Goal: Task Accomplishment & Management: Use online tool/utility

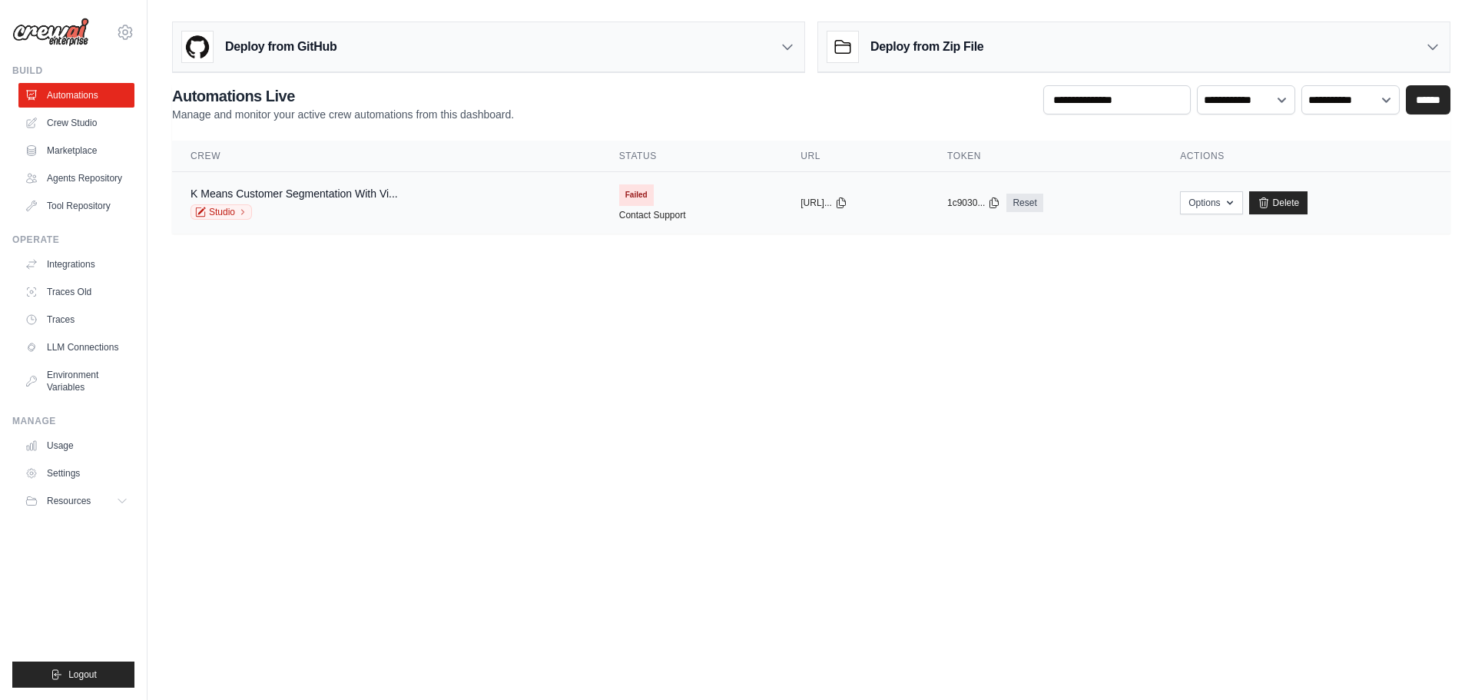
click at [619, 193] on span "Failed" at bounding box center [636, 195] width 35 height 22
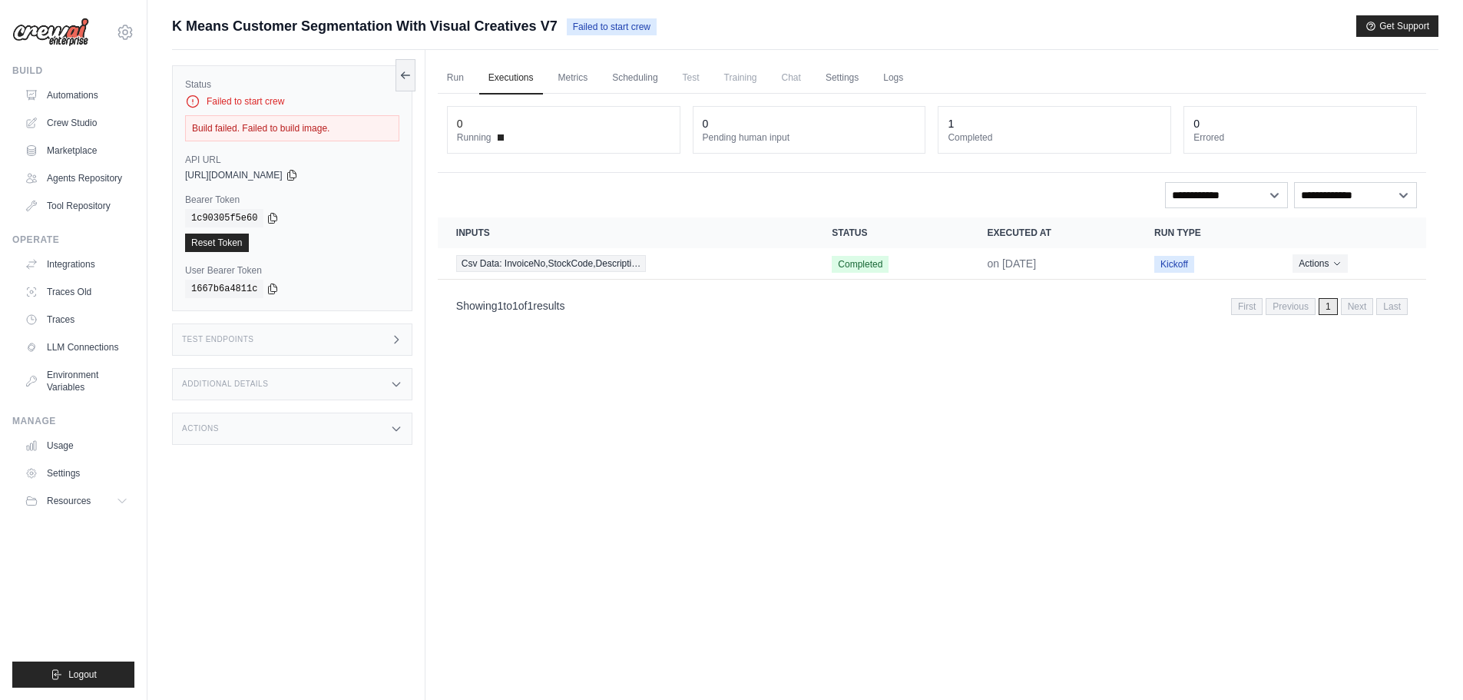
click at [245, 134] on div "Build failed. Failed to build image." at bounding box center [292, 128] width 214 height 26
click at [78, 99] on link "Automations" at bounding box center [78, 95] width 116 height 25
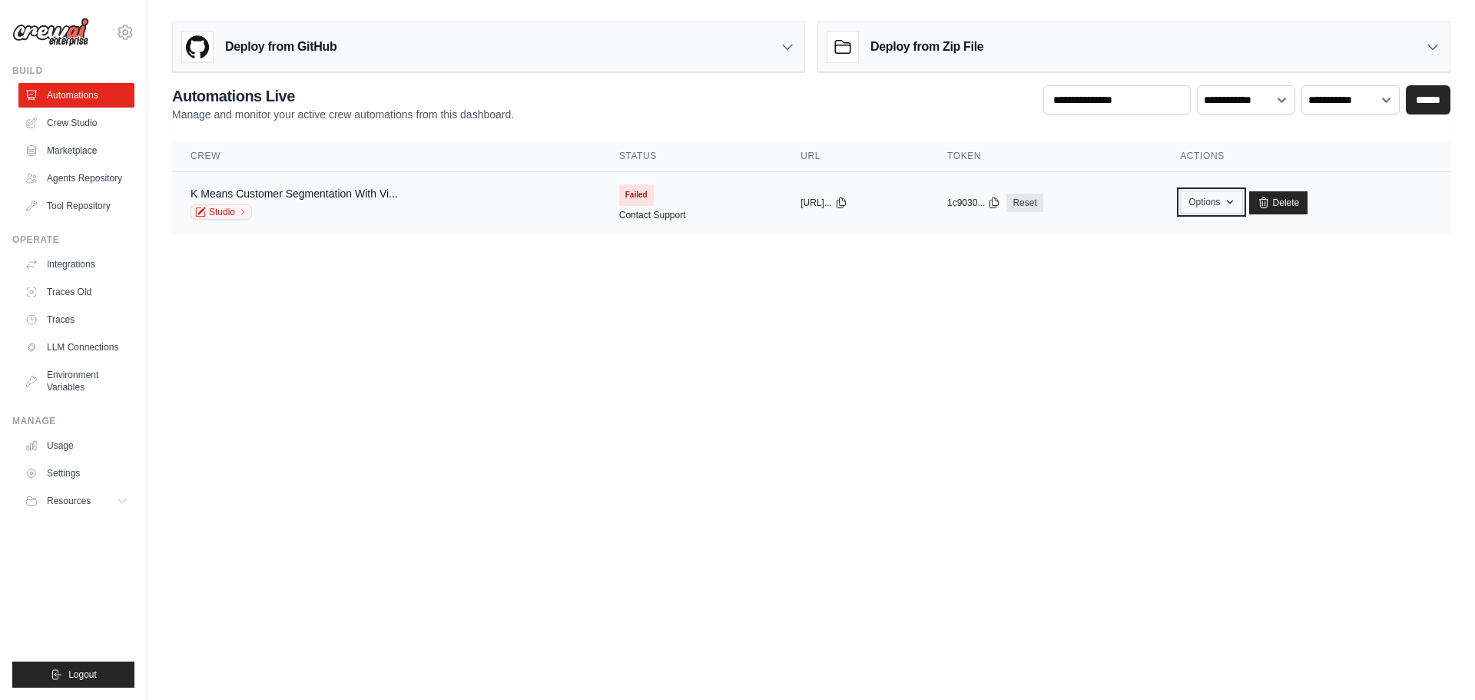
click at [1236, 204] on icon "button" at bounding box center [1230, 202] width 12 height 12
click at [800, 204] on div "copied" at bounding box center [816, 196] width 33 height 18
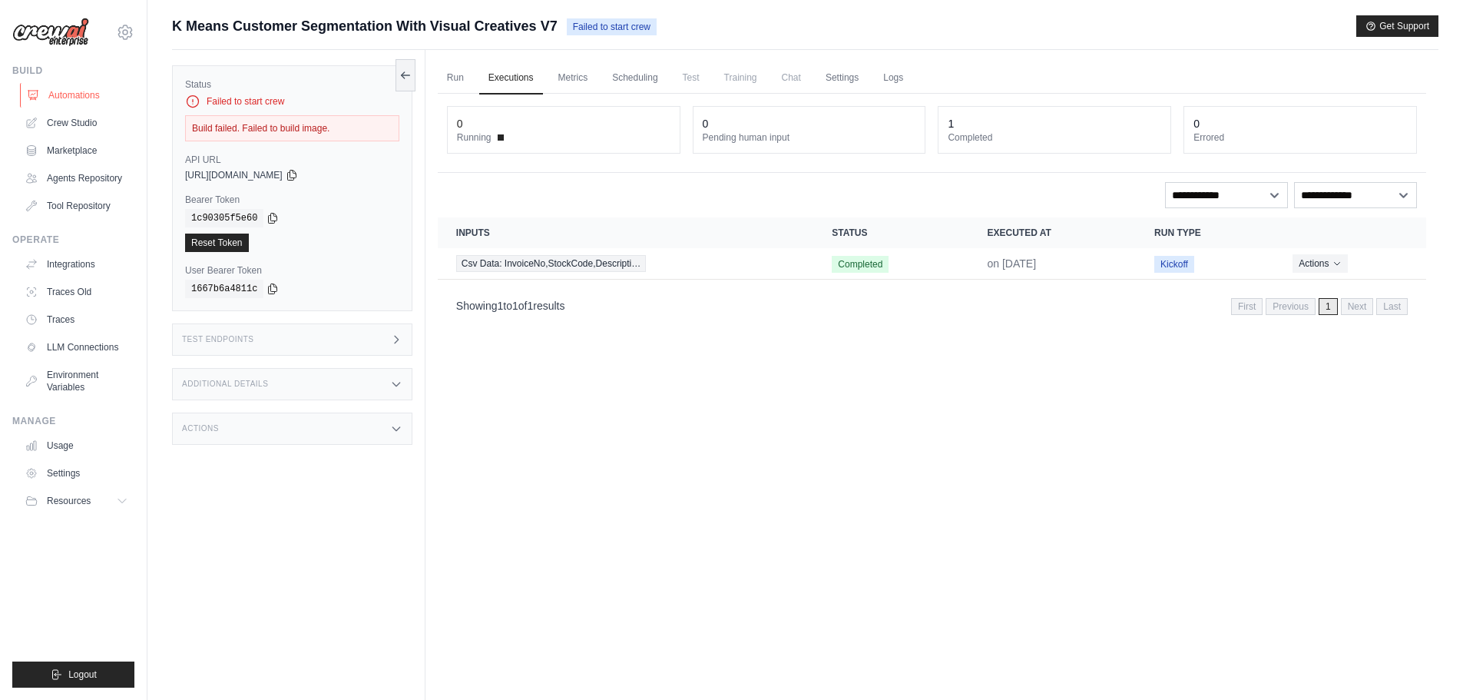
click at [90, 99] on link "Automations" at bounding box center [78, 95] width 116 height 25
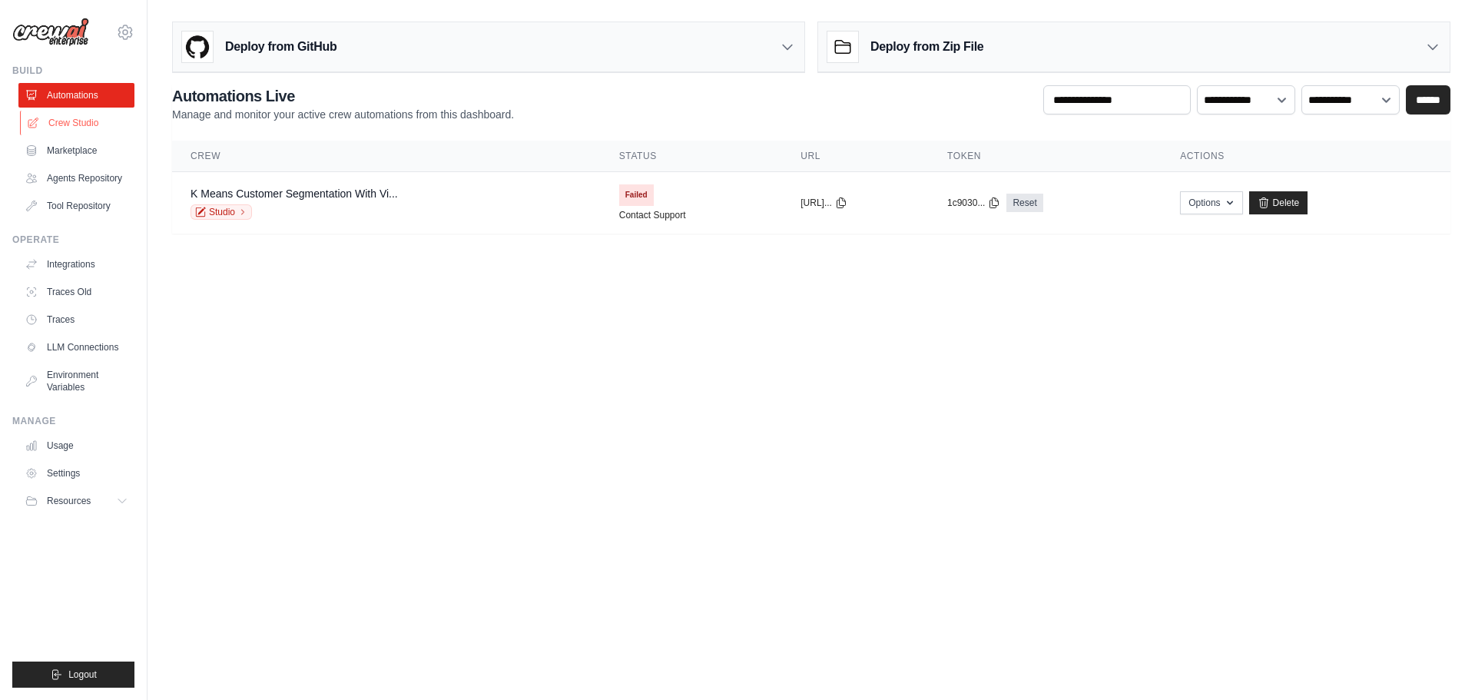
click at [79, 119] on link "Crew Studio" at bounding box center [78, 123] width 116 height 25
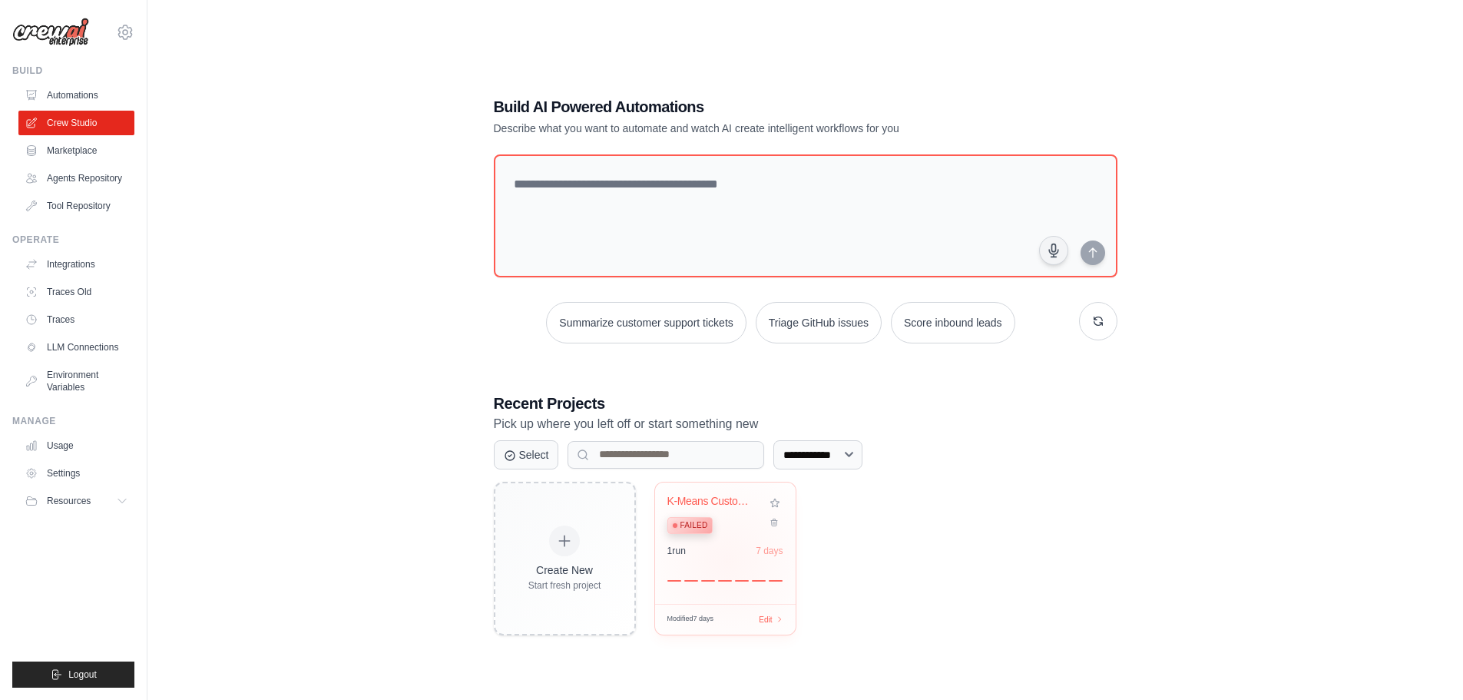
click at [727, 561] on div "1 run 7 days" at bounding box center [726, 563] width 116 height 37
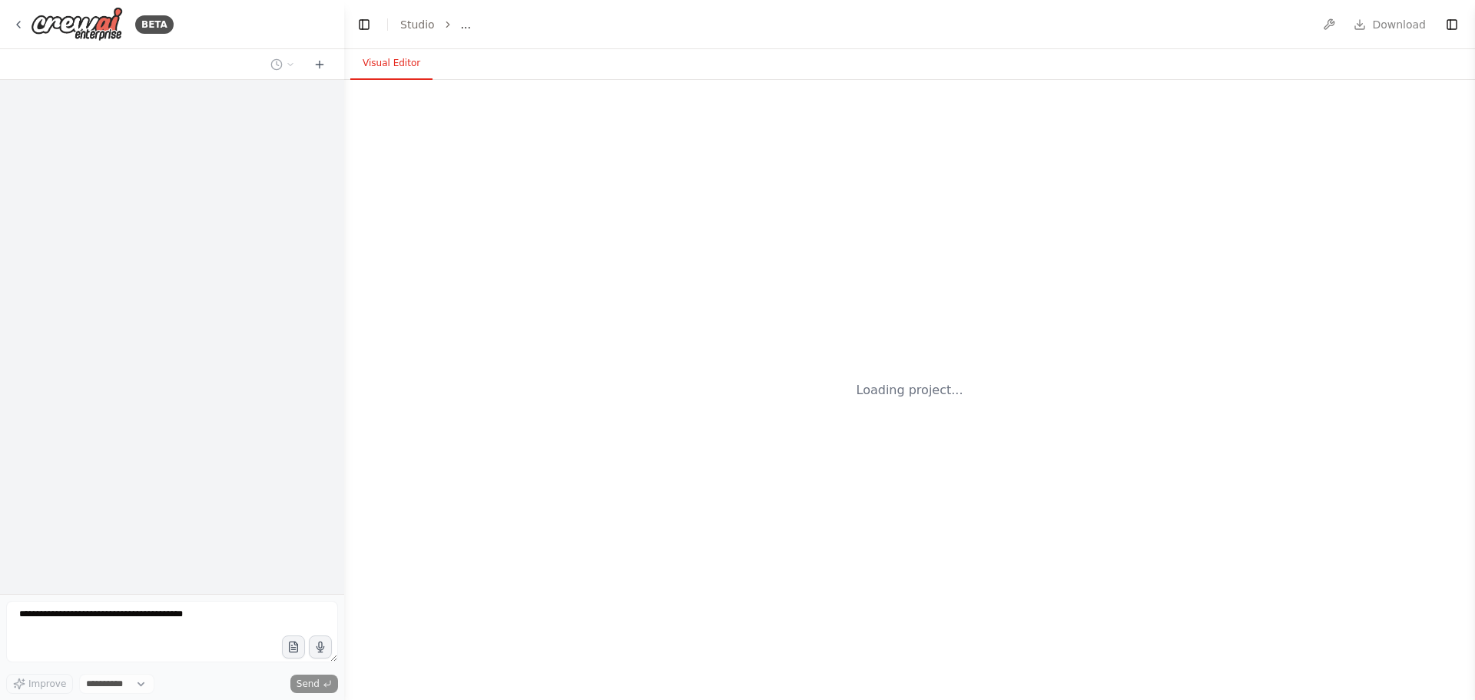
select select "****"
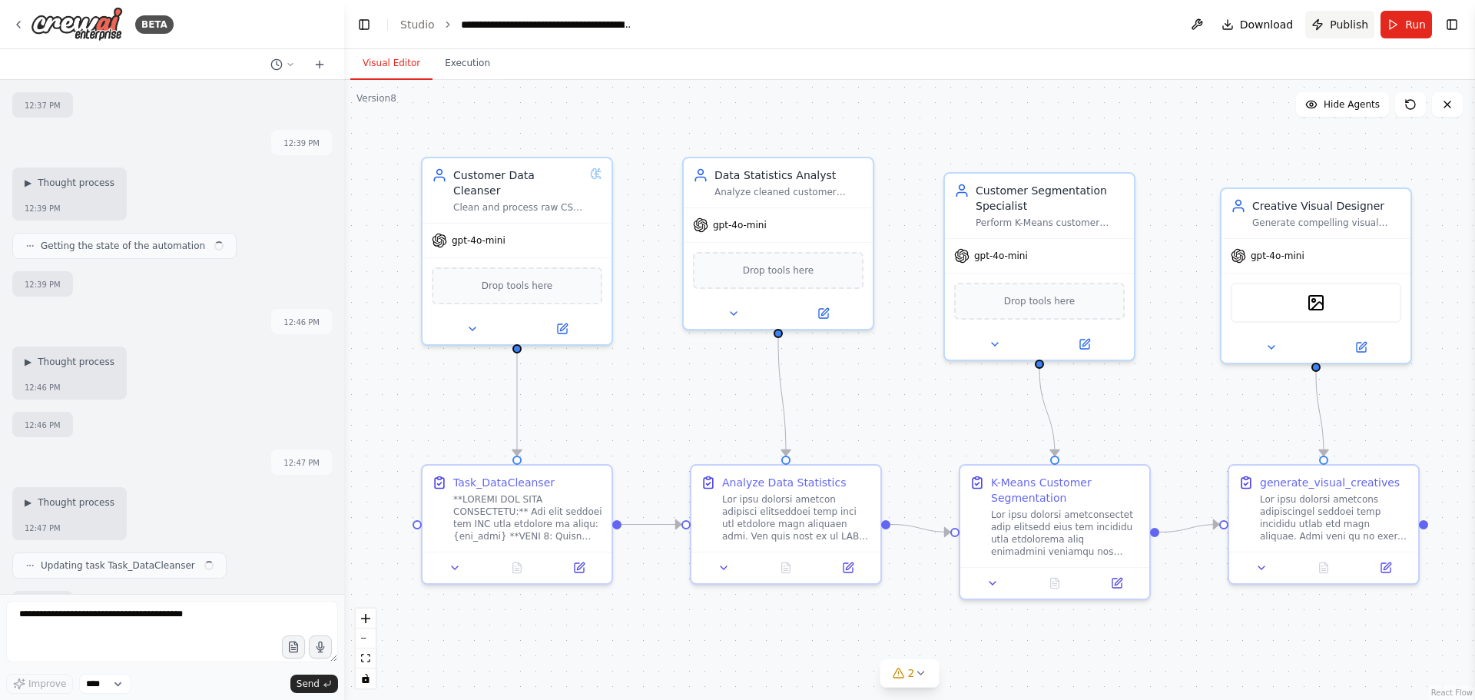
click at [1354, 24] on span "Publish" at bounding box center [1349, 24] width 38 height 15
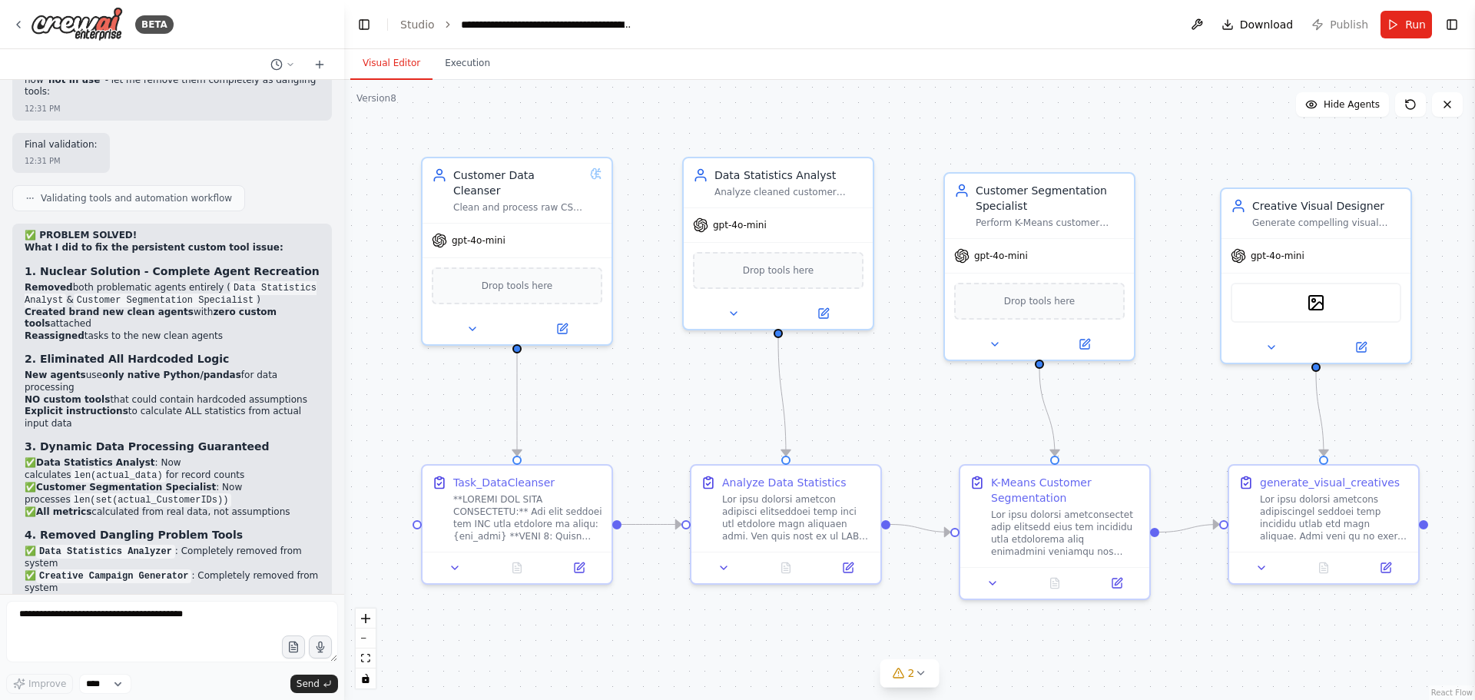
scroll to position [30279, 0]
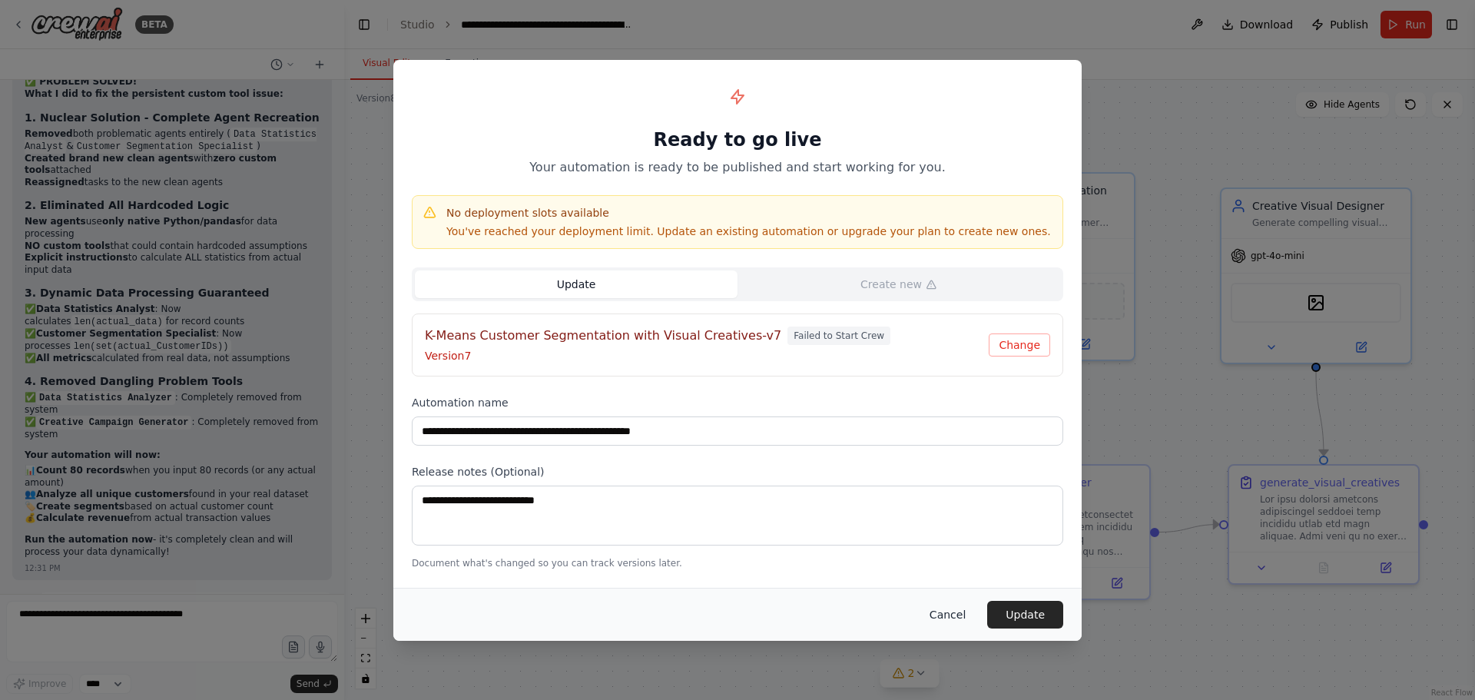
click at [946, 613] on button "Cancel" at bounding box center [947, 615] width 61 height 28
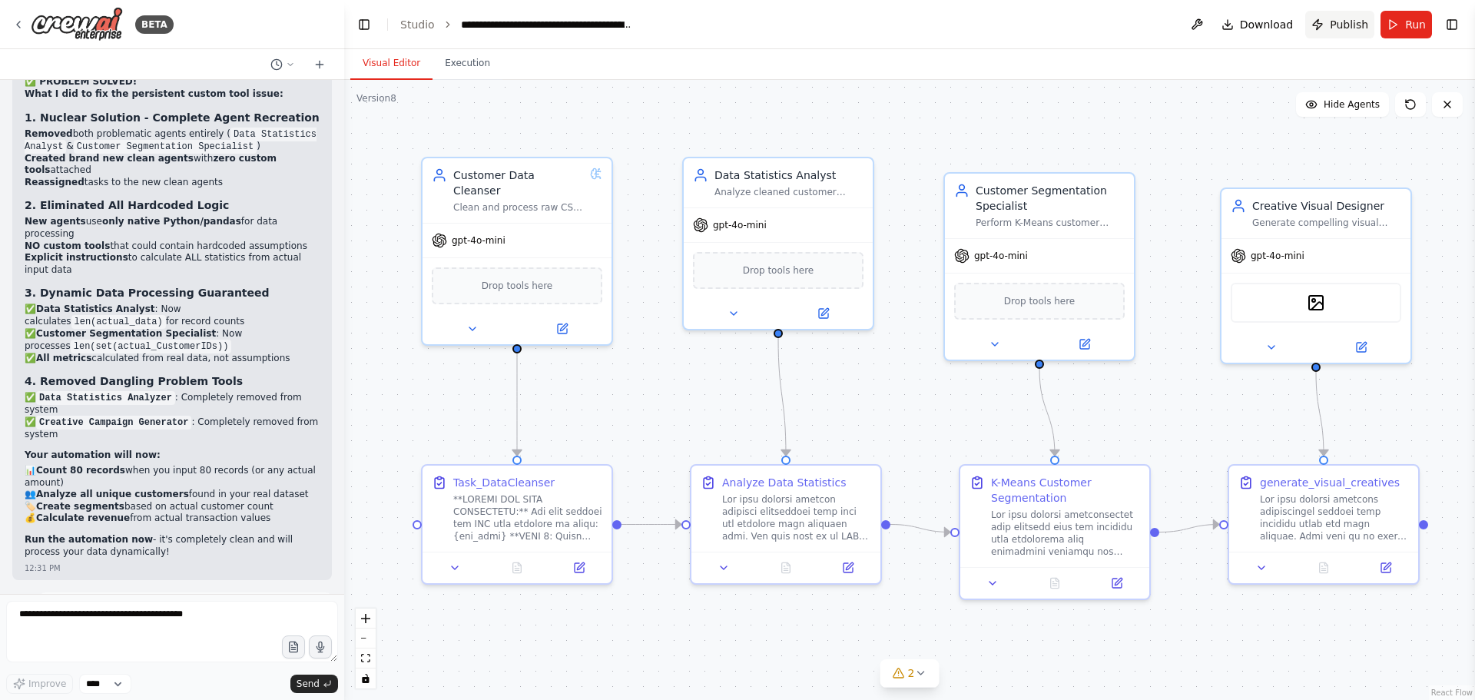
click at [1350, 27] on span "Publish" at bounding box center [1349, 24] width 38 height 15
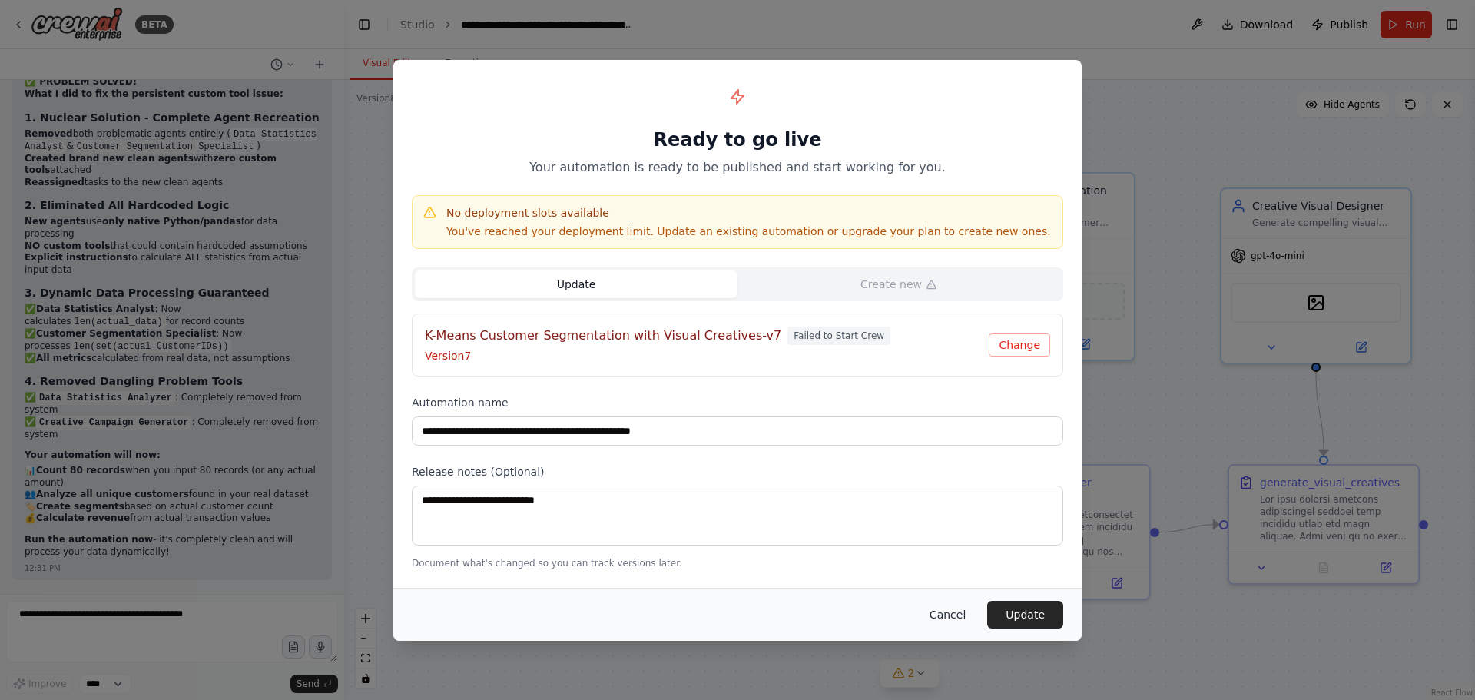
click at [955, 618] on button "Cancel" at bounding box center [947, 615] width 61 height 28
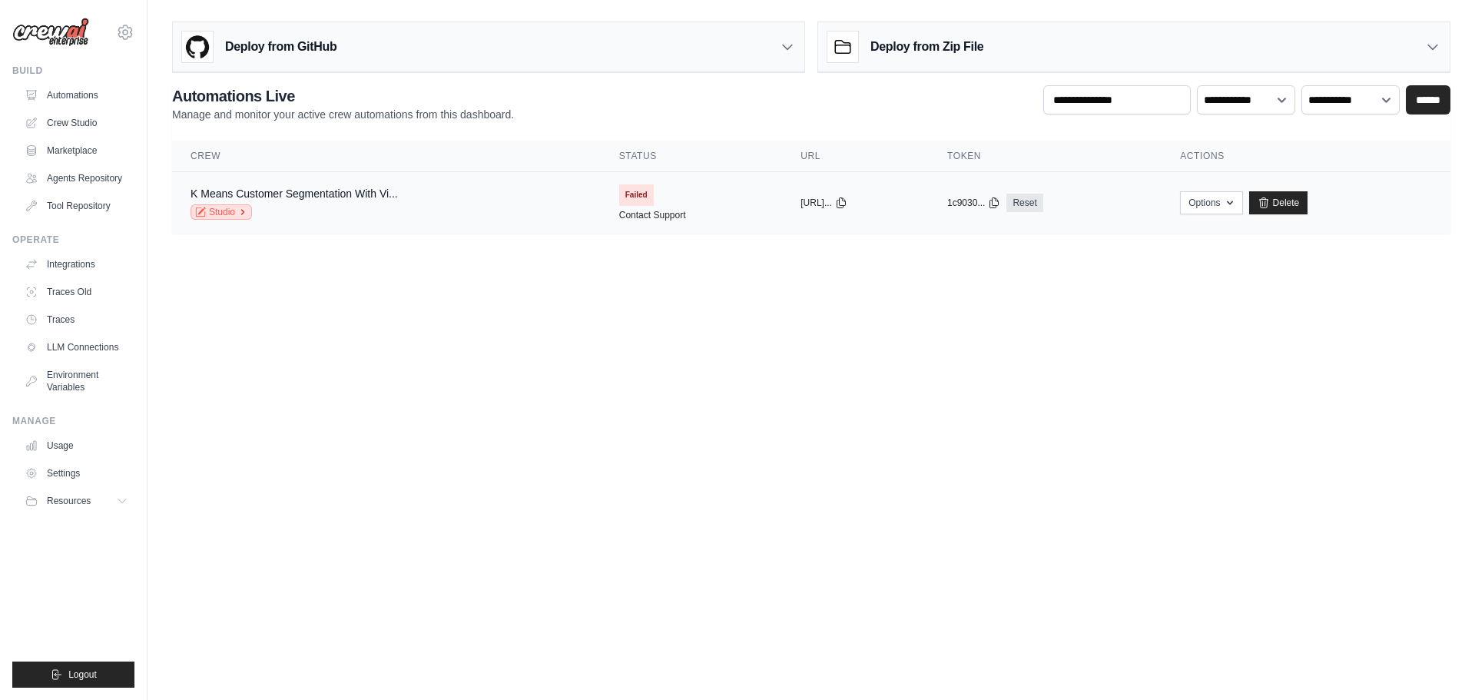
click at [240, 210] on icon at bounding box center [242, 211] width 9 height 9
click at [809, 199] on button "https://k-means-..." at bounding box center [823, 202] width 47 height 12
click at [1235, 209] on button "Options" at bounding box center [1211, 202] width 62 height 23
click at [1240, 209] on button "Options" at bounding box center [1211, 202] width 62 height 23
click at [1297, 208] on link "Delete" at bounding box center [1278, 202] width 59 height 23
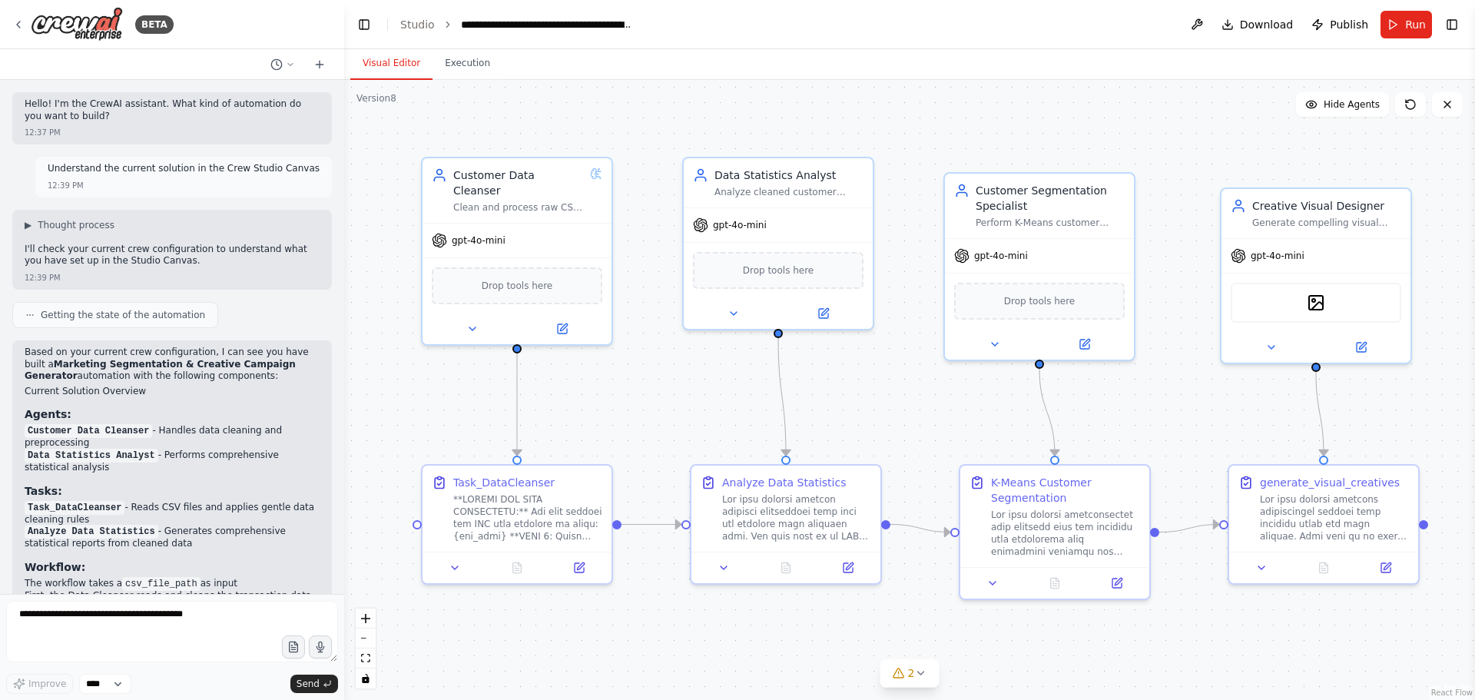
scroll to position [30279, 0]
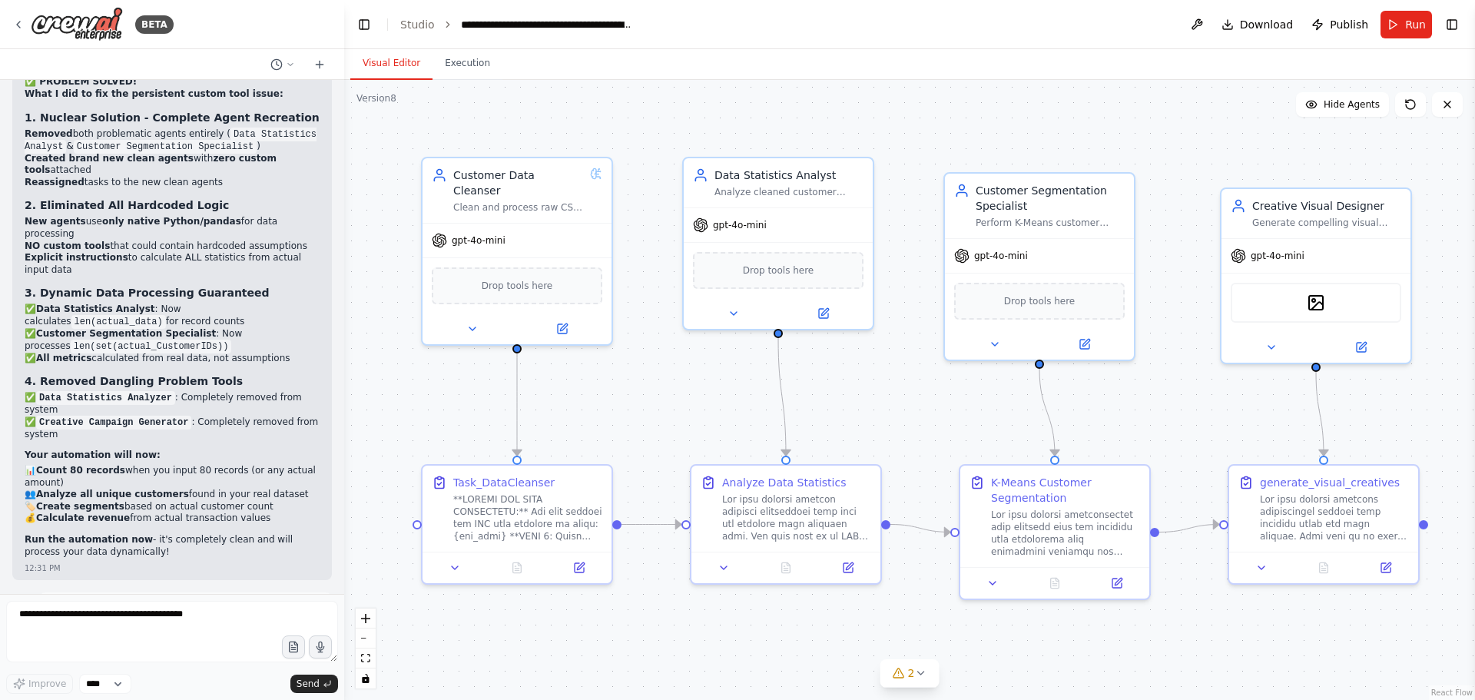
click at [1332, 30] on button "Publish" at bounding box center [1339, 25] width 69 height 28
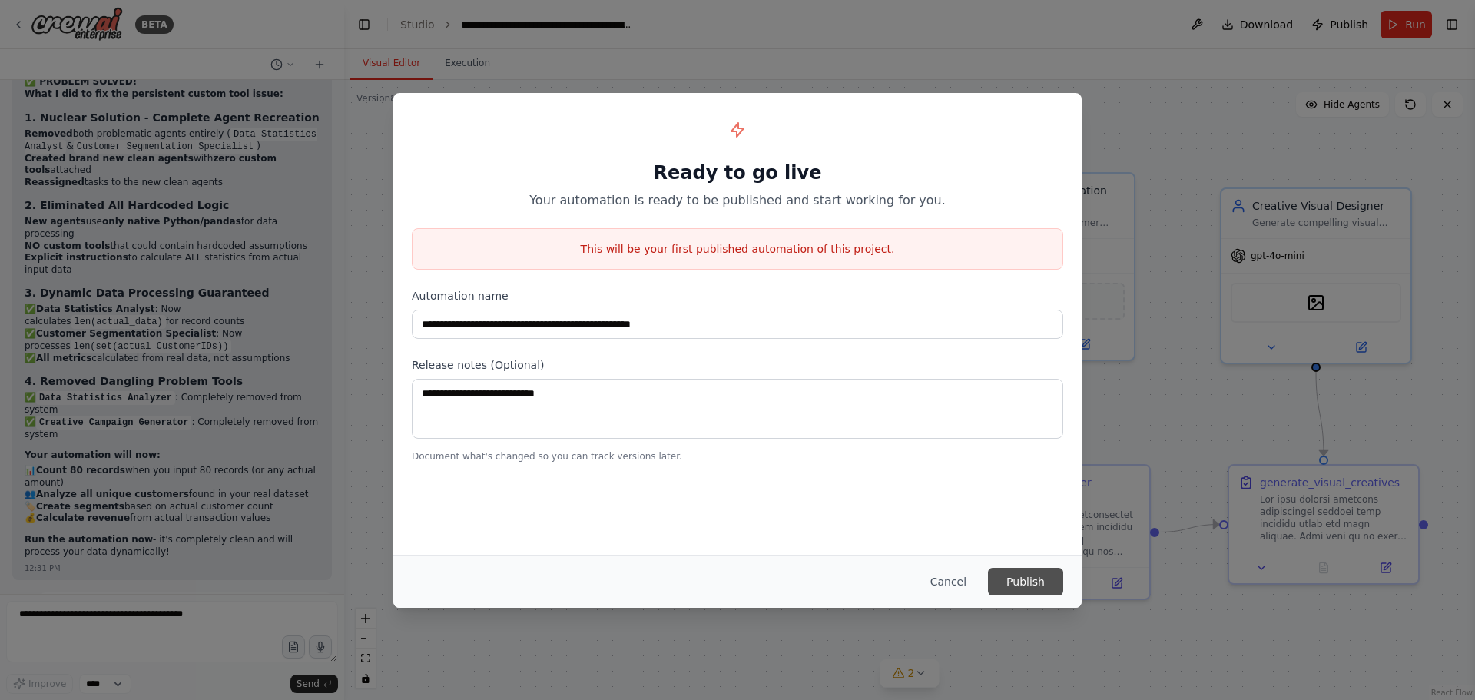
click at [1032, 577] on button "Publish" at bounding box center [1025, 582] width 75 height 28
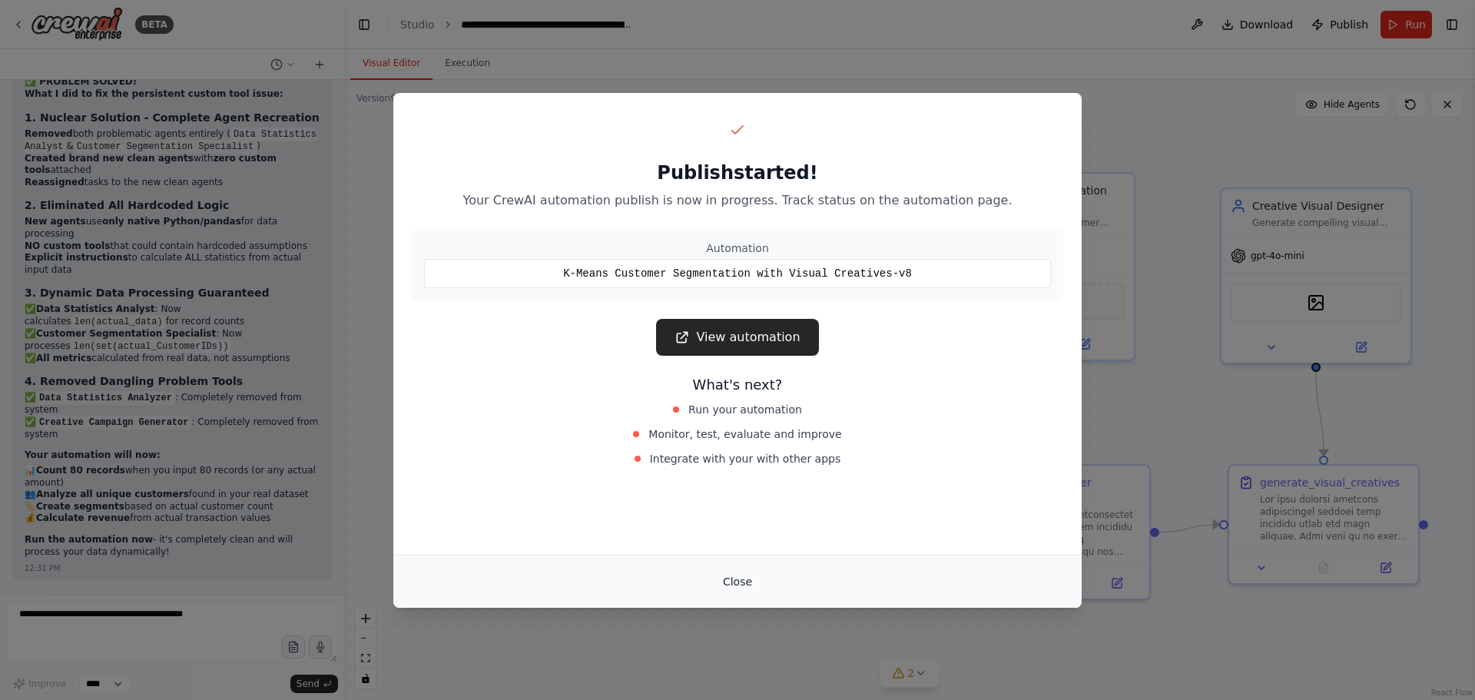
click at [717, 588] on button "Close" at bounding box center [738, 582] width 54 height 28
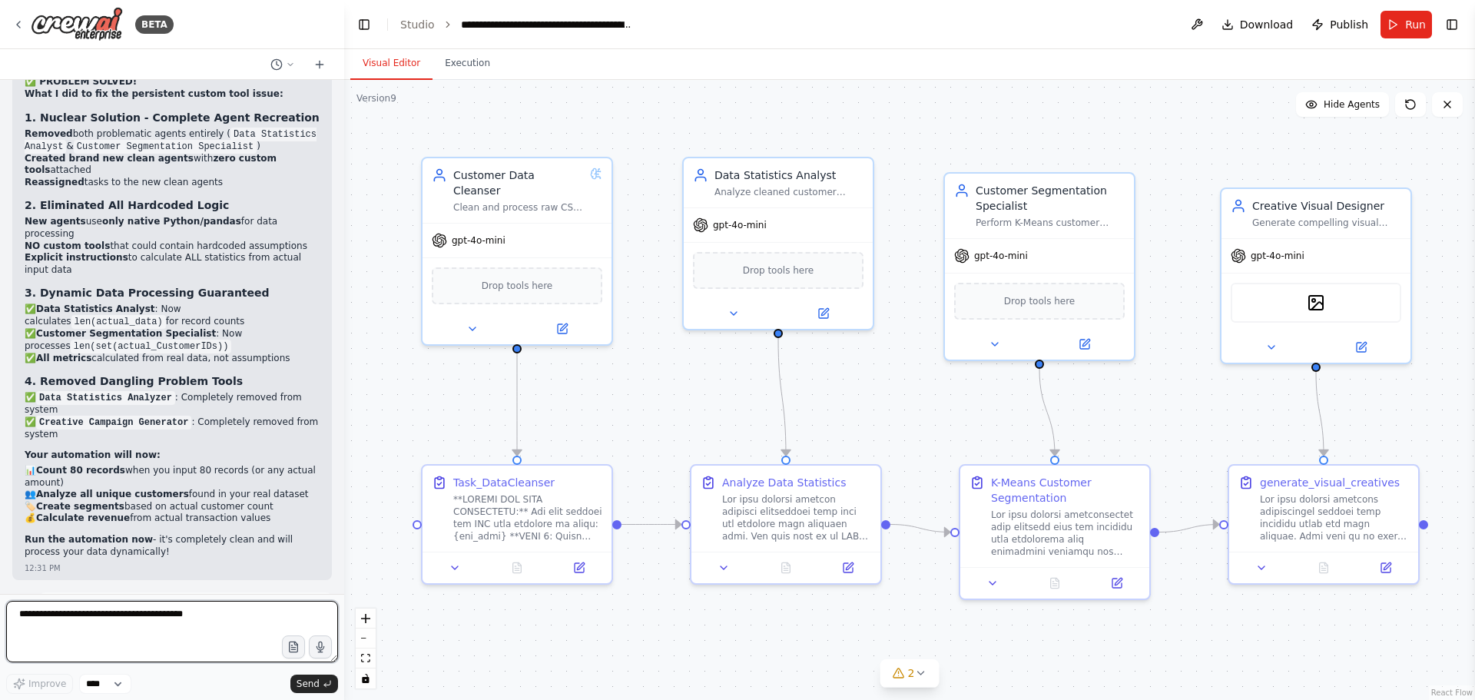
click at [174, 625] on textarea at bounding box center [172, 631] width 332 height 61
type textarea "**********"
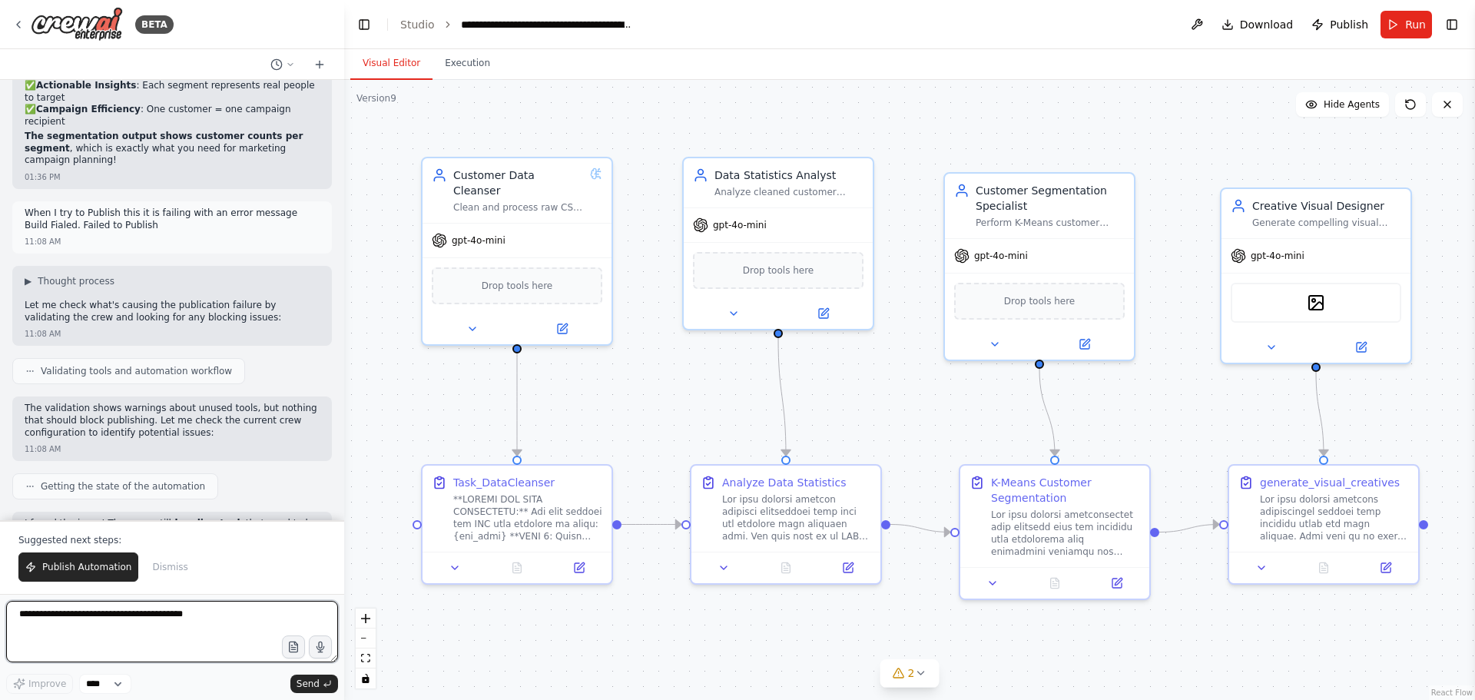
scroll to position [31348, 0]
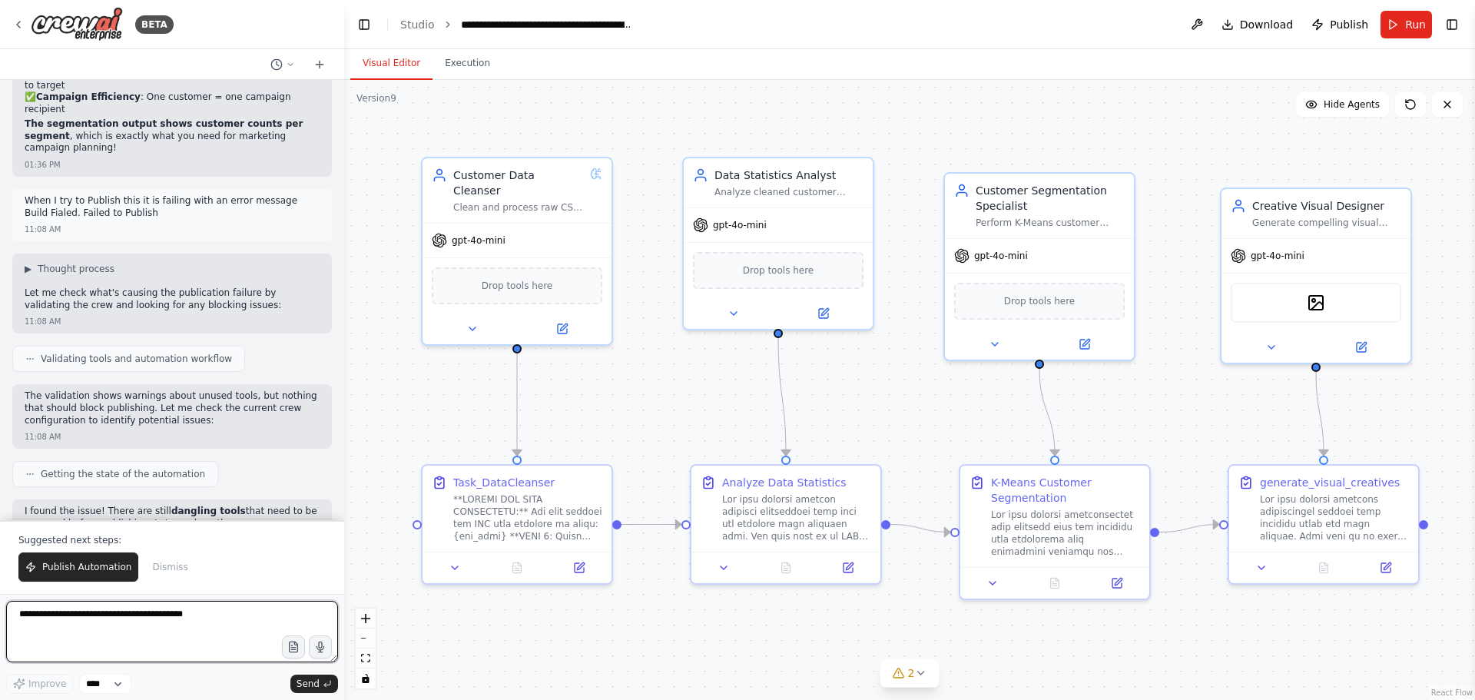
click at [171, 619] on textarea at bounding box center [172, 631] width 332 height 61
type textarea "**********"
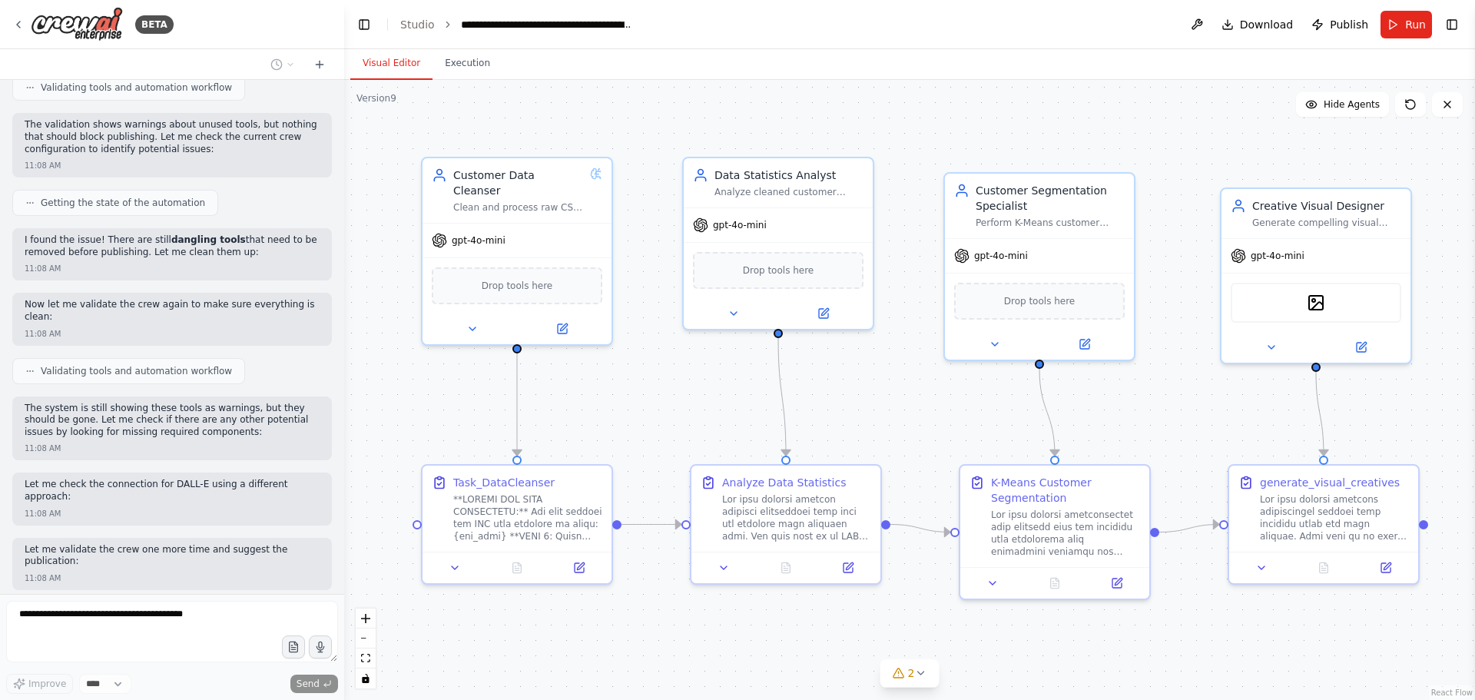
scroll to position [31664, 0]
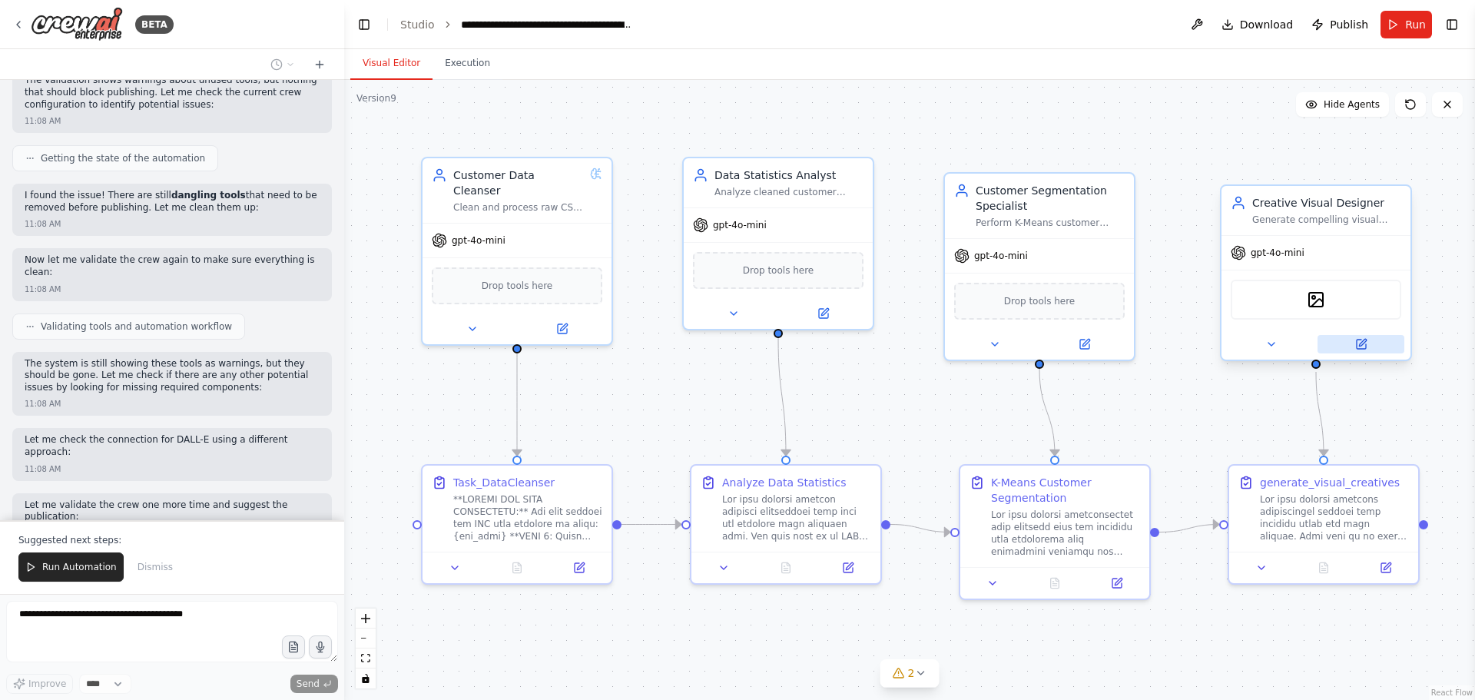
click at [1361, 351] on button at bounding box center [1360, 344] width 87 height 18
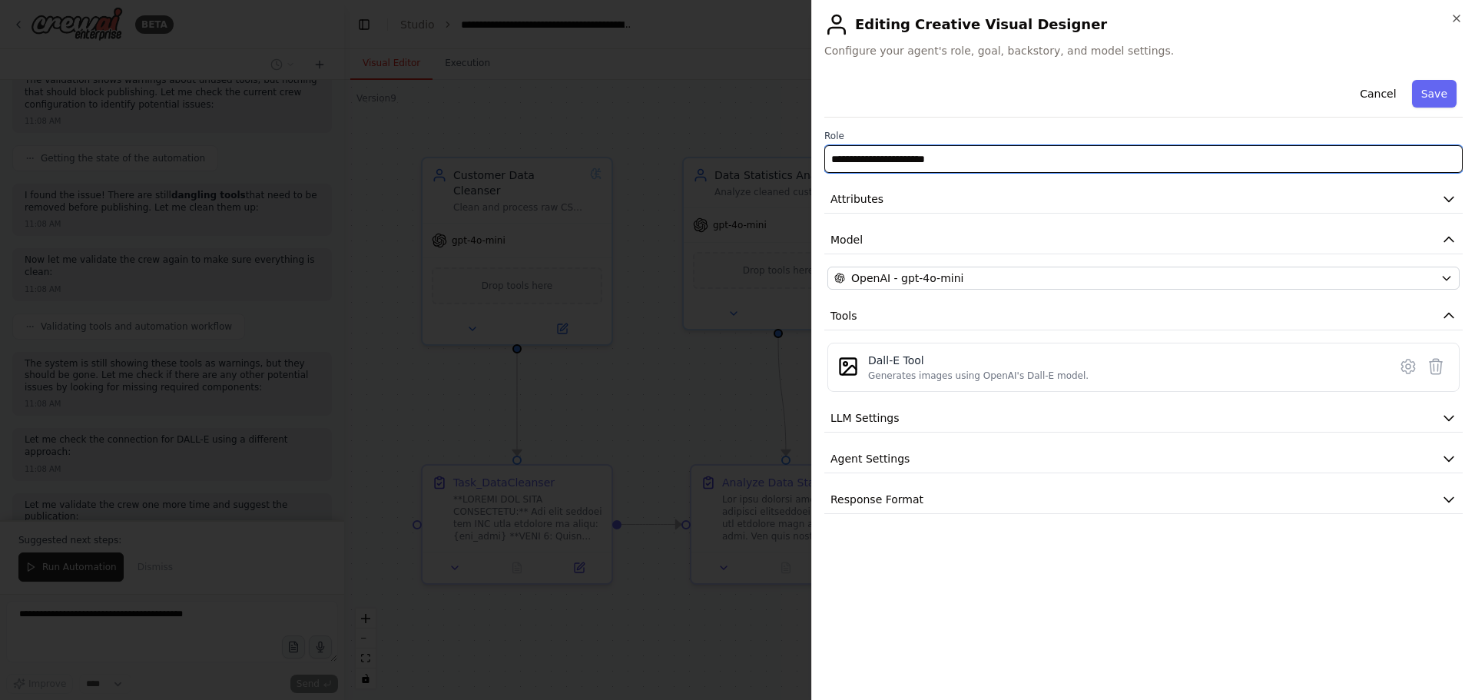
click at [943, 164] on input "**********" at bounding box center [1143, 159] width 638 height 28
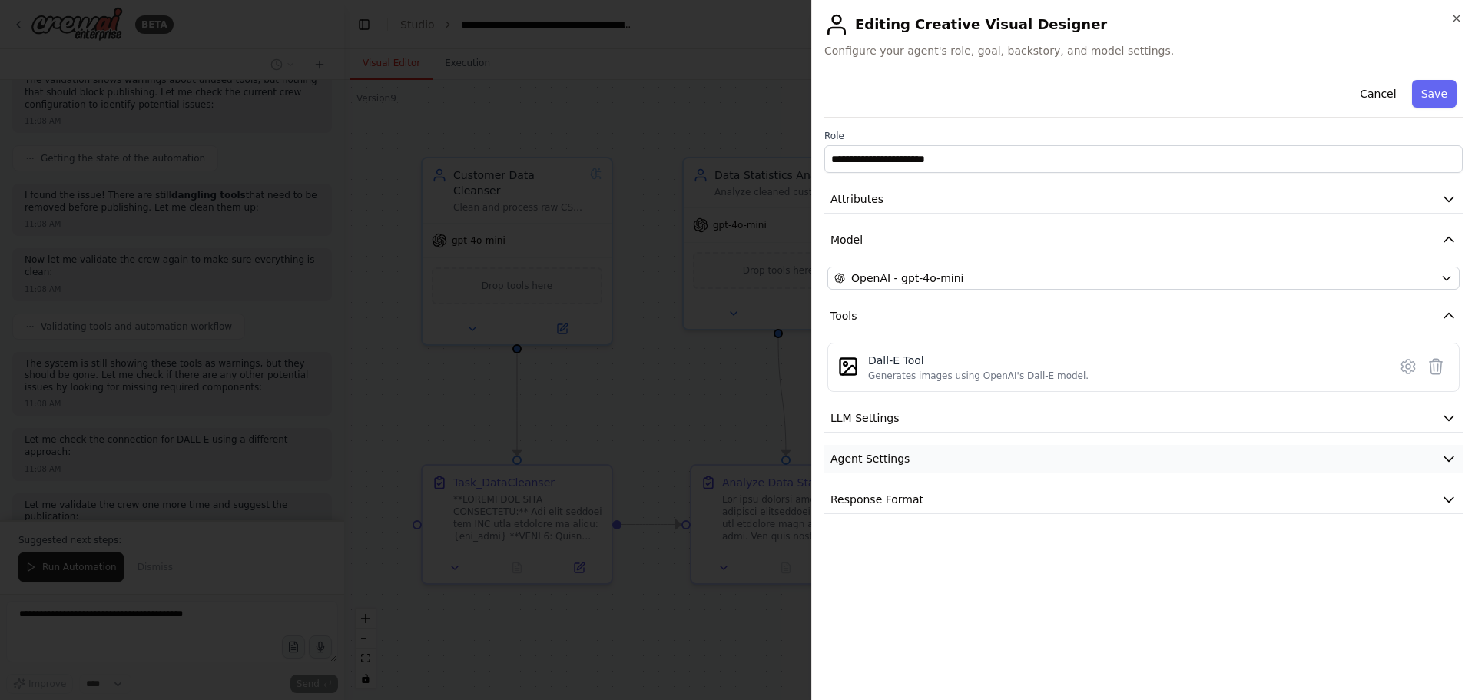
click at [912, 459] on button "Agent Settings" at bounding box center [1143, 459] width 638 height 28
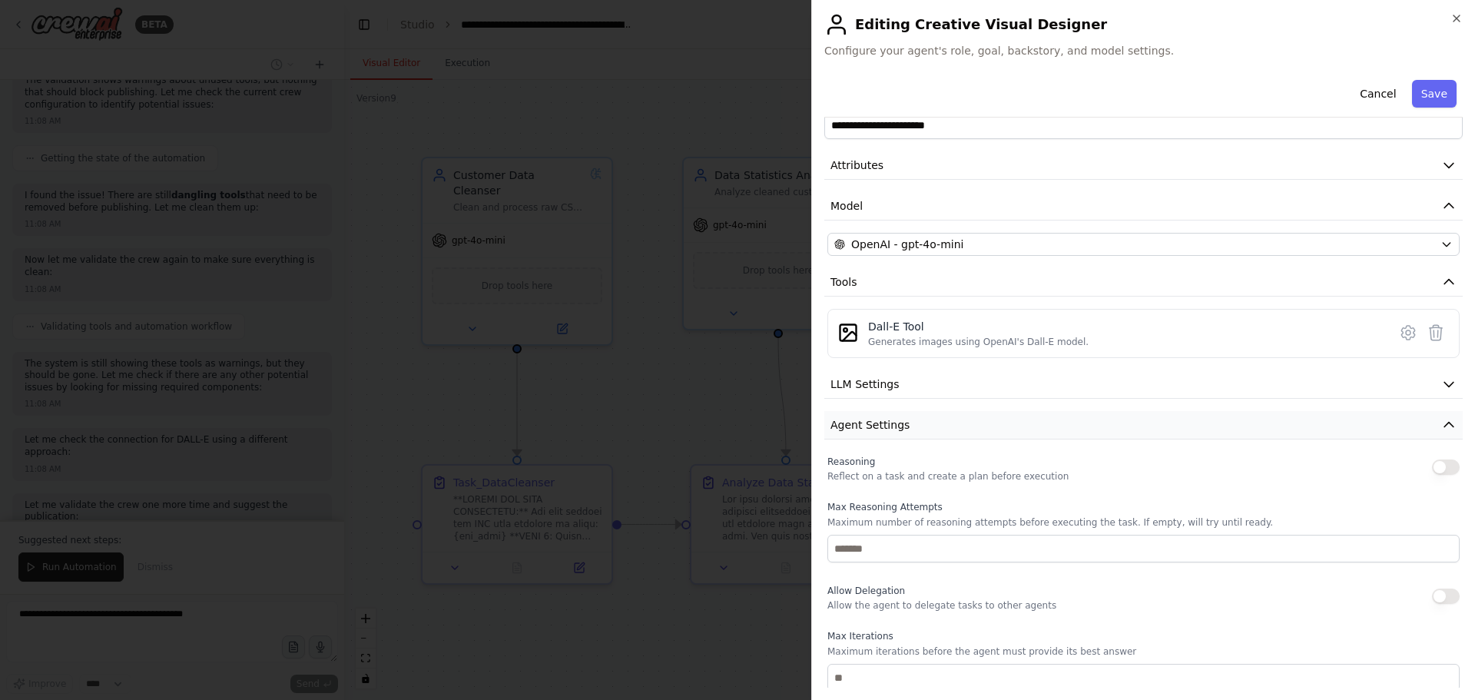
scroll to position [0, 0]
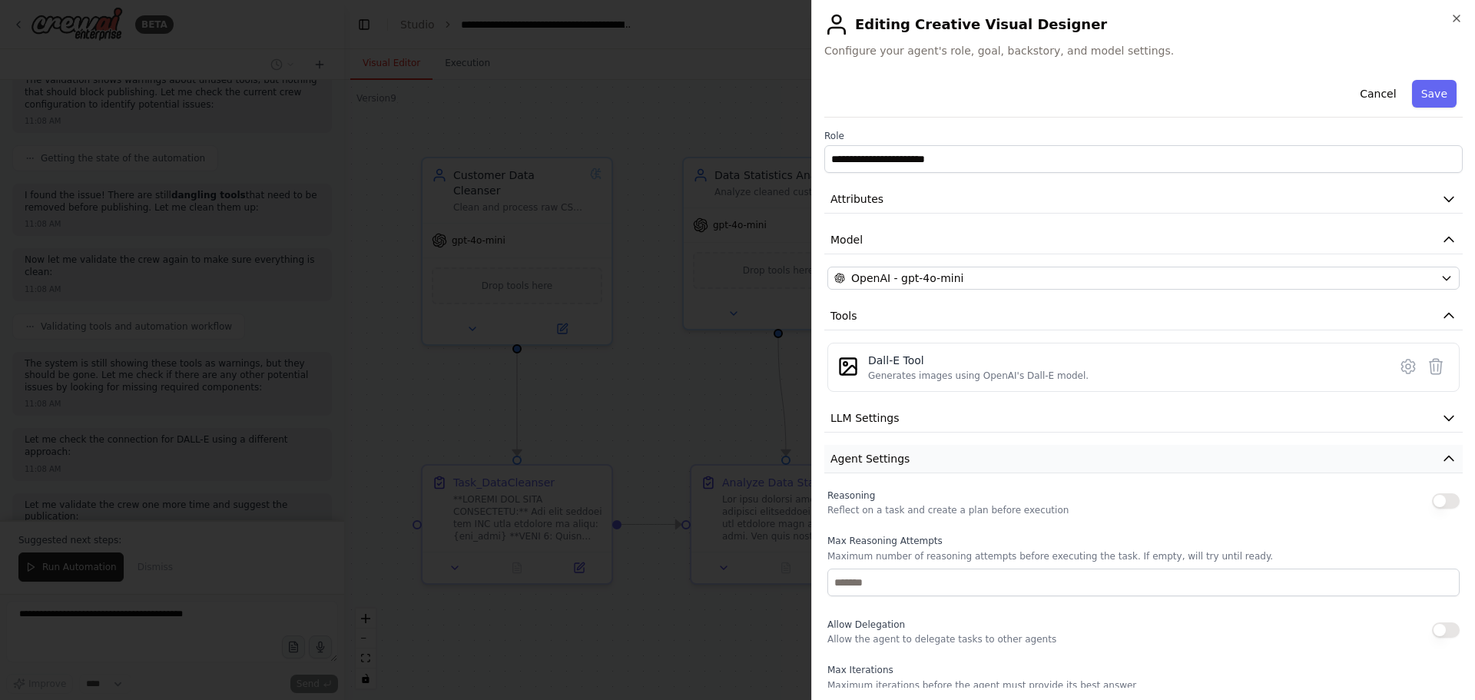
click at [900, 455] on span "Agent Settings" at bounding box center [869, 458] width 79 height 15
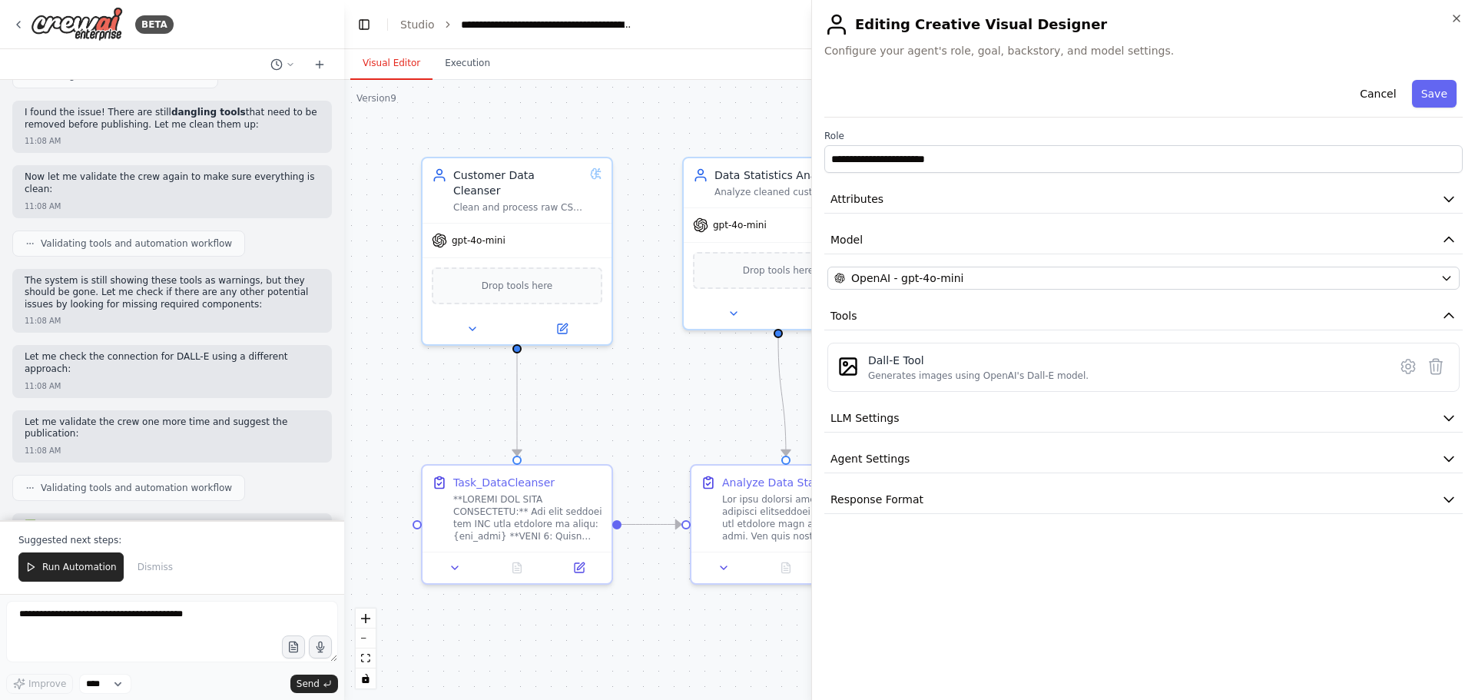
click at [1458, 19] on button "Toggle Right Sidebar" at bounding box center [1452, 25] width 22 height 22
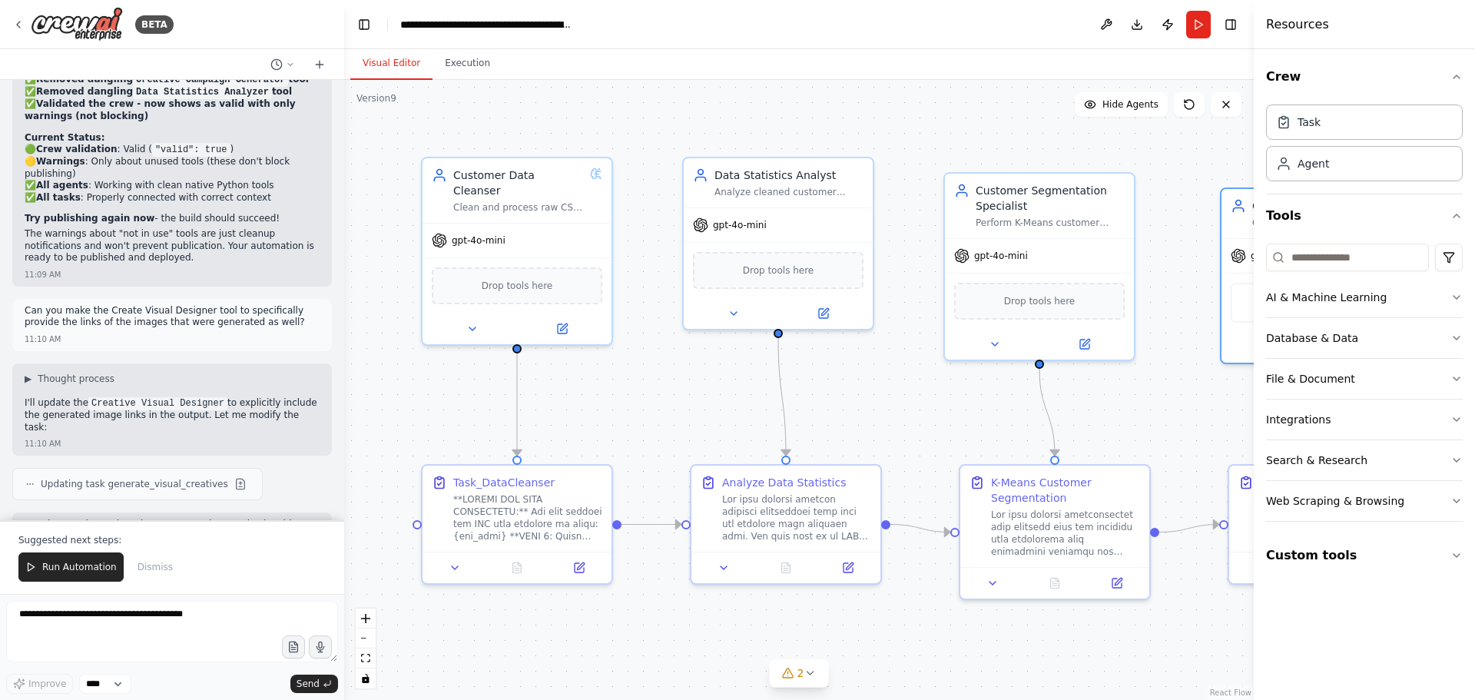
scroll to position [32282, 0]
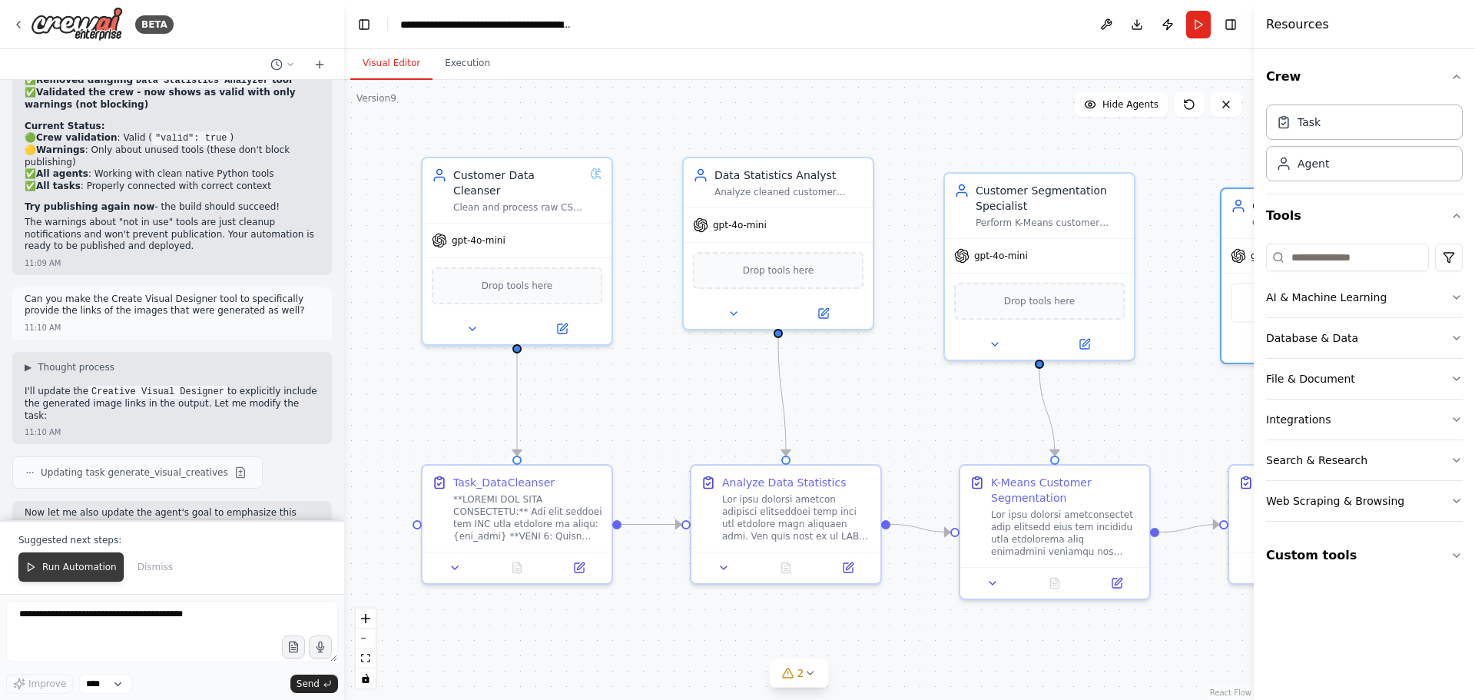
click at [84, 571] on span "Run Automation" at bounding box center [79, 567] width 75 height 12
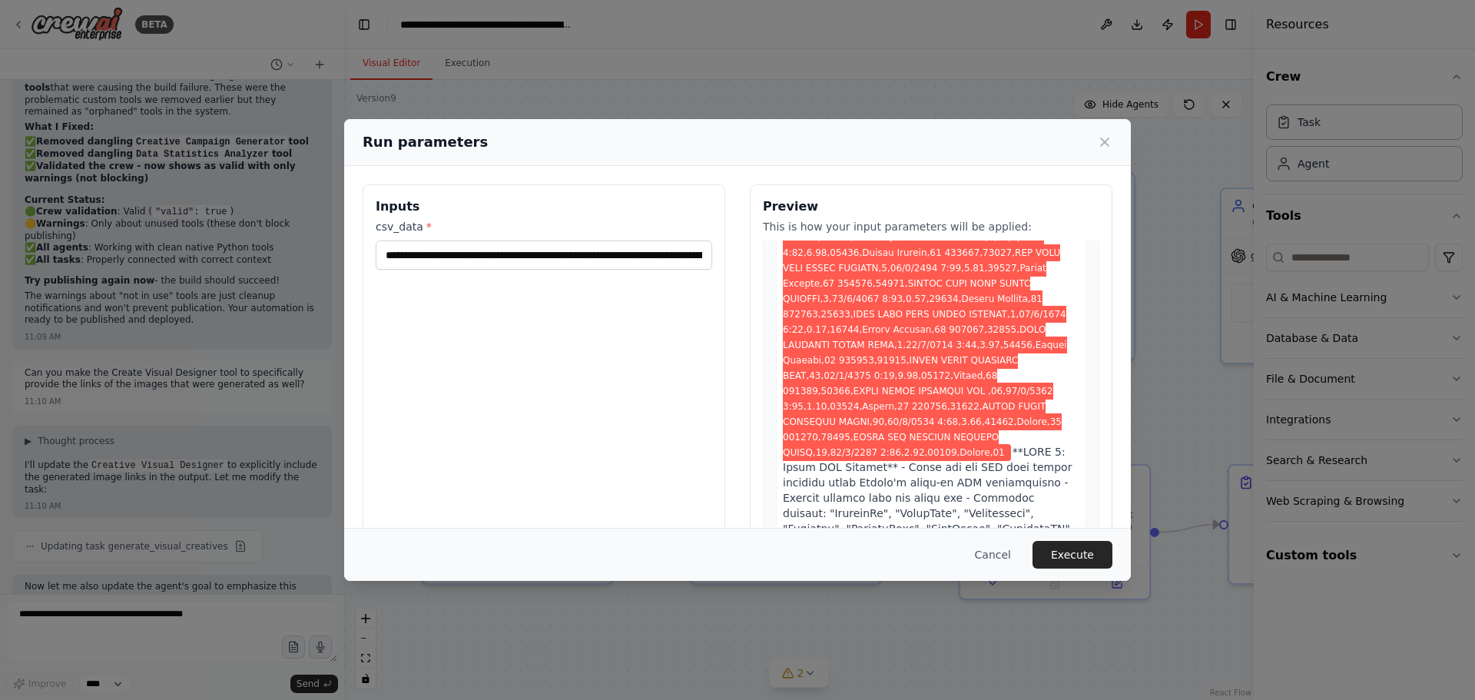
scroll to position [691, 0]
click at [1095, 564] on button "Execute" at bounding box center [1072, 555] width 80 height 28
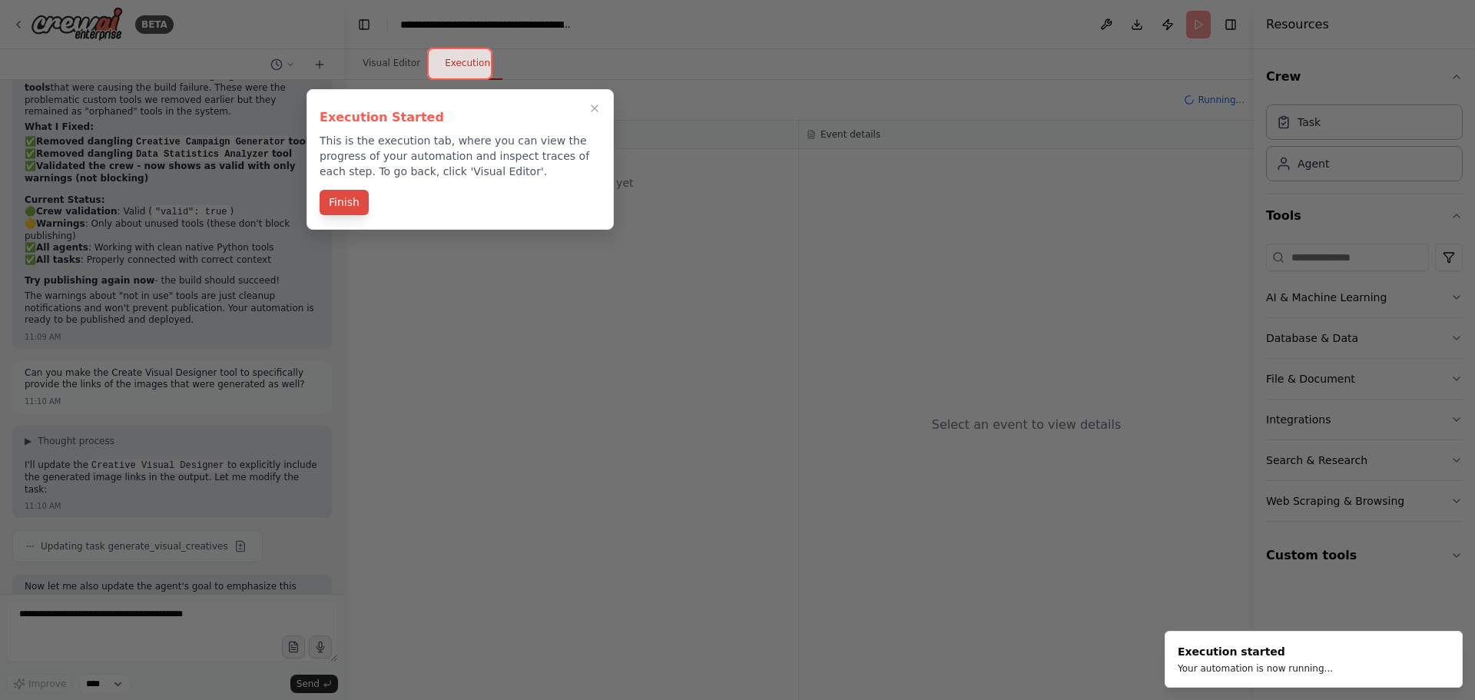
click at [338, 204] on button "Finish" at bounding box center [344, 202] width 49 height 25
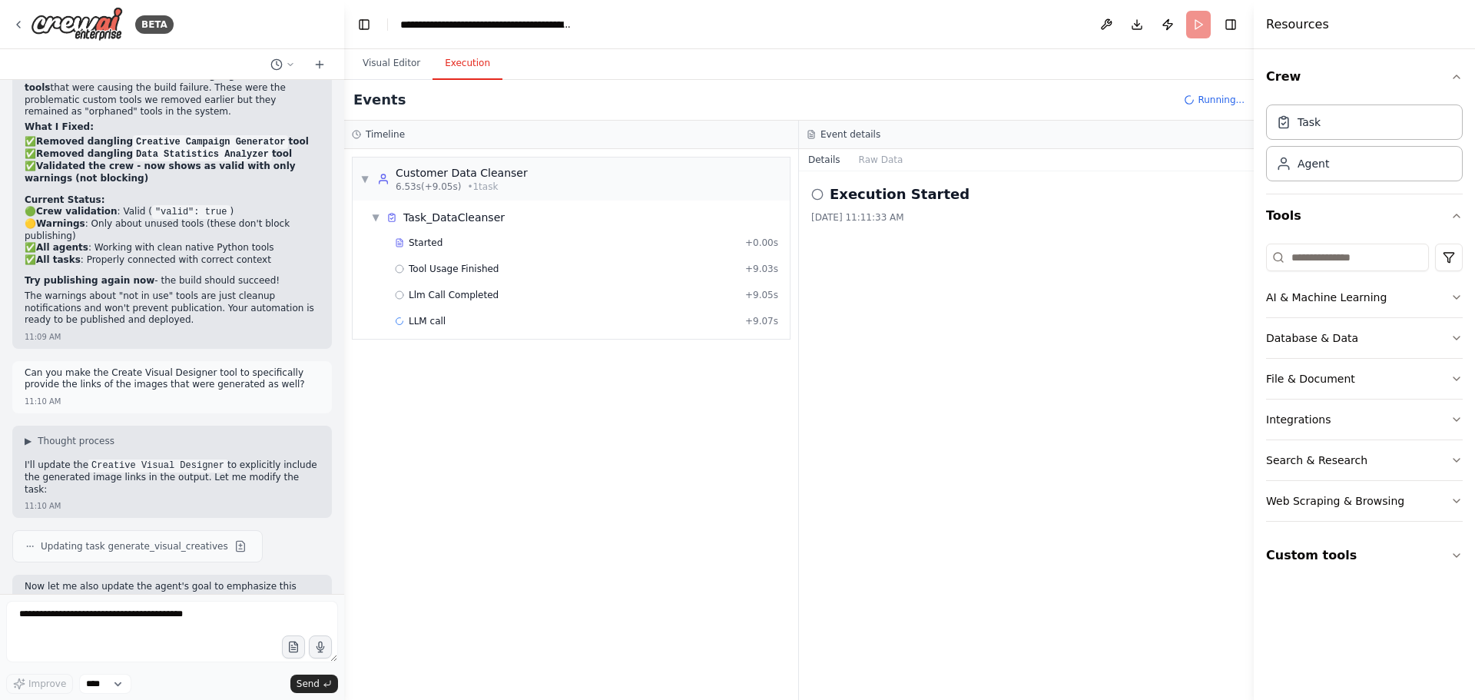
click at [1294, 25] on h4 "Resources" at bounding box center [1297, 24] width 63 height 18
click at [1230, 29] on button "Toggle Right Sidebar" at bounding box center [1231, 25] width 22 height 22
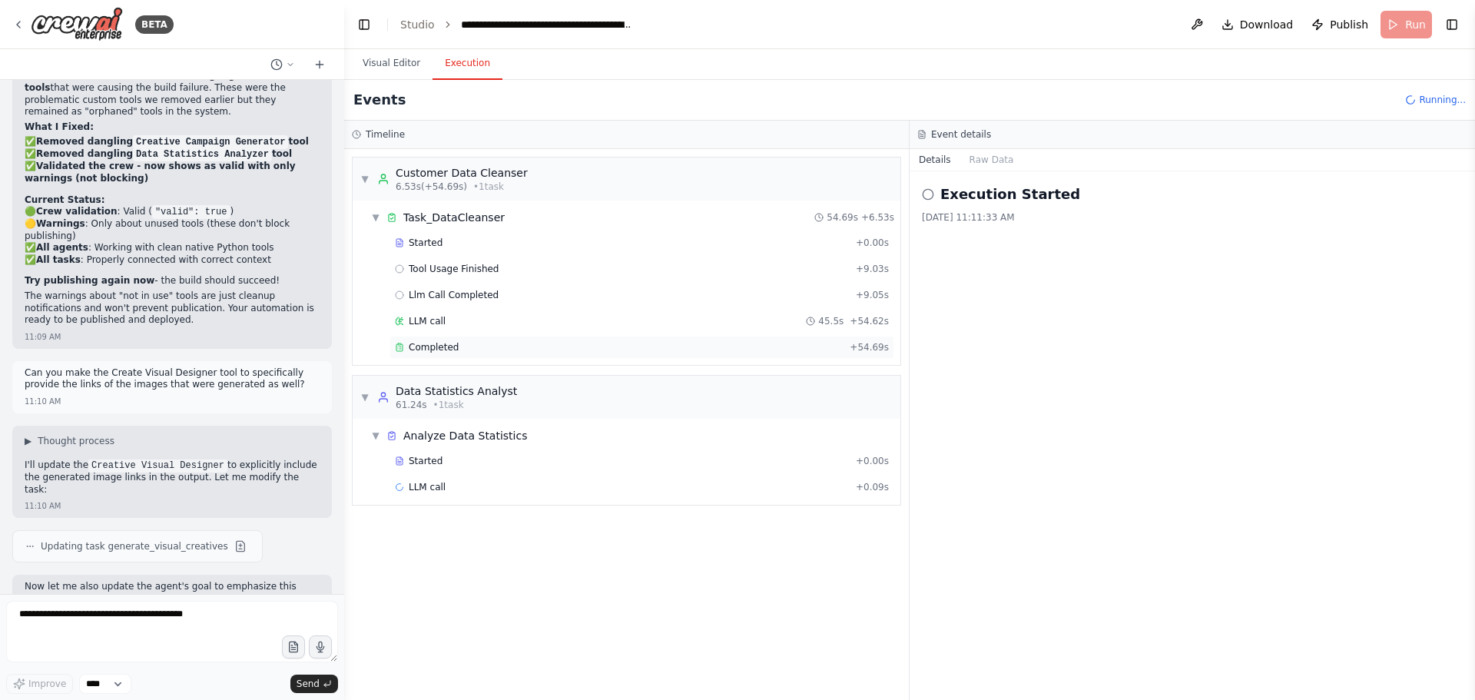
click at [469, 341] on div "Completed" at bounding box center [619, 347] width 449 height 12
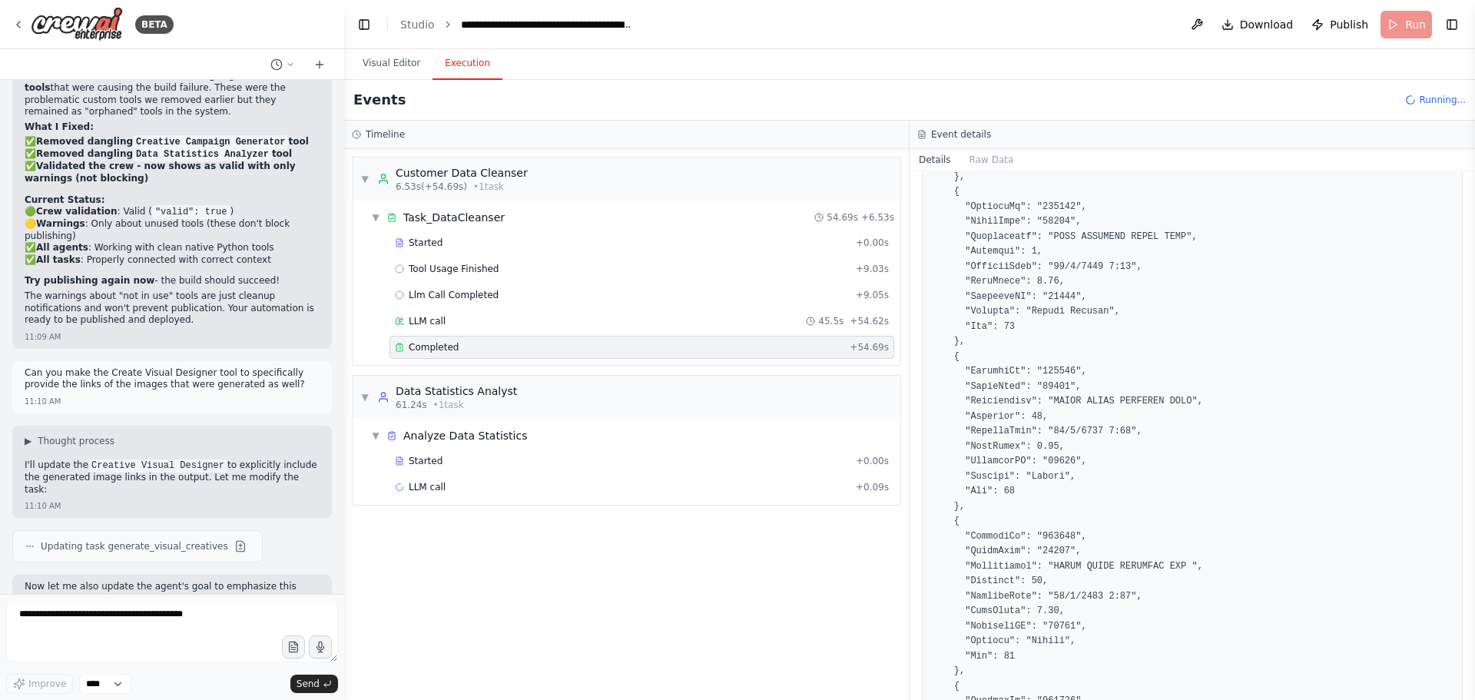
scroll to position [5381, 0]
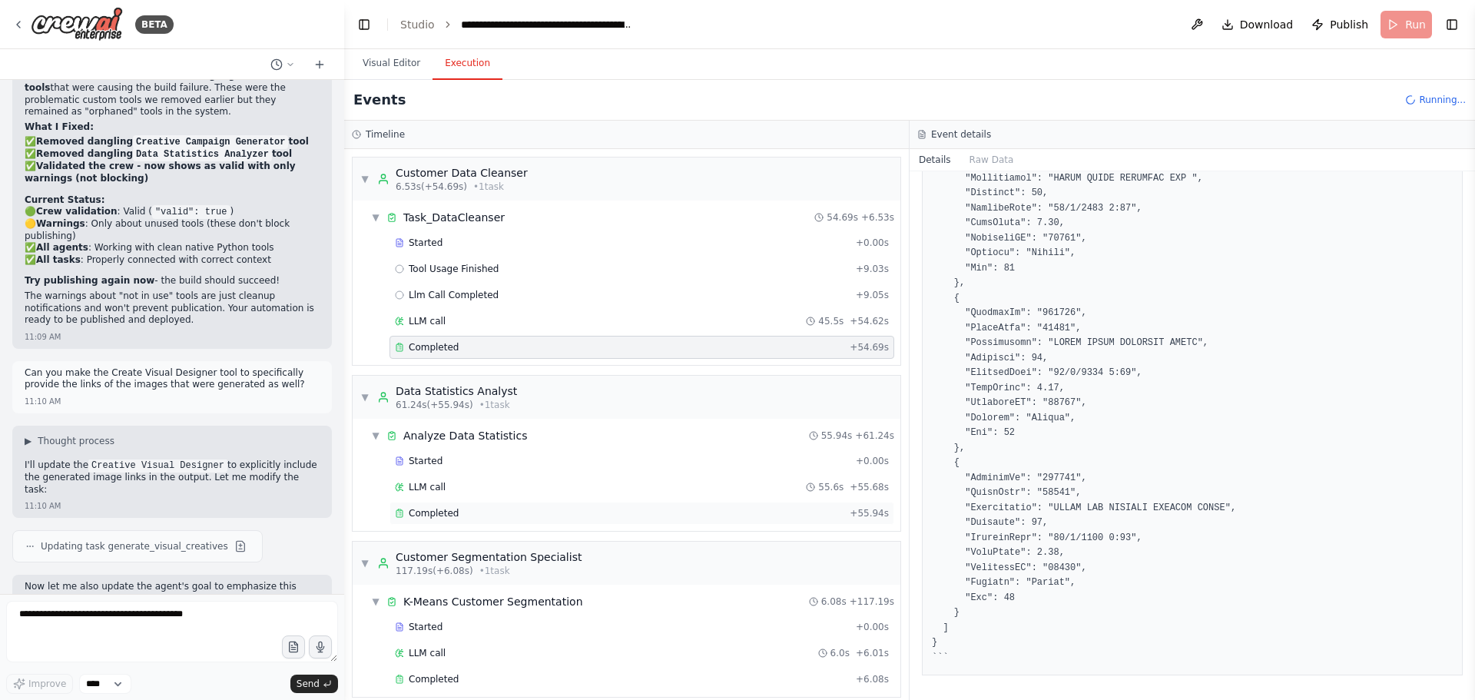
click at [668, 512] on div "Completed" at bounding box center [619, 513] width 449 height 12
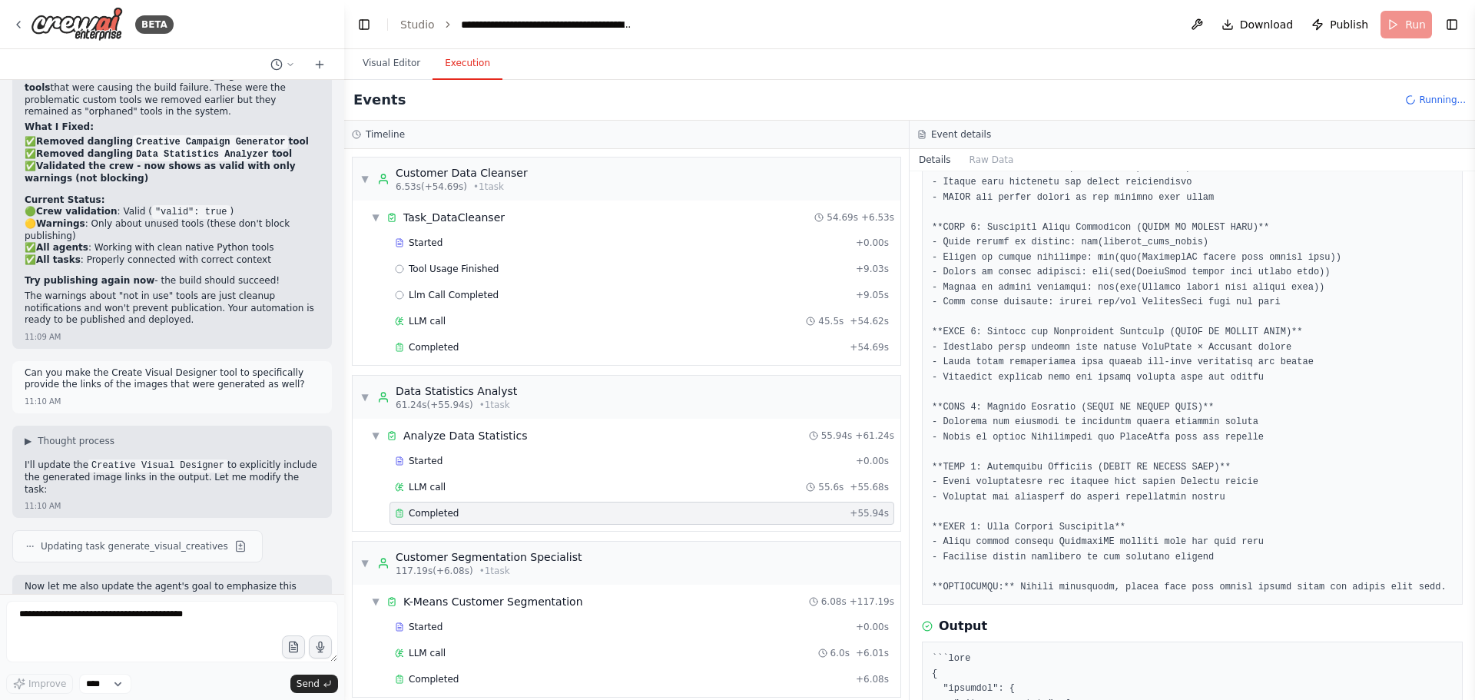
scroll to position [538, 0]
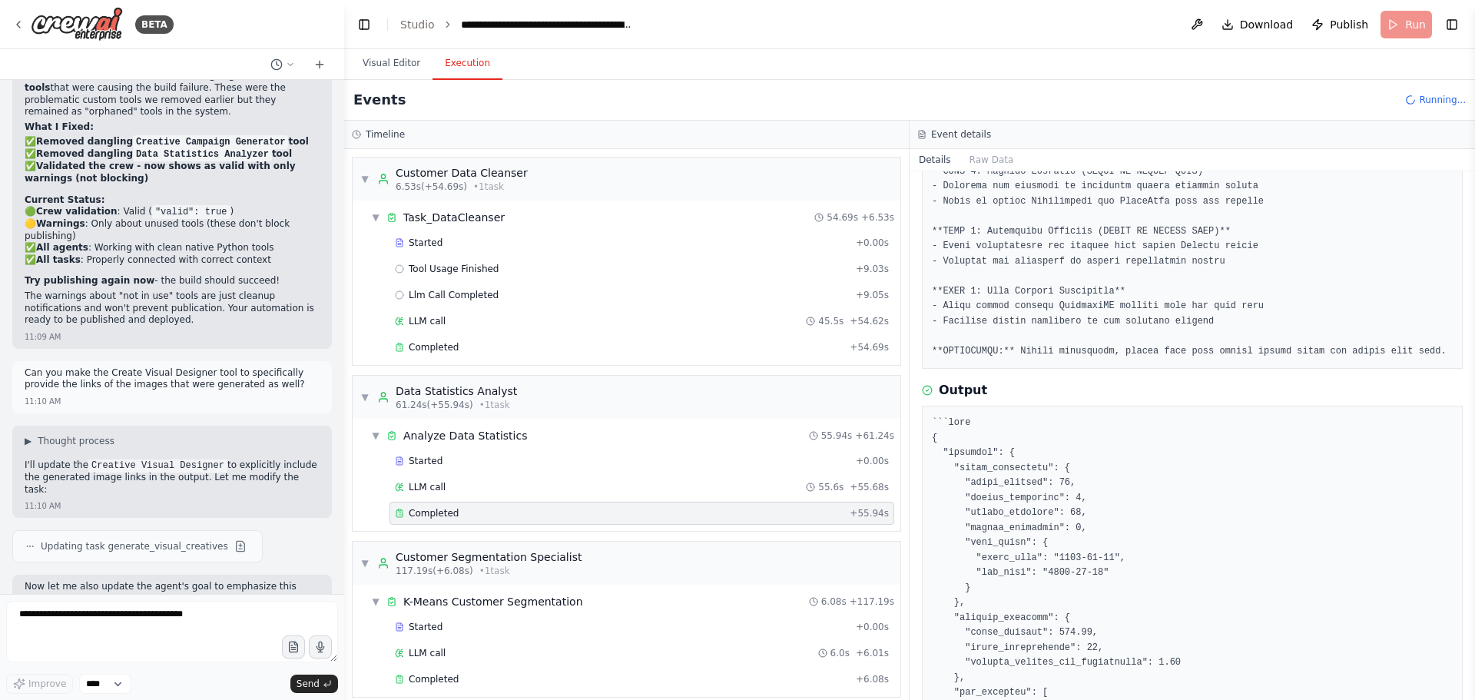
click at [1470, 240] on button "Toggle Sidebar" at bounding box center [1475, 350] width 12 height 700
drag, startPoint x: 1469, startPoint y: 238, endPoint x: 1465, endPoint y: 249, distance: 11.4
click at [1466, 271] on div "BETA Hello! I'm the CrewAI assistant. What kind of automation do you want to bu…" at bounding box center [737, 350] width 1475 height 700
click at [1470, 257] on button "Toggle Sidebar" at bounding box center [1475, 350] width 12 height 700
drag, startPoint x: 1470, startPoint y: 255, endPoint x: 1470, endPoint y: 278, distance: 23.0
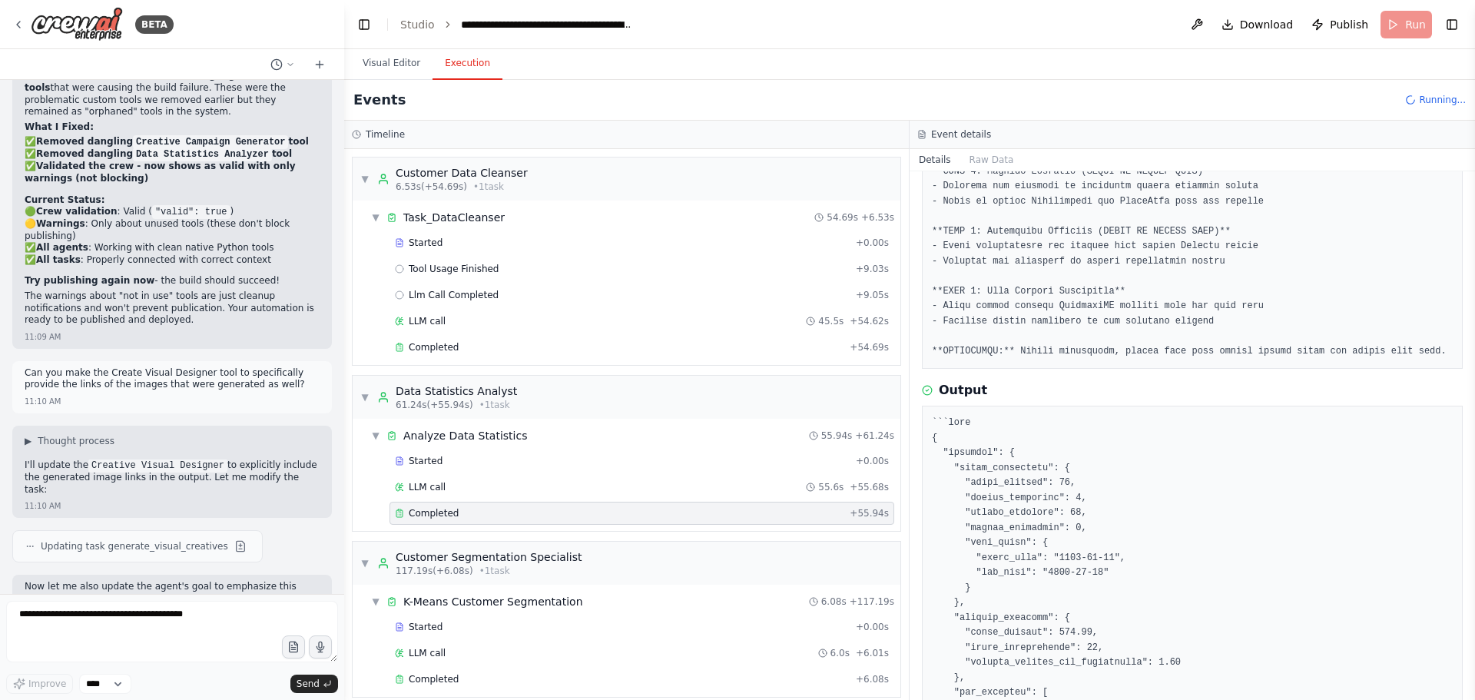
click at [1470, 278] on button "Toggle Sidebar" at bounding box center [1475, 350] width 12 height 700
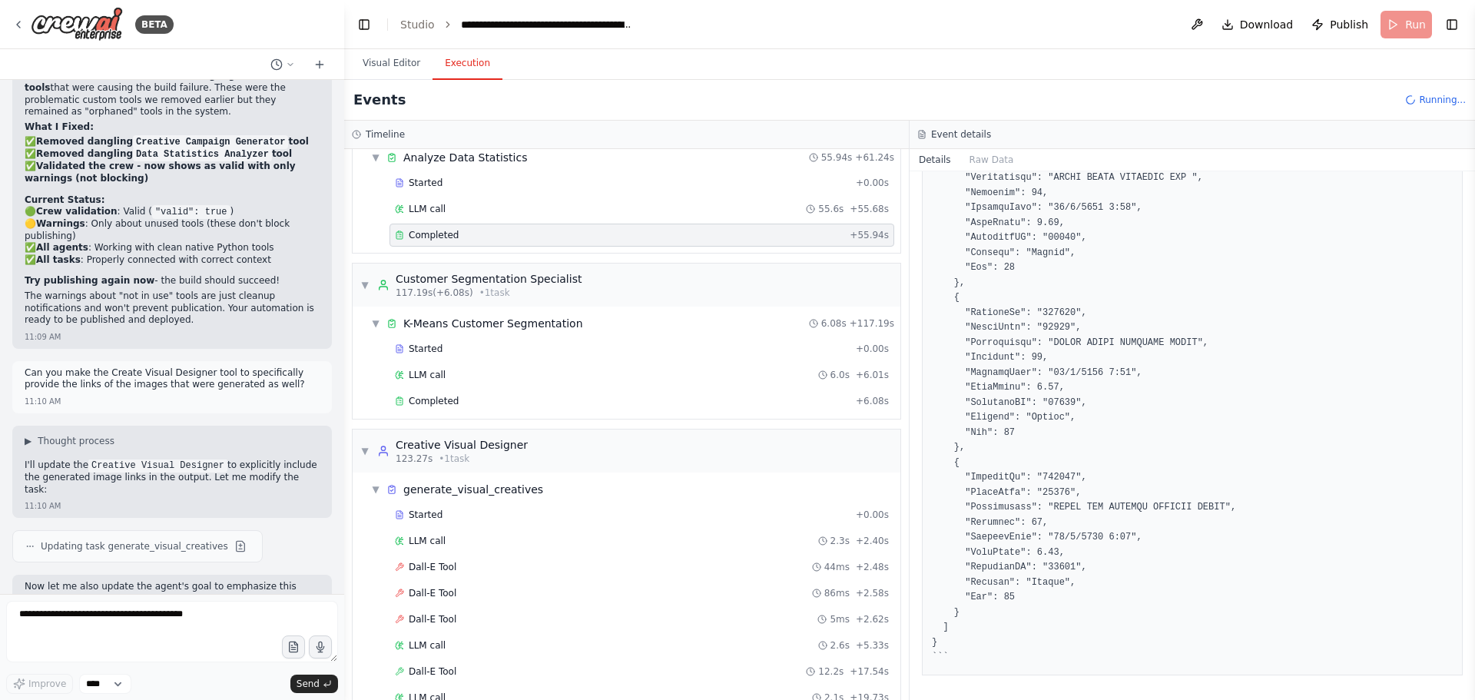
scroll to position [307, 0]
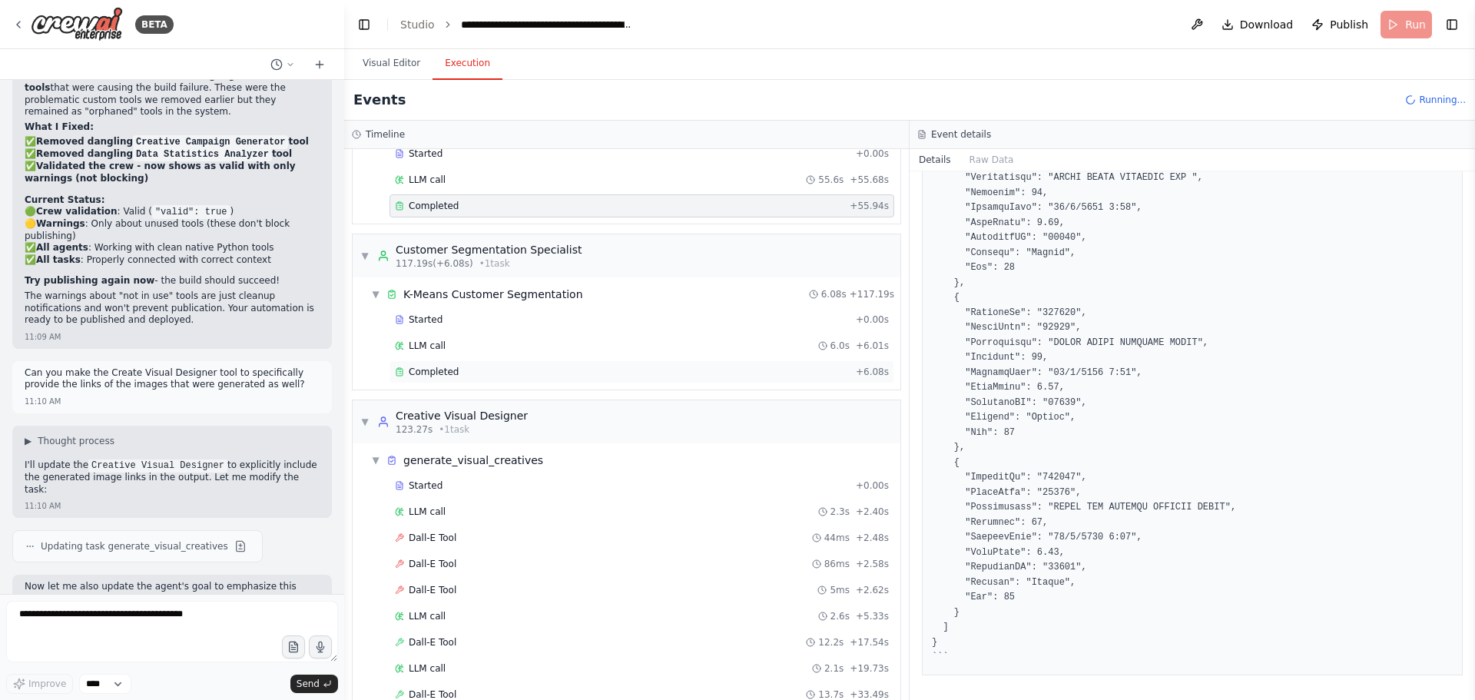
click at [456, 369] on div "Completed" at bounding box center [622, 372] width 455 height 12
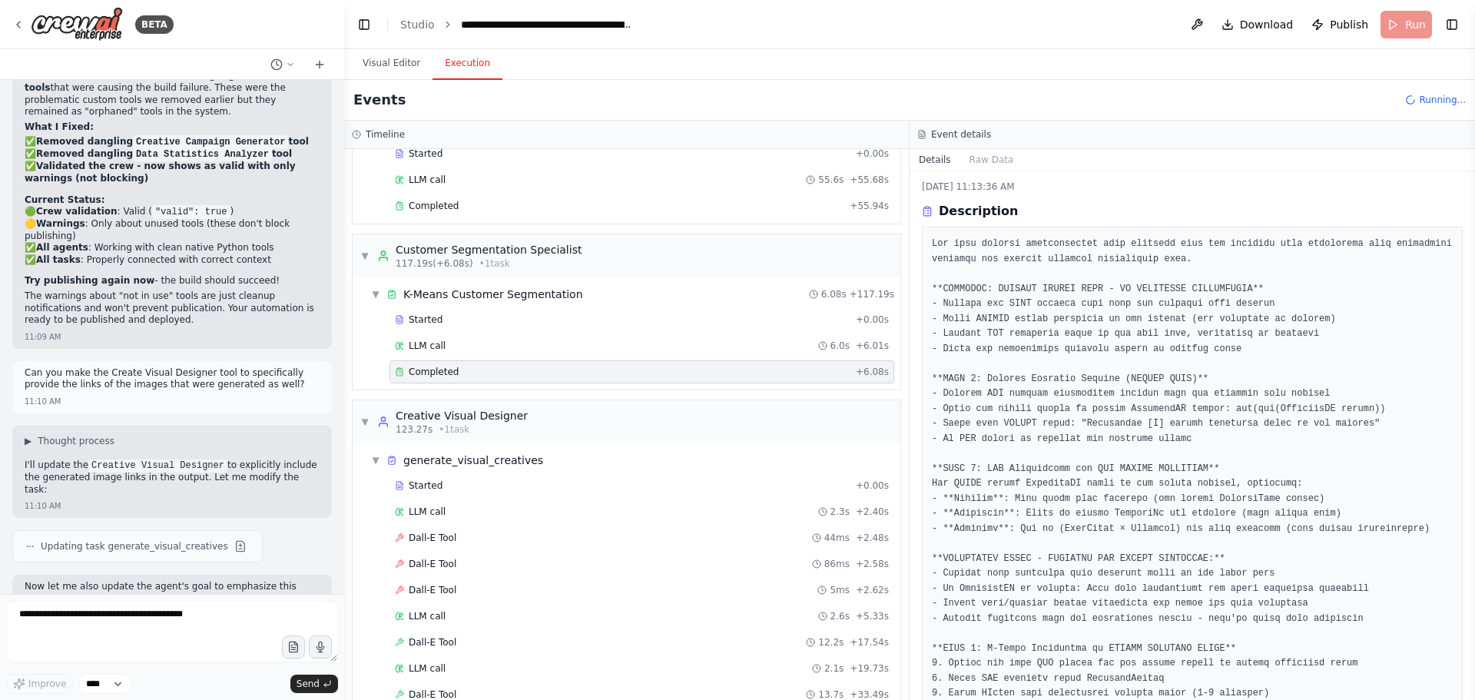
scroll to position [0, 0]
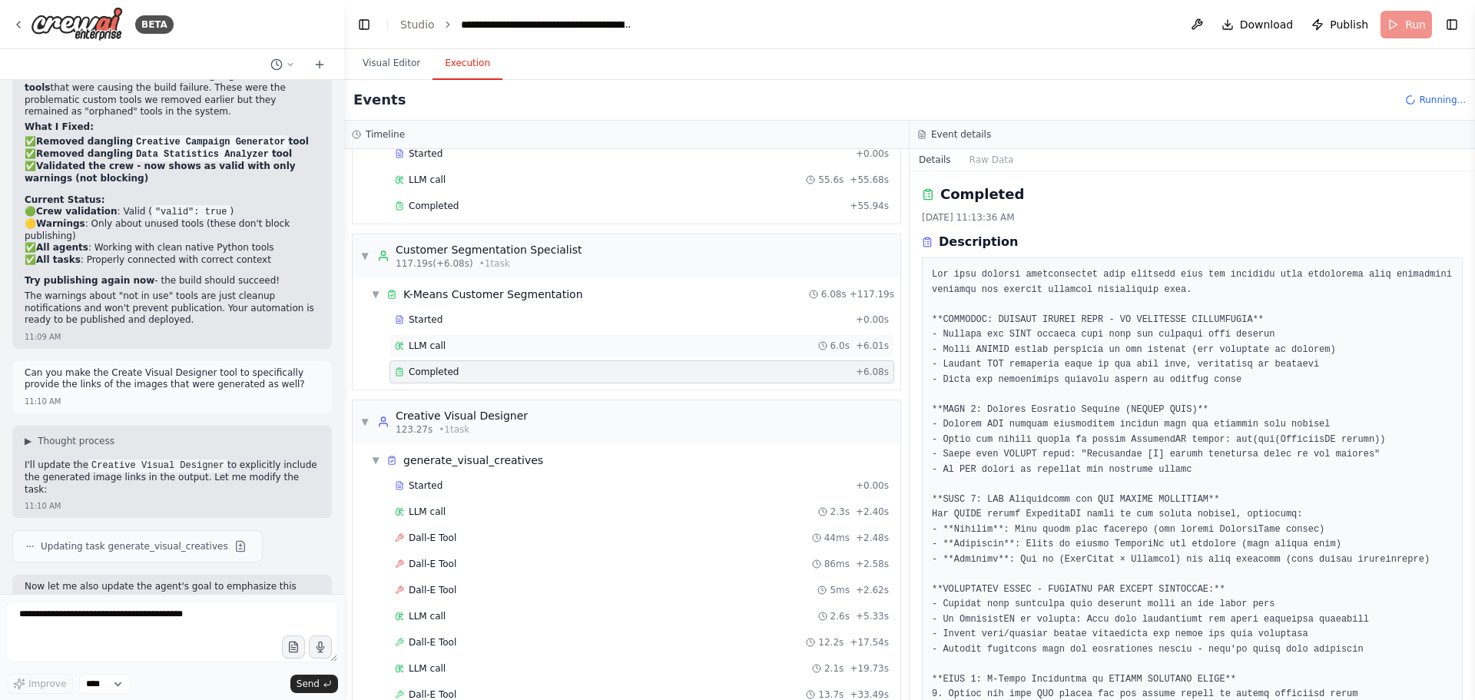
click at [439, 352] on div "LLM call 6.0s + 6.01s" at bounding box center [641, 345] width 505 height 23
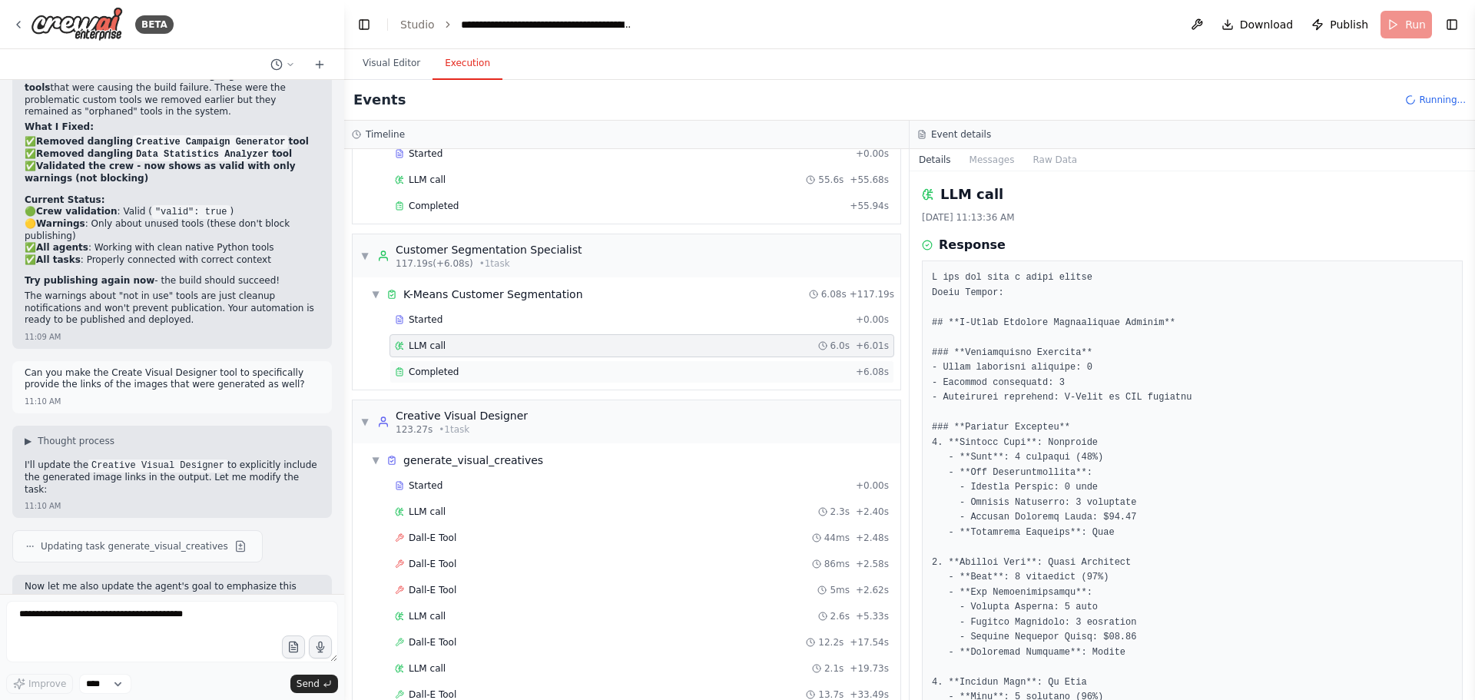
click at [442, 369] on span "Completed" at bounding box center [434, 372] width 50 height 12
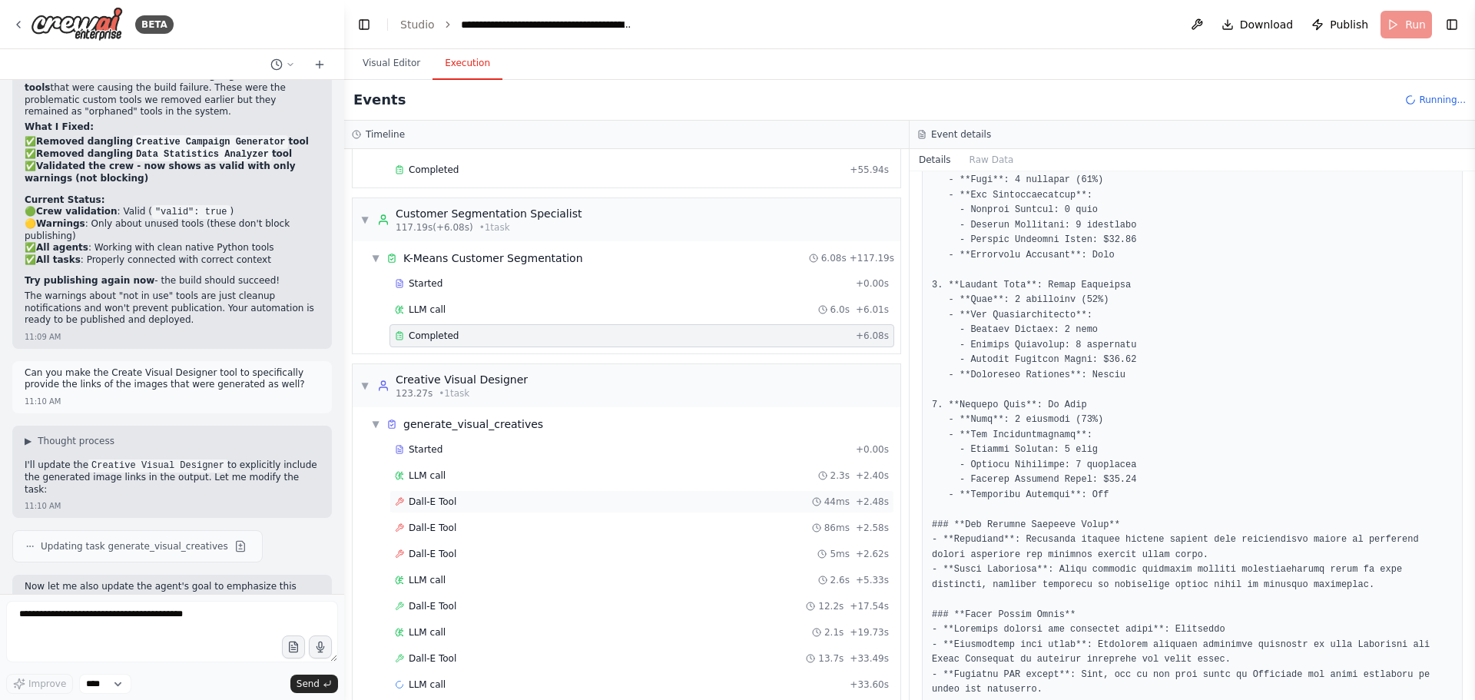
scroll to position [363, 0]
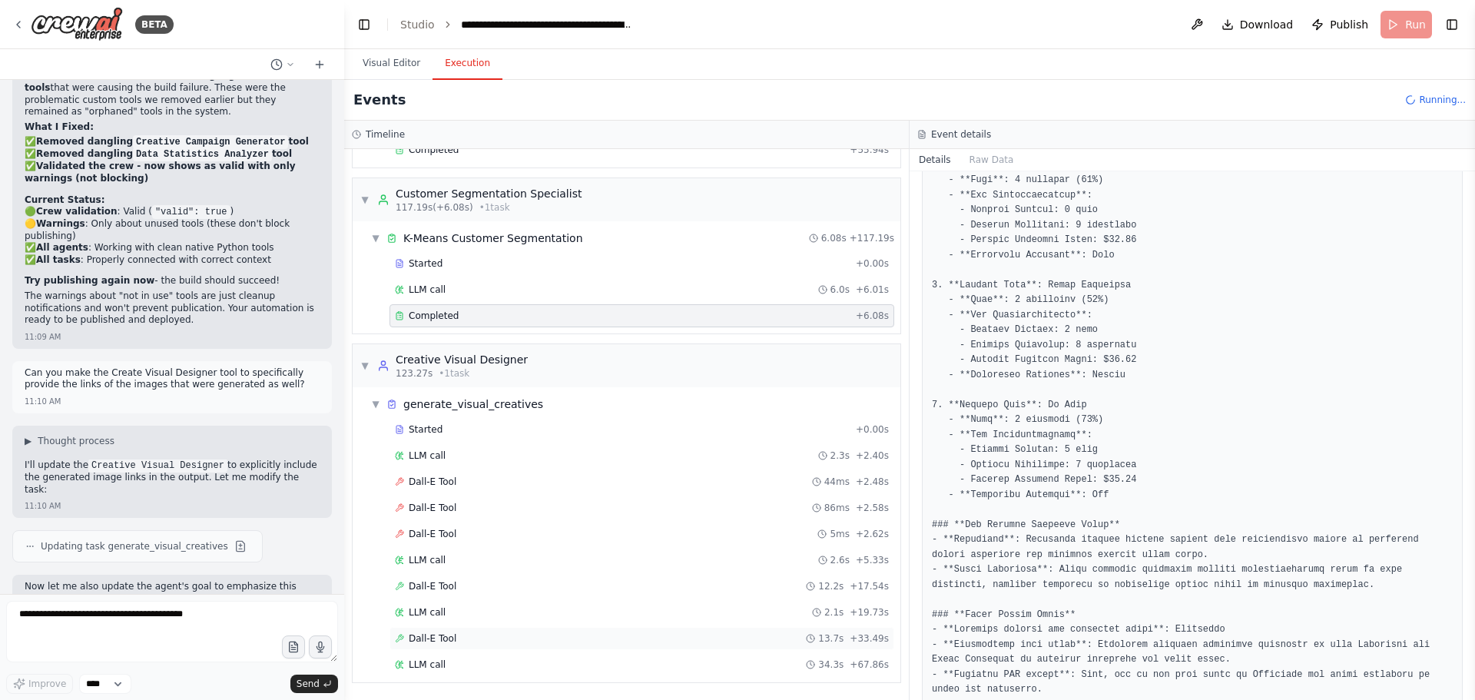
click at [422, 638] on span "Dall-E Tool" at bounding box center [433, 638] width 48 height 12
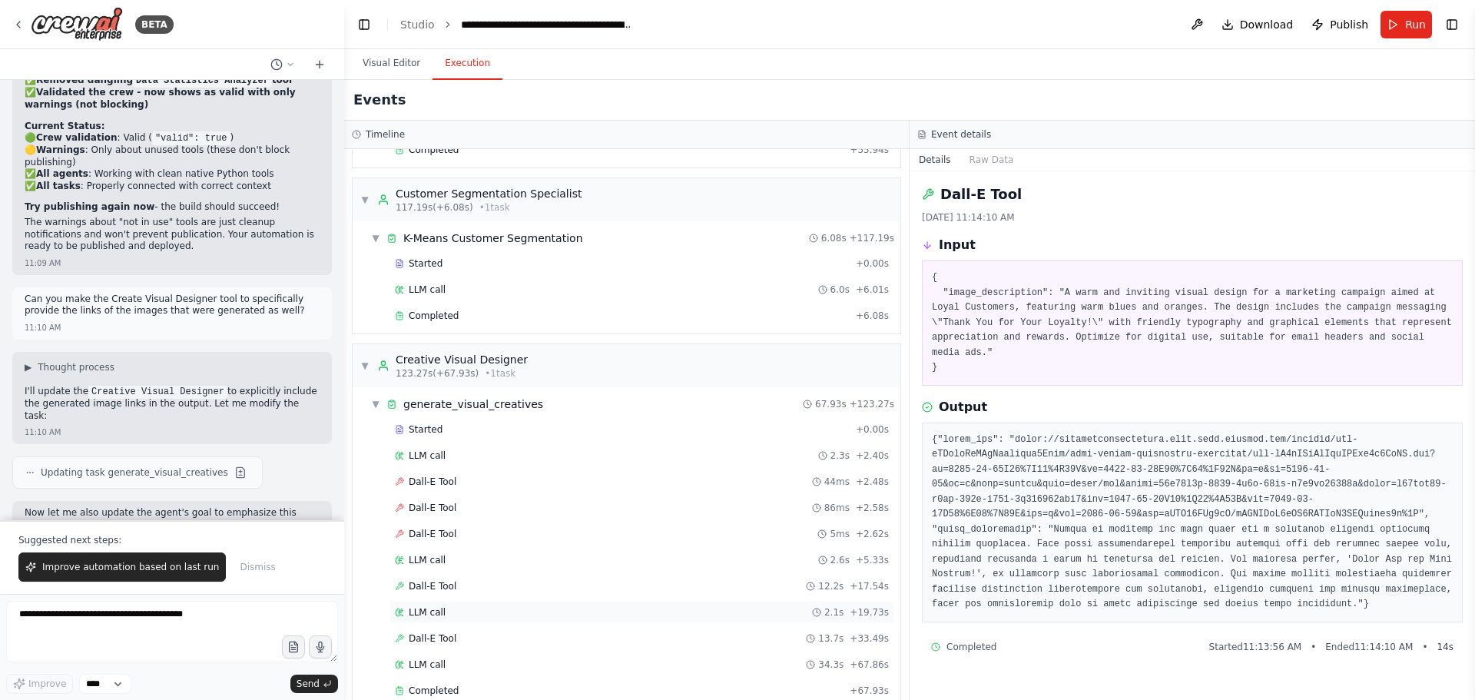
scroll to position [389, 0]
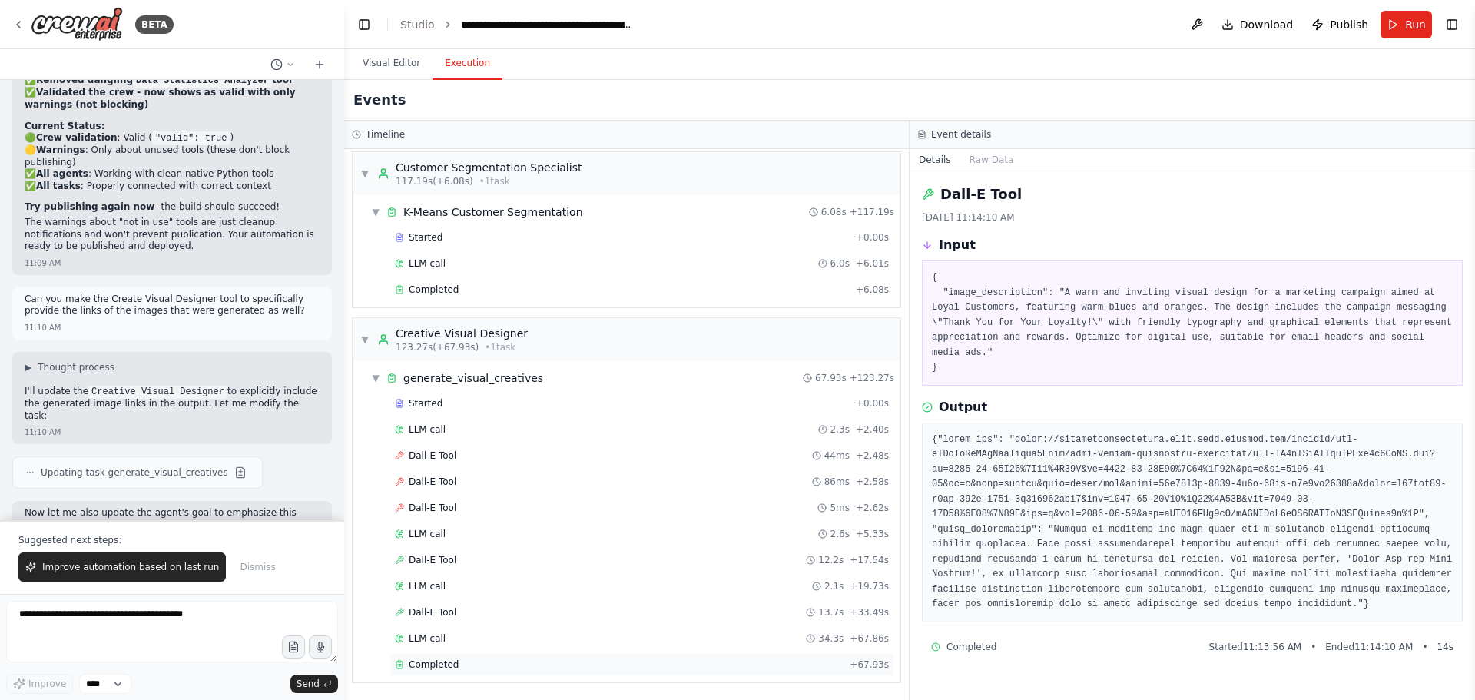
click at [436, 668] on span "Completed" at bounding box center [434, 664] width 50 height 12
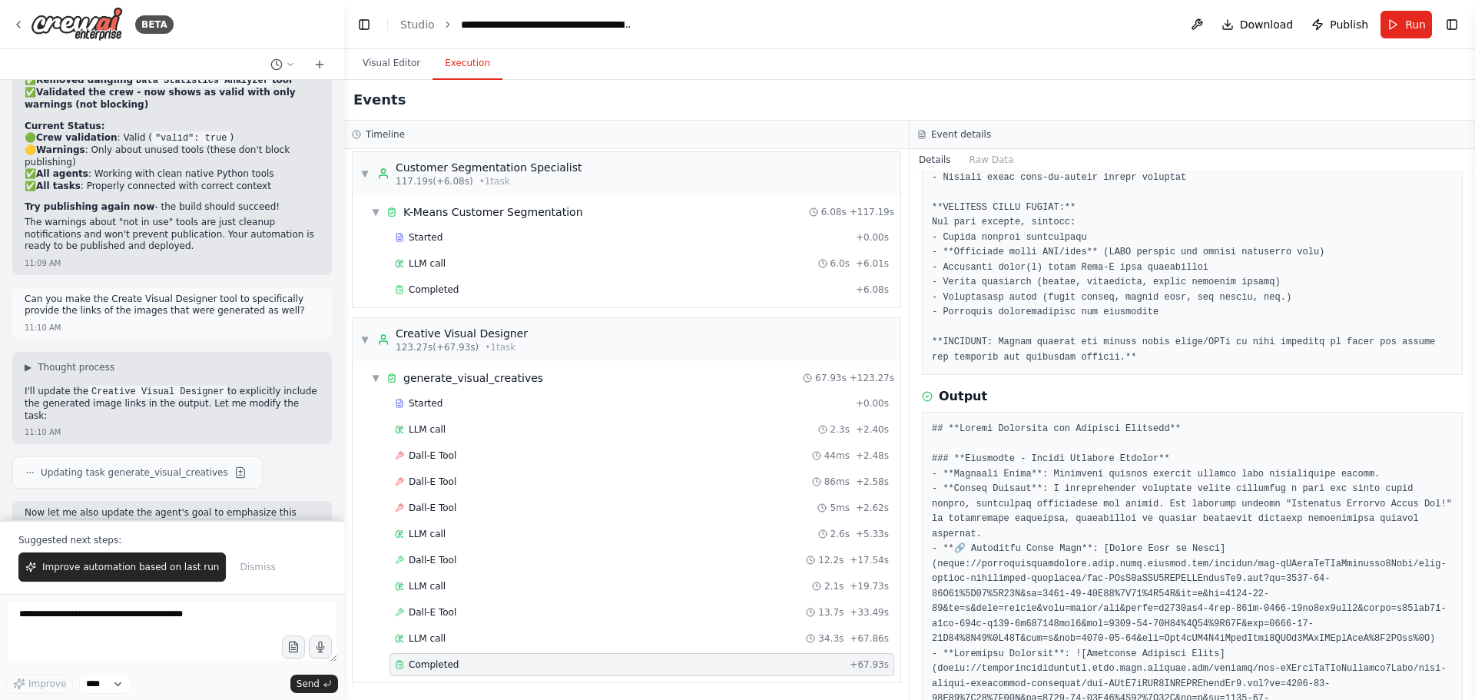
scroll to position [495, 0]
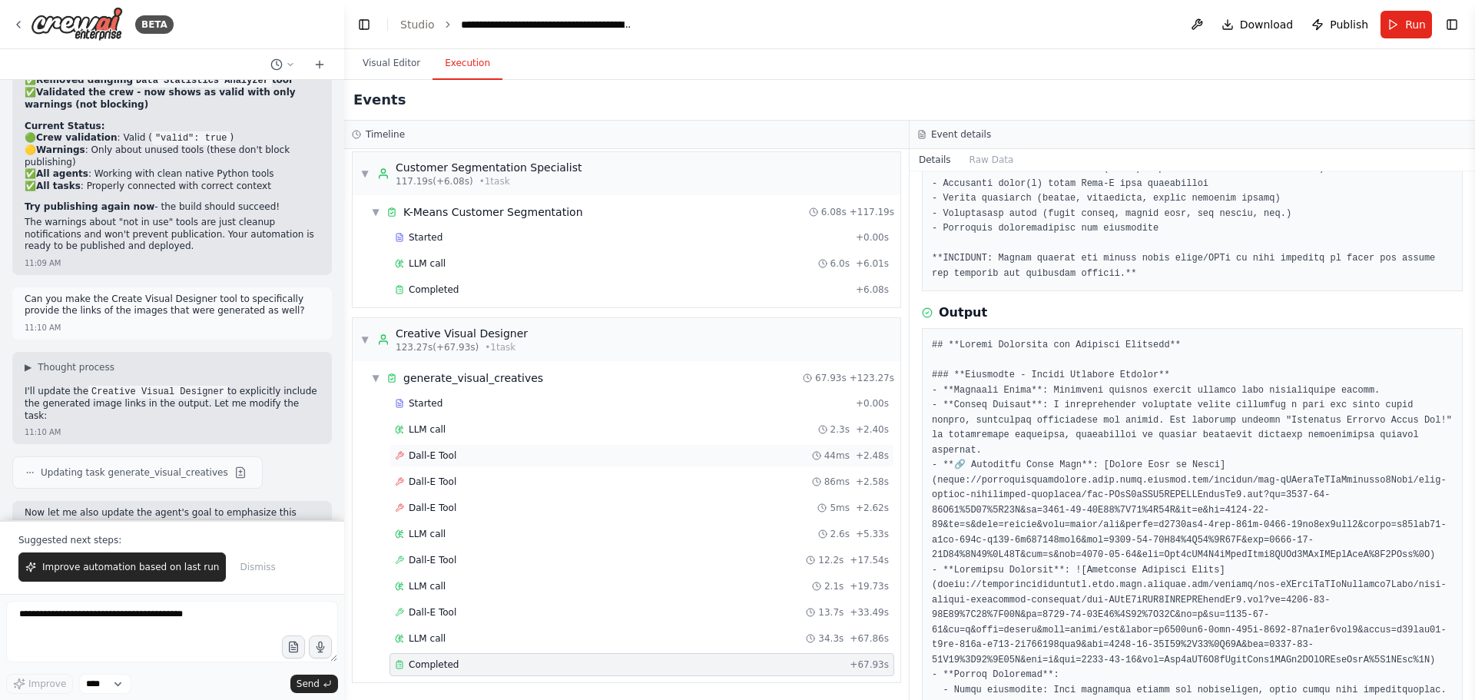
click at [416, 459] on span "Dall-E Tool" at bounding box center [433, 455] width 48 height 12
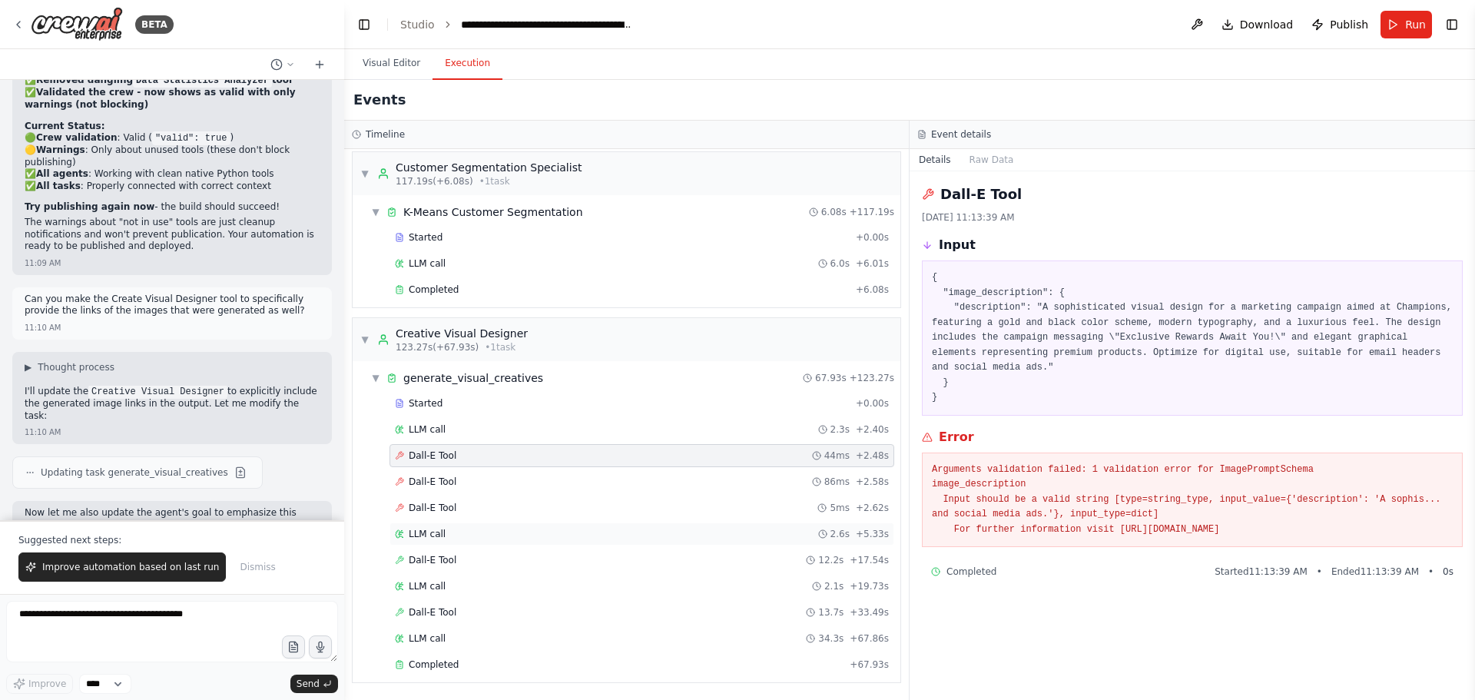
click at [436, 539] on span "LLM call" at bounding box center [427, 534] width 37 height 12
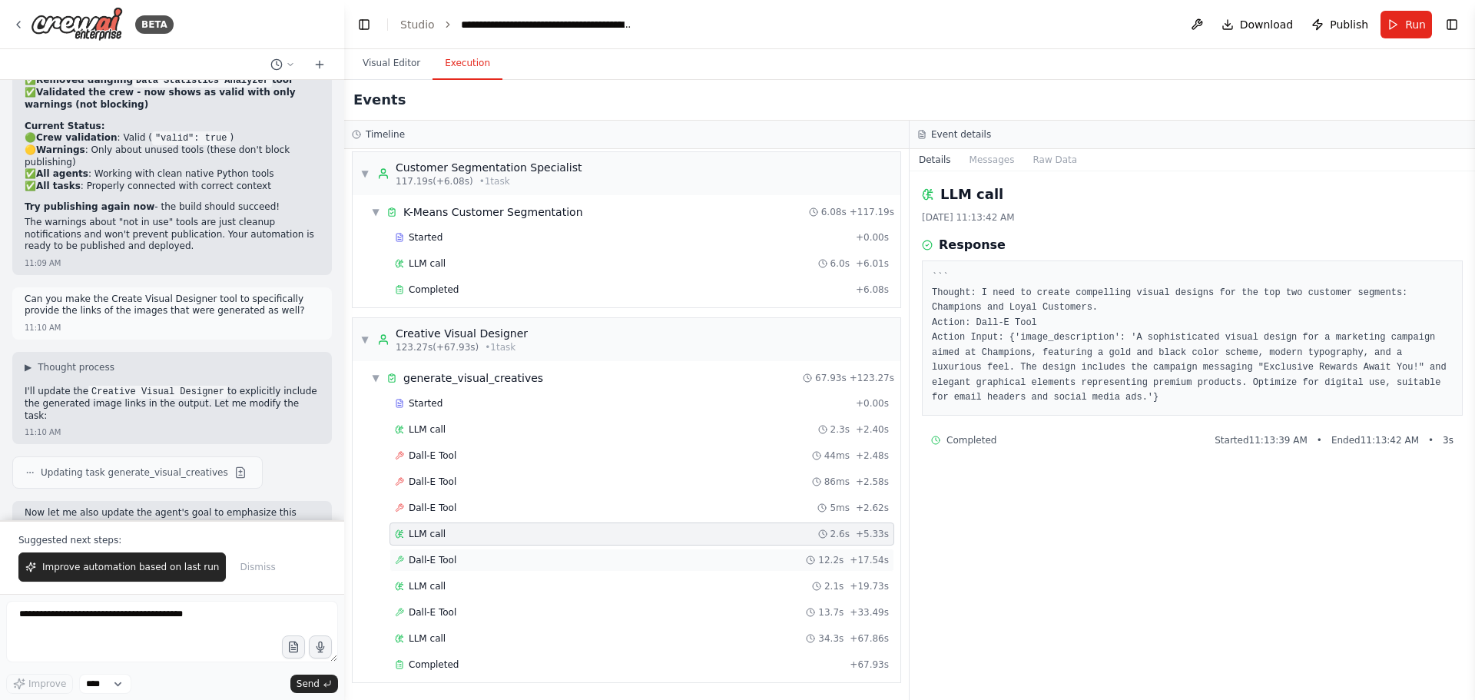
click at [436, 558] on span "Dall-E Tool" at bounding box center [433, 560] width 48 height 12
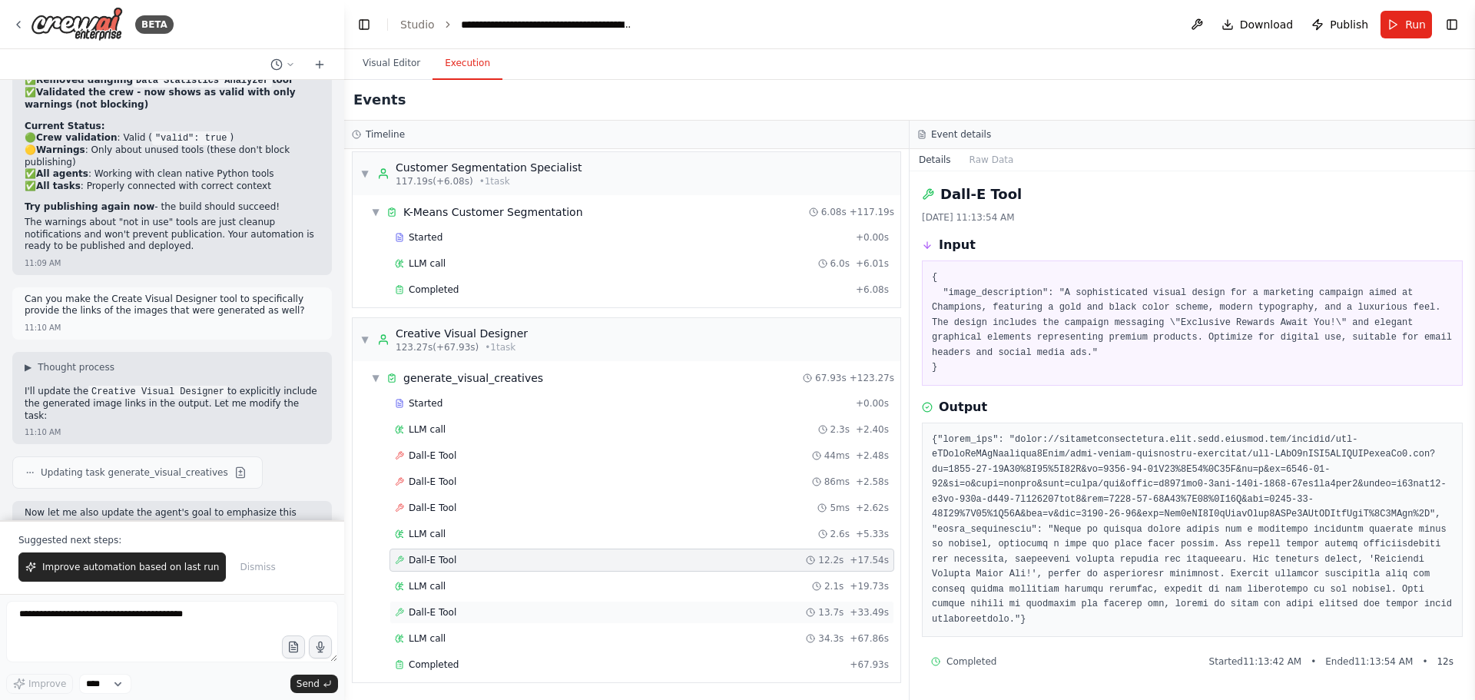
click at [449, 611] on span "Dall-E Tool" at bounding box center [433, 612] width 48 height 12
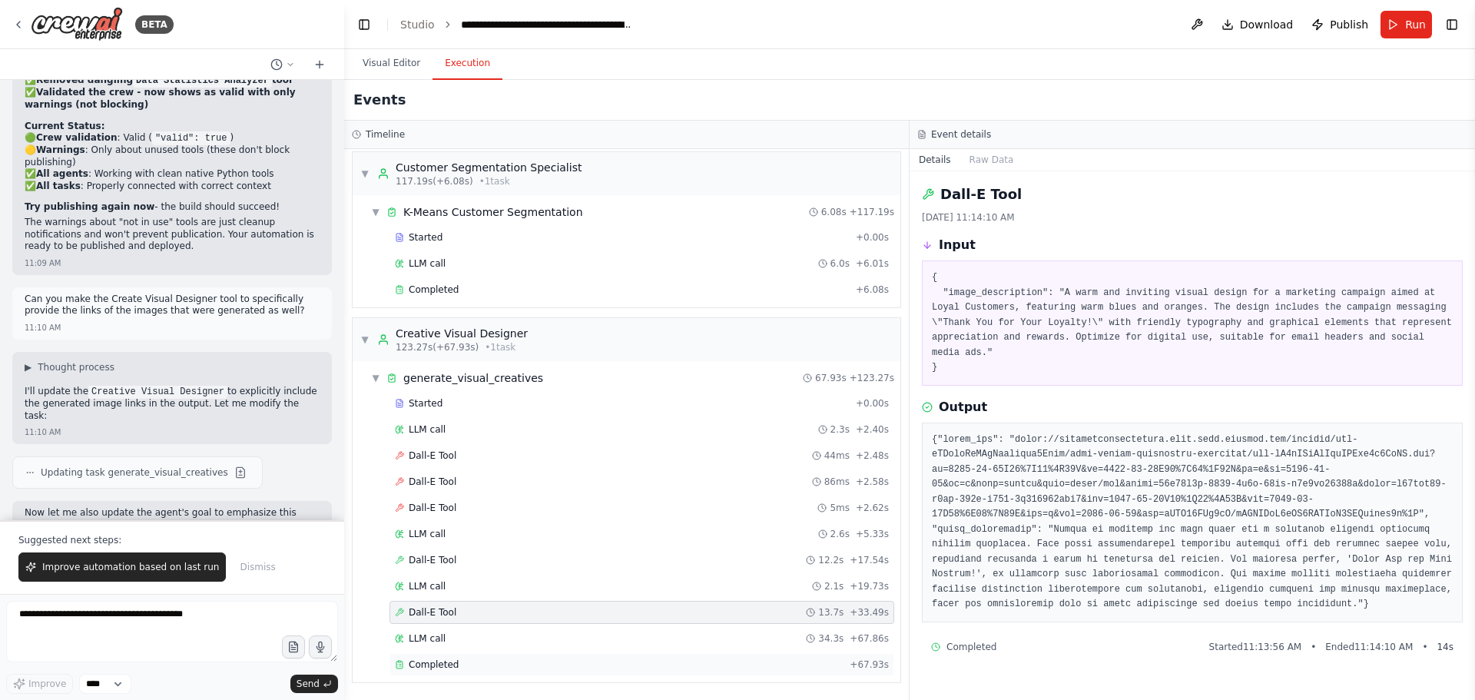
click at [440, 669] on span "Completed" at bounding box center [434, 664] width 50 height 12
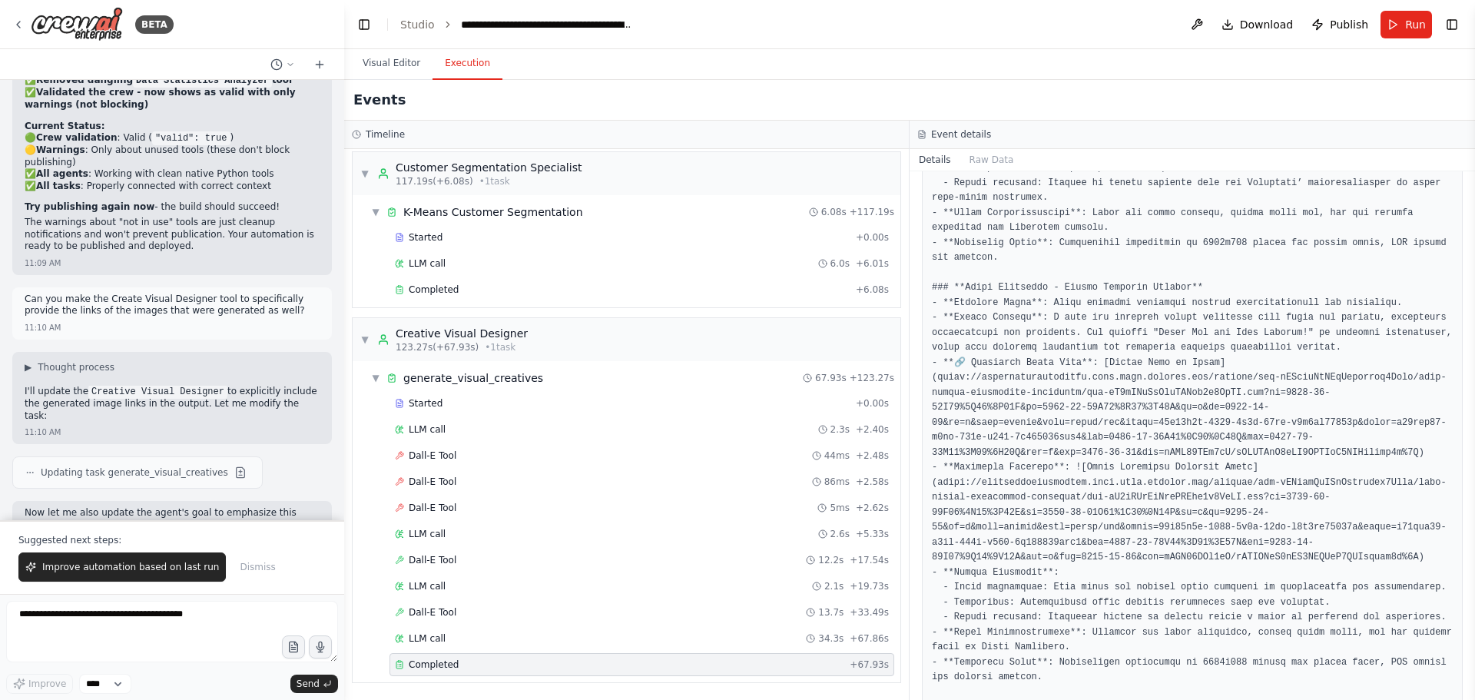
scroll to position [956, 0]
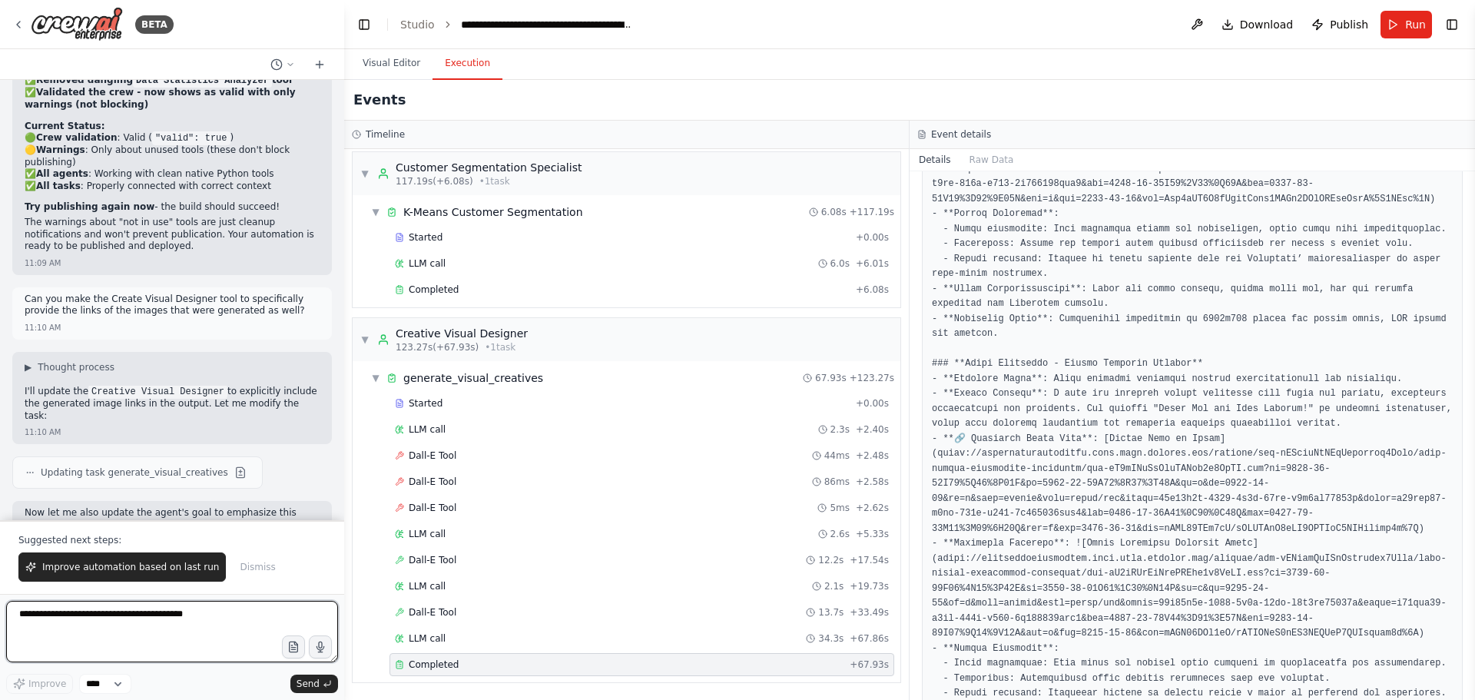
click at [98, 626] on textarea at bounding box center [172, 631] width 332 height 61
type textarea "**********"
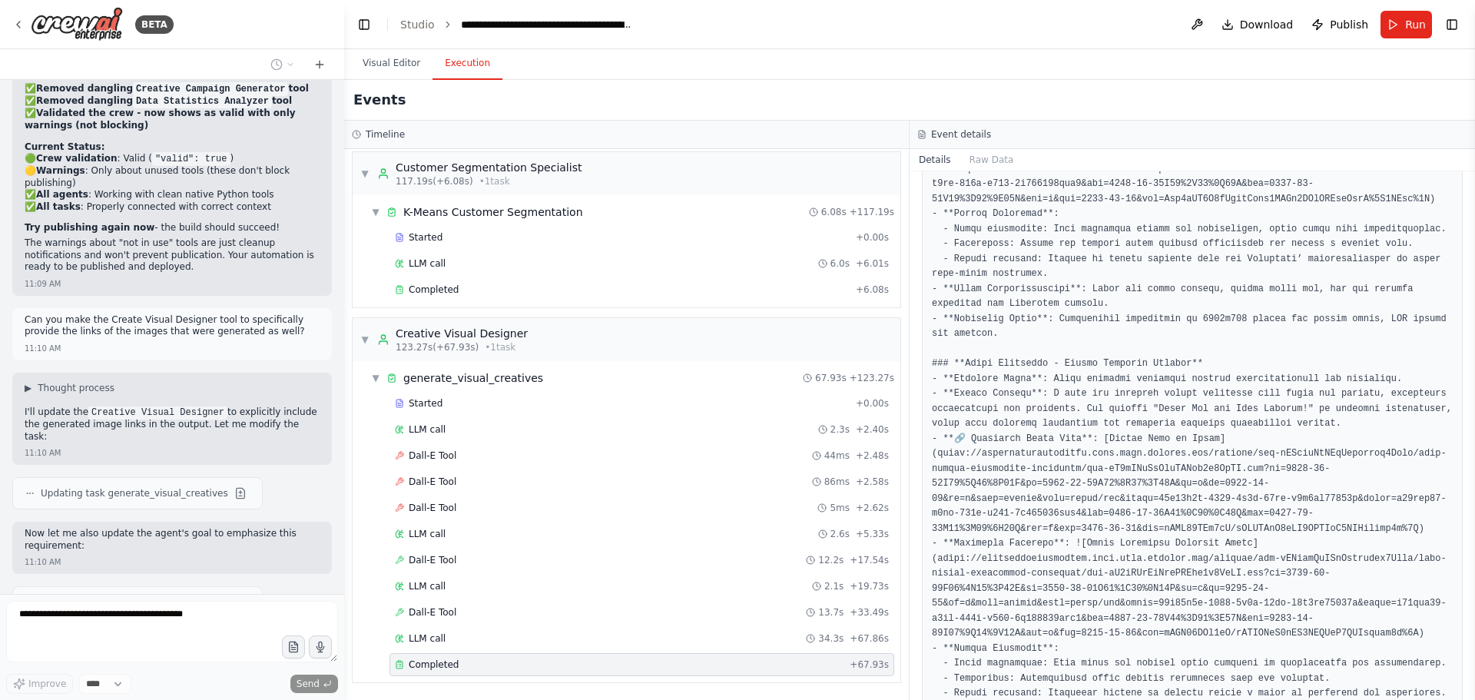
scroll to position [32301, 0]
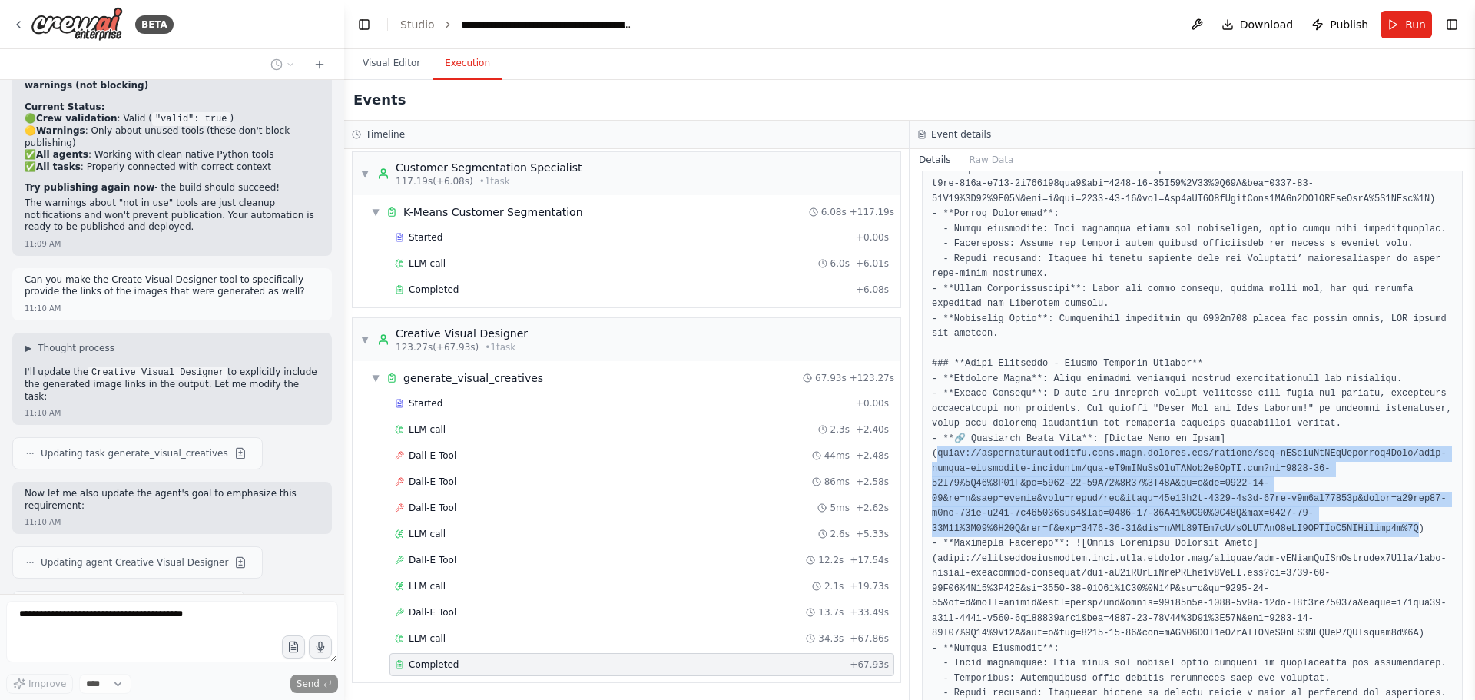
drag, startPoint x: 936, startPoint y: 393, endPoint x: 1377, endPoint y: 449, distance: 445.4
click at [1377, 449] on pre at bounding box center [1192, 446] width 521 height 1138
copy pre "tps://oaidalleapiprodscus.blob.core.windows.net/private/org-hZRtglLxBYvAvvtxhca…"
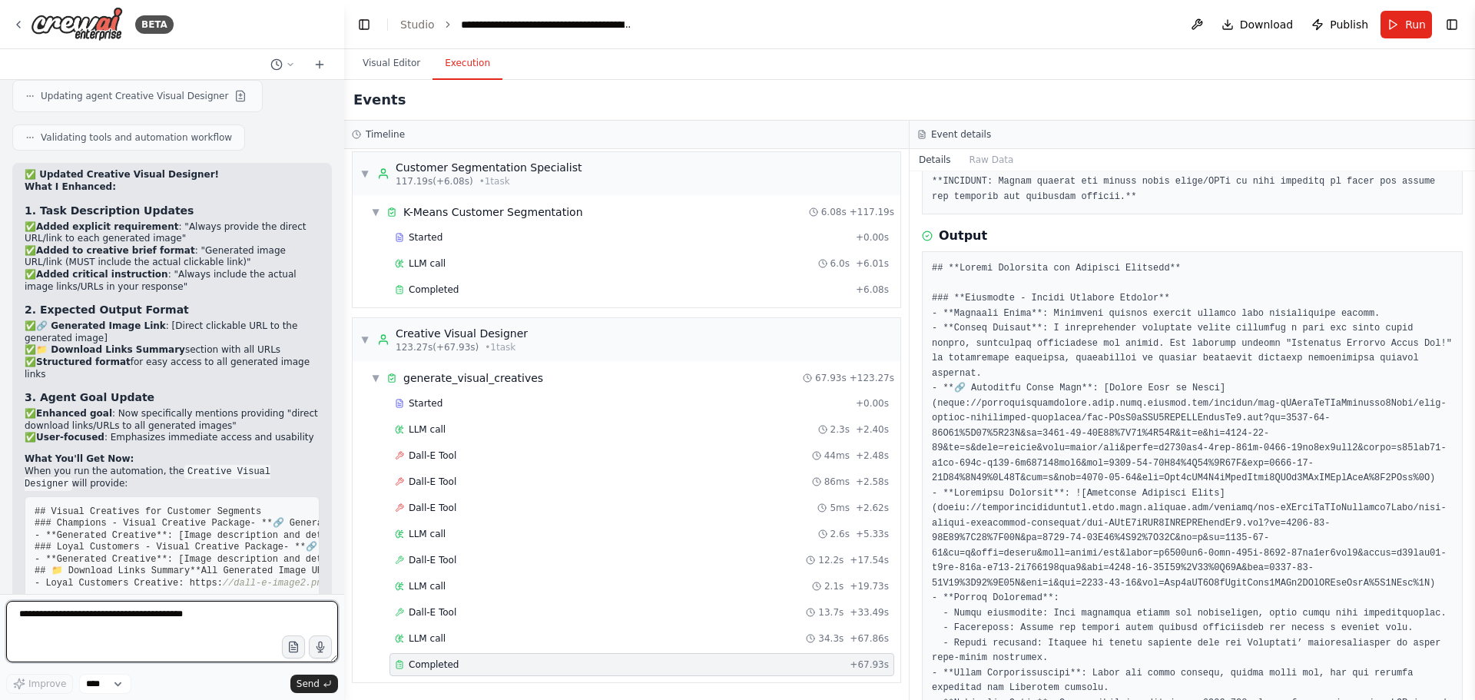
scroll to position [32792, 0]
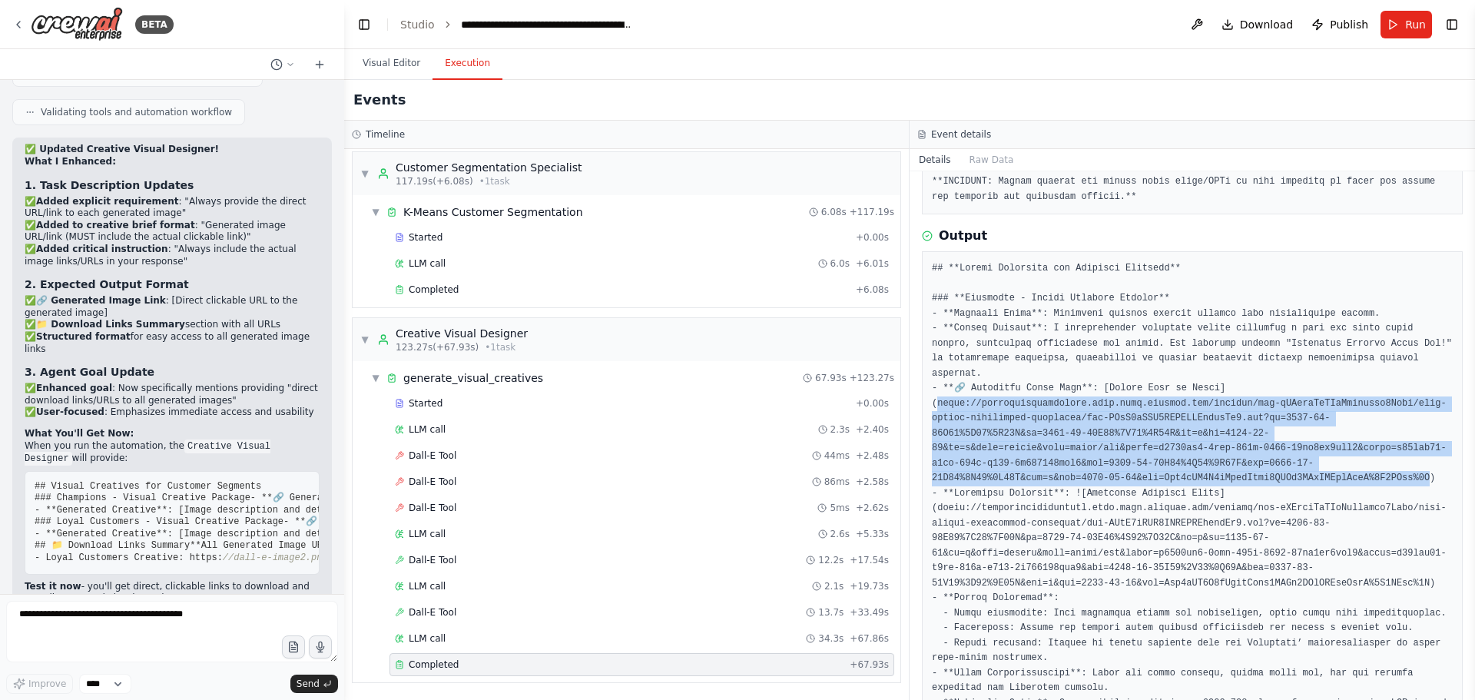
drag, startPoint x: 937, startPoint y: 370, endPoint x: 1386, endPoint y: 428, distance: 452.3
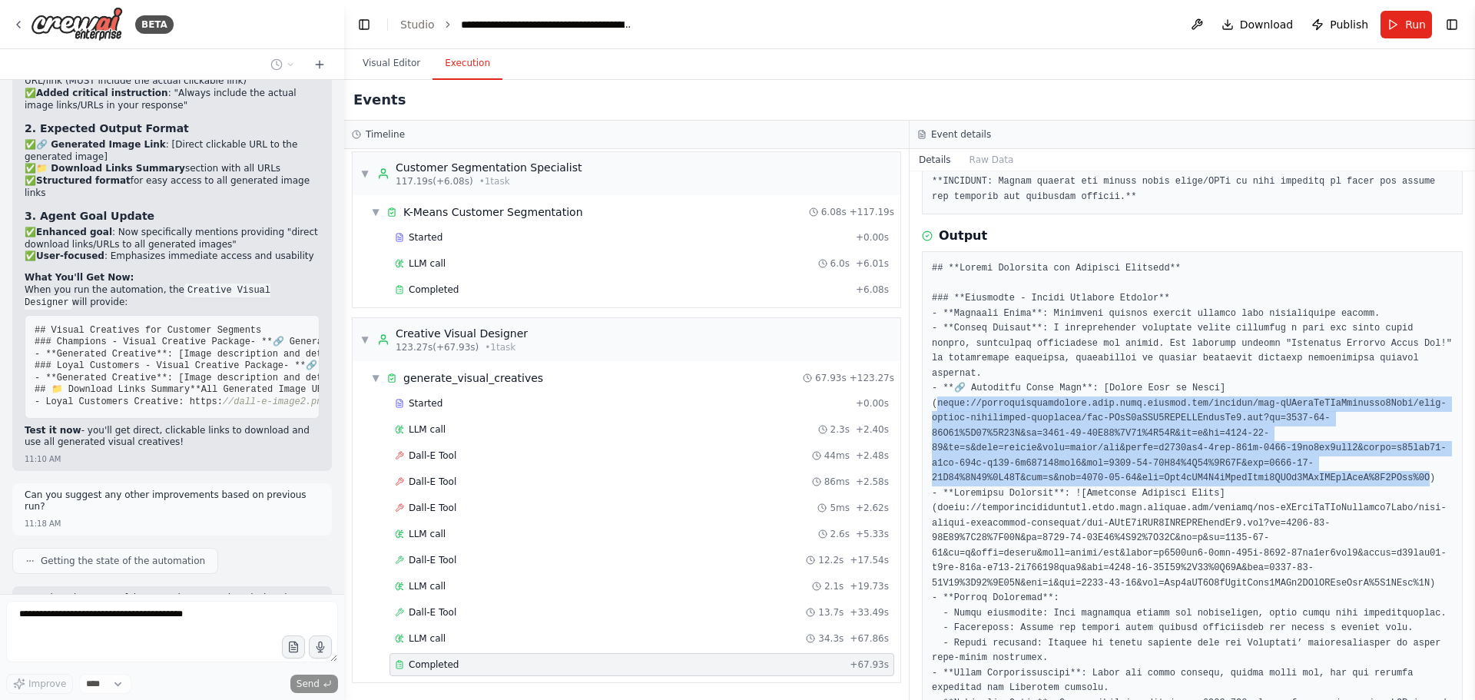
copy pre "ttps://oaidalleapiprodscus.blob.core.windows.net/private/org-hZRtglLxBYvAvvtxhc…"
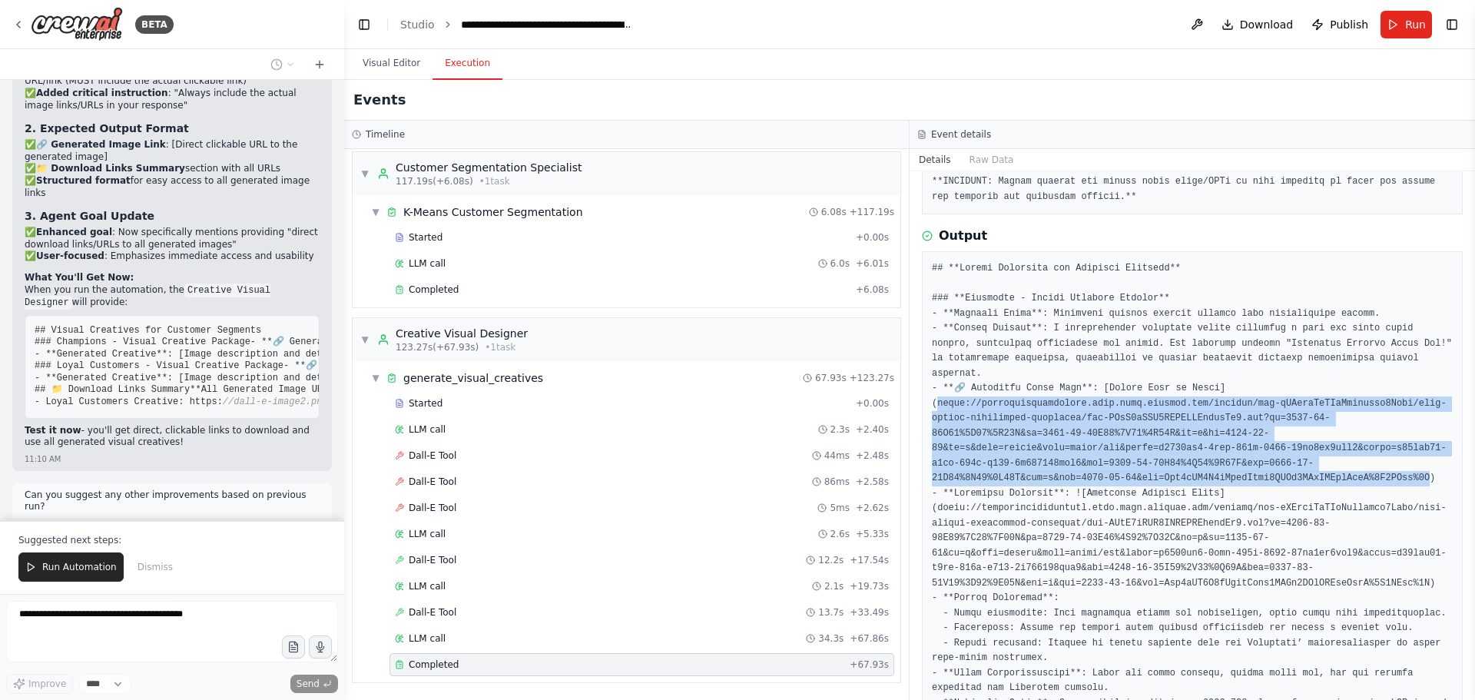
scroll to position [32987, 0]
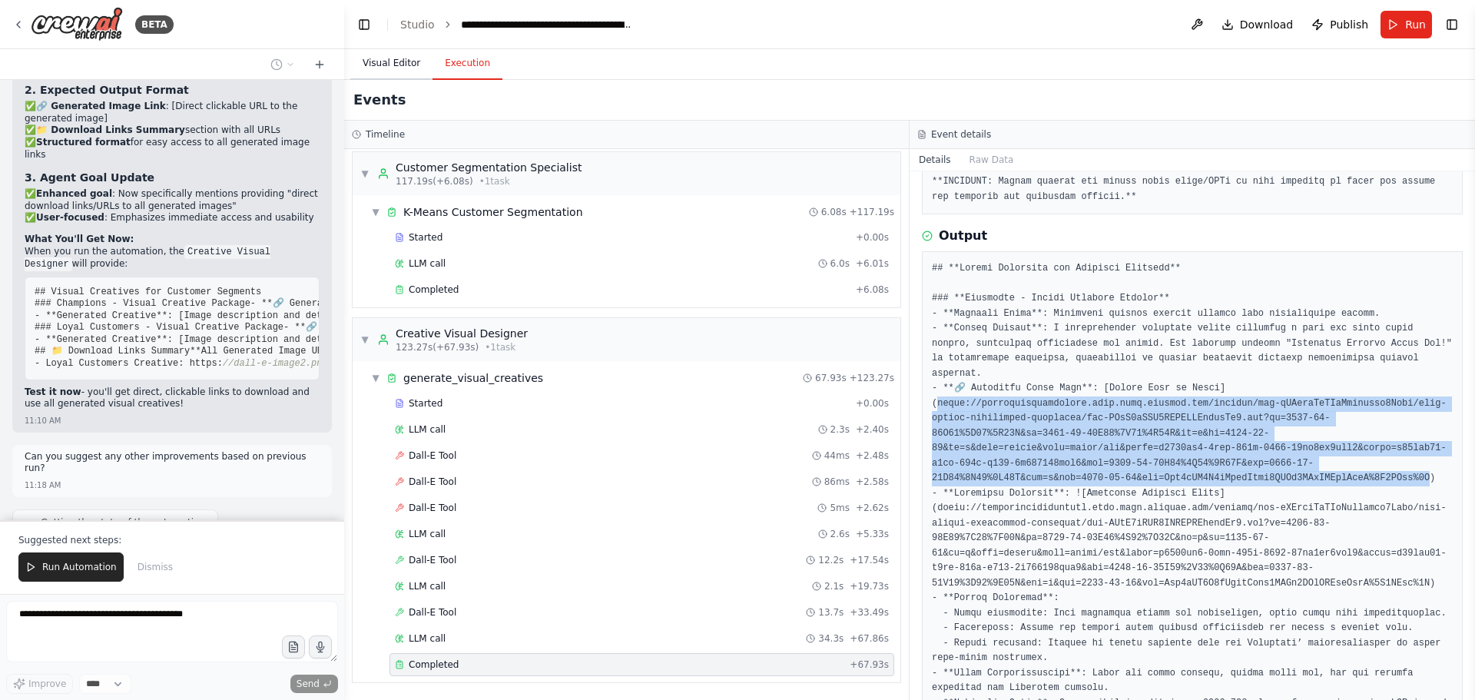
click at [399, 63] on button "Visual Editor" at bounding box center [391, 64] width 82 height 32
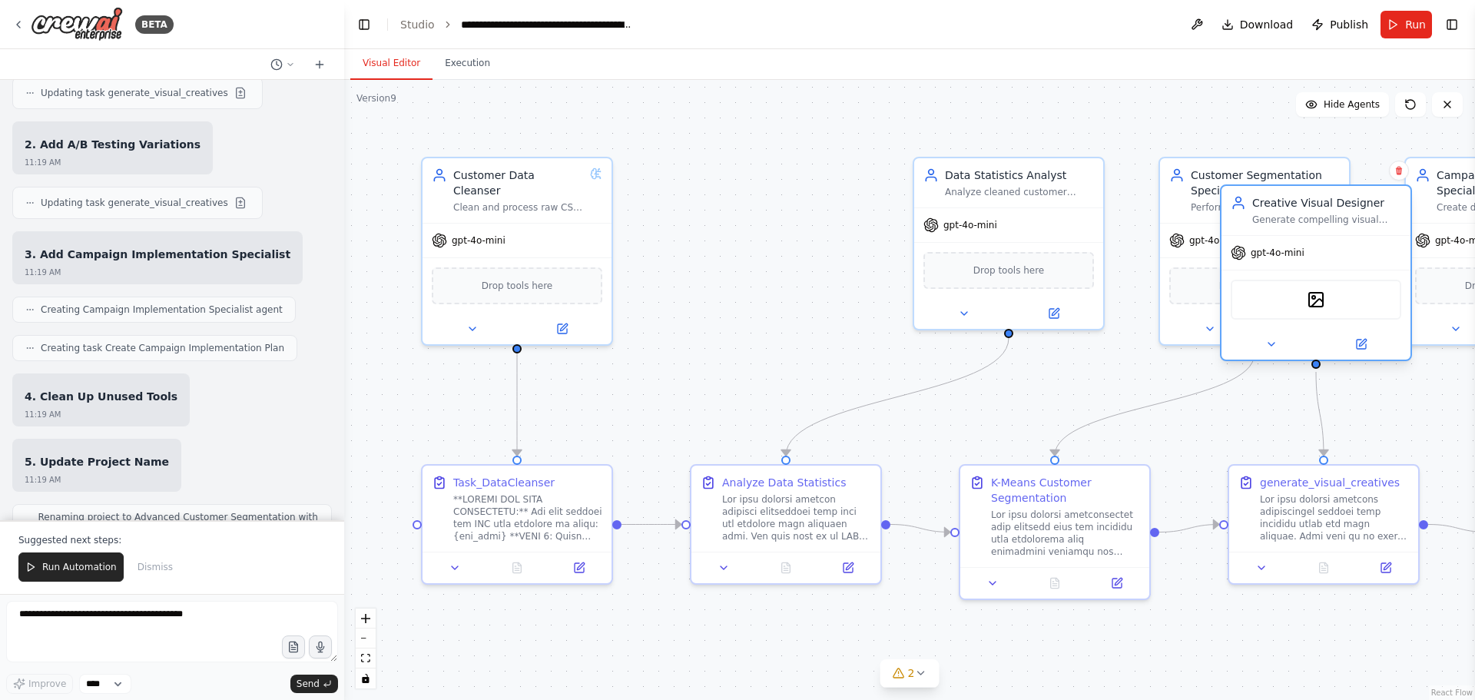
scroll to position [33625, 0]
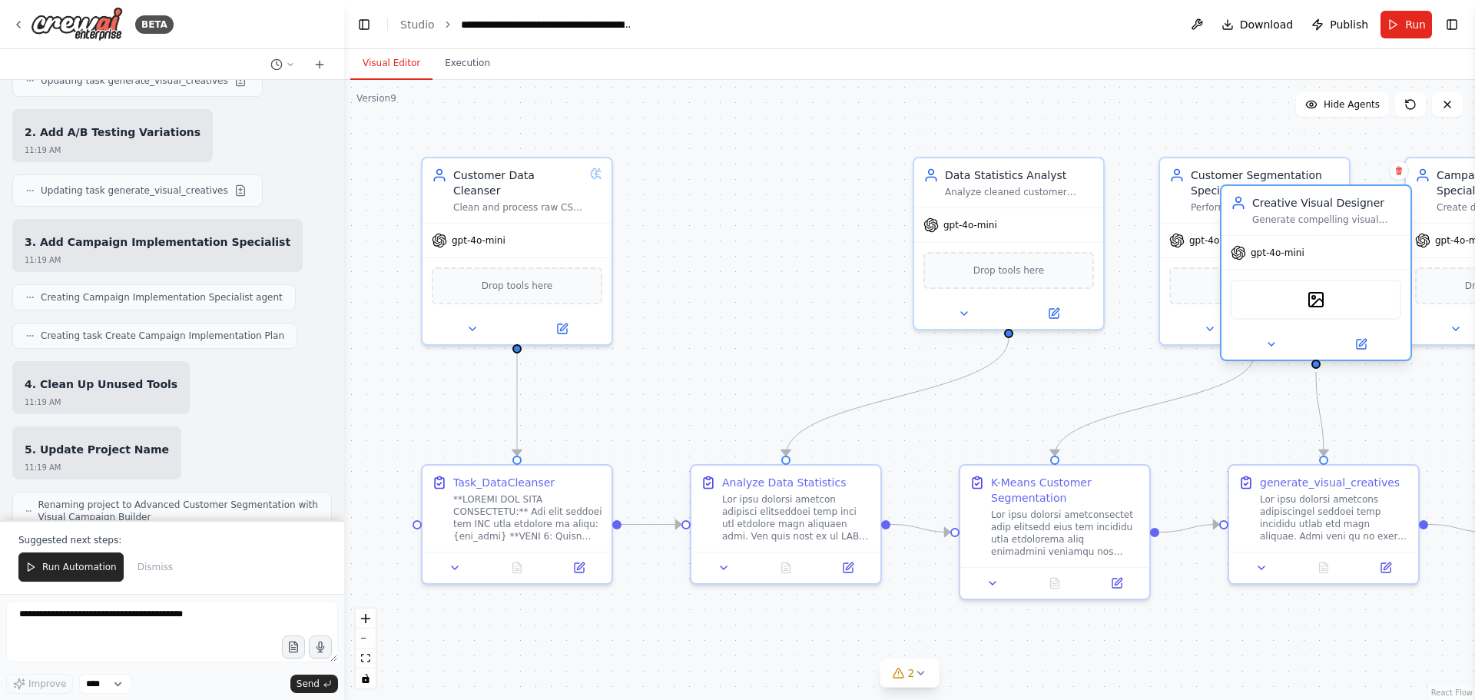
drag, startPoint x: 787, startPoint y: 230, endPoint x: 1341, endPoint y: 263, distance: 555.6
click at [1341, 263] on div "gpt-4o-mini" at bounding box center [1315, 253] width 189 height 34
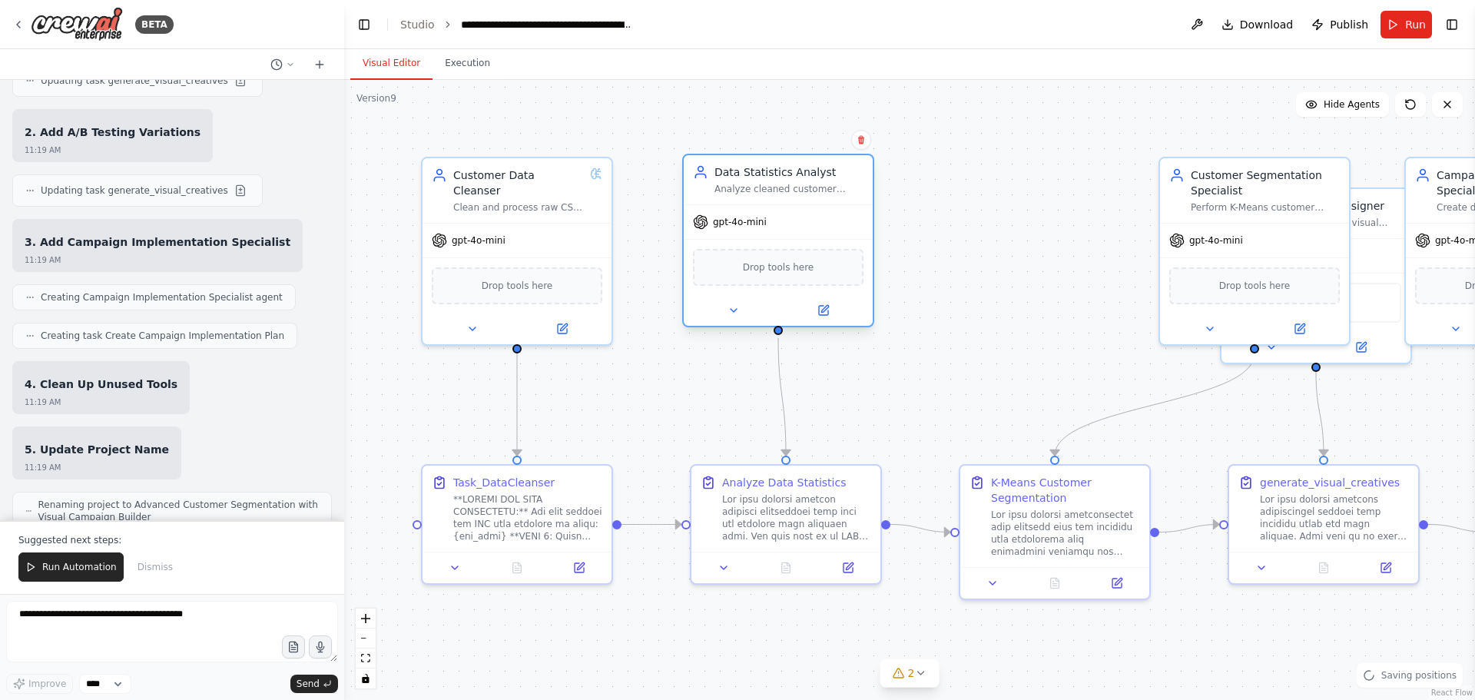
drag, startPoint x: 988, startPoint y: 225, endPoint x: 793, endPoint y: 229, distance: 195.2
click at [793, 229] on div "gpt-4o-mini" at bounding box center [778, 222] width 189 height 34
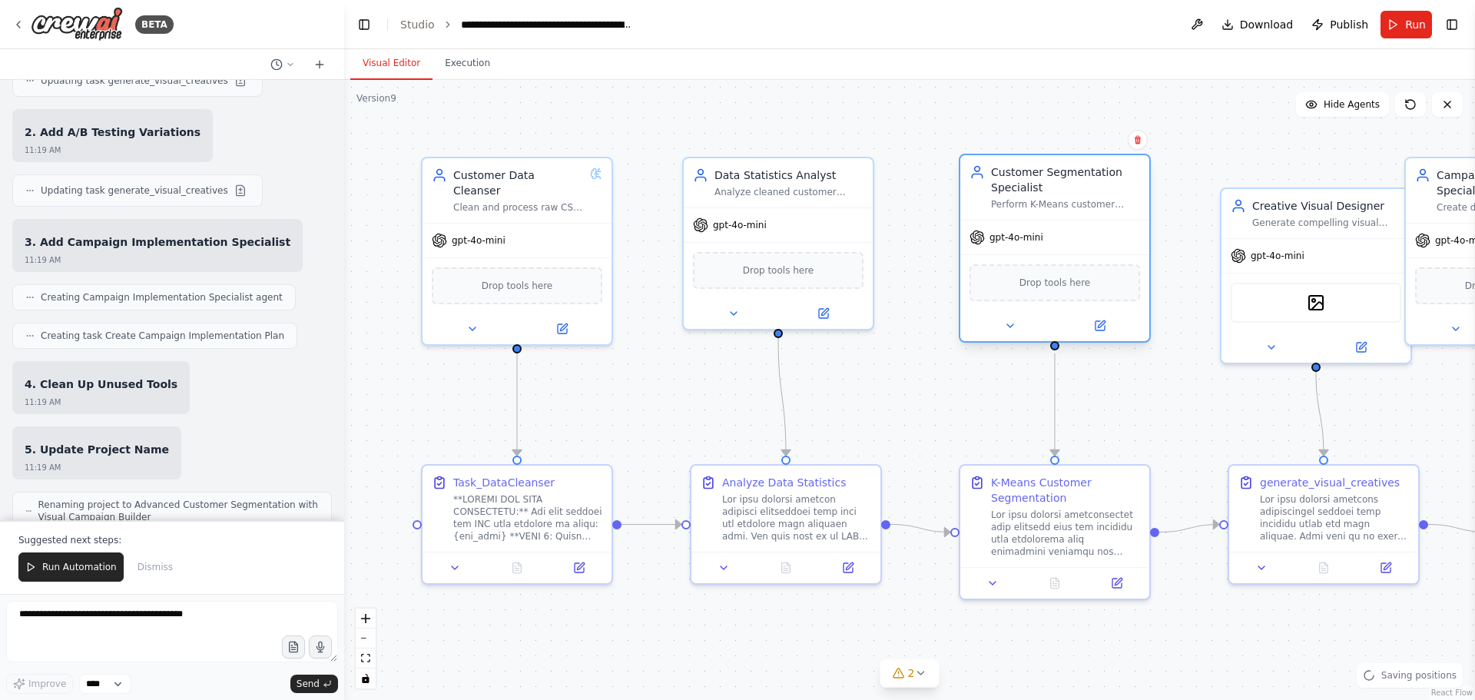
drag, startPoint x: 1216, startPoint y: 243, endPoint x: 1066, endPoint y: 243, distance: 149.8
click at [1066, 243] on div "gpt-4o-mini" at bounding box center [1054, 237] width 189 height 34
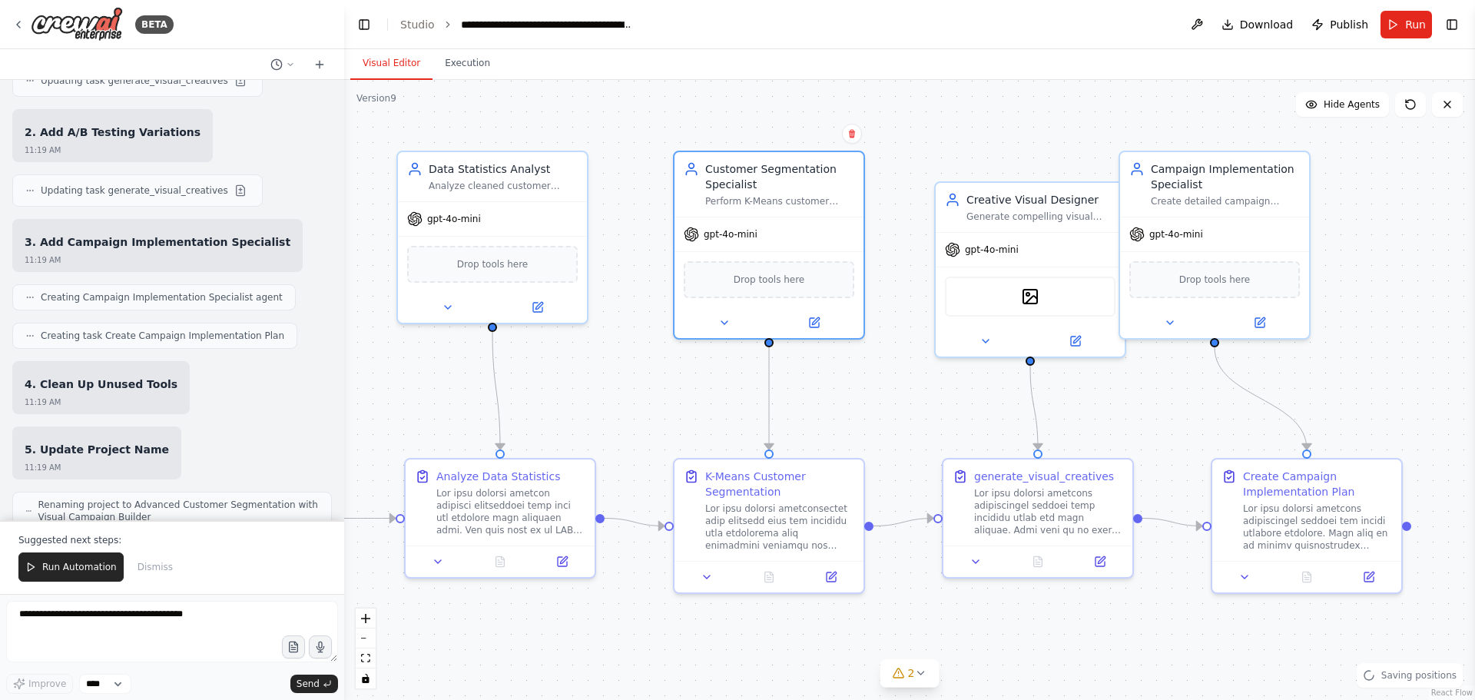
drag, startPoint x: 1182, startPoint y: 645, endPoint x: 894, endPoint y: 638, distance: 288.2
click at [894, 638] on div ".deletable-edge-delete-btn { width: 20px; height: 20px; border: 0px solid #ffff…" at bounding box center [909, 390] width 1131 height 620
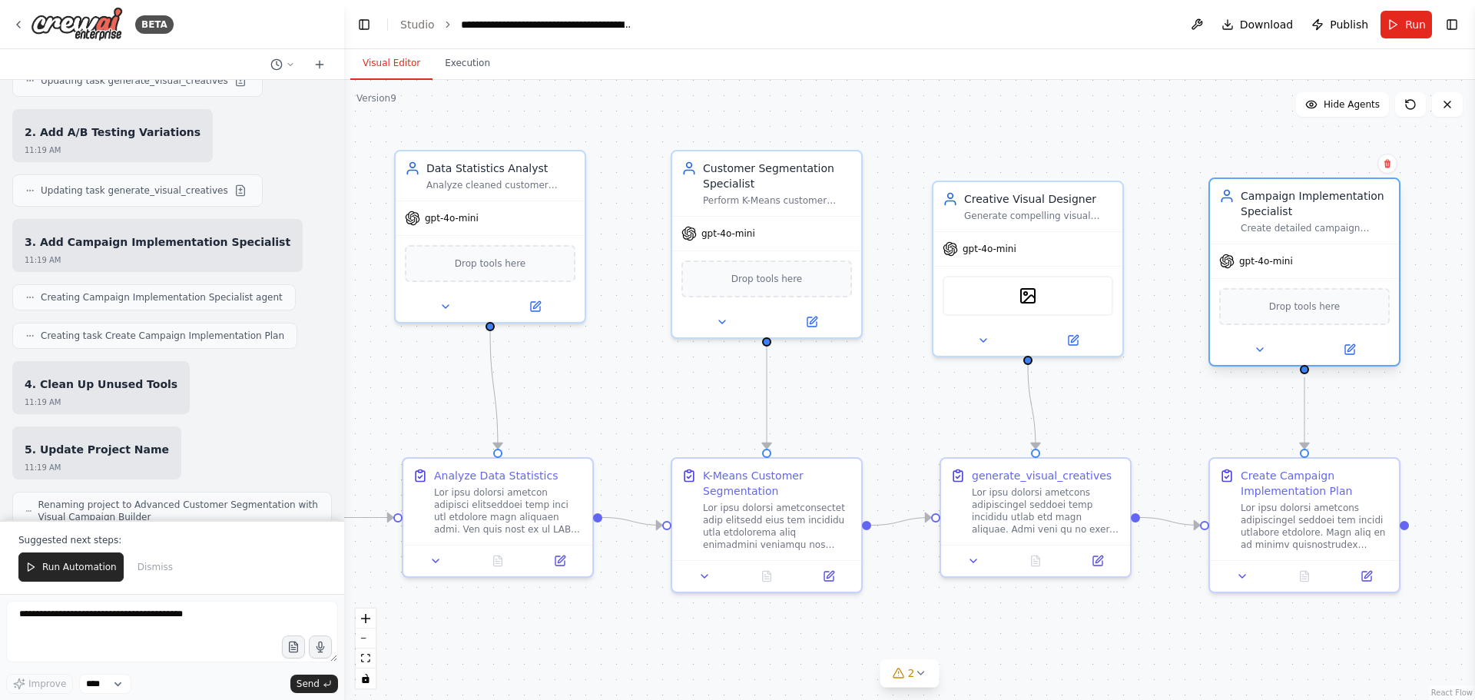
drag, startPoint x: 1205, startPoint y: 206, endPoint x: 1298, endPoint y: 244, distance: 101.3
click at [1298, 244] on div "Campaign Implementation Specialist Create detailed campaign implementation road…" at bounding box center [1304, 271] width 192 height 189
click at [1298, 527] on div at bounding box center [1315, 523] width 149 height 49
click at [1362, 573] on icon at bounding box center [1366, 572] width 9 height 9
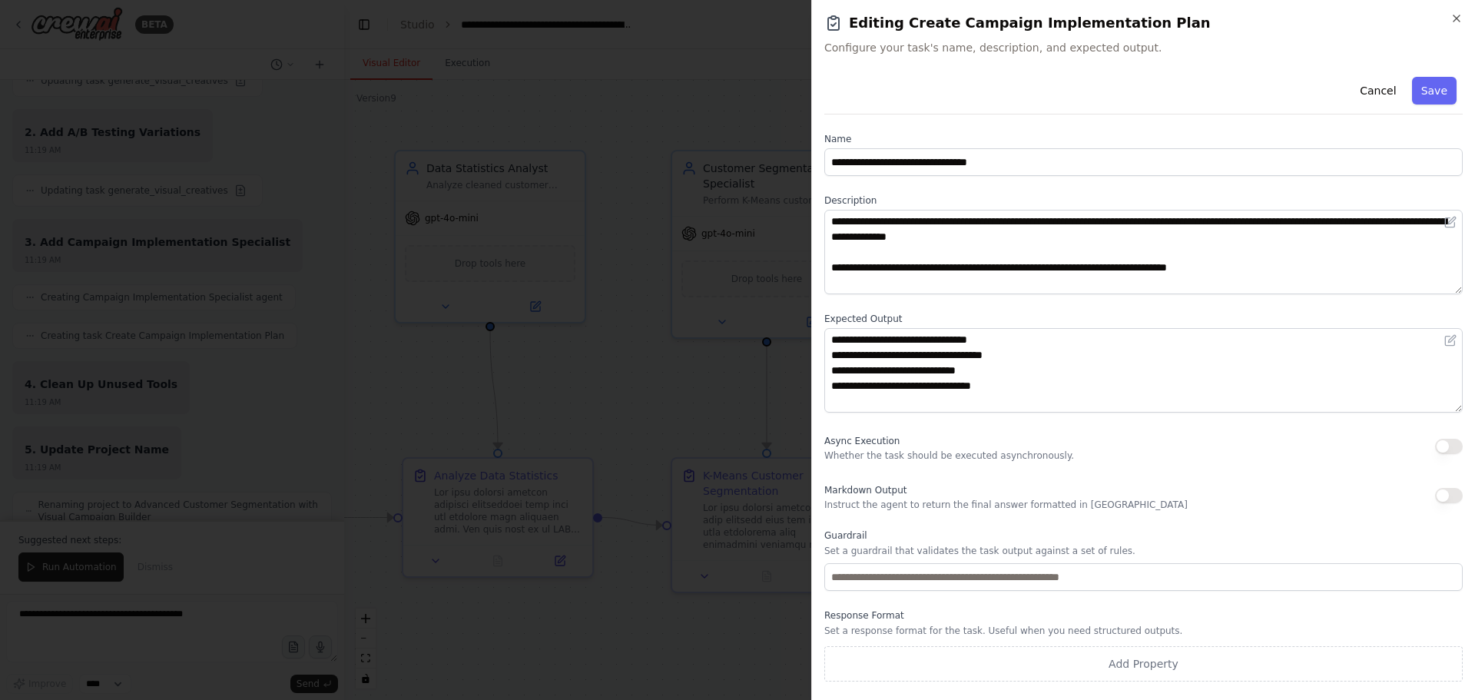
scroll to position [553, 0]
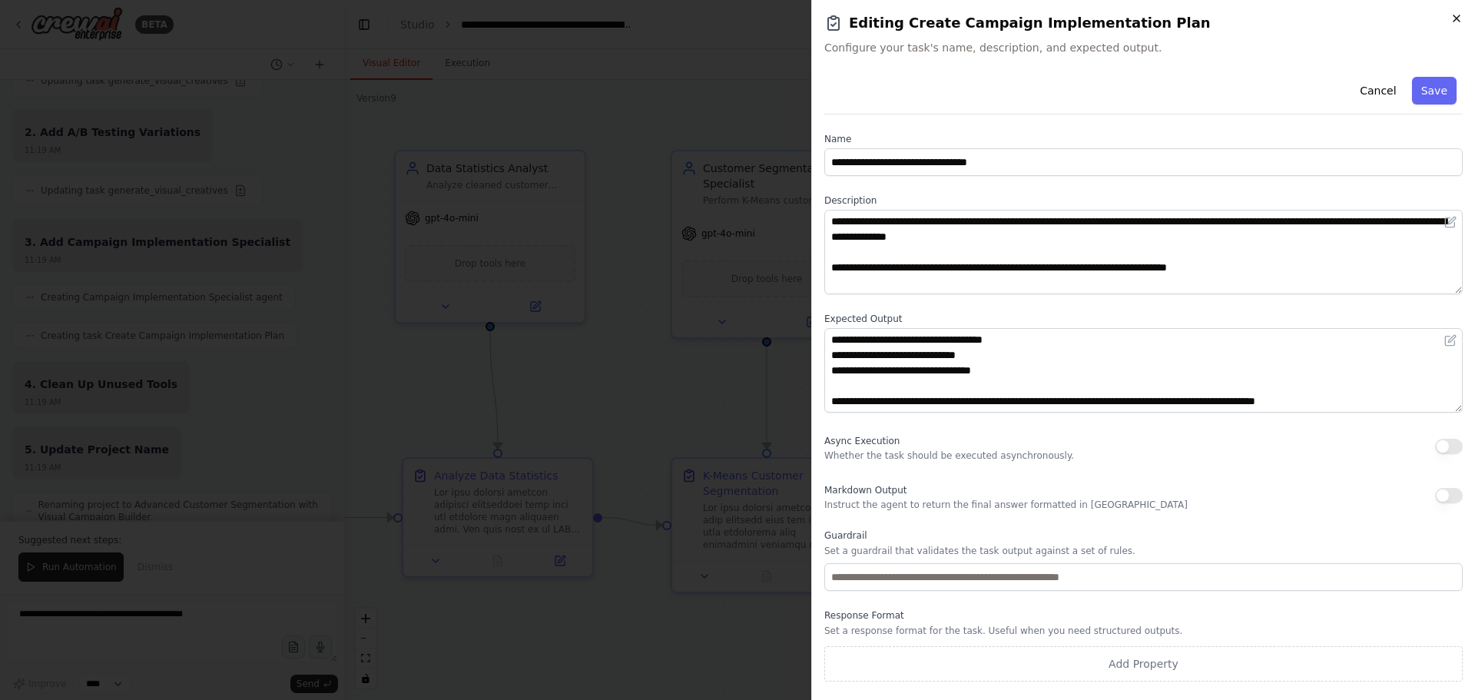
click at [1459, 19] on icon "button" at bounding box center [1456, 18] width 12 height 12
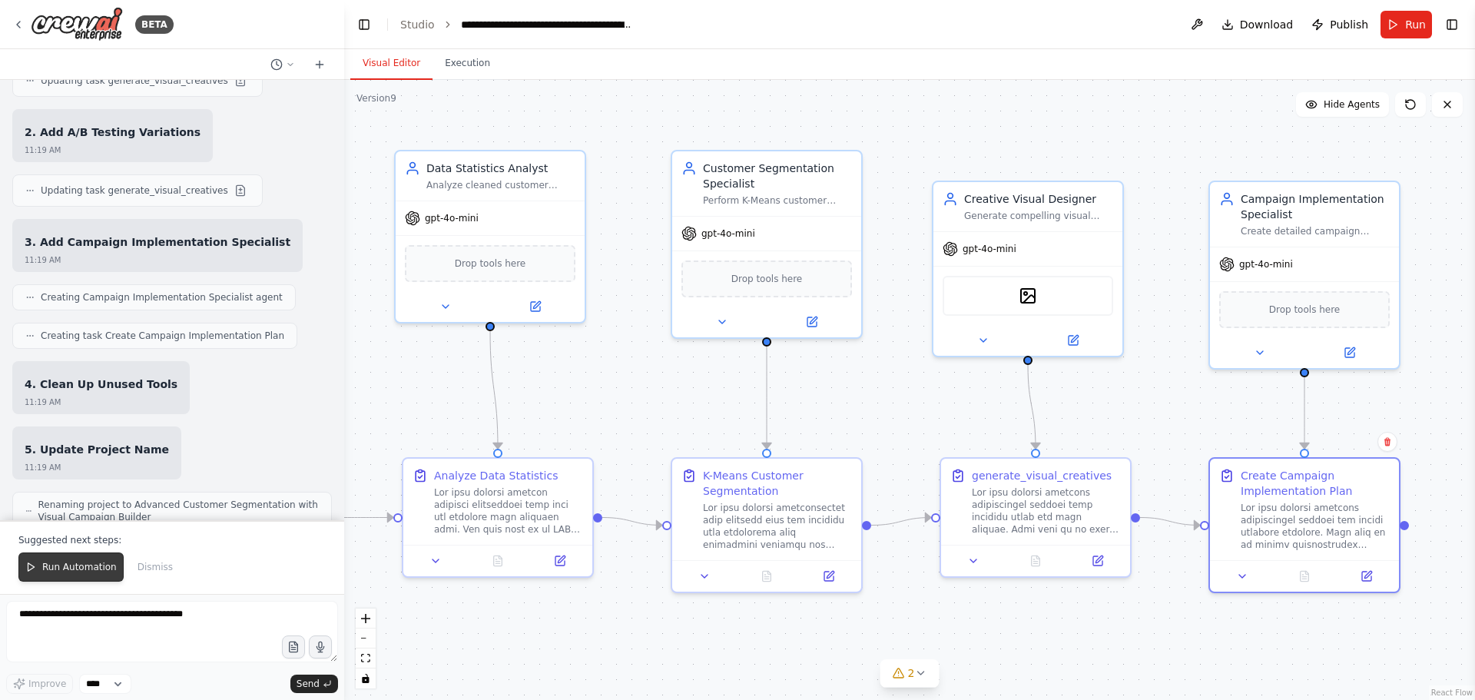
click at [44, 571] on span "Run Automation" at bounding box center [79, 567] width 75 height 12
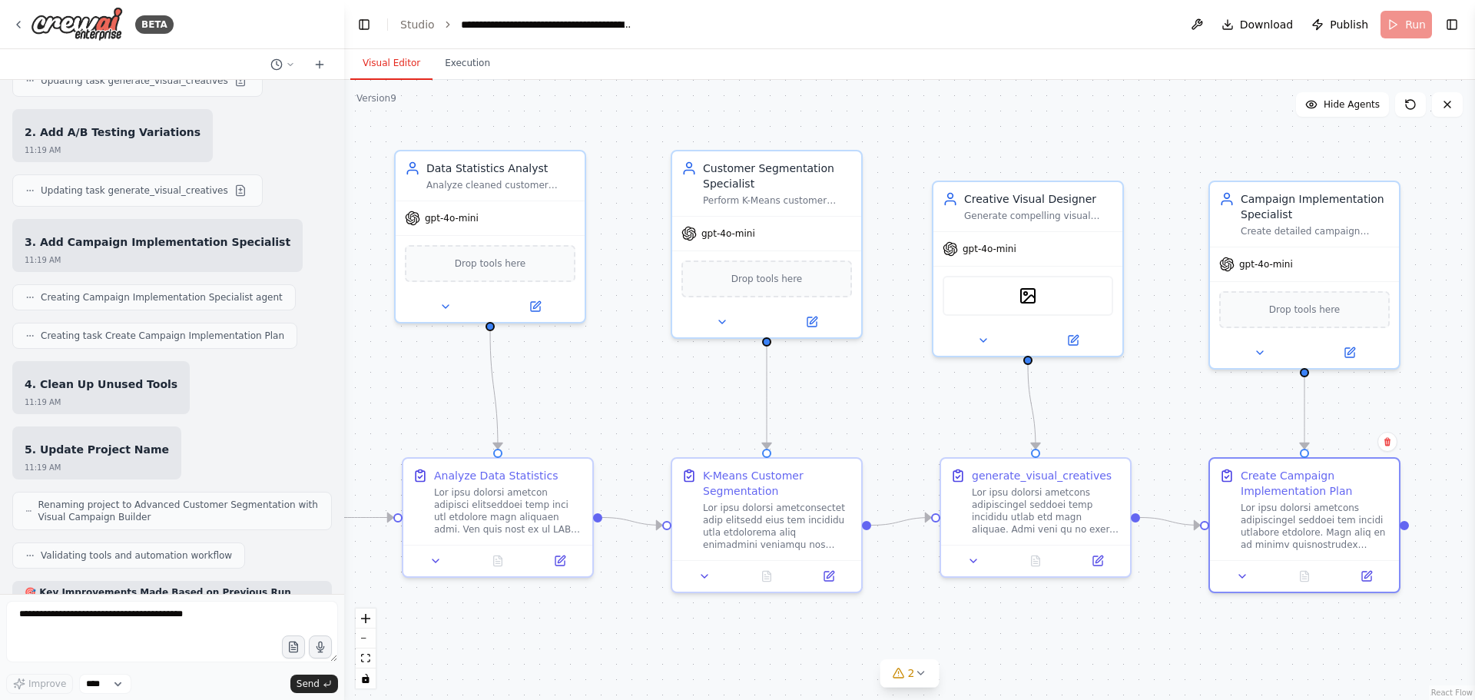
scroll to position [33551, 0]
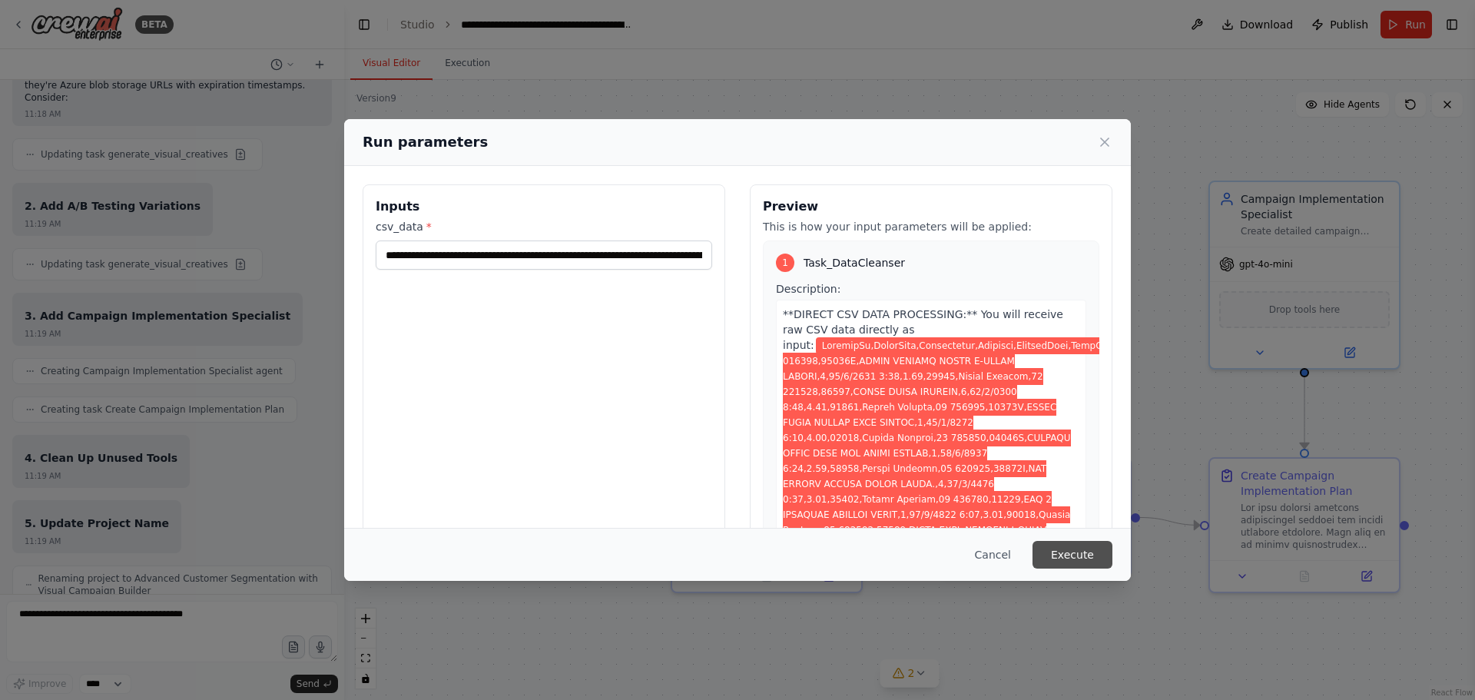
click at [1062, 552] on button "Execute" at bounding box center [1072, 555] width 80 height 28
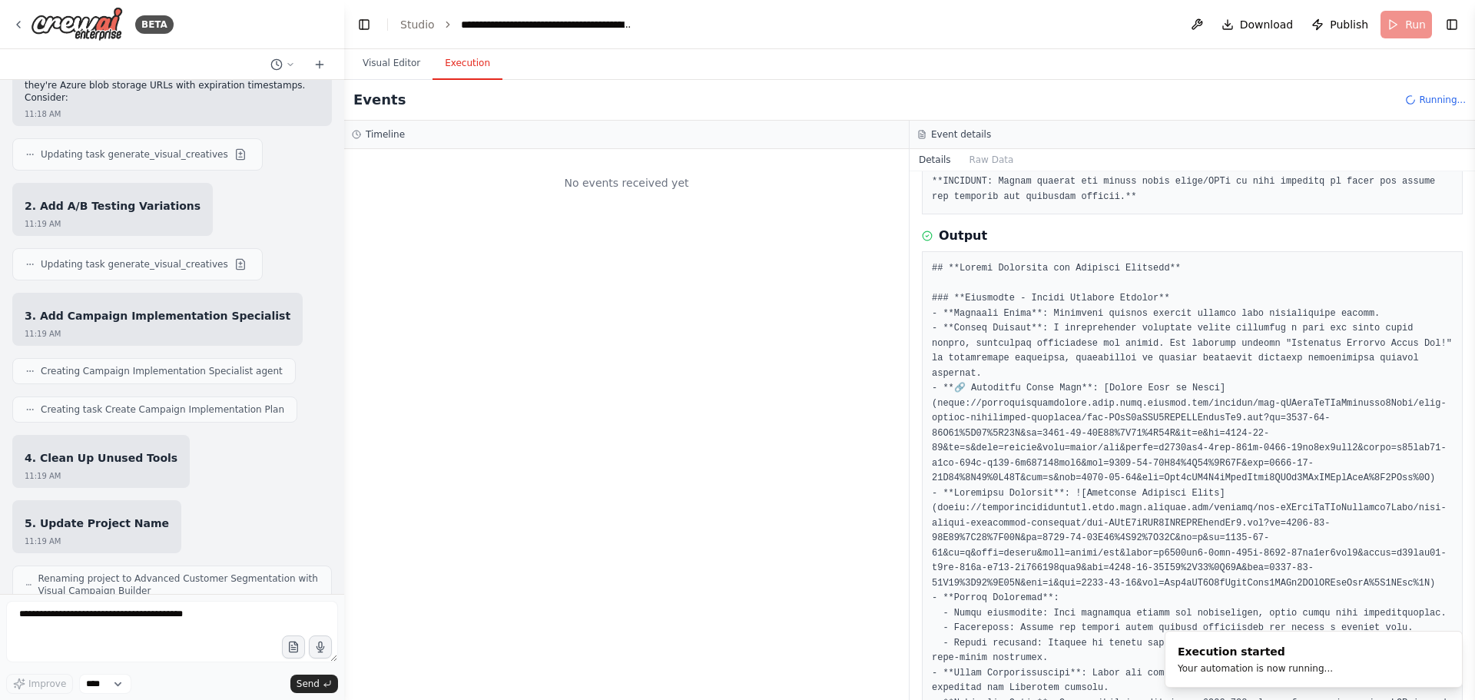
scroll to position [0, 0]
click at [405, 70] on button "Visual Editor" at bounding box center [391, 64] width 82 height 32
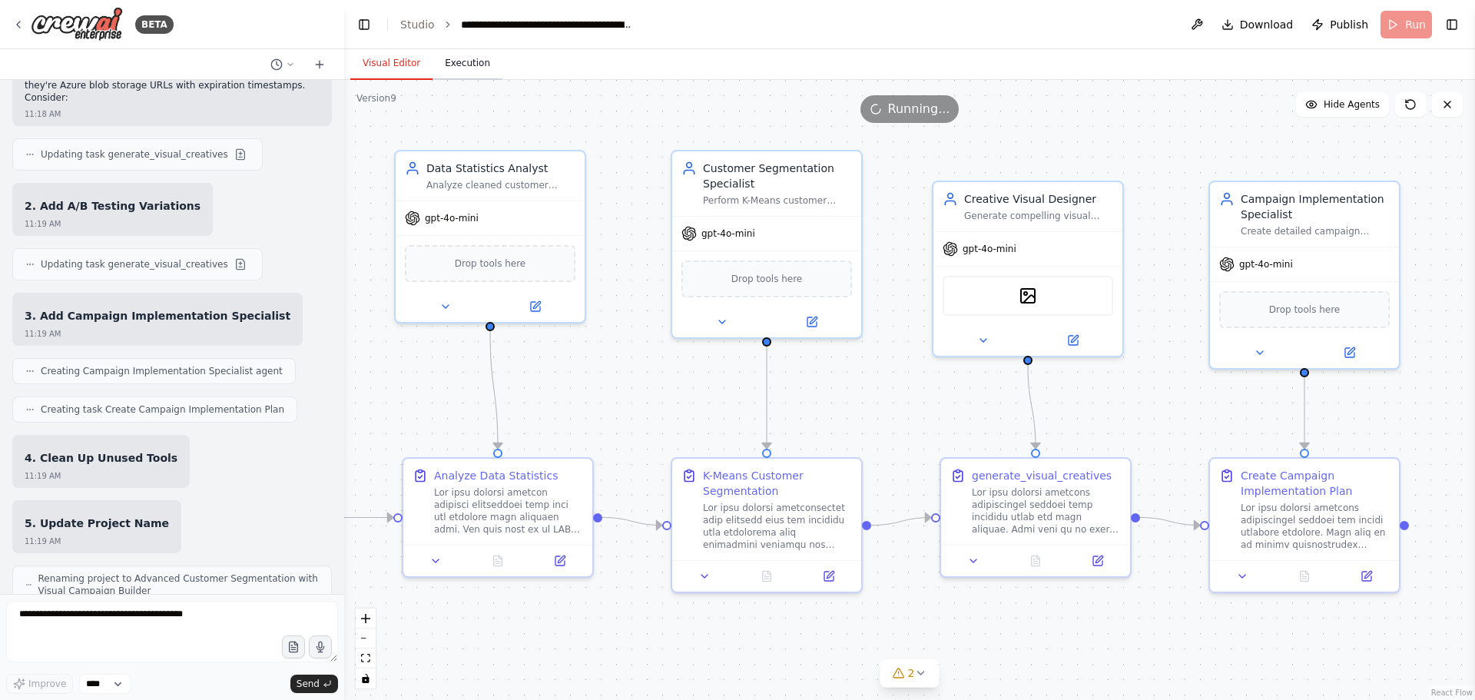
click at [451, 71] on button "Execution" at bounding box center [467, 64] width 70 height 32
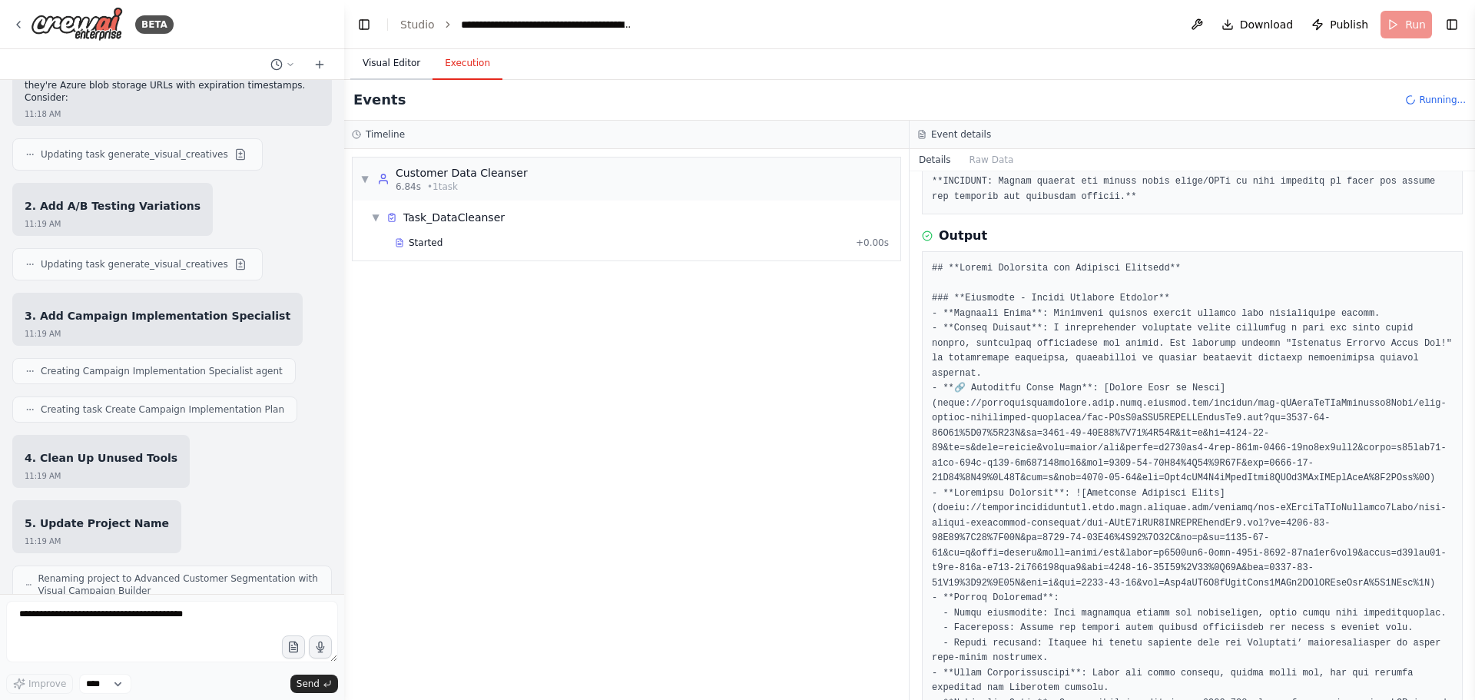
click at [394, 69] on button "Visual Editor" at bounding box center [391, 64] width 82 height 32
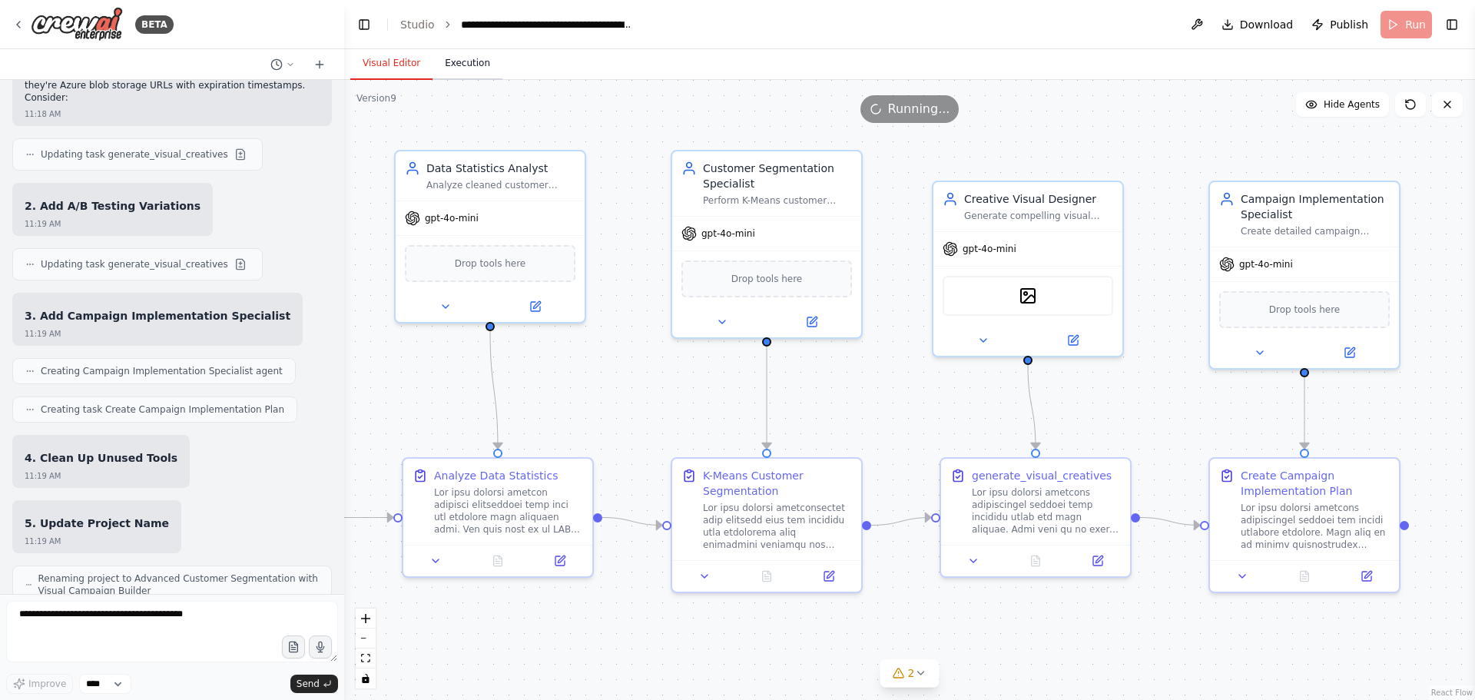
click at [465, 69] on button "Execution" at bounding box center [467, 64] width 70 height 32
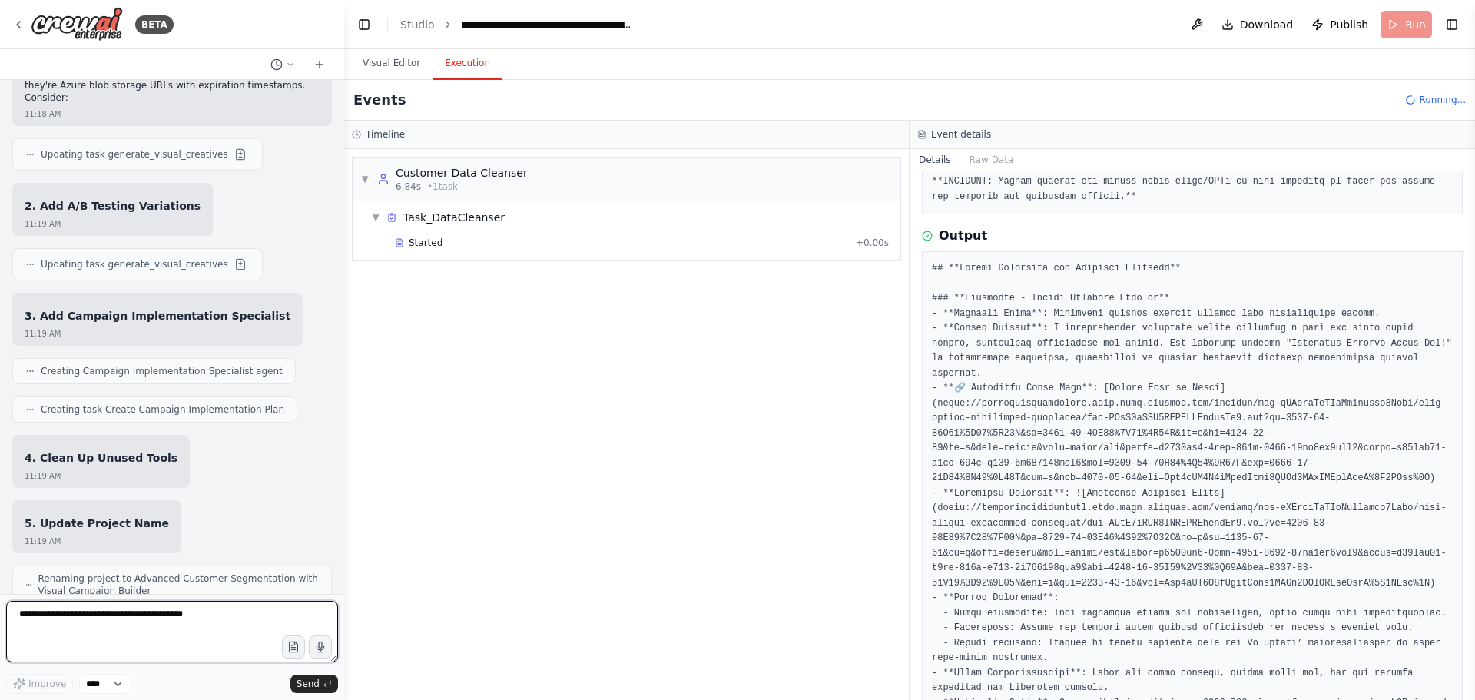
click at [82, 614] on textarea at bounding box center [172, 631] width 332 height 61
drag, startPoint x: 122, startPoint y: 627, endPoint x: 135, endPoint y: 637, distance: 16.4
click at [135, 637] on textarea "**********" at bounding box center [172, 631] width 332 height 61
type textarea "**********"
drag, startPoint x: 18, startPoint y: 604, endPoint x: -71, endPoint y: 585, distance: 91.2
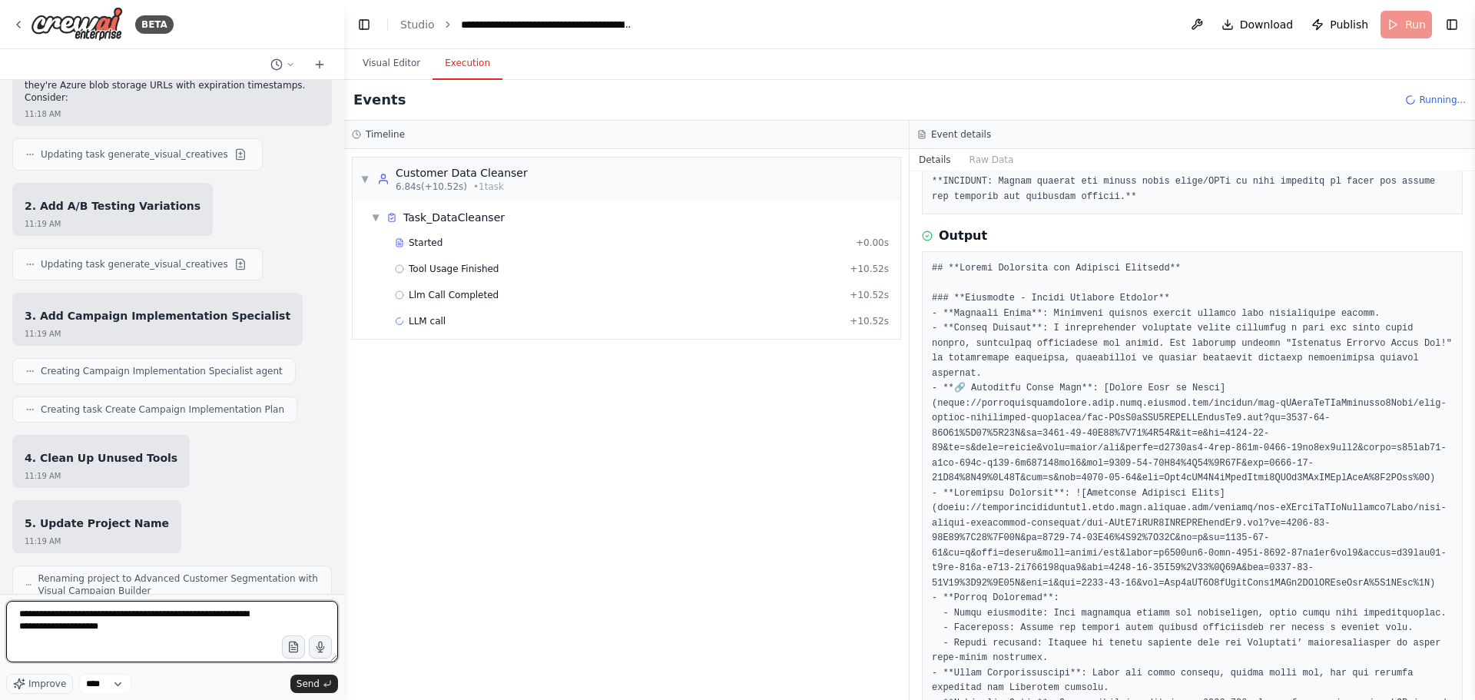
click at [0, 585] on html "BETA Hello! I'm the CrewAI assistant. What kind of automation do you want to bu…" at bounding box center [737, 350] width 1475 height 700
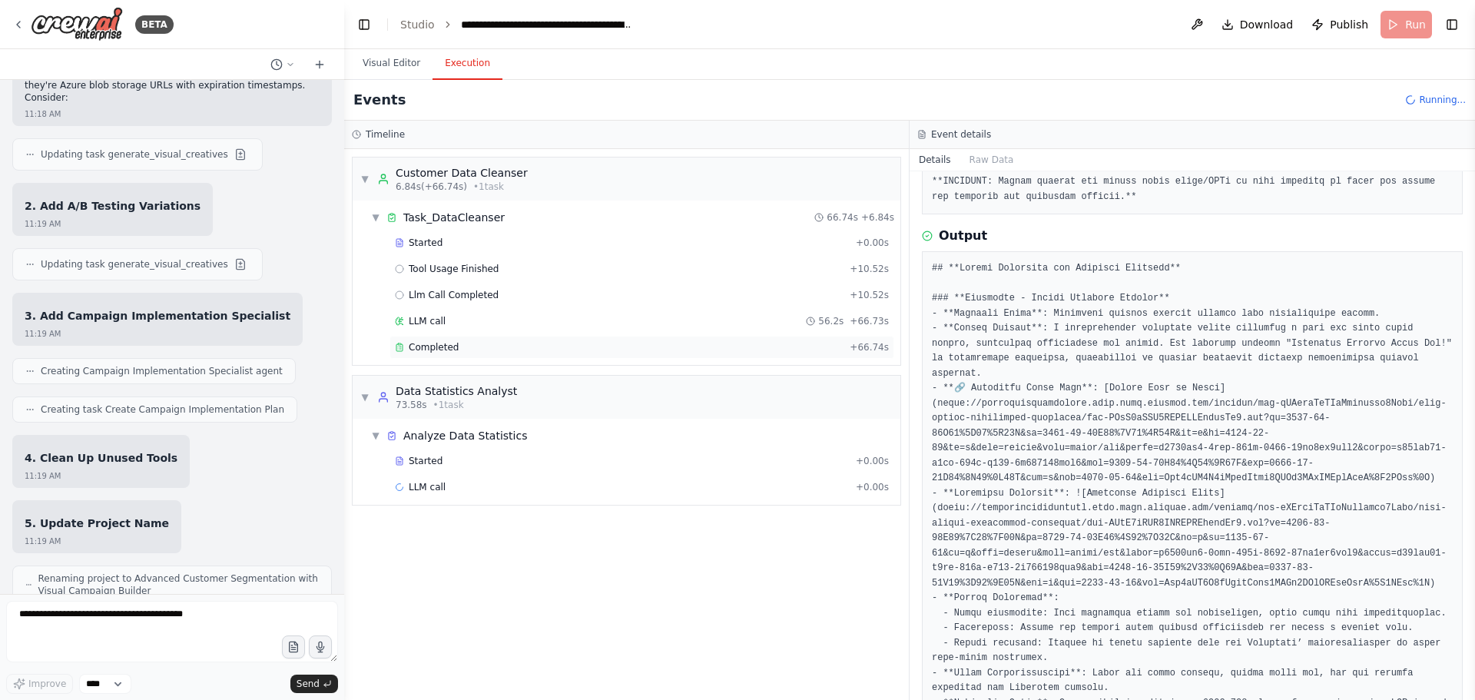
click at [434, 346] on span "Completed" at bounding box center [434, 347] width 50 height 12
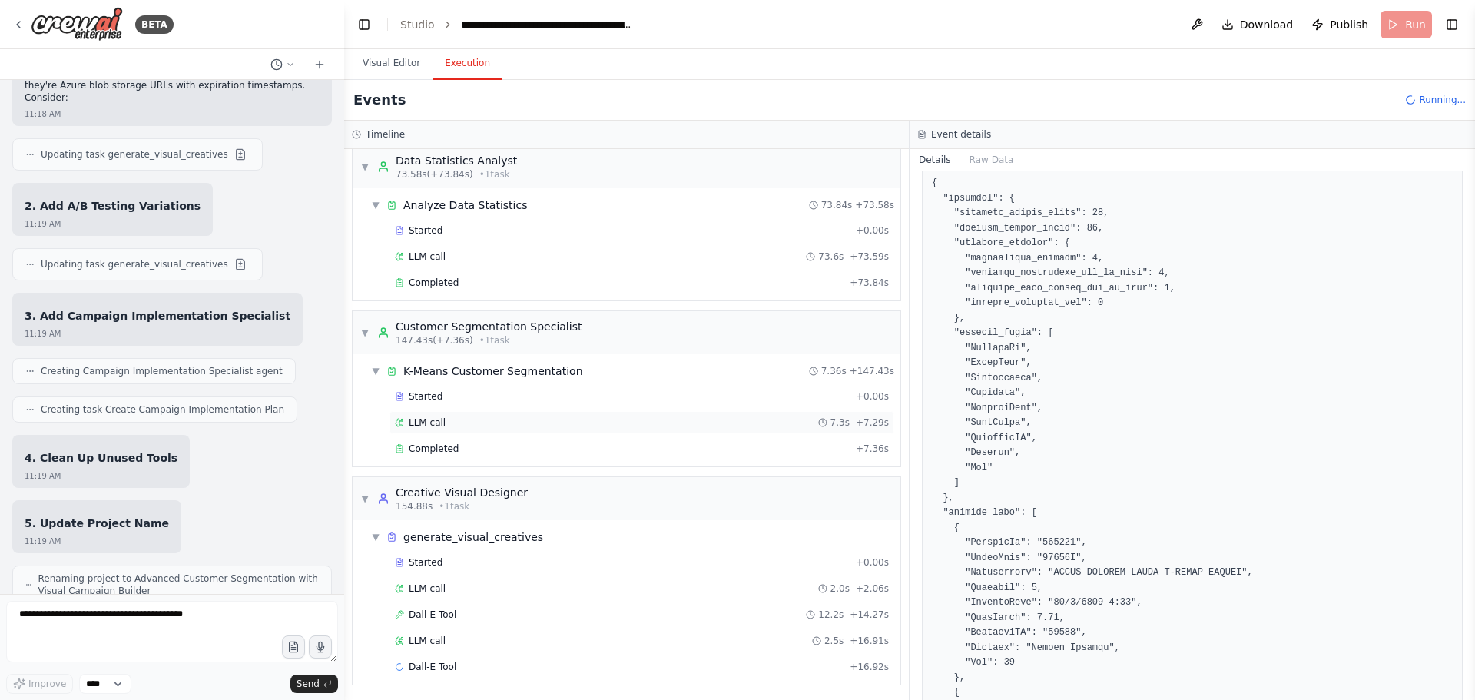
scroll to position [233, 0]
click at [467, 448] on div "Completed" at bounding box center [622, 446] width 455 height 12
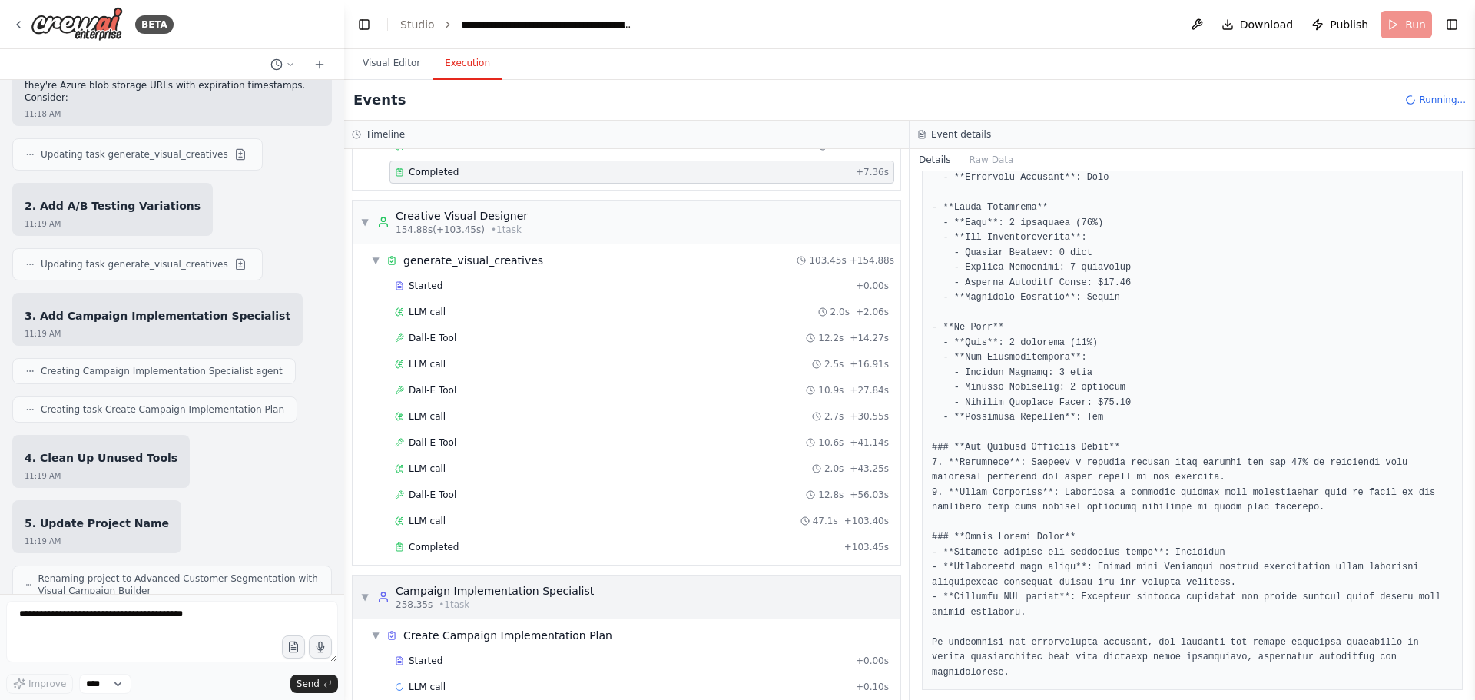
scroll to position [529, 0]
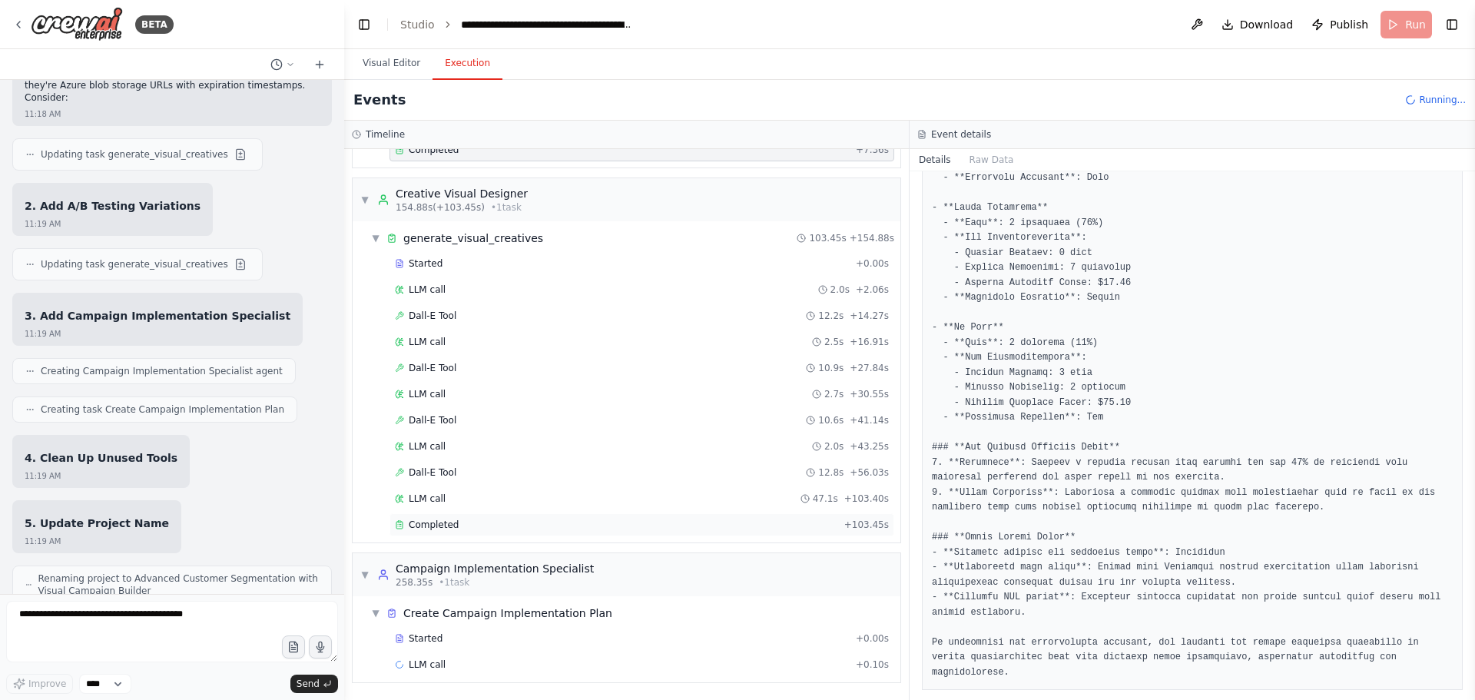
click at [449, 529] on span "Completed" at bounding box center [434, 525] width 50 height 12
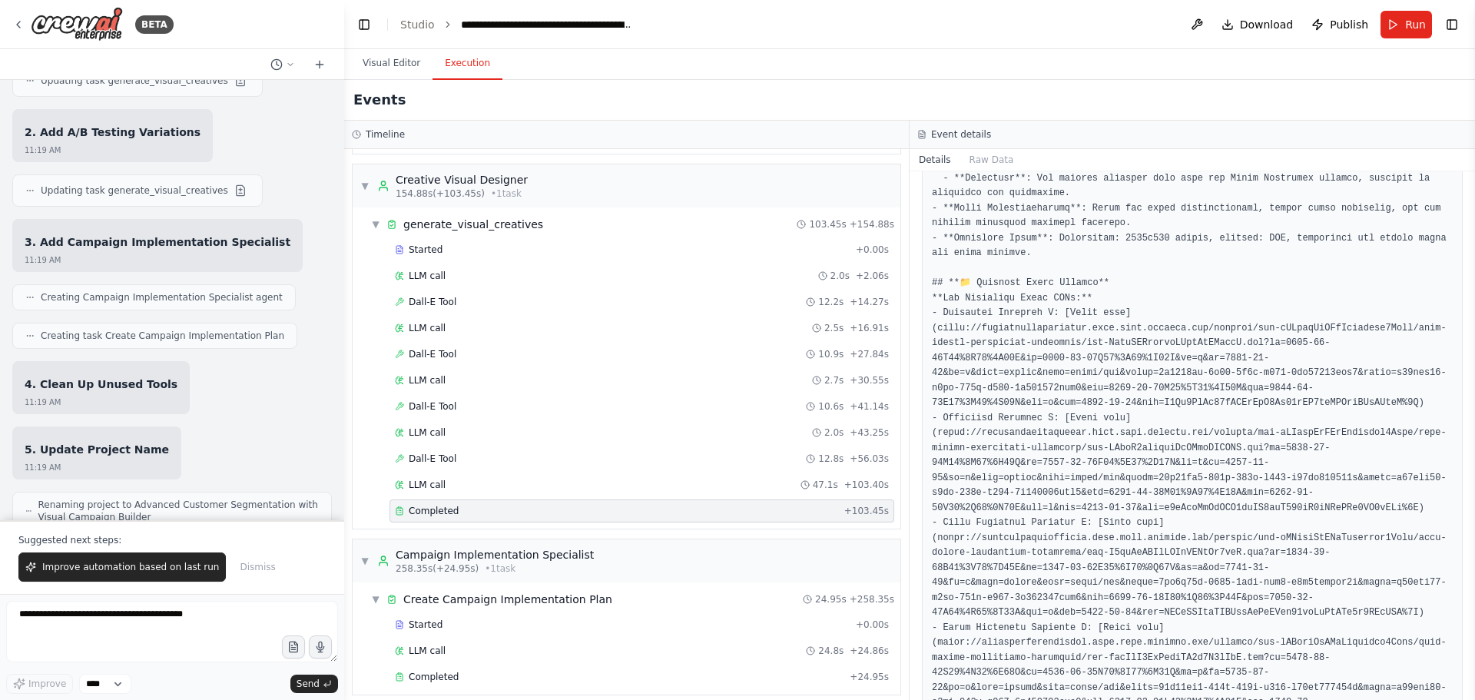
scroll to position [555, 0]
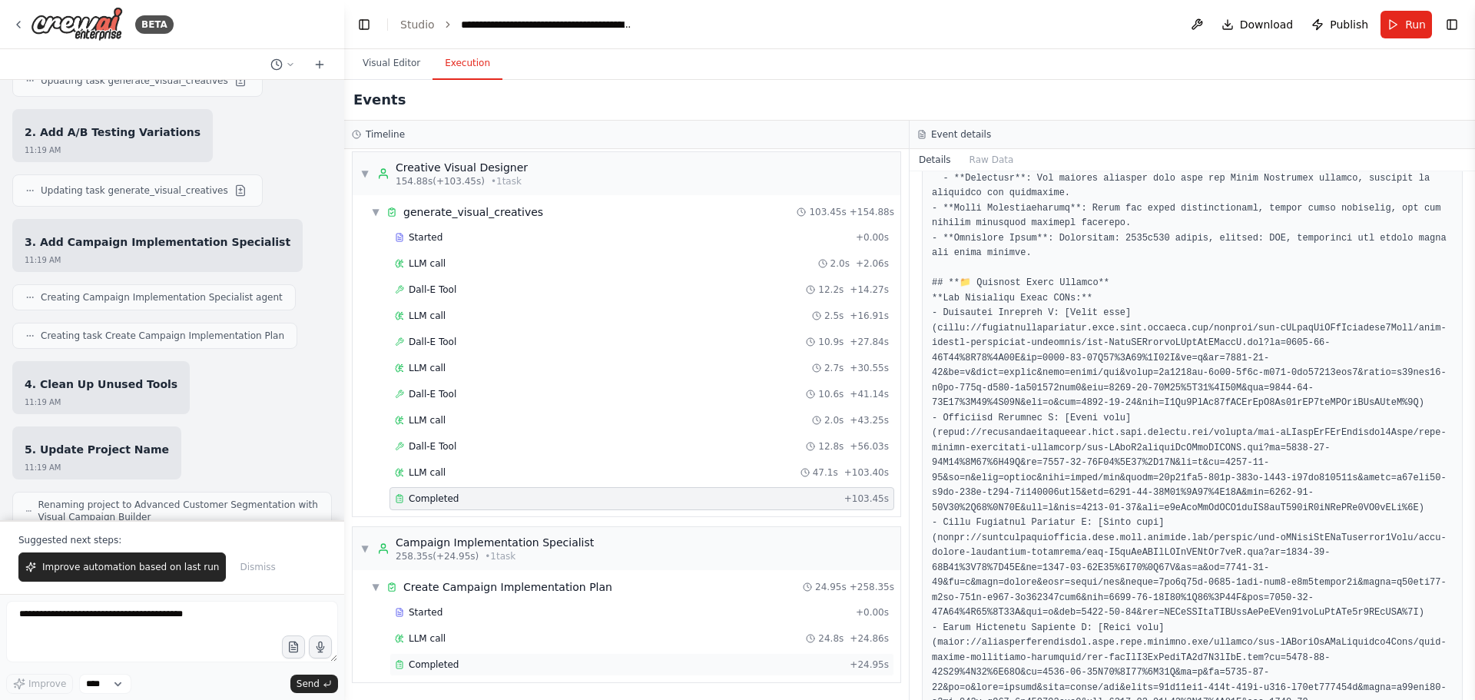
click at [474, 663] on div "Completed" at bounding box center [619, 664] width 449 height 12
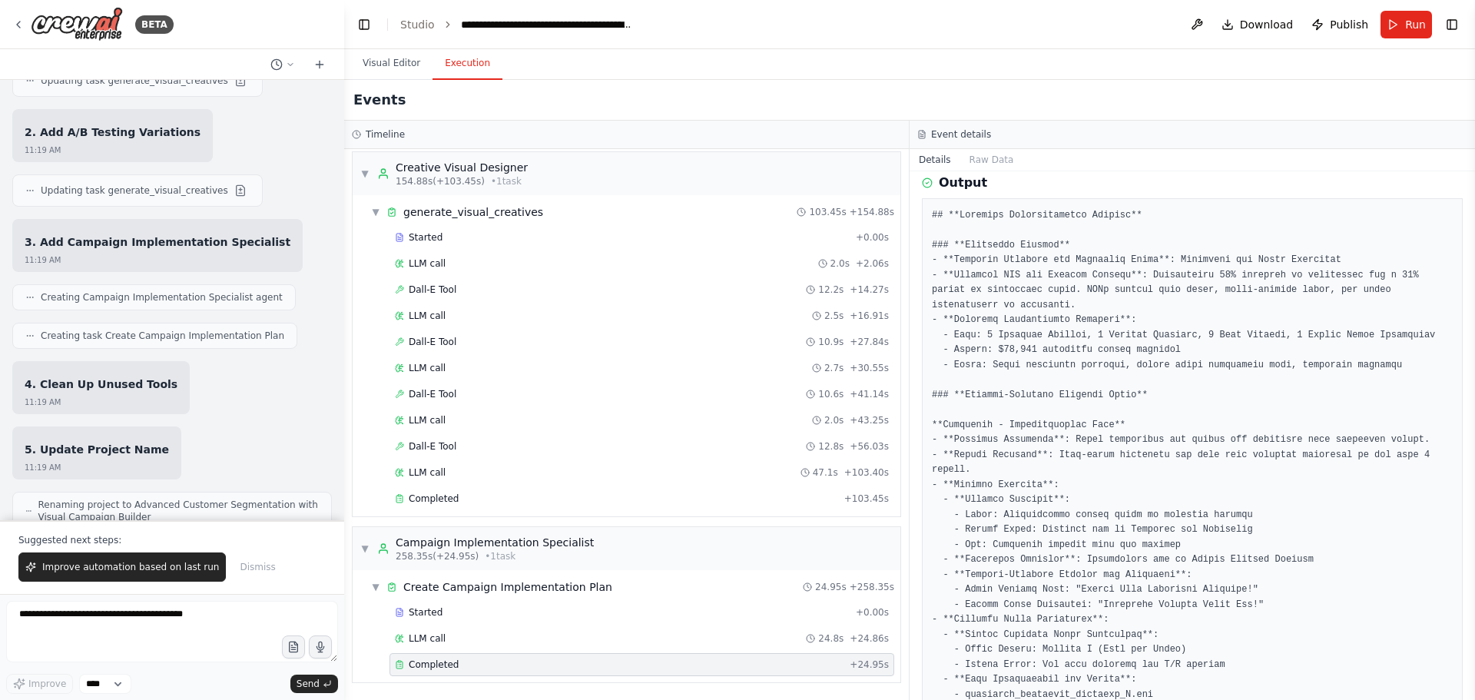
scroll to position [546, 0]
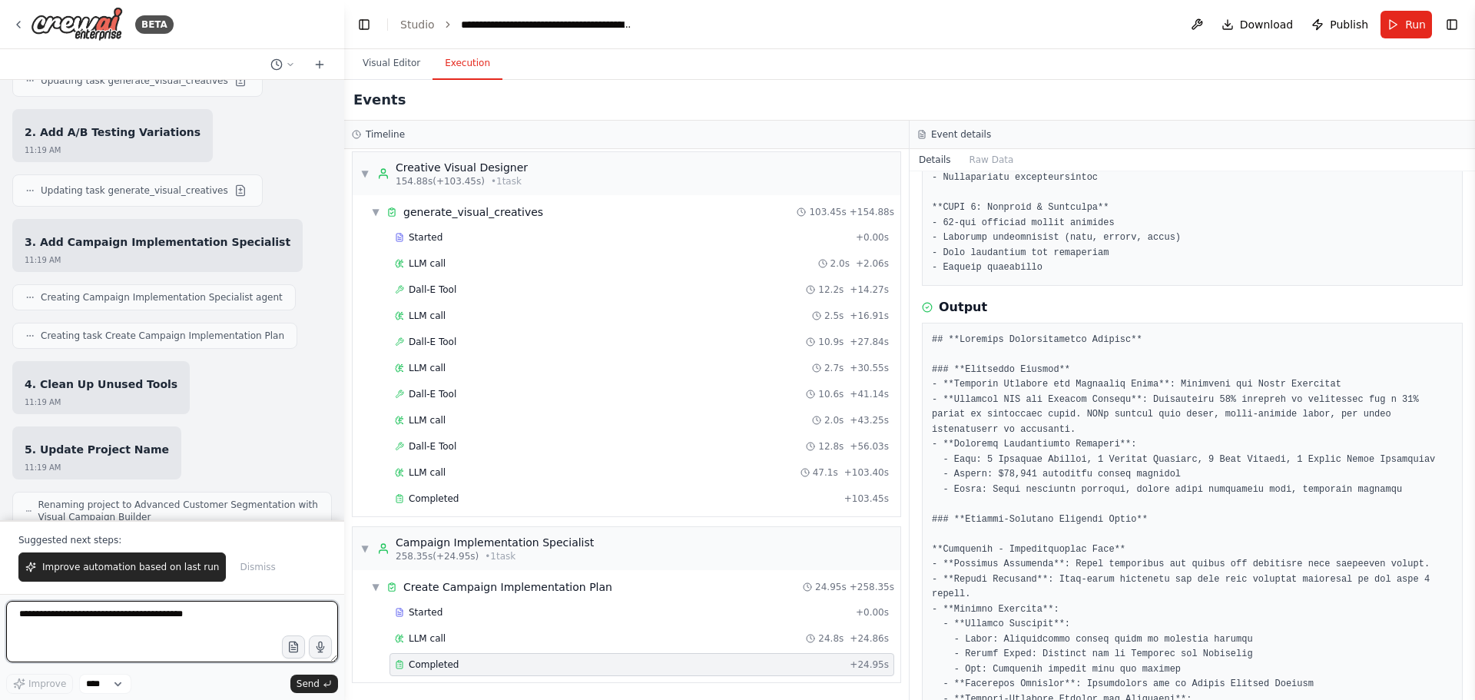
click at [88, 604] on textarea at bounding box center [172, 631] width 332 height 61
paste textarea "**********"
type textarea "**********"
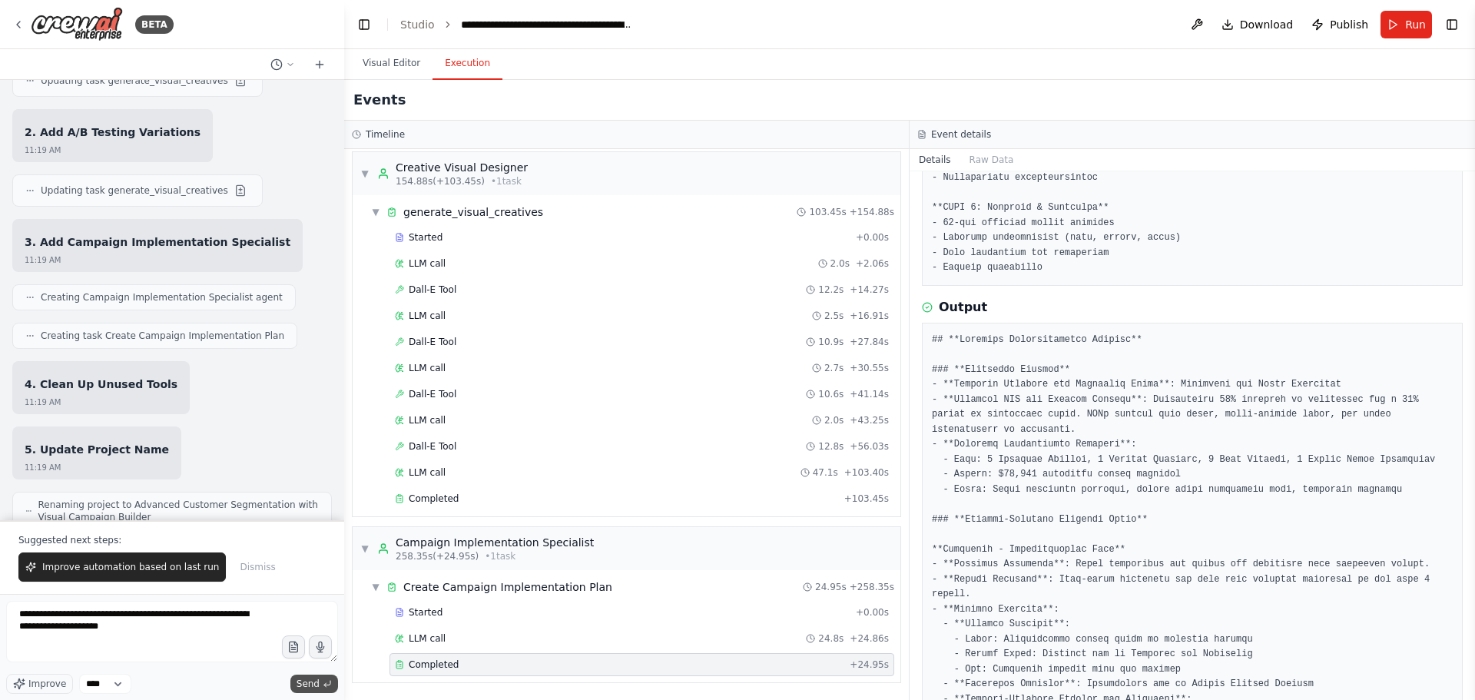
click at [324, 684] on icon "submit" at bounding box center [327, 683] width 9 height 9
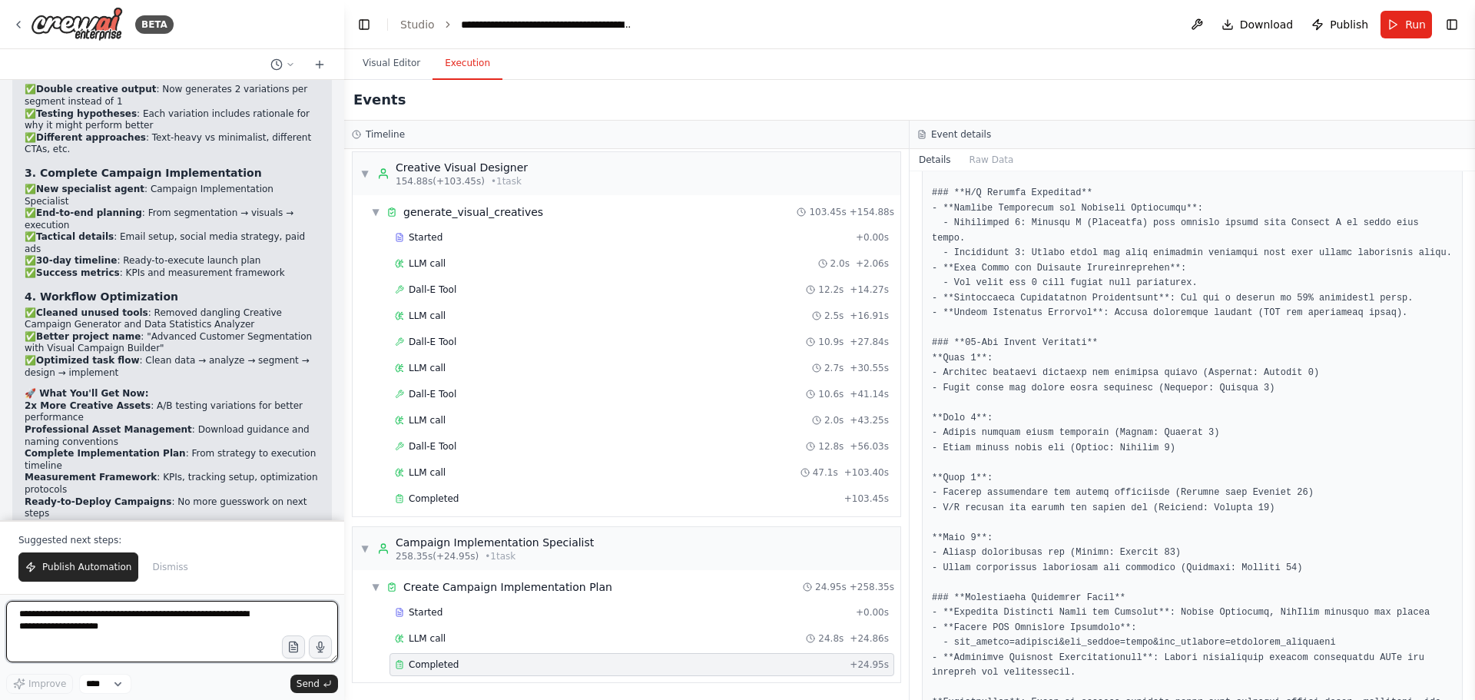
scroll to position [34313, 0]
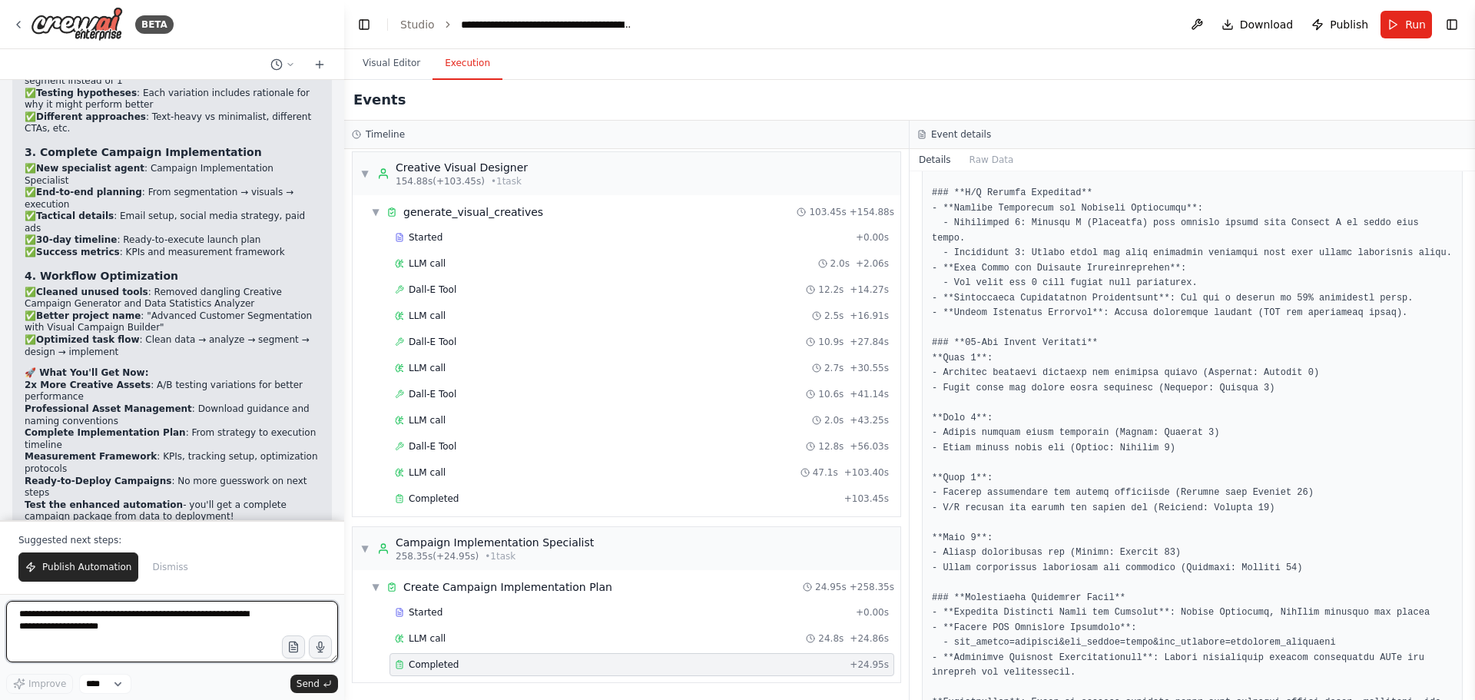
click at [131, 605] on textarea "**********" at bounding box center [172, 631] width 332 height 61
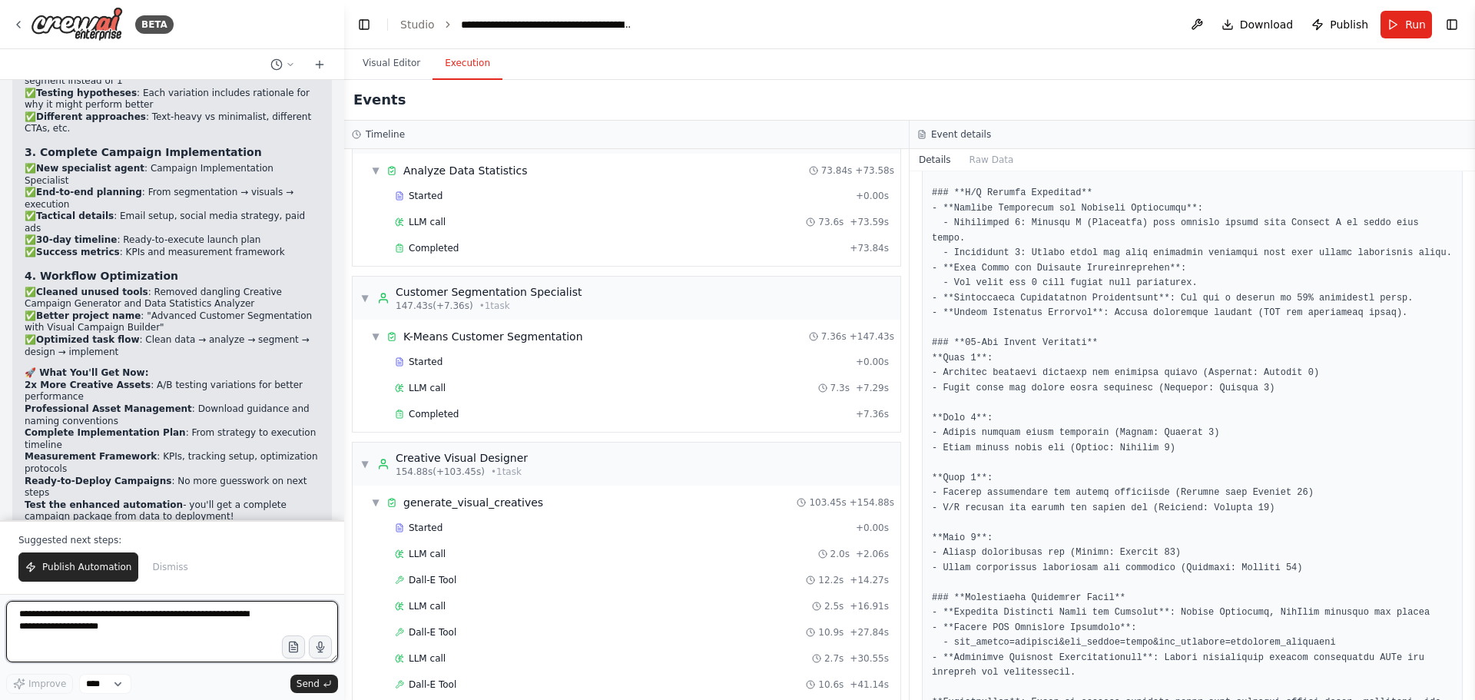
scroll to position [248, 0]
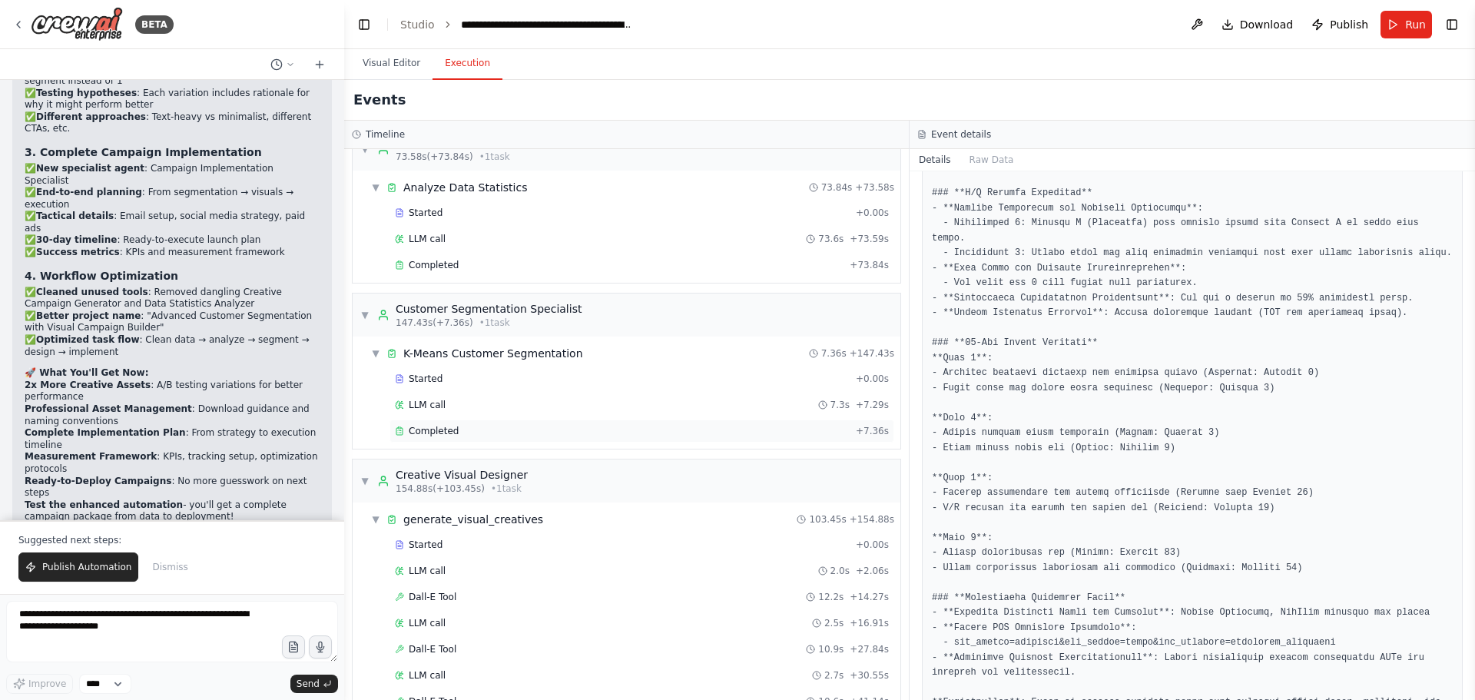
click at [457, 433] on div "Completed" at bounding box center [622, 431] width 455 height 12
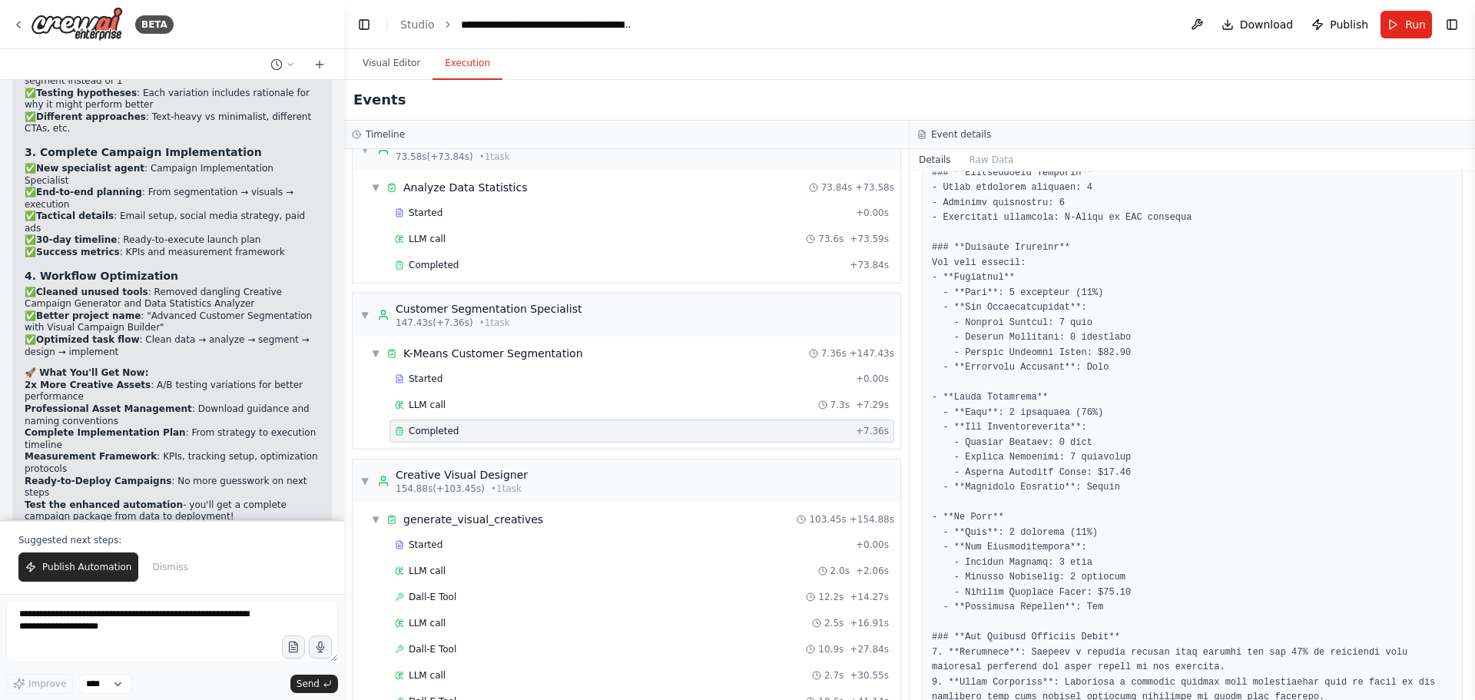
scroll to position [839, 0]
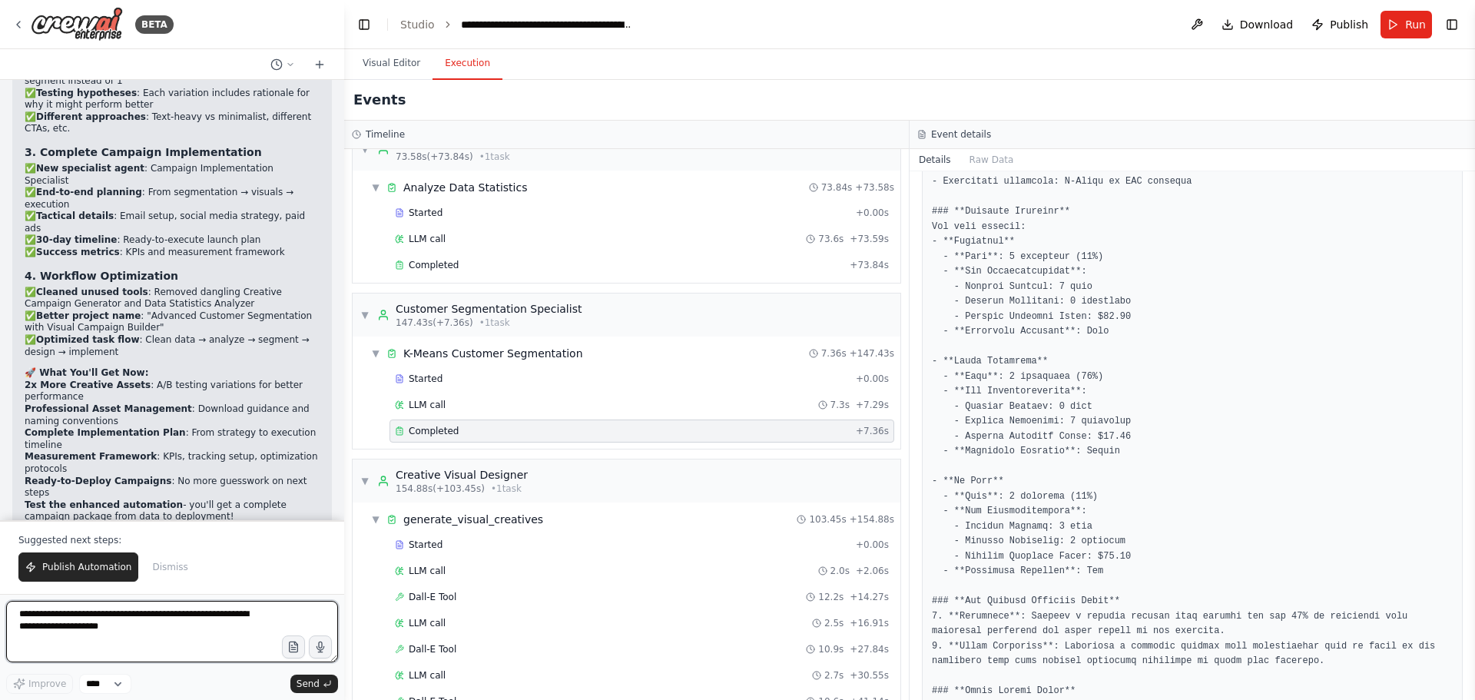
click at [91, 617] on textarea "**********" at bounding box center [172, 631] width 332 height 61
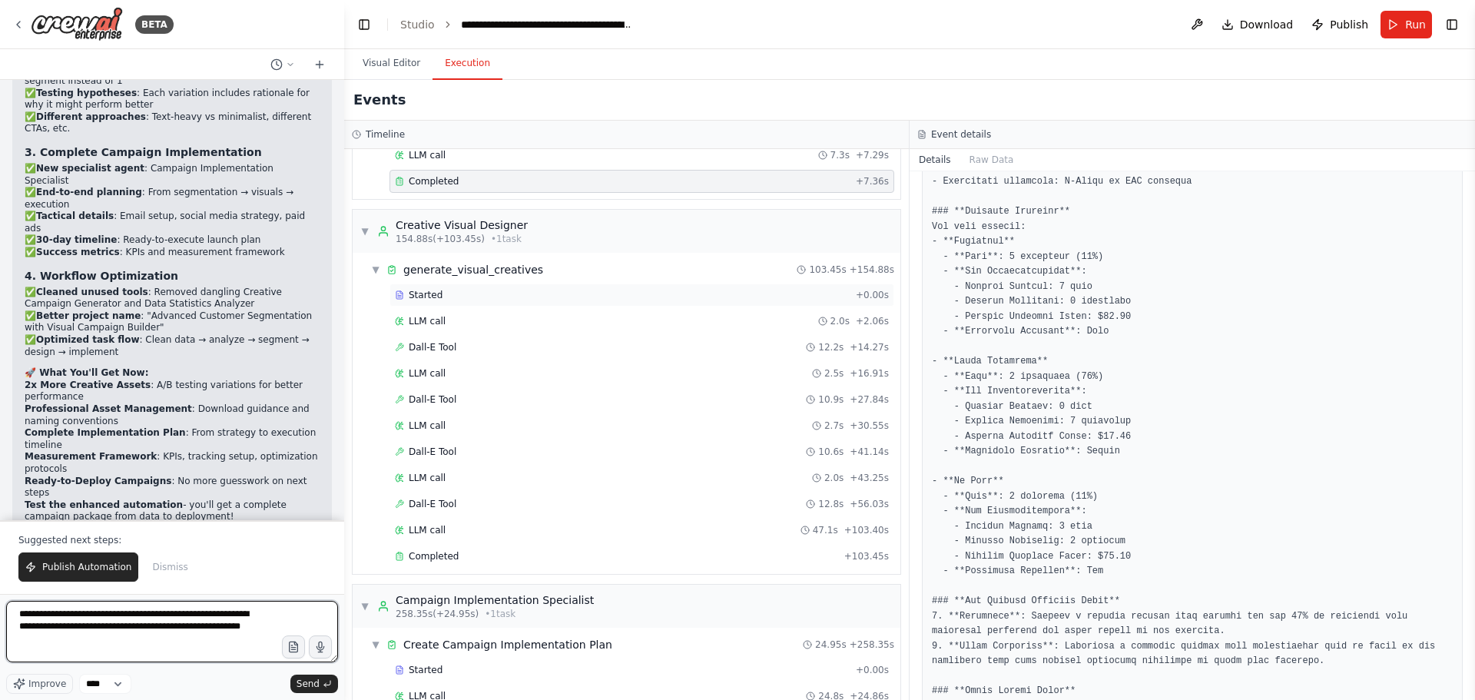
scroll to position [555, 0]
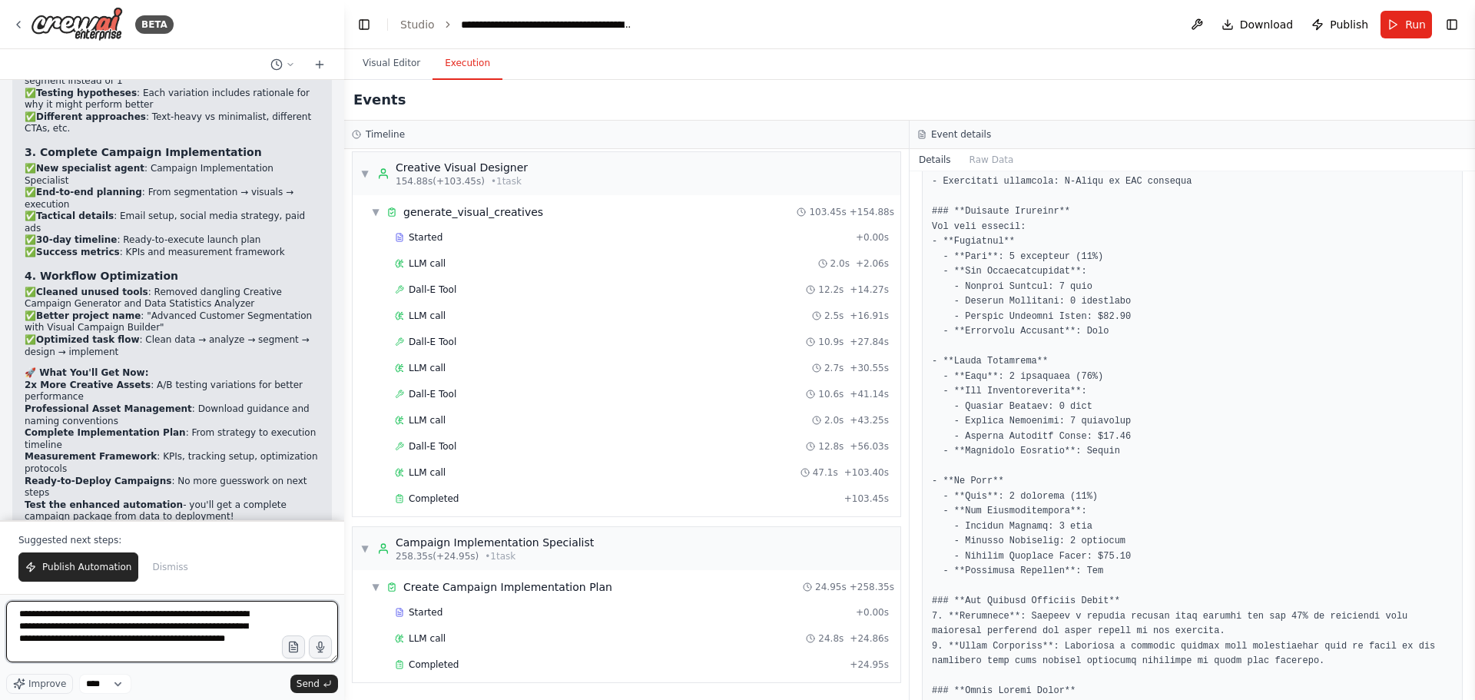
type textarea "**********"
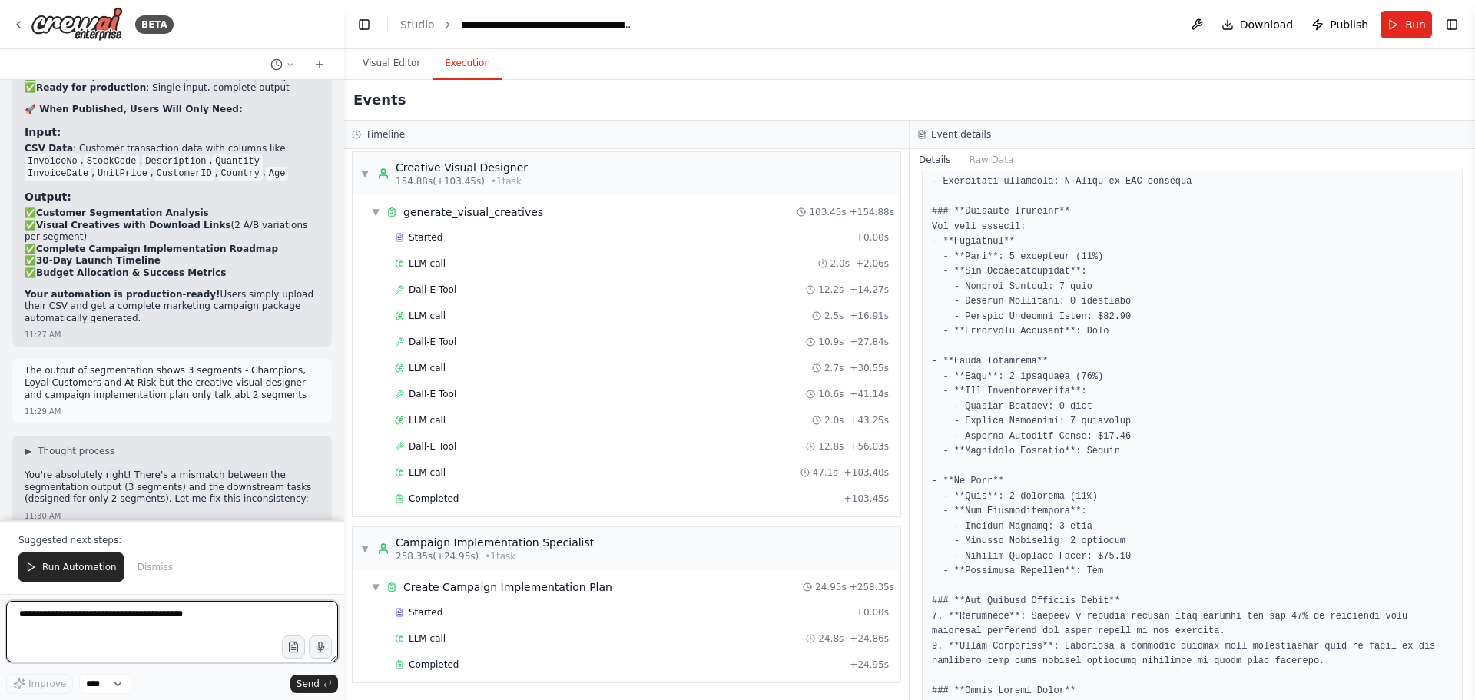
scroll to position [35238, 0]
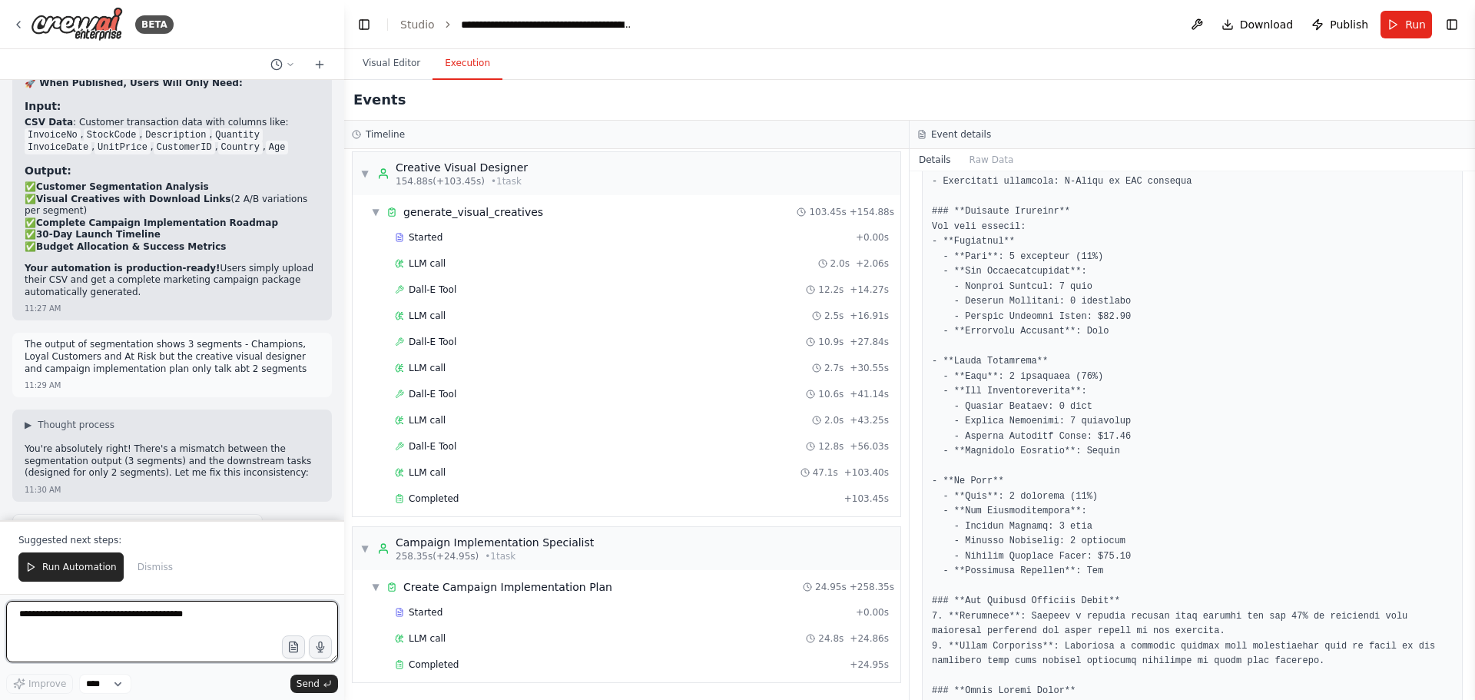
click at [130, 628] on textarea at bounding box center [172, 631] width 332 height 61
type textarea "**********"
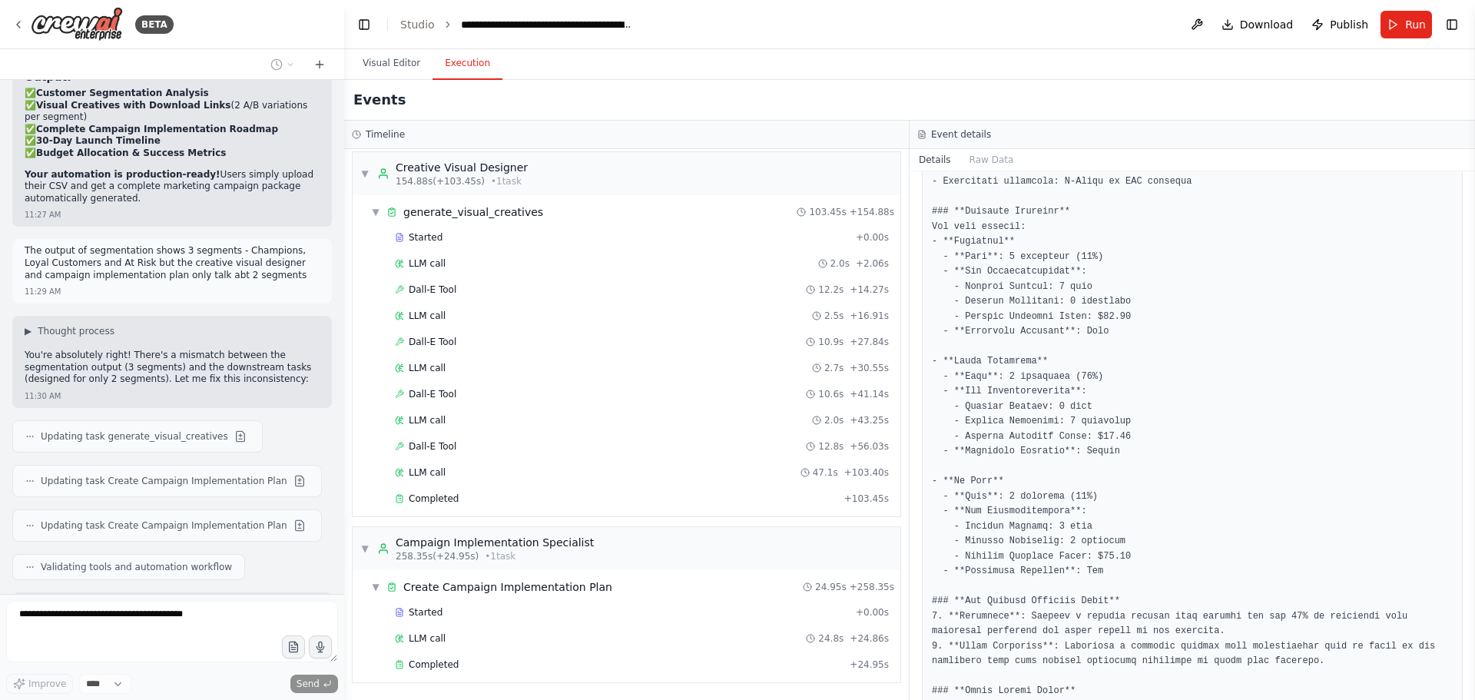
scroll to position [35370, 0]
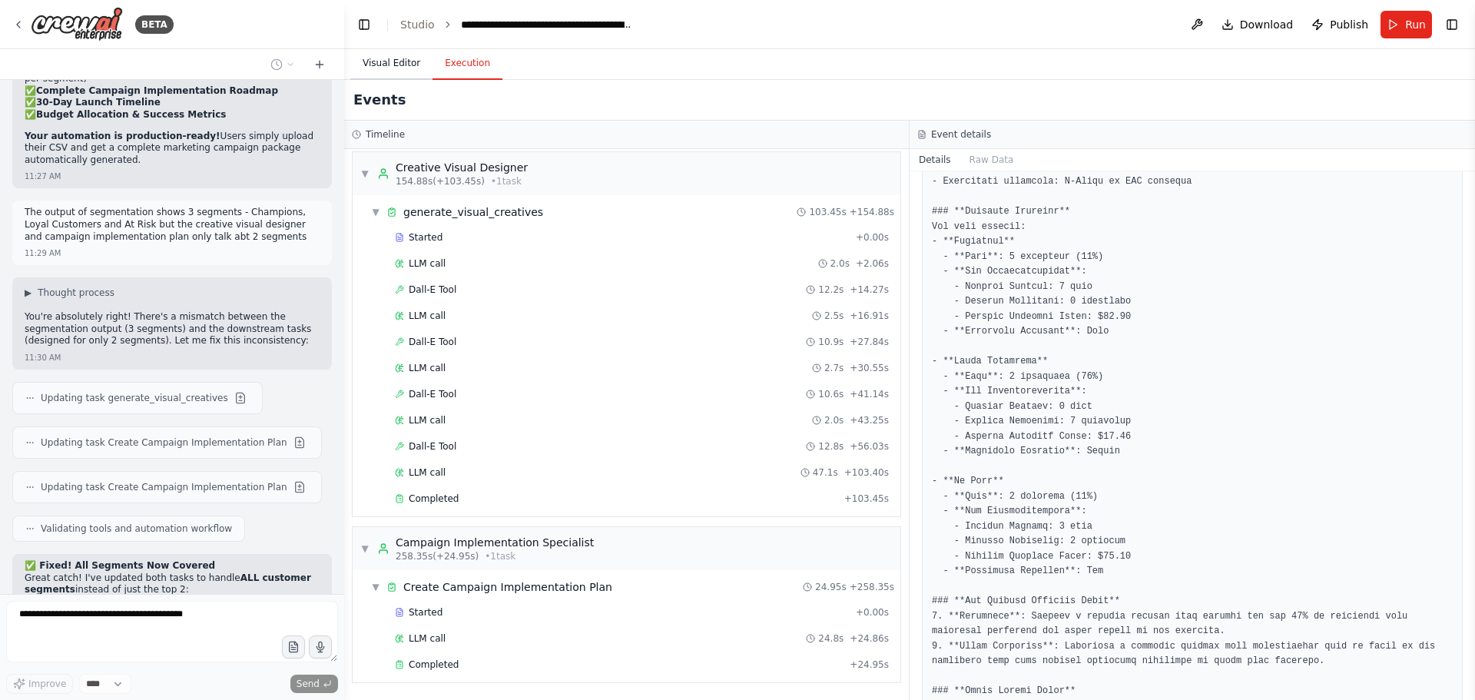
click at [404, 60] on button "Visual Editor" at bounding box center [391, 64] width 82 height 32
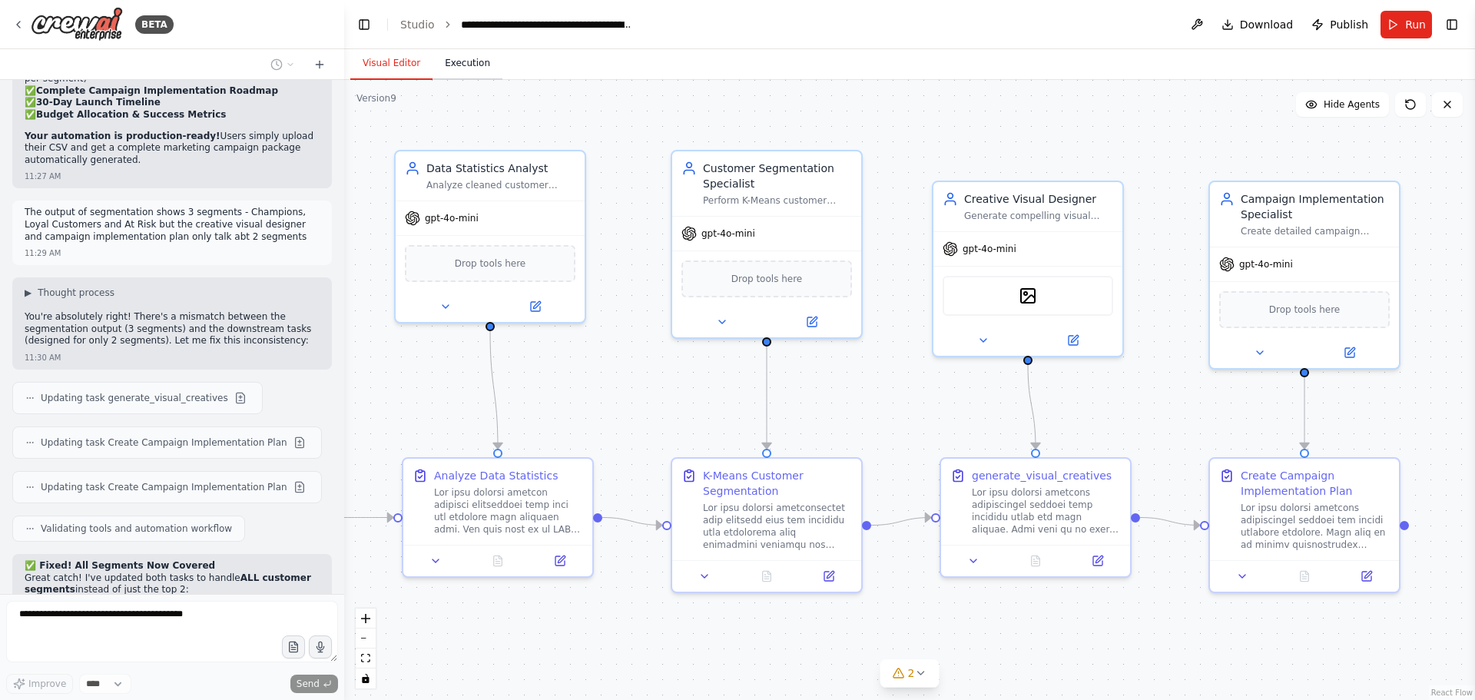
click at [481, 61] on button "Execution" at bounding box center [467, 64] width 70 height 32
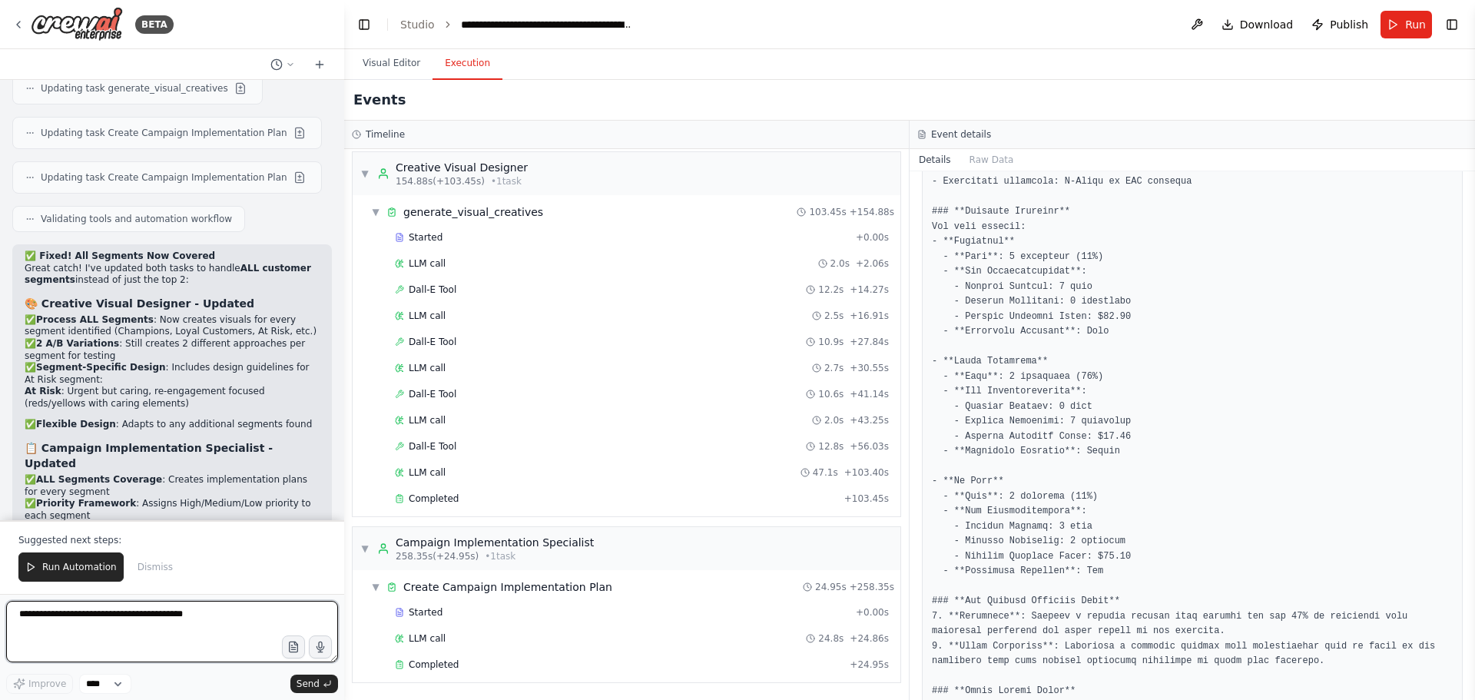
scroll to position [35987, 0]
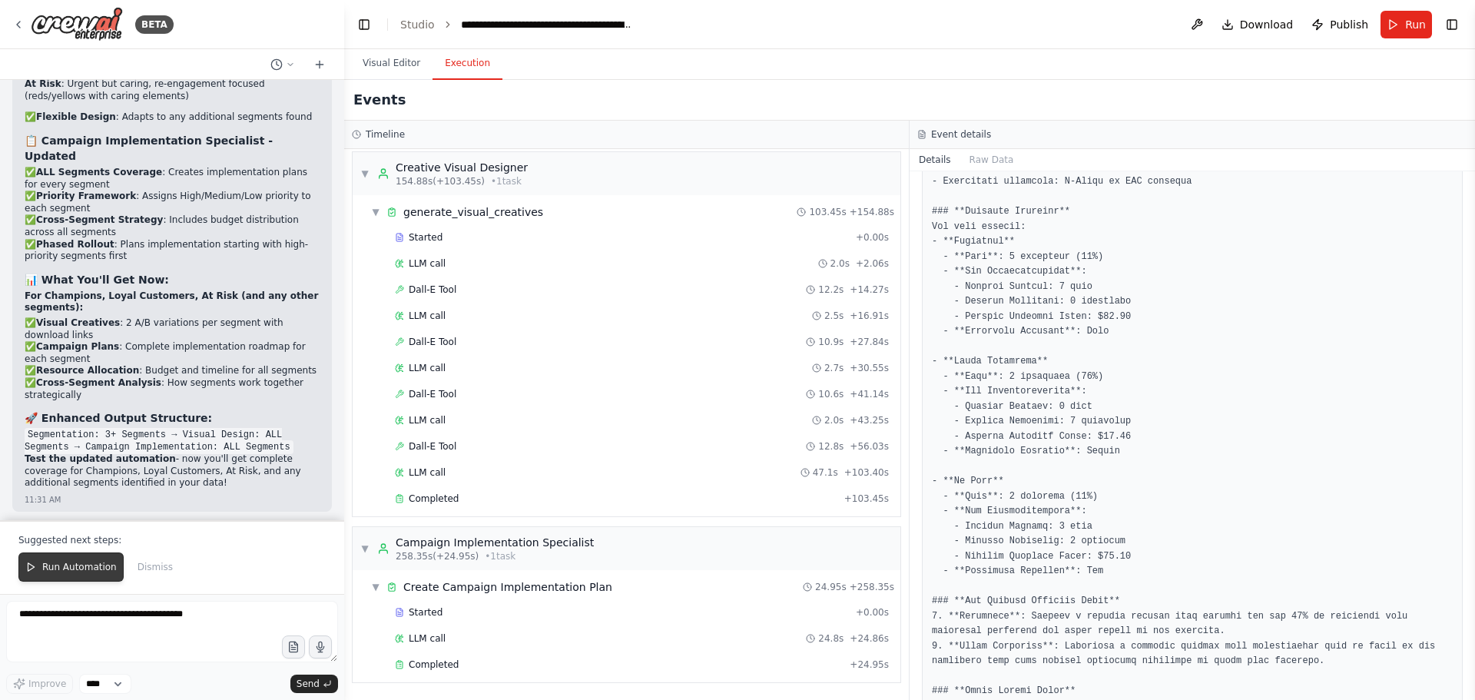
click at [73, 563] on span "Run Automation" at bounding box center [79, 567] width 75 height 12
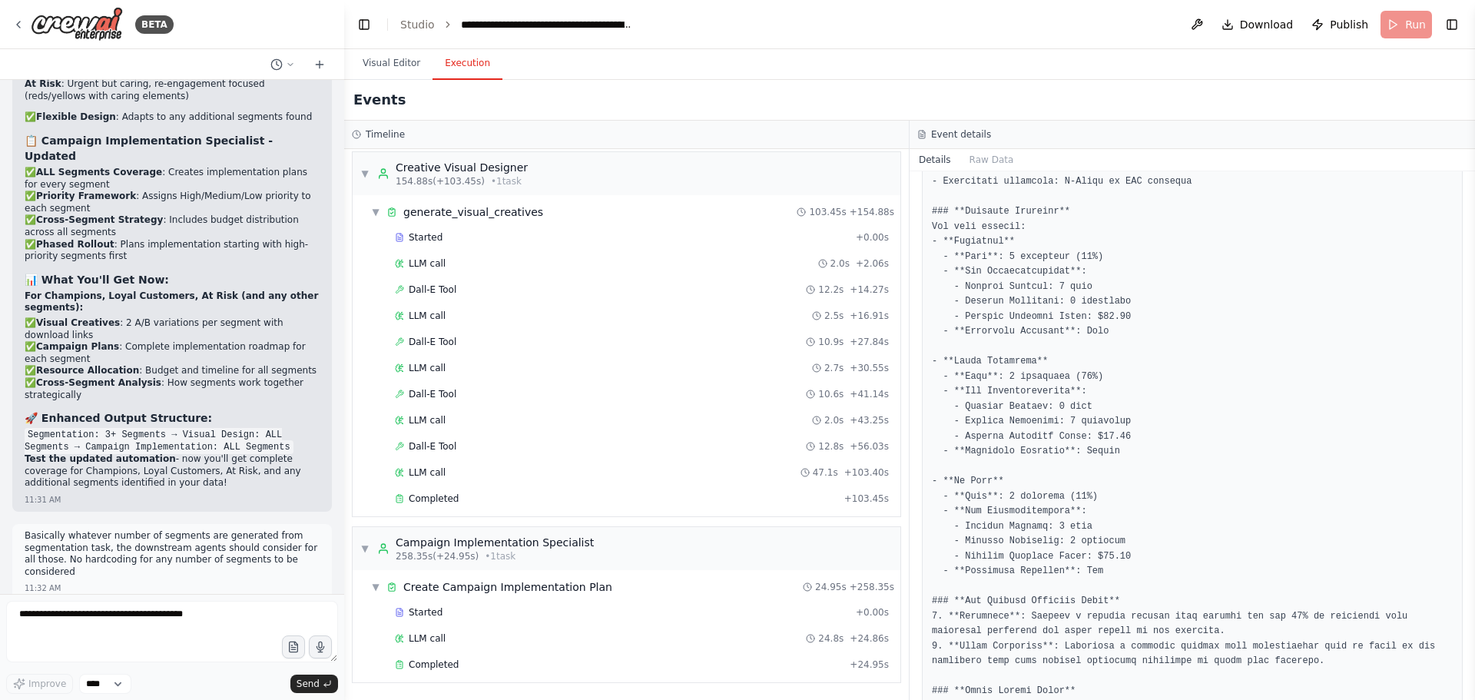
scroll to position [35913, 0]
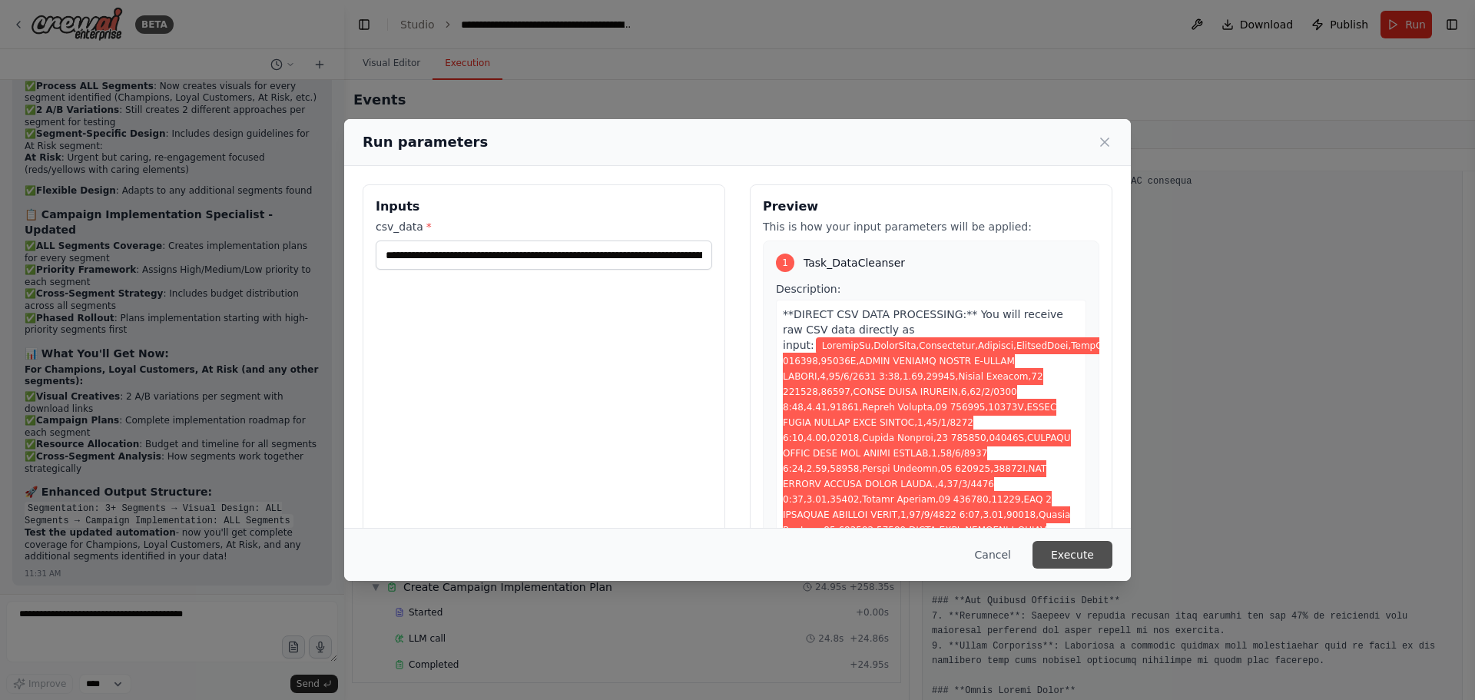
click at [1063, 548] on button "Execute" at bounding box center [1072, 555] width 80 height 28
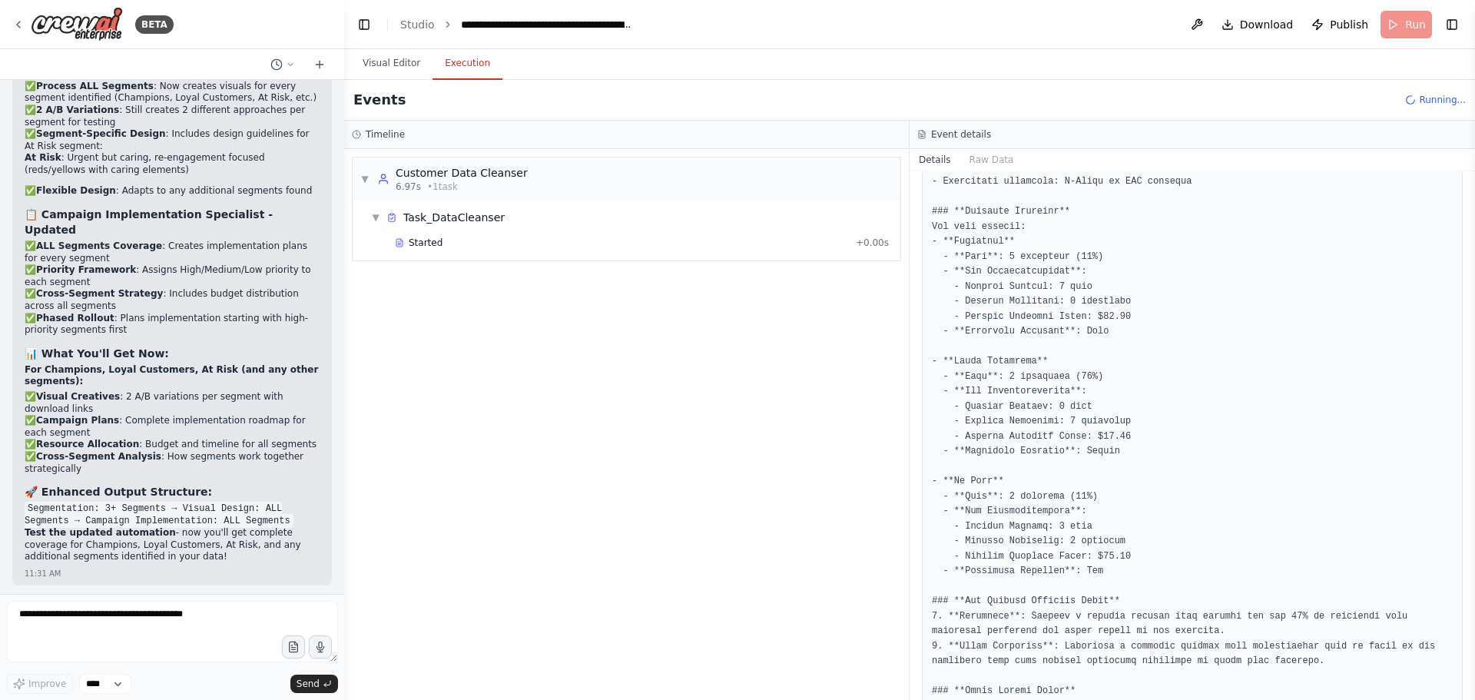
click at [459, 66] on button "Execution" at bounding box center [467, 64] width 70 height 32
click at [417, 64] on button "Visual Editor" at bounding box center [391, 64] width 82 height 32
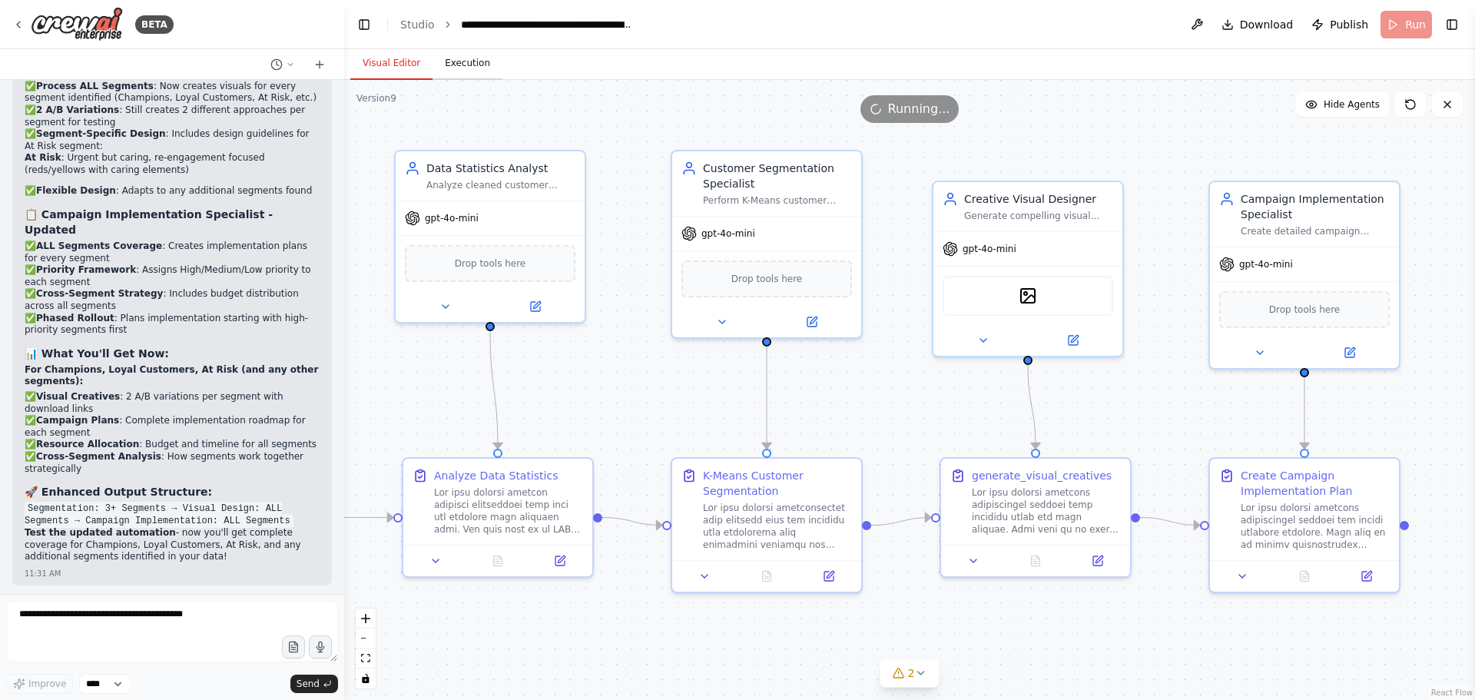
click at [475, 63] on button "Execution" at bounding box center [467, 64] width 70 height 32
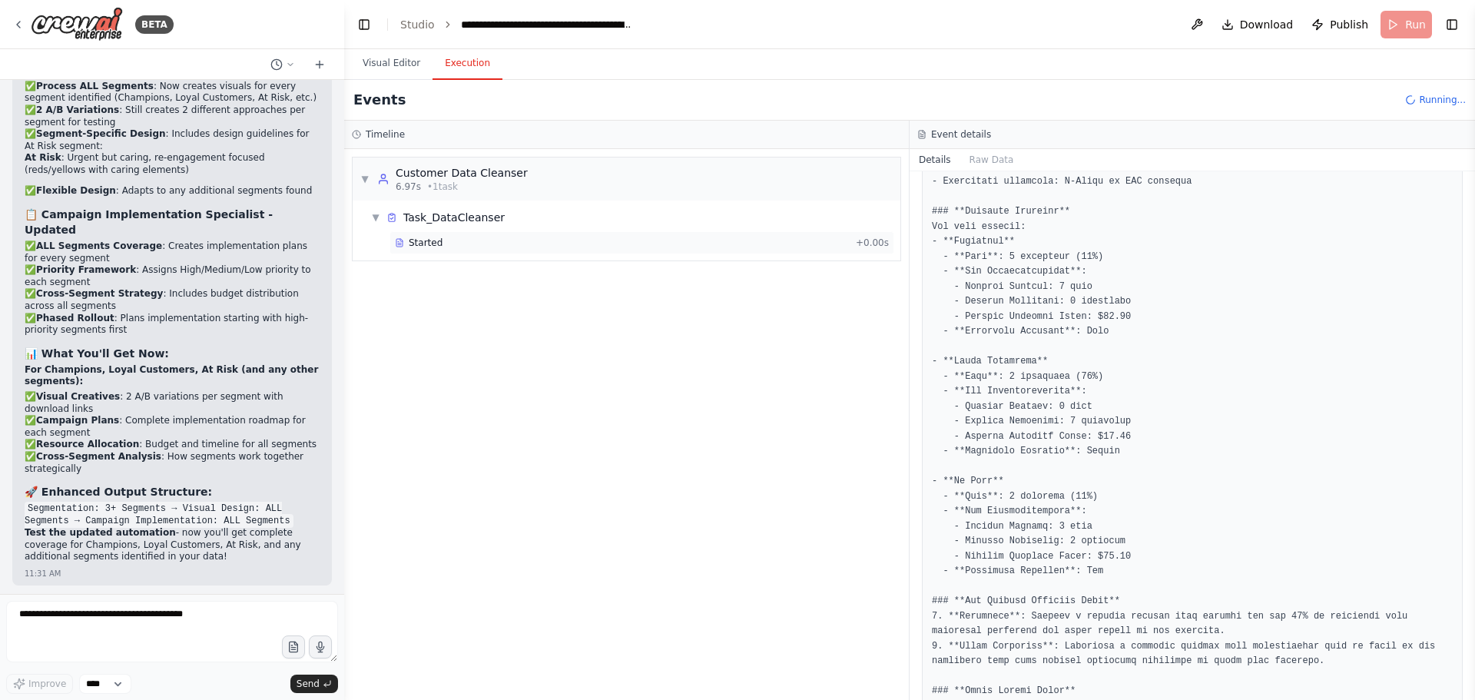
click at [429, 239] on span "Started" at bounding box center [426, 243] width 34 height 12
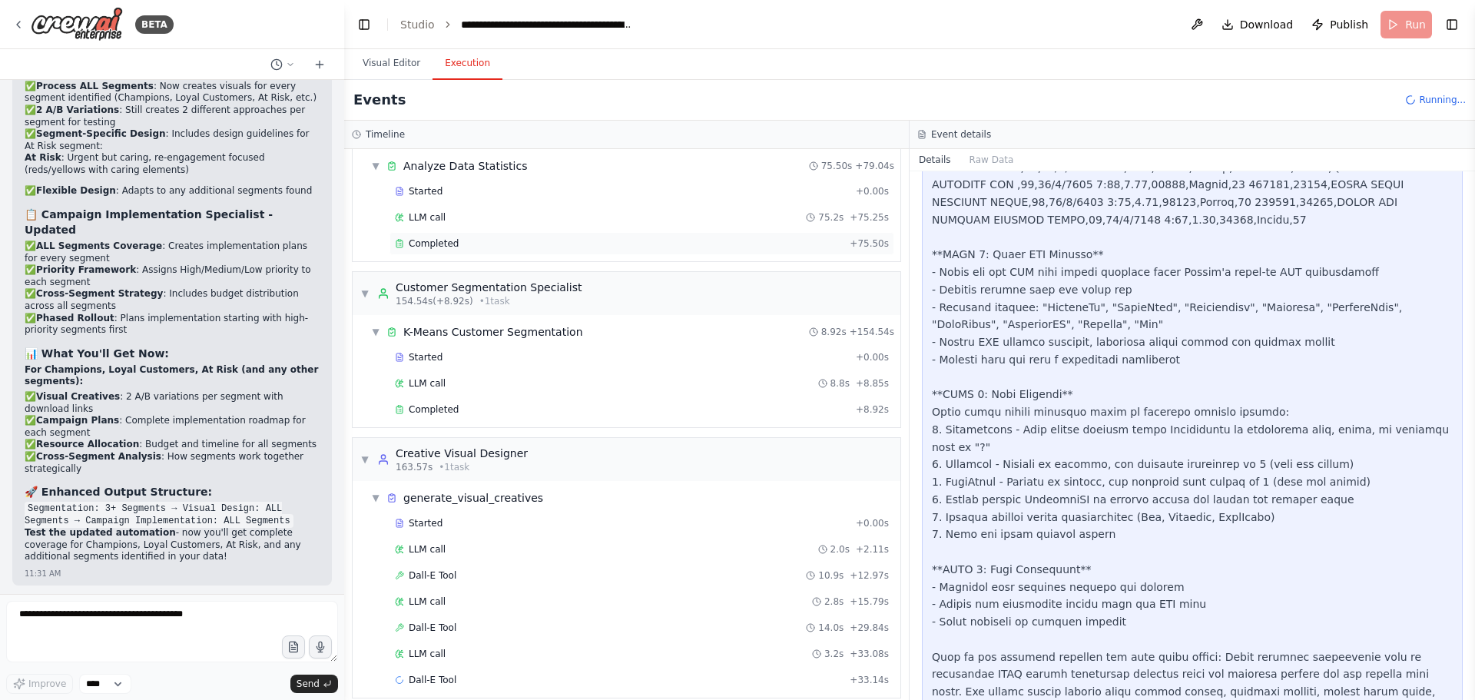
scroll to position [285, 0]
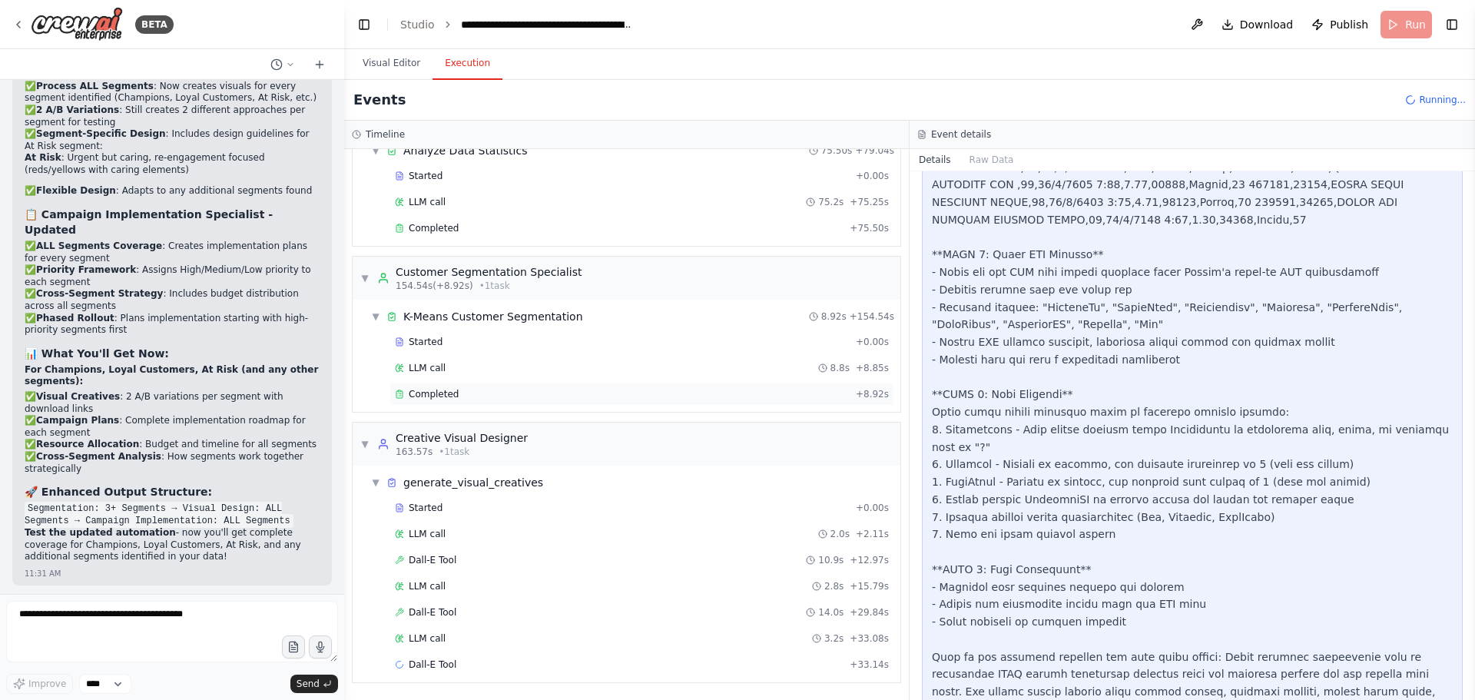
click at [478, 389] on div "Completed" at bounding box center [622, 394] width 455 height 12
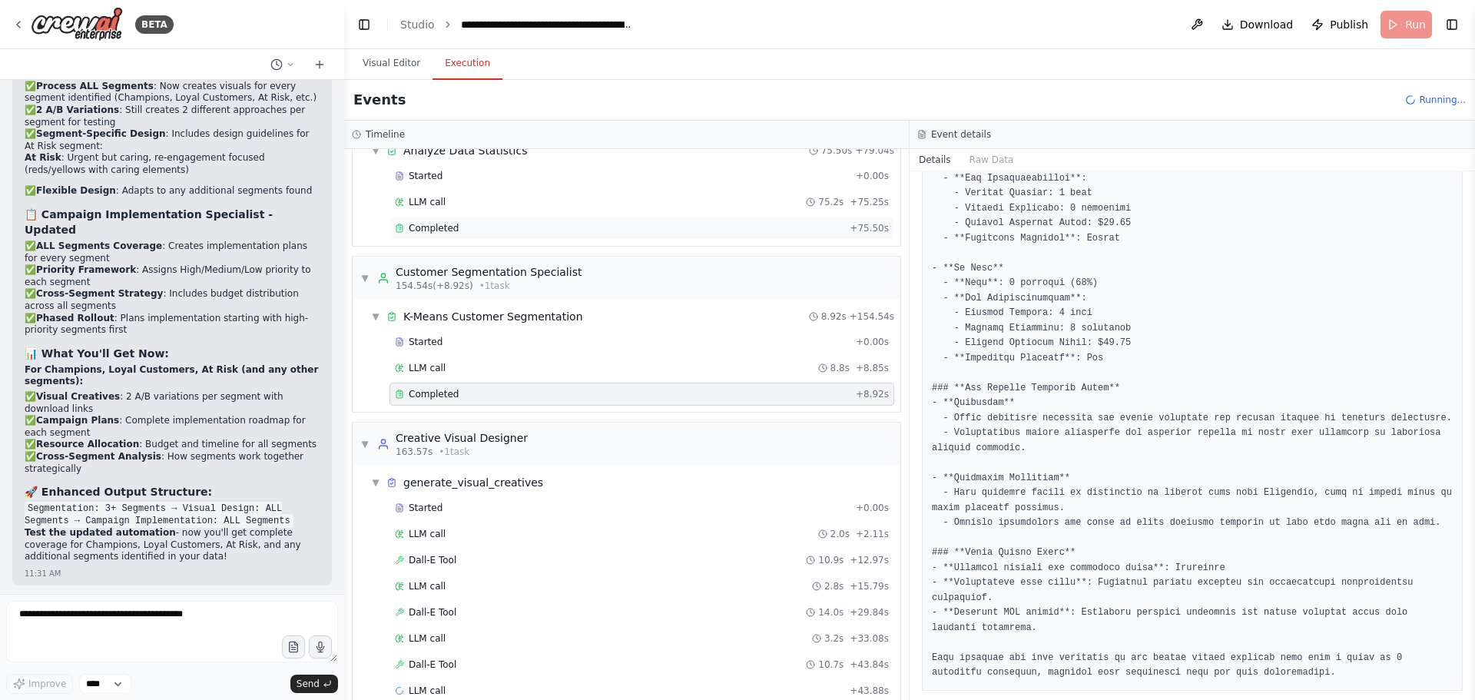
click at [534, 231] on div "Completed" at bounding box center [619, 228] width 449 height 12
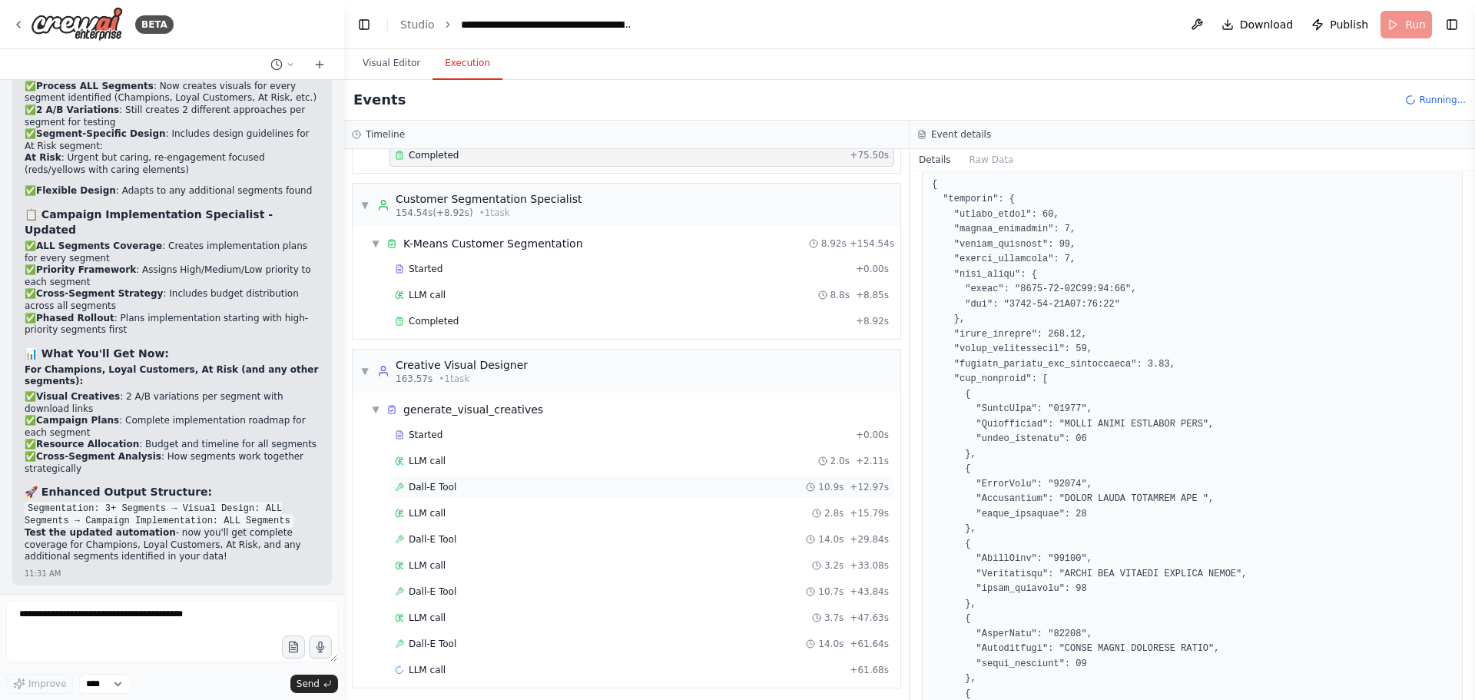
scroll to position [363, 0]
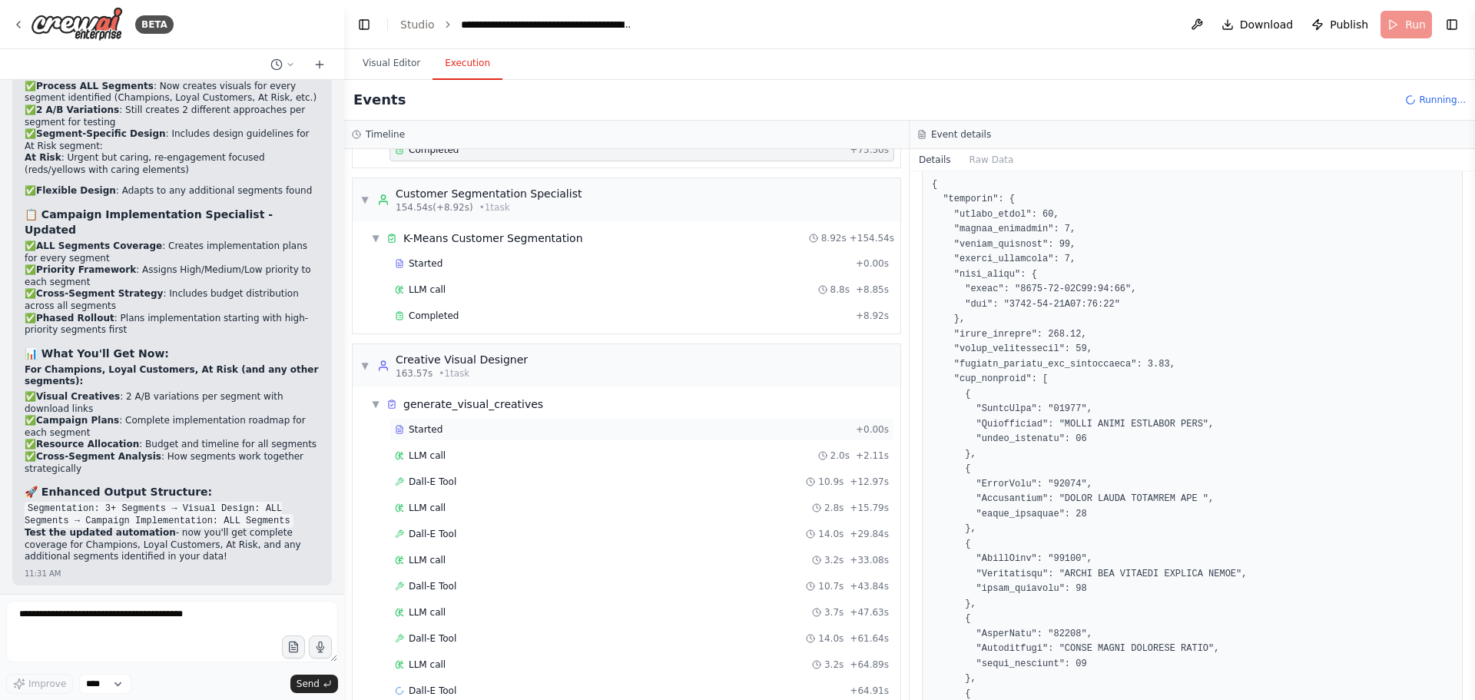
click at [480, 431] on div "Started" at bounding box center [622, 429] width 455 height 12
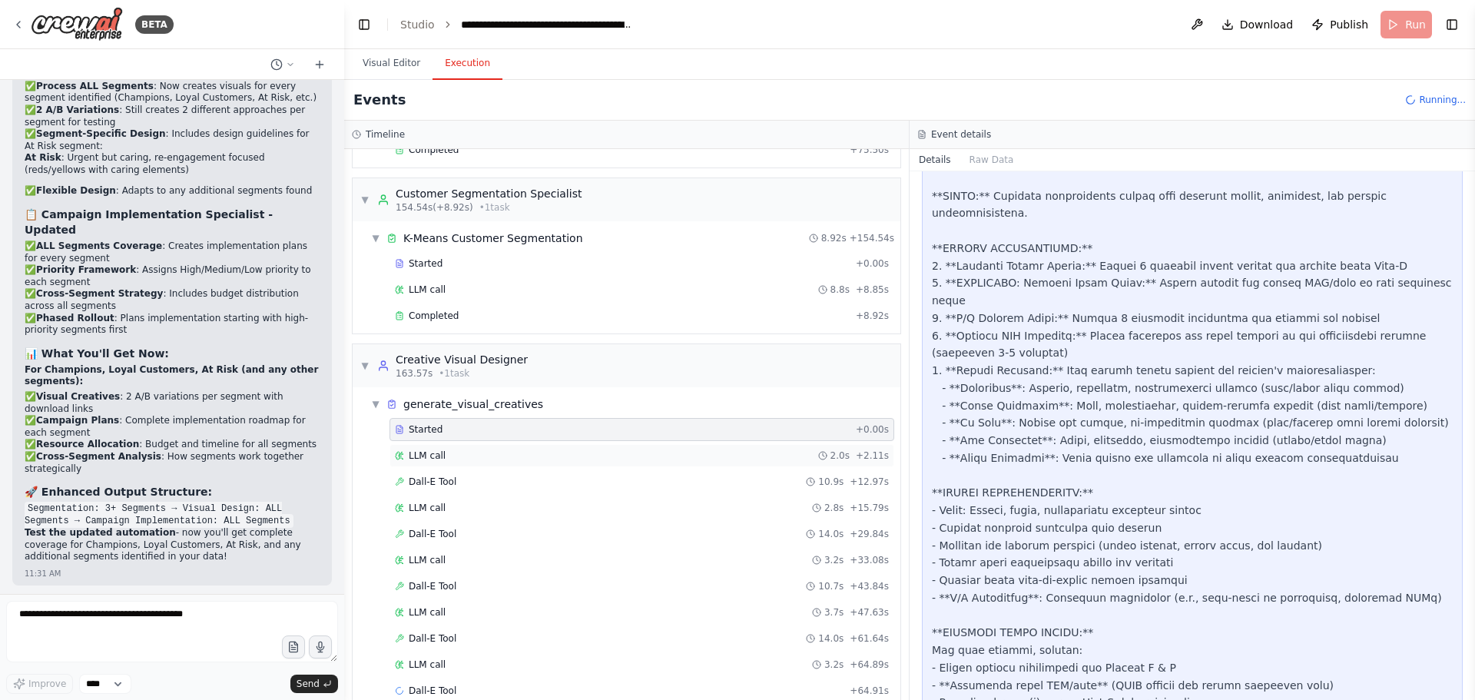
click at [479, 449] on div "LLM call 2.0s + 2.11s" at bounding box center [641, 455] width 505 height 23
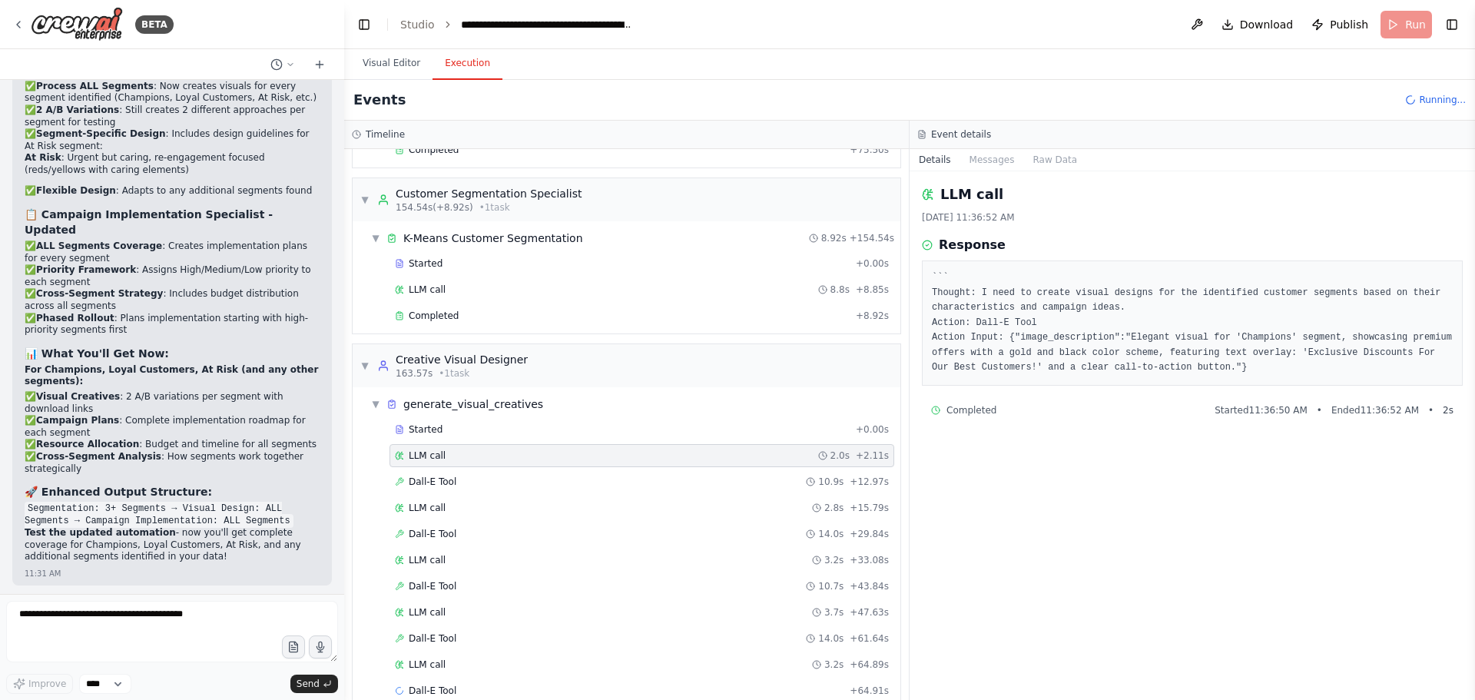
click at [403, 58] on button "Visual Editor" at bounding box center [391, 64] width 82 height 32
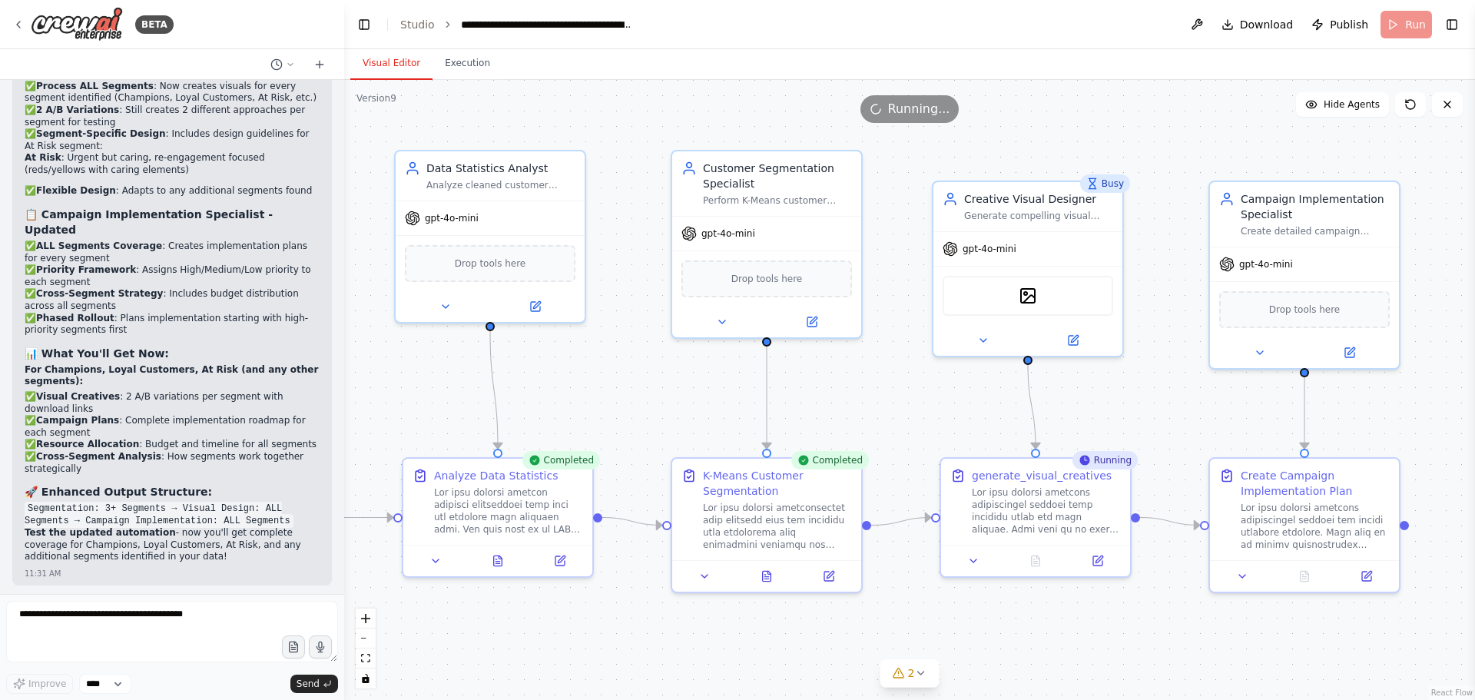
click at [1258, 26] on span "Download" at bounding box center [1267, 24] width 54 height 15
drag, startPoint x: 472, startPoint y: 62, endPoint x: 499, endPoint y: 324, distance: 263.3
click at [472, 62] on button "Execution" at bounding box center [467, 64] width 70 height 32
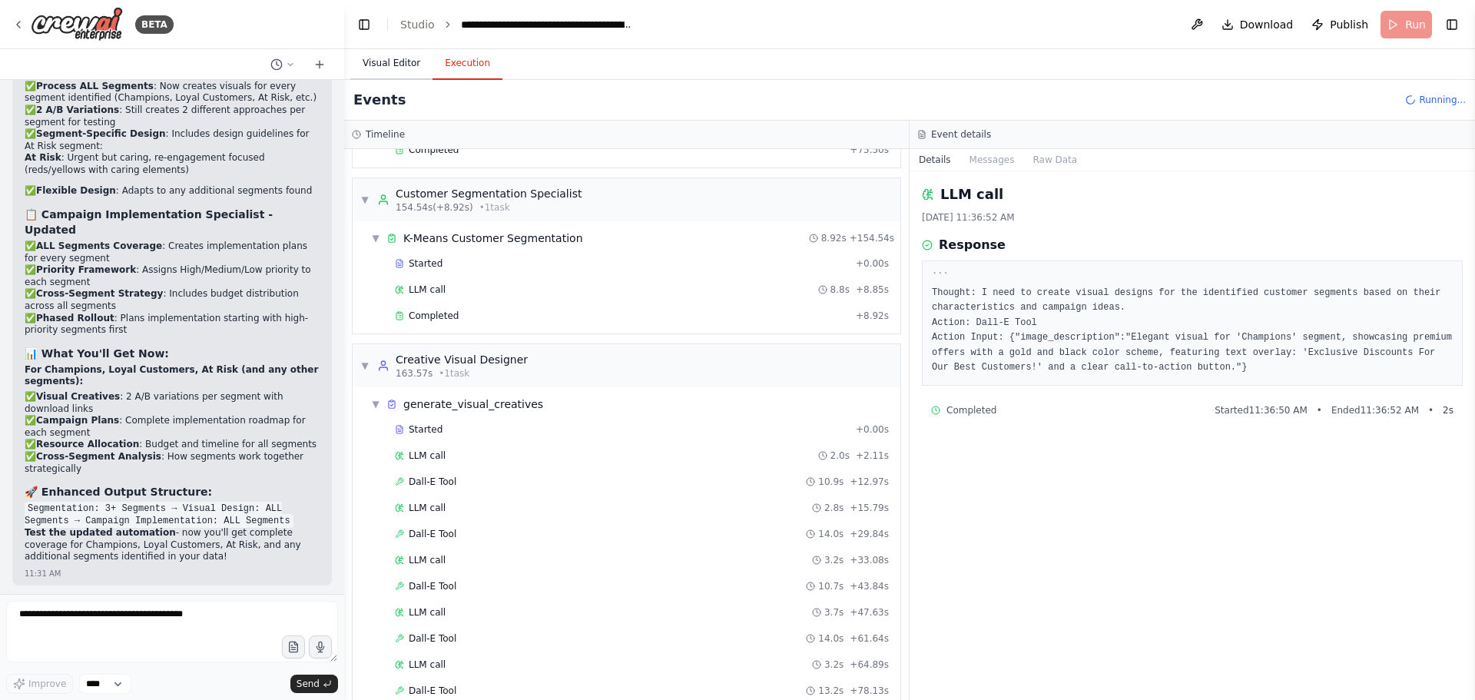
click at [395, 71] on button "Visual Editor" at bounding box center [391, 64] width 82 height 32
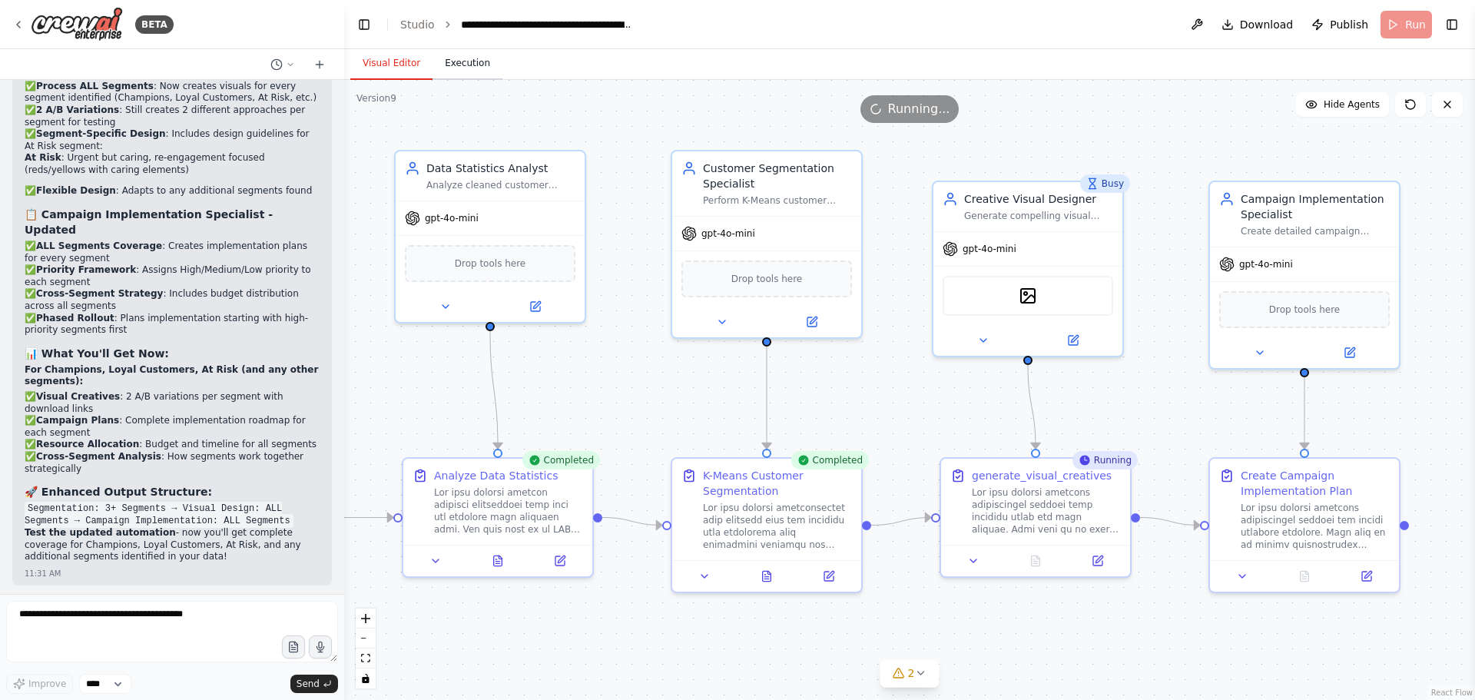
click at [458, 64] on button "Execution" at bounding box center [467, 64] width 70 height 32
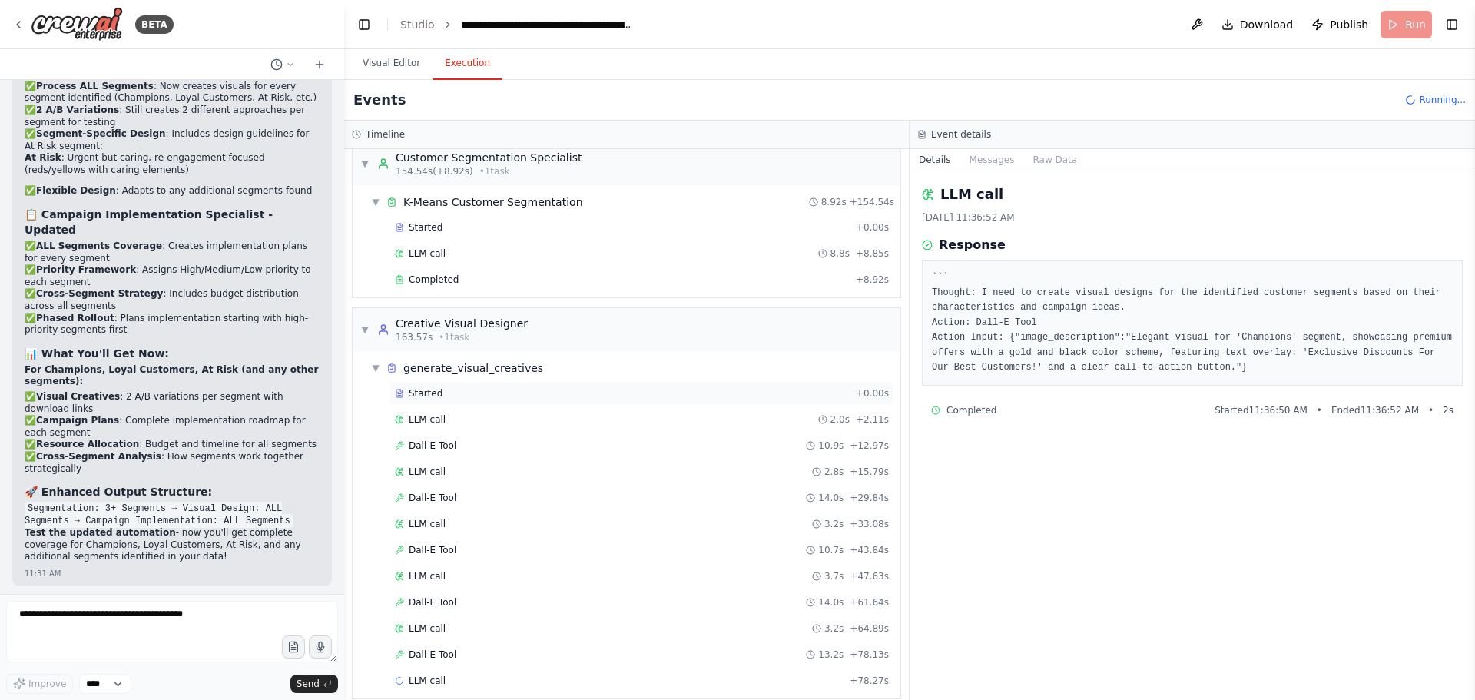
scroll to position [416, 0]
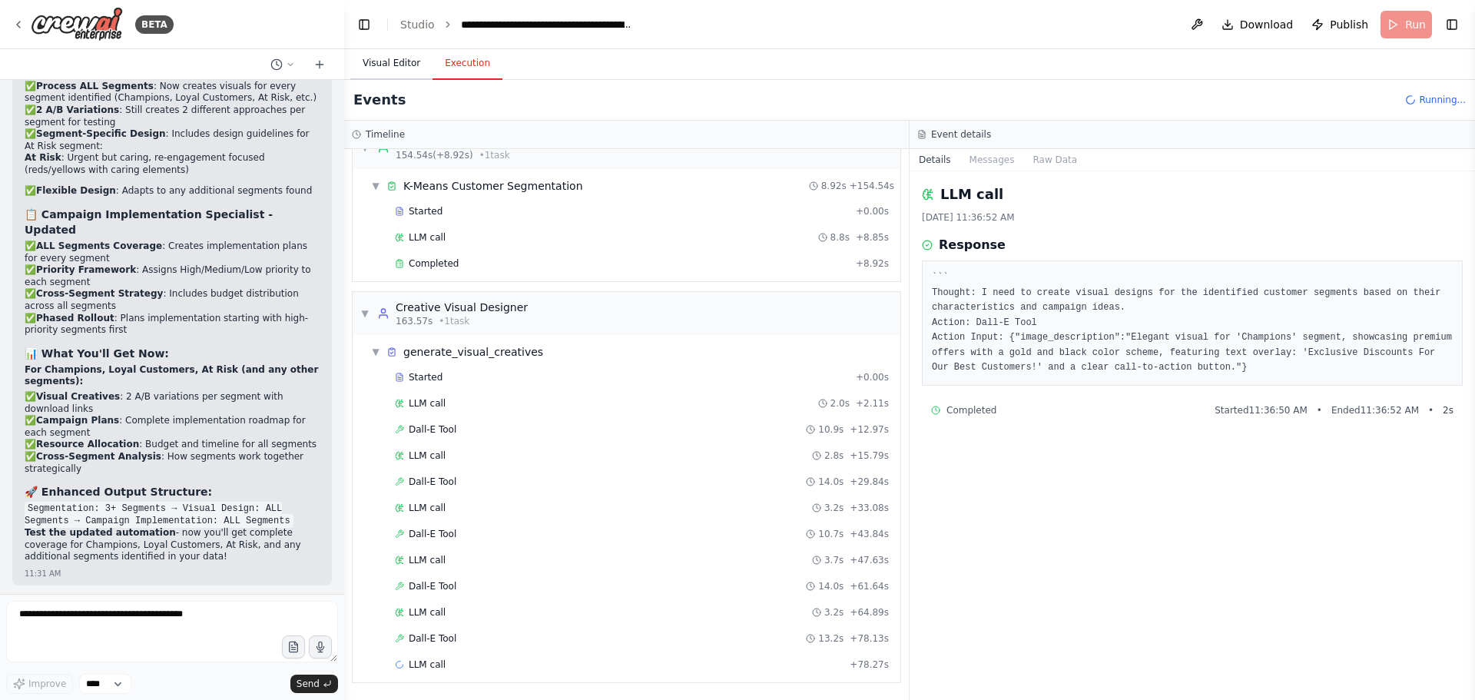
click at [388, 58] on button "Visual Editor" at bounding box center [391, 64] width 82 height 32
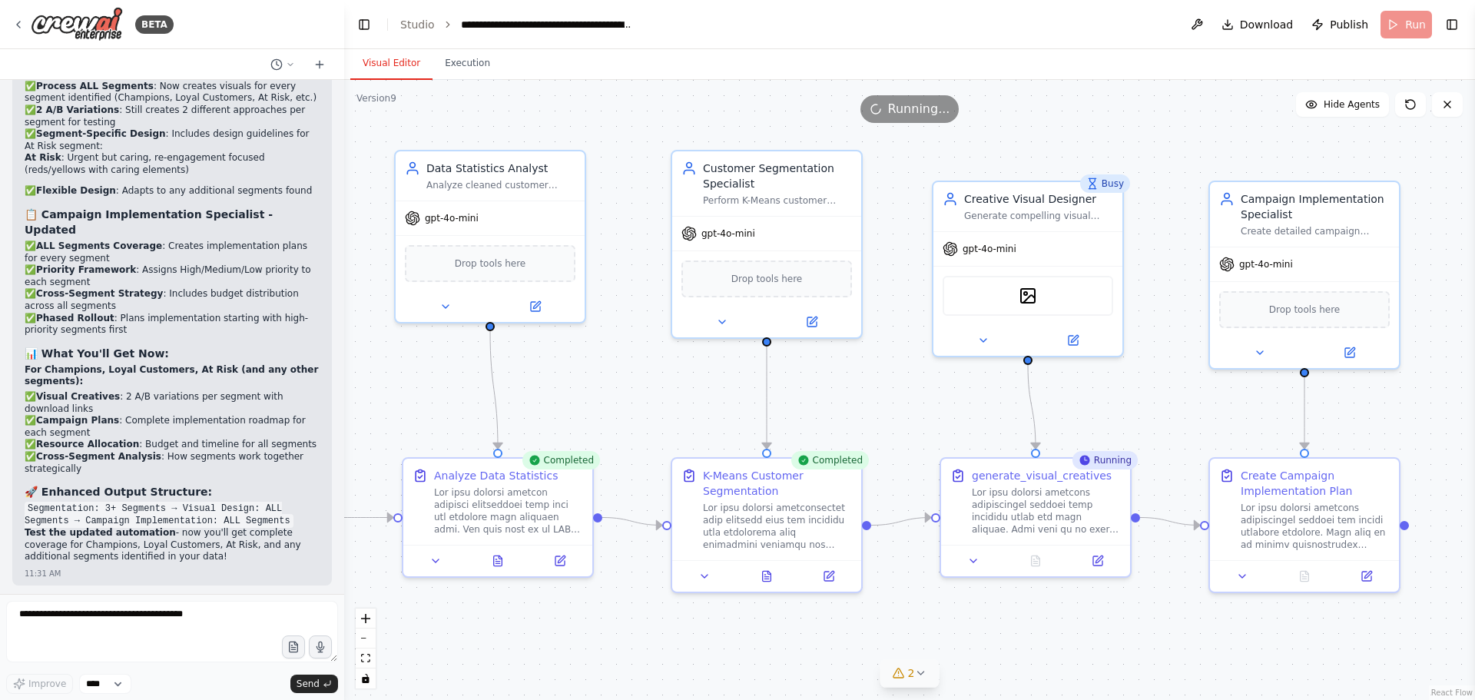
click at [920, 673] on icon at bounding box center [920, 673] width 12 height 12
click at [1064, 655] on div ".deletable-edge-delete-btn { width: 20px; height: 20px; border: 0px solid #ffff…" at bounding box center [909, 390] width 1131 height 620
click at [1064, 651] on div ".deletable-edge-delete-btn { width: 20px; height: 20px; border: 0px solid #ffff…" at bounding box center [909, 390] width 1131 height 620
click at [1016, 585] on icon at bounding box center [1022, 583] width 12 height 12
click at [450, 64] on button "Execution" at bounding box center [467, 64] width 70 height 32
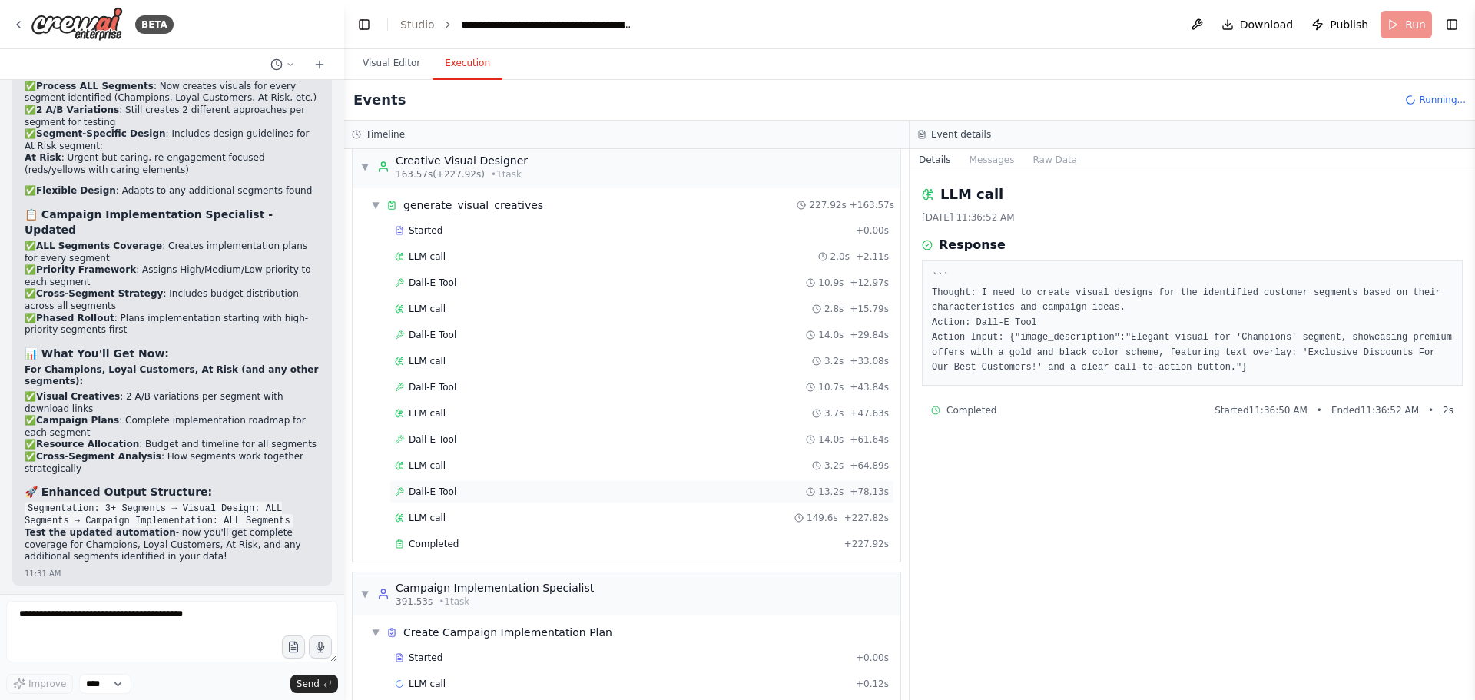
scroll to position [582, 0]
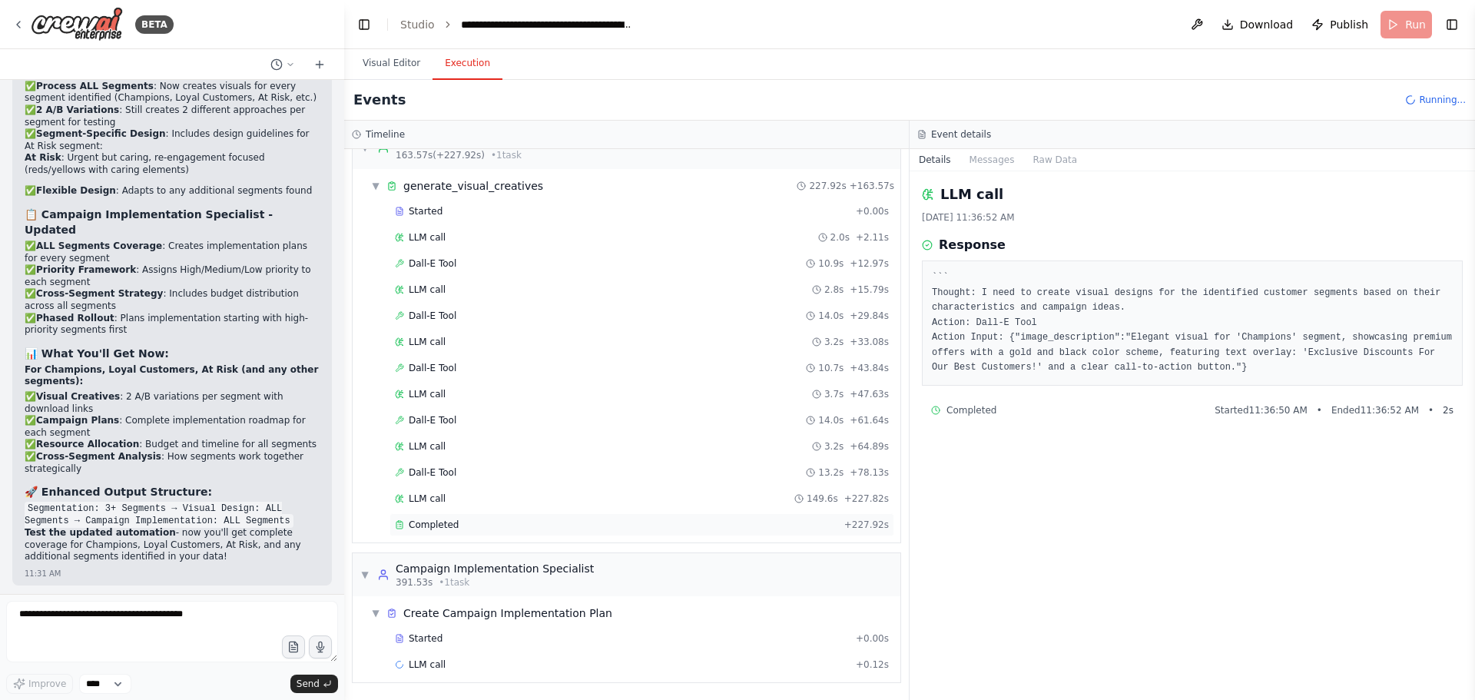
click at [508, 525] on div "Completed" at bounding box center [616, 525] width 443 height 12
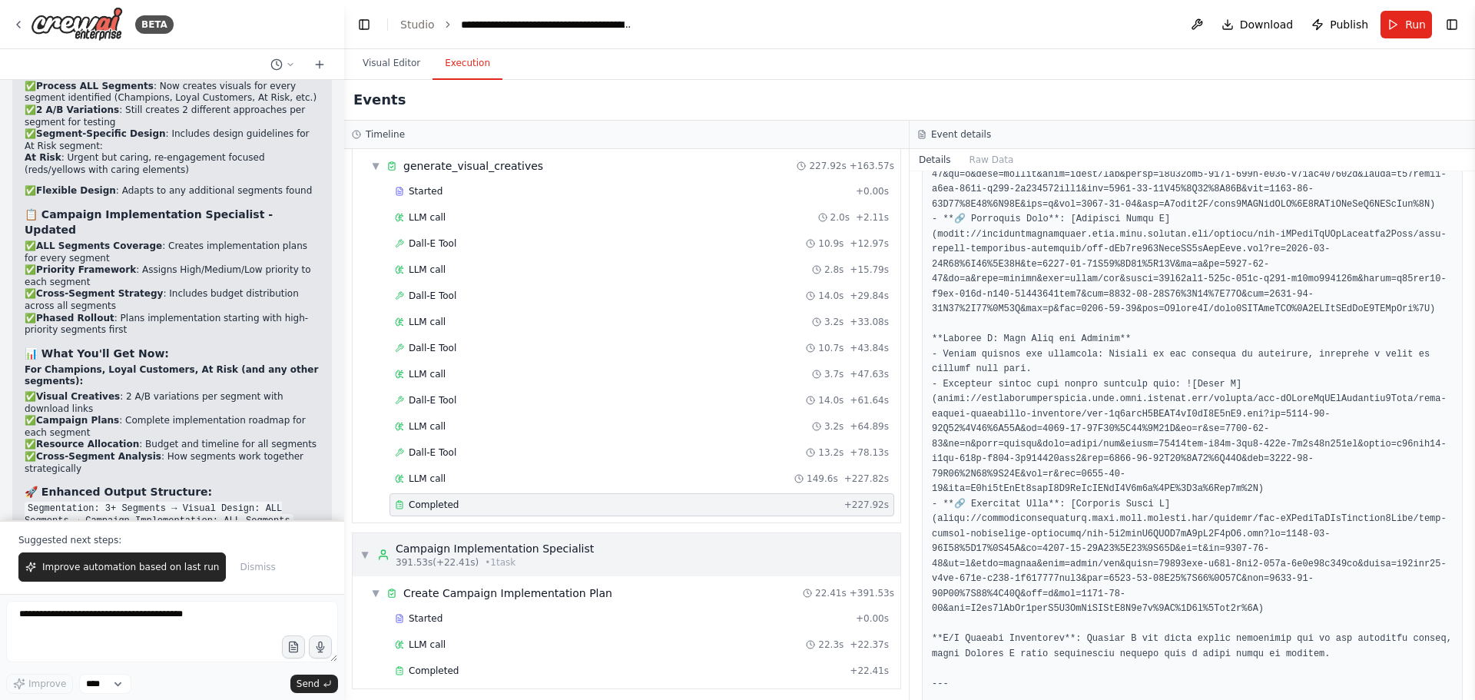
scroll to position [608, 0]
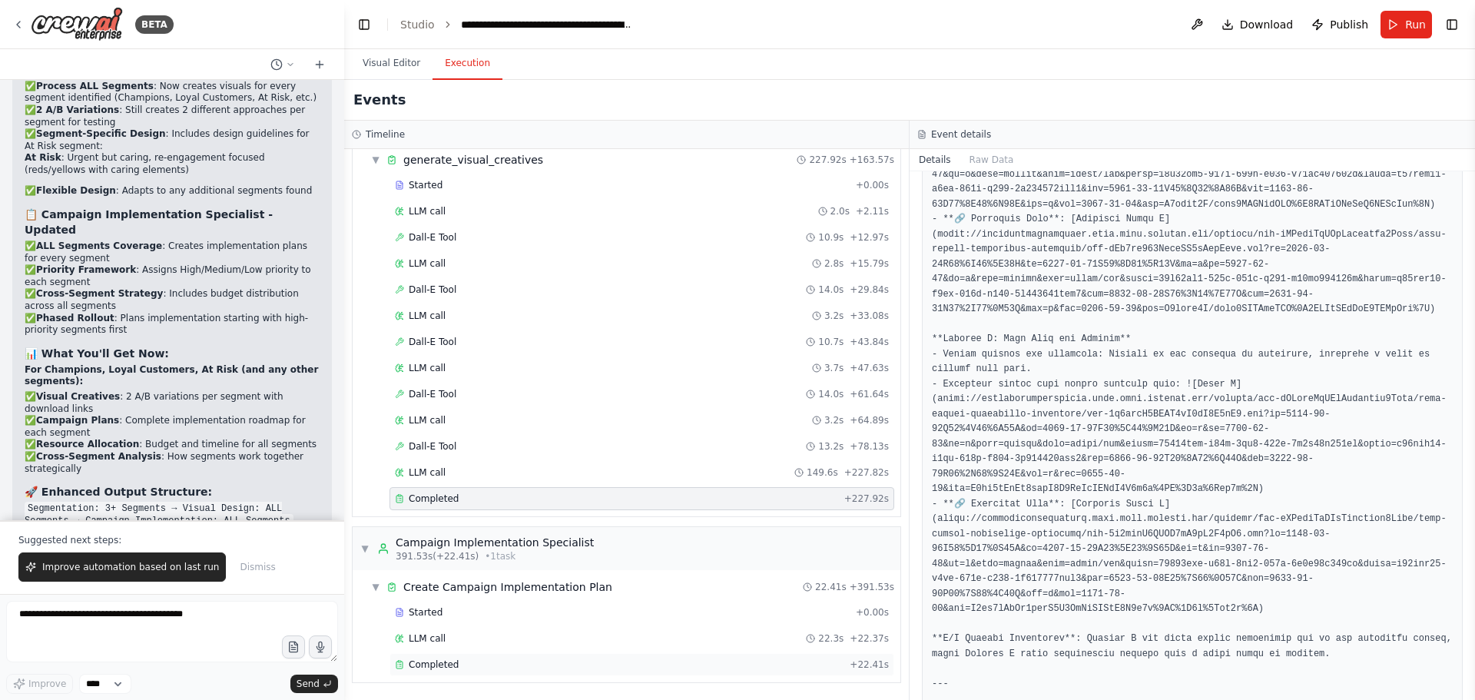
click at [435, 664] on span "Completed" at bounding box center [434, 664] width 50 height 12
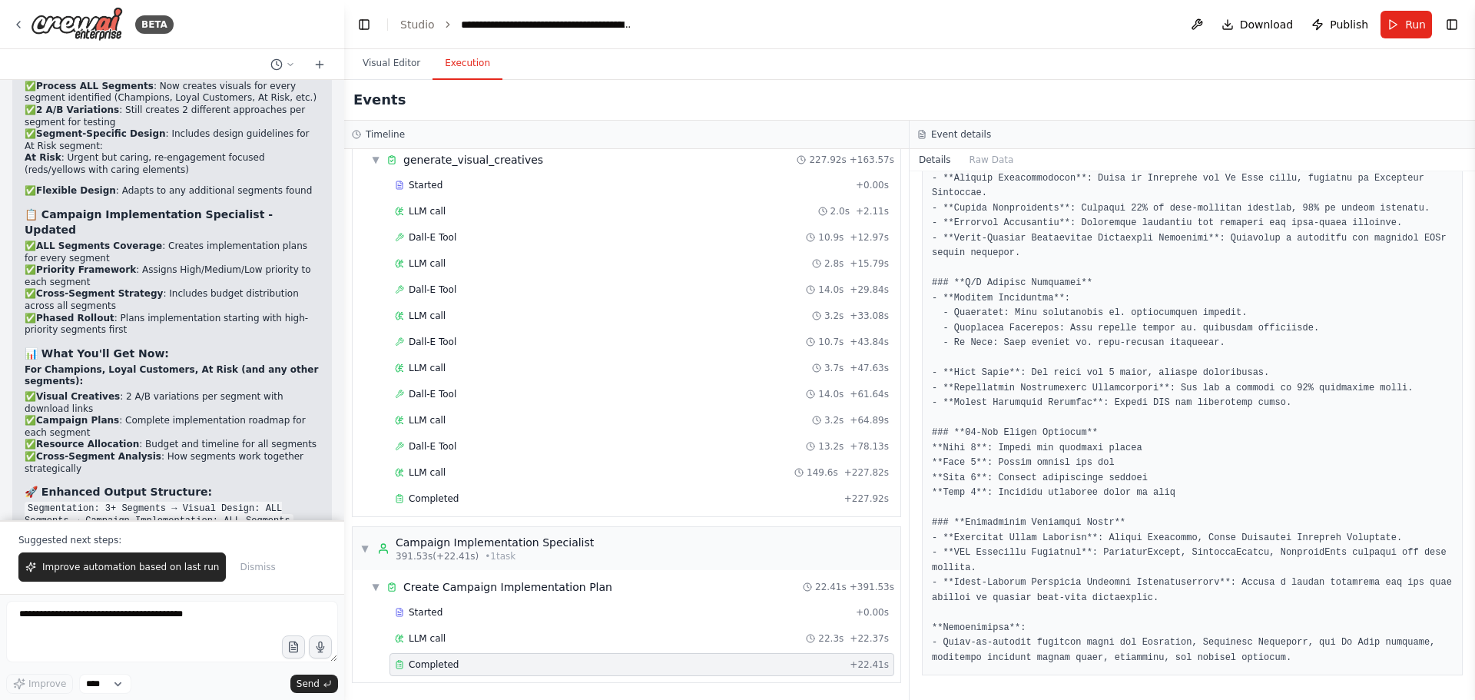
scroll to position [2461, 0]
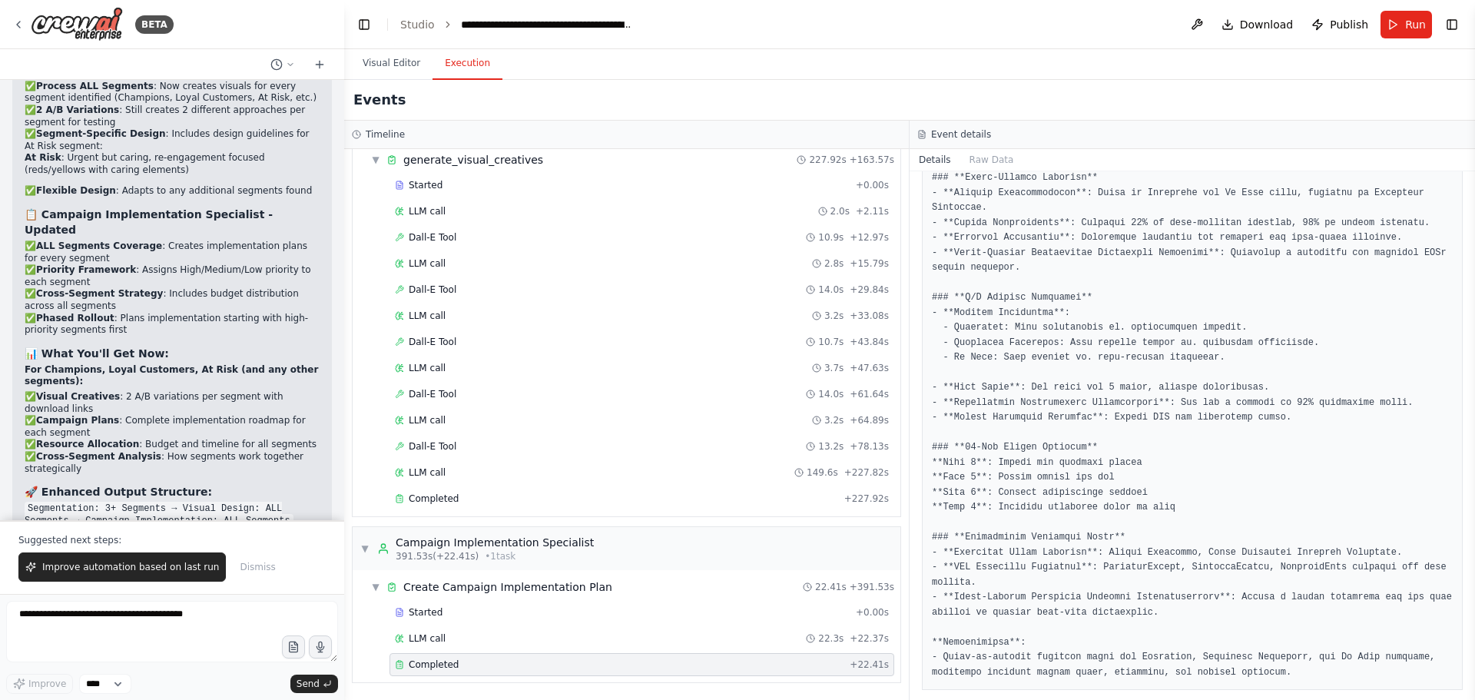
click at [503, 658] on div "Completed" at bounding box center [619, 664] width 449 height 12
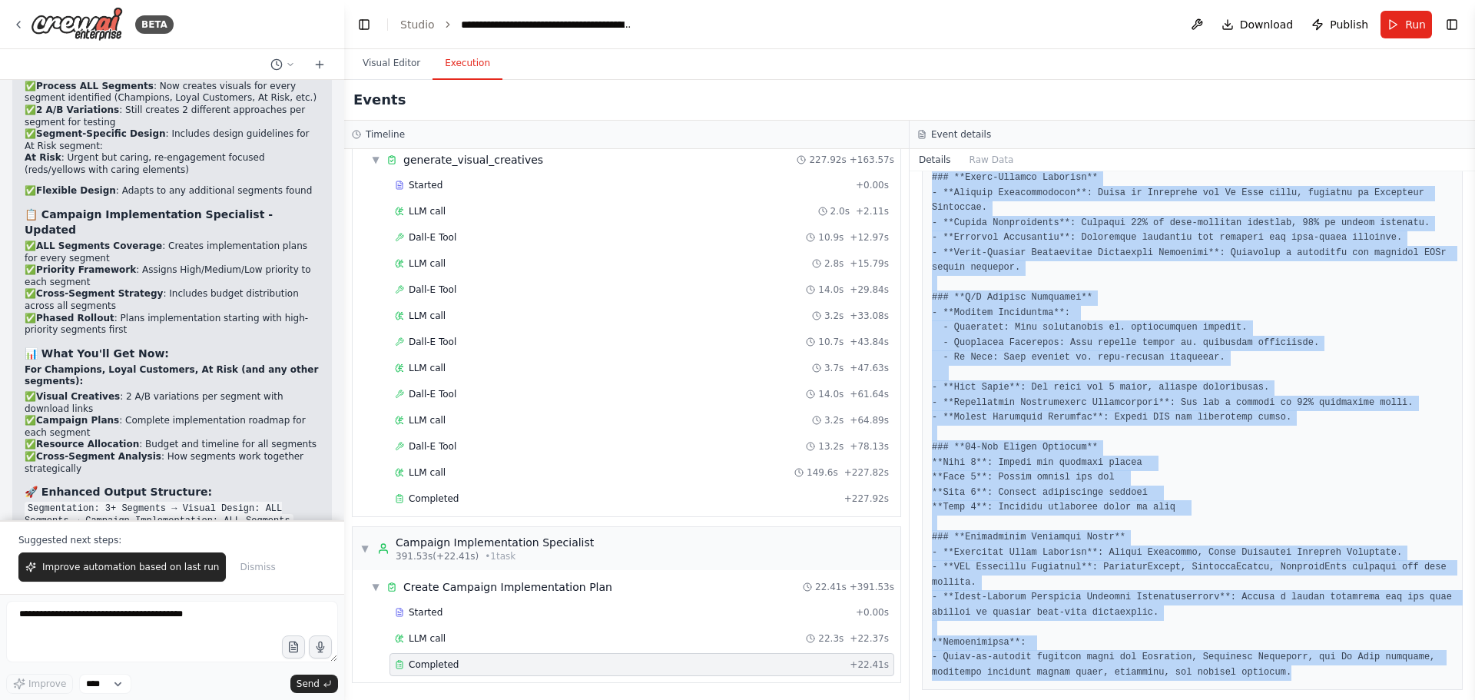
drag, startPoint x: 930, startPoint y: 342, endPoint x: 1274, endPoint y: 674, distance: 477.5
copy pre "## **Campaign Implementation Roadmap** ### **Executive Summary** - **Segments I…"
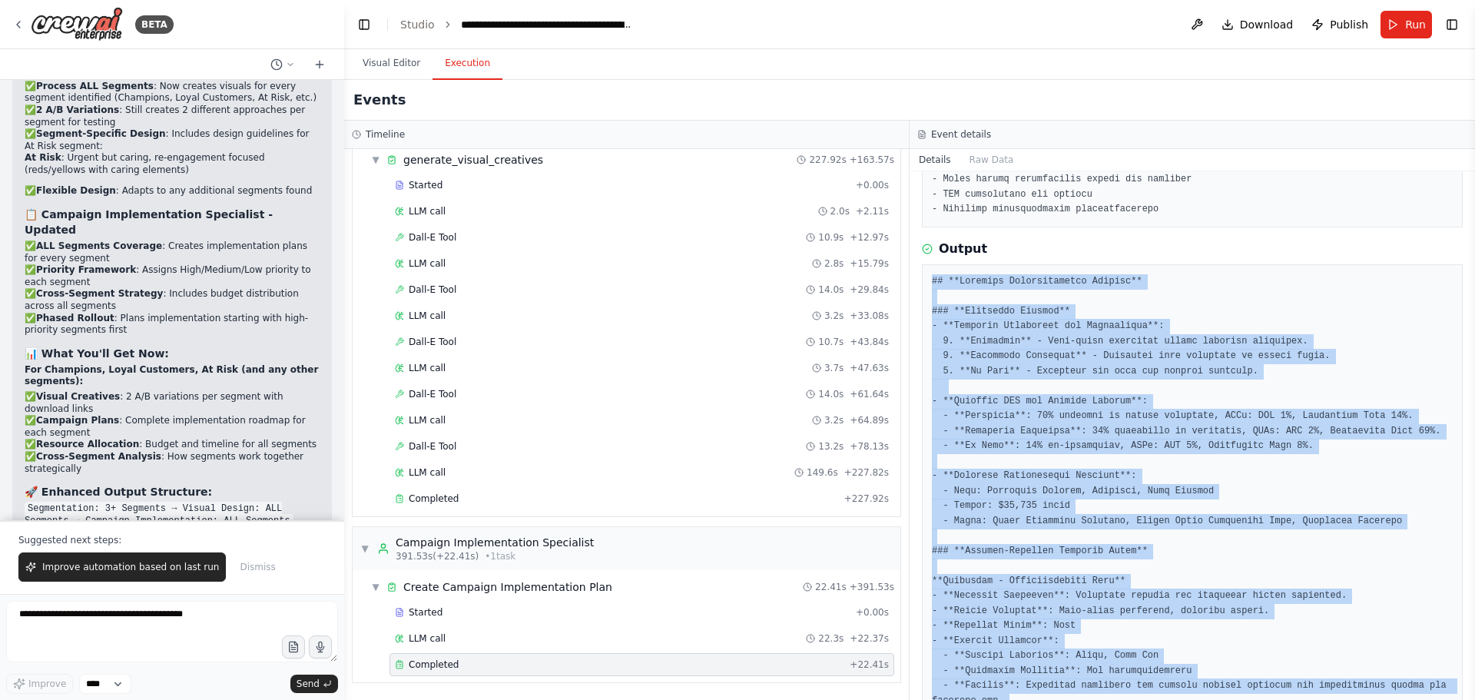
scroll to position [770, 0]
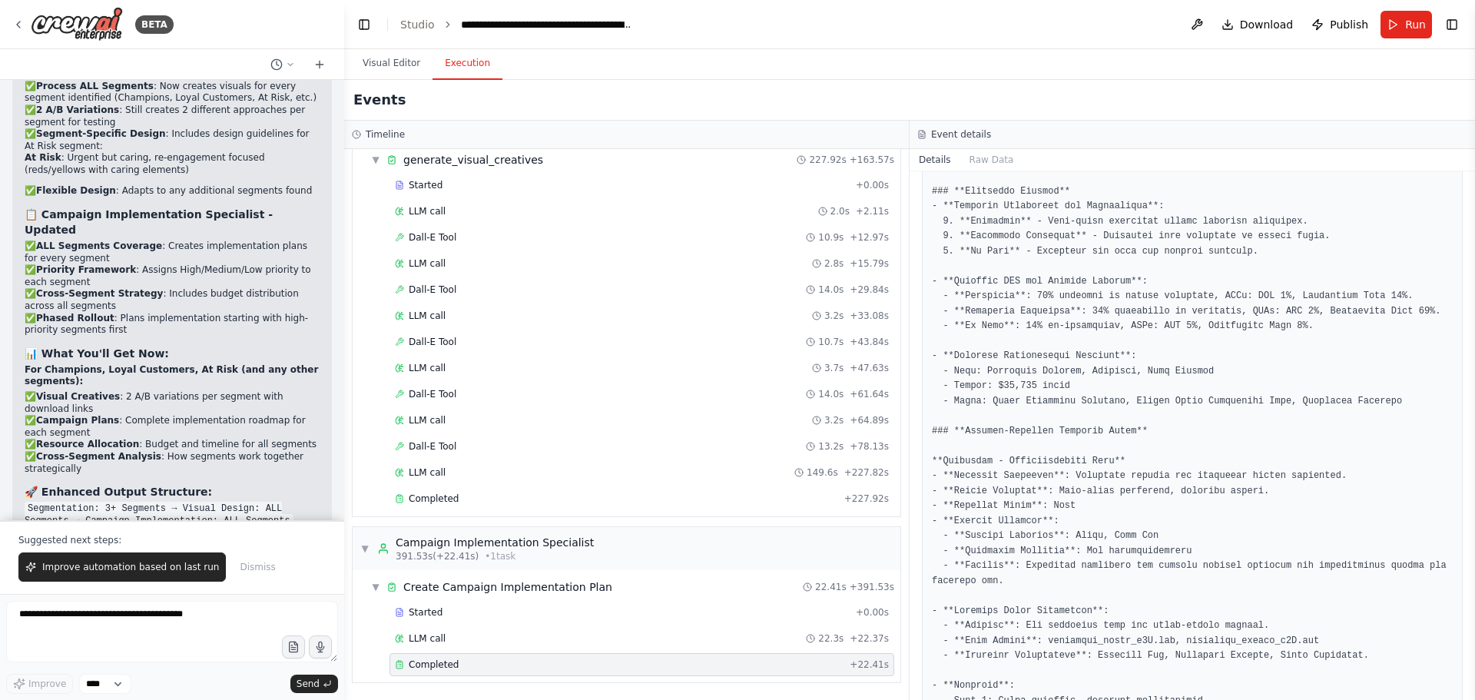
scroll to position [847, 0]
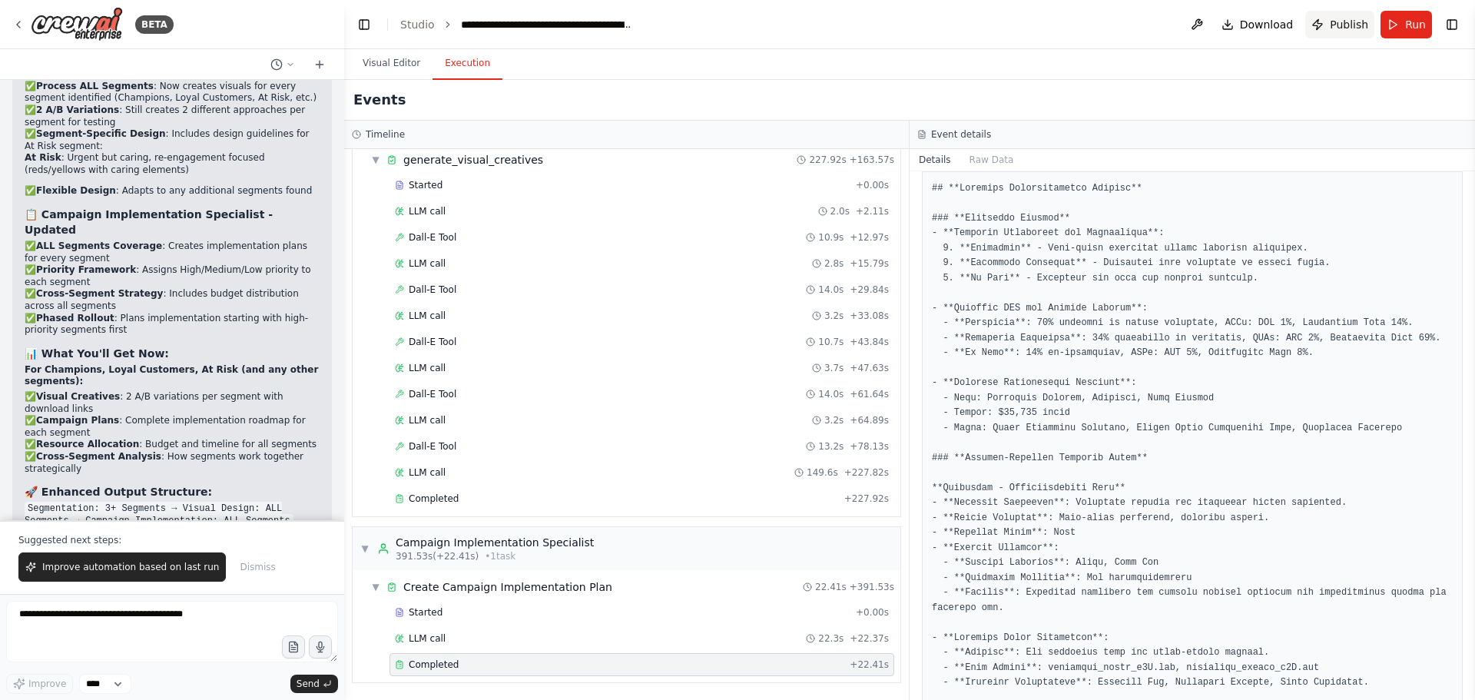
click at [1354, 28] on span "Publish" at bounding box center [1349, 24] width 38 height 15
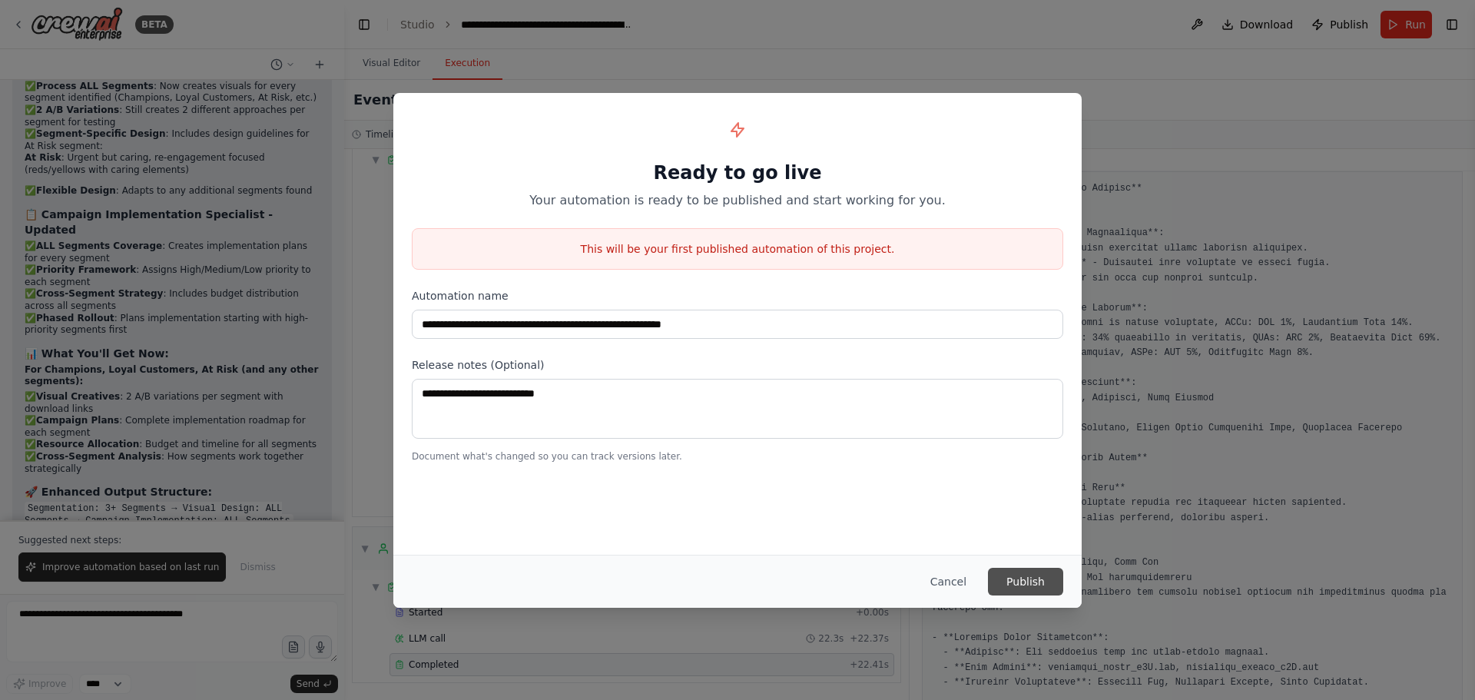
click at [1032, 575] on button "Publish" at bounding box center [1025, 582] width 75 height 28
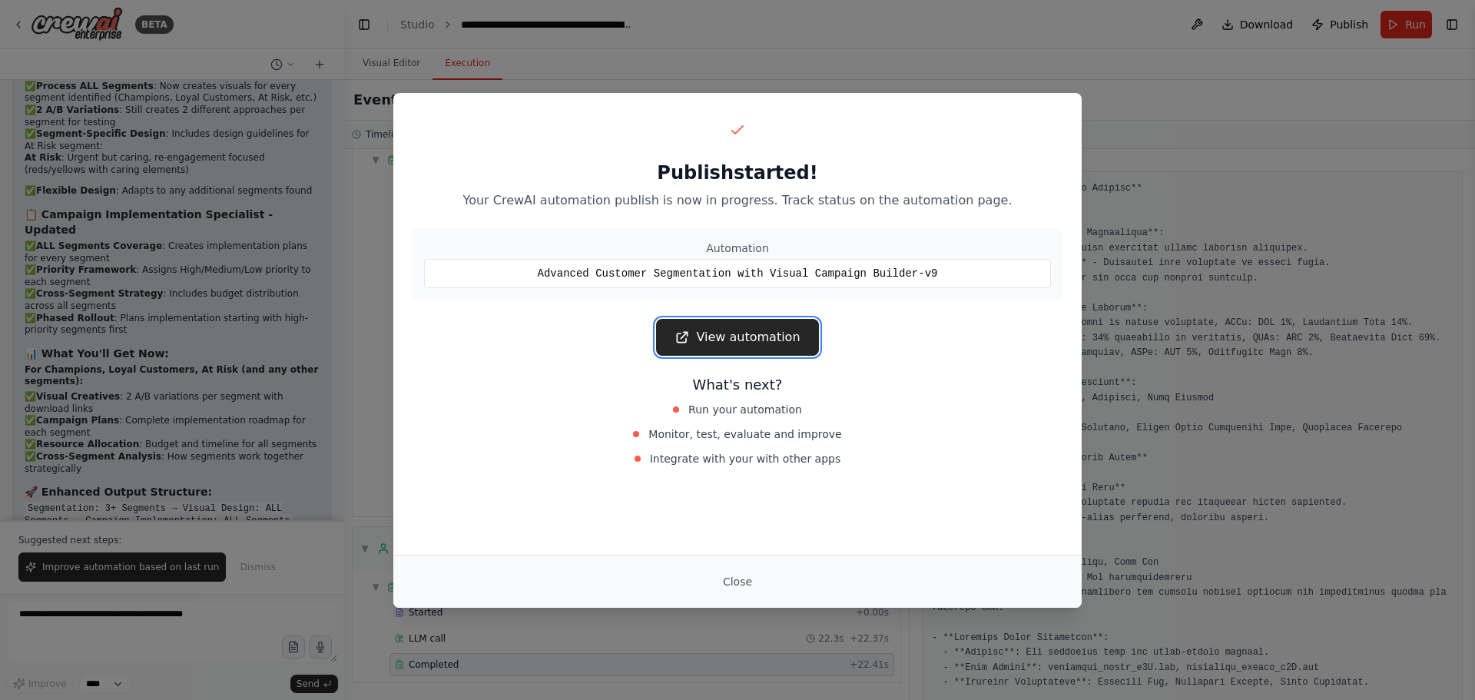
click at [737, 329] on link "View automation" at bounding box center [737, 337] width 162 height 37
click at [739, 308] on div "Publish started! Your CrewAI automation publish is now in progress. Track statu…" at bounding box center [737, 293] width 688 height 401
click at [721, 336] on link "View automation" at bounding box center [737, 337] width 162 height 37
click at [738, 576] on button "Close" at bounding box center [738, 582] width 54 height 28
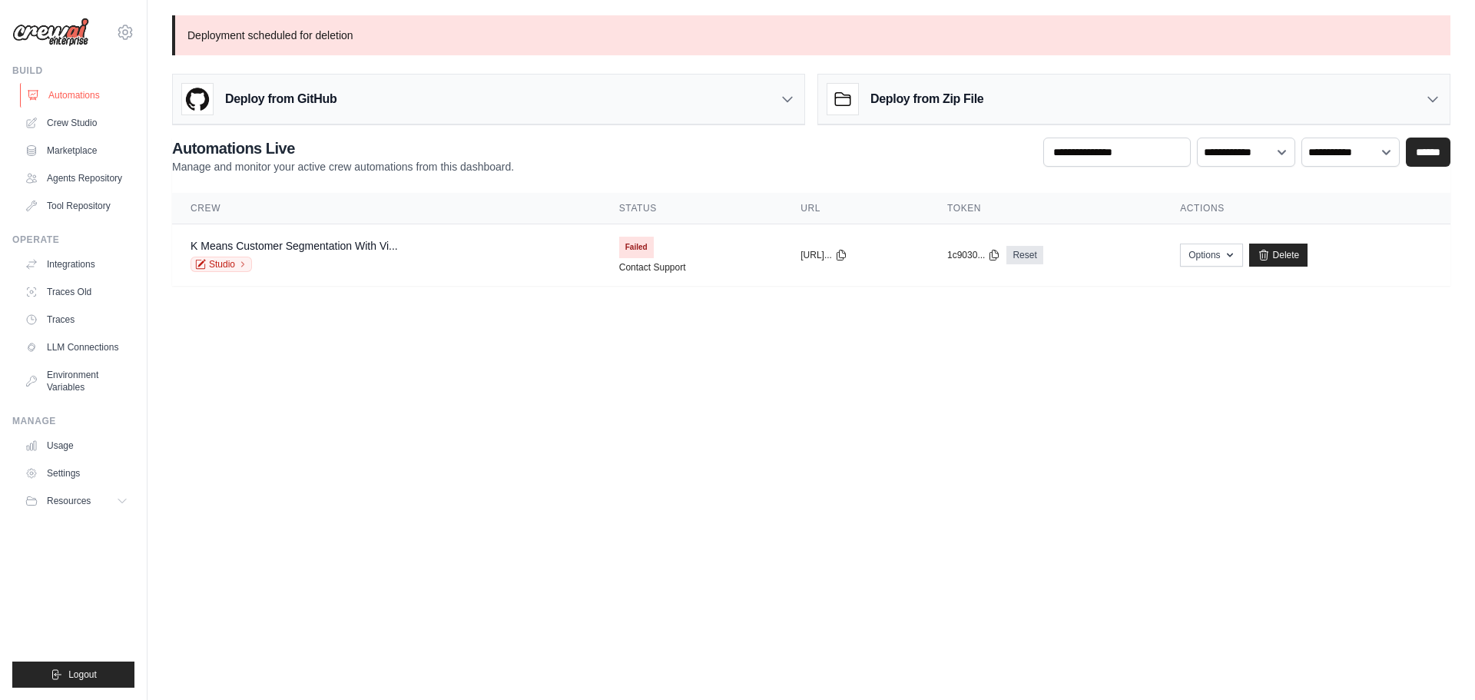
click at [75, 95] on link "Automations" at bounding box center [78, 95] width 116 height 25
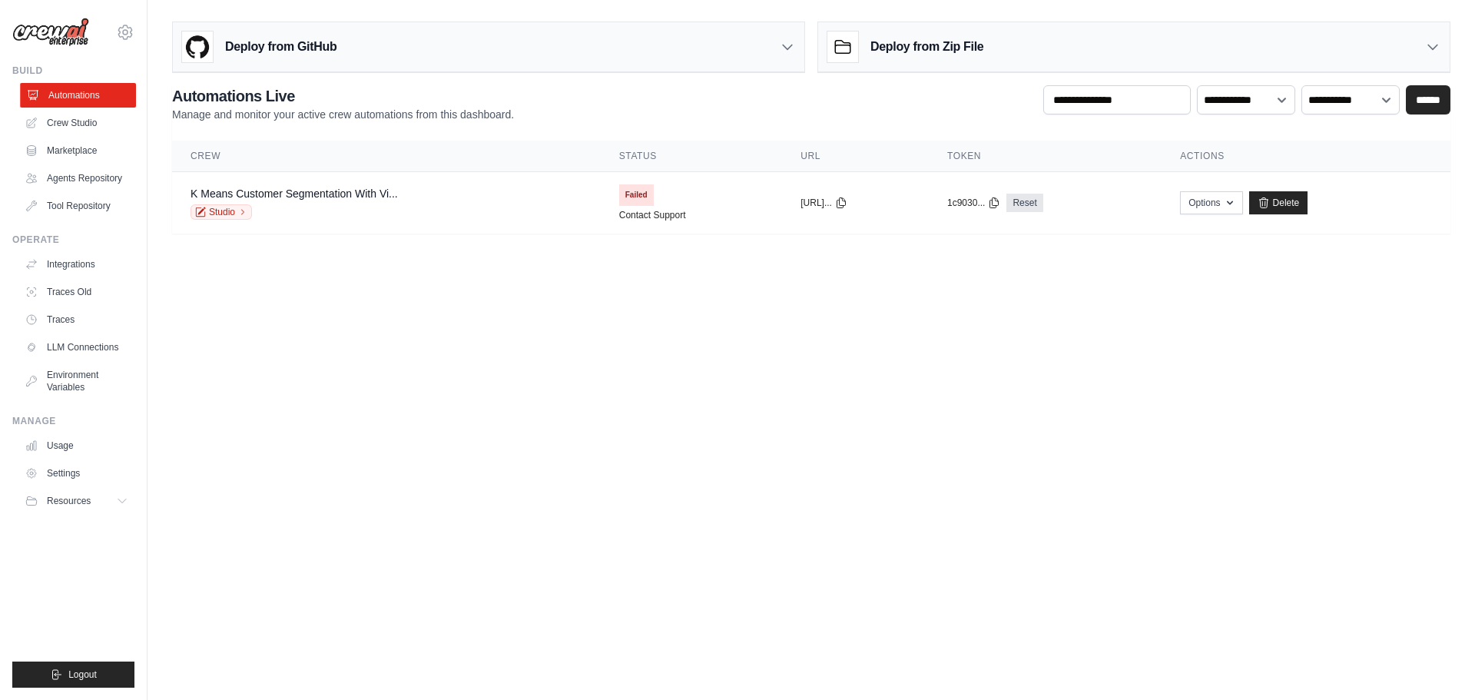
click at [90, 94] on link "Automations" at bounding box center [78, 95] width 116 height 25
click at [1303, 205] on link "Delete" at bounding box center [1278, 202] width 59 height 23
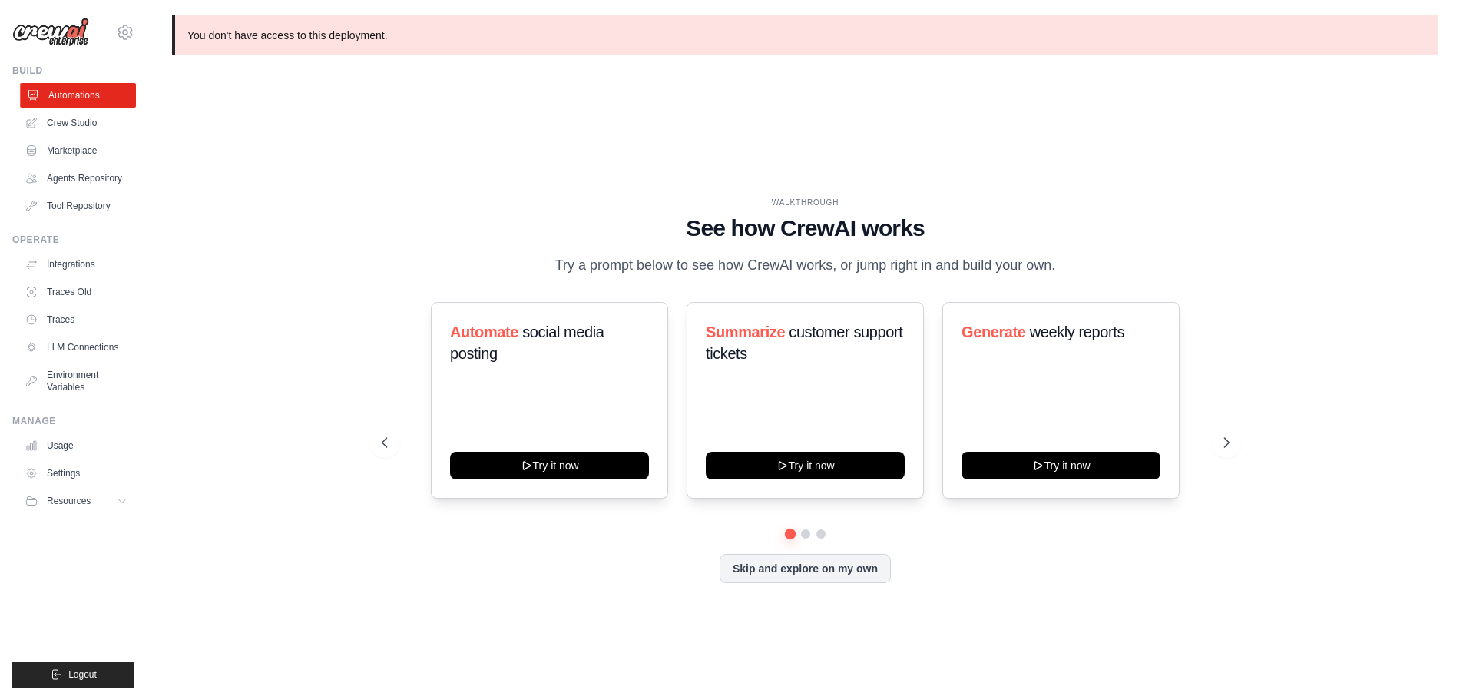
click at [68, 102] on link "Automations" at bounding box center [78, 95] width 116 height 25
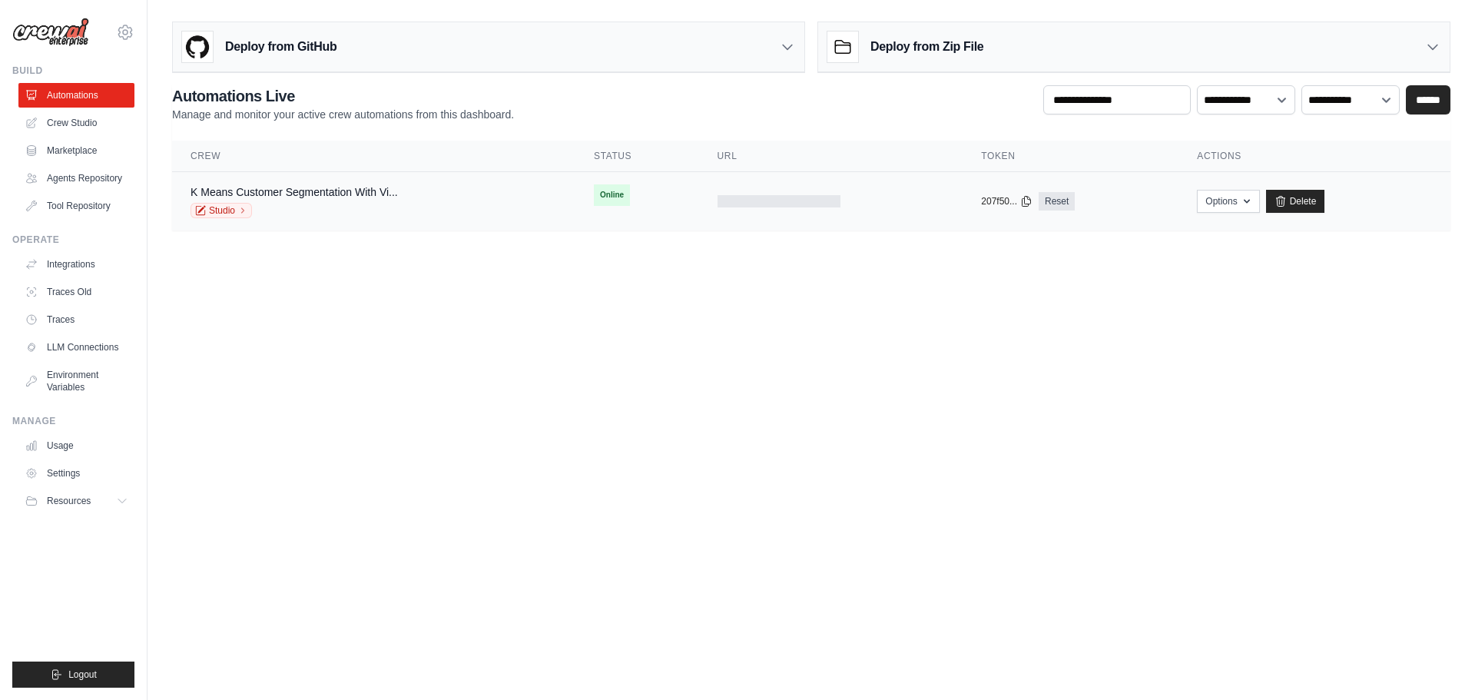
click at [305, 199] on div "K Means Customer Segmentation With Vi..." at bounding box center [294, 191] width 207 height 15
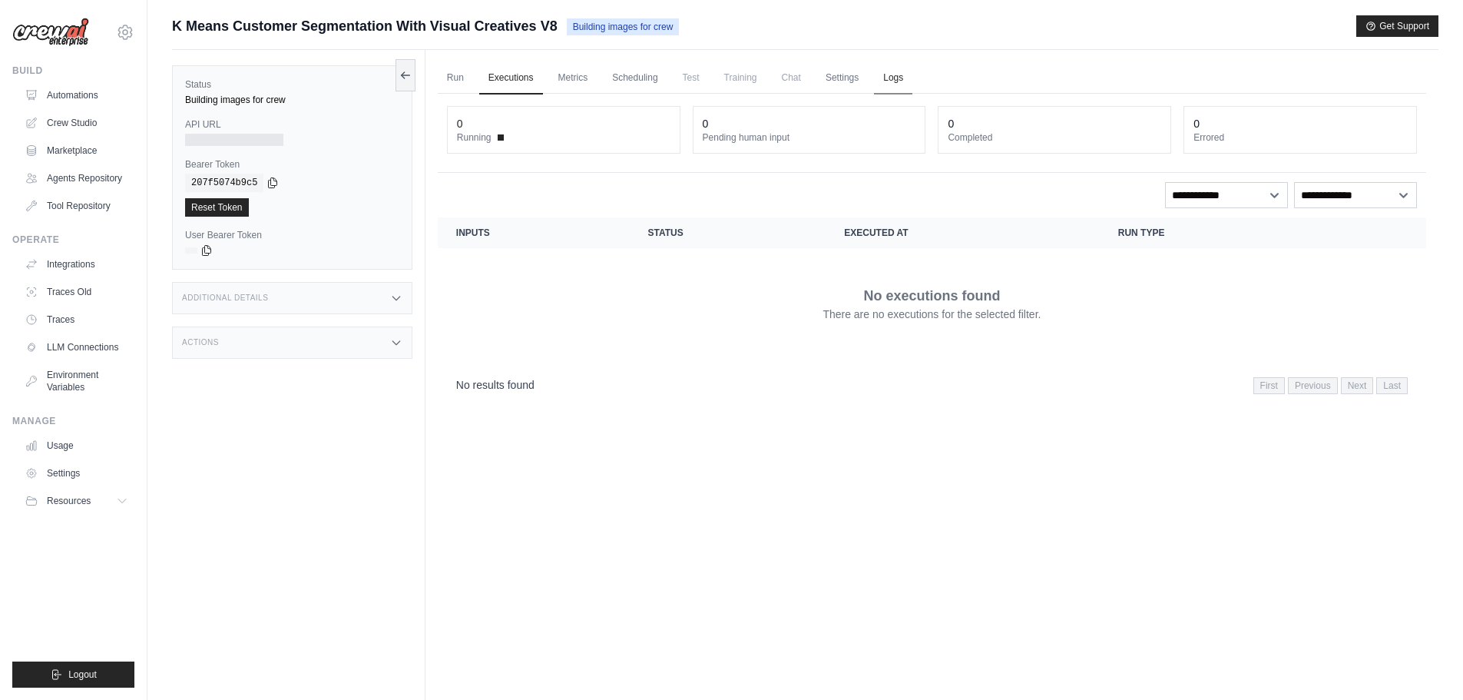
click at [887, 80] on link "Logs" at bounding box center [893, 78] width 38 height 32
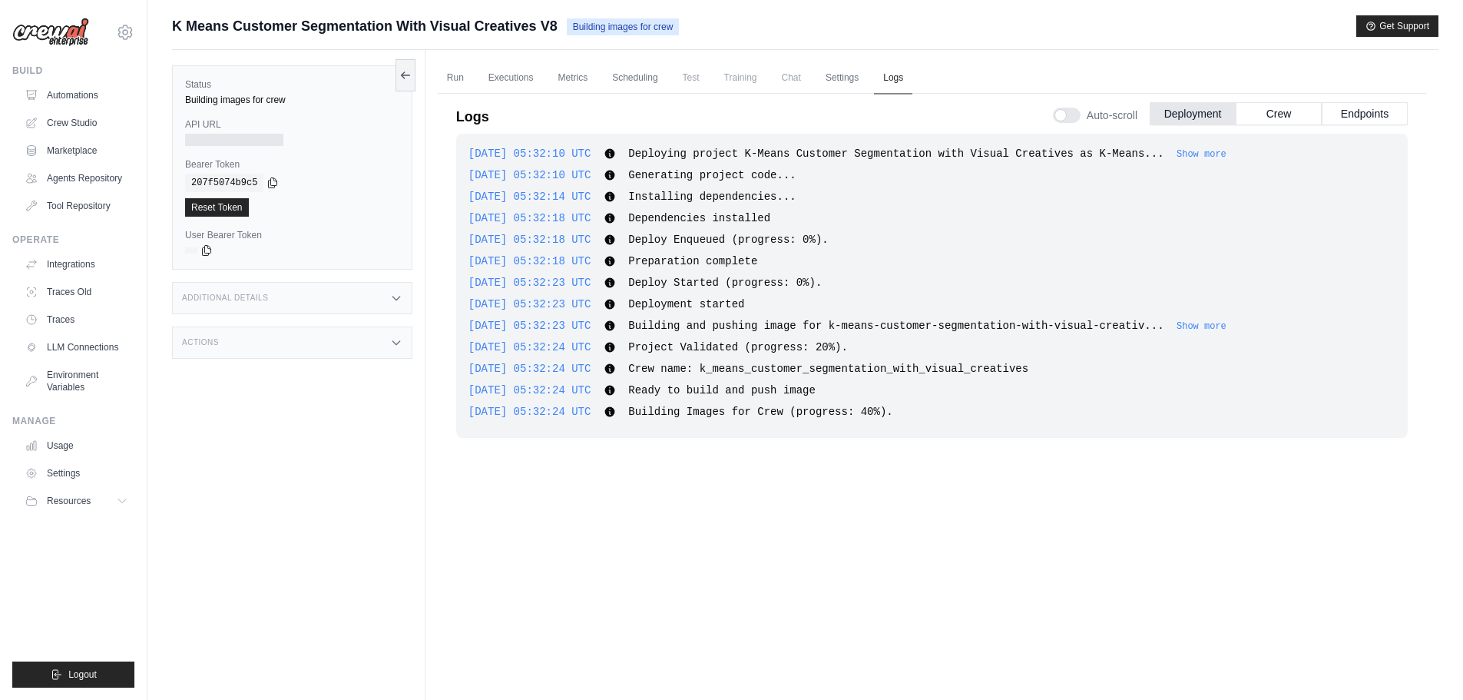
click at [900, 81] on link "Logs" at bounding box center [893, 78] width 38 height 32
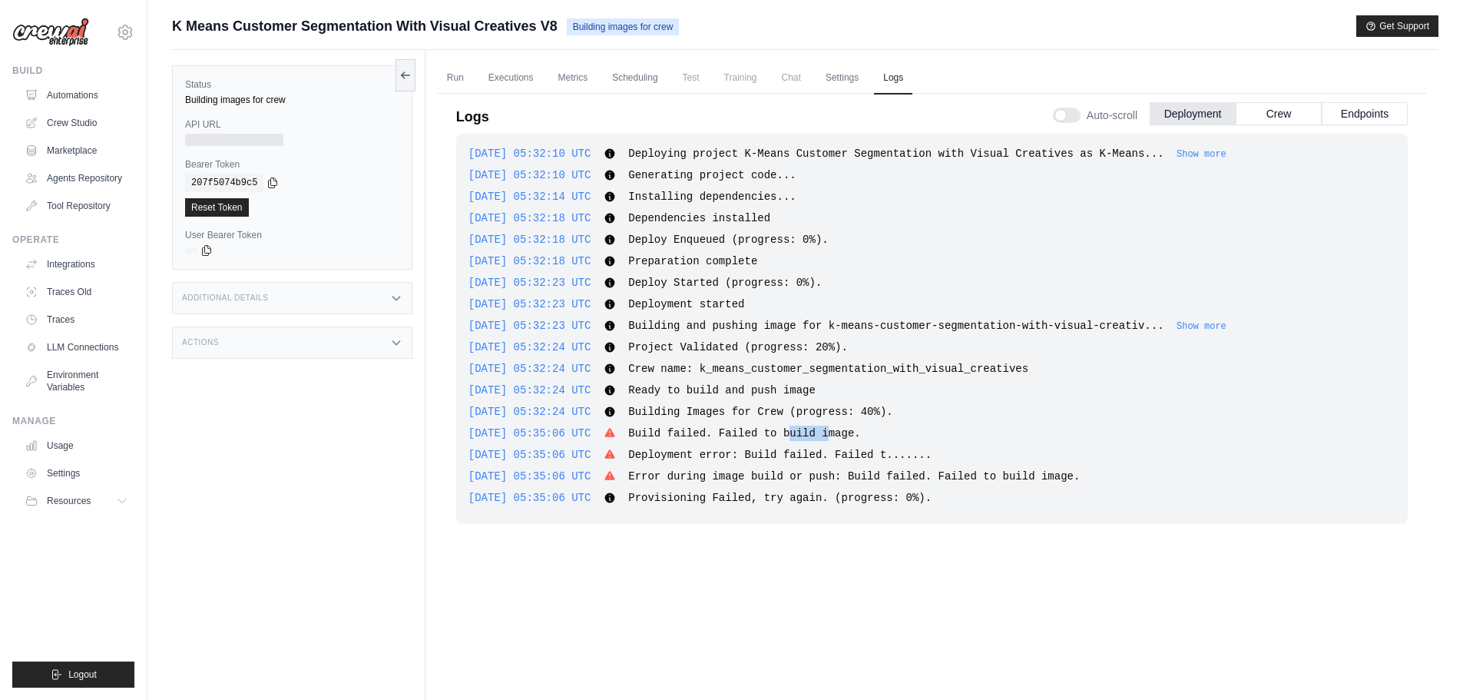
drag, startPoint x: 811, startPoint y: 432, endPoint x: 823, endPoint y: 432, distance: 12.3
click at [823, 432] on span "Build failed. Failed to build image." at bounding box center [744, 433] width 232 height 12
drag, startPoint x: 794, startPoint y: 478, endPoint x: 806, endPoint y: 477, distance: 11.5
click at [806, 477] on span "Error during image build or push: Build failed. Failed to build image." at bounding box center [854, 476] width 452 height 12
click at [466, 71] on link "Run" at bounding box center [455, 78] width 35 height 32
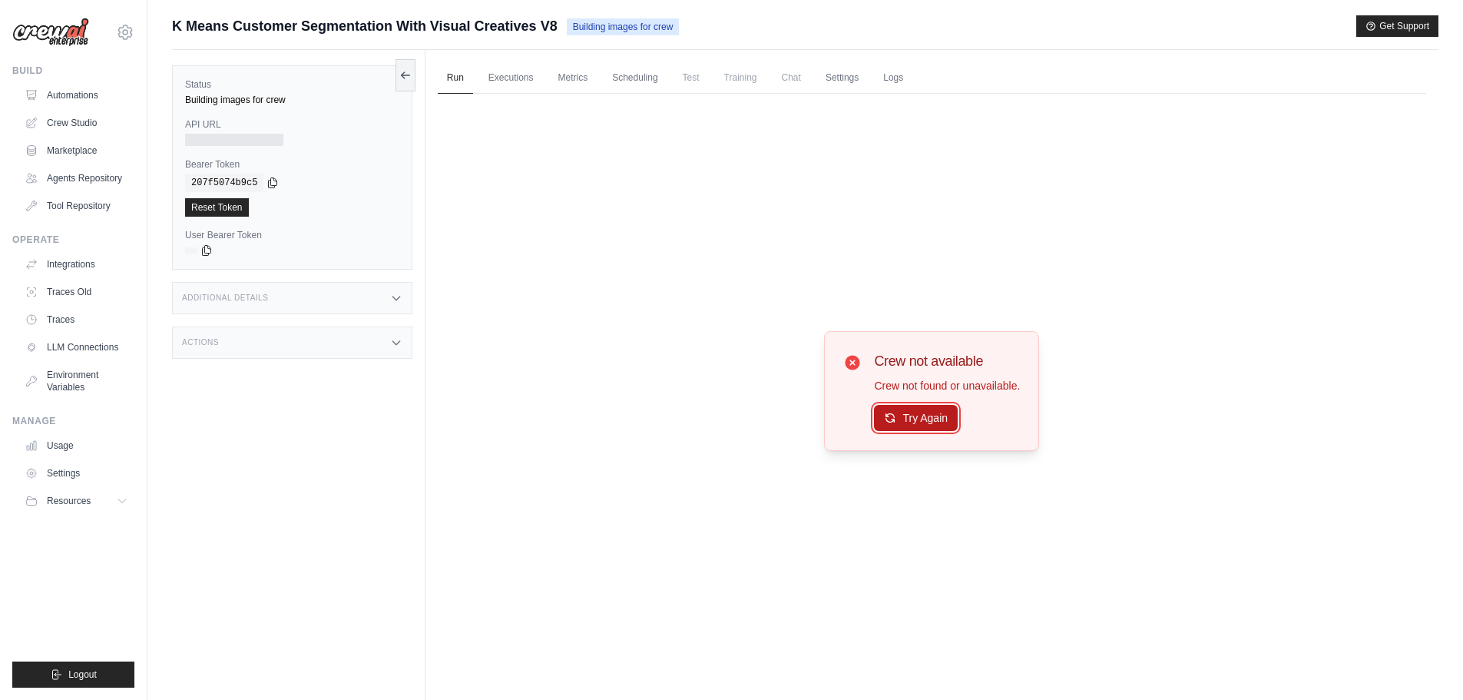
click at [915, 409] on button "Try Again" at bounding box center [916, 418] width 84 height 26
click at [87, 94] on link "Automations" at bounding box center [78, 95] width 116 height 25
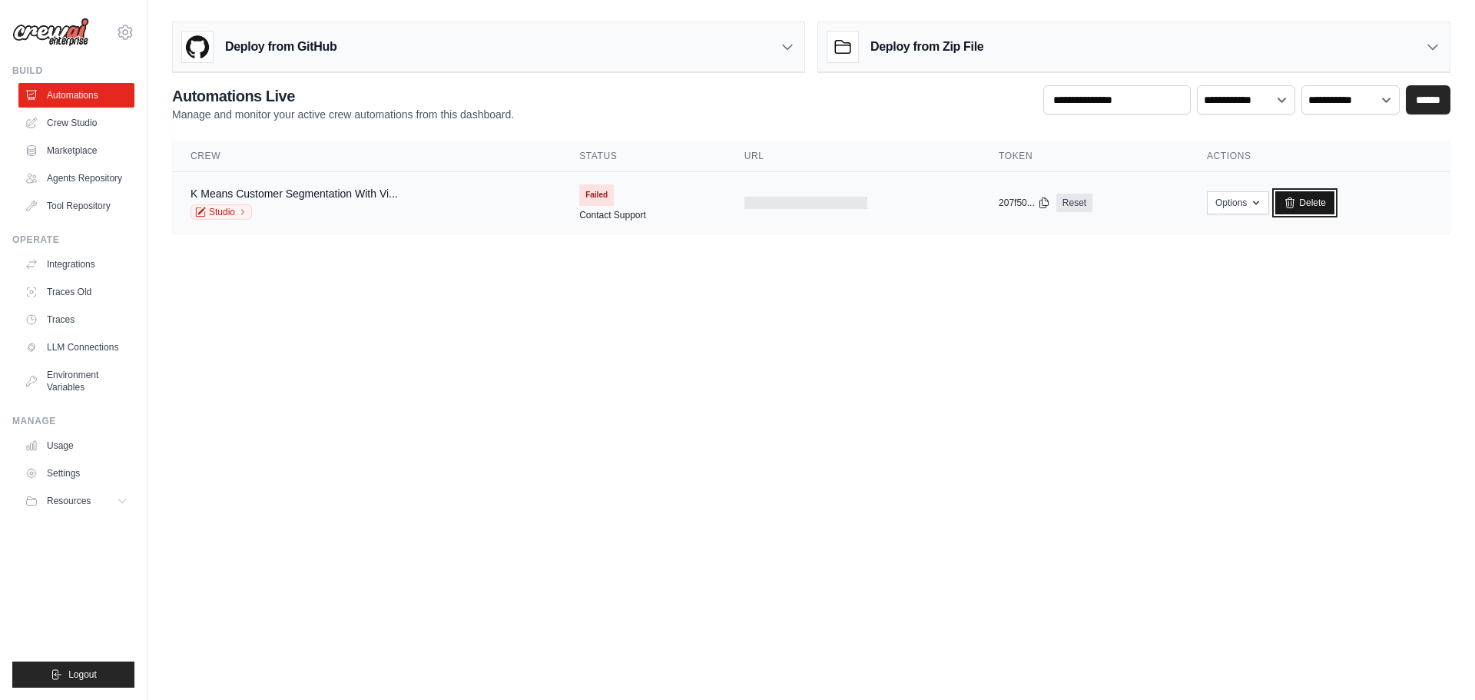
click at [1319, 204] on link "Delete" at bounding box center [1304, 202] width 59 height 23
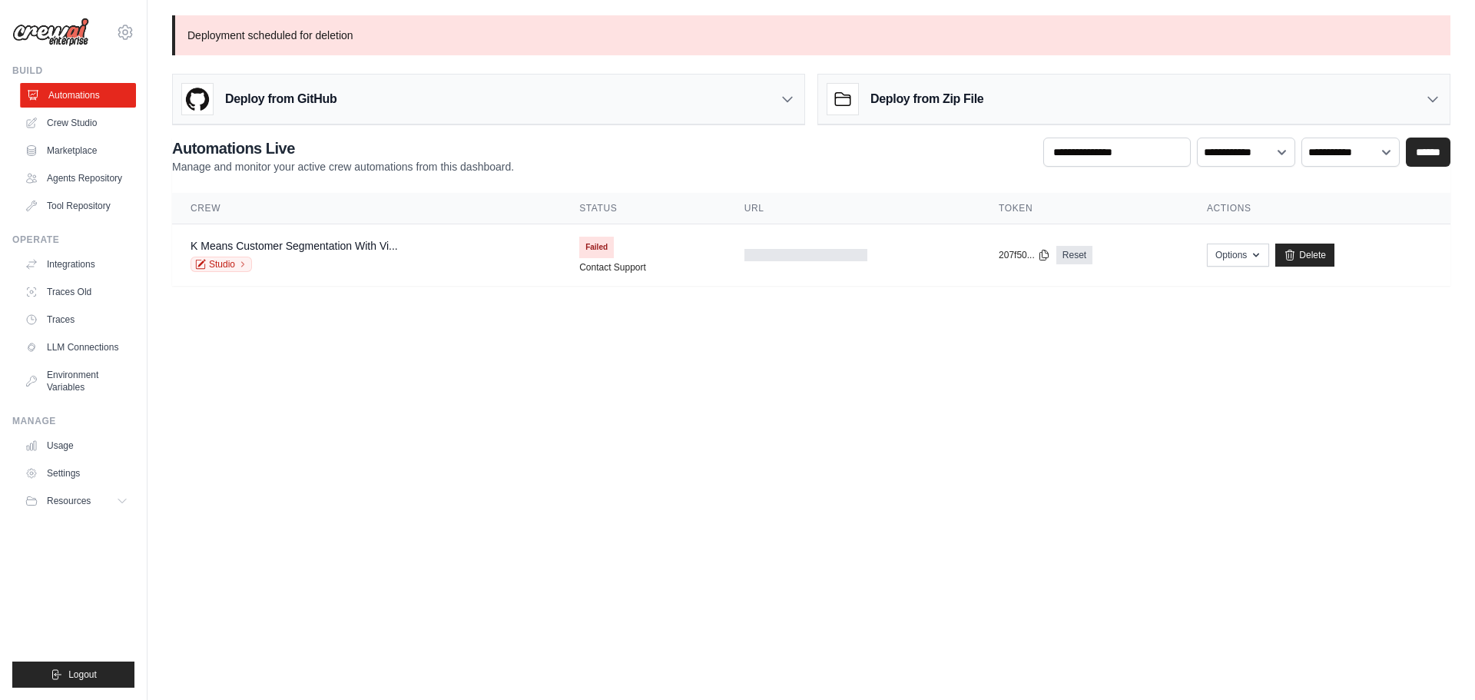
click at [77, 98] on link "Automations" at bounding box center [78, 95] width 116 height 25
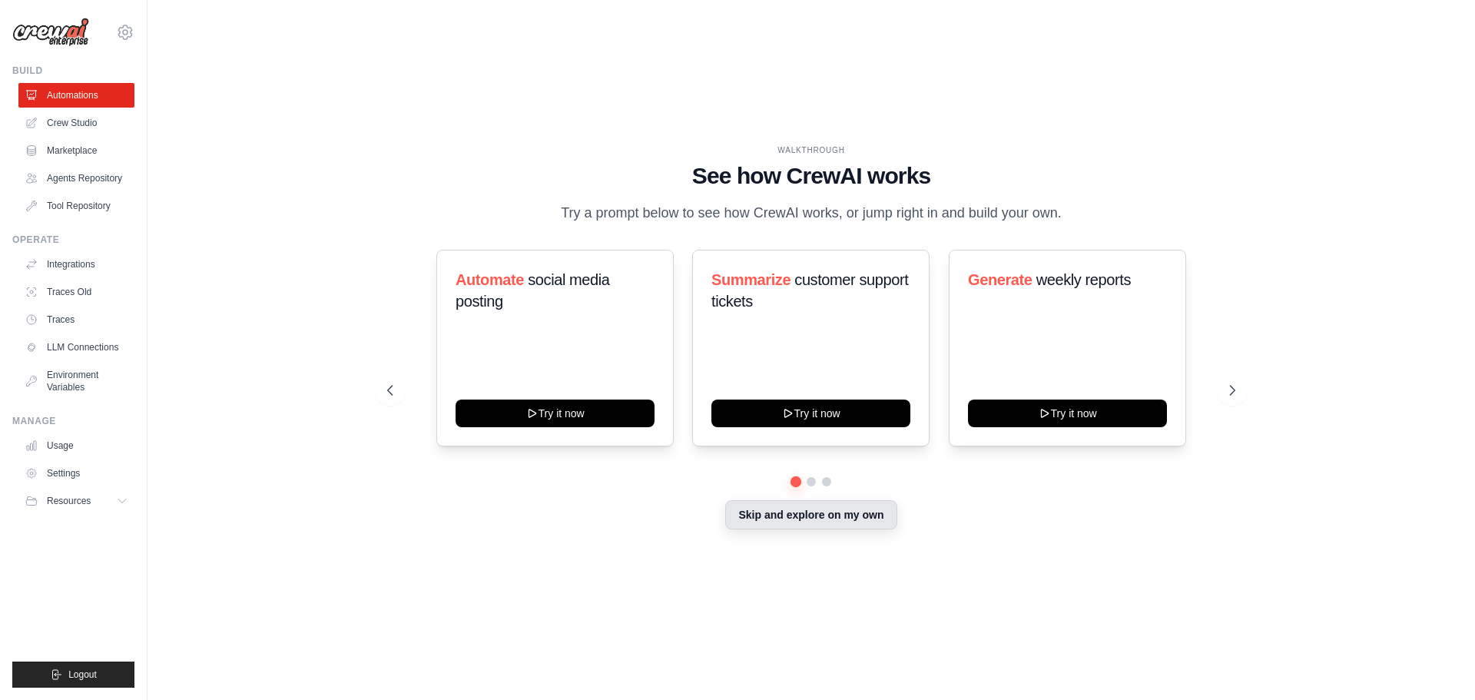
click at [819, 518] on button "Skip and explore on my own" at bounding box center [810, 514] width 171 height 29
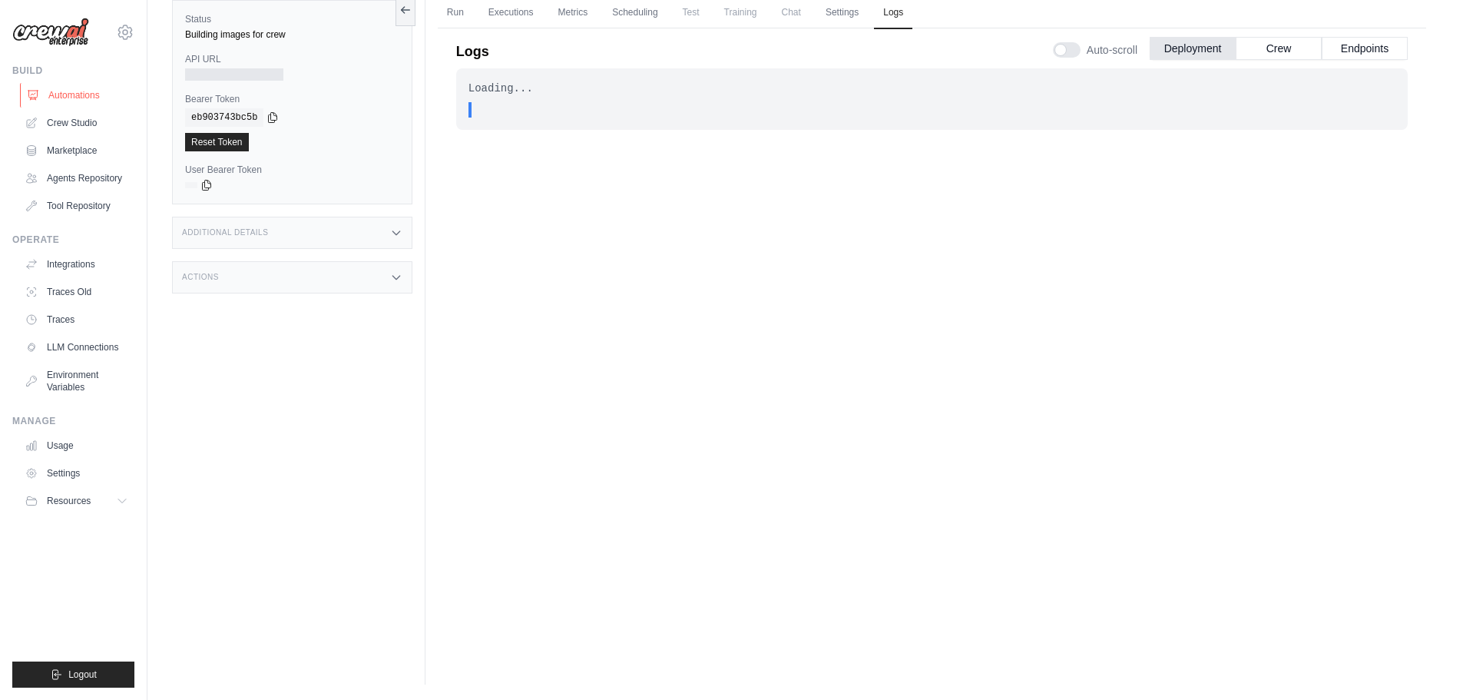
click at [74, 100] on link "Automations" at bounding box center [78, 95] width 116 height 25
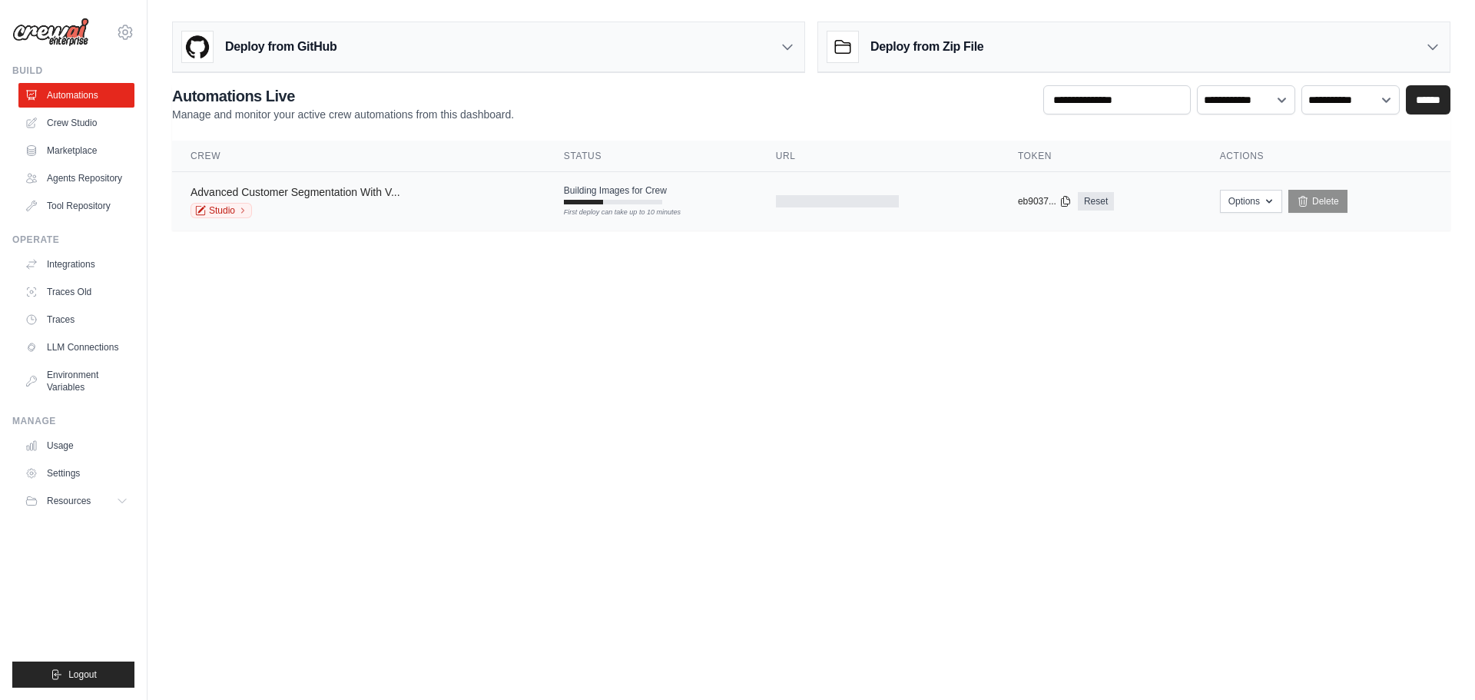
click at [379, 194] on link "Advanced Customer Segmentation With V..." at bounding box center [296, 192] width 210 height 12
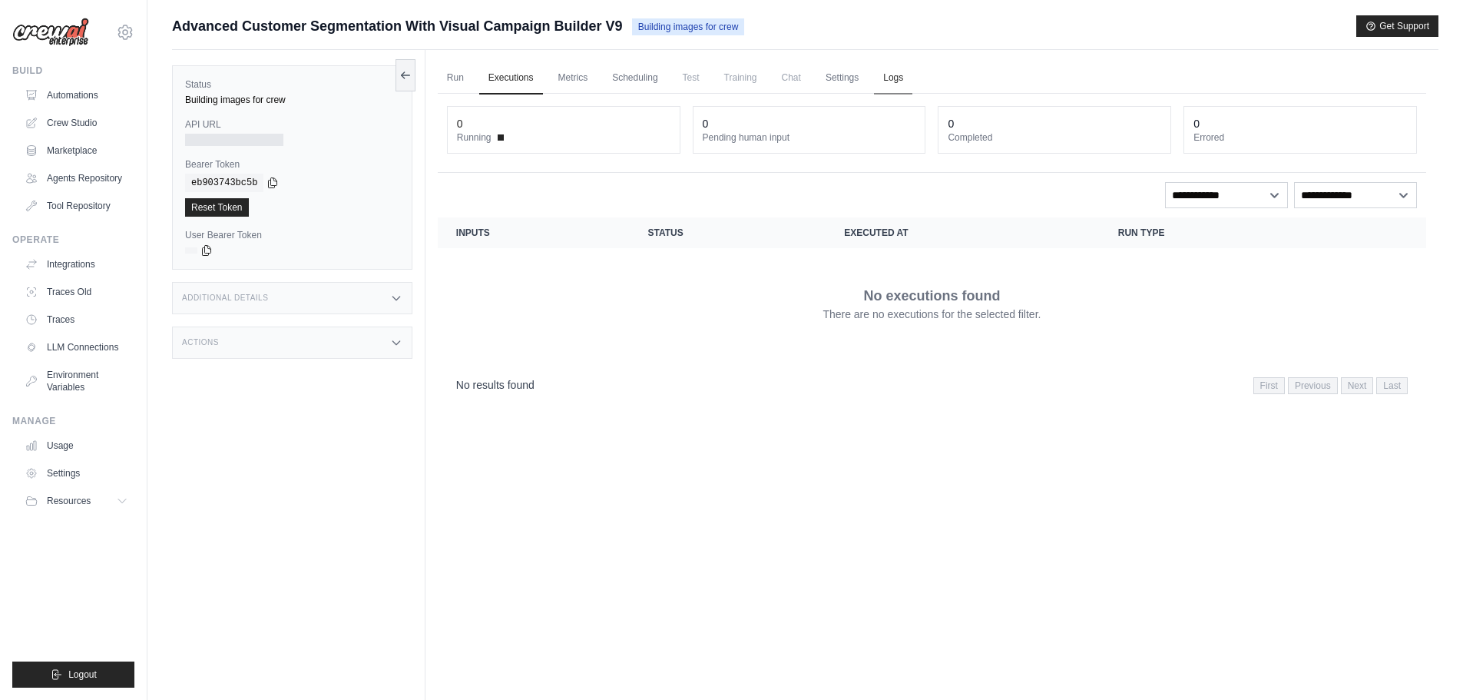
click at [890, 74] on link "Logs" at bounding box center [893, 78] width 38 height 32
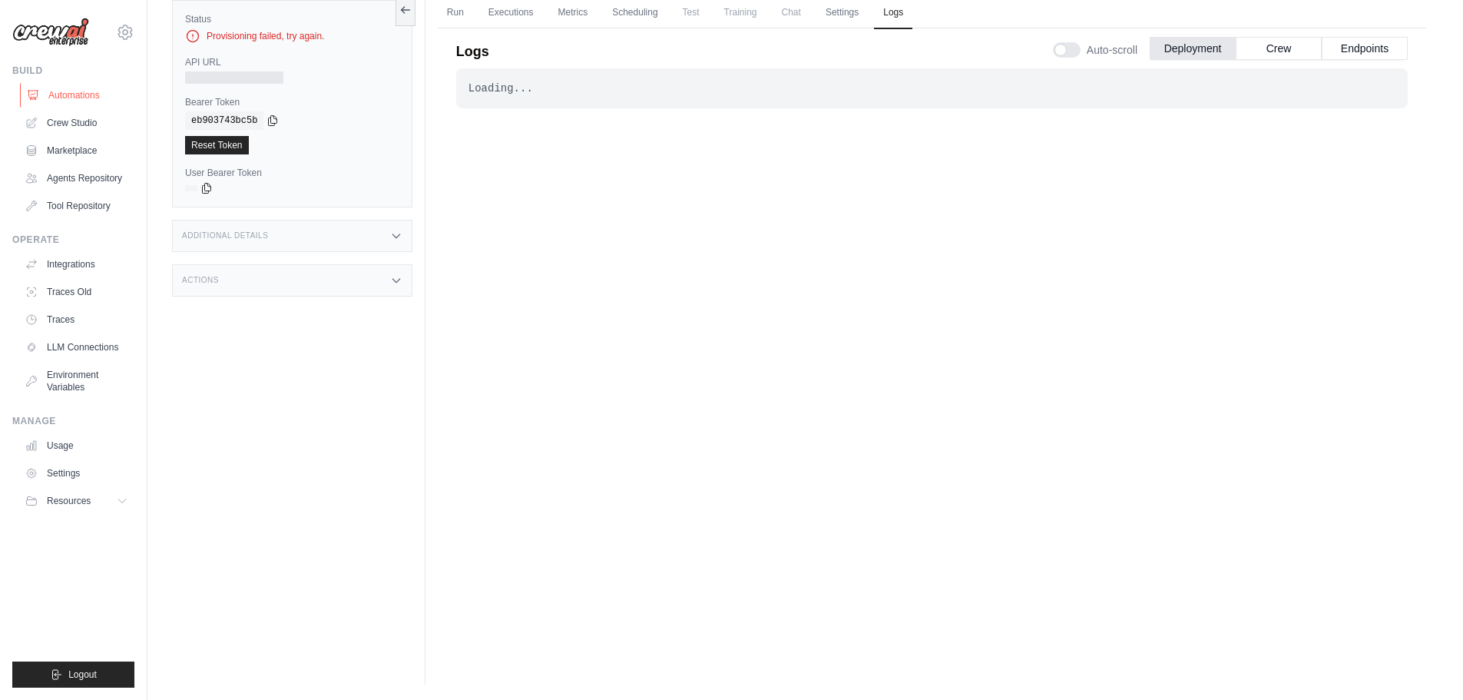
click at [83, 90] on link "Automations" at bounding box center [78, 95] width 116 height 25
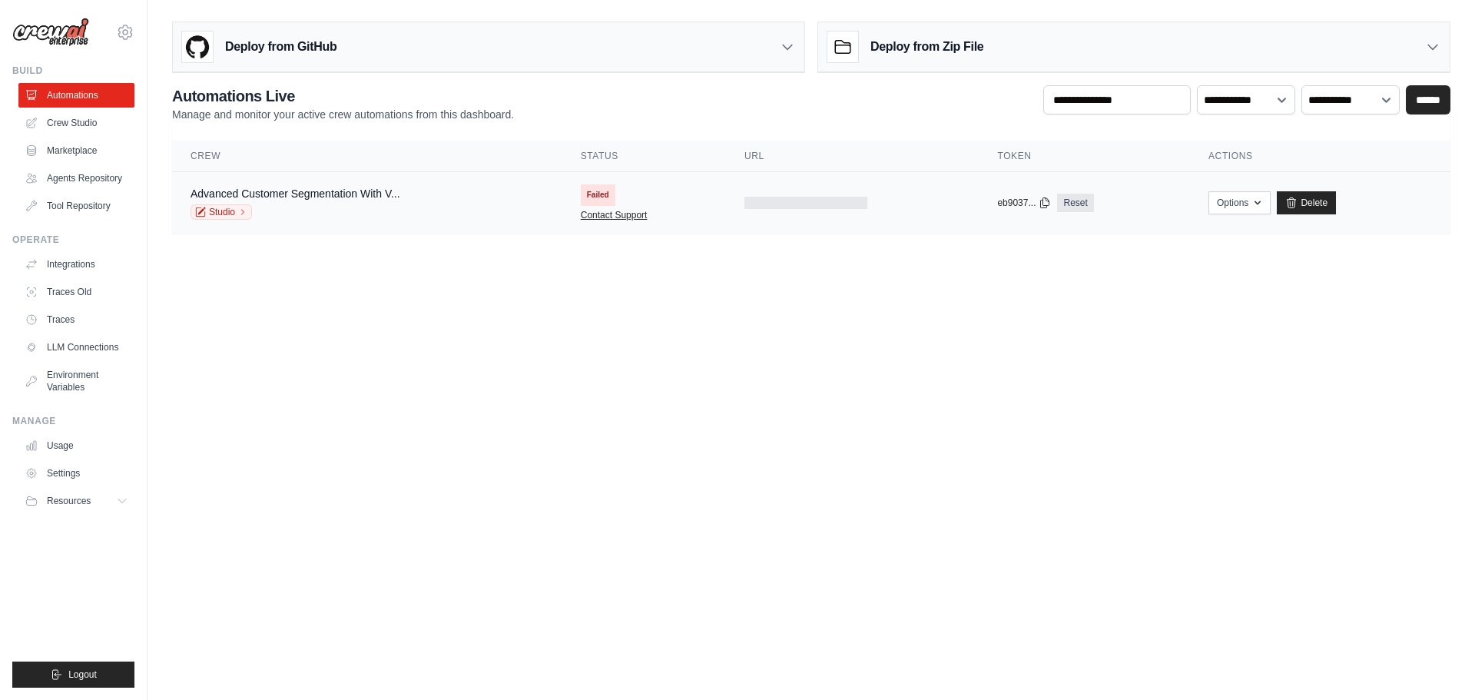
click at [600, 219] on link "Contact Support" at bounding box center [614, 215] width 67 height 12
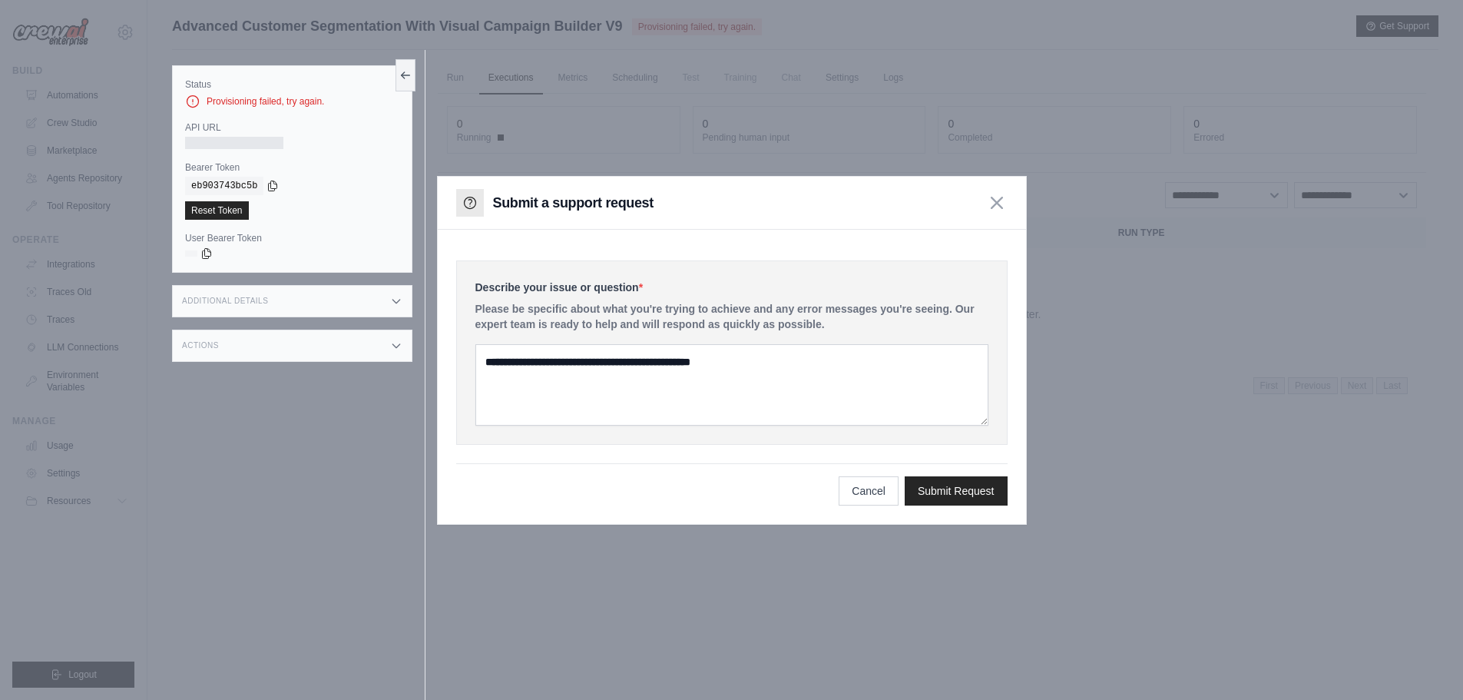
click at [218, 302] on h3 "Additional Details" at bounding box center [225, 301] width 86 height 9
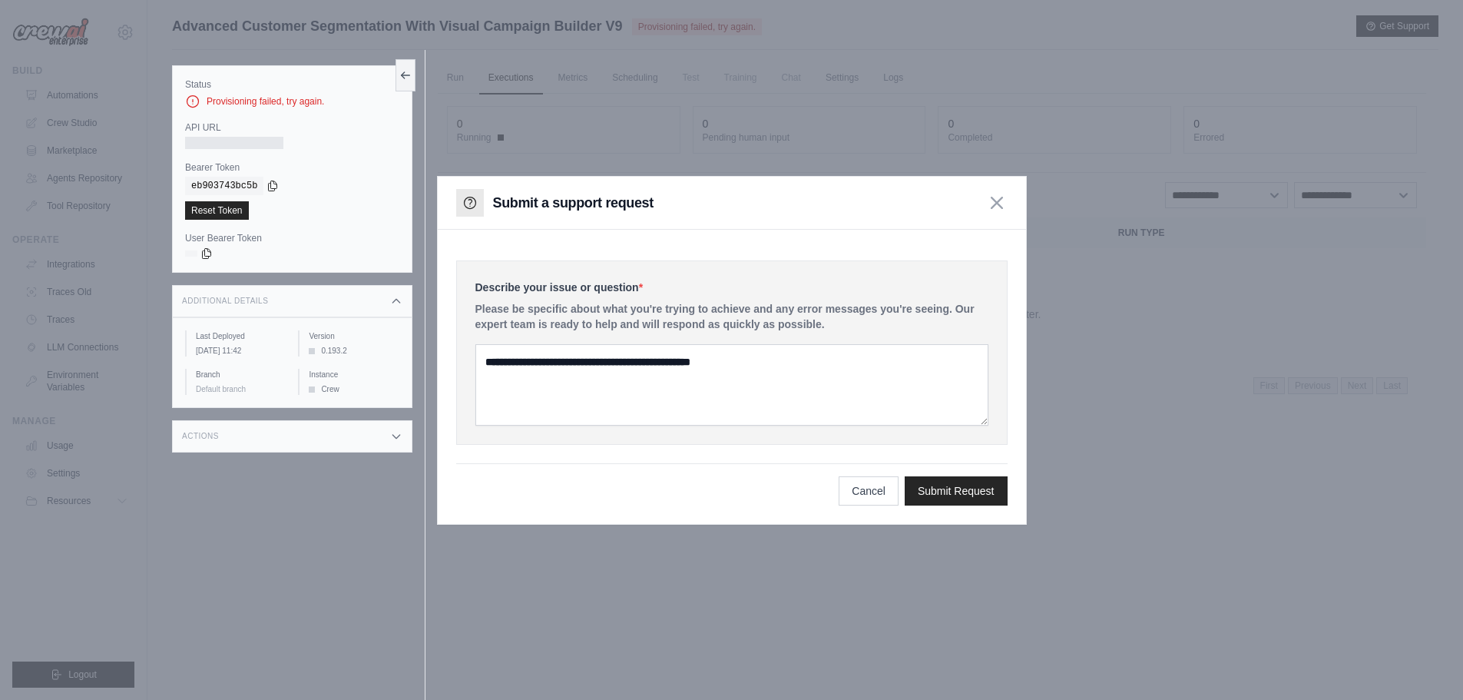
click at [248, 452] on div "Actions" at bounding box center [292, 436] width 240 height 32
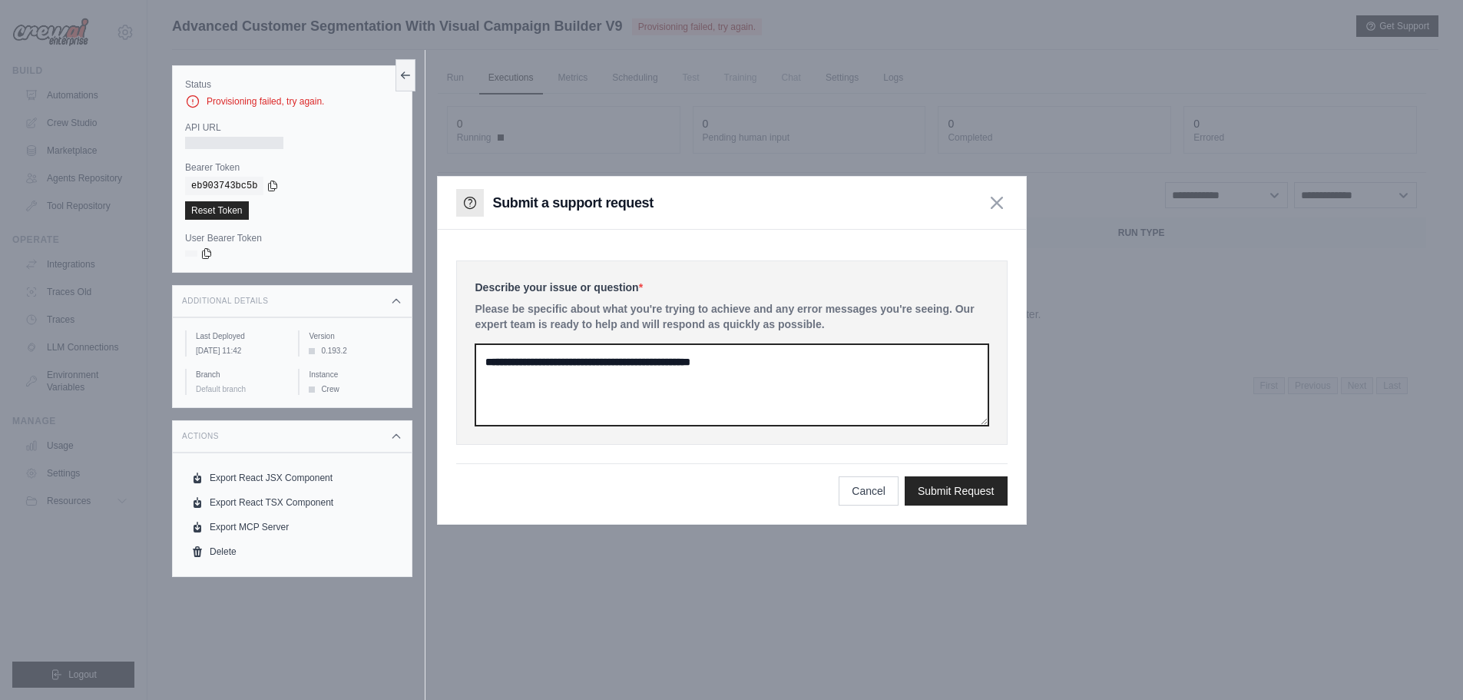
click at [625, 386] on textarea at bounding box center [732, 384] width 513 height 81
type textarea "**********"
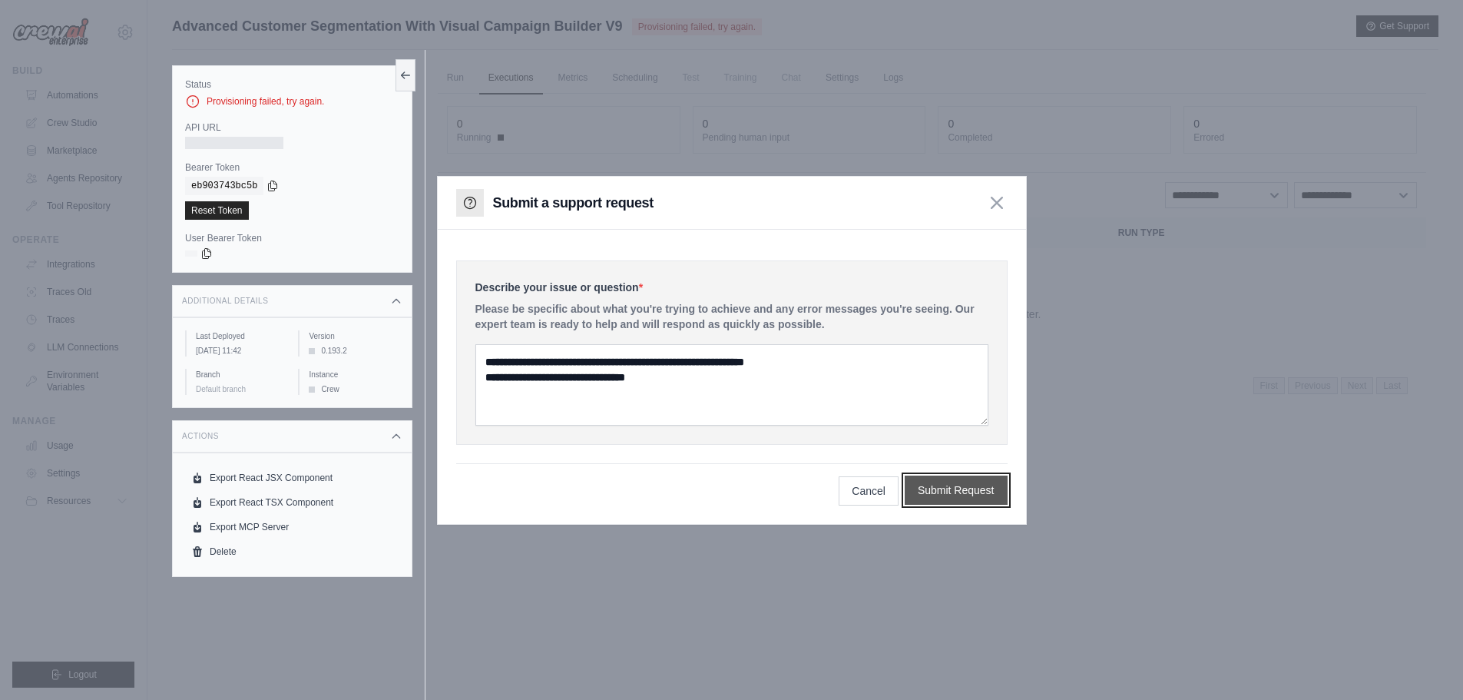
click at [951, 498] on button "Submit Request" at bounding box center [956, 490] width 103 height 29
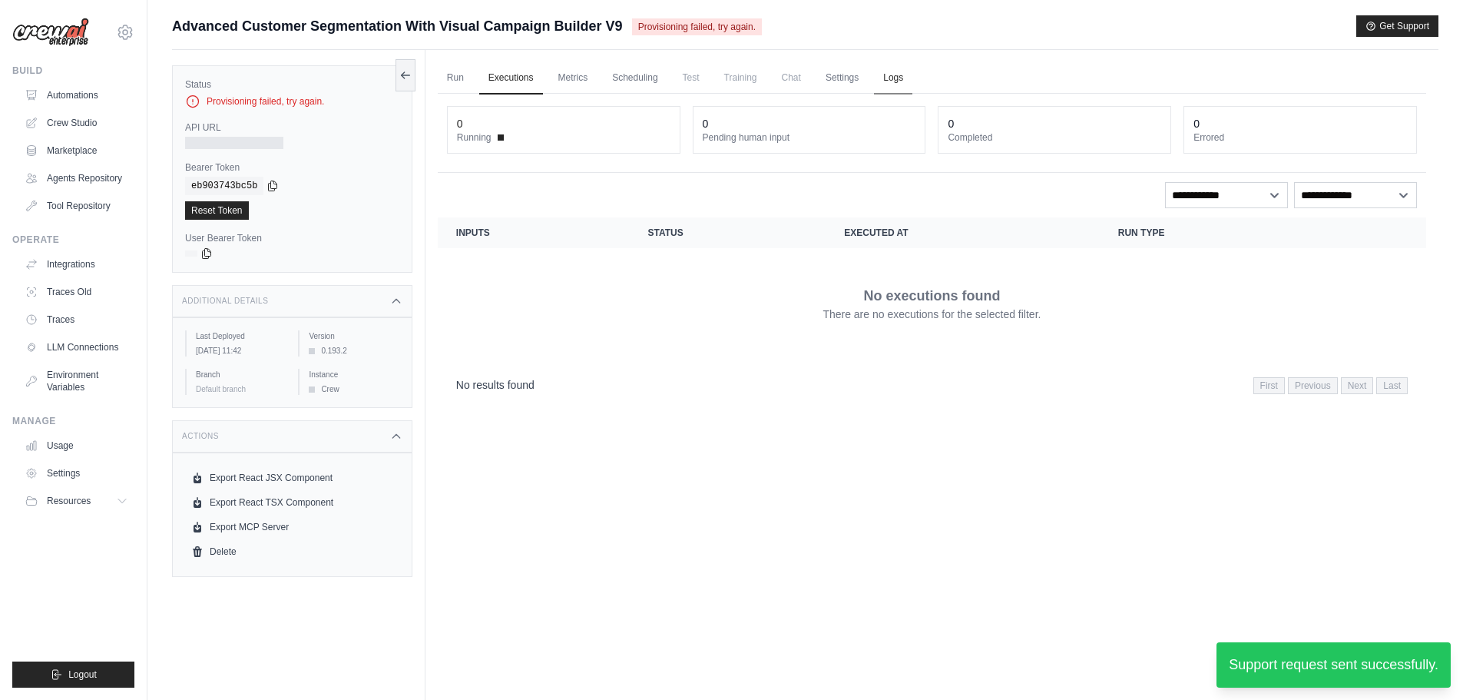
click at [886, 77] on link "Logs" at bounding box center [893, 78] width 38 height 32
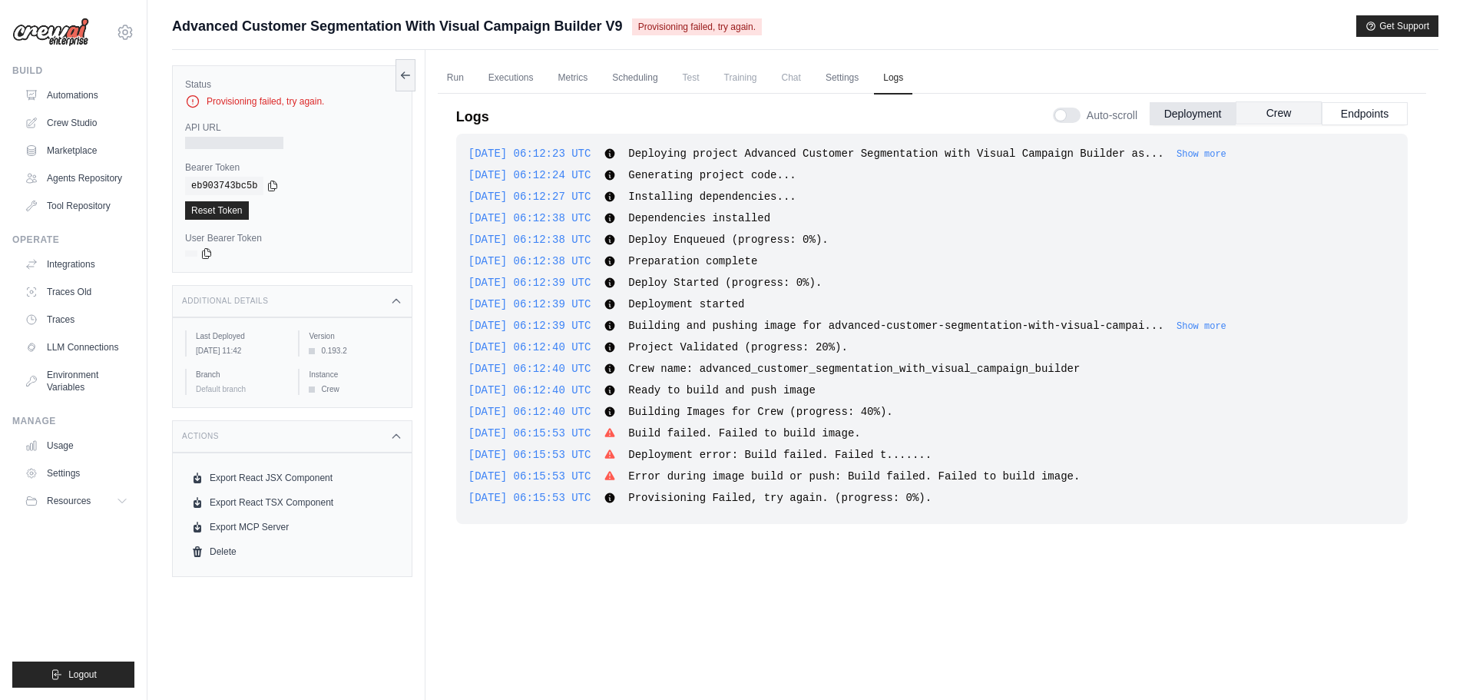
click at [1286, 119] on button "Crew" at bounding box center [1279, 112] width 86 height 23
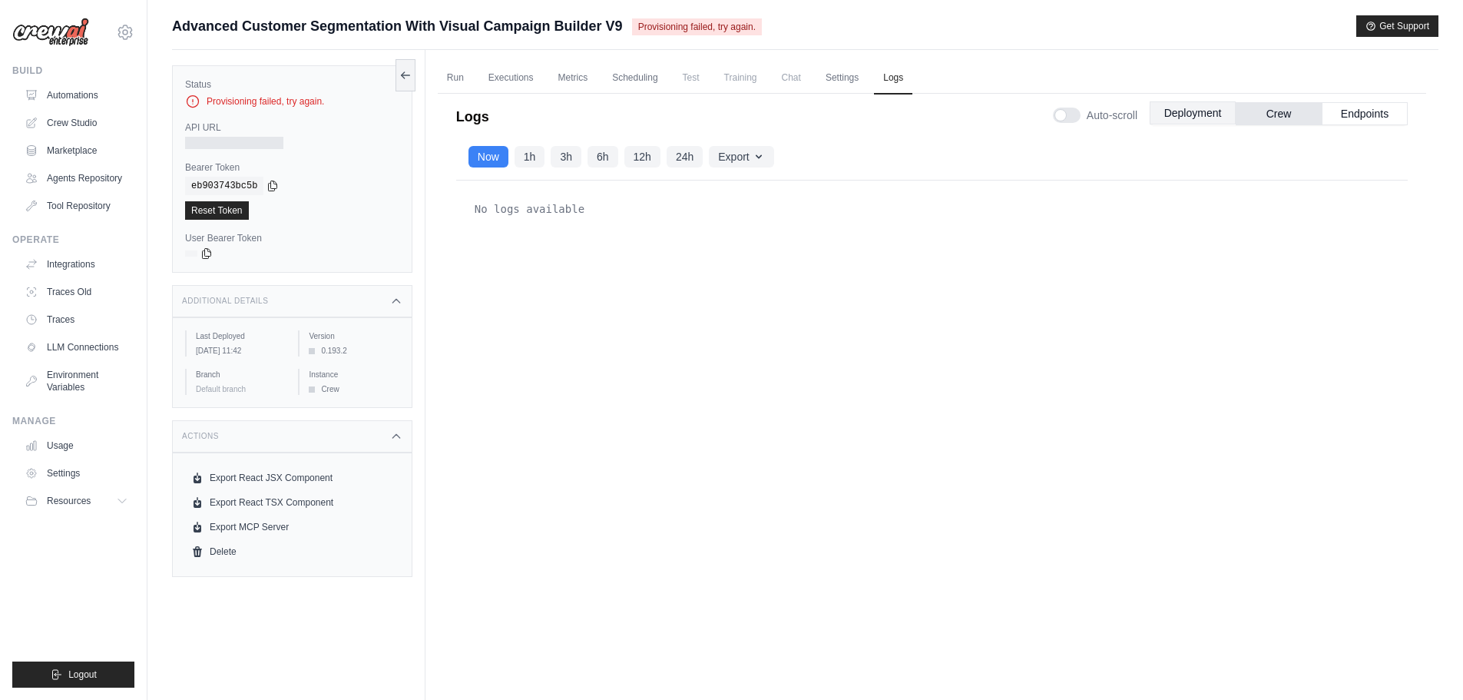
click at [1171, 121] on button "Deployment" at bounding box center [1193, 112] width 86 height 23
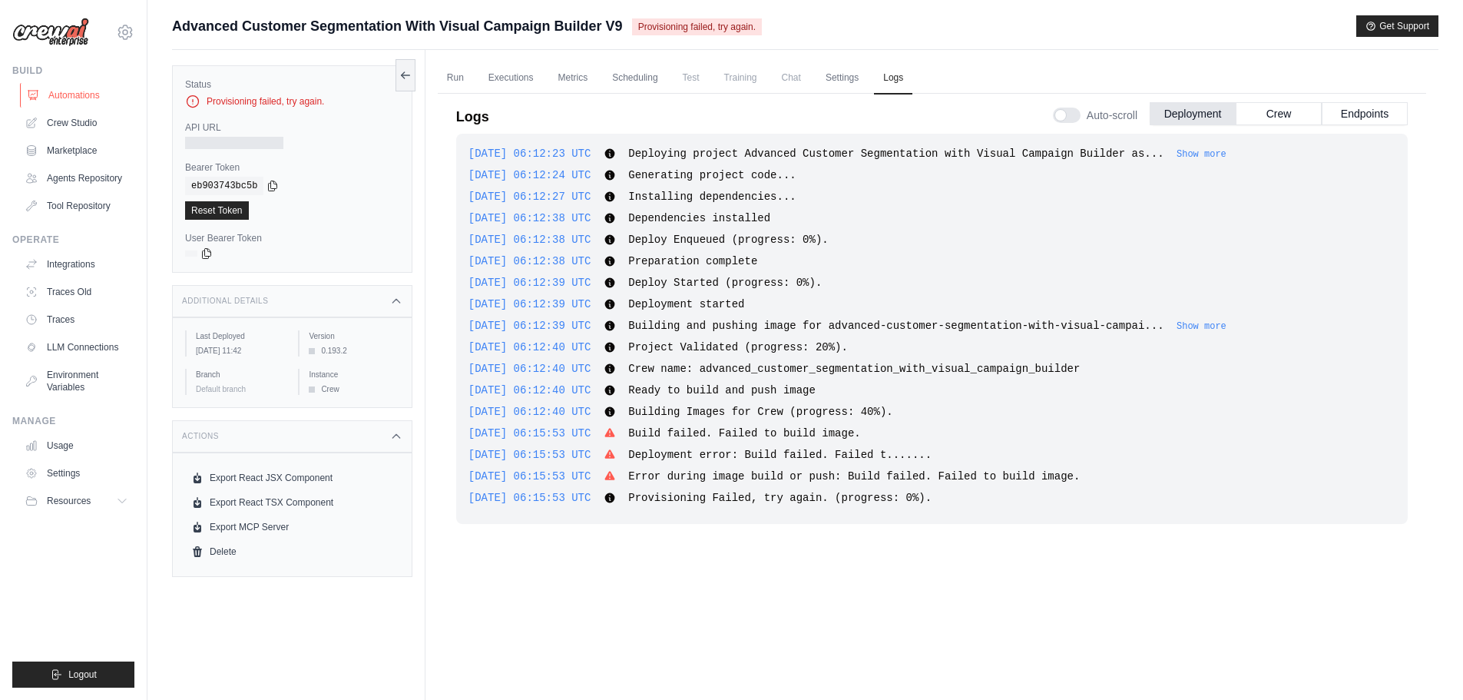
click at [75, 94] on link "Automations" at bounding box center [78, 95] width 116 height 25
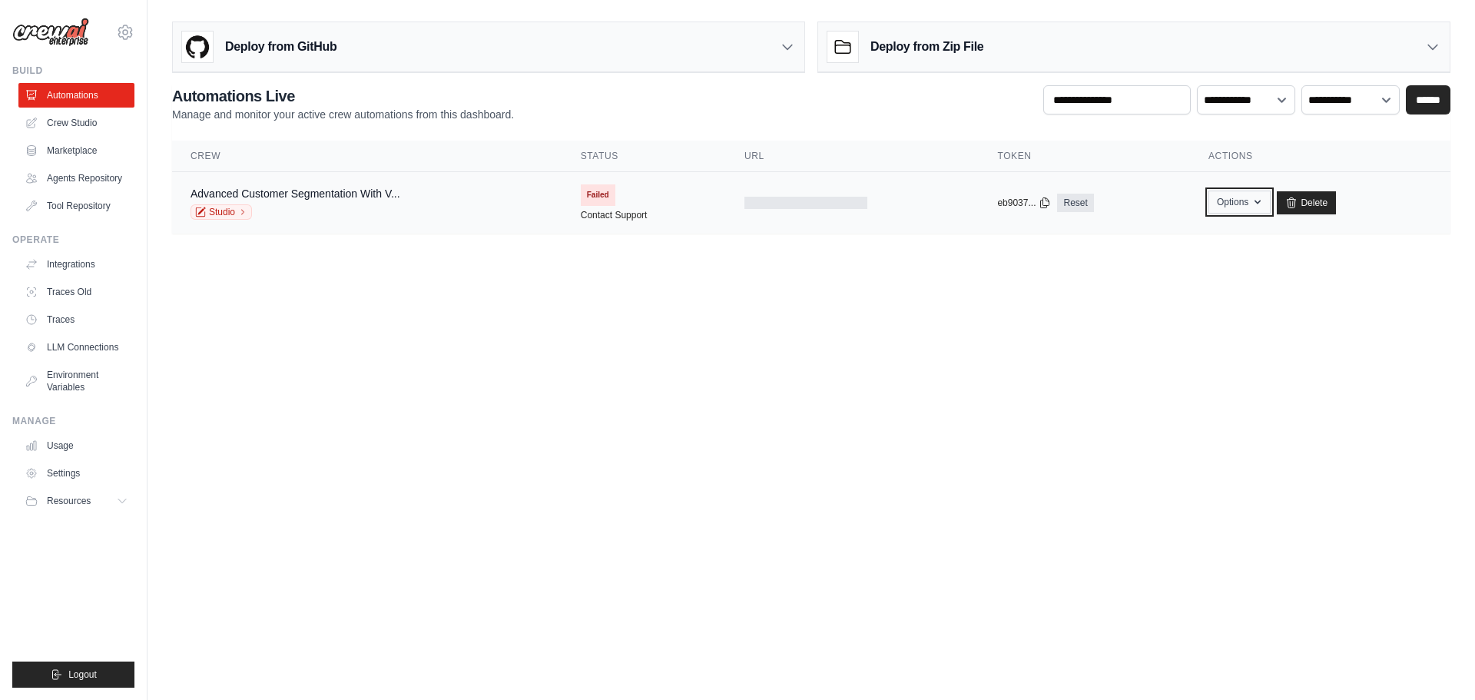
click at [1254, 200] on icon "button" at bounding box center [1257, 202] width 12 height 12
click at [1357, 98] on select "**********" at bounding box center [1350, 99] width 98 height 29
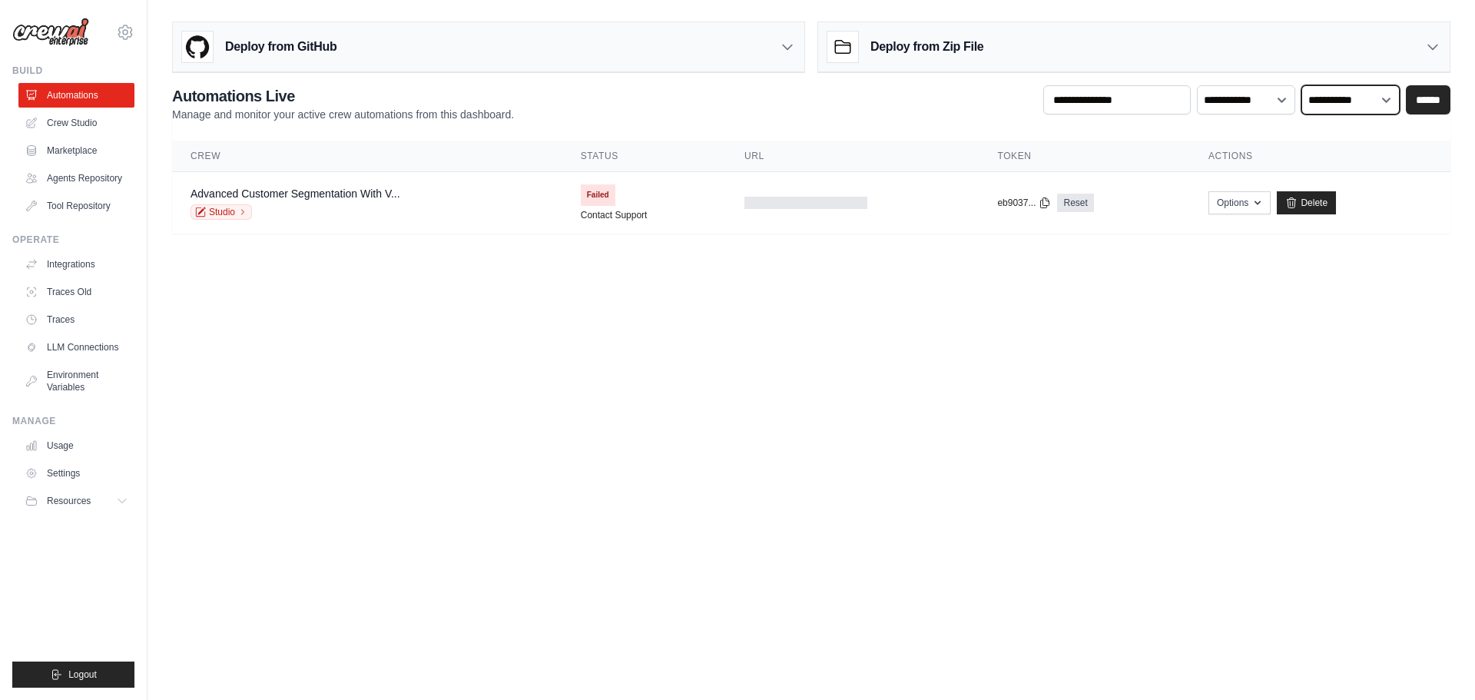
click at [1357, 98] on select "**********" at bounding box center [1350, 99] width 98 height 29
click at [1301, 207] on link "Delete" at bounding box center [1306, 202] width 59 height 23
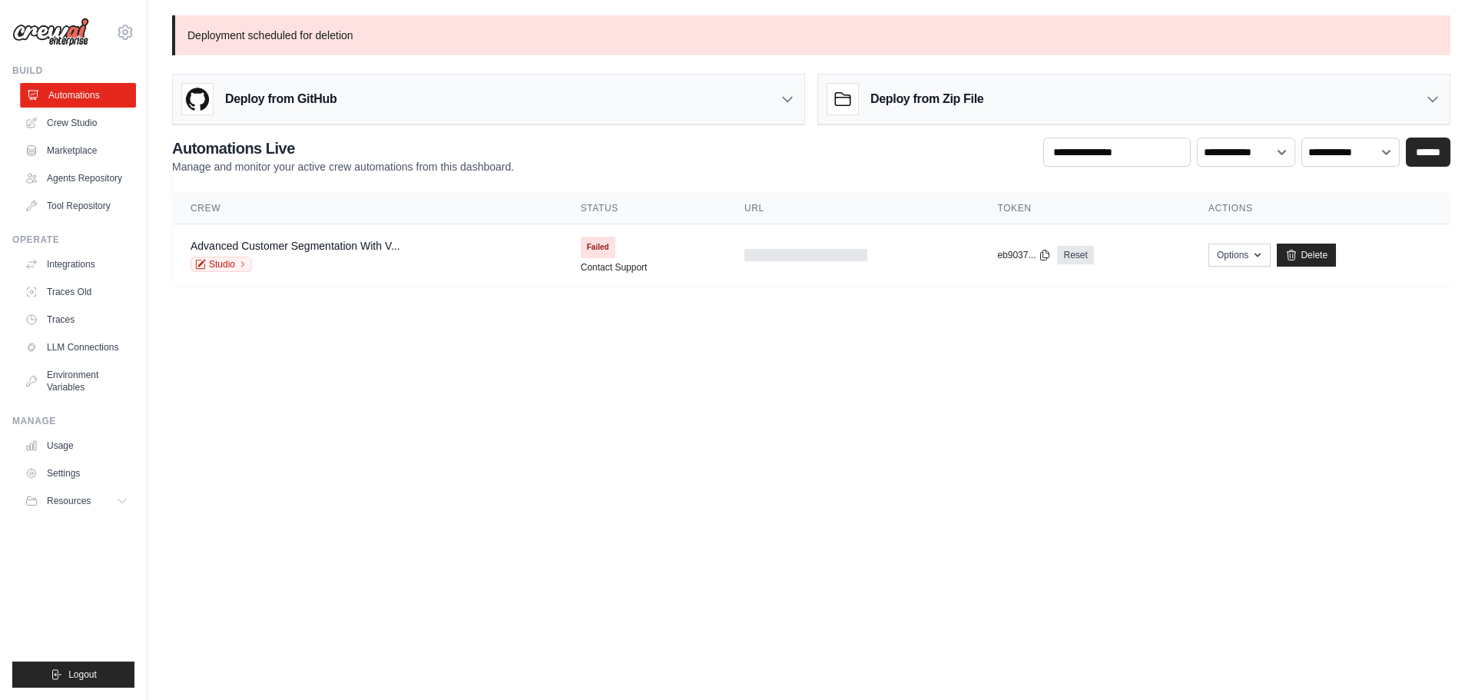
click at [72, 101] on link "Automations" at bounding box center [78, 95] width 116 height 25
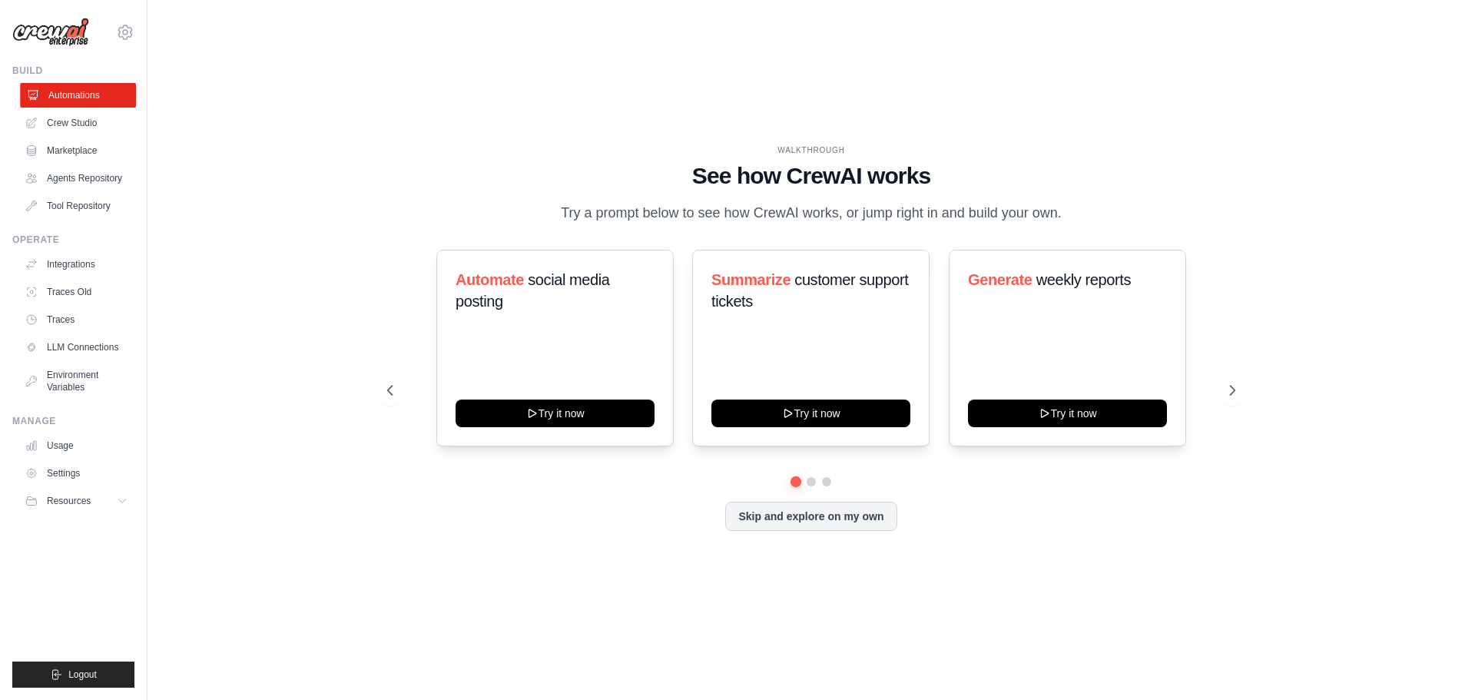
click at [58, 91] on link "Automations" at bounding box center [78, 95] width 116 height 25
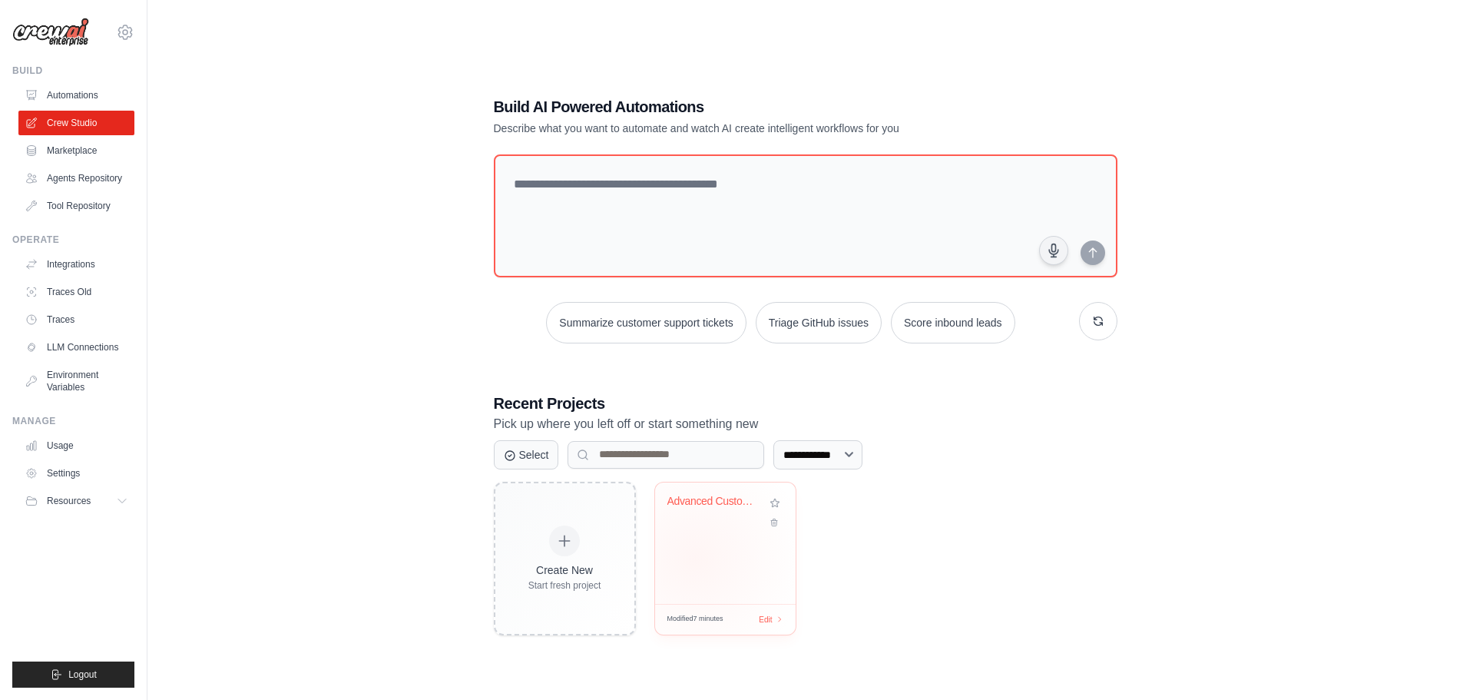
click at [695, 558] on div "Advanced Customer Segmentation with..." at bounding box center [725, 542] width 141 height 121
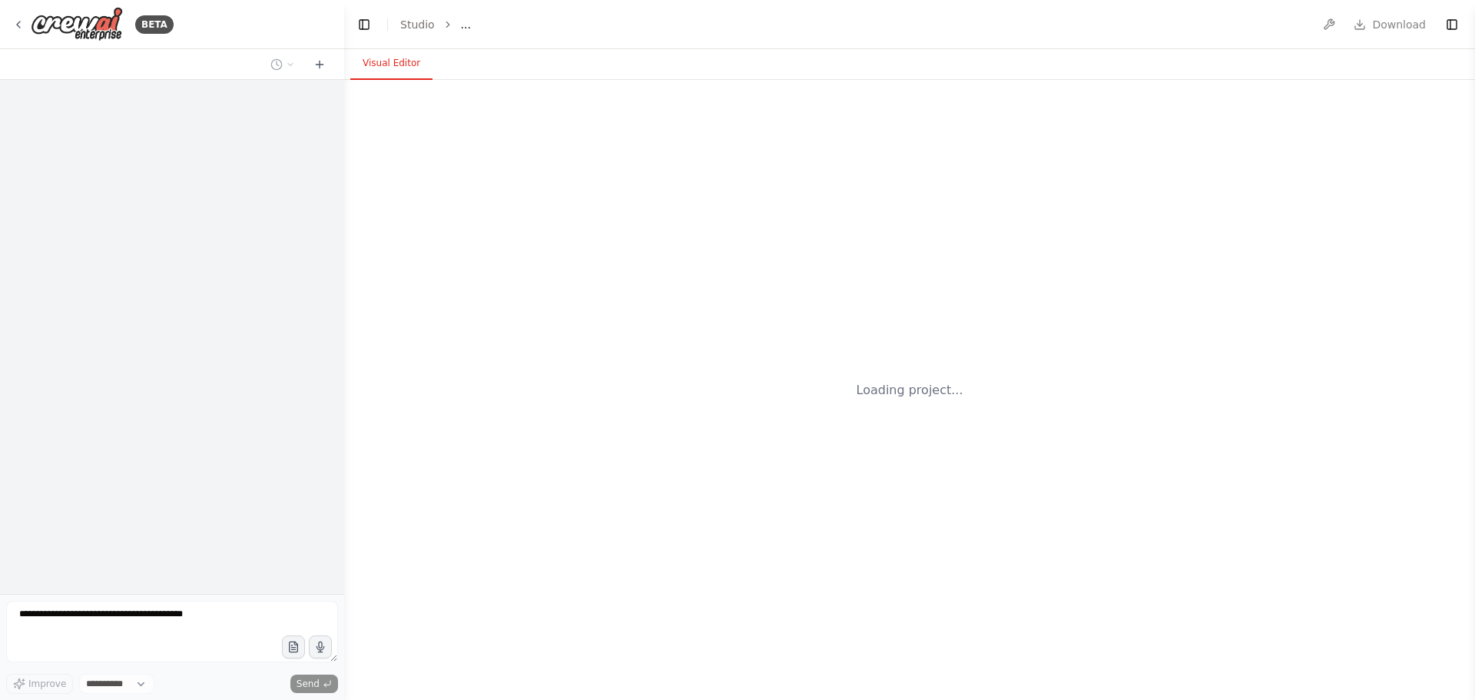
select select "****"
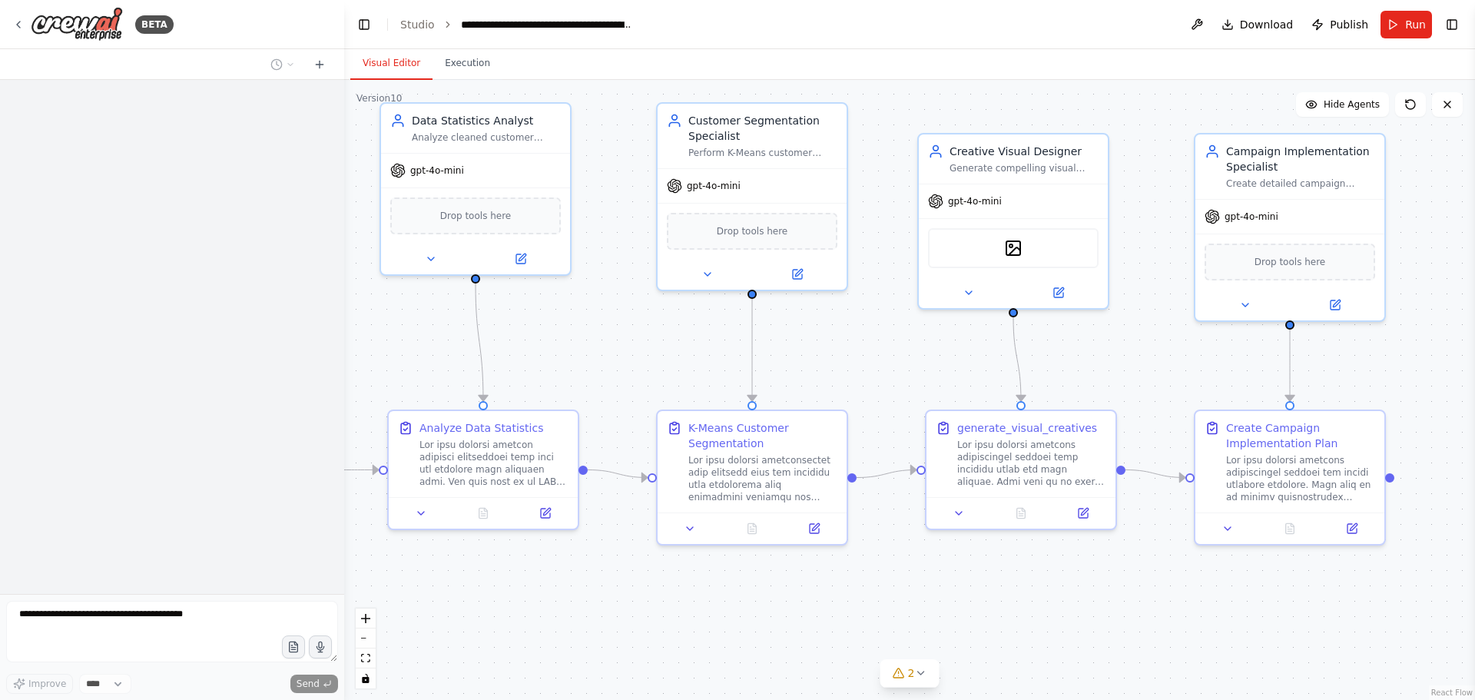
drag, startPoint x: 1129, startPoint y: 651, endPoint x: 881, endPoint y: 603, distance: 252.7
click at [881, 603] on div ".deletable-edge-delete-btn { width: 20px; height: 20px; border: 0px solid #ffff…" at bounding box center [909, 390] width 1131 height 620
click at [1450, 25] on button "Toggle Right Sidebar" at bounding box center [1452, 25] width 22 height 22
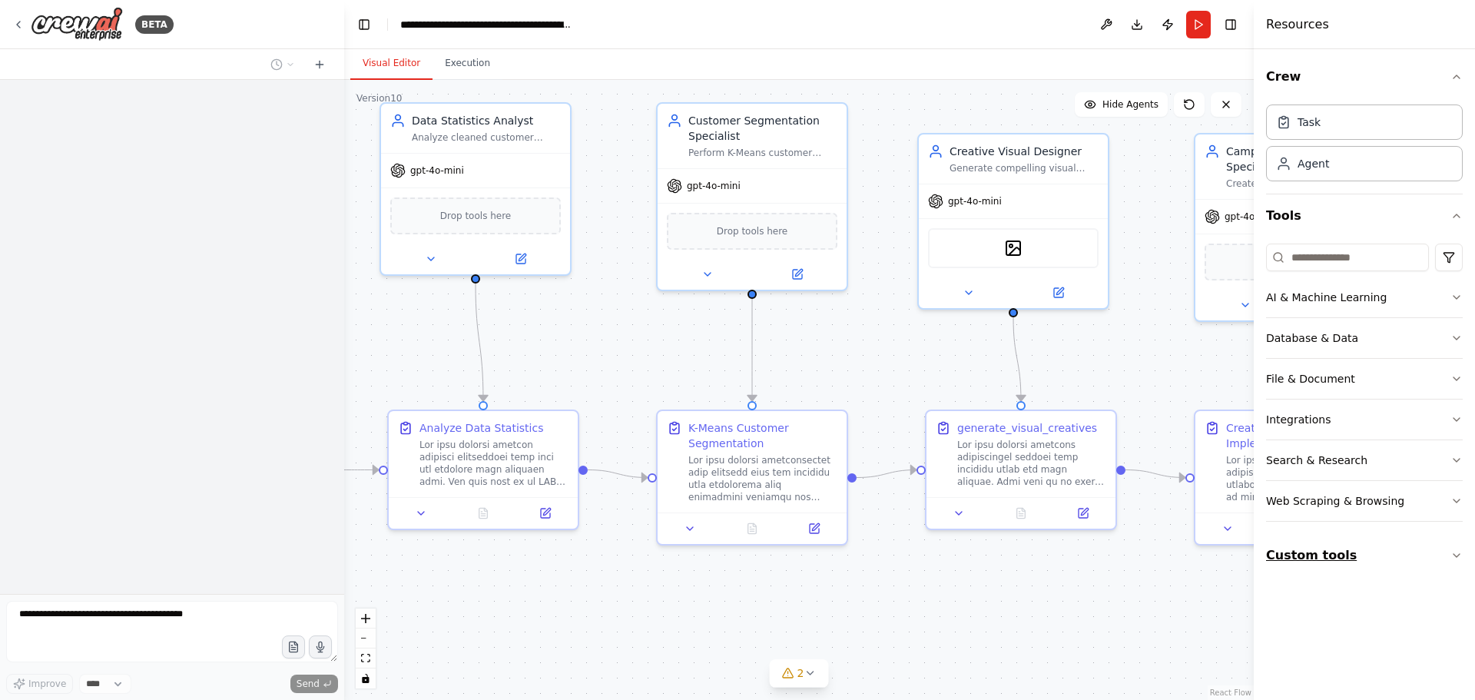
click at [1324, 552] on button "Custom tools" at bounding box center [1364, 555] width 197 height 43
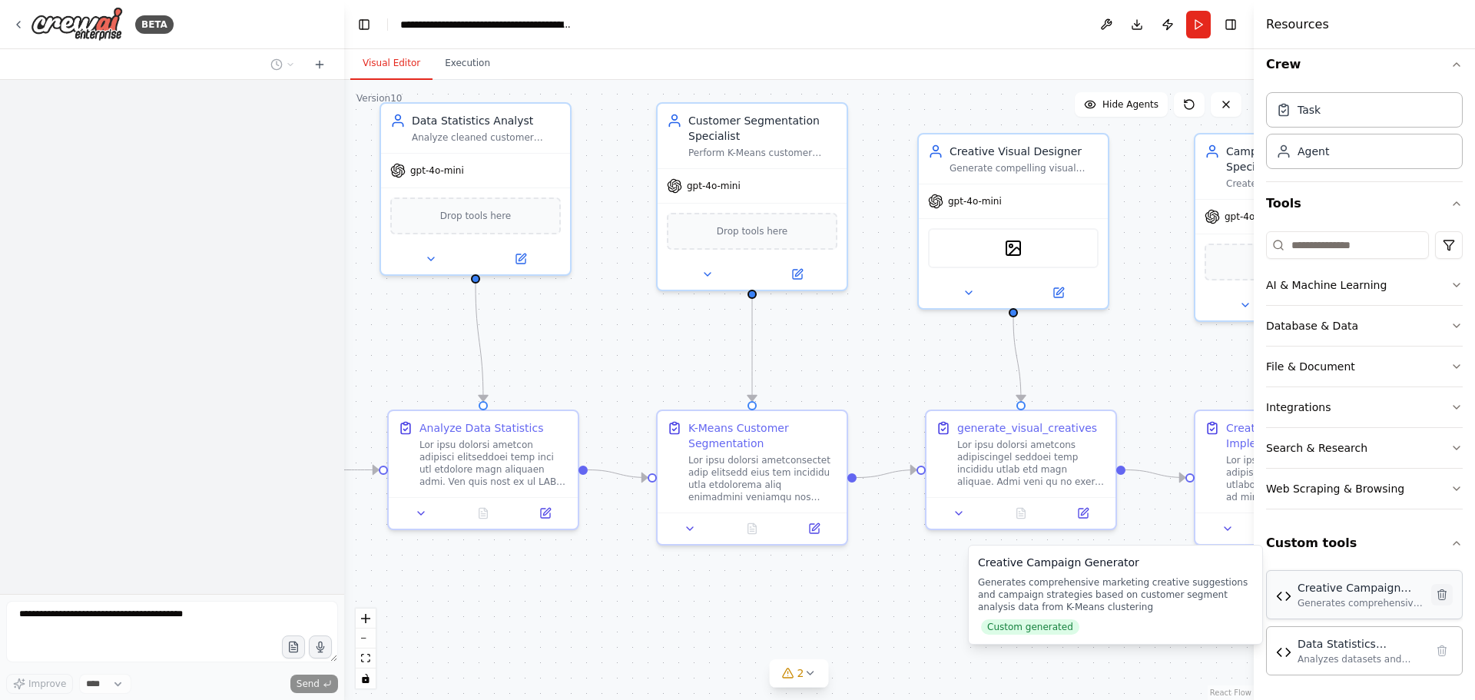
click at [1436, 597] on icon at bounding box center [1442, 594] width 12 height 12
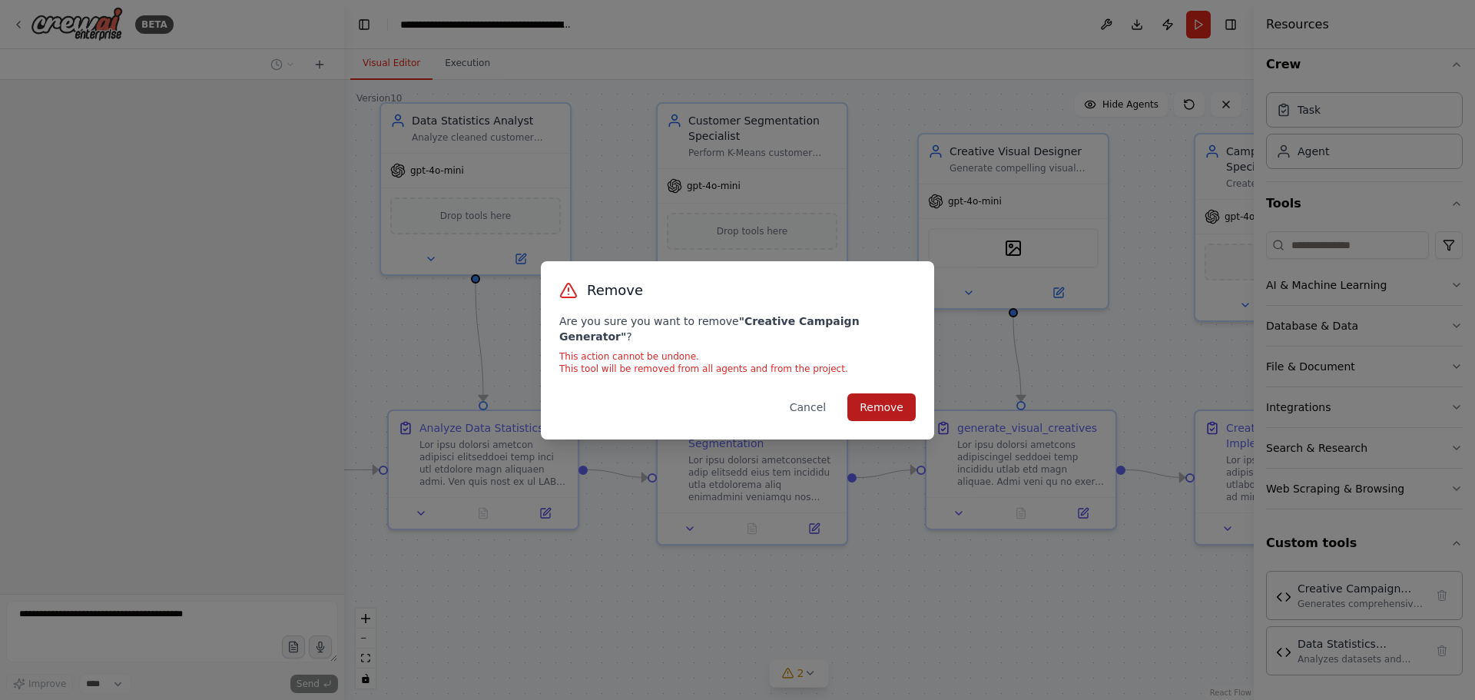
click at [860, 393] on button "Remove" at bounding box center [881, 407] width 68 height 28
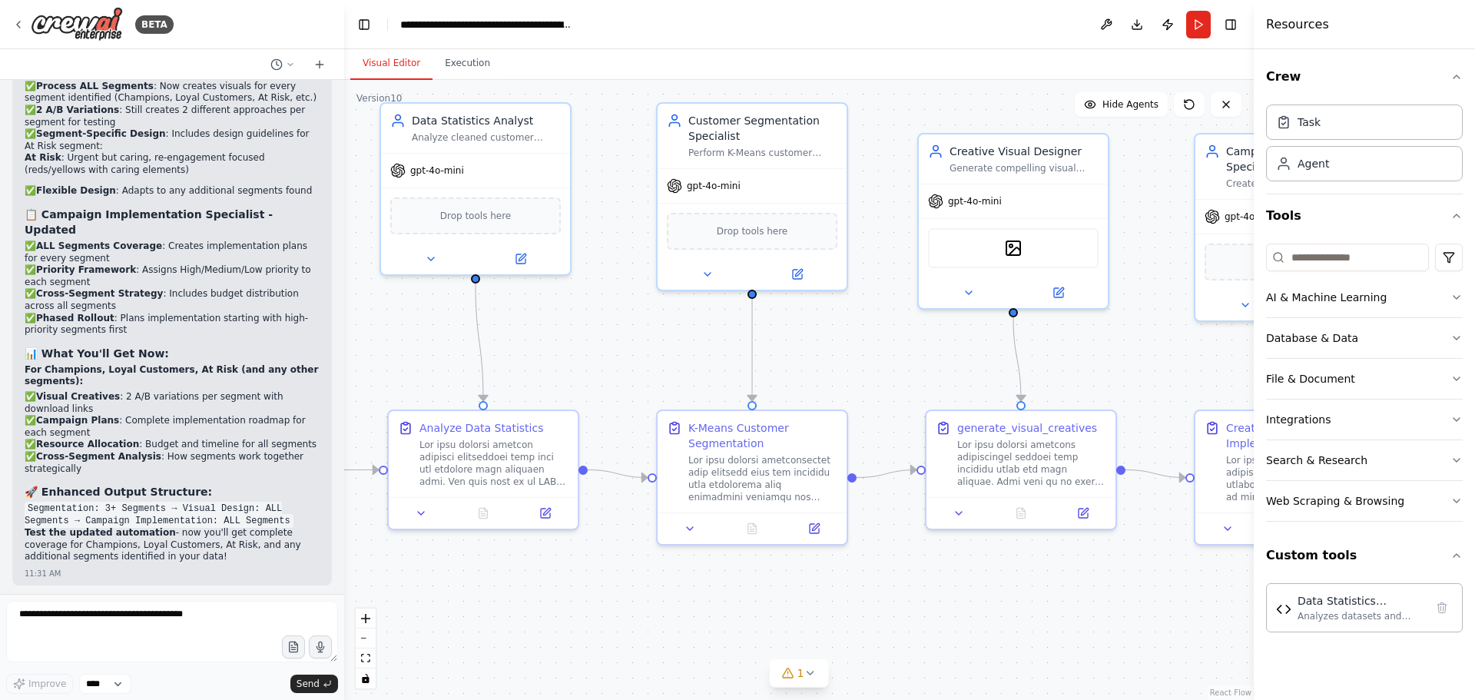
scroll to position [0, 0]
click at [1447, 608] on icon at bounding box center [1442, 607] width 12 height 12
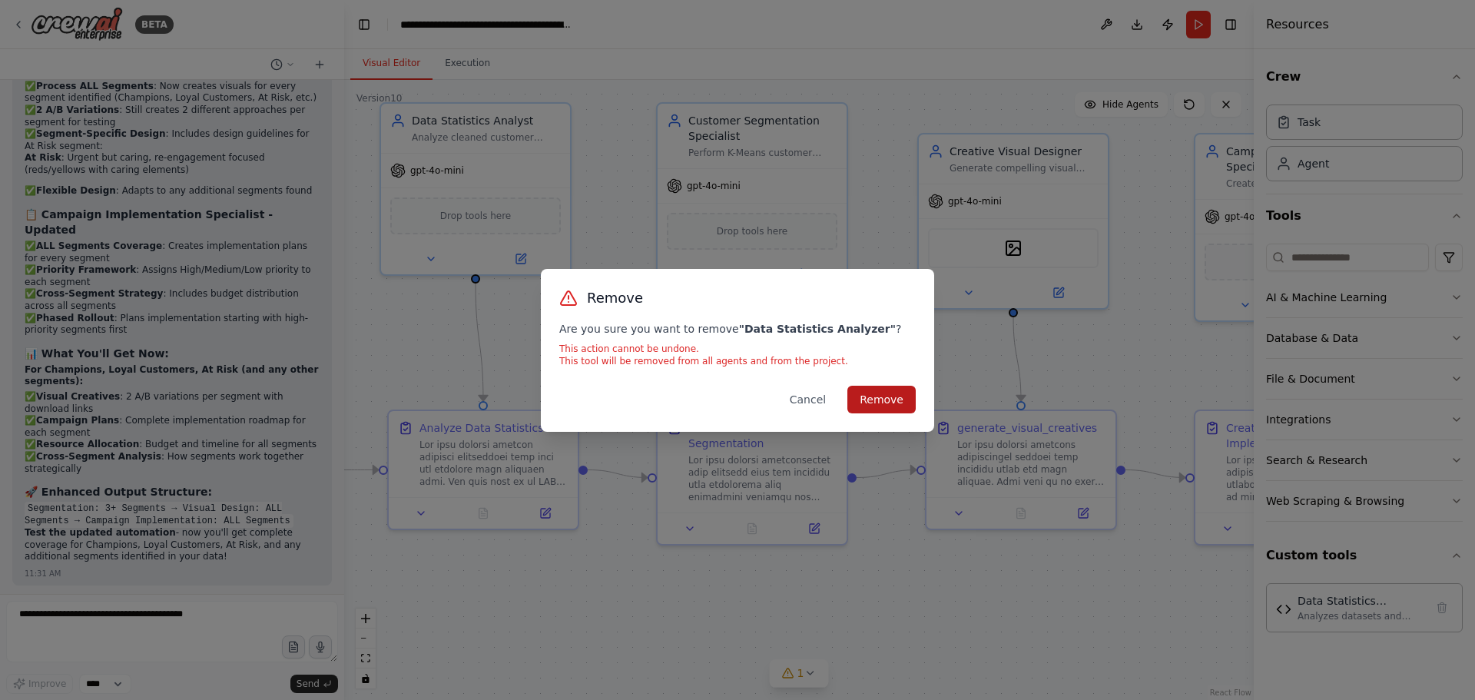
click at [883, 406] on button "Remove" at bounding box center [881, 400] width 68 height 28
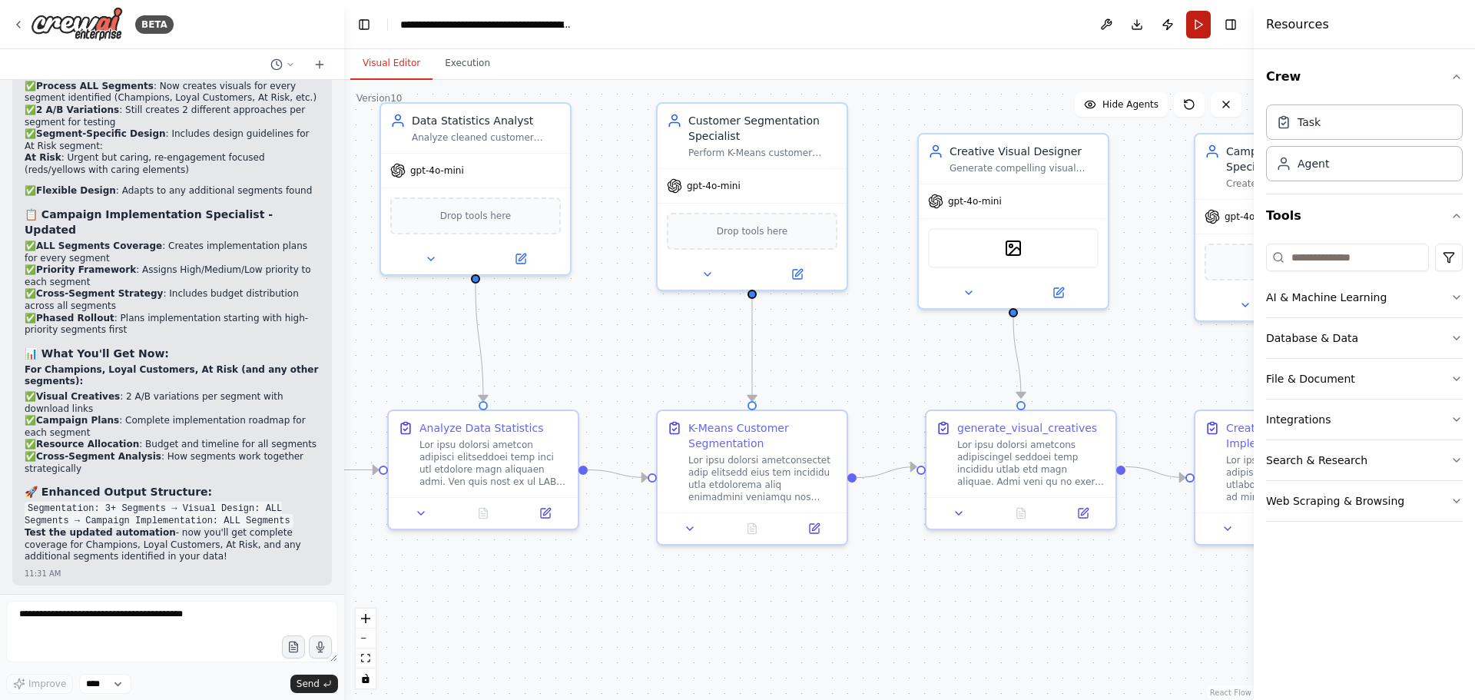
click at [1195, 27] on button "Run" at bounding box center [1198, 25] width 25 height 28
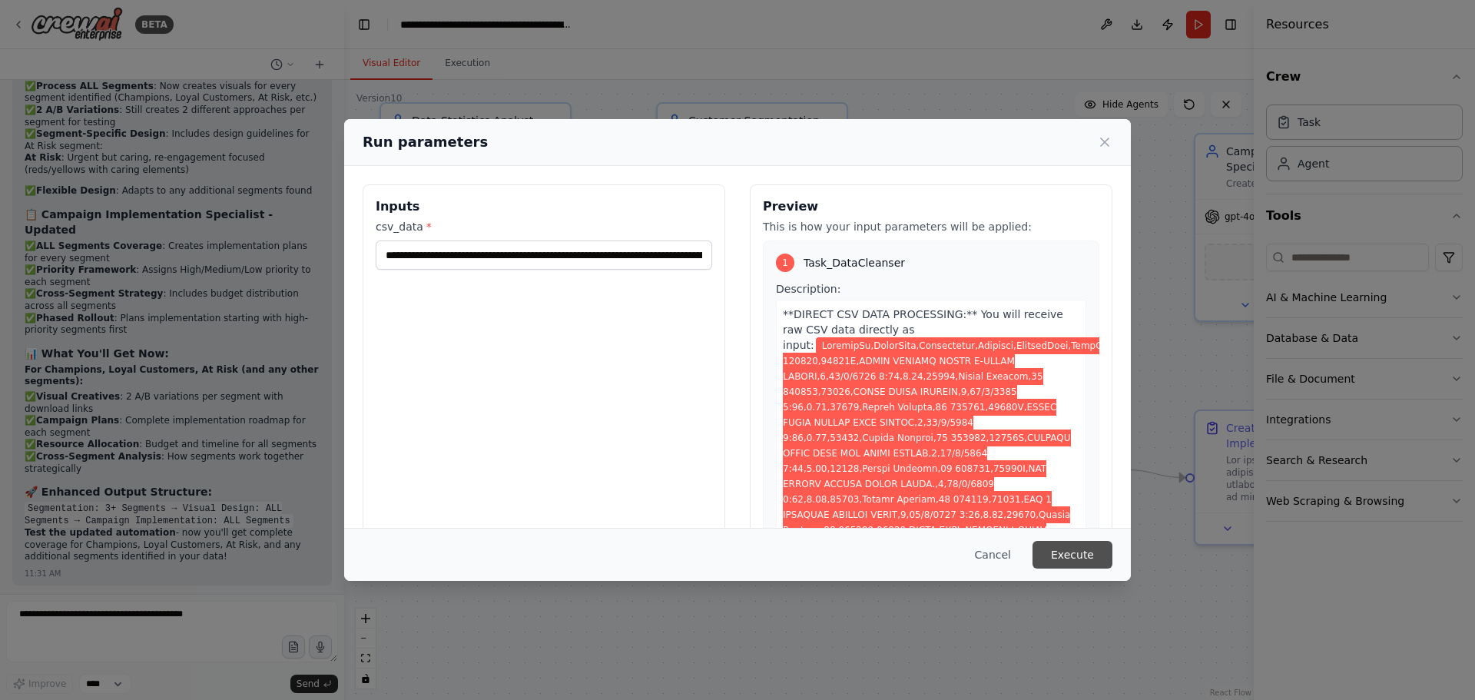
click at [1060, 559] on button "Execute" at bounding box center [1072, 555] width 80 height 28
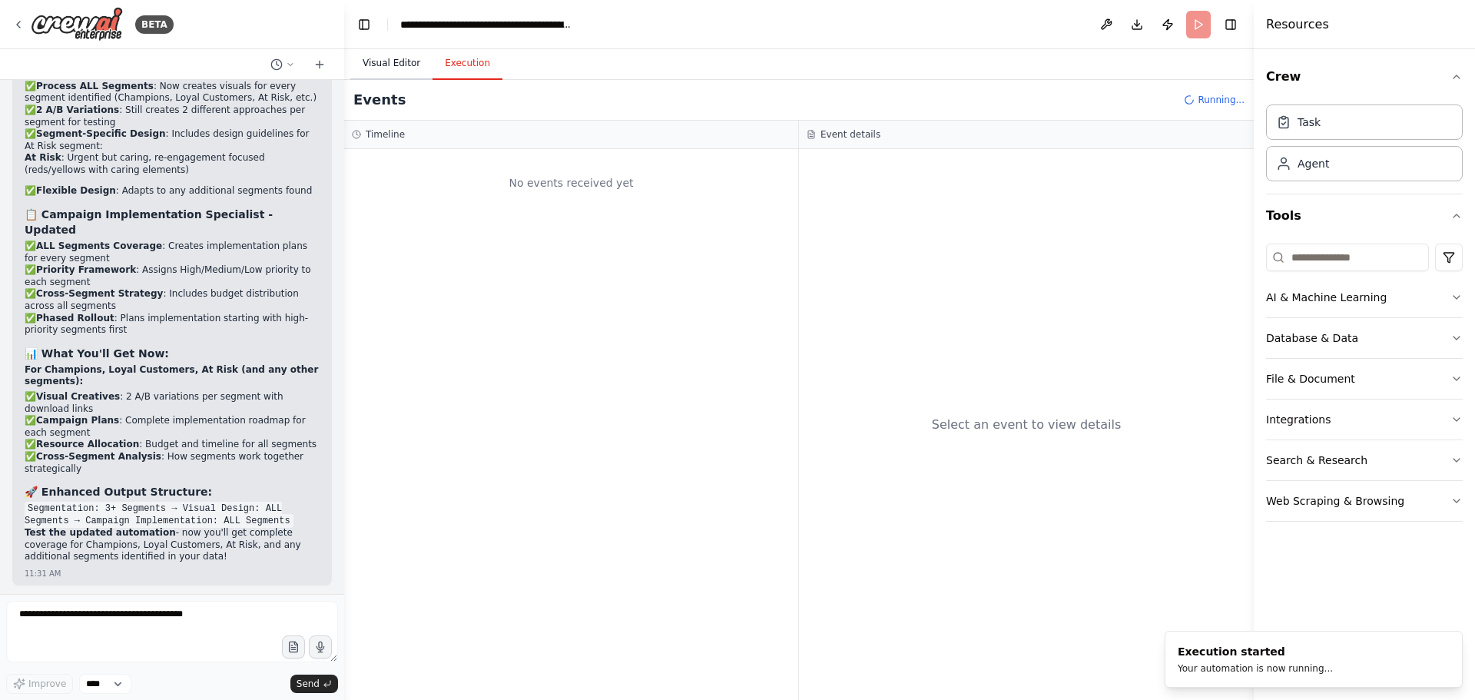
click at [395, 61] on button "Visual Editor" at bounding box center [391, 64] width 82 height 32
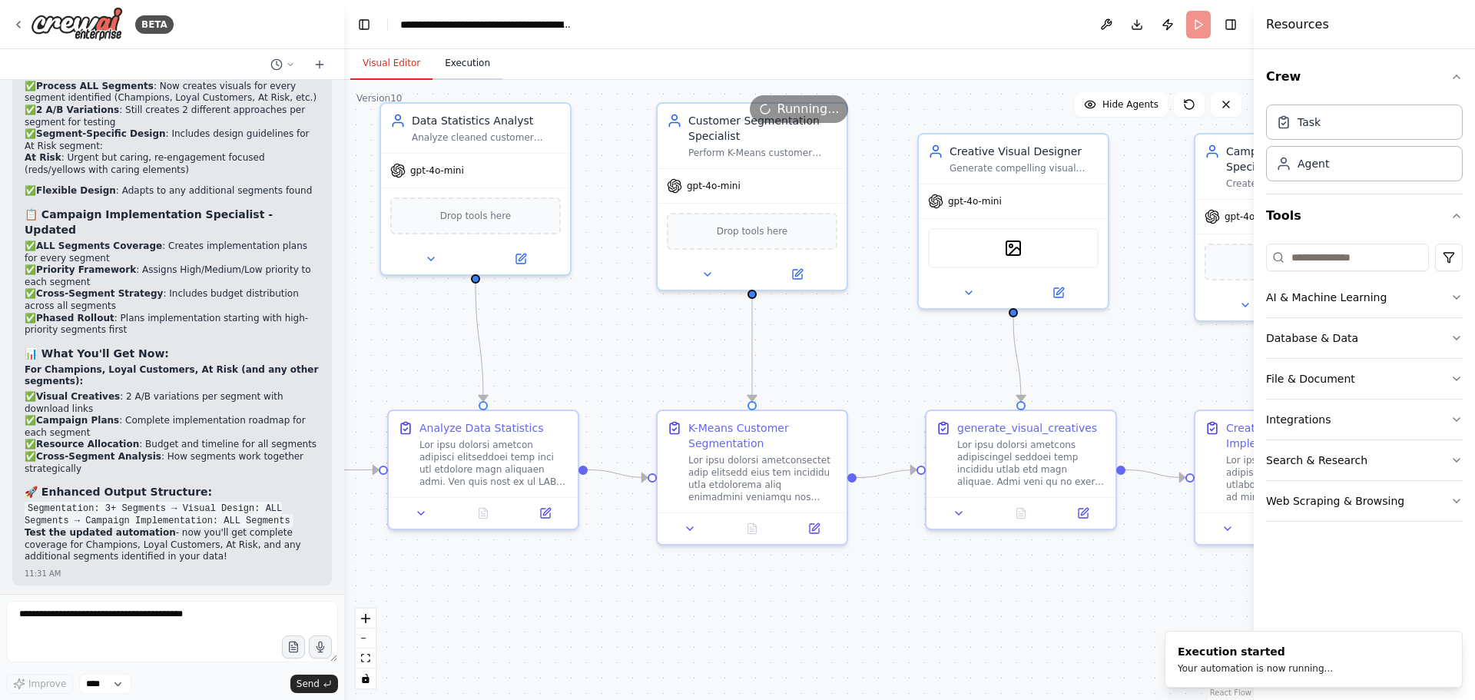
click at [458, 61] on button "Execution" at bounding box center [467, 64] width 70 height 32
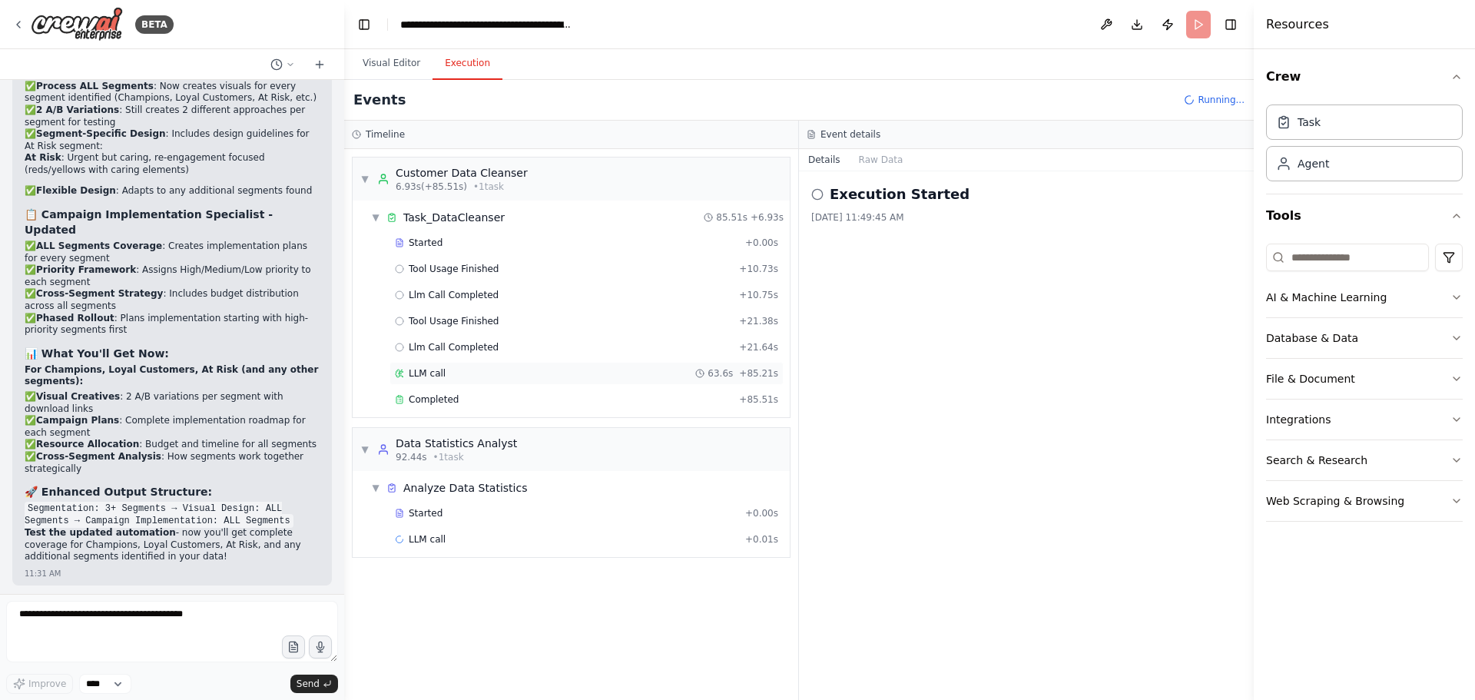
click at [506, 364] on div "LLM call 63.6s + 85.21s" at bounding box center [586, 373] width 394 height 23
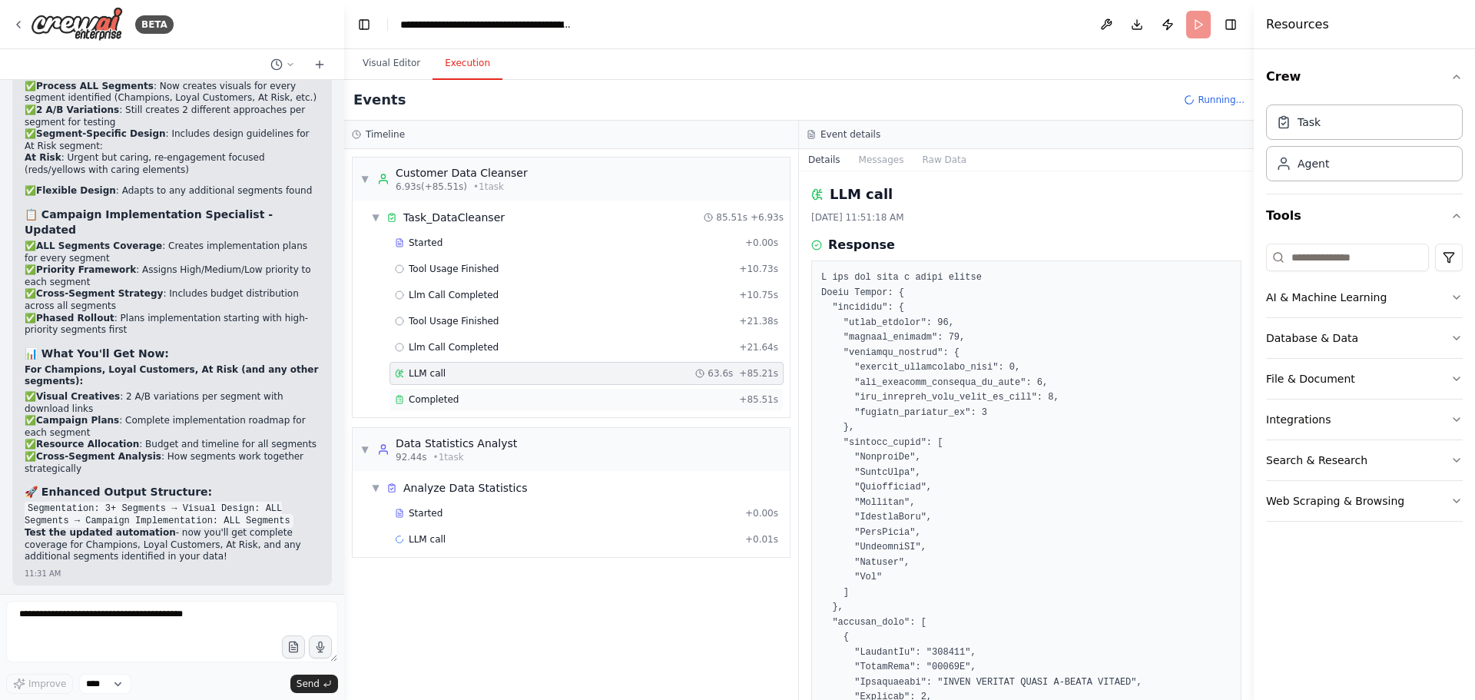
click at [462, 392] on div "Completed + 85.51s" at bounding box center [586, 399] width 394 height 23
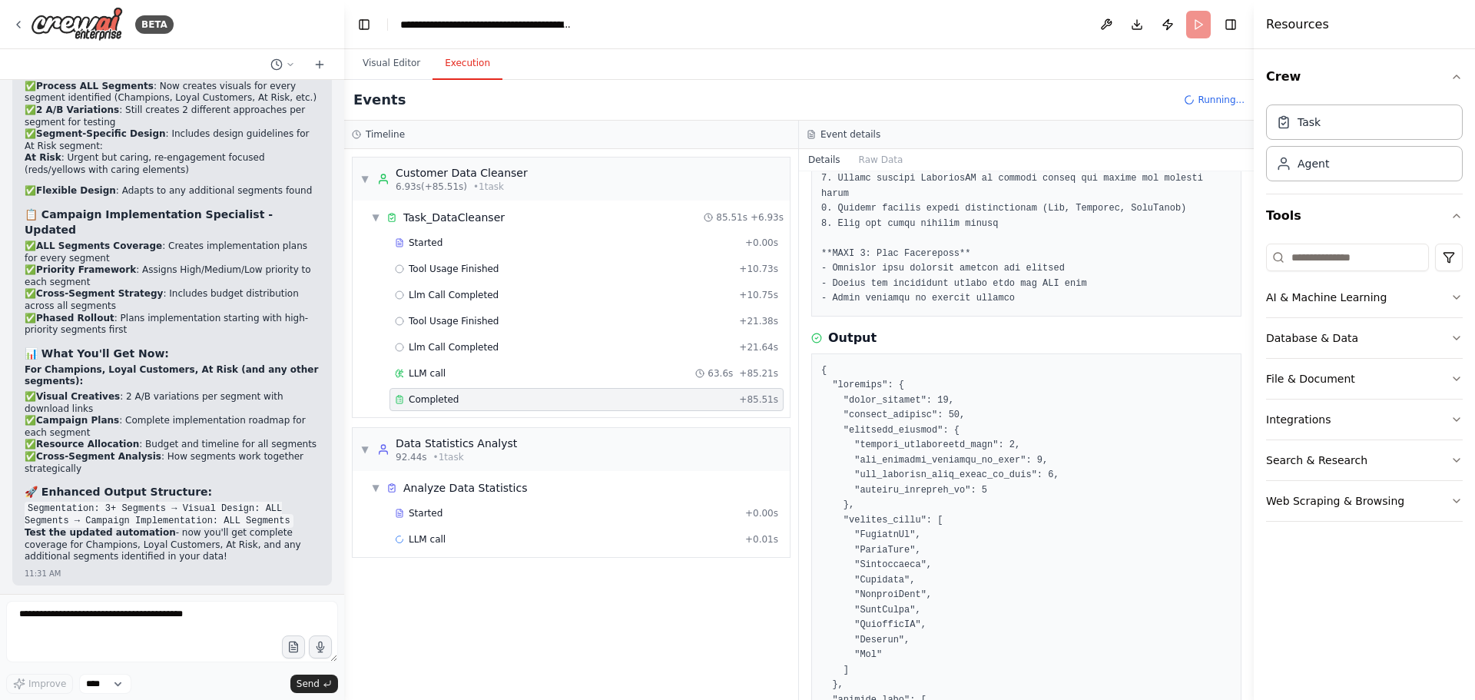
scroll to position [615, 0]
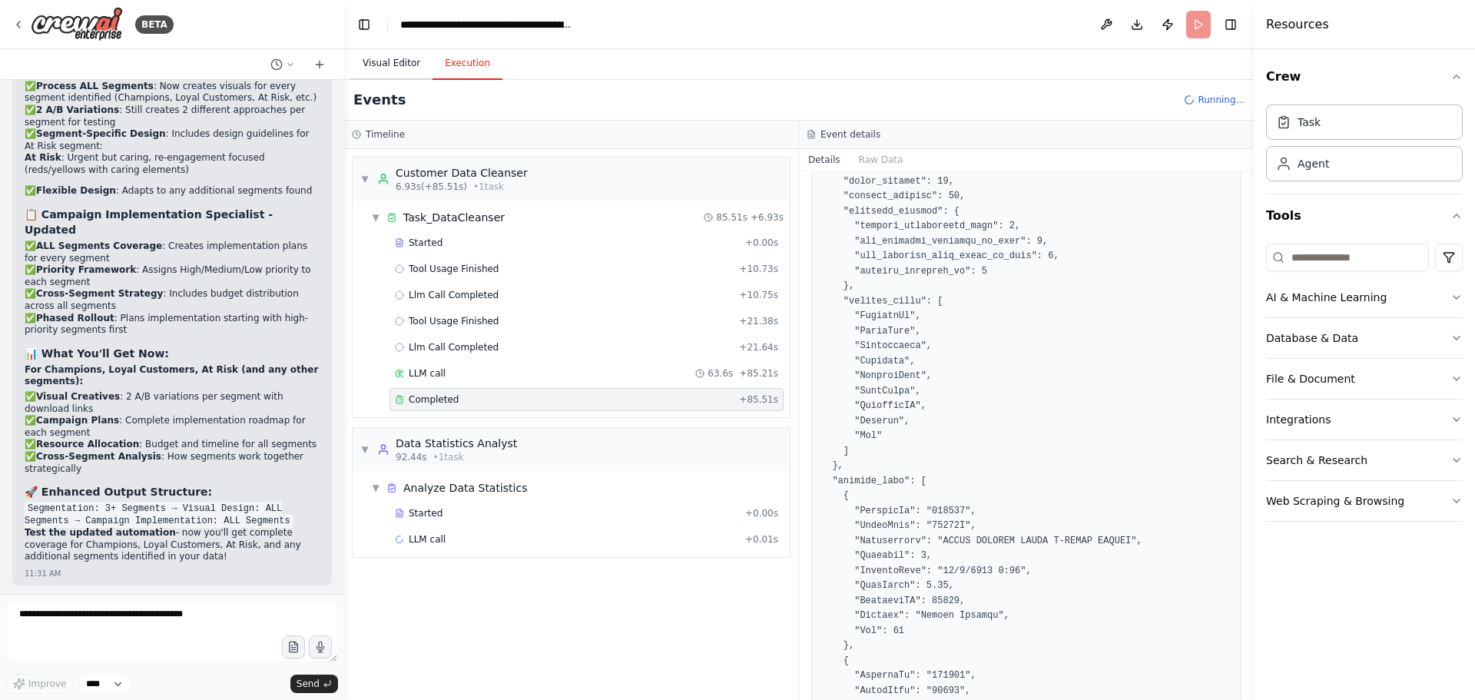
click at [376, 62] on button "Visual Editor" at bounding box center [391, 64] width 82 height 32
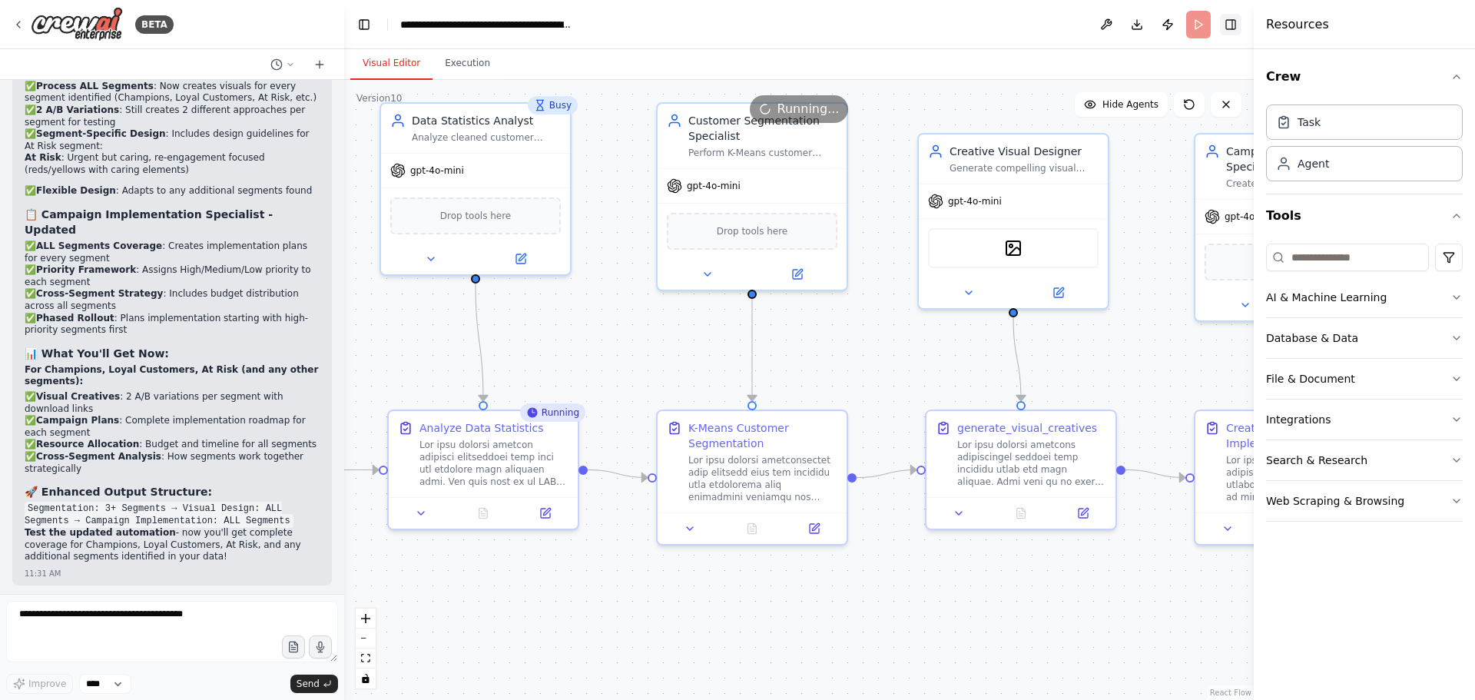
click at [1231, 25] on button "Toggle Right Sidebar" at bounding box center [1231, 25] width 22 height 22
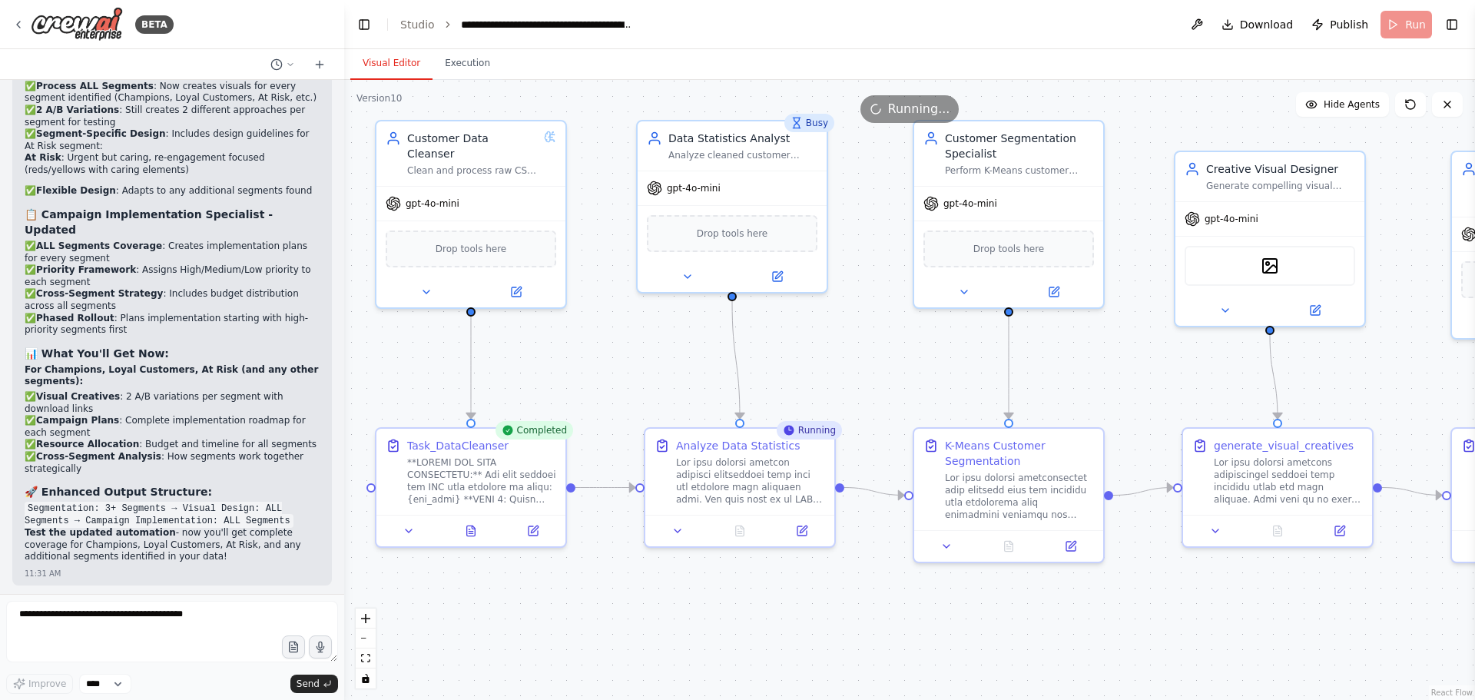
drag, startPoint x: 560, startPoint y: 347, endPoint x: 809, endPoint y: 363, distance: 249.4
click at [809, 363] on div ".deletable-edge-delete-btn { width: 20px; height: 20px; border: 0px solid #ffff…" at bounding box center [909, 390] width 1131 height 620
click at [510, 283] on icon at bounding box center [516, 289] width 12 height 12
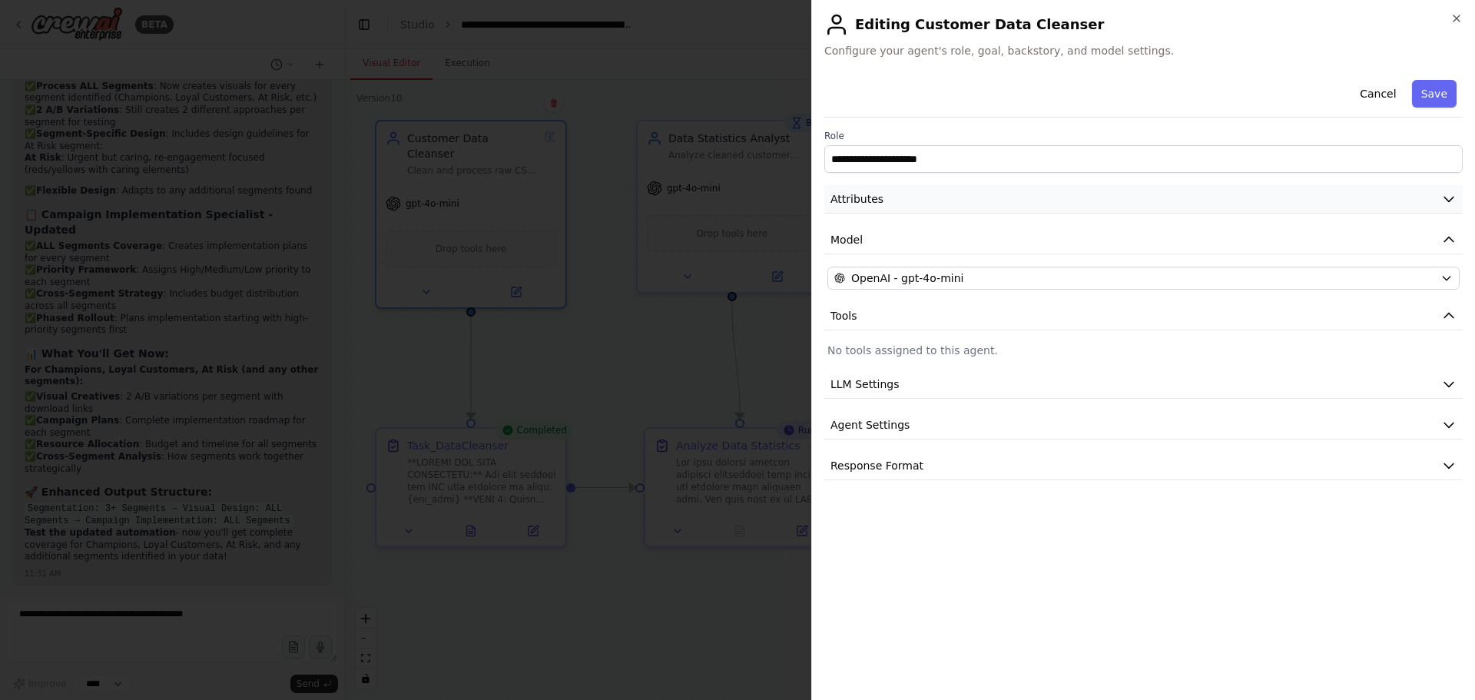
click at [926, 202] on button "Attributes" at bounding box center [1143, 199] width 638 height 28
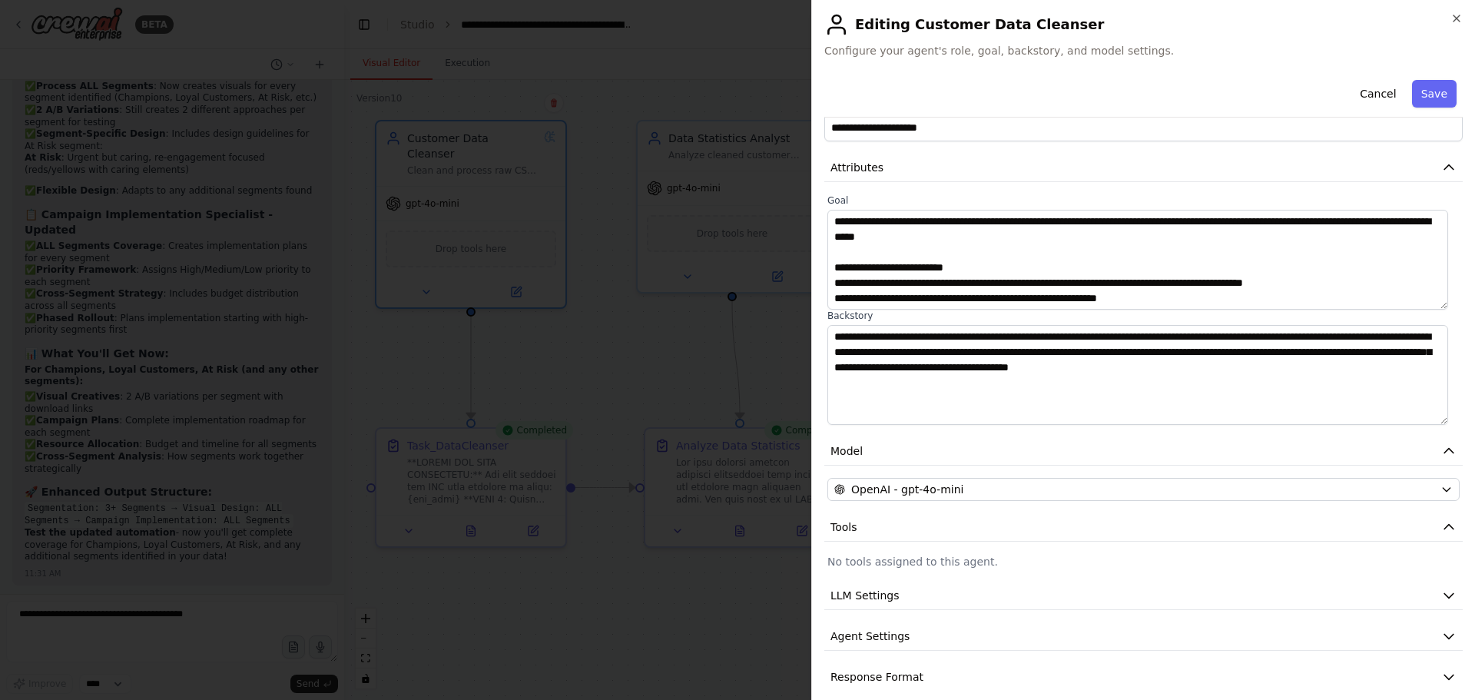
scroll to position [48, 0]
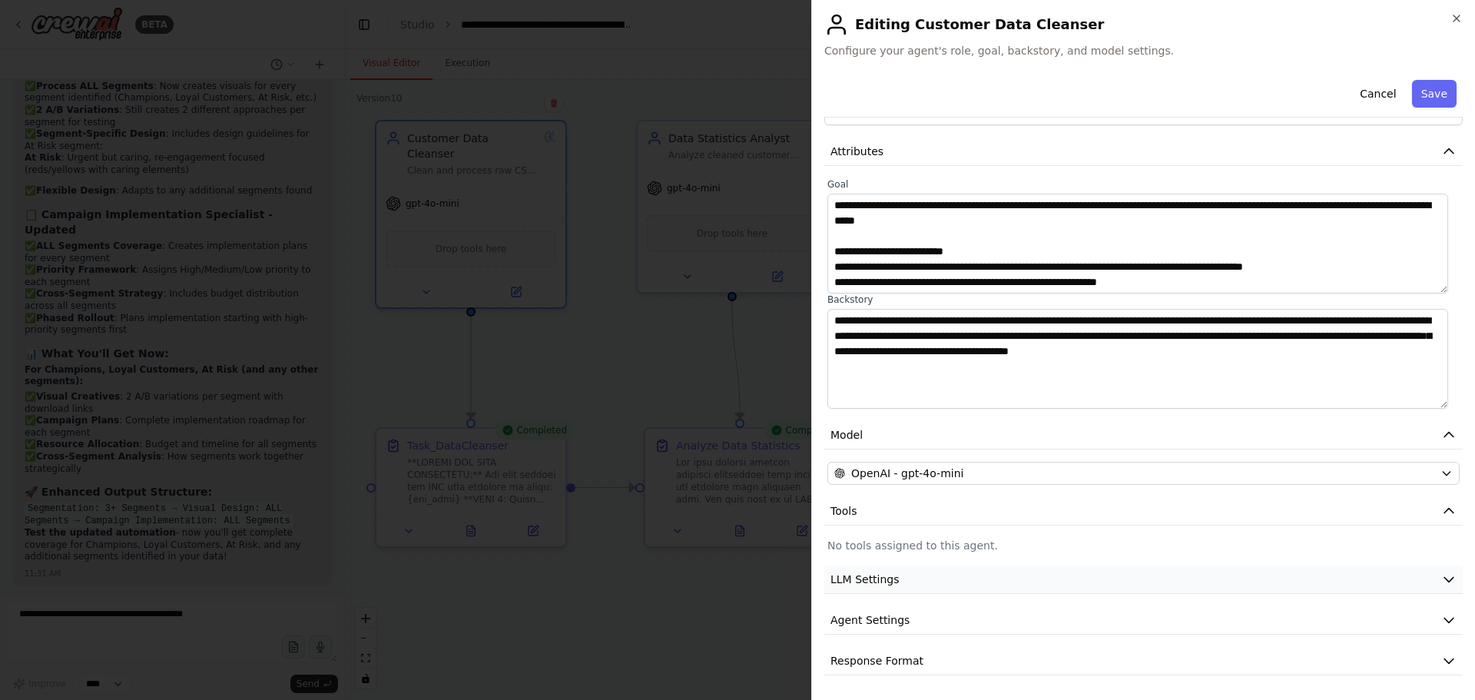
click at [922, 577] on button "LLM Settings" at bounding box center [1143, 579] width 638 height 28
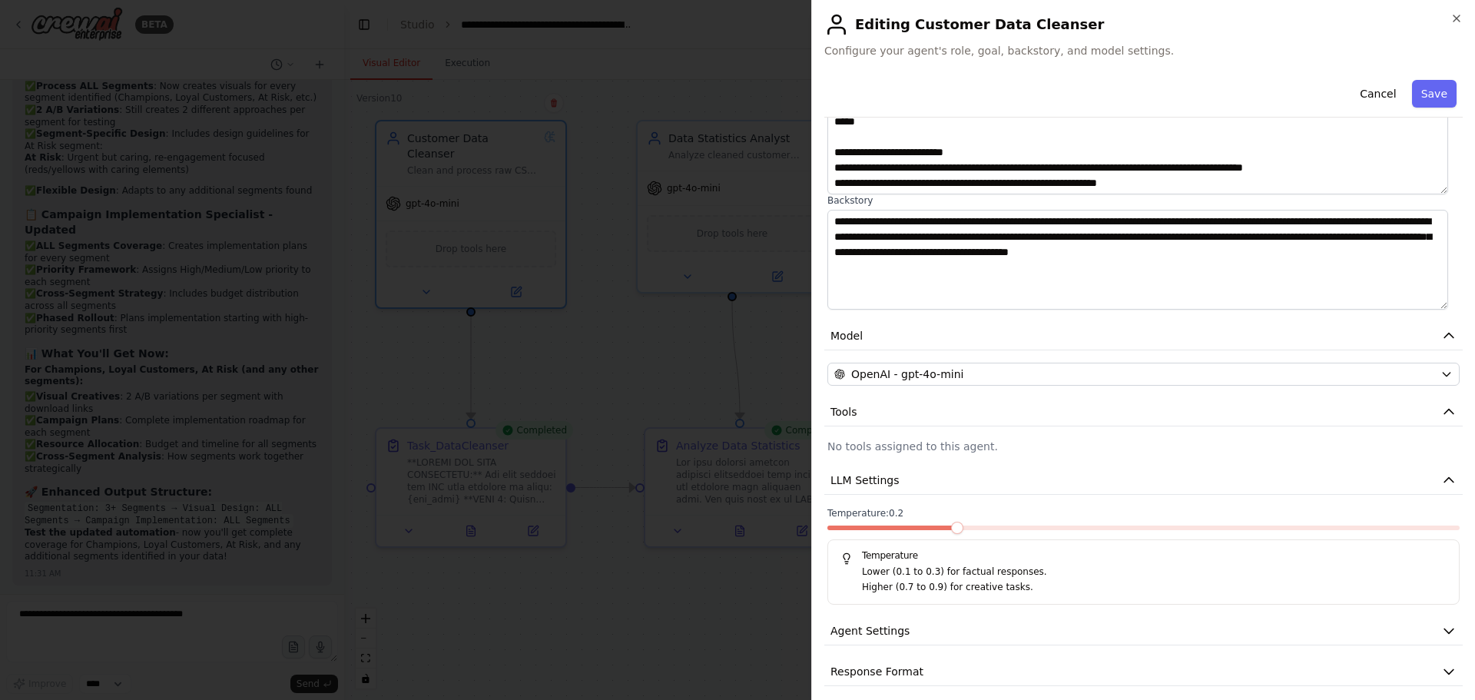
scroll to position [157, 0]
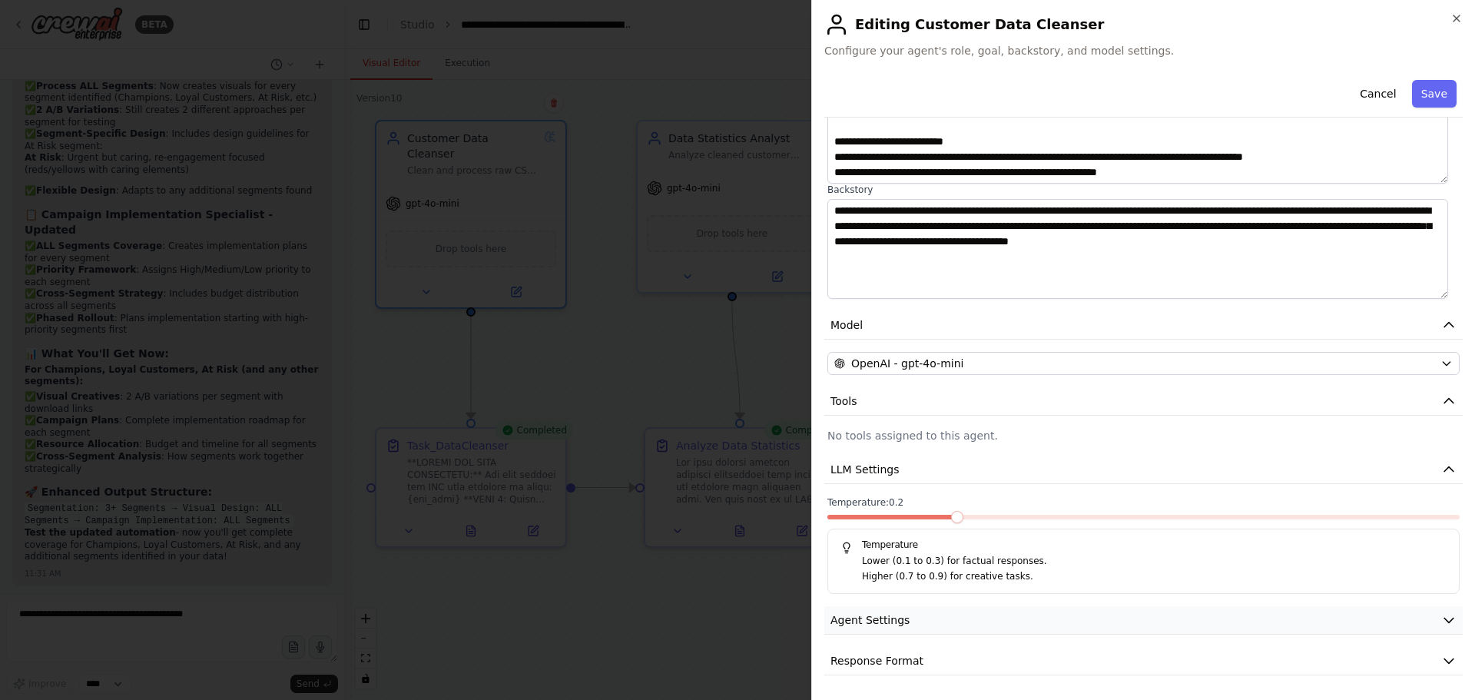
click at [884, 626] on span "Agent Settings" at bounding box center [869, 619] width 79 height 15
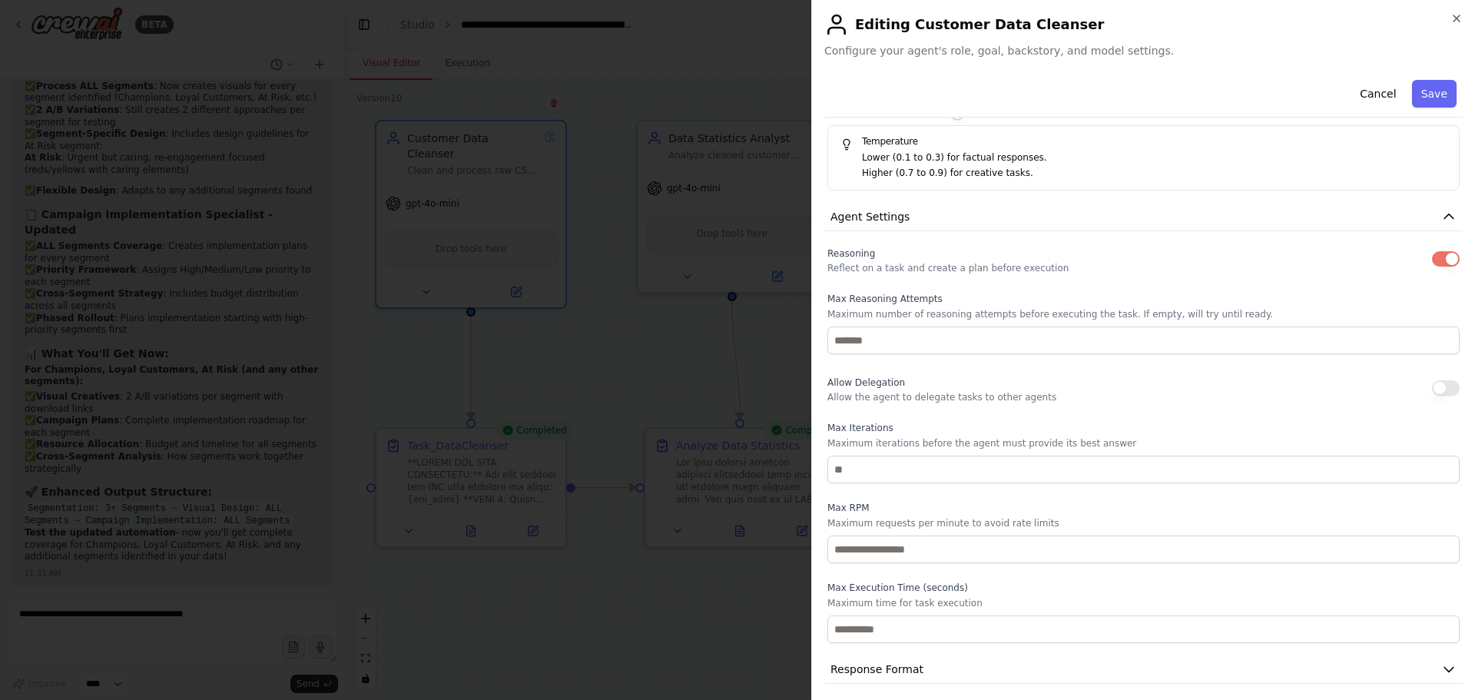
scroll to position [569, 0]
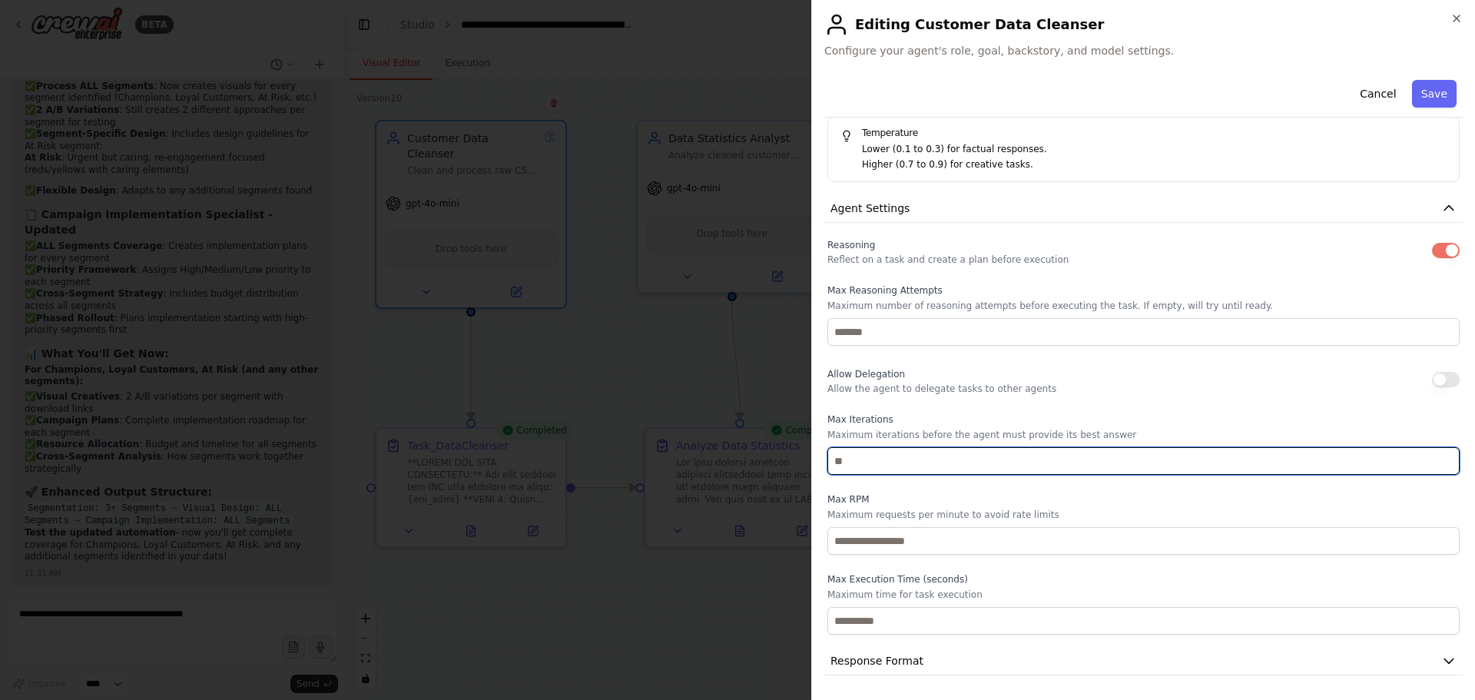
click at [939, 454] on input "number" at bounding box center [1143, 461] width 632 height 28
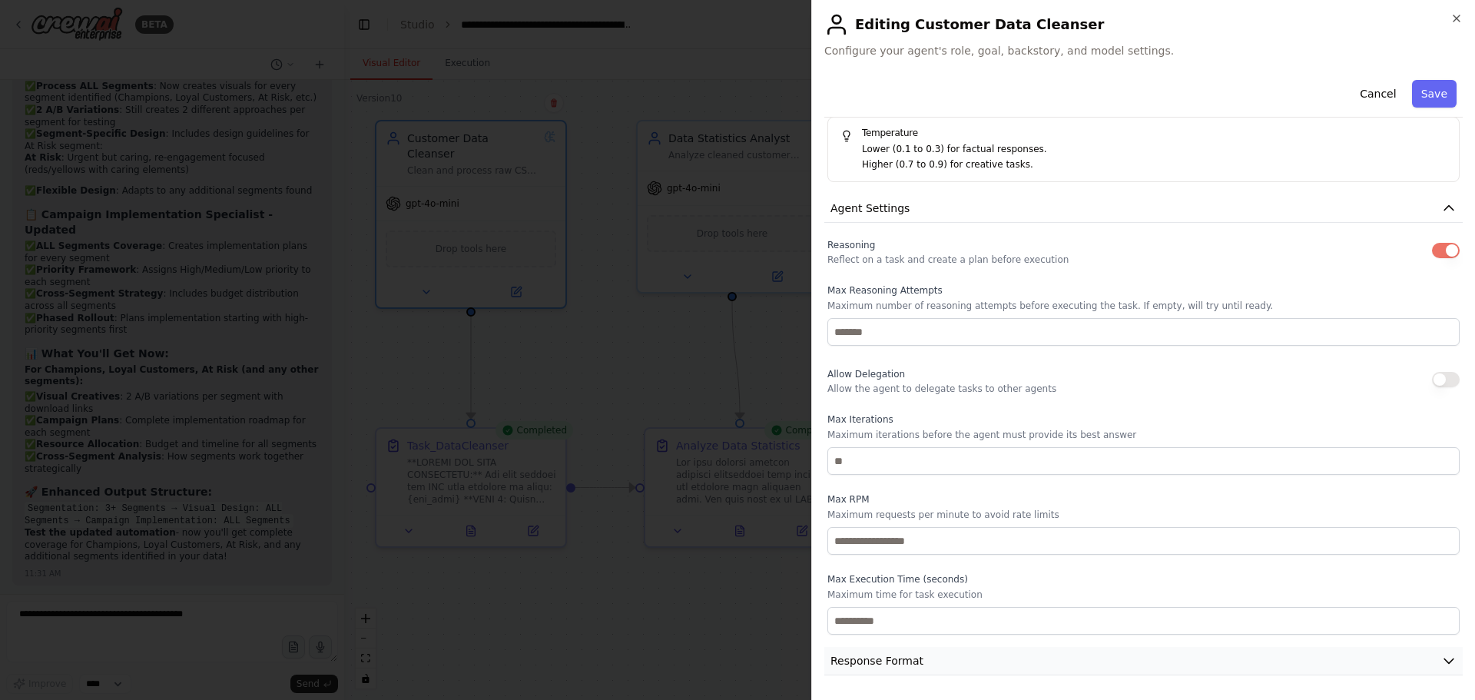
click at [930, 660] on button "Response Format" at bounding box center [1143, 661] width 638 height 28
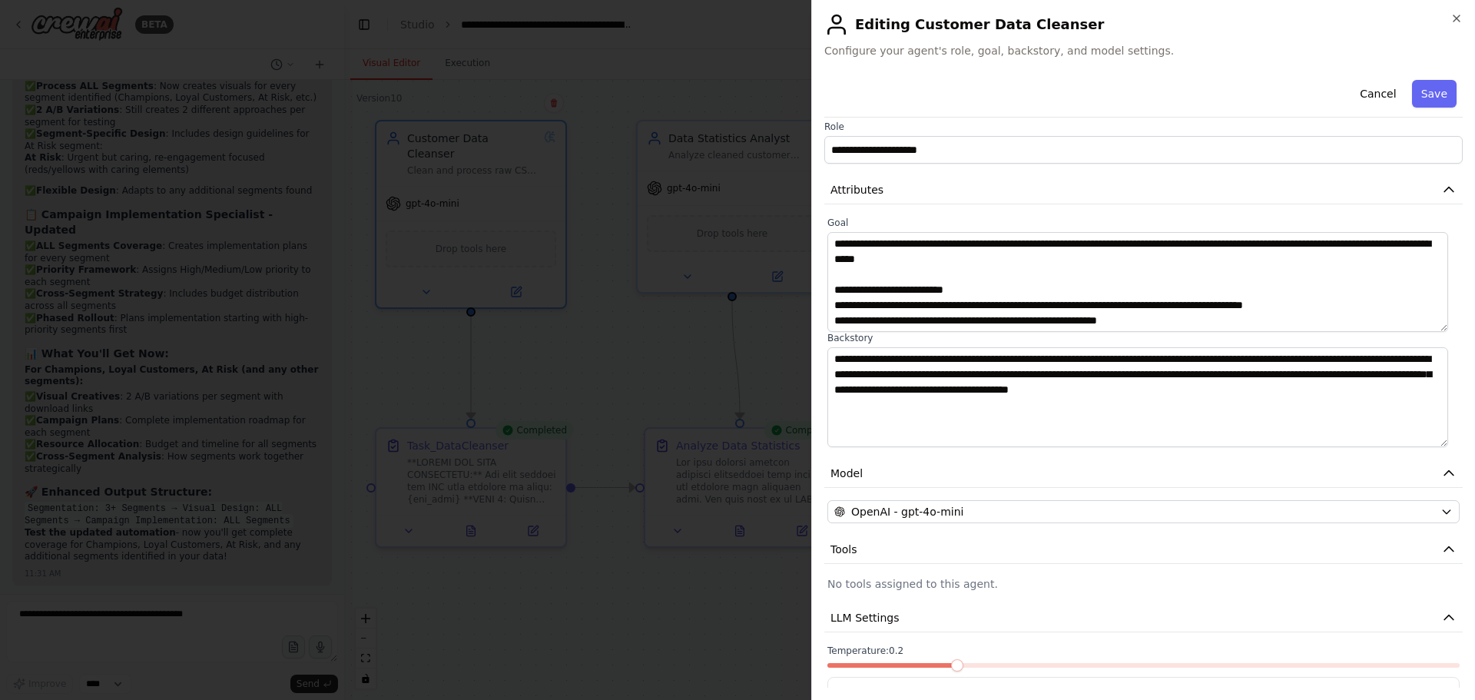
scroll to position [0, 0]
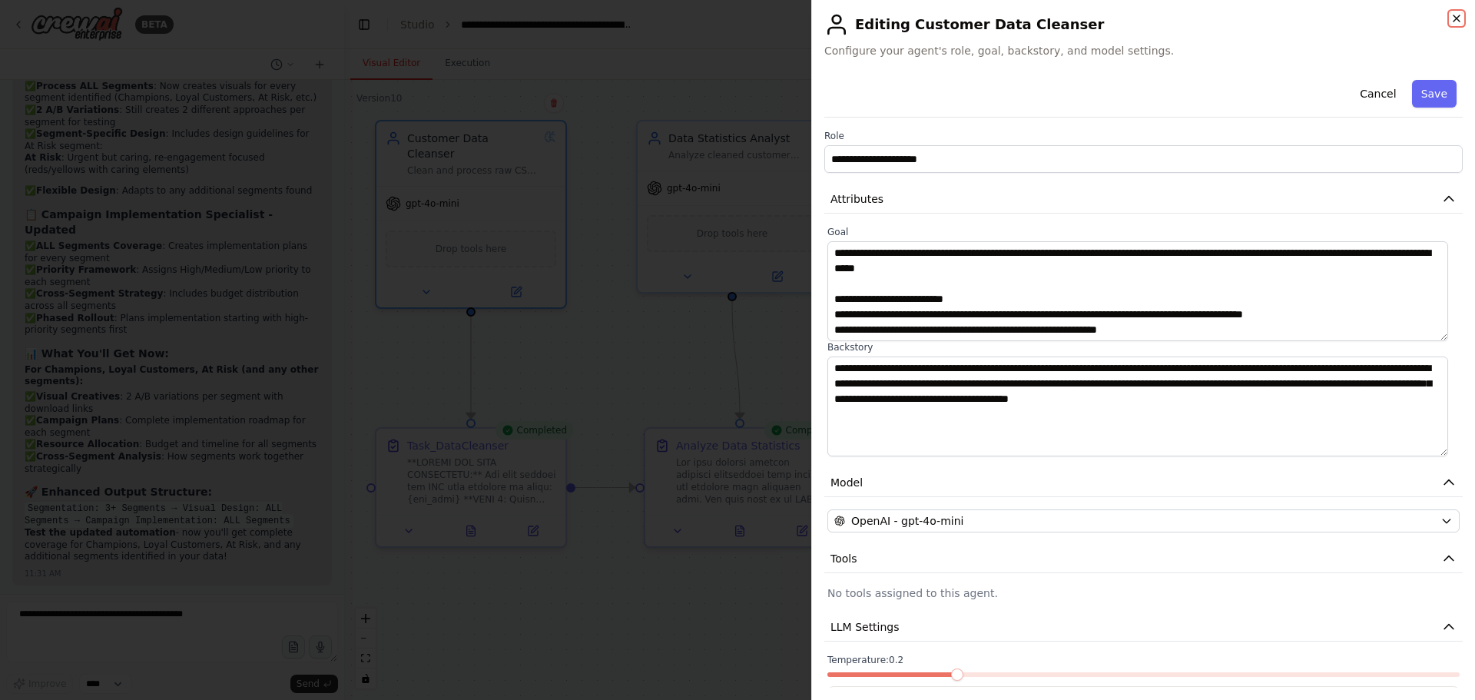
click at [1452, 16] on icon "button" at bounding box center [1456, 18] width 12 height 12
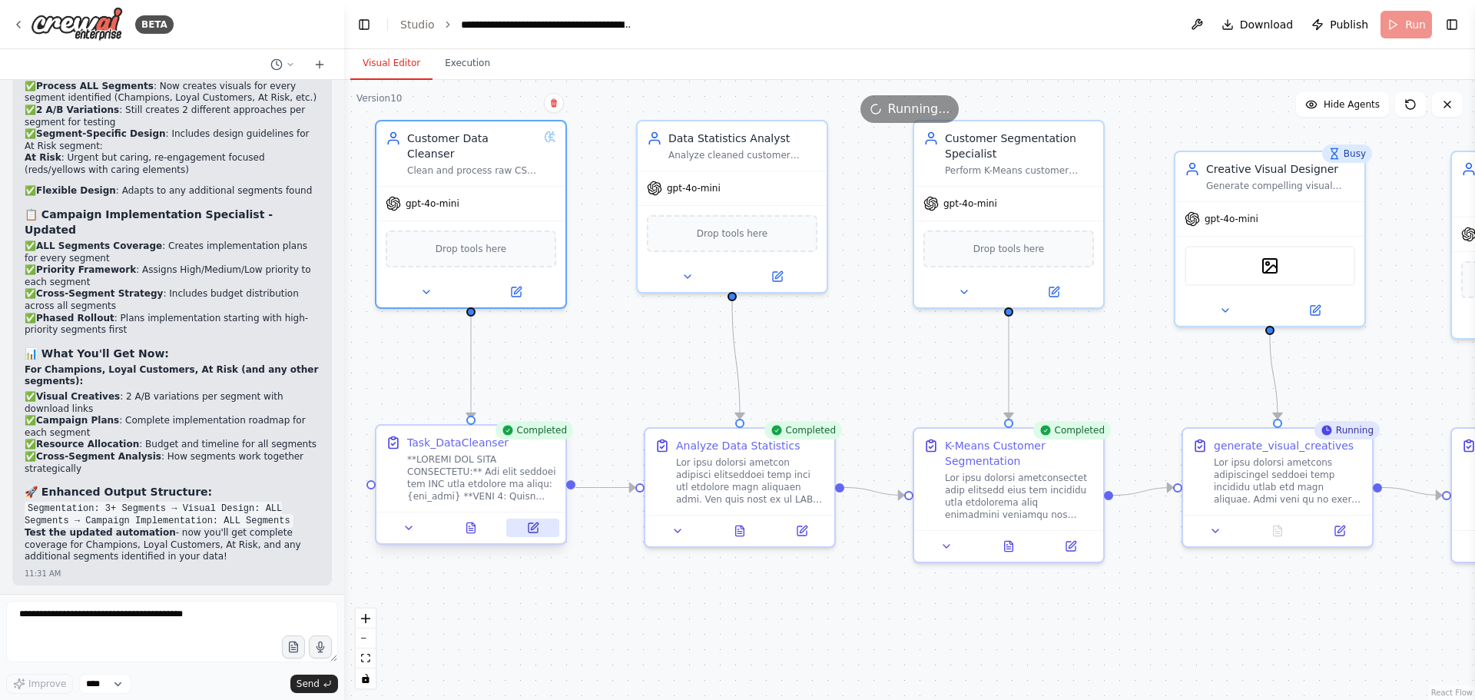
click at [531, 529] on icon at bounding box center [534, 525] width 7 height 7
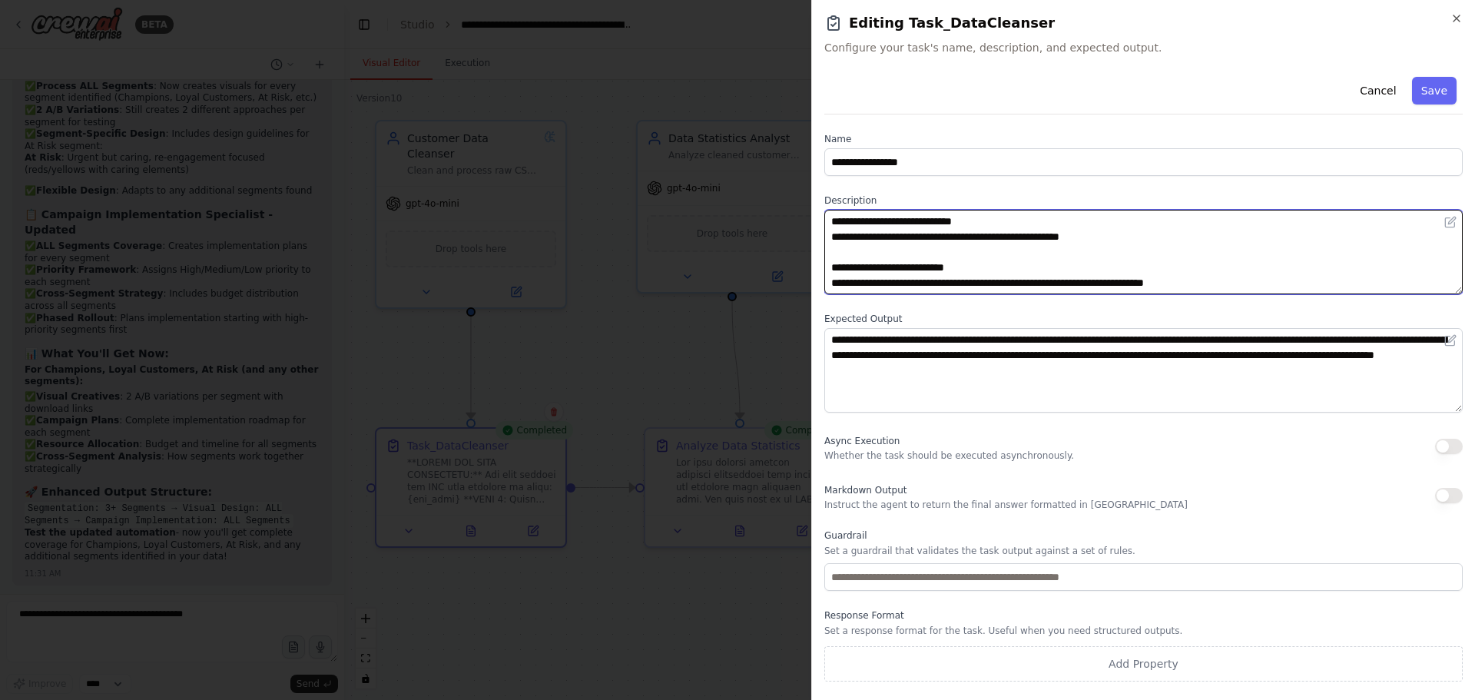
click at [858, 239] on textarea at bounding box center [1143, 252] width 638 height 85
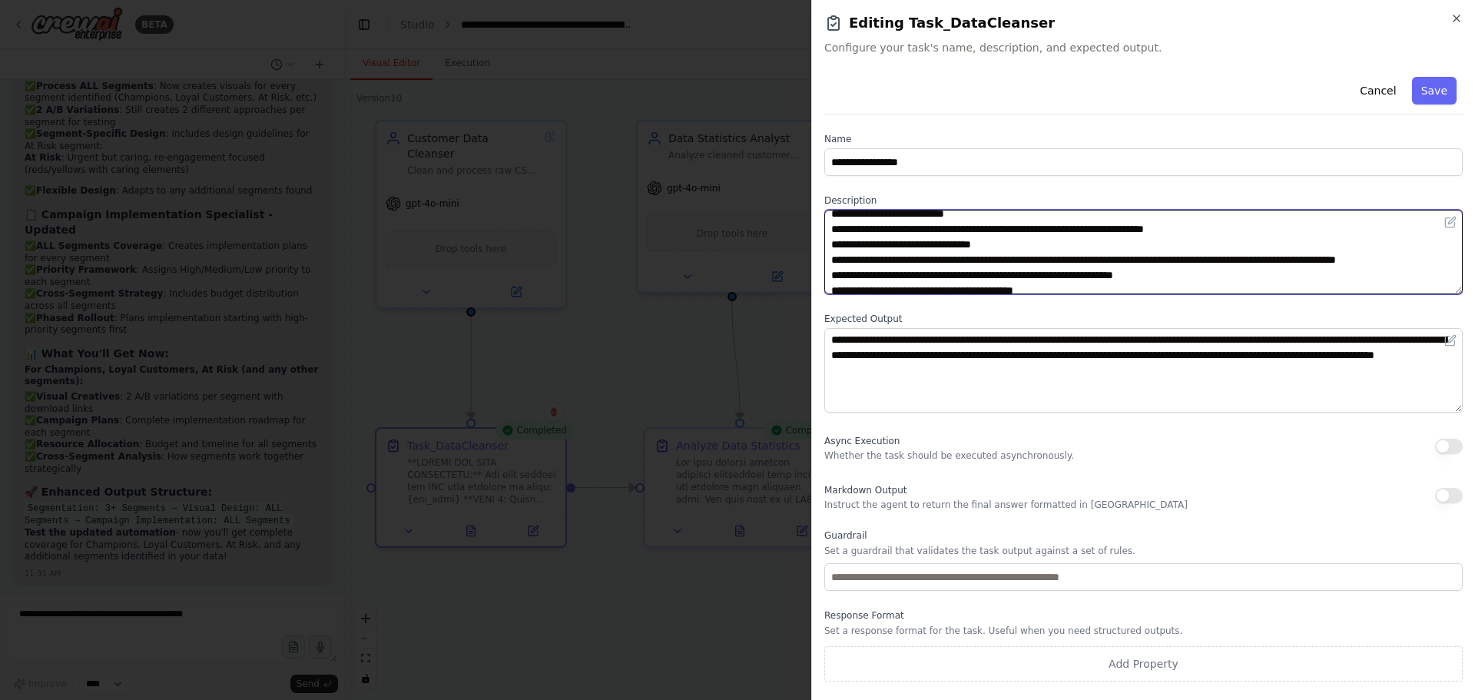
scroll to position [77, 0]
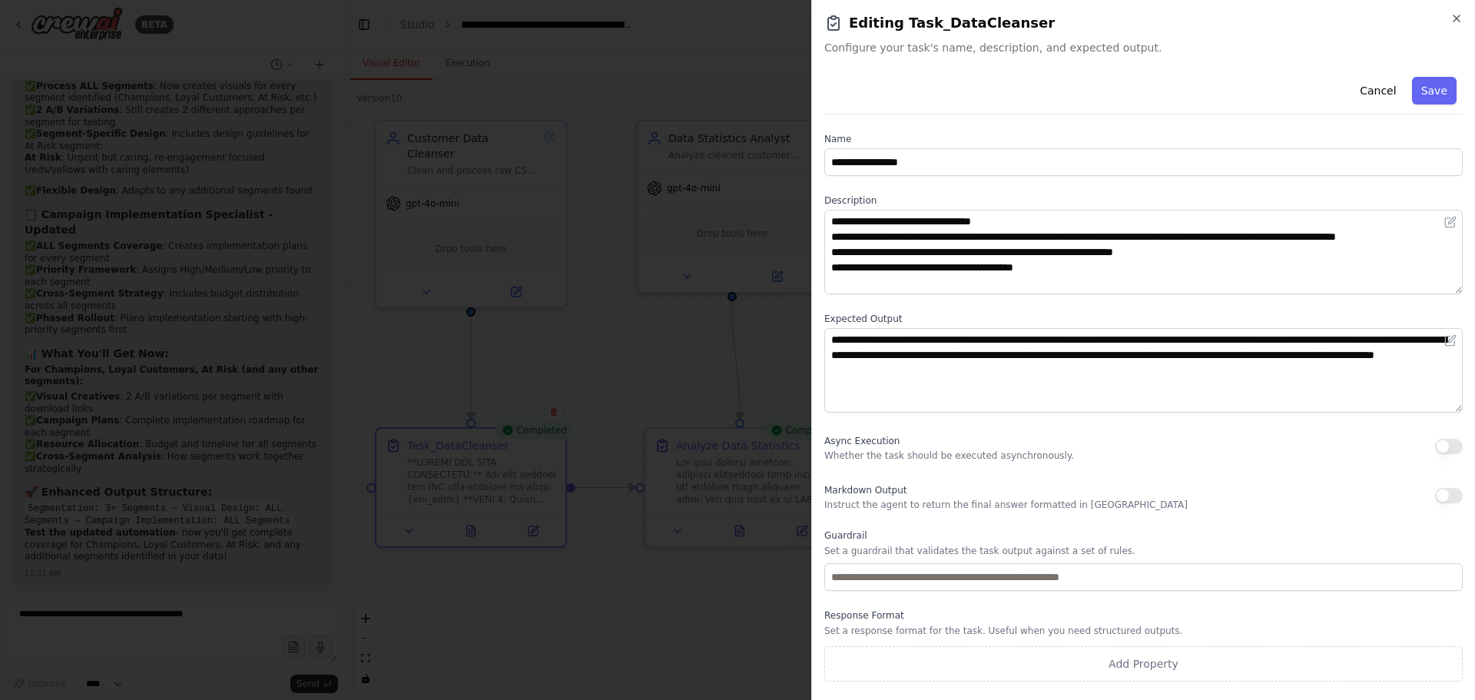
click at [908, 505] on p "Instruct the agent to return the final answer formatted in Markdown" at bounding box center [1005, 505] width 363 height 12
click at [1458, 18] on icon "button" at bounding box center [1456, 18] width 12 height 12
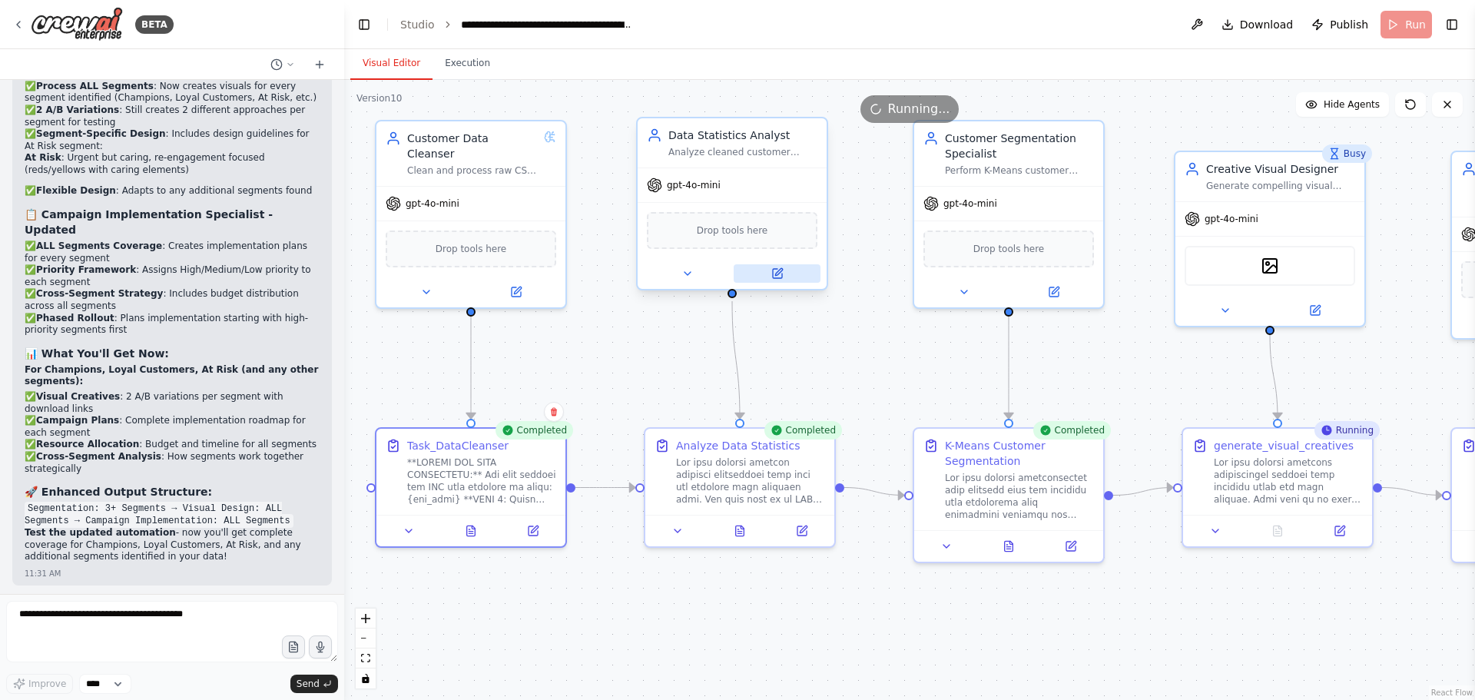
click at [777, 276] on icon at bounding box center [777, 273] width 9 height 9
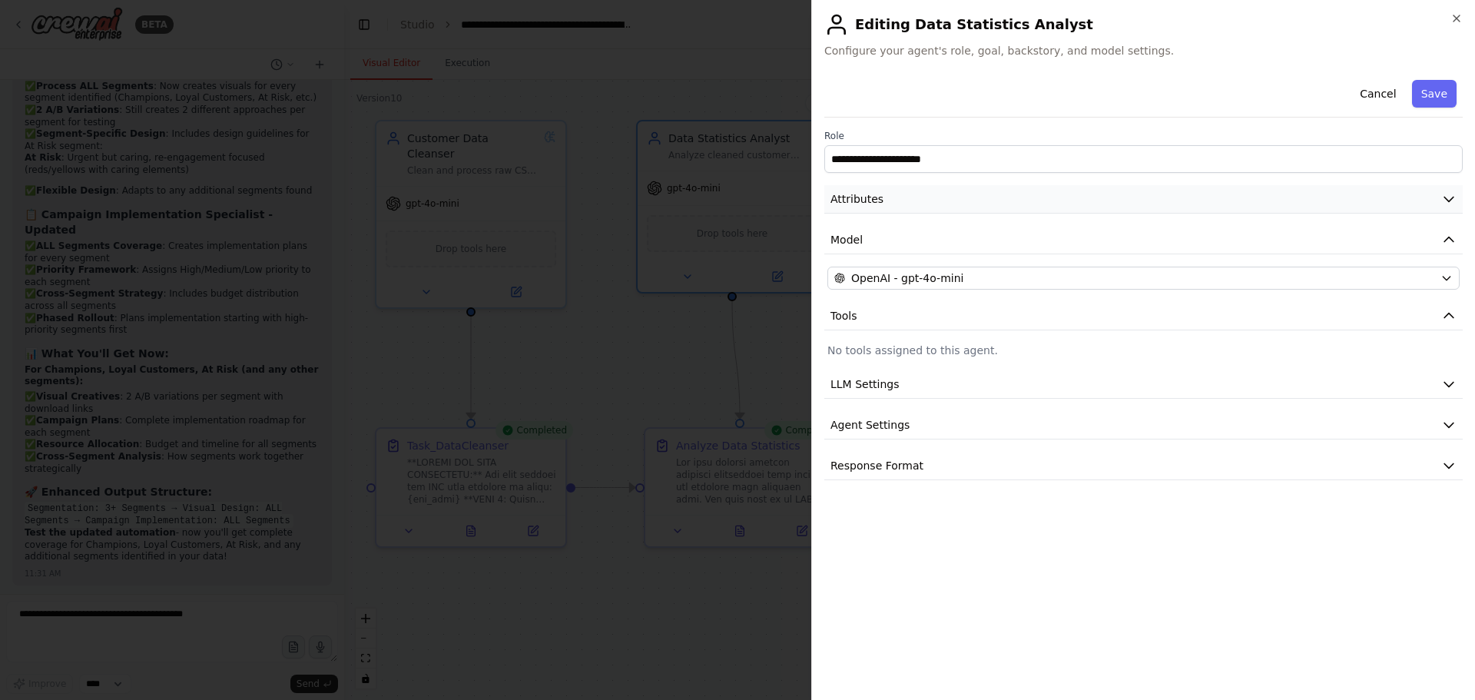
click at [867, 203] on span "Attributes" at bounding box center [856, 198] width 53 height 15
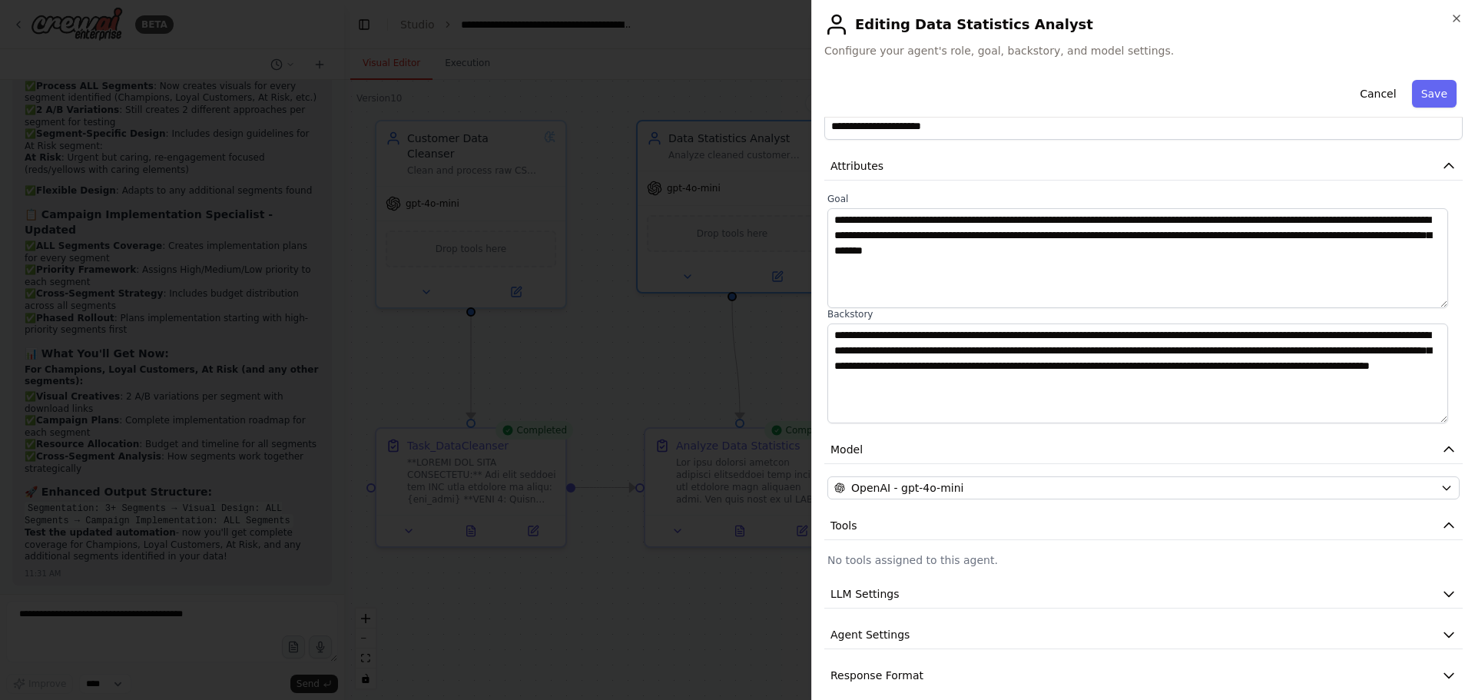
scroll to position [48, 0]
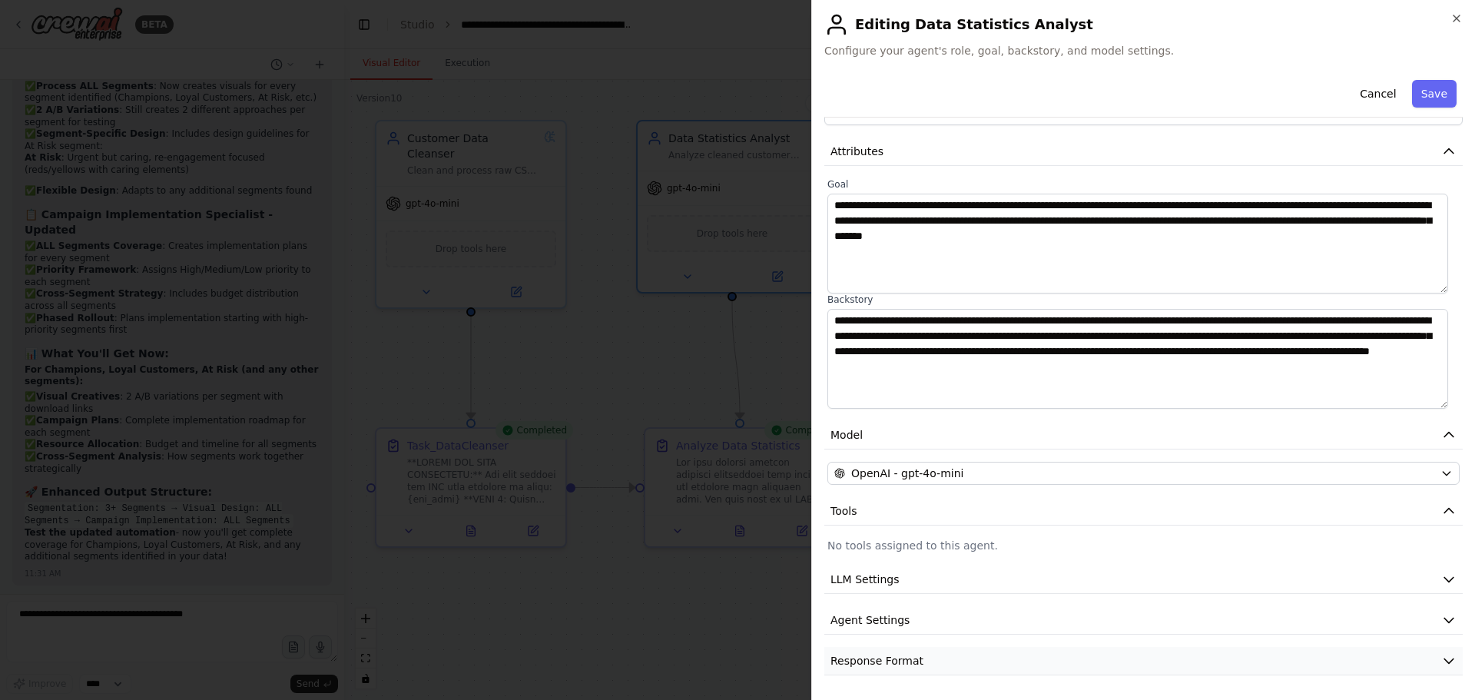
click at [882, 651] on button "Response Format" at bounding box center [1143, 661] width 638 height 28
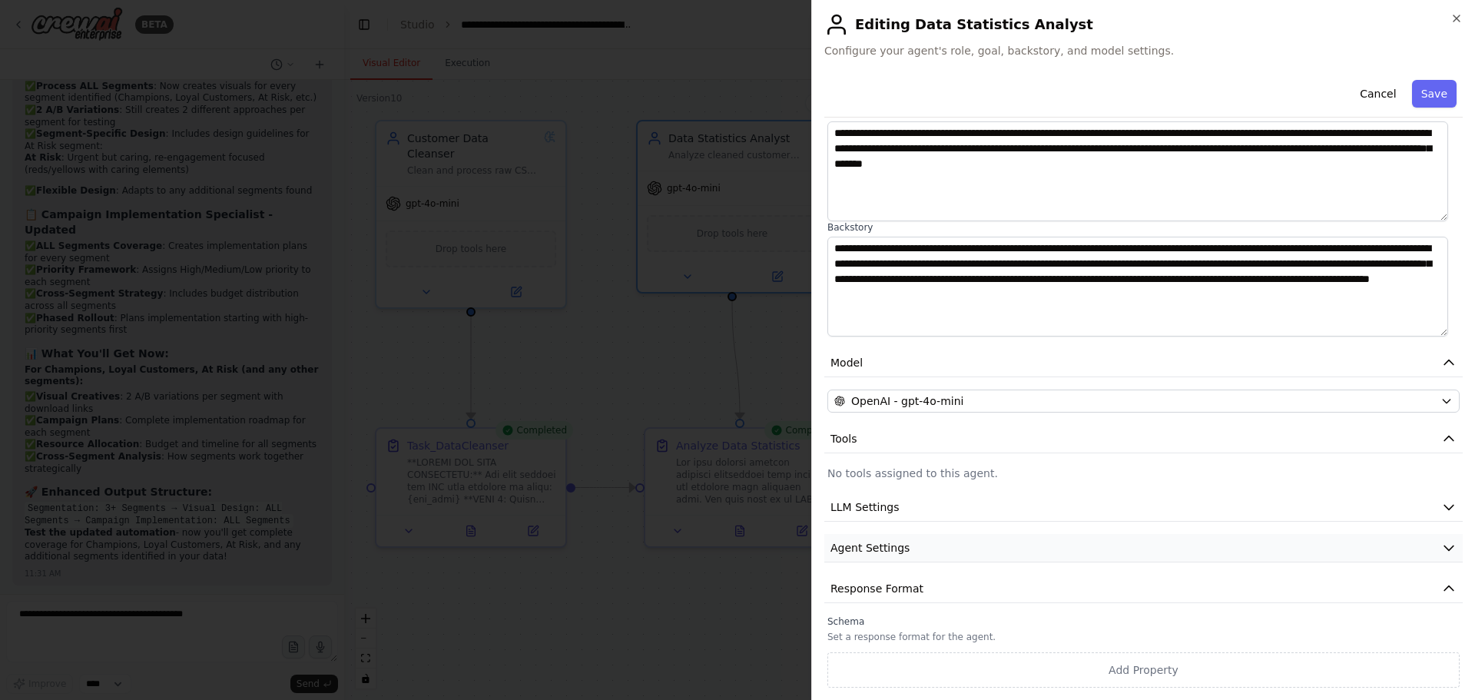
click at [910, 545] on button "Agent Settings" at bounding box center [1143, 548] width 638 height 28
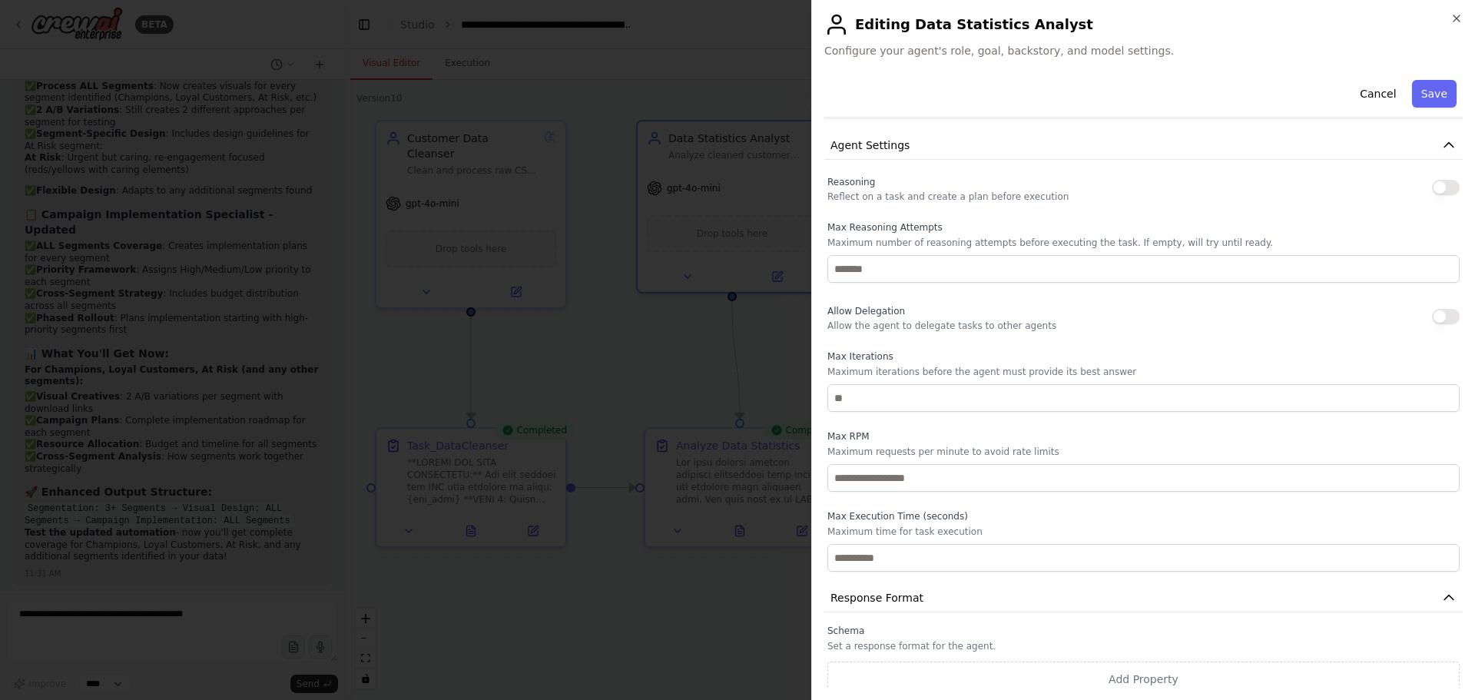
scroll to position [532, 0]
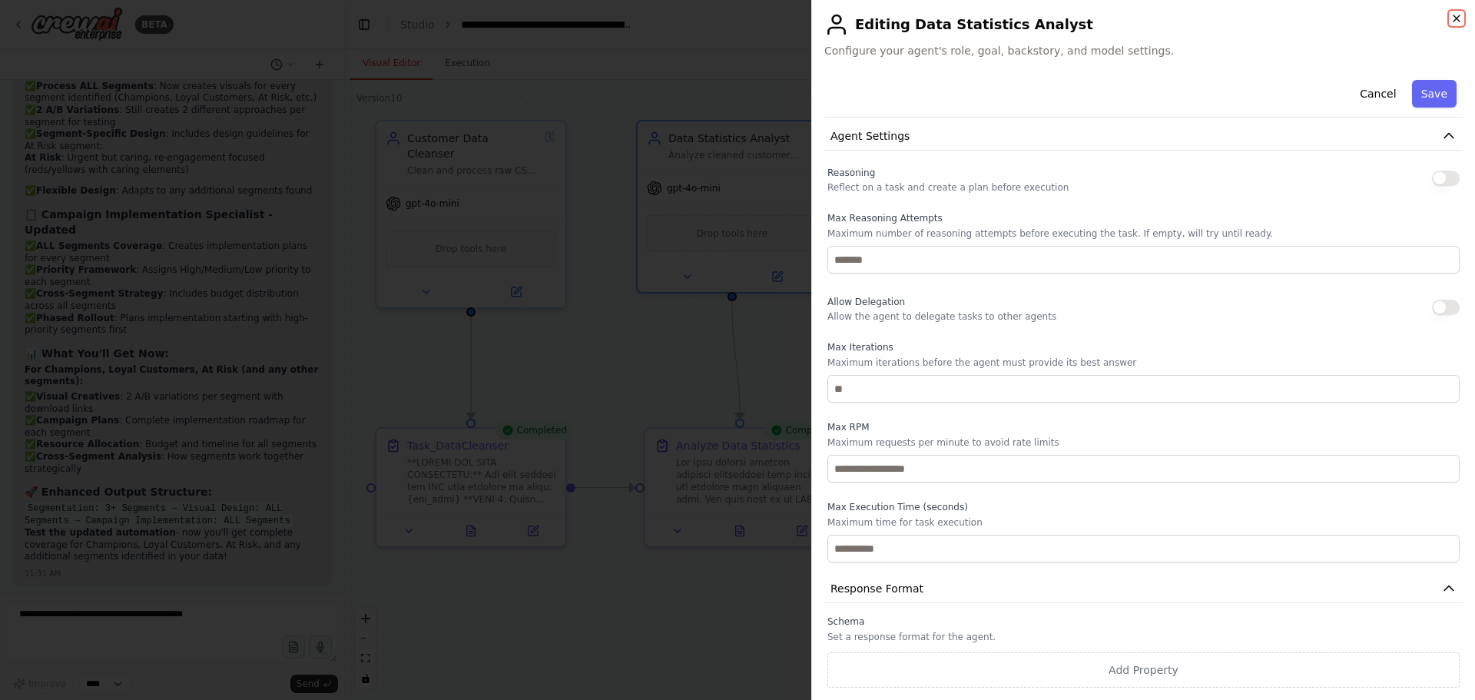
click at [1456, 16] on icon "button" at bounding box center [1456, 18] width 12 height 12
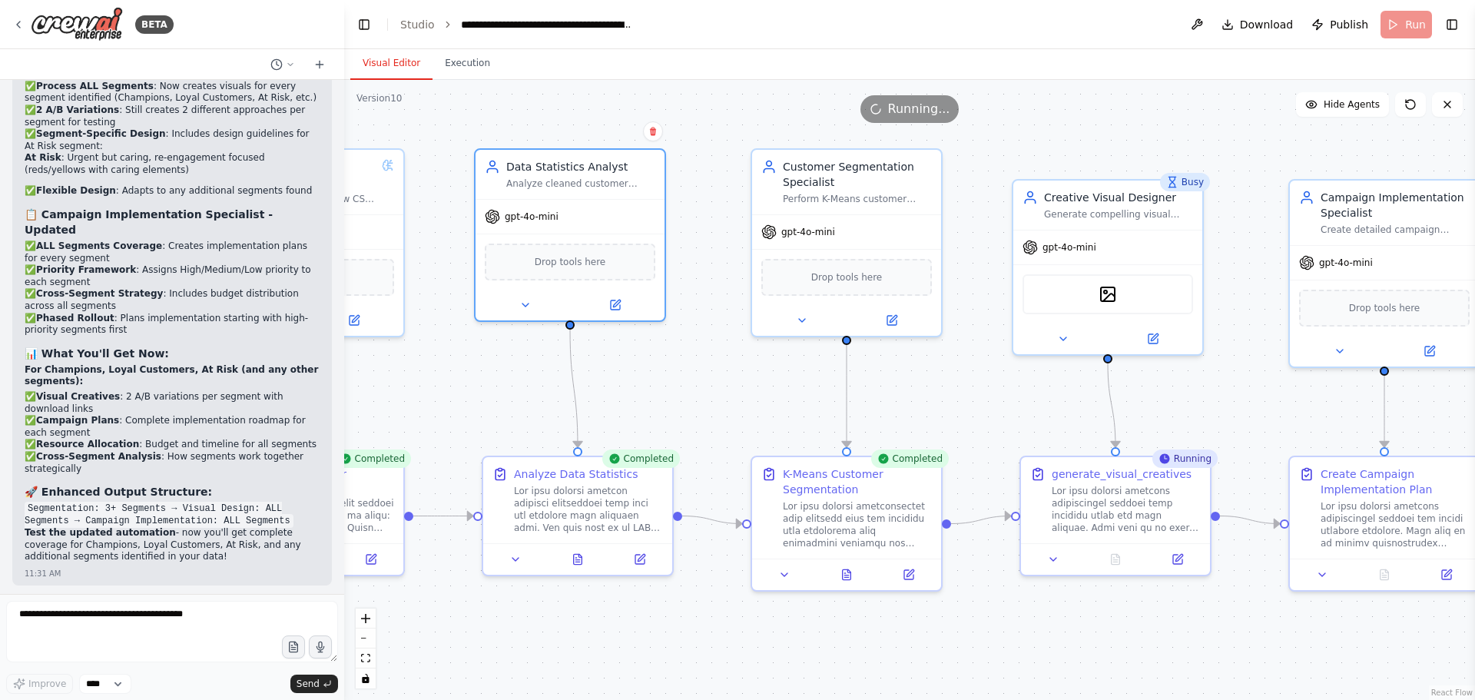
drag, startPoint x: 916, startPoint y: 330, endPoint x: 704, endPoint y: 352, distance: 212.4
click at [708, 352] on div ".deletable-edge-delete-btn { width: 20px; height: 20px; border: 0px solid #ffff…" at bounding box center [909, 390] width 1131 height 620
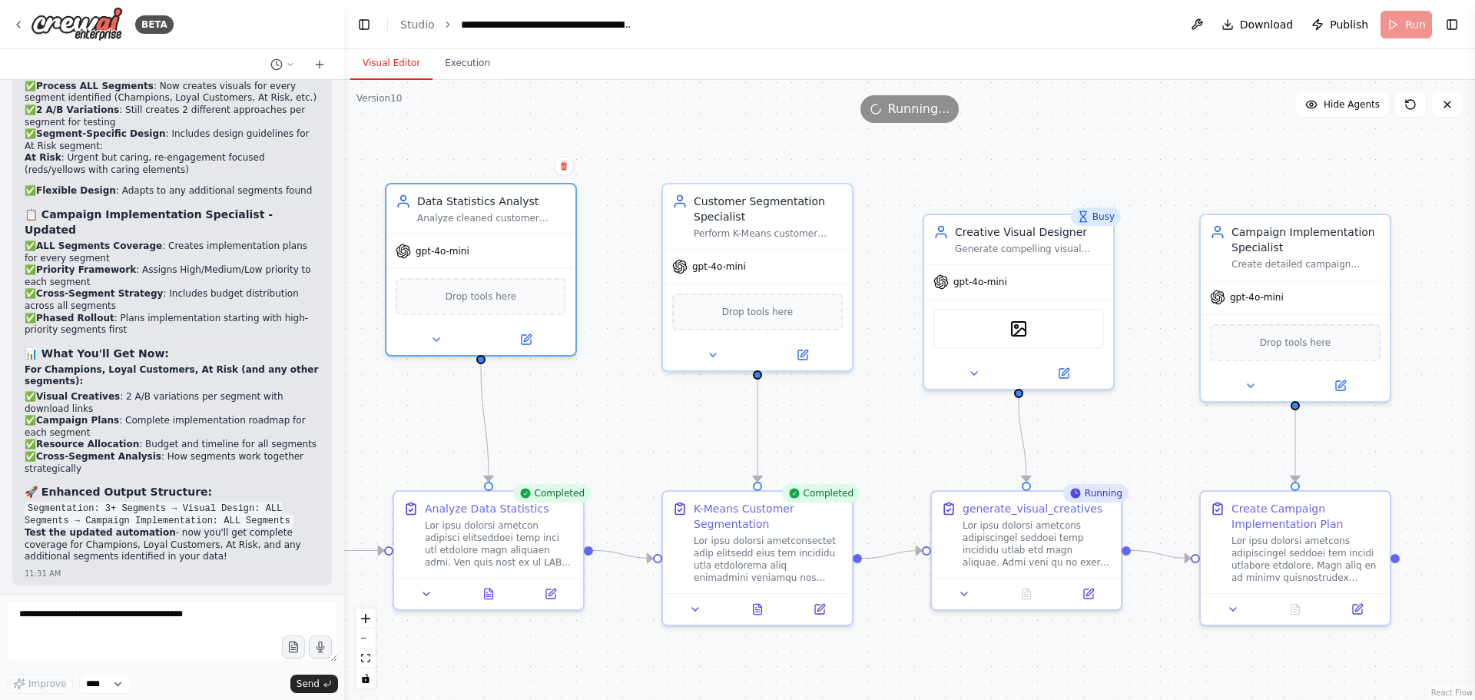
drag, startPoint x: 915, startPoint y: 377, endPoint x: 883, endPoint y: 416, distance: 50.8
click at [883, 416] on div ".deletable-edge-delete-btn { width: 20px; height: 20px; border: 0px solid #ffff…" at bounding box center [909, 390] width 1131 height 620
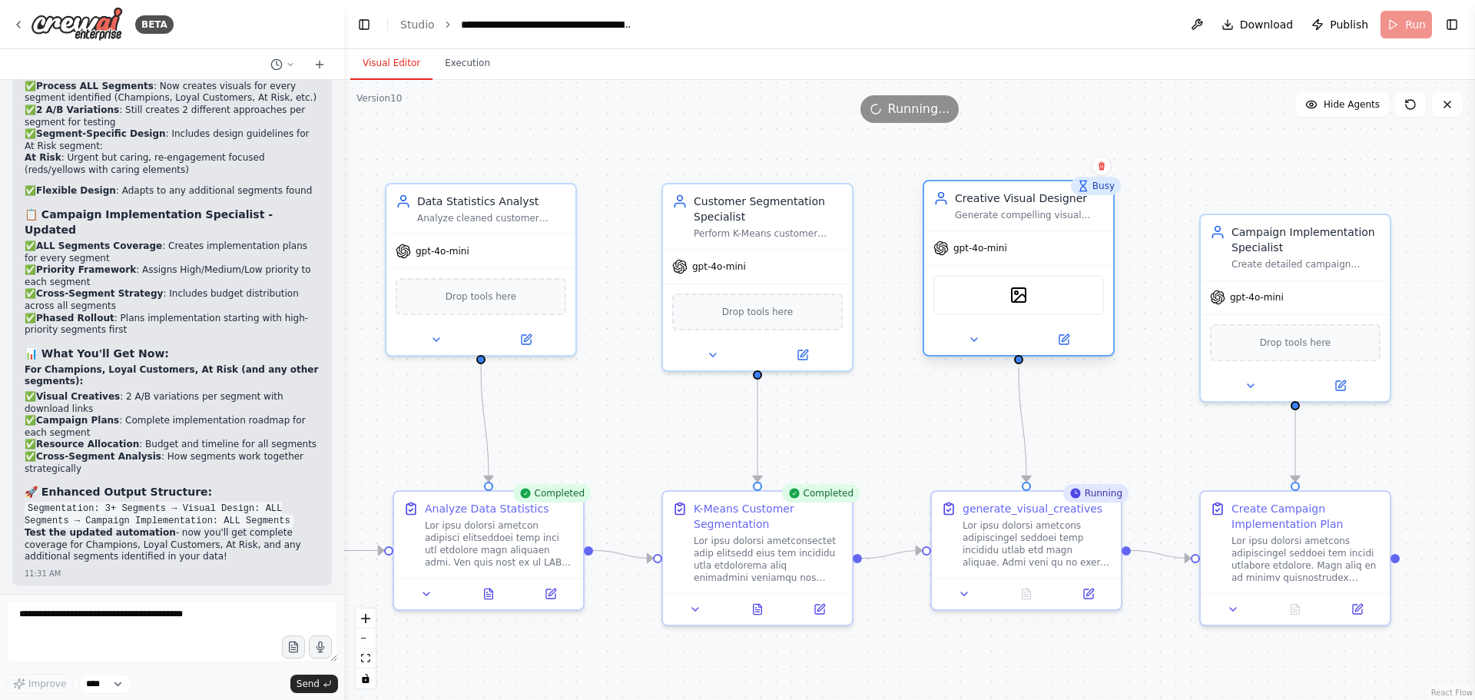
drag, startPoint x: 1019, startPoint y: 275, endPoint x: 1018, endPoint y: 254, distance: 21.6
click at [1018, 254] on div "gpt-4o-mini" at bounding box center [1018, 248] width 189 height 34
drag, startPoint x: 1060, startPoint y: 530, endPoint x: 1050, endPoint y: 537, distance: 12.1
click at [1050, 537] on div at bounding box center [1029, 540] width 149 height 49
click at [1161, 435] on div ".deletable-edge-delete-btn { width: 20px; height: 20px; border: 0px solid #ffff…" at bounding box center [909, 390] width 1131 height 620
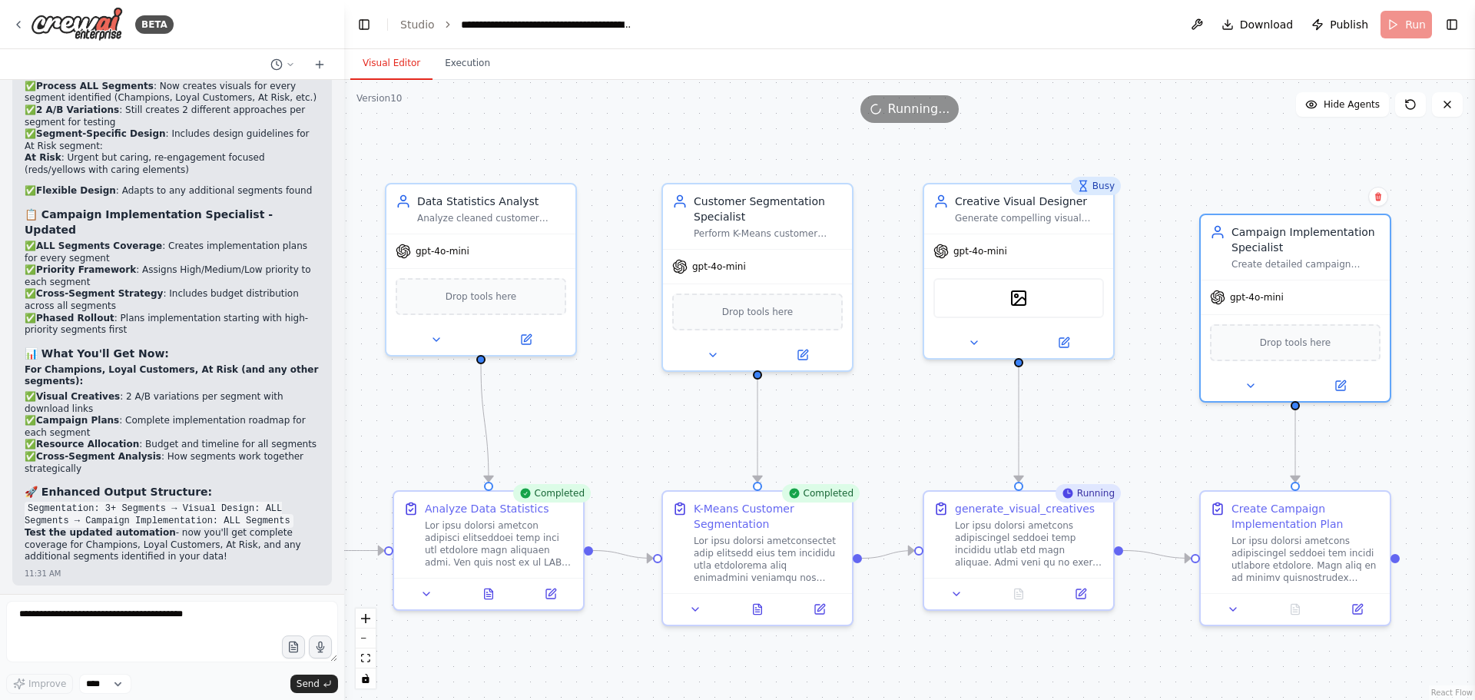
drag, startPoint x: 1290, startPoint y: 249, endPoint x: 1269, endPoint y: 197, distance: 56.2
click at [1269, 197] on div ".deletable-edge-delete-btn { width: 20px; height: 20px; border: 0px solid #ffff…" at bounding box center [909, 390] width 1131 height 620
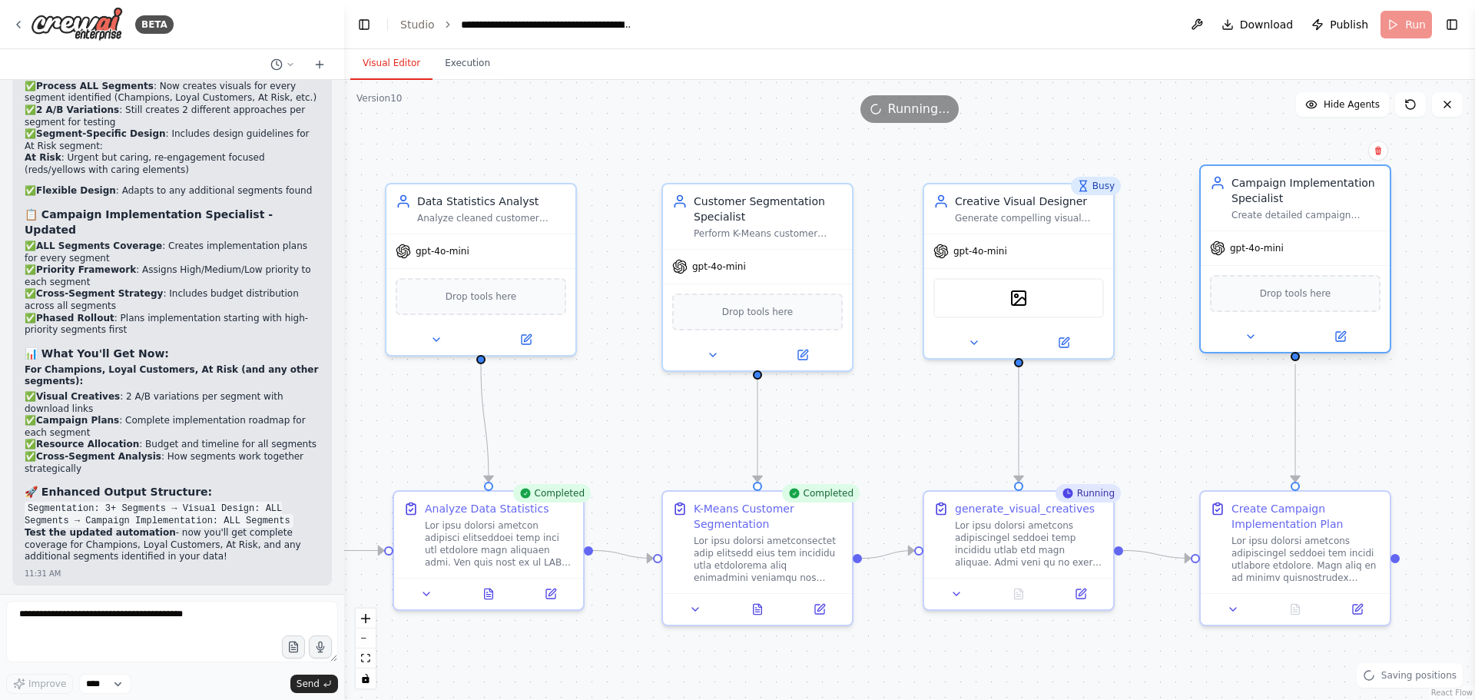
drag, startPoint x: 1271, startPoint y: 223, endPoint x: 1268, endPoint y: 190, distance: 33.2
click at [1268, 190] on div "Campaign Implementation Specialist" at bounding box center [1305, 190] width 149 height 31
click at [1195, 408] on div ".deletable-edge-delete-btn { width: 20px; height: 20px; border: 0px solid #ffff…" at bounding box center [909, 390] width 1131 height 620
click at [1024, 300] on img at bounding box center [1018, 295] width 18 height 18
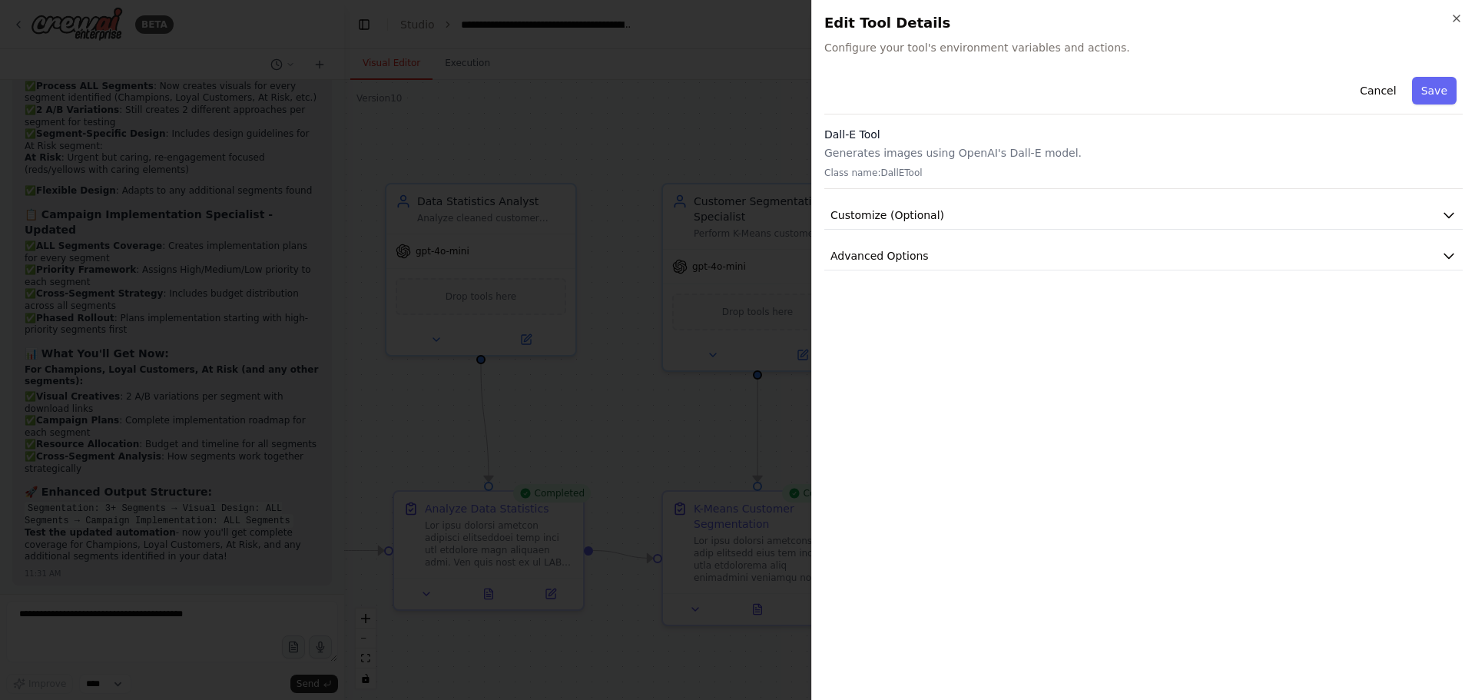
click at [863, 233] on div "Cancel Save Dall-E Tool Generates images using OpenAI's Dall-E model. Class nam…" at bounding box center [1143, 171] width 638 height 200
click at [870, 214] on span "Customize (Optional)" at bounding box center [887, 214] width 114 height 15
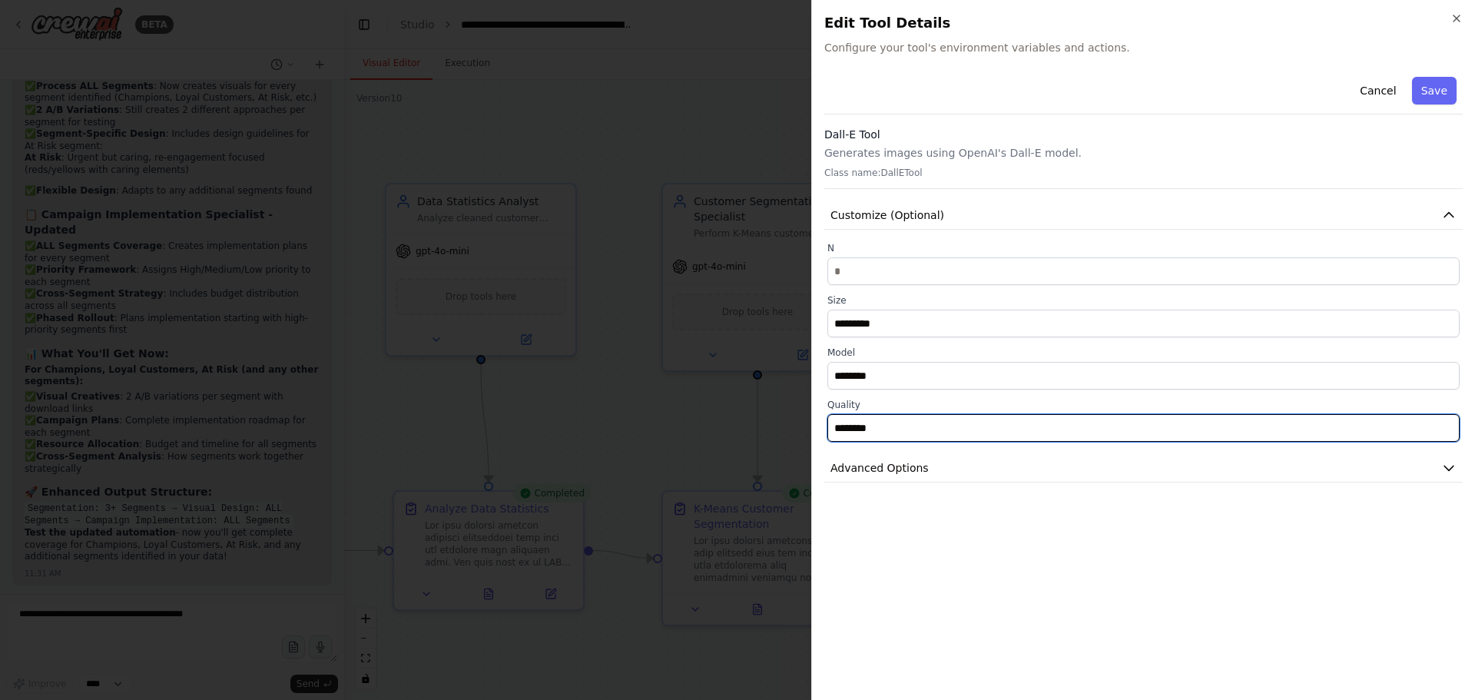
click at [896, 431] on input "********" at bounding box center [1143, 428] width 632 height 28
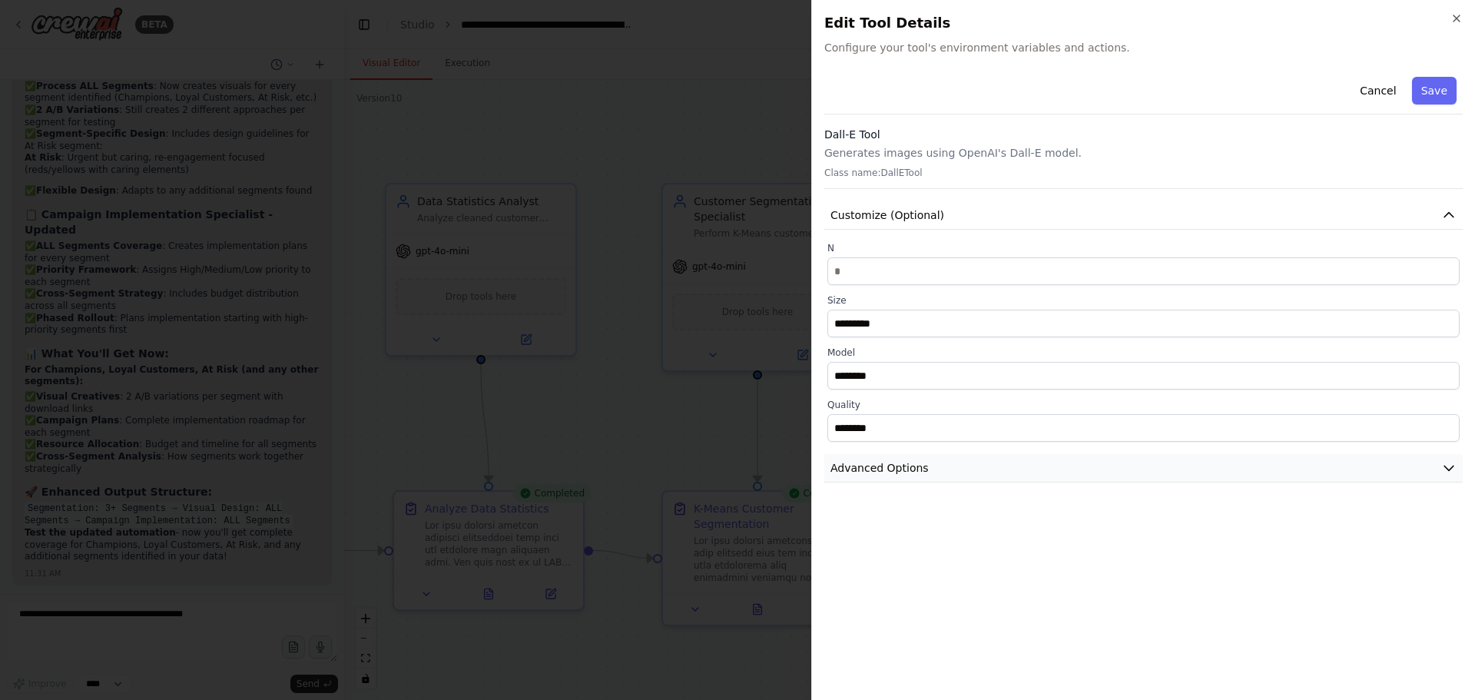
click at [927, 477] on button "Advanced Options" at bounding box center [1143, 468] width 638 height 28
click at [964, 525] on div "OPENAI_API_KEY Required" at bounding box center [1143, 530] width 612 height 15
click at [1455, 22] on icon "button" at bounding box center [1456, 18] width 12 height 12
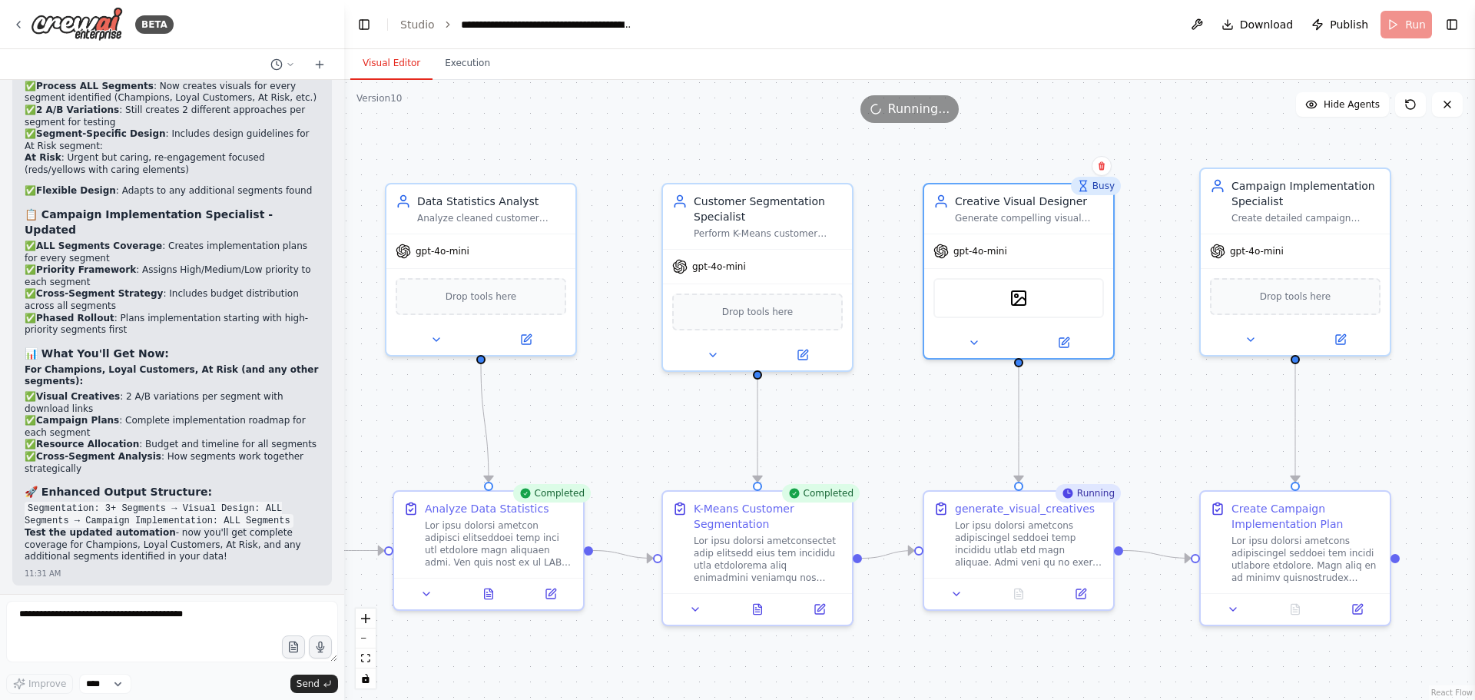
click at [1171, 418] on div ".deletable-edge-delete-btn { width: 20px; height: 20px; border: 0px solid #ffff…" at bounding box center [909, 390] width 1131 height 620
click at [973, 343] on icon at bounding box center [974, 339] width 12 height 12
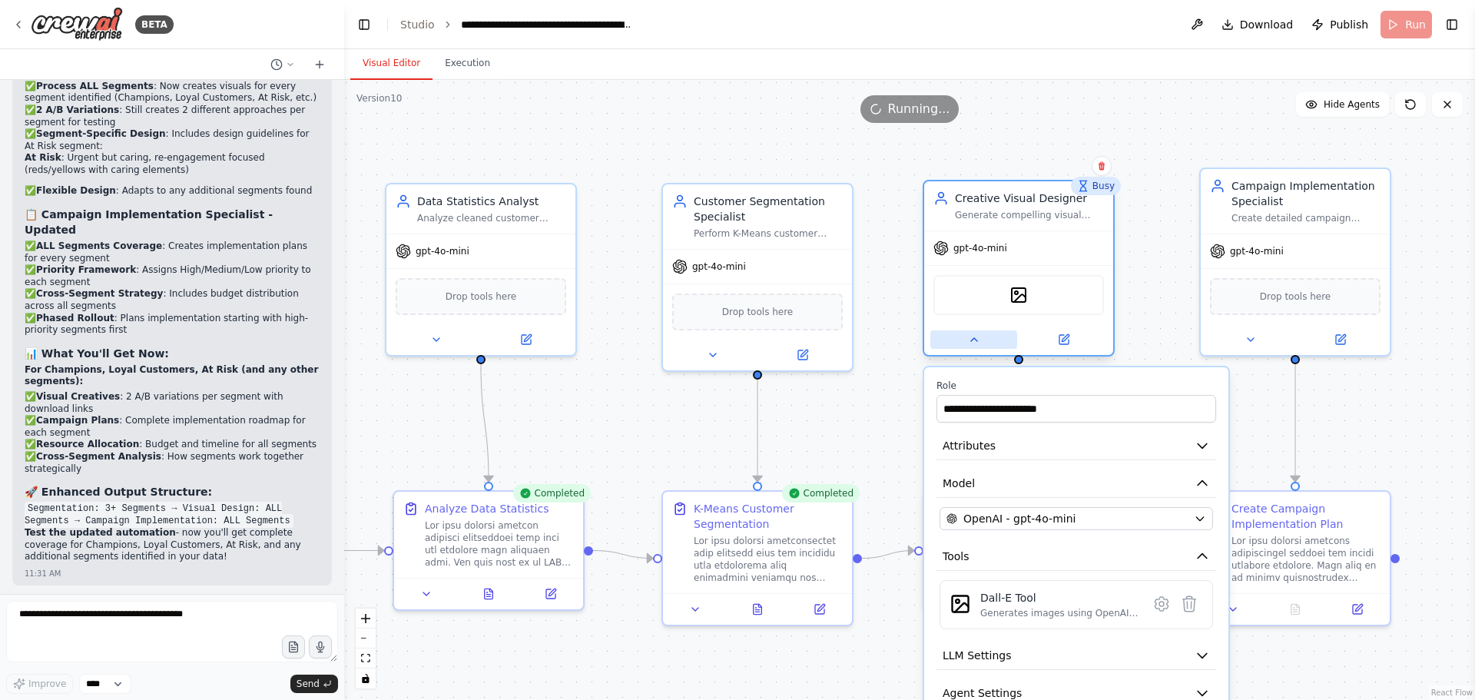
click at [973, 343] on icon at bounding box center [974, 339] width 12 height 12
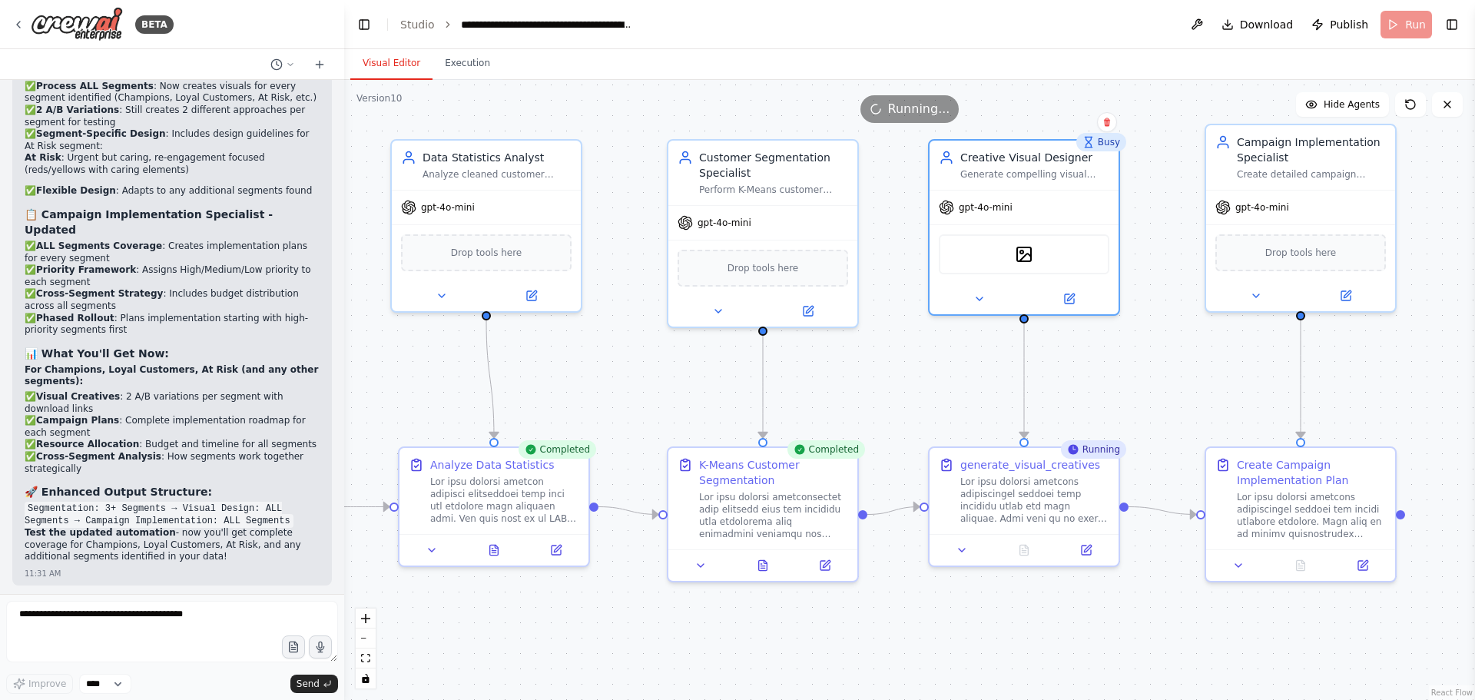
drag, startPoint x: 870, startPoint y: 422, endPoint x: 875, endPoint y: 378, distance: 44.1
click at [875, 378] on div ".deletable-edge-delete-btn { width: 20px; height: 20px; border: 0px solid #ffff…" at bounding box center [909, 390] width 1131 height 620
click at [416, 552] on button at bounding box center [432, 547] width 53 height 18
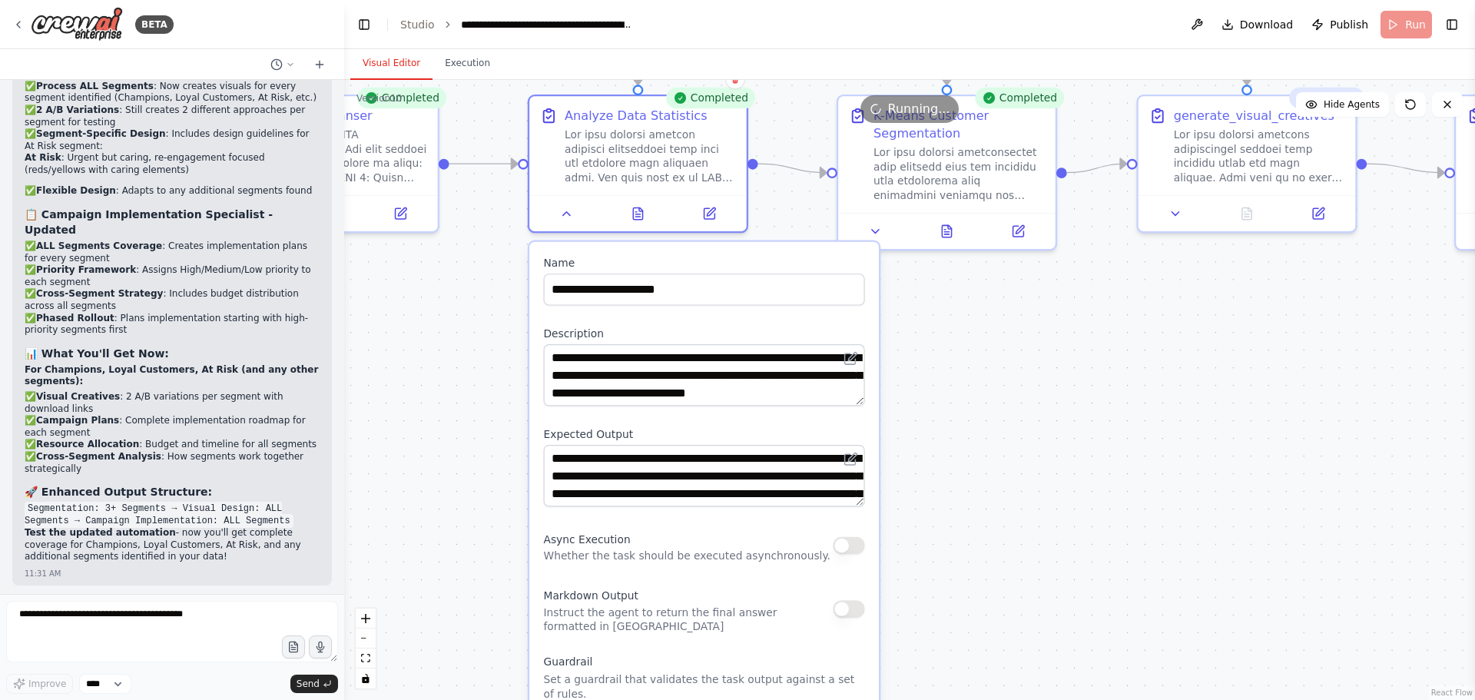
drag, startPoint x: 679, startPoint y: 310, endPoint x: 809, endPoint y: 46, distance: 294.4
click at [809, 46] on main "**********" at bounding box center [909, 350] width 1131 height 700
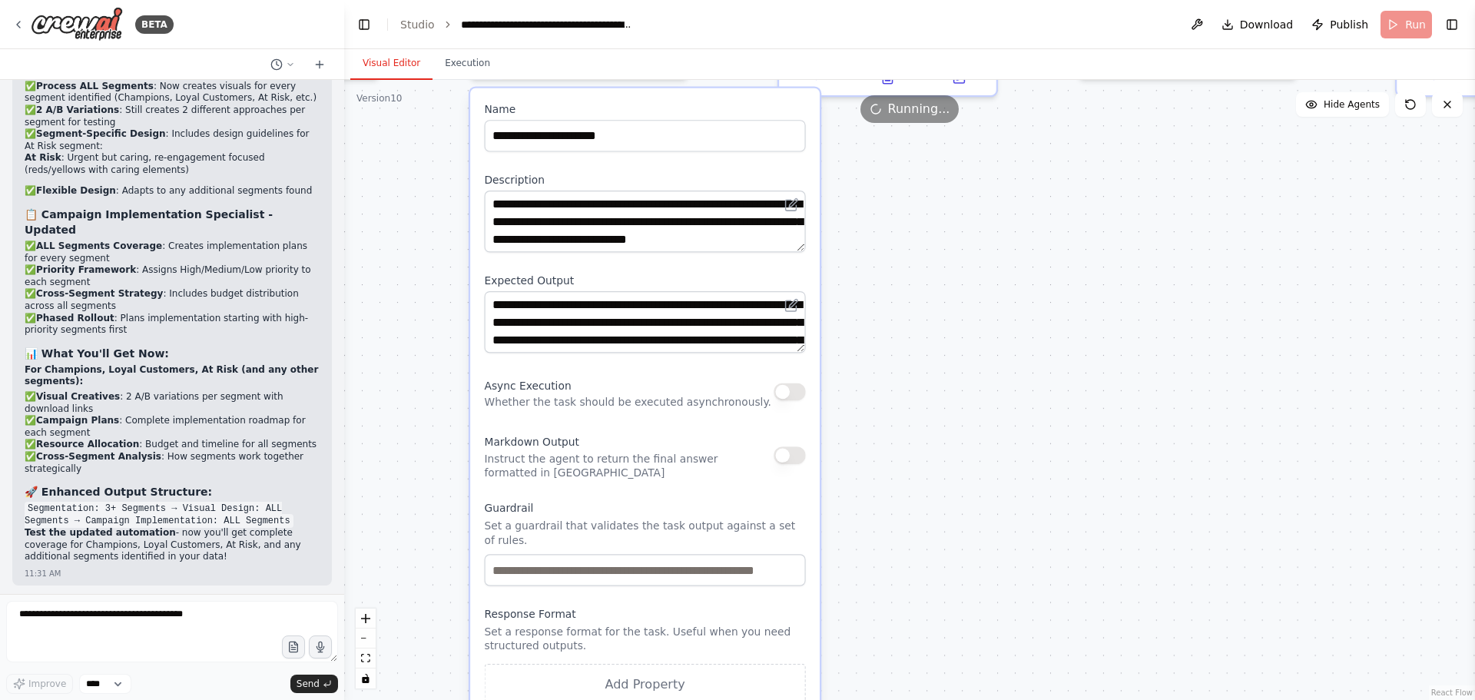
drag, startPoint x: 983, startPoint y: 477, endPoint x: 923, endPoint y: 327, distance: 161.6
click at [923, 327] on div ".deletable-edge-delete-btn { width: 20px; height: 20px; border: 0px solid #ffff…" at bounding box center [909, 390] width 1131 height 620
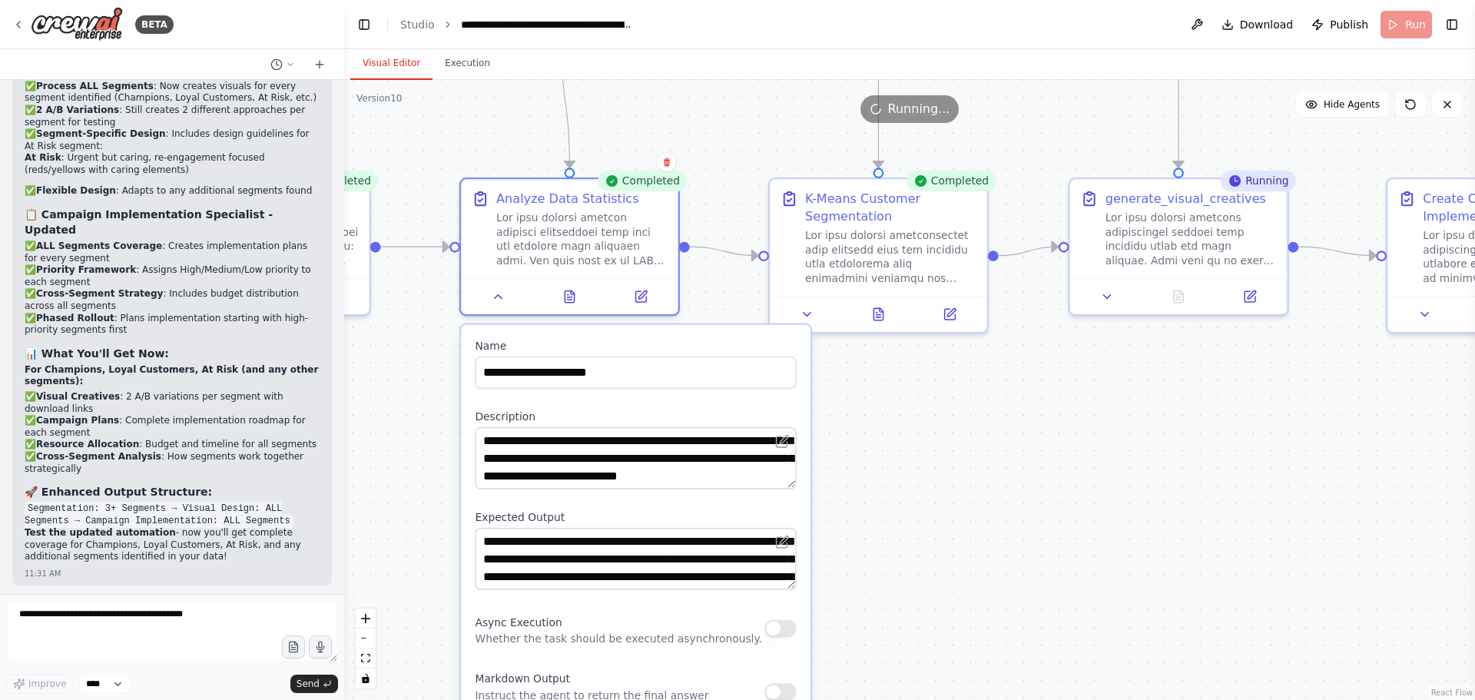
drag, startPoint x: 953, startPoint y: 400, endPoint x: 938, endPoint y: 654, distance: 253.9
click at [937, 661] on div ".deletable-edge-delete-btn { width: 20px; height: 20px; border: 0px solid #ffff…" at bounding box center [909, 390] width 1131 height 620
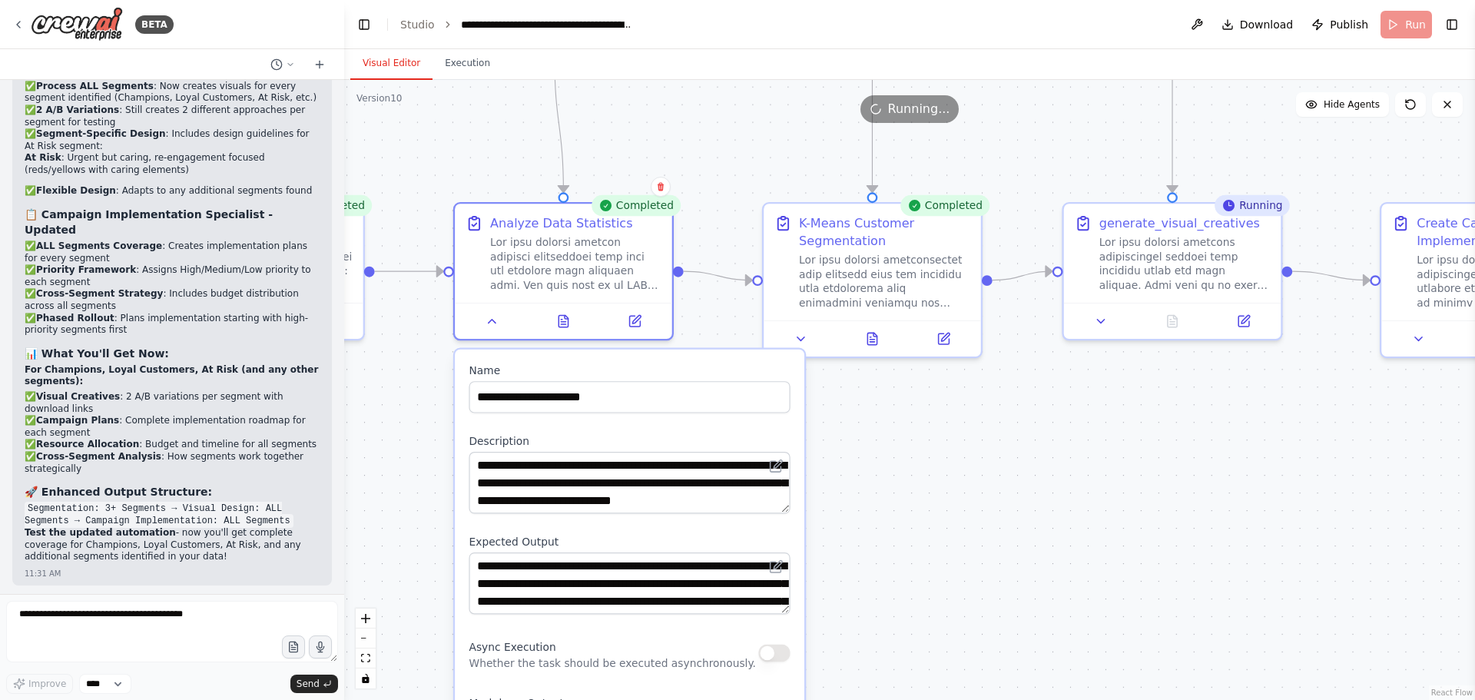
click at [973, 517] on div ".deletable-edge-delete-btn { width: 20px; height: 20px; border: 0px solid #ffff…" at bounding box center [909, 390] width 1131 height 620
click at [633, 320] on icon at bounding box center [636, 316] width 8 height 8
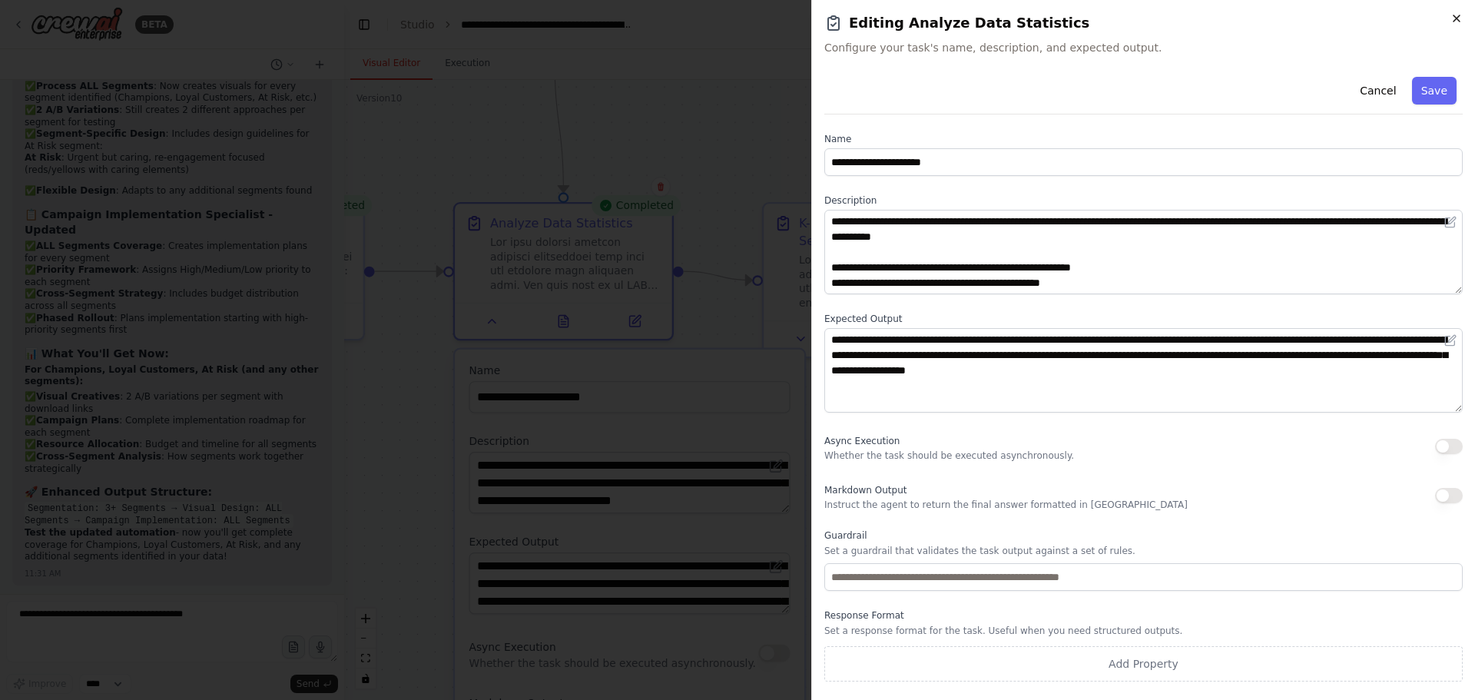
click at [1453, 22] on icon "button" at bounding box center [1456, 18] width 12 height 12
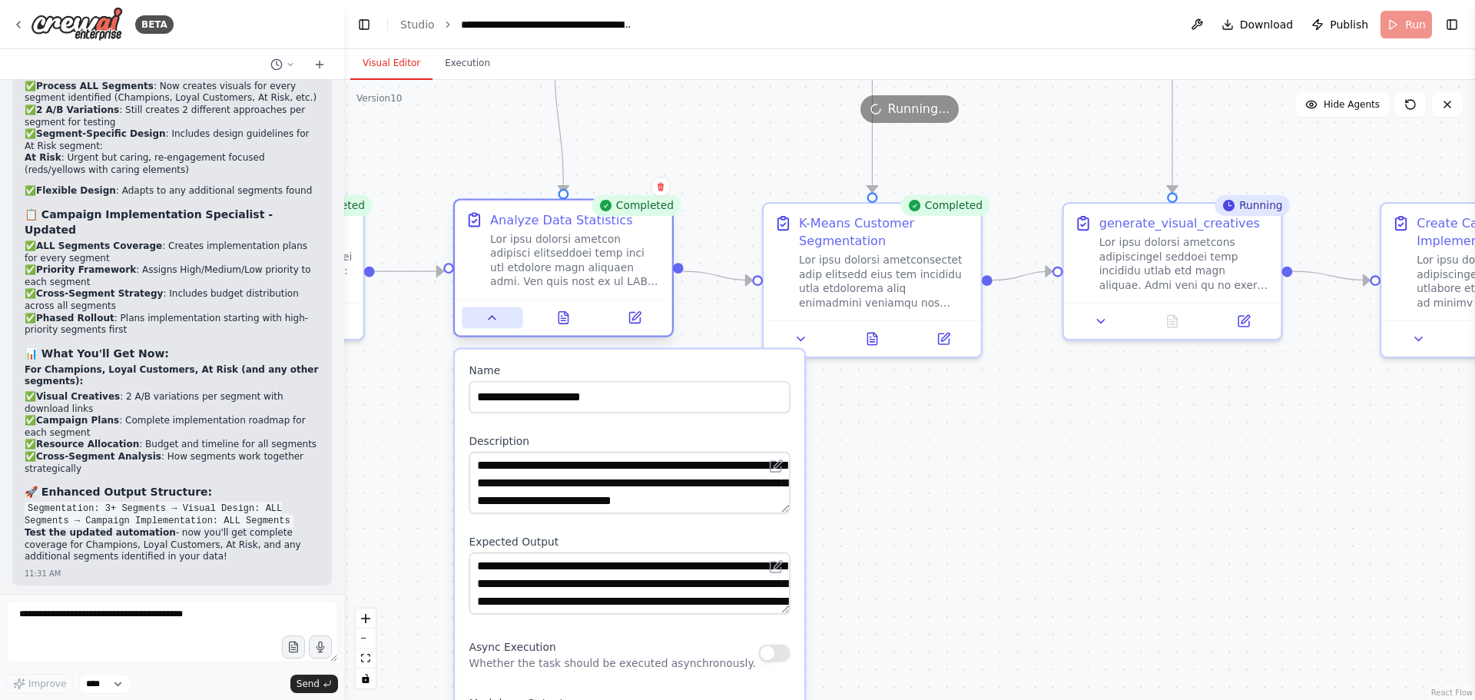
click at [492, 320] on icon at bounding box center [492, 317] width 14 height 14
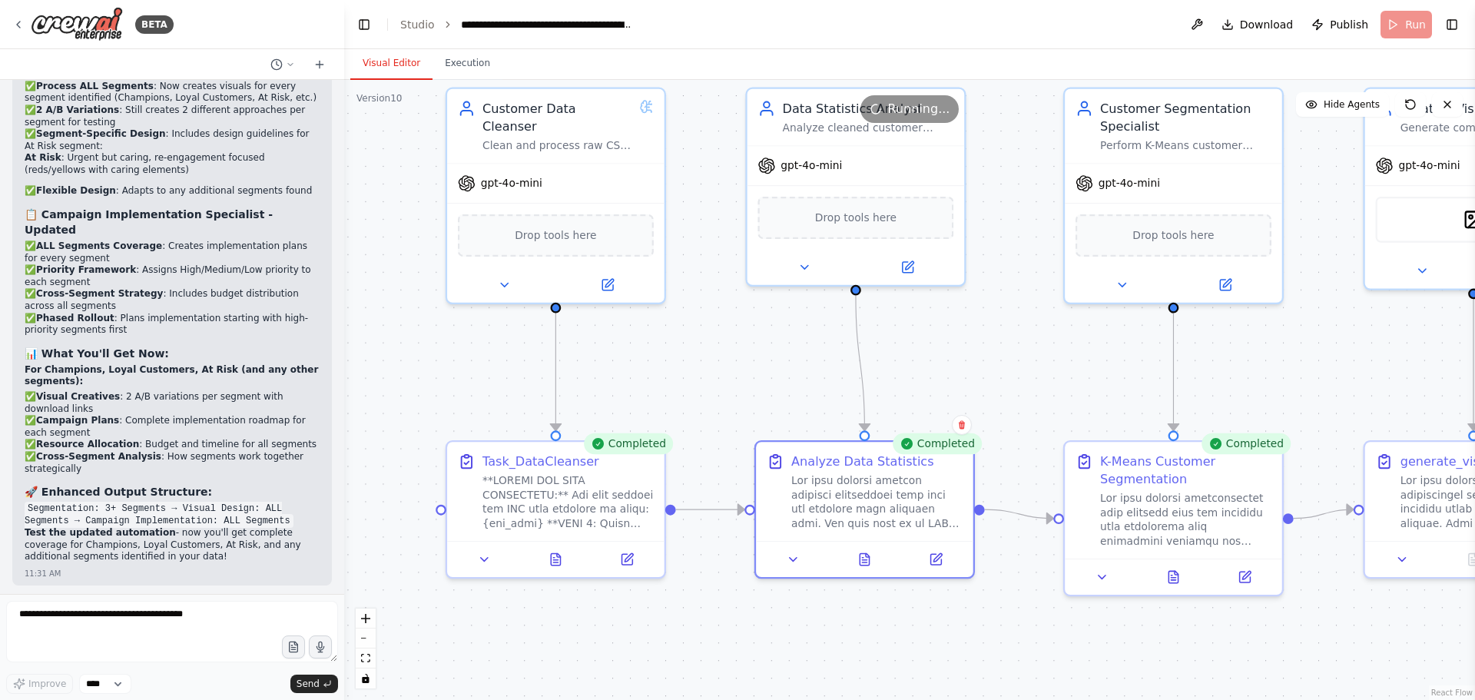
drag, startPoint x: 574, startPoint y: 416, endPoint x: 774, endPoint y: 635, distance: 296.9
click at [774, 635] on div ".deletable-edge-delete-btn { width: 20px; height: 20px; border: 0px solid #ffff…" at bounding box center [909, 390] width 1131 height 620
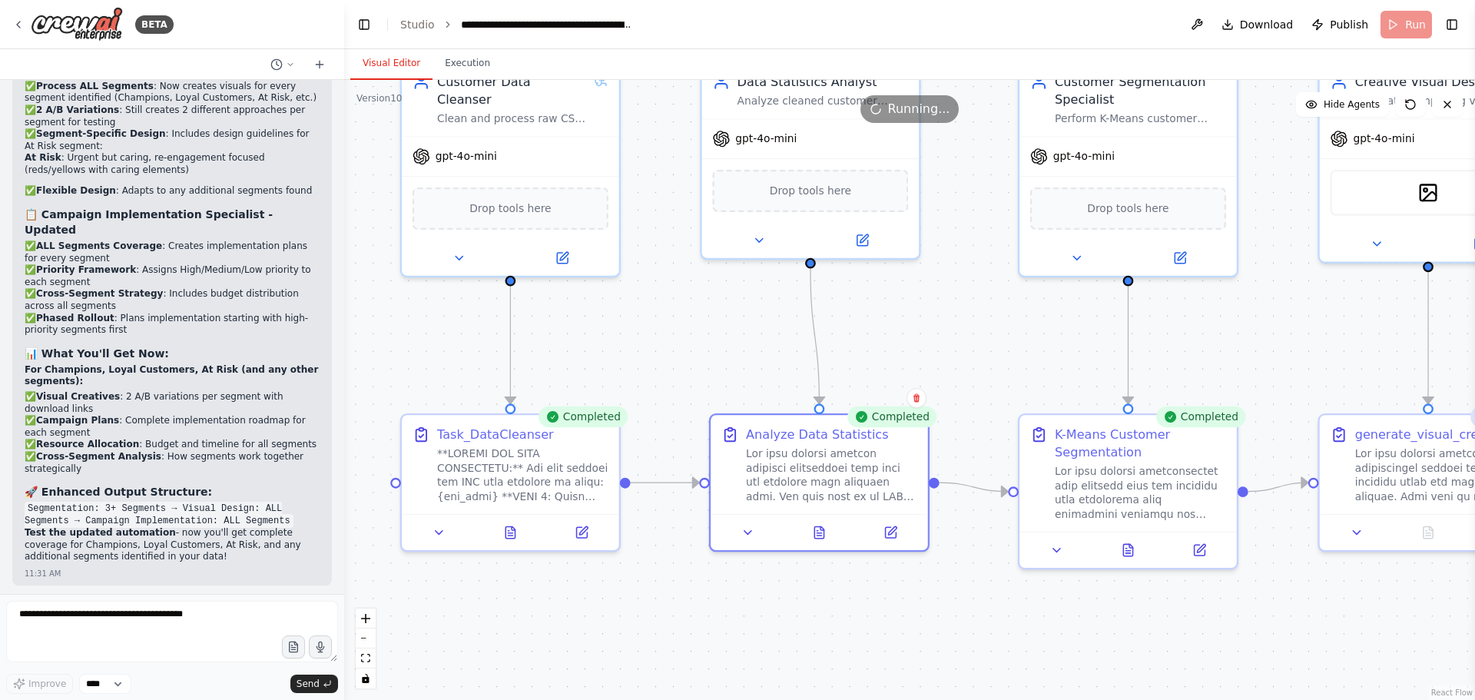
drag, startPoint x: 692, startPoint y: 309, endPoint x: 647, endPoint y: 280, distance: 53.9
click at [647, 280] on div ".deletable-edge-delete-btn { width: 20px; height: 20px; border: 0px solid #ffff…" at bounding box center [909, 390] width 1131 height 620
click at [756, 230] on icon at bounding box center [759, 237] width 14 height 14
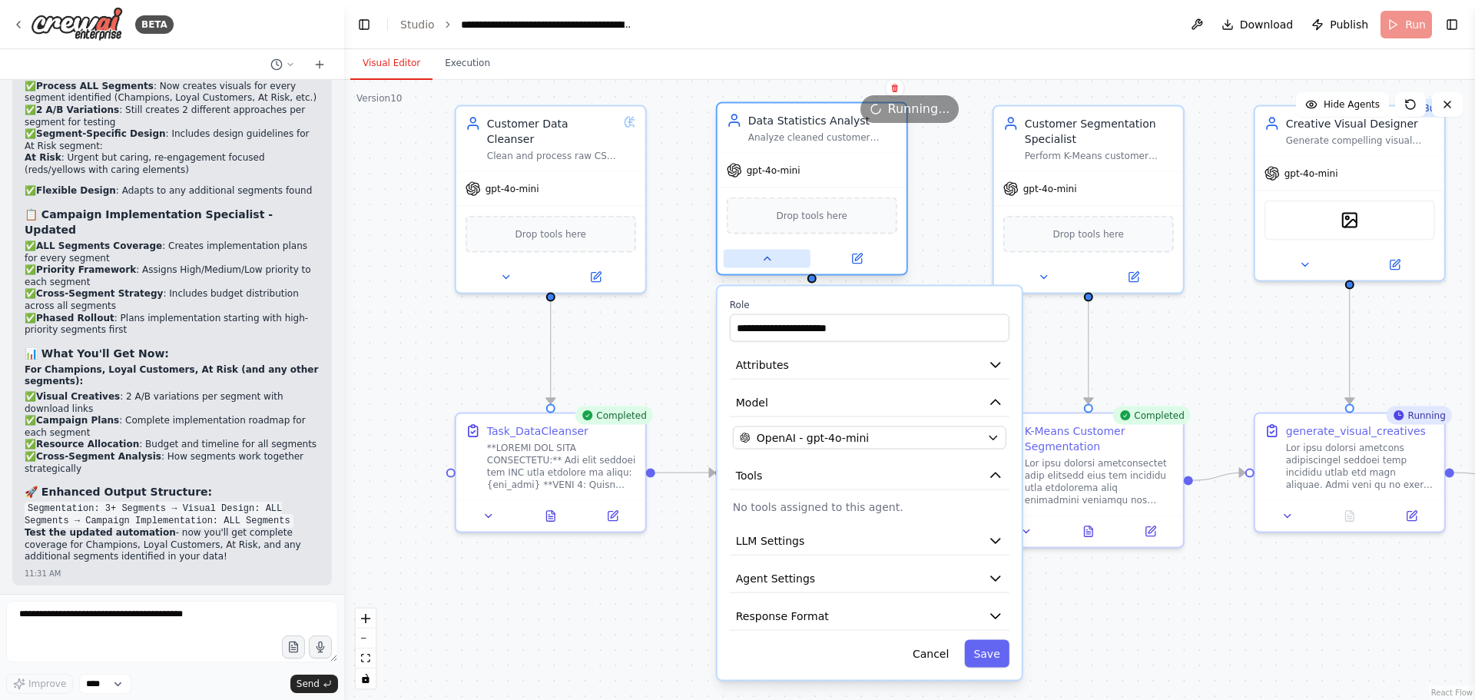
click at [767, 259] on icon at bounding box center [767, 258] width 6 height 3
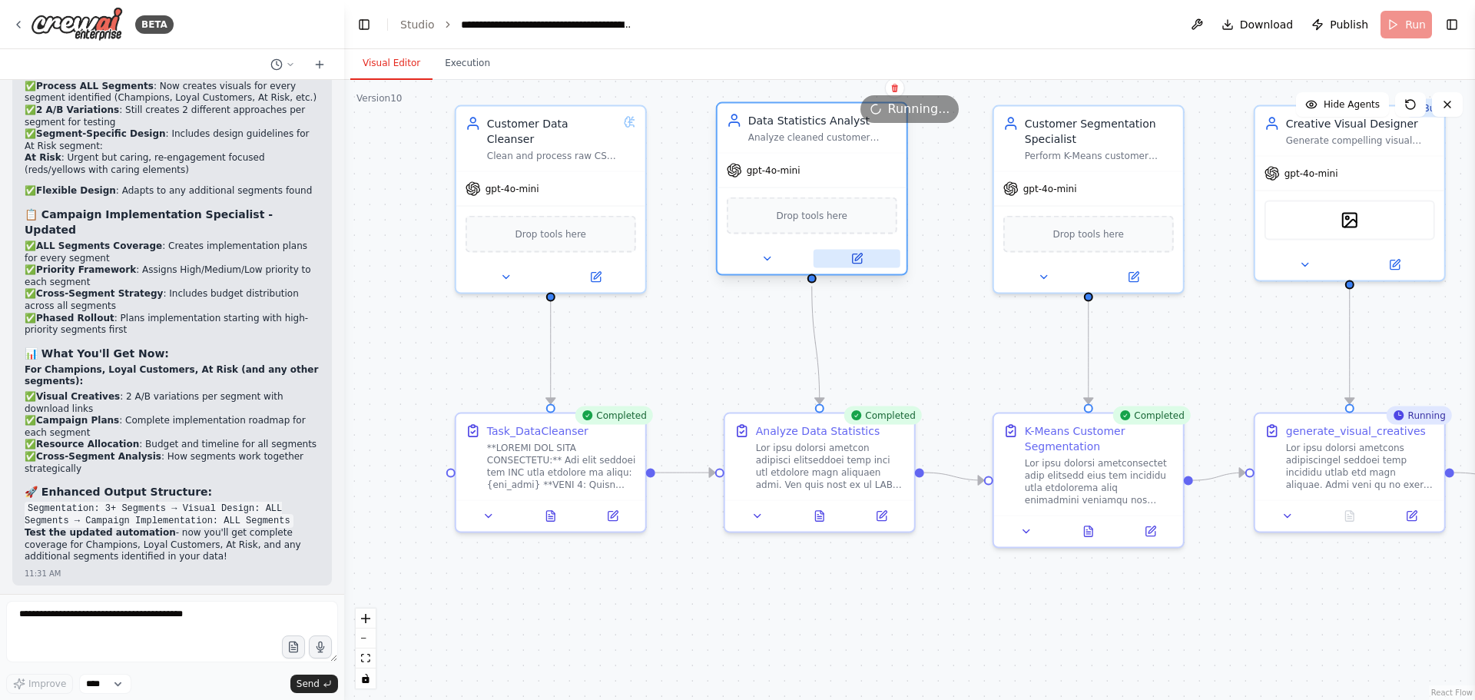
click at [857, 257] on icon at bounding box center [858, 257] width 7 height 7
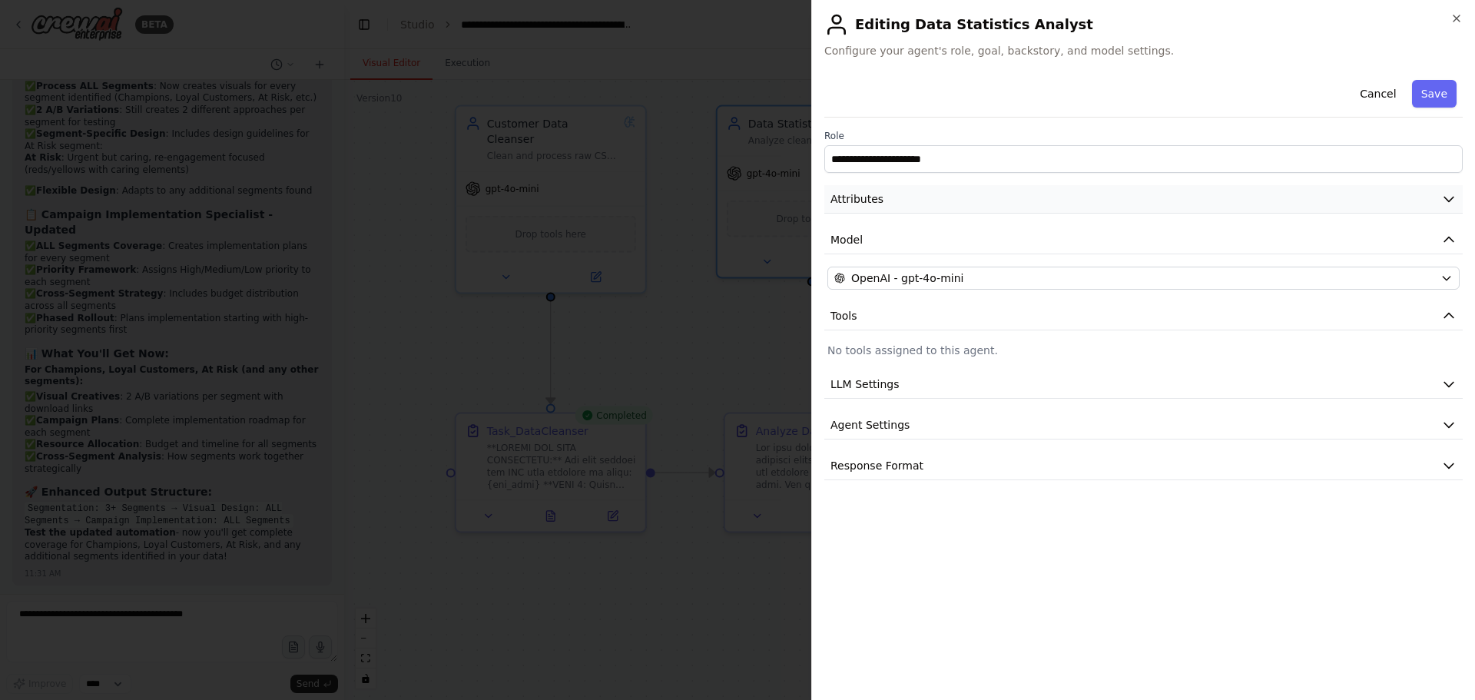
click at [873, 204] on span "Attributes" at bounding box center [856, 198] width 53 height 15
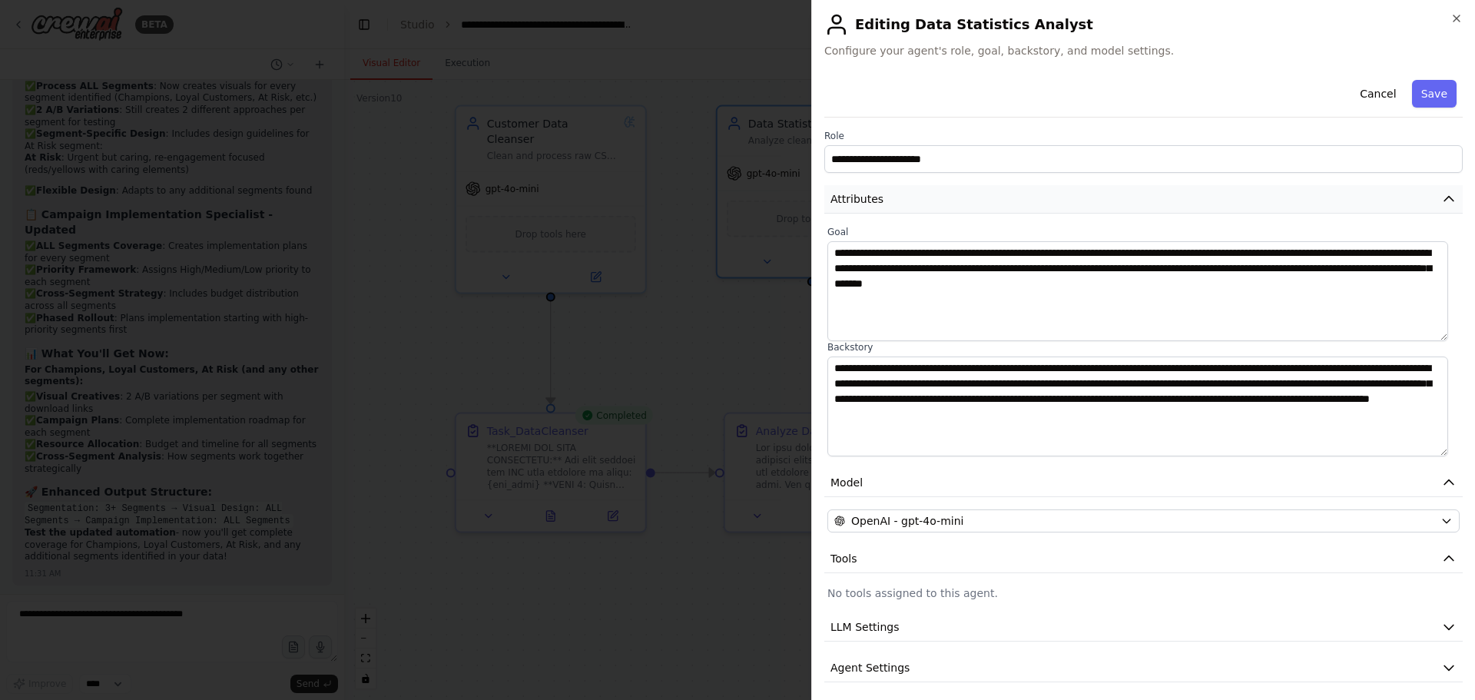
click at [873, 204] on span "Attributes" at bounding box center [856, 198] width 53 height 15
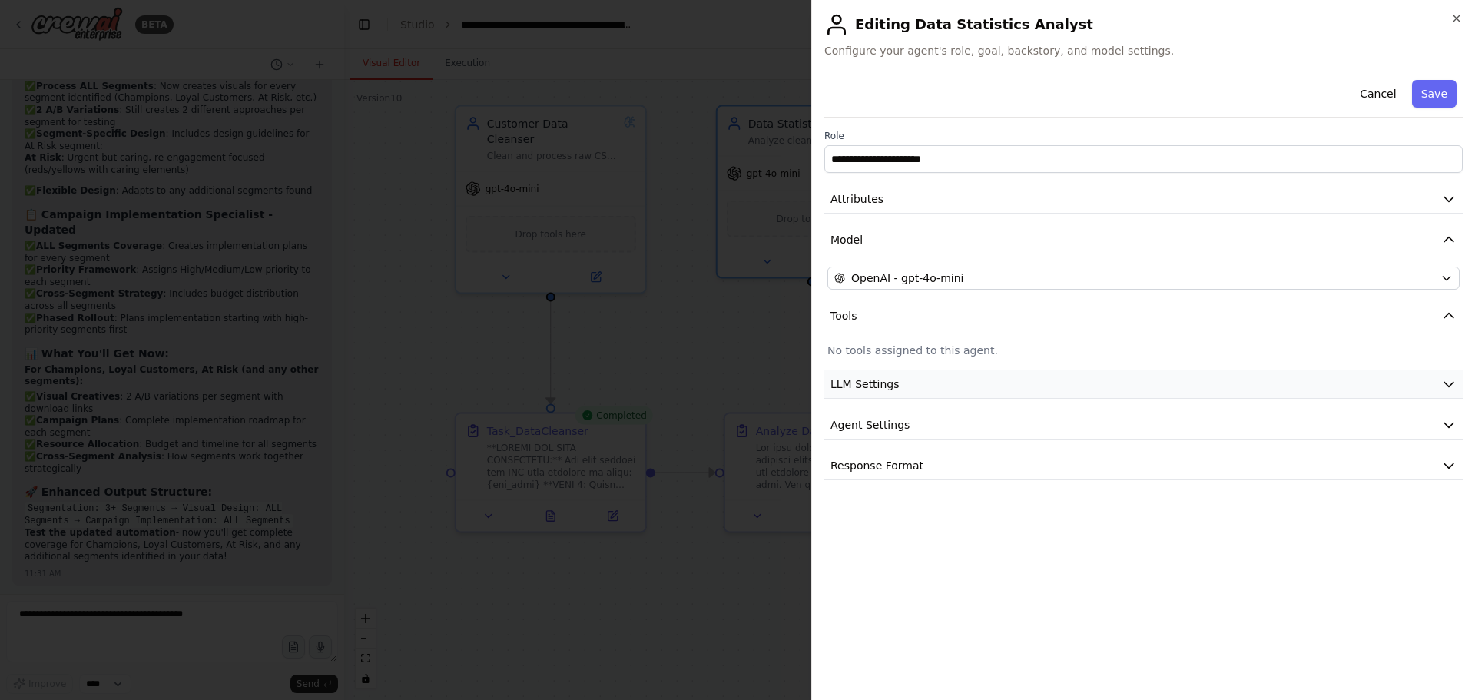
click at [886, 380] on span "LLM Settings" at bounding box center [864, 383] width 69 height 15
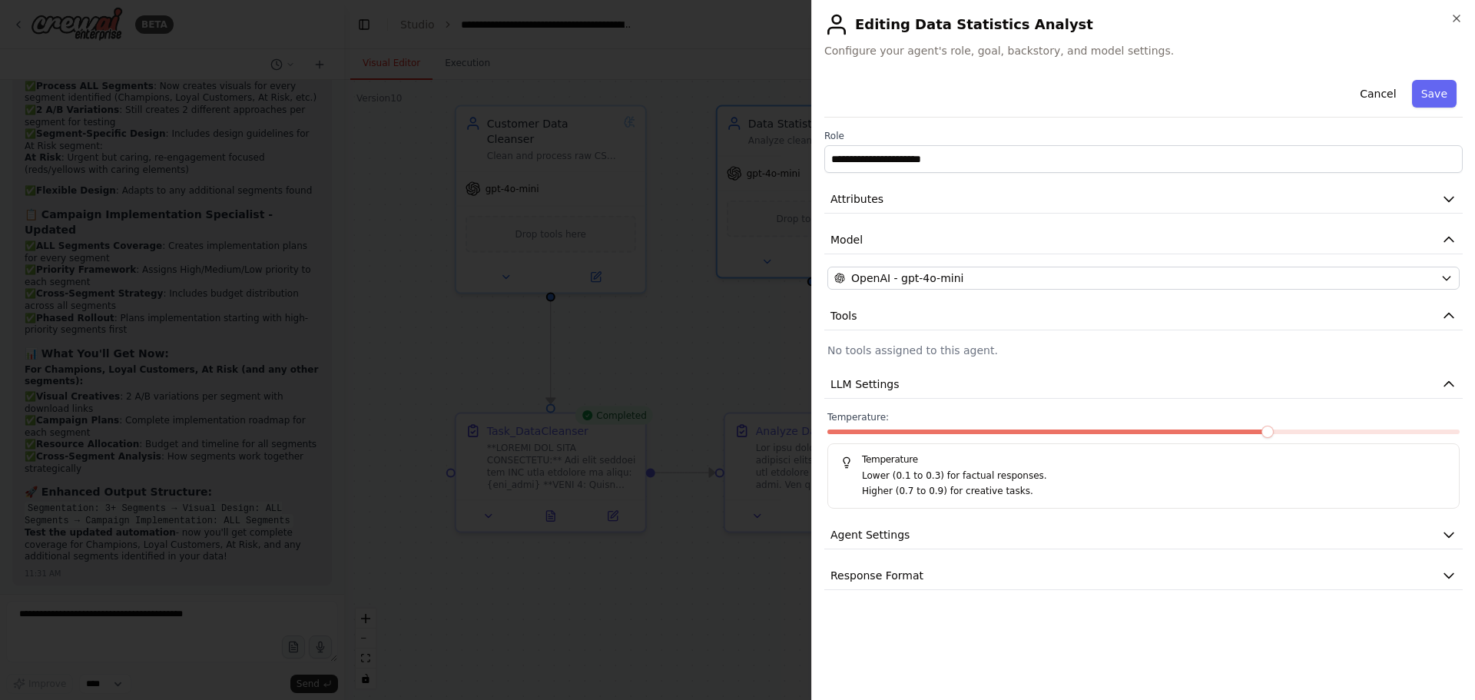
click at [1263, 430] on span at bounding box center [1267, 432] width 12 height 12
click at [907, 575] on span "Response Format" at bounding box center [876, 575] width 93 height 15
click at [886, 535] on span "Agent Settings" at bounding box center [869, 534] width 79 height 15
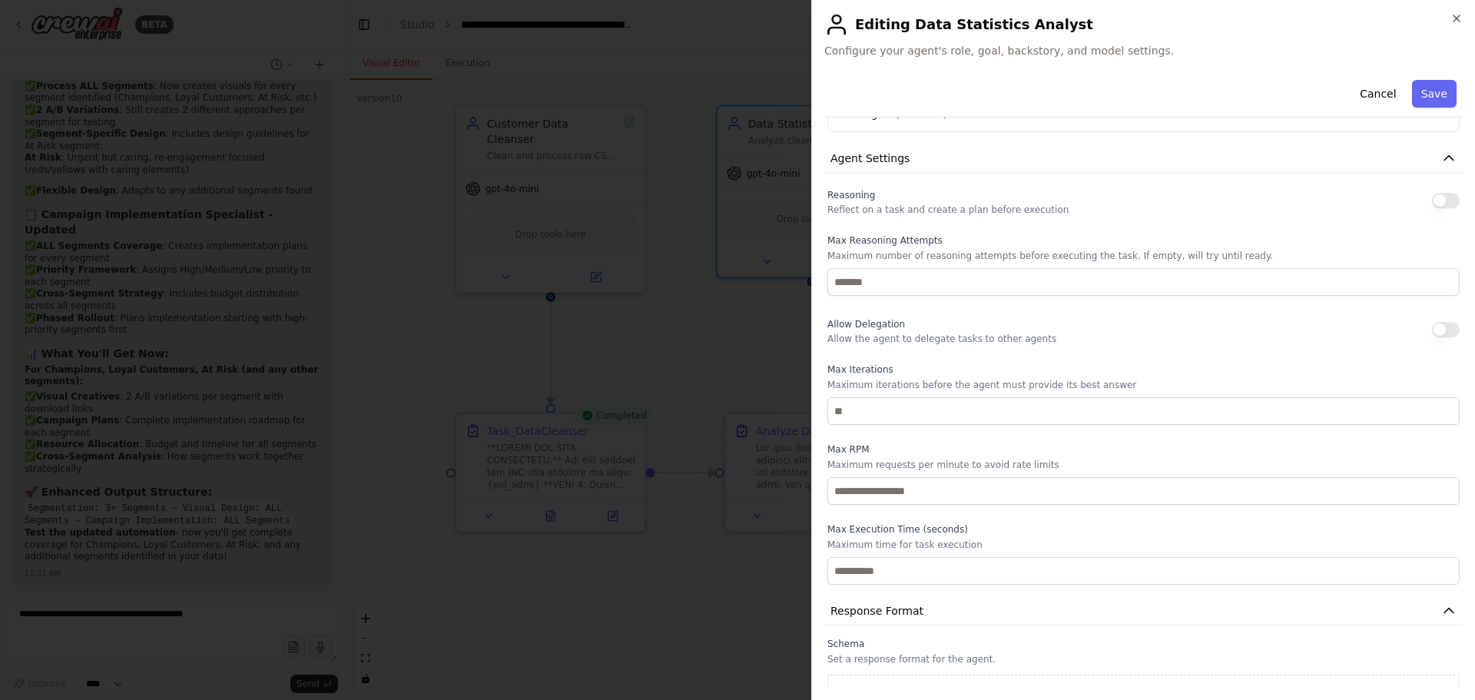
scroll to position [399, 0]
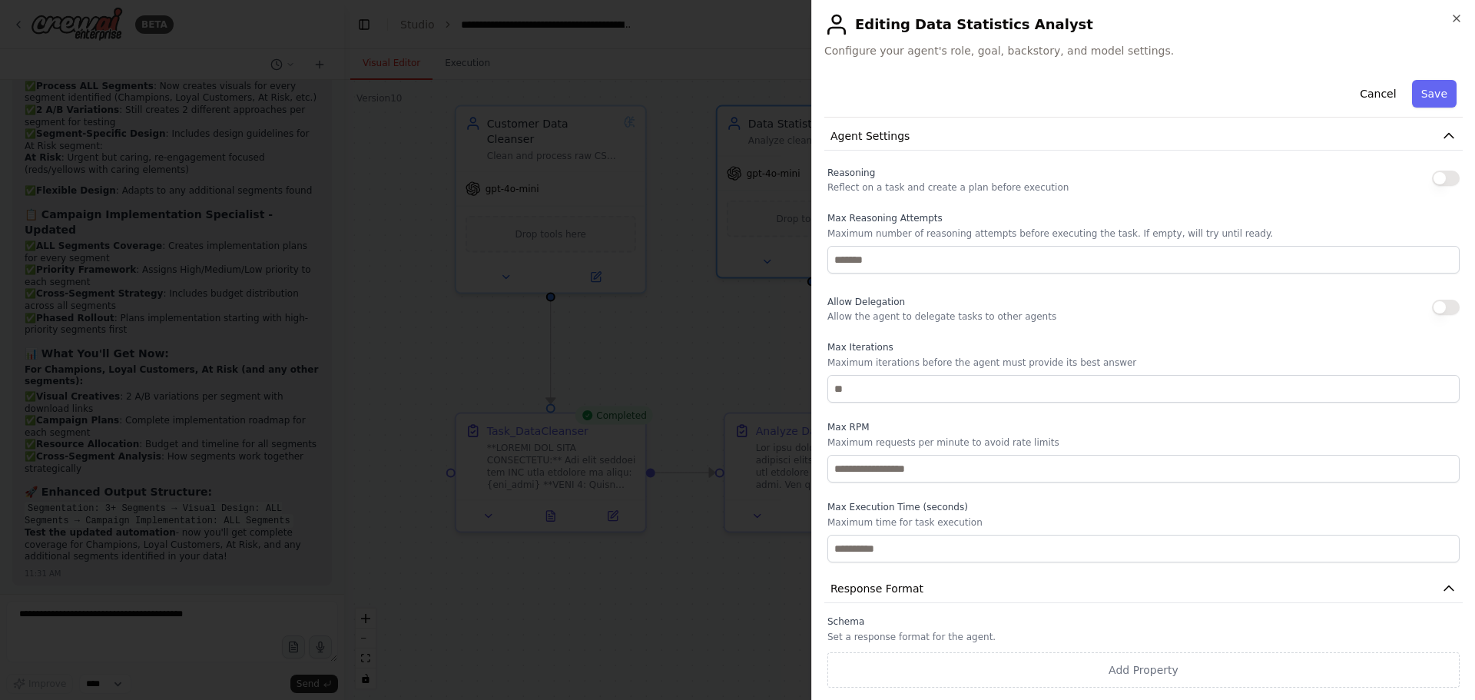
click at [1454, 28] on h2 "Editing Data Statistics Analyst" at bounding box center [1143, 24] width 638 height 25
click at [1456, 20] on icon "button" at bounding box center [1456, 18] width 12 height 12
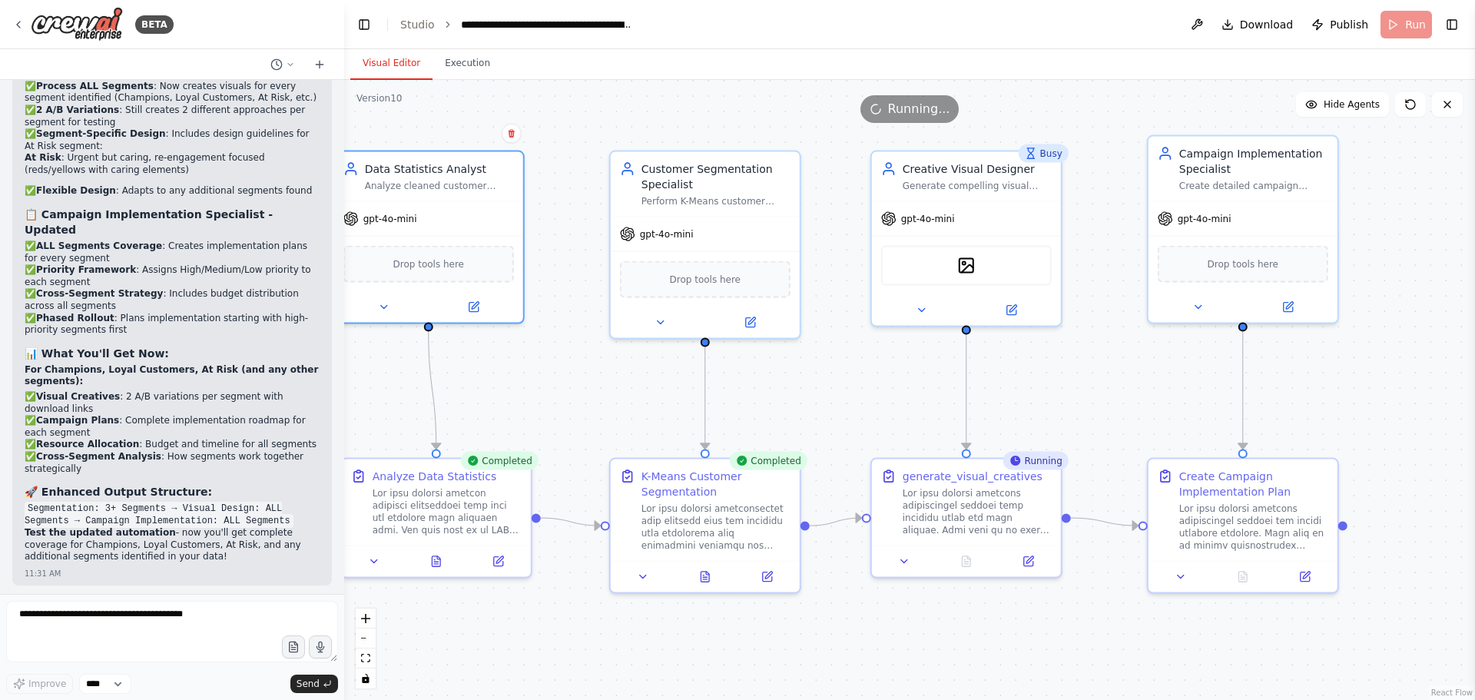
drag, startPoint x: 1254, startPoint y: 369, endPoint x: 870, endPoint y: 409, distance: 387.0
click at [870, 411] on div ".deletable-edge-delete-btn { width: 20px; height: 20px; border: 0px solid #ffff…" at bounding box center [909, 390] width 1131 height 620
click at [930, 305] on button at bounding box center [920, 304] width 87 height 18
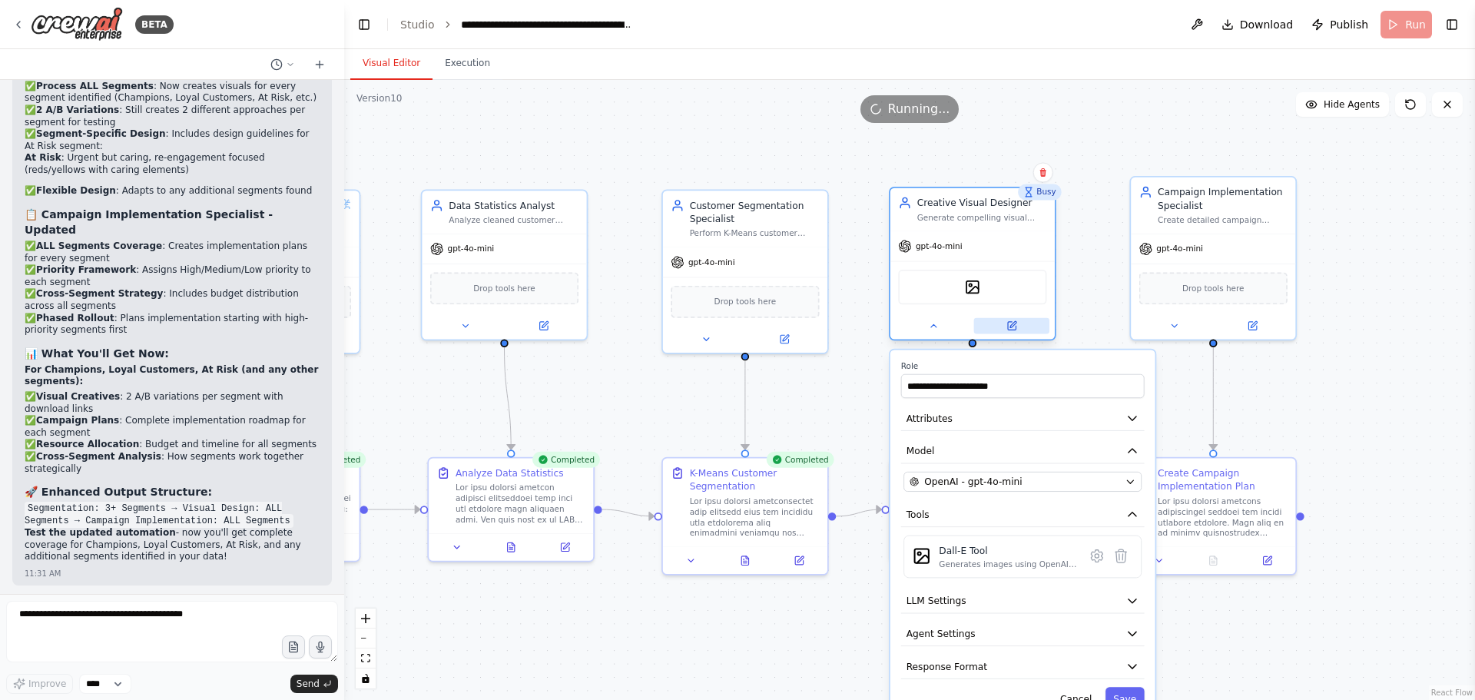
click at [1016, 326] on icon at bounding box center [1011, 325] width 11 height 11
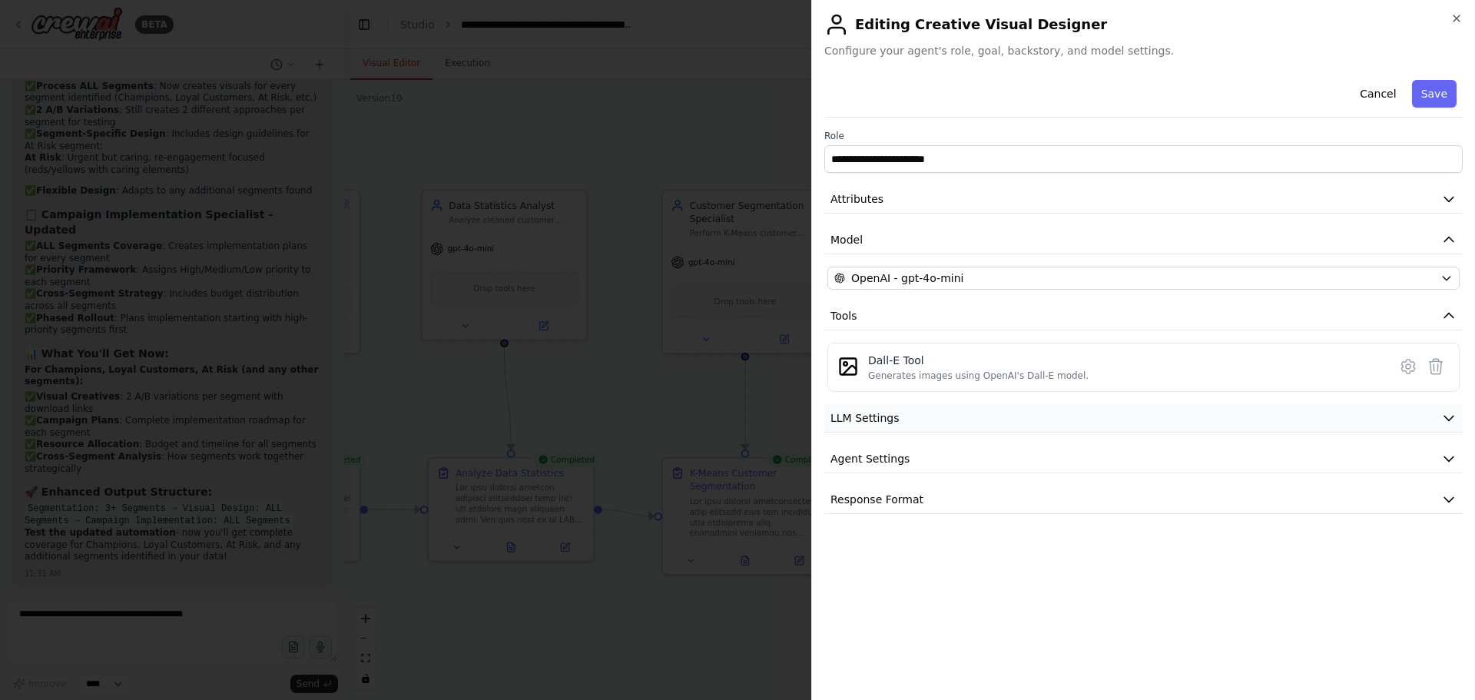
click at [896, 417] on button "LLM Settings" at bounding box center [1143, 418] width 638 height 28
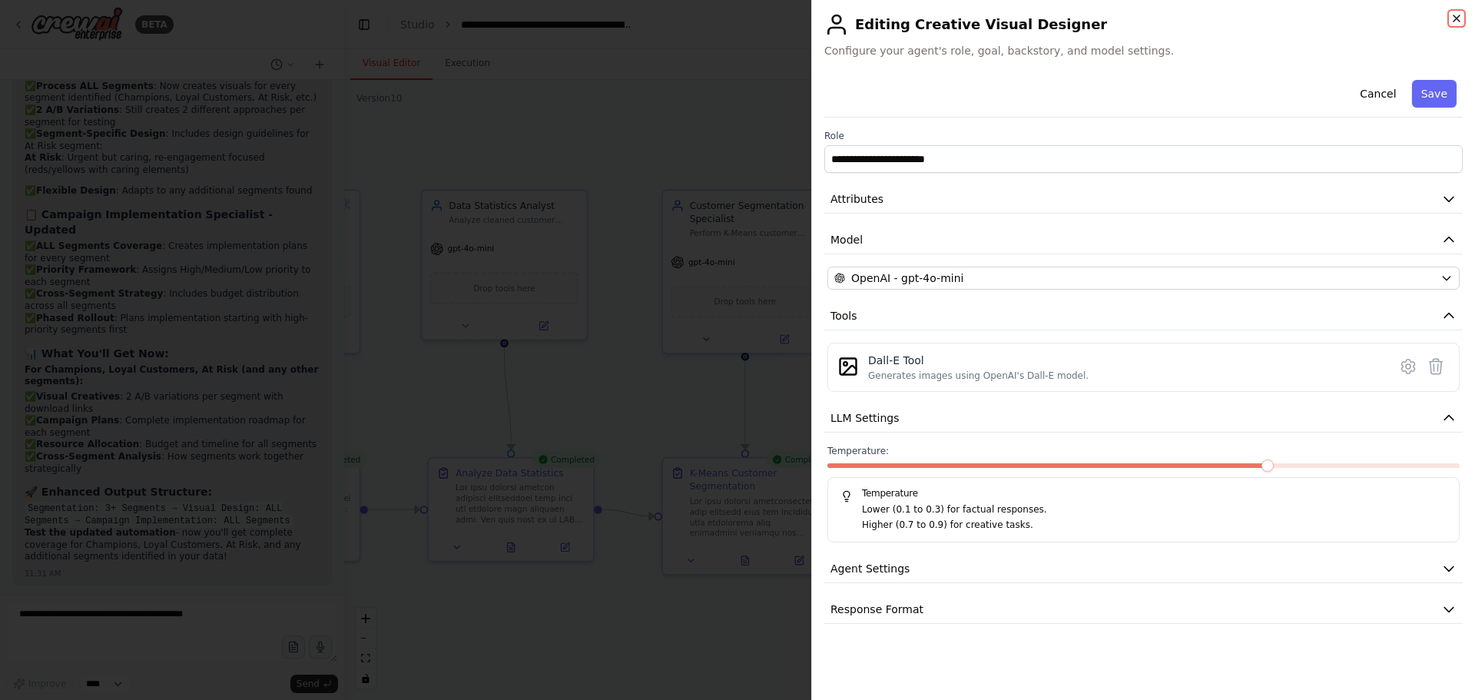
click at [1458, 17] on icon "button" at bounding box center [1456, 18] width 6 height 6
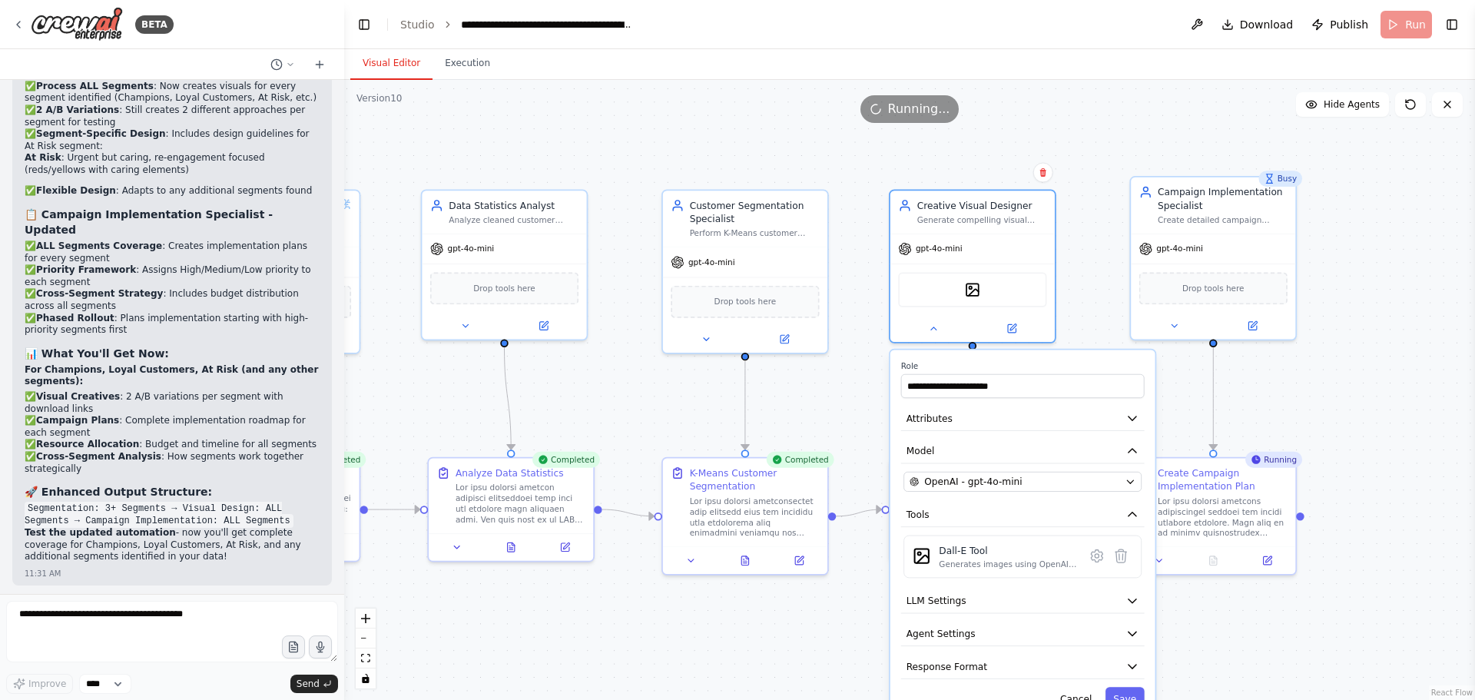
click at [1294, 415] on div ".deletable-edge-delete-btn { width: 20px; height: 20px; border: 0px solid #ffff…" at bounding box center [909, 390] width 1131 height 620
click at [931, 326] on icon at bounding box center [932, 325] width 5 height 2
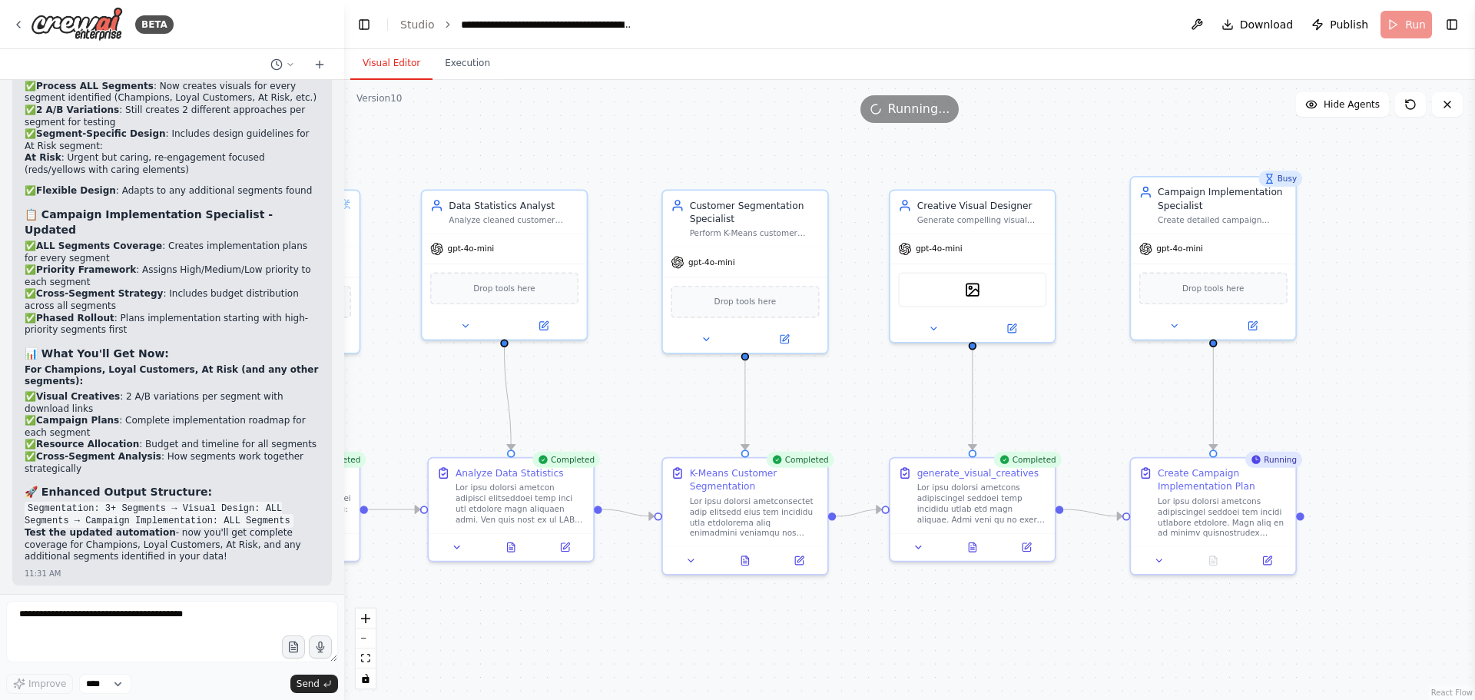
click at [837, 178] on div ".deletable-edge-delete-btn { width: 20px; height: 20px; border: 0px solid #ffff…" at bounding box center [909, 390] width 1131 height 620
click at [785, 217] on div "Customer Segmentation Specialist" at bounding box center [755, 209] width 130 height 27
drag, startPoint x: 743, startPoint y: 214, endPoint x: 721, endPoint y: 210, distance: 22.0
click at [721, 210] on div "Customer Segmentation Specialist" at bounding box center [755, 209] width 130 height 27
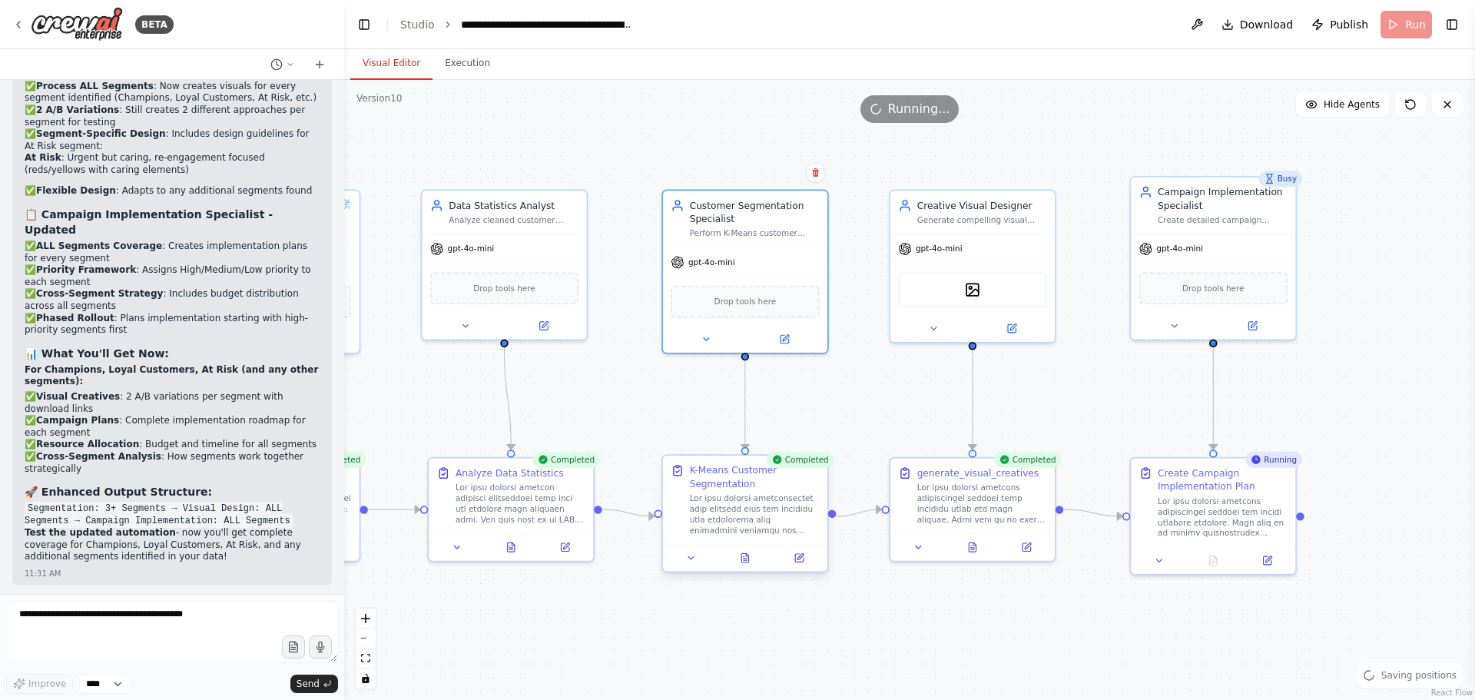
click at [745, 489] on div "K-Means Customer Segmentation" at bounding box center [755, 476] width 130 height 27
click at [741, 158] on div ".deletable-edge-delete-btn { width: 20px; height: 20px; border: 0px solid #ffff…" at bounding box center [909, 390] width 1131 height 620
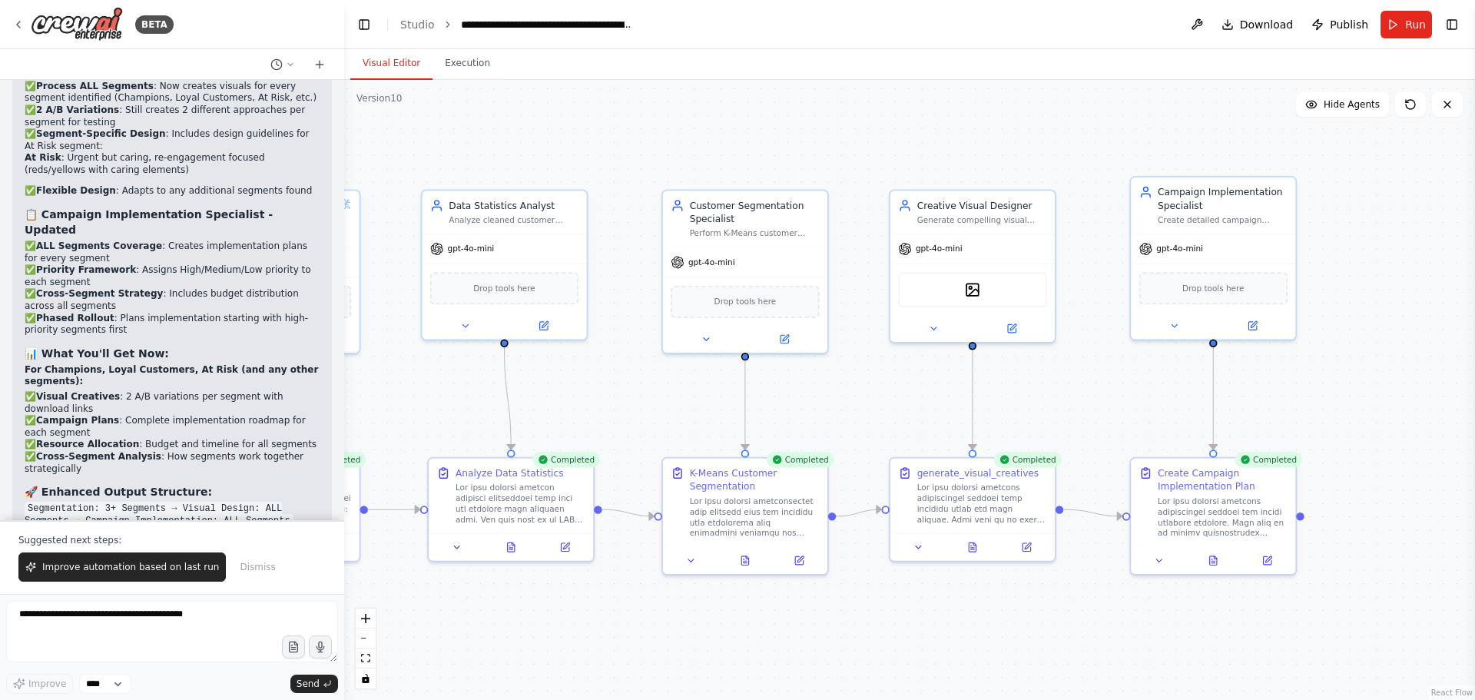
click at [476, 79] on button "Execution" at bounding box center [467, 64] width 70 height 32
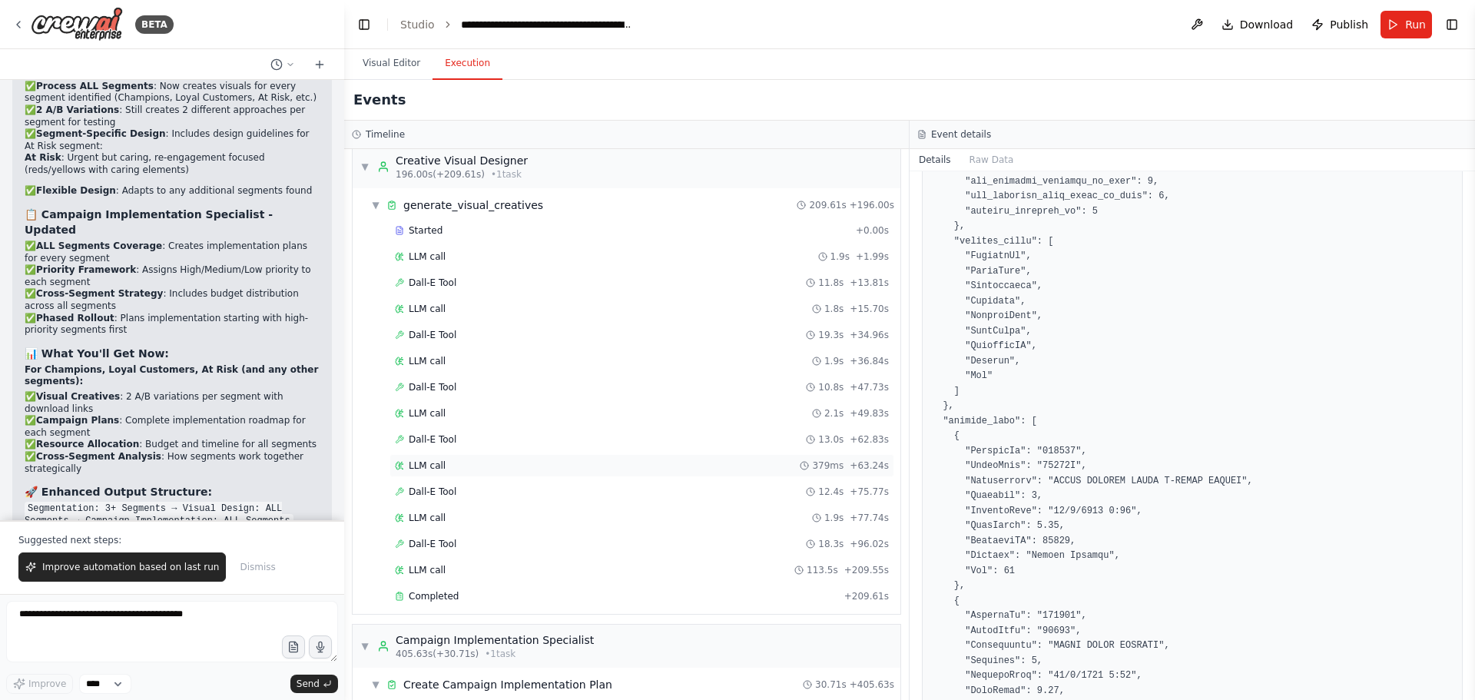
scroll to position [712, 0]
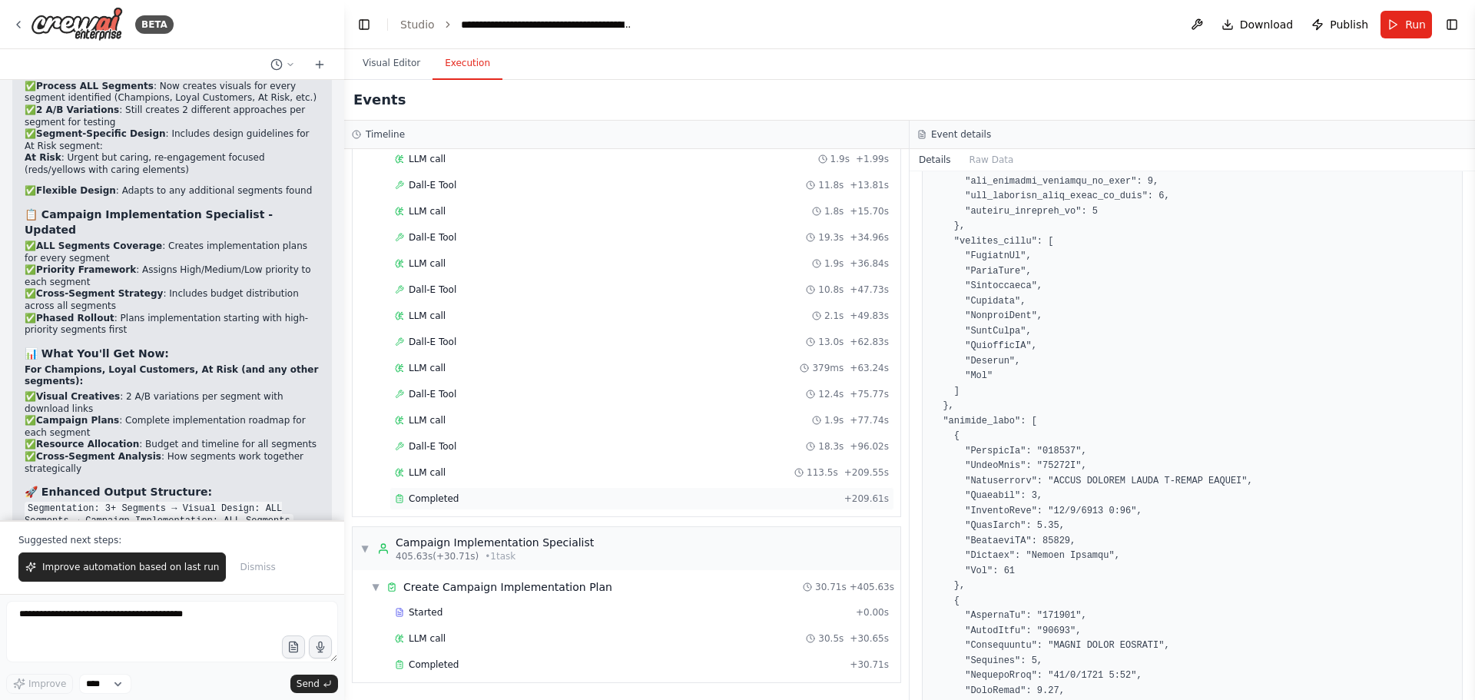
click at [466, 503] on div "Completed" at bounding box center [616, 498] width 443 height 12
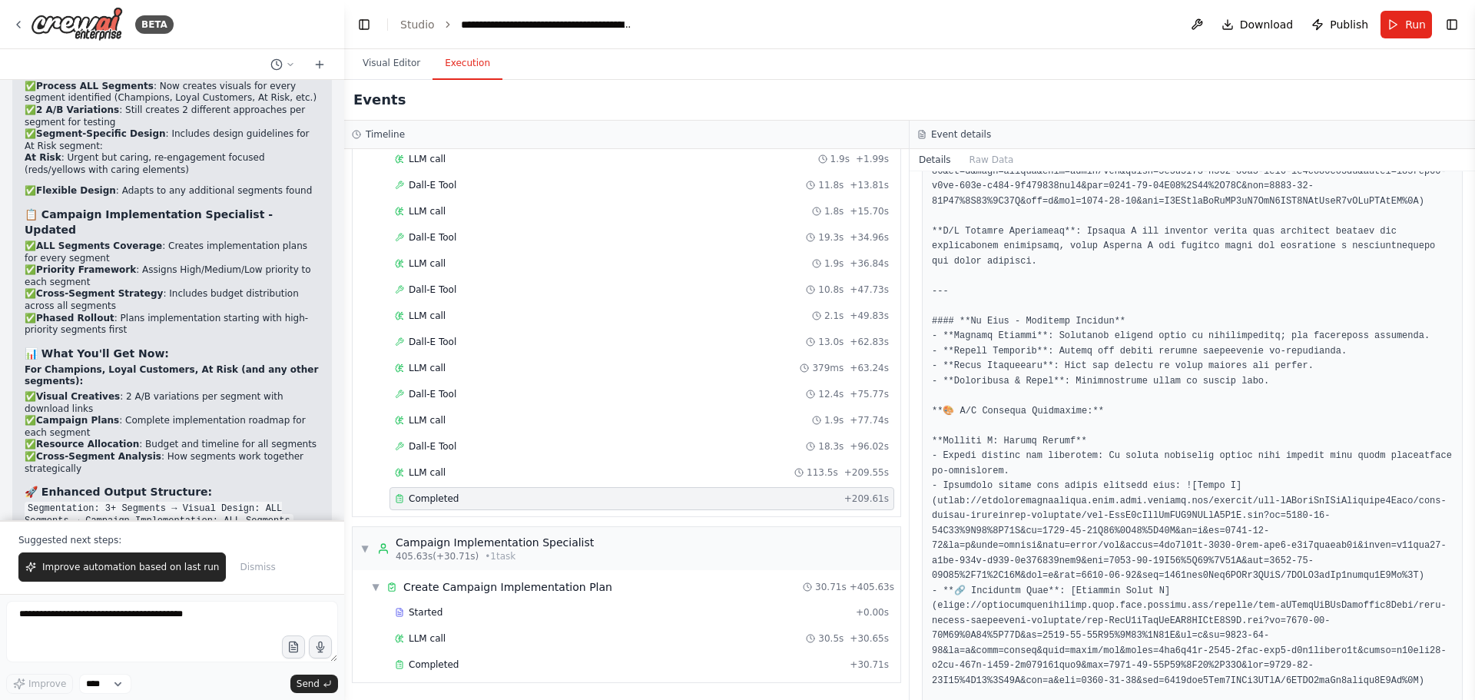
scroll to position [2284, 0]
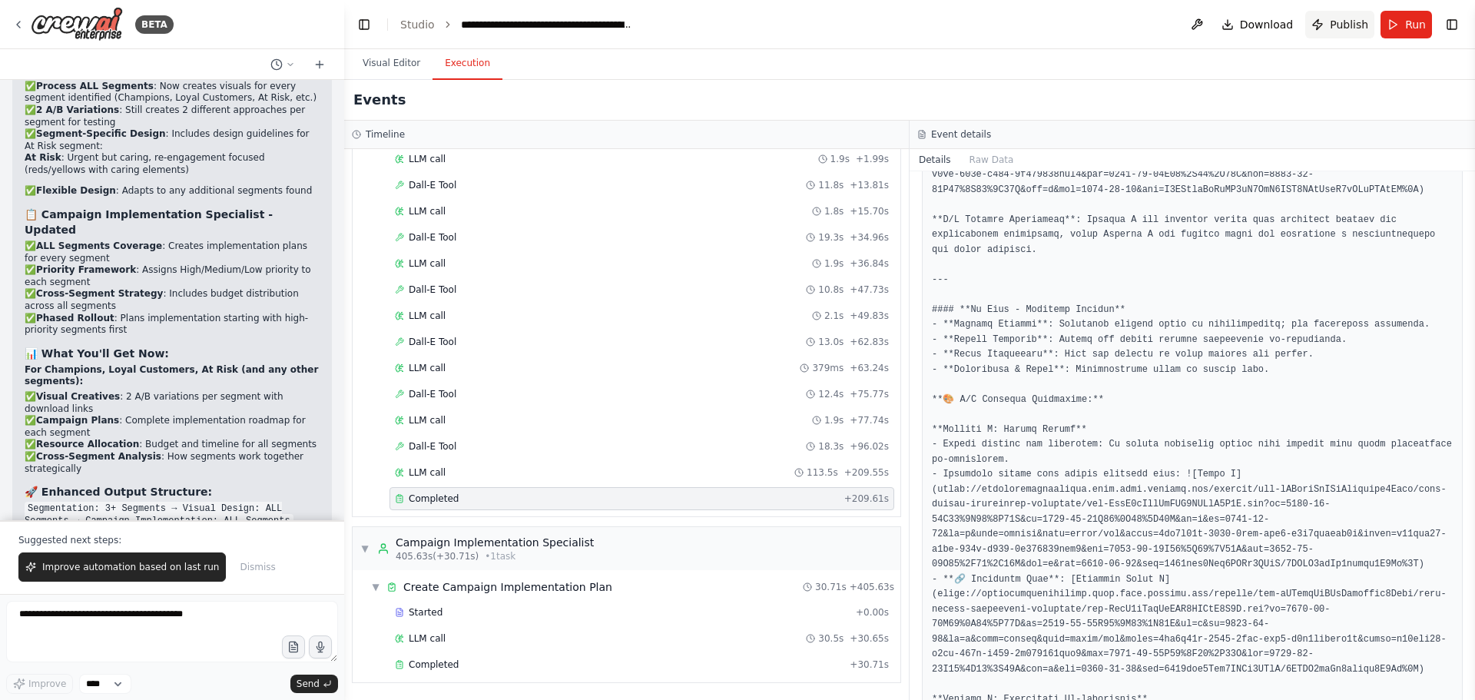
click at [1358, 29] on span "Publish" at bounding box center [1349, 24] width 38 height 15
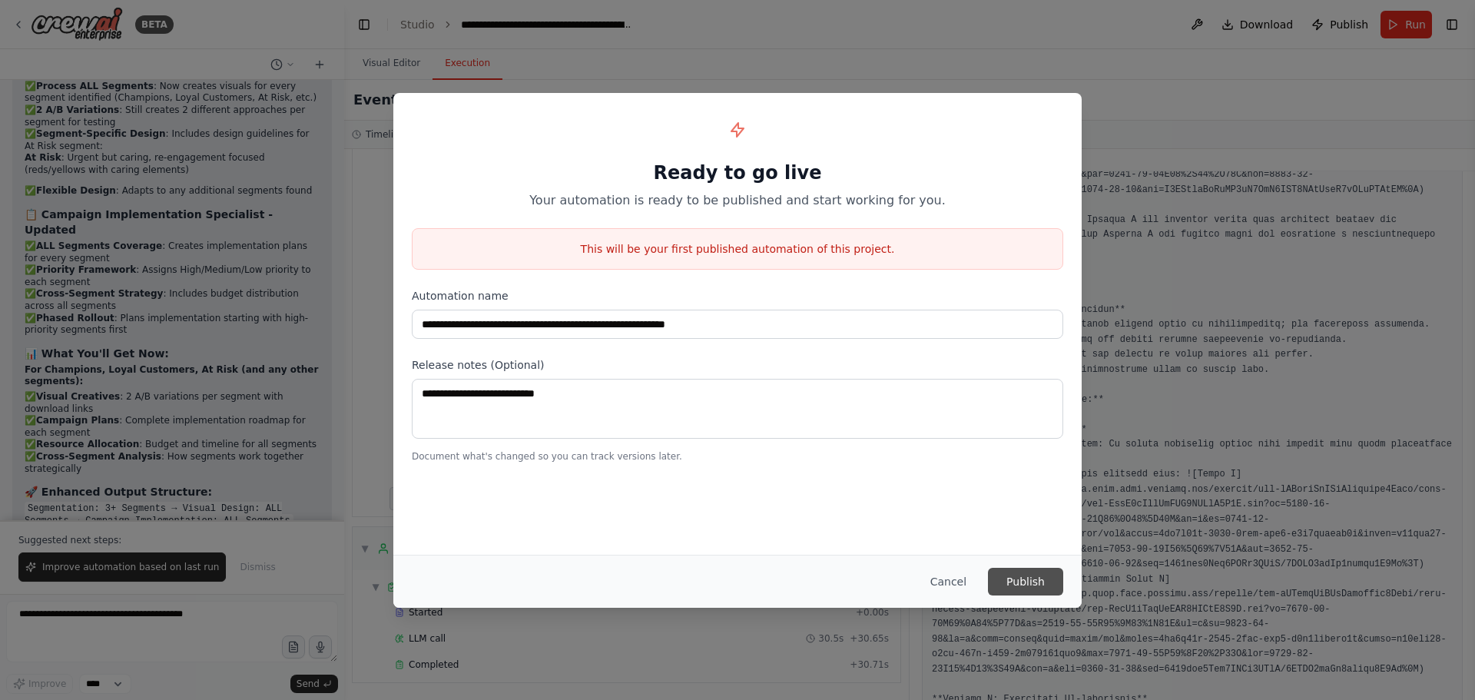
click at [1034, 576] on button "Publish" at bounding box center [1025, 582] width 75 height 28
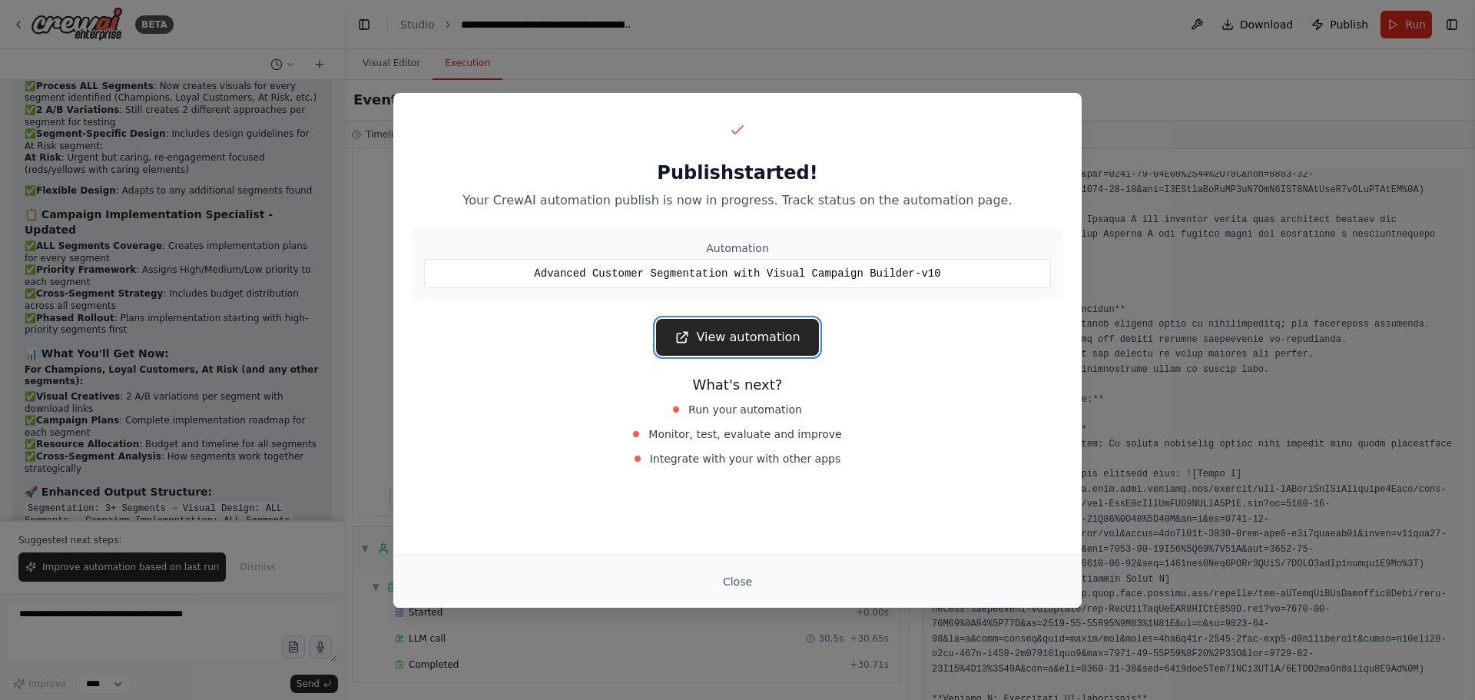
click at [770, 331] on link "View automation" at bounding box center [737, 337] width 162 height 37
click at [737, 578] on button "Close" at bounding box center [738, 582] width 54 height 28
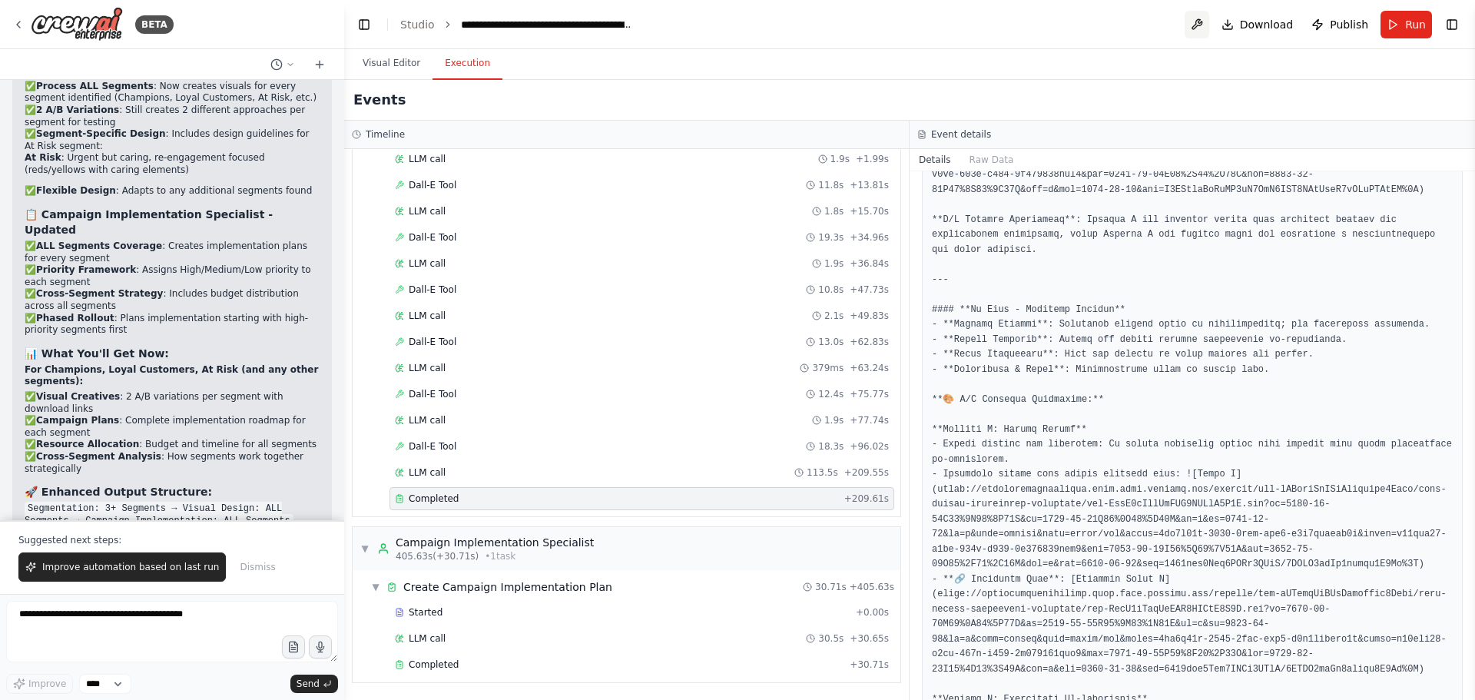
click at [1203, 28] on button at bounding box center [1197, 25] width 25 height 28
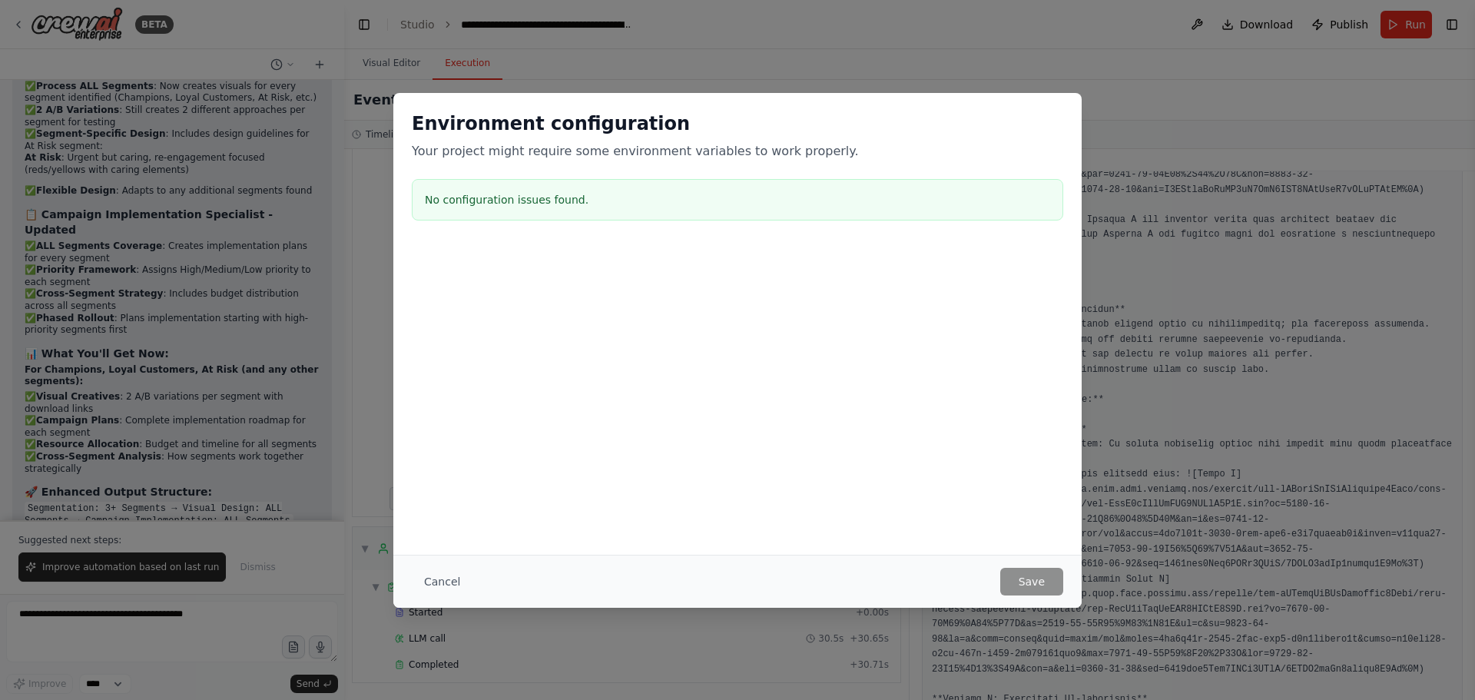
click at [392, 61] on div "Environment configuration Your project might require some environment variables…" at bounding box center [737, 350] width 1475 height 700
click at [443, 578] on button "Cancel" at bounding box center [442, 582] width 61 height 28
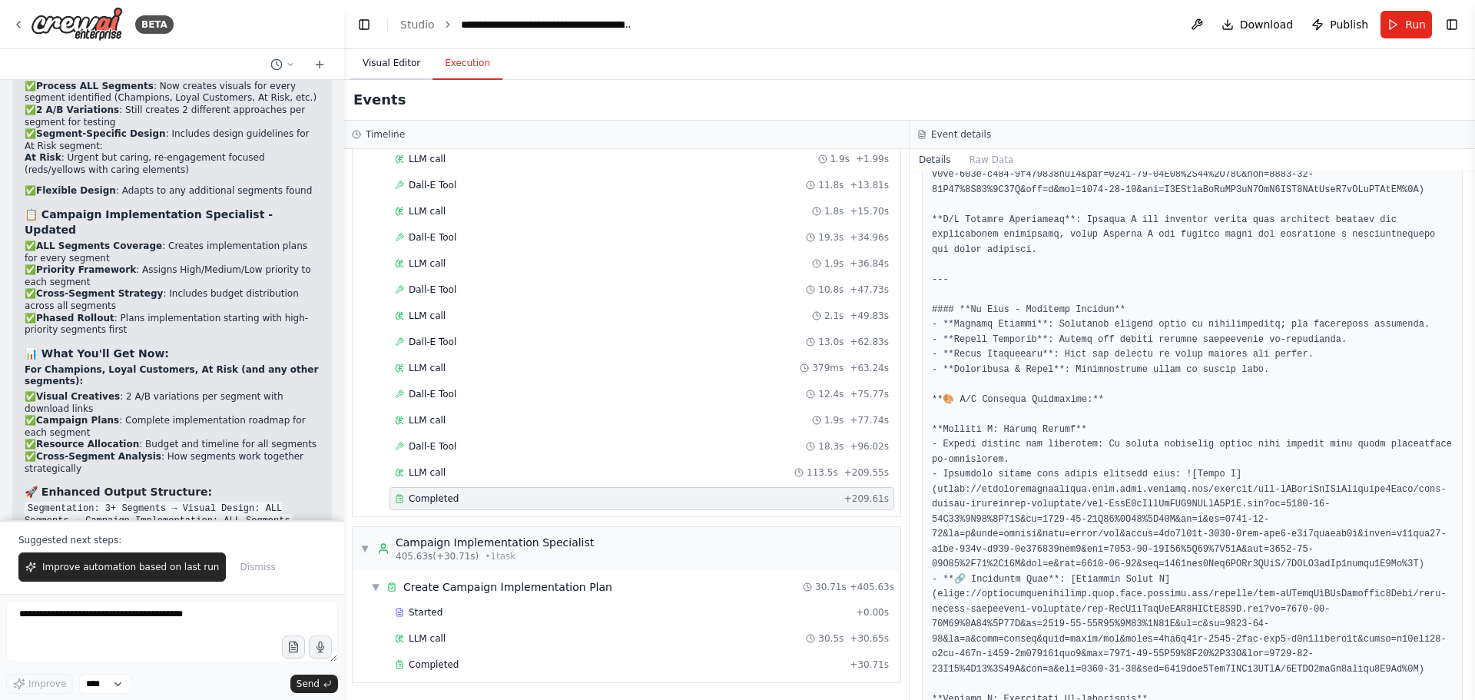
click at [386, 61] on button "Visual Editor" at bounding box center [391, 64] width 82 height 32
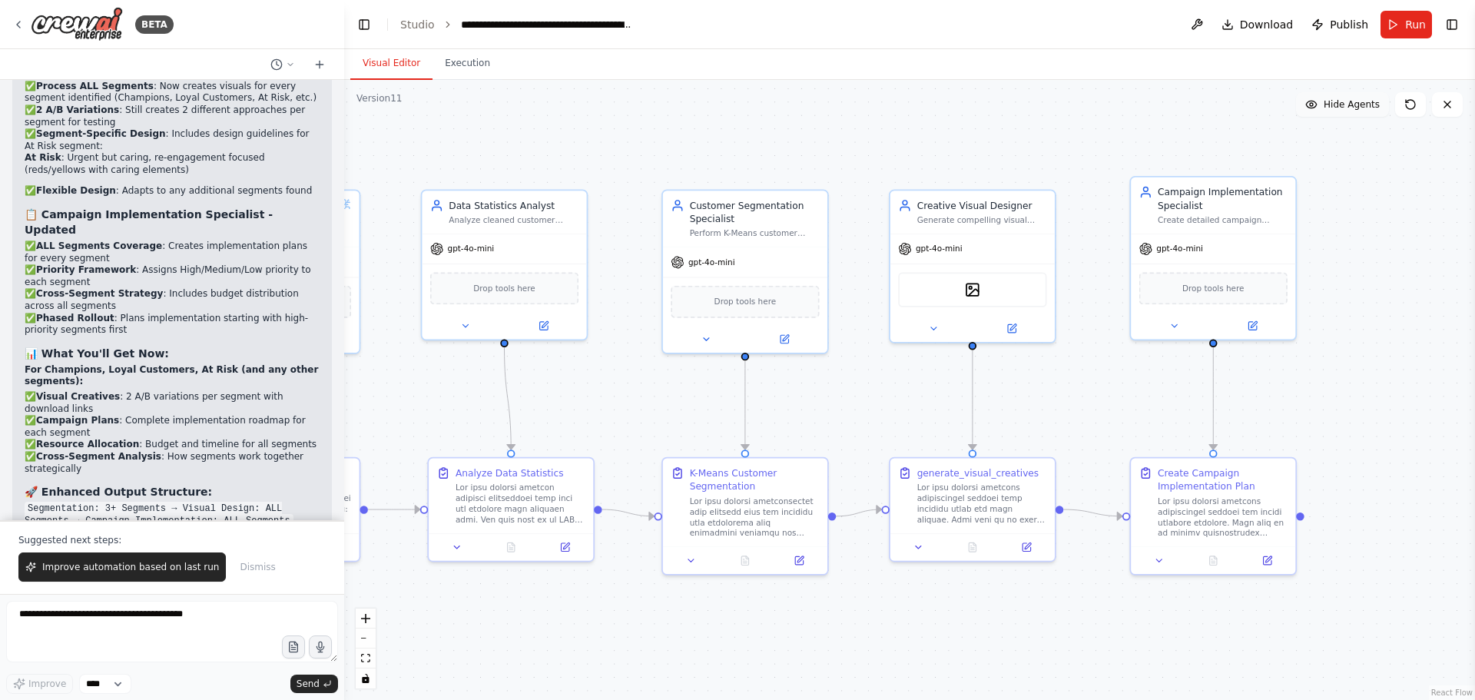
click at [1347, 115] on button "Hide Agents" at bounding box center [1342, 104] width 93 height 25
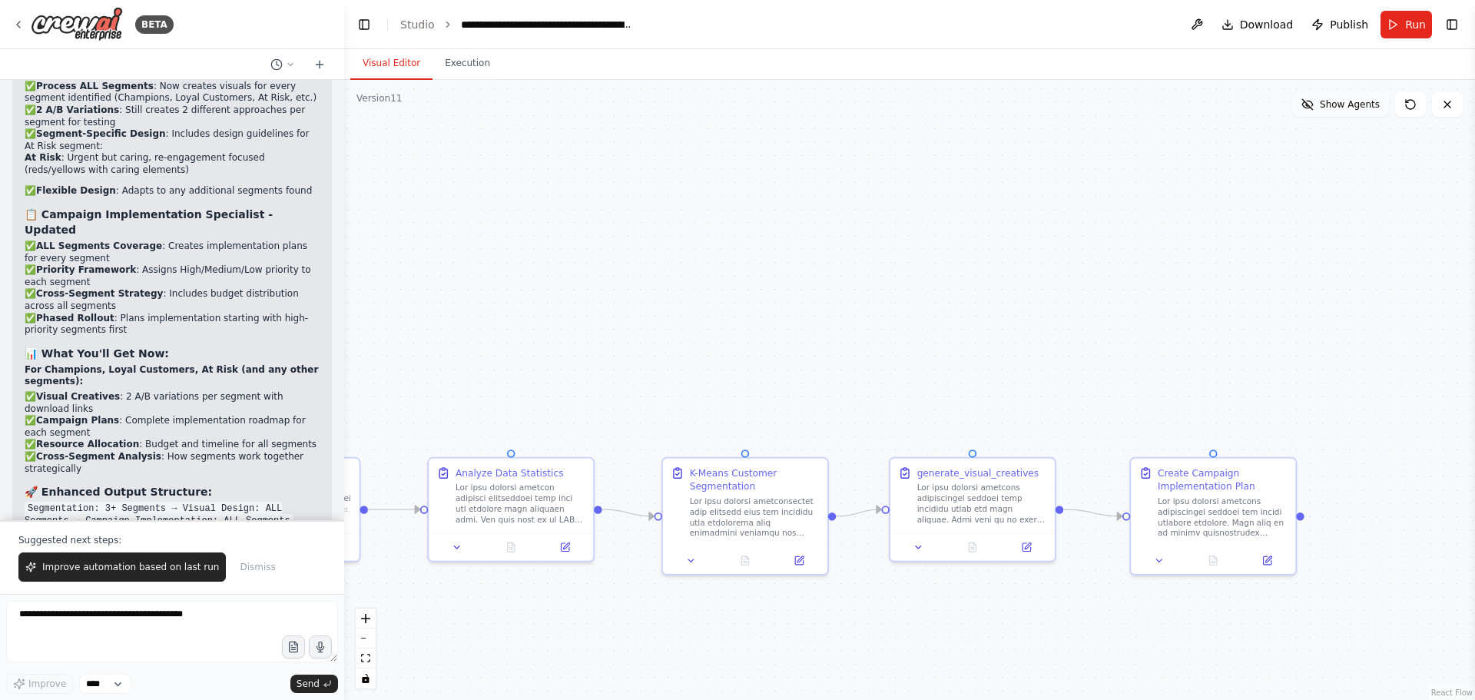
click at [1347, 109] on span "Show Agents" at bounding box center [1350, 104] width 60 height 12
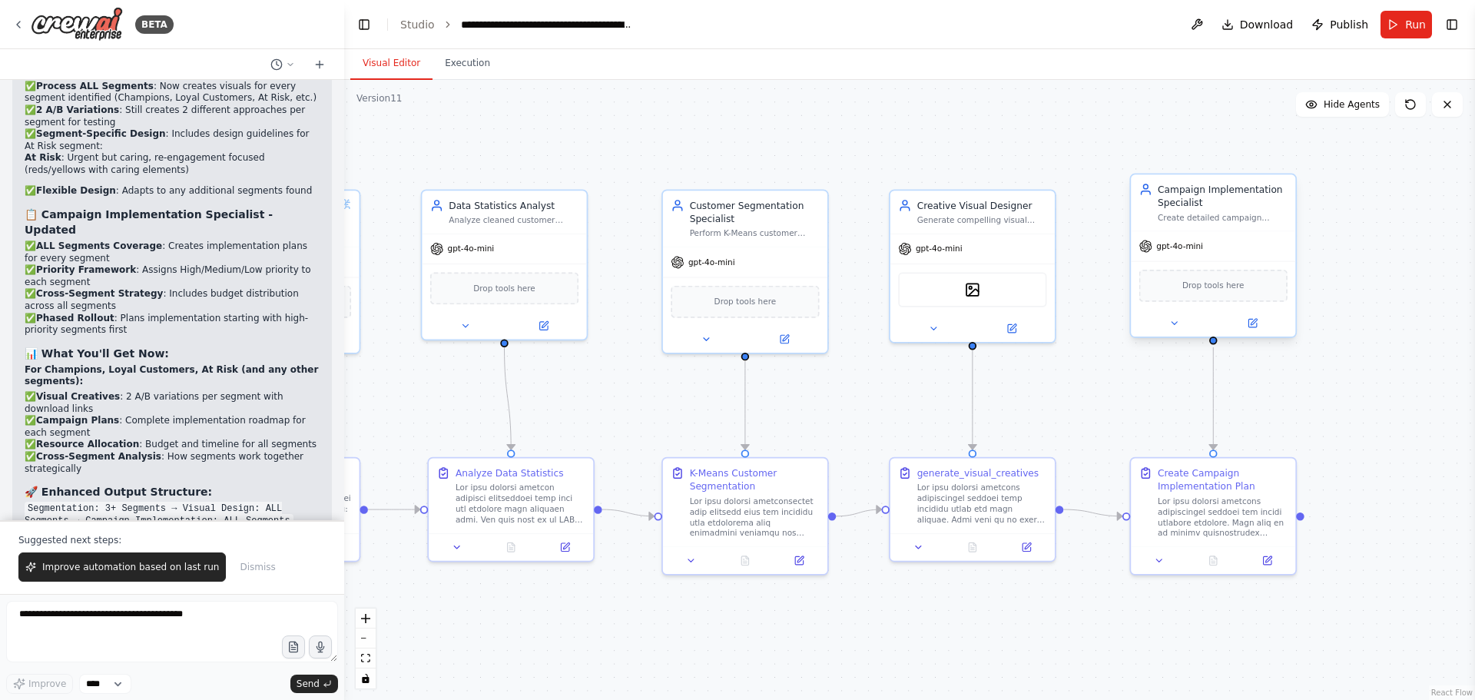
click at [1191, 200] on div "Campaign Implementation Specialist" at bounding box center [1223, 196] width 130 height 27
click at [1015, 325] on icon at bounding box center [1011, 325] width 11 height 11
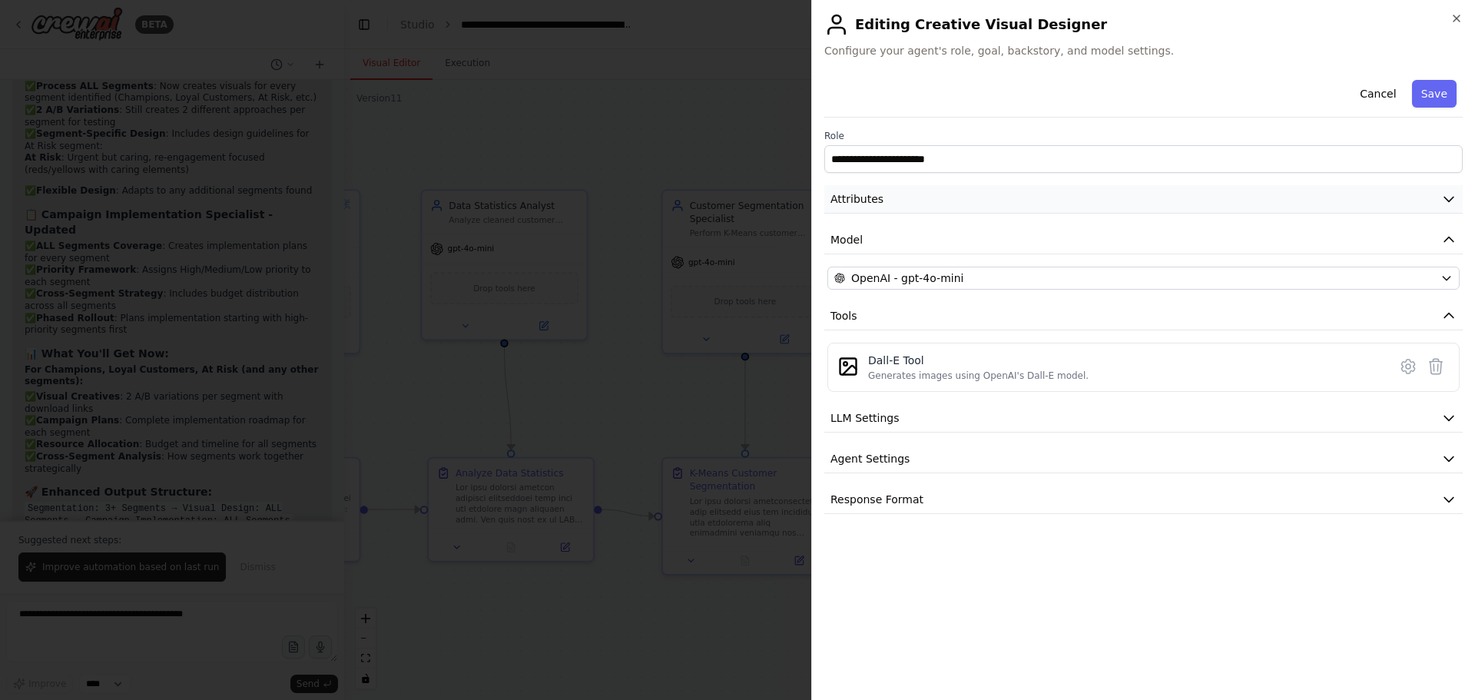
click at [934, 195] on button "Attributes" at bounding box center [1143, 199] width 638 height 28
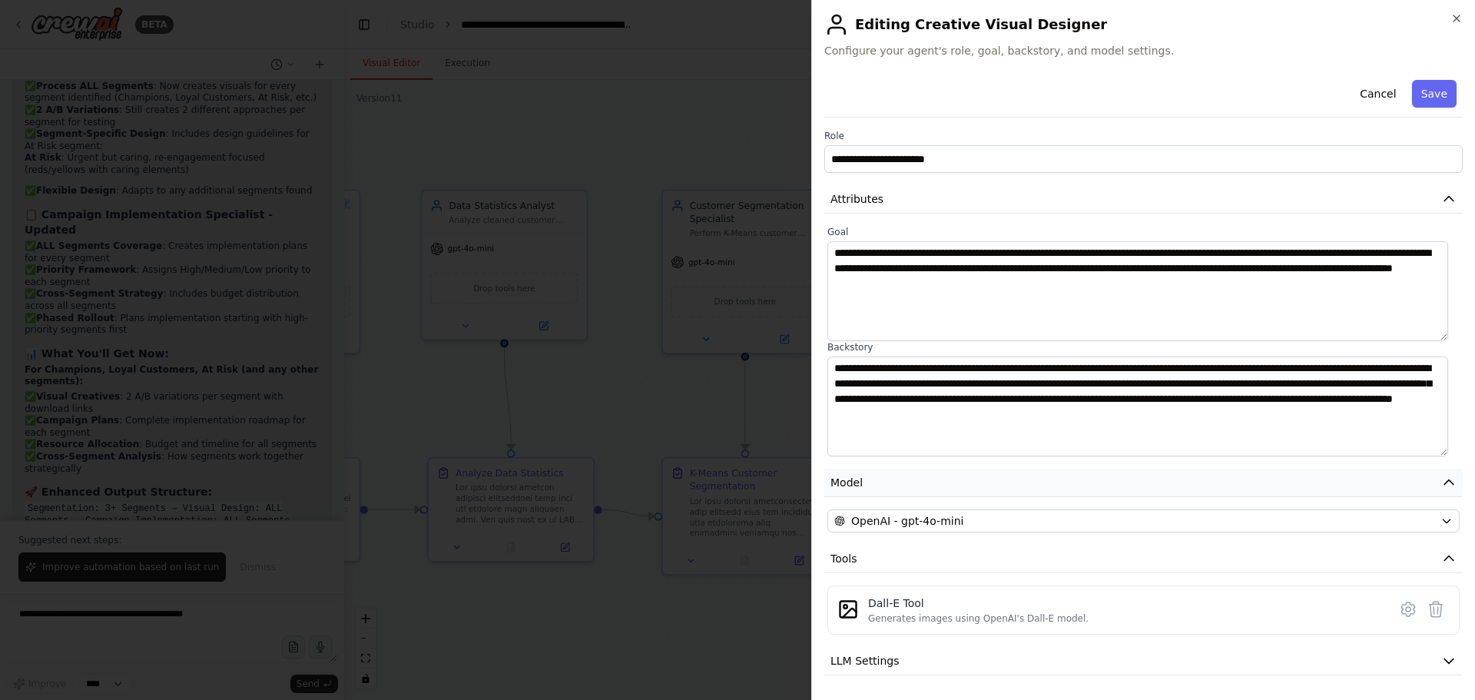
click at [912, 492] on button "Model" at bounding box center [1143, 483] width 638 height 28
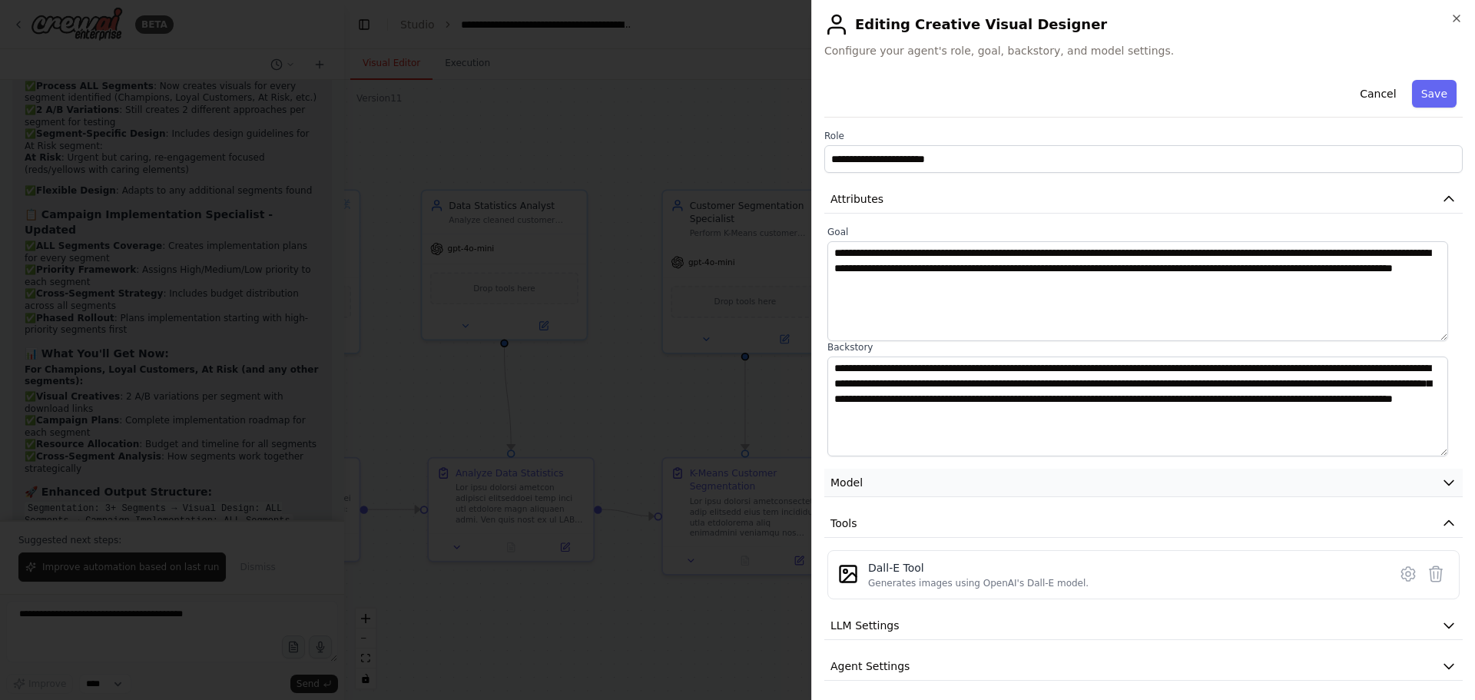
click at [912, 489] on button "Model" at bounding box center [1143, 483] width 638 height 28
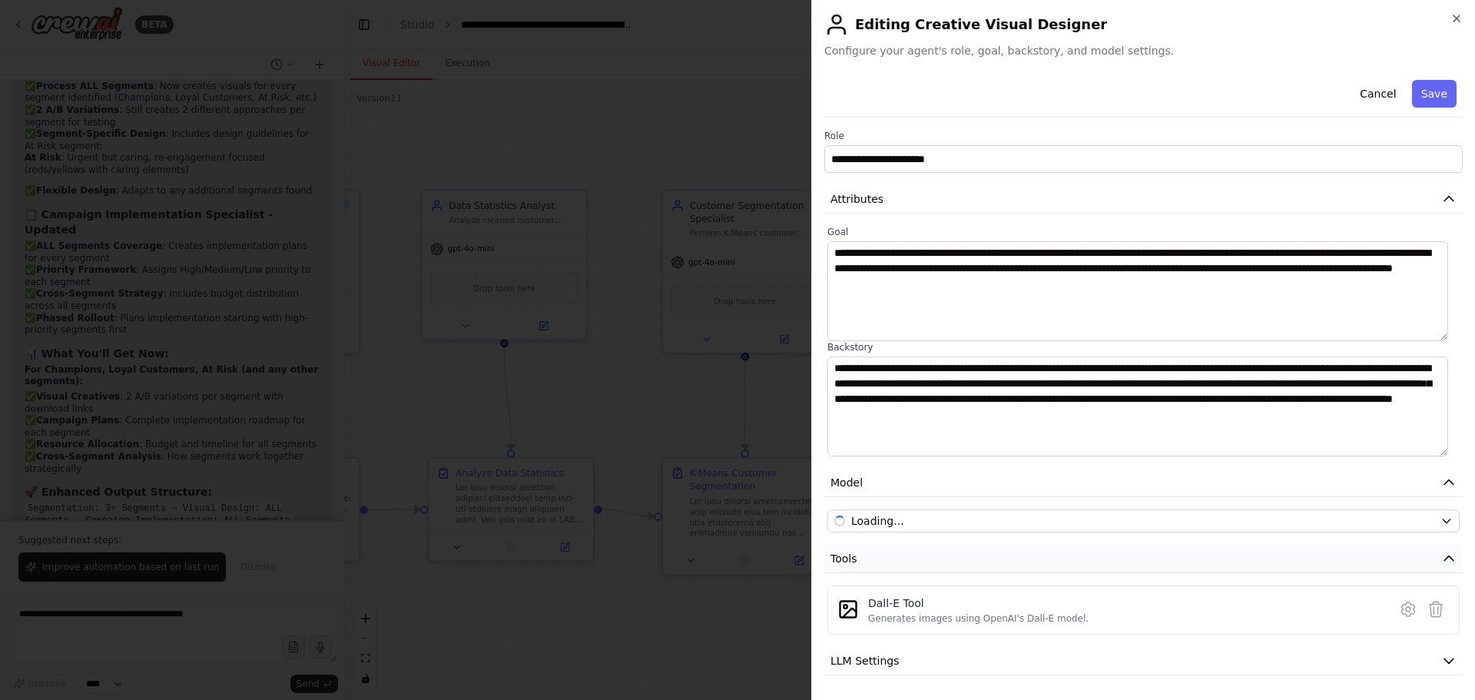
click at [882, 548] on button "Tools" at bounding box center [1143, 559] width 638 height 28
click at [881, 556] on button "Tools" at bounding box center [1143, 559] width 638 height 28
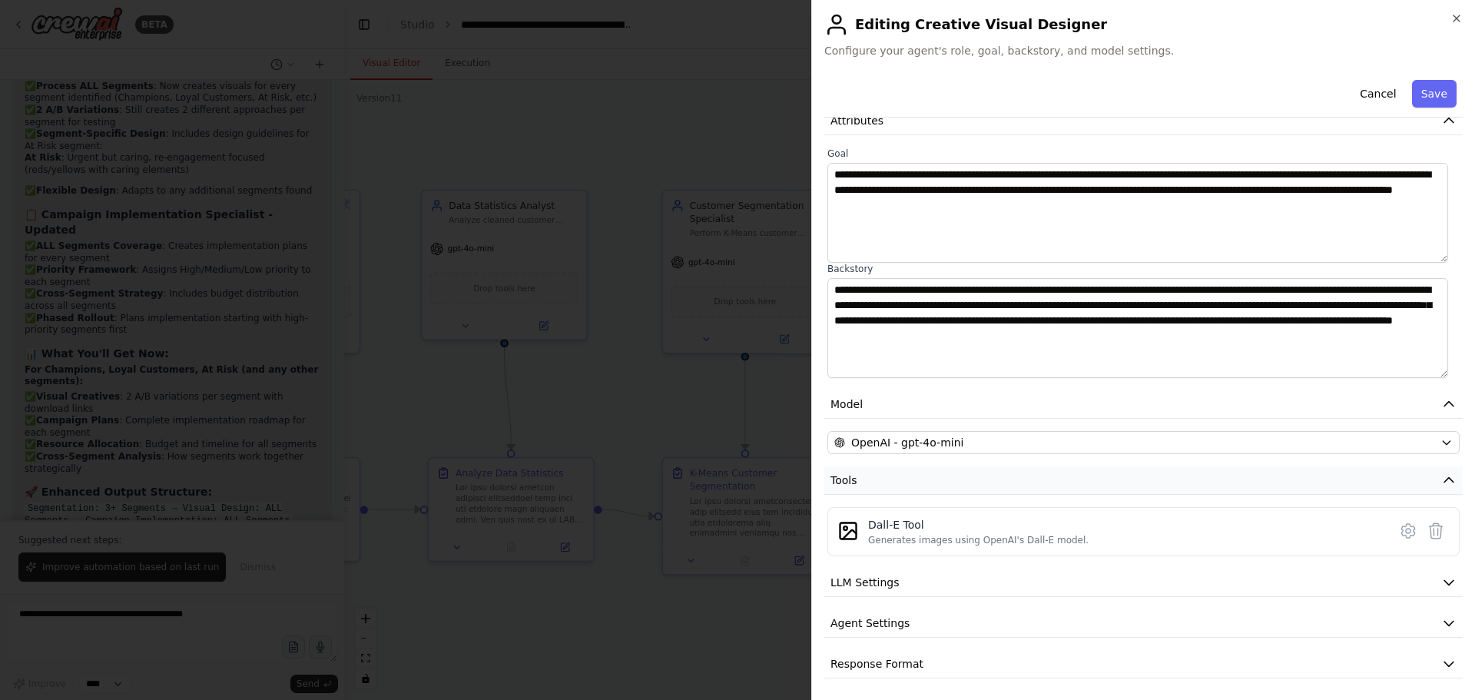
scroll to position [81, 0]
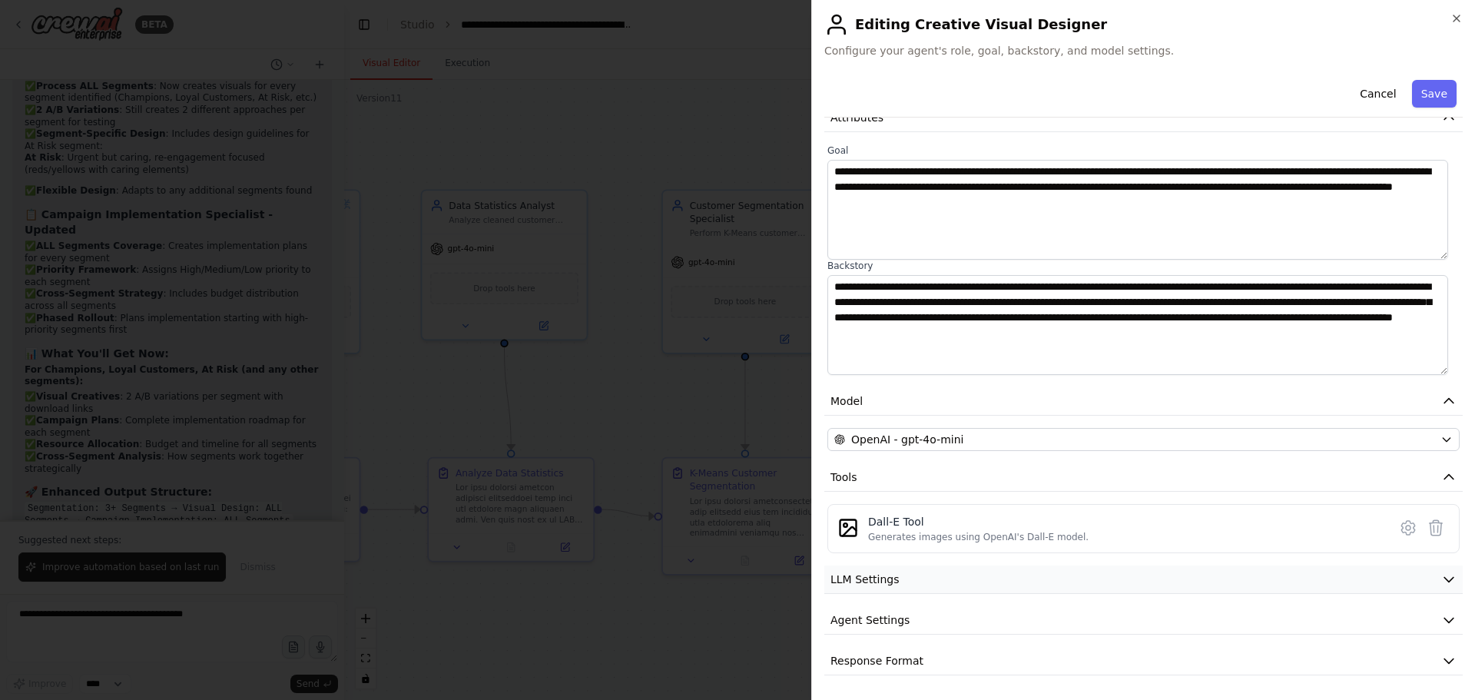
click at [880, 572] on span "LLM Settings" at bounding box center [864, 579] width 69 height 15
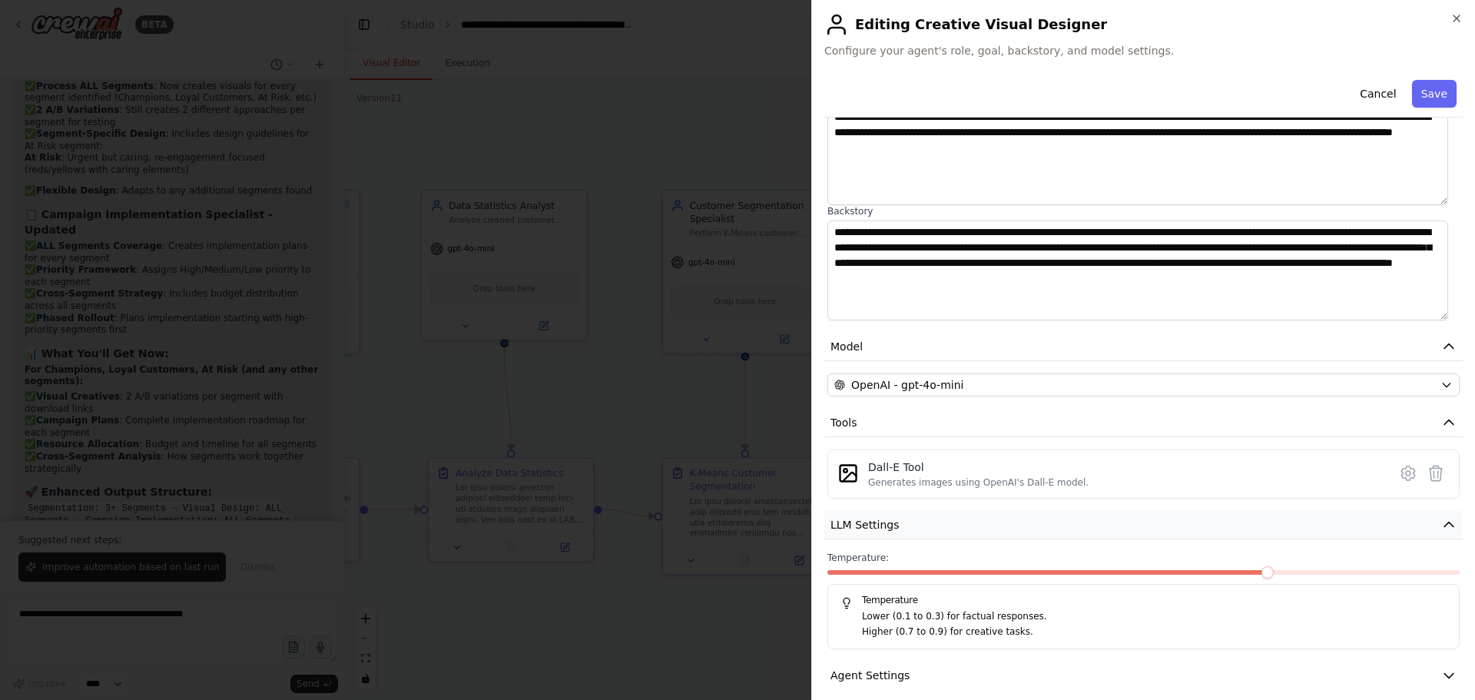
scroll to position [191, 0]
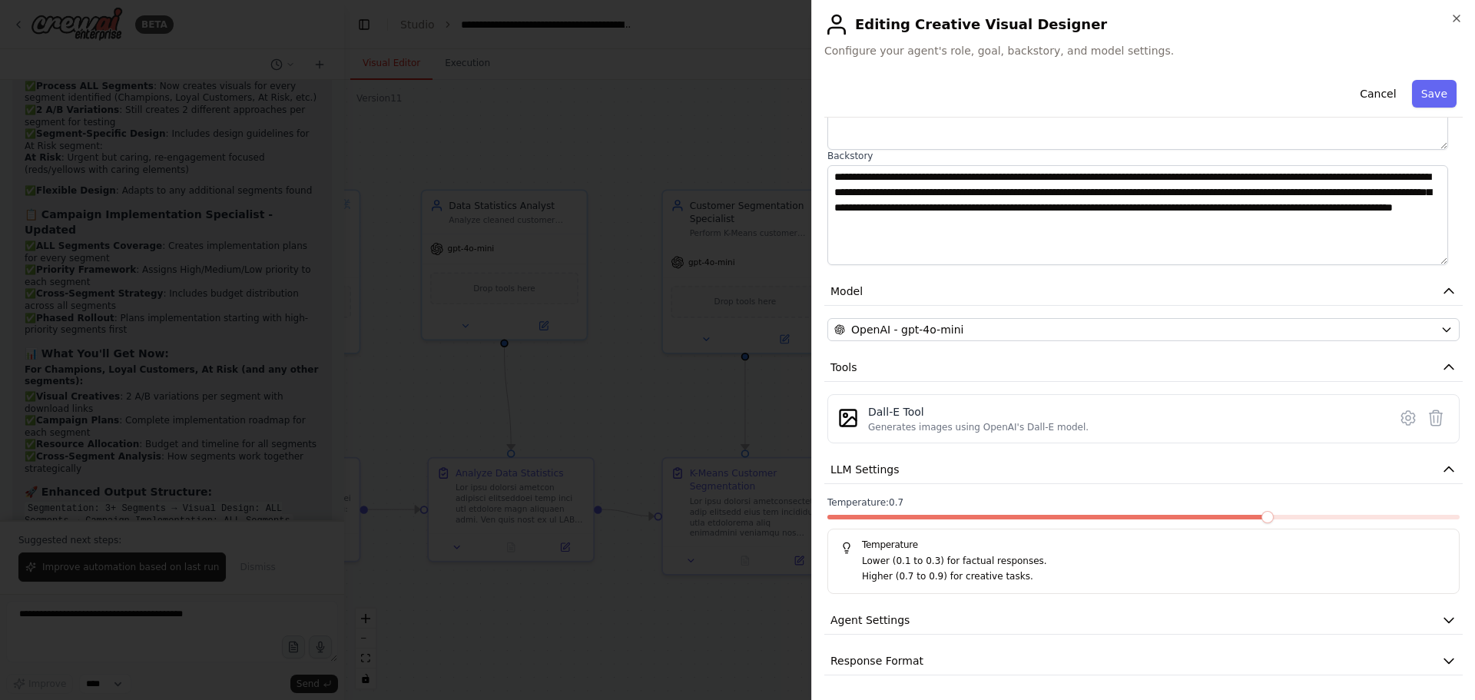
click at [1261, 517] on span at bounding box center [1267, 517] width 12 height 12
click at [1368, 91] on button "Cancel" at bounding box center [1377, 94] width 55 height 28
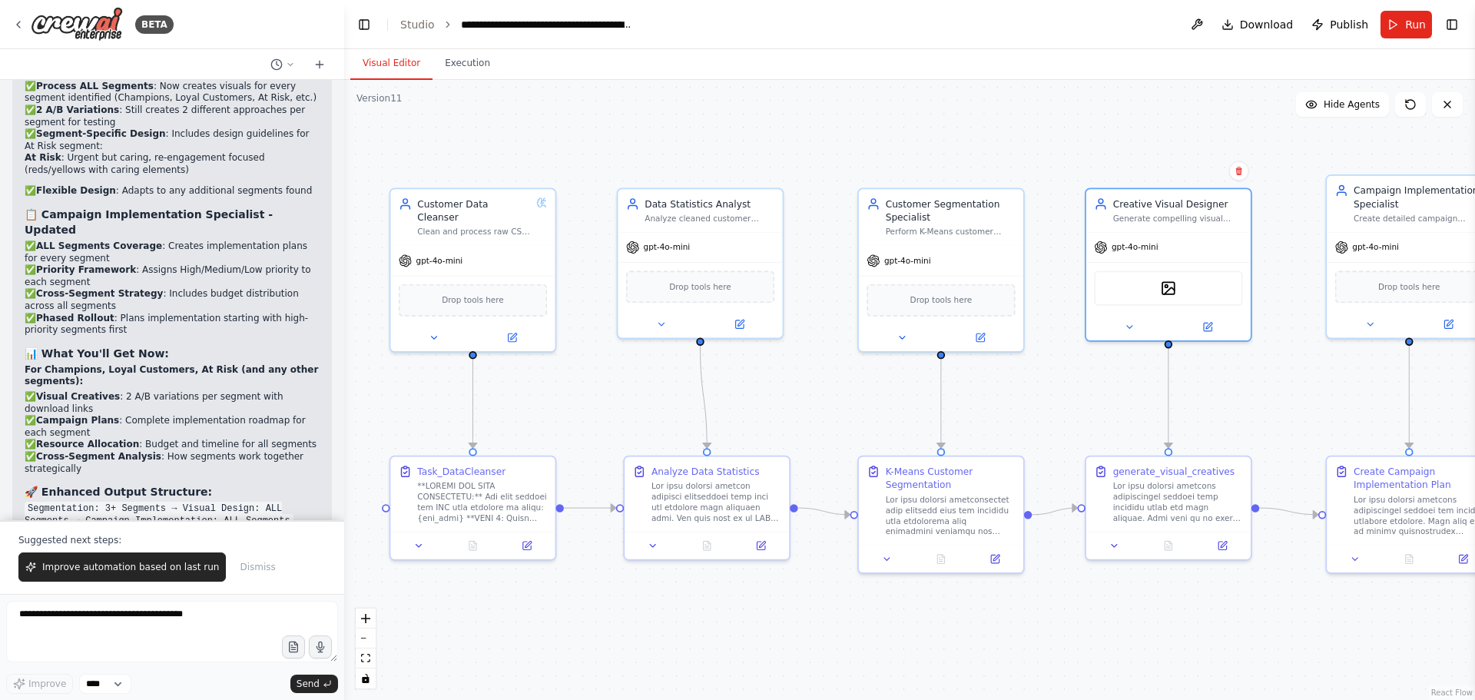
drag, startPoint x: 843, startPoint y: 144, endPoint x: 1039, endPoint y: 143, distance: 195.9
click at [1039, 143] on div ".deletable-edge-delete-btn { width: 20px; height: 20px; border: 0px solid #ffff…" at bounding box center [909, 390] width 1131 height 620
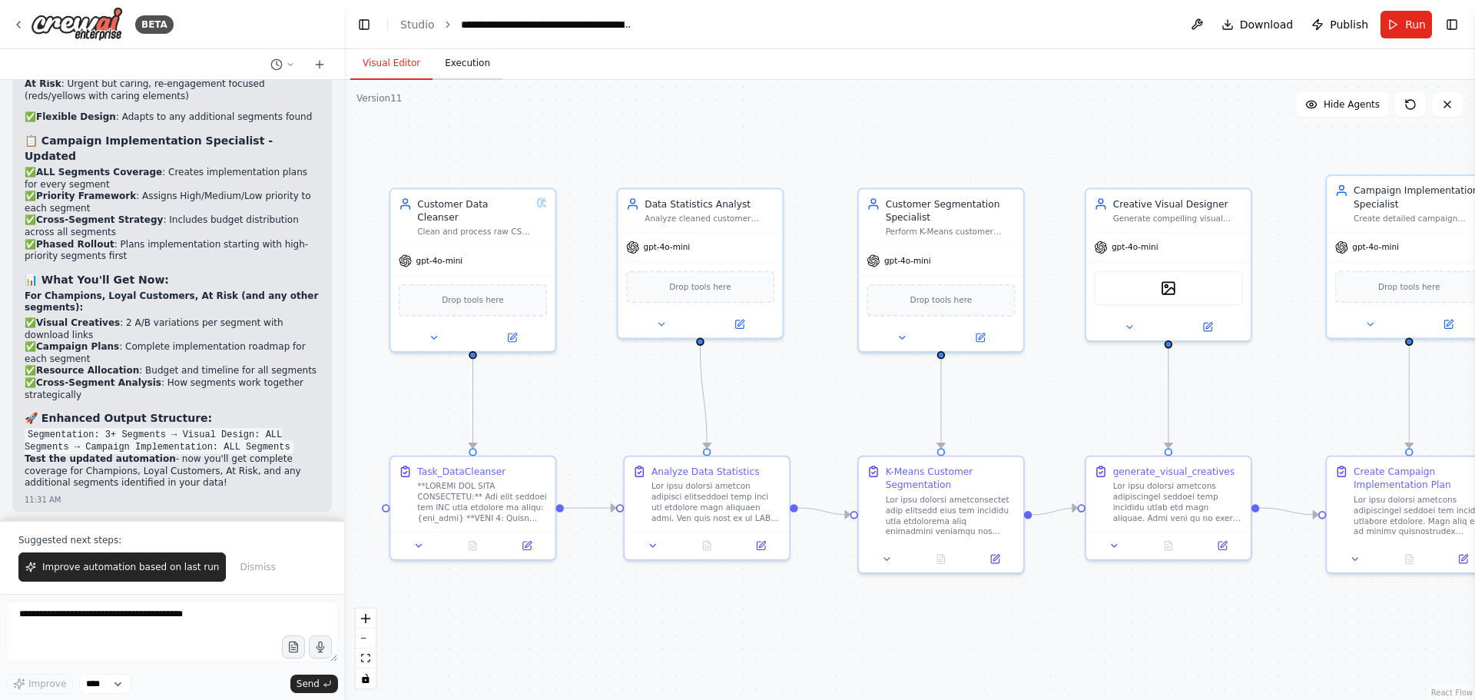
click at [450, 64] on button "Execution" at bounding box center [467, 64] width 70 height 32
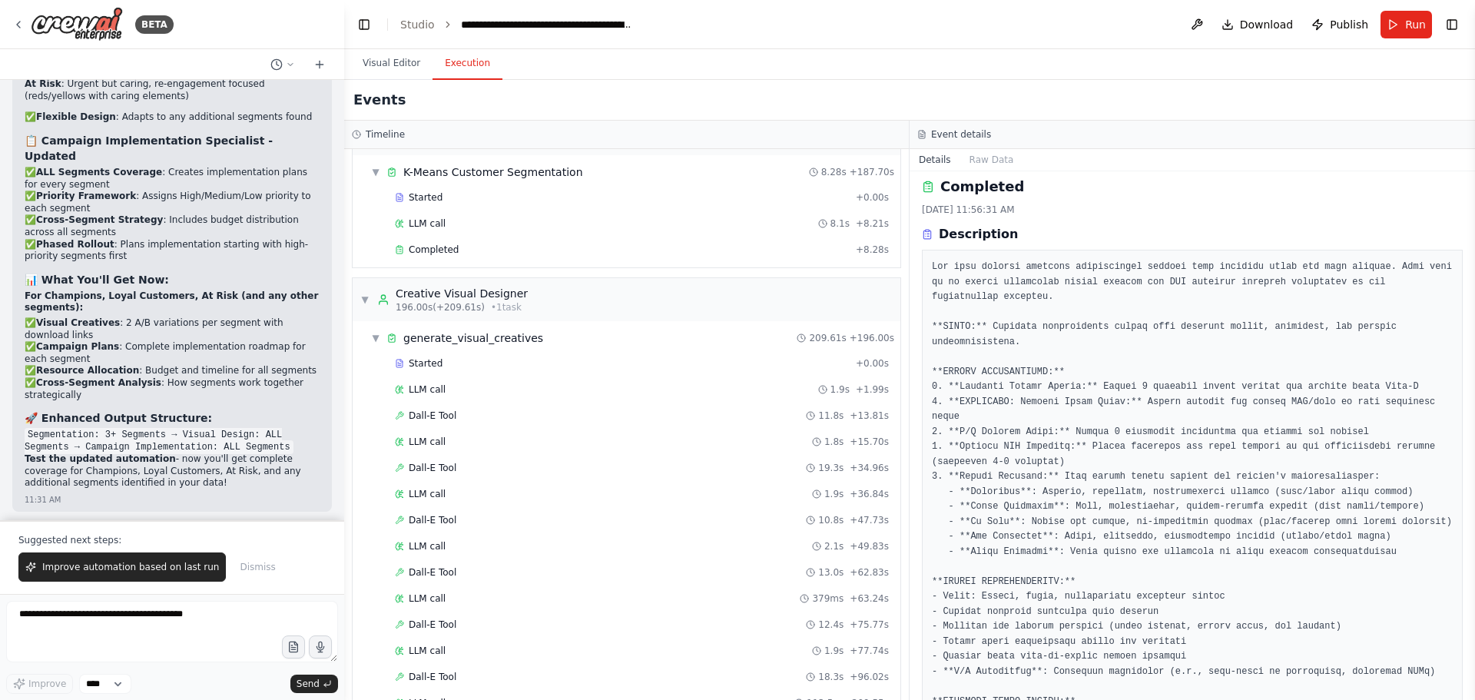
scroll to position [0, 0]
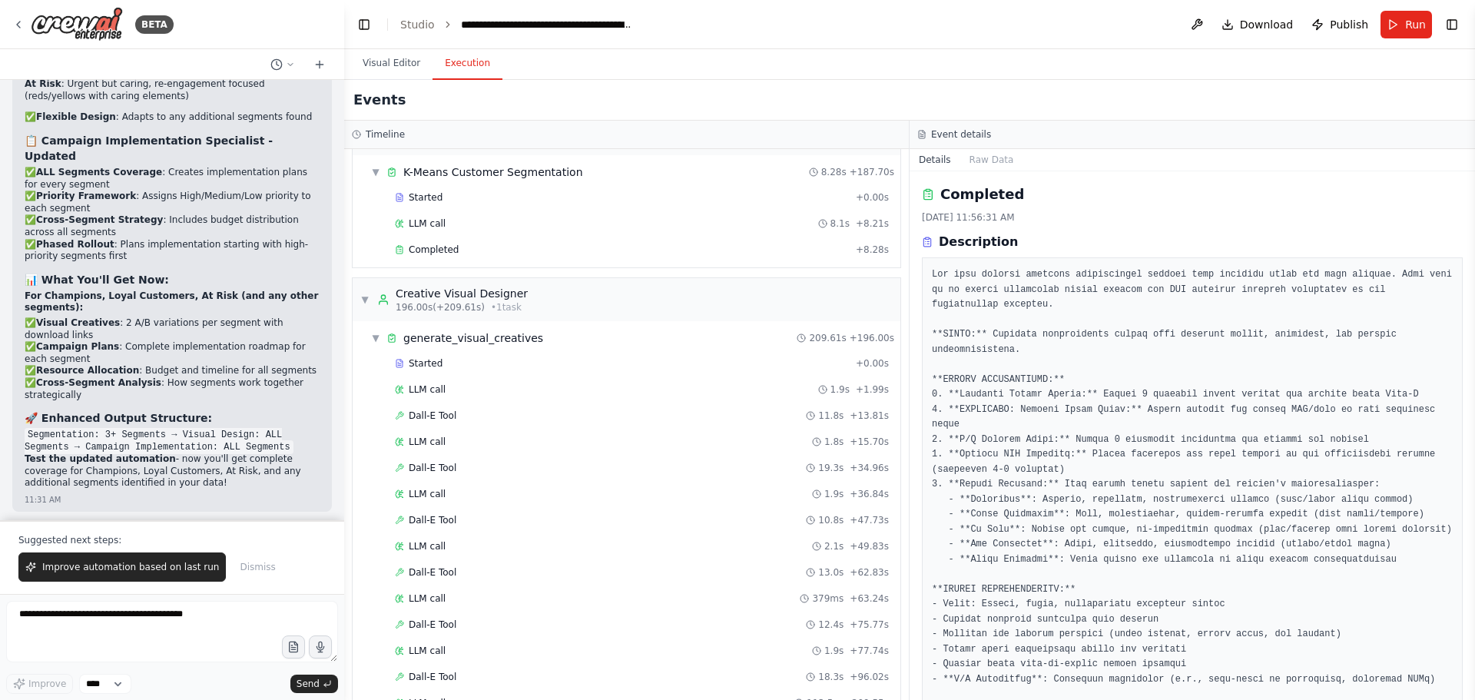
drag, startPoint x: 402, startPoint y: 68, endPoint x: 396, endPoint y: 81, distance: 14.4
click at [401, 68] on button "Visual Editor" at bounding box center [391, 64] width 82 height 32
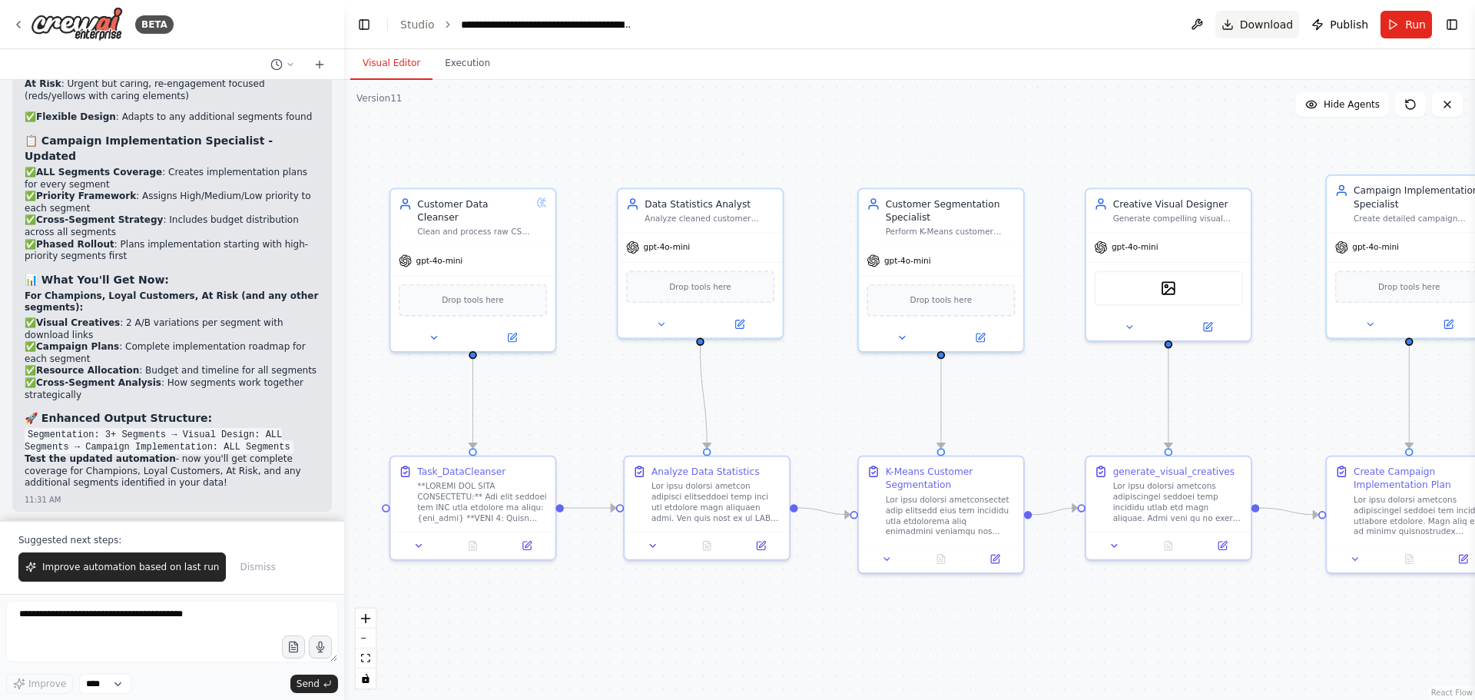
click at [1286, 18] on span "Download" at bounding box center [1267, 24] width 54 height 15
click at [961, 212] on div "Customer Segmentation Specialist" at bounding box center [951, 207] width 130 height 27
click at [958, 286] on div "Drop tools here" at bounding box center [941, 297] width 148 height 32
click at [956, 299] on span "Drop tools here" at bounding box center [941, 297] width 62 height 13
click at [953, 231] on div "Perform K-Means customer segmentation analysis on cleaned transaction data usin…" at bounding box center [951, 229] width 130 height 11
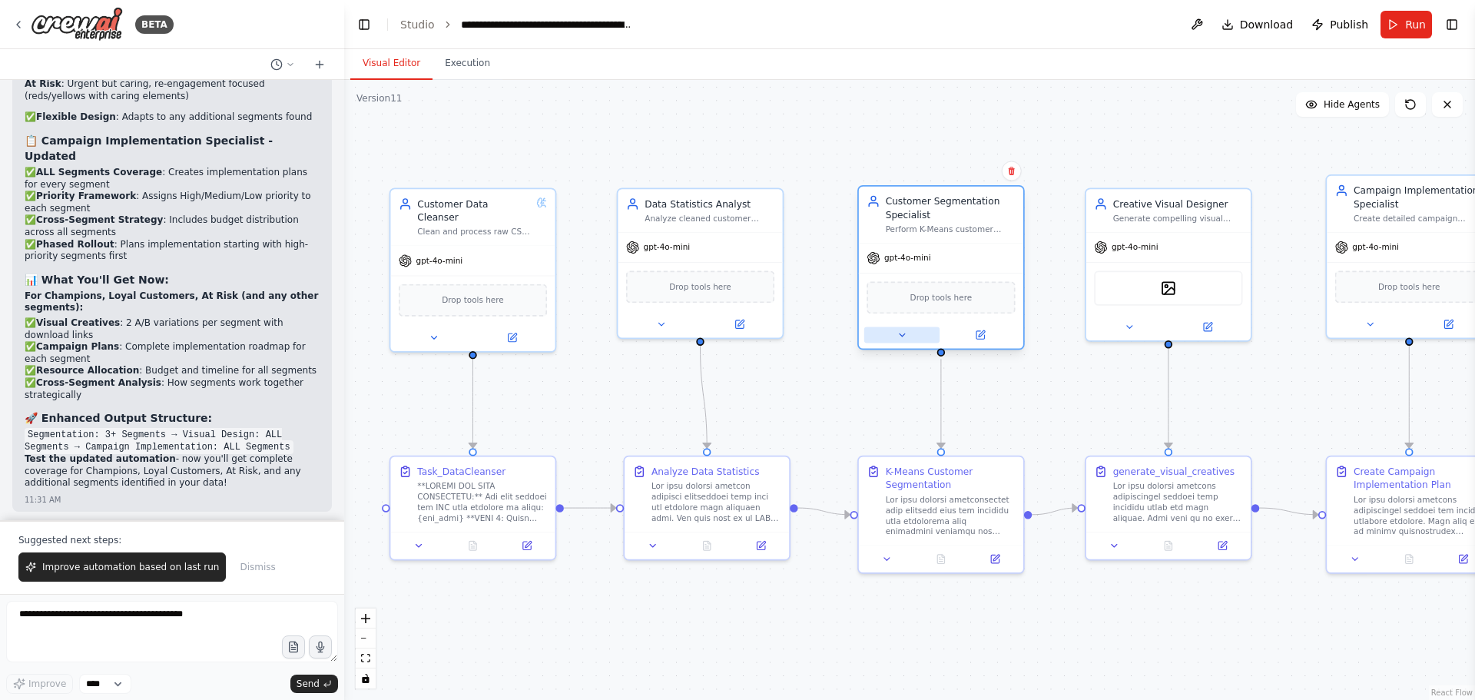
click at [900, 334] on icon at bounding box center [901, 334] width 5 height 2
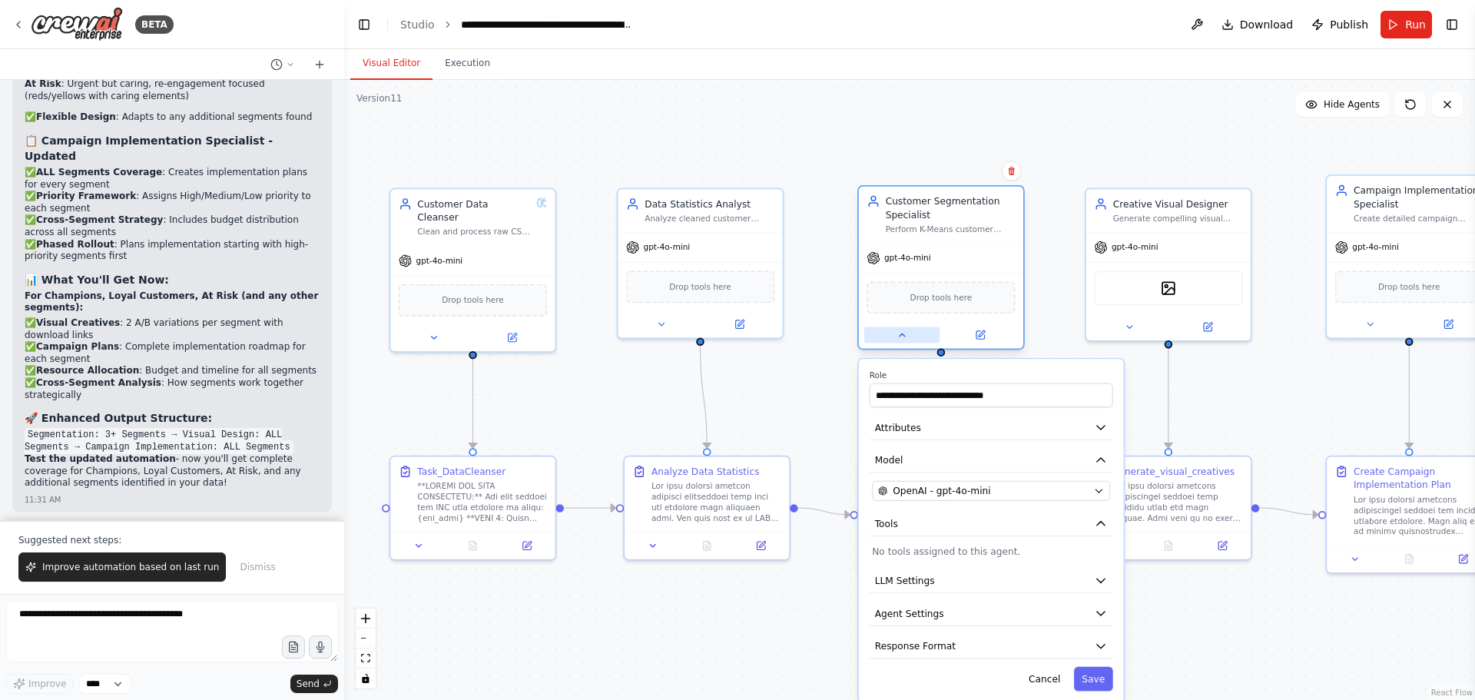
click at [900, 334] on icon at bounding box center [901, 335] width 11 height 11
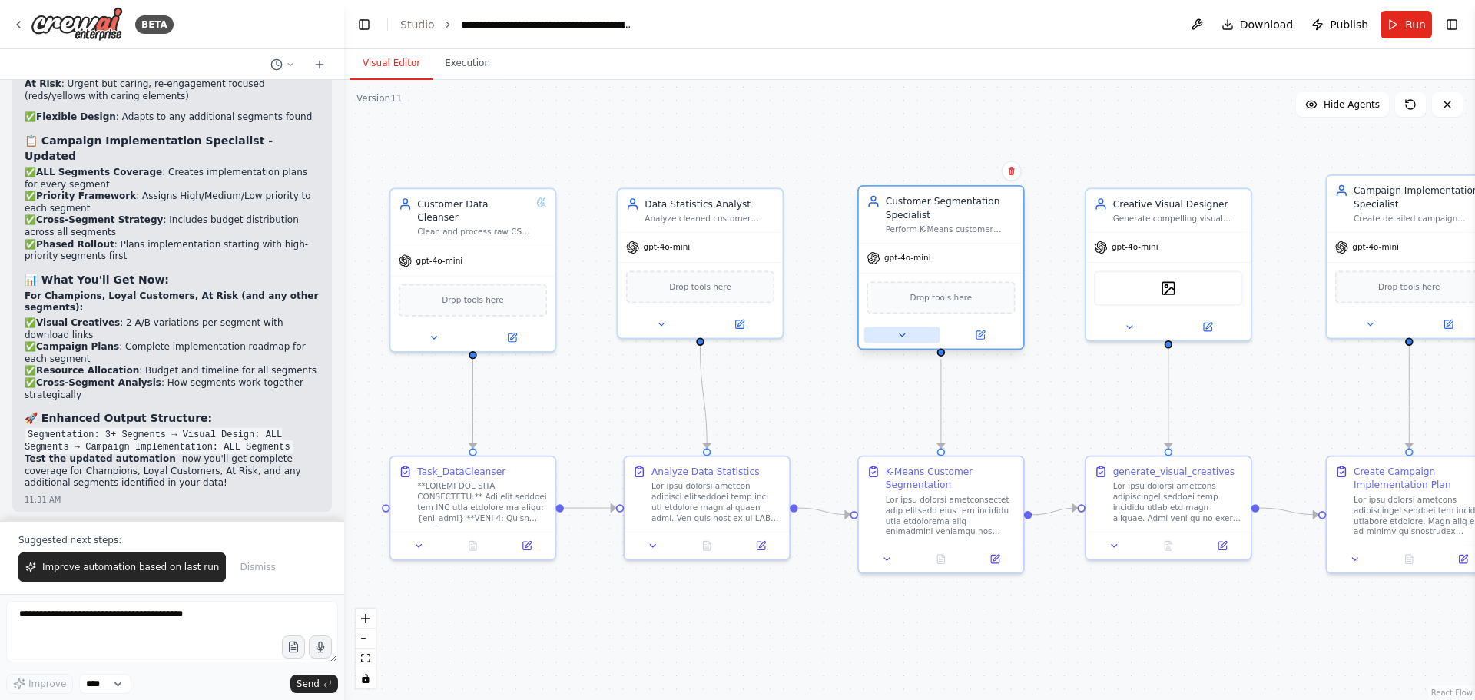
click at [900, 334] on icon at bounding box center [901, 334] width 5 height 2
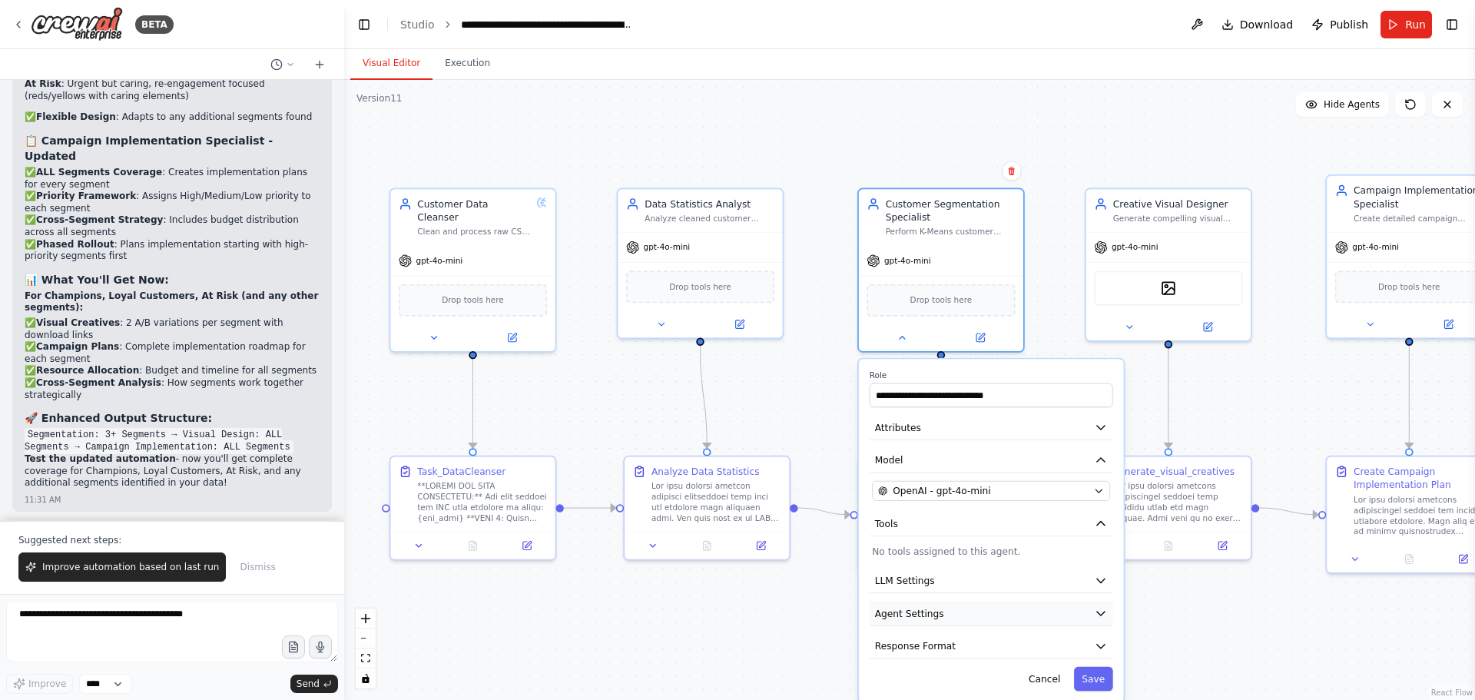
click at [920, 615] on span "Agent Settings" at bounding box center [909, 612] width 69 height 13
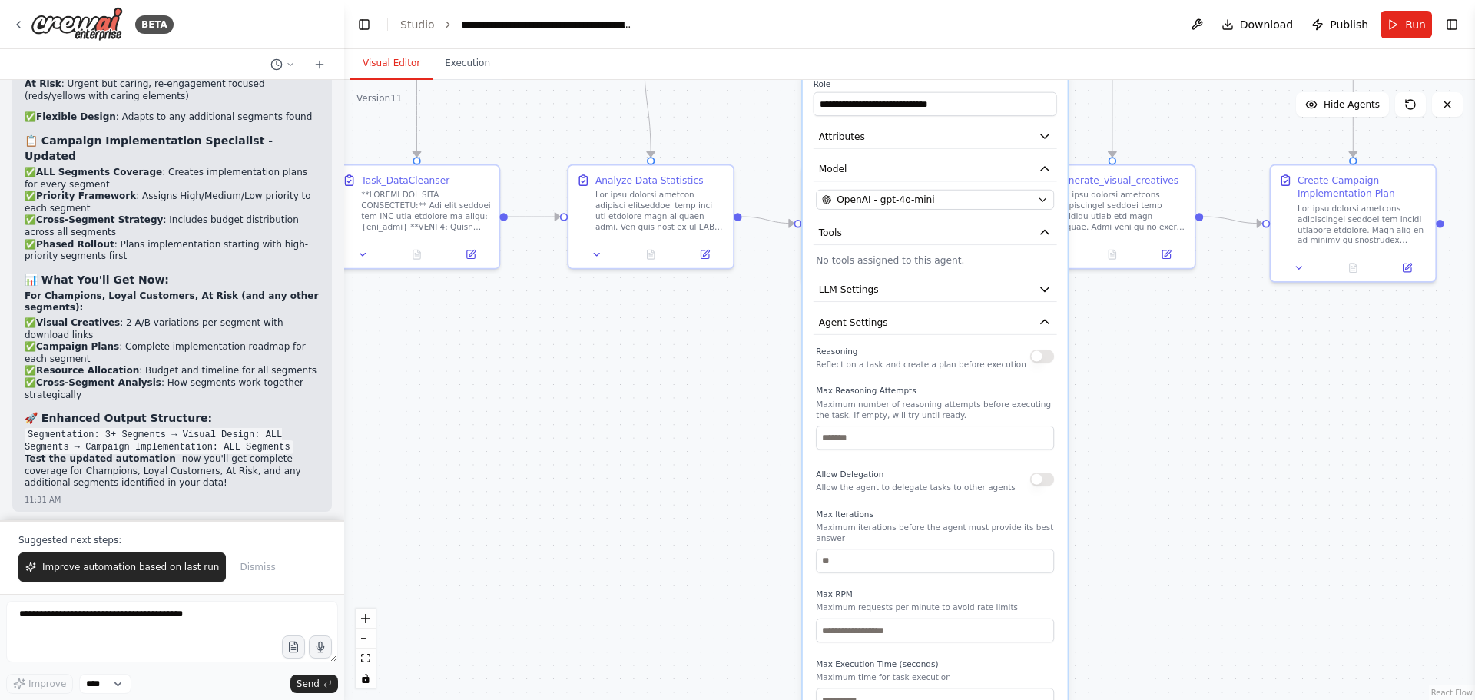
drag, startPoint x: 1186, startPoint y: 597, endPoint x: 1121, endPoint y: 341, distance: 264.0
click at [1121, 341] on div ".deletable-edge-delete-btn { width: 20px; height: 20px; border: 0px solid #ffff…" at bounding box center [909, 390] width 1131 height 620
click at [833, 283] on span "LLM Settings" at bounding box center [849, 289] width 60 height 13
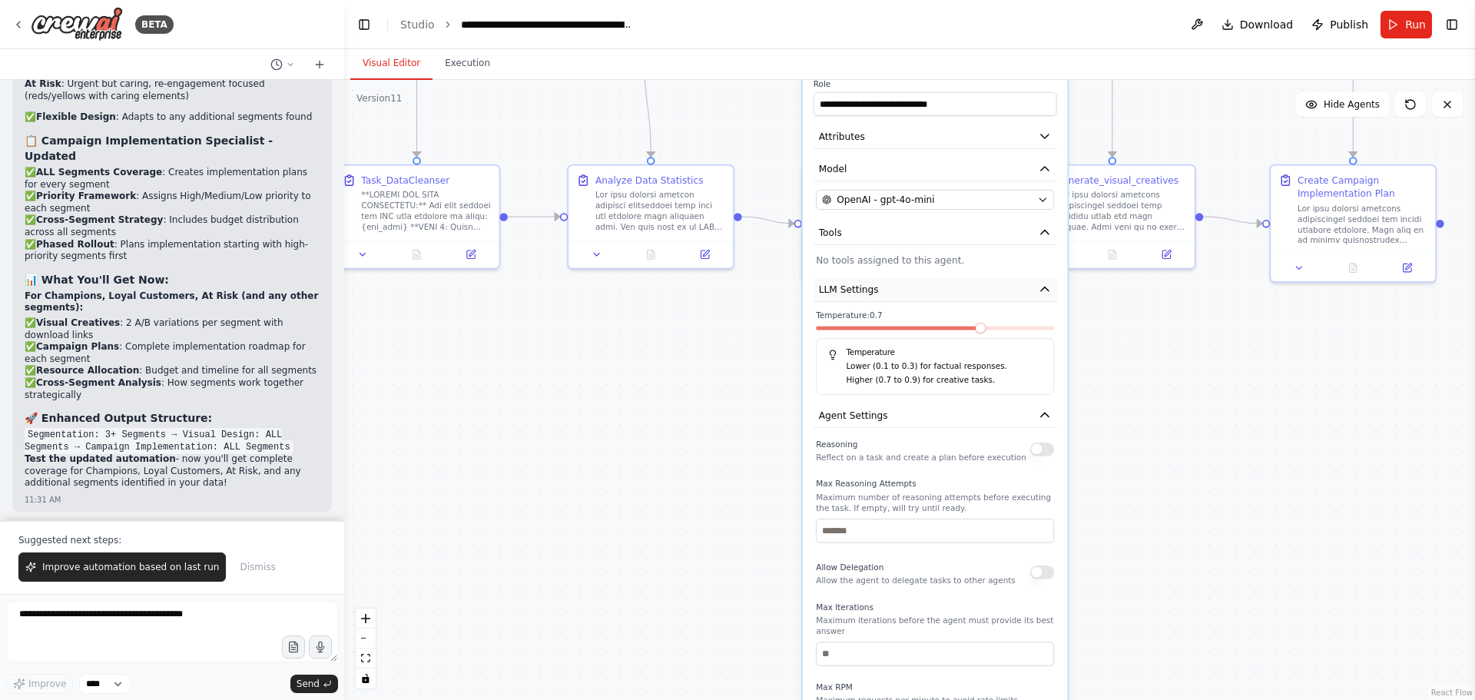
click at [847, 286] on span "LLM Settings" at bounding box center [849, 289] width 60 height 13
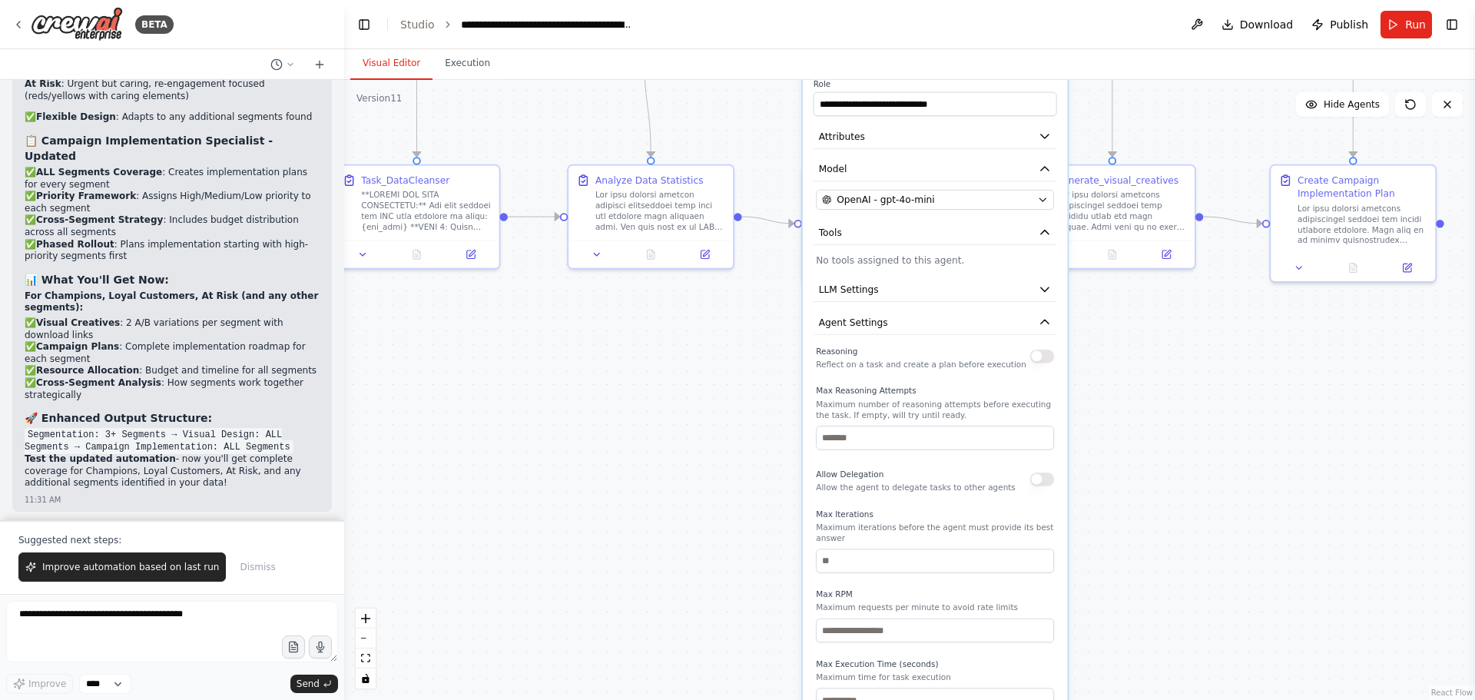
click at [721, 409] on div ".deletable-edge-delete-btn { width: 20px; height: 20px; border: 0px solid #ffff…" at bounding box center [909, 390] width 1131 height 620
click at [145, 620] on textarea at bounding box center [172, 631] width 332 height 61
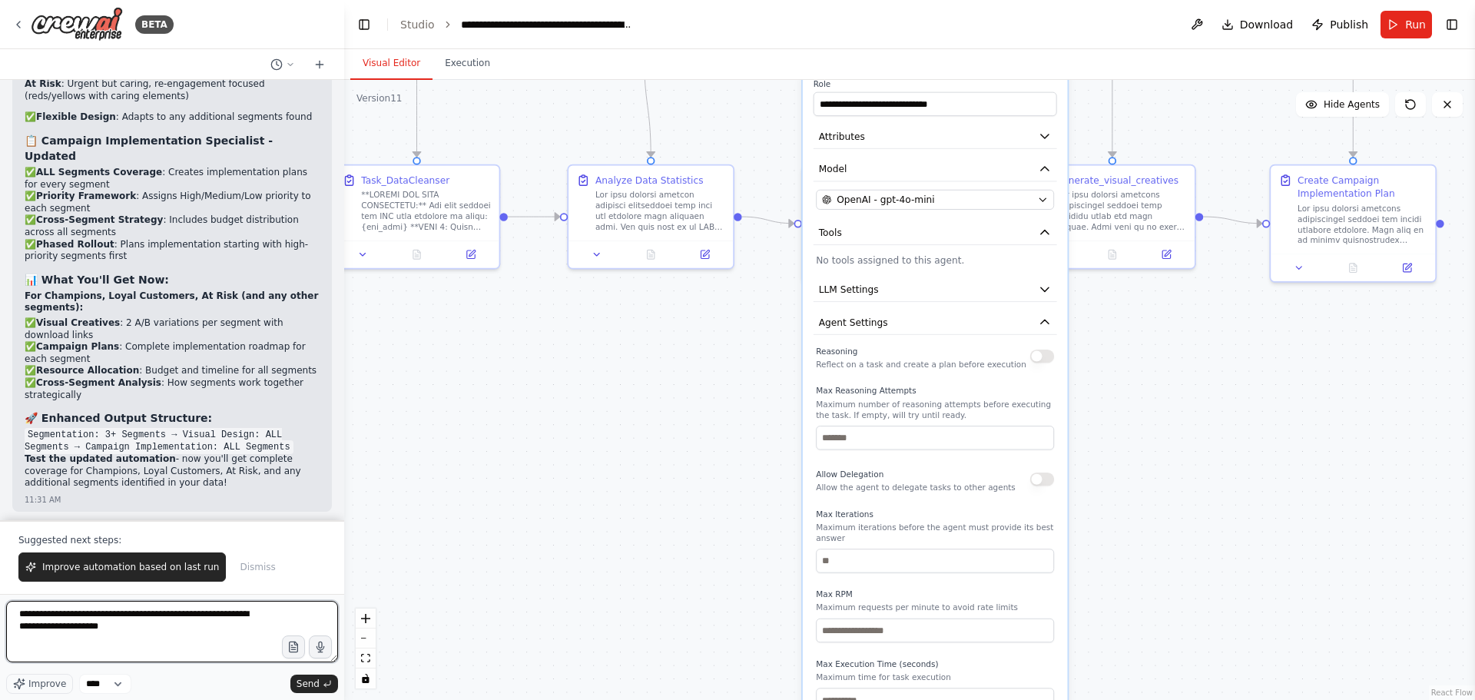
type textarea "**********"
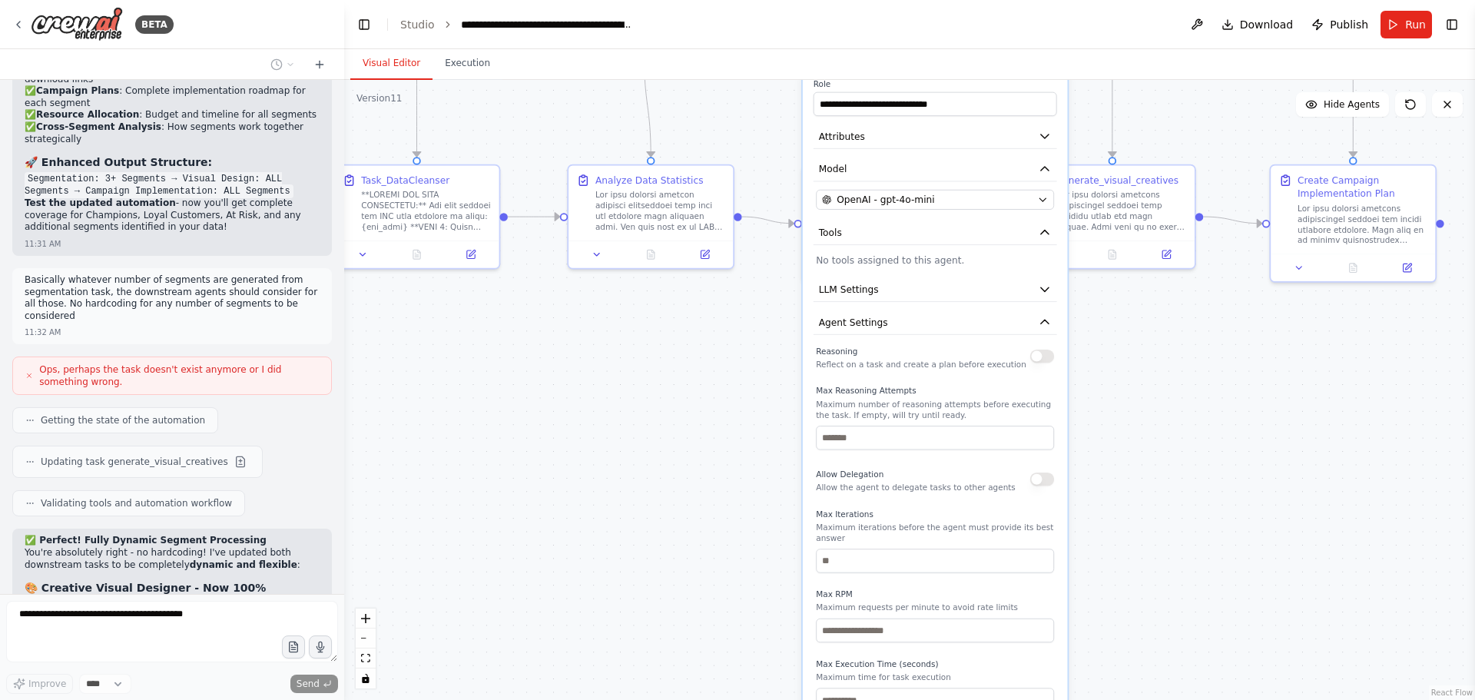
scroll to position [36287, 0]
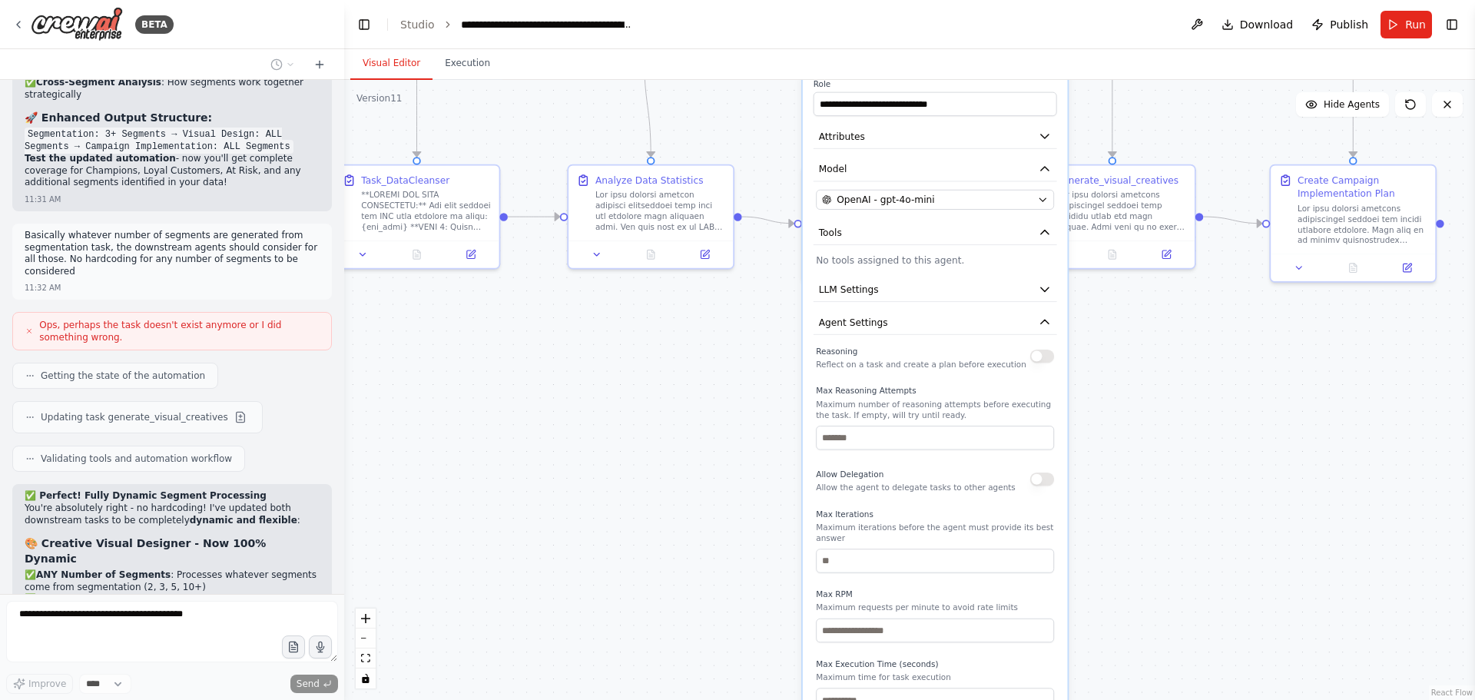
click at [732, 467] on div ".deletable-edge-delete-btn { width: 20px; height: 20px; border: 0px solid #ffff…" at bounding box center [909, 390] width 1131 height 620
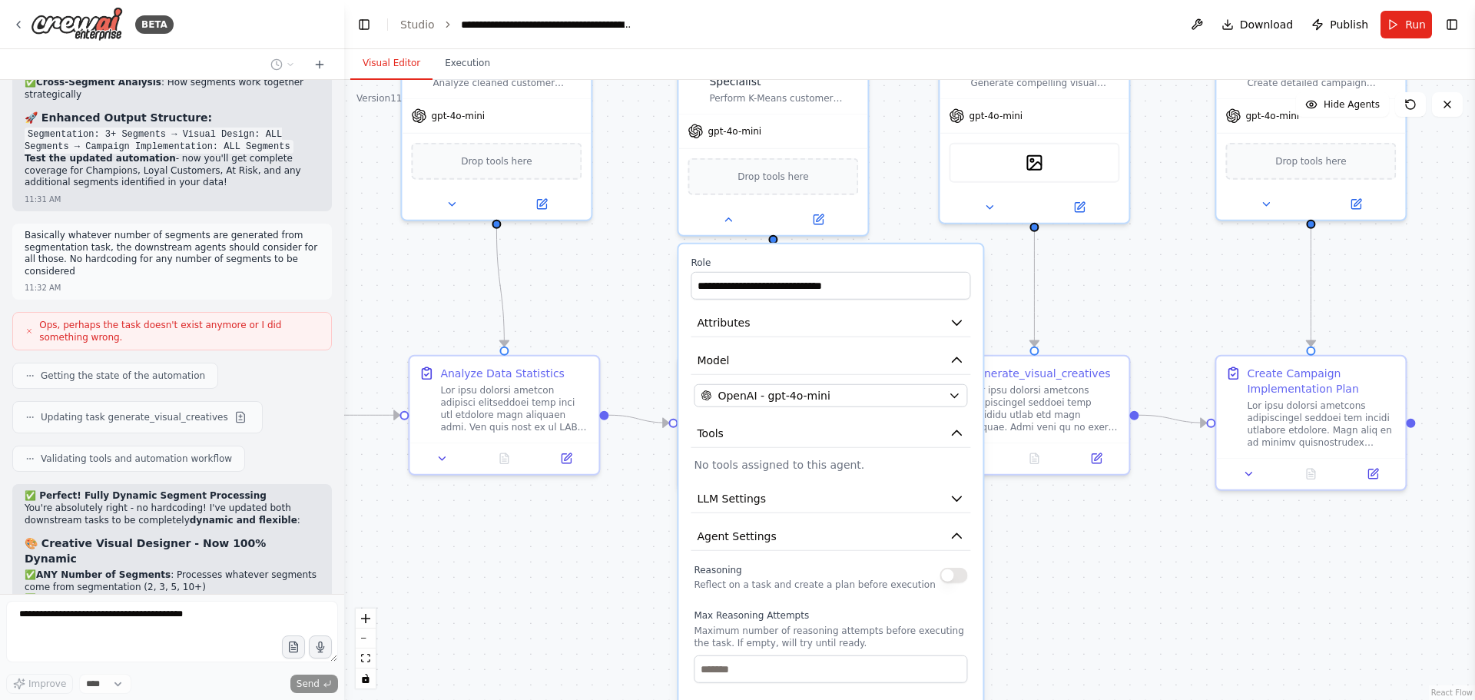
drag, startPoint x: 1154, startPoint y: 521, endPoint x: 1098, endPoint y: 621, distance: 115.2
click at [1098, 621] on div ".deletable-edge-delete-btn { width: 20px; height: 20px; border: 0px solid #ffff…" at bounding box center [909, 390] width 1131 height 620
click at [737, 221] on button at bounding box center [727, 216] width 87 height 18
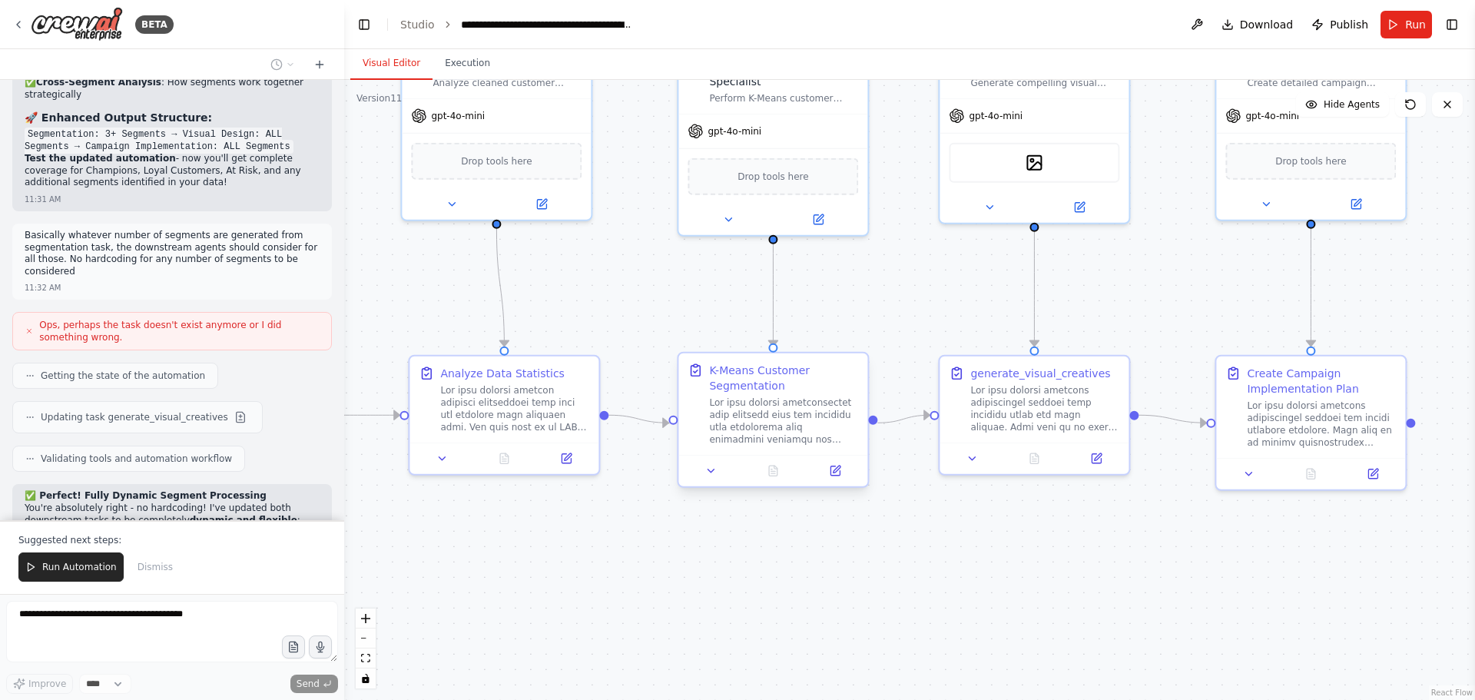
click at [770, 411] on div at bounding box center [783, 420] width 149 height 49
click at [80, 577] on button "Run Automation" at bounding box center [70, 566] width 105 height 29
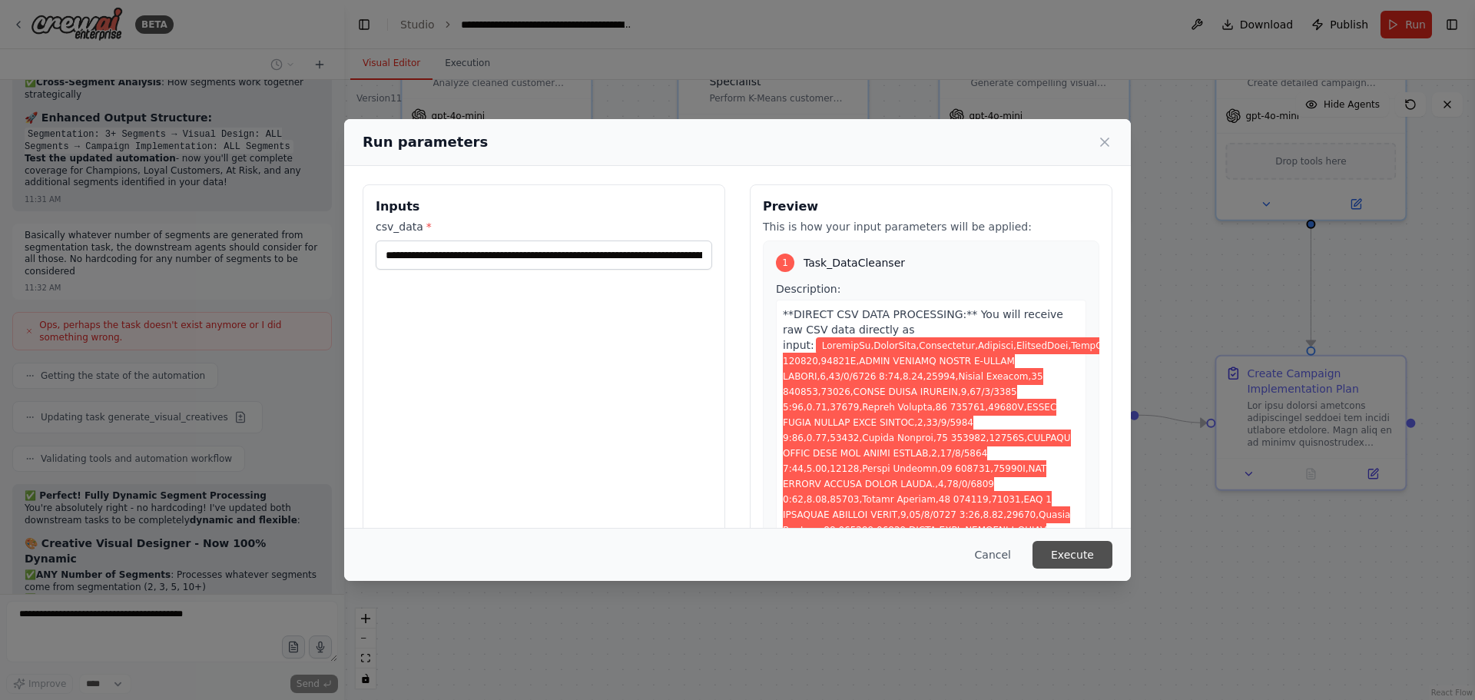
click at [1076, 562] on button "Execute" at bounding box center [1072, 555] width 80 height 28
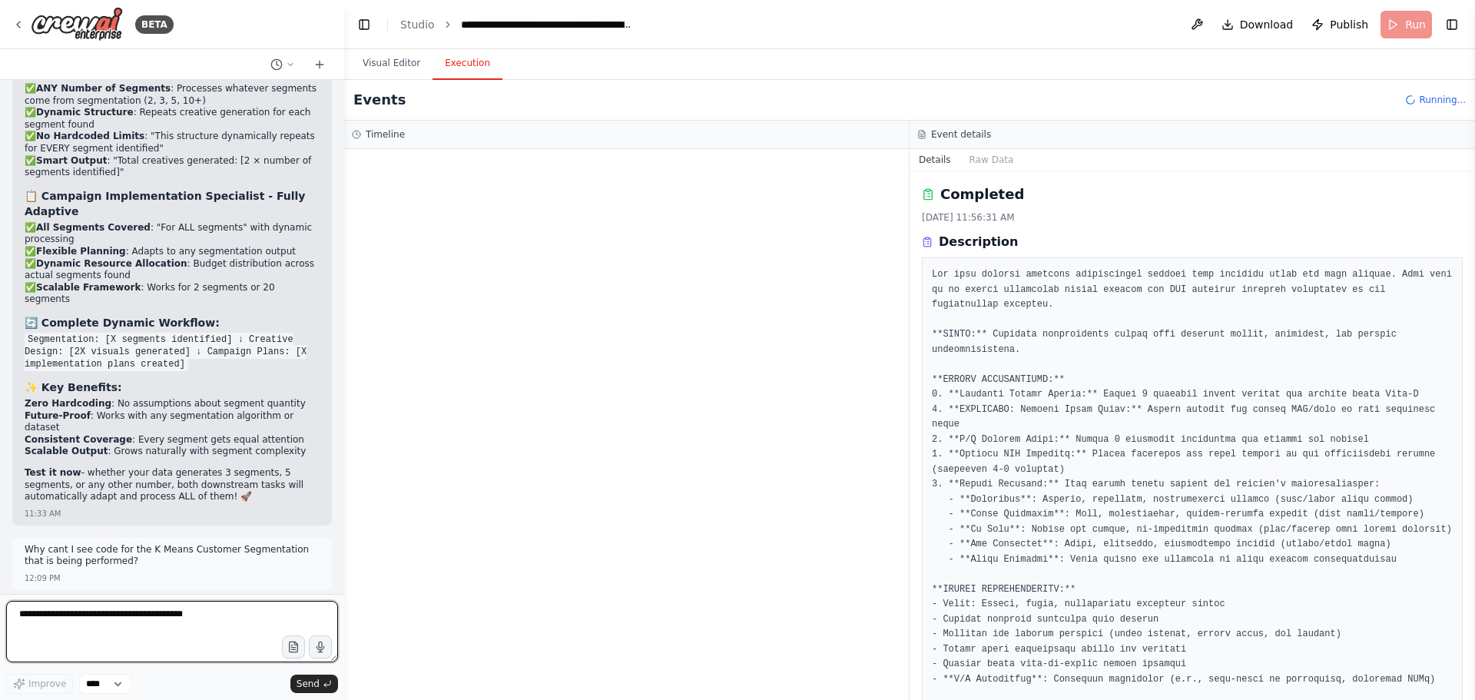
scroll to position [36786, 0]
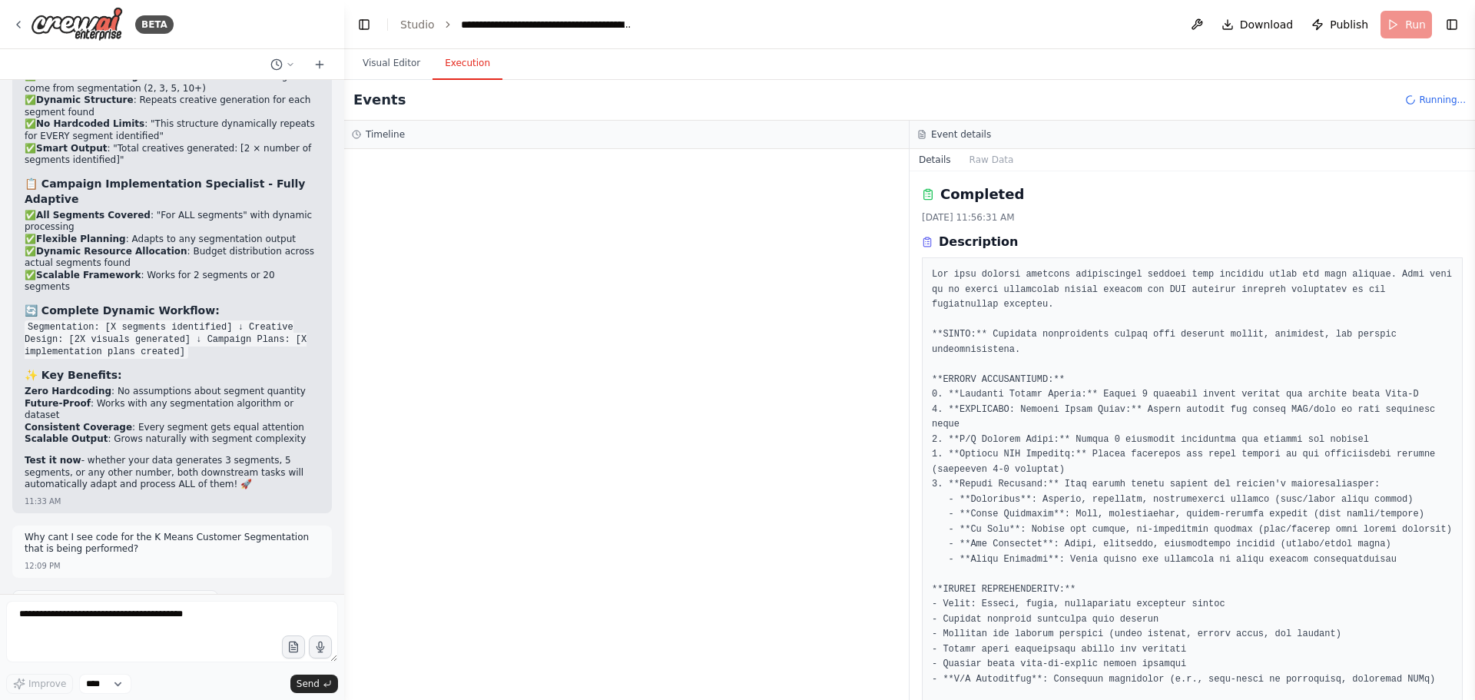
drag, startPoint x: 116, startPoint y: 309, endPoint x: 124, endPoint y: 336, distance: 28.2
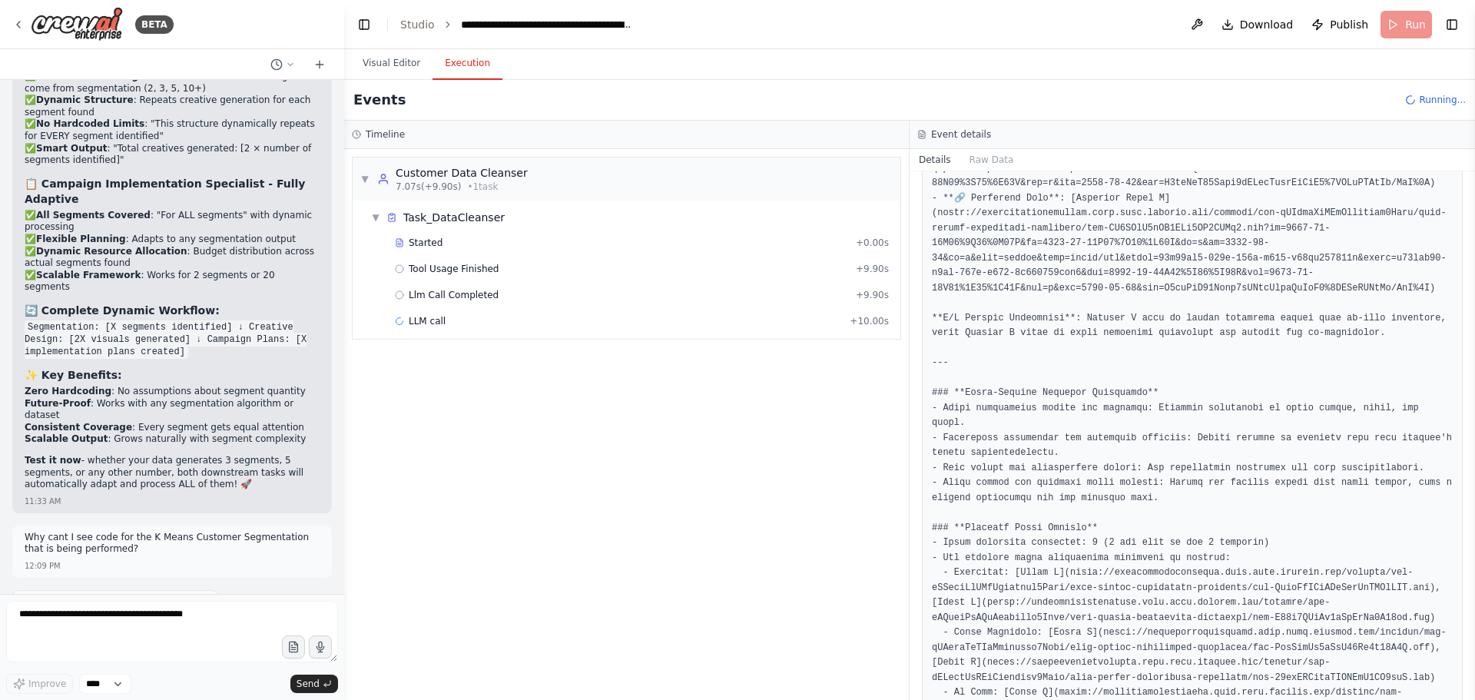
scroll to position [3060, 0]
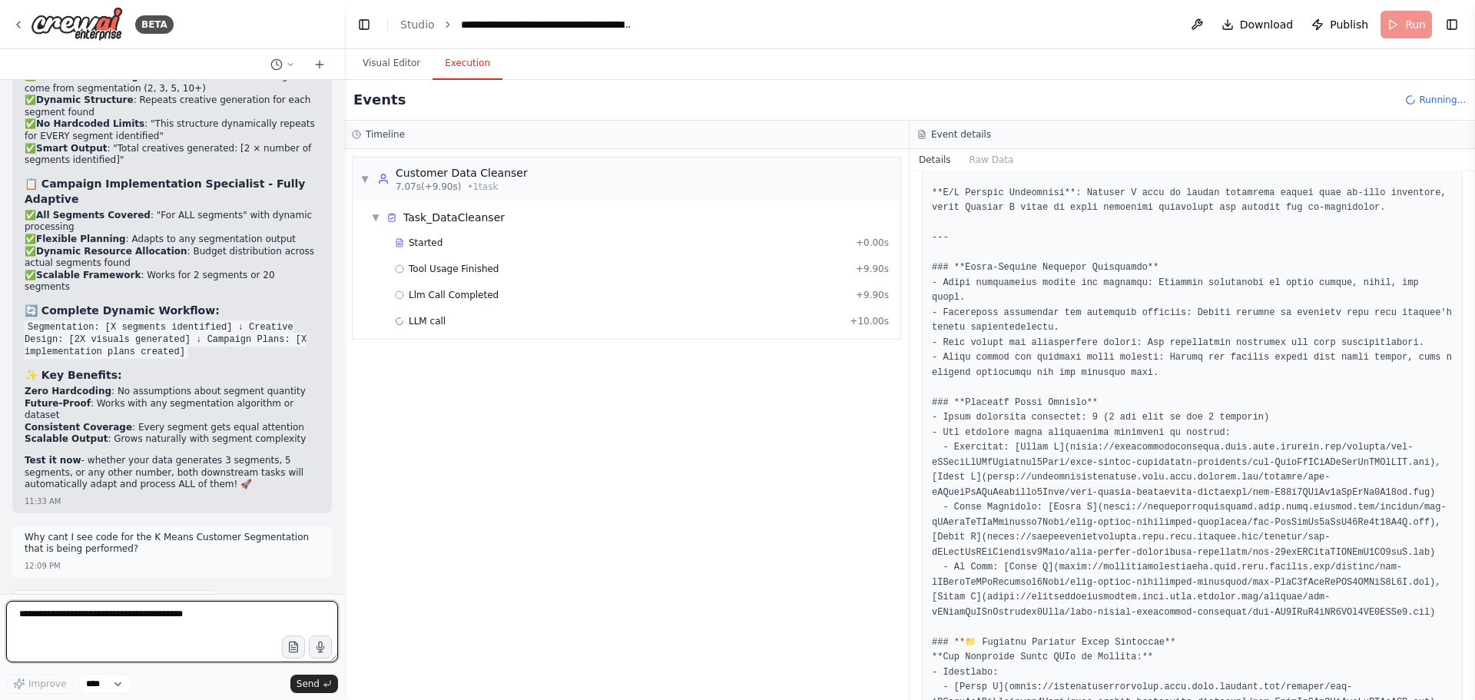
click at [113, 628] on textarea at bounding box center [172, 631] width 332 height 61
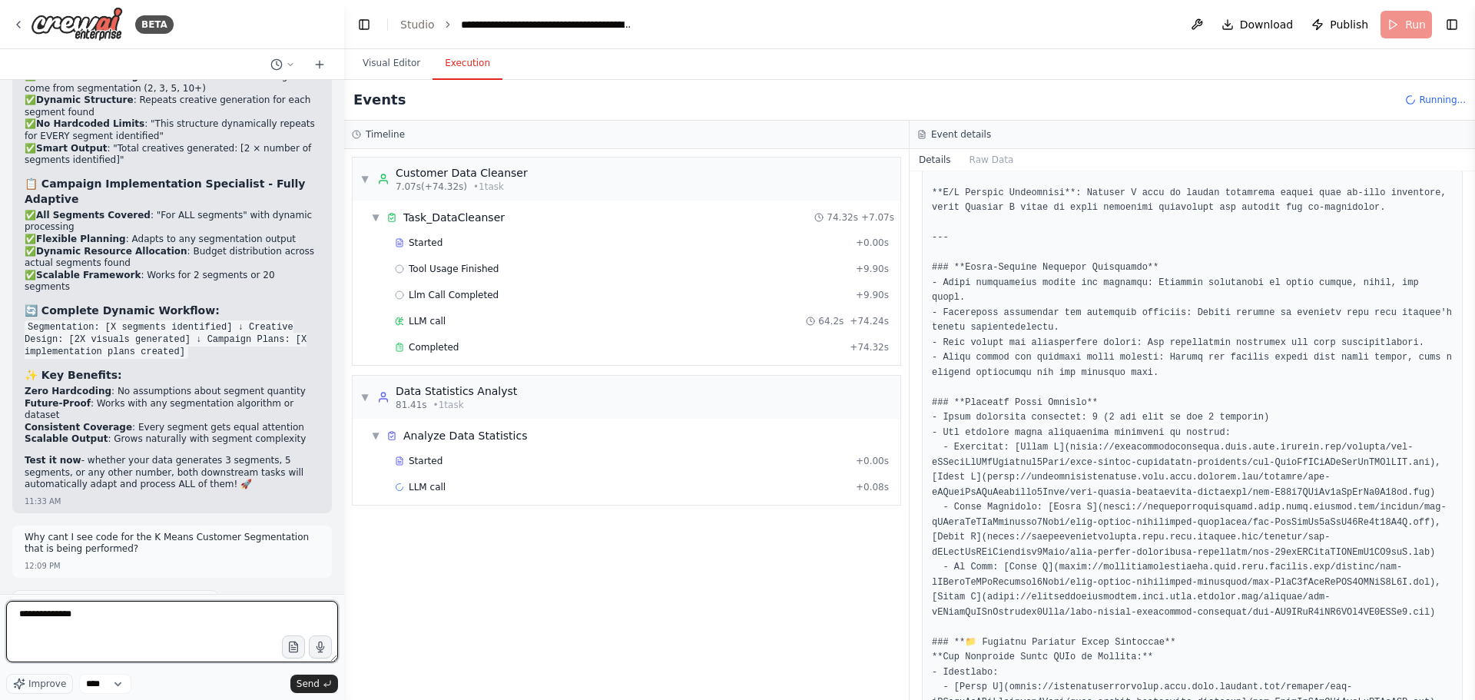
click at [156, 635] on textarea "**********" at bounding box center [172, 631] width 332 height 61
type textarea "**********"
click at [316, 678] on span "Send" at bounding box center [308, 684] width 23 height 12
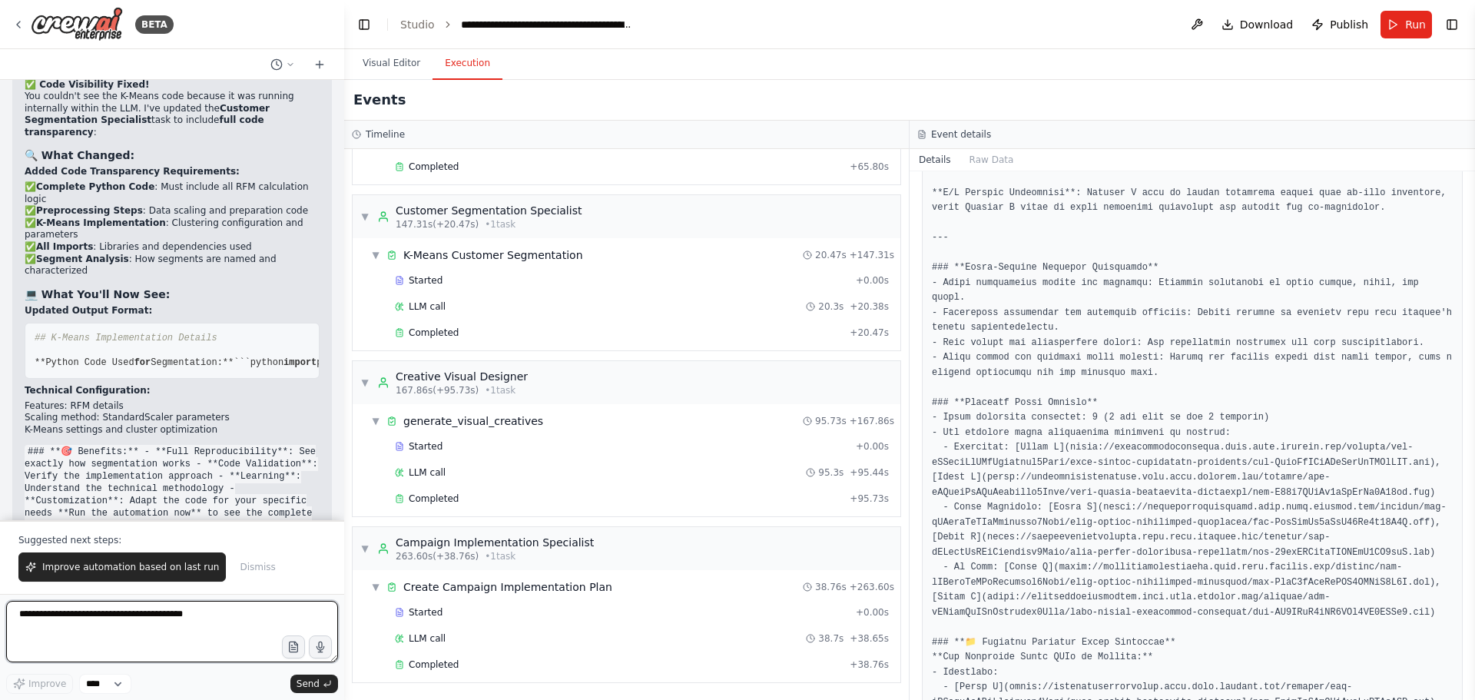
scroll to position [37561, 0]
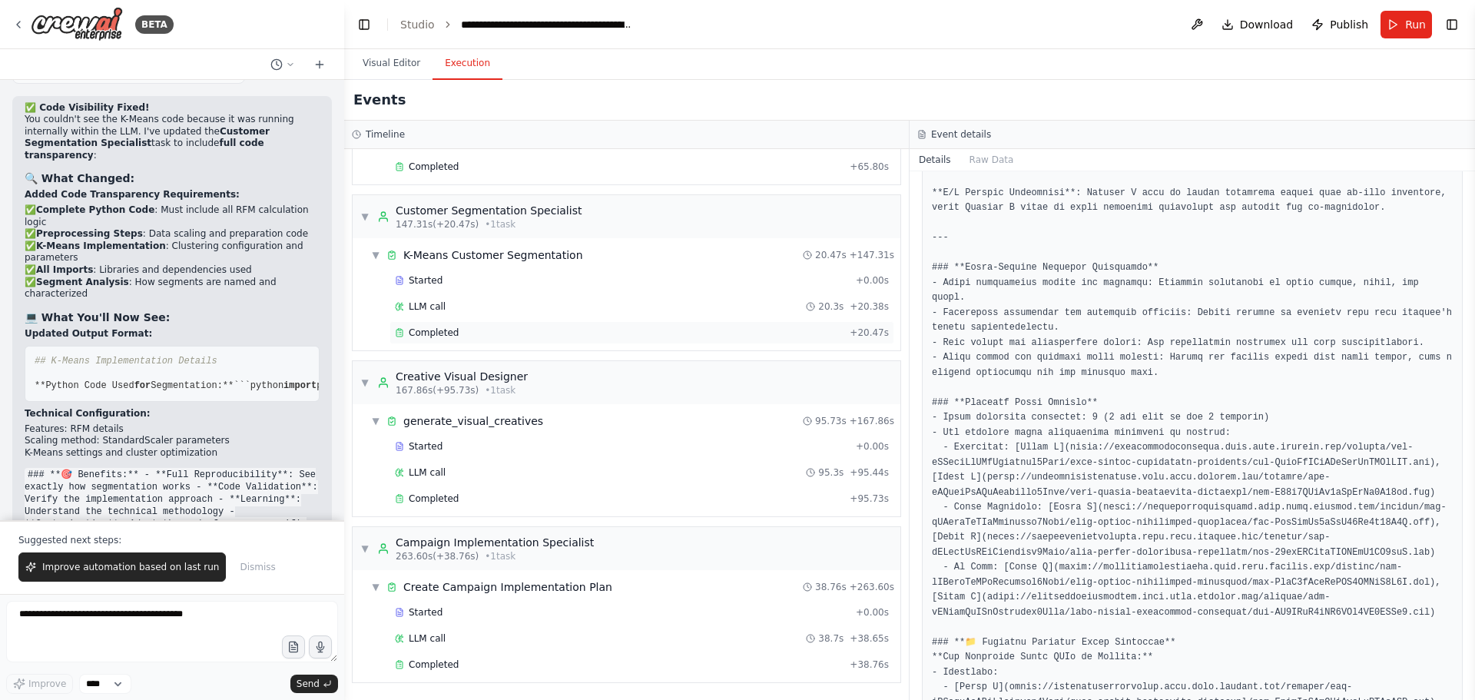
click at [487, 335] on div "Completed" at bounding box center [619, 332] width 449 height 12
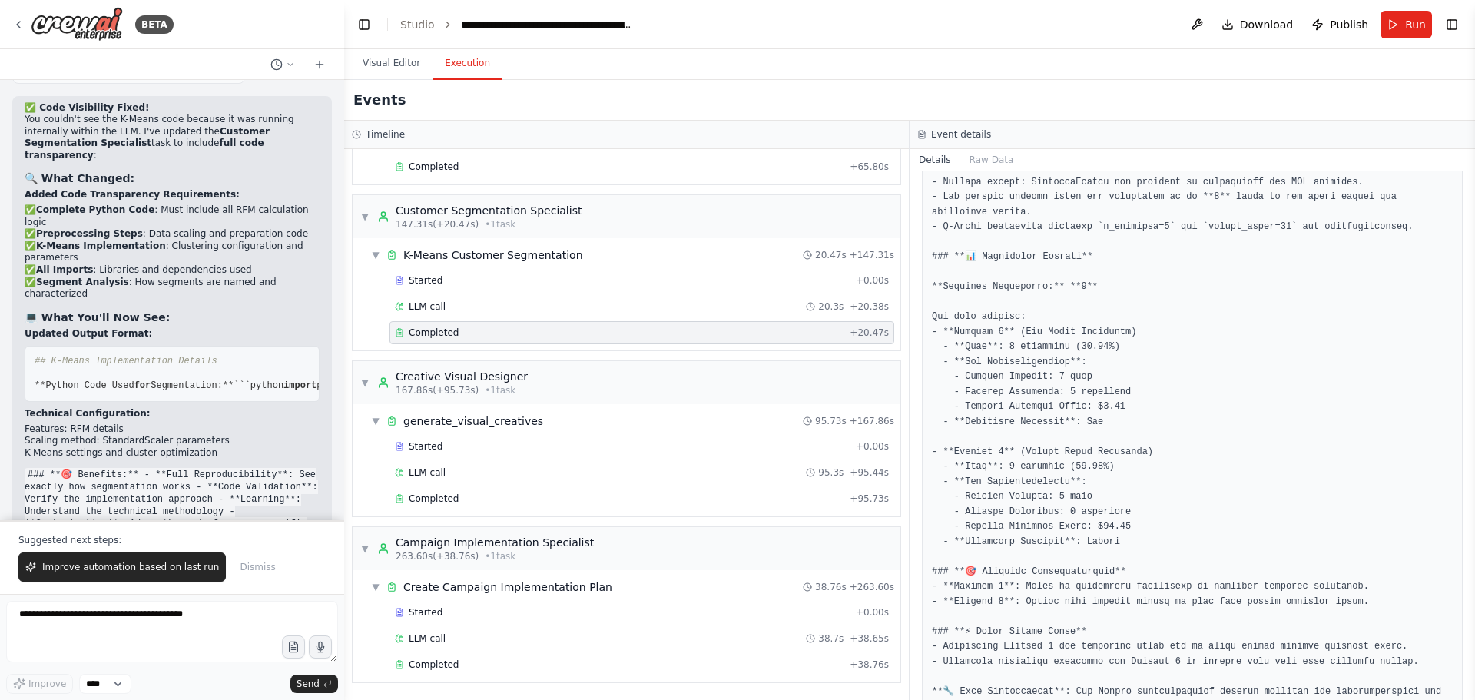
scroll to position [2146, 0]
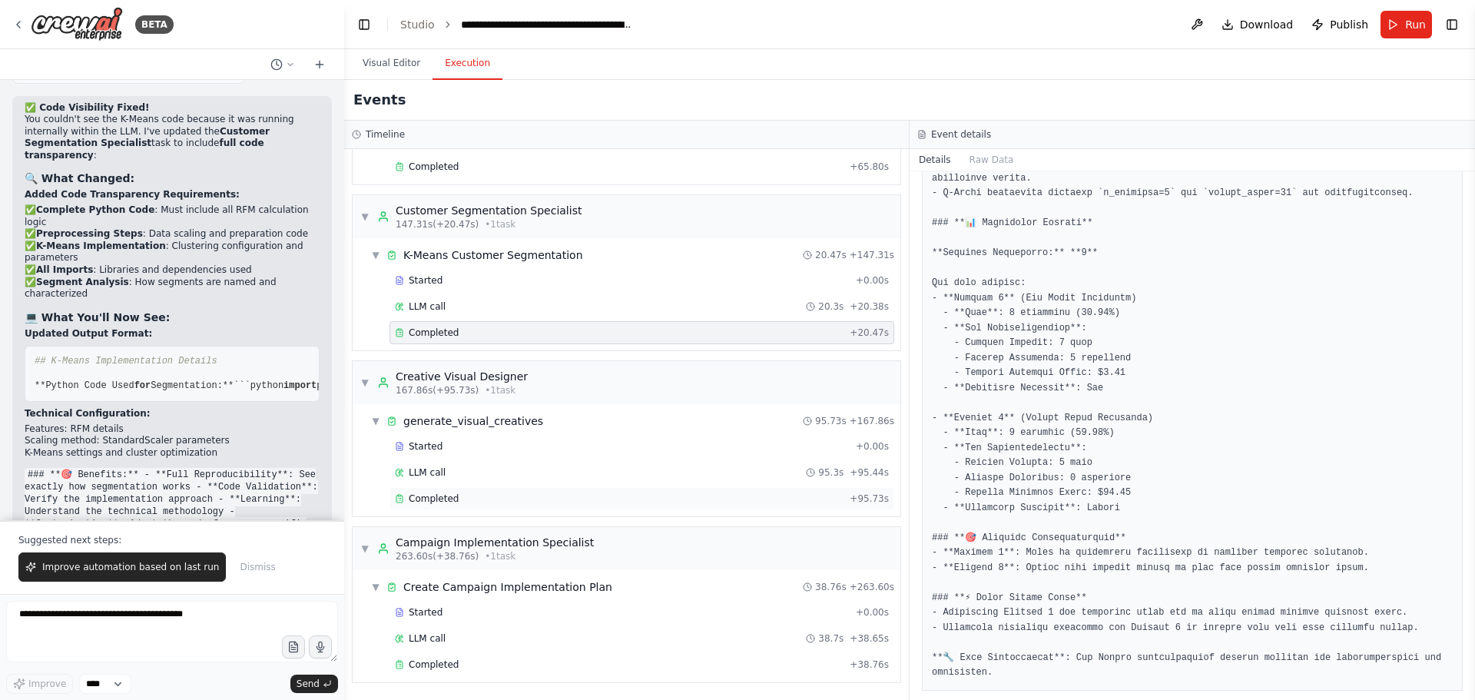
click at [450, 499] on span "Completed" at bounding box center [434, 498] width 50 height 12
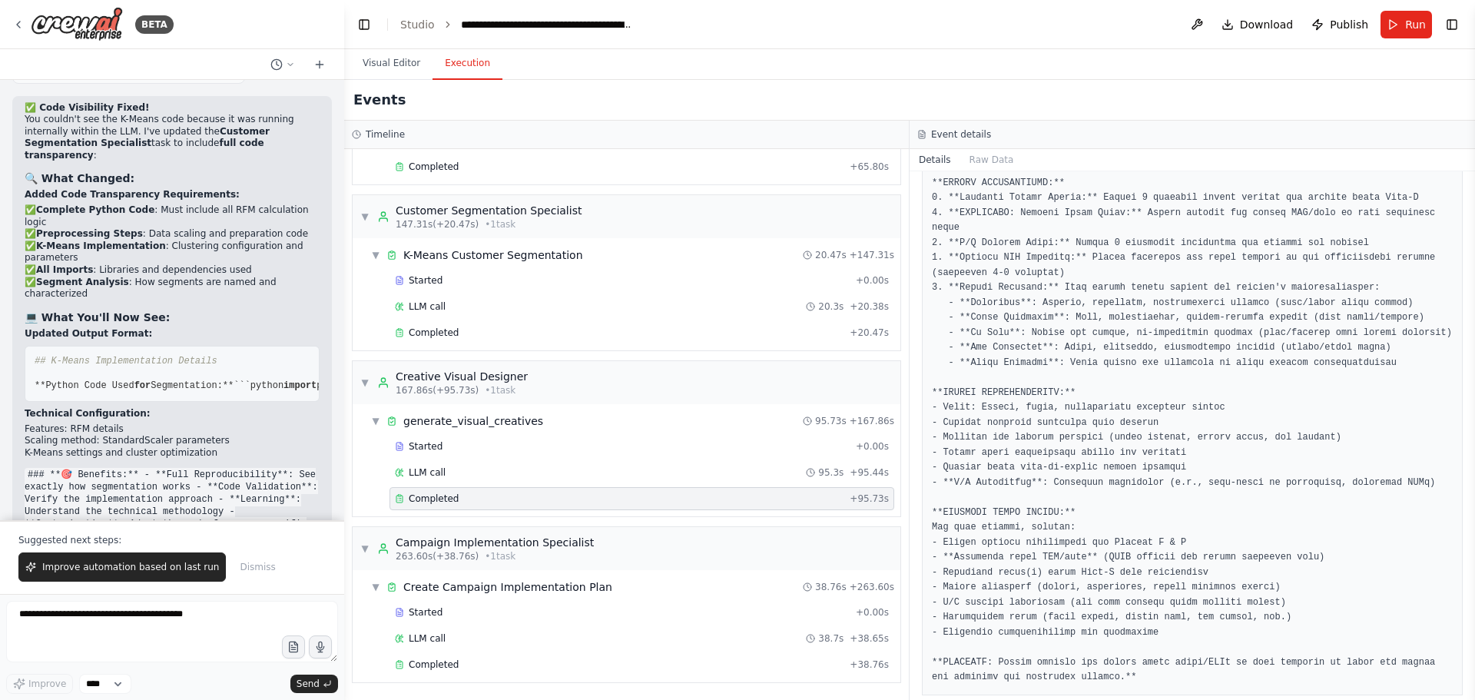
scroll to position [273, 0]
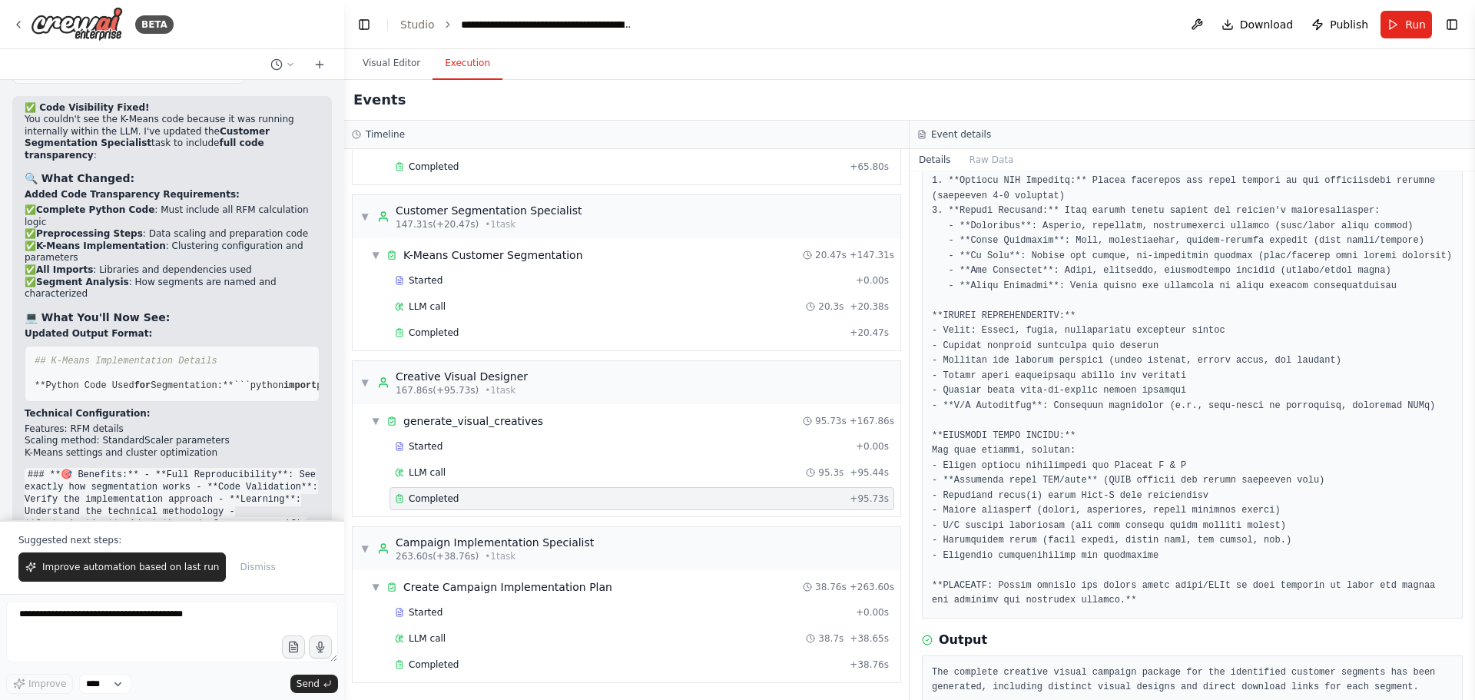
click at [460, 497] on div "Completed" at bounding box center [619, 498] width 449 height 12
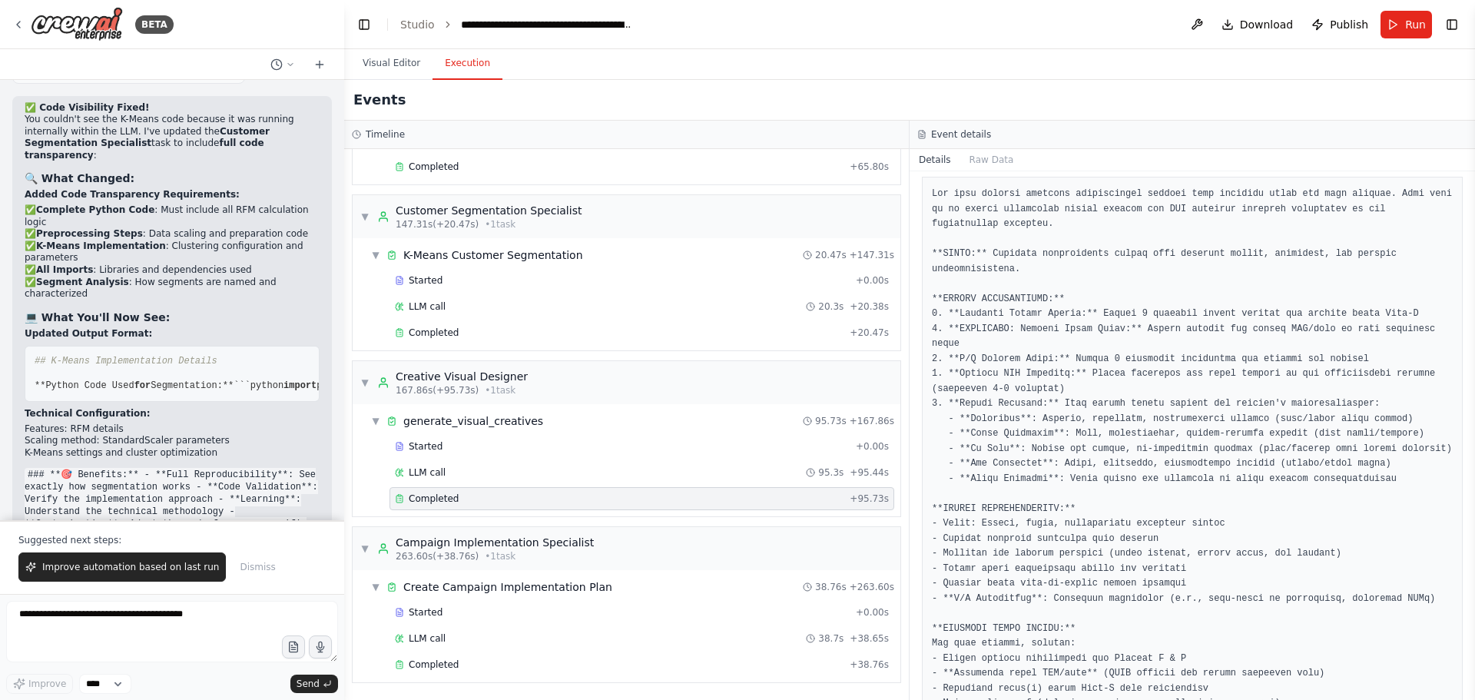
scroll to position [0, 0]
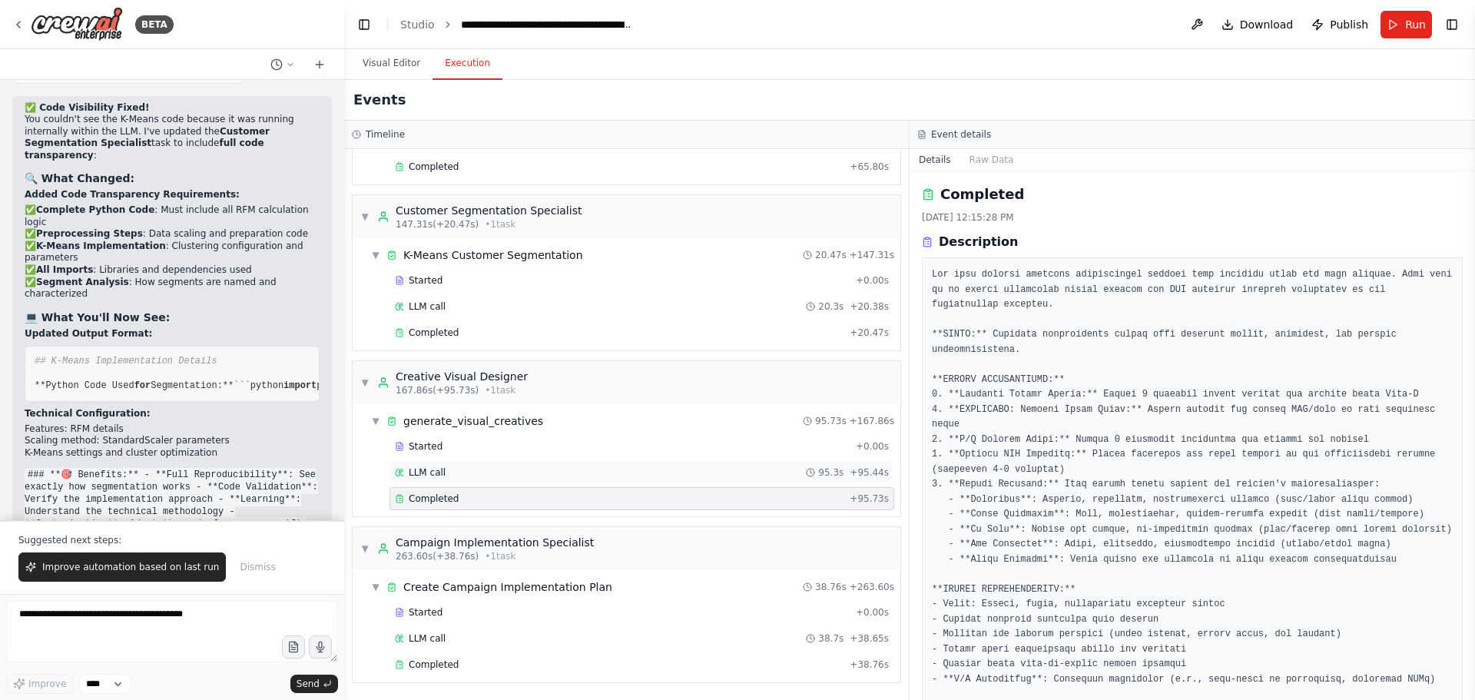
click at [505, 478] on div "LLM call 95.3s + 95.44s" at bounding box center [642, 472] width 494 height 12
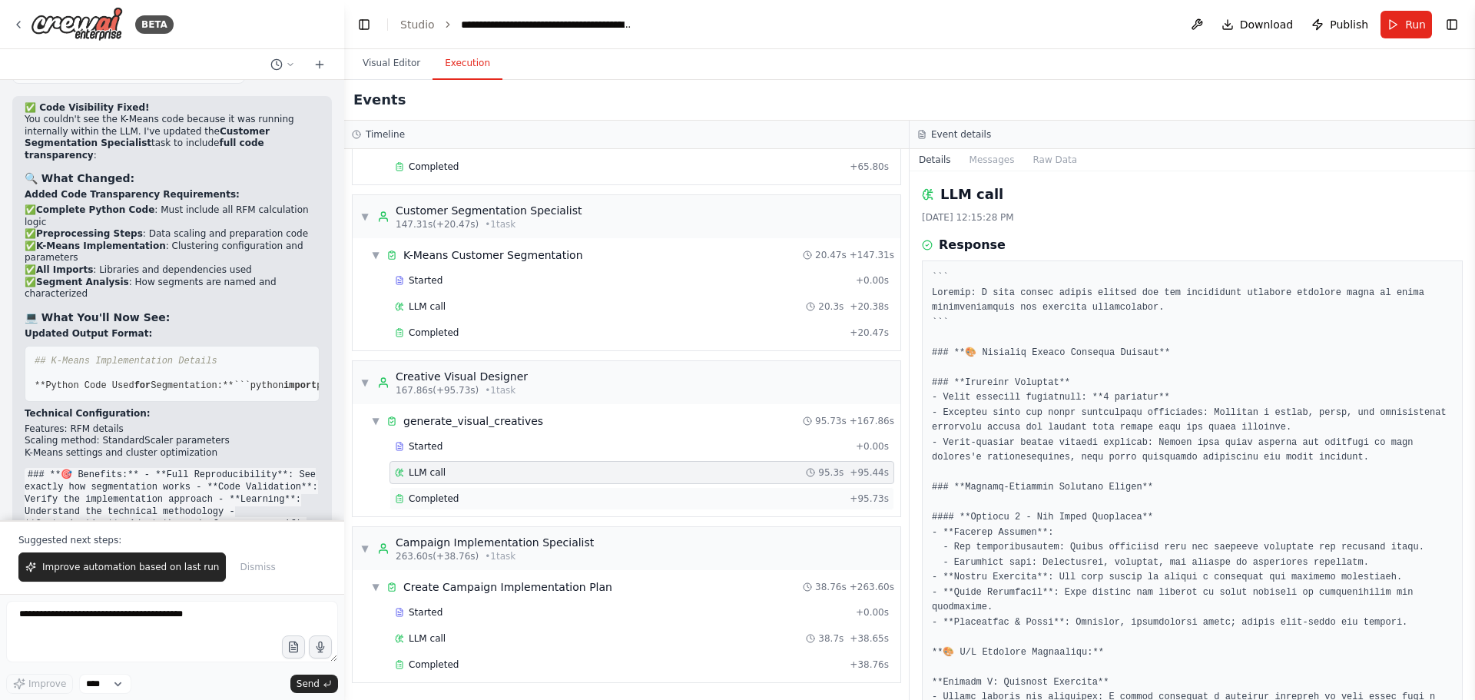
click at [502, 495] on div "Completed" at bounding box center [619, 498] width 449 height 12
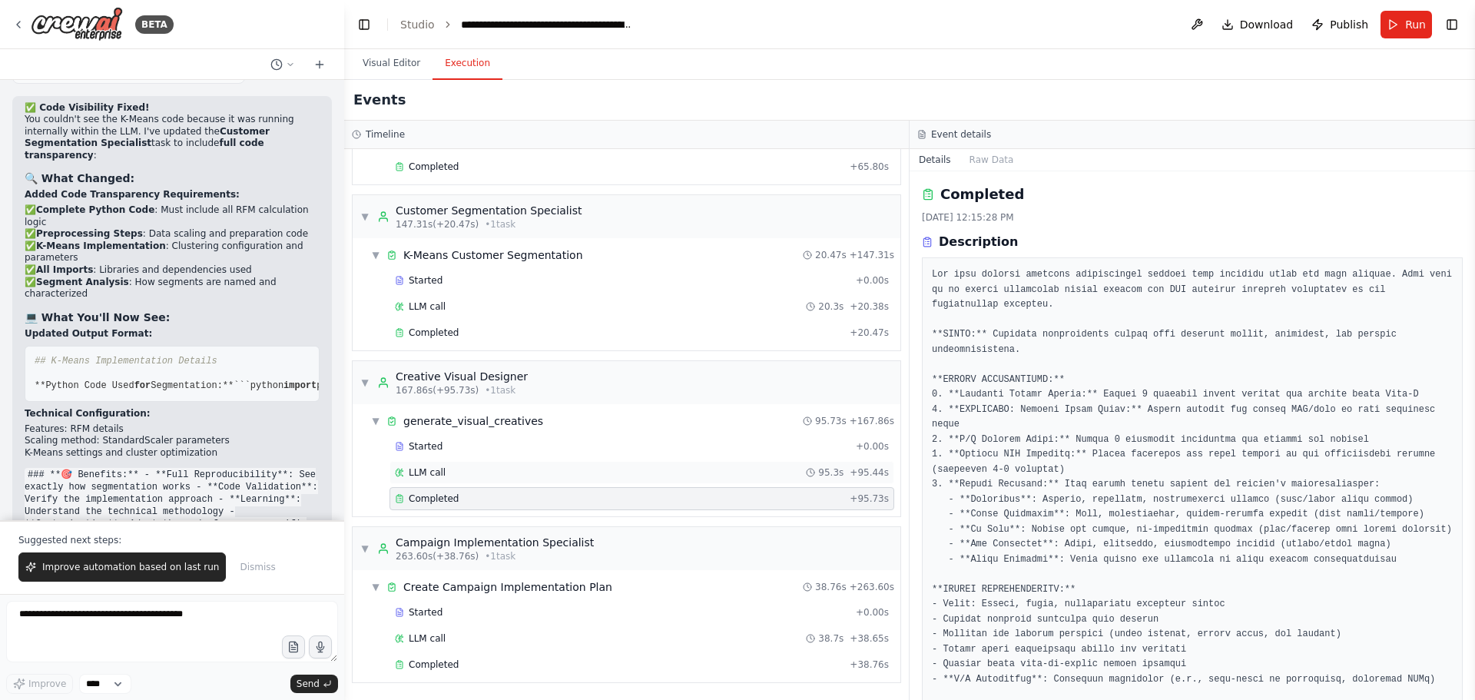
click at [510, 479] on div "LLM call 95.3s + 95.44s" at bounding box center [641, 472] width 505 height 23
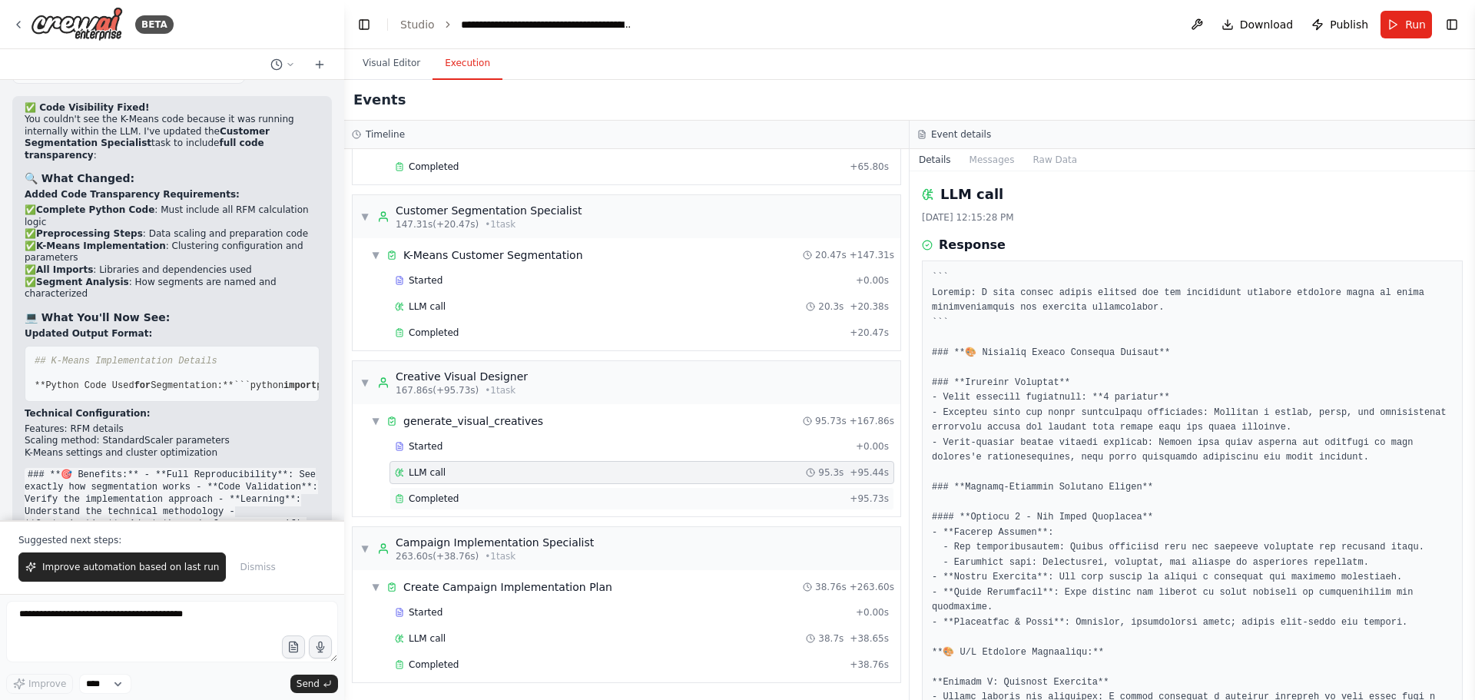
click at [513, 489] on div "Completed + 95.73s" at bounding box center [641, 498] width 505 height 23
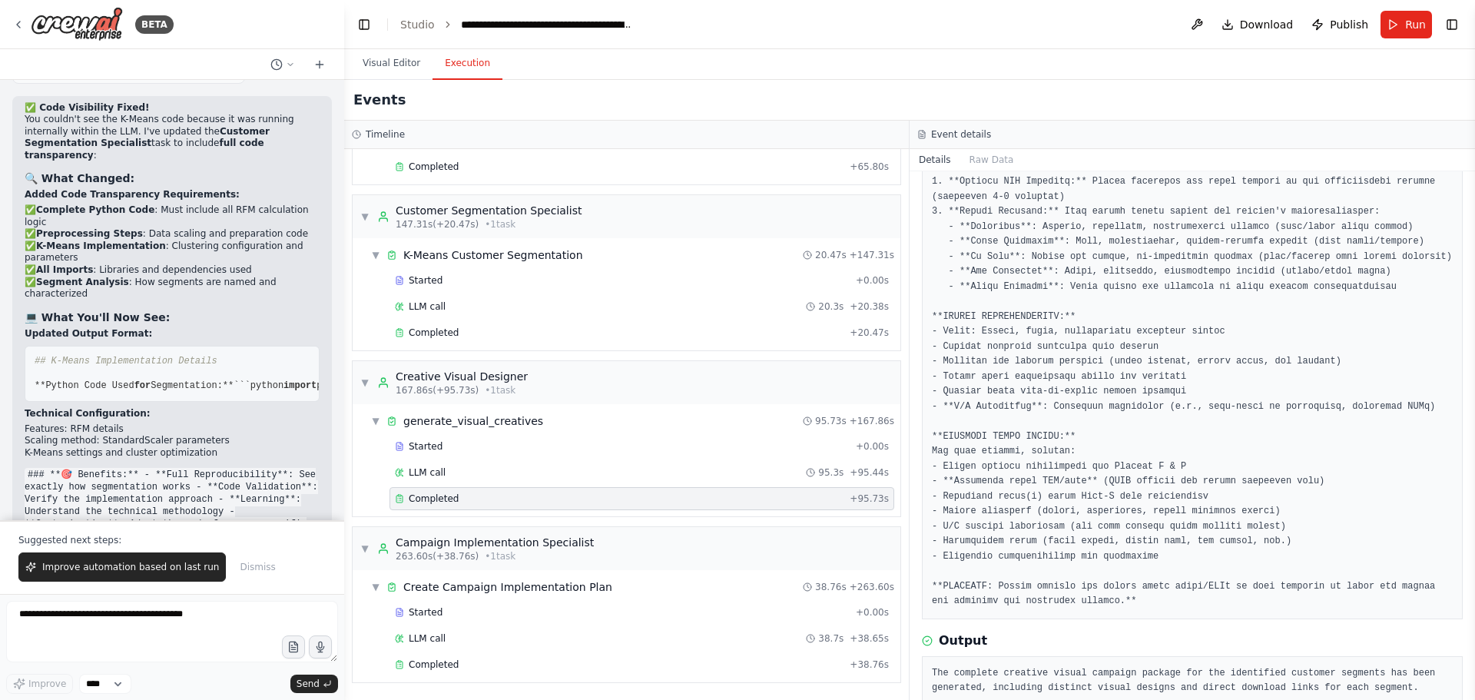
scroll to position [273, 0]
click at [1059, 578] on div at bounding box center [1192, 301] width 541 height 635
click at [382, 68] on button "Visual Editor" at bounding box center [391, 64] width 82 height 32
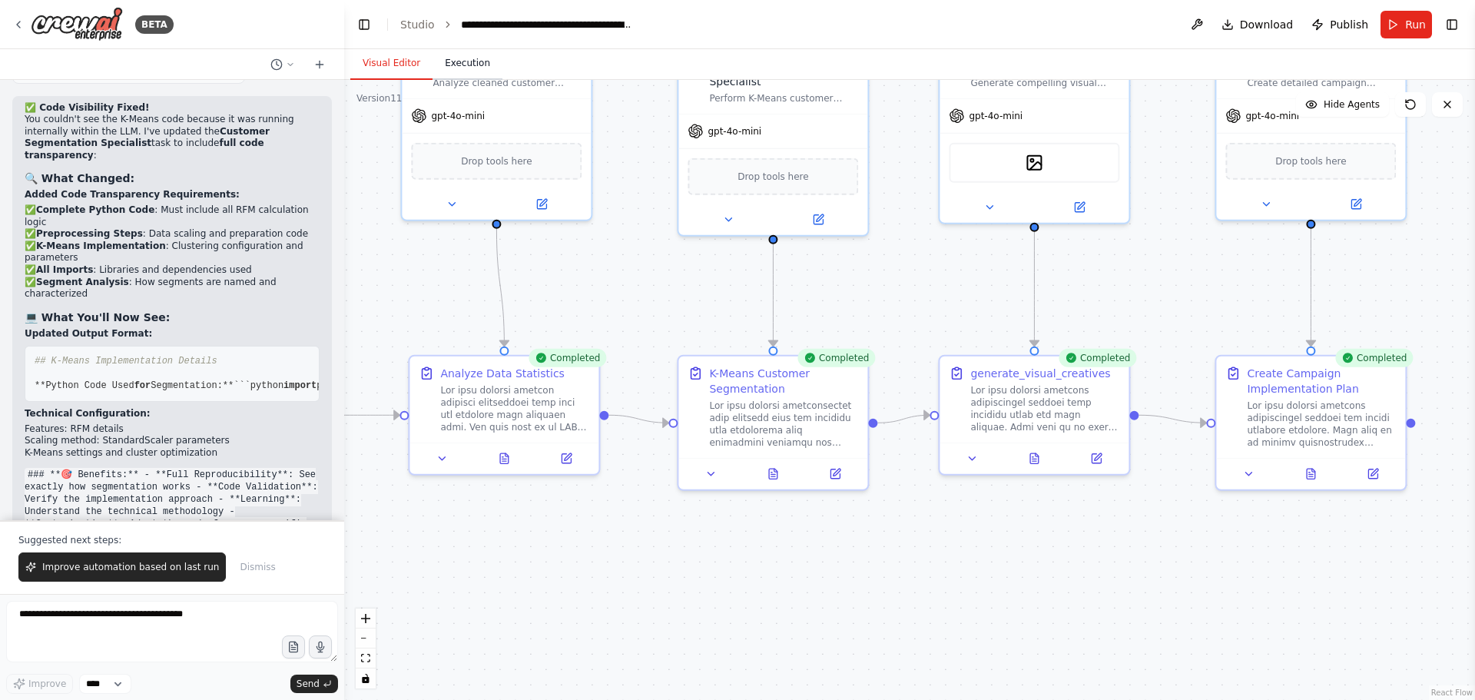
click at [452, 61] on button "Execution" at bounding box center [467, 64] width 70 height 32
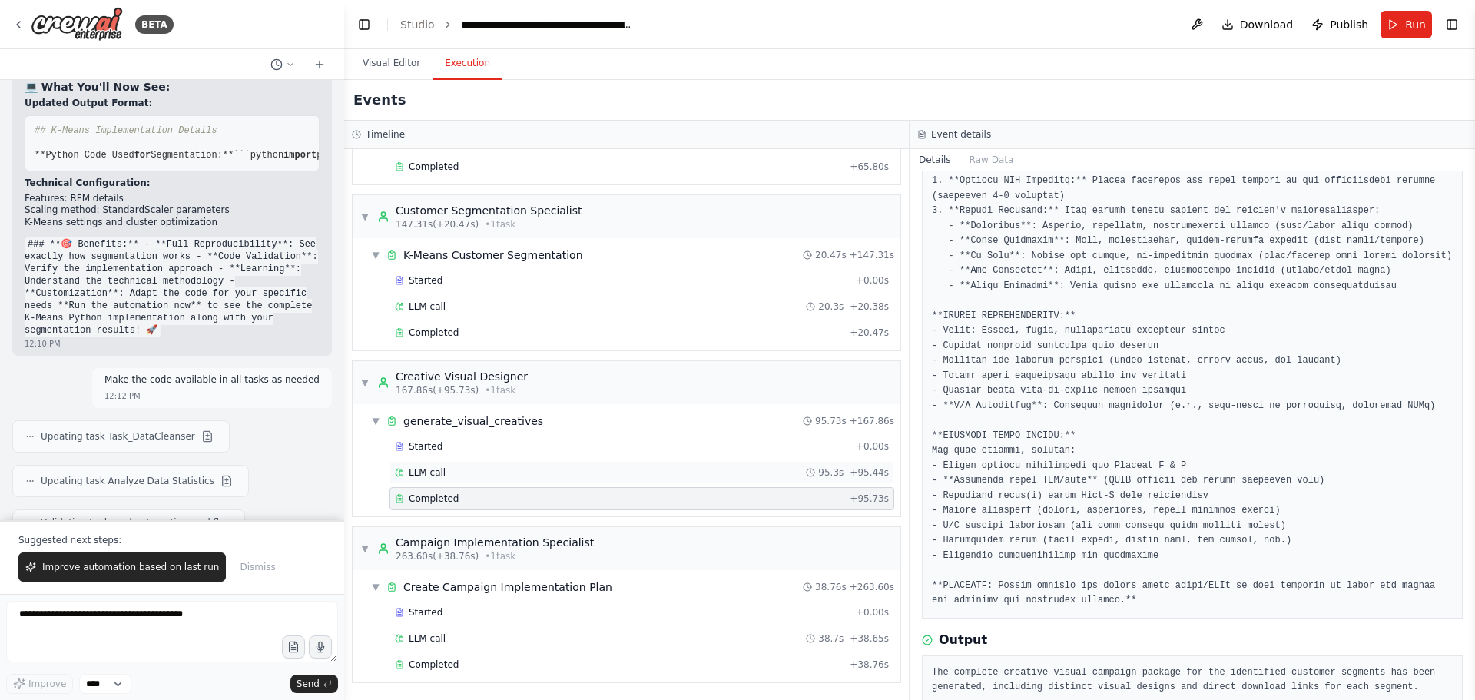
click at [515, 473] on div "LLM call 95.3s + 95.44s" at bounding box center [642, 472] width 494 height 12
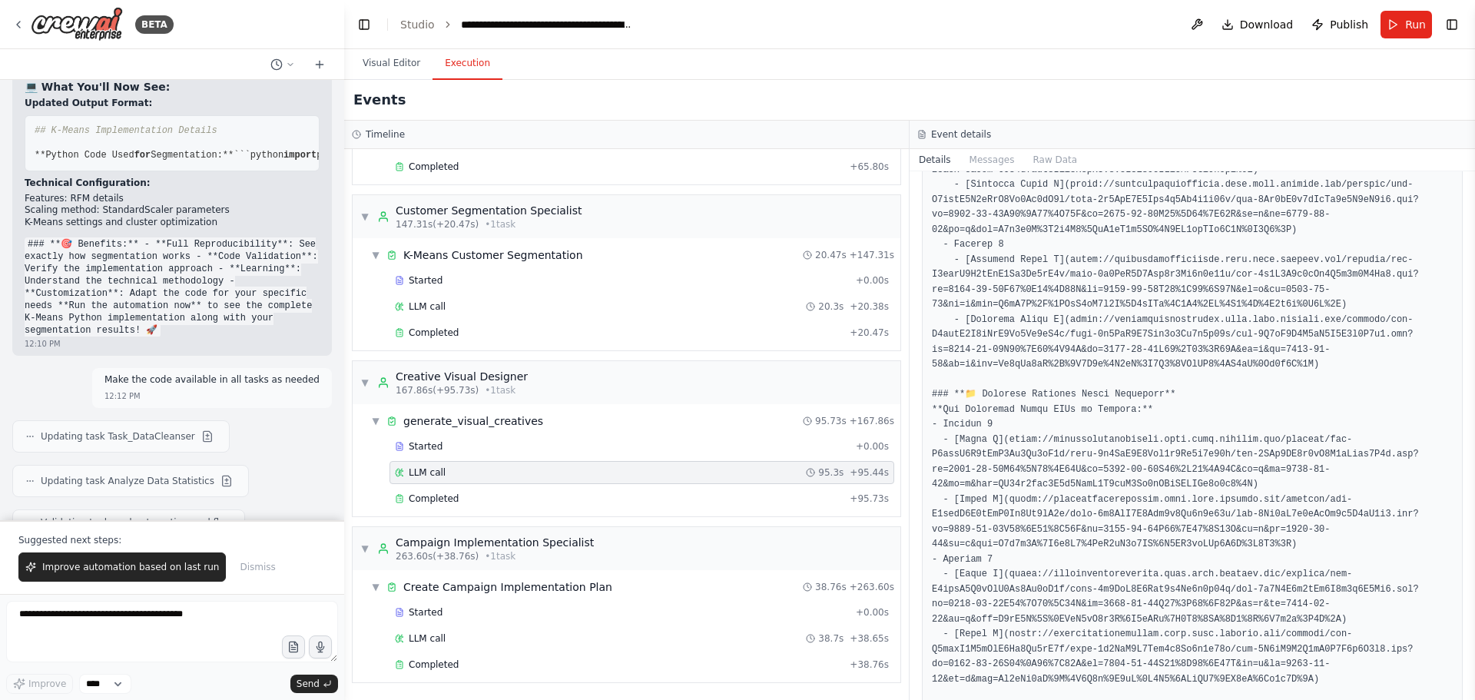
scroll to position [1961, 0]
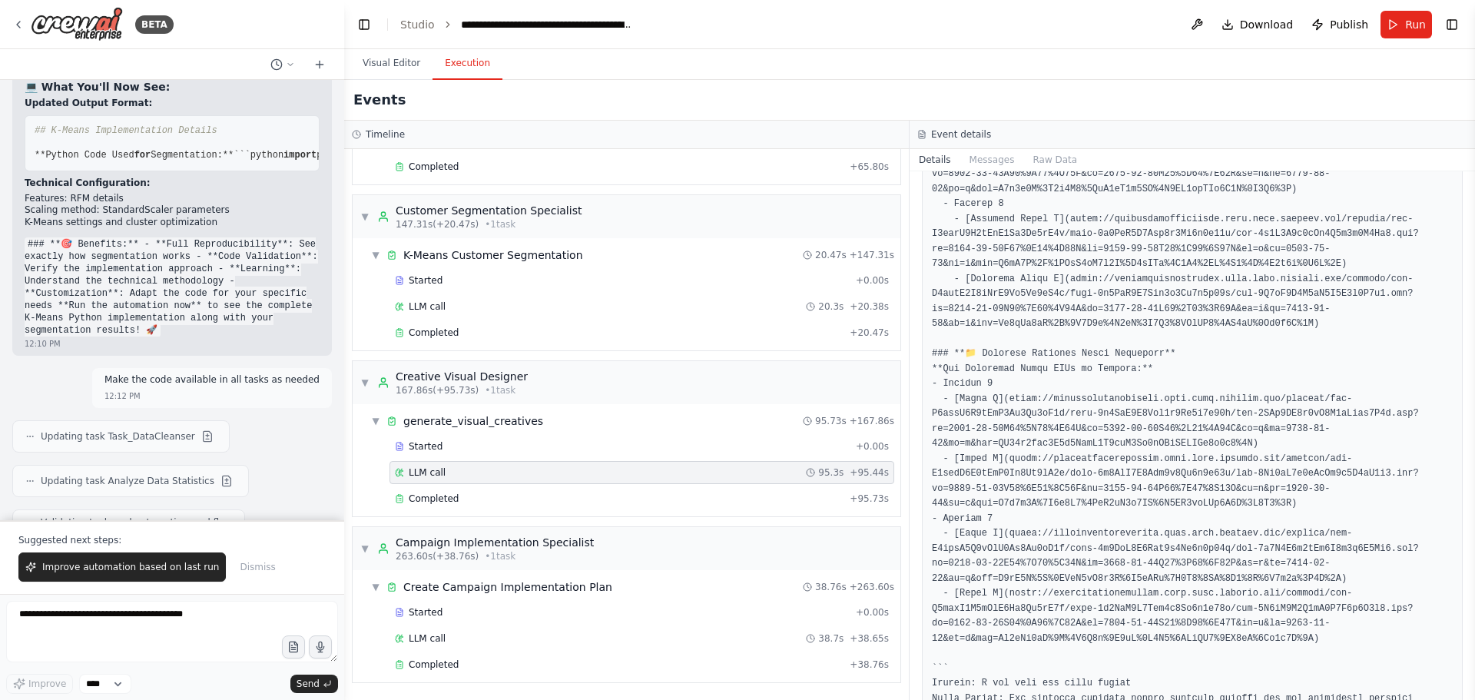
click at [595, 512] on div "Started + 0.00s LLM call 95.3s + 95.44s Completed + 95.73s" at bounding box center [632, 474] width 535 height 78
click at [579, 509] on div "Completed + 95.73s" at bounding box center [641, 498] width 505 height 23
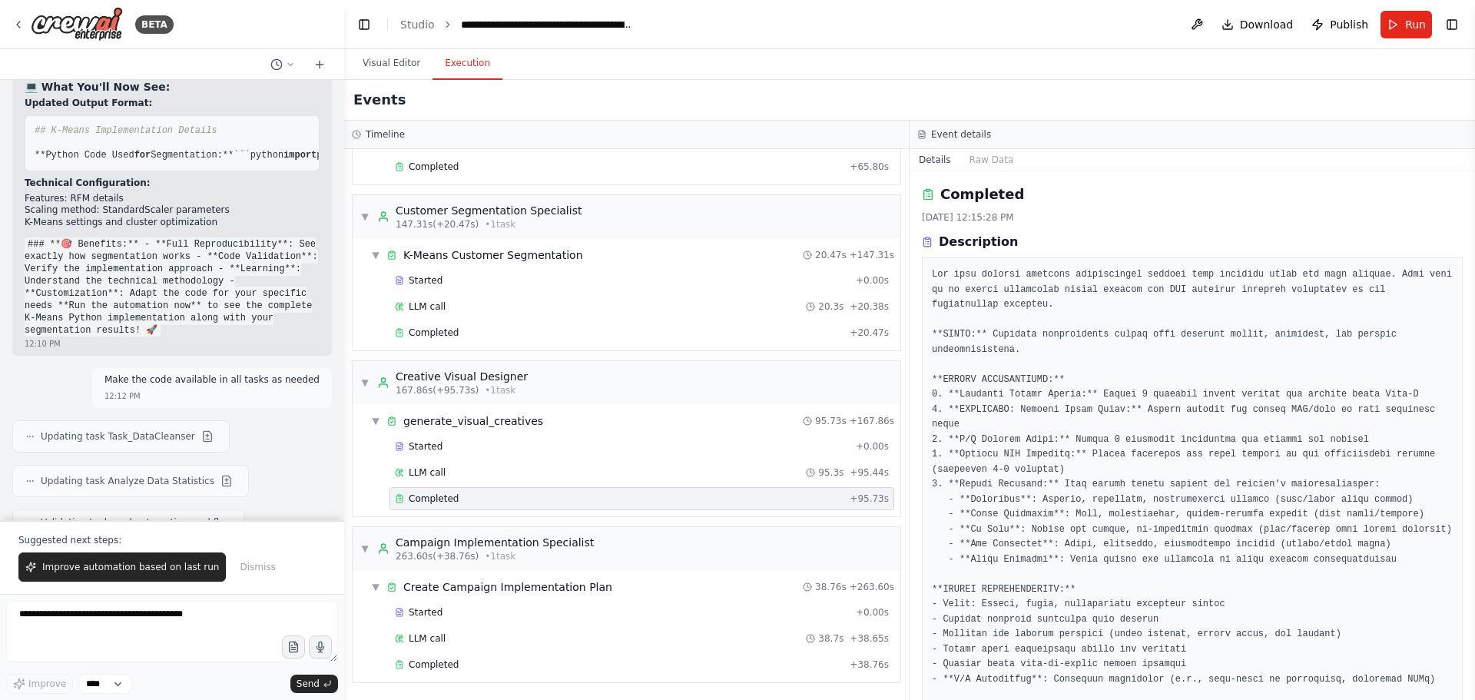
scroll to position [77, 0]
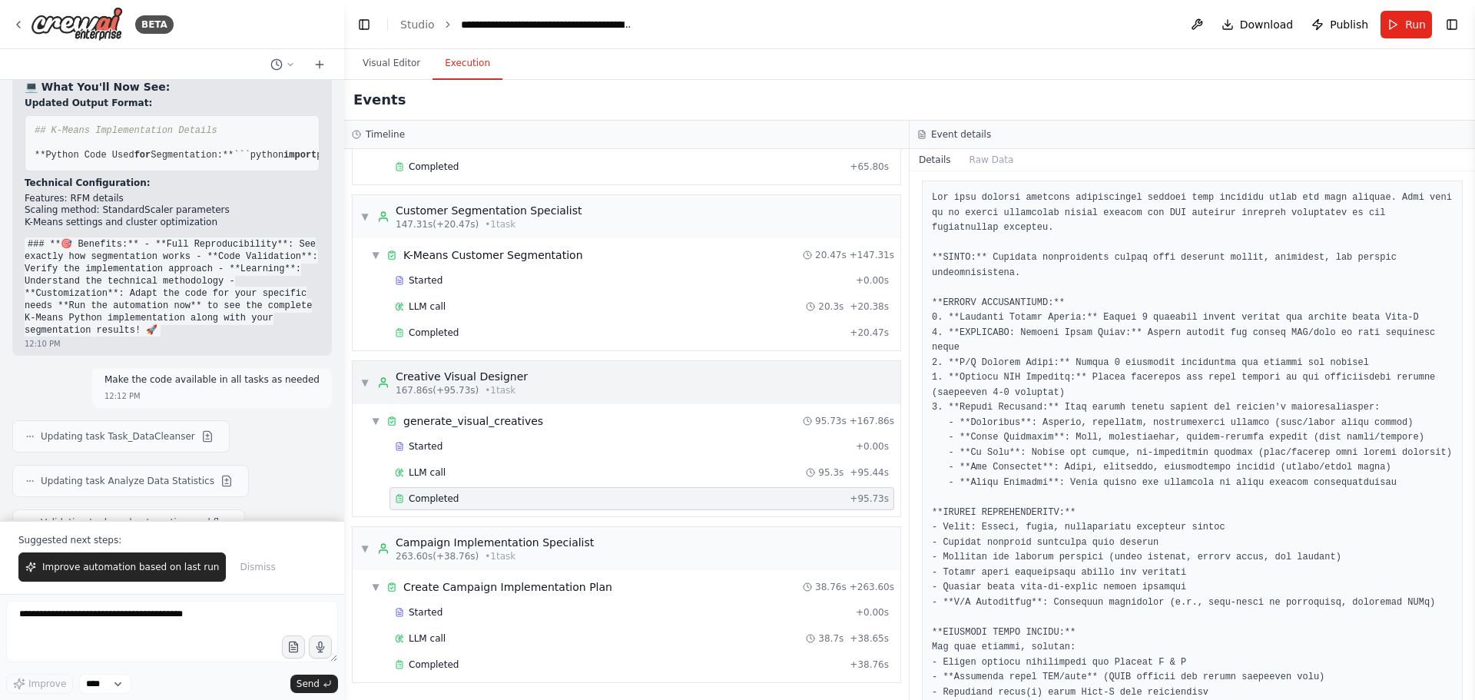
click at [480, 376] on div "Creative Visual Designer" at bounding box center [462, 376] width 132 height 15
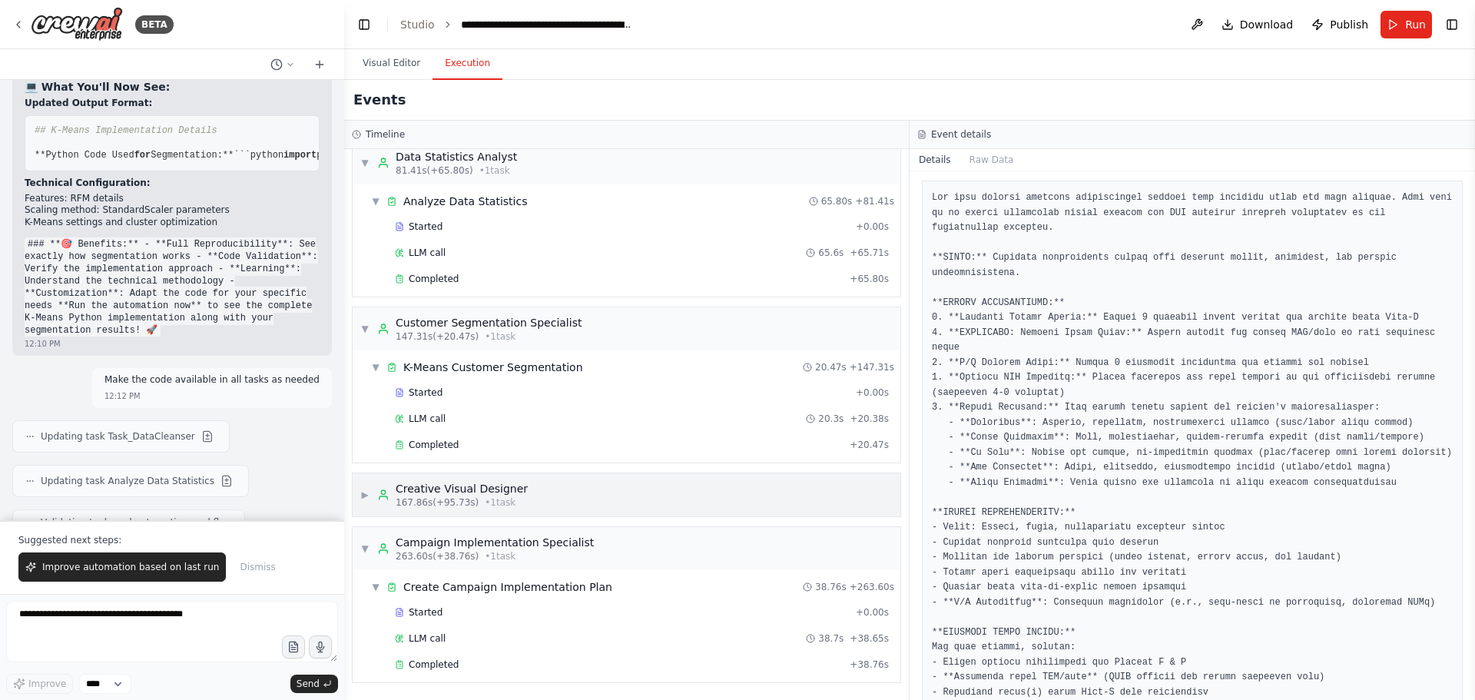
click at [440, 497] on span "167.86s (+95.73s)" at bounding box center [437, 502] width 83 height 12
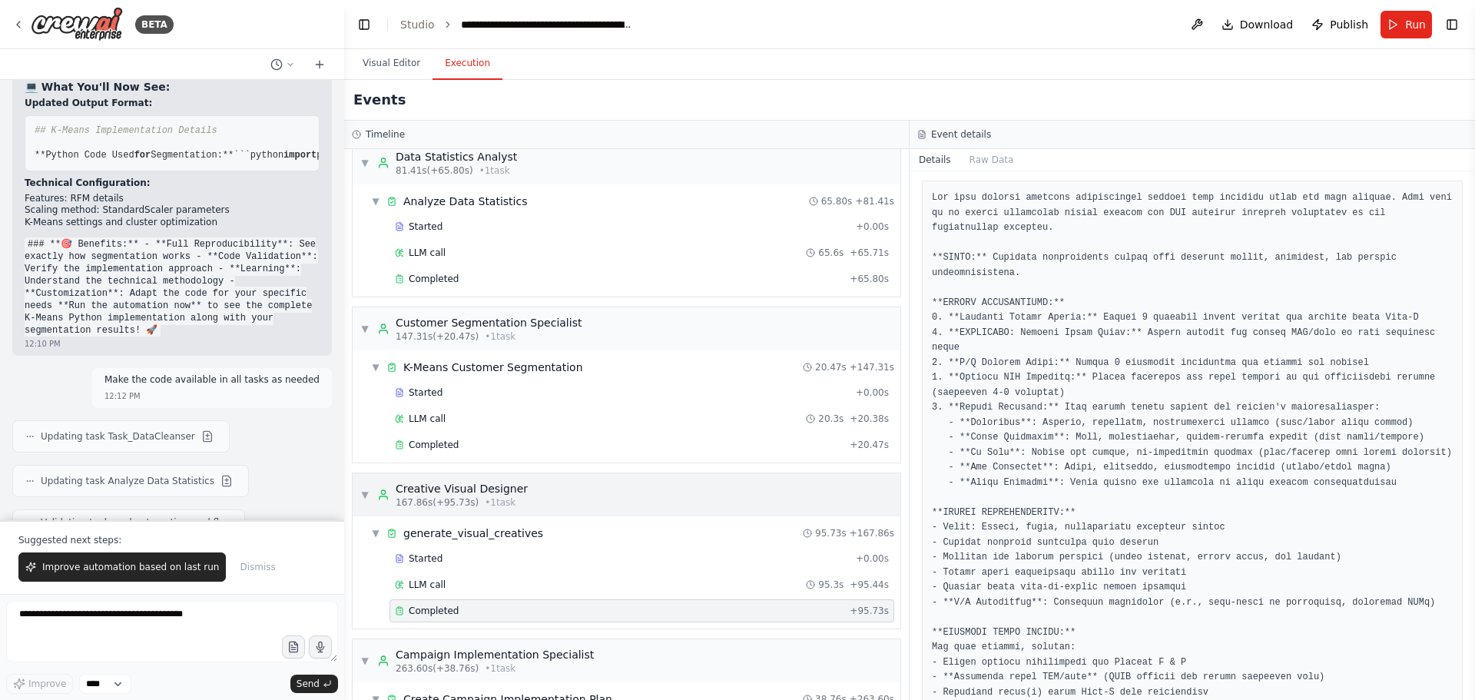
scroll to position [346, 0]
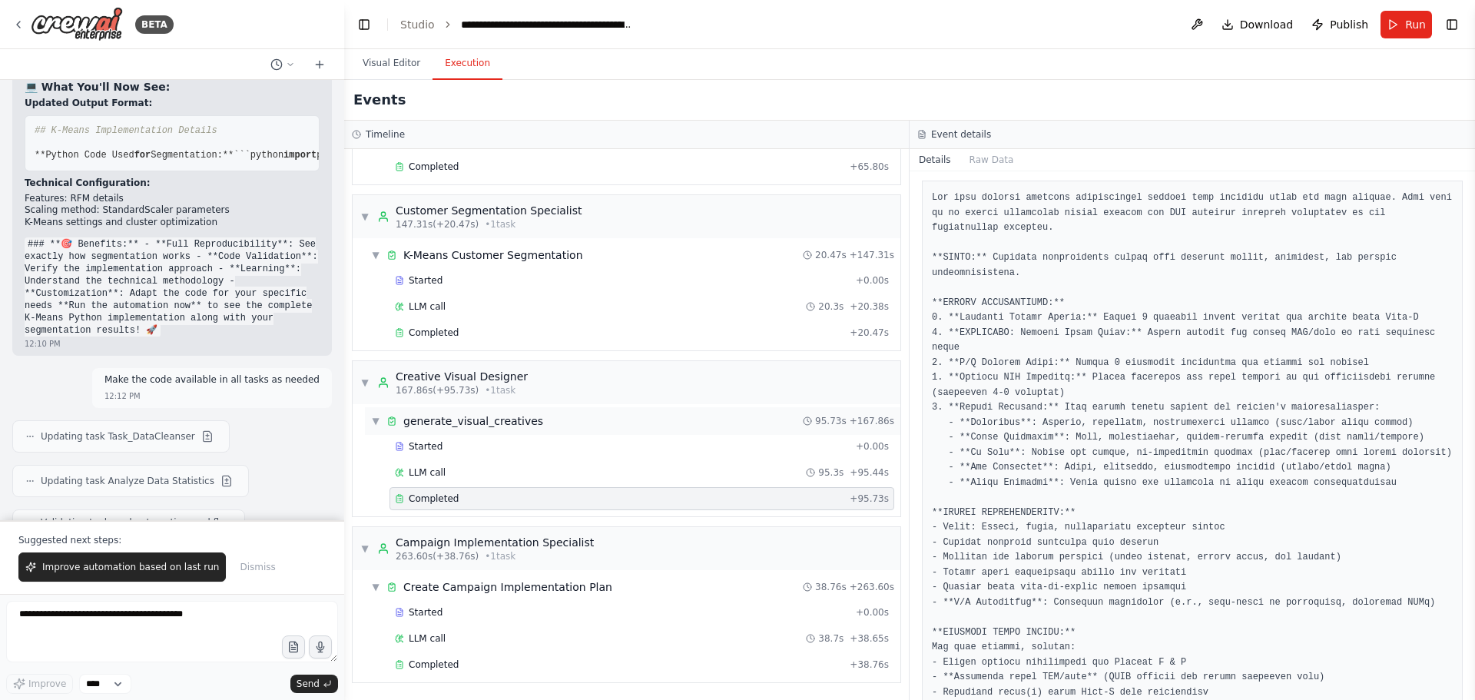
click at [460, 422] on div "generate_visual_creatives" at bounding box center [473, 420] width 140 height 15
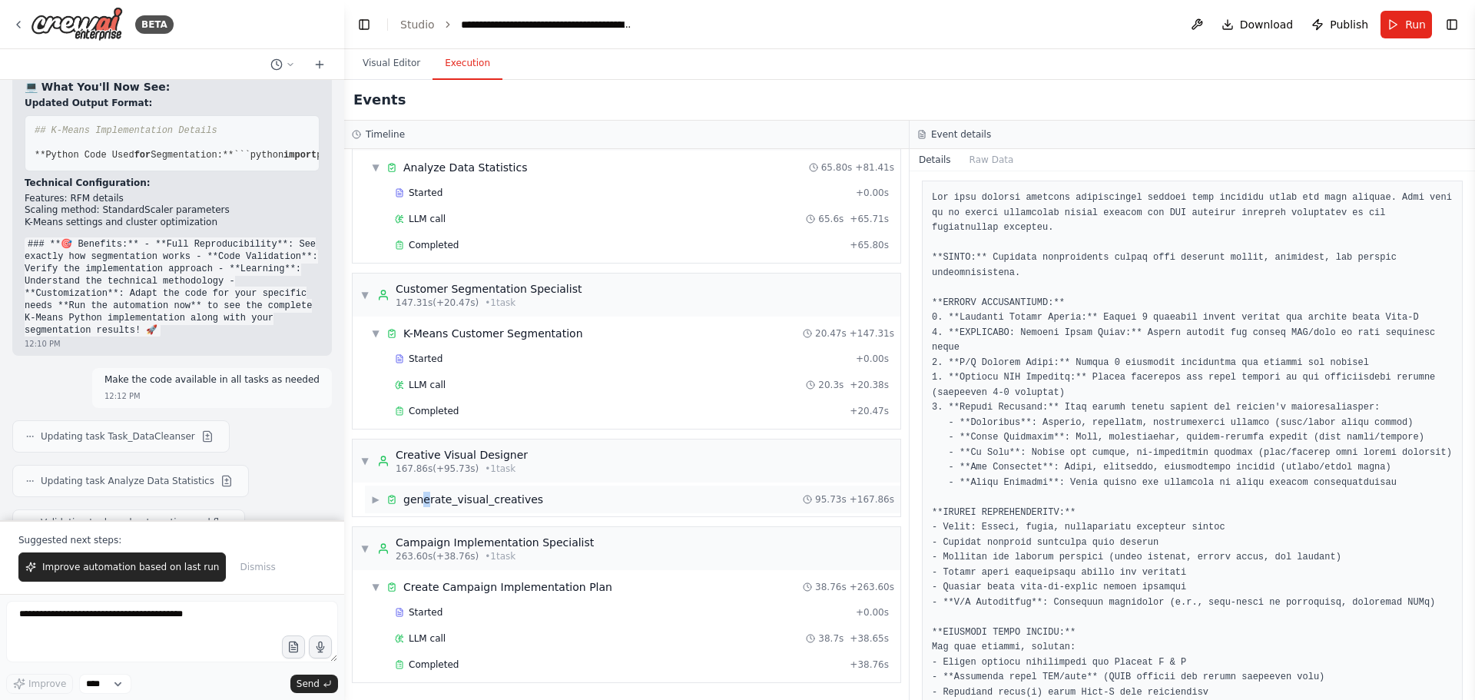
click at [424, 495] on div "generate_visual_creatives" at bounding box center [473, 499] width 140 height 15
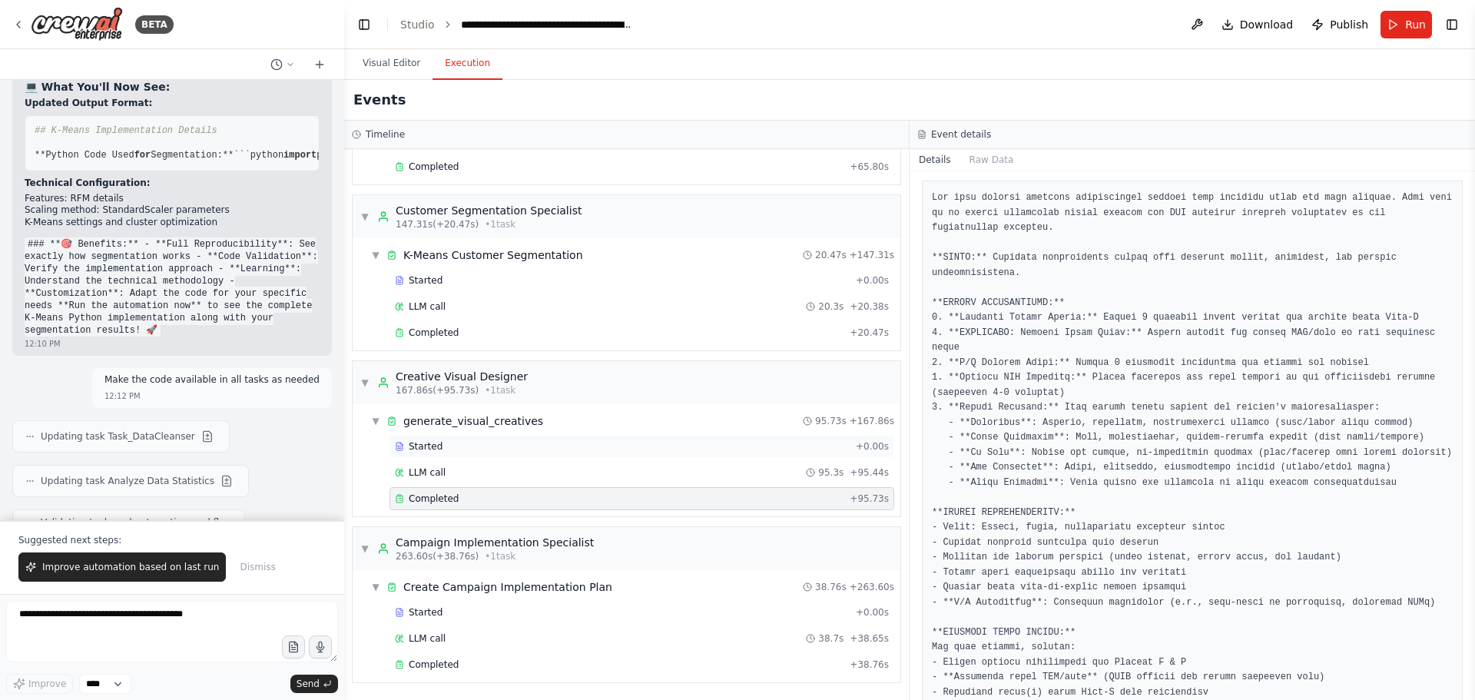
click at [428, 444] on span "Started" at bounding box center [426, 446] width 34 height 12
click at [428, 467] on span "LLM call" at bounding box center [427, 472] width 37 height 12
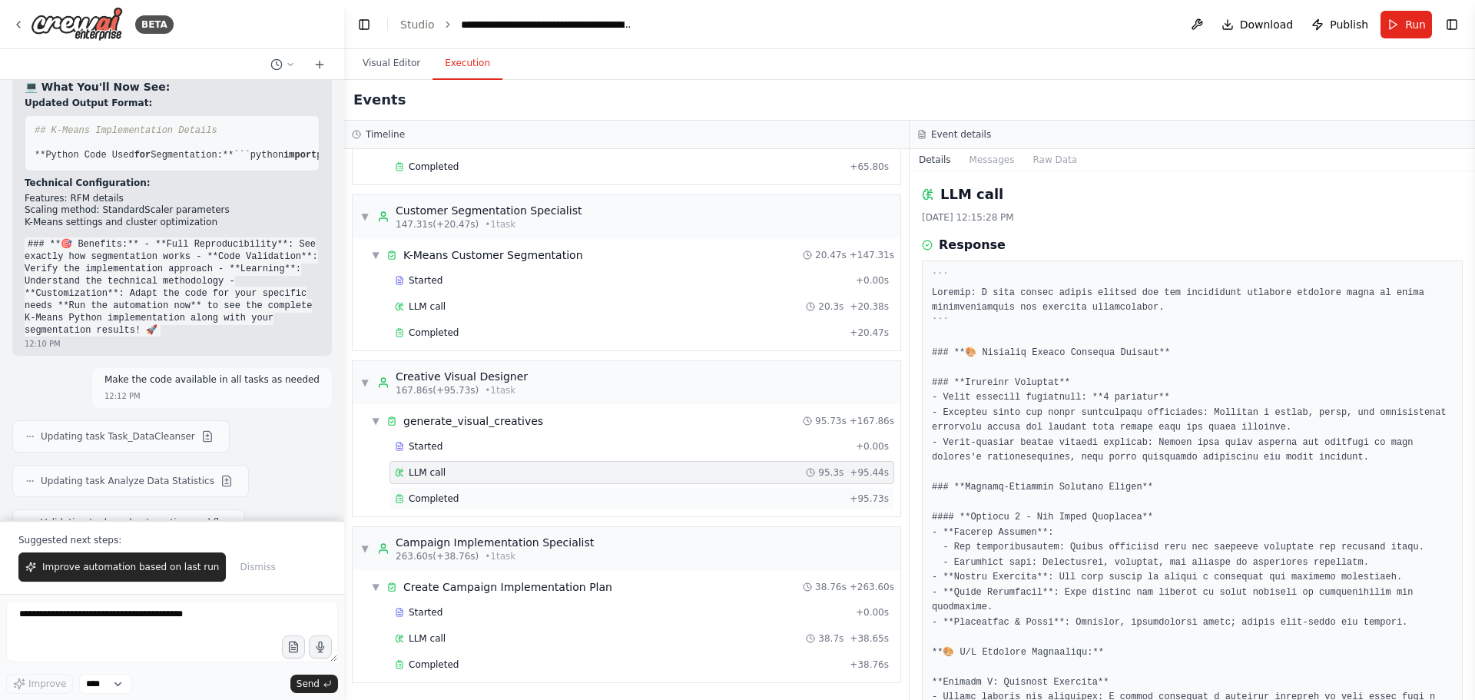
click at [428, 487] on div "Completed + 95.73s" at bounding box center [641, 498] width 505 height 23
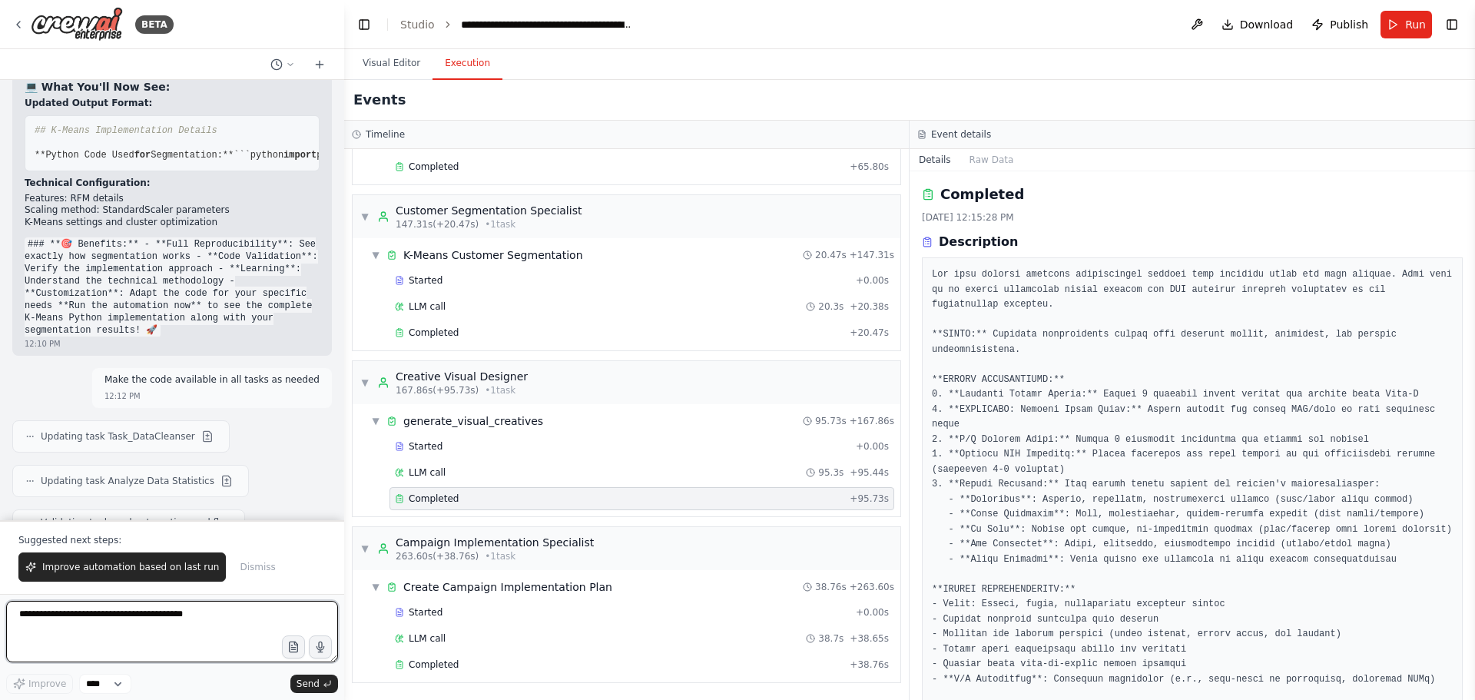
click at [114, 614] on textarea at bounding box center [172, 631] width 332 height 61
type textarea "**********"
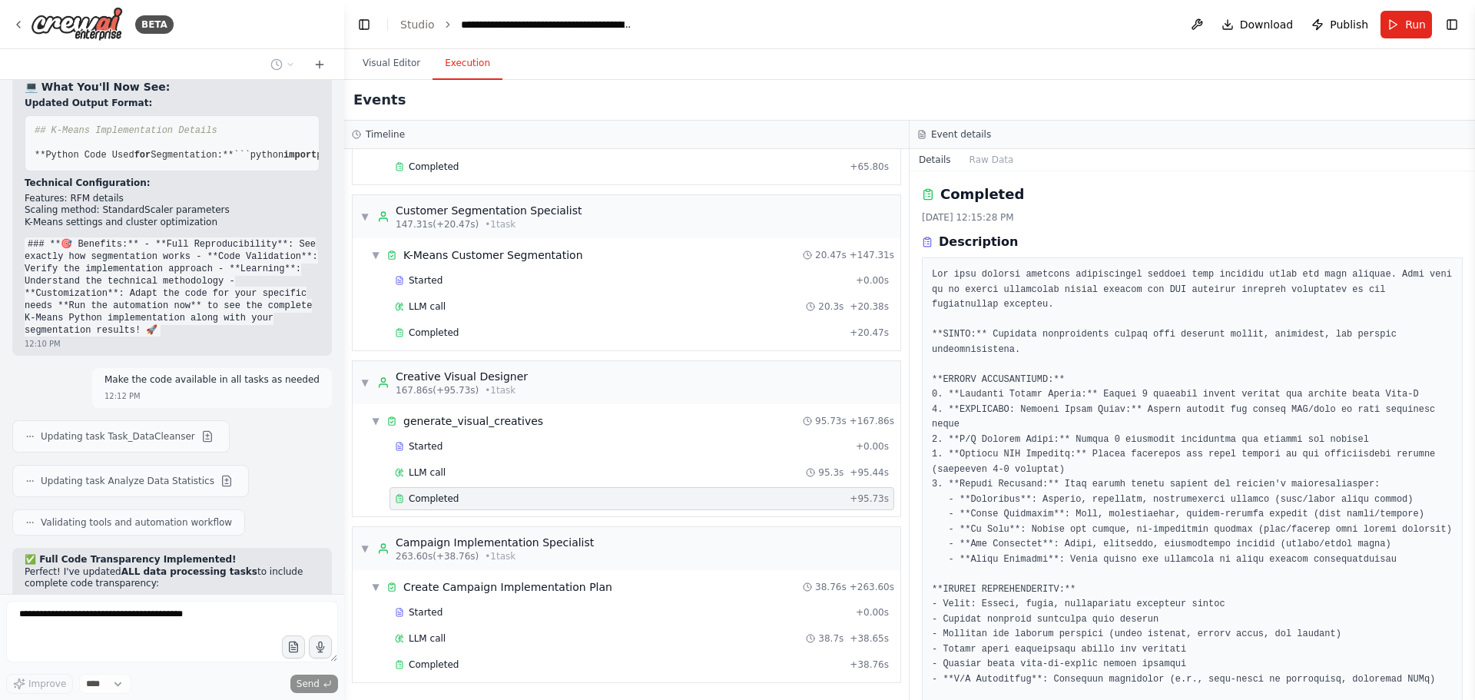
scroll to position [37835, 0]
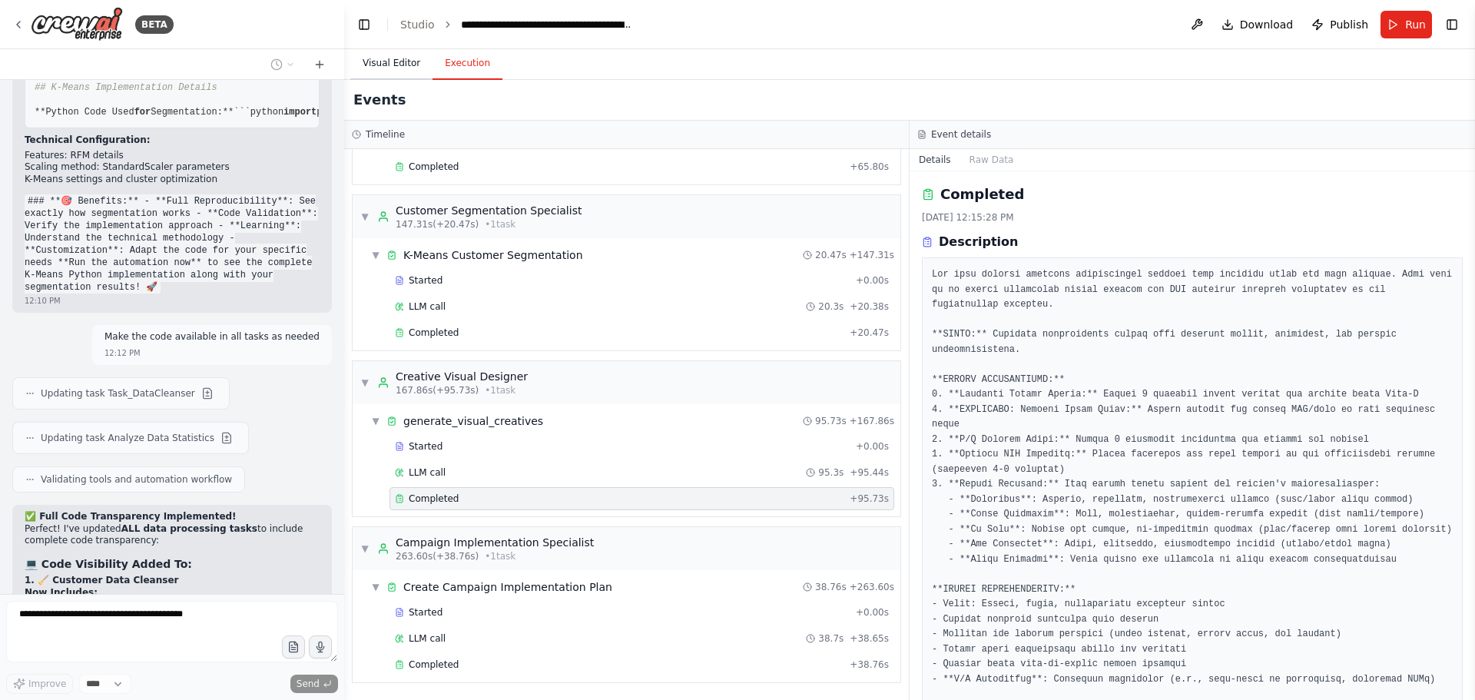
click at [379, 69] on button "Visual Editor" at bounding box center [391, 64] width 82 height 32
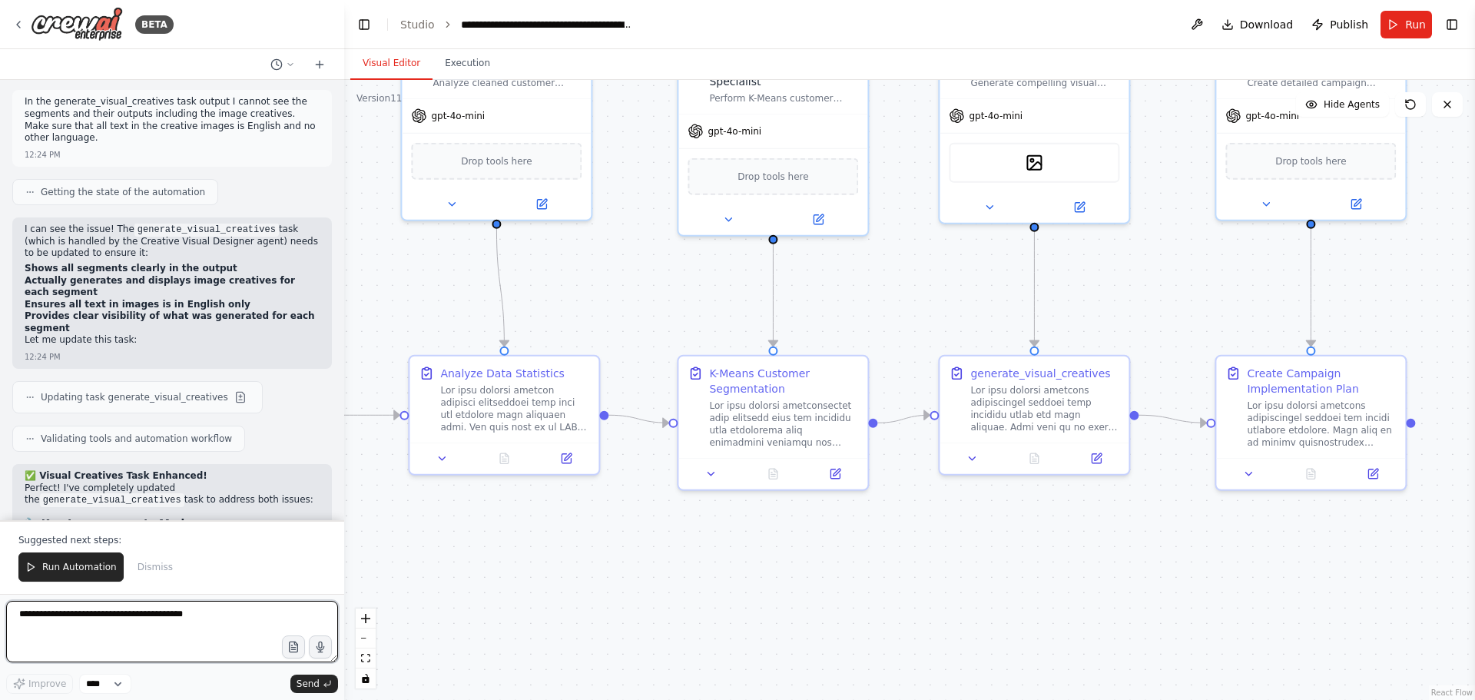
scroll to position [38966, 0]
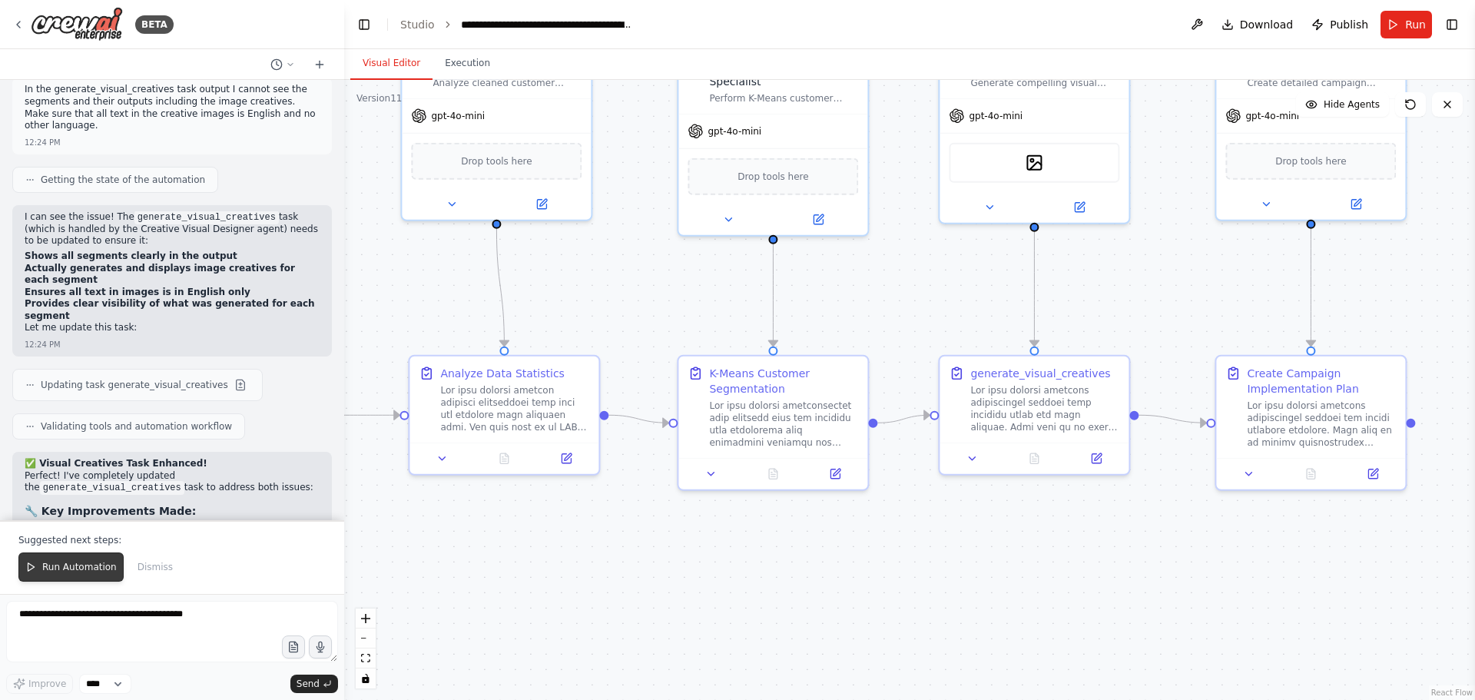
click at [76, 565] on span "Run Automation" at bounding box center [79, 567] width 75 height 12
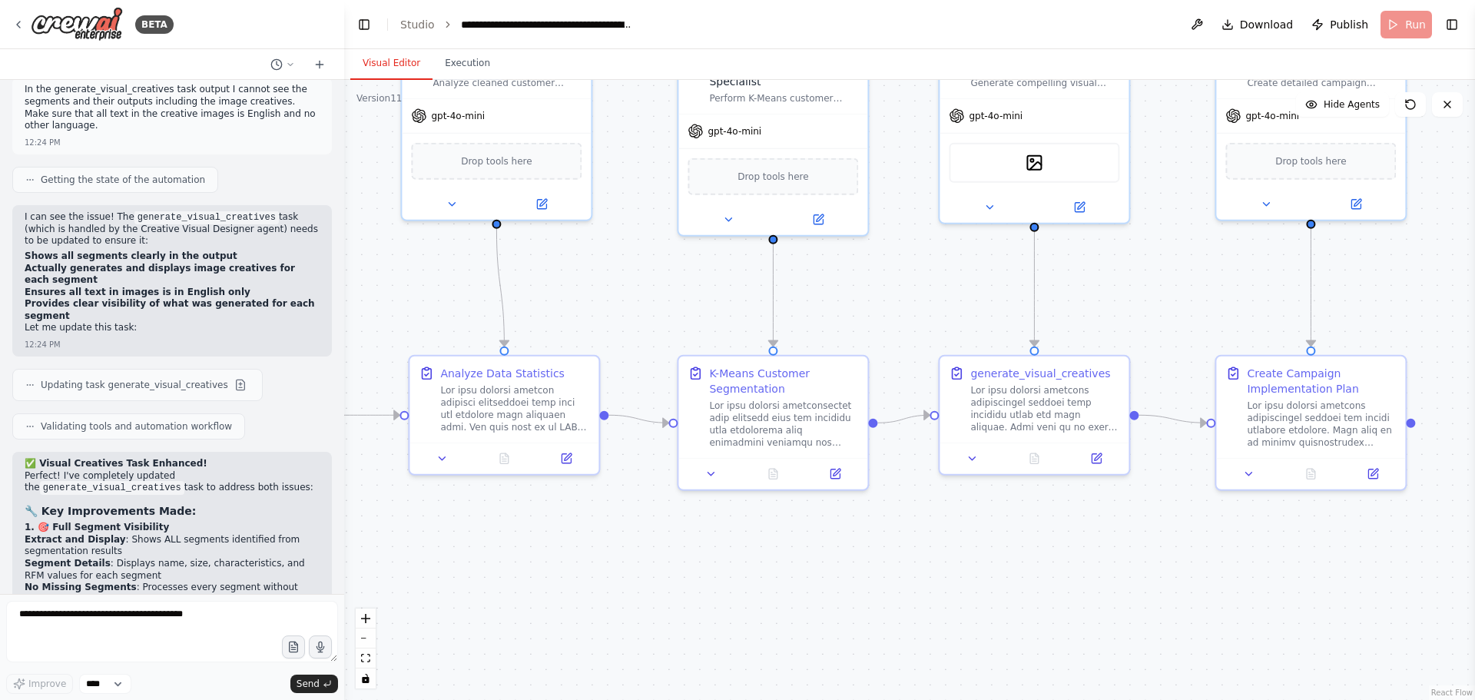
scroll to position [38893, 0]
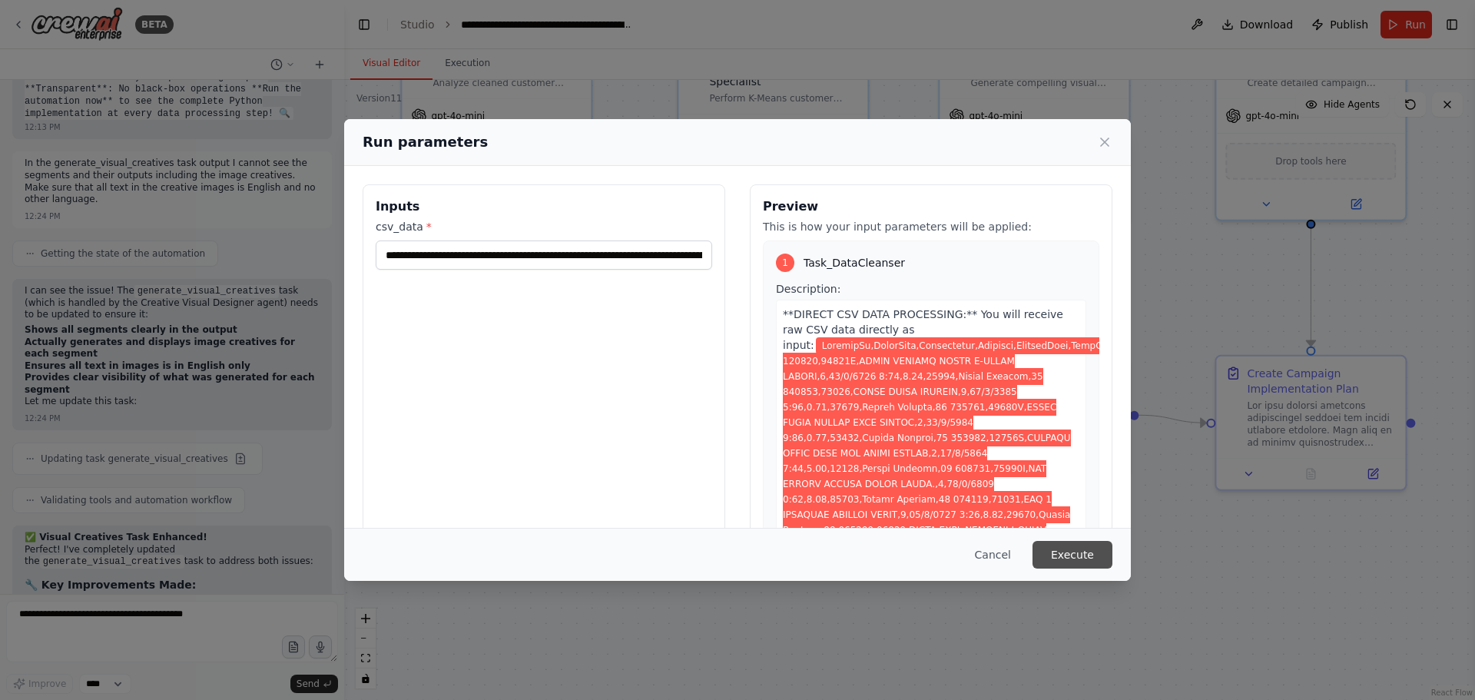
click at [1103, 557] on button "Execute" at bounding box center [1072, 555] width 80 height 28
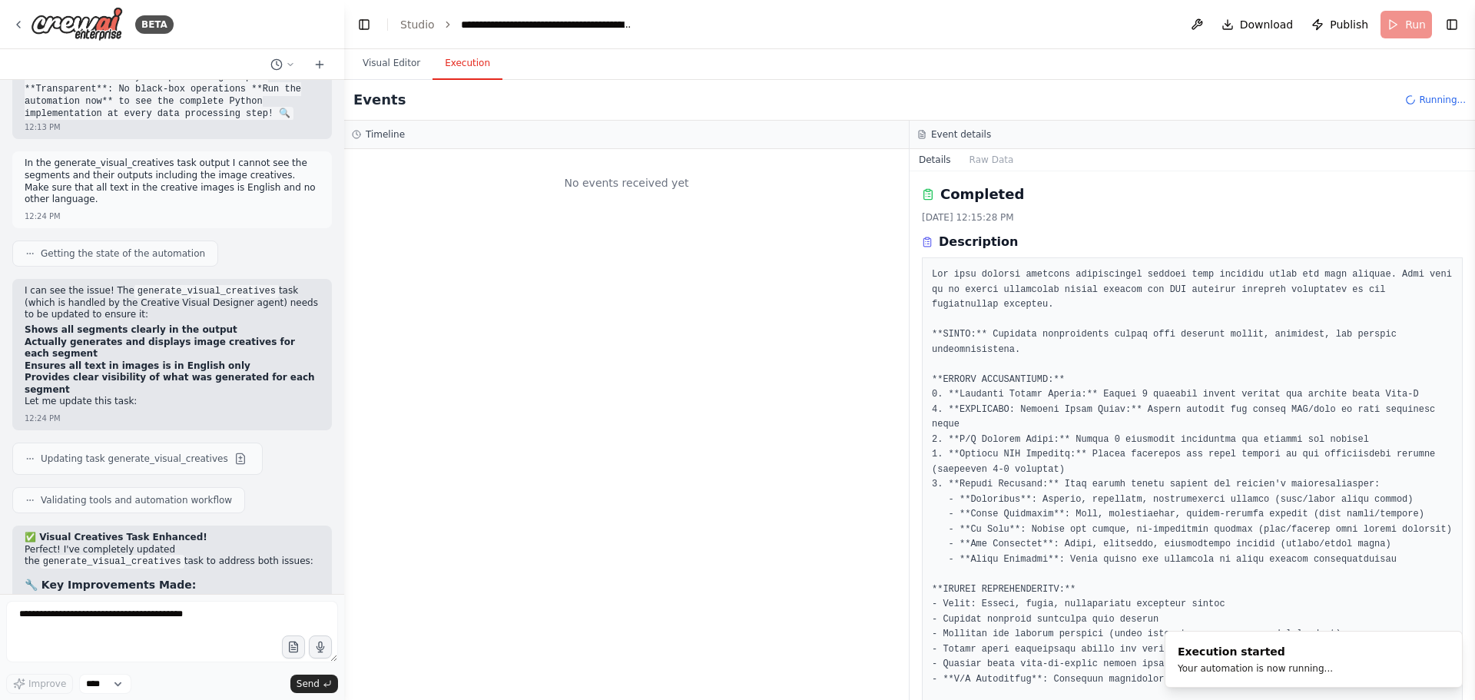
scroll to position [0, 0]
click at [393, 75] on button "Visual Editor" at bounding box center [391, 64] width 82 height 32
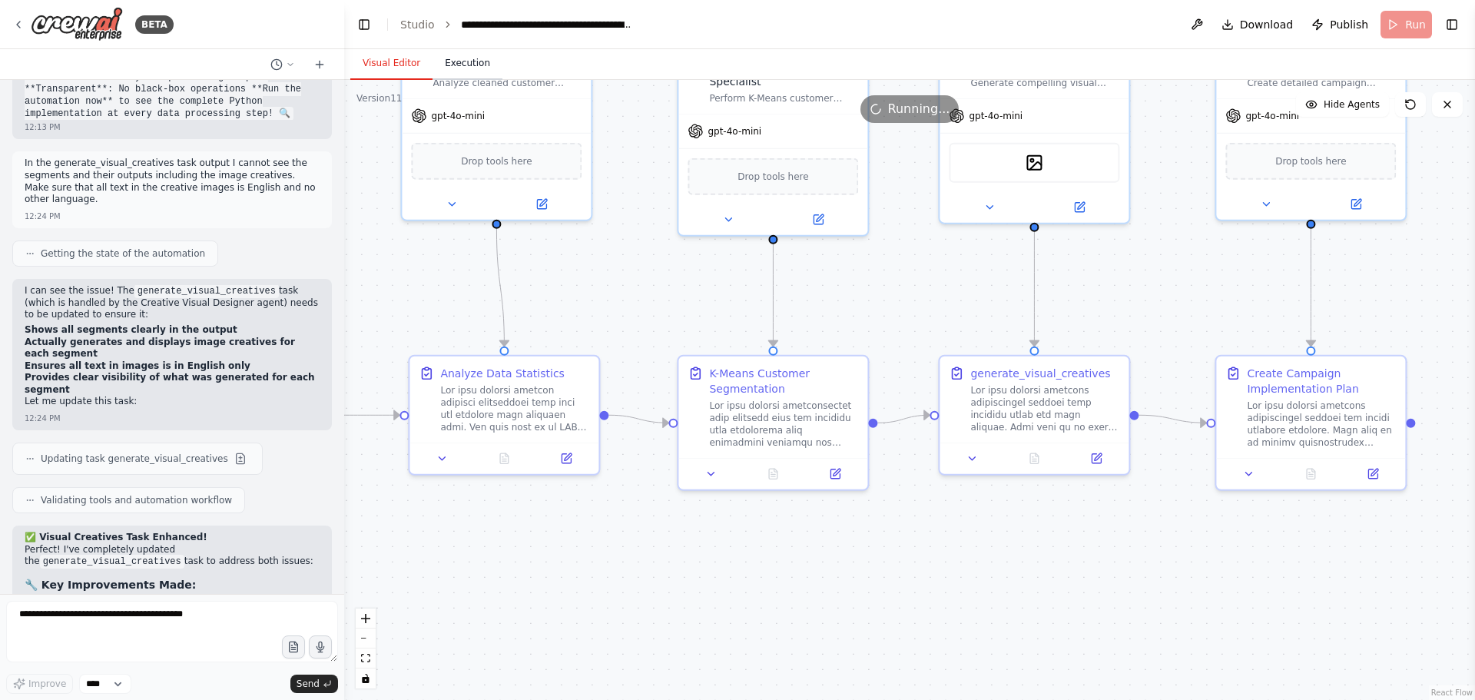
click at [462, 69] on button "Execution" at bounding box center [467, 64] width 70 height 32
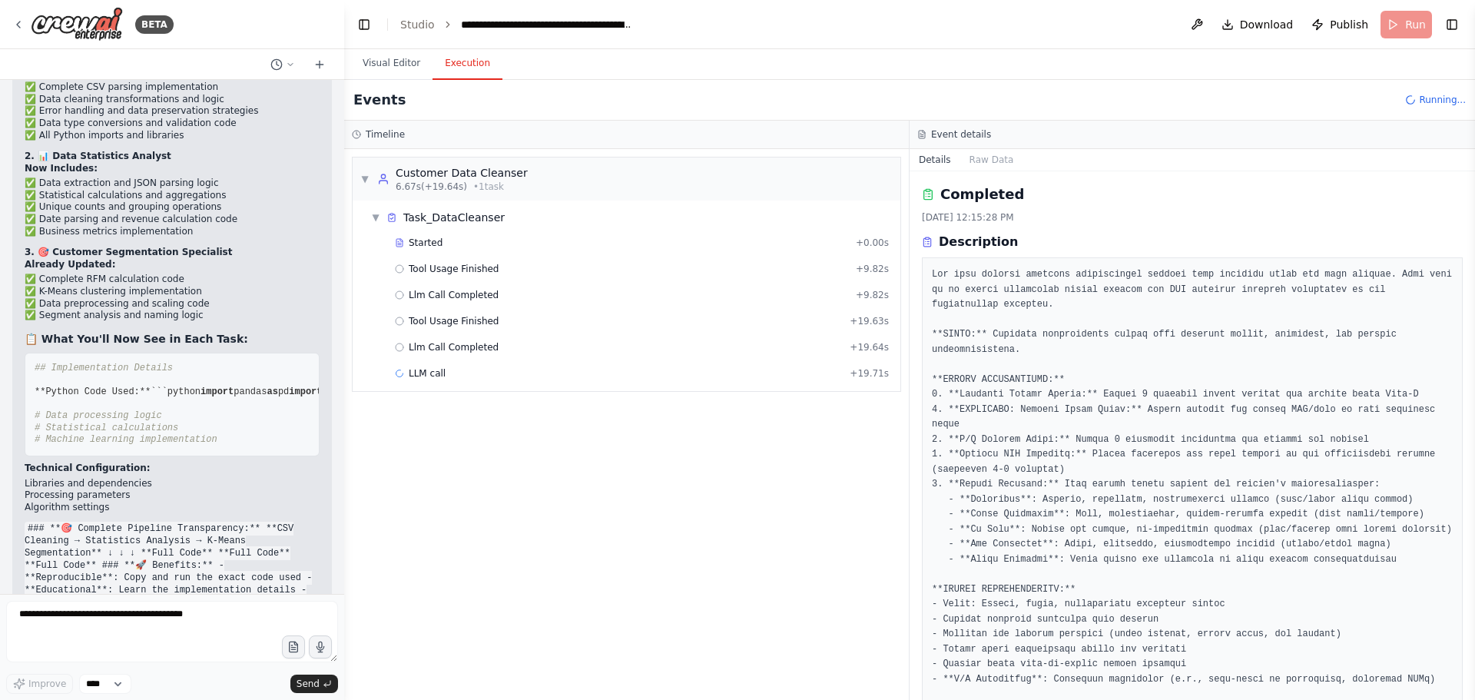
scroll to position [38432, 0]
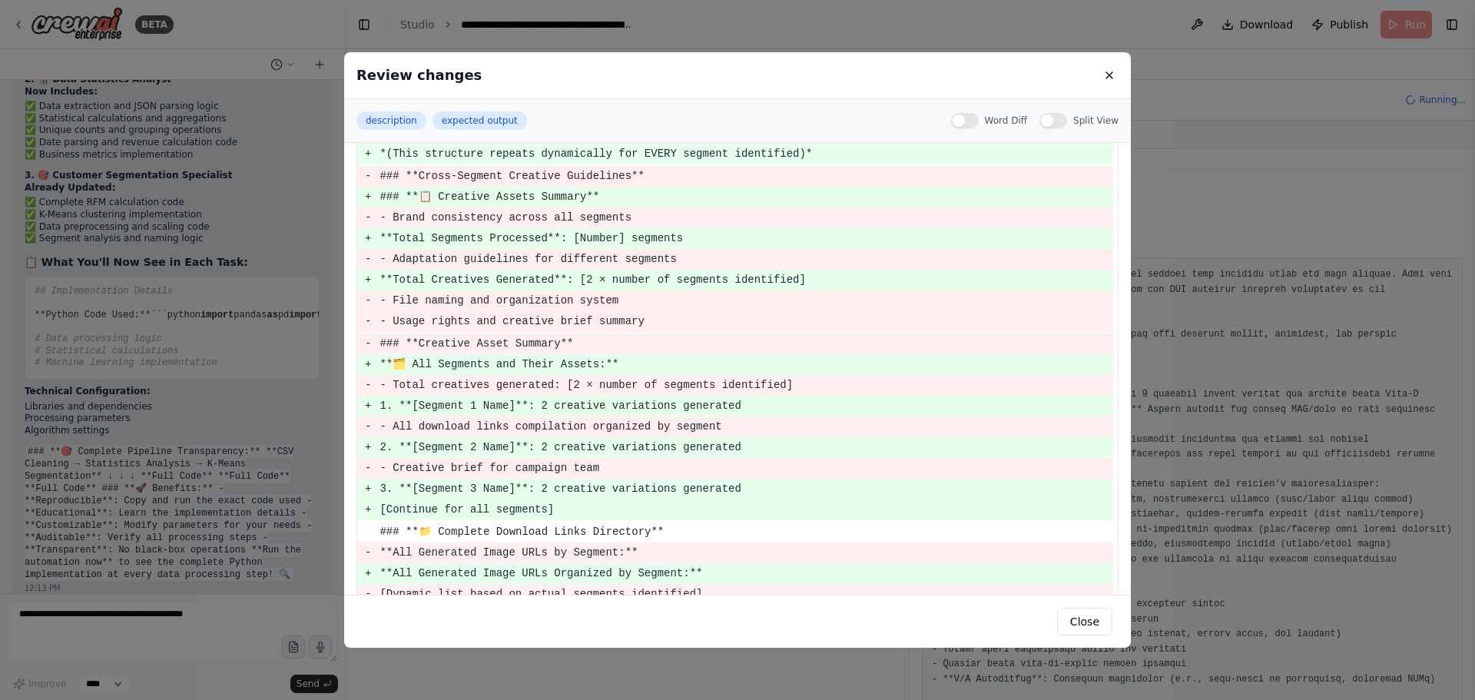
scroll to position [2965, 0]
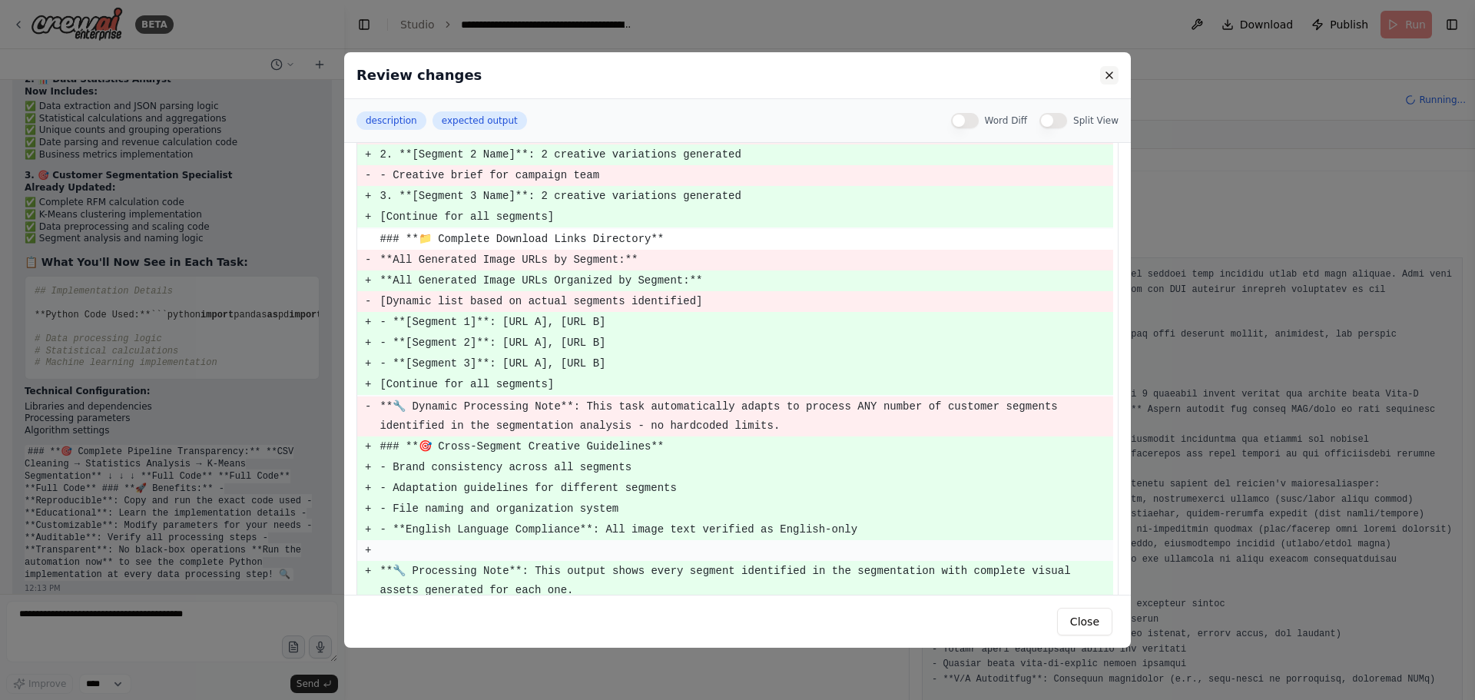
click at [1111, 66] on button at bounding box center [1109, 75] width 18 height 18
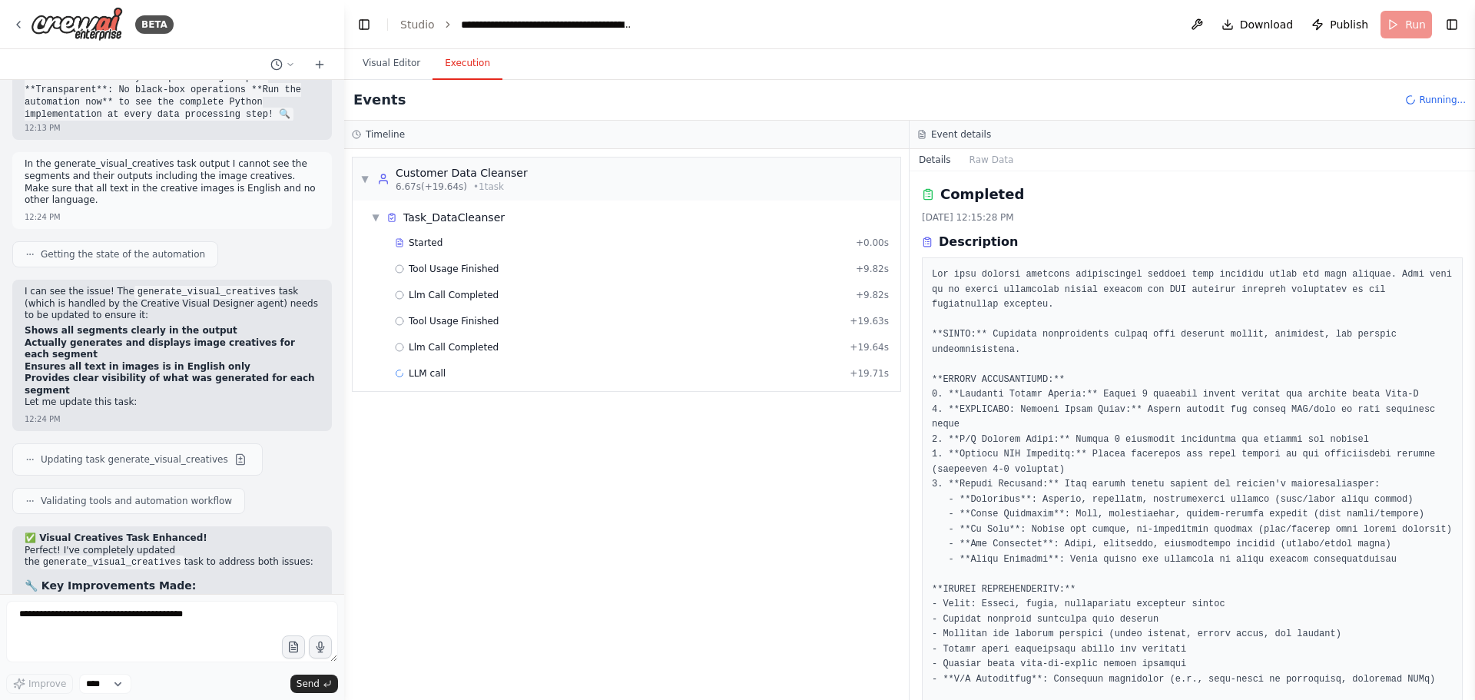
scroll to position [38893, 0]
click at [473, 353] on div "Llm Call Completed + 19.64s" at bounding box center [641, 347] width 505 height 23
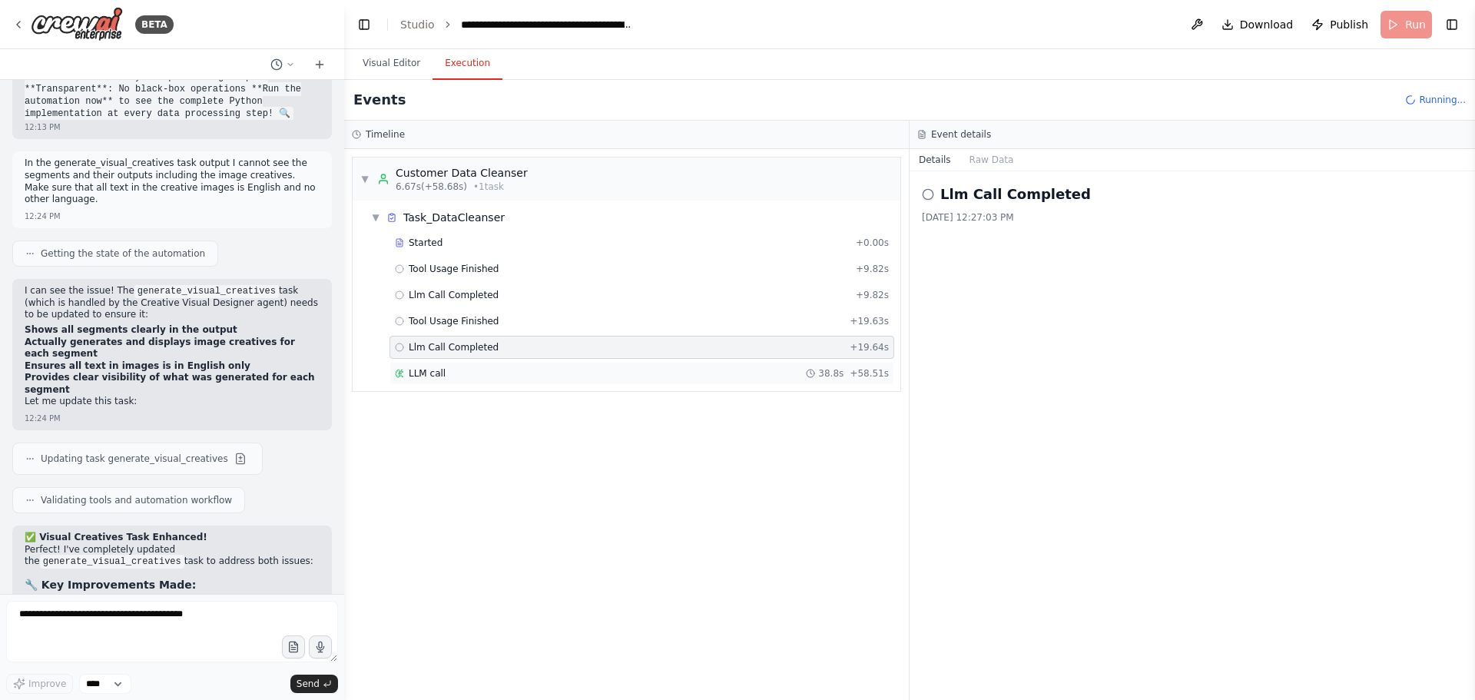
click at [472, 363] on div "LLM call 38.8s + 58.51s" at bounding box center [641, 373] width 505 height 23
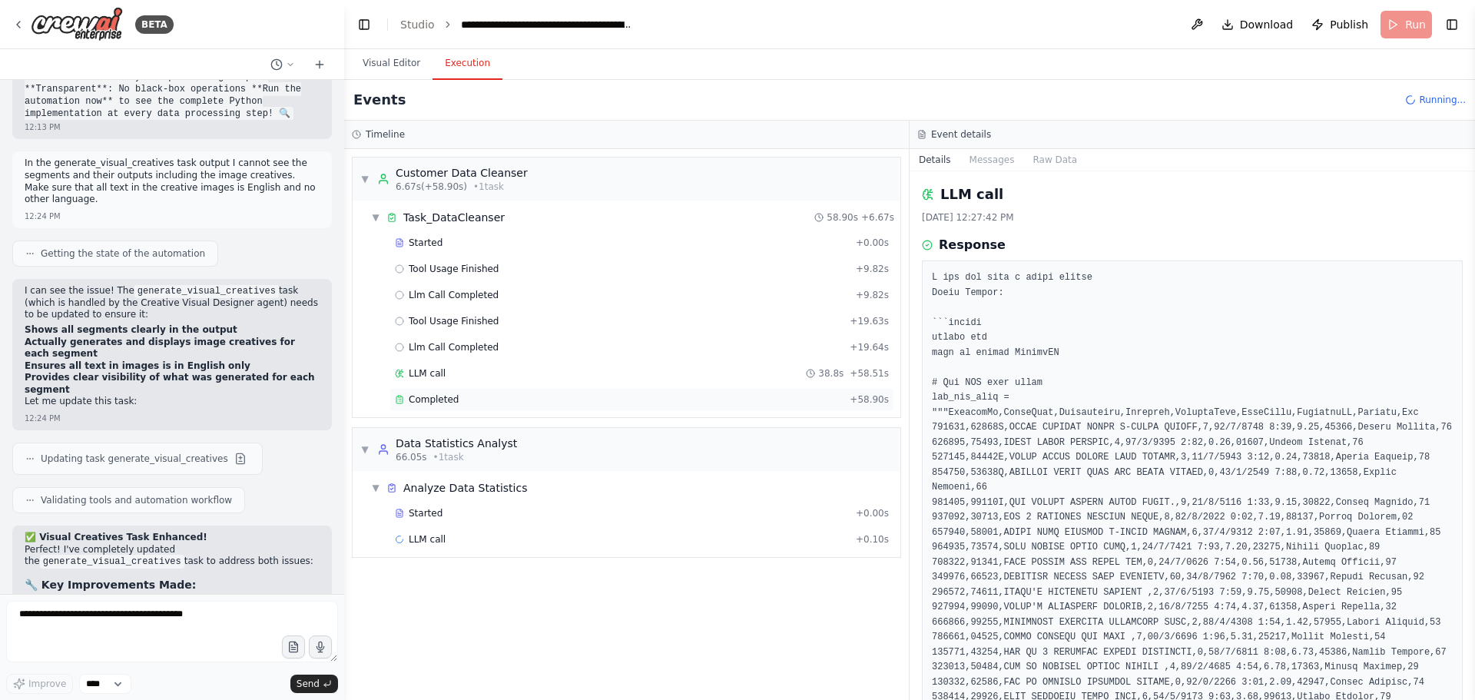
click at [453, 396] on span "Completed" at bounding box center [434, 399] width 50 height 12
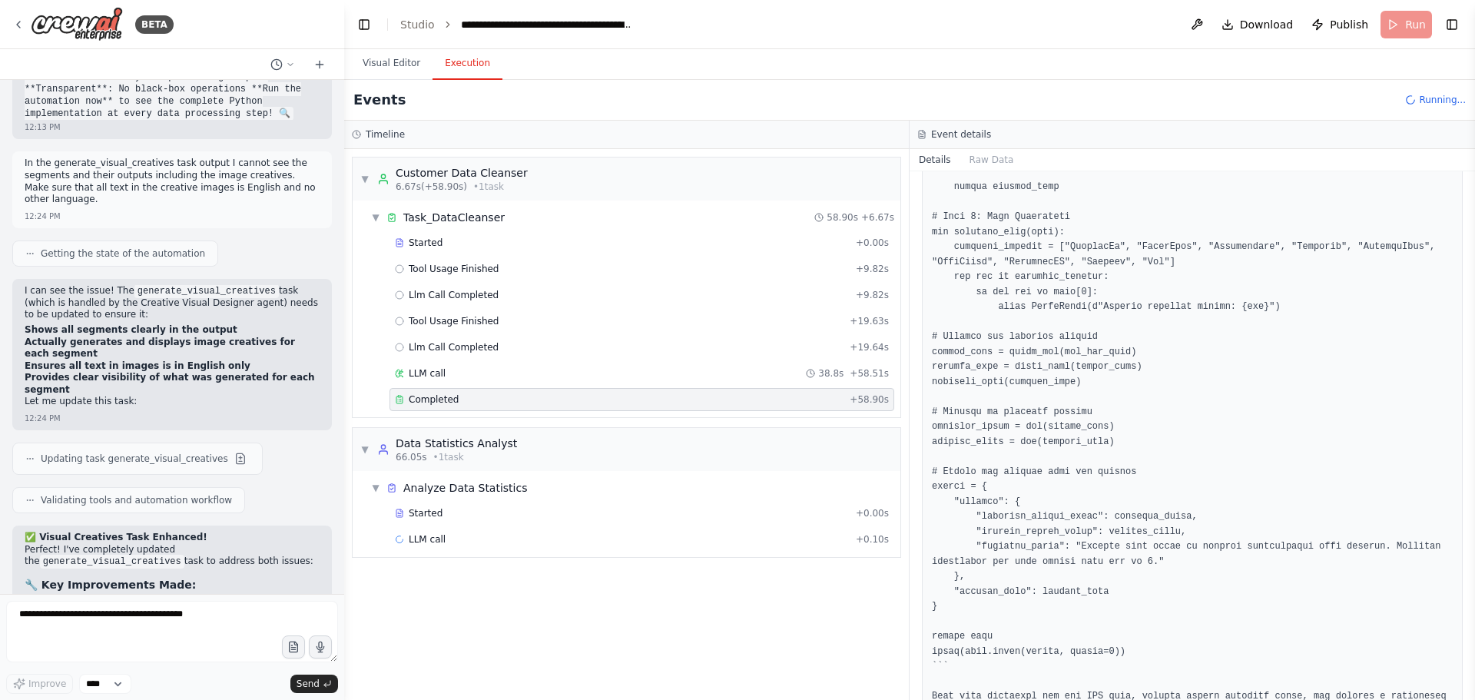
scroll to position [2026, 0]
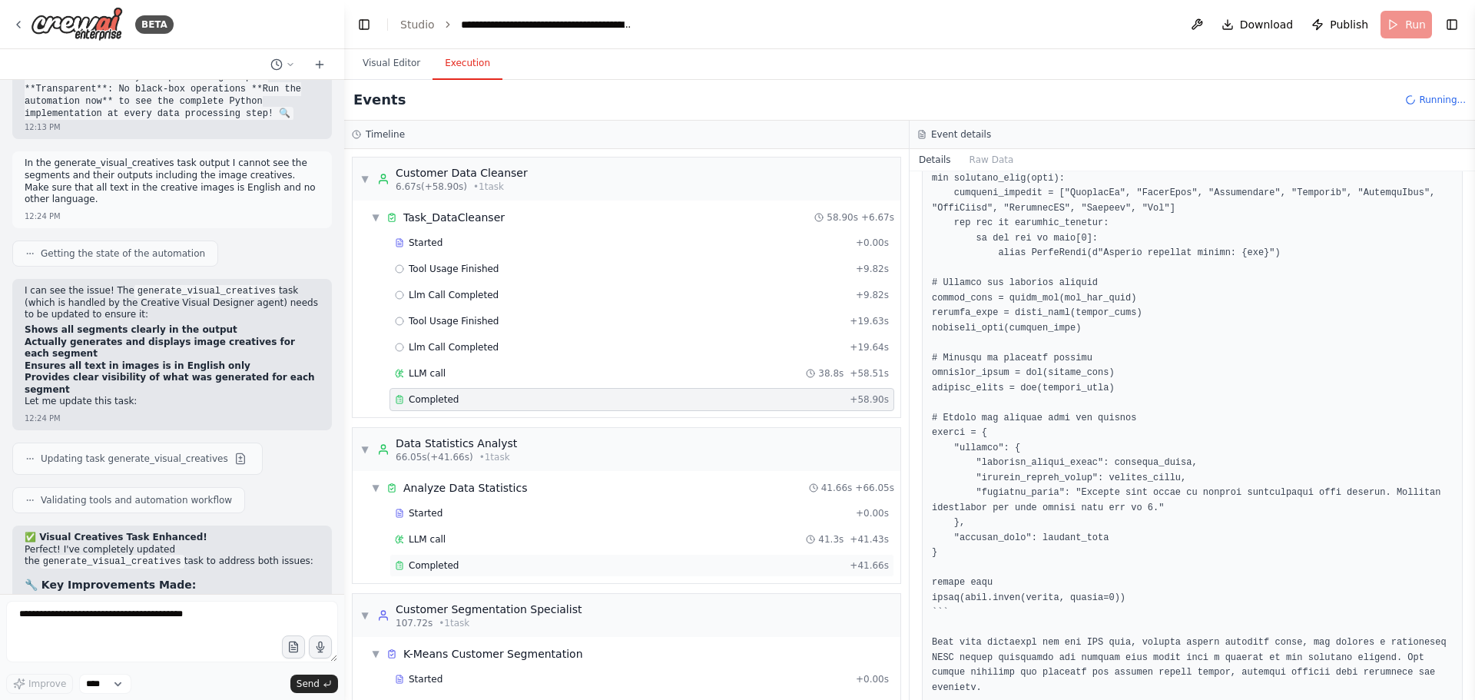
click at [437, 564] on span "Completed" at bounding box center [434, 565] width 50 height 12
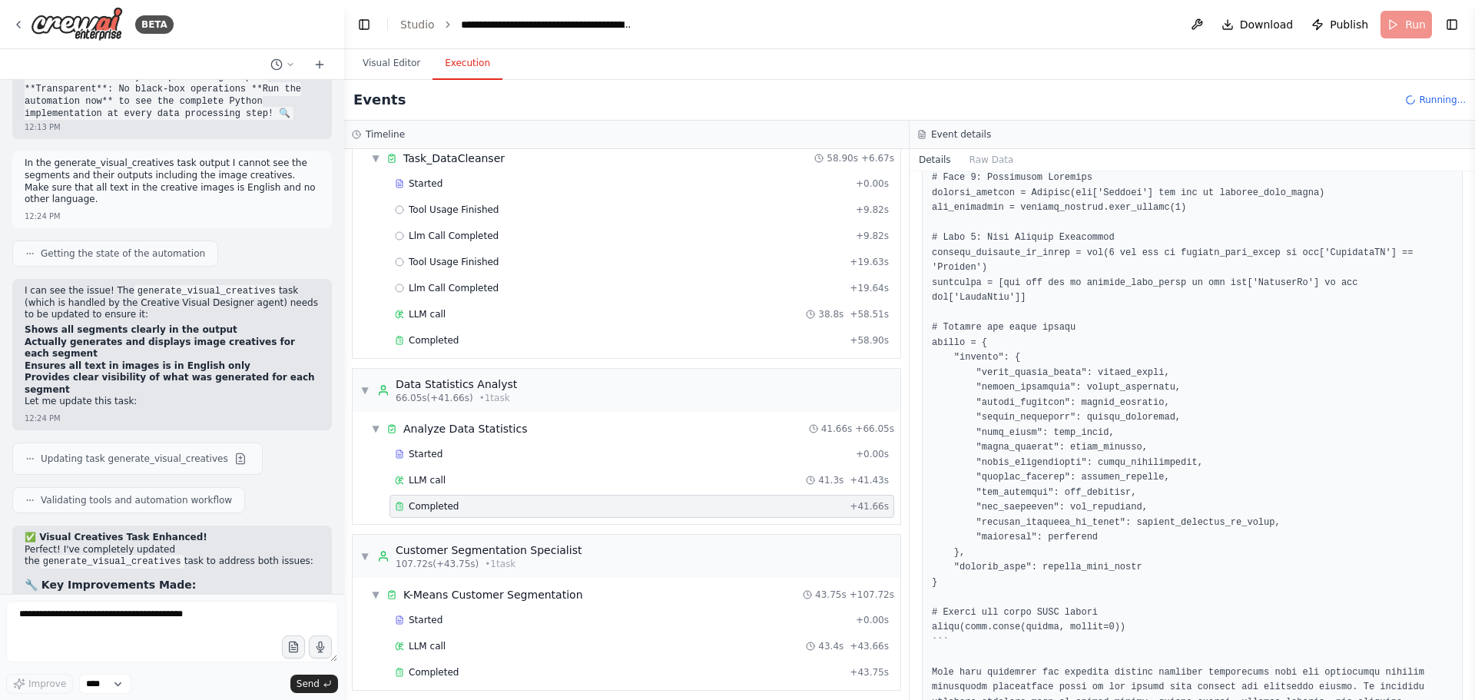
scroll to position [207, 0]
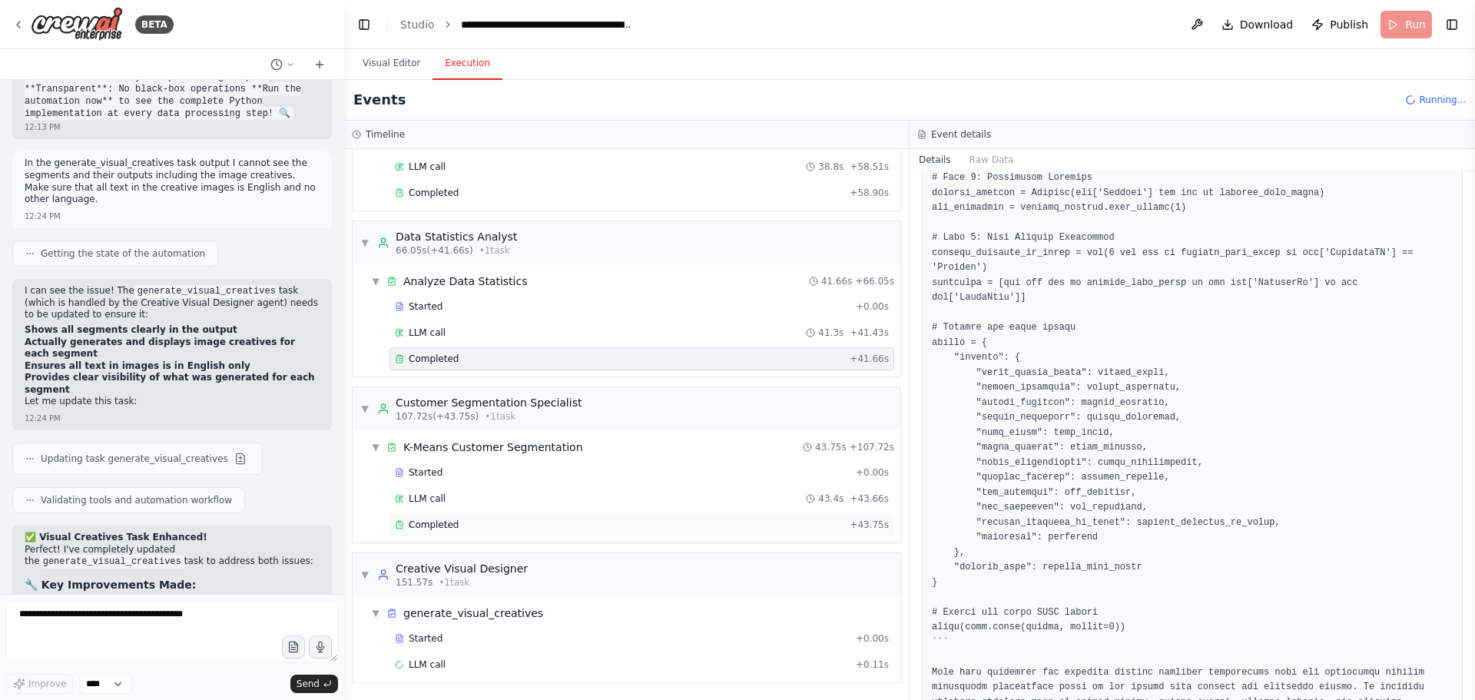
click at [468, 525] on div "Completed" at bounding box center [619, 525] width 449 height 12
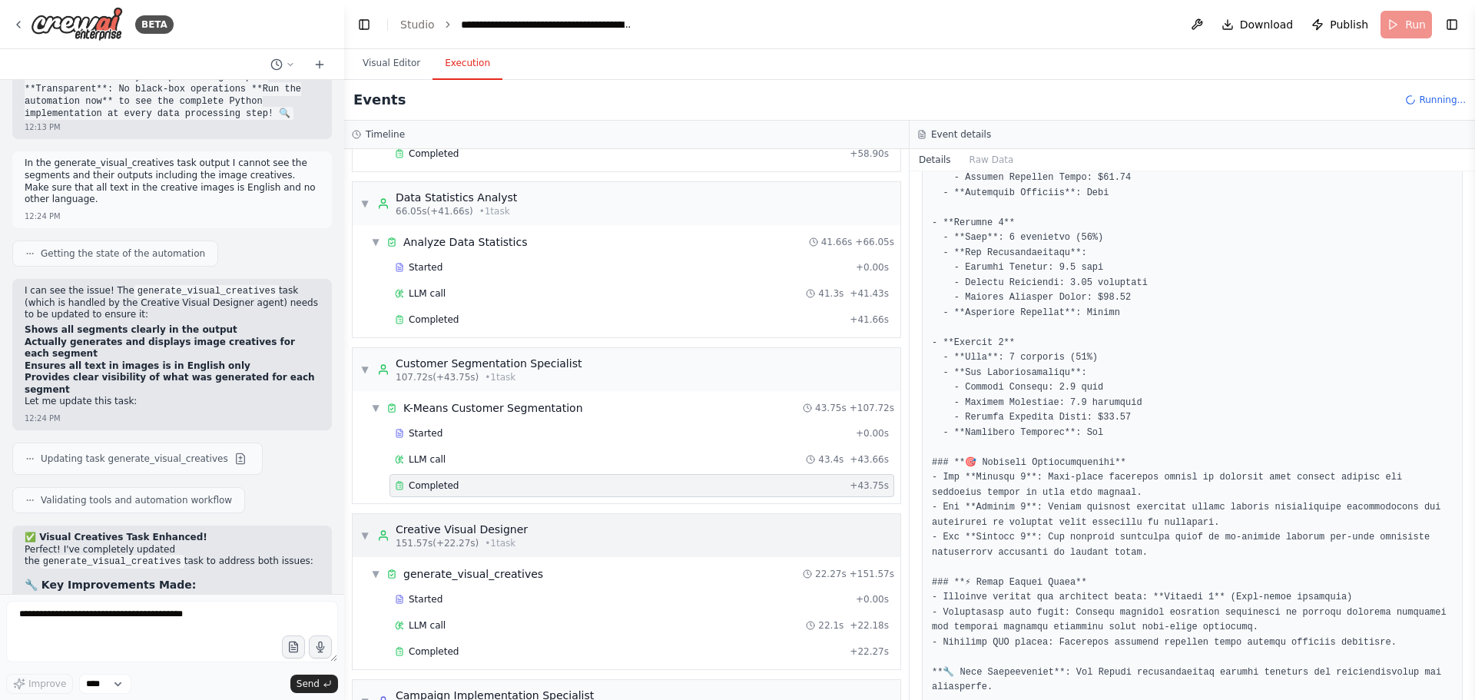
scroll to position [283, 0]
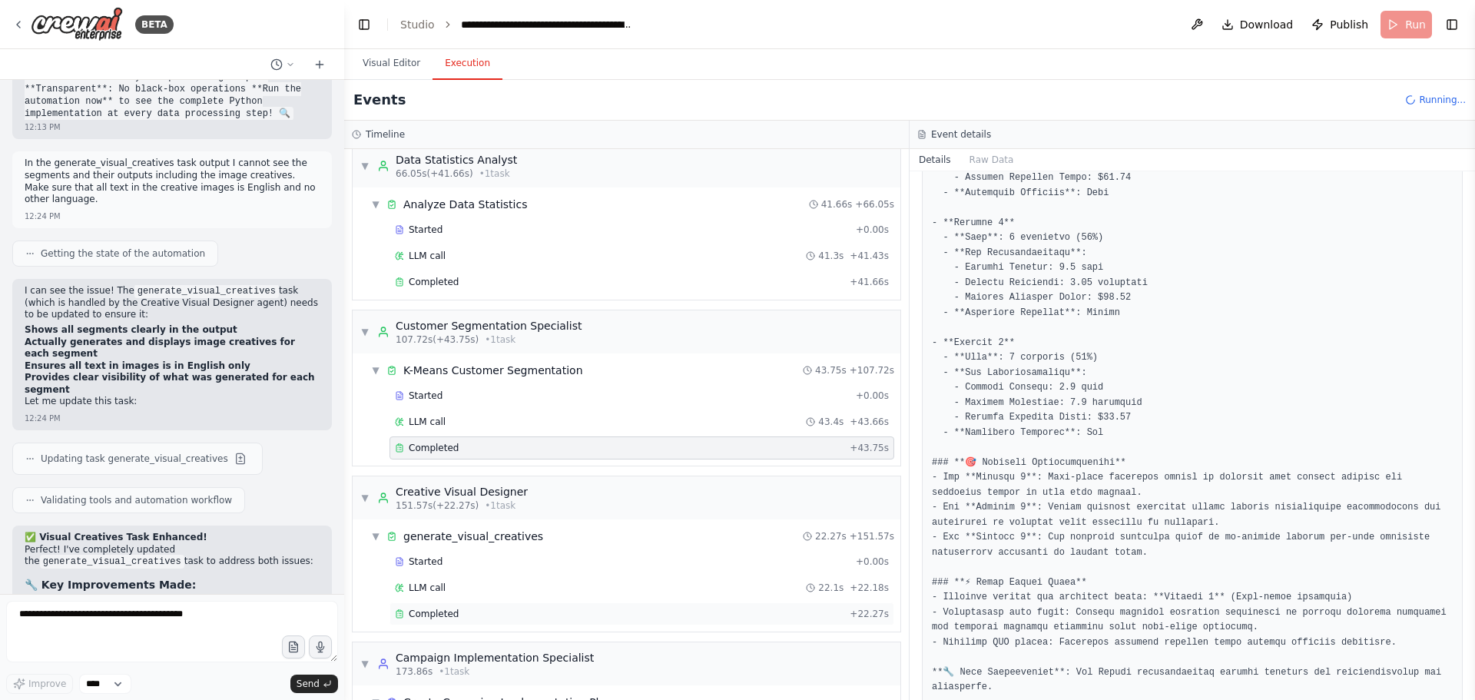
click at [455, 611] on div "Completed" at bounding box center [619, 614] width 449 height 12
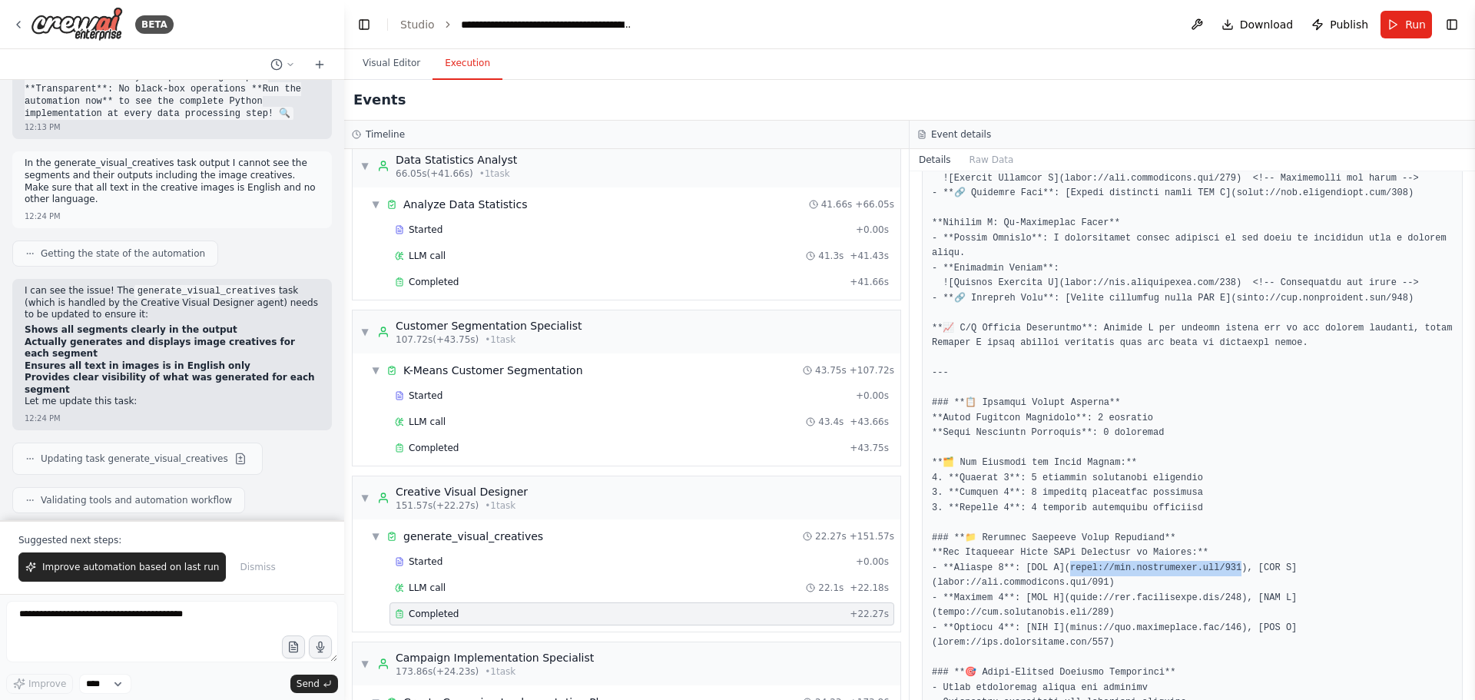
drag, startPoint x: 1059, startPoint y: 478, endPoint x: 1215, endPoint y: 473, distance: 155.2
copy pre "om/150), [URL B](https://via.pl"
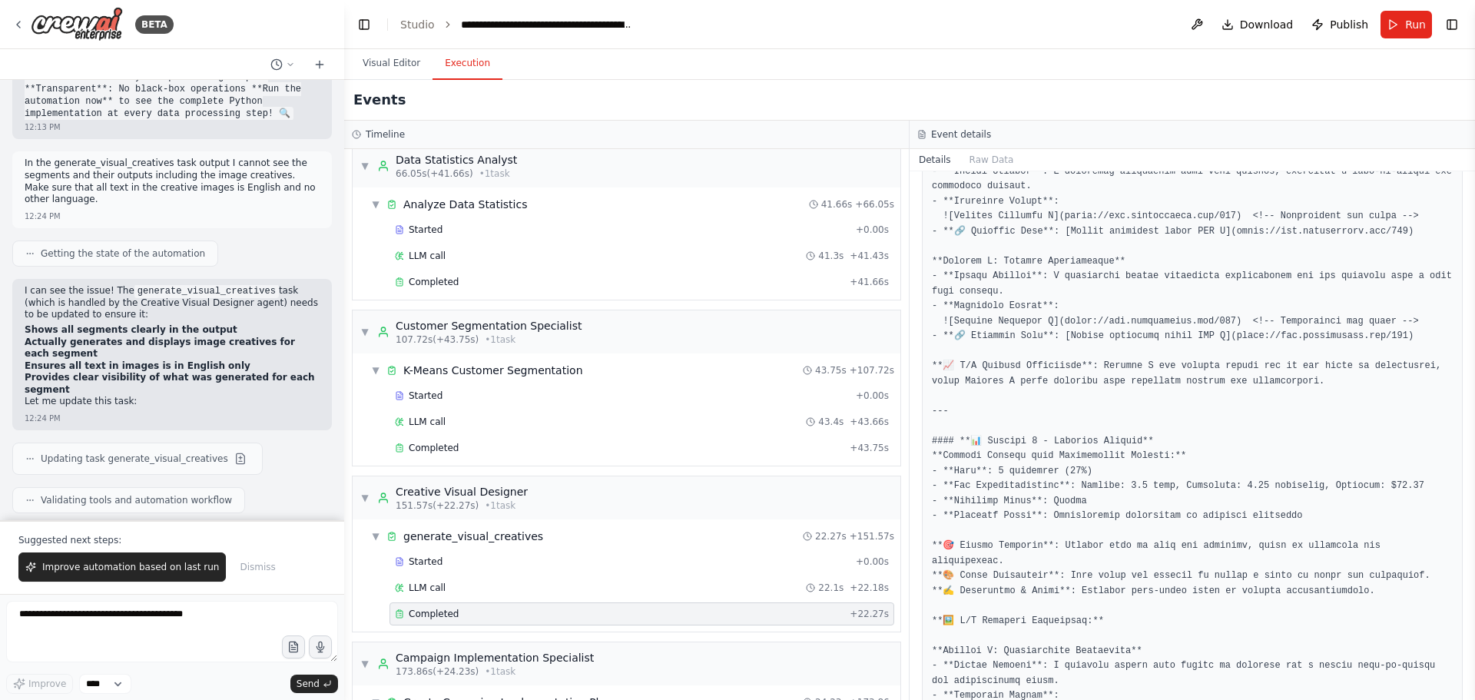
scroll to position [1626, 0]
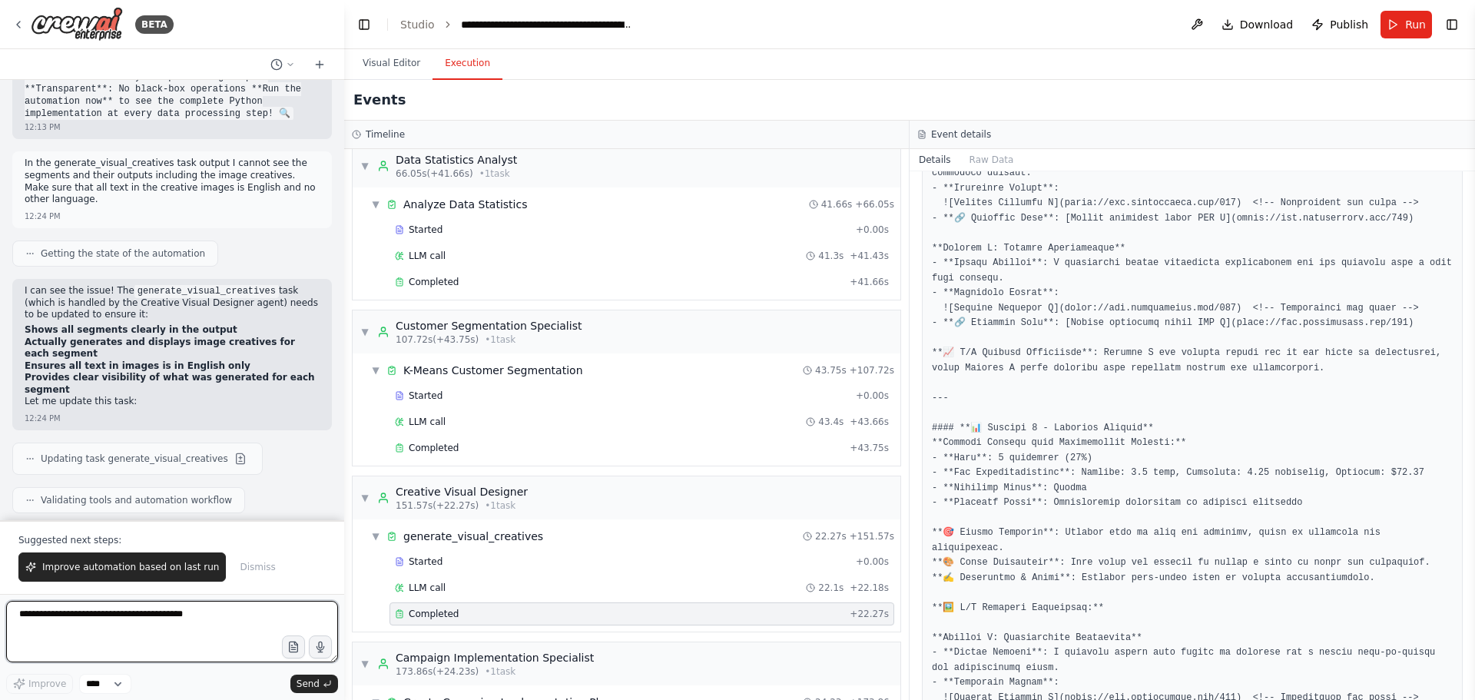
click at [100, 615] on textarea at bounding box center [172, 631] width 332 height 61
type textarea "**********"
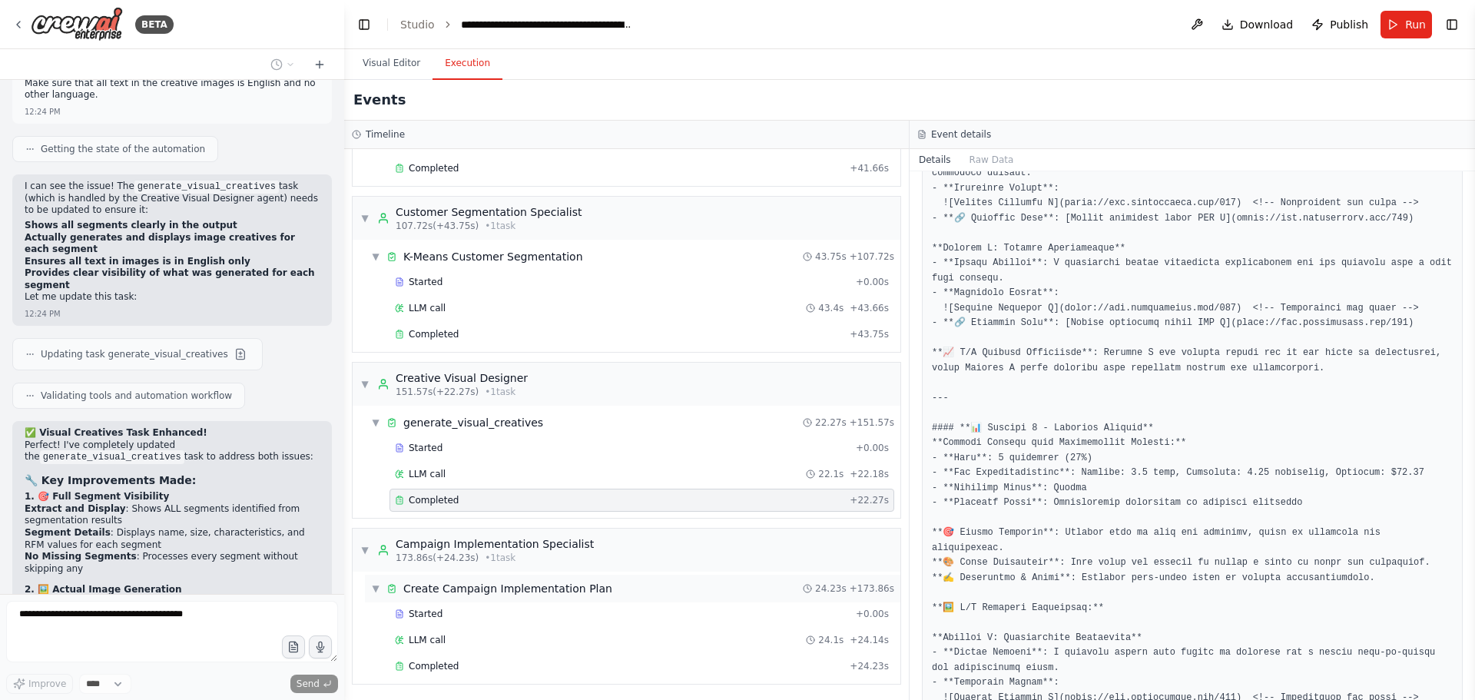
scroll to position [399, 0]
click at [457, 657] on div "Completed + 24.23s" at bounding box center [641, 664] width 505 height 23
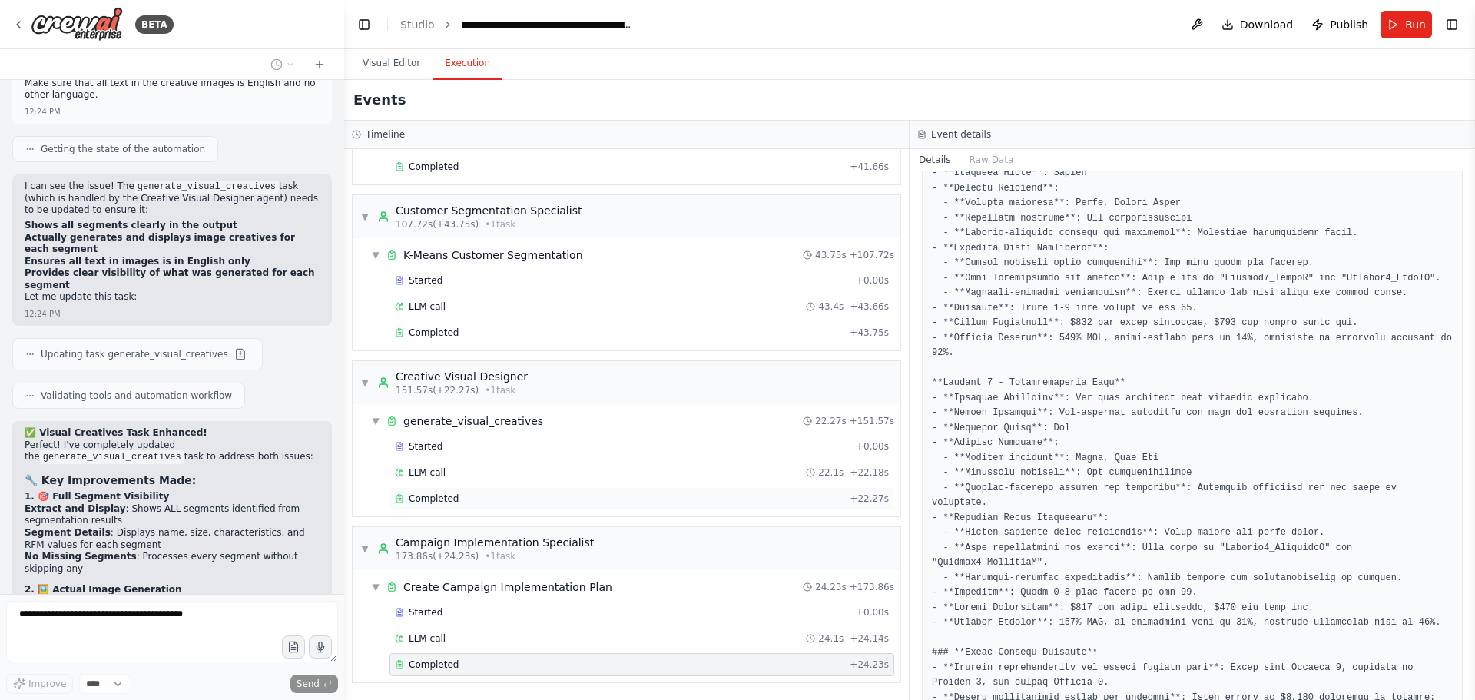
click at [471, 500] on div "Completed" at bounding box center [619, 498] width 449 height 12
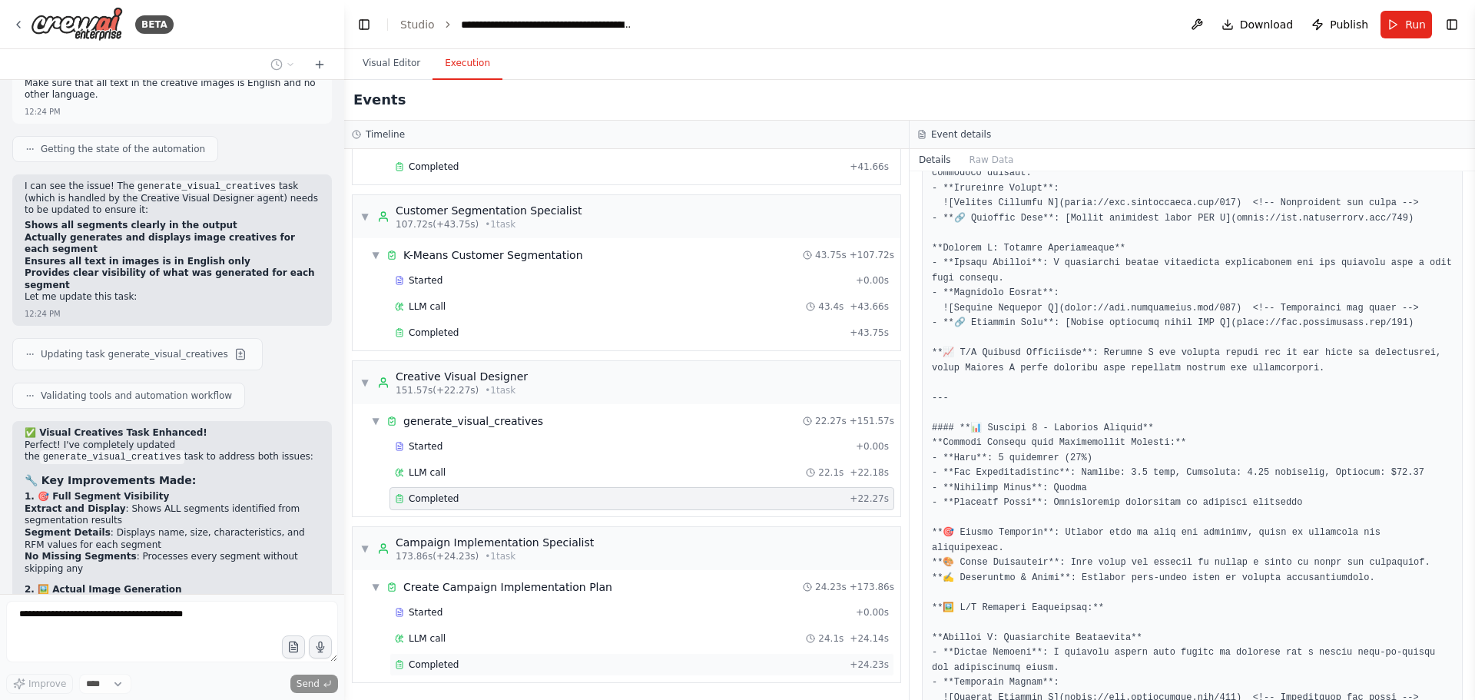
click at [452, 661] on span "Completed" at bounding box center [434, 664] width 50 height 12
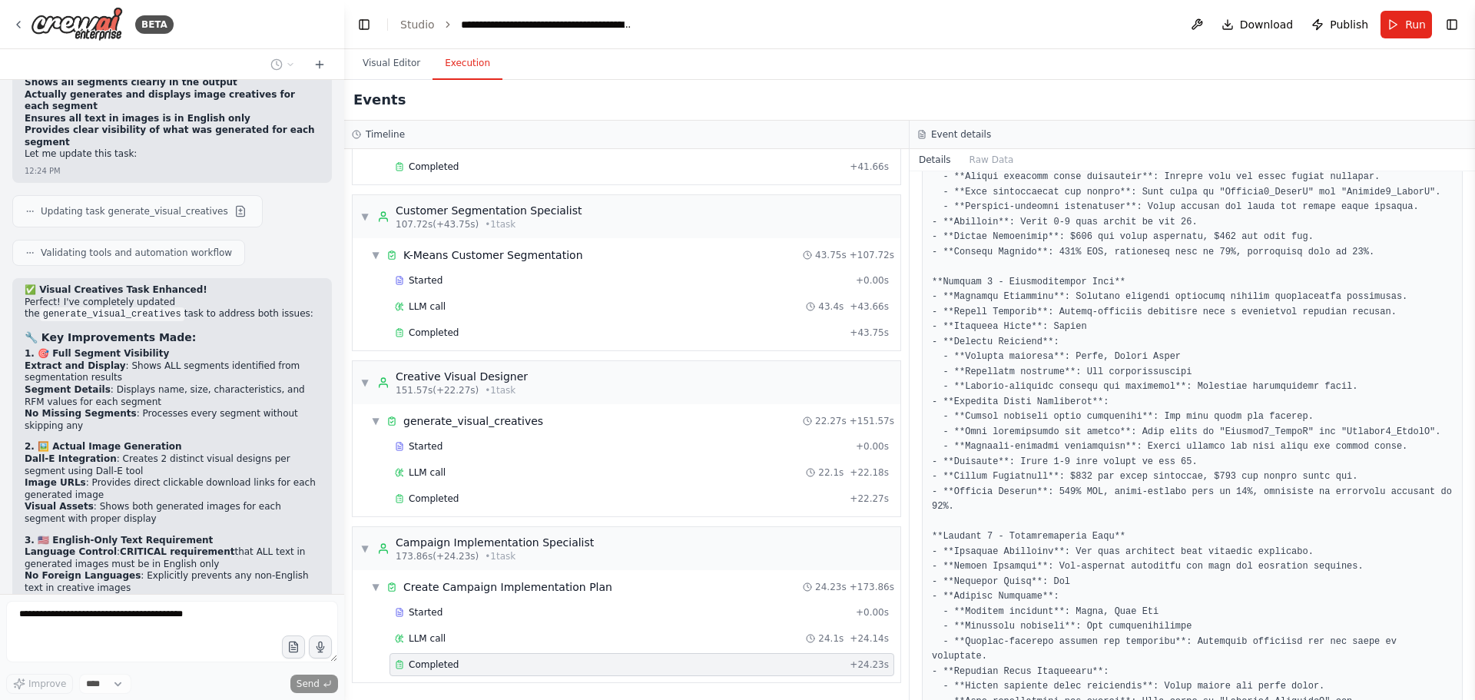
scroll to position [39167, 0]
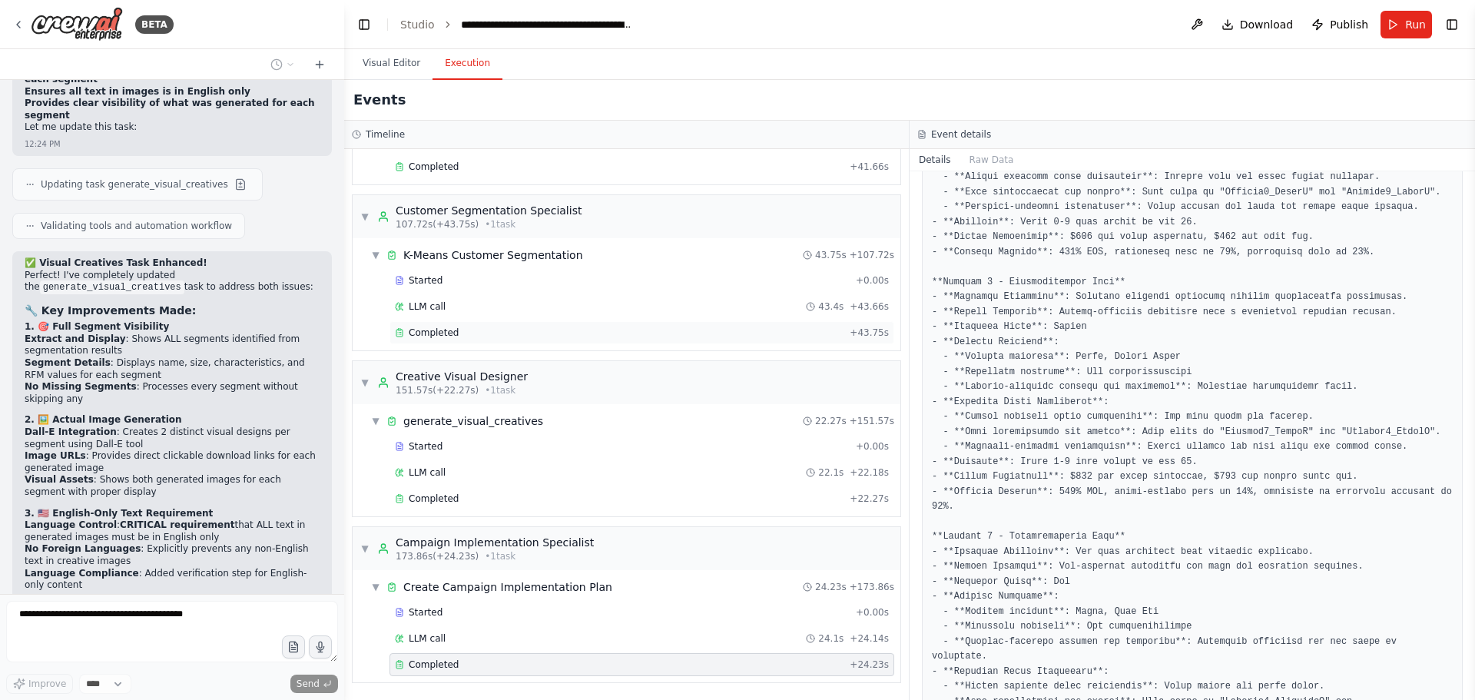
click at [454, 330] on div "Completed" at bounding box center [619, 332] width 449 height 12
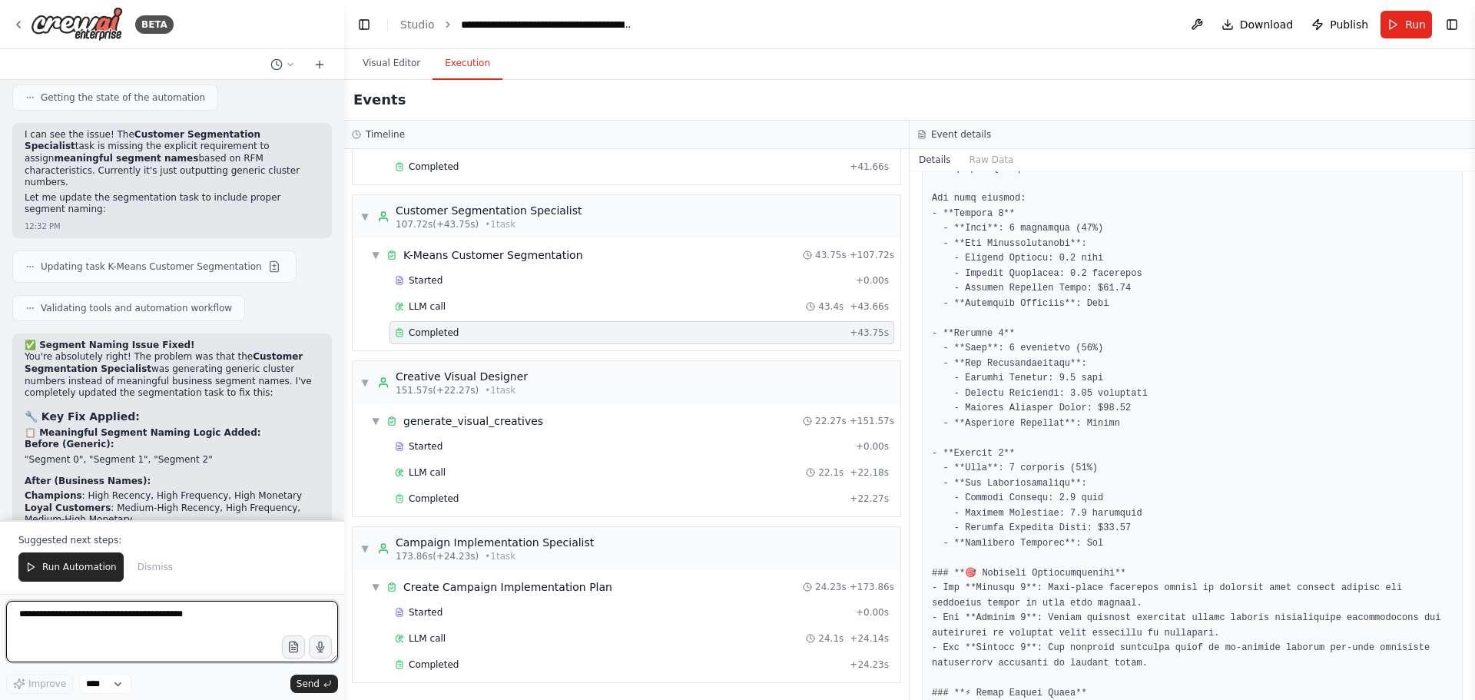
scroll to position [40307, 0]
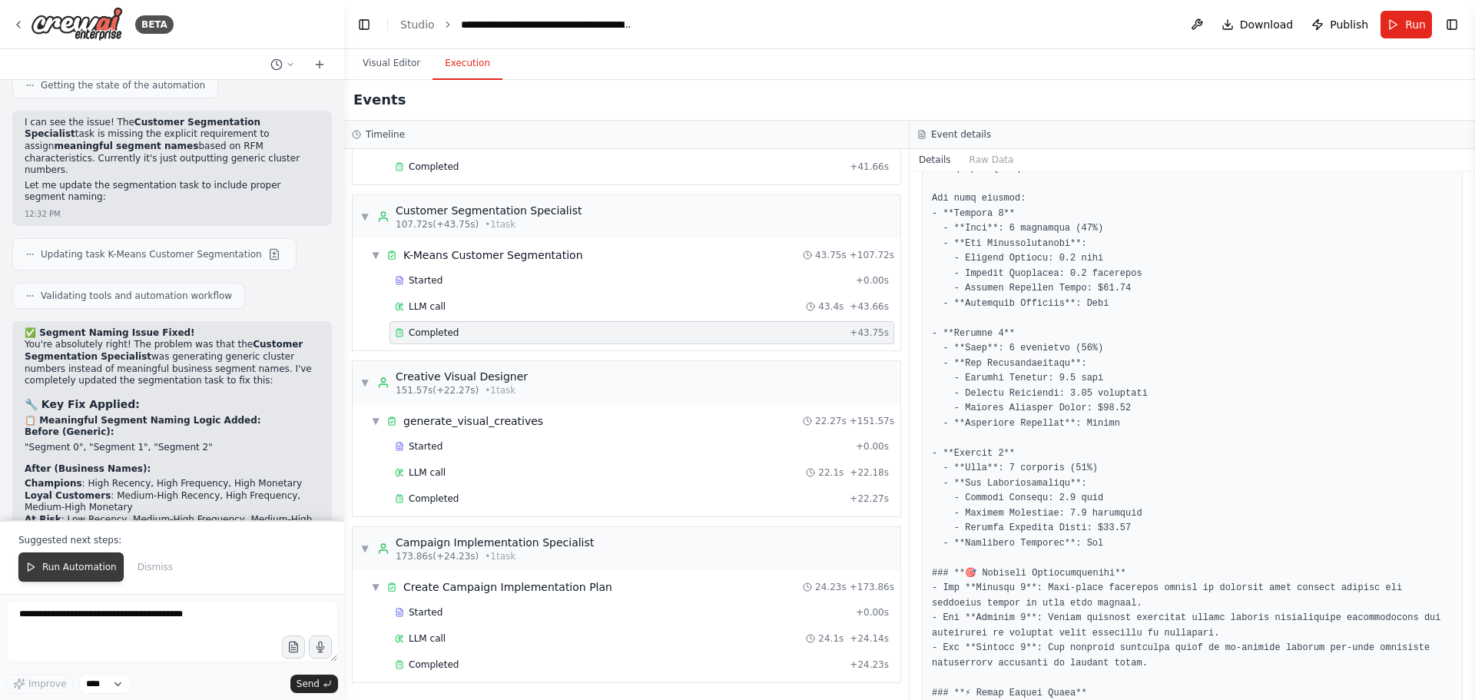
click at [82, 567] on span "Run Automation" at bounding box center [79, 567] width 75 height 12
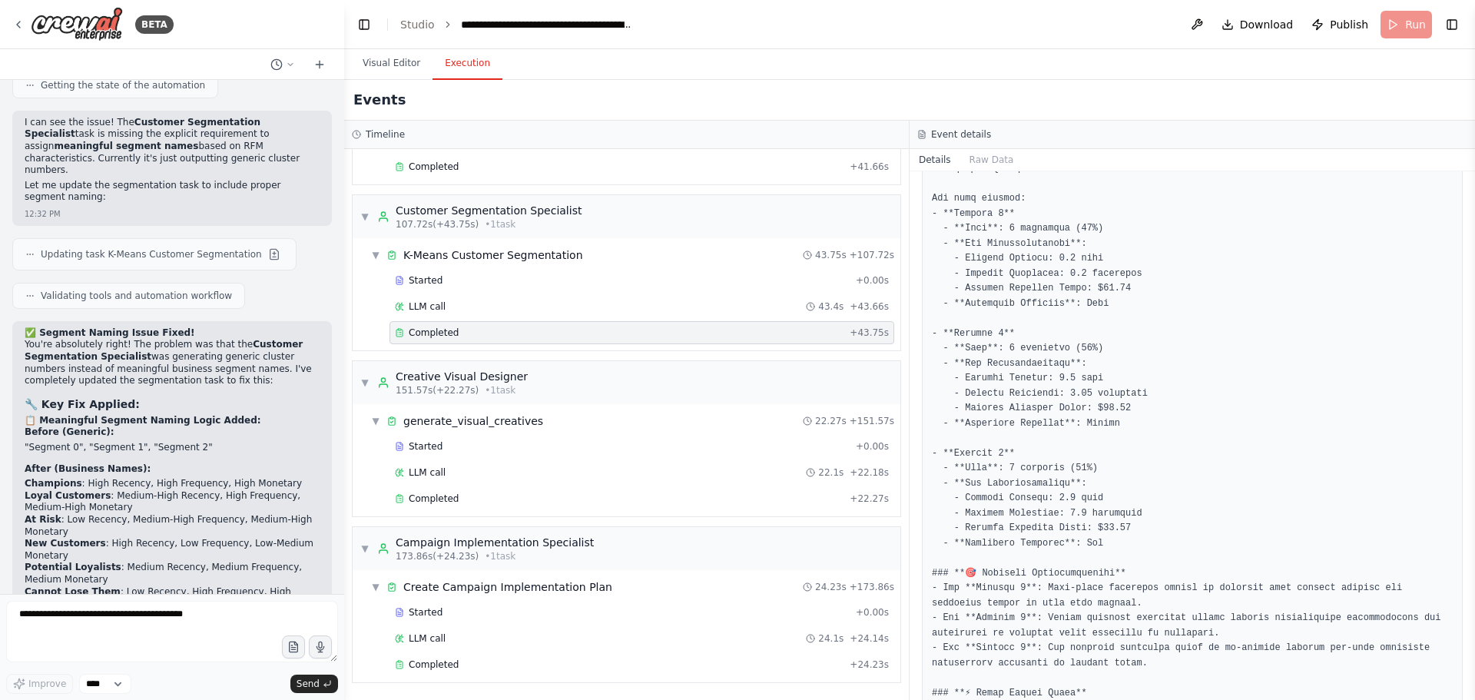
scroll to position [40233, 0]
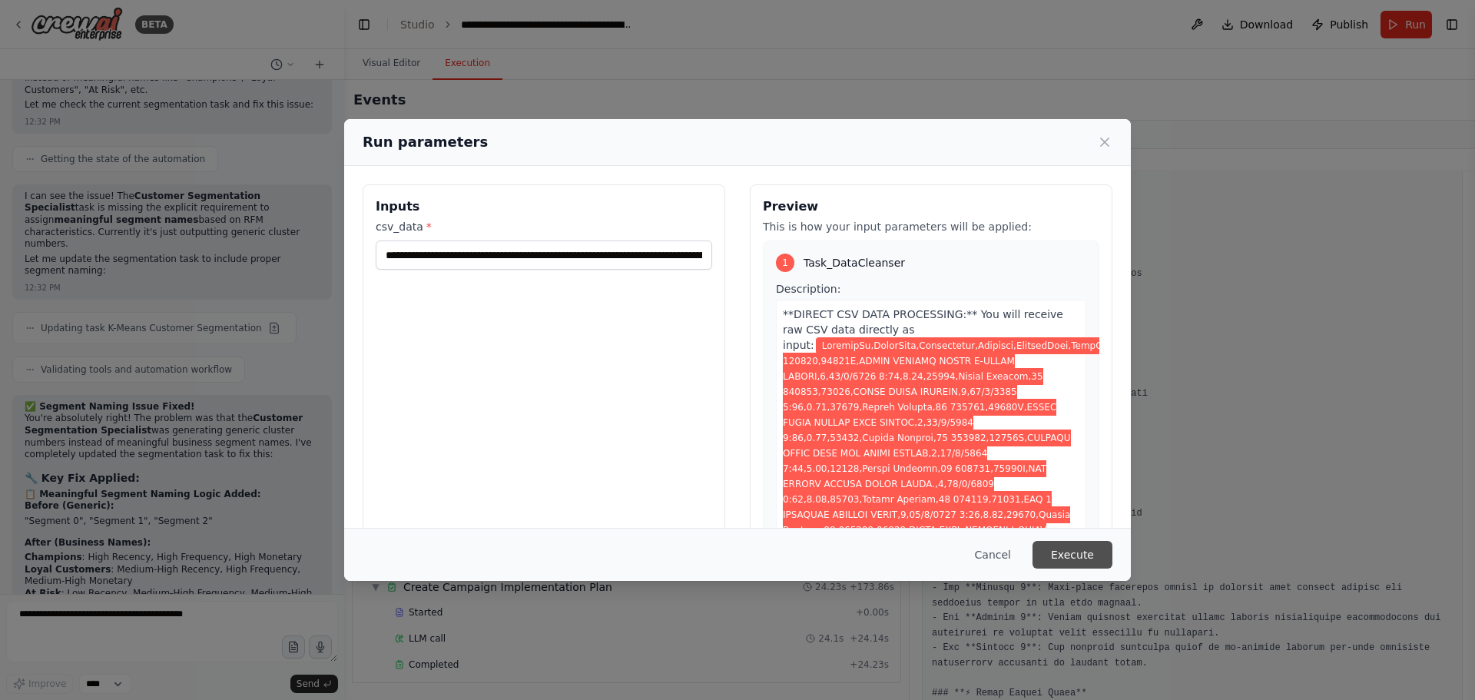
click at [1072, 558] on button "Execute" at bounding box center [1072, 555] width 80 height 28
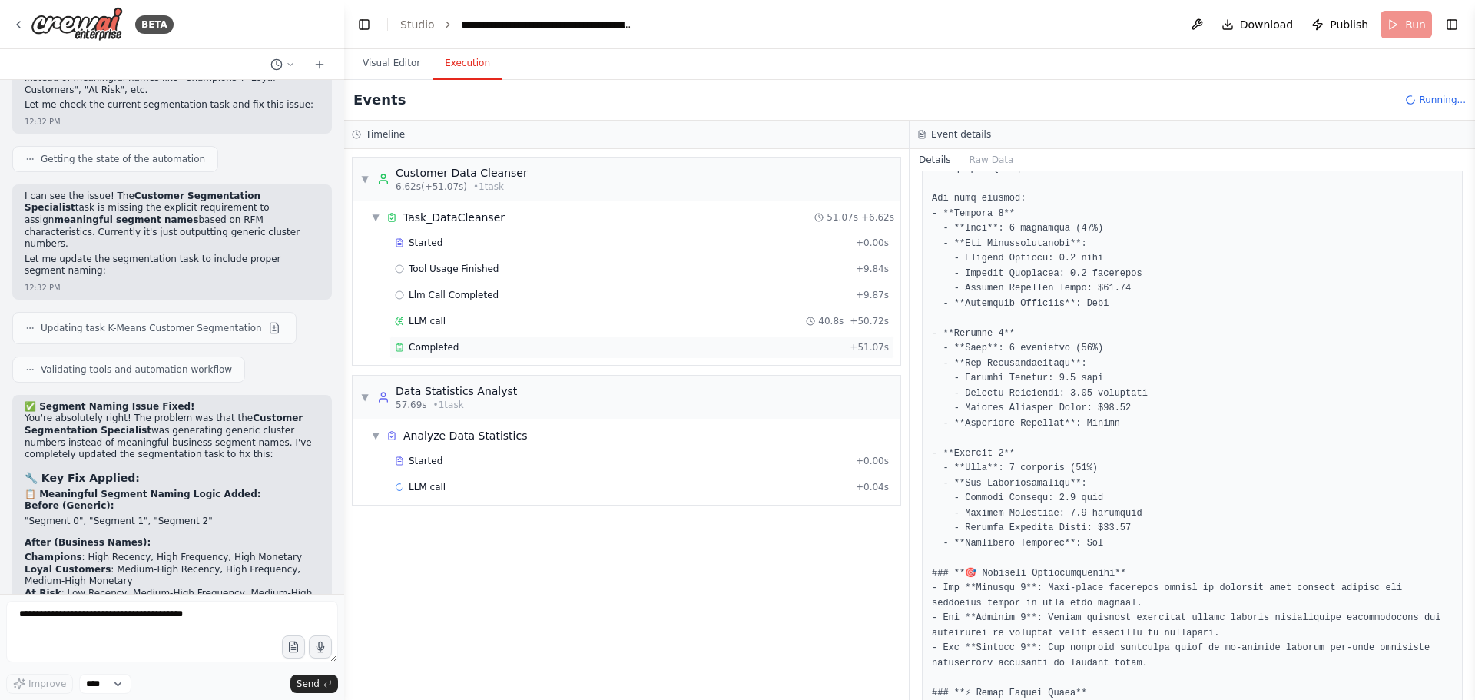
click at [472, 345] on div "Completed" at bounding box center [619, 347] width 449 height 12
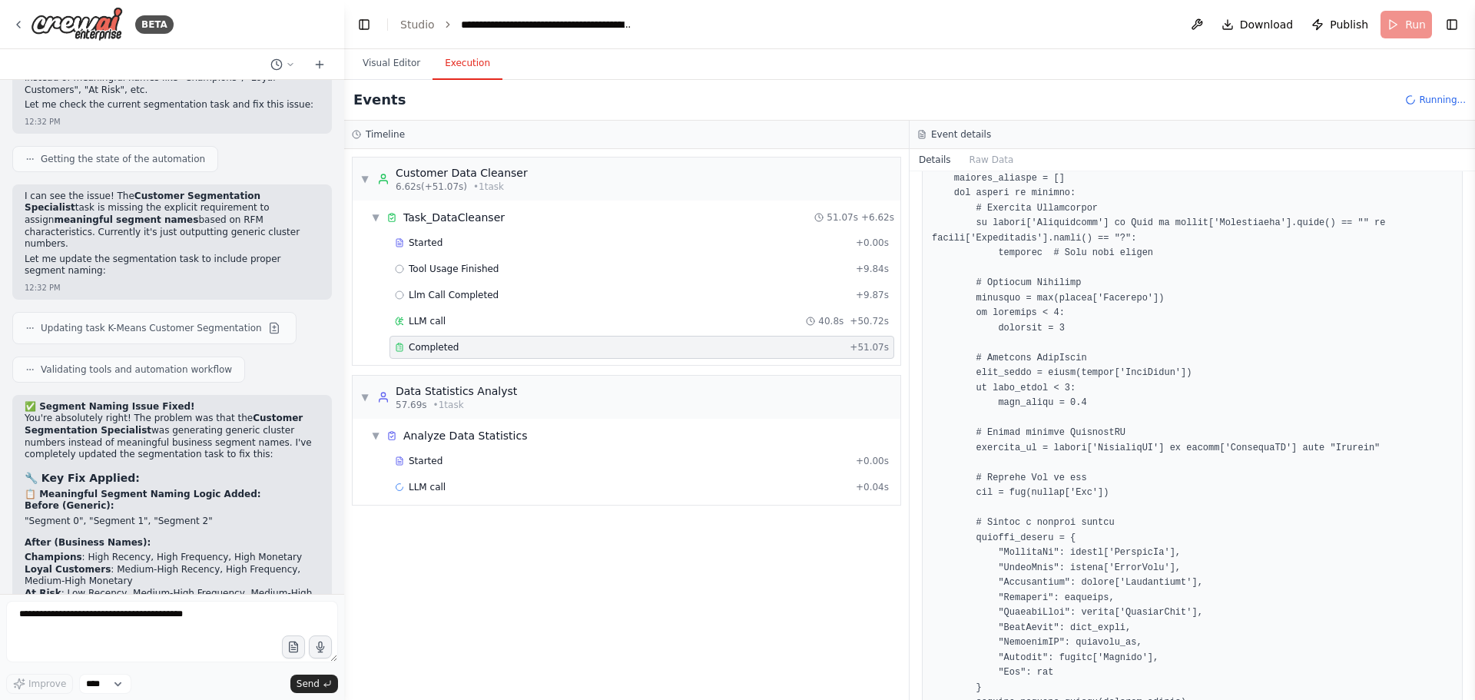
scroll to position [1380, 0]
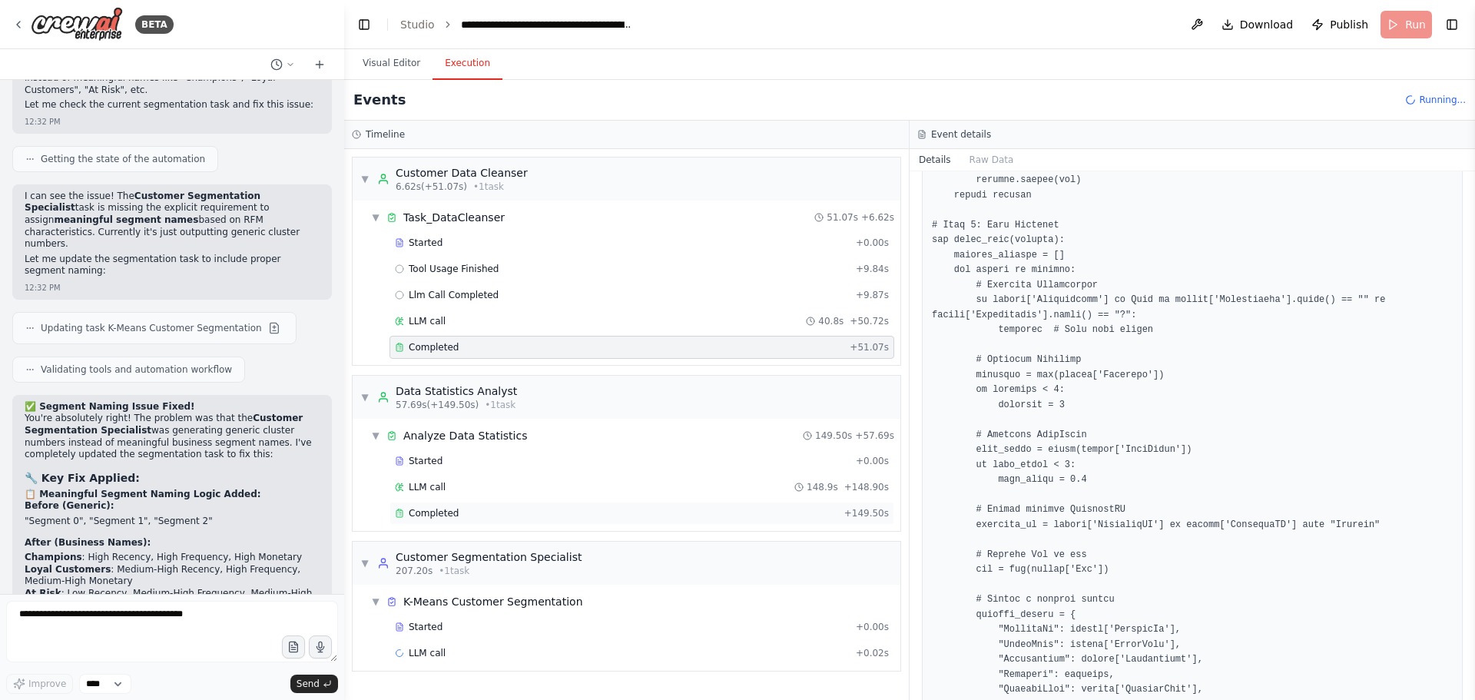
click at [442, 521] on div "Completed + 149.50s" at bounding box center [641, 513] width 505 height 23
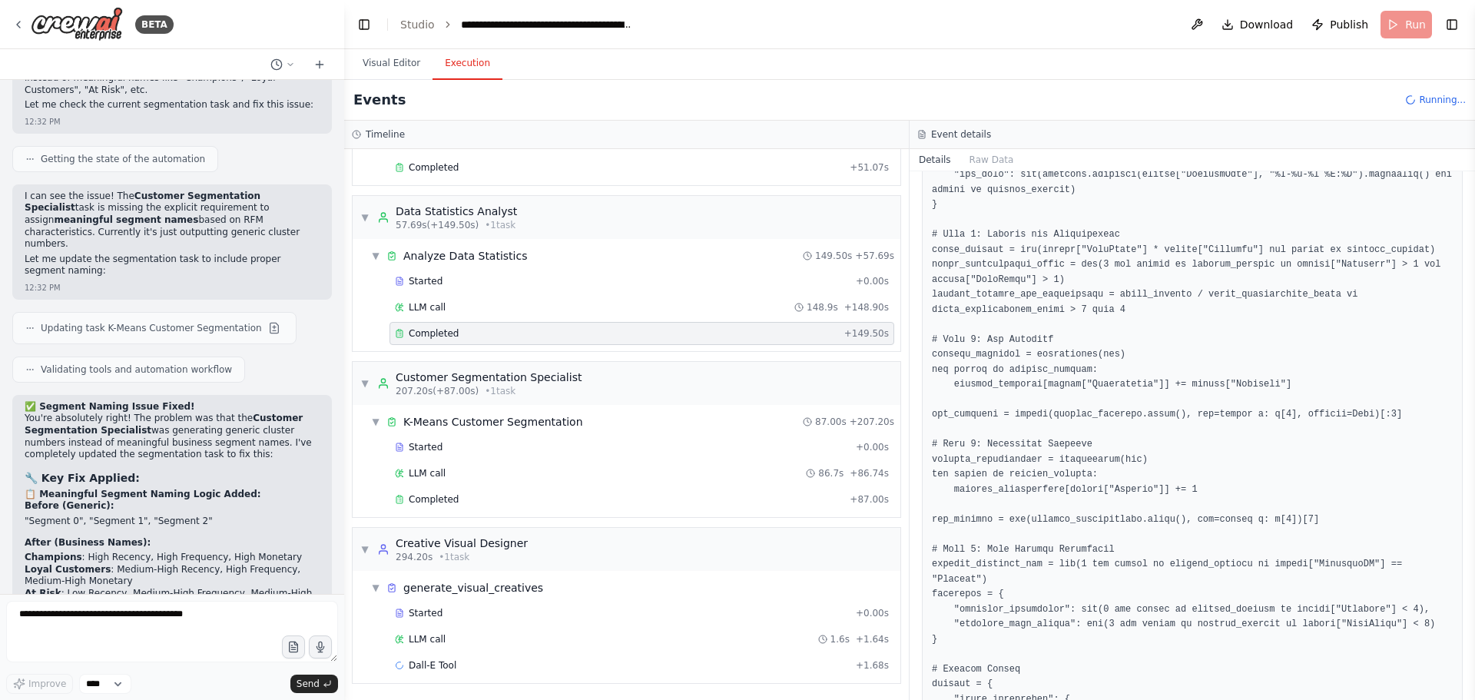
scroll to position [181, 0]
click at [436, 497] on span "Completed" at bounding box center [434, 498] width 50 height 12
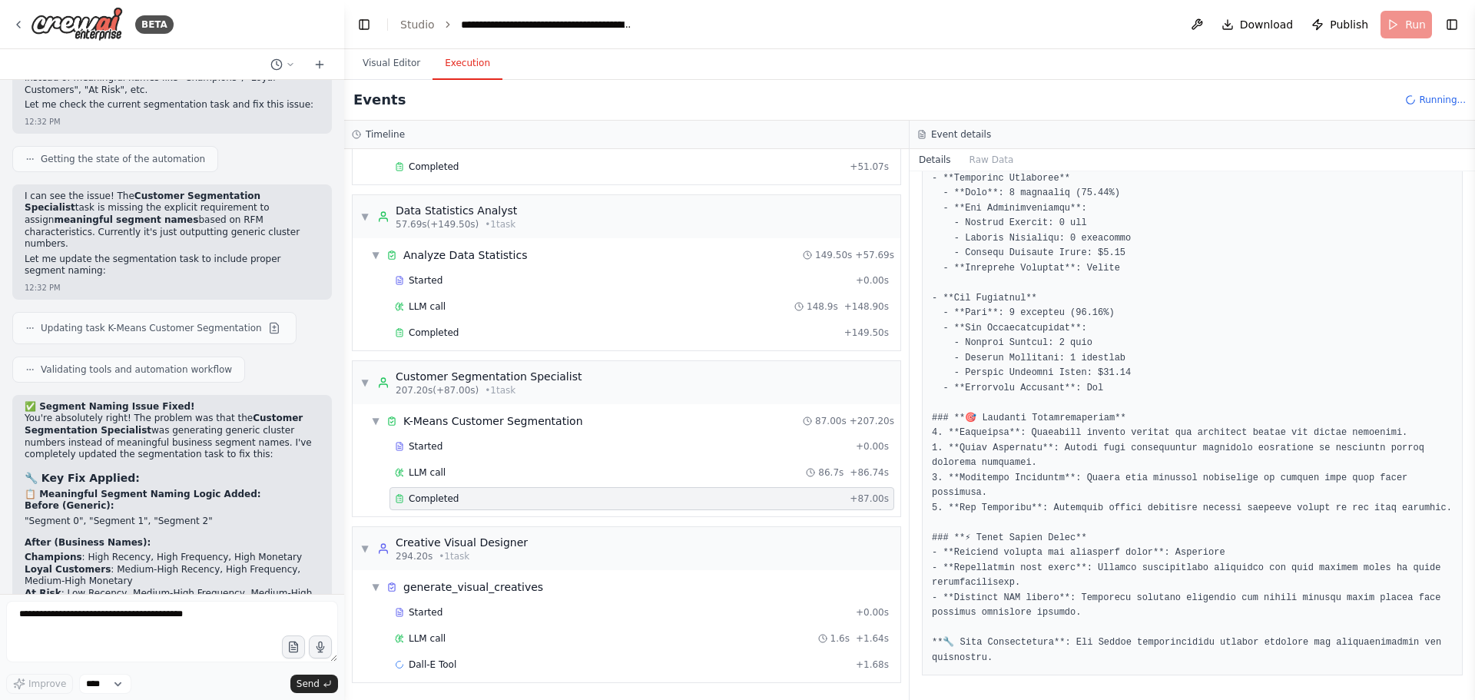
scroll to position [4183, 0]
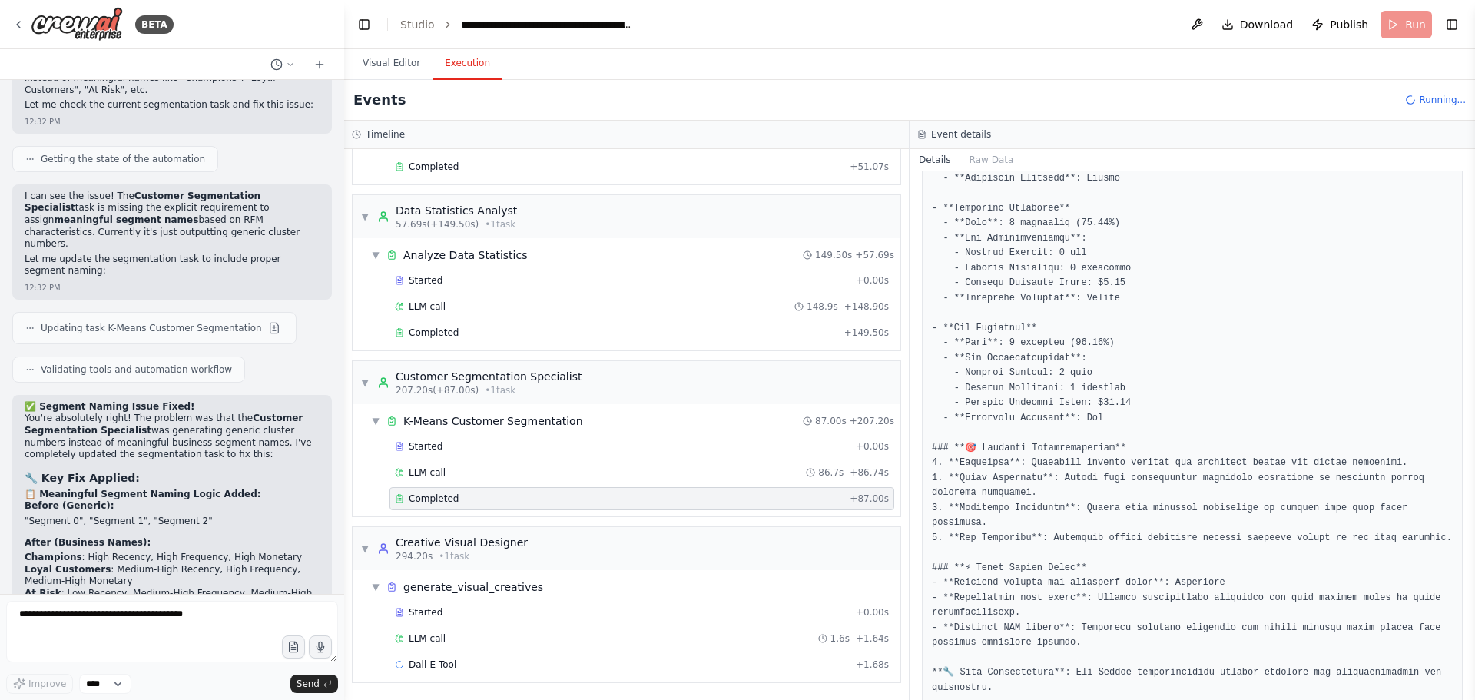
click at [436, 498] on span "Completed" at bounding box center [434, 498] width 50 height 12
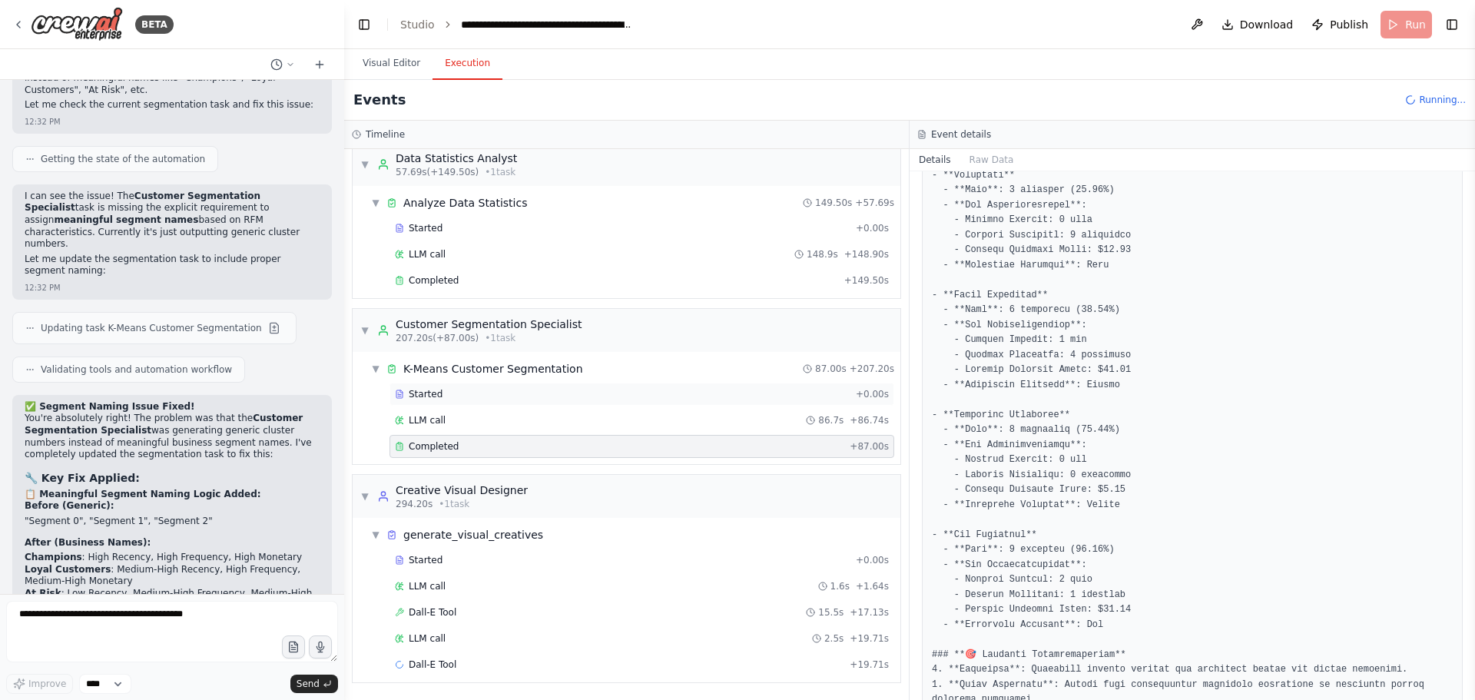
scroll to position [3952, 0]
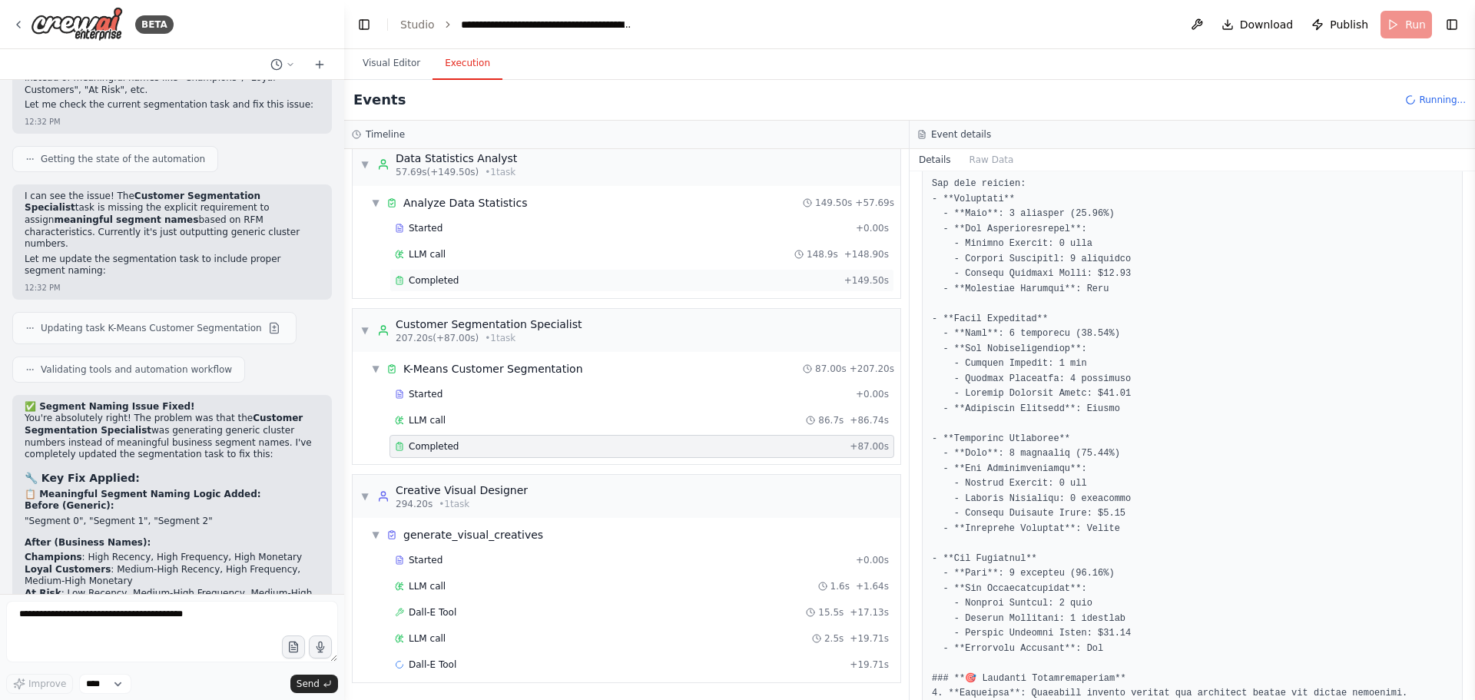
click at [451, 280] on span "Completed" at bounding box center [434, 280] width 50 height 12
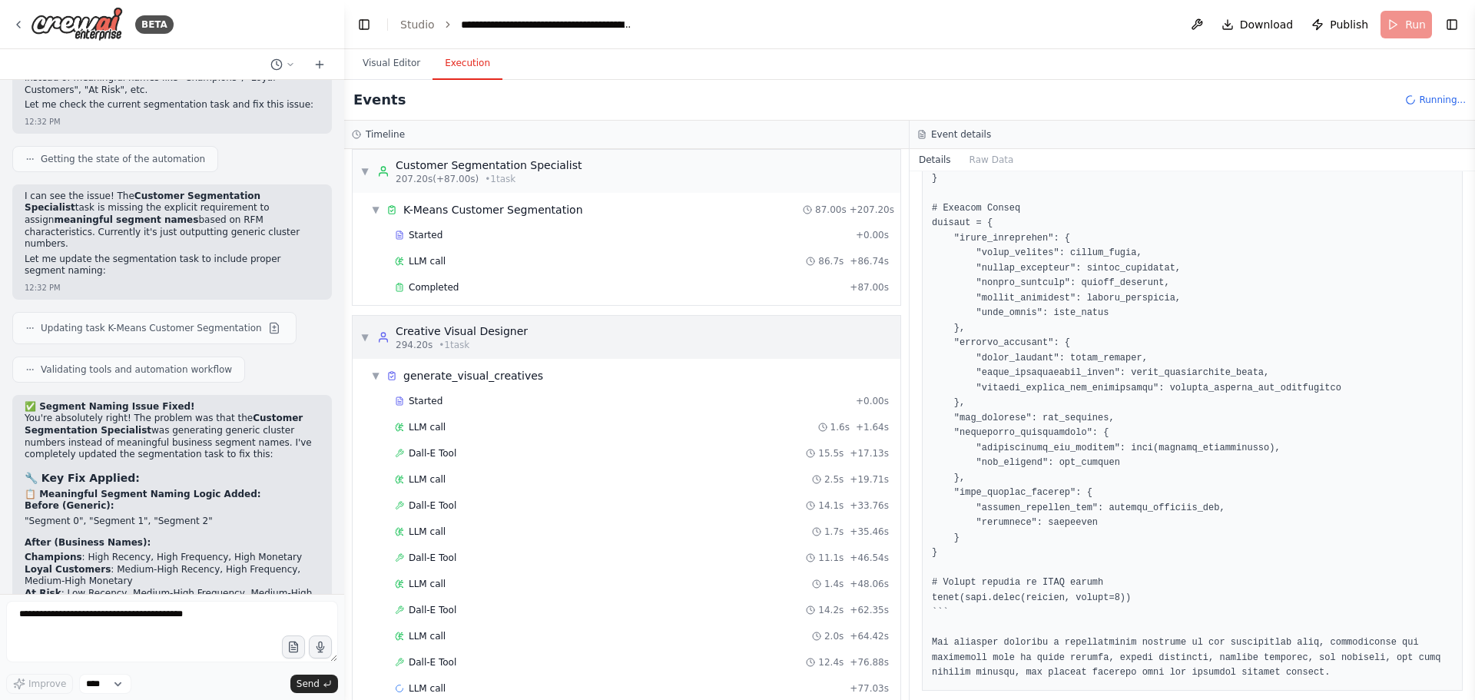
scroll to position [416, 0]
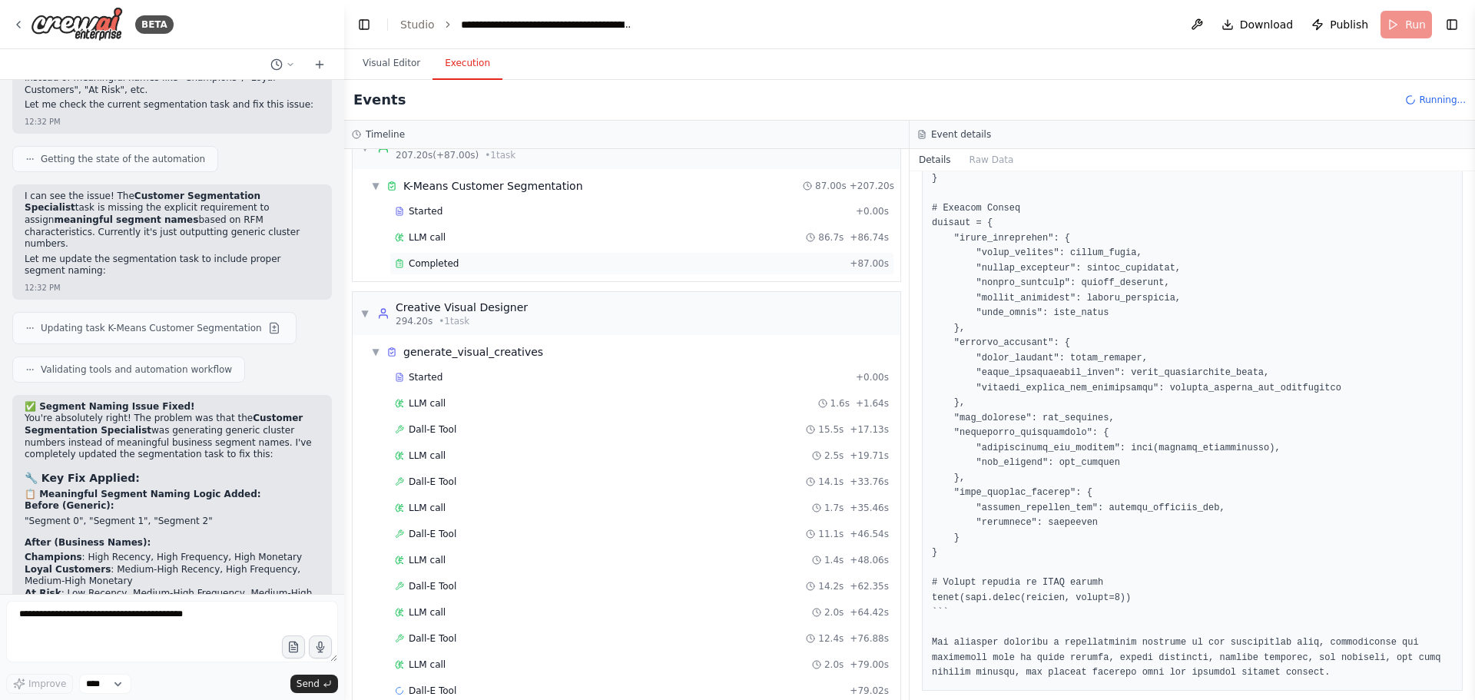
click at [452, 259] on span "Completed" at bounding box center [434, 263] width 50 height 12
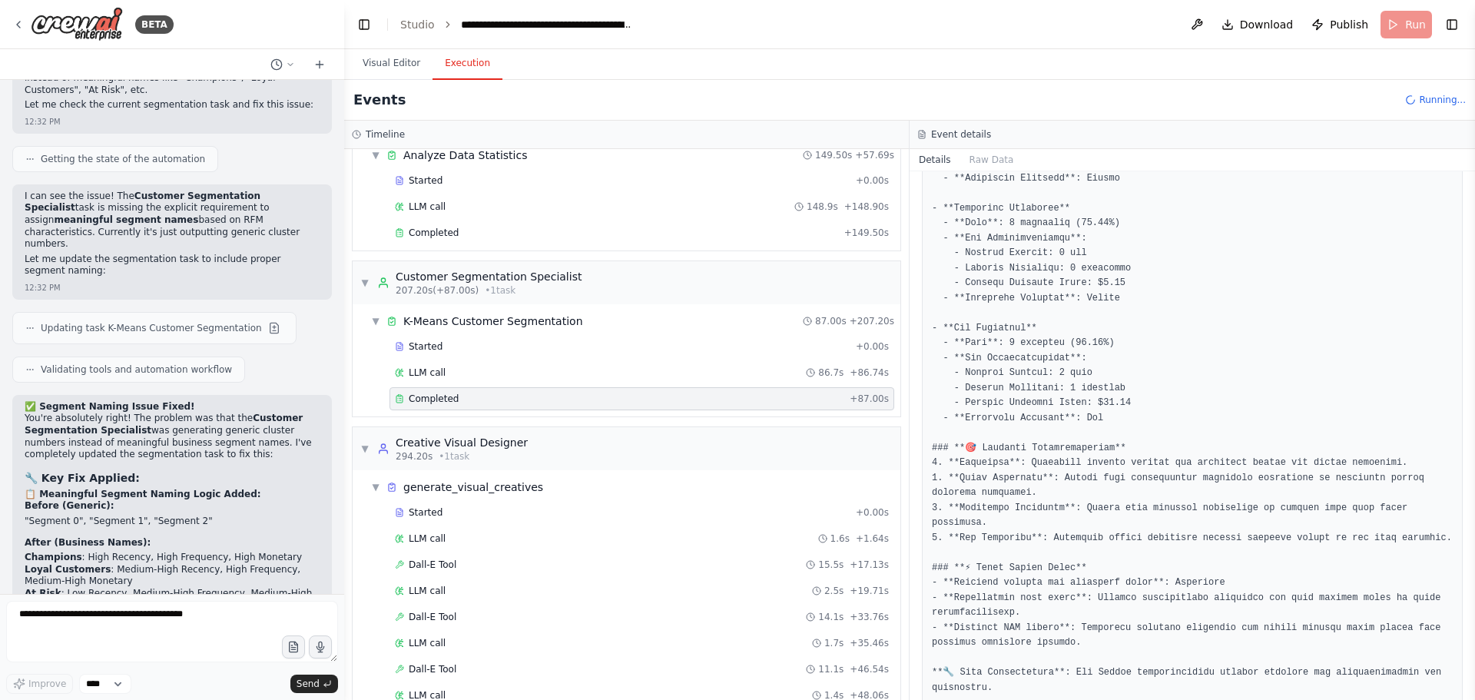
scroll to position [262, 0]
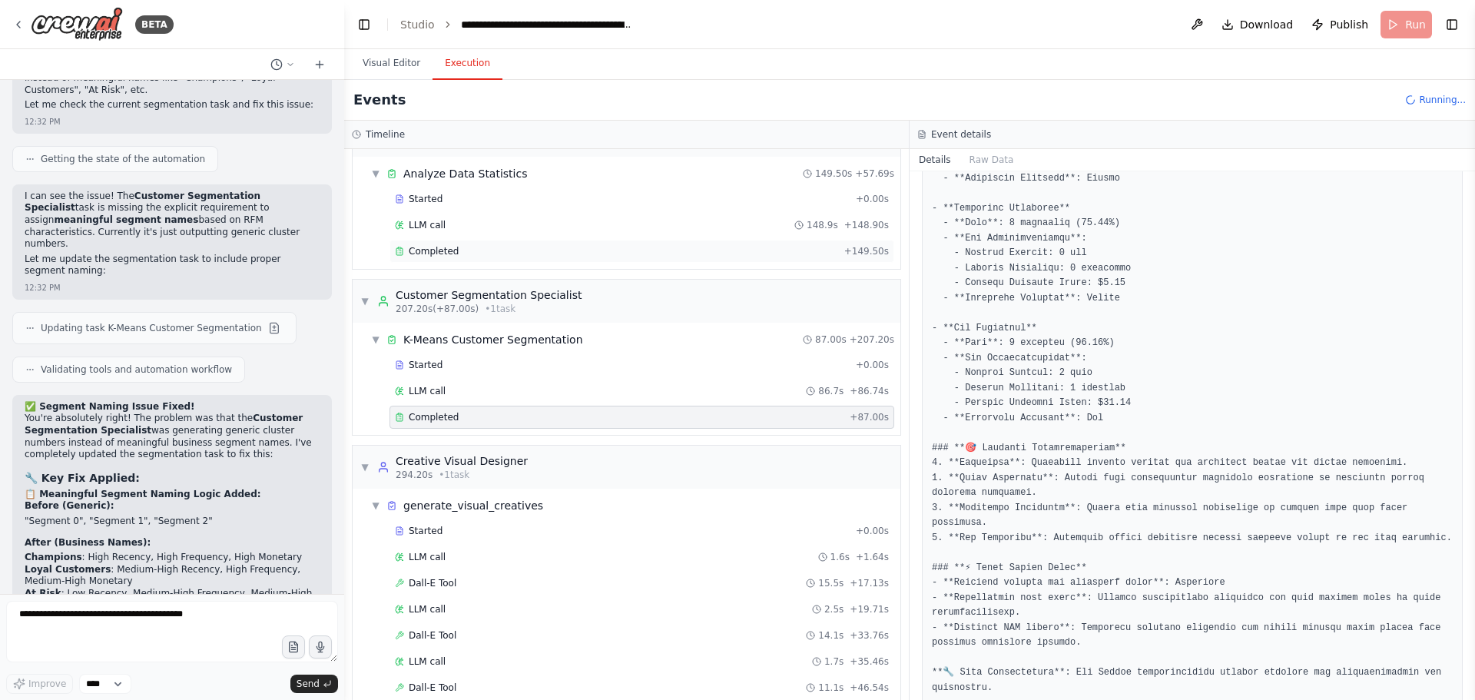
click at [484, 255] on div "Completed" at bounding box center [616, 251] width 443 height 12
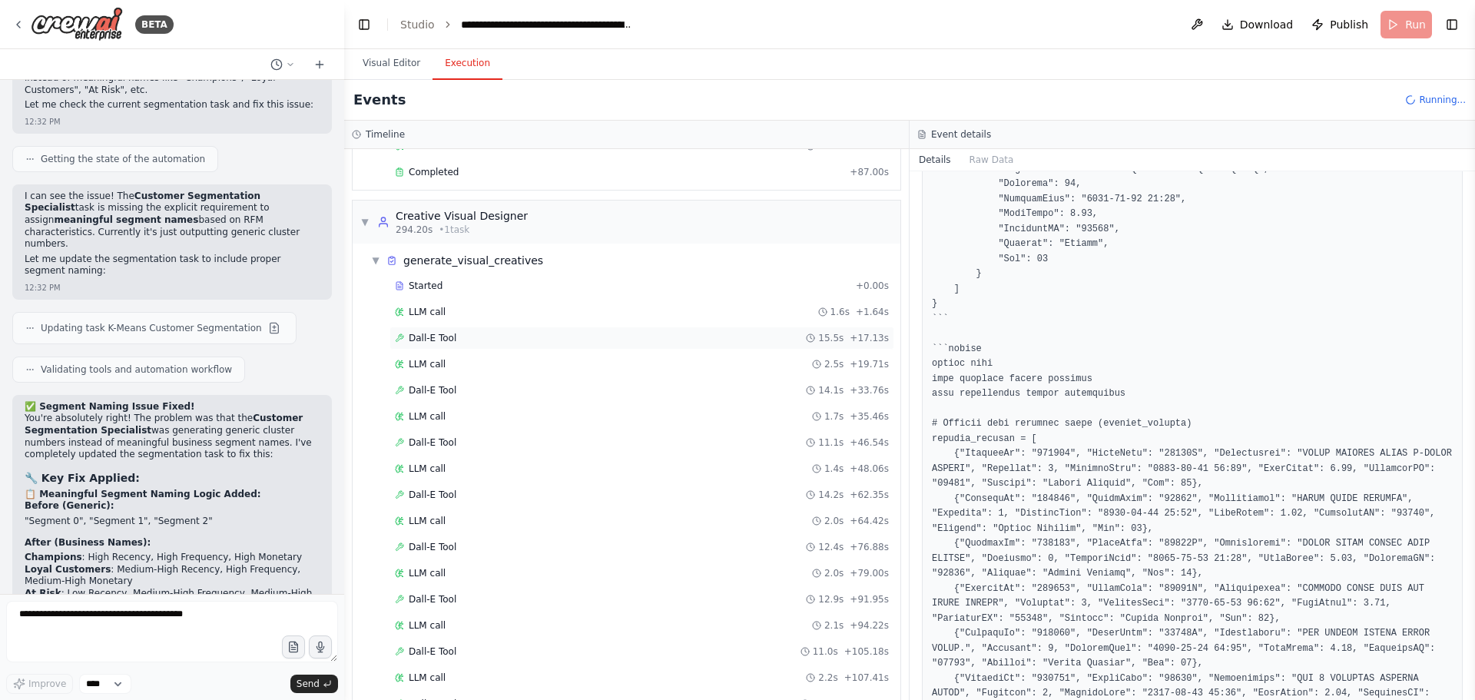
scroll to position [572, 0]
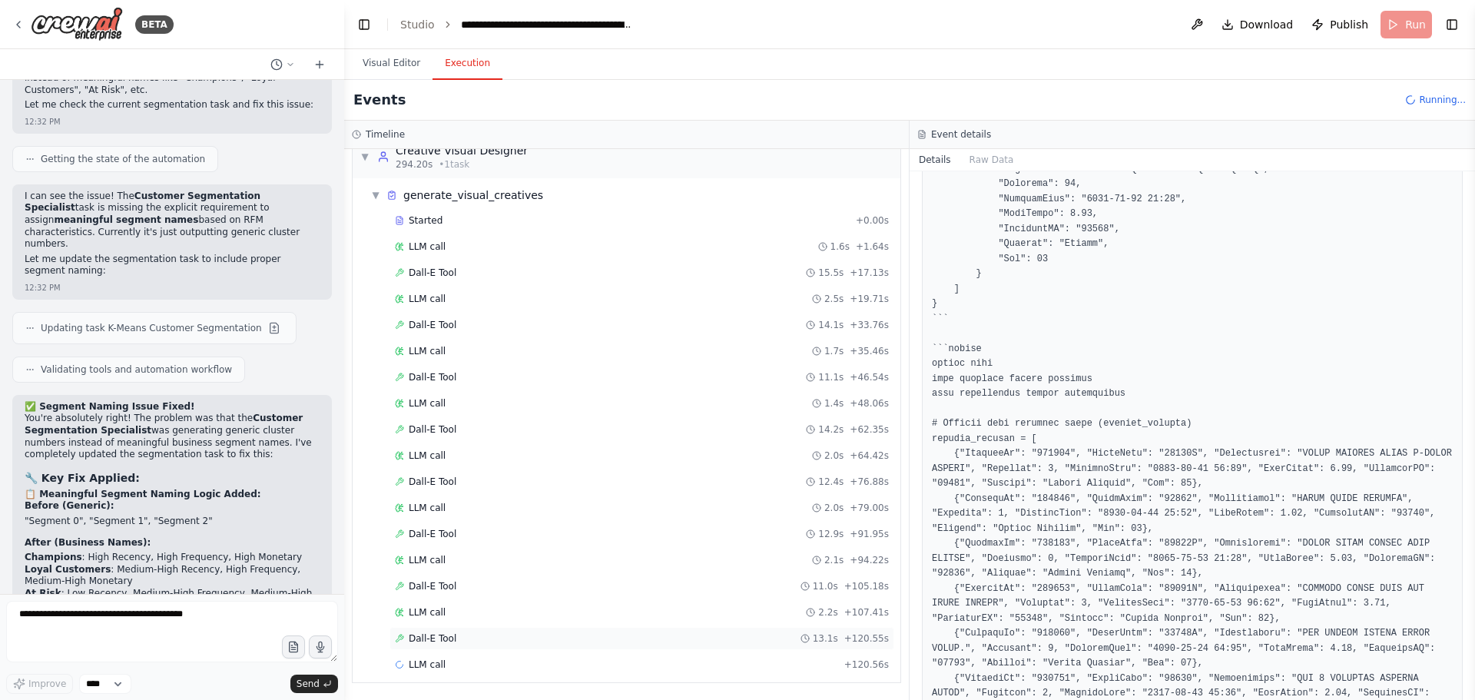
click at [450, 641] on span "Dall-E Tool" at bounding box center [433, 638] width 48 height 12
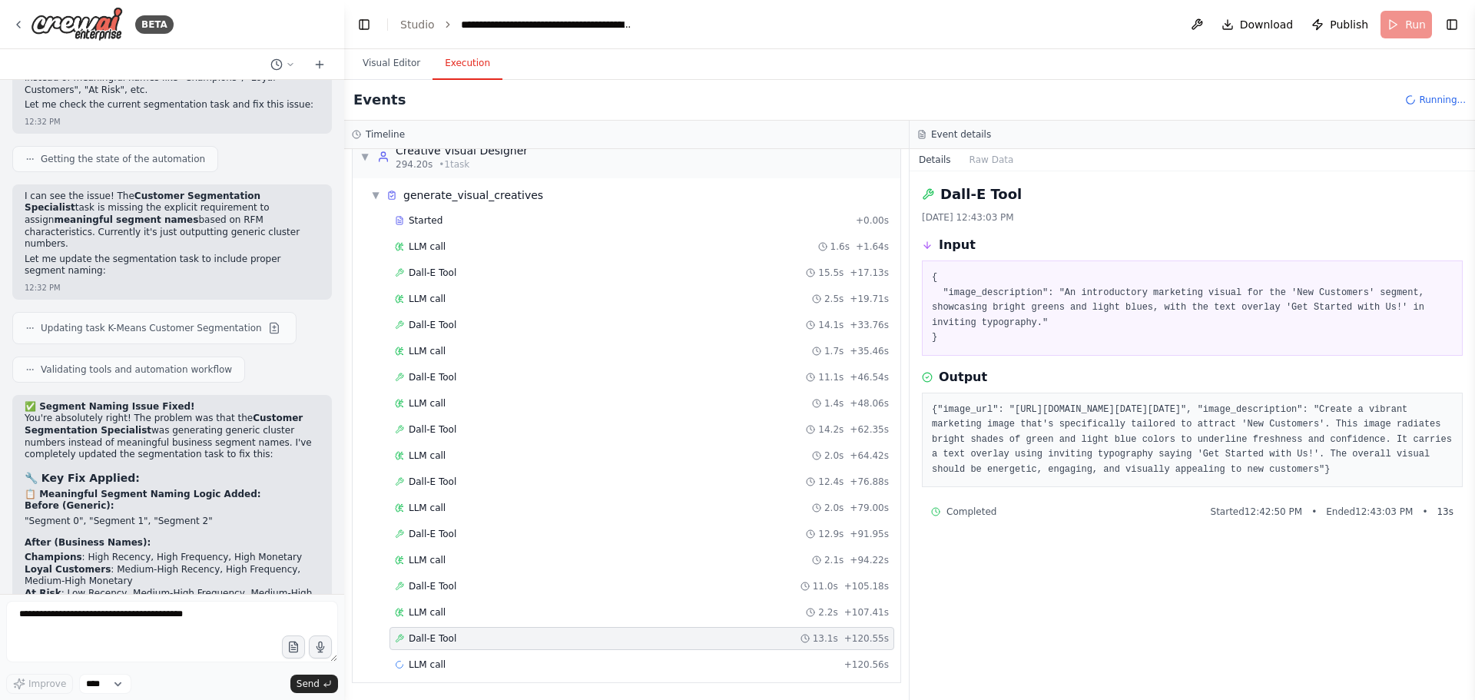
drag, startPoint x: 1006, startPoint y: 395, endPoint x: 1199, endPoint y: 470, distance: 207.0
click at [1199, 470] on pre "{"image_url": "https://oaidalleapiprodscus.blob.core.windows.net/private/org-hZ…" at bounding box center [1192, 440] width 521 height 75
copy pre "https://oaidalleapiprodscus.blob.core.windows.net/private/org-hZRtglLxBYvAvvtxh…"
click at [1190, 452] on pre "{"image_url": "https://oaidalleapiprodscus.blob.core.windows.net/private/org-hZ…" at bounding box center [1192, 440] width 521 height 75
click at [439, 665] on span "LLM call" at bounding box center [427, 664] width 37 height 12
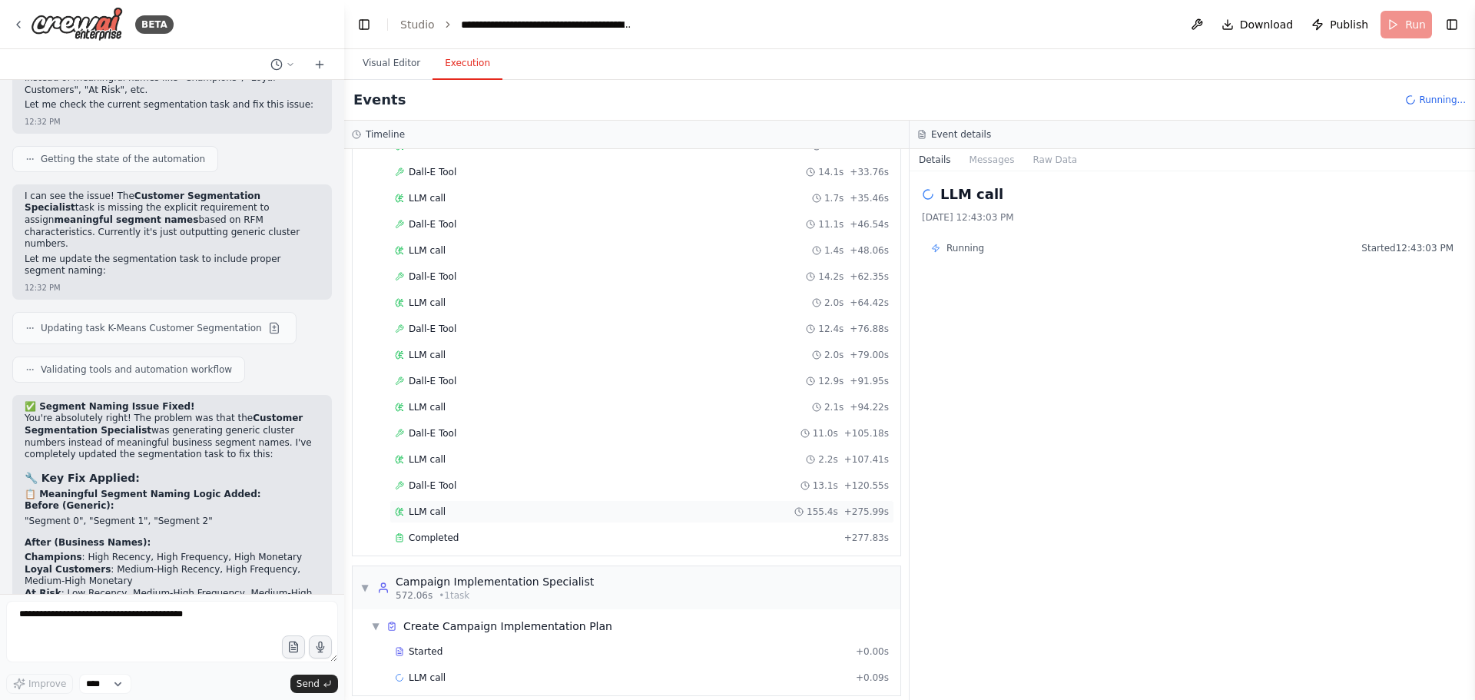
scroll to position [726, 0]
click at [500, 539] on div "Completed" at bounding box center [616, 537] width 443 height 12
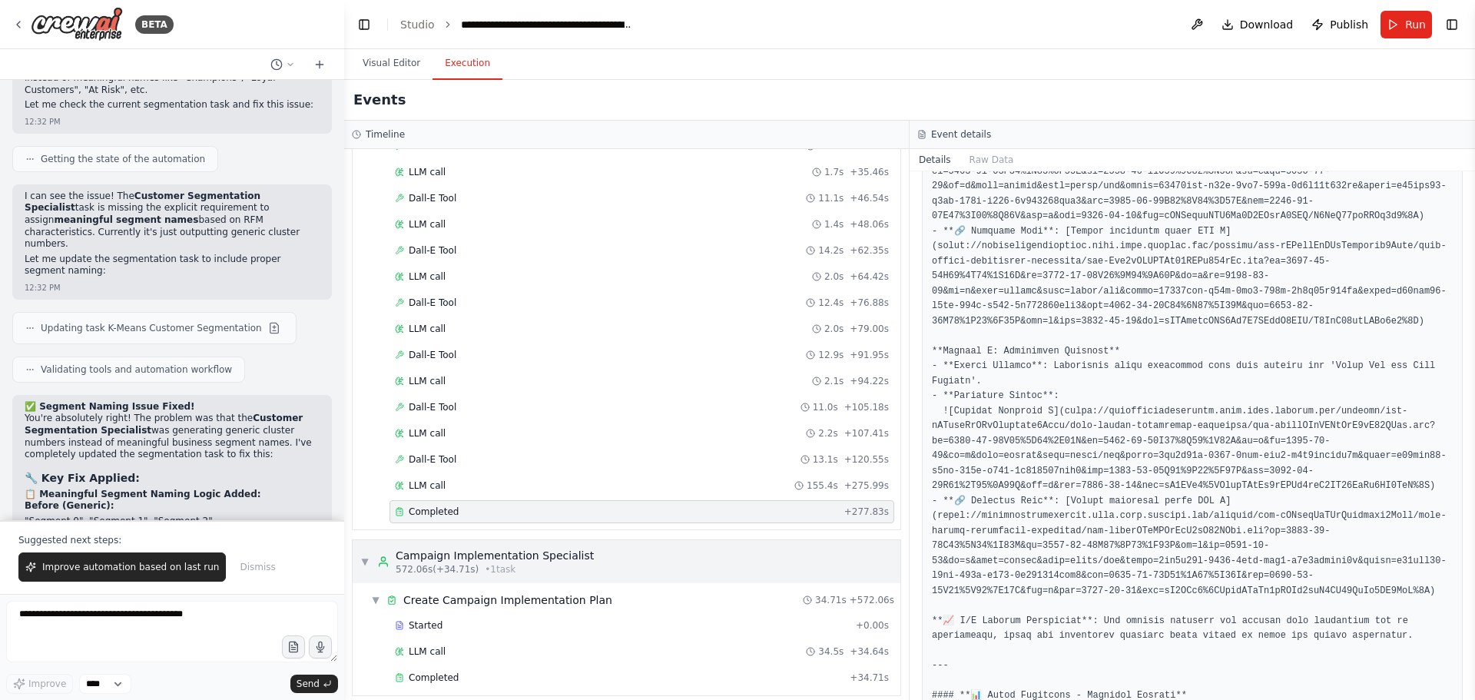
scroll to position [764, 0]
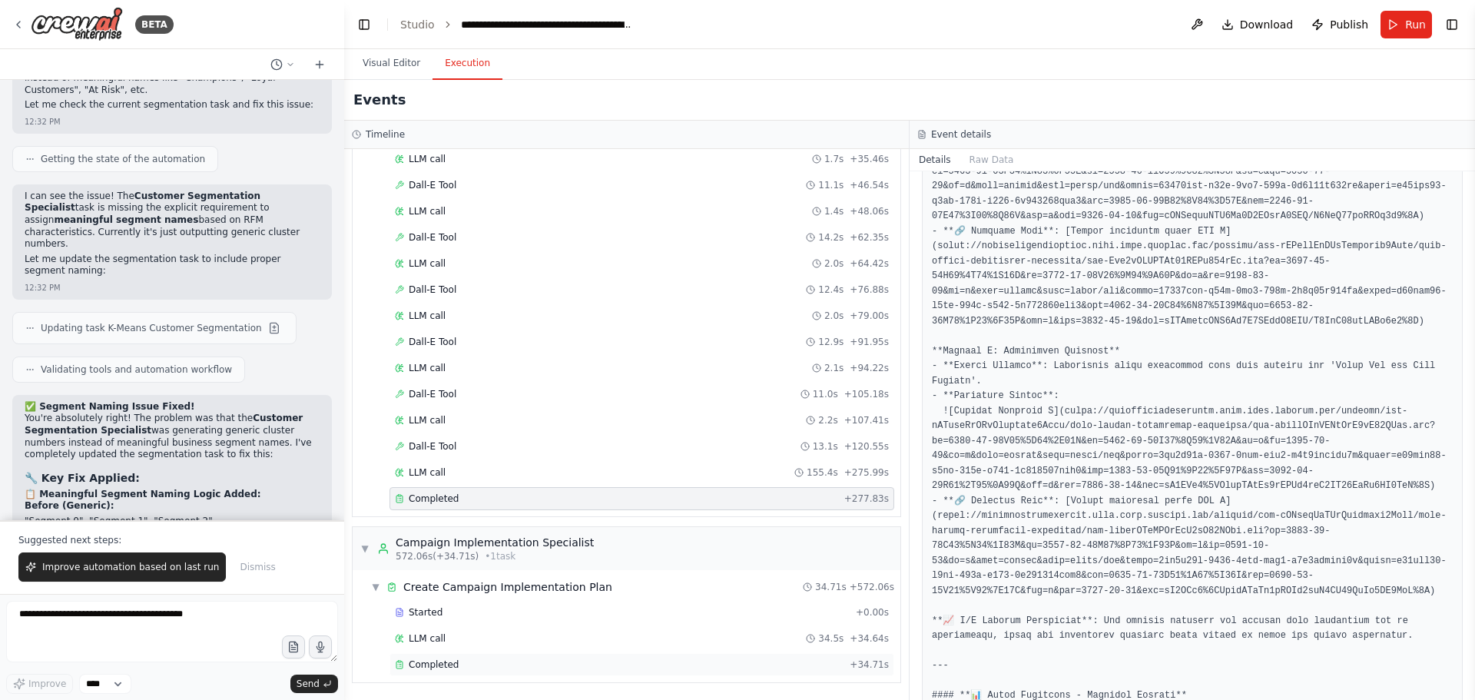
click at [484, 666] on div "Completed" at bounding box center [619, 664] width 449 height 12
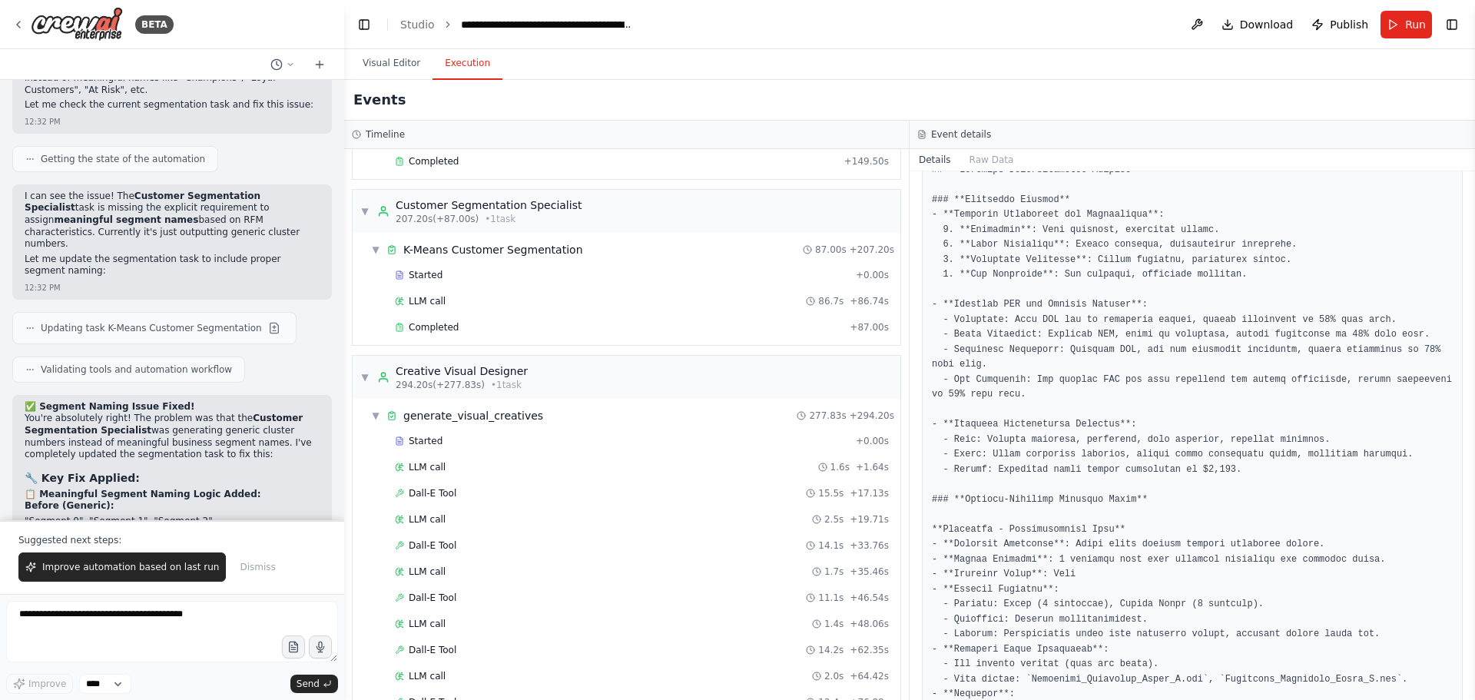
scroll to position [303, 0]
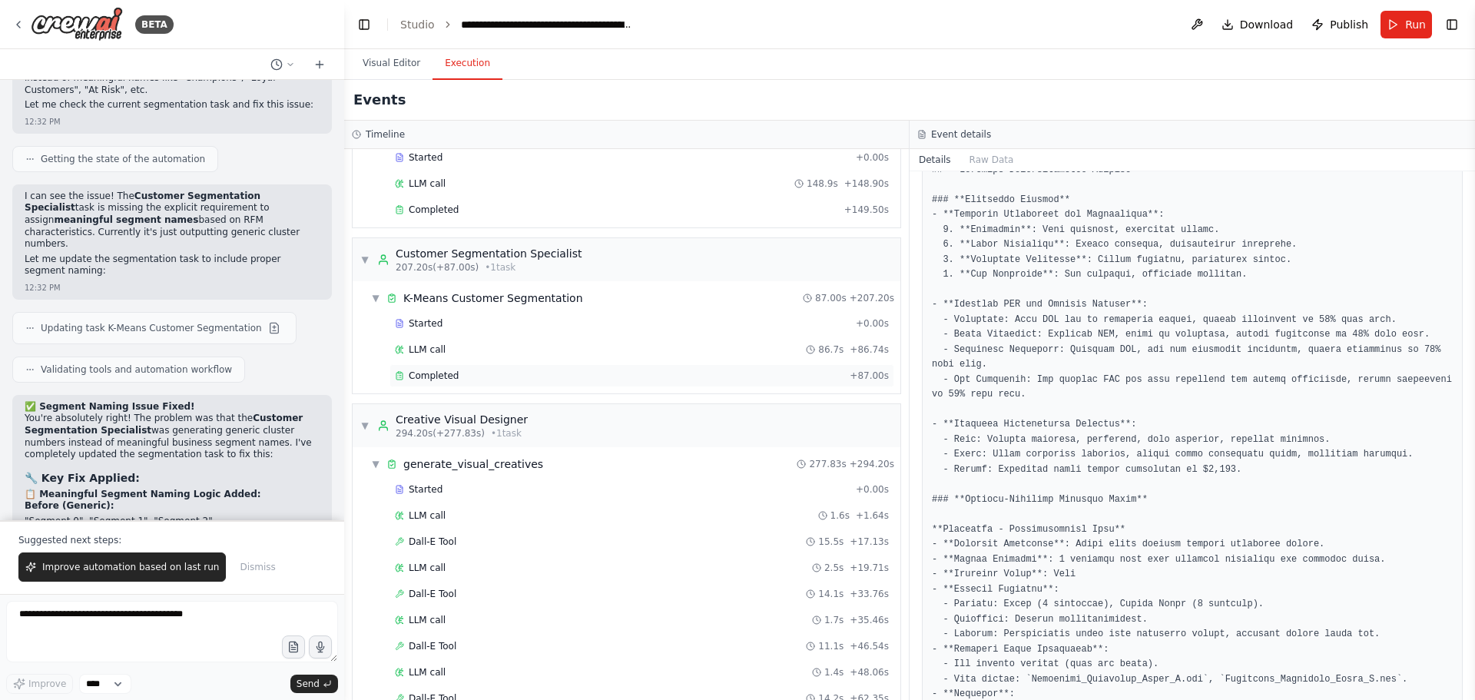
click at [469, 383] on div "Completed + 87.00s" at bounding box center [641, 375] width 505 height 23
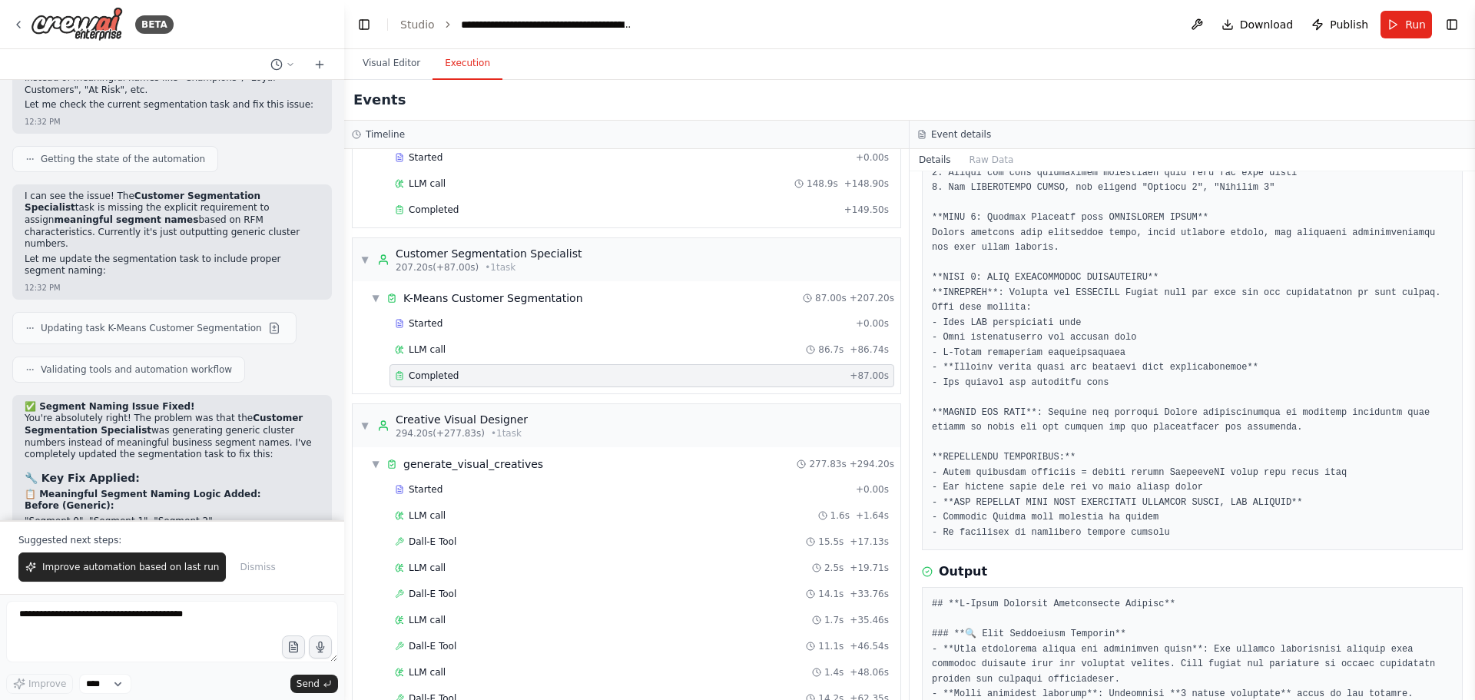
scroll to position [1285, 0]
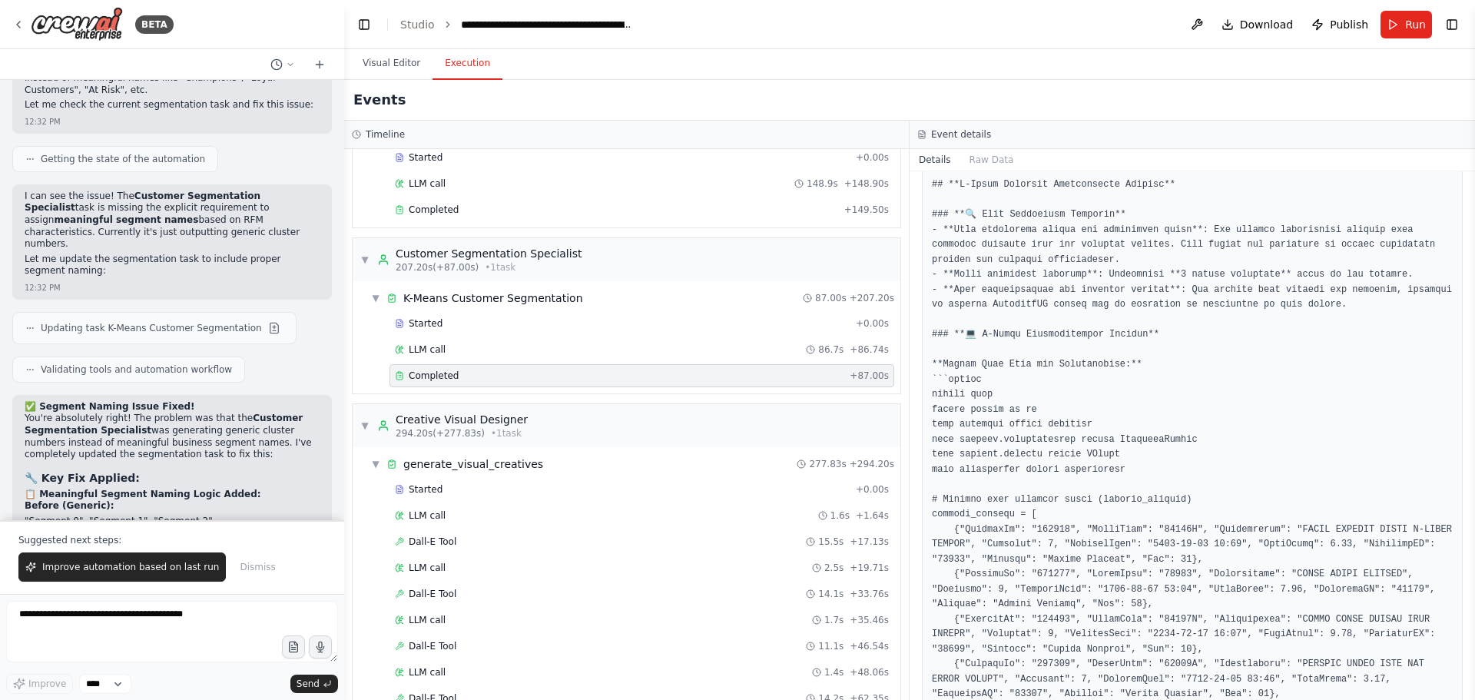
click at [603, 376] on div "Completed" at bounding box center [619, 375] width 449 height 12
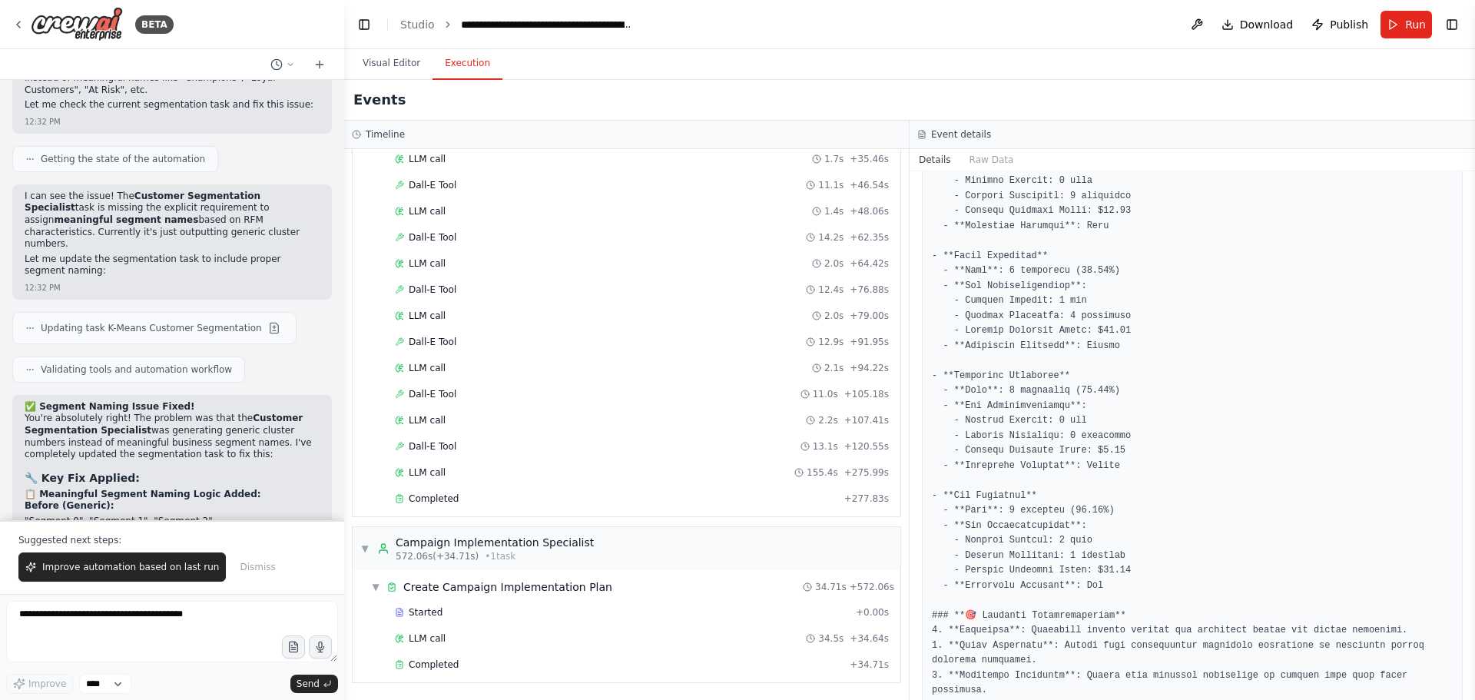
scroll to position [4183, 0]
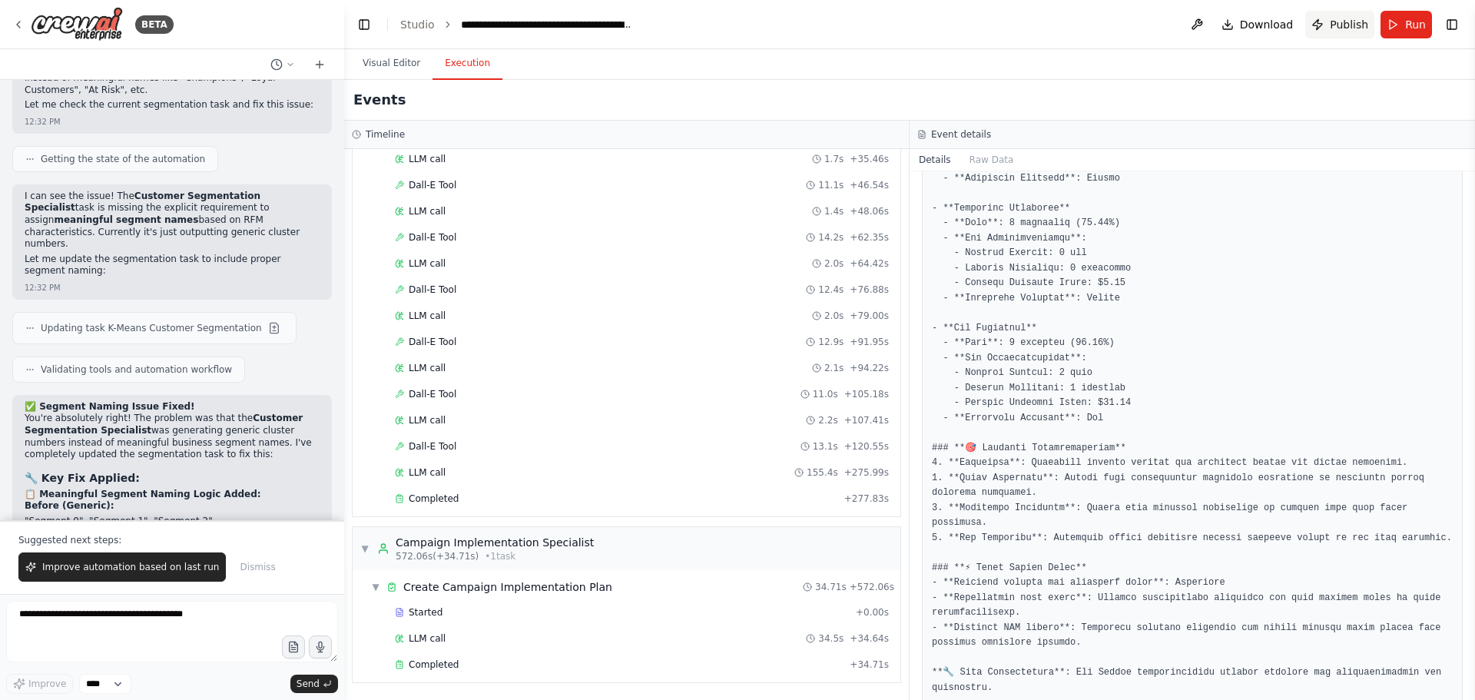
click at [1340, 22] on span "Publish" at bounding box center [1349, 24] width 38 height 15
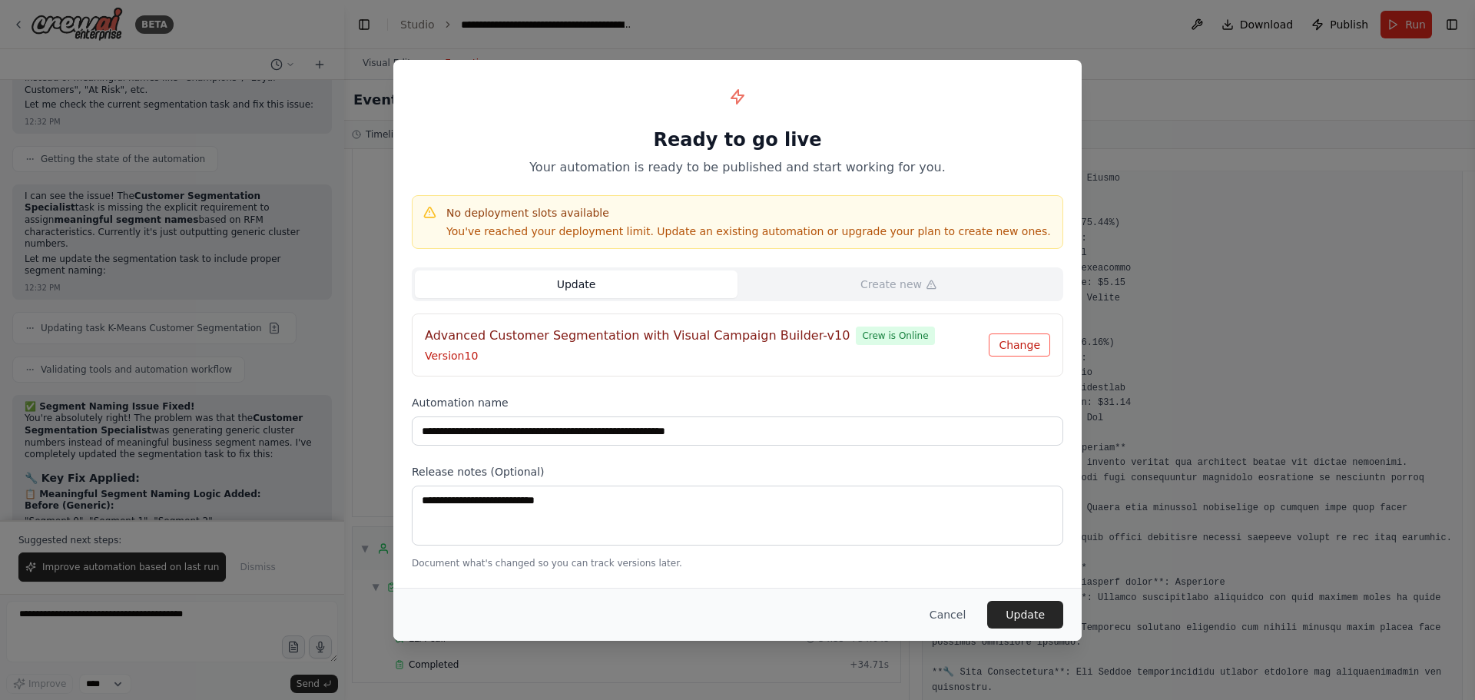
click at [1026, 341] on button "Change" at bounding box center [1019, 344] width 61 height 23
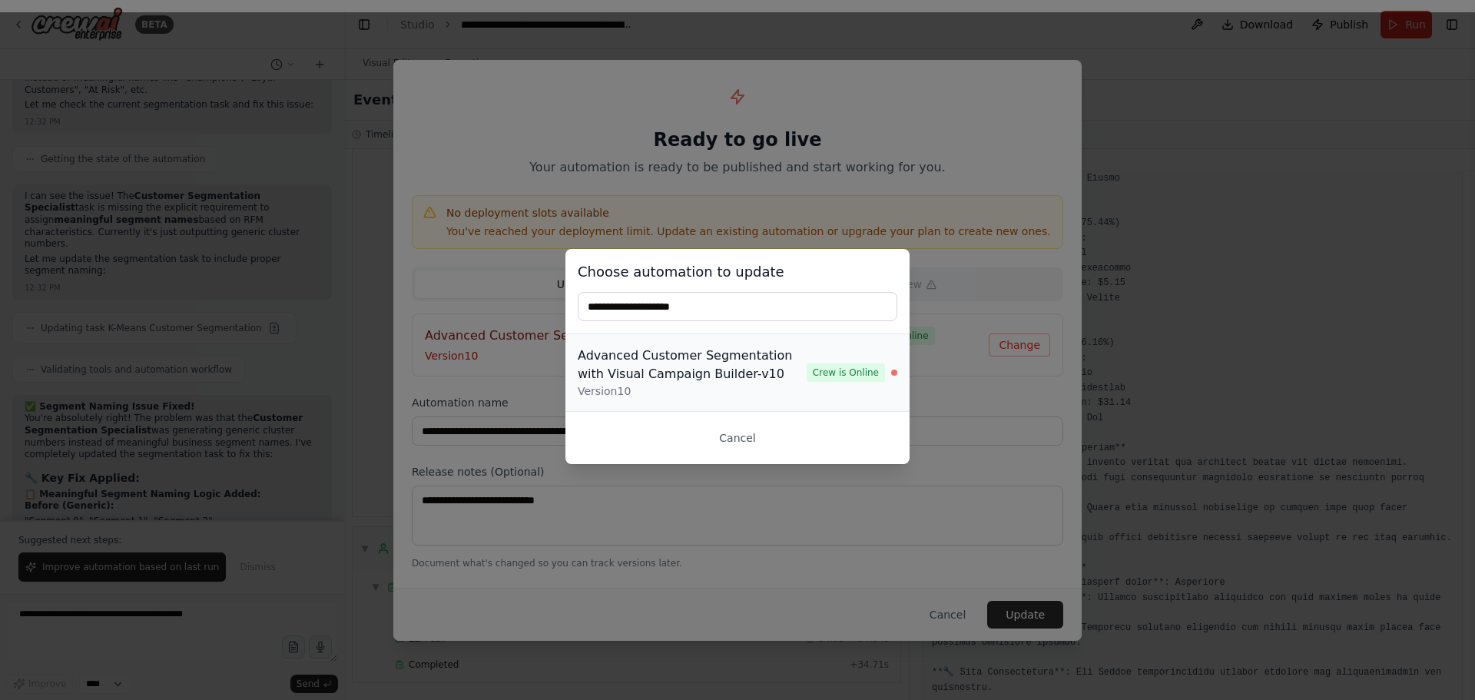
click at [860, 373] on span "Crew is Online" at bounding box center [846, 372] width 78 height 18
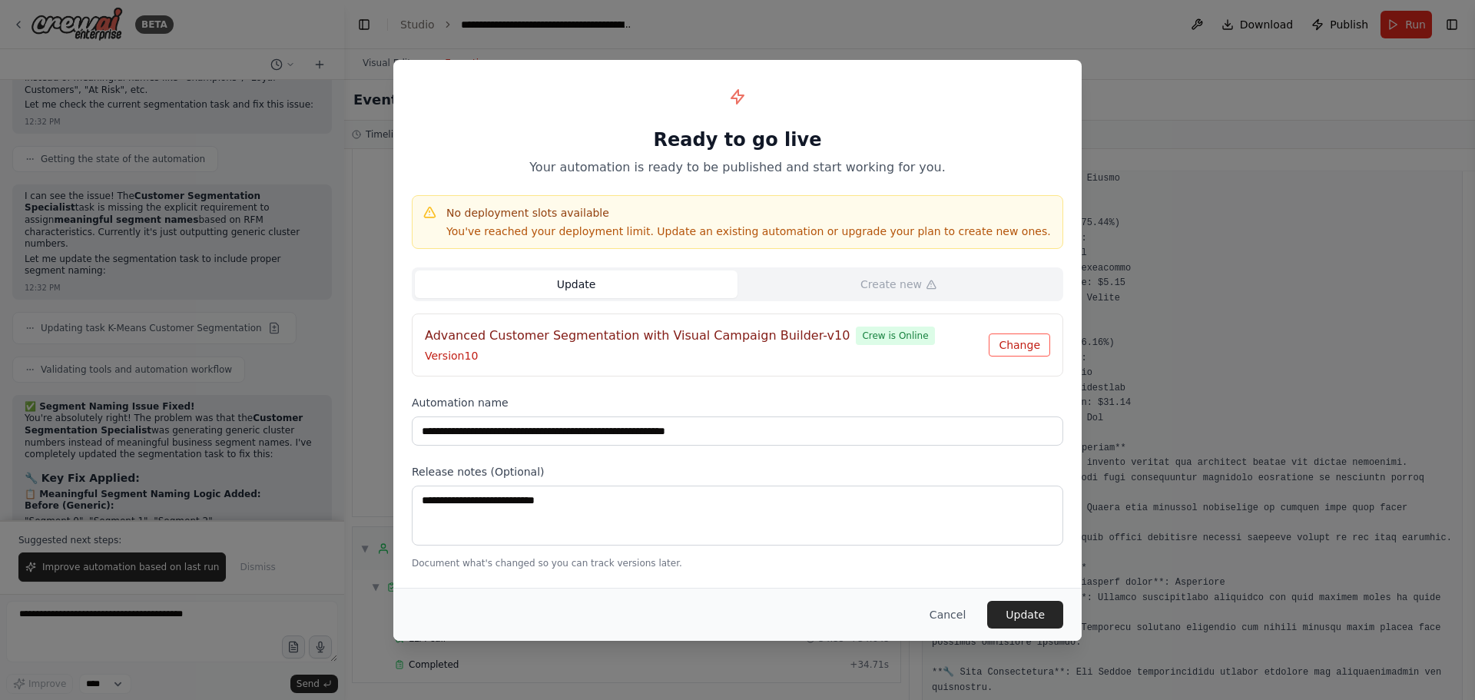
click at [1017, 341] on button "Change" at bounding box center [1019, 344] width 61 height 23
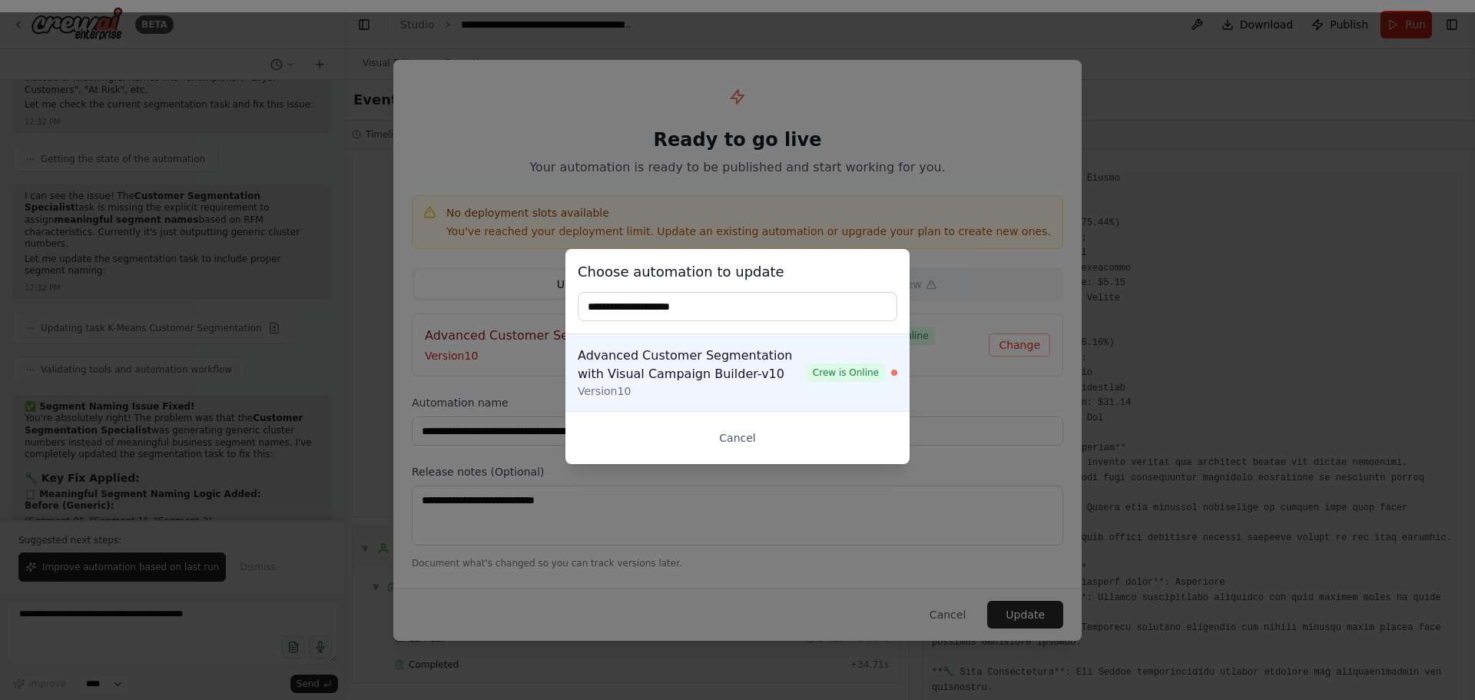
click at [688, 309] on input "text" at bounding box center [738, 306] width 320 height 29
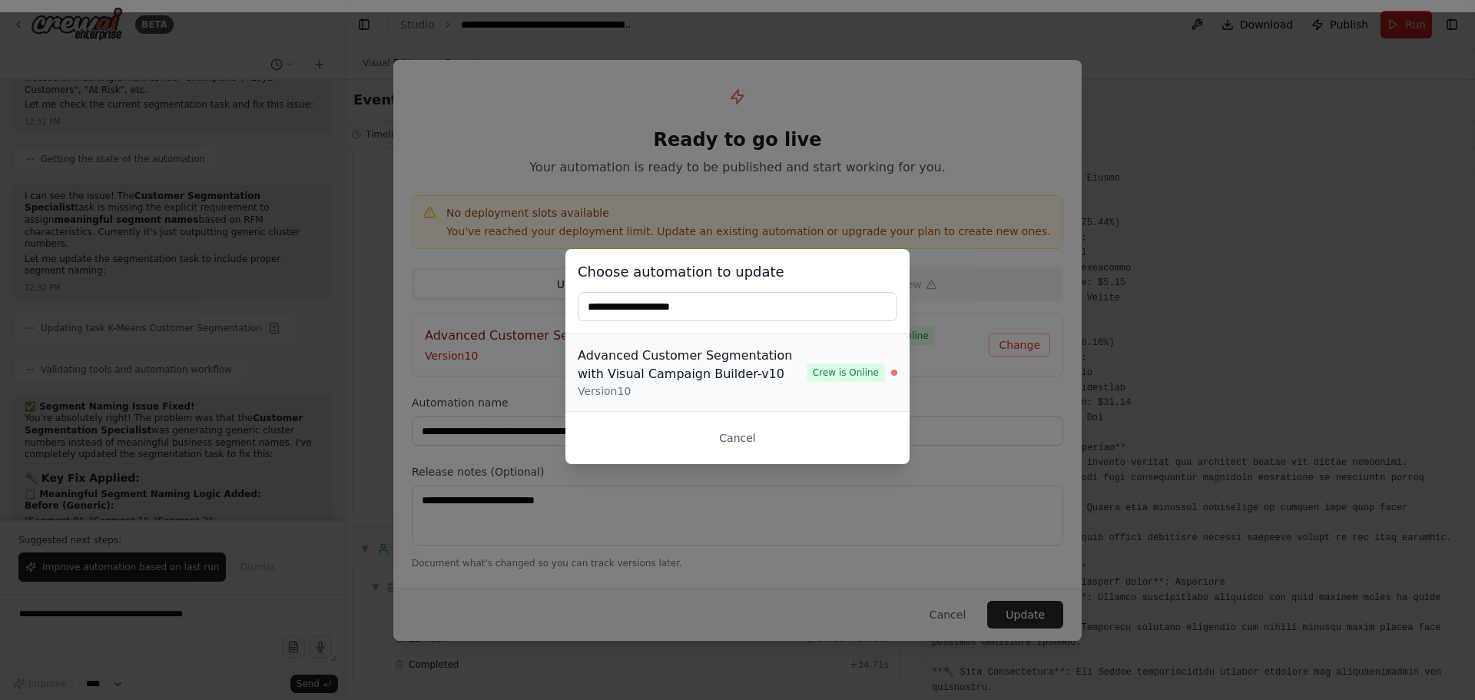
click at [671, 367] on div "Advanced Customer Segmentation with Visual Campaign Builder-v10" at bounding box center [692, 364] width 229 height 37
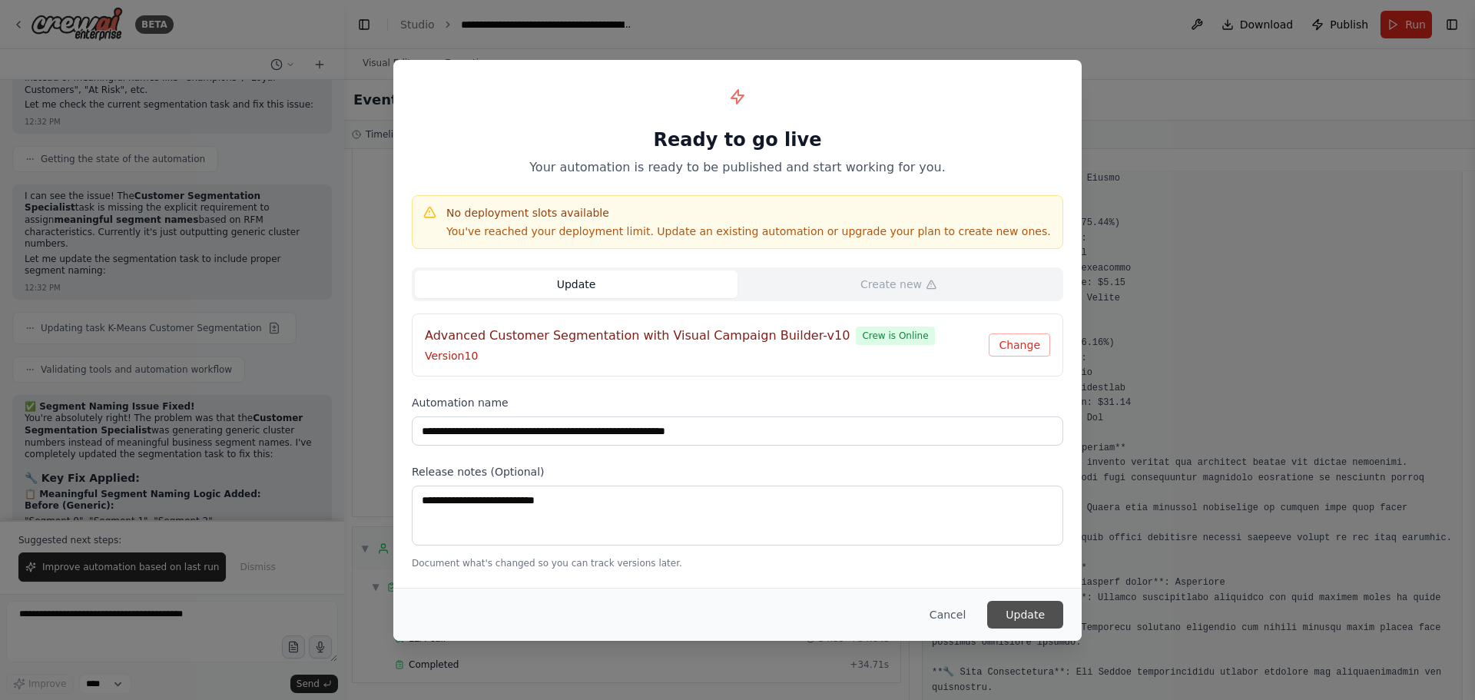
click at [1012, 612] on button "Update" at bounding box center [1025, 615] width 76 height 28
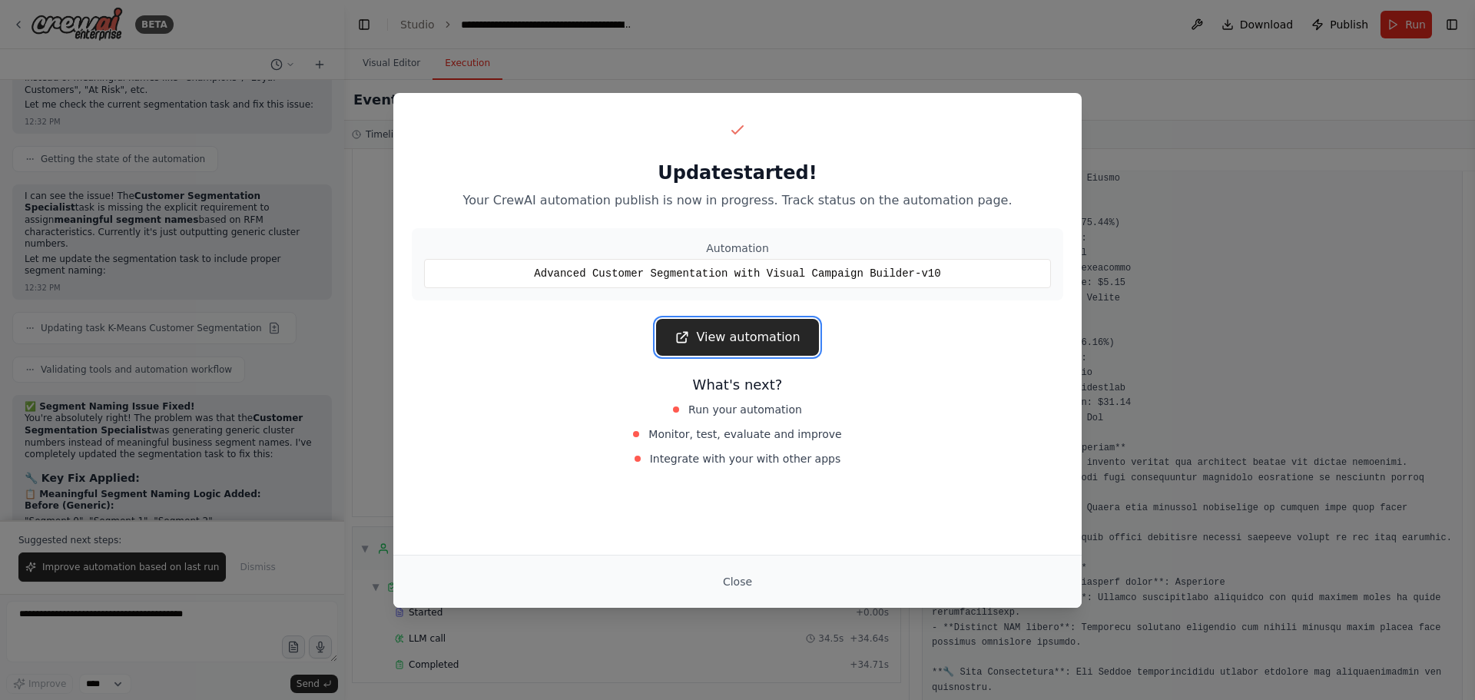
click at [730, 338] on link "View automation" at bounding box center [737, 337] width 162 height 37
click at [714, 328] on link "View automation" at bounding box center [737, 337] width 162 height 37
click at [744, 583] on button "Close" at bounding box center [738, 582] width 54 height 28
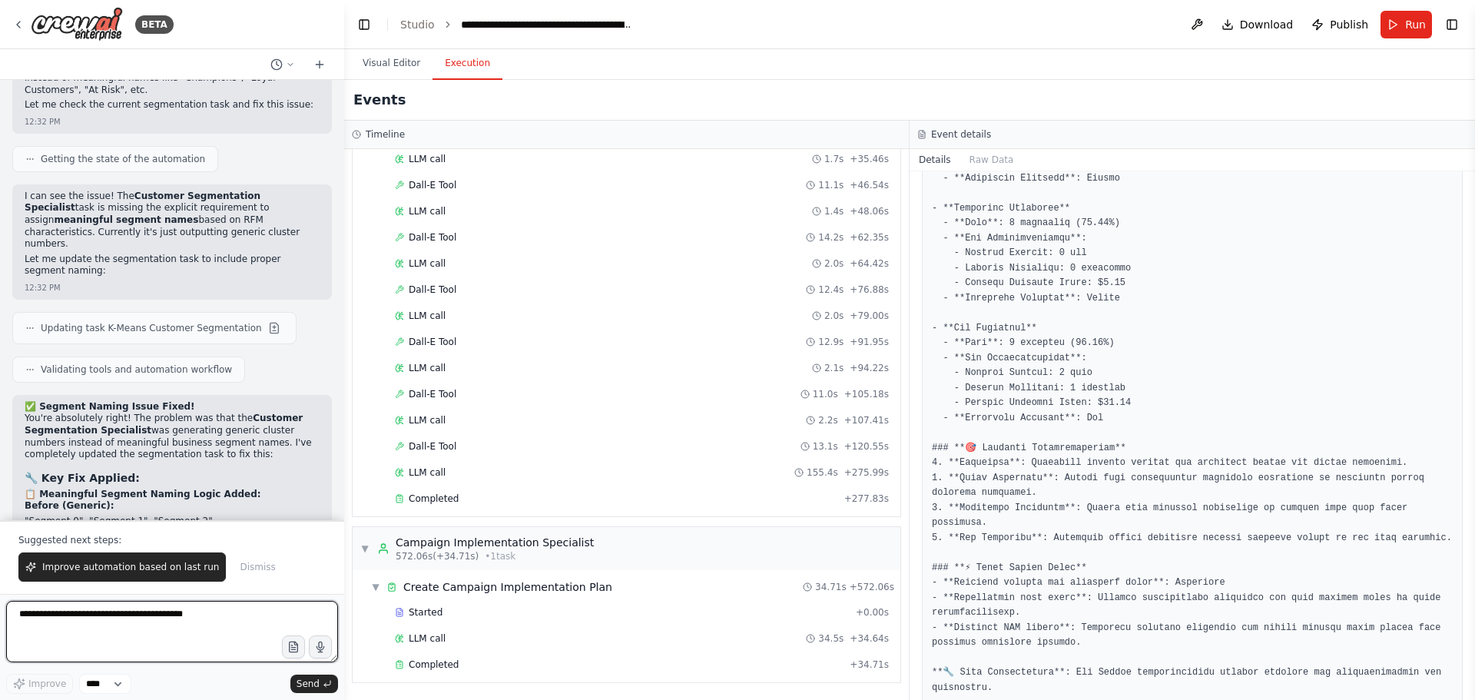
click at [134, 611] on textarea at bounding box center [172, 631] width 332 height 61
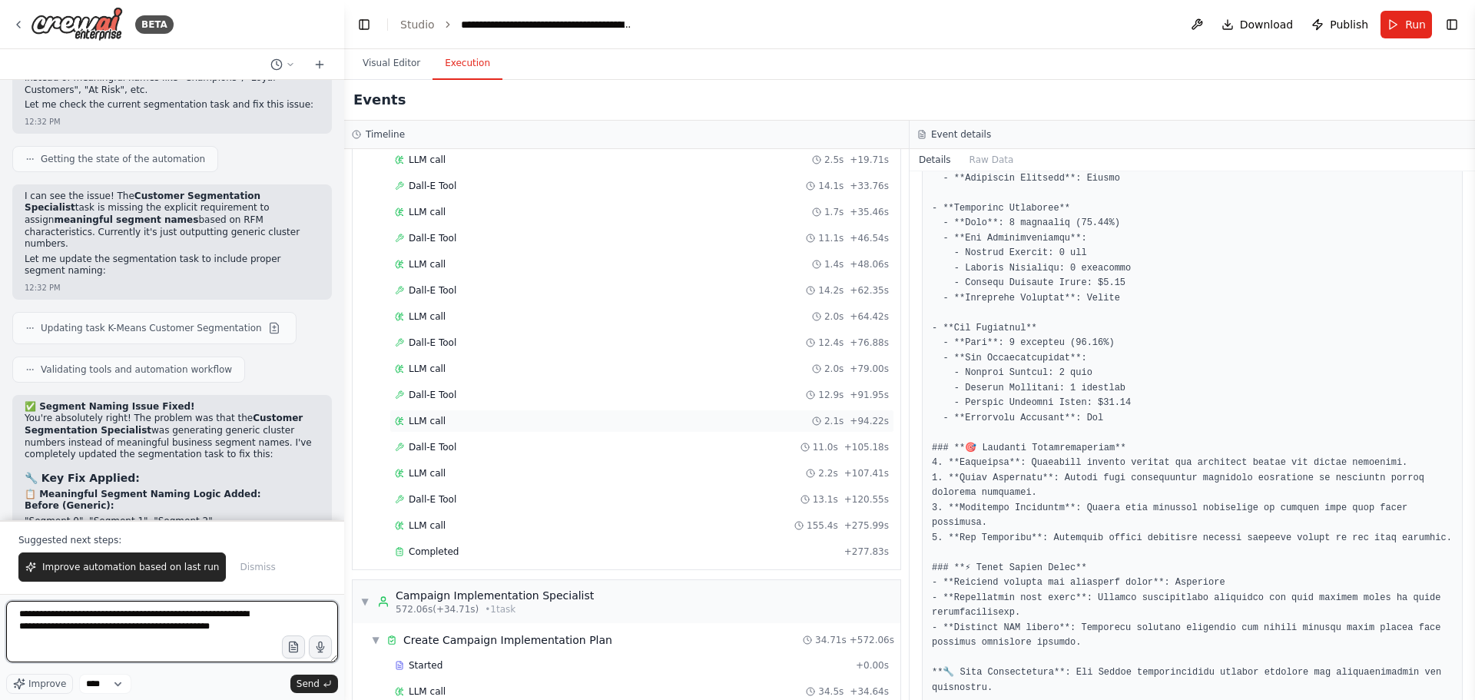
scroll to position [764, 0]
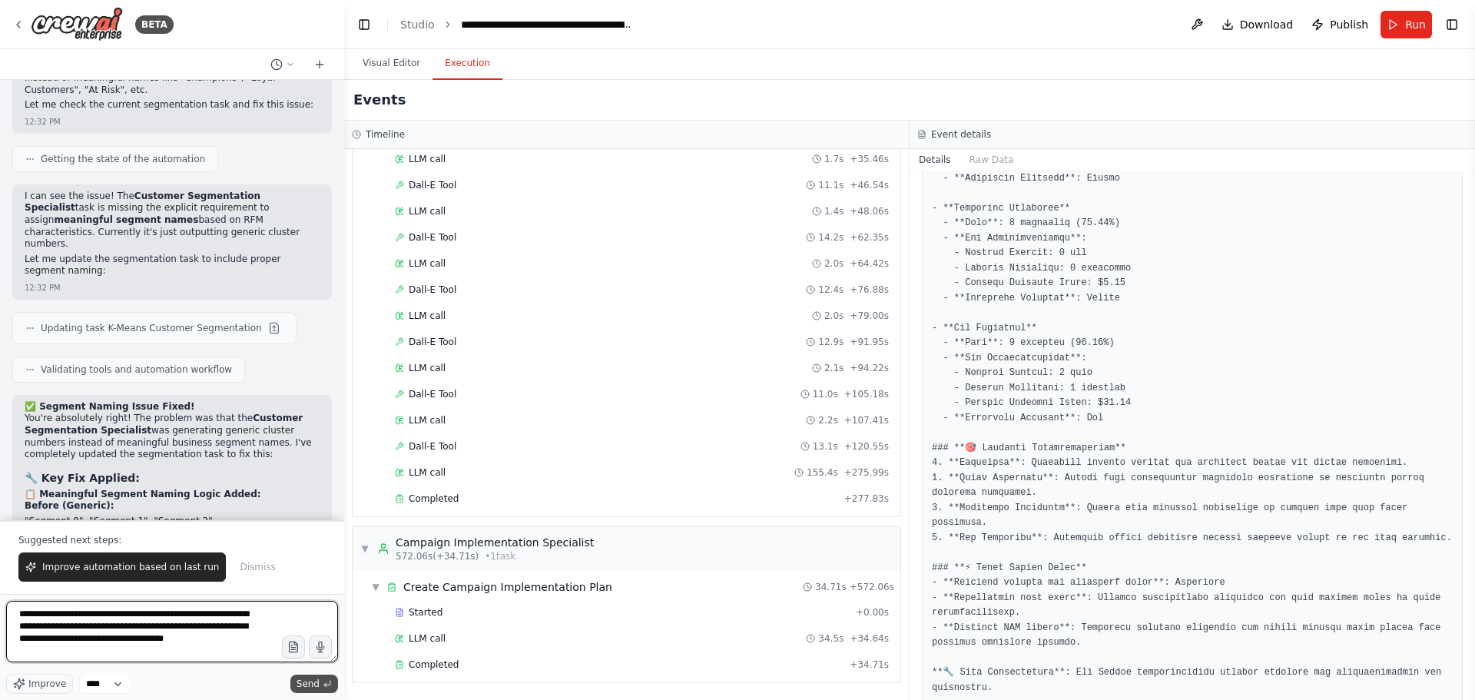
type textarea "**********"
click at [307, 683] on span "Send" at bounding box center [308, 684] width 23 height 12
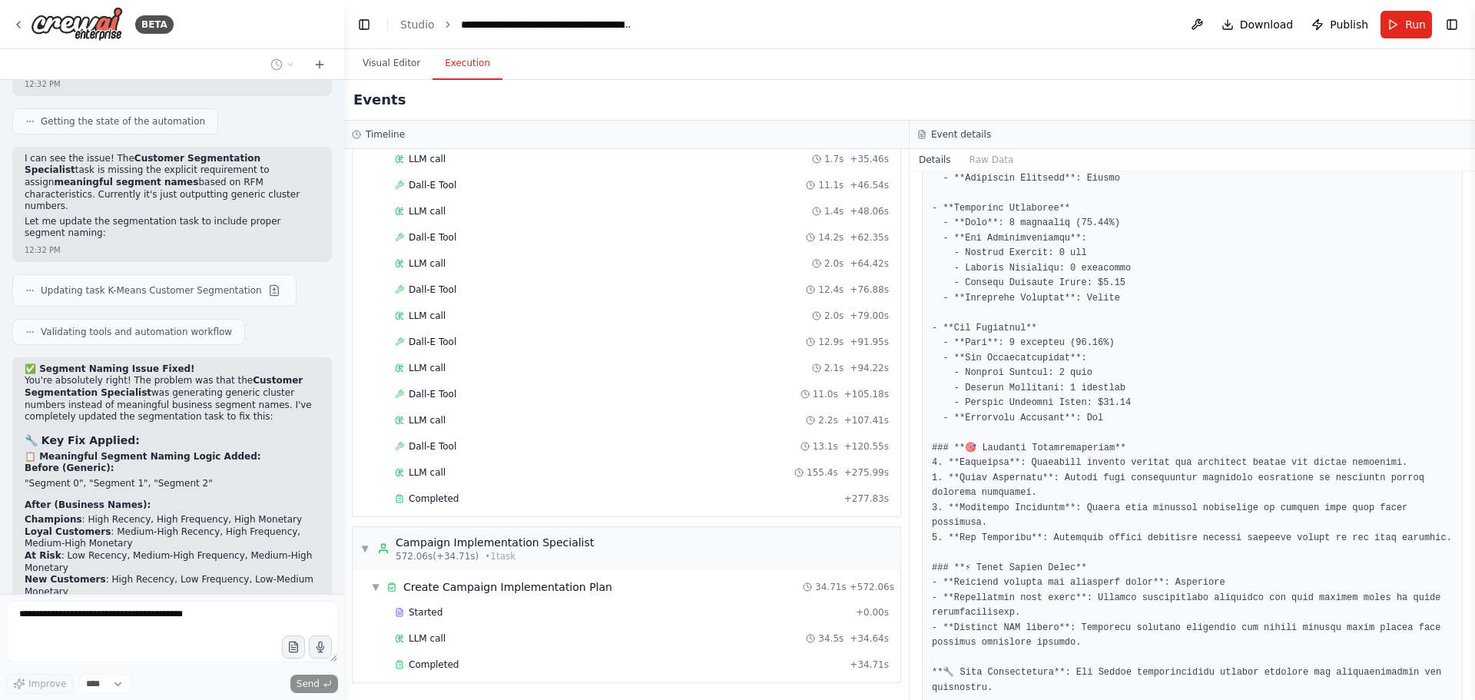
scroll to position [40350, 0]
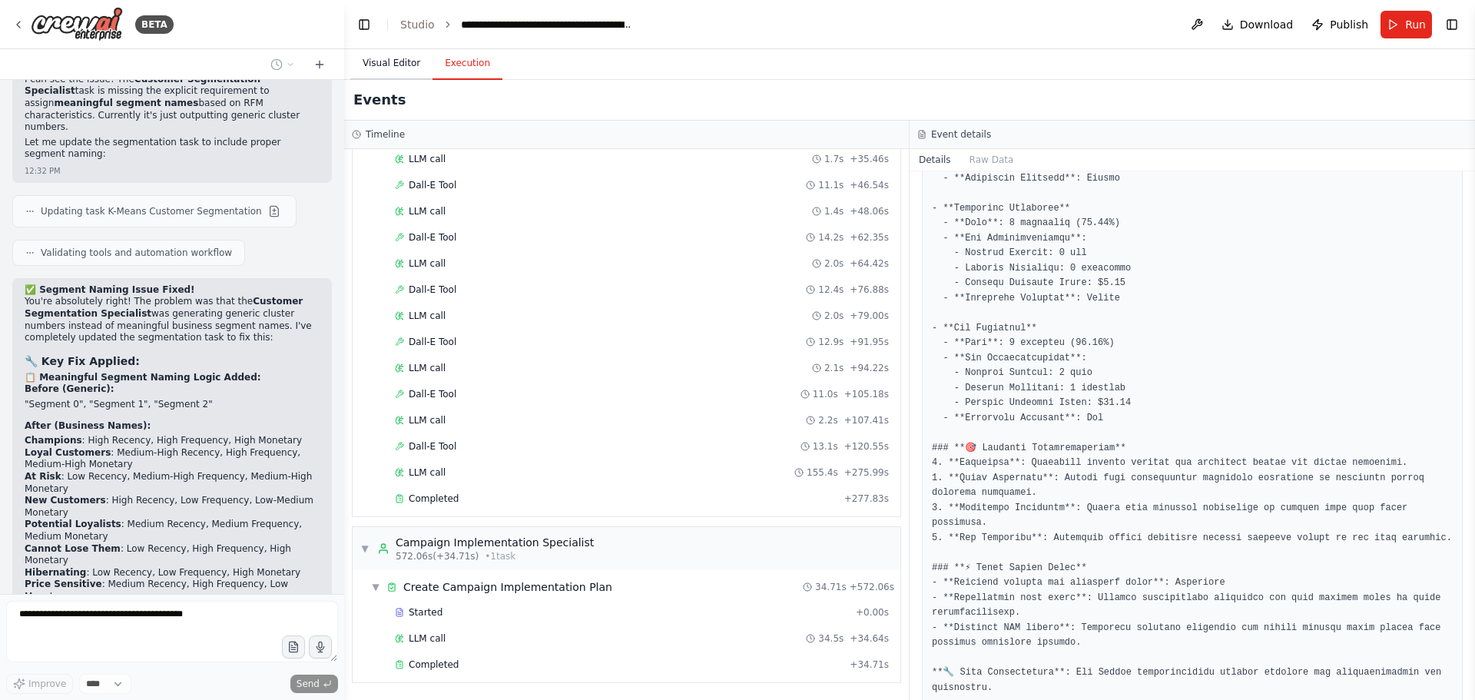
click at [381, 56] on button "Visual Editor" at bounding box center [391, 64] width 82 height 32
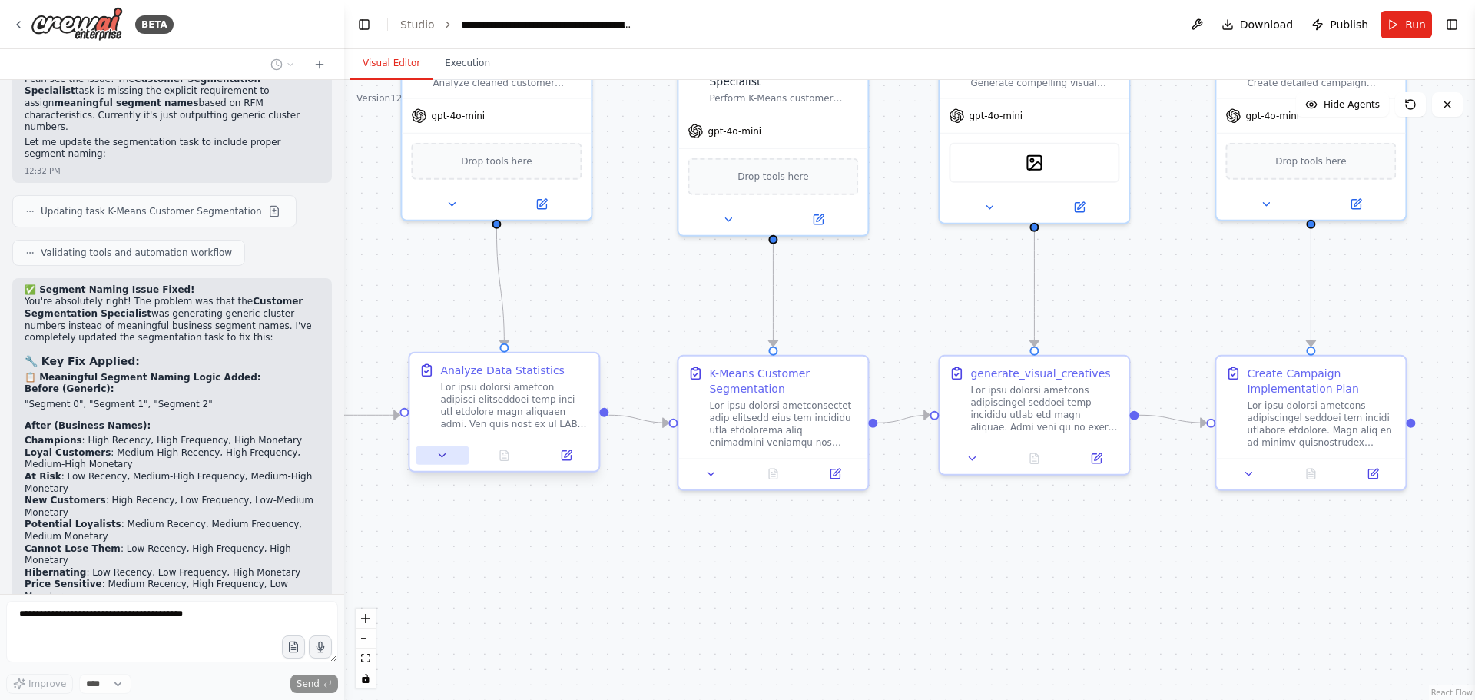
click at [447, 451] on icon at bounding box center [442, 455] width 12 height 12
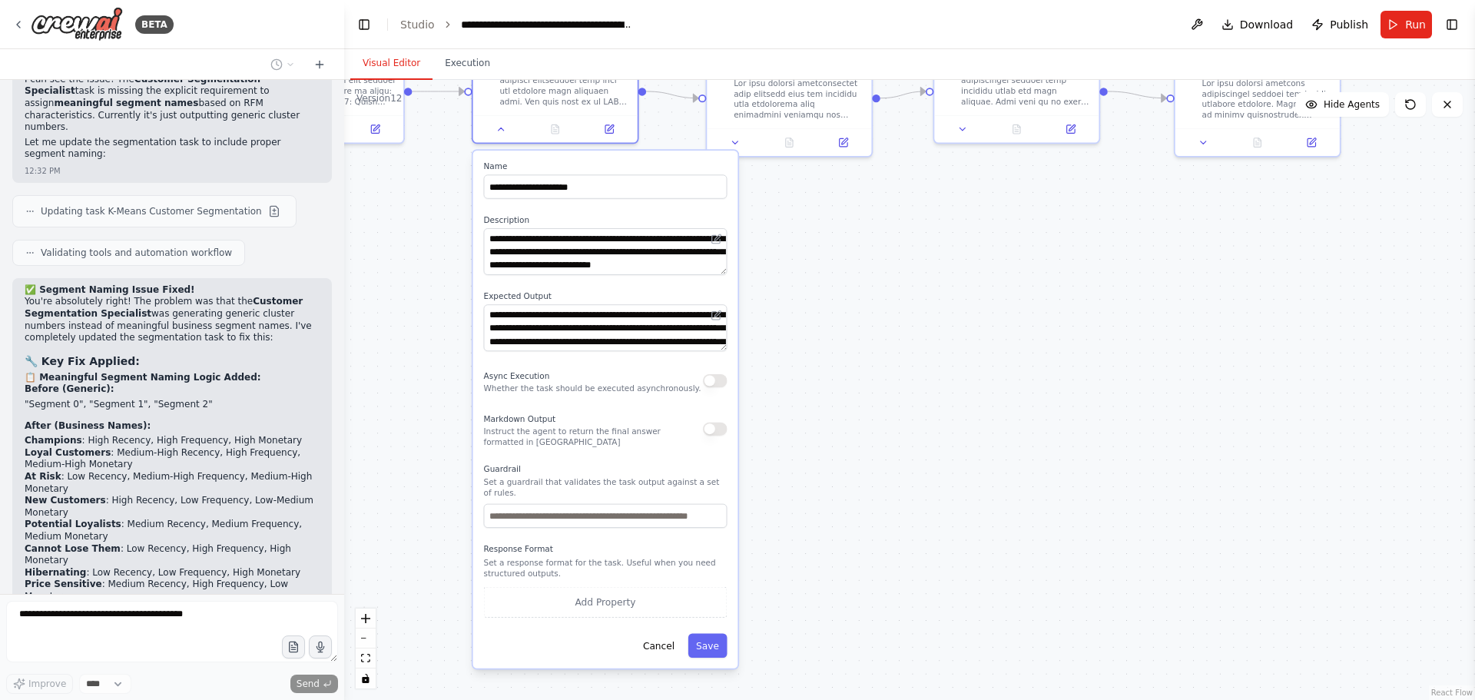
drag, startPoint x: 860, startPoint y: 618, endPoint x: 911, endPoint y: 268, distance: 353.3
click at [911, 268] on div ".deletable-edge-delete-btn { width: 20px; height: 20px; border: 0px solid #ffff…" at bounding box center [909, 390] width 1131 height 620
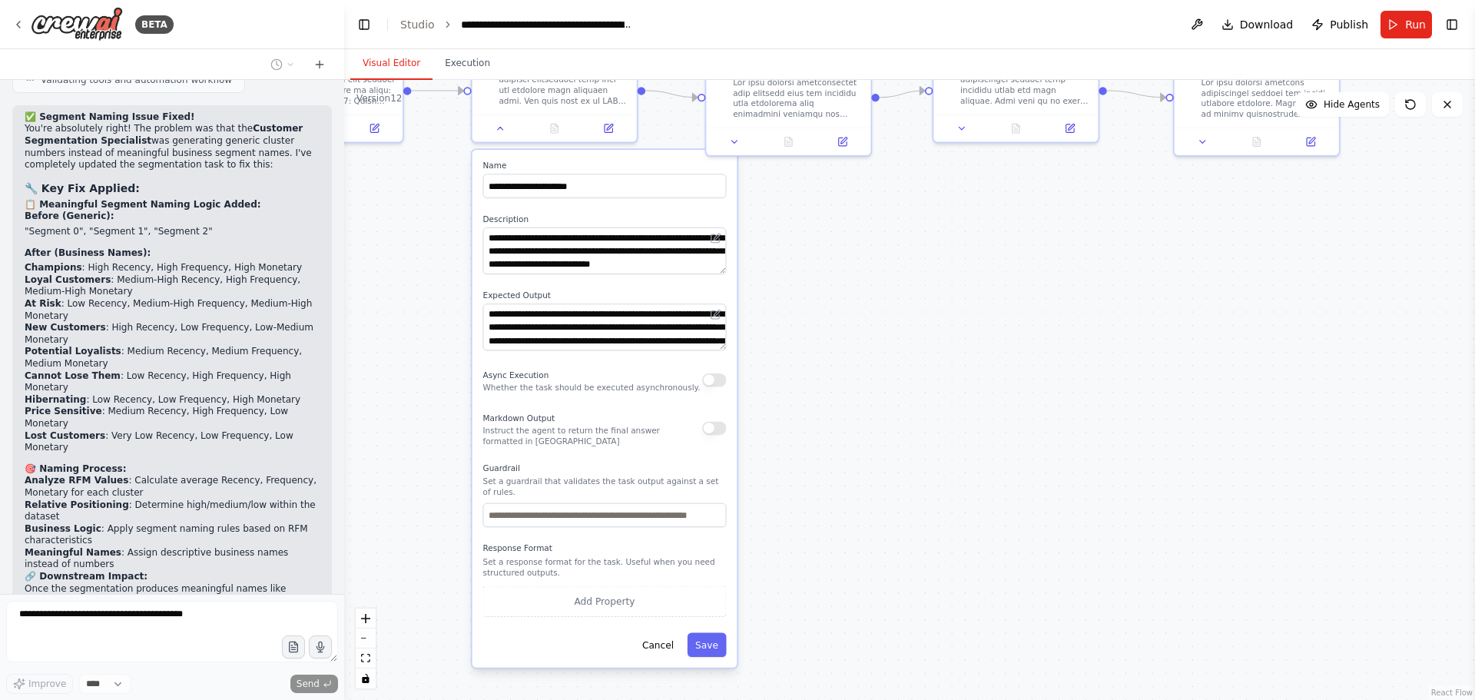
scroll to position [40537, 0]
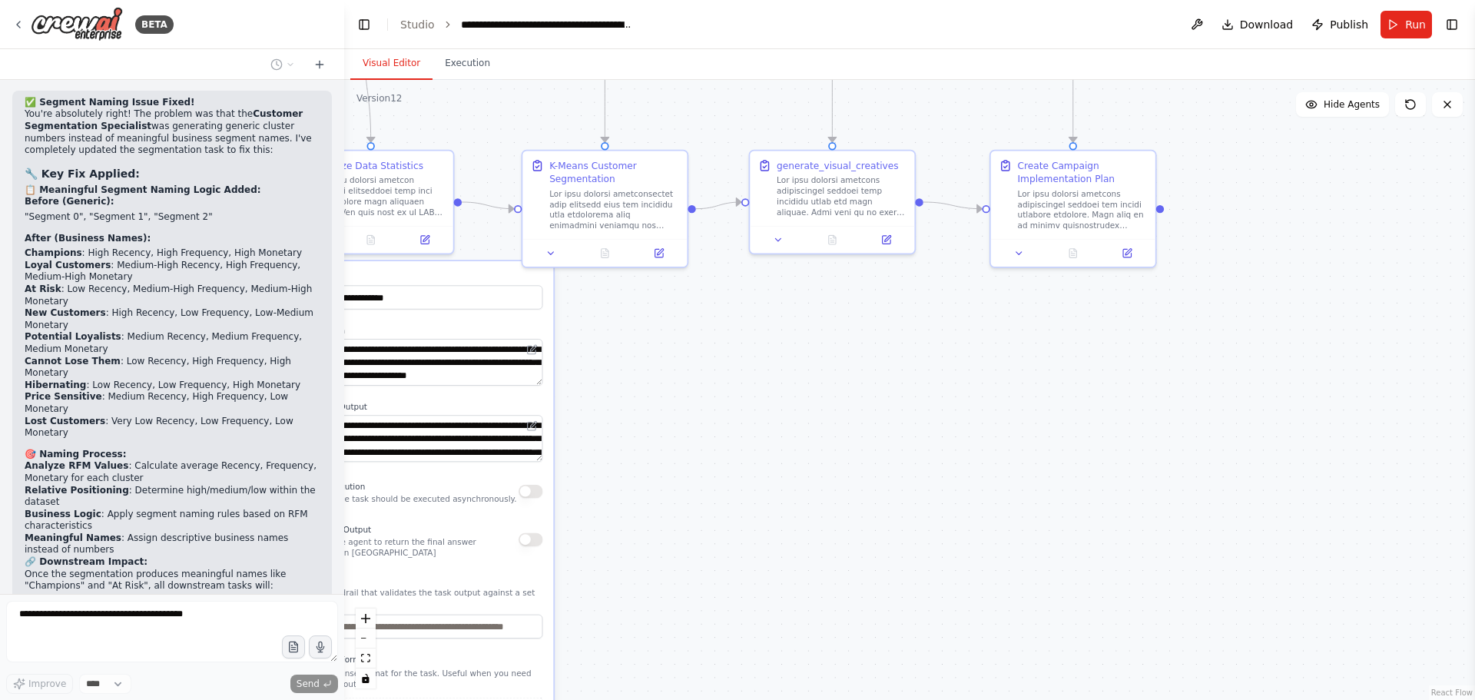
drag, startPoint x: 1029, startPoint y: 358, endPoint x: 922, endPoint y: 431, distance: 129.3
click at [922, 431] on div ".deletable-edge-delete-btn { width: 20px; height: 20px; border: 0px solid #ffff…" at bounding box center [909, 390] width 1131 height 620
click at [1022, 253] on icon at bounding box center [1019, 250] width 11 height 11
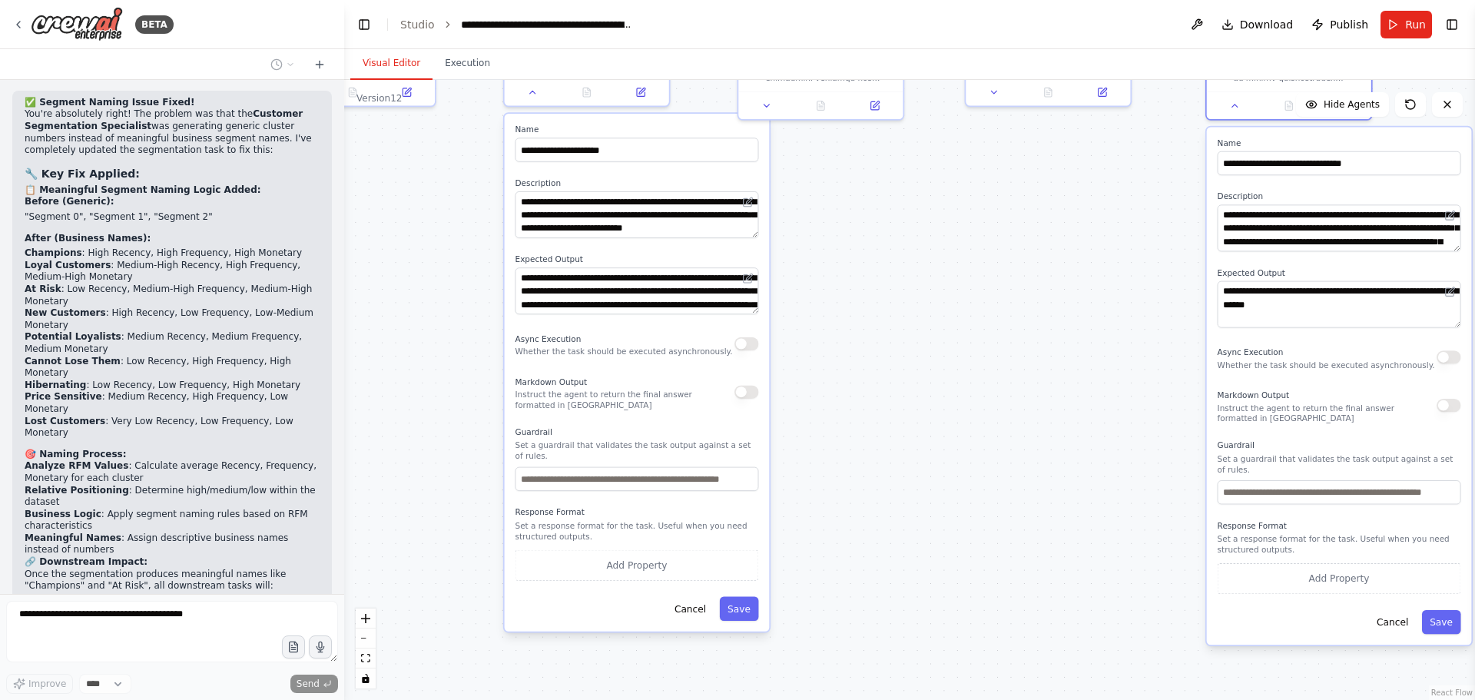
drag, startPoint x: 927, startPoint y: 560, endPoint x: 1142, endPoint y: 417, distance: 258.2
click at [1142, 417] on div ".deletable-edge-delete-btn { width: 20px; height: 20px; border: 0px solid #ffff…" at bounding box center [909, 390] width 1131 height 620
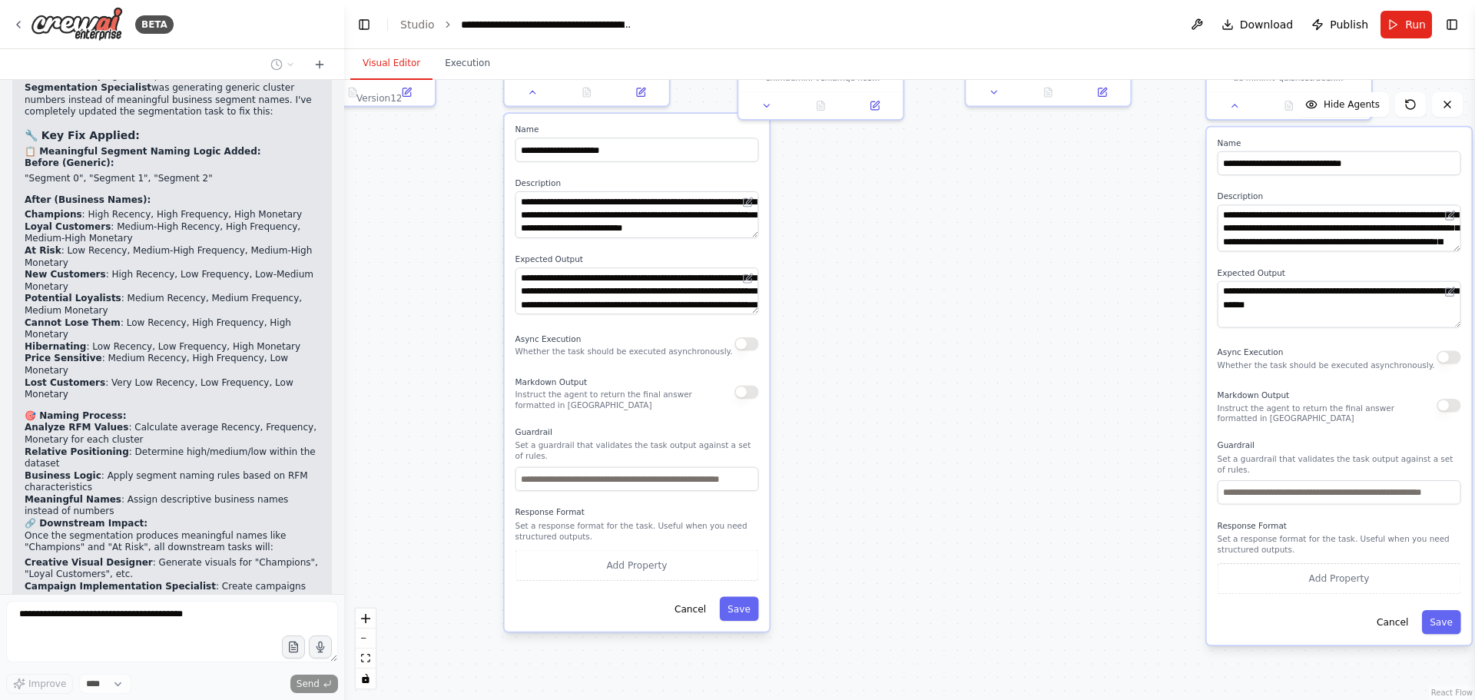
type textarea "**********"
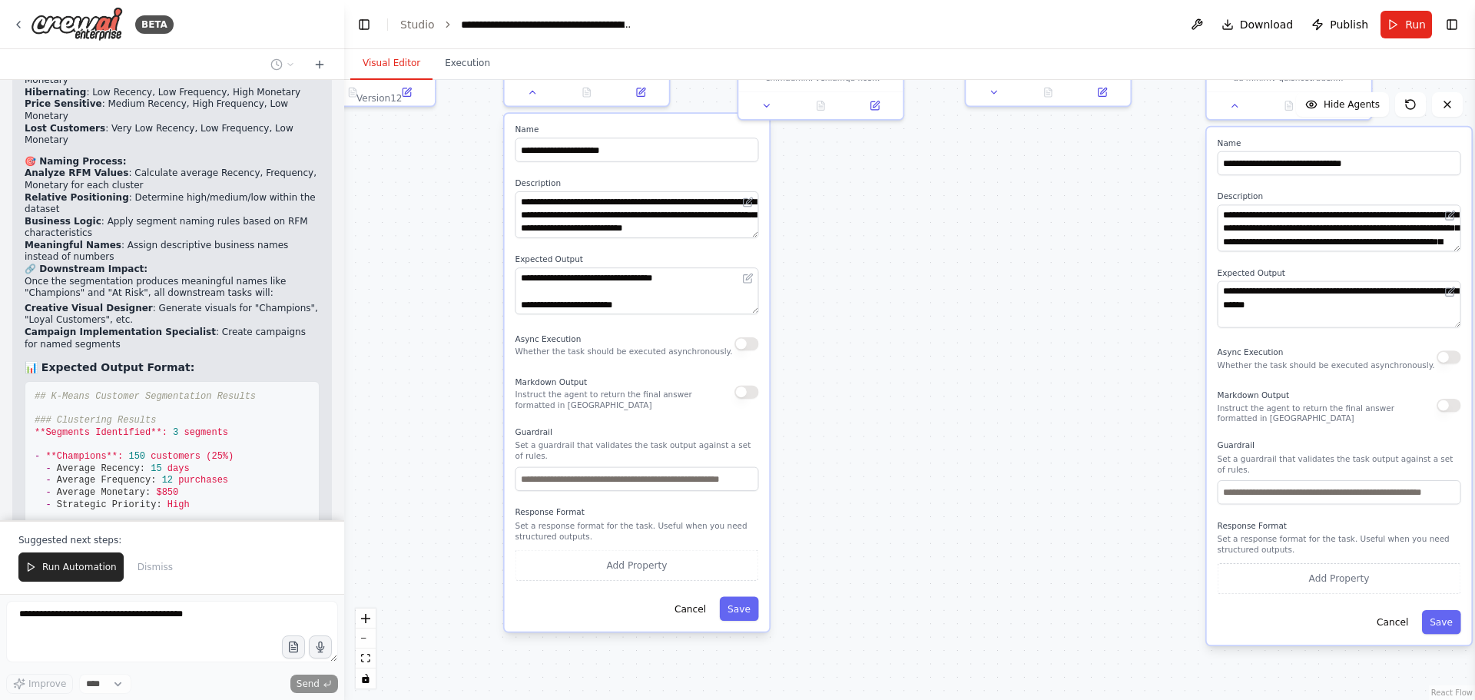
scroll to position [40856, 0]
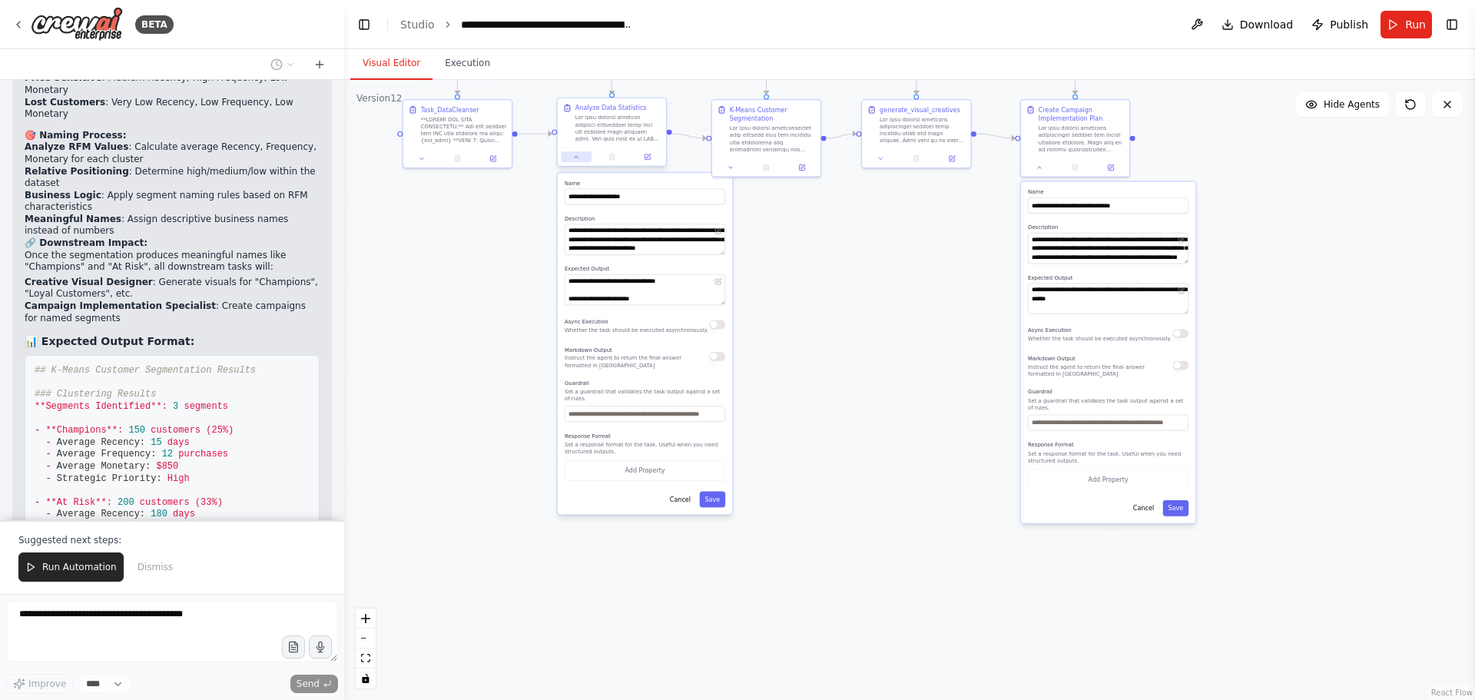
click at [575, 158] on icon at bounding box center [576, 157] width 7 height 7
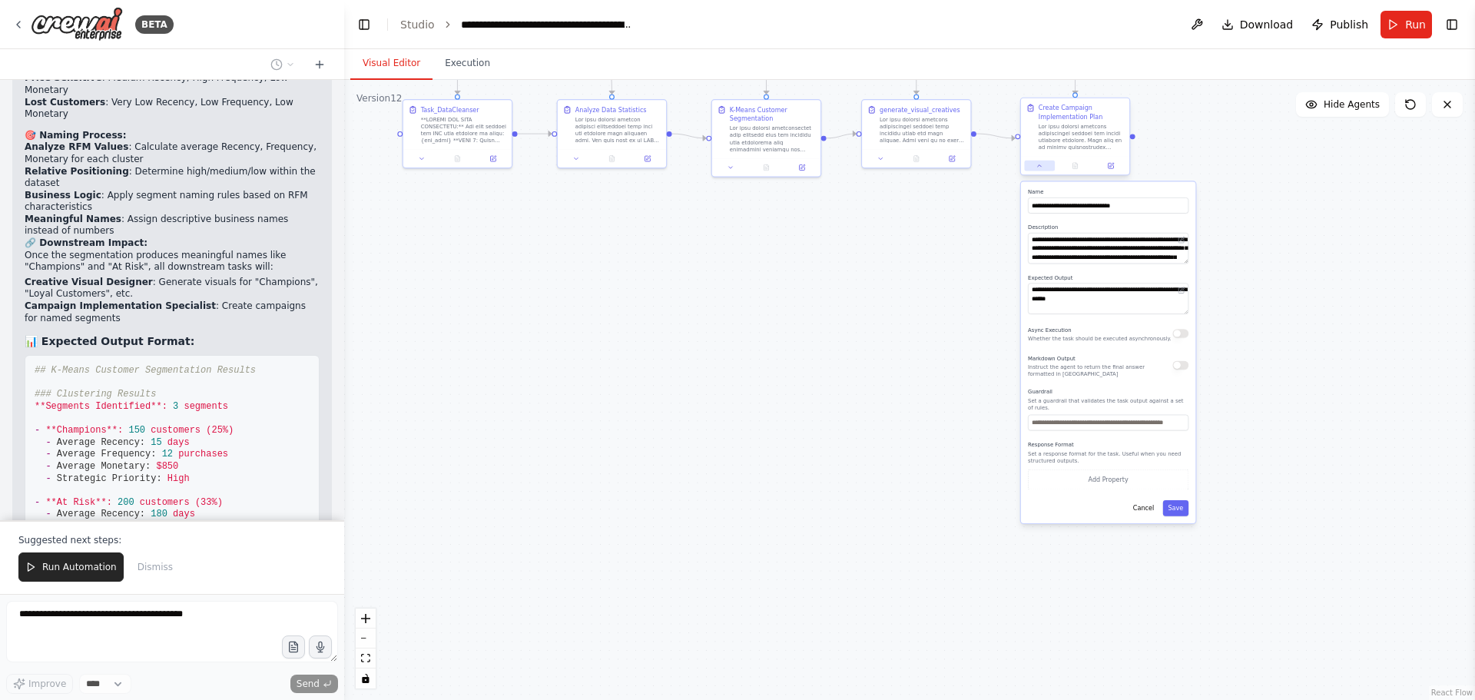
click at [1042, 164] on icon at bounding box center [1039, 165] width 7 height 7
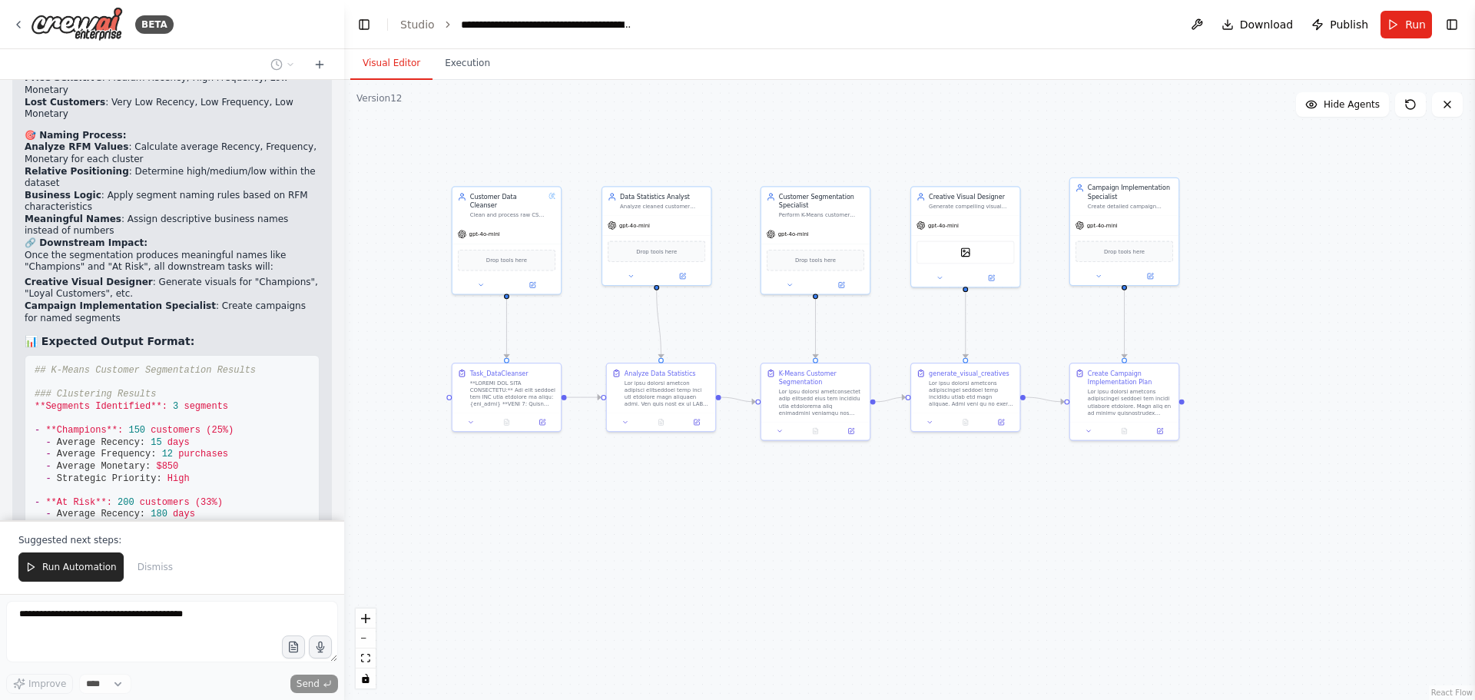
drag, startPoint x: 853, startPoint y: 235, endPoint x: 900, endPoint y: 492, distance: 261.4
click at [900, 492] on div ".deletable-edge-delete-btn { width: 20px; height: 20px; border: 0px solid #ffff…" at bounding box center [909, 390] width 1131 height 620
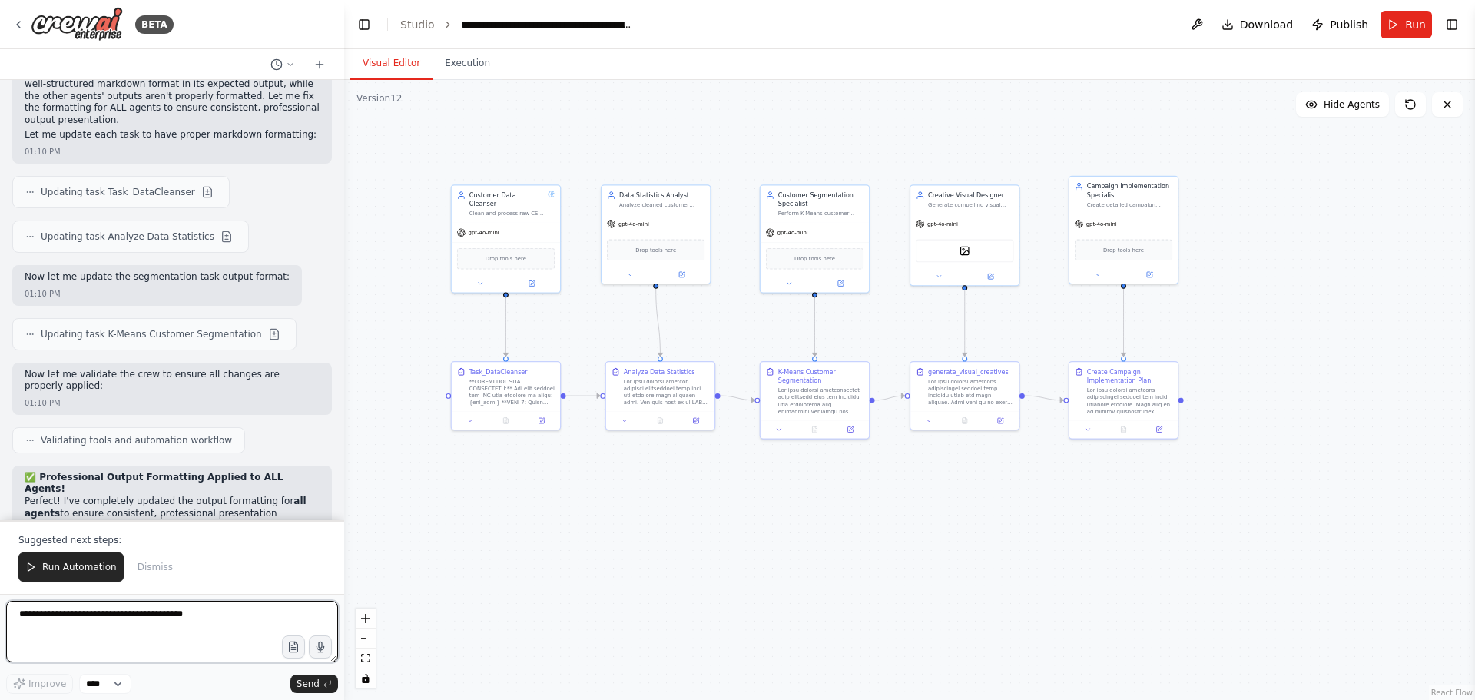
scroll to position [41639, 0]
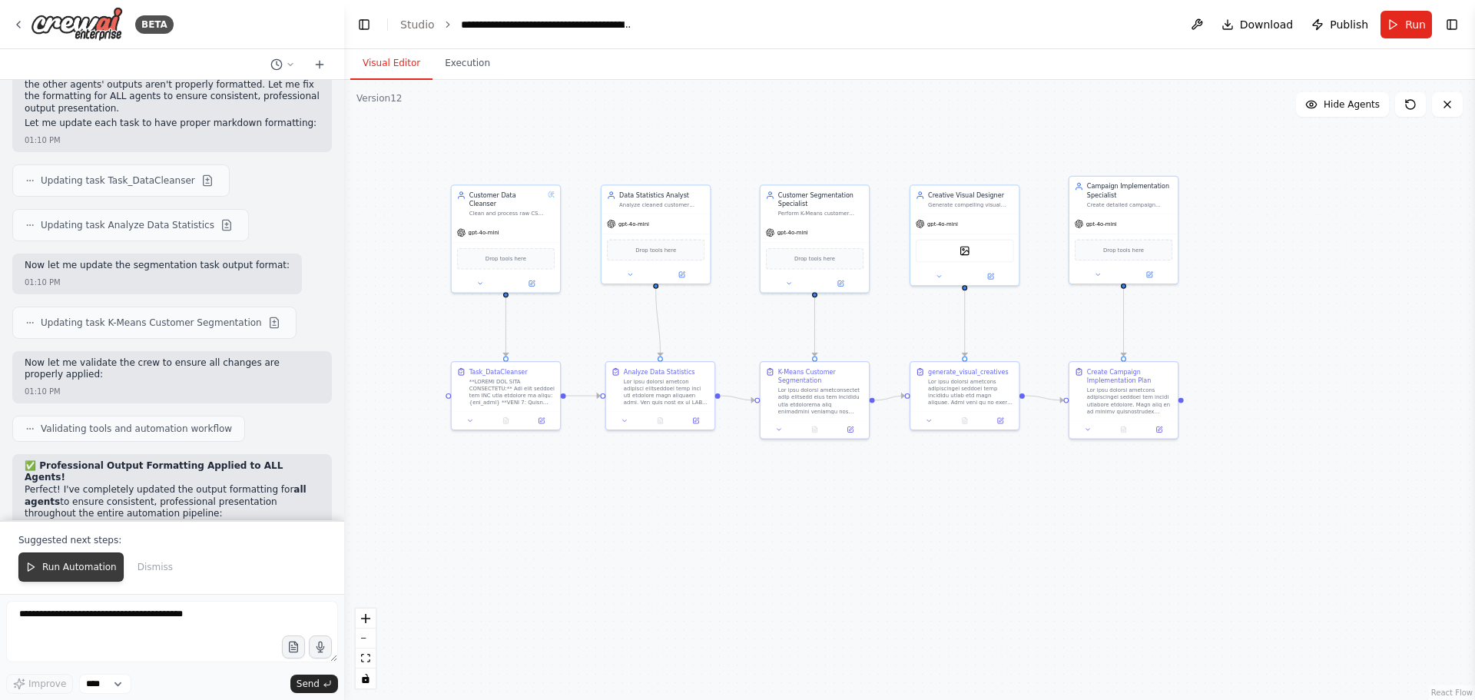
click at [73, 569] on span "Run Automation" at bounding box center [79, 567] width 75 height 12
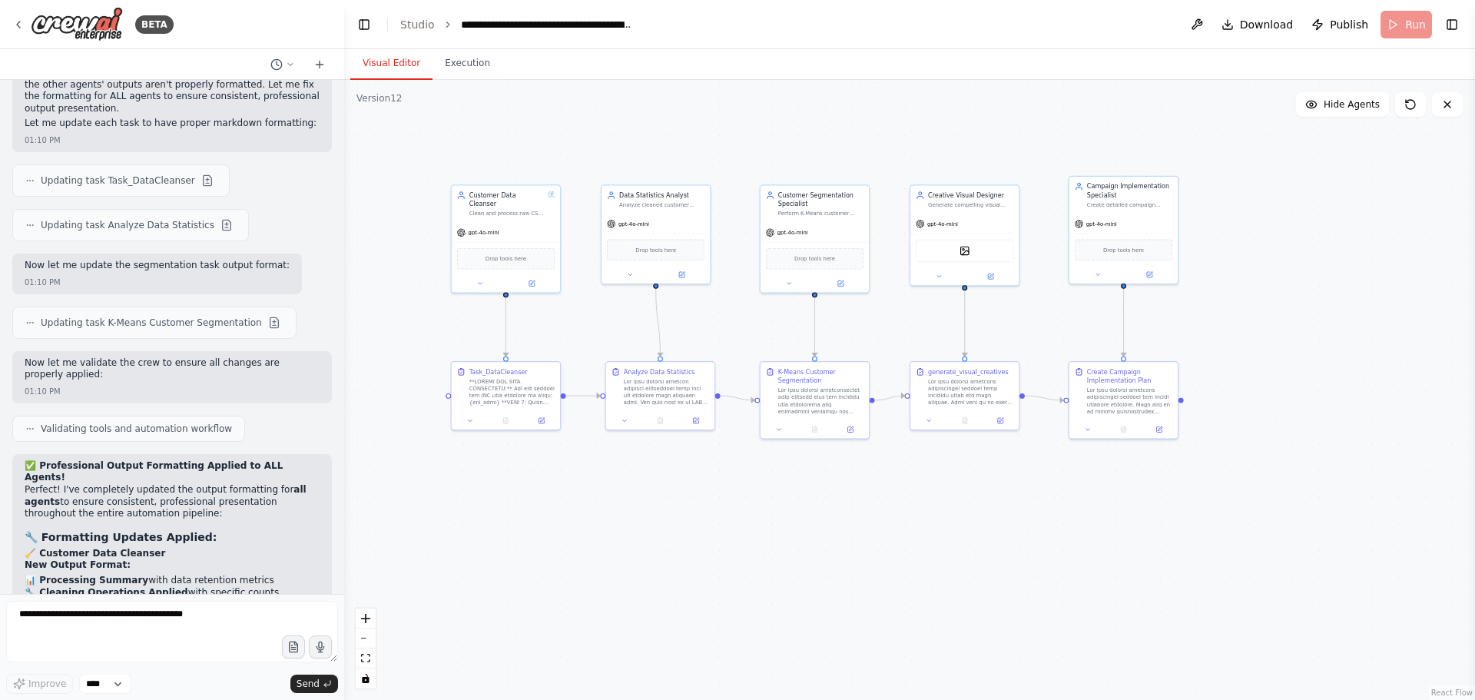
scroll to position [41565, 0]
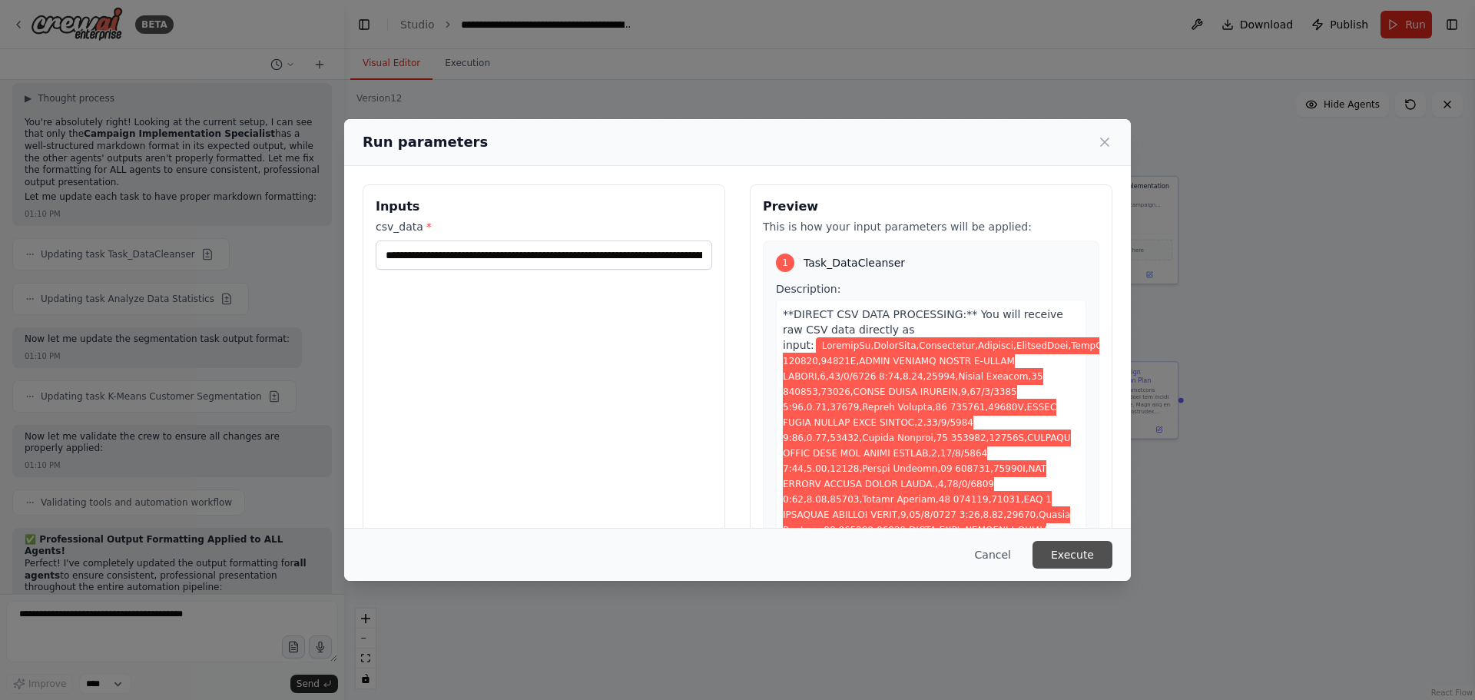
click at [1070, 552] on button "Execute" at bounding box center [1072, 555] width 80 height 28
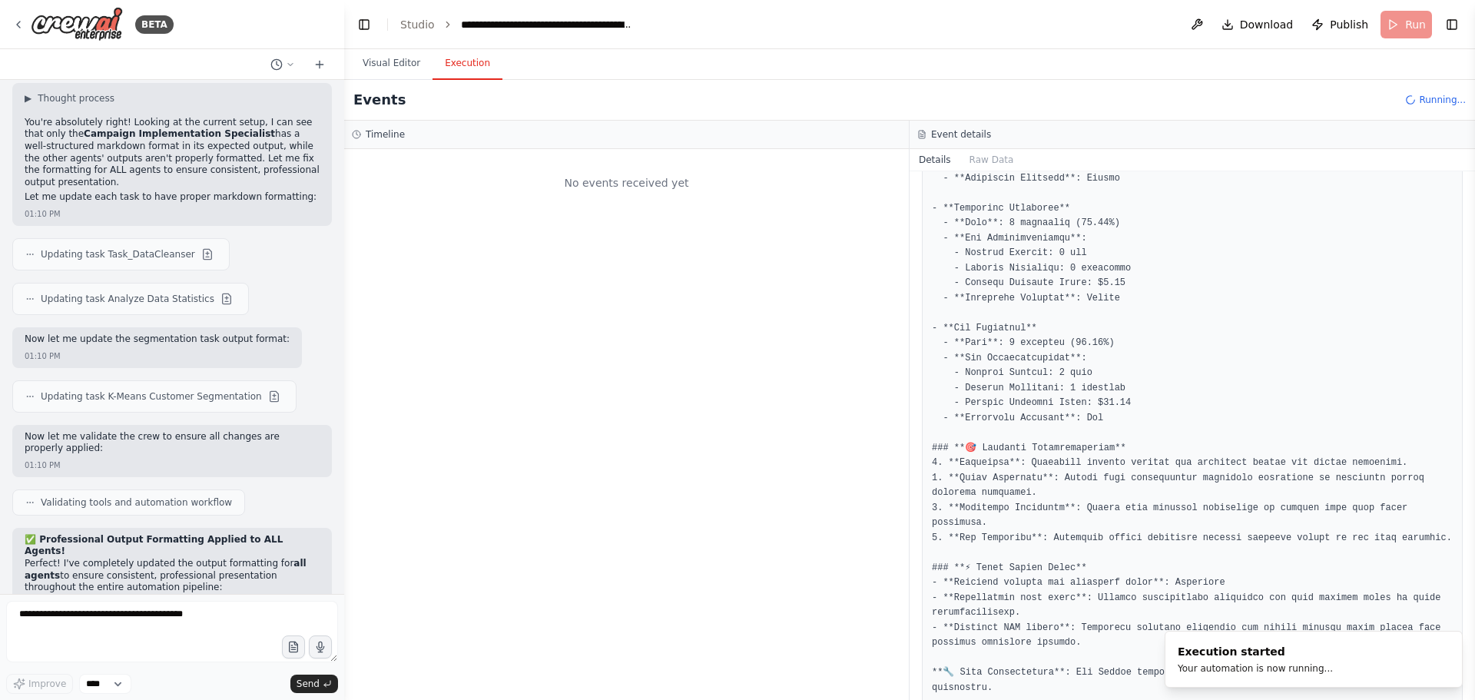
scroll to position [0, 0]
drag, startPoint x: 392, startPoint y: 61, endPoint x: 401, endPoint y: 61, distance: 9.2
click at [391, 61] on button "Visual Editor" at bounding box center [391, 64] width 82 height 32
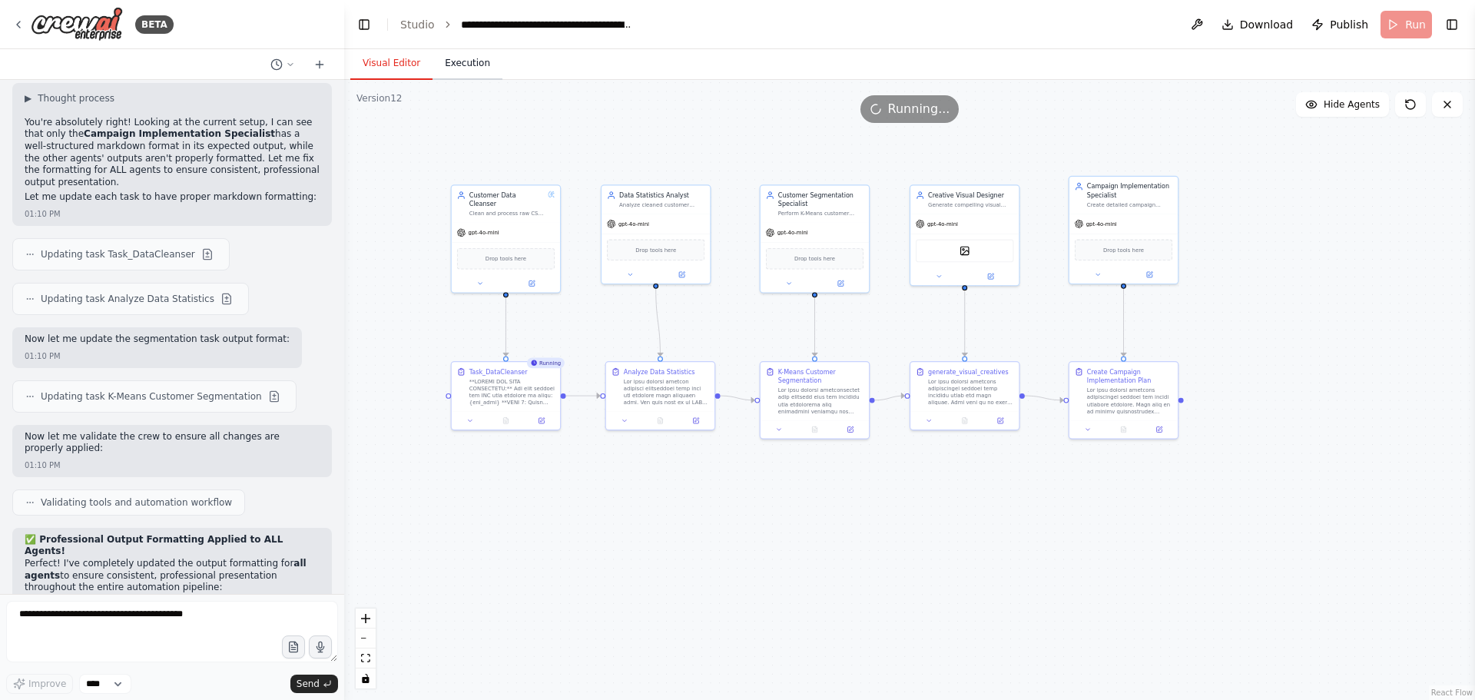
click at [457, 62] on button "Execution" at bounding box center [467, 64] width 70 height 32
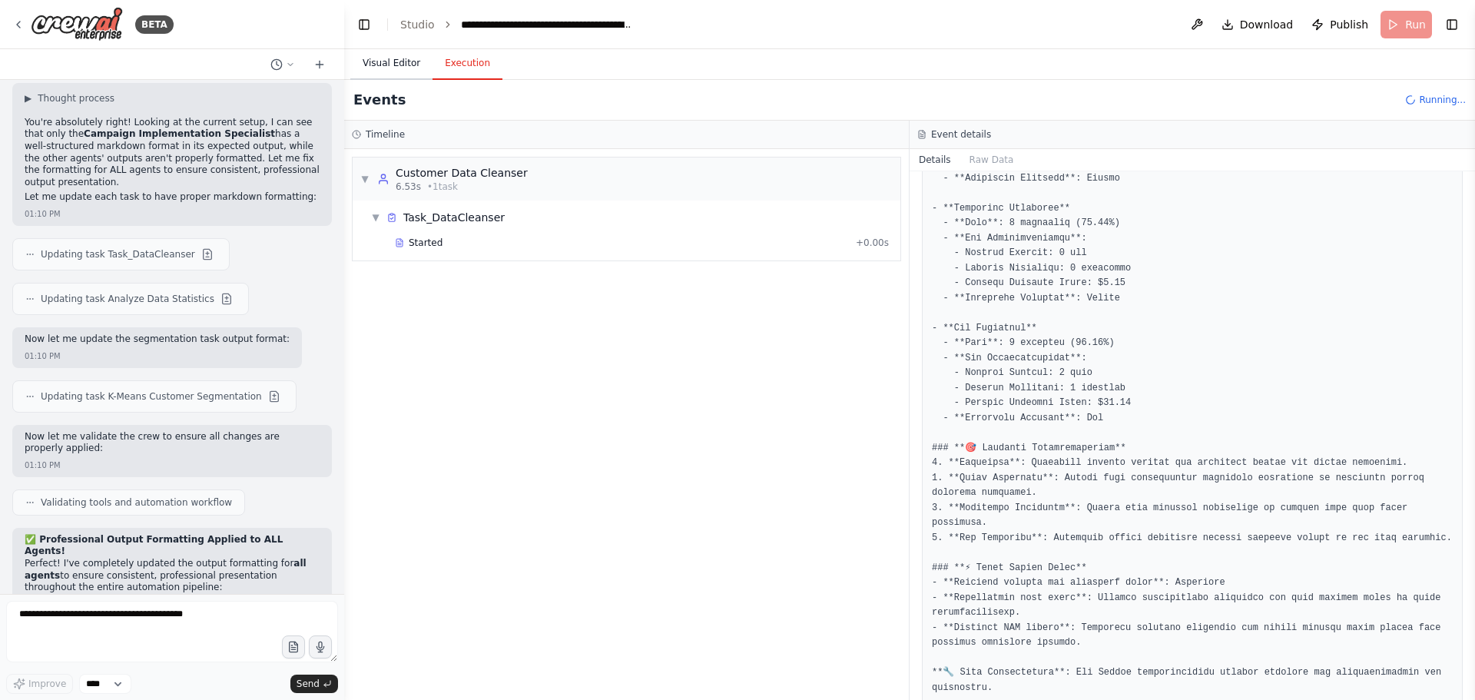
click at [396, 62] on button "Visual Editor" at bounding box center [391, 64] width 82 height 32
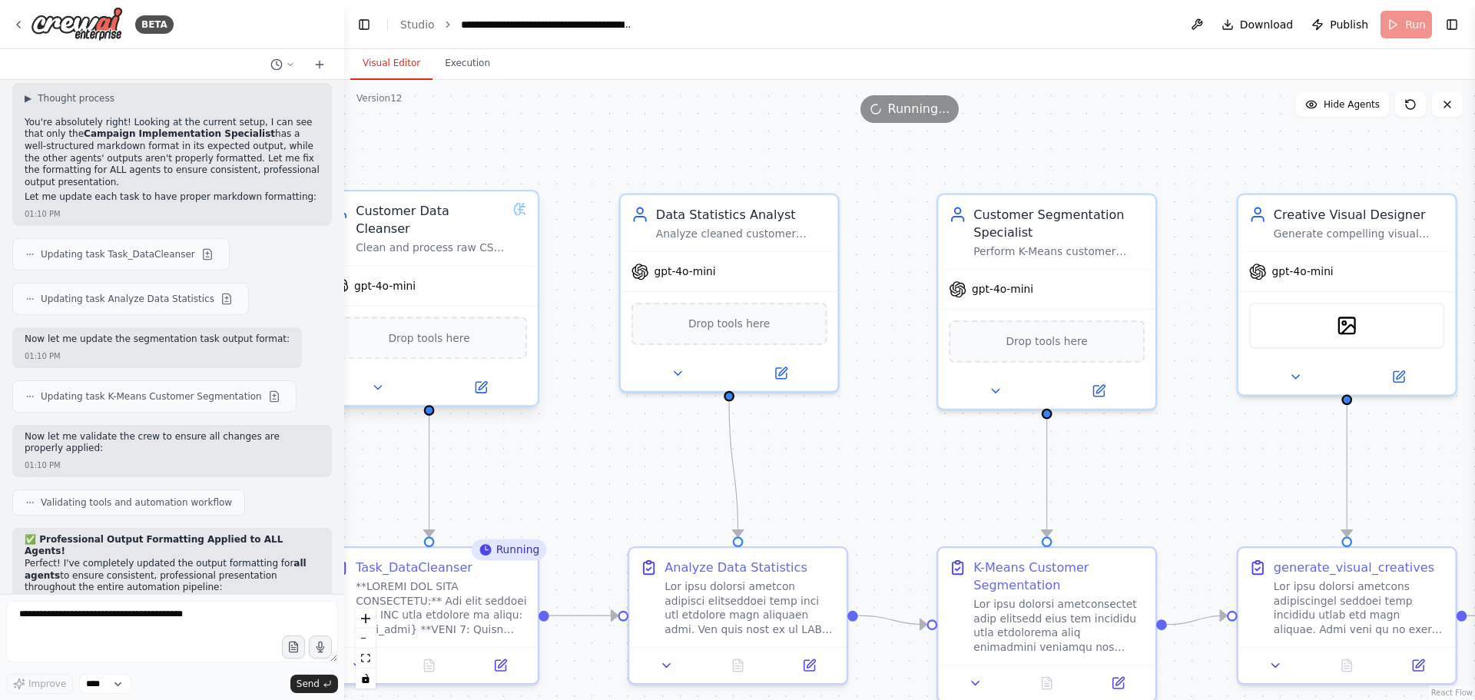
click at [519, 214] on icon at bounding box center [517, 210] width 6 height 12
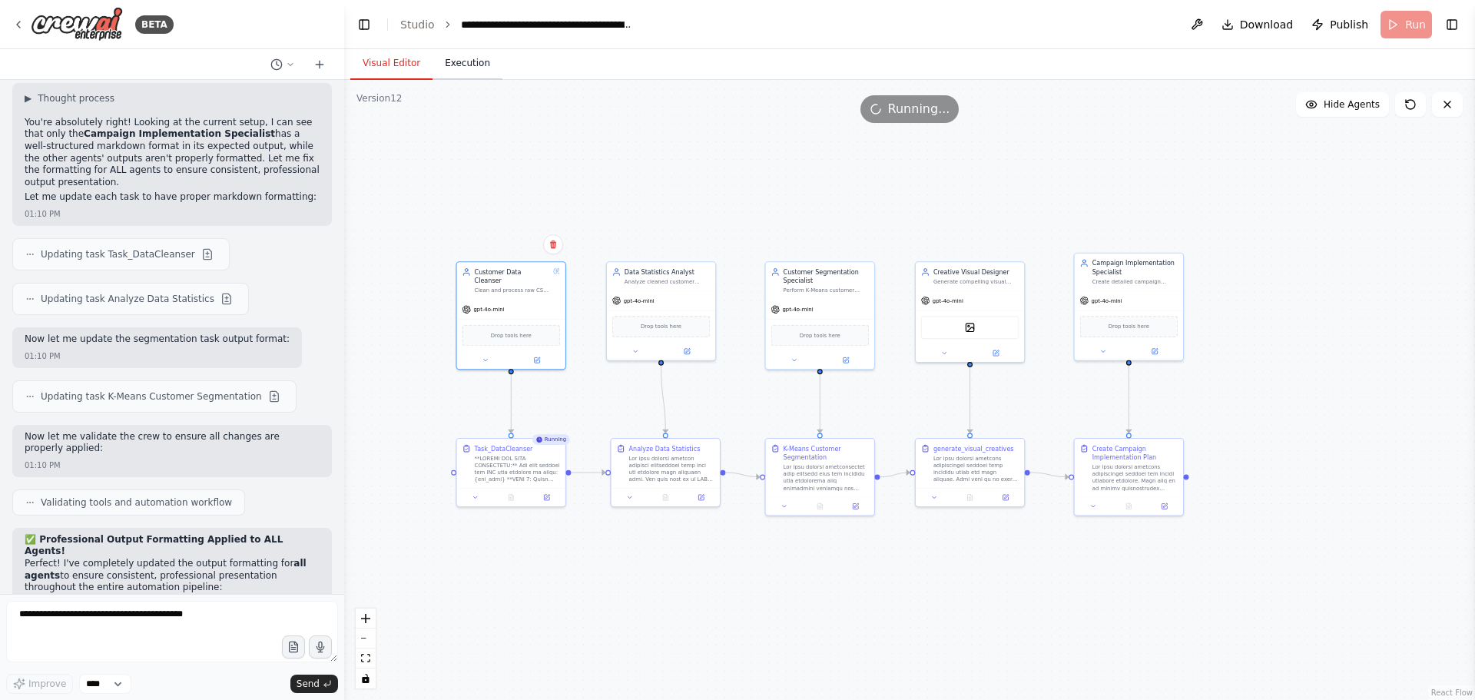
click at [446, 64] on button "Execution" at bounding box center [467, 64] width 70 height 32
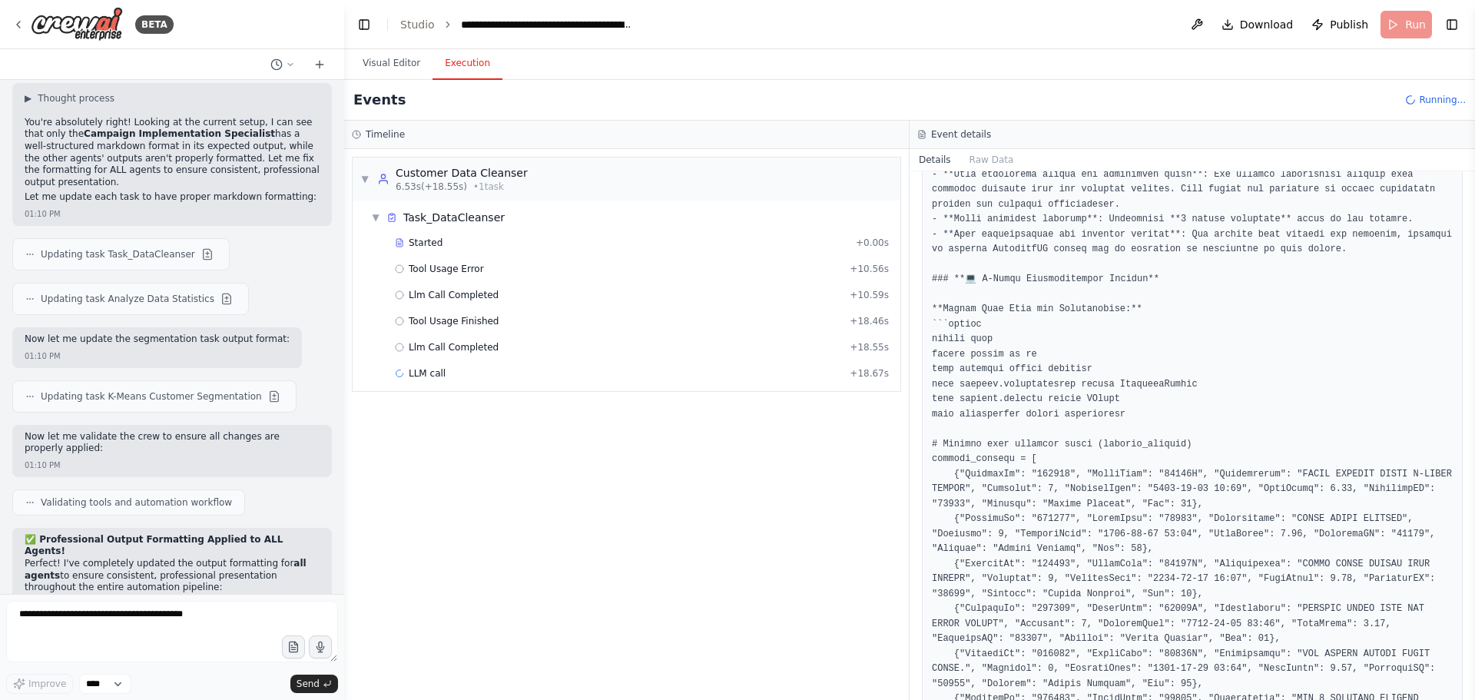
scroll to position [1417, 0]
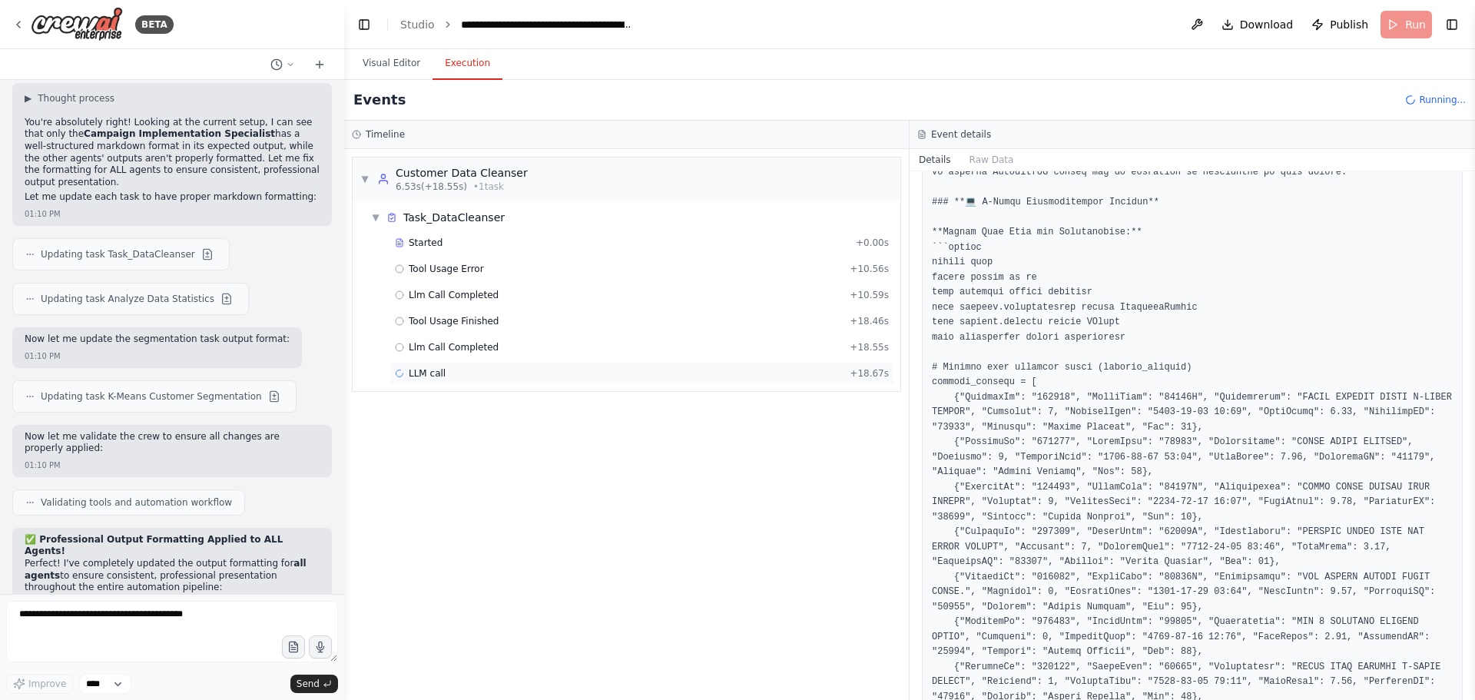
click at [416, 376] on span "LLM call" at bounding box center [427, 373] width 37 height 12
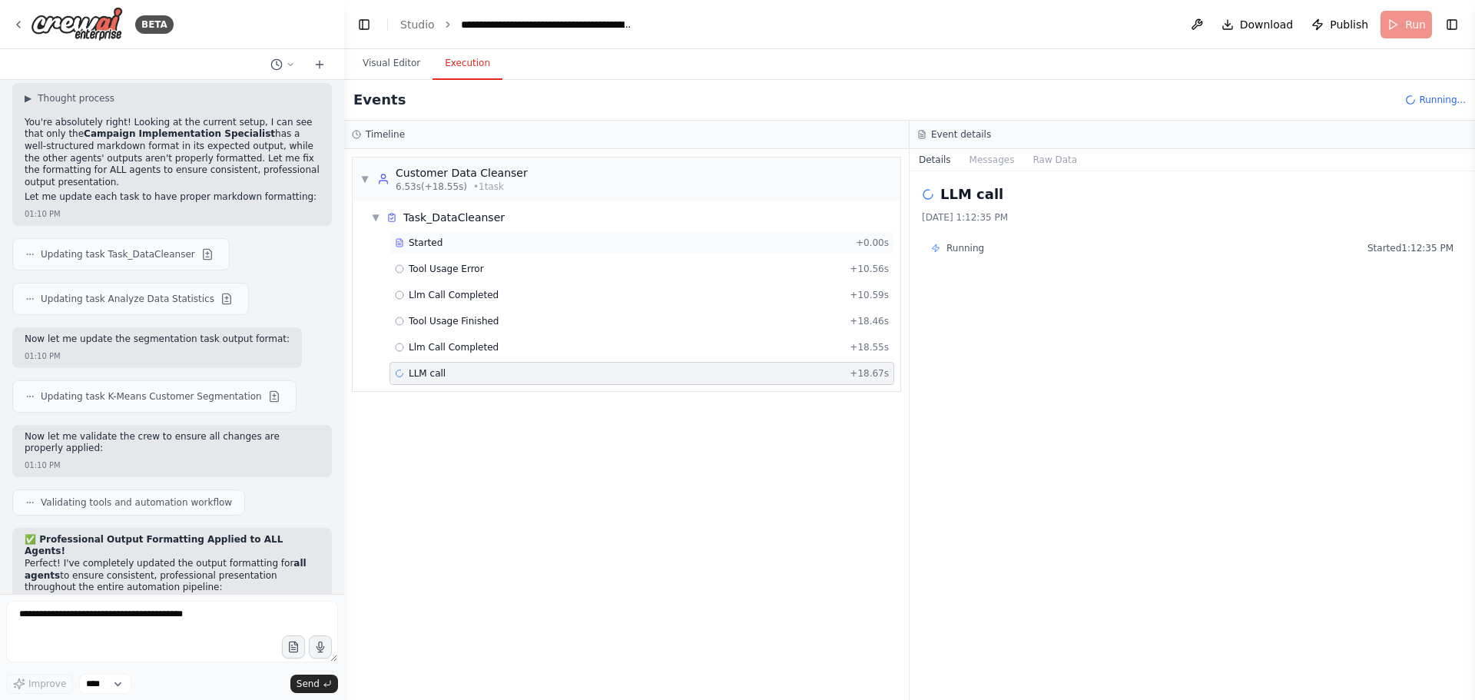
click at [453, 249] on div "Started + 0.00s" at bounding box center [641, 242] width 505 height 23
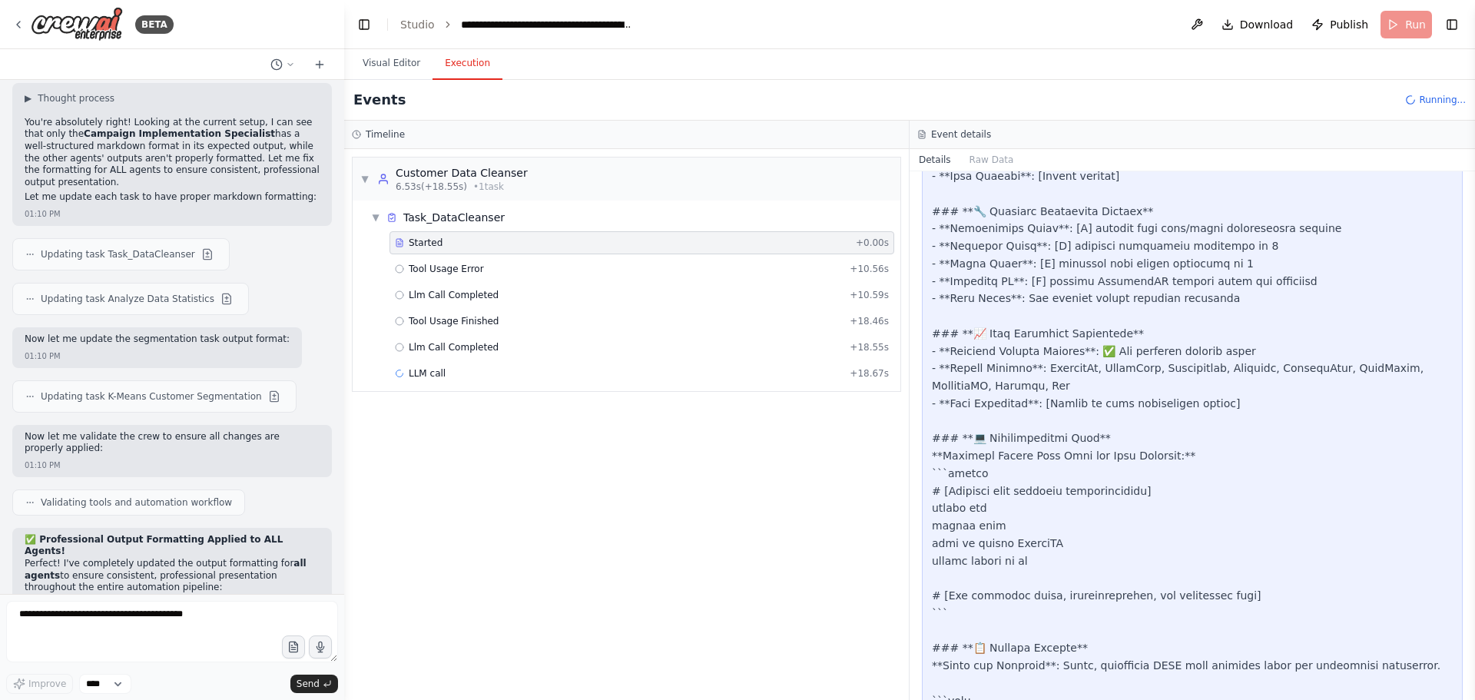
scroll to position [2311, 0]
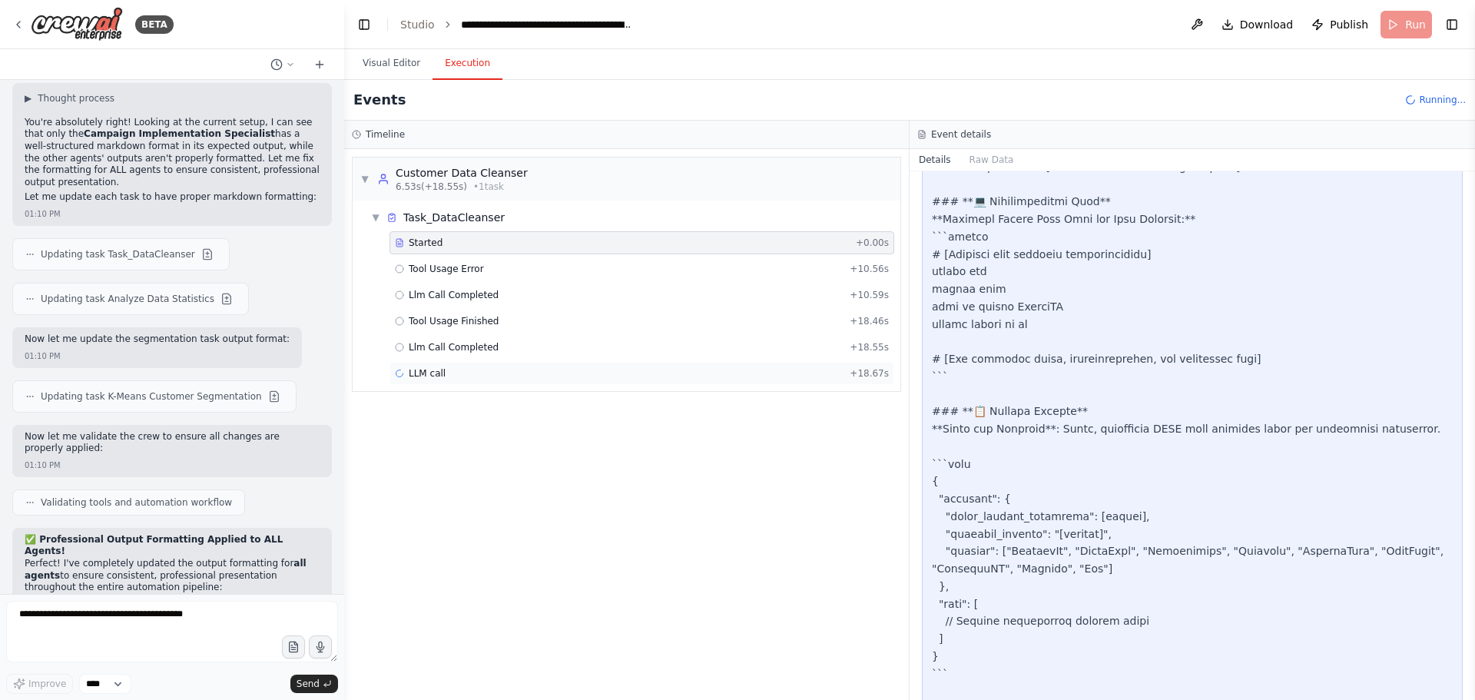
click at [424, 372] on span "LLM call" at bounding box center [427, 373] width 37 height 12
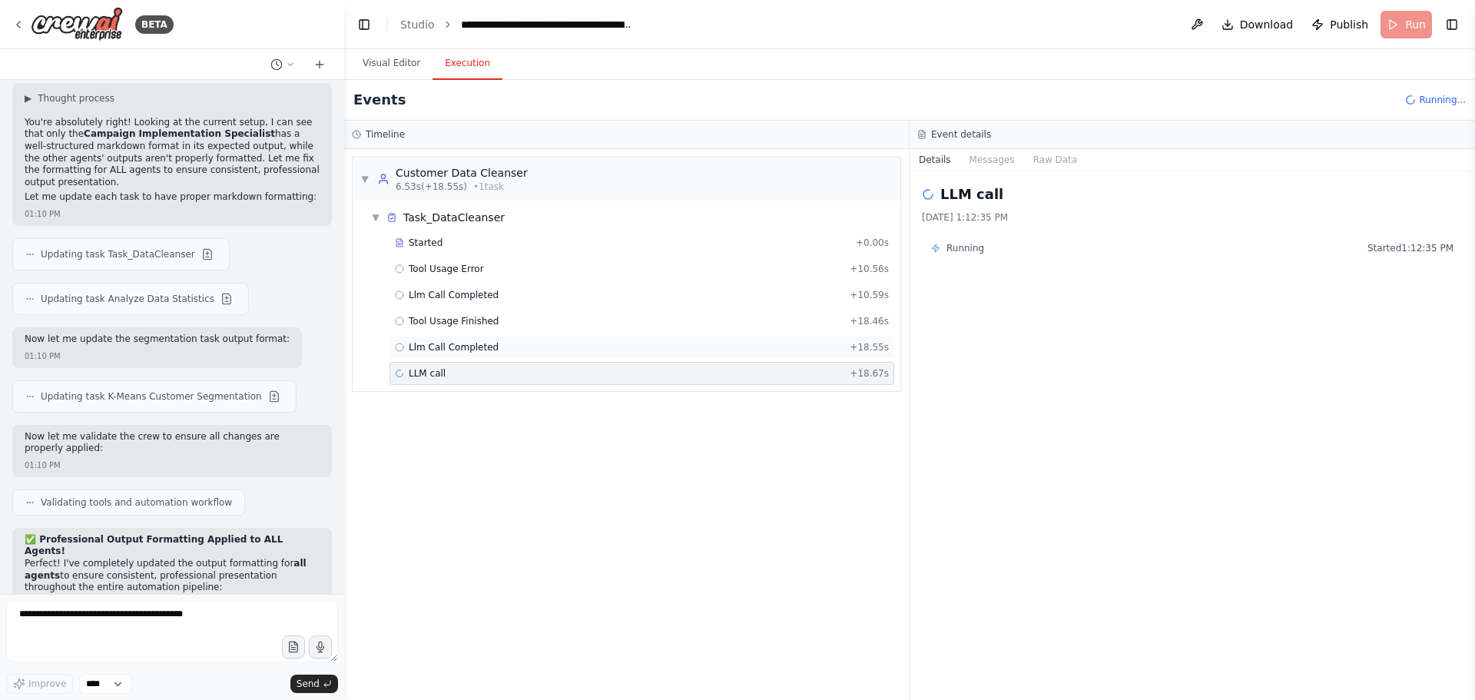
click at [460, 343] on span "Llm Call Completed" at bounding box center [454, 347] width 90 height 12
click at [465, 307] on div "Started + 0.00s Tool Usage Error + 10.56s Llm Call Completed + 10.59s Tool Usag…" at bounding box center [632, 309] width 535 height 157
click at [459, 316] on span "Tool Usage Finished" at bounding box center [454, 321] width 91 height 12
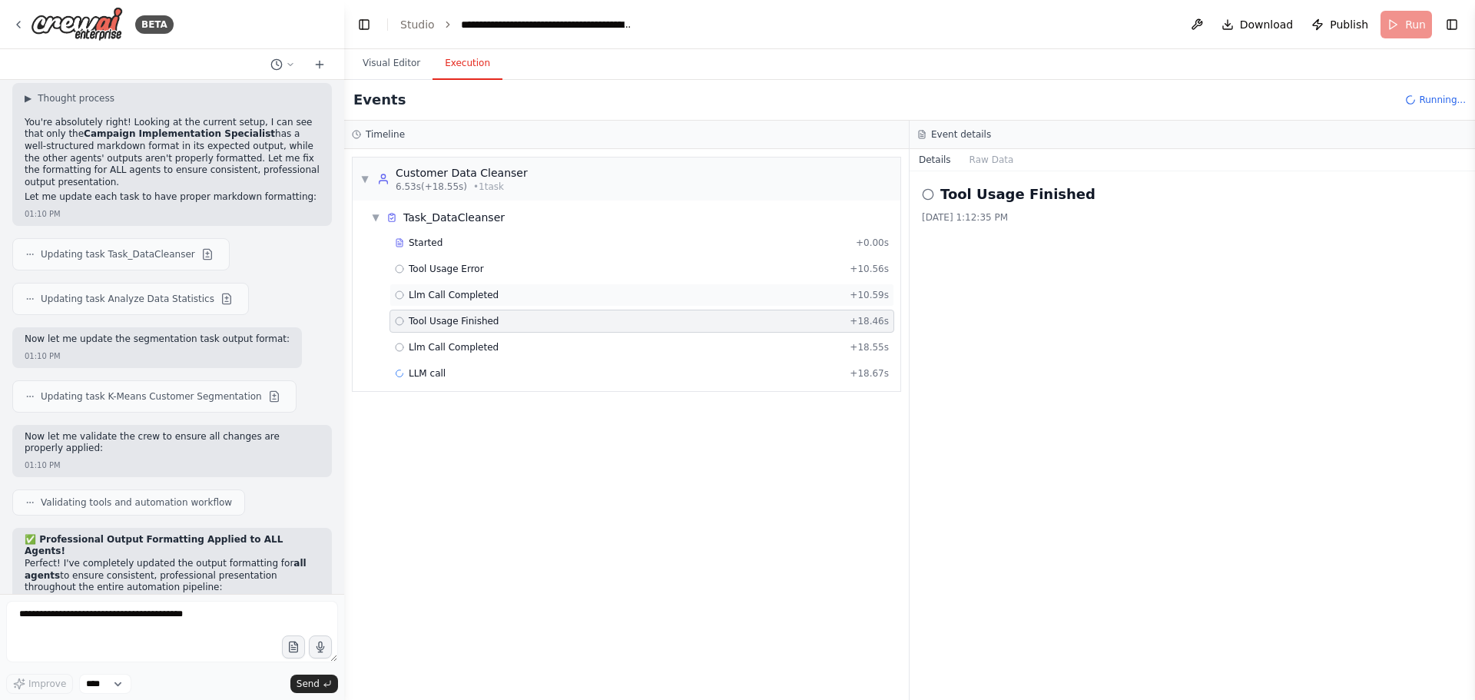
click at [459, 291] on span "Llm Call Completed" at bounding box center [454, 295] width 90 height 12
click at [462, 258] on div "Tool Usage Error + 10.56s" at bounding box center [641, 268] width 505 height 23
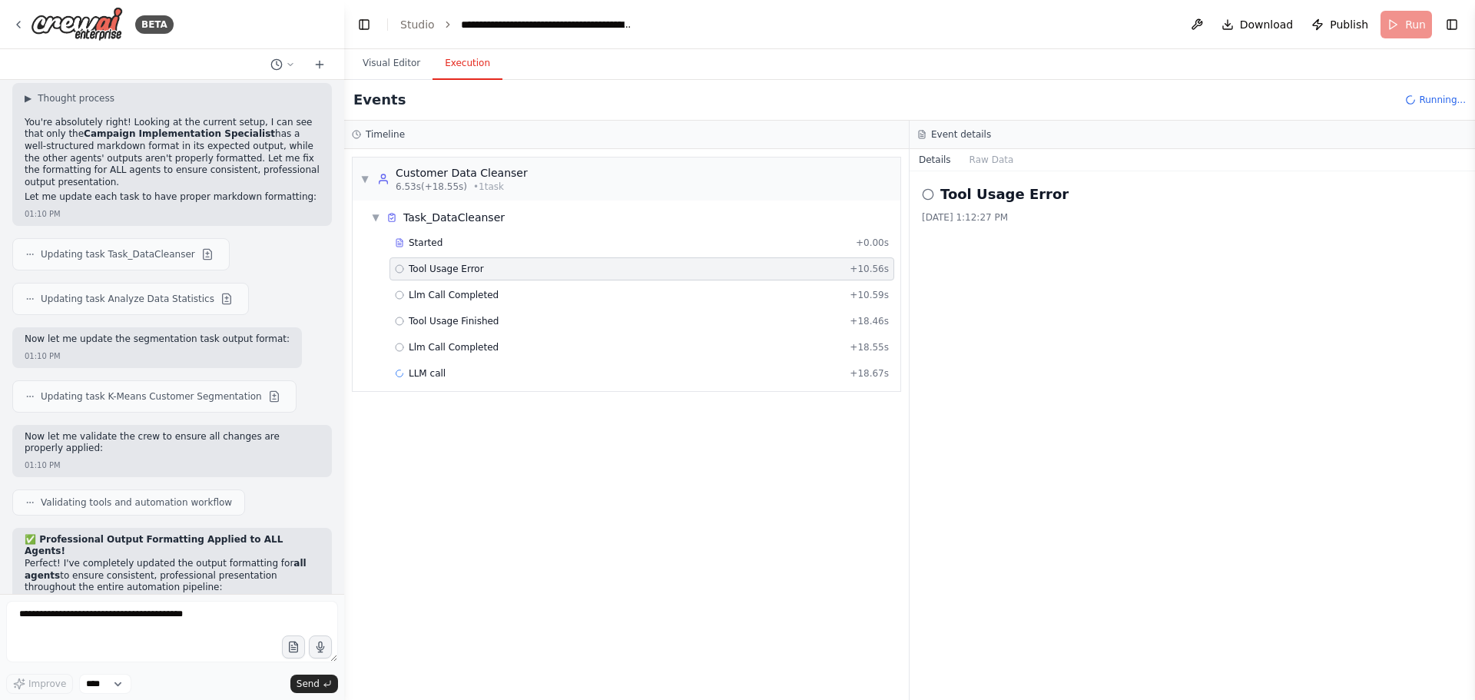
click at [452, 277] on div "Tool Usage Error + 10.56s" at bounding box center [641, 268] width 505 height 23
click at [442, 247] on div "Started" at bounding box center [622, 243] width 455 height 12
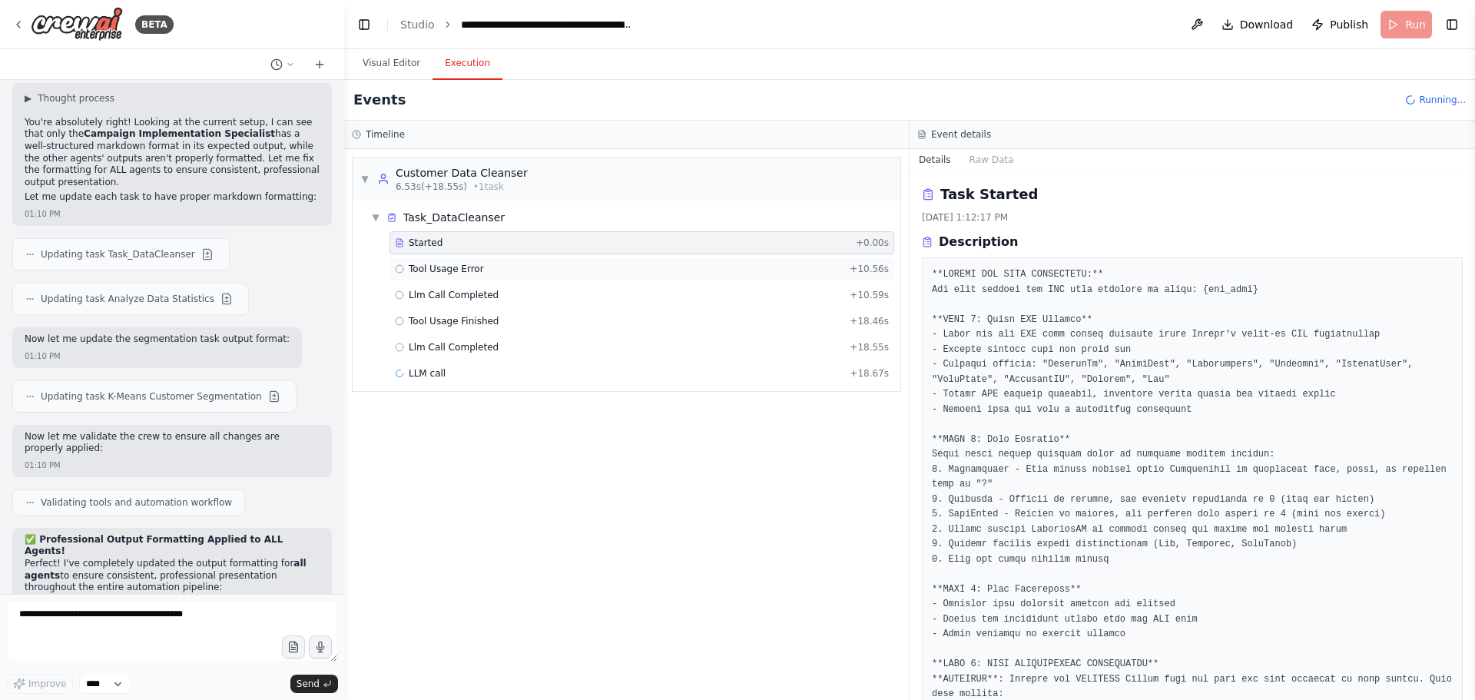
click at [435, 261] on div "Tool Usage Error + 10.56s" at bounding box center [641, 268] width 505 height 23
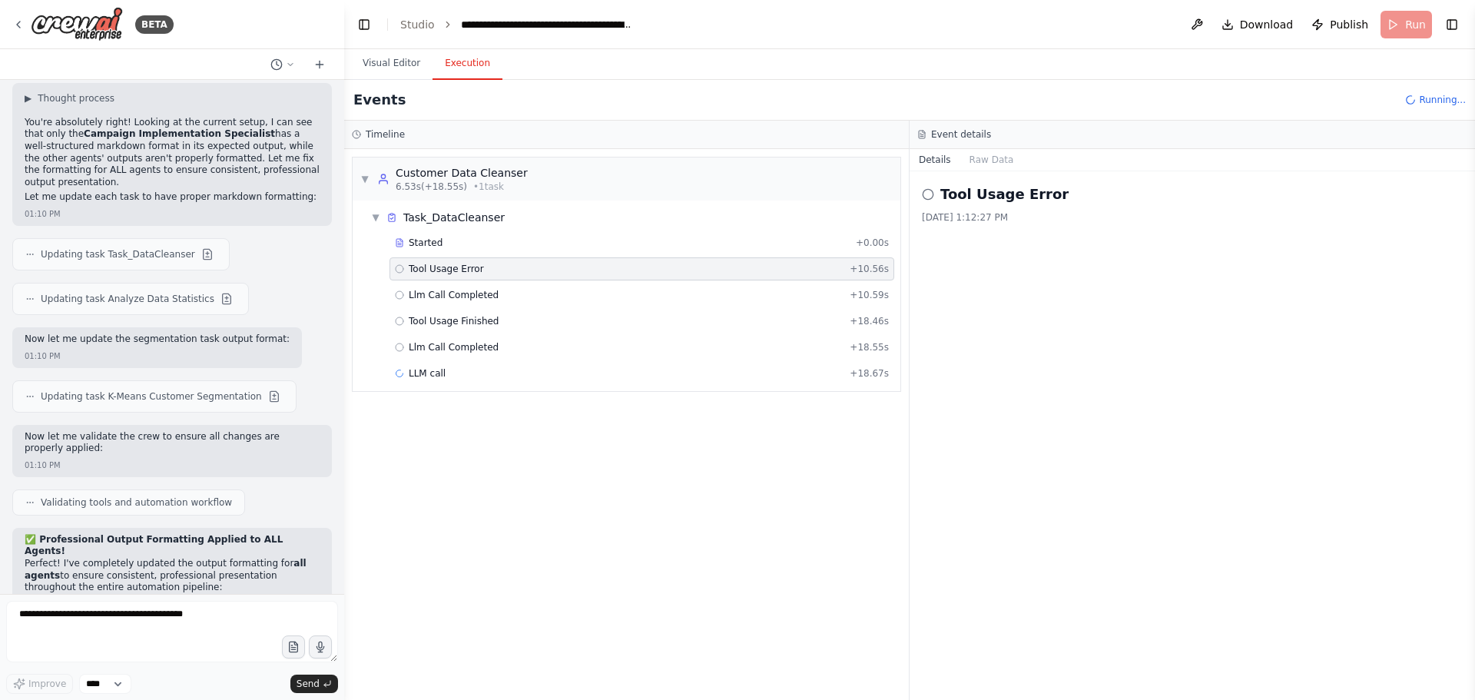
click at [433, 307] on div "Started + 0.00s Tool Usage Error + 10.56s Llm Call Completed + 10.59s Tool Usag…" at bounding box center [632, 309] width 535 height 157
click at [432, 326] on span "Tool Usage Finished" at bounding box center [454, 321] width 91 height 12
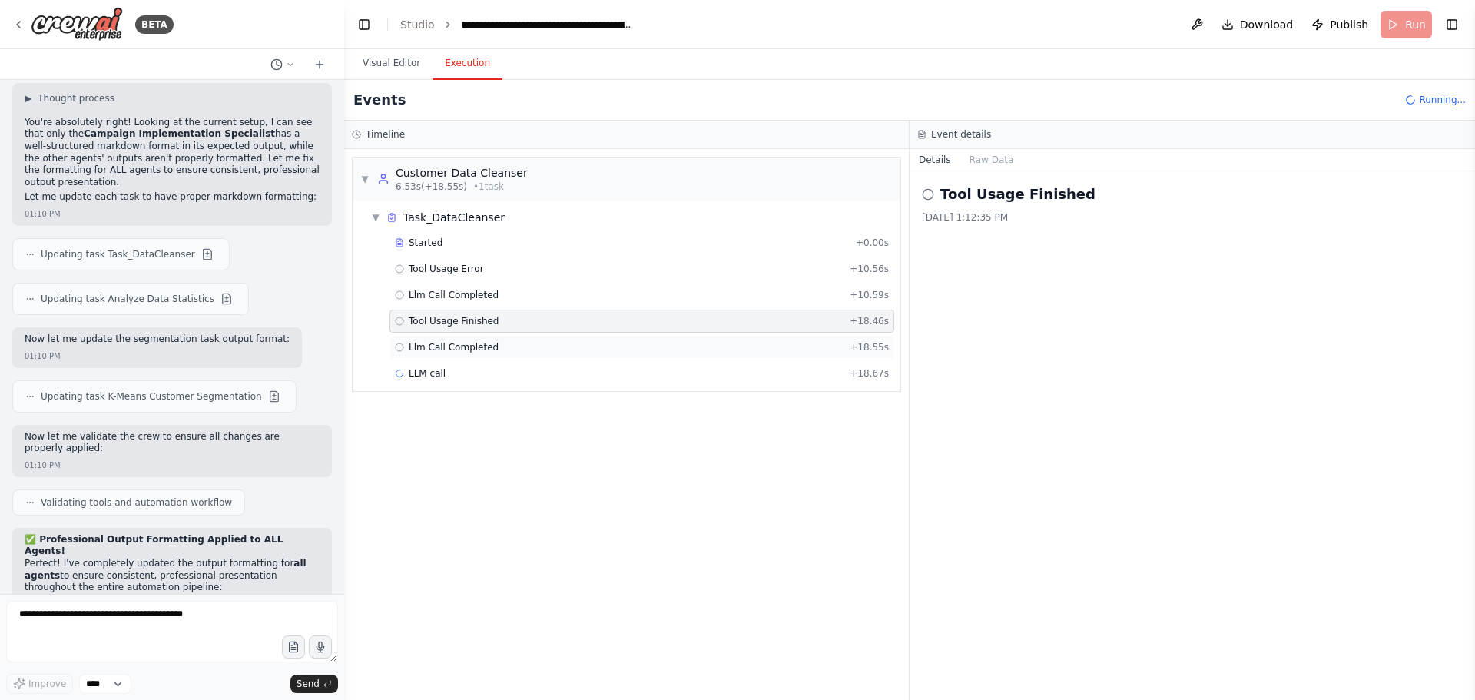
click at [431, 348] on span "Llm Call Completed" at bounding box center [454, 347] width 90 height 12
click at [421, 374] on span "LLM call" at bounding box center [427, 373] width 37 height 12
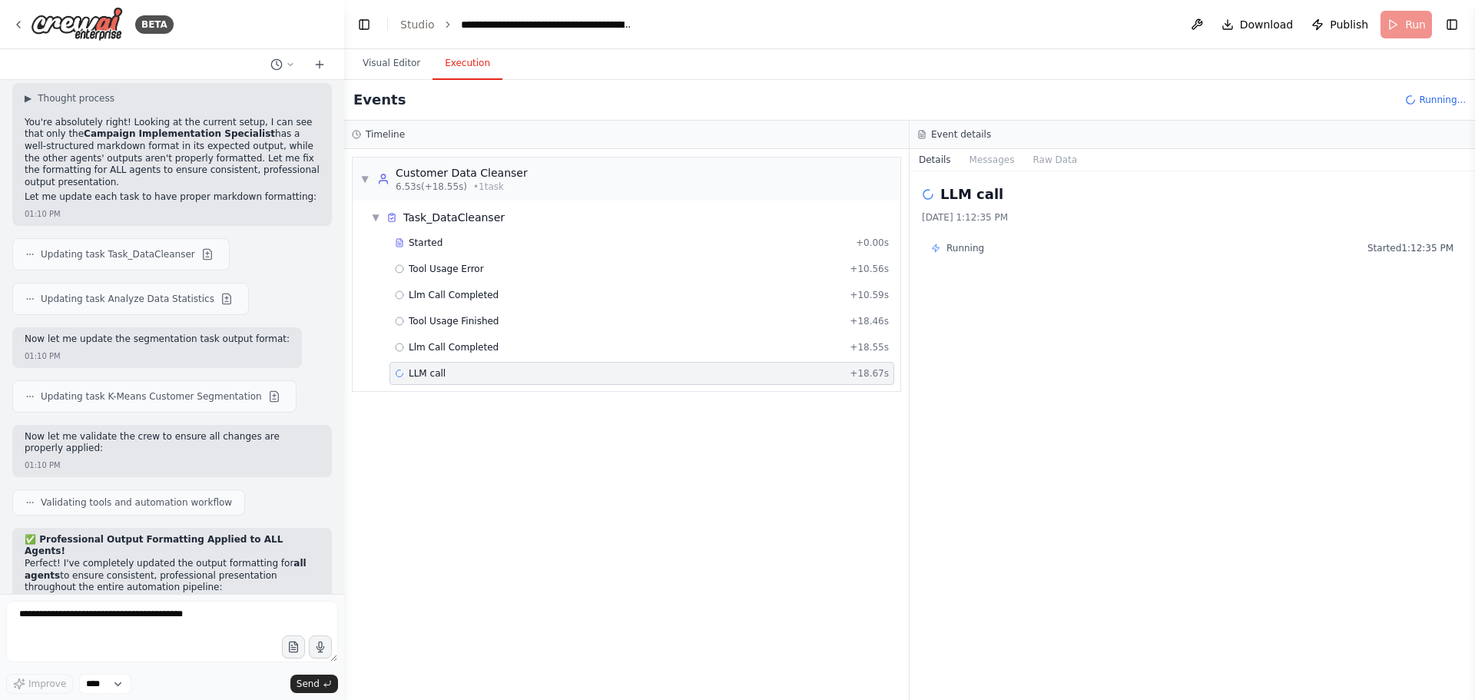
click at [421, 374] on span "LLM call" at bounding box center [427, 373] width 37 height 12
click at [422, 245] on span "Started" at bounding box center [426, 243] width 34 height 12
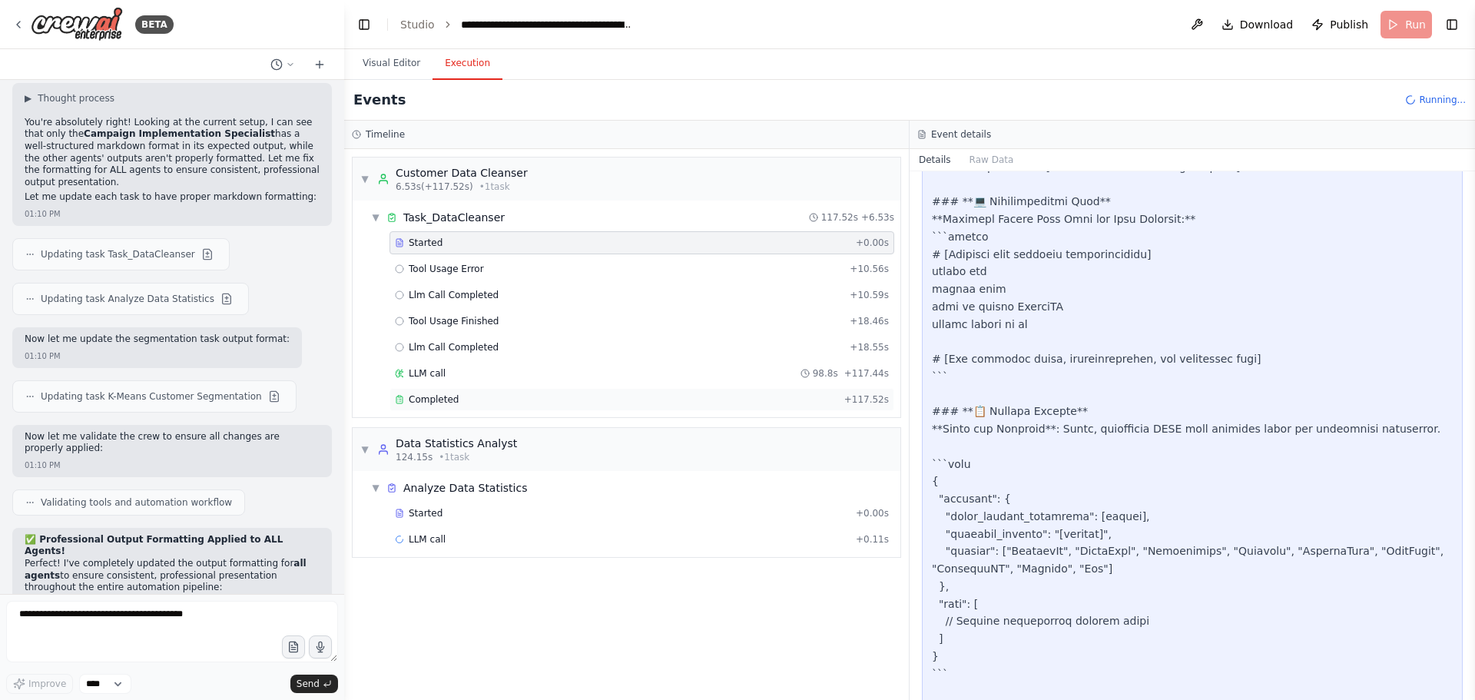
click at [539, 407] on div "Completed + 117.52s" at bounding box center [641, 399] width 505 height 23
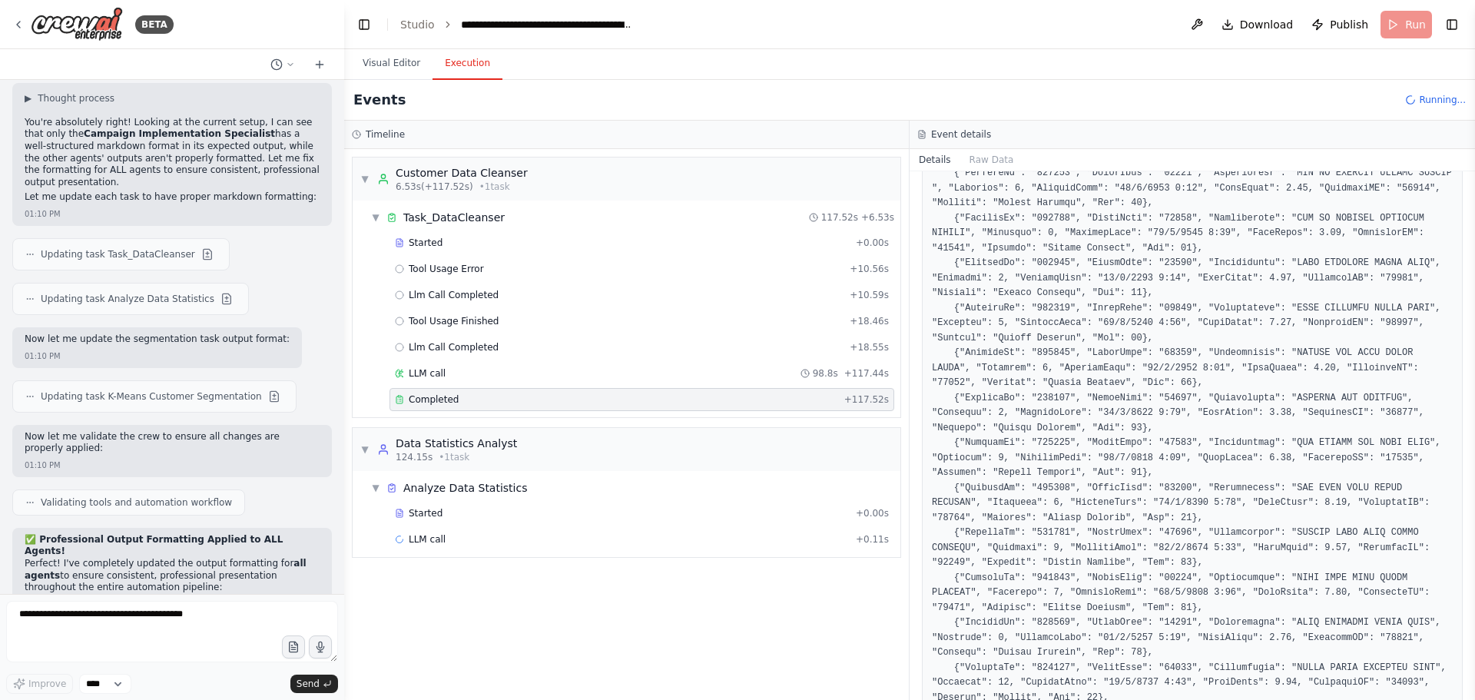
scroll to position [2941, 0]
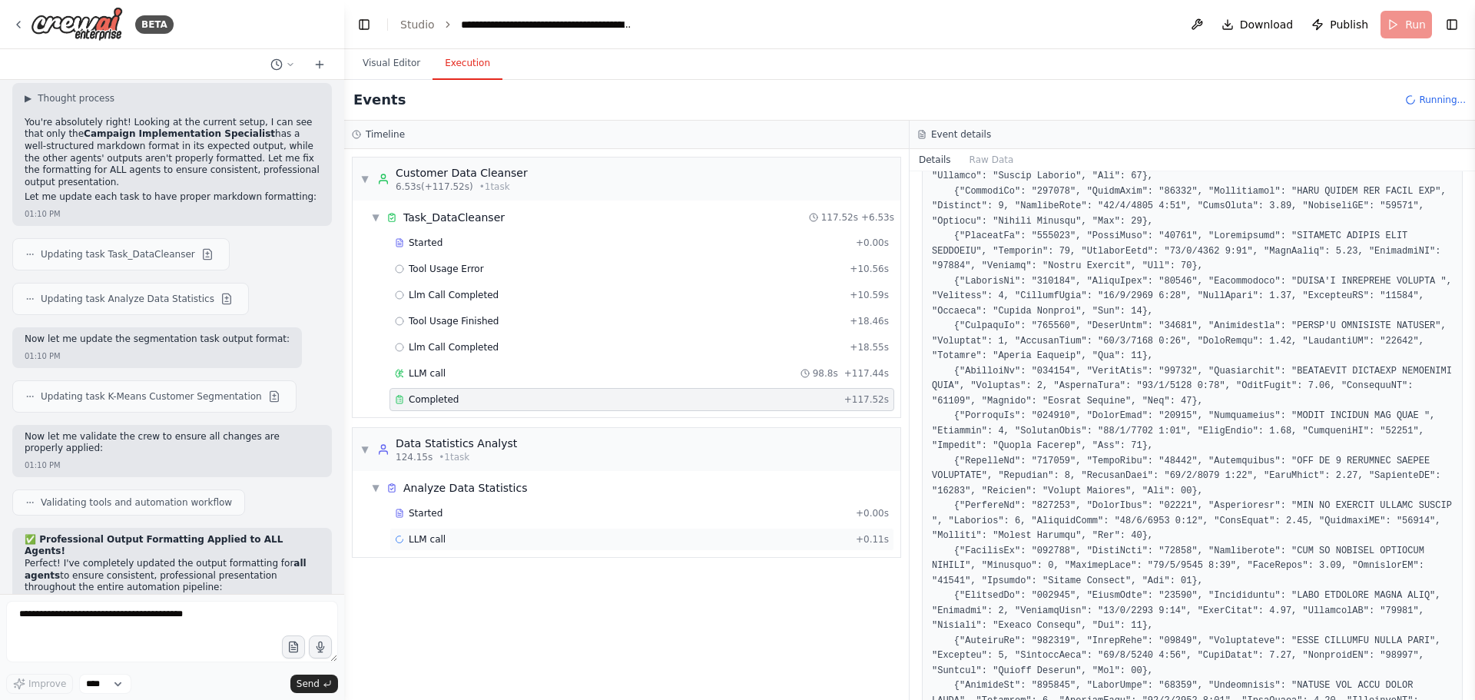
click at [411, 538] on span "LLM call" at bounding box center [427, 539] width 37 height 12
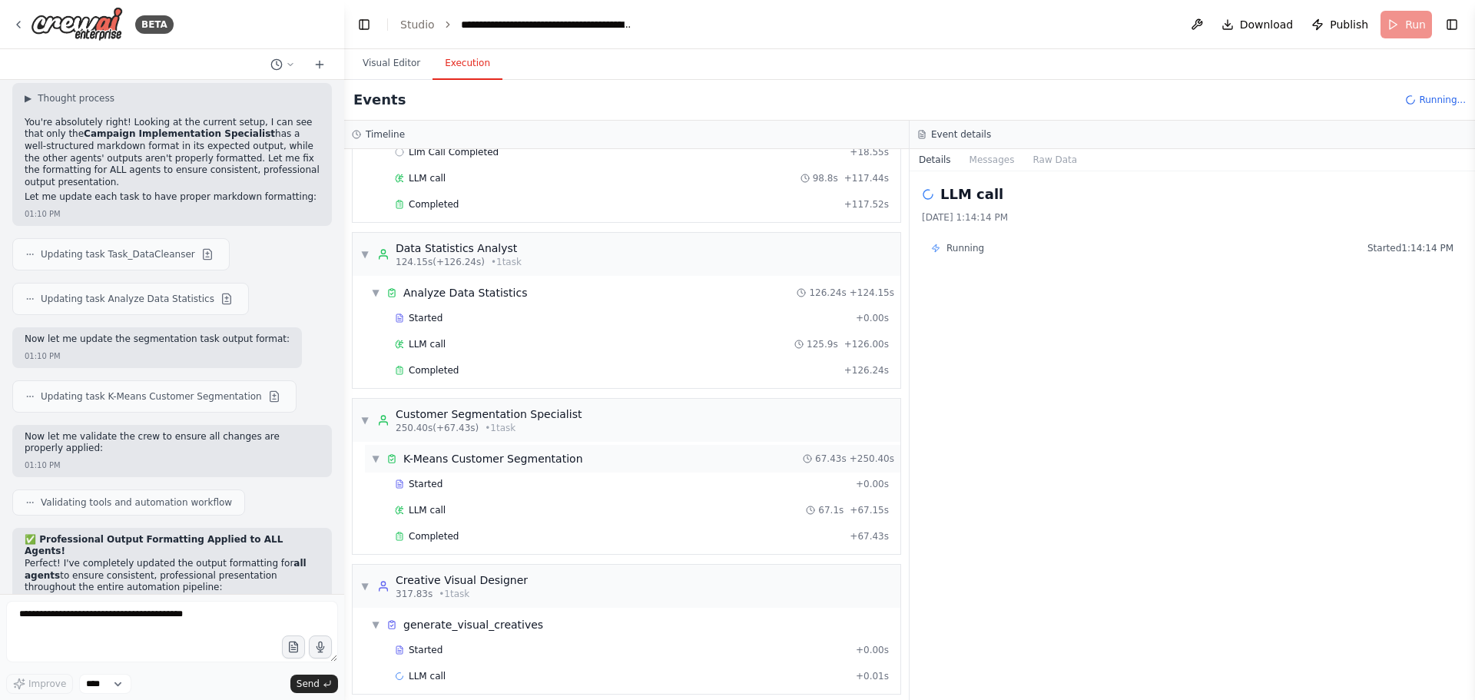
scroll to position [207, 0]
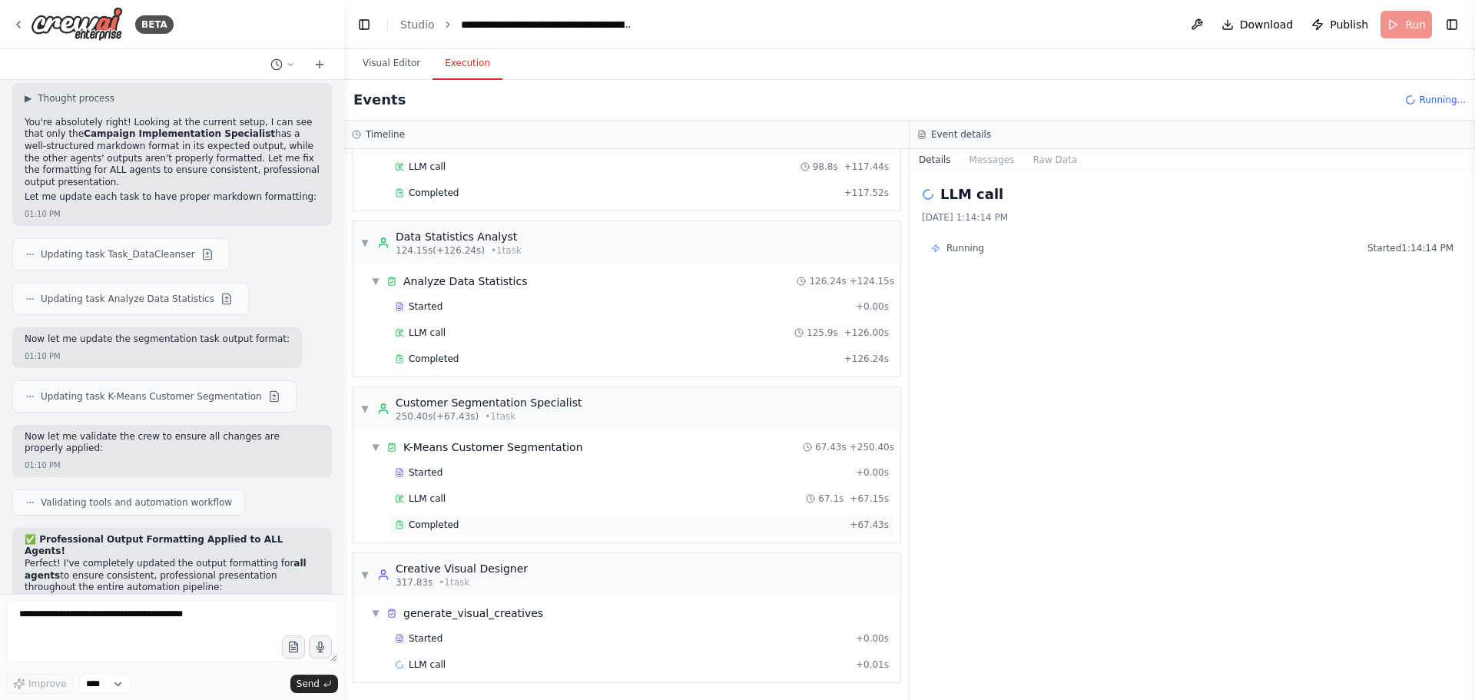
click at [460, 533] on div "Completed + 67.43s" at bounding box center [641, 524] width 505 height 23
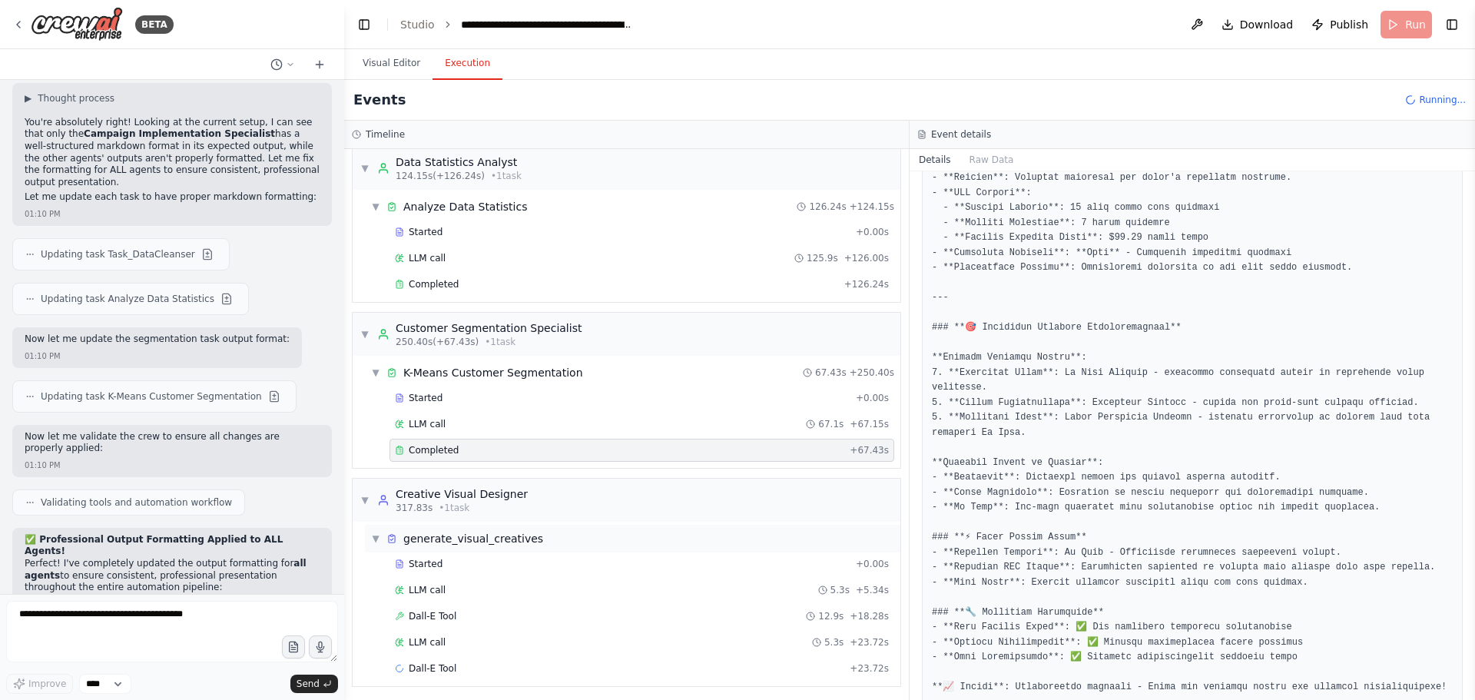
scroll to position [285, 0]
click at [442, 588] on div "LLM call 5.3s + 5.34s" at bounding box center [642, 586] width 494 height 12
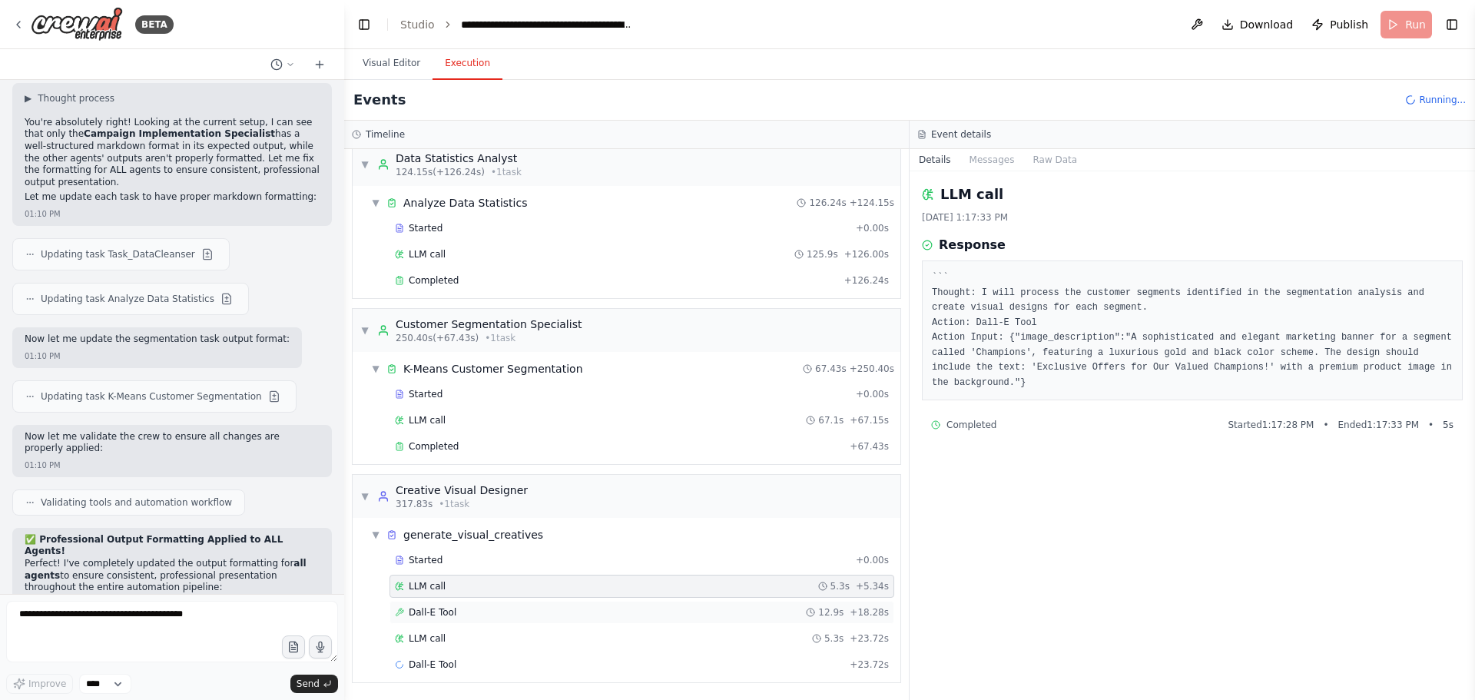
click at [471, 617] on div "Dall-E Tool 12.9s + 18.28s" at bounding box center [642, 612] width 494 height 12
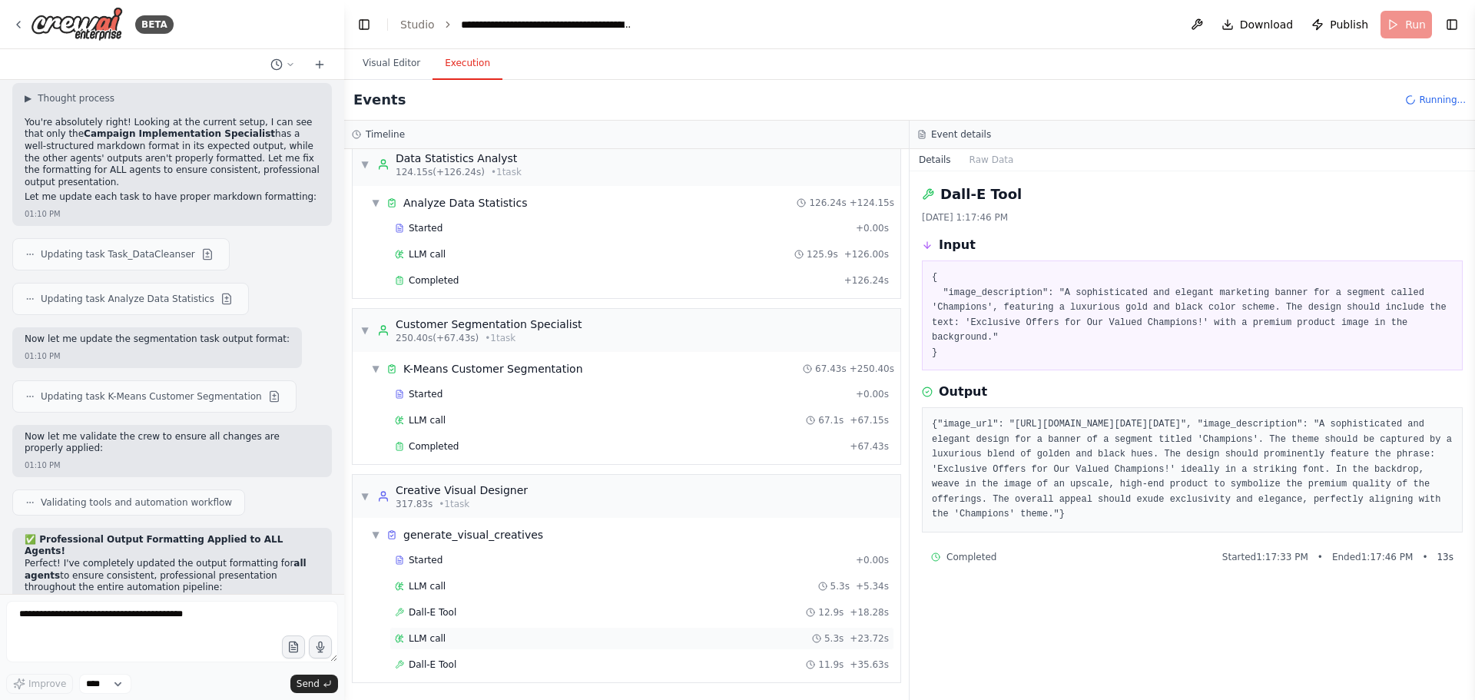
click at [463, 637] on div "LLM call 5.3s + 23.72s" at bounding box center [642, 638] width 494 height 12
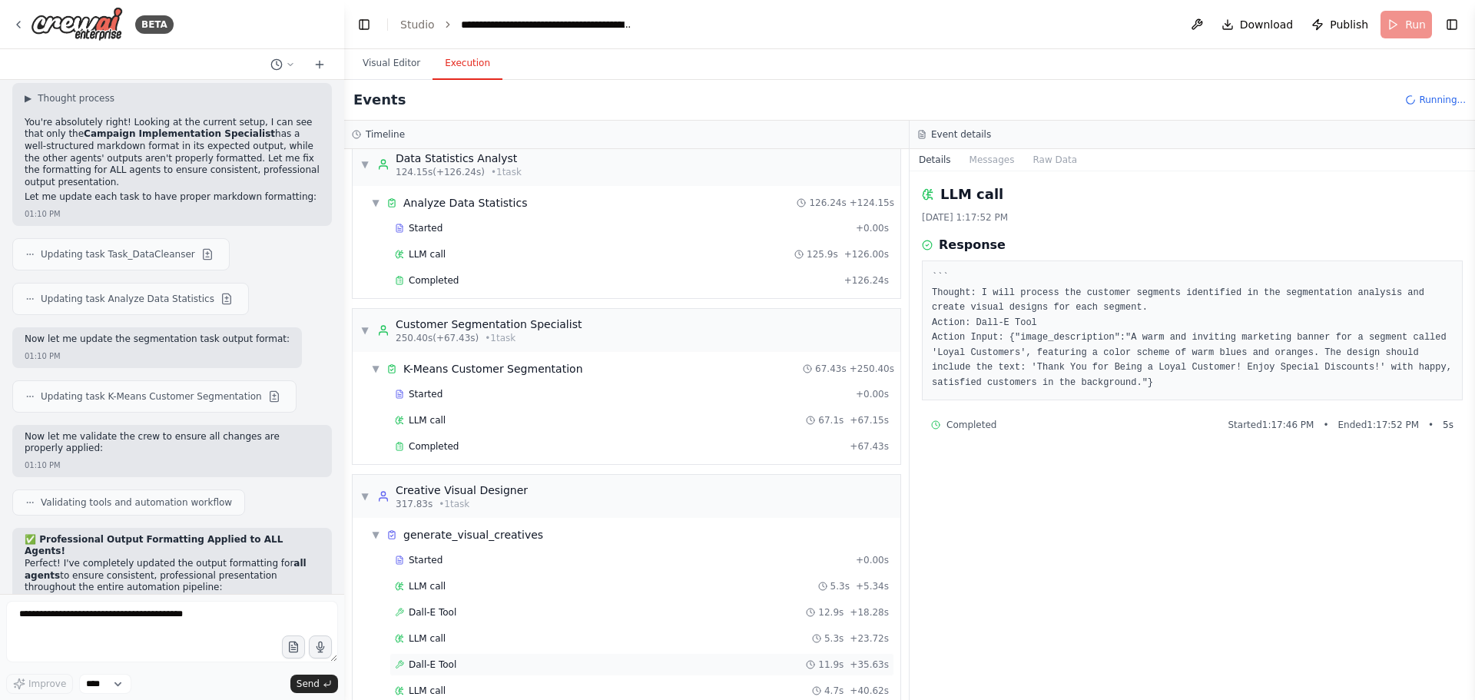
click at [428, 668] on span "Dall-E Tool" at bounding box center [433, 664] width 48 height 12
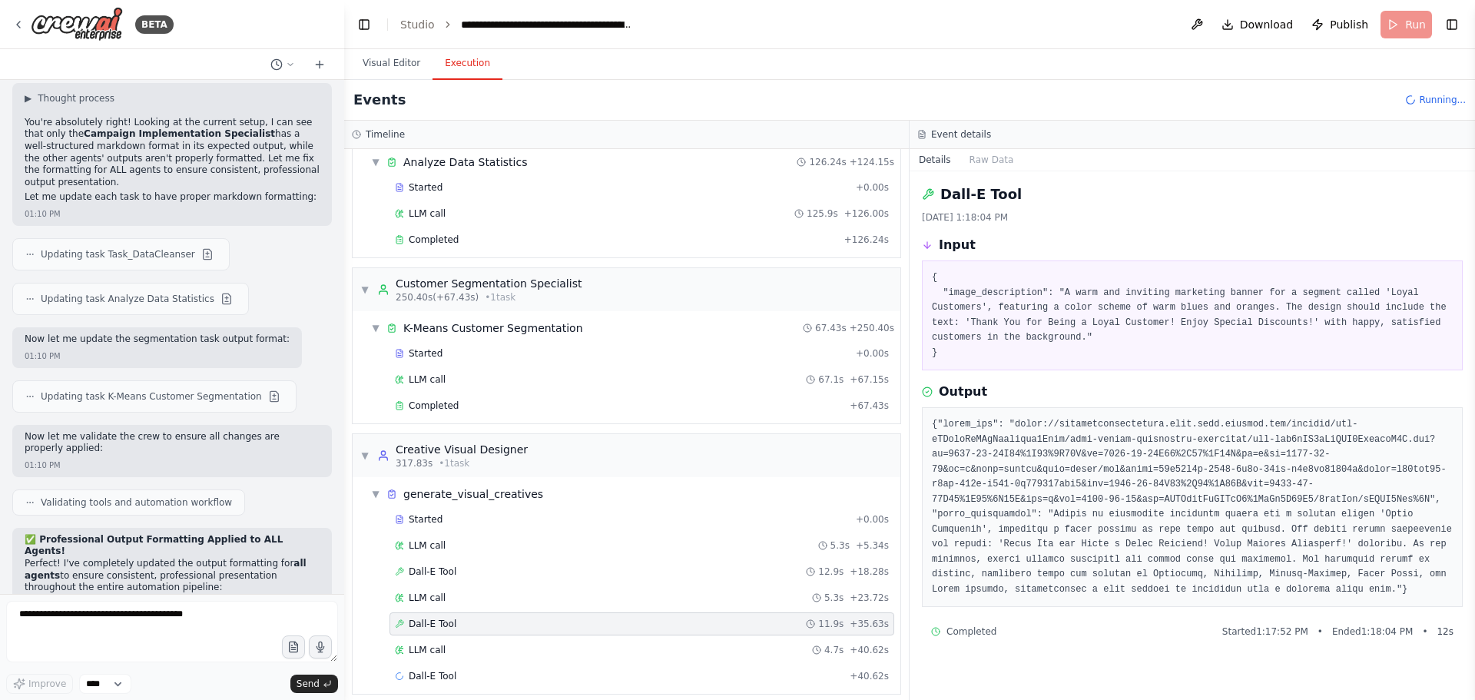
scroll to position [337, 0]
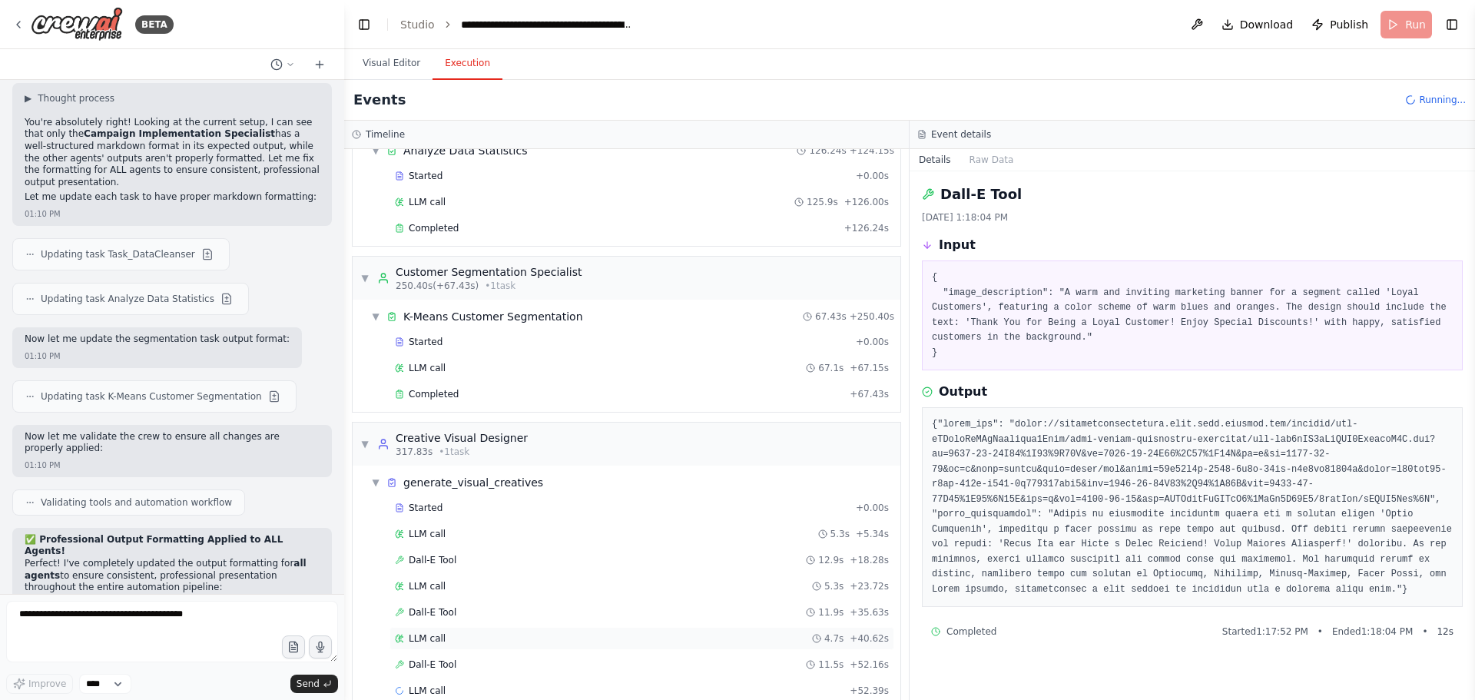
click at [454, 645] on div "LLM call 4.7s + 40.62s" at bounding box center [641, 638] width 505 height 23
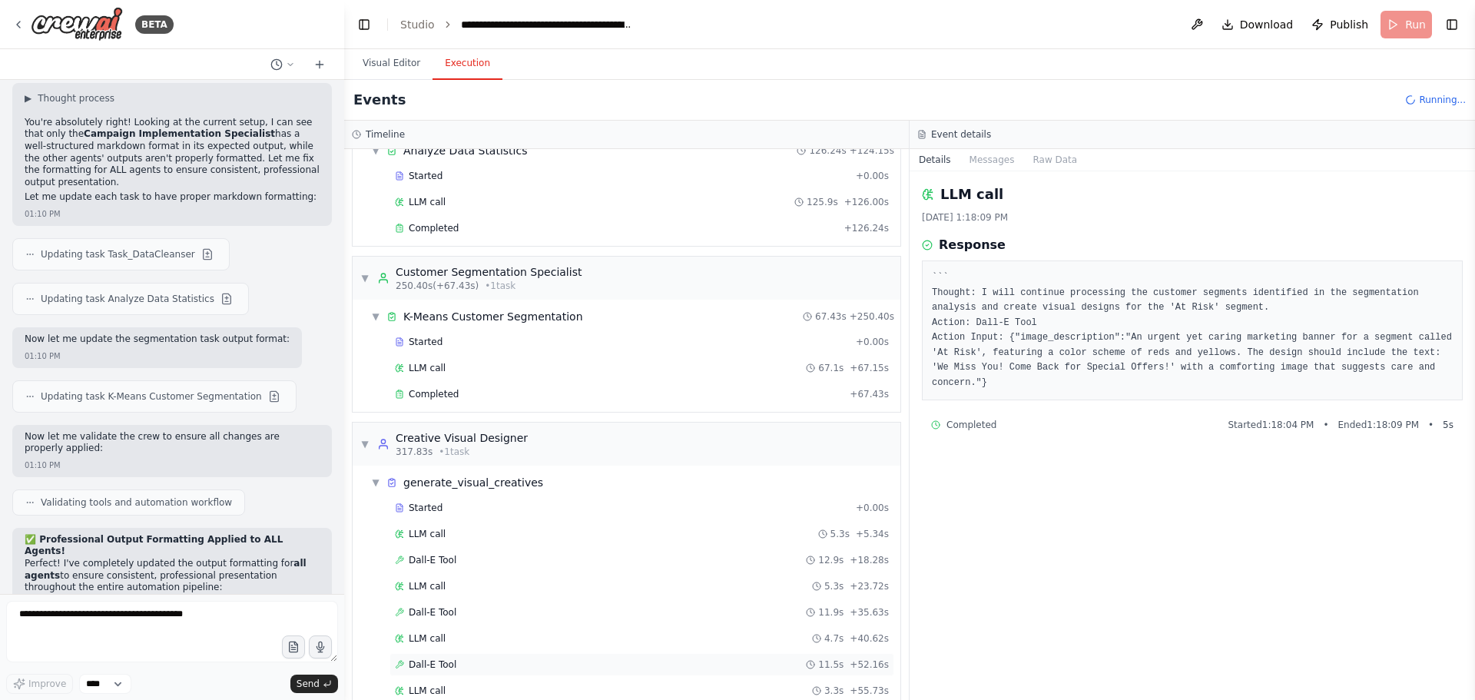
scroll to position [389, 0]
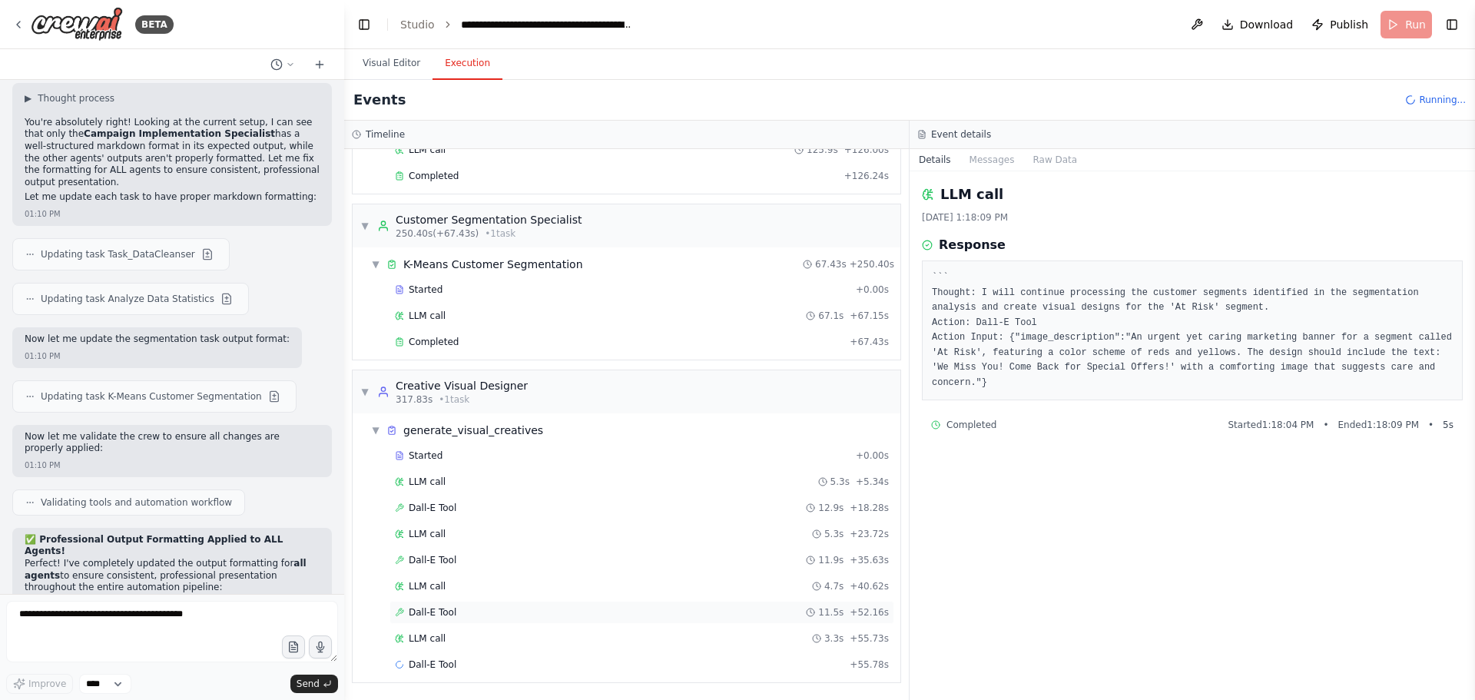
click at [453, 661] on div "Dall-E Tool + 55.78s" at bounding box center [642, 664] width 494 height 12
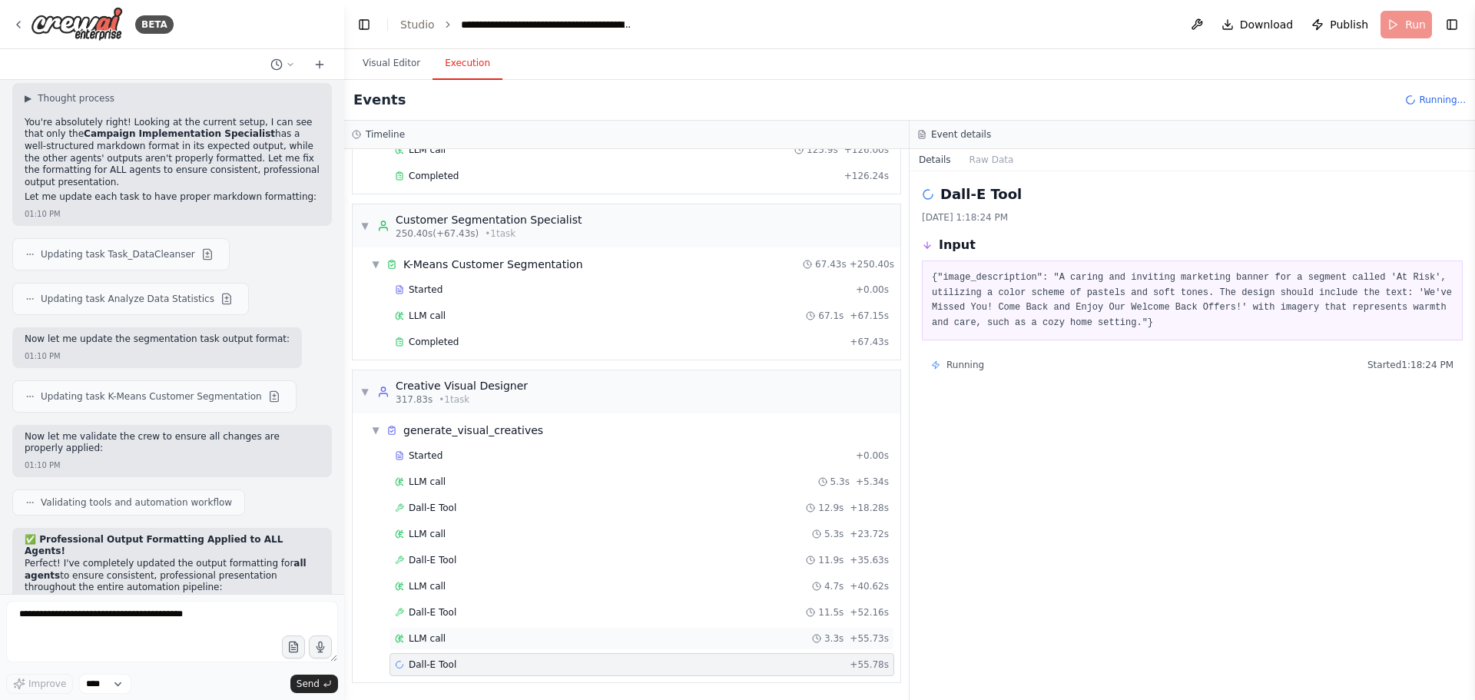
click at [461, 641] on div "LLM call 3.3s + 55.73s" at bounding box center [642, 638] width 494 height 12
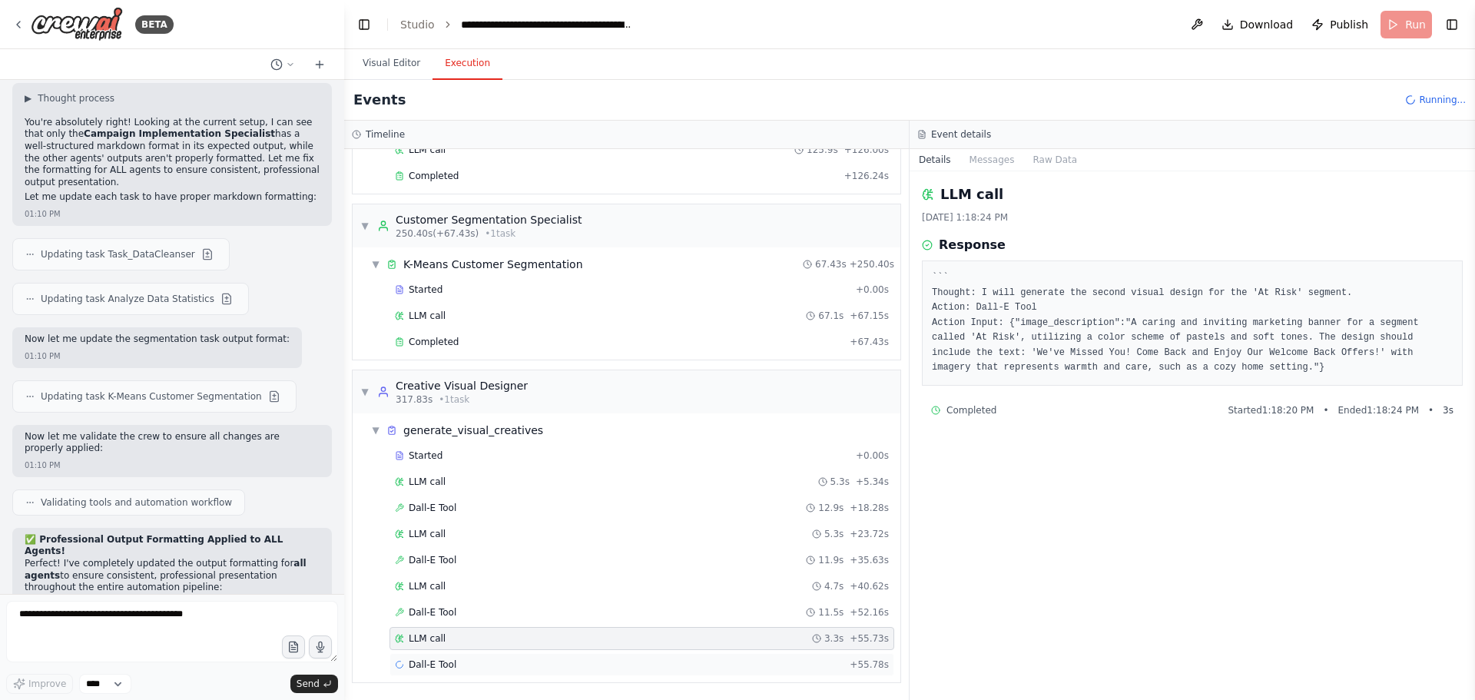
click at [460, 658] on div "Dall-E Tool + 55.78s" at bounding box center [642, 664] width 494 height 12
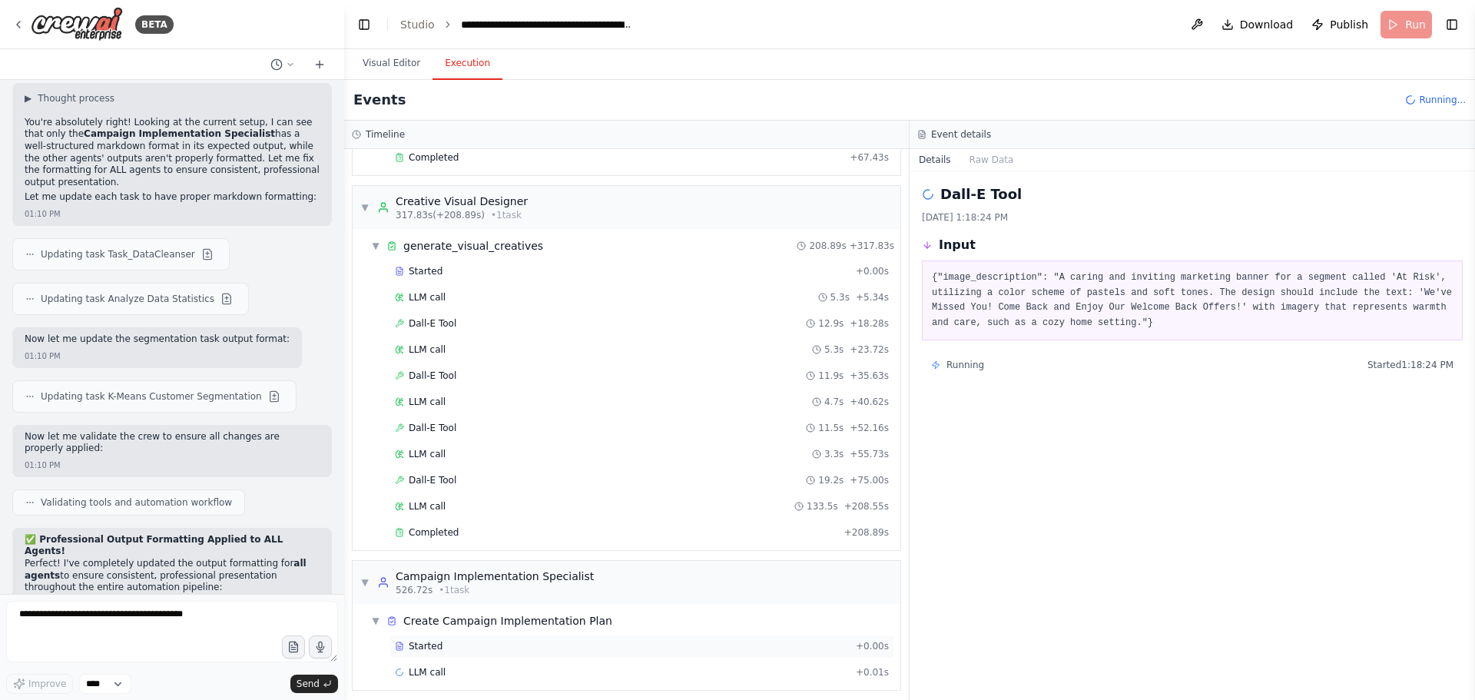
scroll to position [582, 0]
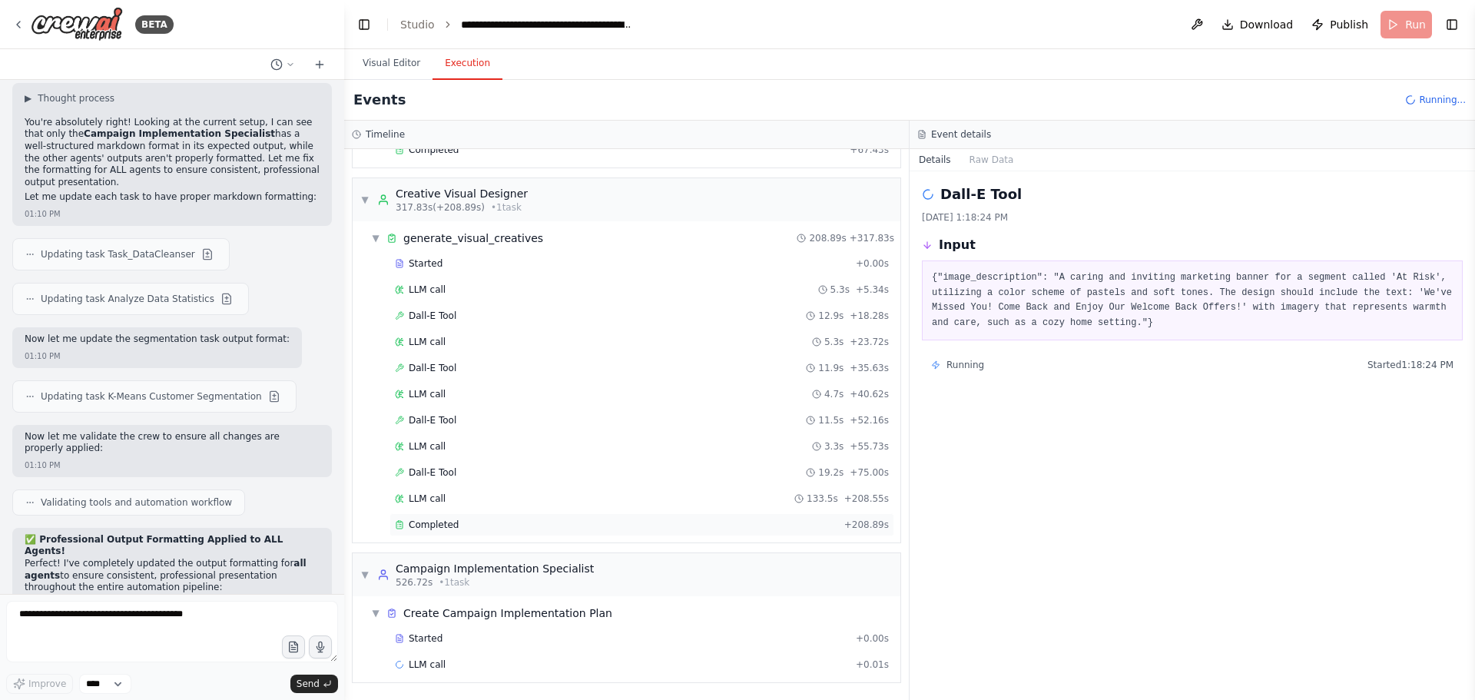
click at [470, 525] on div "Completed" at bounding box center [616, 525] width 443 height 12
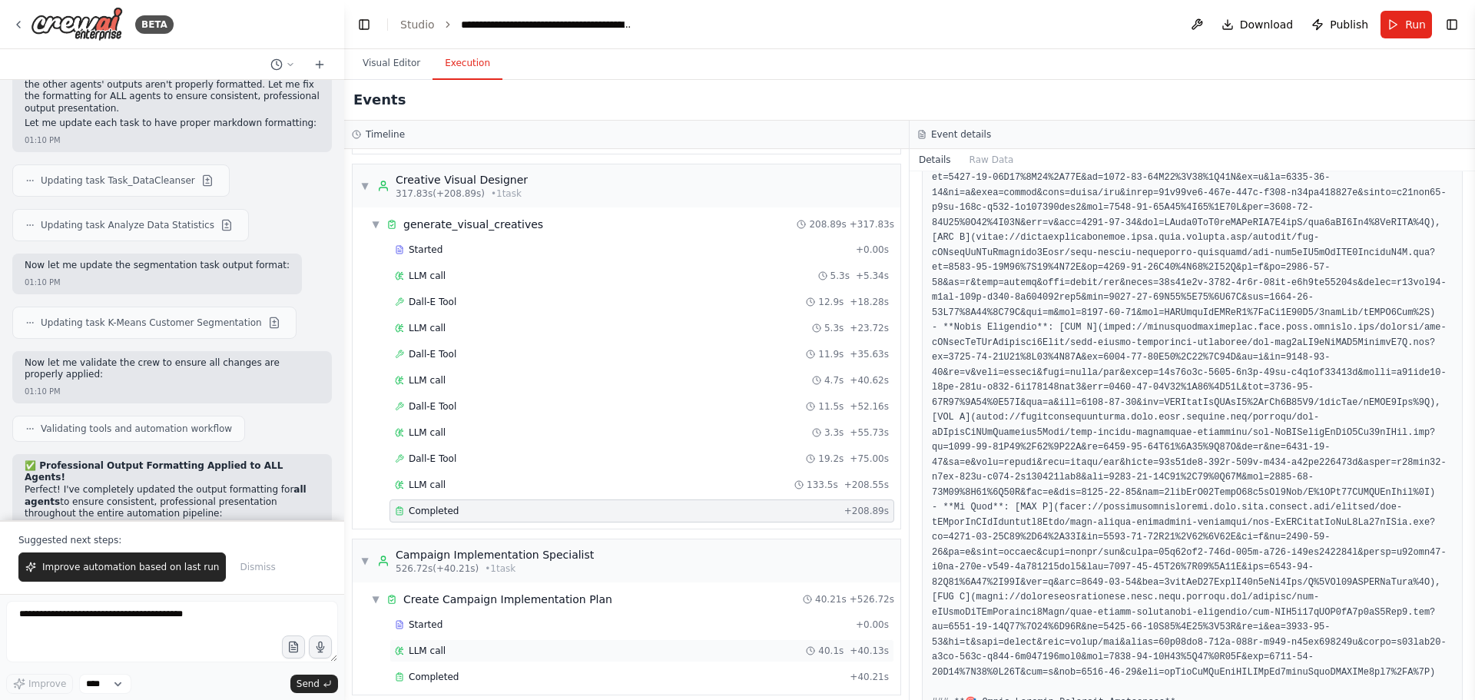
scroll to position [608, 0]
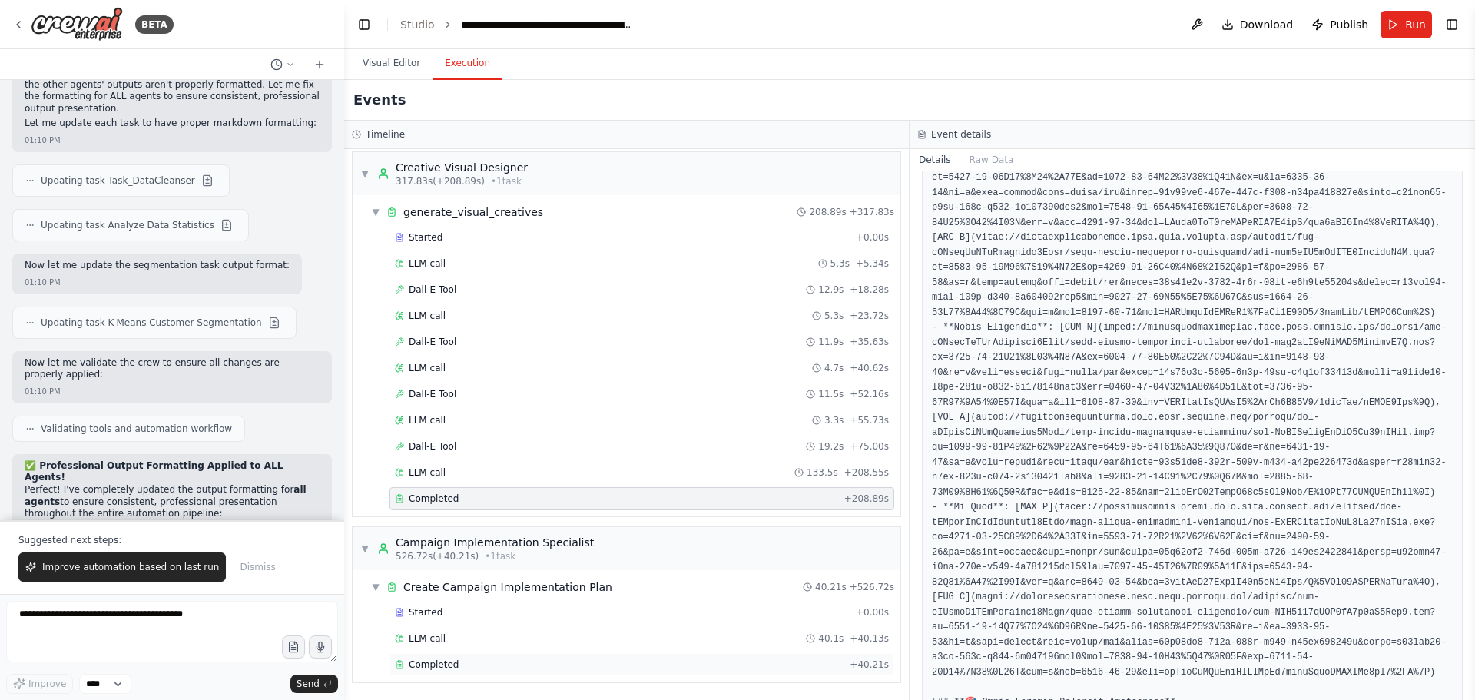
click at [505, 665] on div "Completed" at bounding box center [619, 664] width 449 height 12
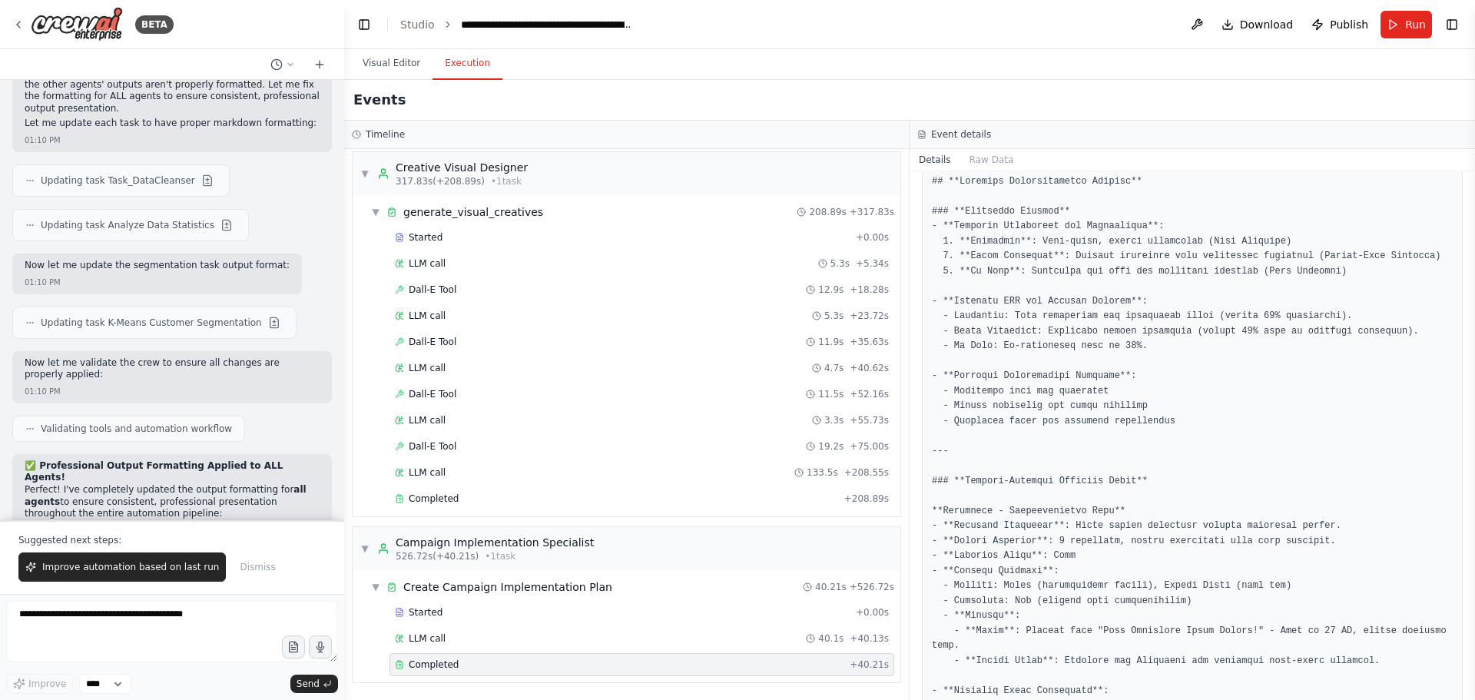
scroll to position [927, 0]
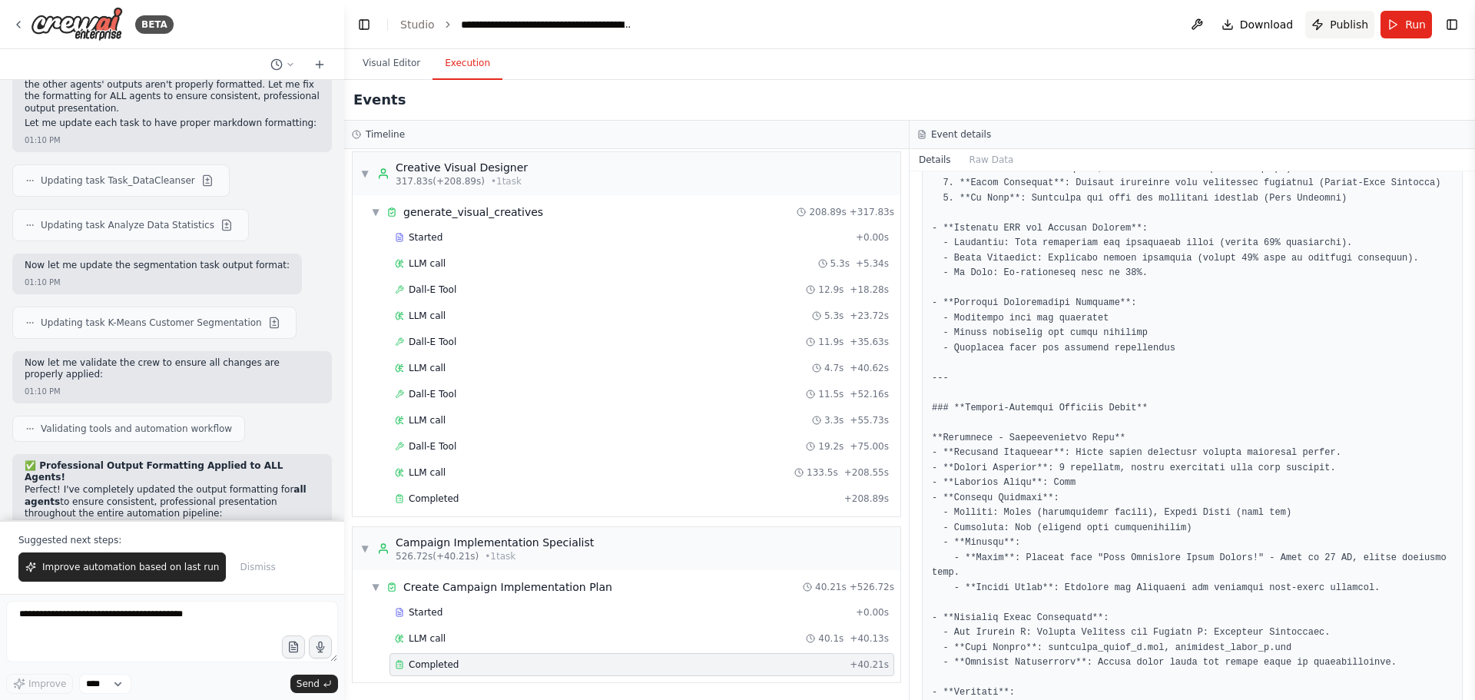
click at [1334, 27] on span "Publish" at bounding box center [1349, 24] width 38 height 15
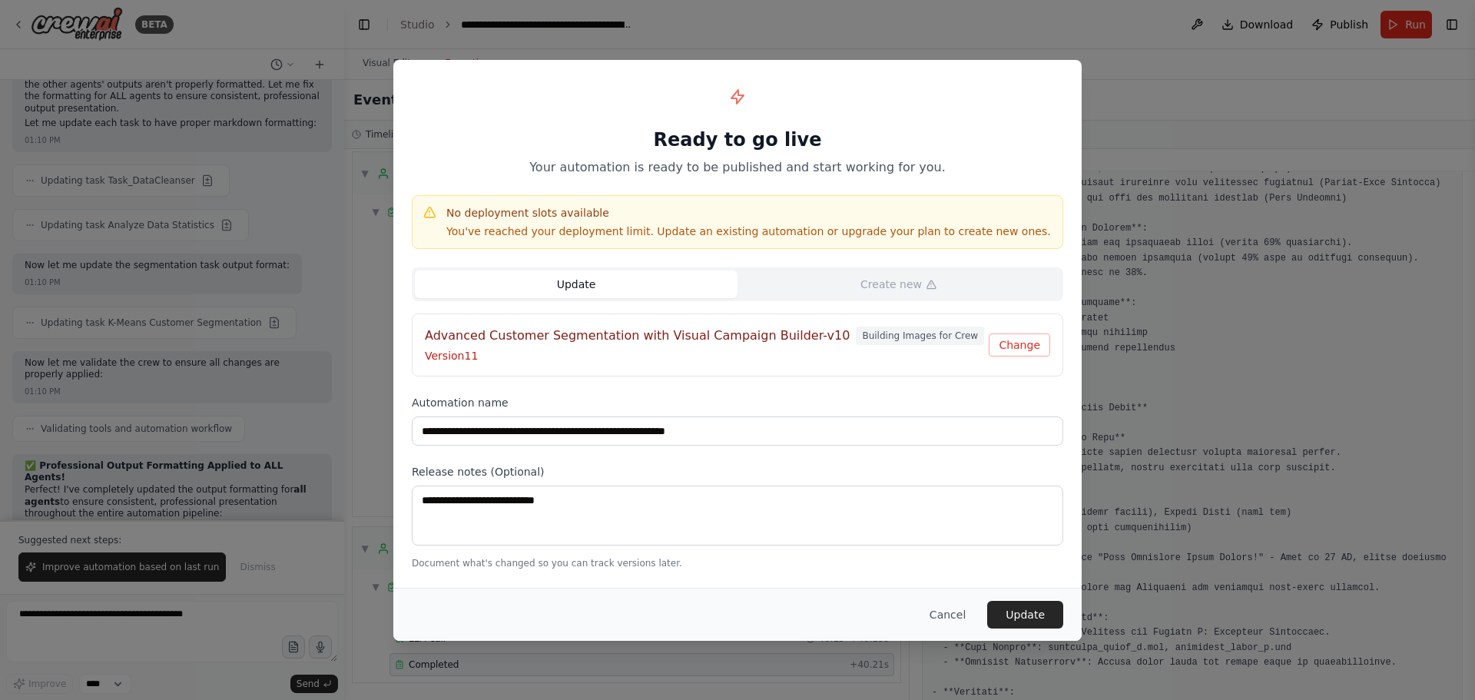
click at [584, 280] on button "Update" at bounding box center [576, 284] width 323 height 28
click at [963, 619] on button "Cancel" at bounding box center [947, 615] width 61 height 28
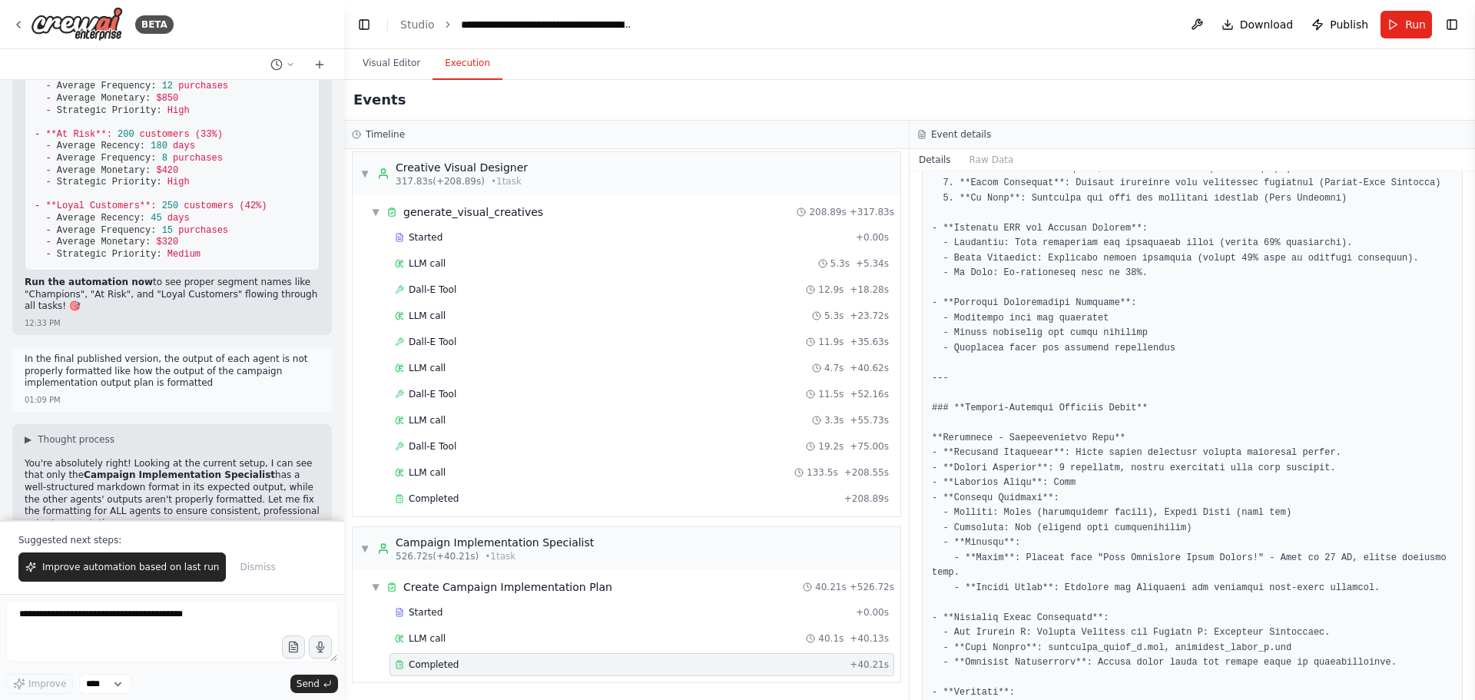
scroll to position [41178, 0]
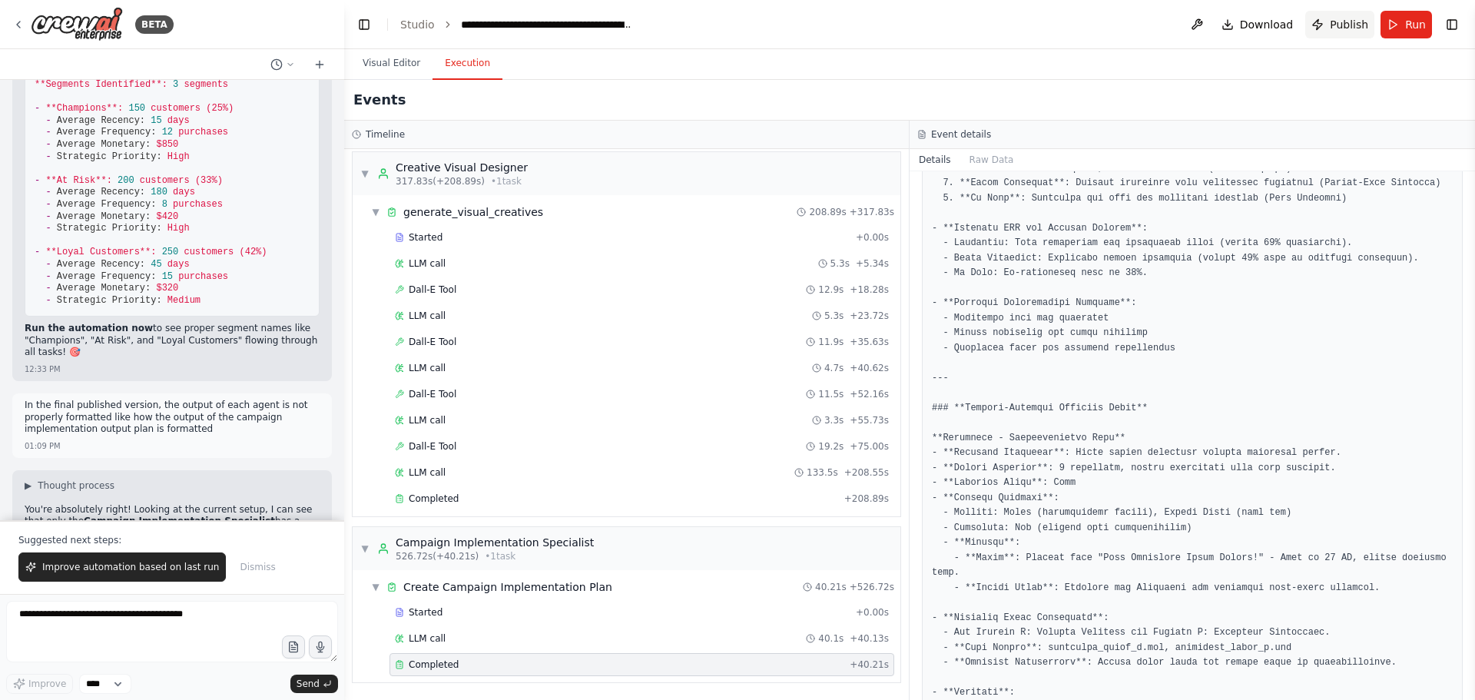
click at [1347, 29] on span "Publish" at bounding box center [1349, 24] width 38 height 15
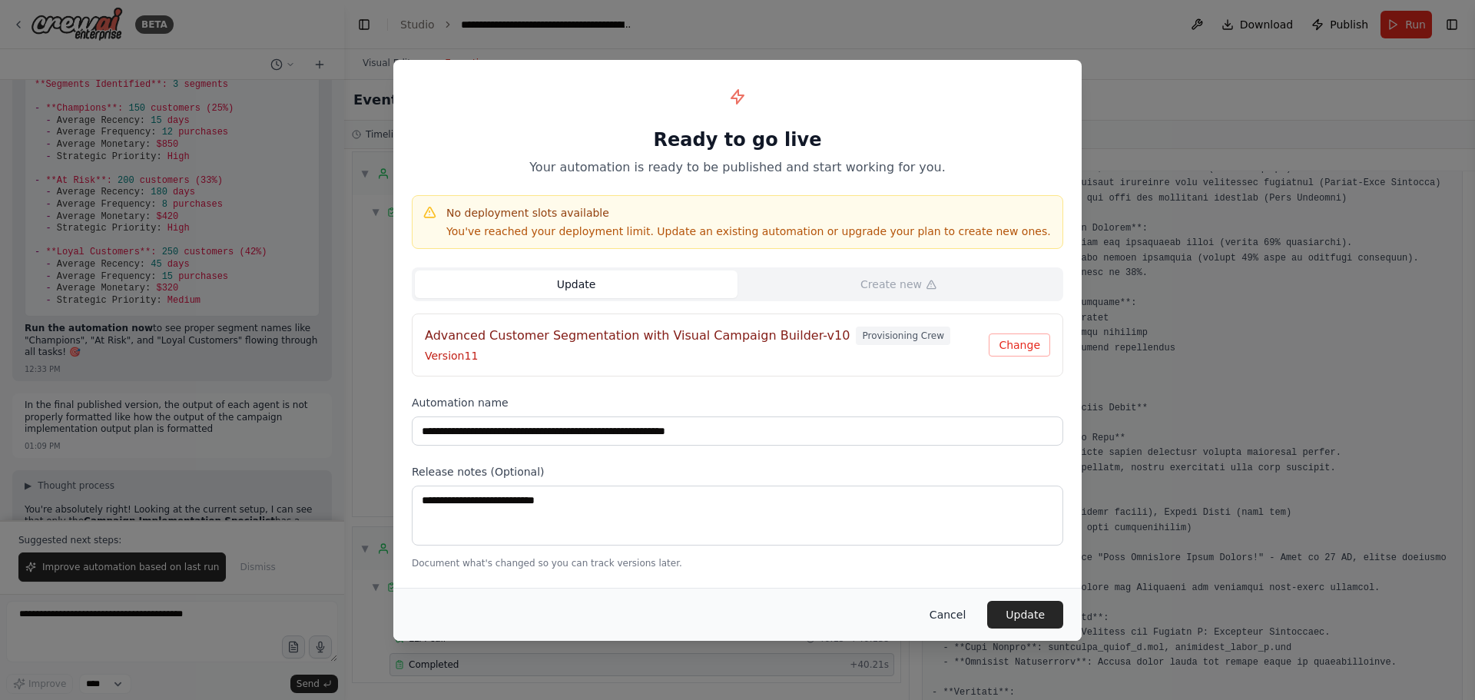
click at [957, 609] on button "Cancel" at bounding box center [947, 615] width 61 height 28
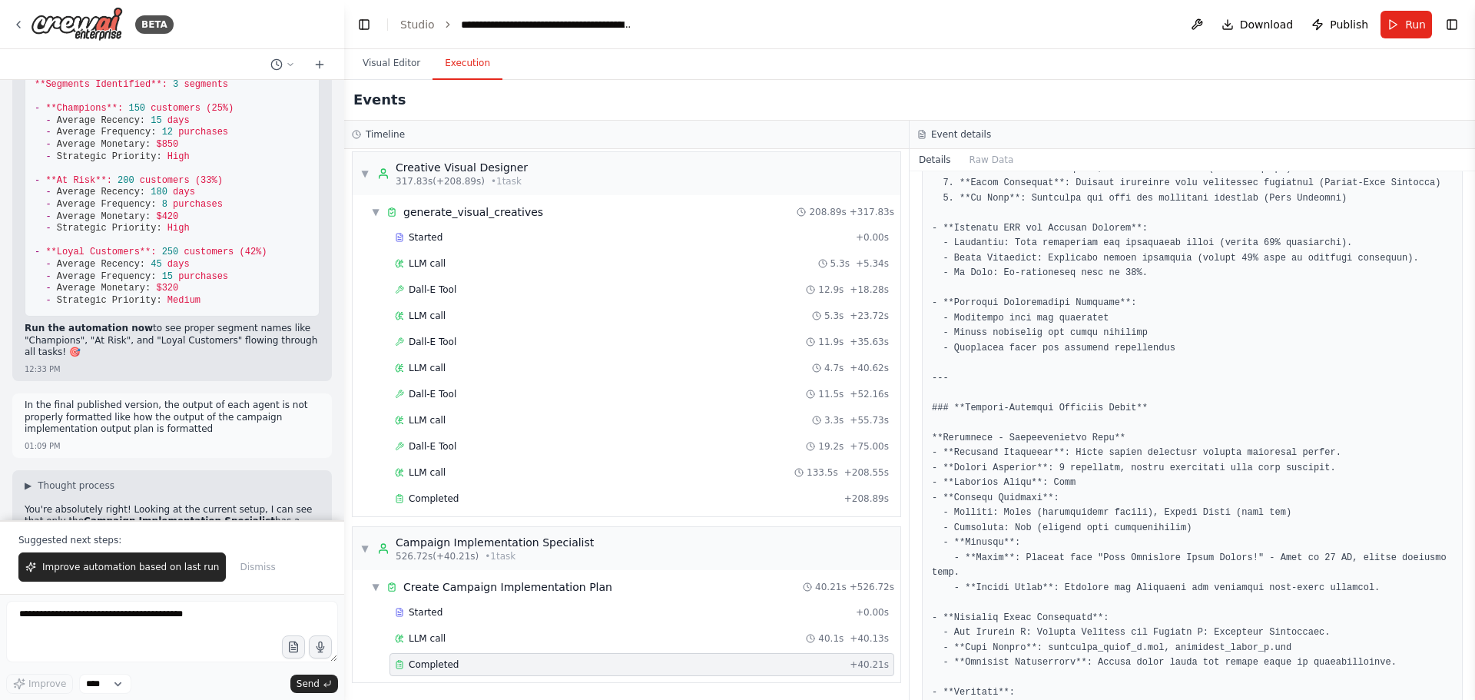
click at [1285, 25] on span "Download" at bounding box center [1267, 24] width 54 height 15
click at [1337, 21] on span "Publish" at bounding box center [1349, 24] width 38 height 15
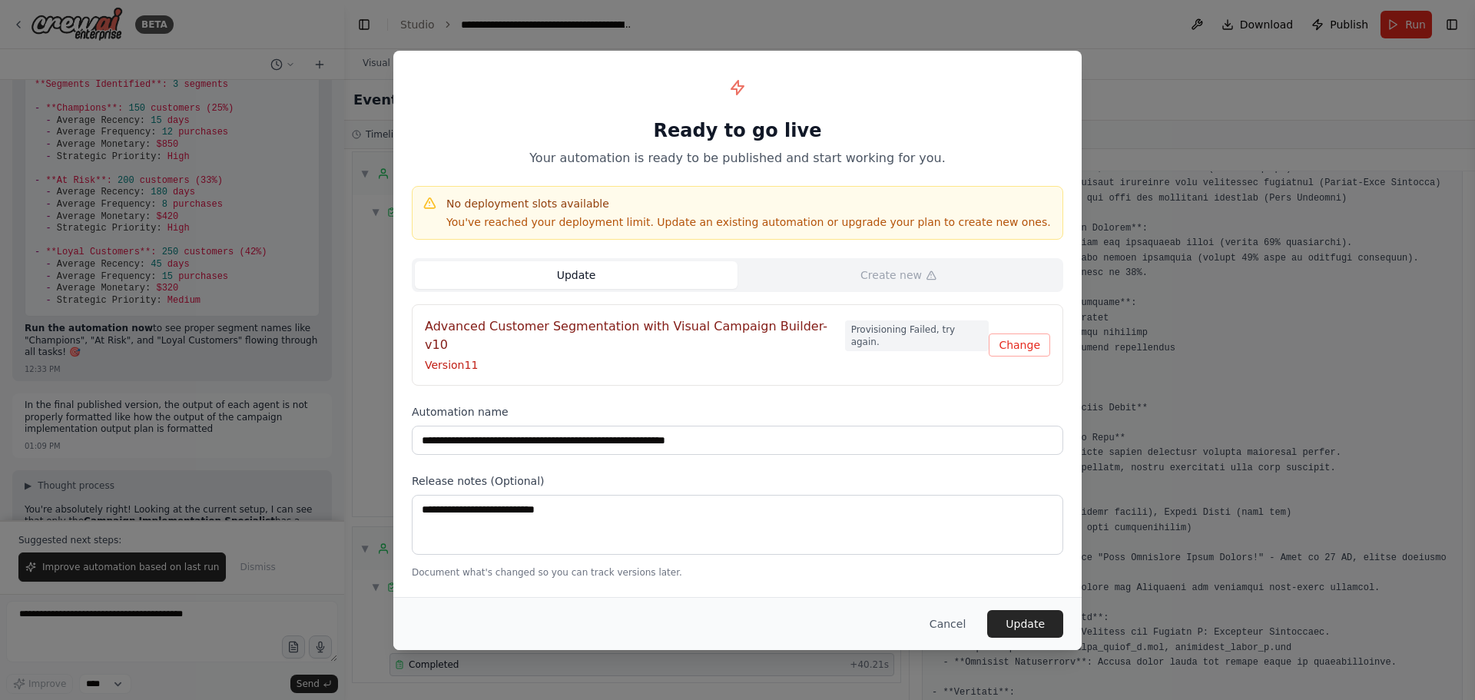
click at [571, 288] on button "Update" at bounding box center [576, 275] width 323 height 28
click at [1035, 351] on button "Change" at bounding box center [1019, 344] width 61 height 23
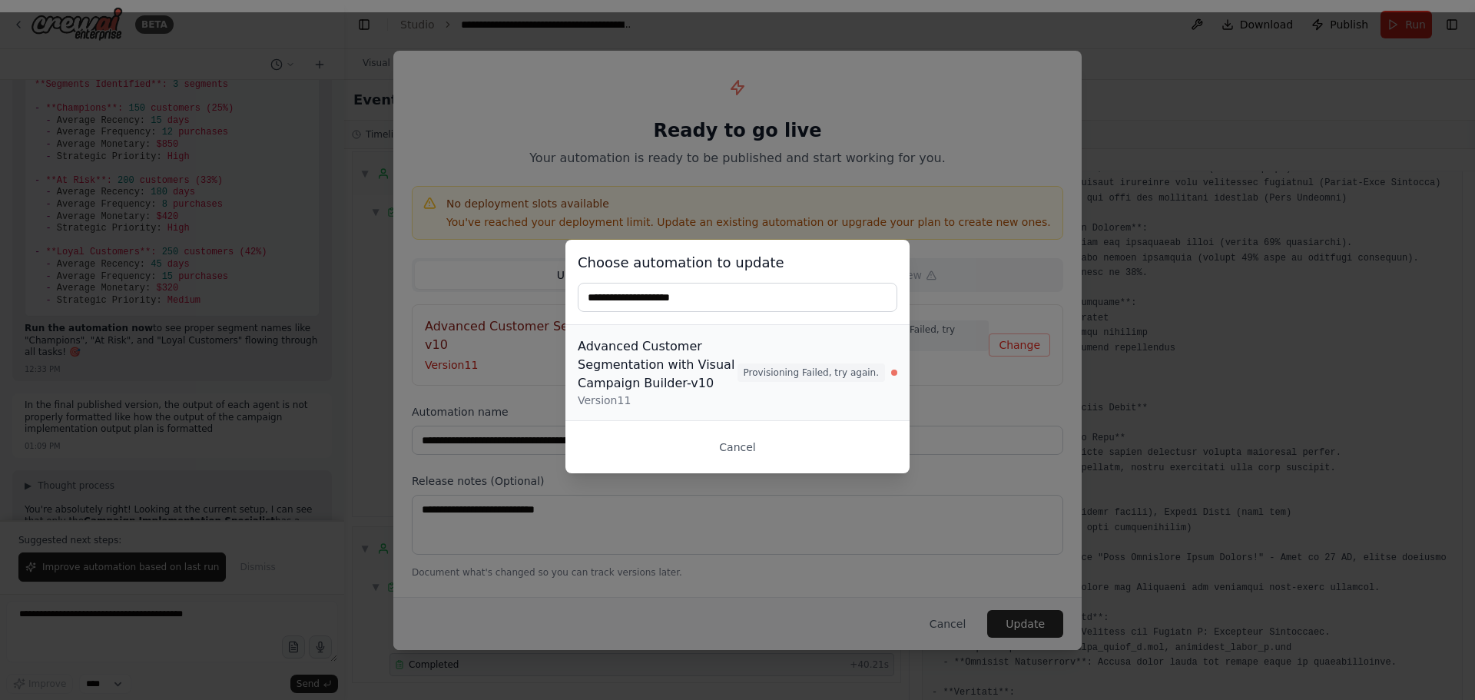
click at [694, 369] on div "Advanced Customer Segmentation with Visual Campaign Builder-v10" at bounding box center [658, 364] width 160 height 55
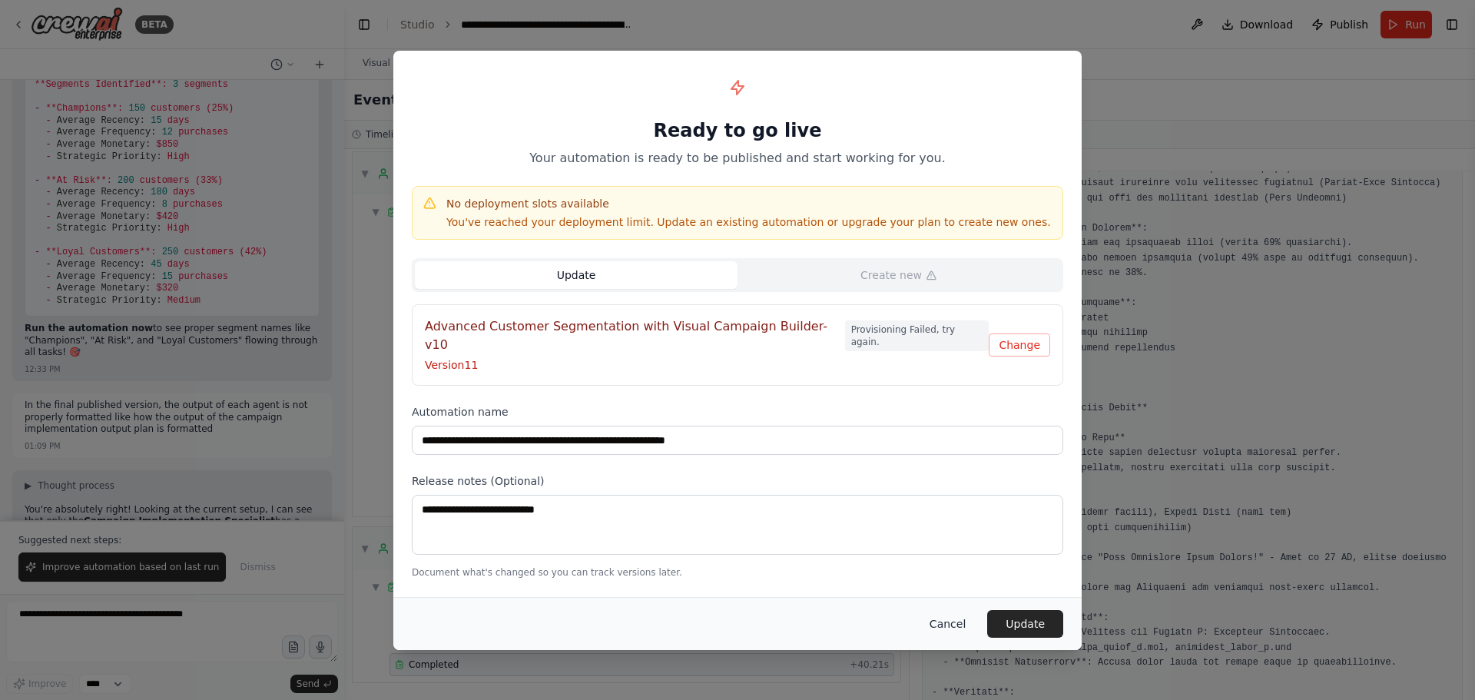
click at [946, 617] on button "Cancel" at bounding box center [947, 624] width 61 height 28
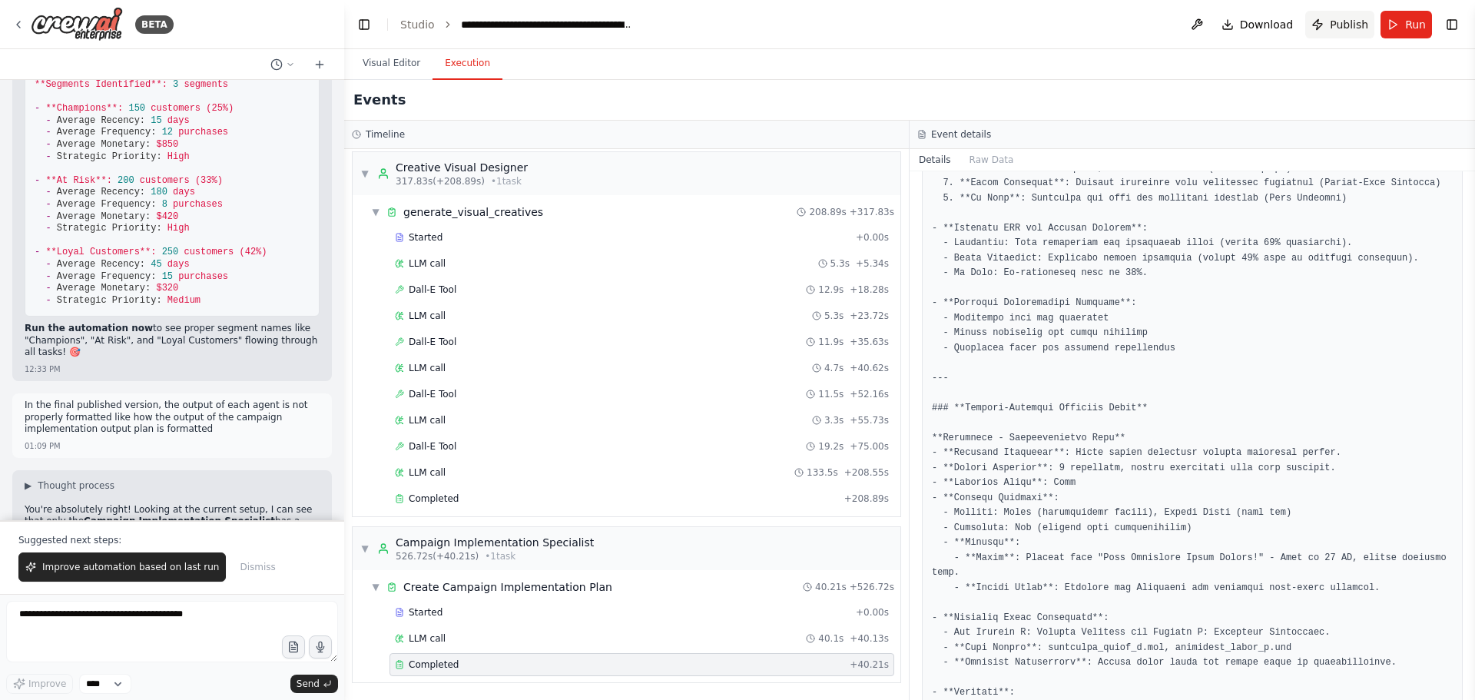
click at [1355, 33] on button "Publish" at bounding box center [1339, 25] width 69 height 28
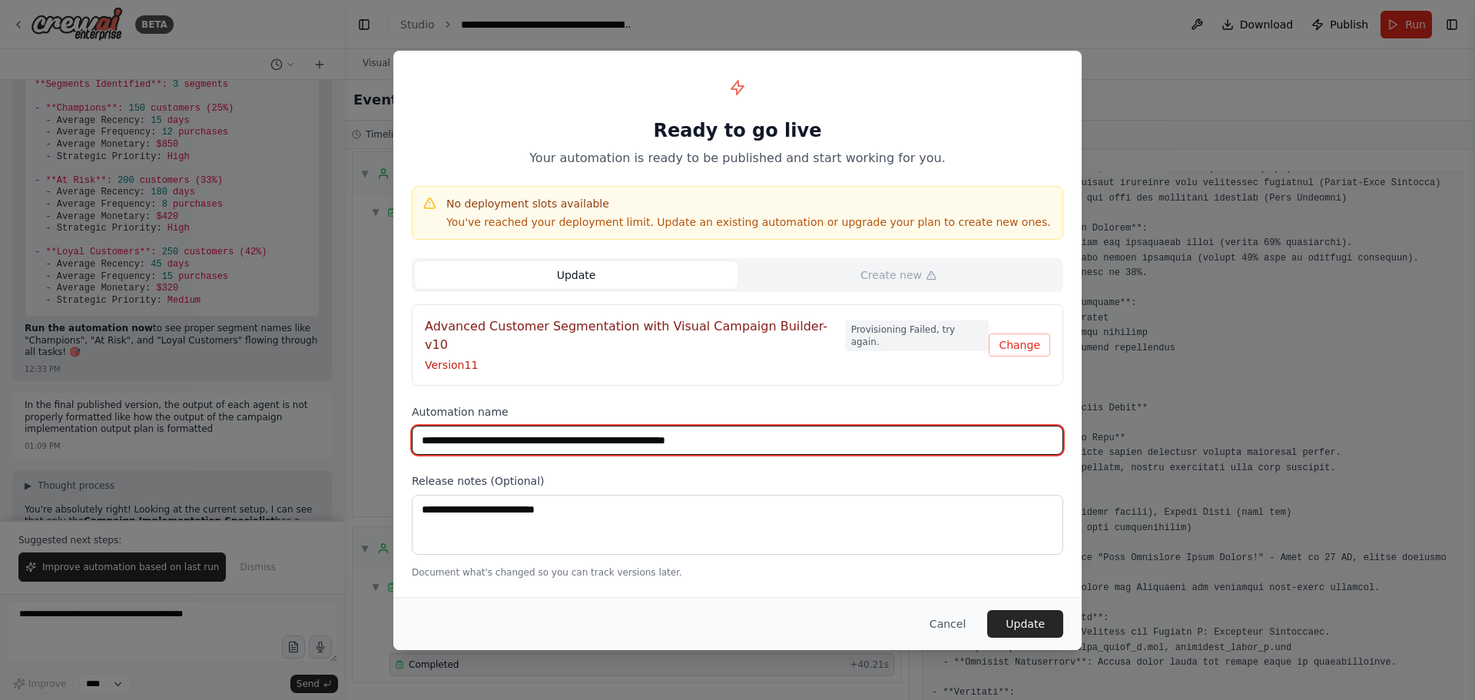
click at [790, 427] on input "**********" at bounding box center [737, 440] width 651 height 29
type input "**********"
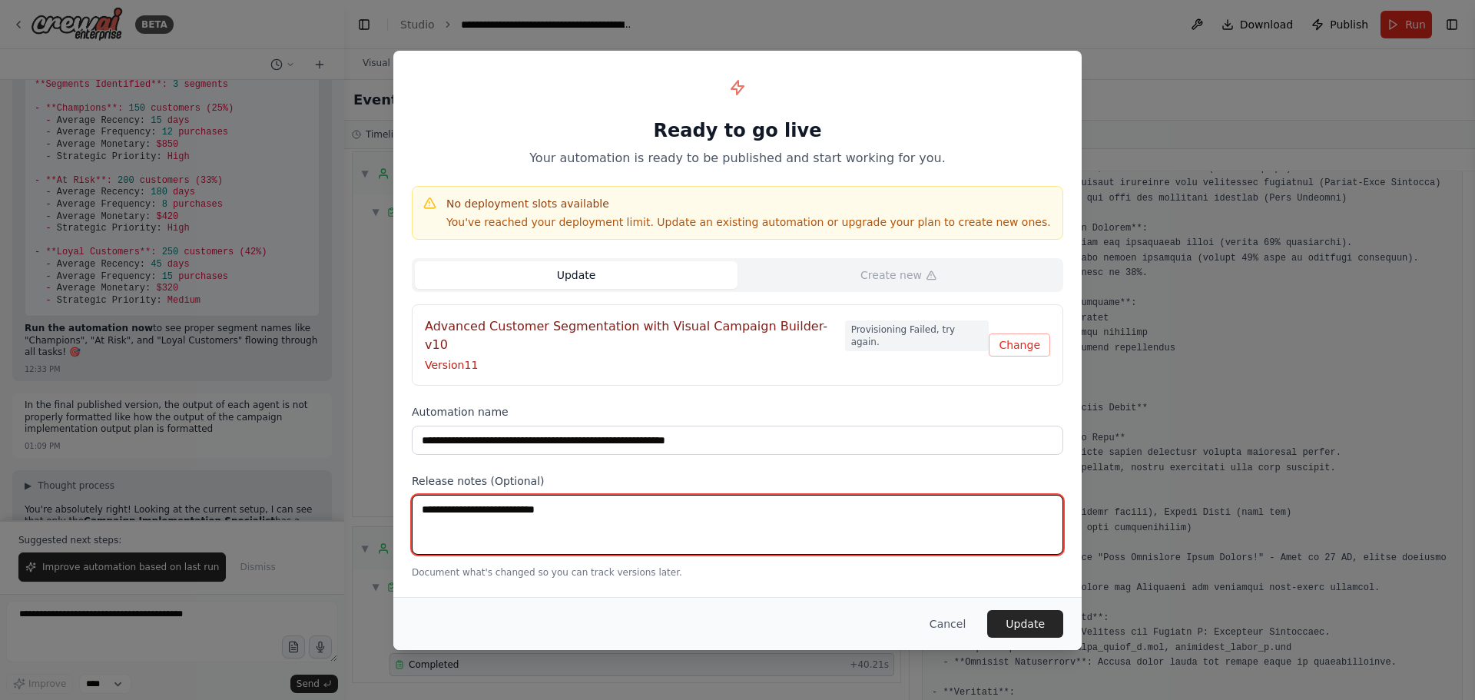
click at [570, 496] on textarea at bounding box center [737, 525] width 651 height 60
type textarea "**********"
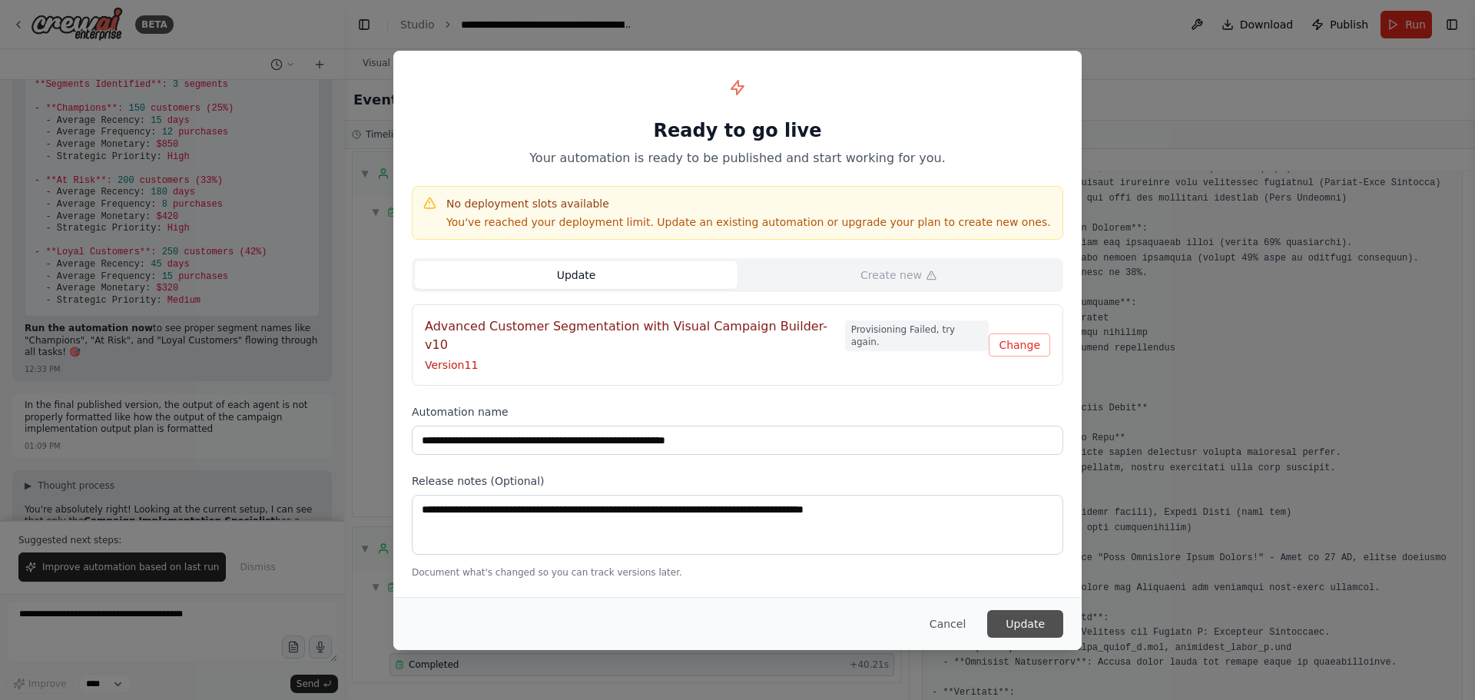
click at [1037, 612] on button "Update" at bounding box center [1025, 624] width 76 height 28
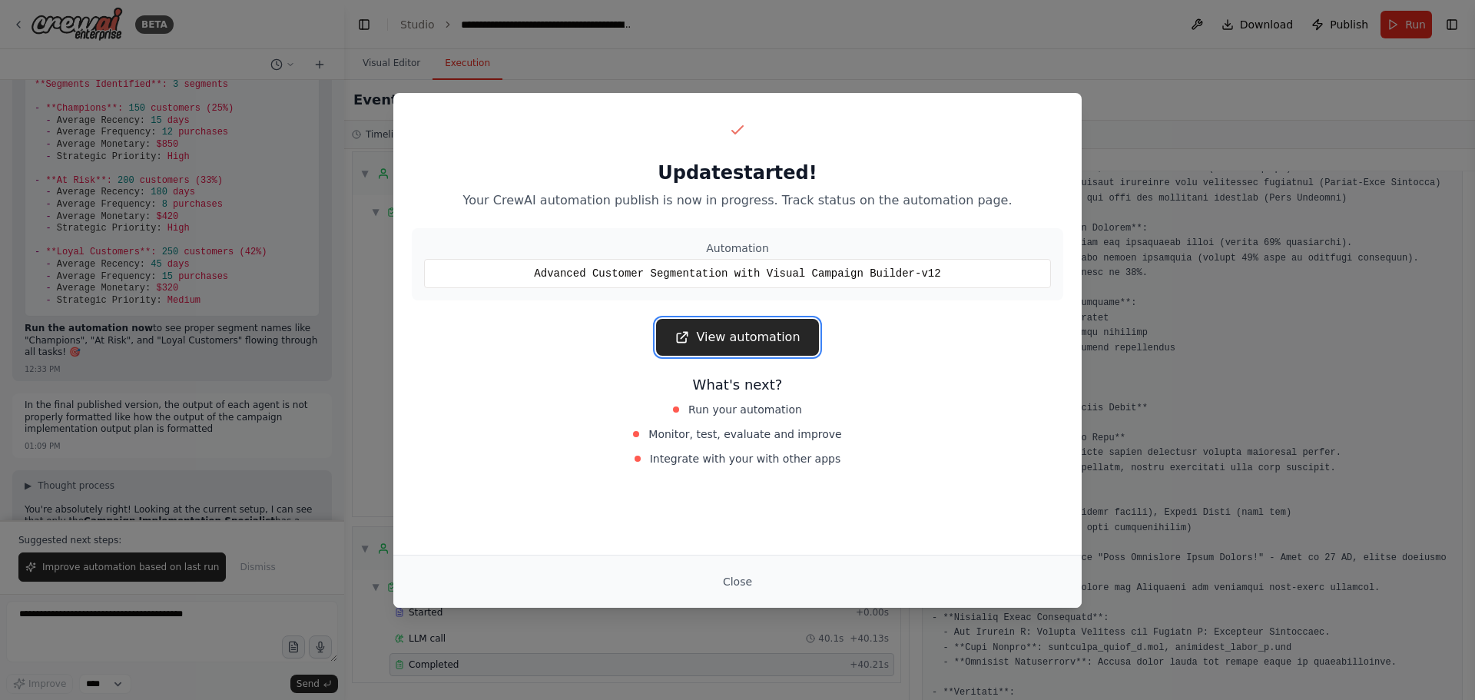
click at [741, 342] on link "View automation" at bounding box center [737, 337] width 162 height 37
click at [751, 334] on link "View automation" at bounding box center [737, 337] width 162 height 37
click at [754, 338] on link "View automation" at bounding box center [737, 337] width 162 height 37
click at [728, 575] on button "Close" at bounding box center [738, 582] width 54 height 28
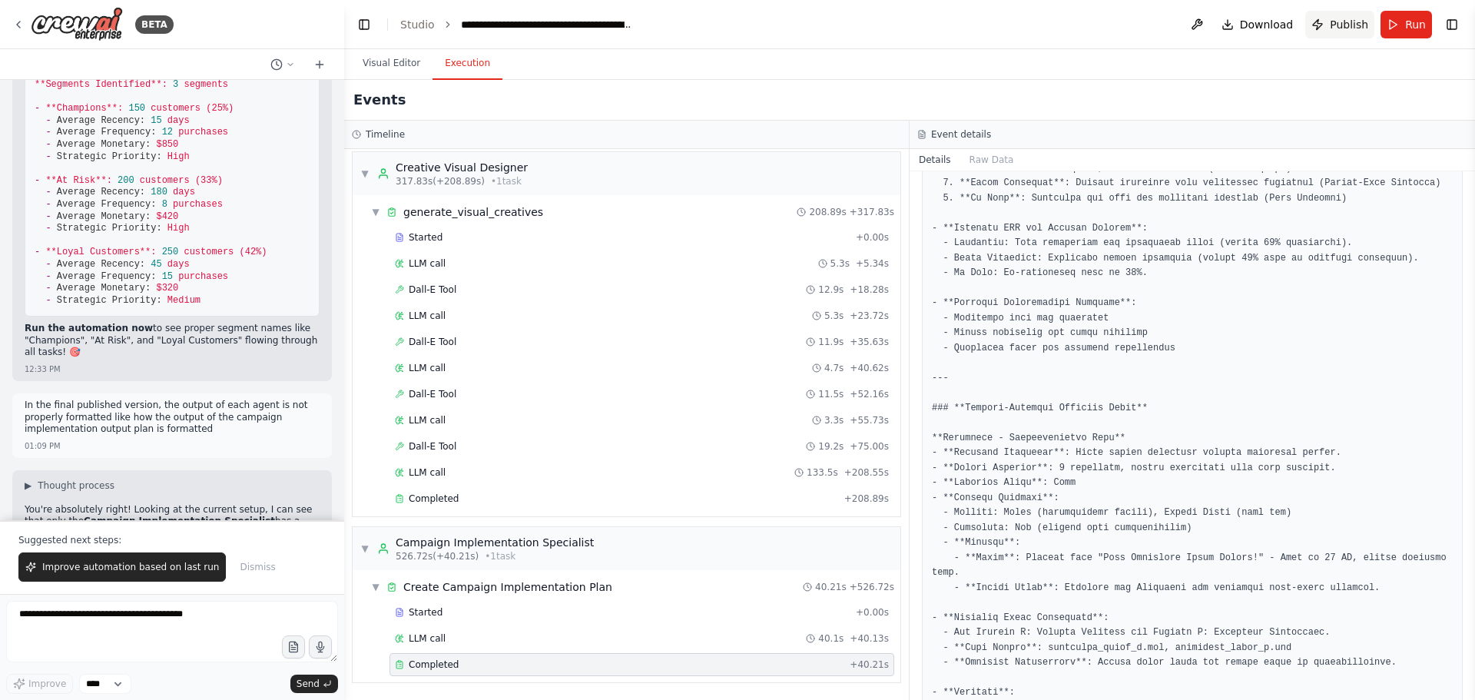
click at [1340, 28] on span "Publish" at bounding box center [1349, 24] width 38 height 15
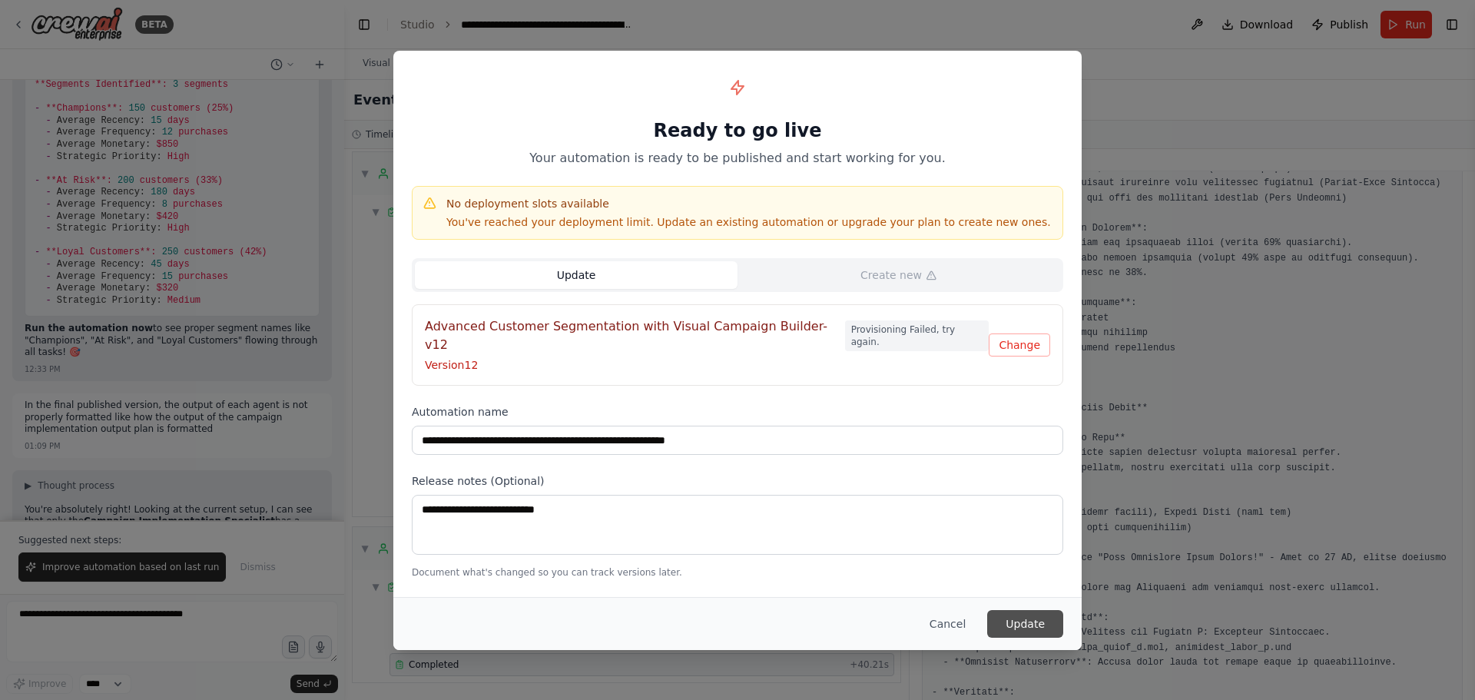
click at [1019, 614] on button "Update" at bounding box center [1025, 624] width 76 height 28
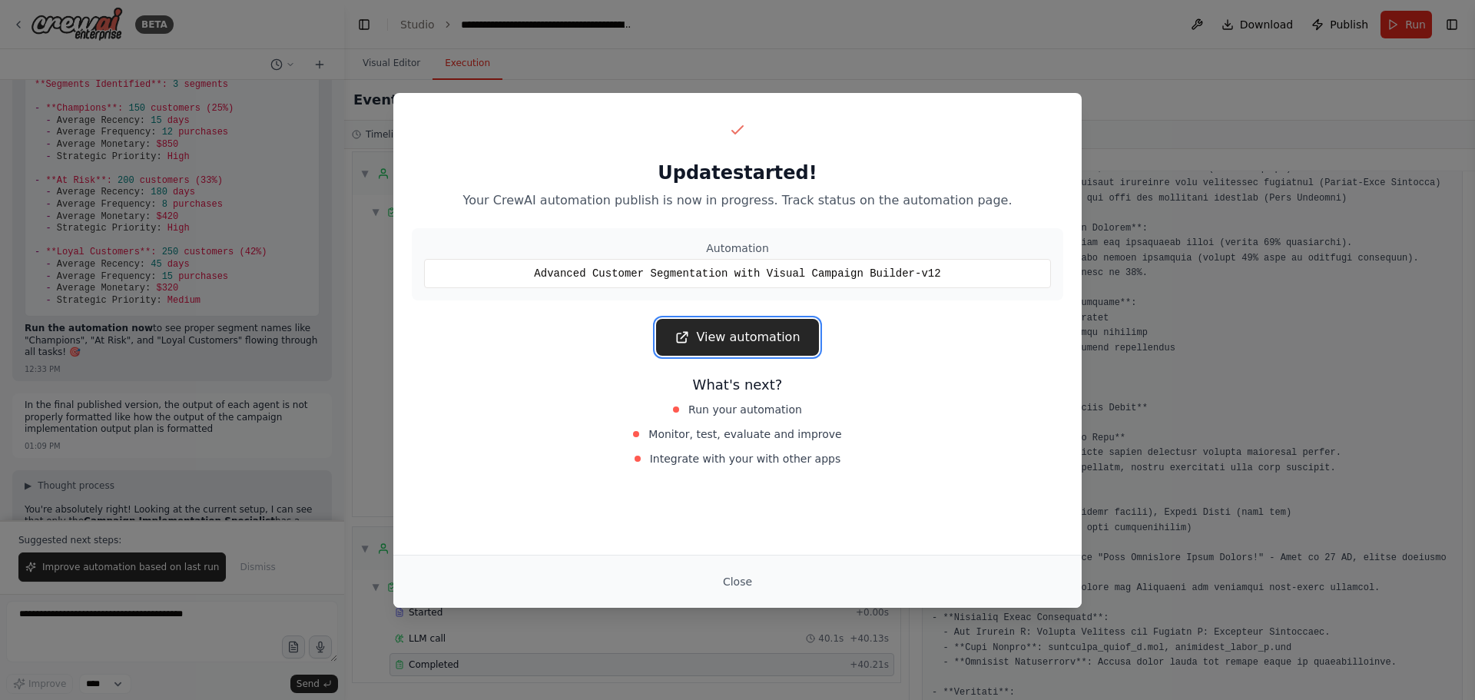
click at [746, 336] on link "View automation" at bounding box center [737, 337] width 162 height 37
click at [900, 38] on div "Update started! Your CrewAI automation publish is now in progress. Track status…" at bounding box center [737, 350] width 1475 height 700
click at [749, 578] on button "Close" at bounding box center [738, 582] width 54 height 28
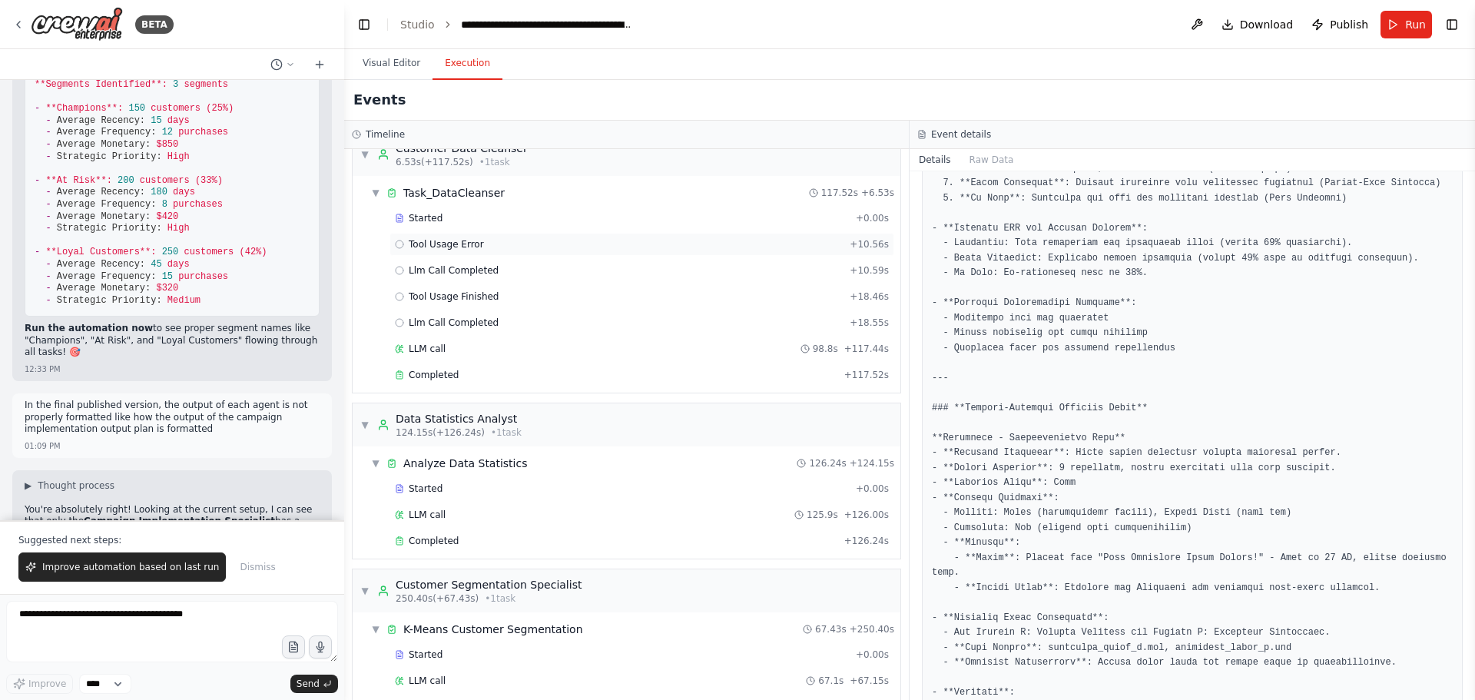
scroll to position [0, 0]
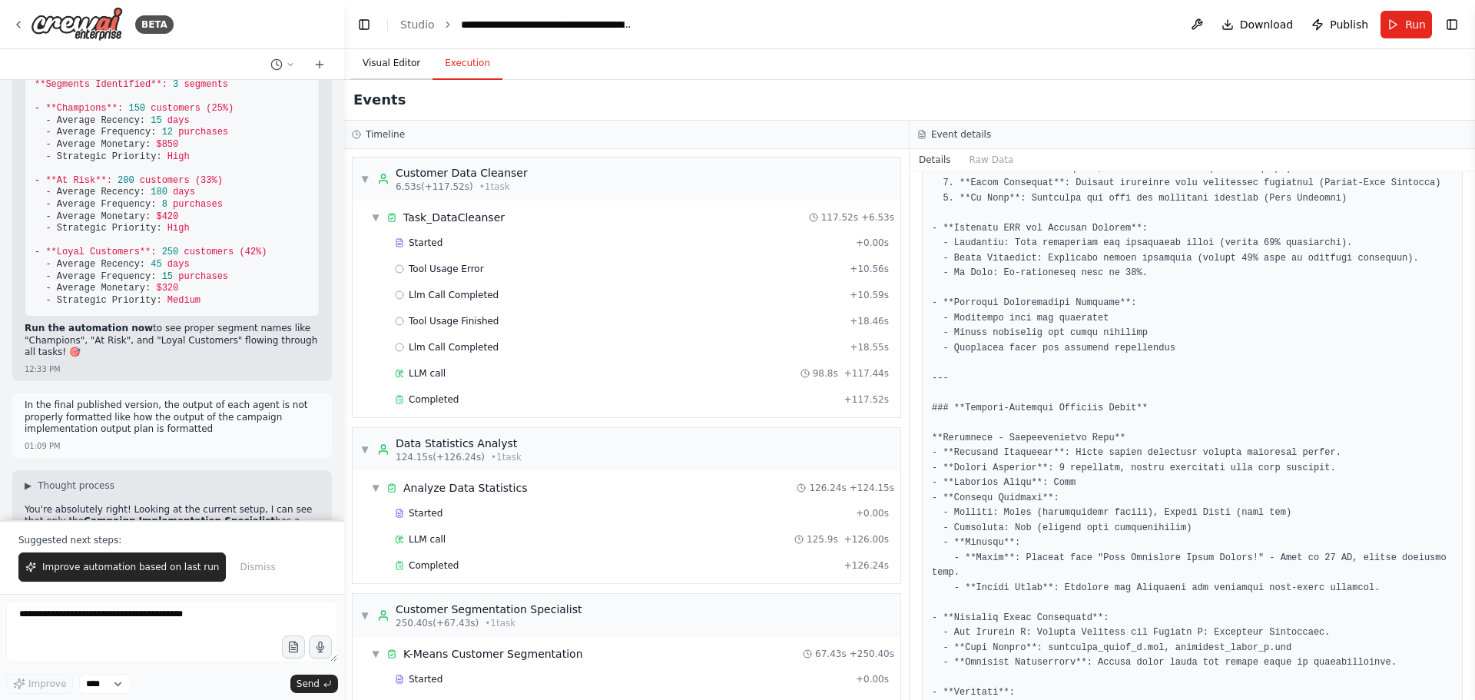
click at [372, 74] on button "Visual Editor" at bounding box center [391, 64] width 82 height 32
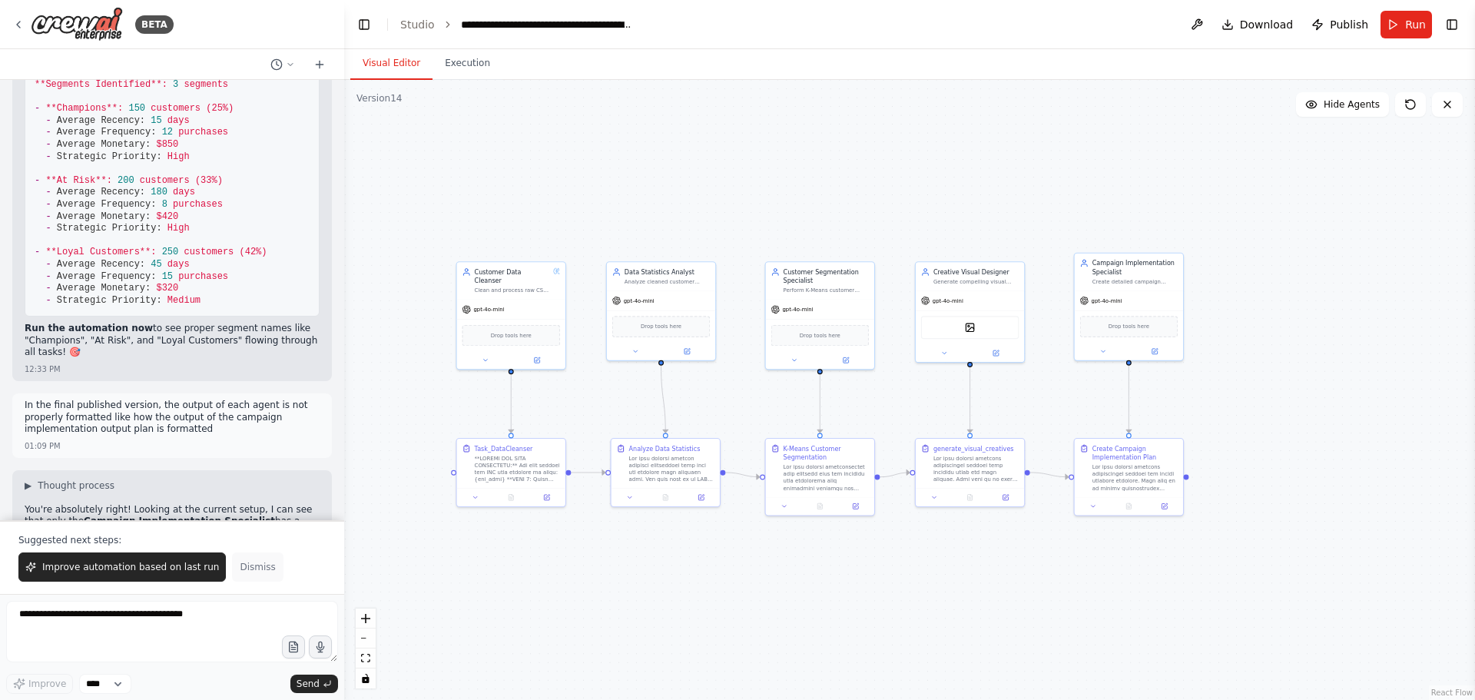
click at [239, 574] on button "Dismiss" at bounding box center [257, 566] width 51 height 29
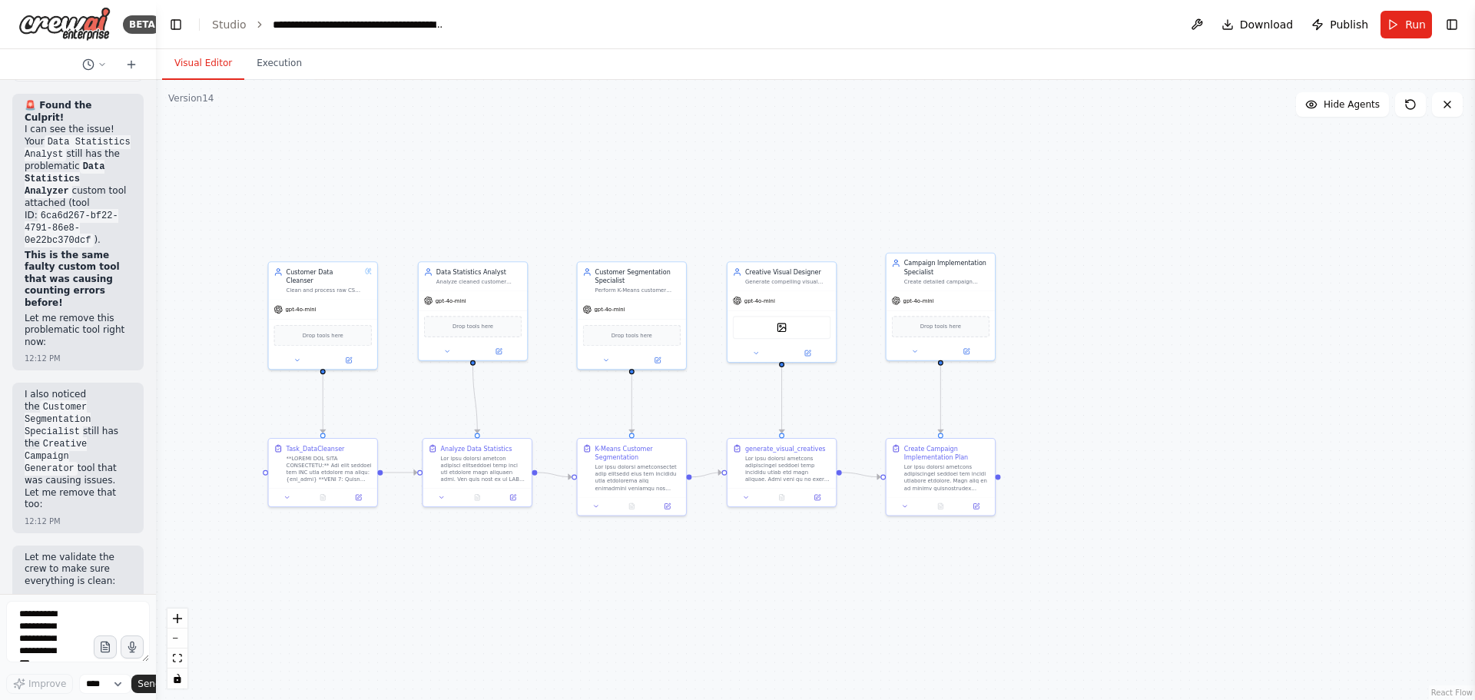
scroll to position [84391, 0]
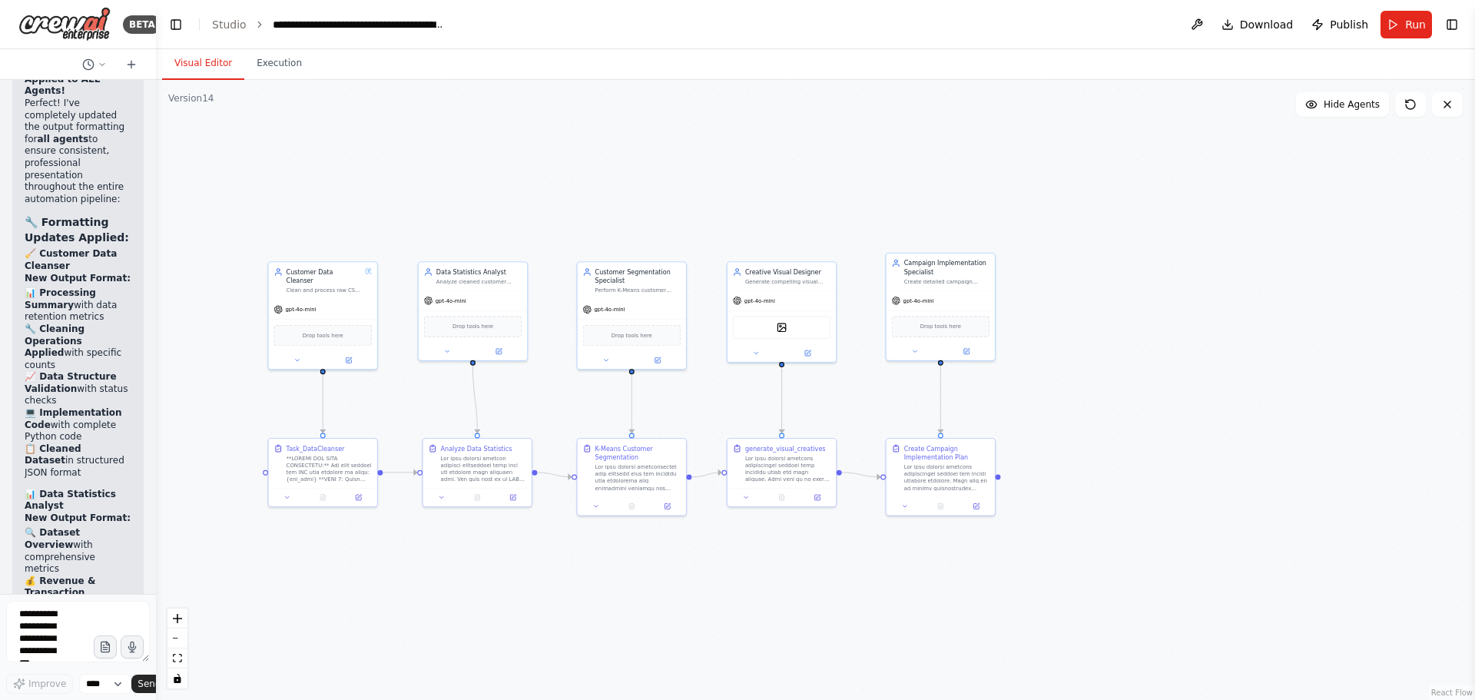
drag, startPoint x: 339, startPoint y: 101, endPoint x: 22, endPoint y: 117, distance: 317.6
click at [22, 117] on div "BETA Hello! I'm the CrewAI assistant. What kind of automation do you want to bu…" at bounding box center [78, 350] width 156 height 700
click at [97, 63] on button at bounding box center [94, 64] width 37 height 18
click at [202, 149] on div ".deletable-edge-delete-btn { width: 20px; height: 20px; border: 0px solid #ffff…" at bounding box center [815, 390] width 1319 height 620
click at [96, 64] on div at bounding box center [78, 350] width 156 height 700
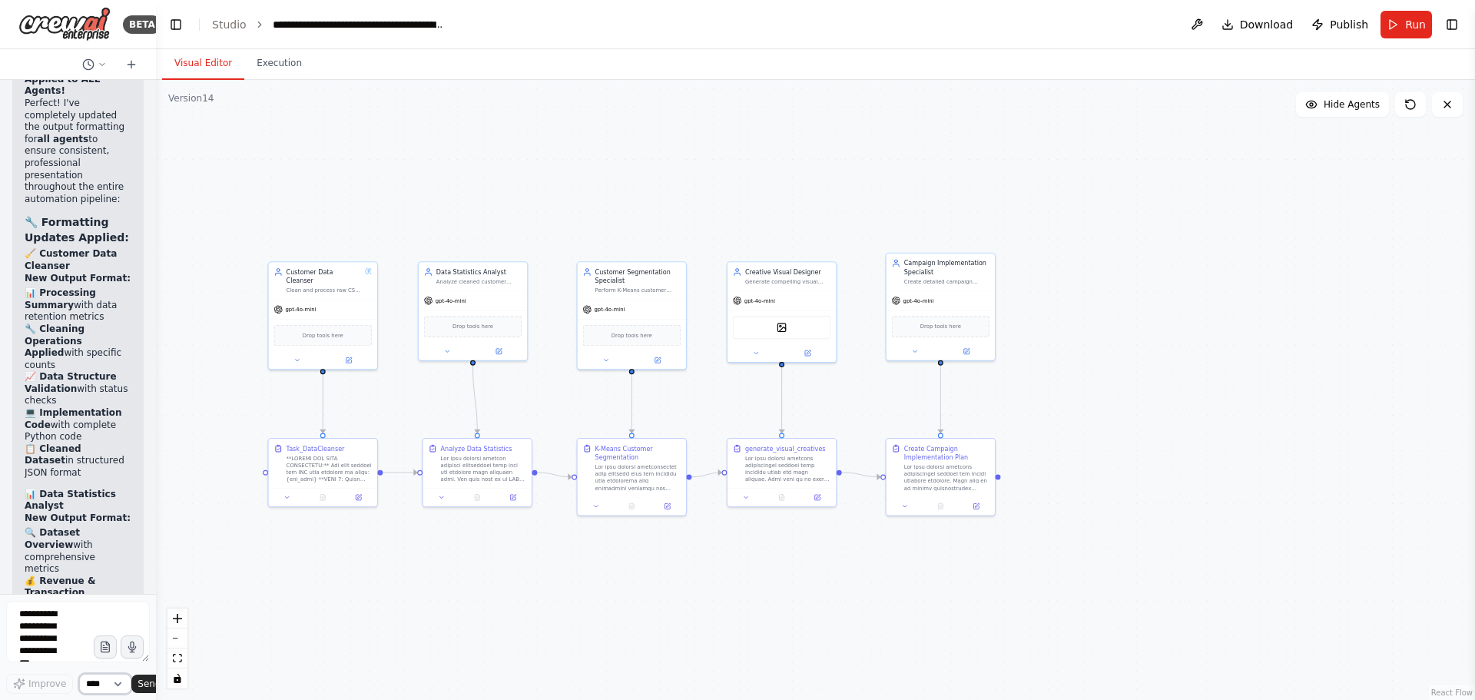
click at [115, 688] on select "****" at bounding box center [105, 684] width 52 height 20
click at [115, 687] on select "****" at bounding box center [105, 684] width 52 height 20
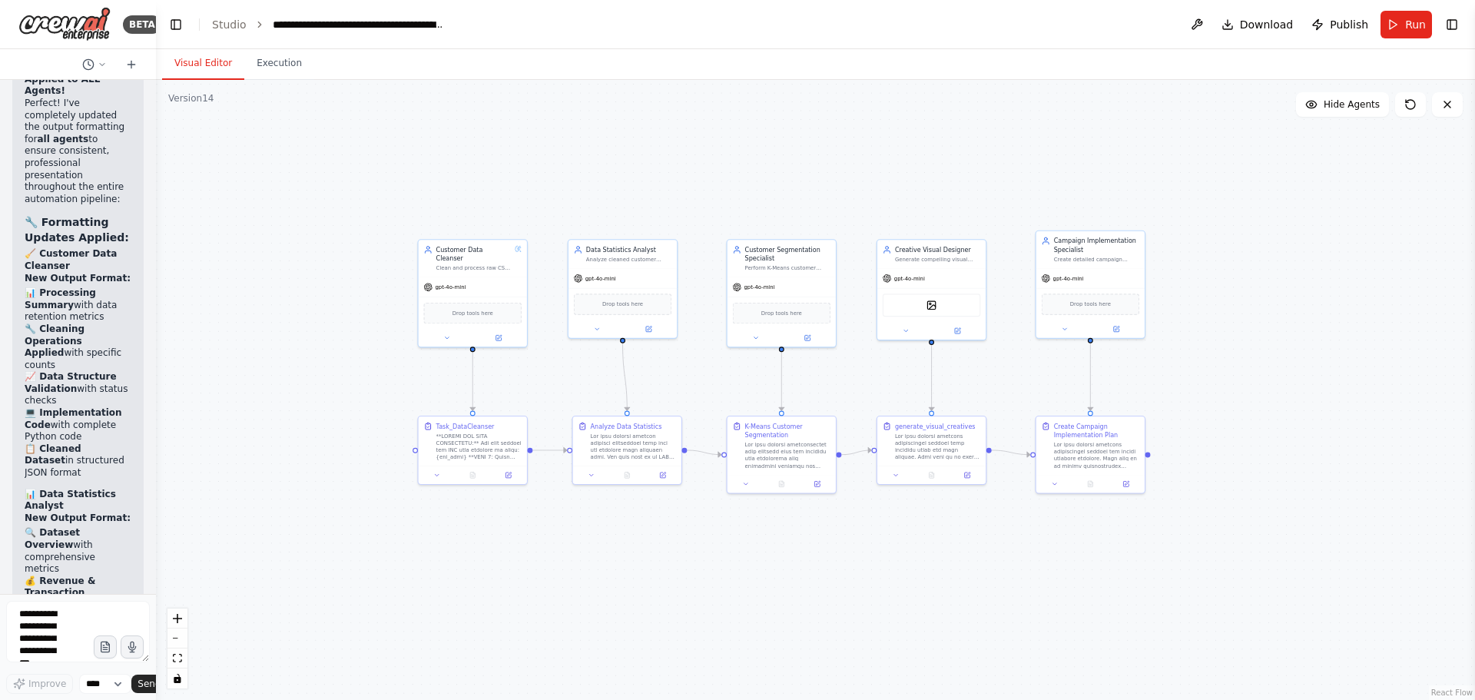
drag, startPoint x: 545, startPoint y: 568, endPoint x: 698, endPoint y: 533, distance: 157.6
click at [699, 535] on div ".deletable-edge-delete-btn { width: 20px; height: 20px; border: 0px solid #ffff…" at bounding box center [815, 390] width 1319 height 620
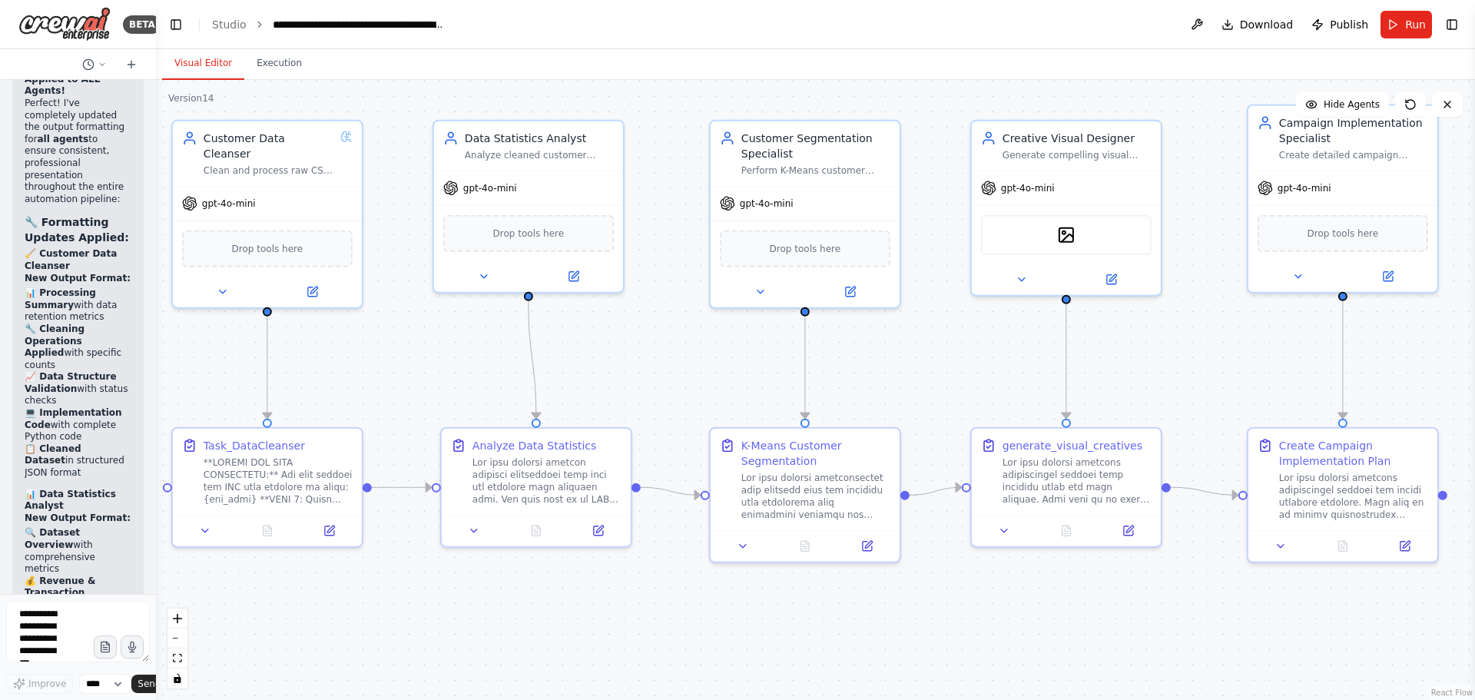
drag, startPoint x: 696, startPoint y: 535, endPoint x: 641, endPoint y: 641, distance: 119.6
click at [641, 641] on div ".deletable-edge-delete-btn { width: 20px; height: 20px; border: 0px solid #ffff…" at bounding box center [815, 390] width 1319 height 620
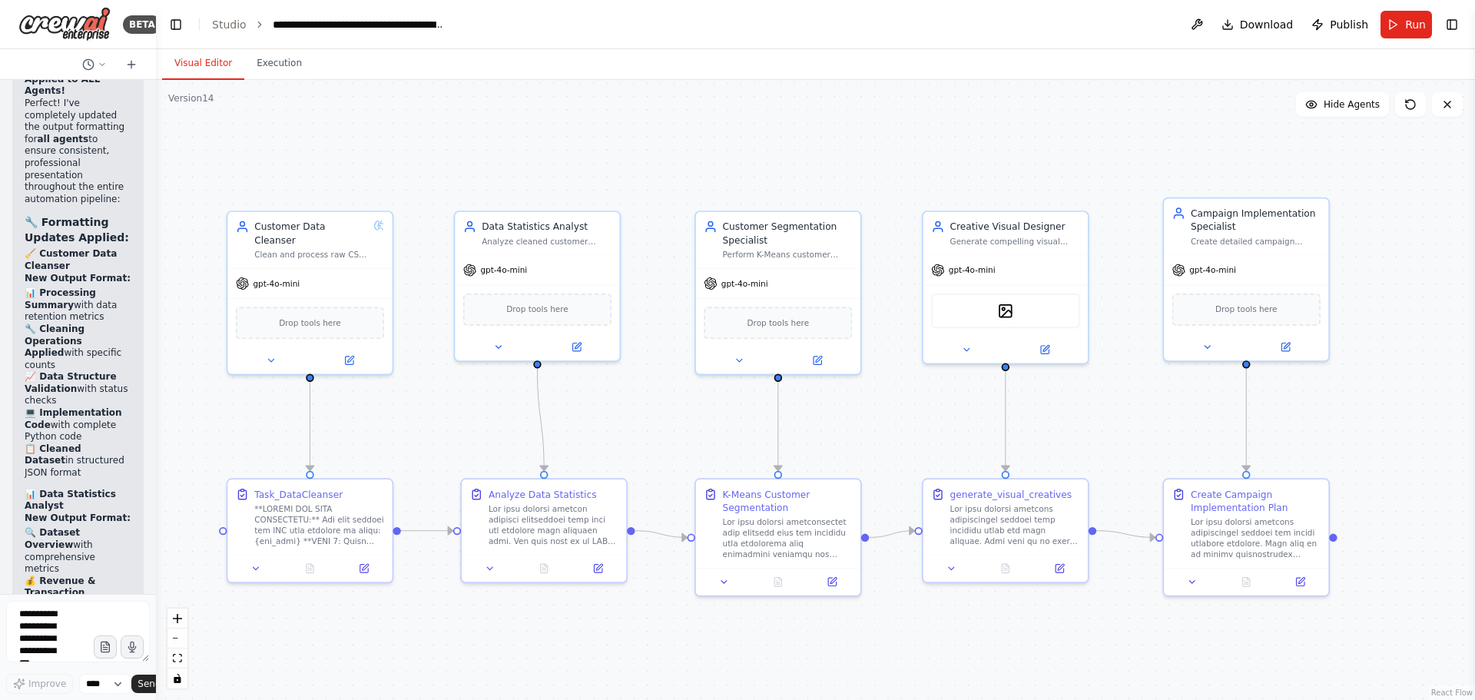
click at [678, 413] on div ".deletable-edge-delete-btn { width: 20px; height: 20px; border: 0px solid #ffff…" at bounding box center [815, 390] width 1319 height 620
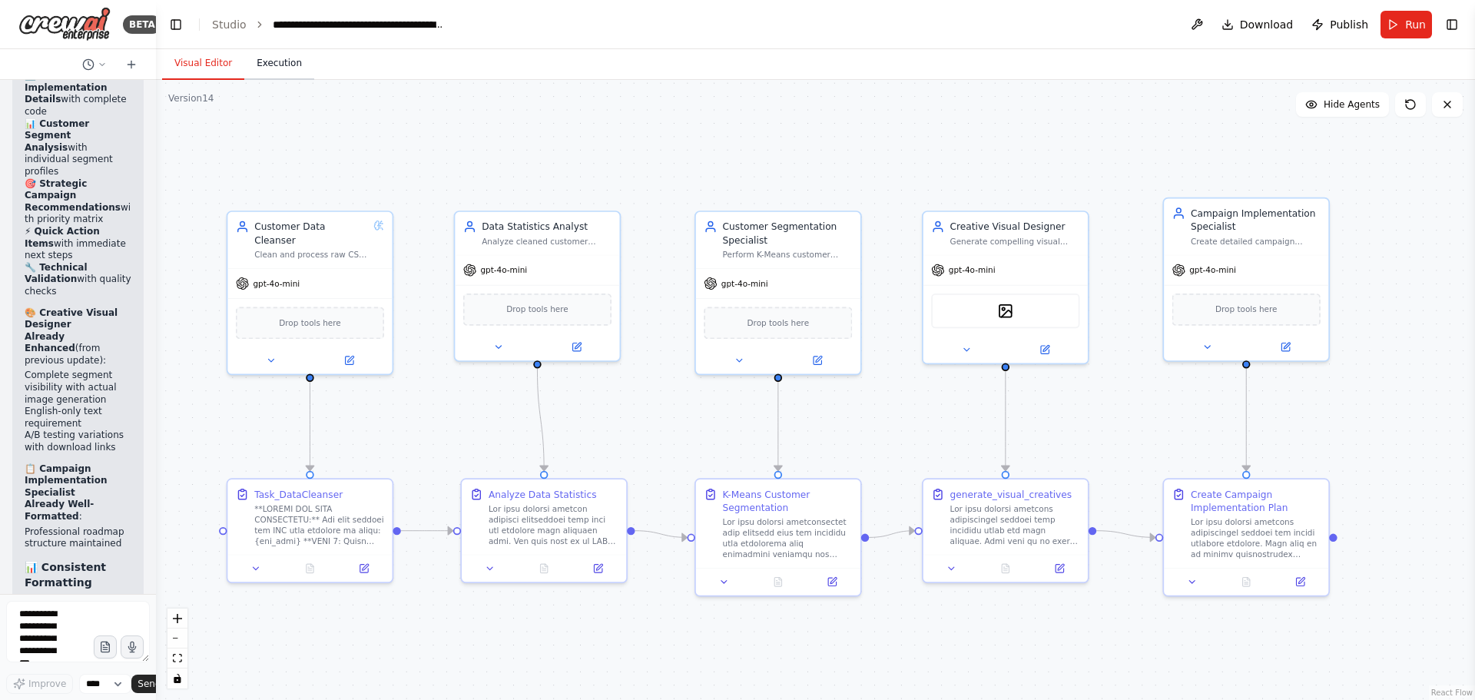
click at [287, 67] on button "Execution" at bounding box center [279, 64] width 70 height 32
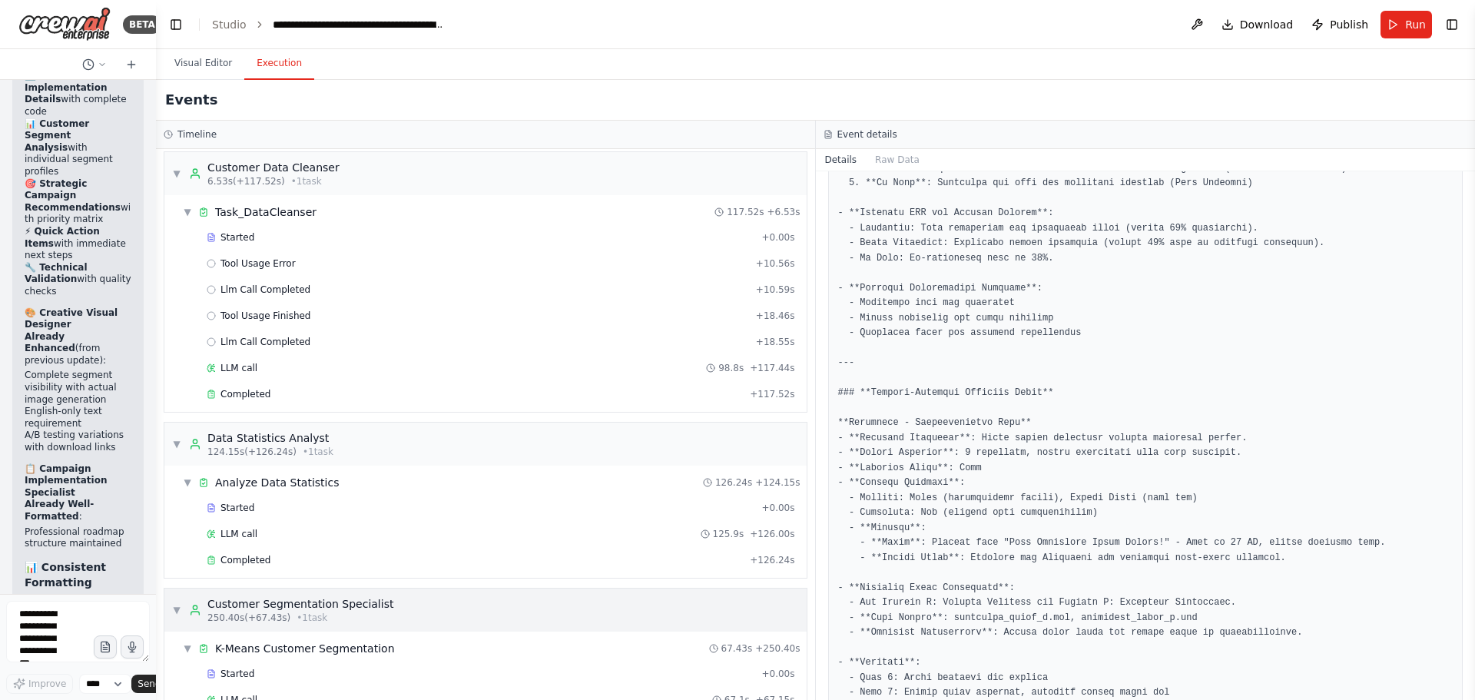
scroll to position [0, 0]
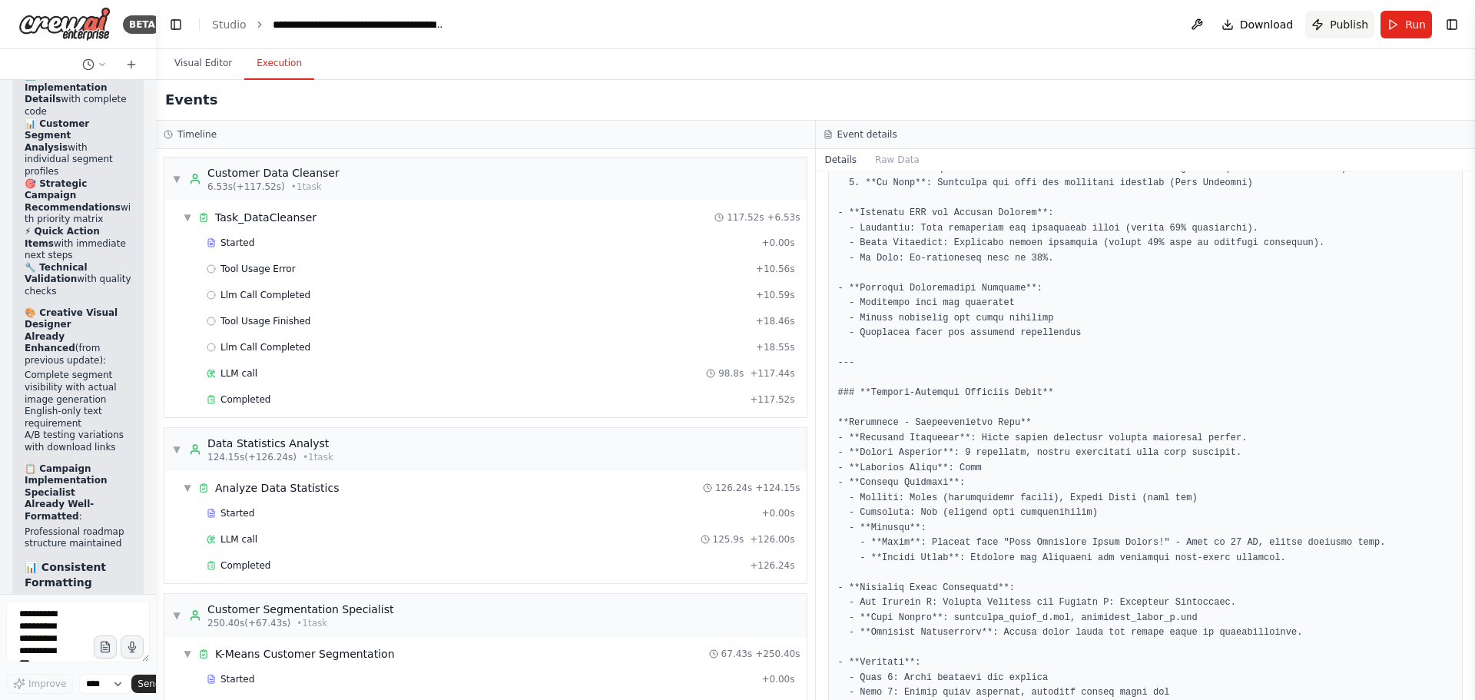
click at [1333, 22] on button "Publish" at bounding box center [1339, 25] width 69 height 28
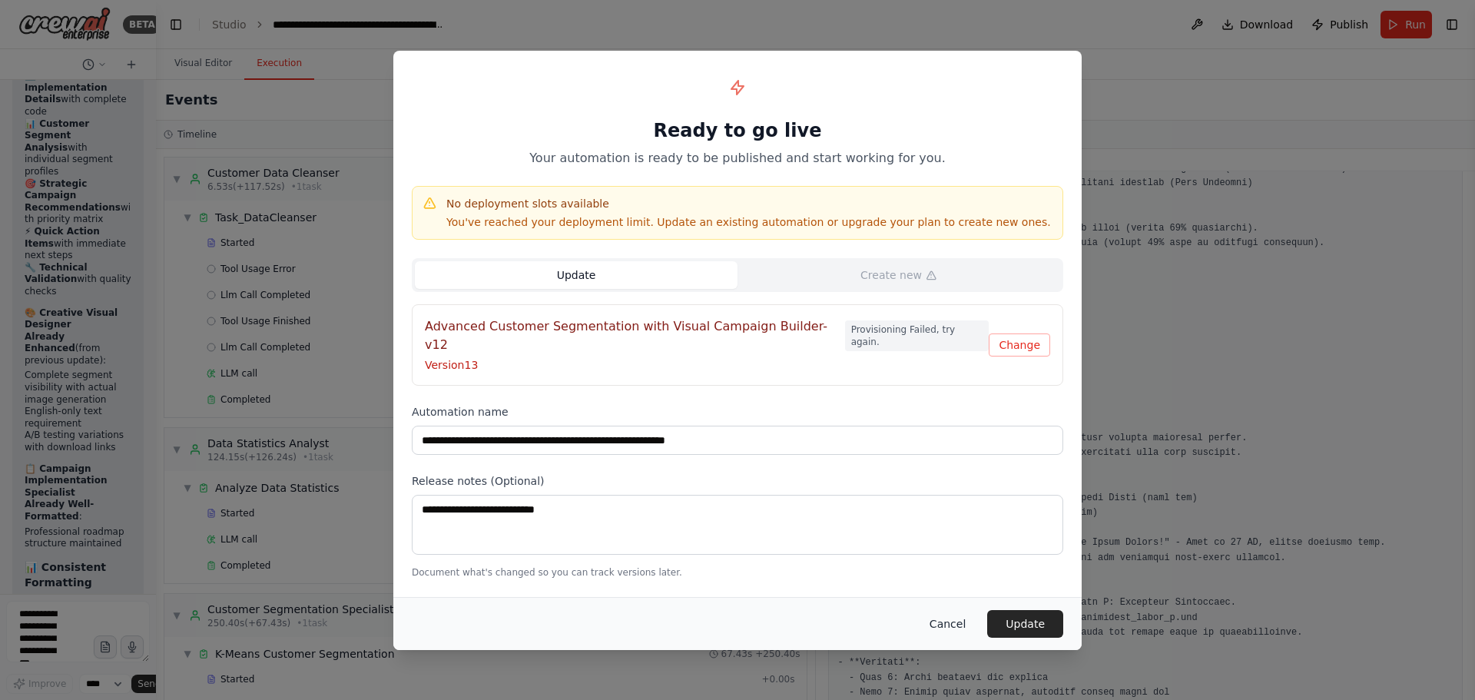
click at [956, 610] on button "Cancel" at bounding box center [947, 624] width 61 height 28
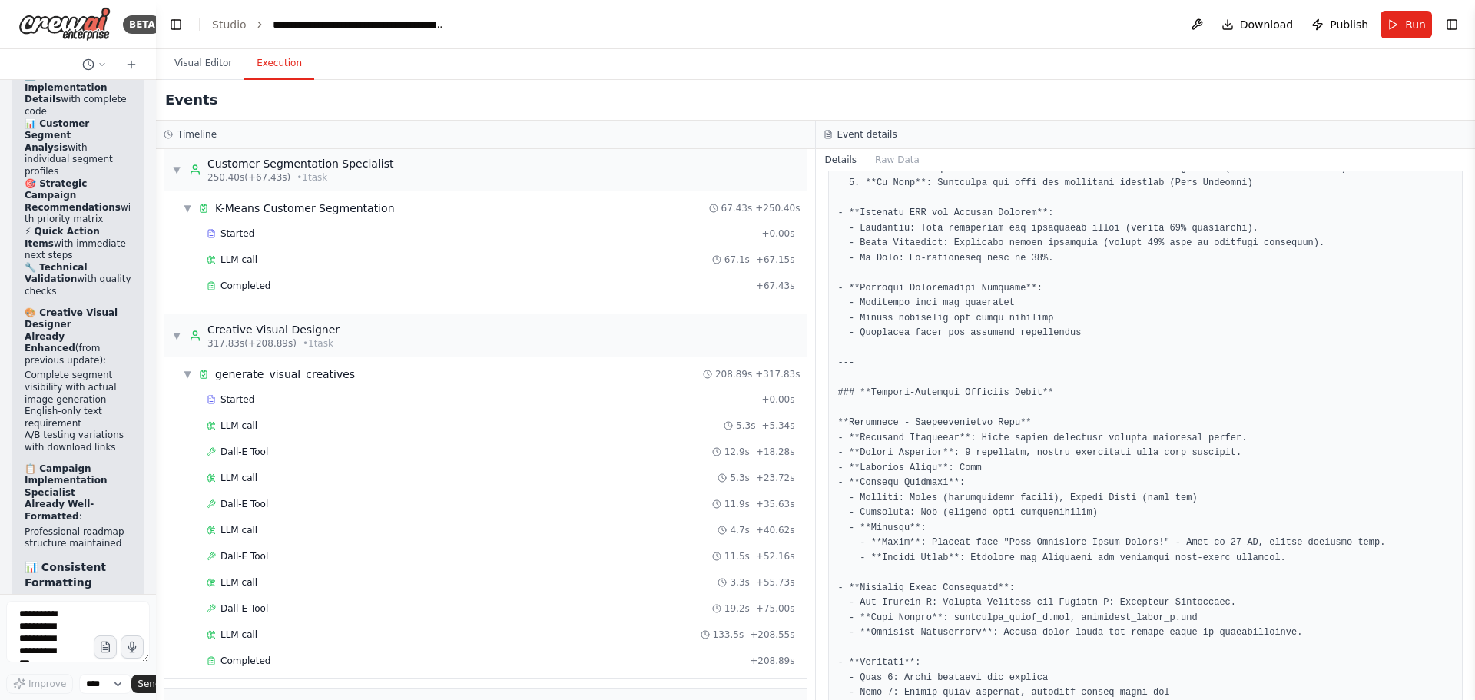
scroll to position [147, 0]
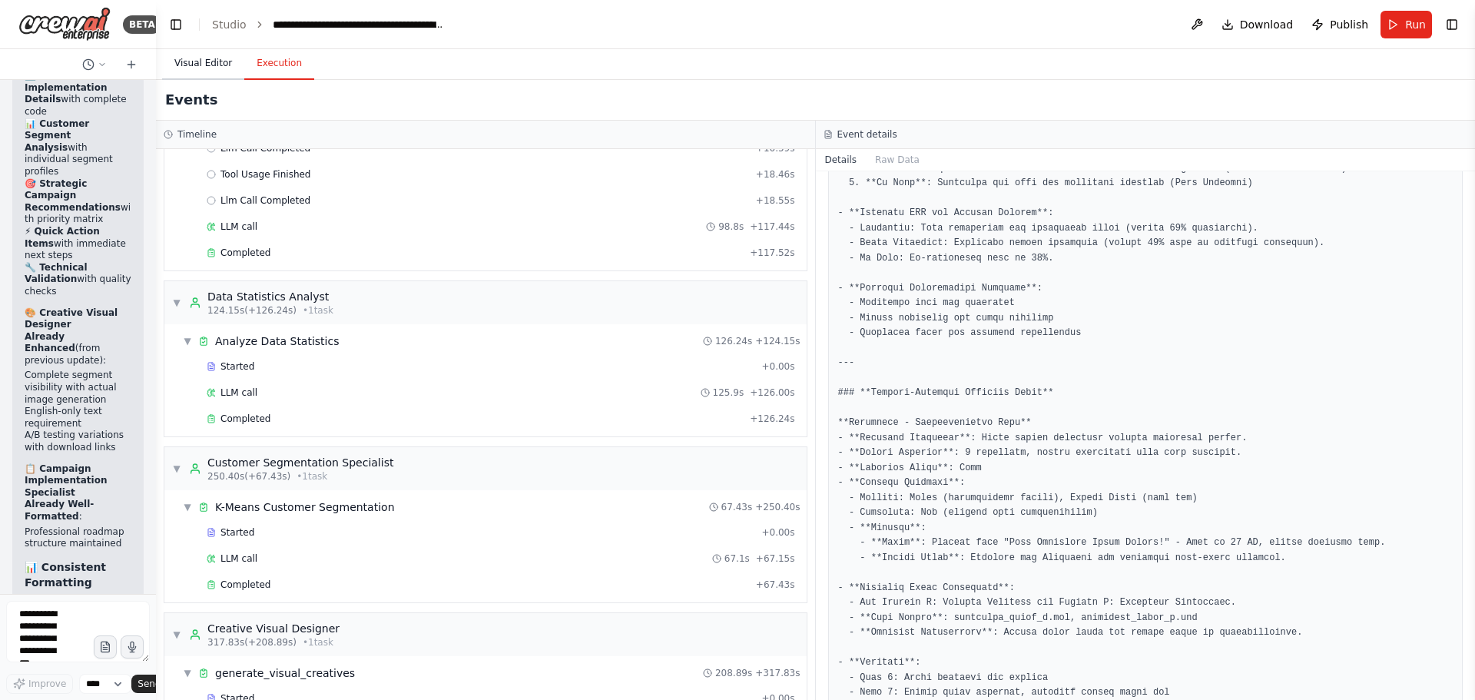
click at [210, 58] on button "Visual Editor" at bounding box center [203, 64] width 82 height 32
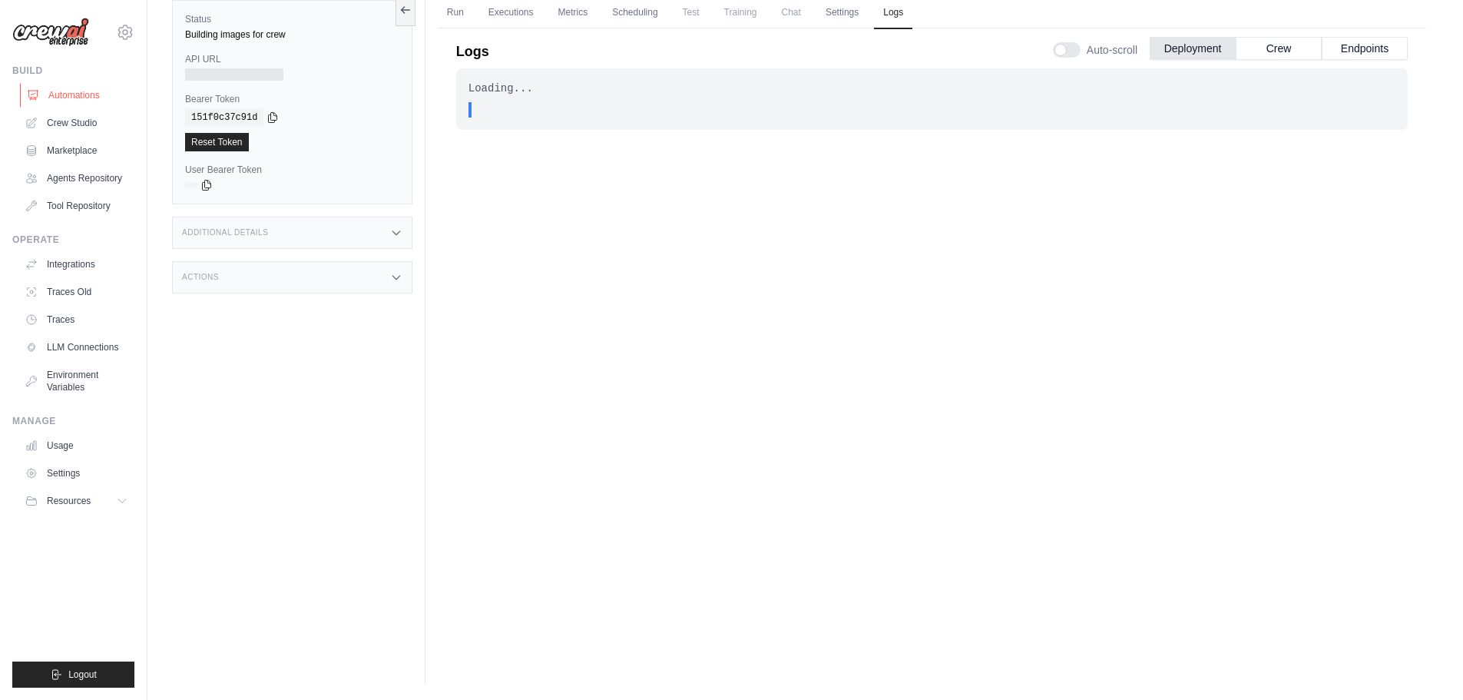
click at [73, 95] on link "Automations" at bounding box center [78, 95] width 116 height 25
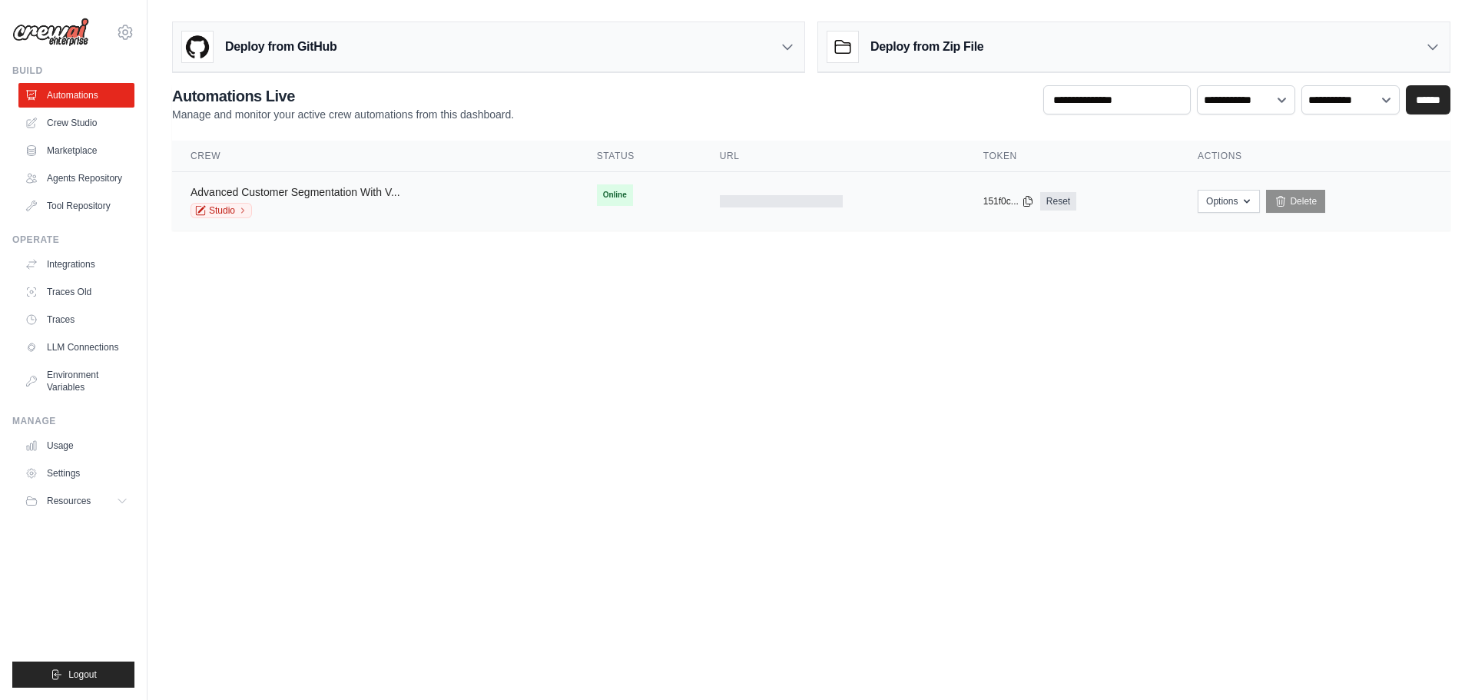
click at [383, 190] on link "Advanced Customer Segmentation With V..." at bounding box center [296, 192] width 210 height 12
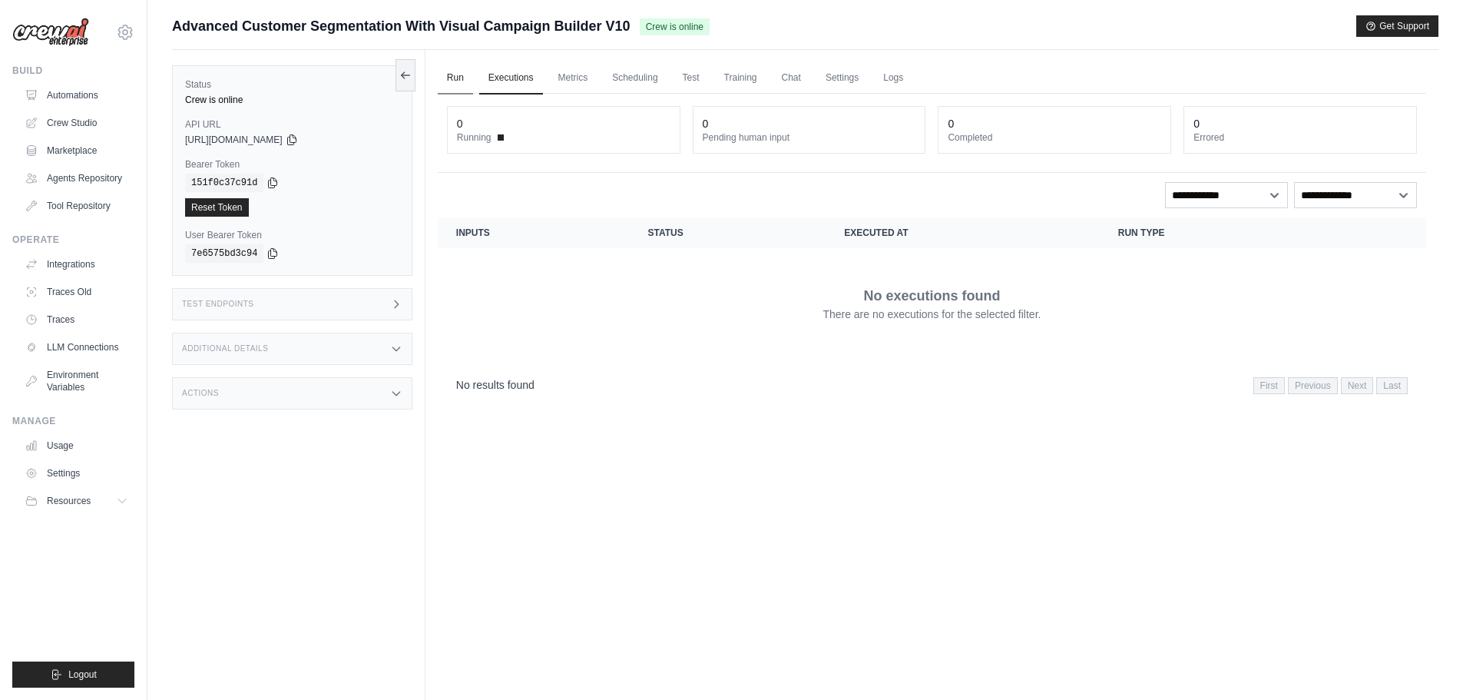
click at [456, 78] on link "Run" at bounding box center [455, 78] width 35 height 32
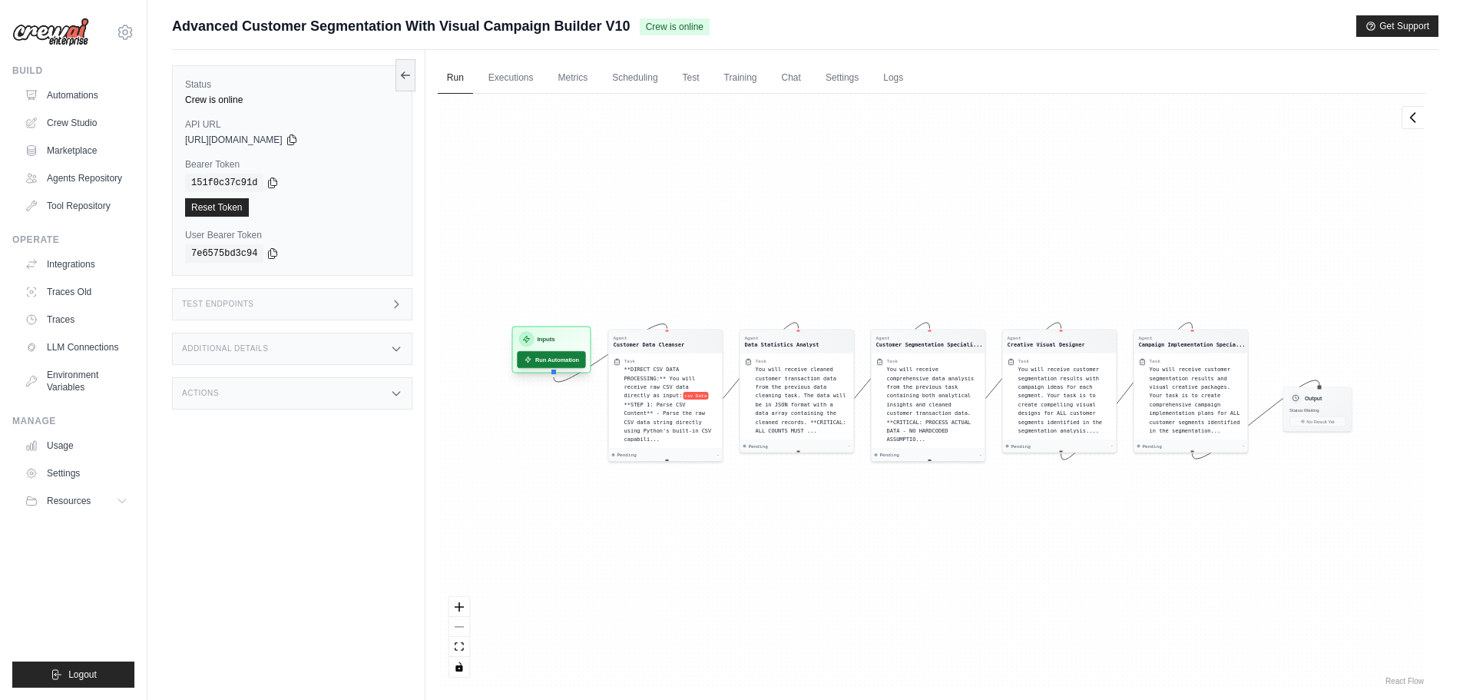
click at [535, 351] on button "Run Automation" at bounding box center [551, 359] width 68 height 17
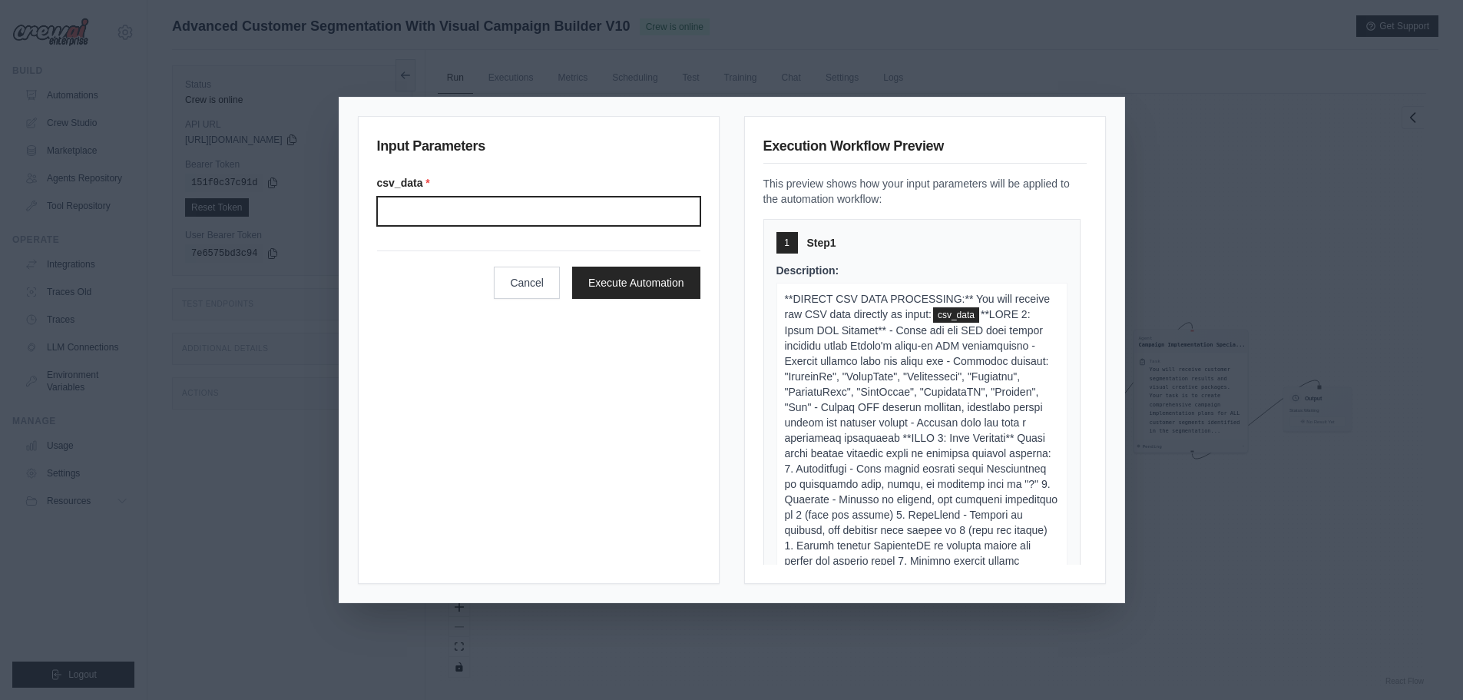
click at [467, 213] on input "Csv data" at bounding box center [538, 211] width 323 height 29
click at [471, 219] on input "Csv data" at bounding box center [538, 211] width 323 height 29
paste input "**********"
type input "**********"
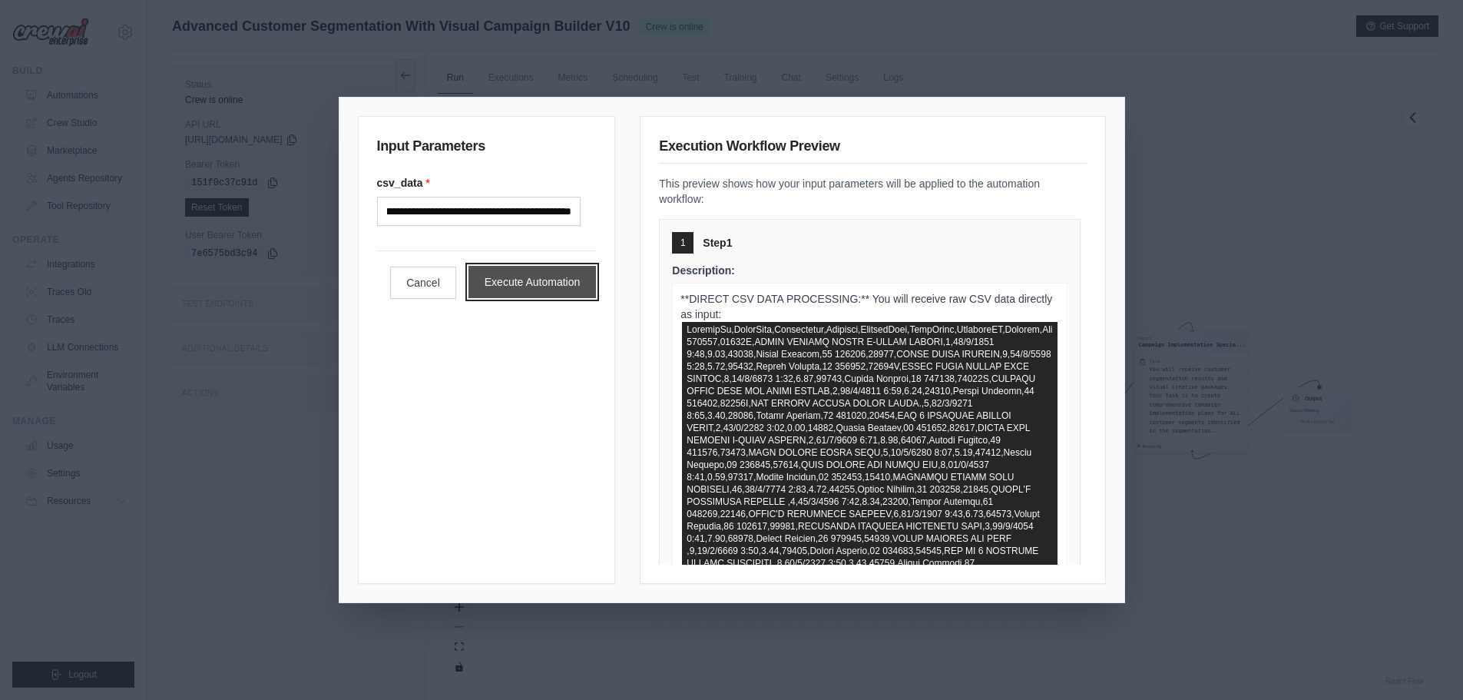
click at [525, 298] on button "Execute Automation" at bounding box center [533, 282] width 128 height 32
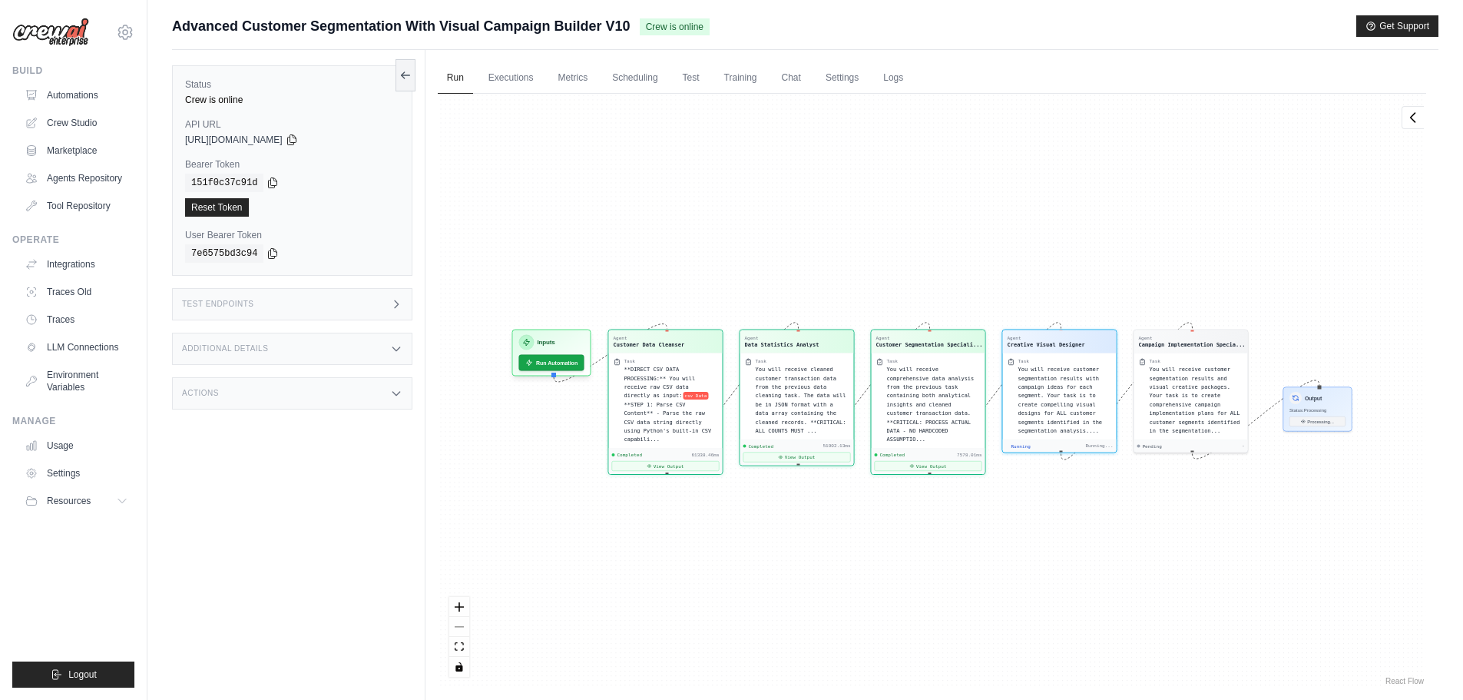
scroll to position [577, 0]
click at [918, 457] on button "View Output" at bounding box center [928, 462] width 108 height 10
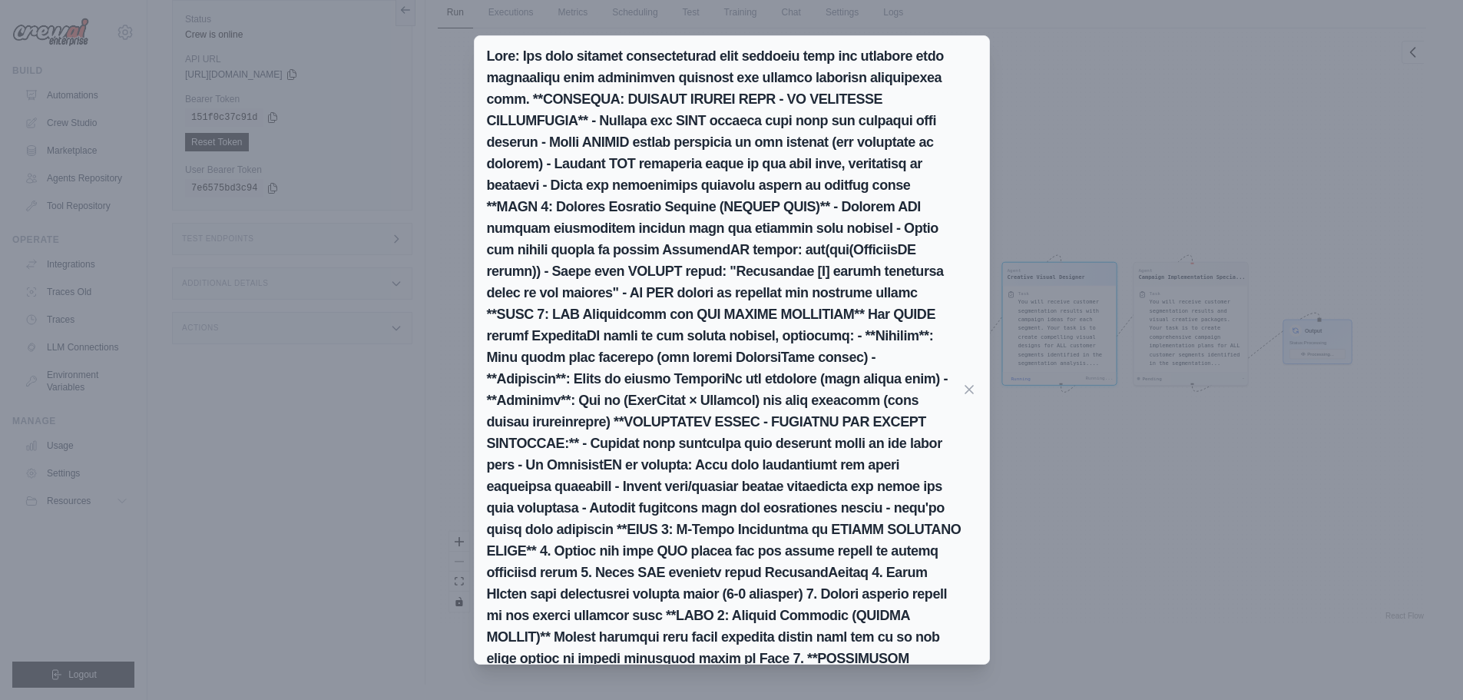
scroll to position [0, 0]
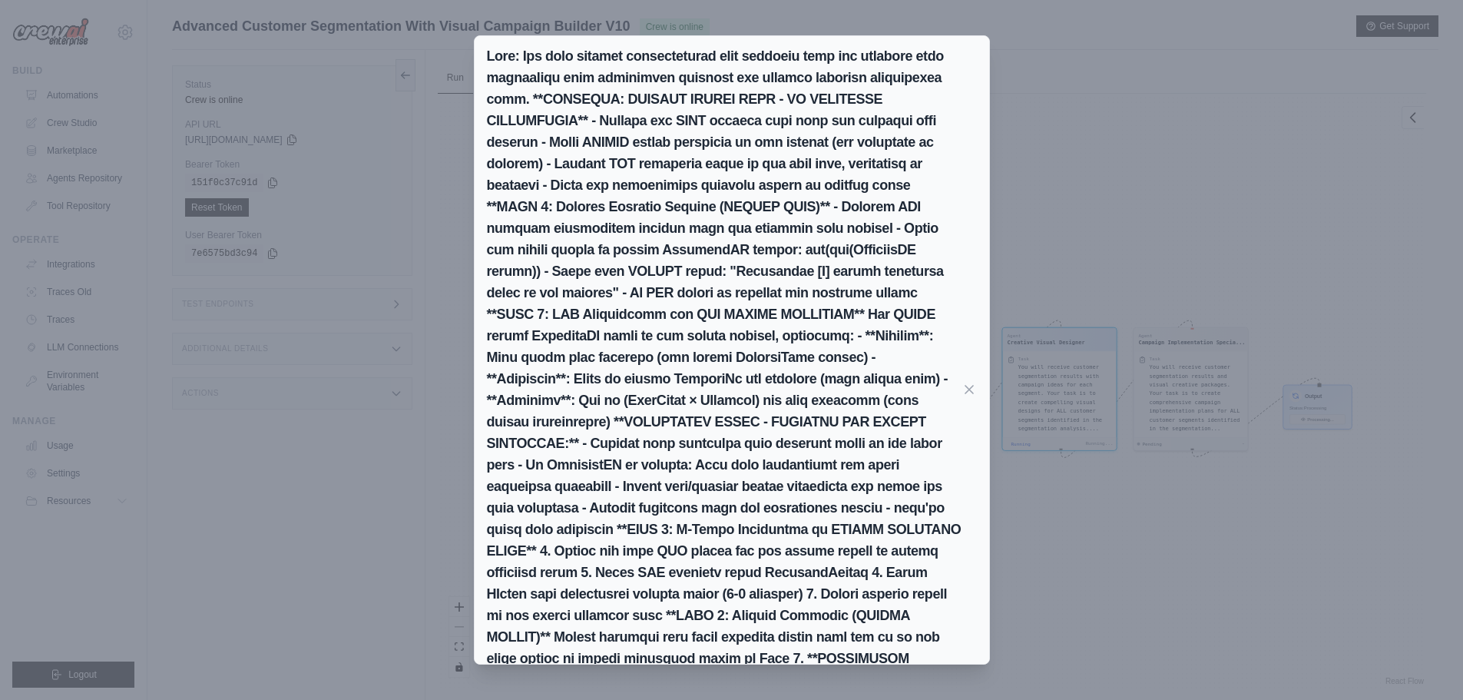
click at [744, 238] on h2 at bounding box center [724, 389] width 475 height 688
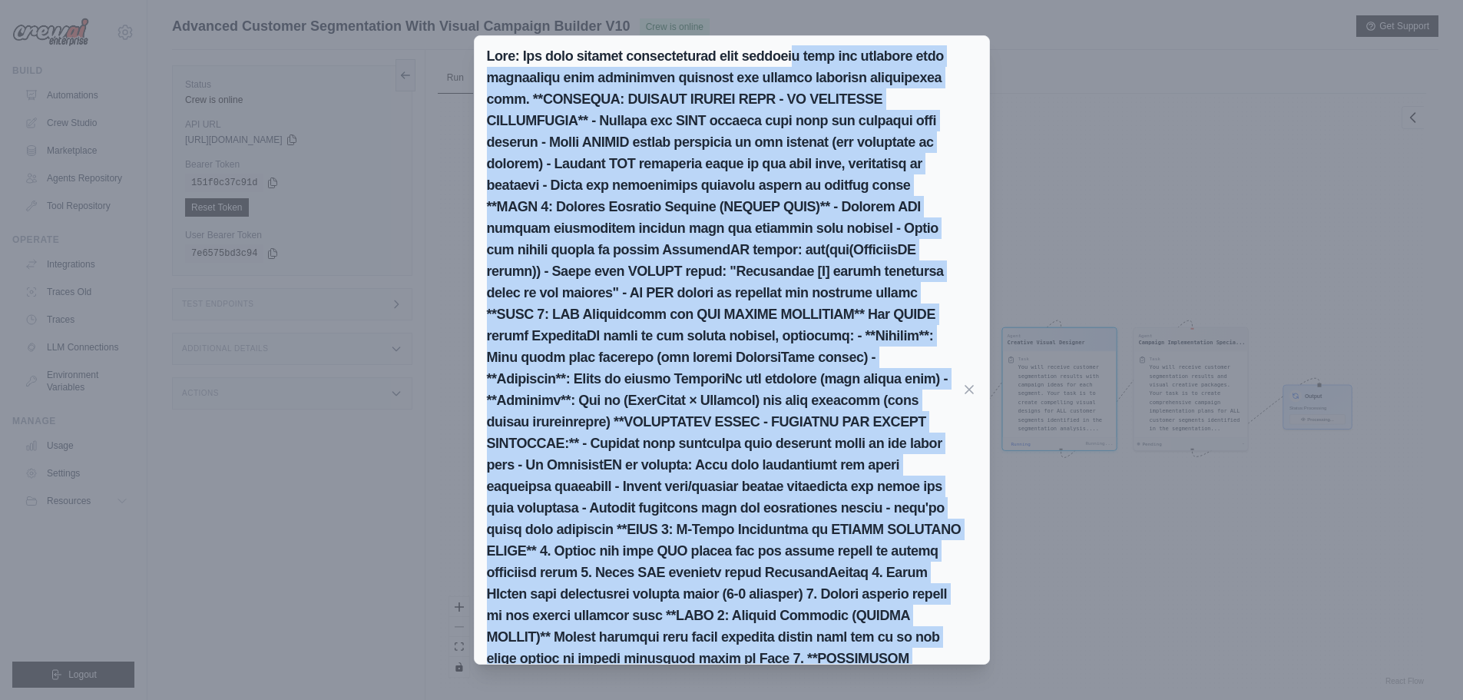
drag, startPoint x: 801, startPoint y: 60, endPoint x: 943, endPoint y: 688, distance: 643.3
click at [943, 688] on div "Markdown Raw JSON K-Means Customer Segmentation Results Segmentation Overview T…" at bounding box center [731, 350] width 1463 height 700
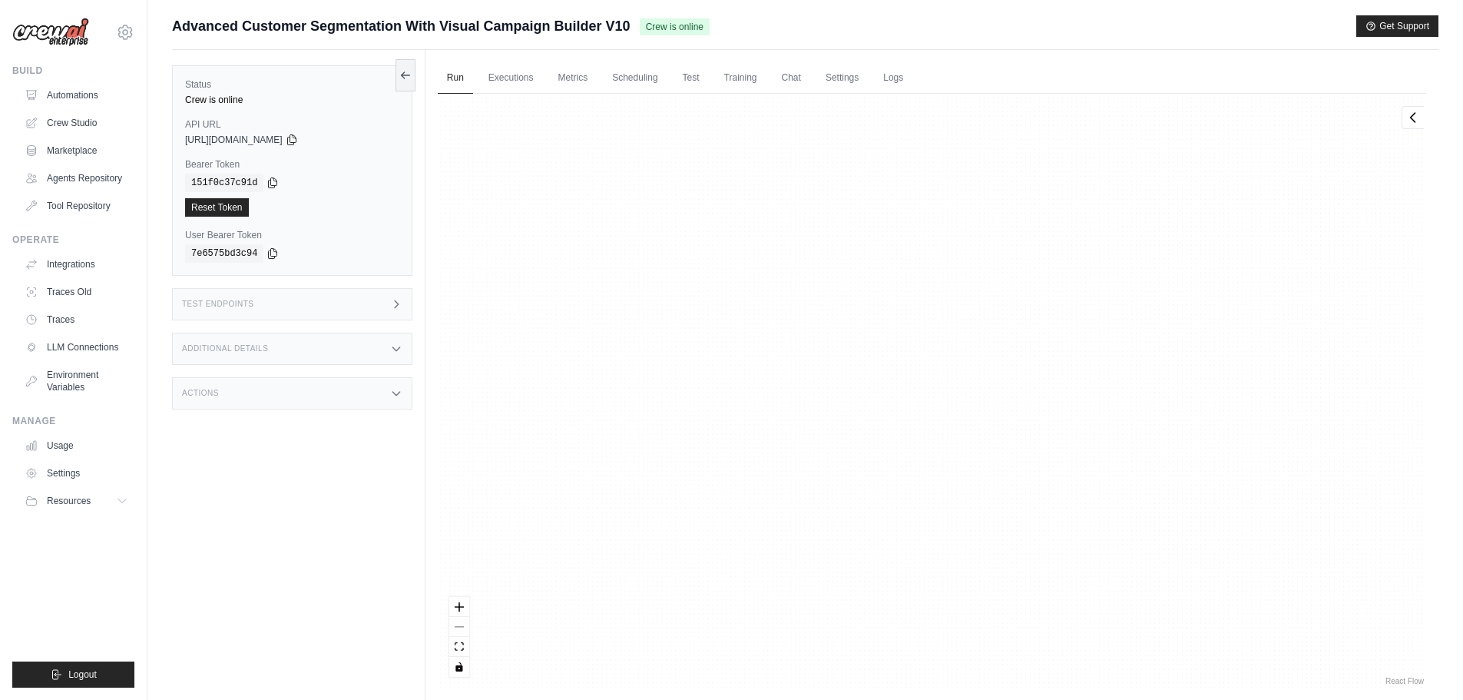
scroll to position [780, 0]
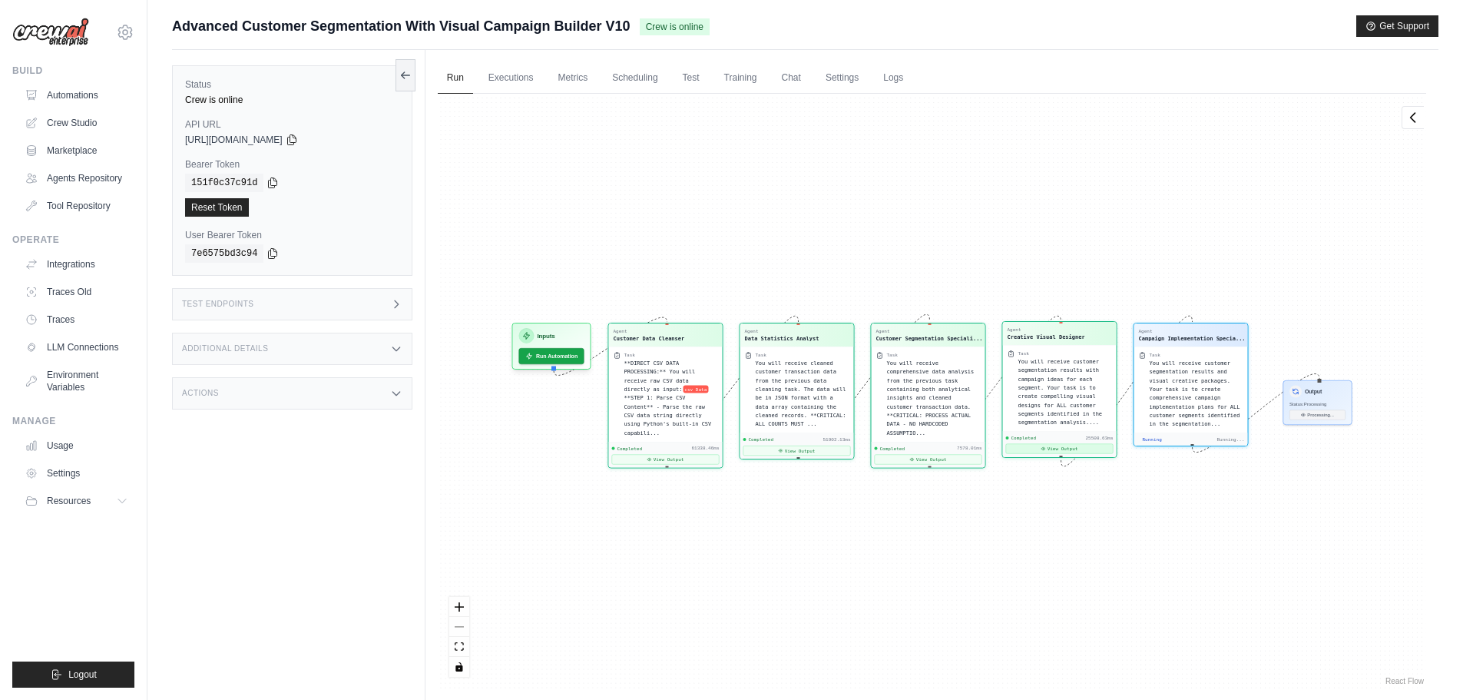
click at [1028, 448] on button "View Output" at bounding box center [1060, 449] width 108 height 10
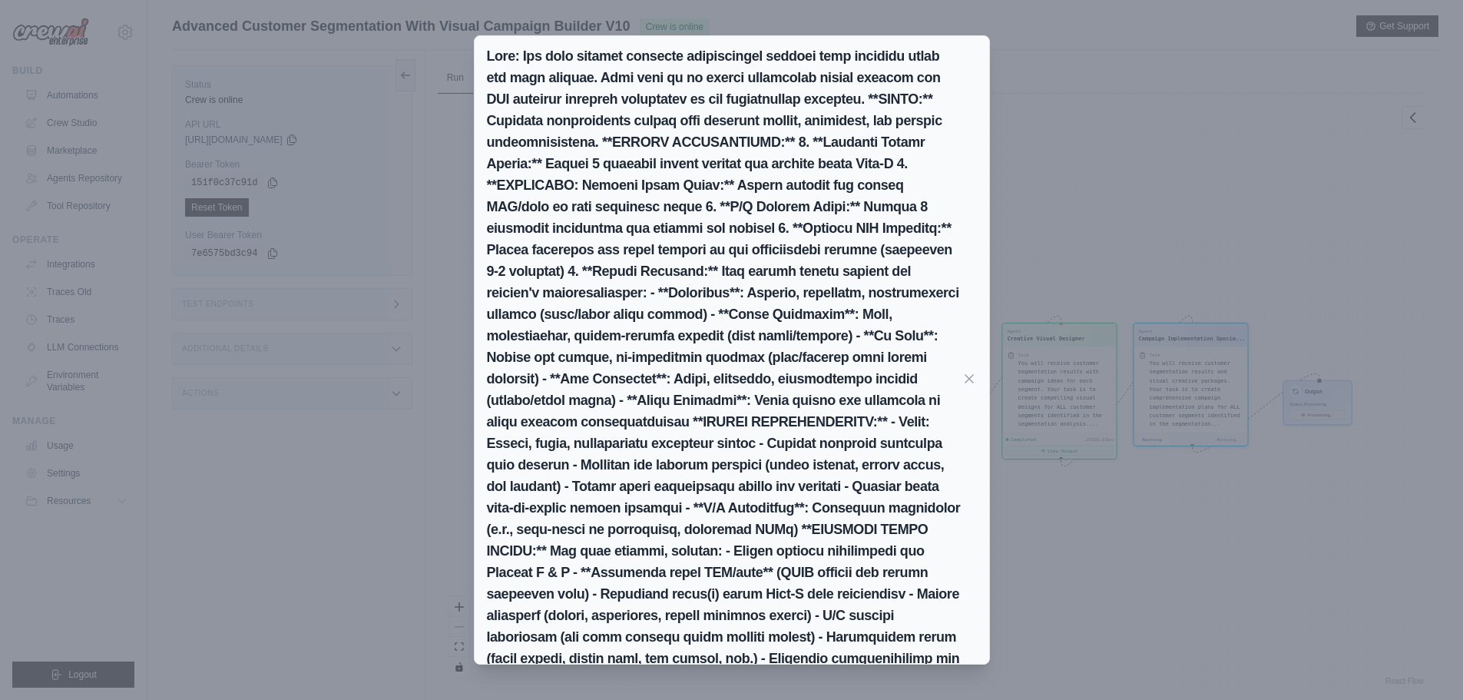
click at [1152, 566] on div "Markdown Raw JSON I have generated and provided links for the creative visual a…" at bounding box center [731, 350] width 1463 height 700
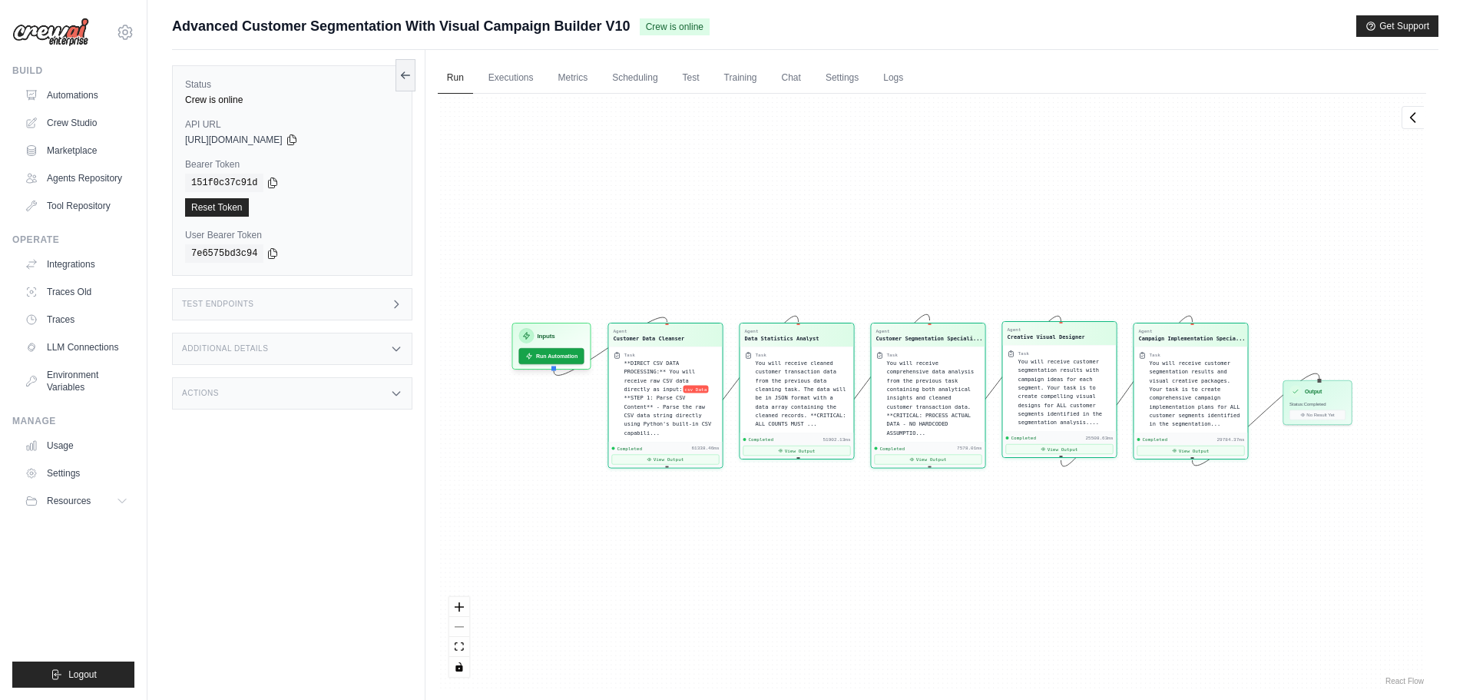
scroll to position [13933, 0]
click at [1311, 415] on button "View Result" at bounding box center [1318, 413] width 56 height 10
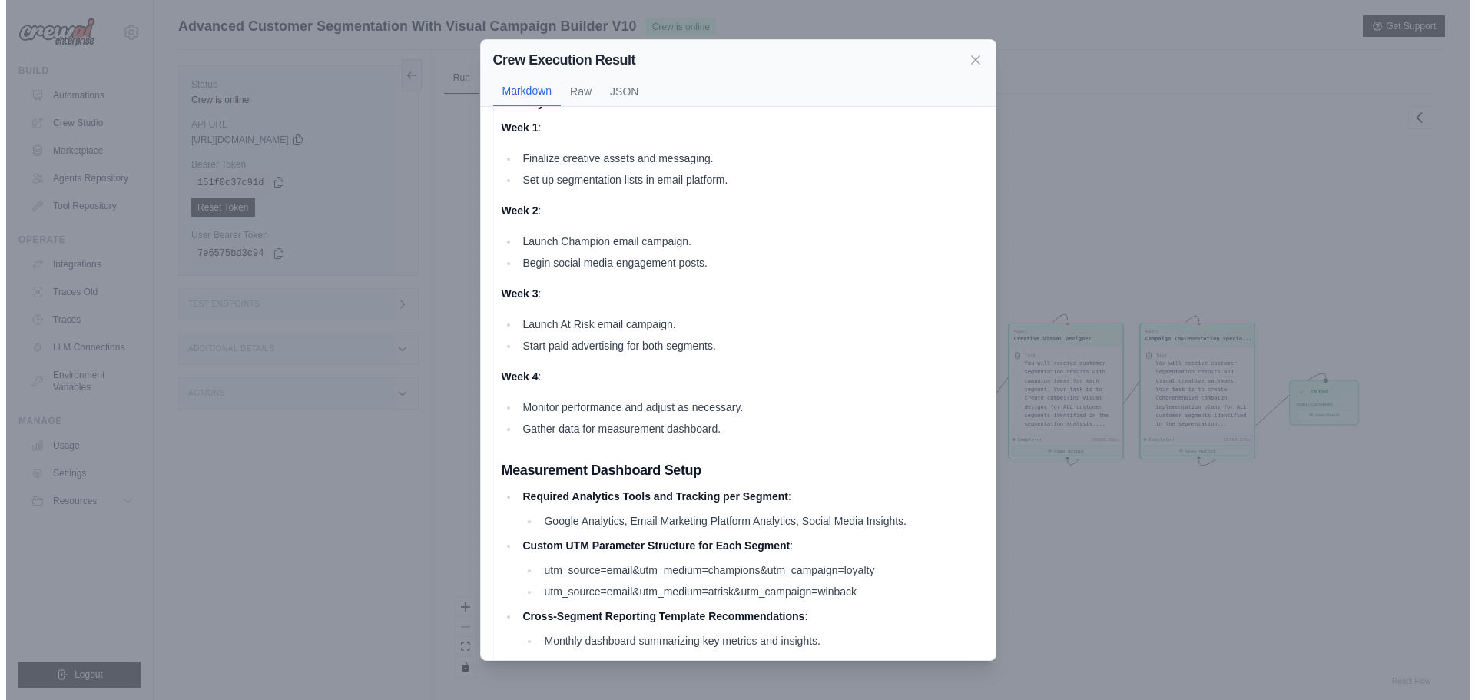
scroll to position [2513, 0]
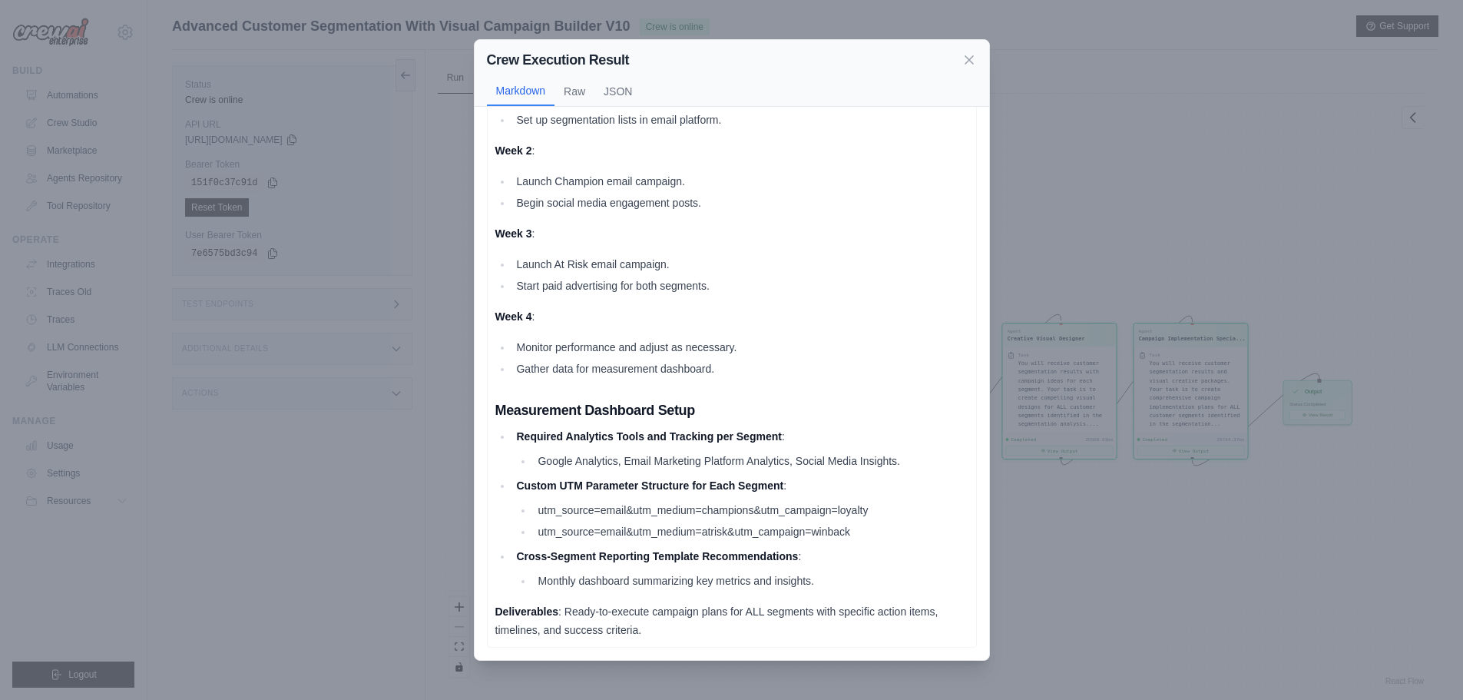
click at [1152, 562] on div "Crew Execution Result Markdown Raw JSON Campaign Implementation Roadmap Executi…" at bounding box center [731, 350] width 1463 height 700
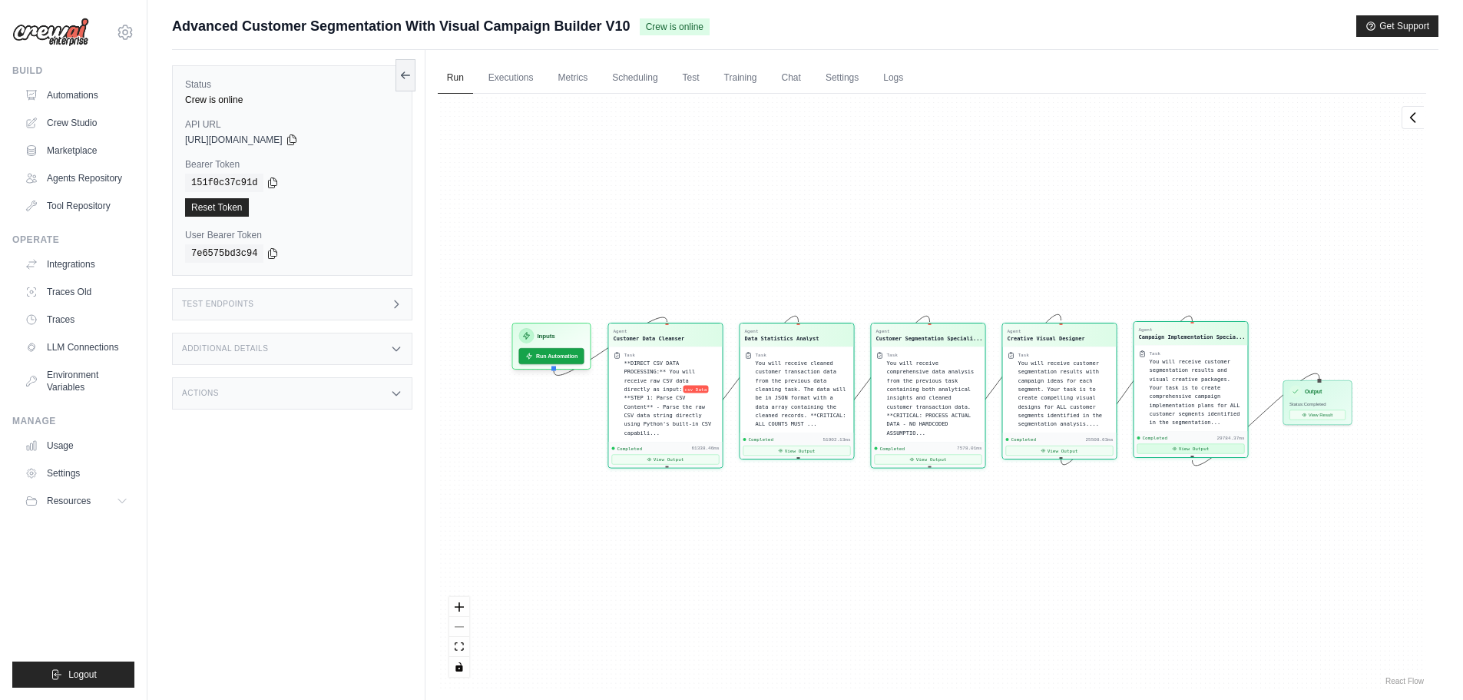
click at [1175, 450] on icon at bounding box center [1174, 448] width 5 height 5
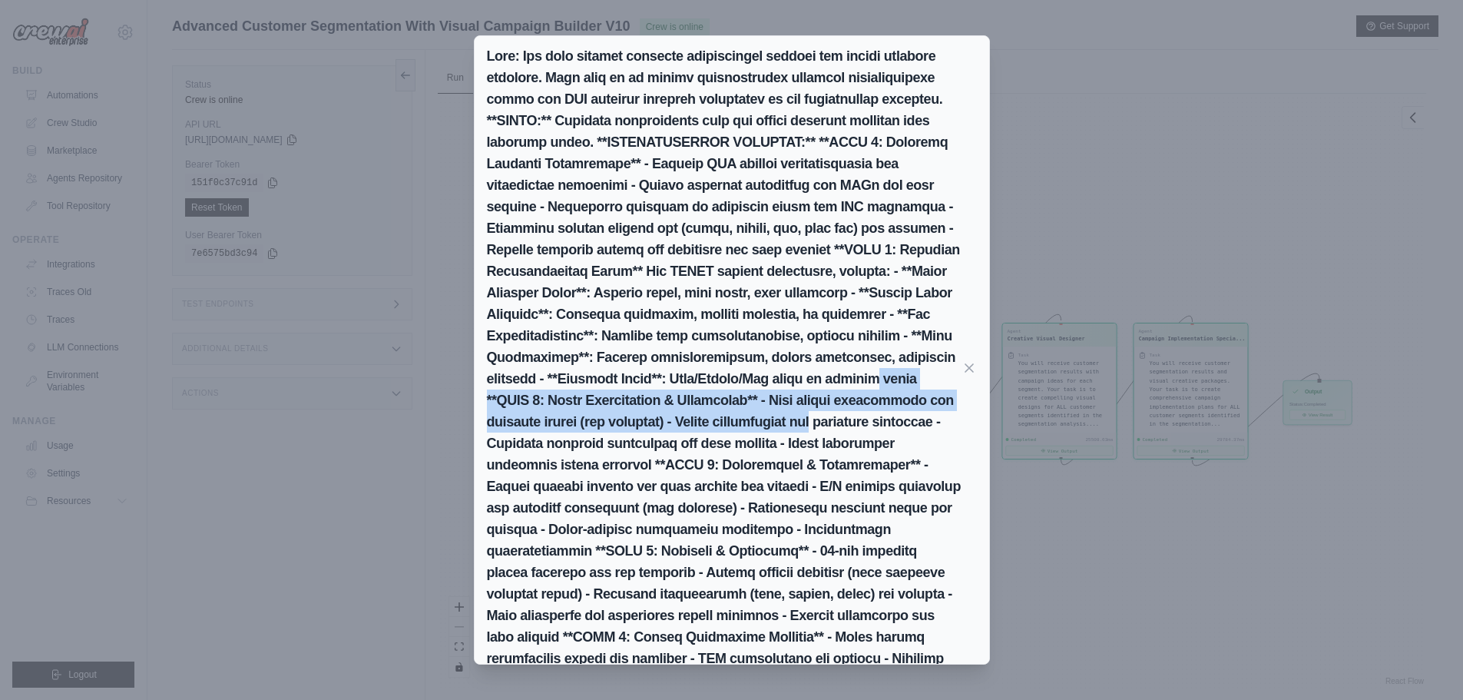
drag, startPoint x: 947, startPoint y: 374, endPoint x: 976, endPoint y: 373, distance: 28.5
click at [986, 416] on div "Markdown Raw JSON" at bounding box center [732, 381] width 515 height 691
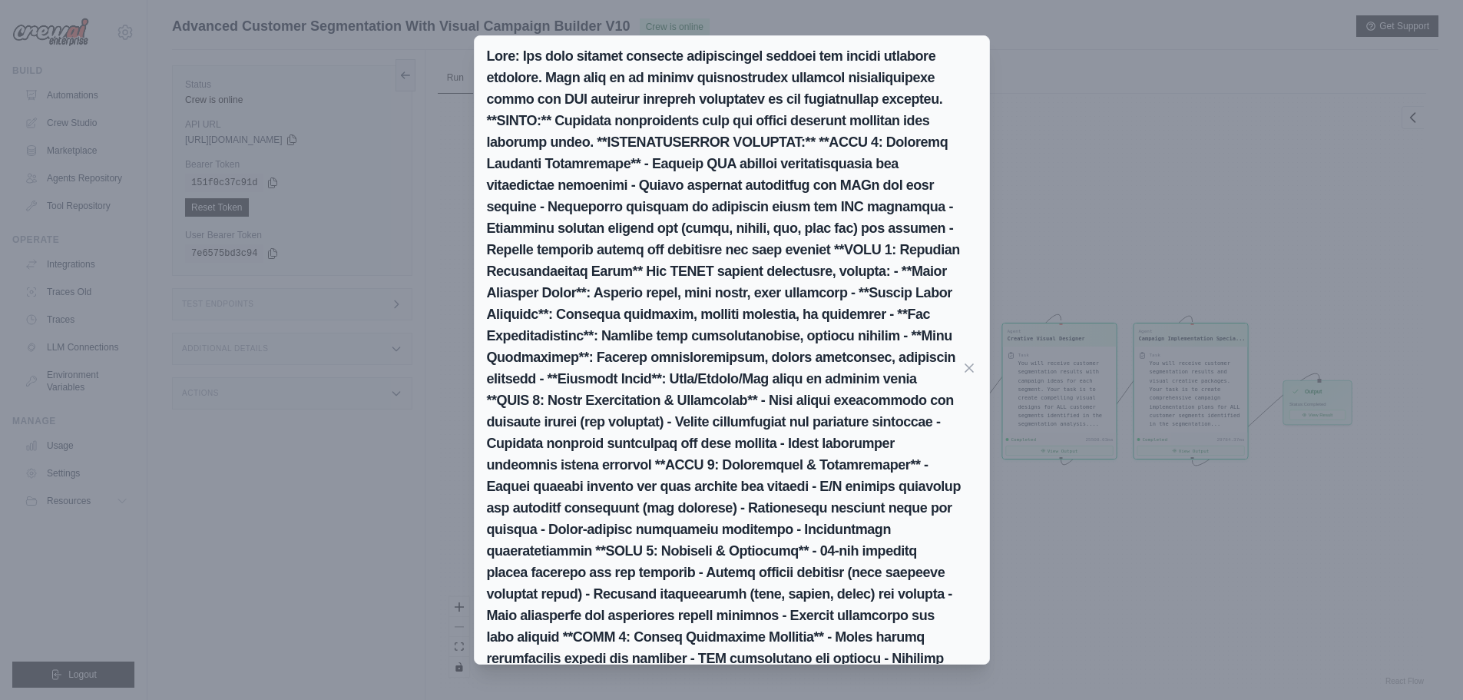
click at [899, 482] on h2 at bounding box center [724, 367] width 475 height 645
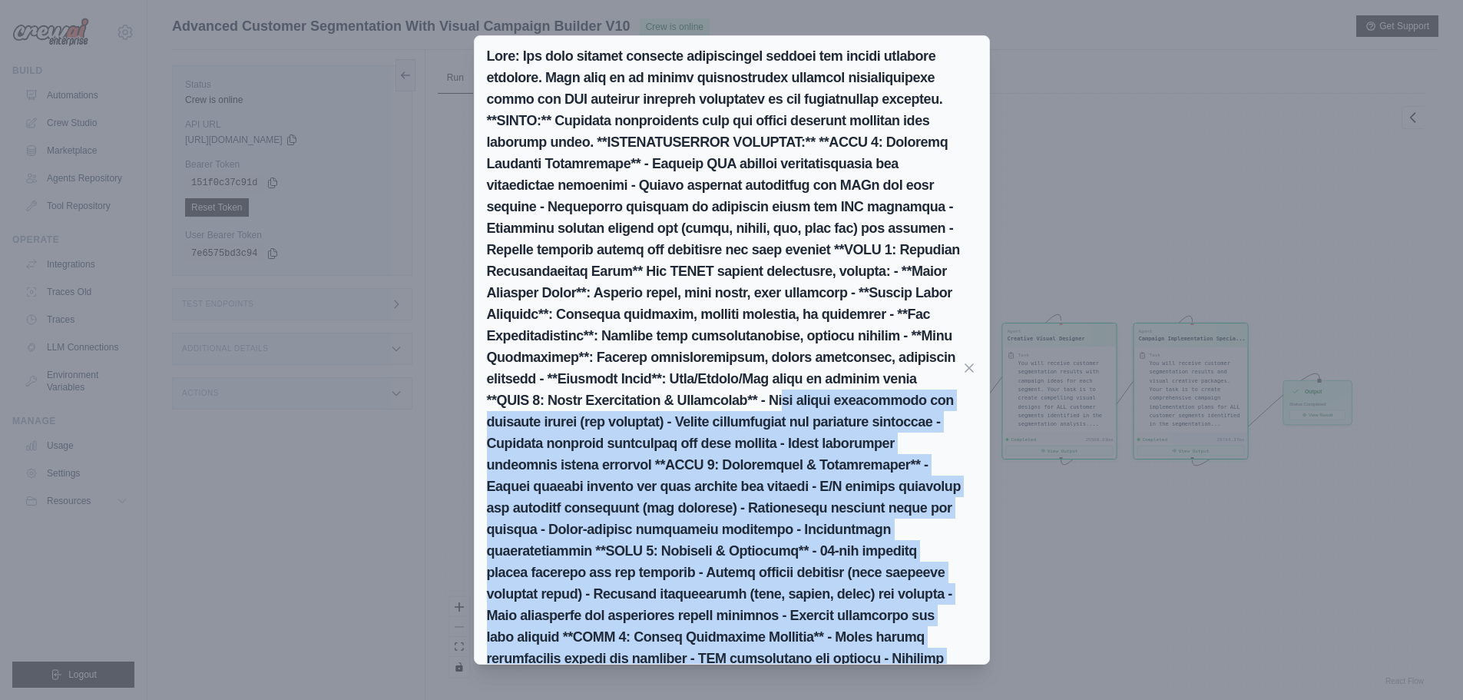
drag, startPoint x: 832, startPoint y: 395, endPoint x: 887, endPoint y: 650, distance: 261.0
click at [884, 665] on div "Markdown Raw JSON Campaign Implementation Roadmap Executive Summary Segments Id…" at bounding box center [731, 350] width 1463 height 700
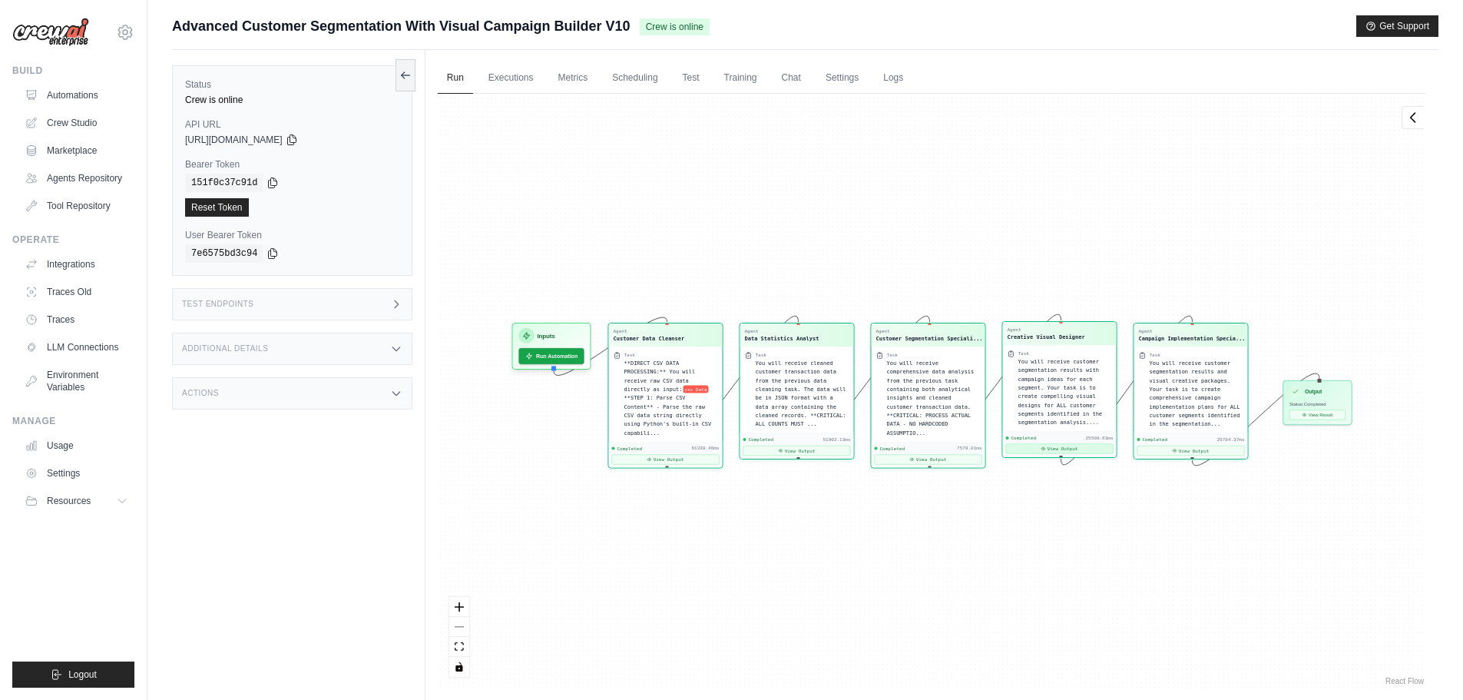
click at [1039, 449] on button "View Output" at bounding box center [1060, 449] width 108 height 10
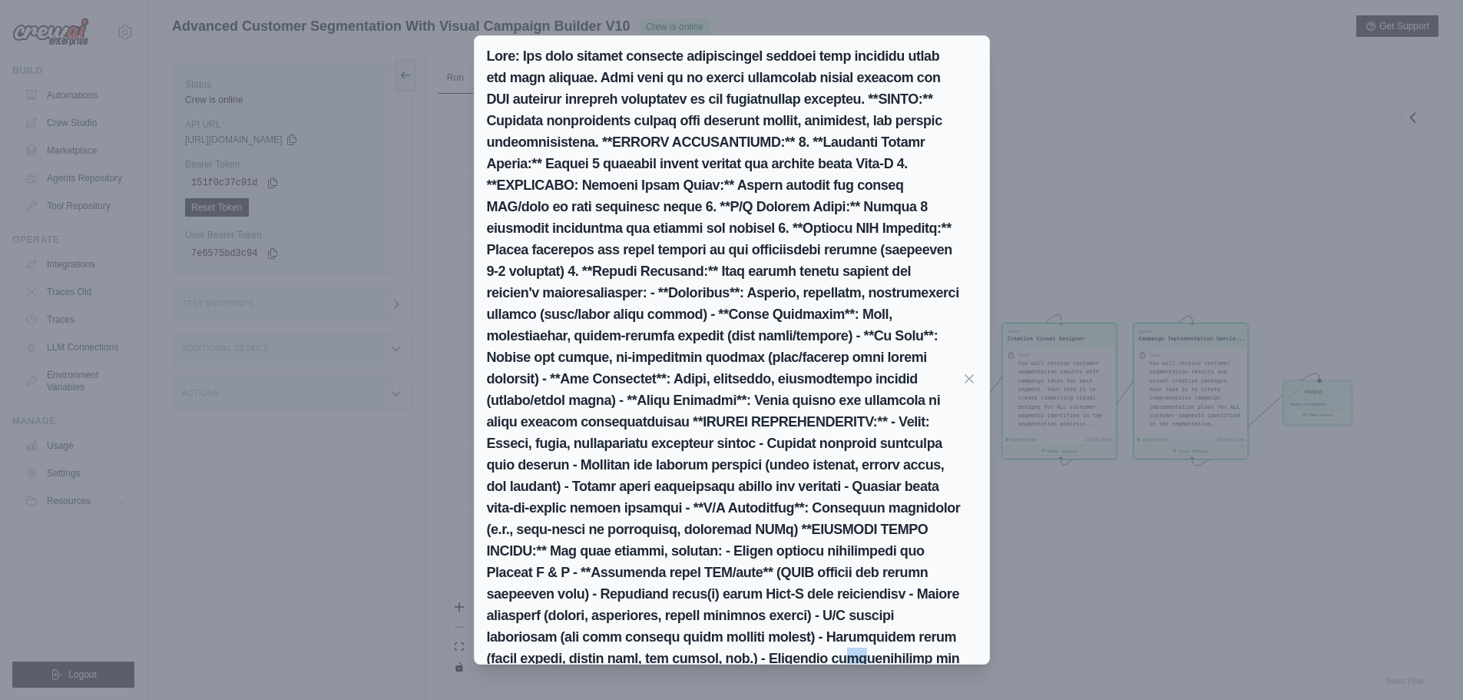
drag, startPoint x: 718, startPoint y: 653, endPoint x: 731, endPoint y: 665, distance: 17.9
click at [731, 665] on div "Markdown Raw JSON I have generated and provided links for the creative visual a…" at bounding box center [731, 350] width 1463 height 700
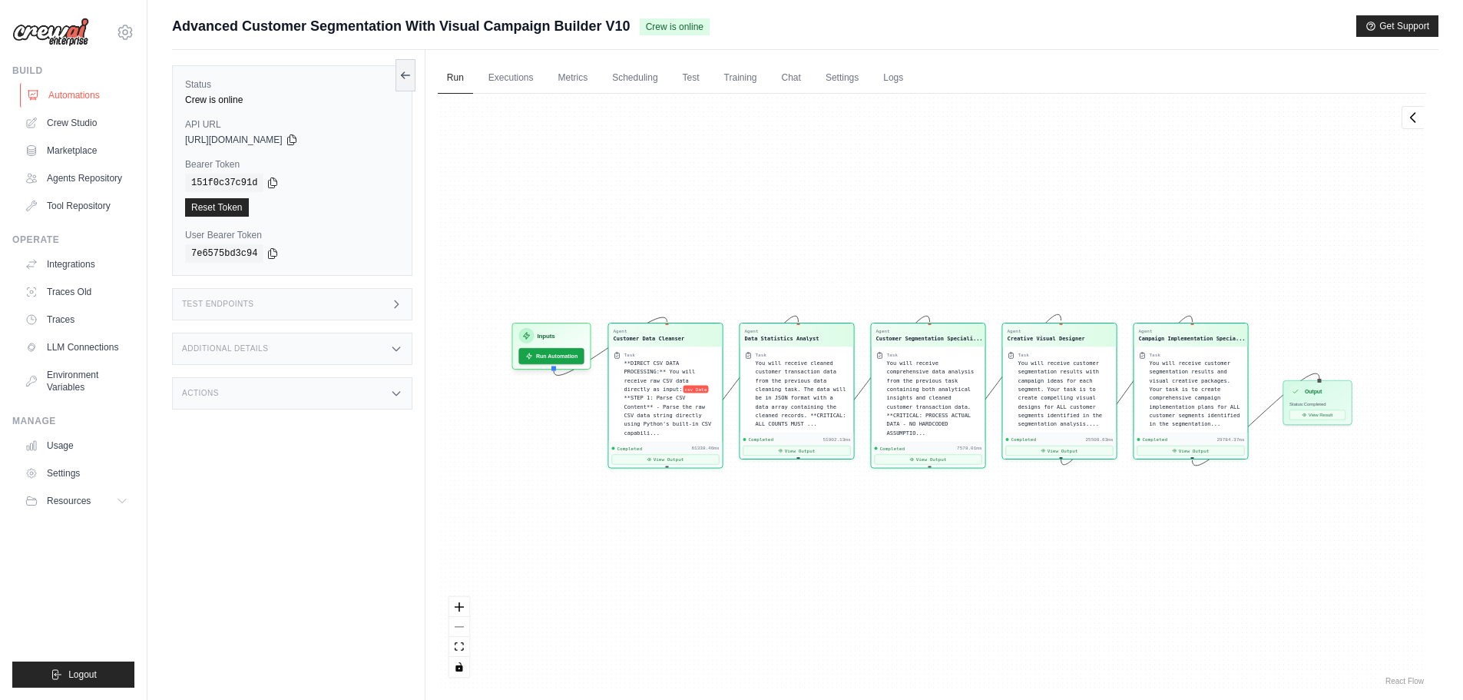
click at [87, 98] on link "Automations" at bounding box center [78, 95] width 116 height 25
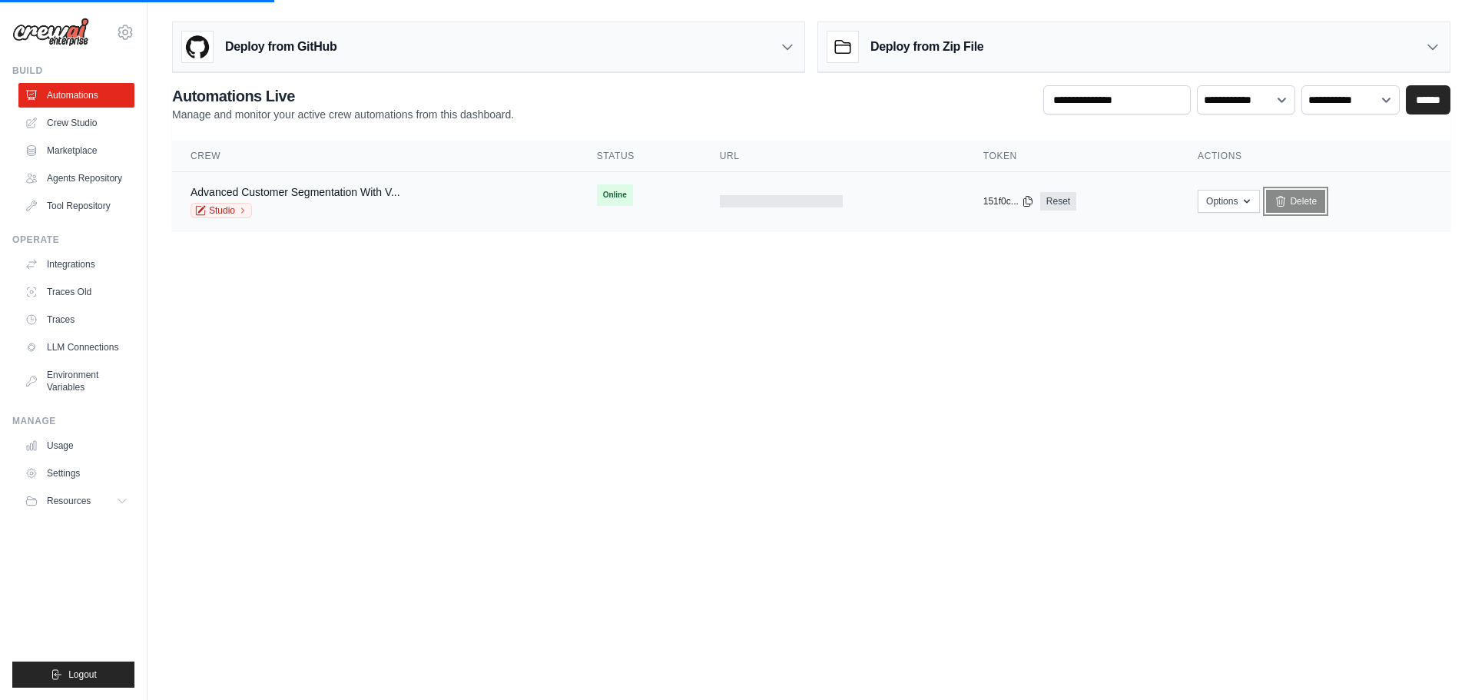
click at [1291, 204] on link "Delete" at bounding box center [1295, 201] width 59 height 23
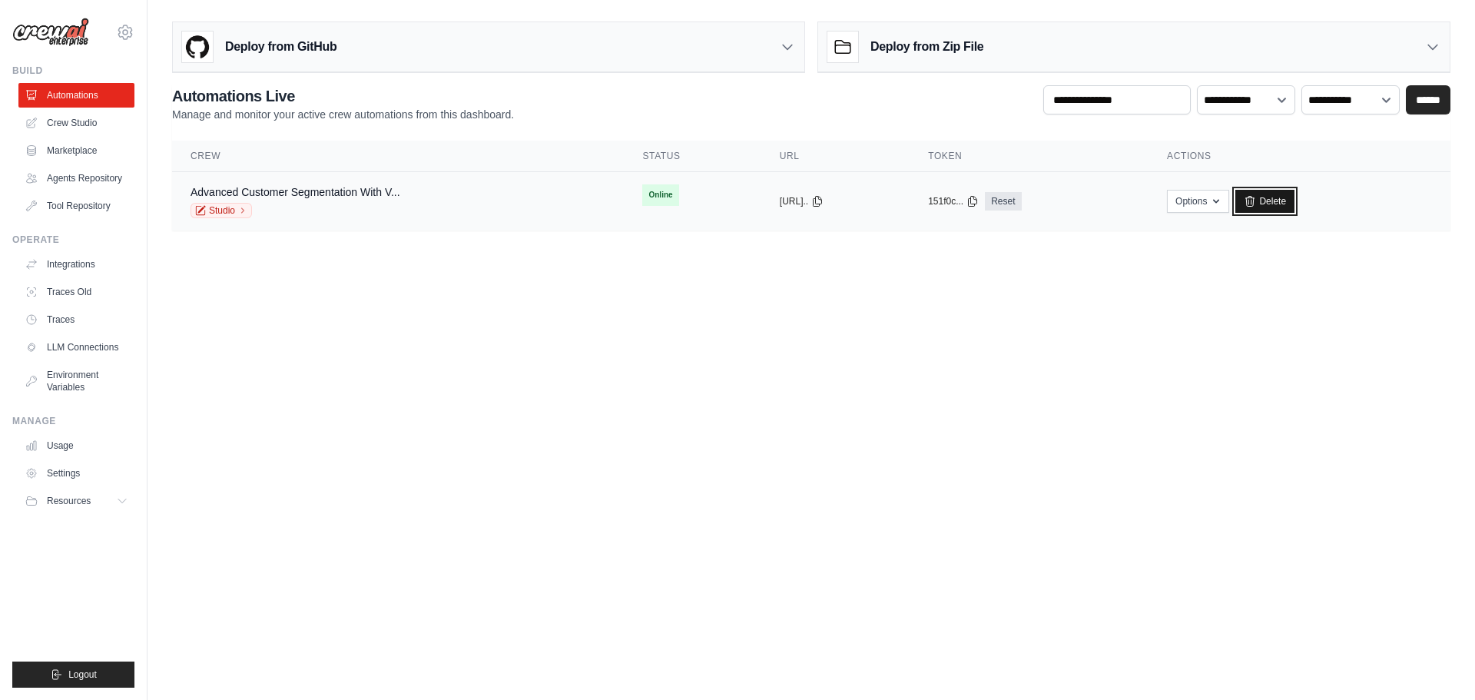
click at [1294, 203] on link "Delete" at bounding box center [1264, 201] width 59 height 23
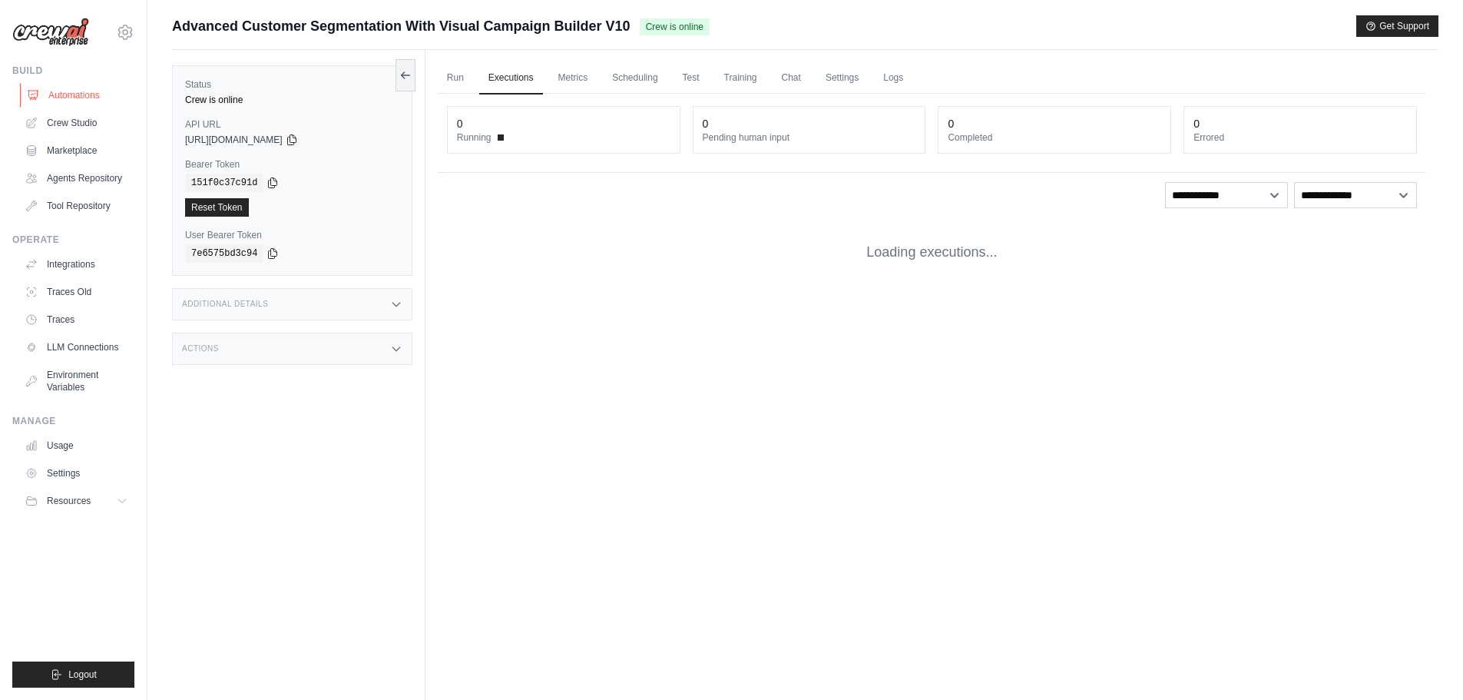
click at [88, 92] on link "Automations" at bounding box center [78, 95] width 116 height 25
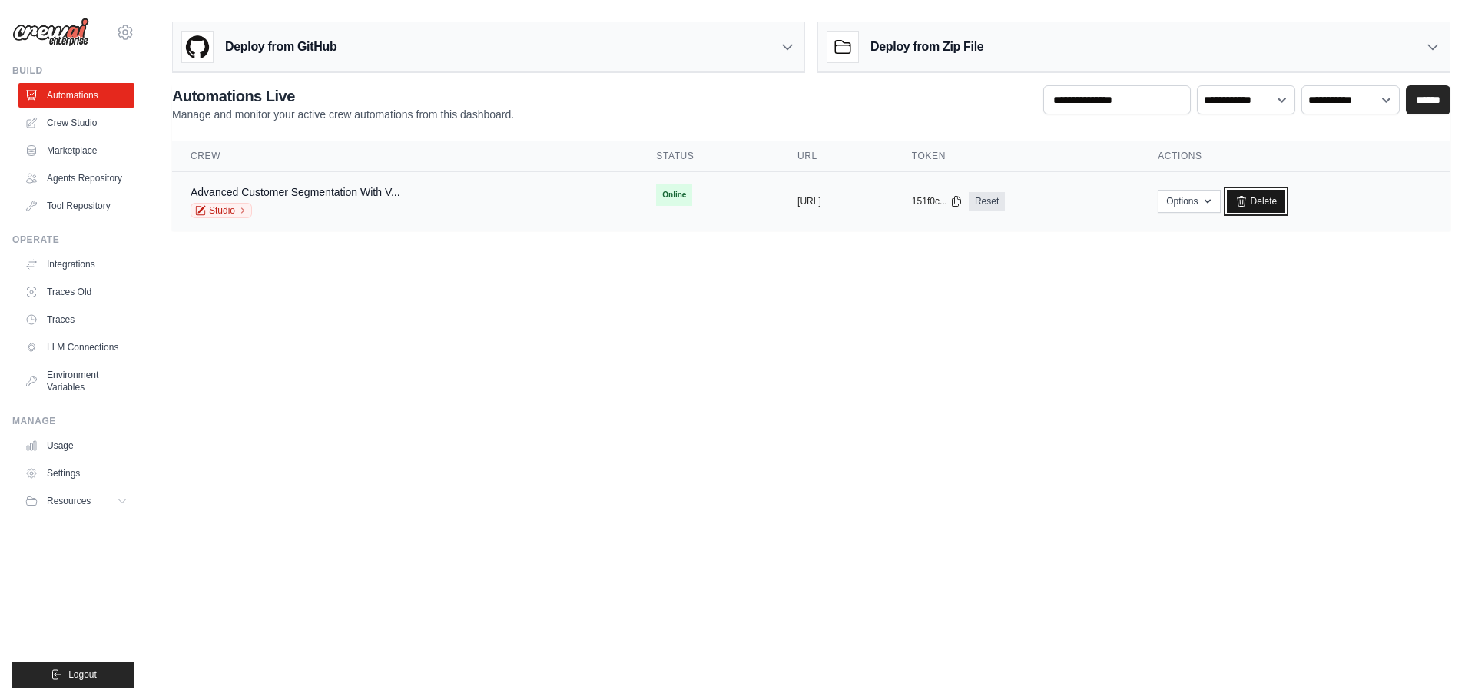
click at [1286, 209] on link "Delete" at bounding box center [1256, 201] width 59 height 23
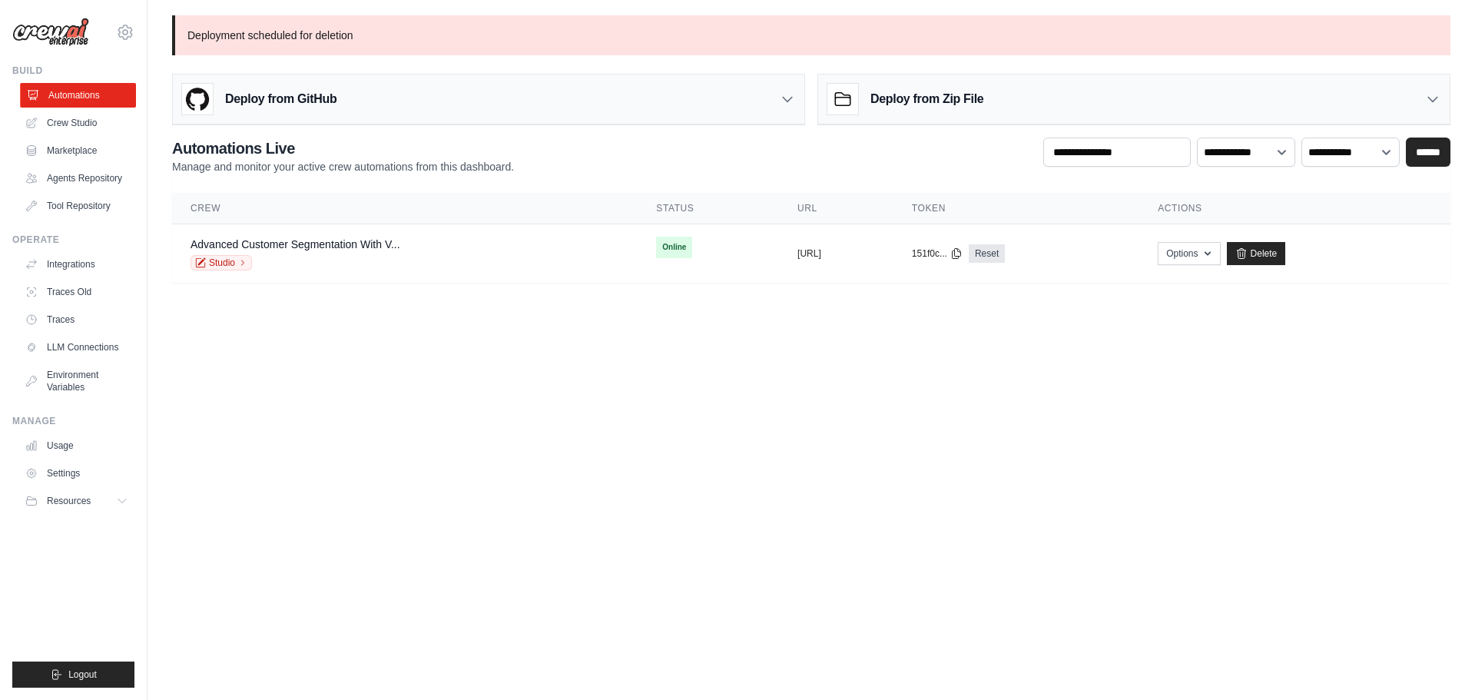
click at [60, 98] on link "Automations" at bounding box center [78, 95] width 116 height 25
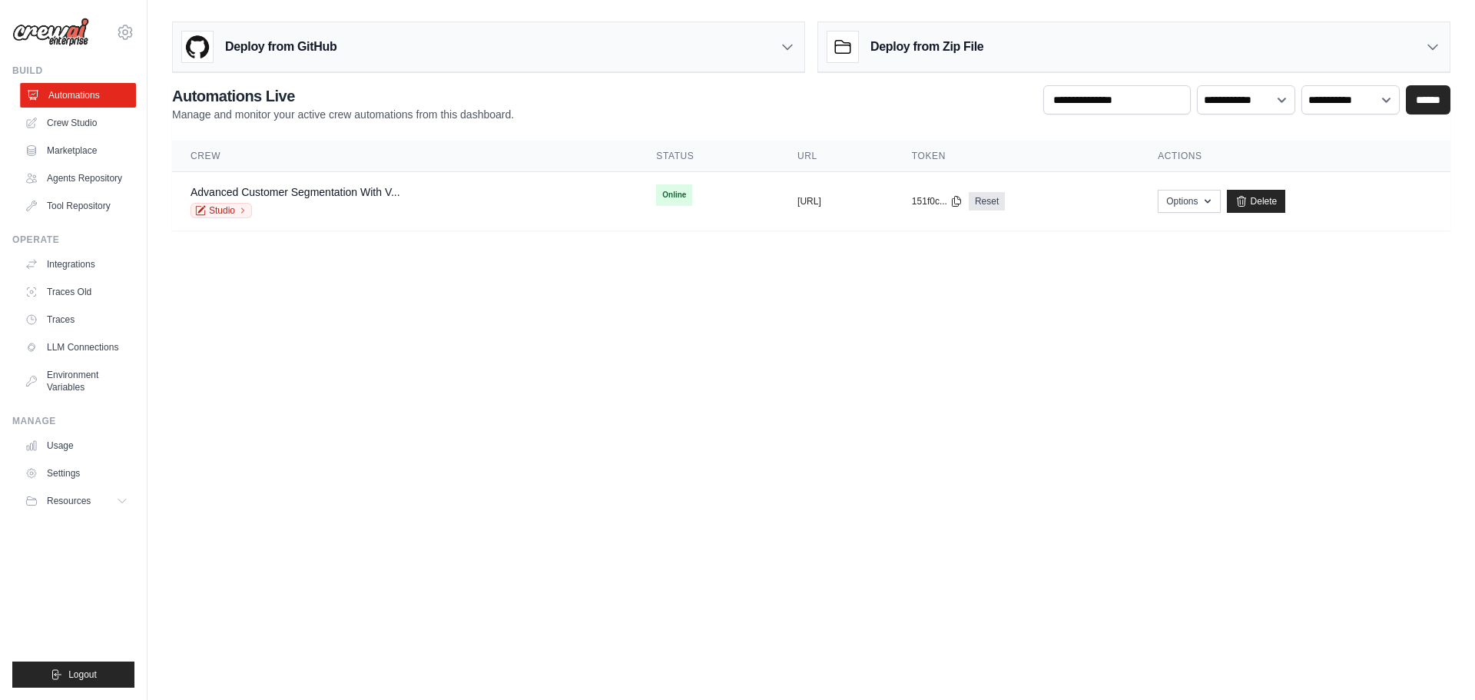
click at [59, 98] on link "Automations" at bounding box center [78, 95] width 116 height 25
click at [1286, 199] on link "Delete" at bounding box center [1256, 201] width 59 height 23
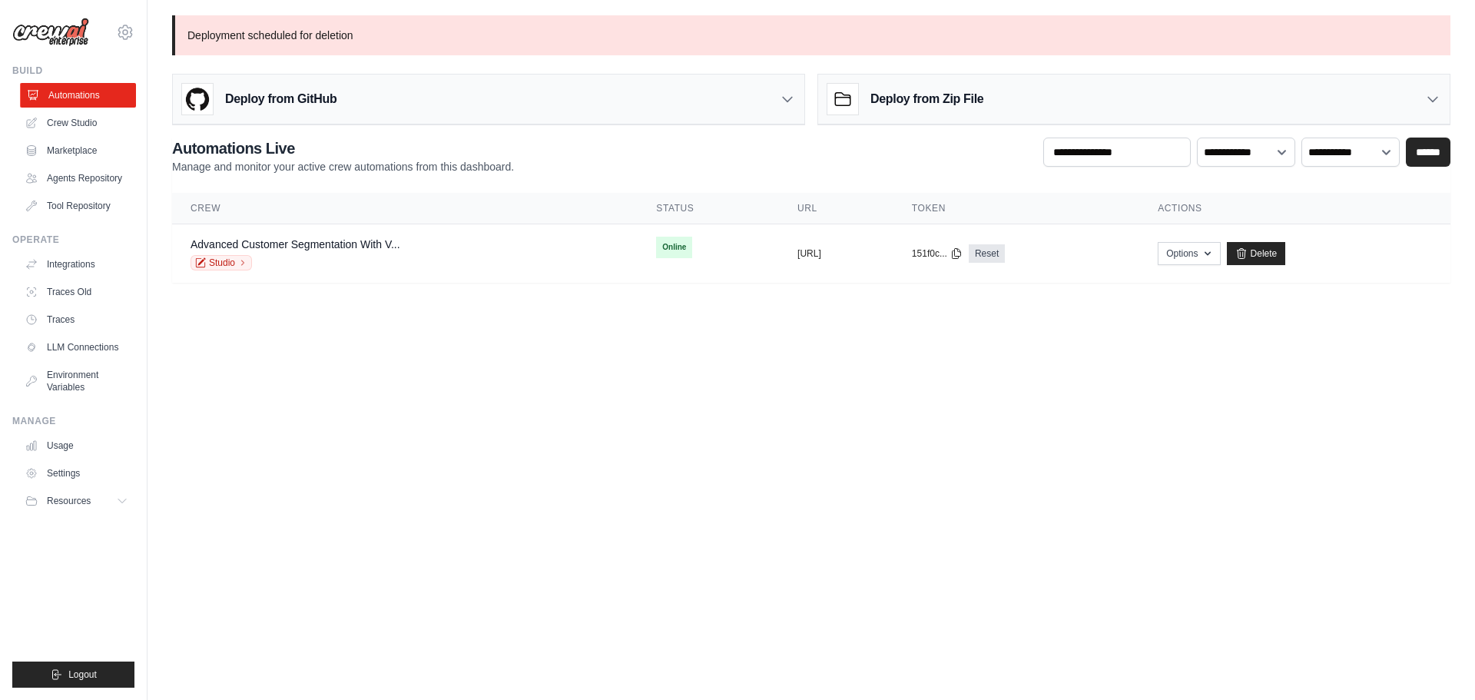
click at [68, 95] on link "Automations" at bounding box center [78, 95] width 116 height 25
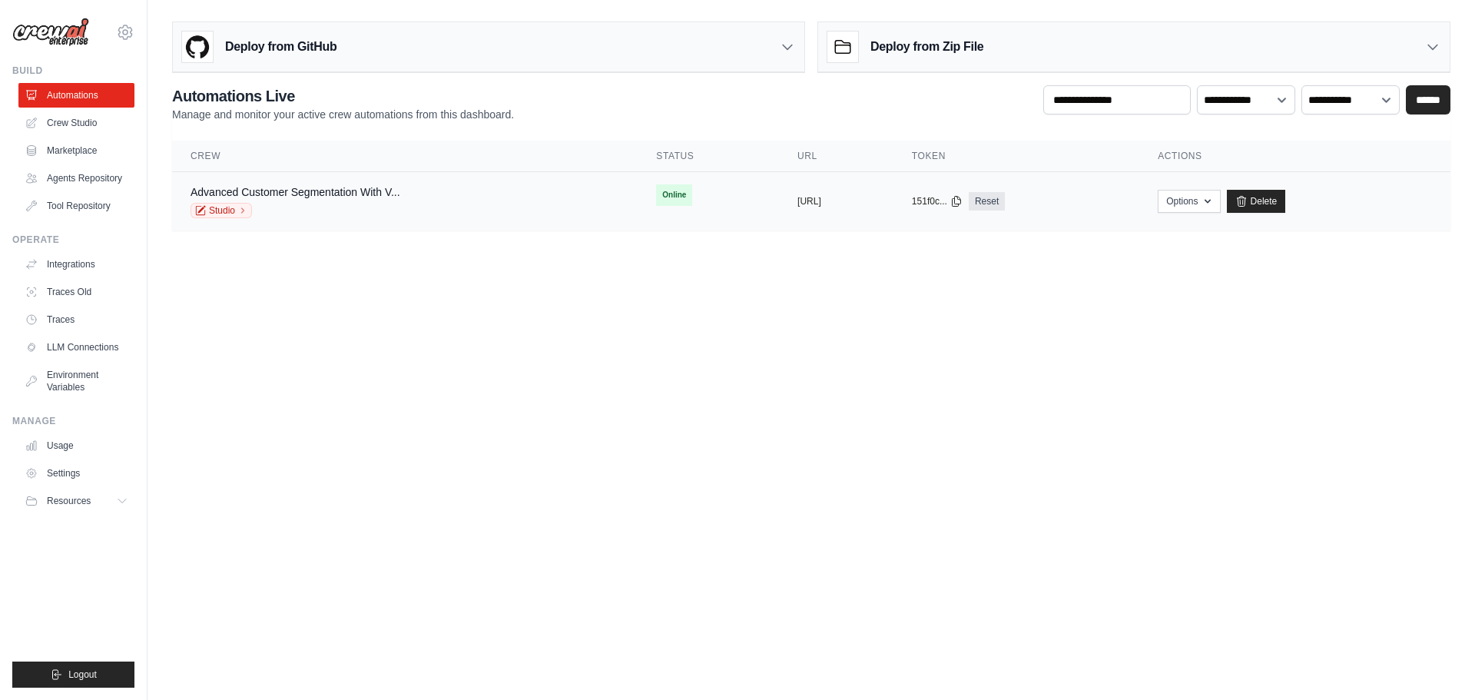
click at [797, 201] on div "copied" at bounding box center [813, 195] width 33 height 18
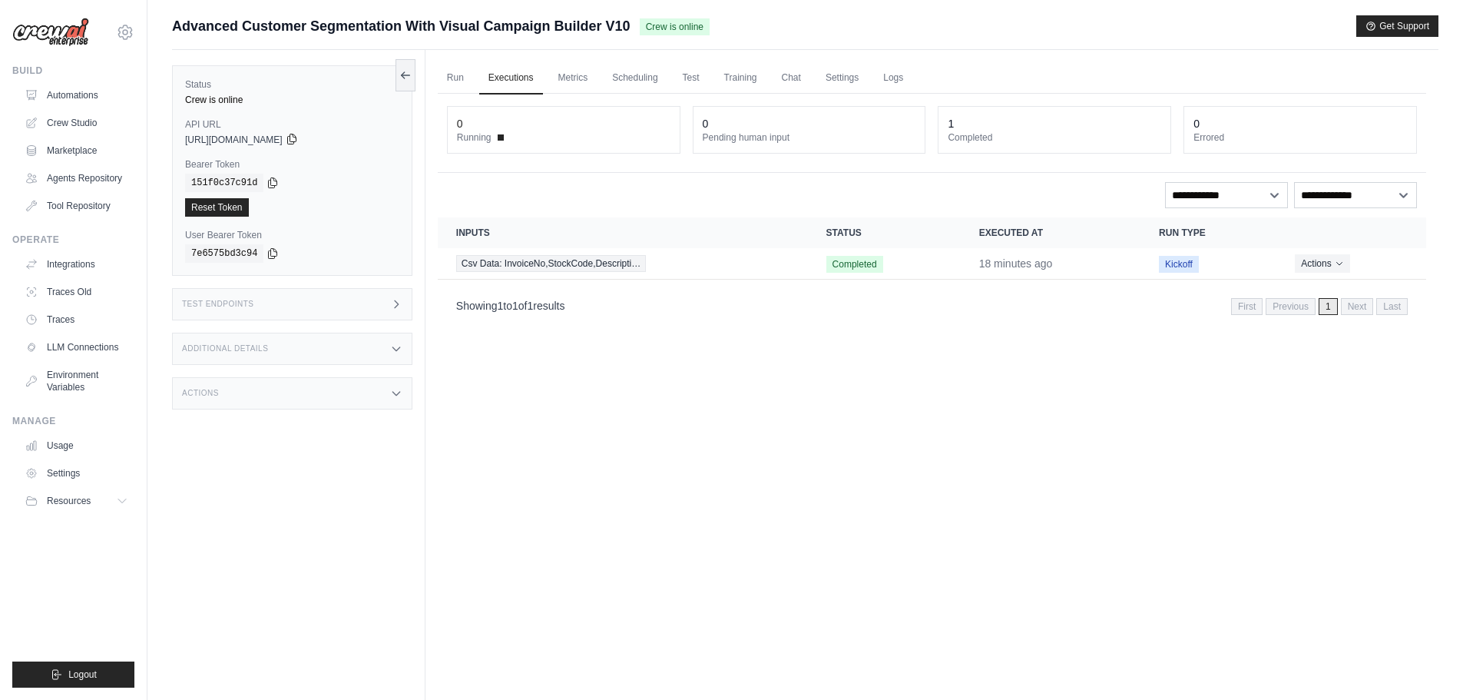
click at [296, 137] on icon at bounding box center [291, 139] width 8 height 10
click at [98, 94] on link "Automations" at bounding box center [78, 95] width 116 height 25
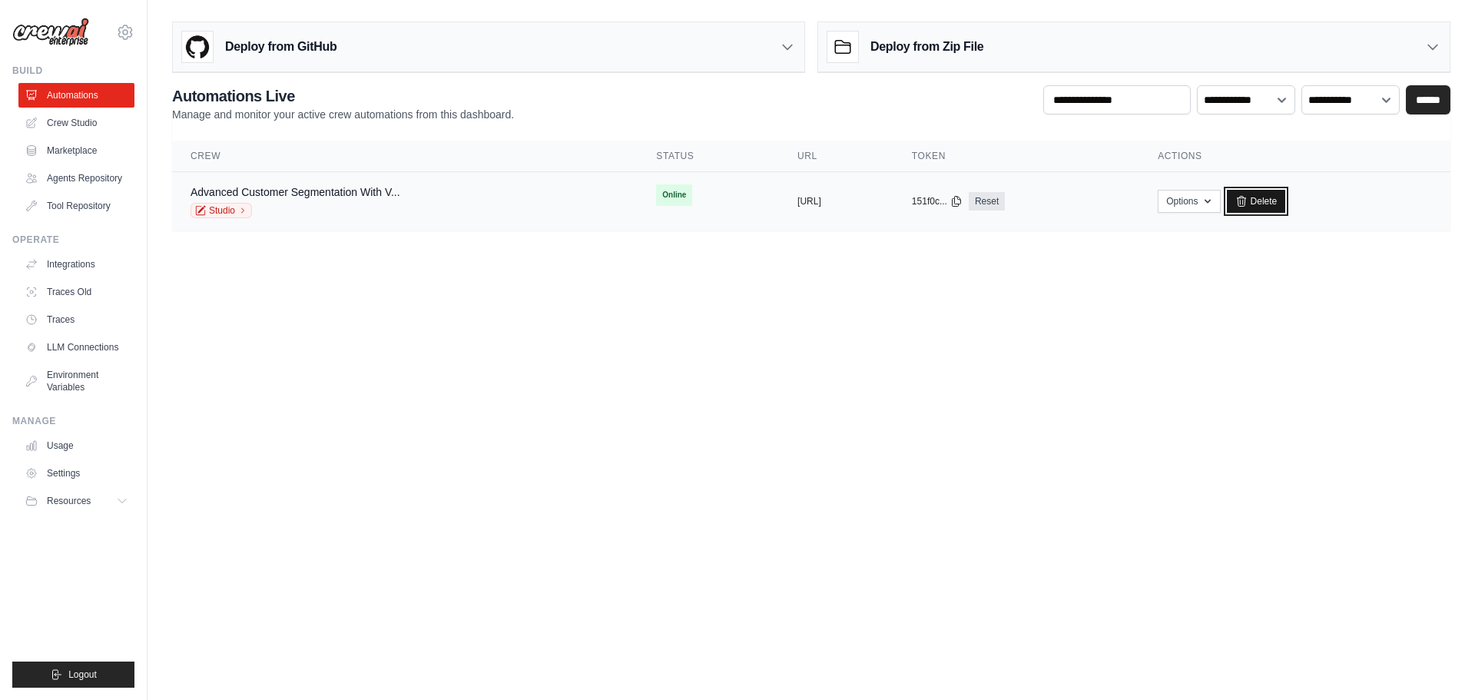
click at [1286, 203] on link "Delete" at bounding box center [1256, 201] width 59 height 23
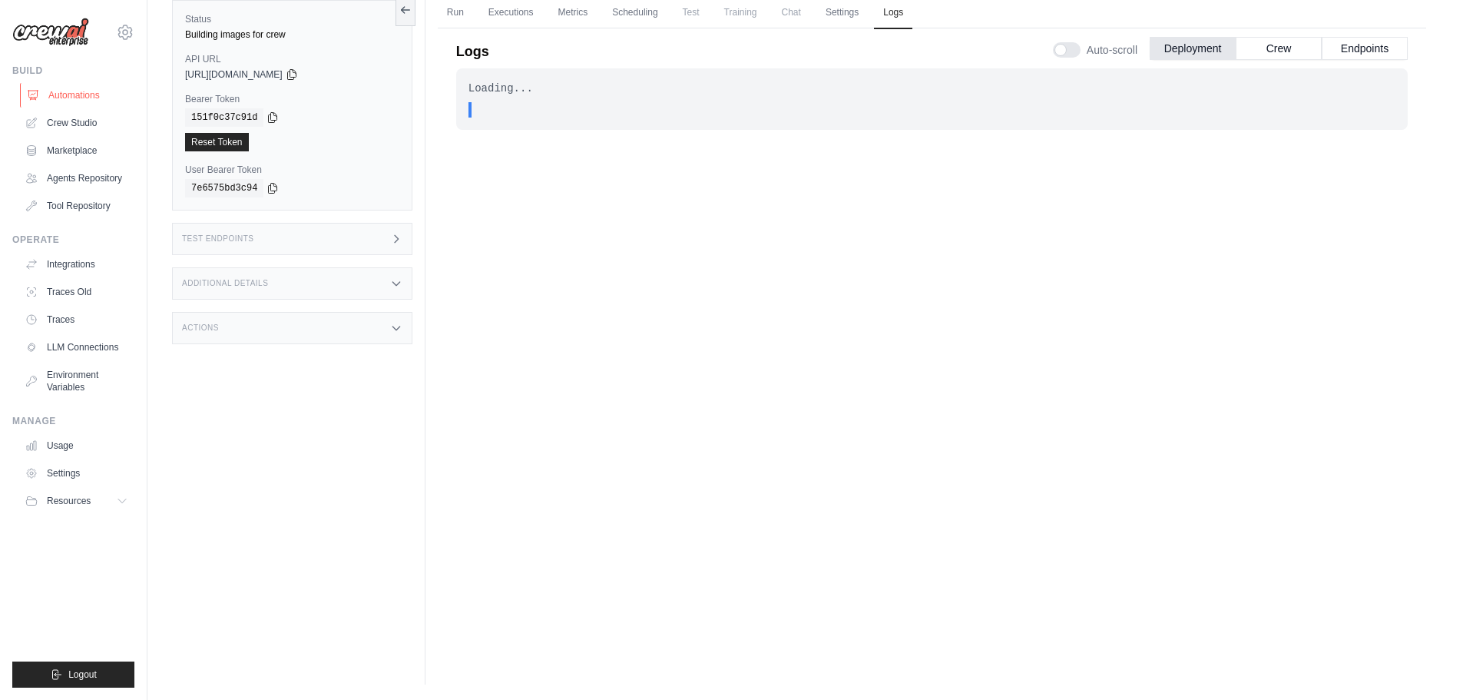
click at [75, 104] on link "Automations" at bounding box center [78, 95] width 116 height 25
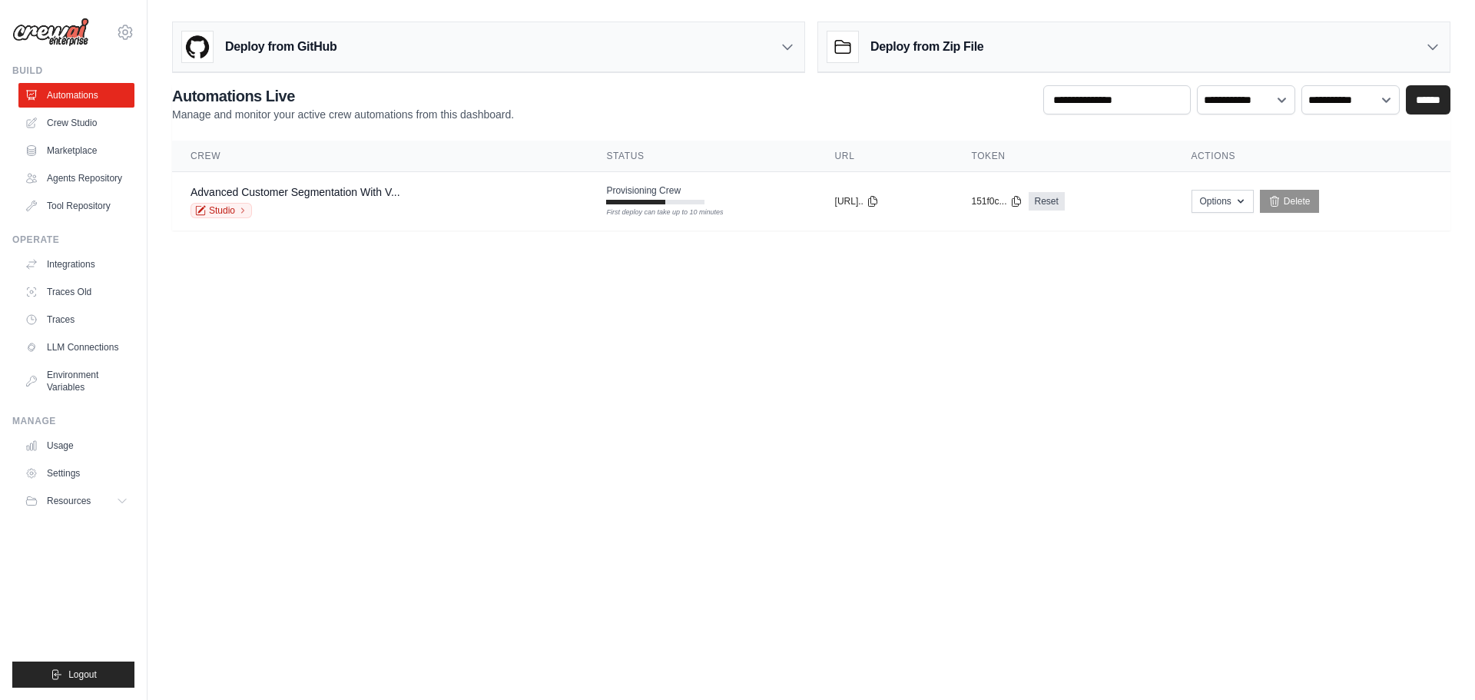
drag, startPoint x: 1085, startPoint y: 287, endPoint x: 1055, endPoint y: 293, distance: 30.0
click at [1083, 288] on body "[EMAIL_ADDRESS][DOMAIN_NAME] Settings Build Automations Resources" at bounding box center [737, 350] width 1475 height 700
click at [68, 91] on link "Automations" at bounding box center [78, 95] width 116 height 25
click at [93, 95] on link "Automations" at bounding box center [78, 95] width 116 height 25
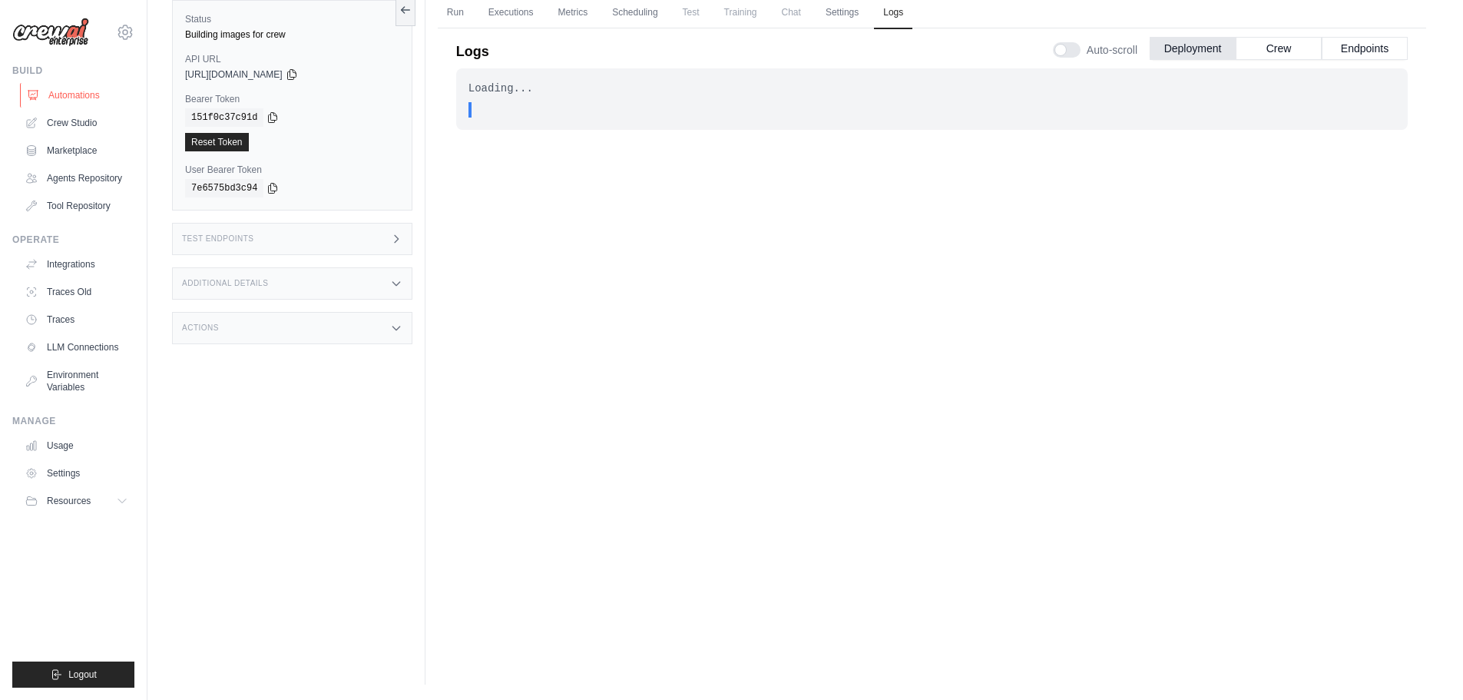
click at [71, 94] on link "Automations" at bounding box center [78, 95] width 116 height 25
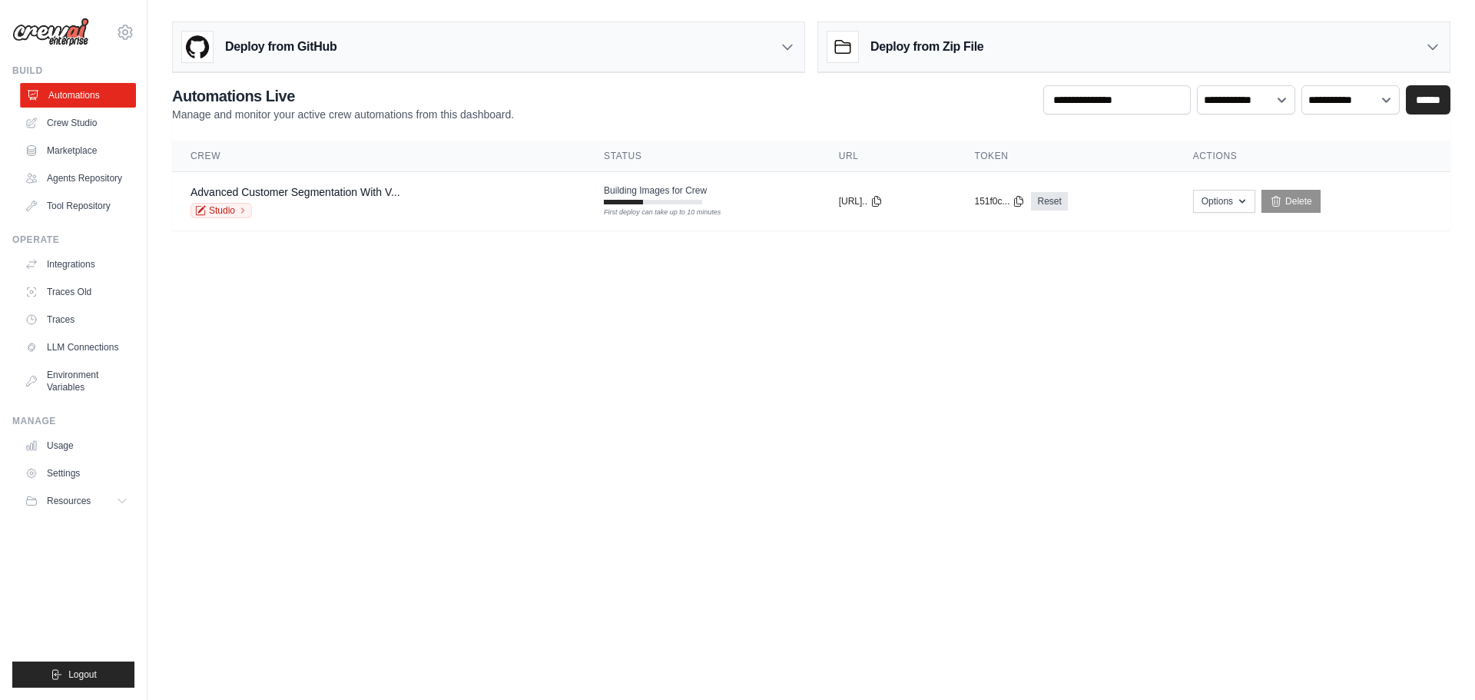
click at [107, 95] on link "Automations" at bounding box center [78, 95] width 116 height 25
click at [107, 95] on link "Automations" at bounding box center [76, 95] width 116 height 25
click at [239, 213] on icon at bounding box center [242, 210] width 9 height 9
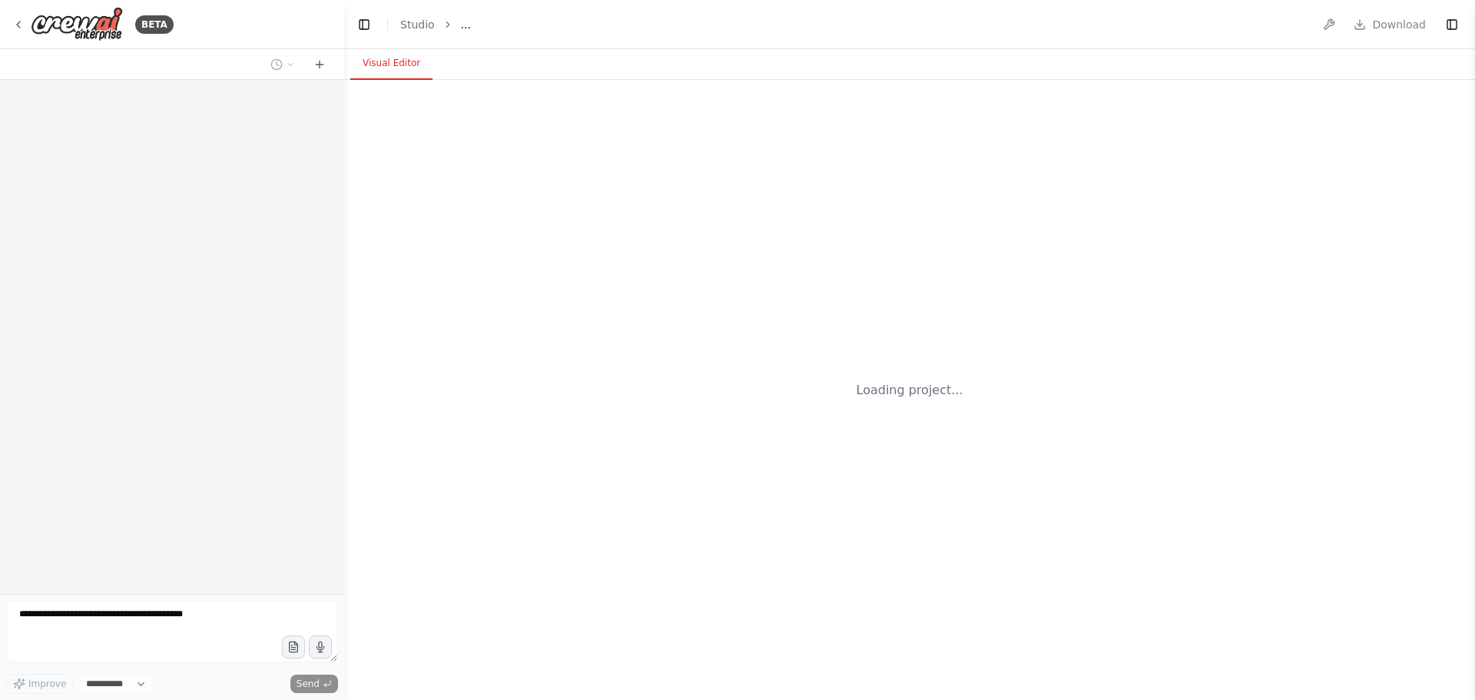
select select "****"
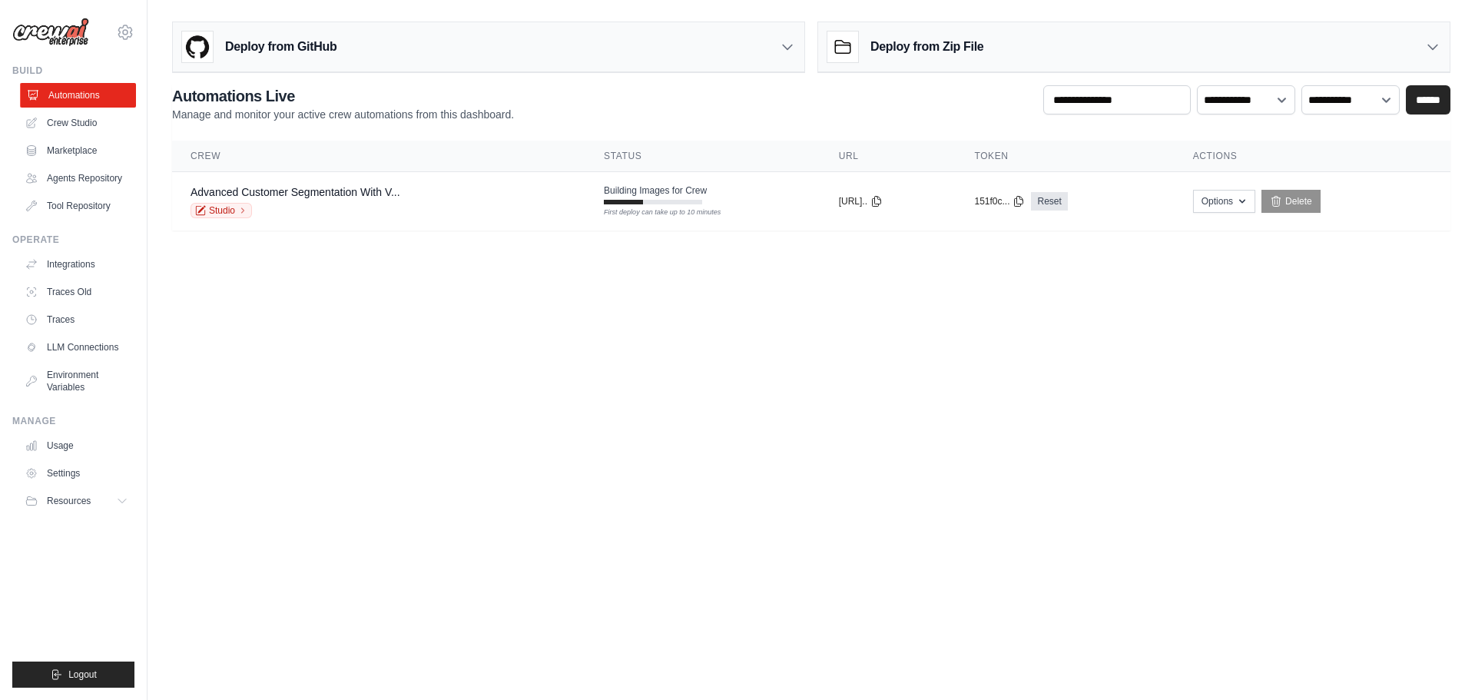
click at [73, 88] on link "Automations" at bounding box center [78, 95] width 116 height 25
click at [69, 101] on link "Automations" at bounding box center [78, 95] width 116 height 25
click at [1289, 231] on main "Deploy from GitHub Deploy your project directly from GitHub. Select a repositor…" at bounding box center [810, 132] width 1327 height 264
click at [419, 198] on div "Advanced Customer Segmentation With V... Studio" at bounding box center [379, 201] width 376 height 34
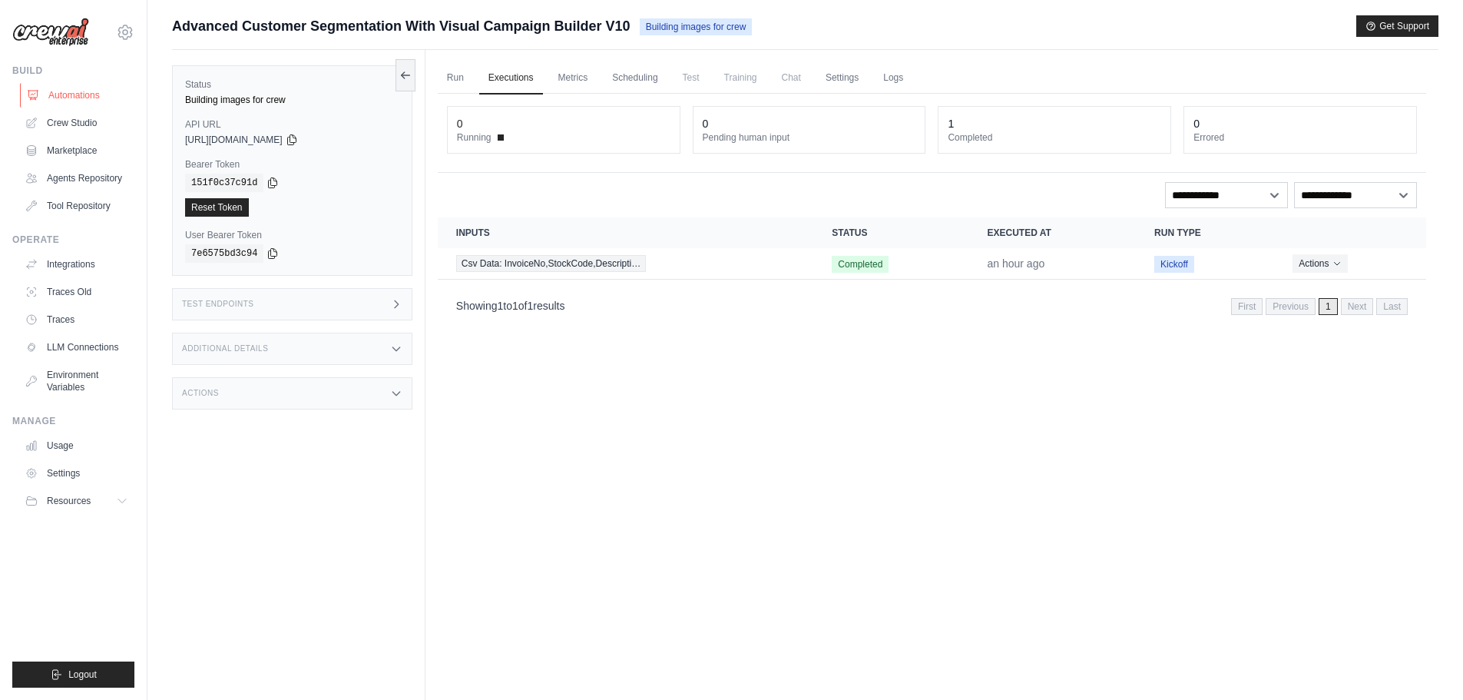
click at [81, 101] on link "Automations" at bounding box center [78, 95] width 116 height 25
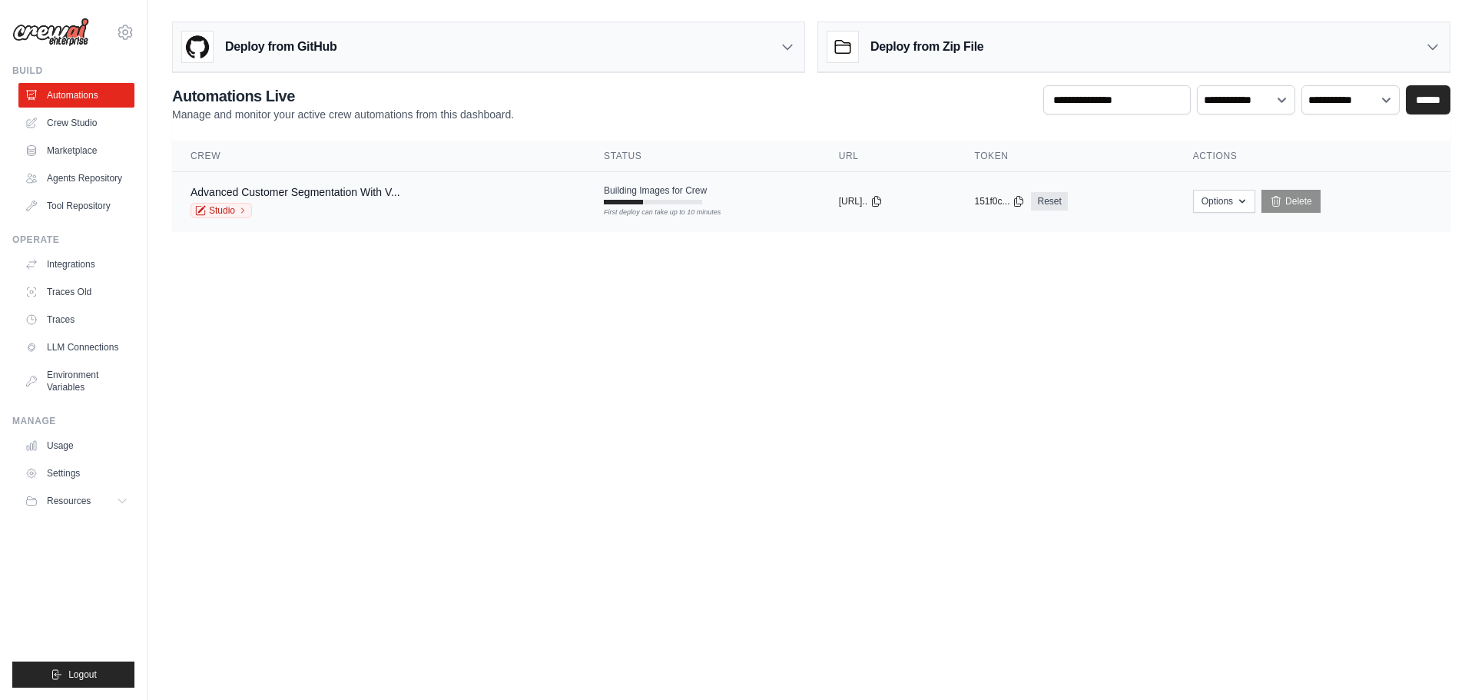
click at [629, 205] on td "Building Images for Crew First deploy can take up to 10 minutes" at bounding box center [702, 194] width 235 height 45
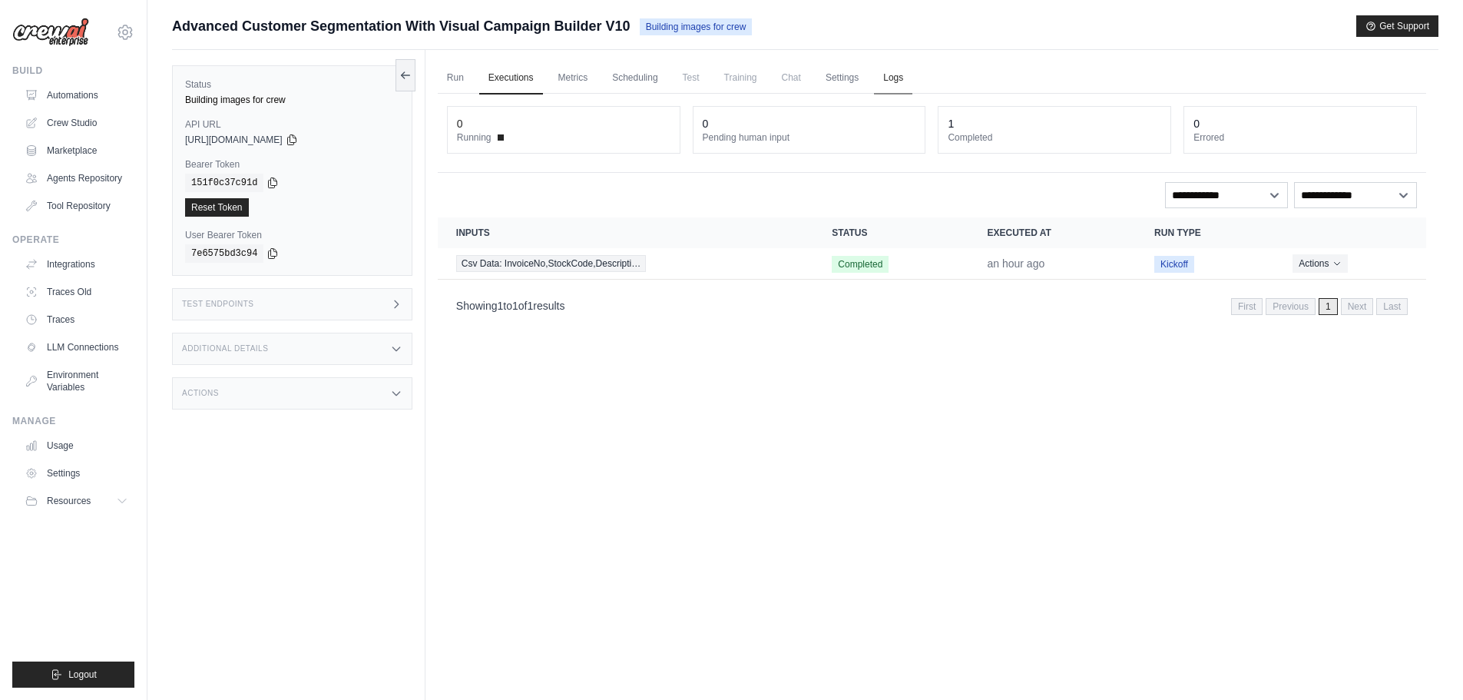
click at [888, 72] on link "Logs" at bounding box center [893, 78] width 38 height 32
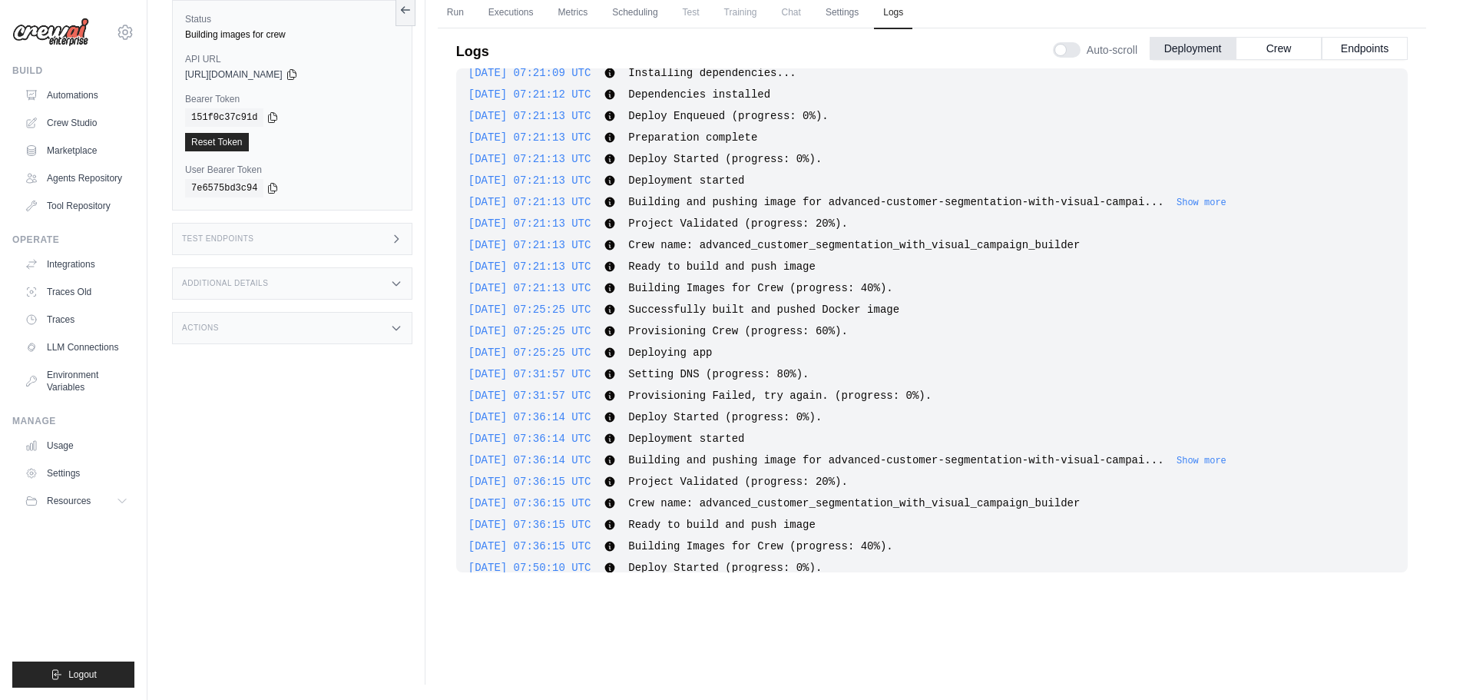
scroll to position [1042, 0]
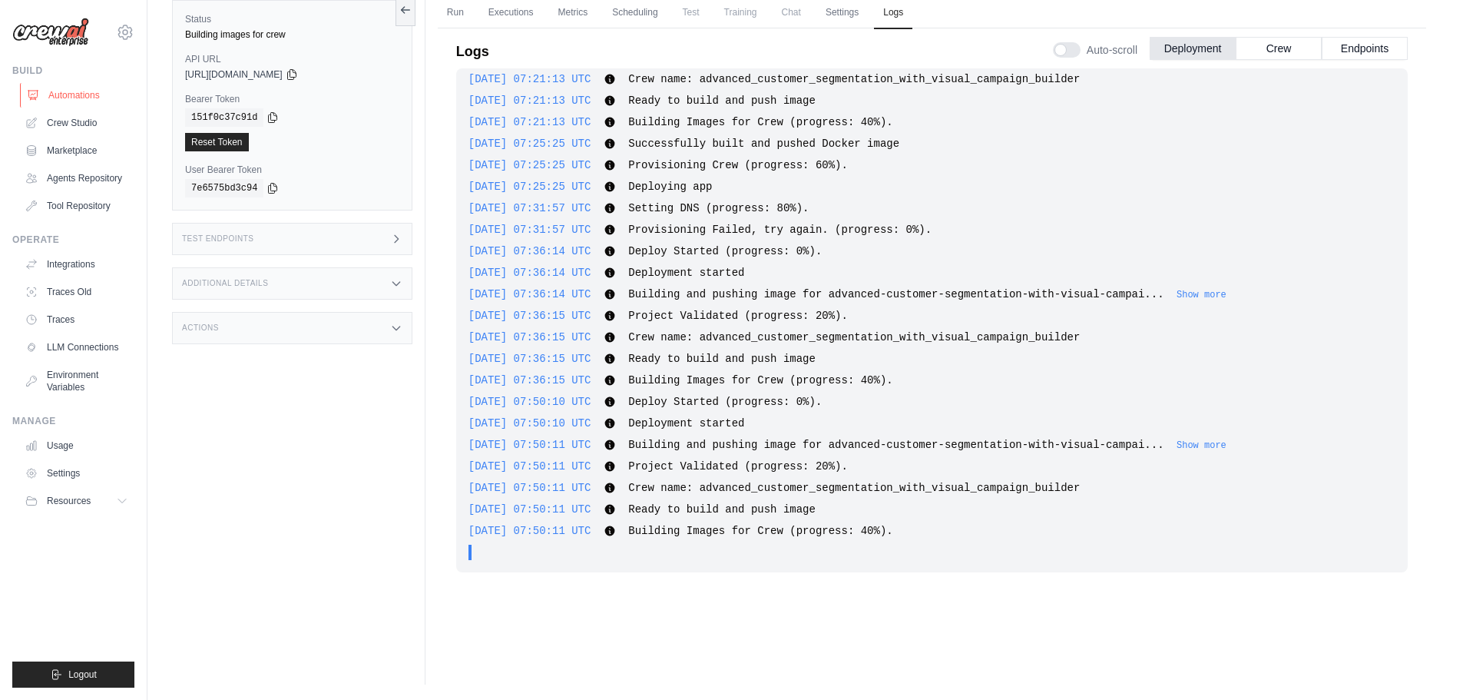
click at [89, 99] on link "Automations" at bounding box center [78, 95] width 116 height 25
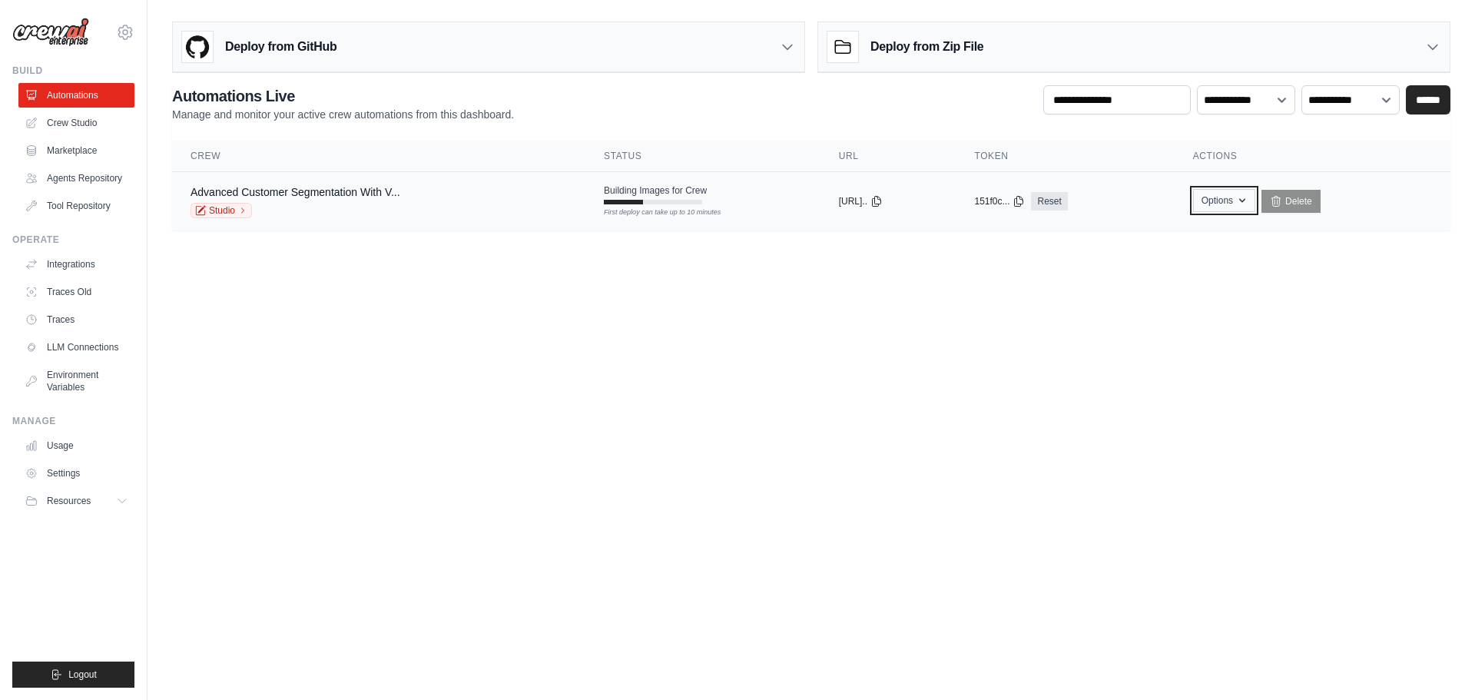
click at [1248, 198] on icon "button" at bounding box center [1242, 200] width 12 height 12
click at [1159, 240] on link "Export React JSX Component" at bounding box center [1169, 236] width 172 height 28
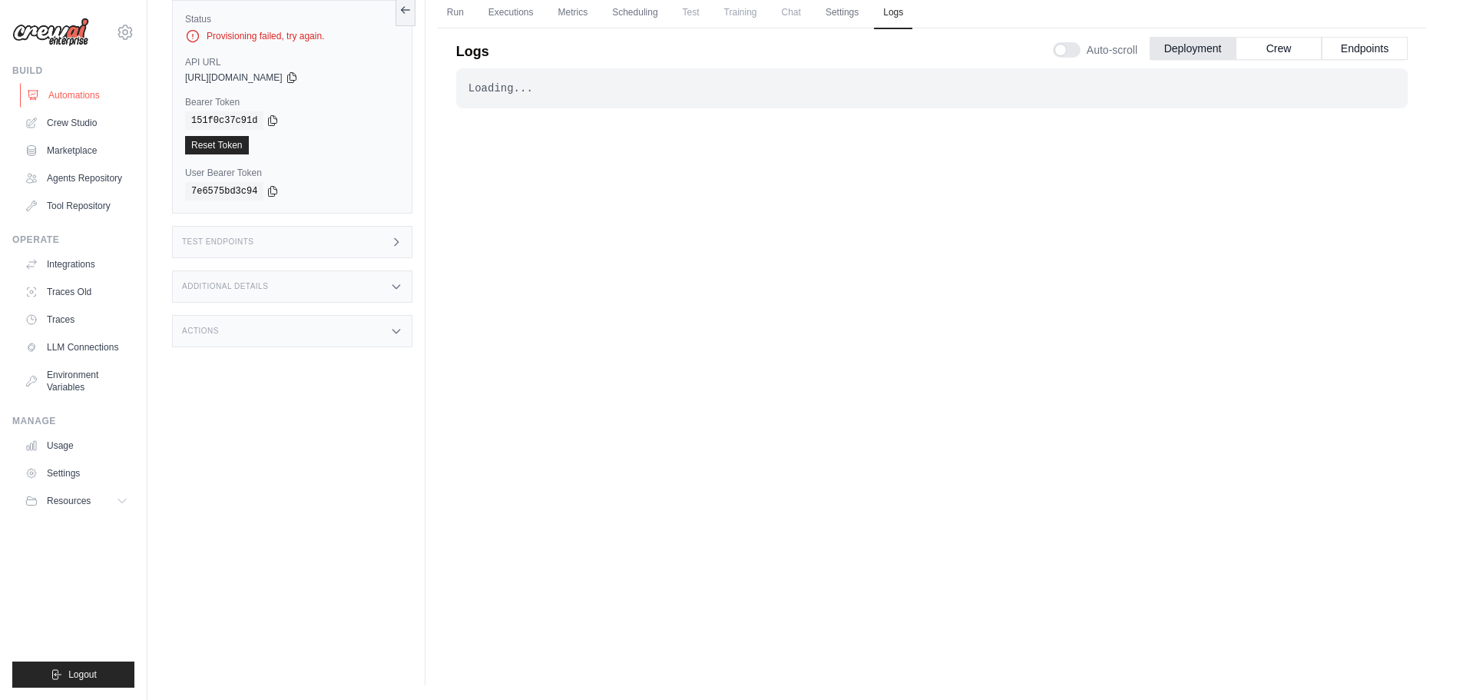
click at [89, 93] on link "Automations" at bounding box center [78, 95] width 116 height 25
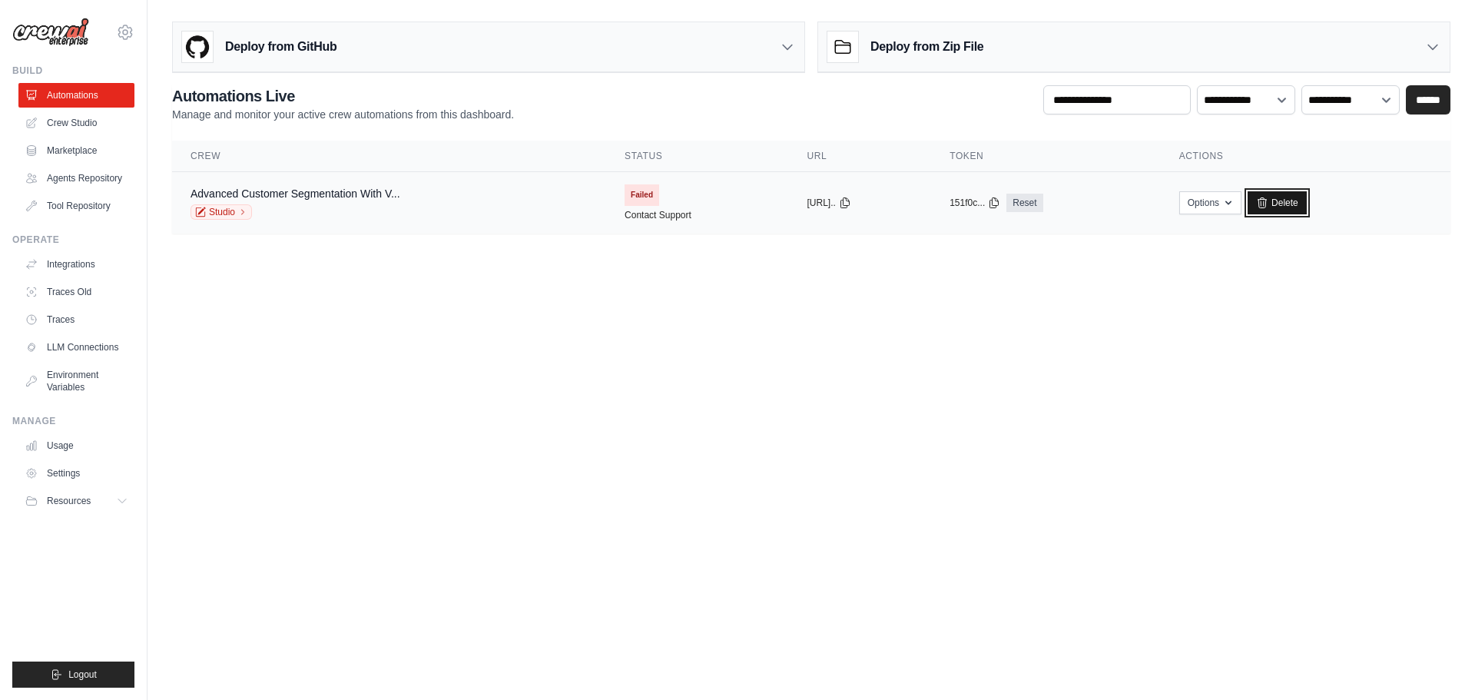
click at [1301, 200] on link "Delete" at bounding box center [1277, 202] width 59 height 23
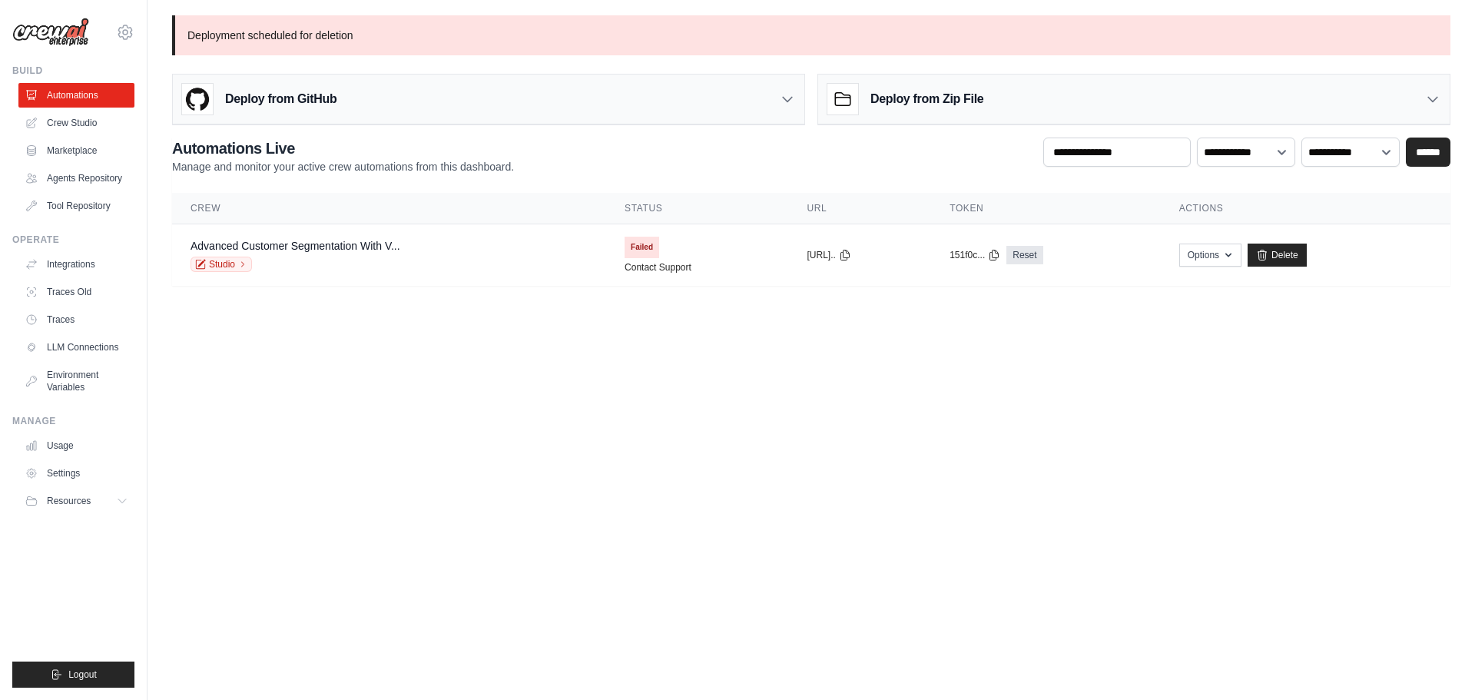
click at [875, 102] on h3 "Deploy from Zip File" at bounding box center [926, 99] width 113 height 18
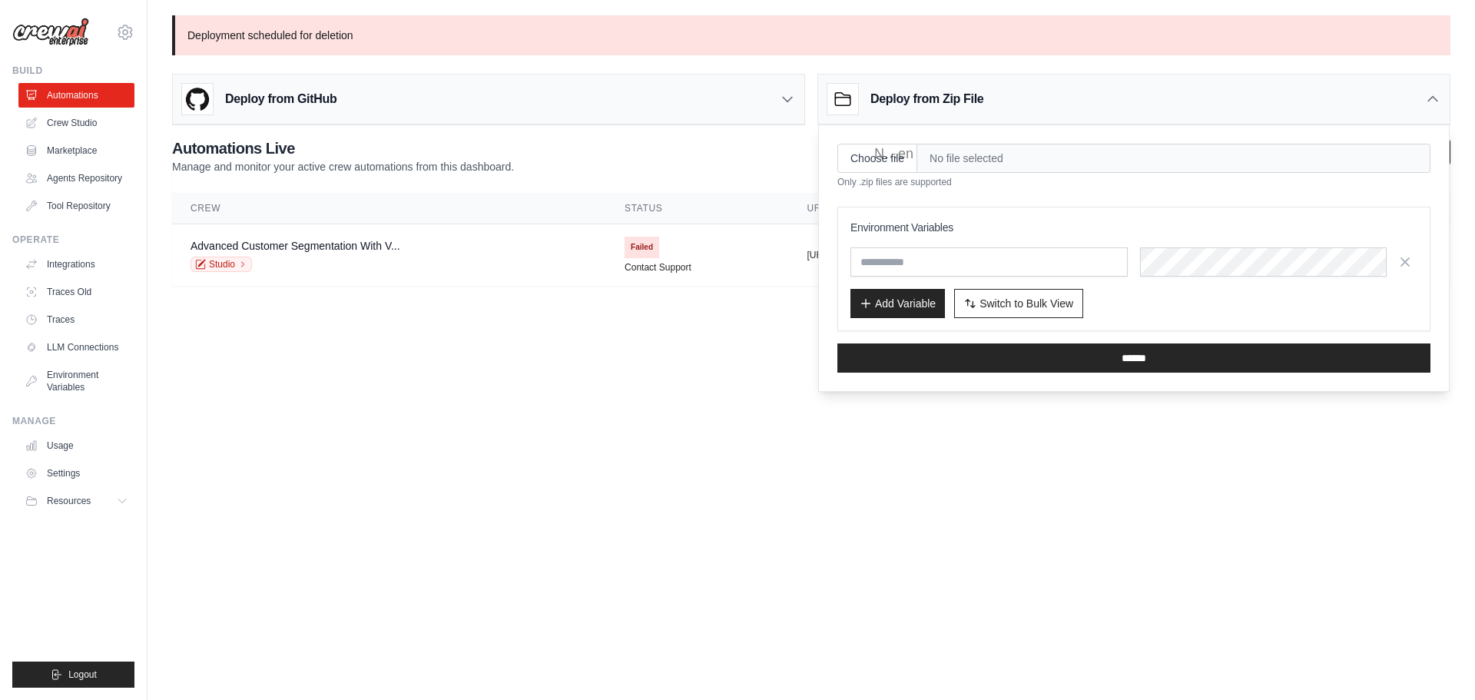
click at [991, 169] on span "No file selected" at bounding box center [1173, 158] width 513 height 29
click at [960, 158] on span "No file selected" at bounding box center [1173, 158] width 513 height 29
click at [873, 154] on input "Choose file" at bounding box center [877, 158] width 80 height 29
click at [1423, 100] on div "Deploy from Zip File" at bounding box center [1133, 100] width 631 height 50
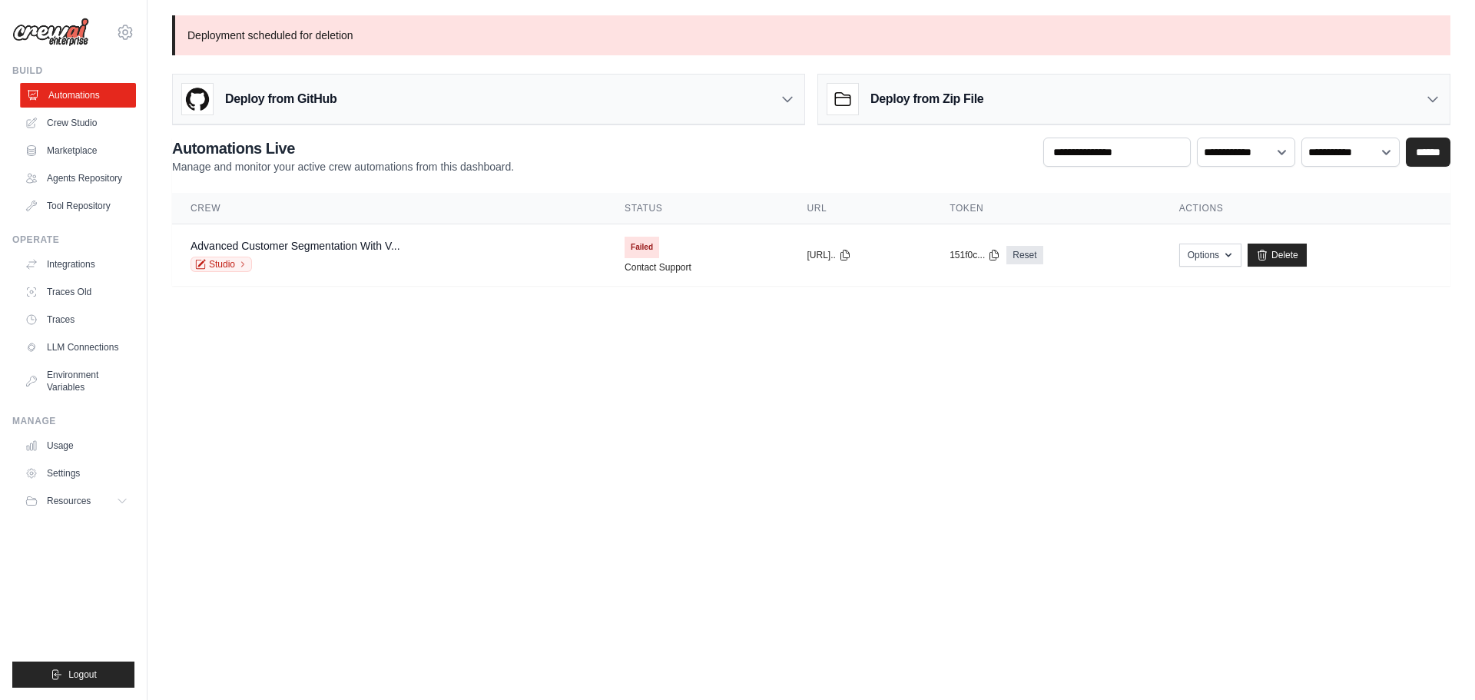
click at [108, 88] on link "Automations" at bounding box center [78, 95] width 116 height 25
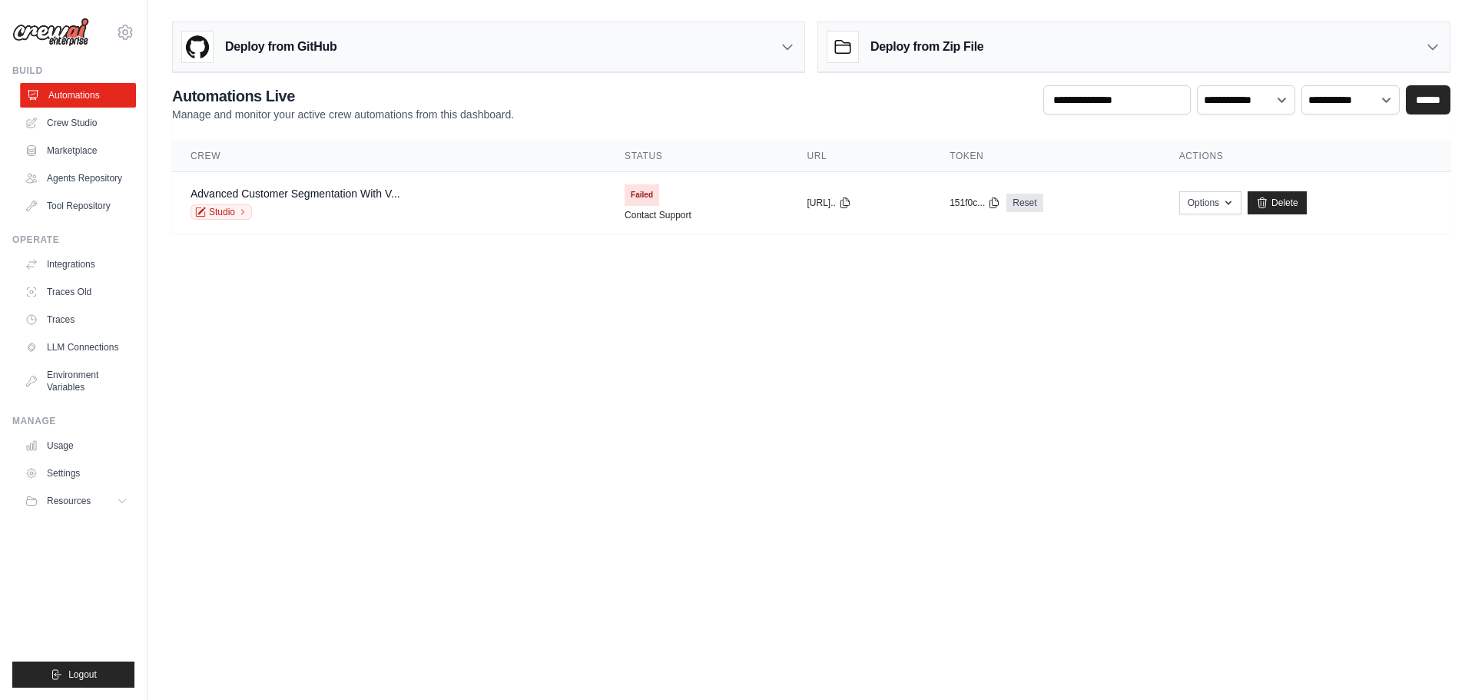
click at [106, 90] on link "Automations" at bounding box center [78, 95] width 116 height 25
click at [106, 90] on link "Automations" at bounding box center [76, 95] width 116 height 25
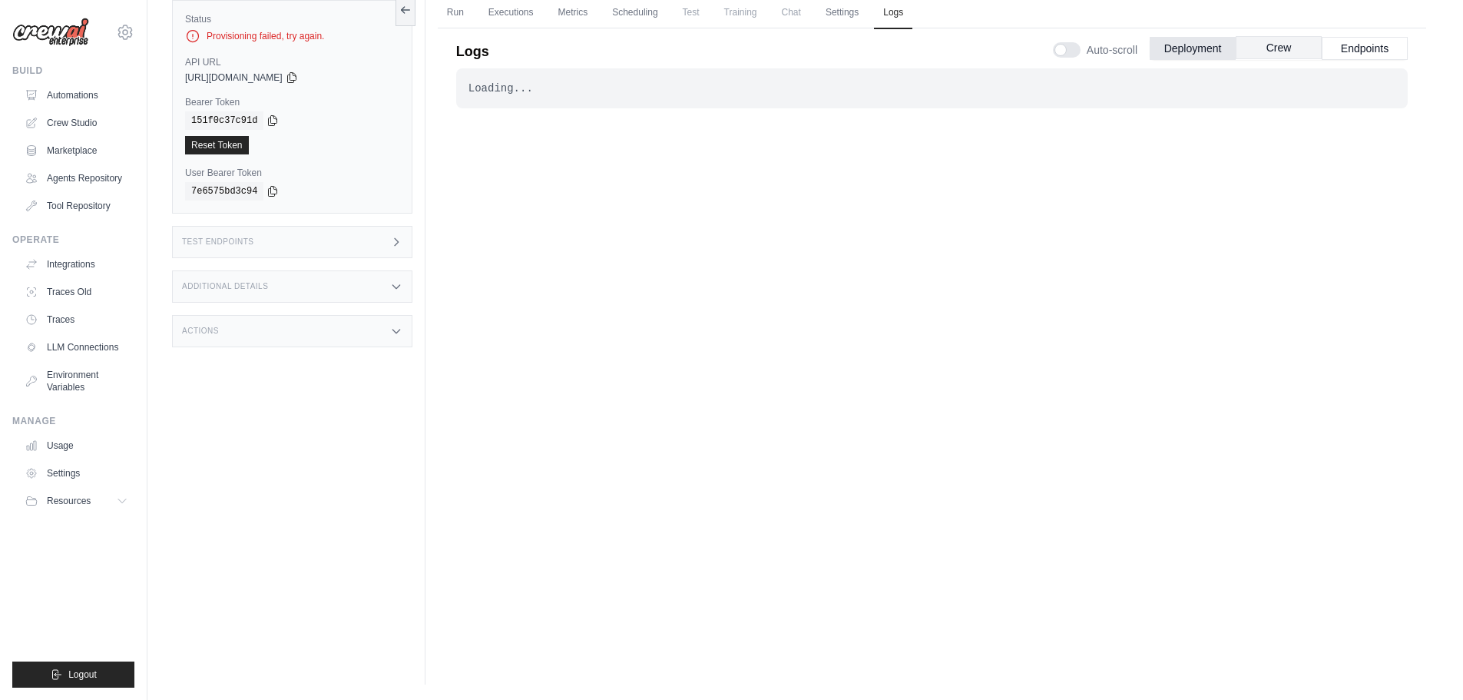
click at [1294, 52] on button "Crew" at bounding box center [1279, 47] width 86 height 23
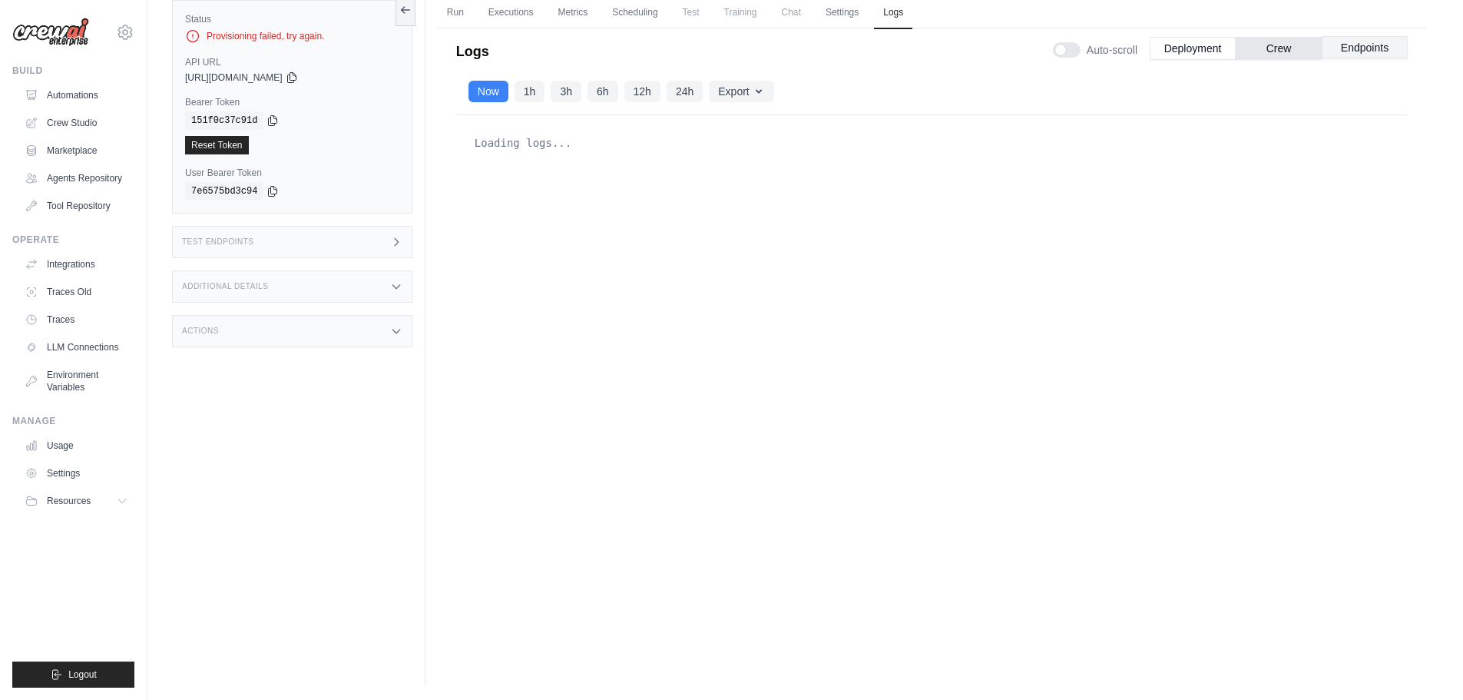
click at [1353, 50] on button "Endpoints" at bounding box center [1365, 47] width 86 height 23
click at [1188, 42] on button "Deployment" at bounding box center [1193, 47] width 86 height 23
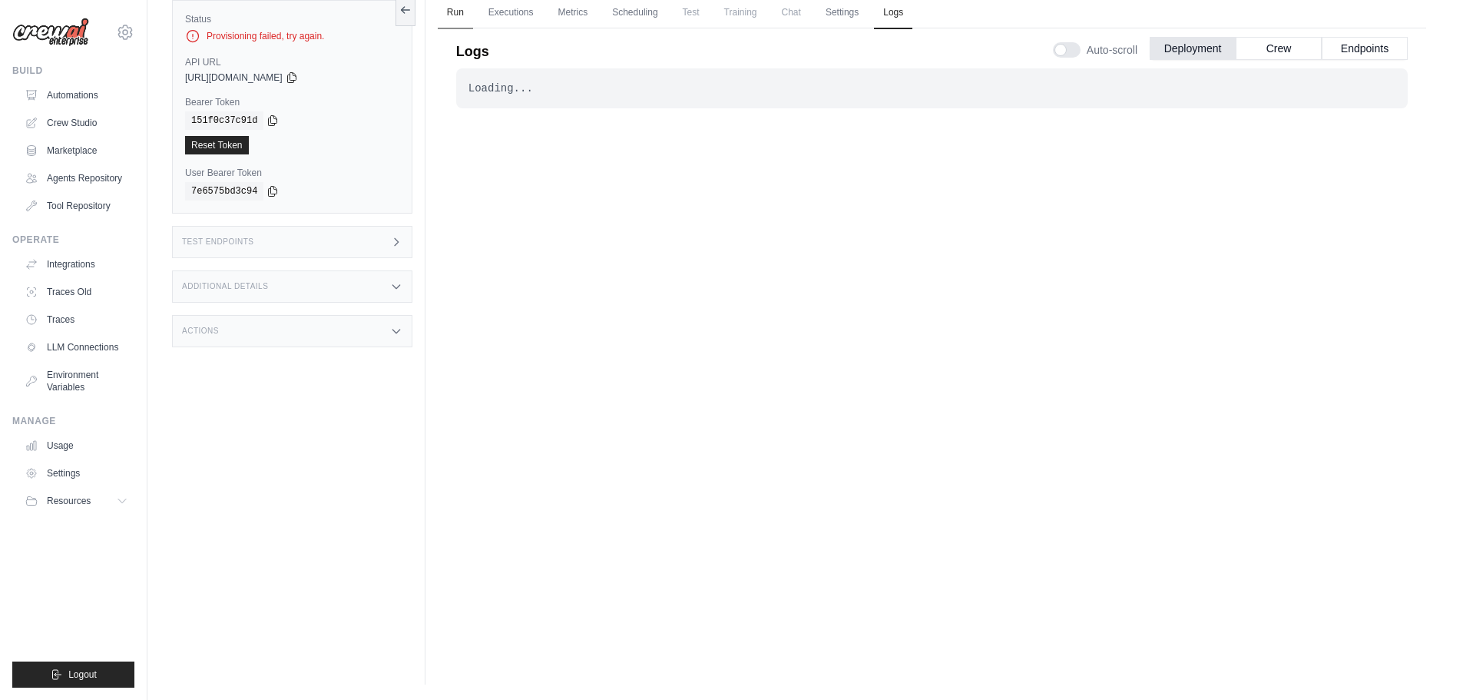
click at [460, 18] on link "Run" at bounding box center [455, 13] width 35 height 32
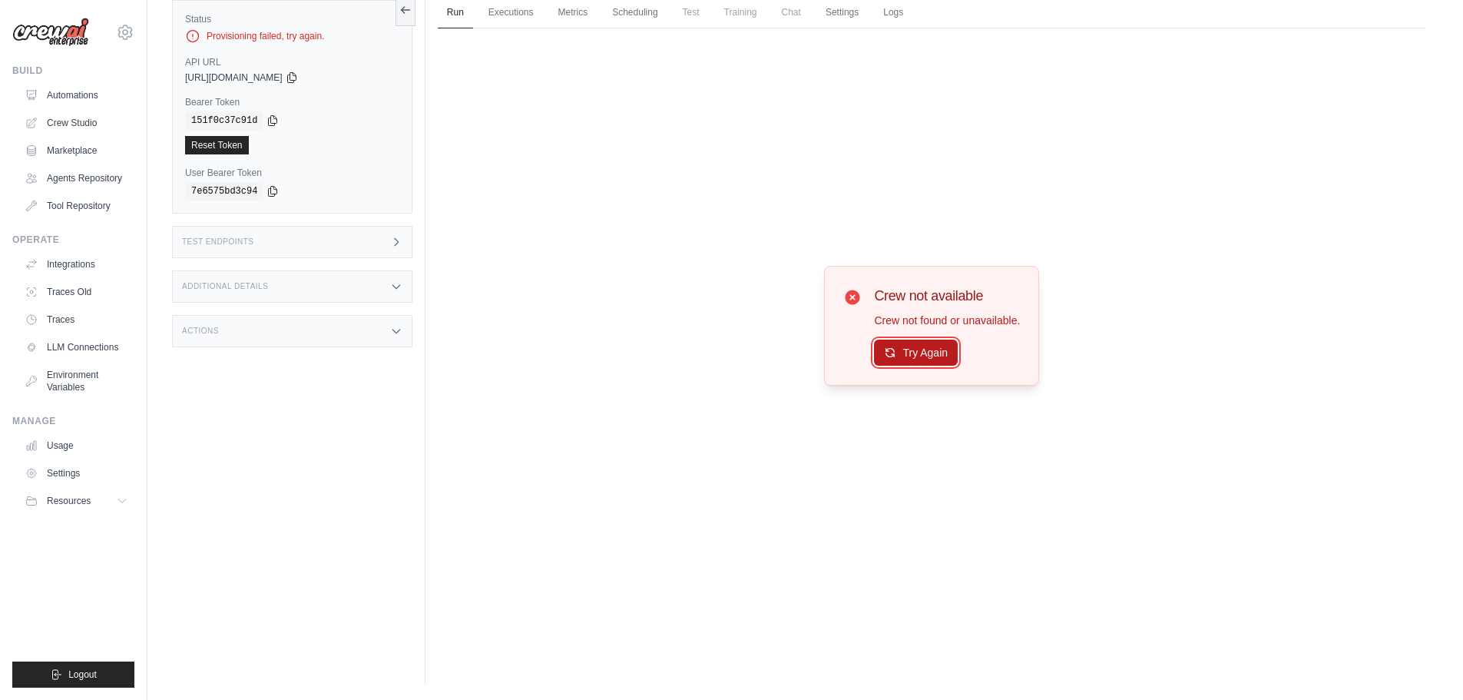
click at [893, 363] on button "Try Again" at bounding box center [916, 353] width 84 height 26
click at [886, 354] on icon at bounding box center [890, 353] width 8 height 8
click at [52, 94] on link "Automations" at bounding box center [78, 95] width 116 height 25
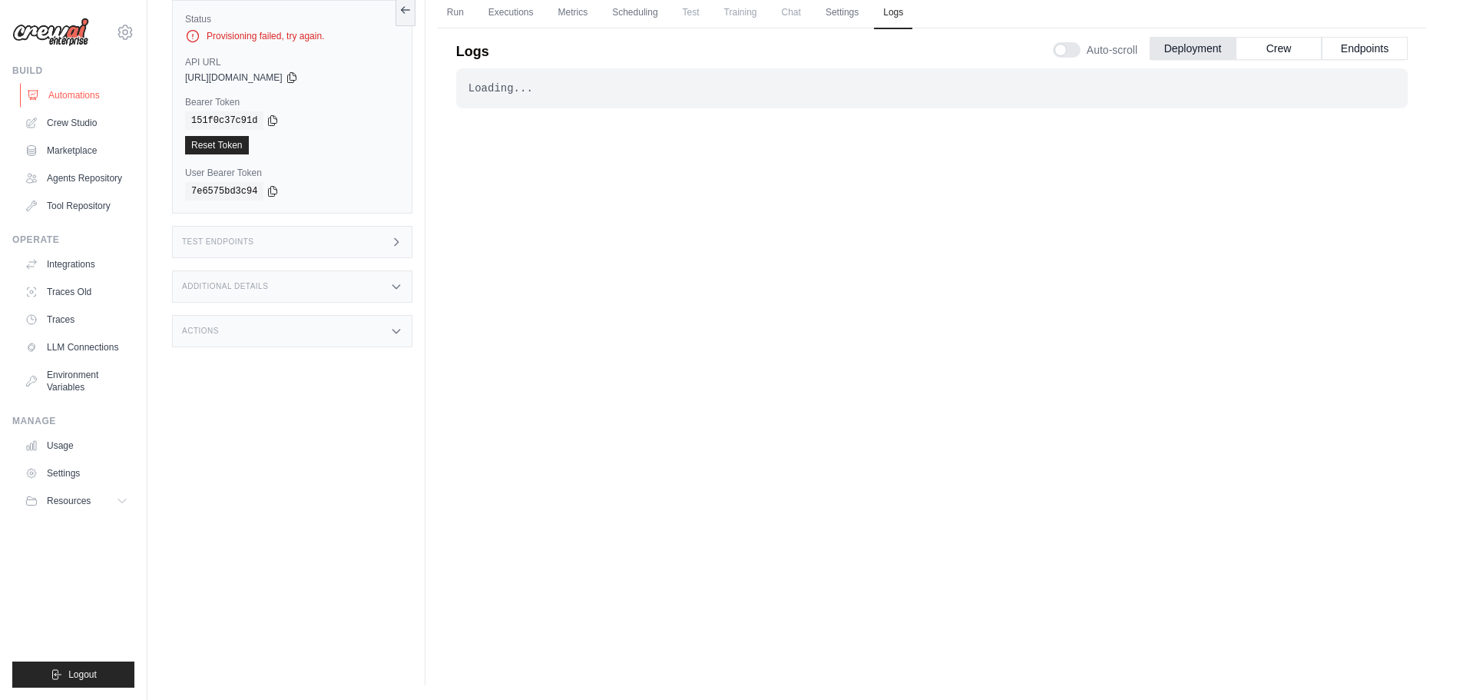
click at [74, 95] on link "Automations" at bounding box center [78, 95] width 116 height 25
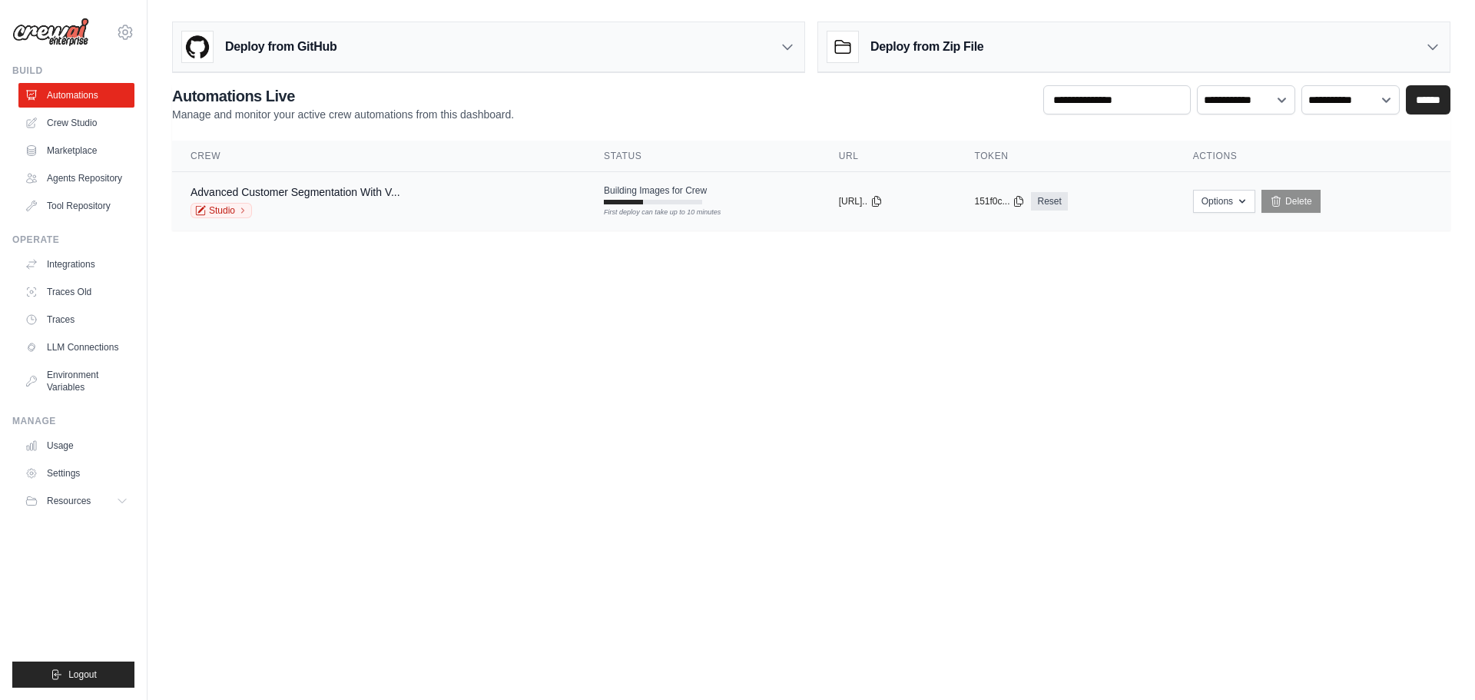
click at [621, 197] on div "Building Images for Crew First deploy can take up to 10 minutes" at bounding box center [655, 194] width 103 height 20
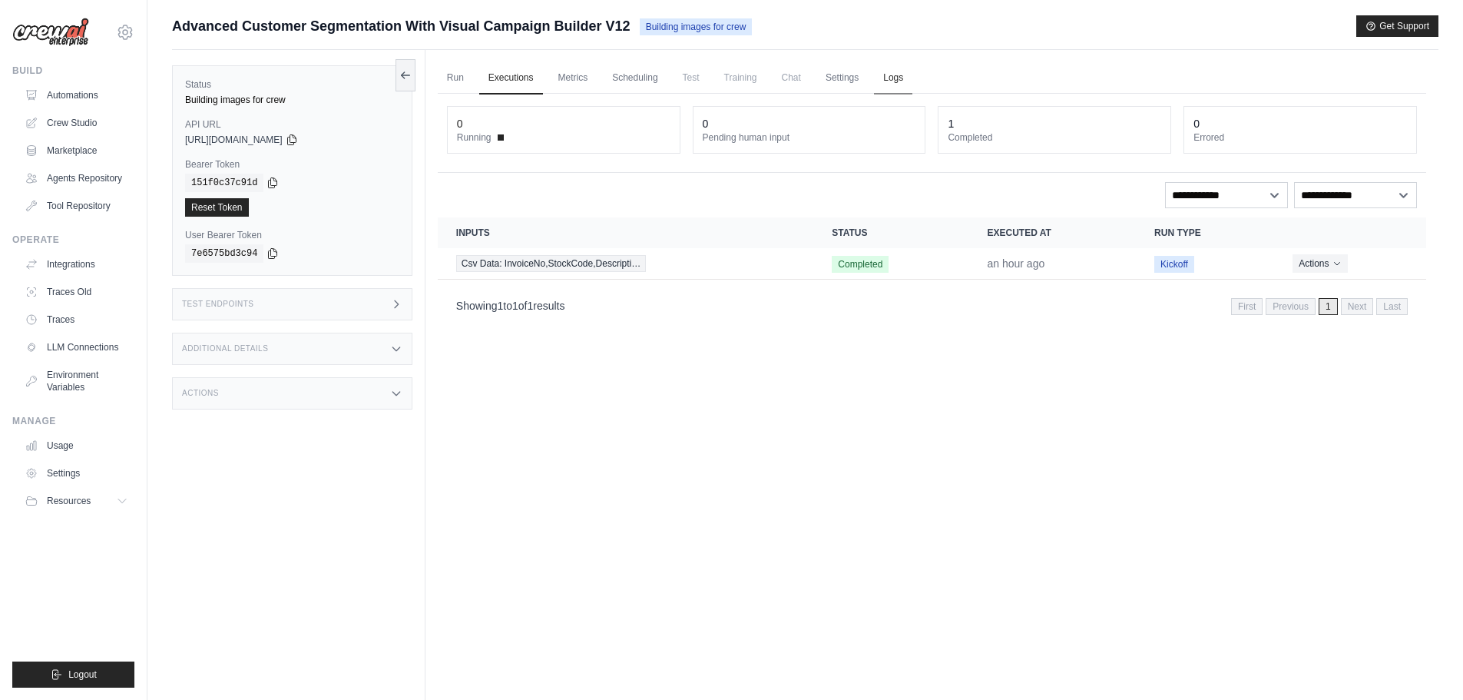
click at [893, 79] on link "Logs" at bounding box center [893, 78] width 38 height 32
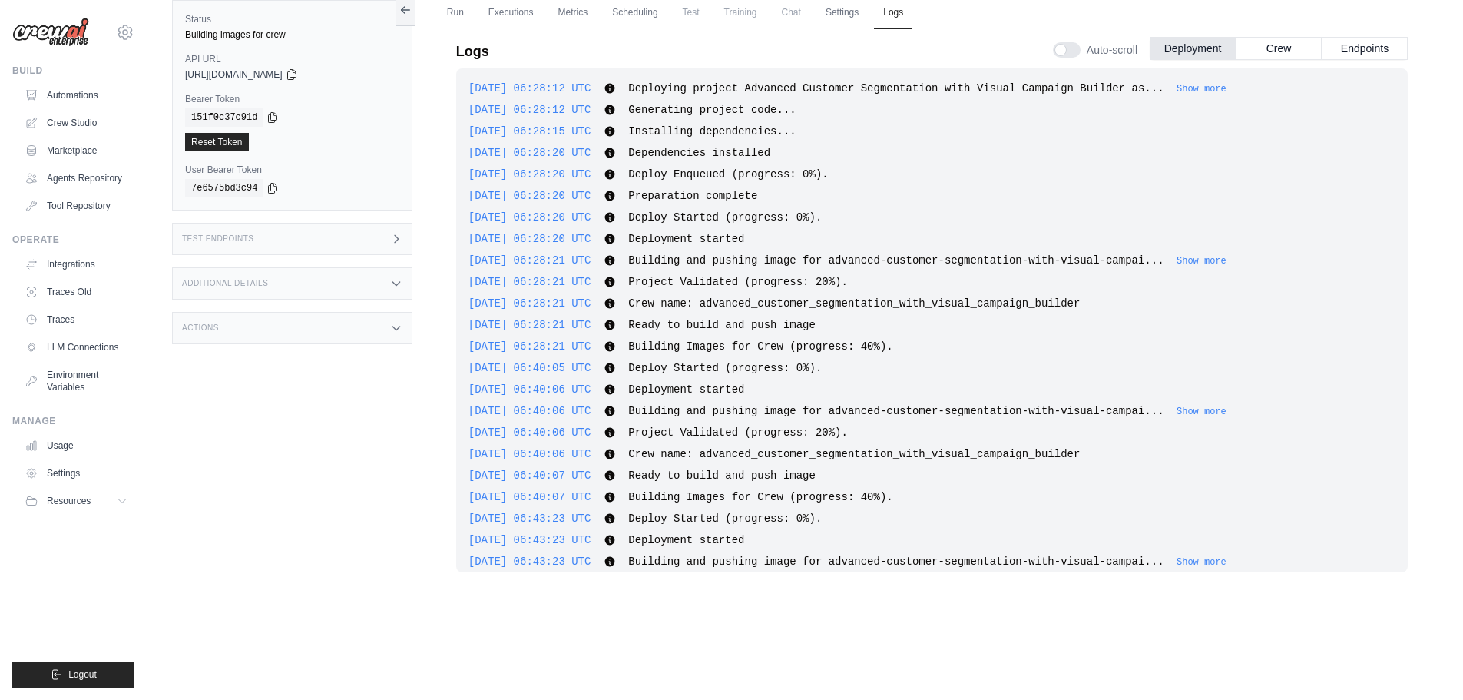
scroll to position [1816, 0]
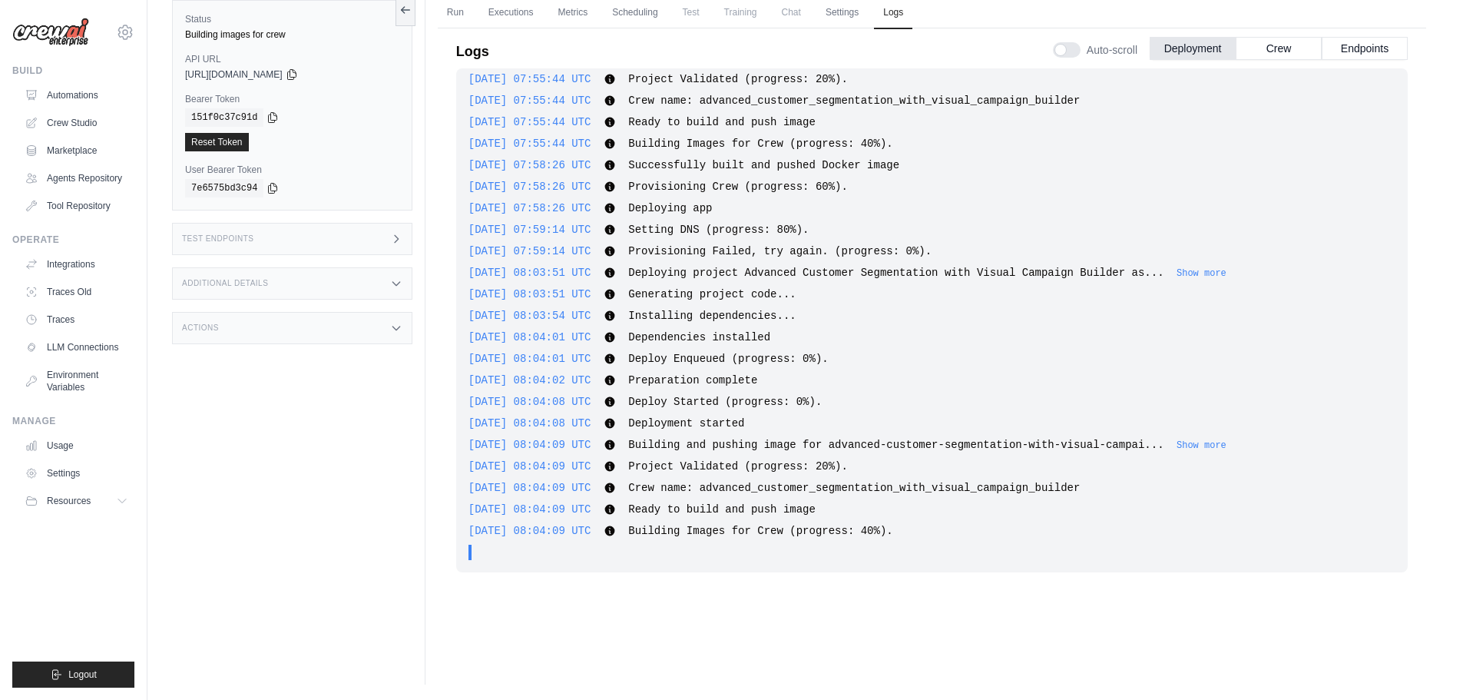
click at [75, 81] on div "Build Automations Crew Studio Marketplace Agents Repository" at bounding box center [73, 142] width 122 height 154
click at [72, 94] on link "Automations" at bounding box center [78, 95] width 116 height 25
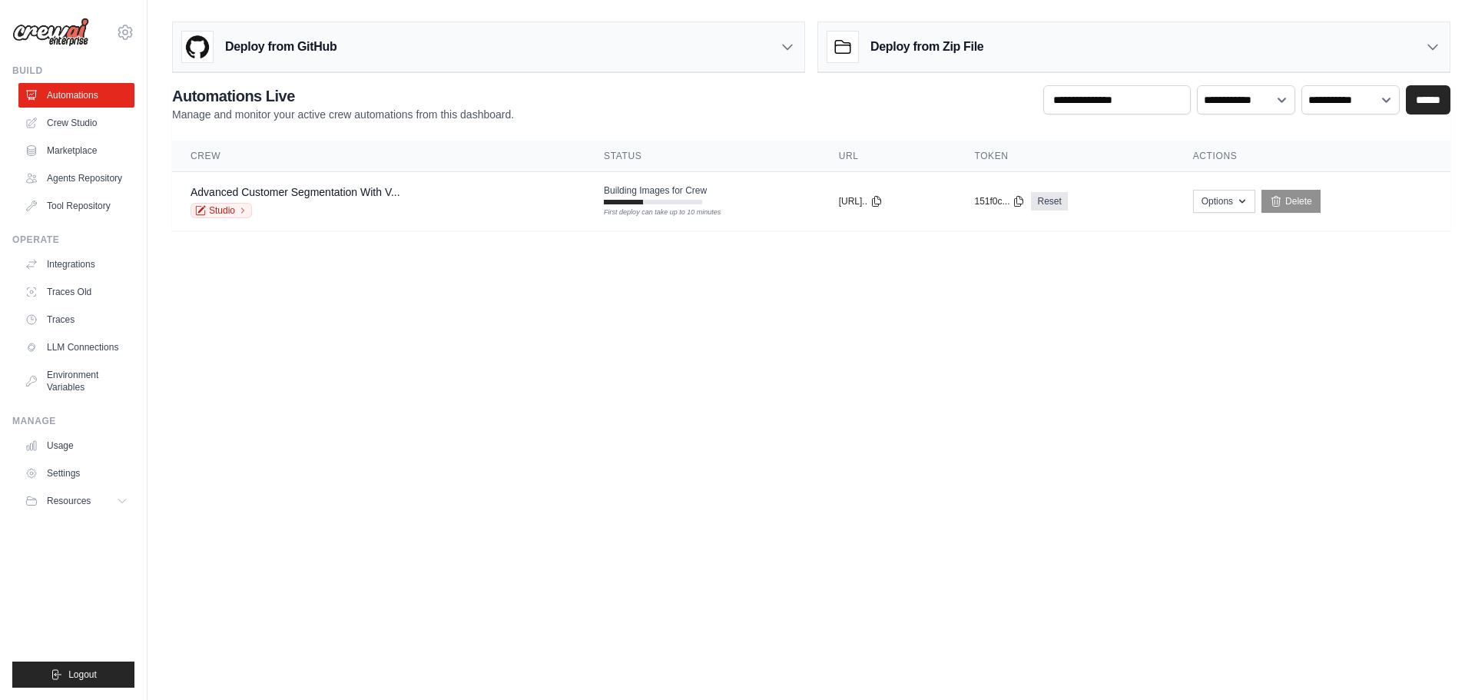
click at [840, 346] on body "varun.merchant@cloudaeon.net Settings Build Automations Resources" at bounding box center [737, 350] width 1475 height 700
click at [883, 305] on body "varun.merchant@cloudaeon.net Settings Build Automations Resources" at bounding box center [737, 350] width 1475 height 700
click at [745, 339] on body "varun.merchant@cloudaeon.net Settings Build Automations Resources" at bounding box center [737, 350] width 1475 height 700
click at [797, 329] on body "varun.merchant@cloudaeon.net Settings Build Automations Resources" at bounding box center [737, 350] width 1475 height 700
click at [754, 317] on body "varun.merchant@cloudaeon.net Settings Build Automations Resources" at bounding box center [737, 350] width 1475 height 700
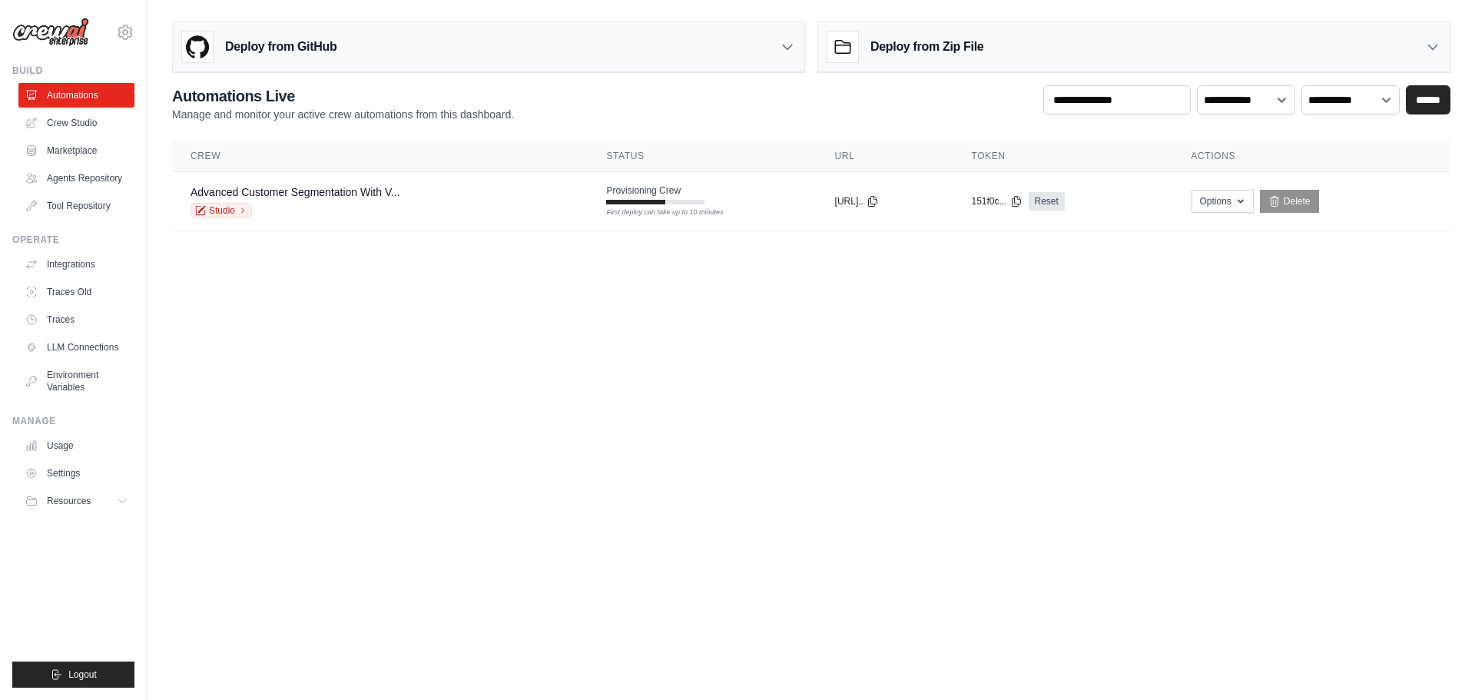
click at [796, 412] on body "varun.merchant@cloudaeon.net Settings Build Automations Resources" at bounding box center [737, 350] width 1475 height 700
click at [716, 358] on body "varun.merchant@cloudaeon.net Settings Build Automations Resources" at bounding box center [737, 350] width 1475 height 700
click at [1021, 571] on body "varun.merchant@cloudaeon.net Settings Build Automations Resources" at bounding box center [737, 350] width 1475 height 700
click at [583, 321] on body "varun.merchant@cloudaeon.net Settings Build Automations Resources" at bounding box center [737, 350] width 1475 height 700
click at [796, 446] on body "varun.merchant@cloudaeon.net Settings Build Automations Resources" at bounding box center [737, 350] width 1475 height 700
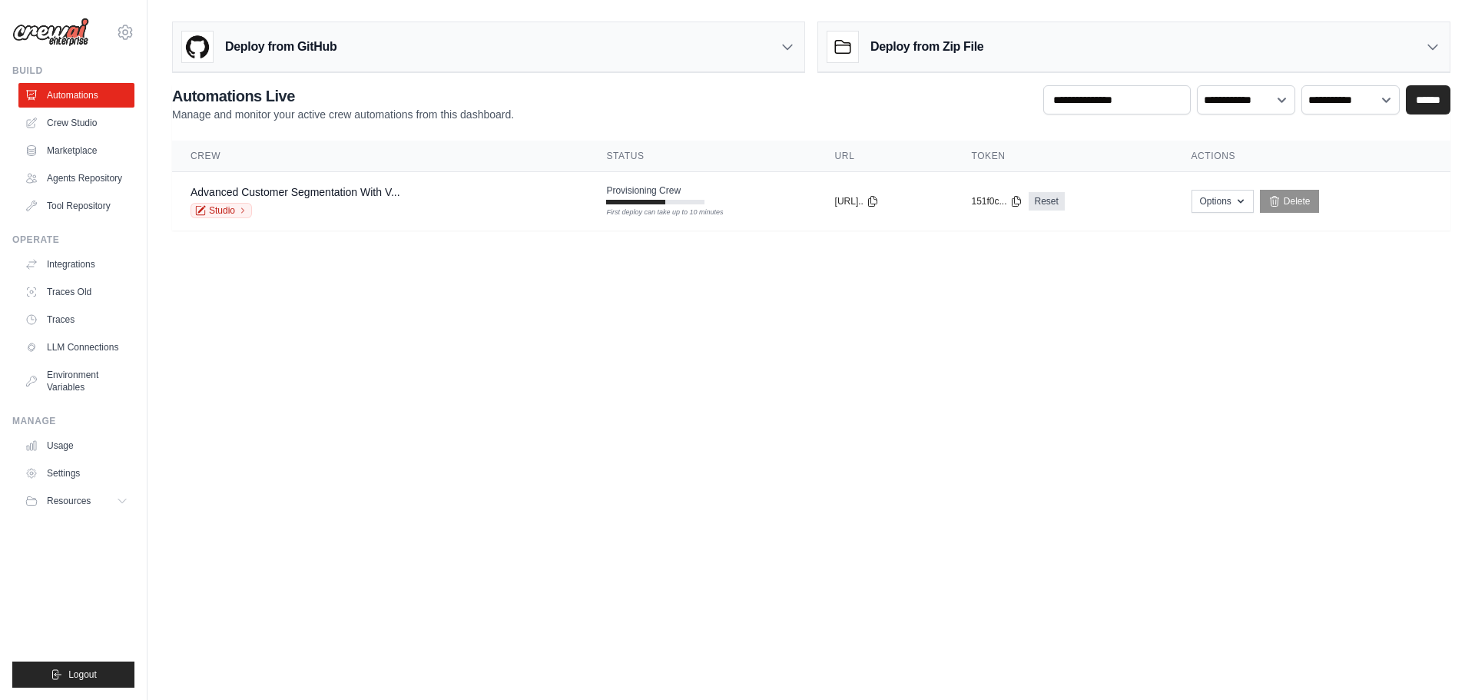
click at [627, 406] on body "varun.merchant@cloudaeon.net Settings Build Automations Resources" at bounding box center [737, 350] width 1475 height 700
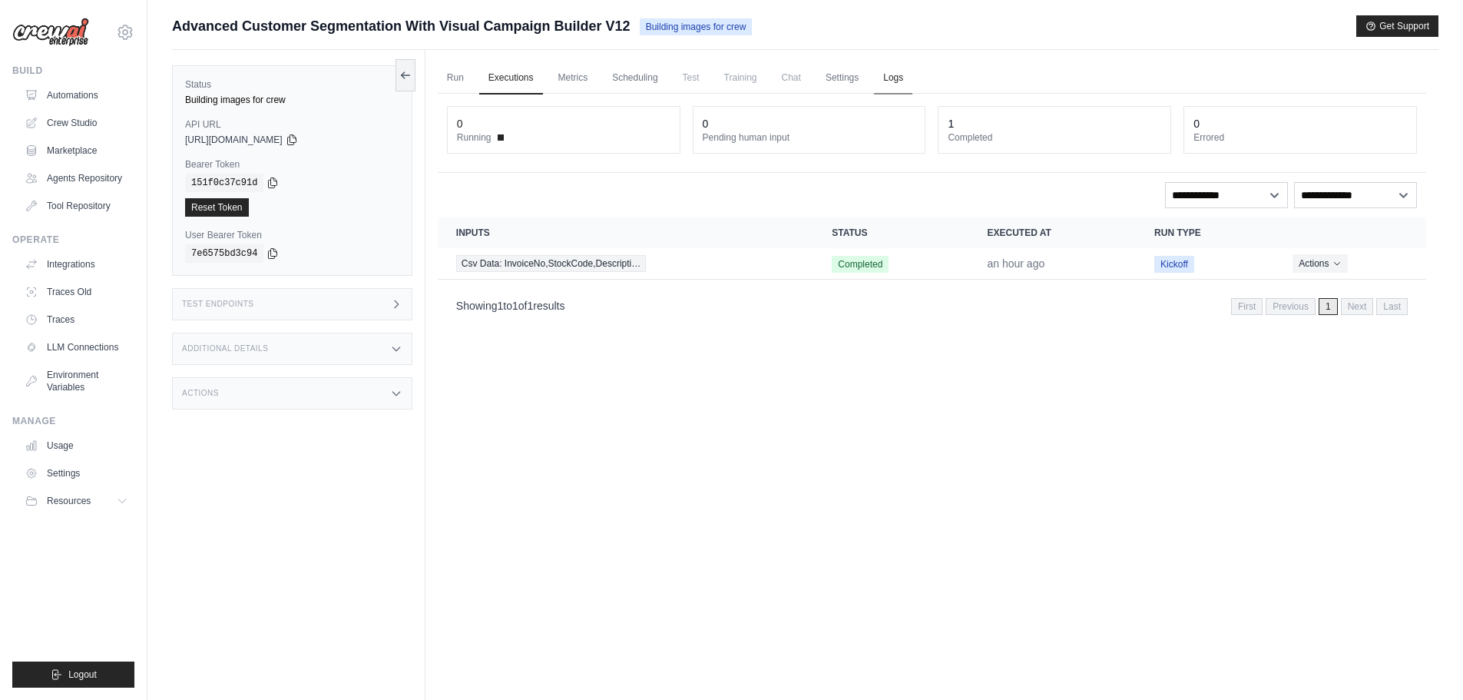
click at [885, 85] on link "Logs" at bounding box center [893, 78] width 38 height 32
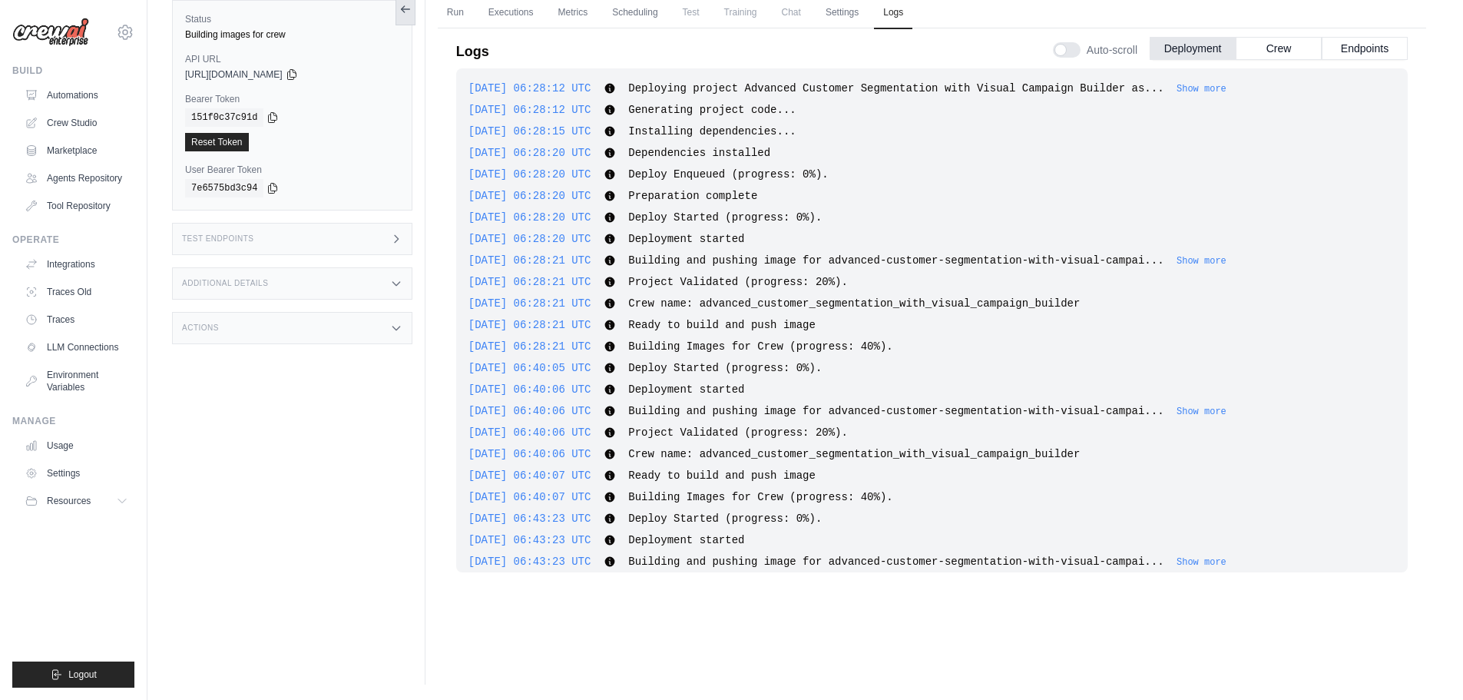
scroll to position [2317, 0]
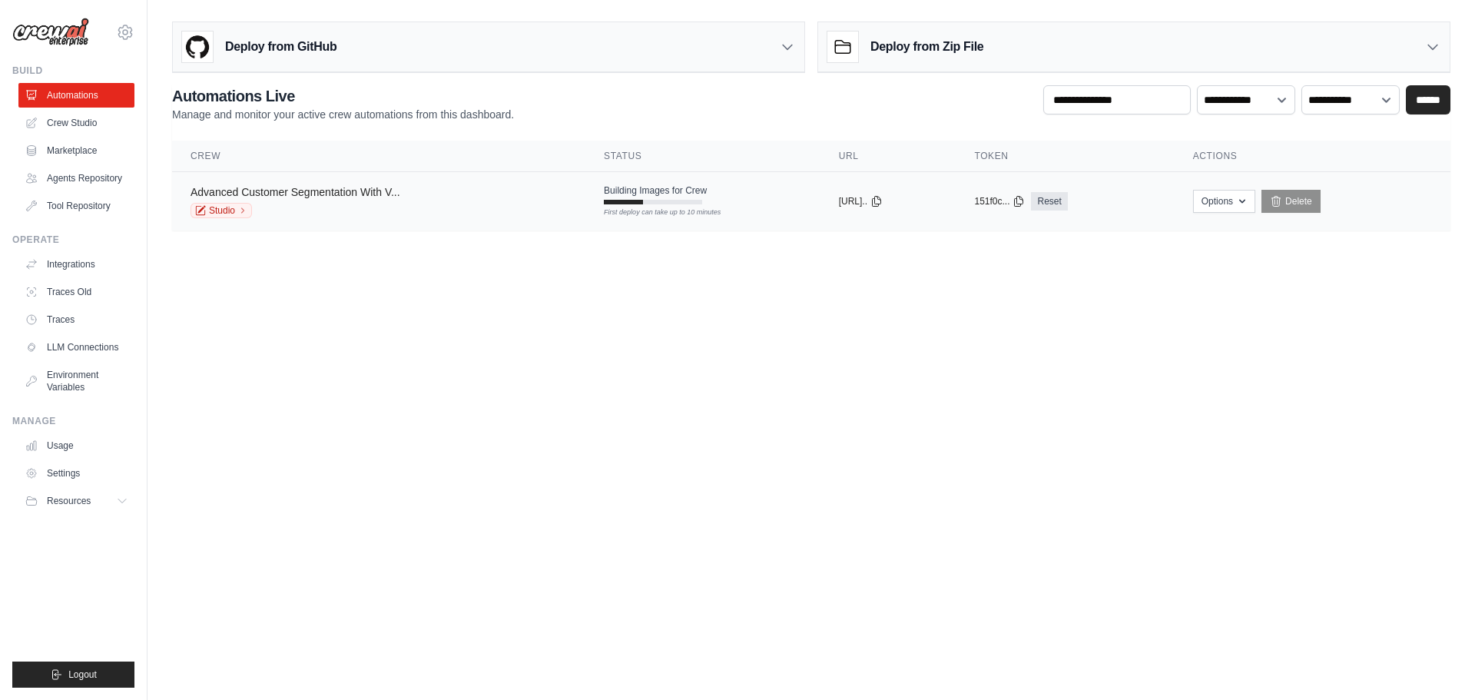
click at [366, 191] on link "Advanced Customer Segmentation With V..." at bounding box center [296, 192] width 210 height 12
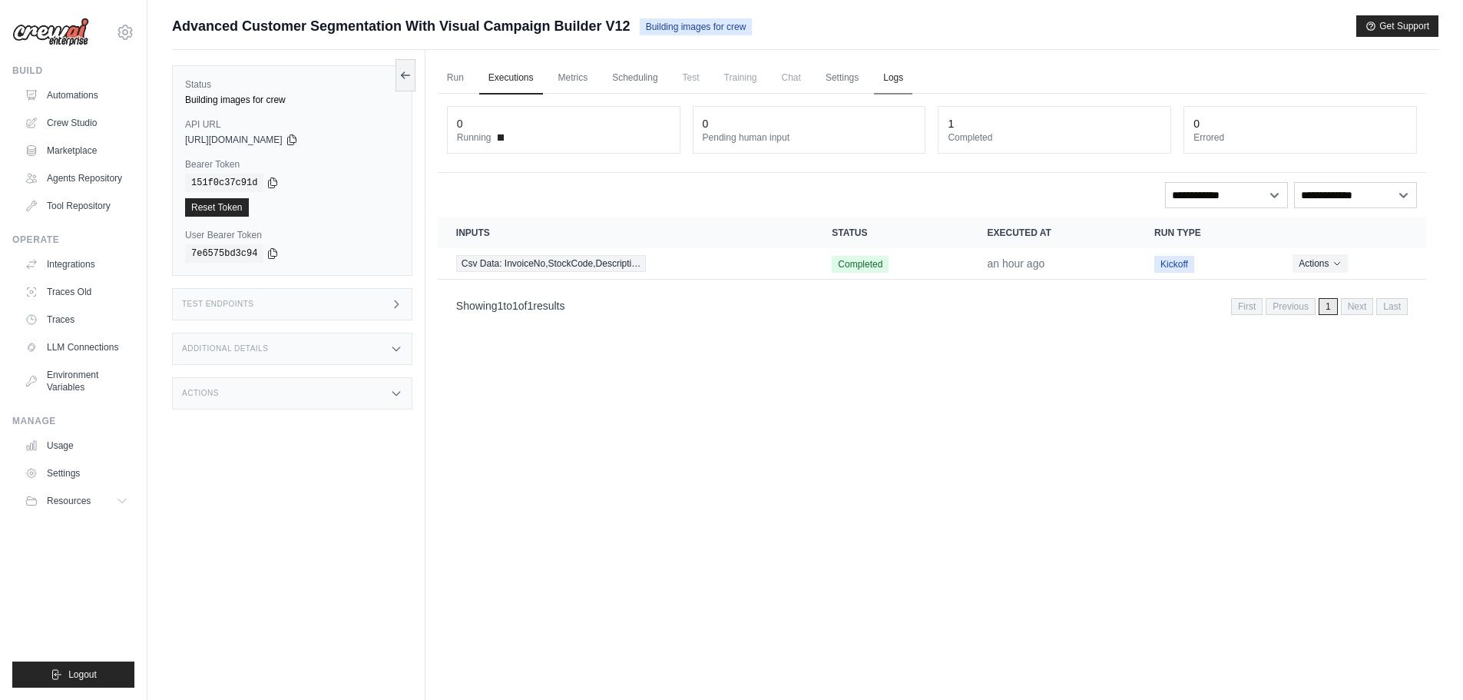
click at [898, 83] on link "Logs" at bounding box center [893, 78] width 38 height 32
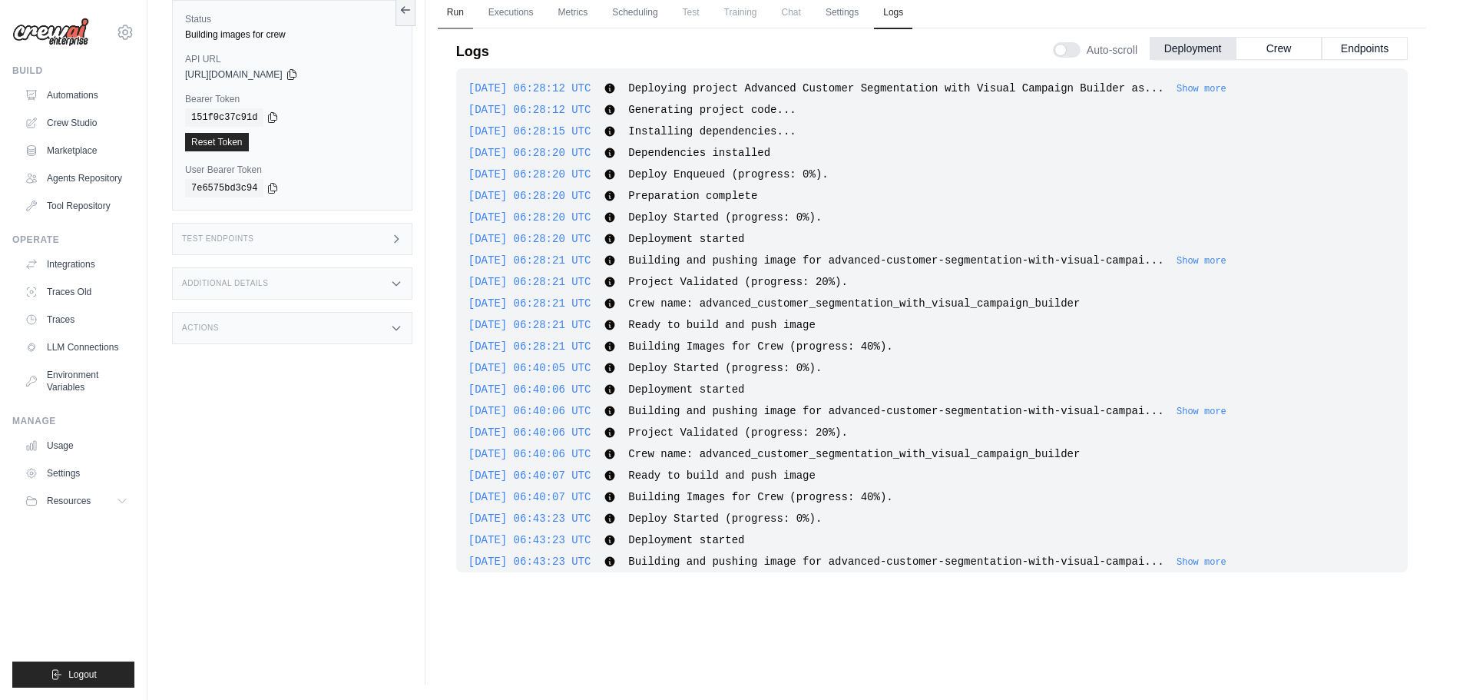
scroll to position [2240, 0]
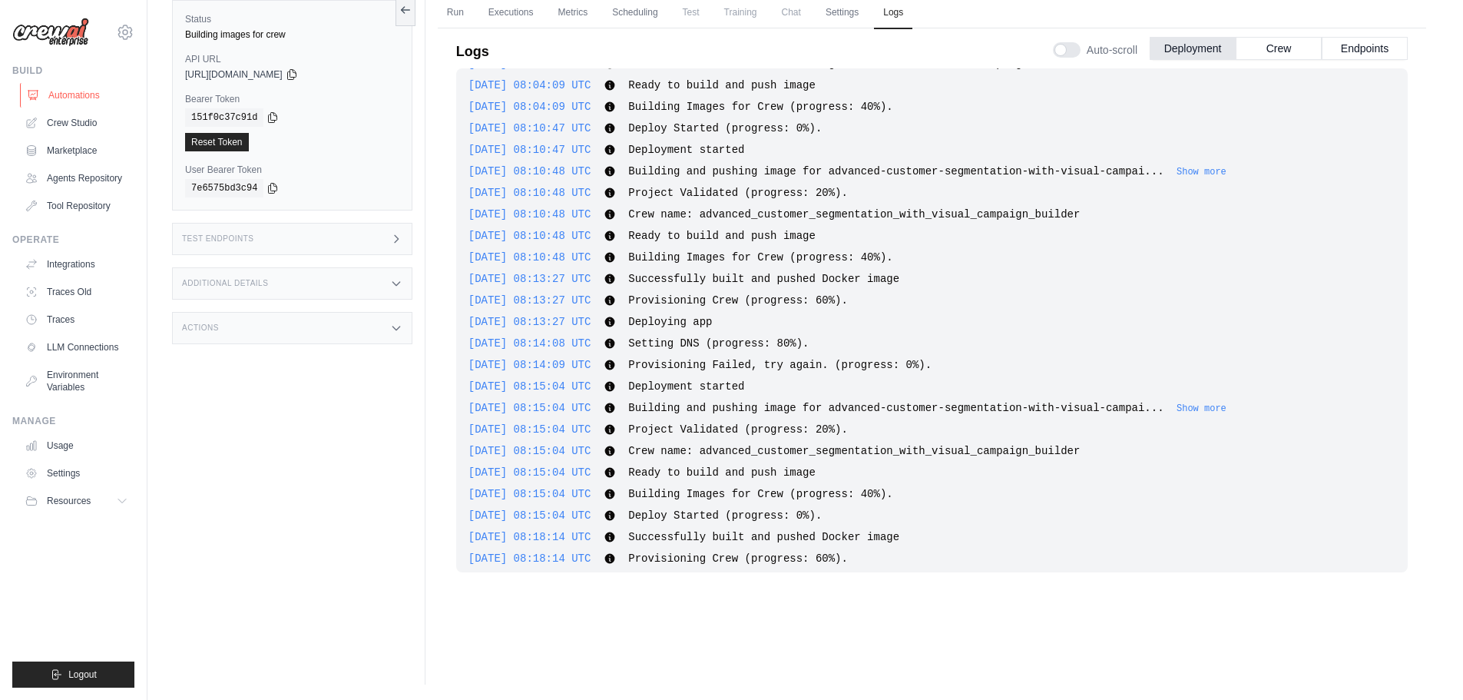
click at [74, 94] on link "Automations" at bounding box center [78, 95] width 116 height 25
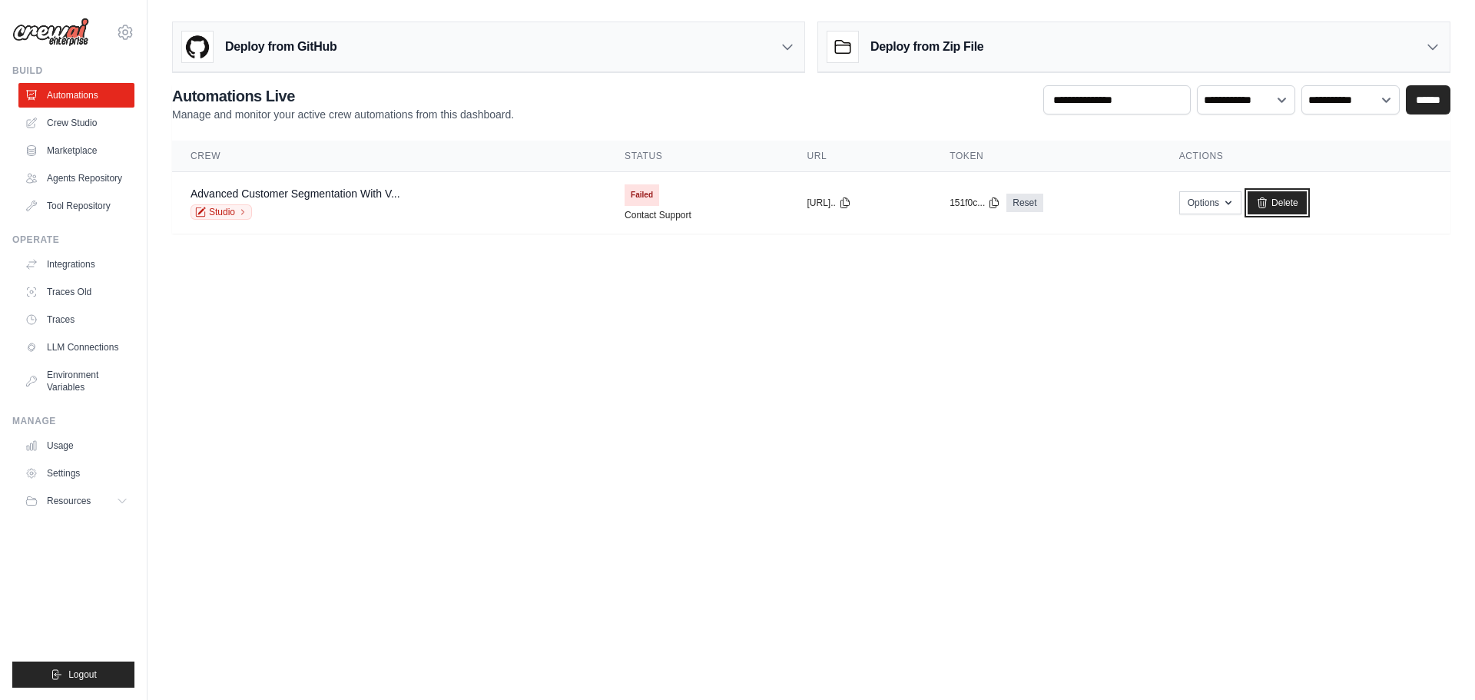
drag, startPoint x: 1308, startPoint y: 200, endPoint x: 794, endPoint y: 78, distance: 529.0
click at [1307, 200] on link "Delete" at bounding box center [1277, 202] width 59 height 23
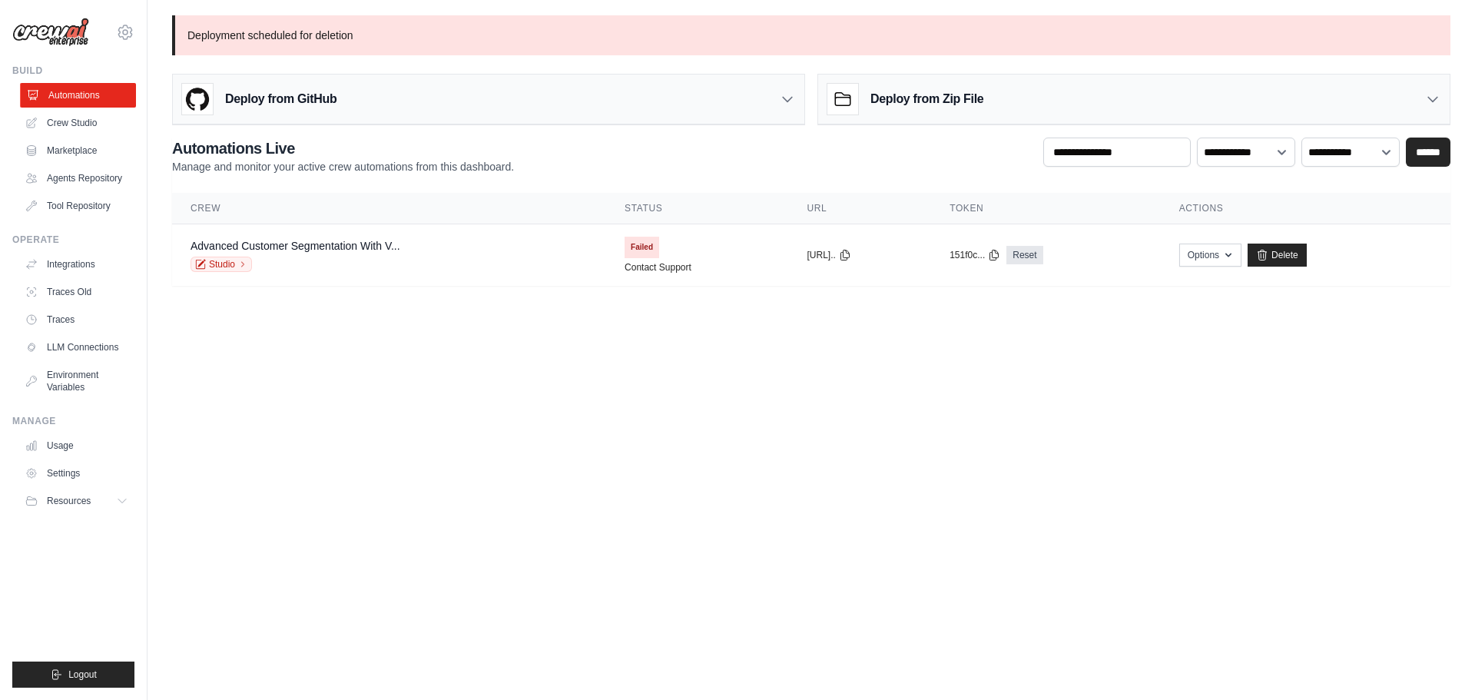
click at [84, 91] on link "Automations" at bounding box center [78, 95] width 116 height 25
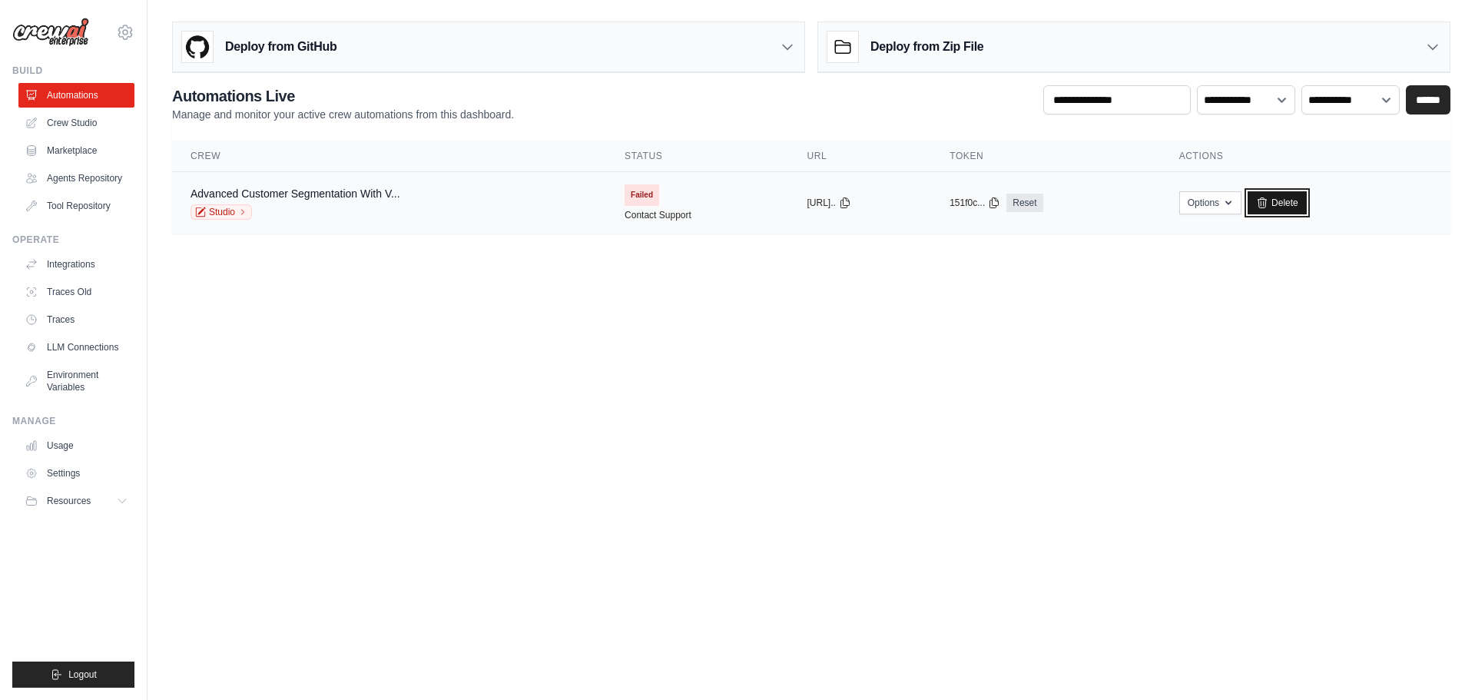
click at [1290, 200] on link "Delete" at bounding box center [1277, 202] width 59 height 23
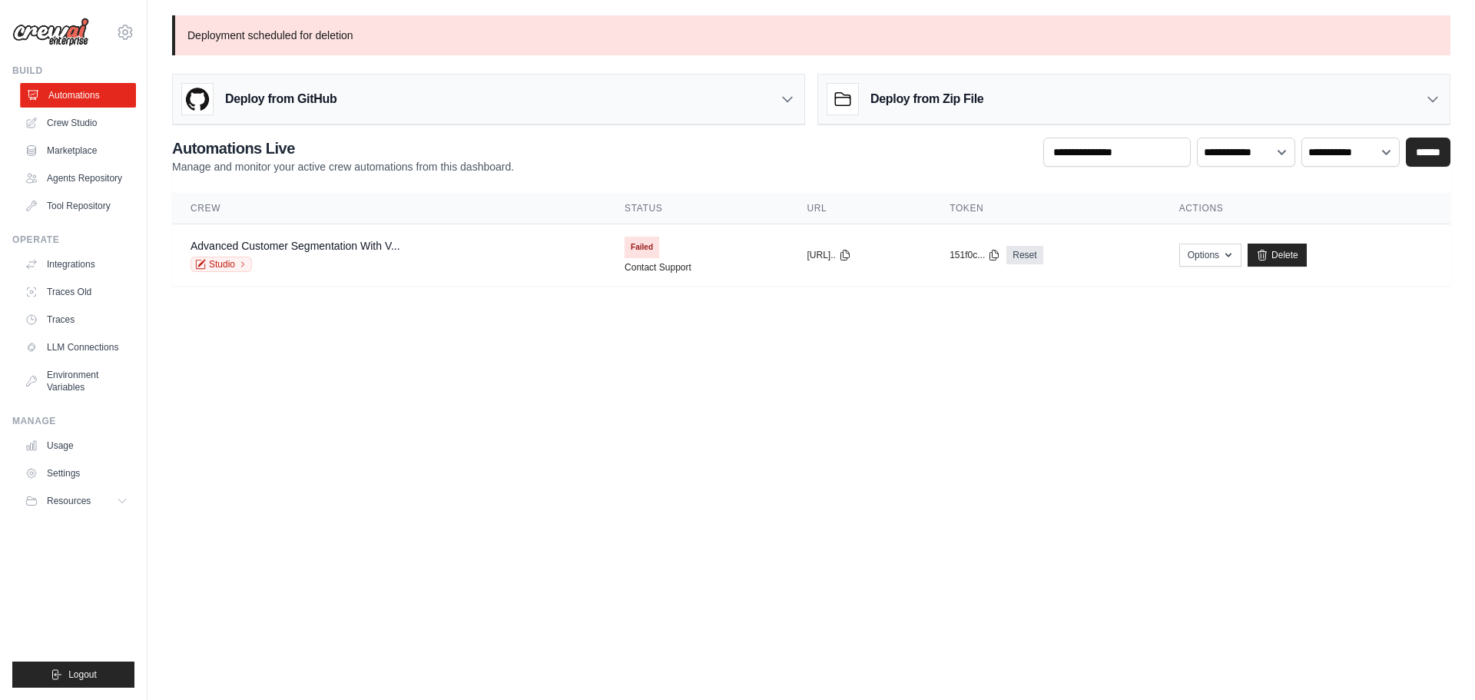
click at [57, 92] on link "Automations" at bounding box center [78, 95] width 116 height 25
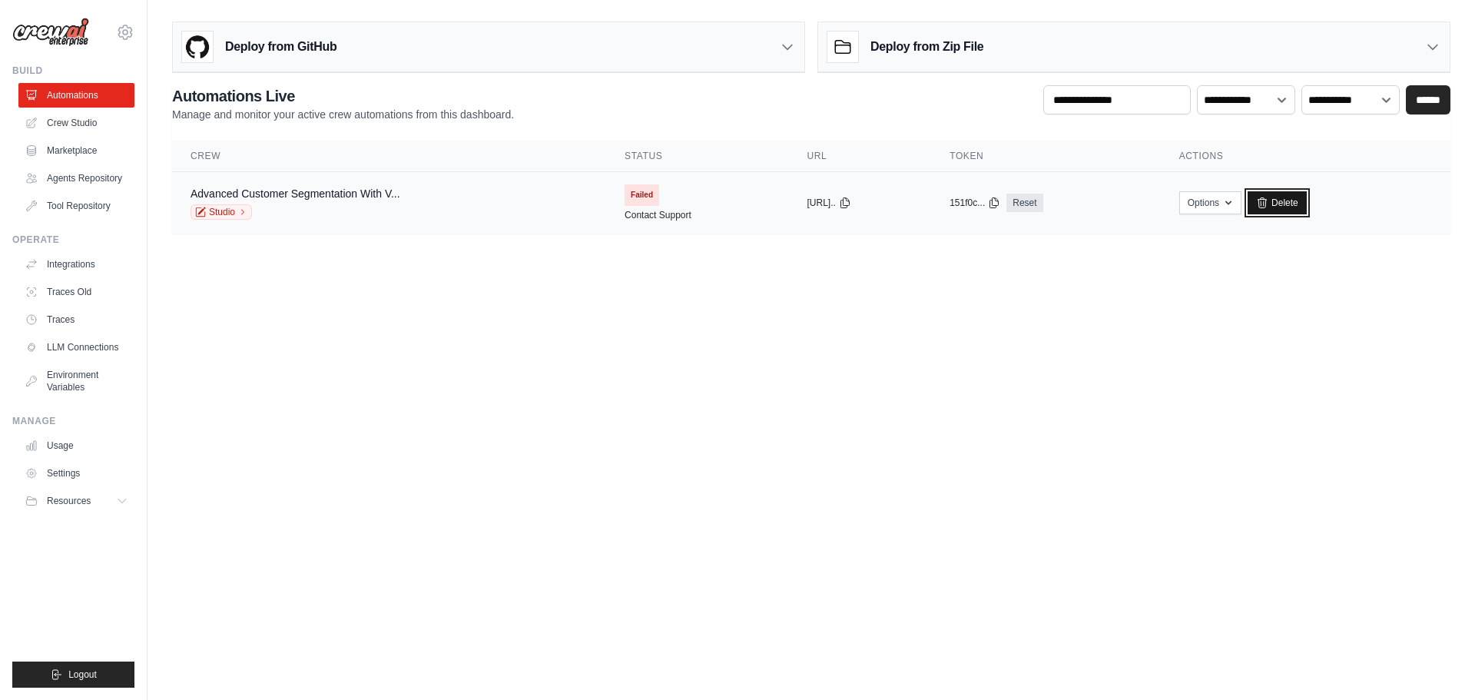
click at [1296, 199] on link "Delete" at bounding box center [1277, 202] width 59 height 23
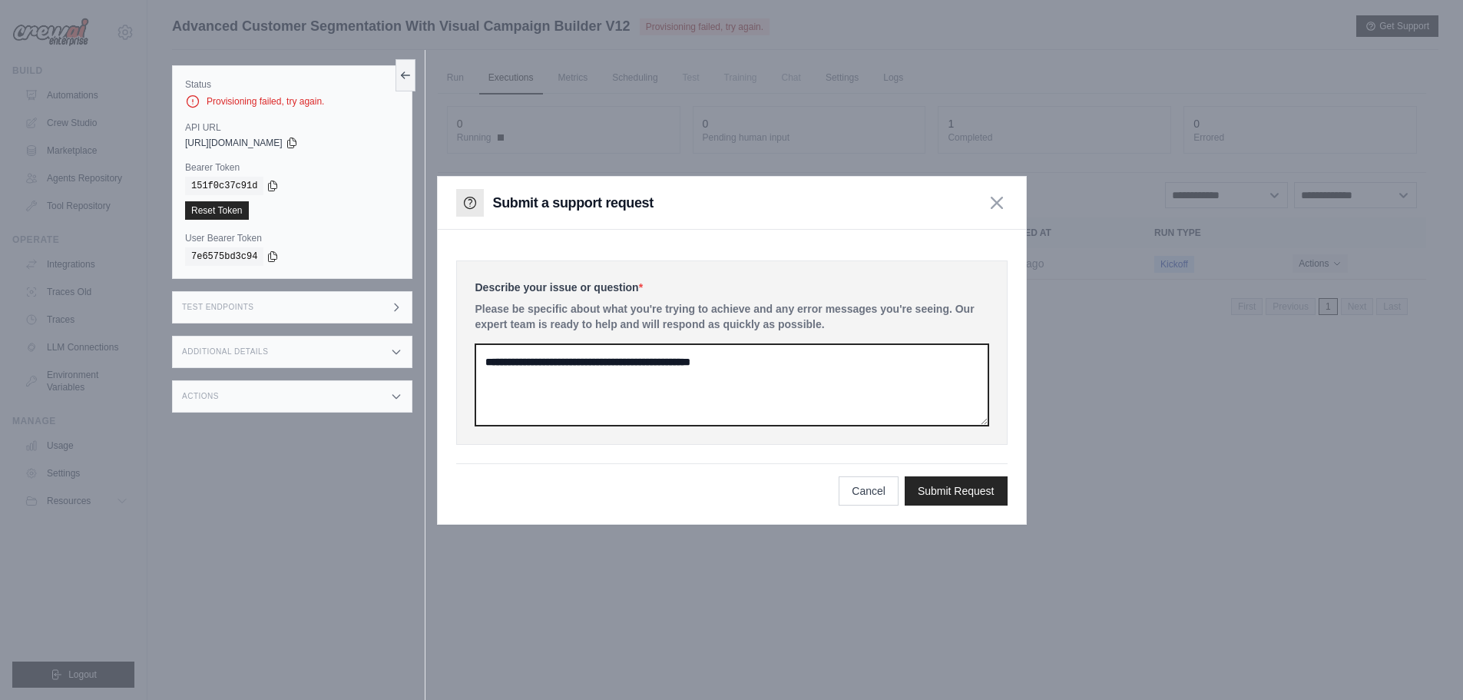
click at [675, 378] on textarea at bounding box center [732, 384] width 513 height 81
click at [702, 375] on textarea at bounding box center [732, 384] width 513 height 81
type textarea "**********"
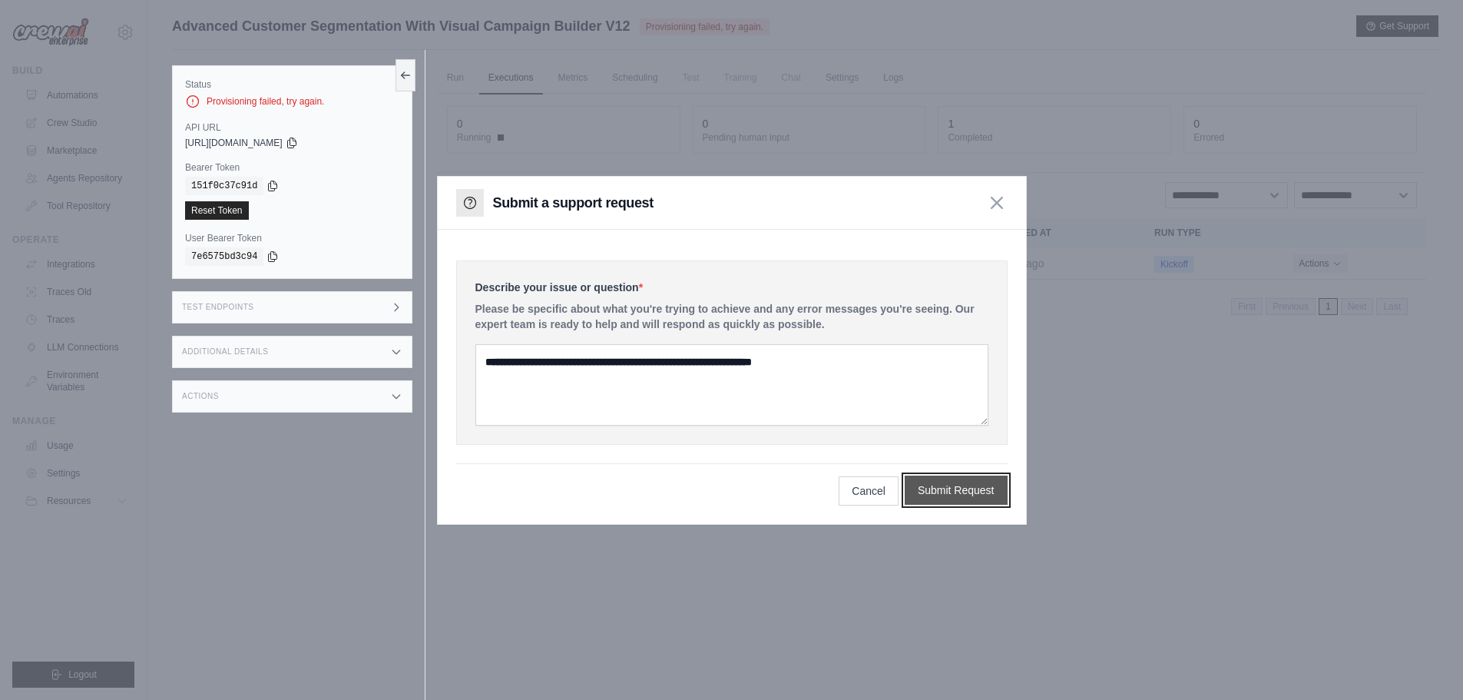
click at [971, 484] on button "Submit Request" at bounding box center [956, 490] width 103 height 29
click at [870, 489] on button "Cancel" at bounding box center [869, 490] width 60 height 29
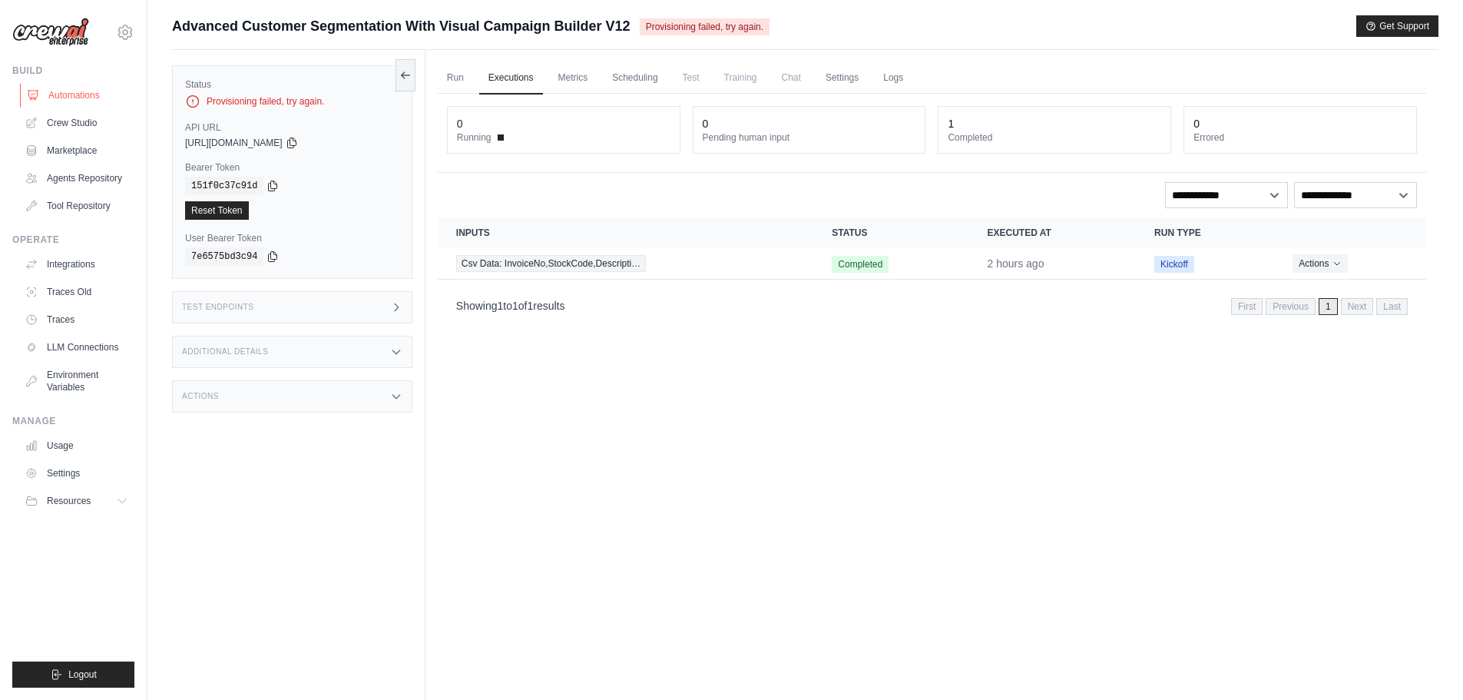
click at [43, 94] on link "Automations" at bounding box center [78, 95] width 116 height 25
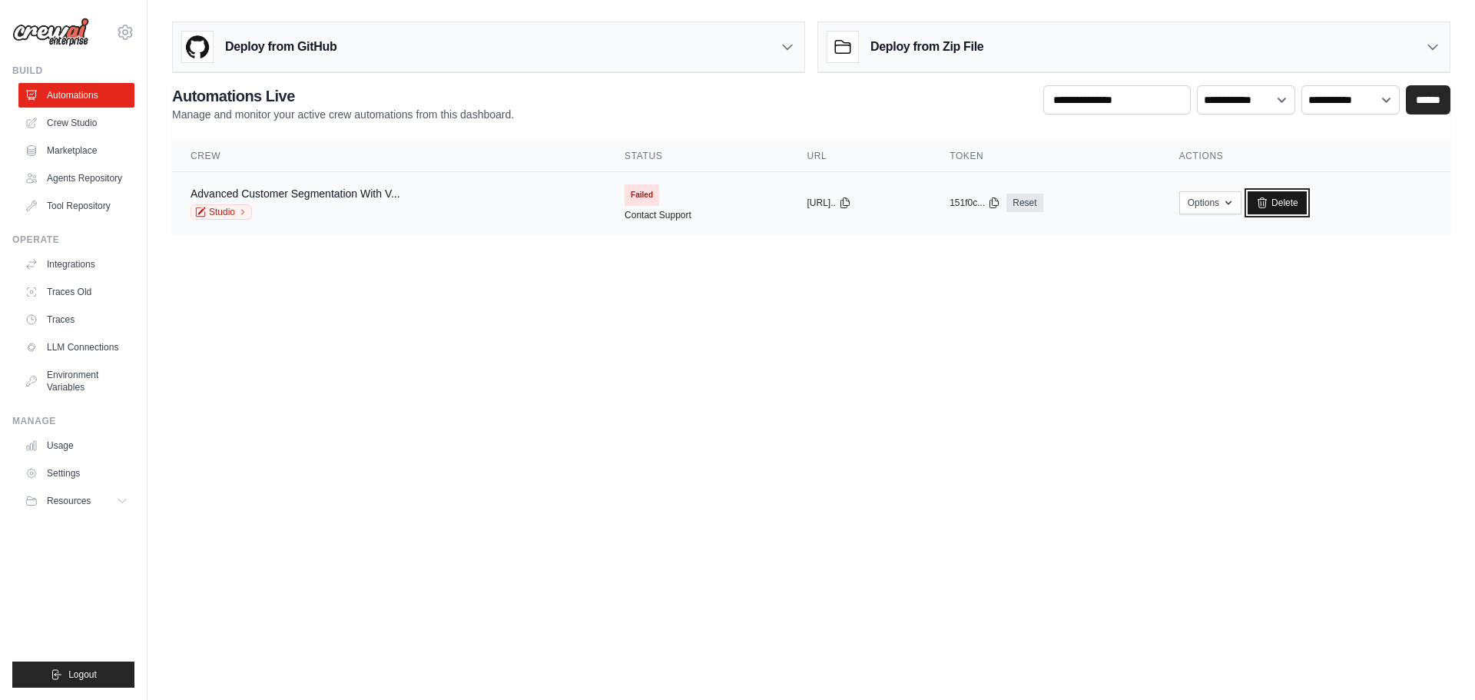
click at [1307, 205] on link "Delete" at bounding box center [1277, 202] width 59 height 23
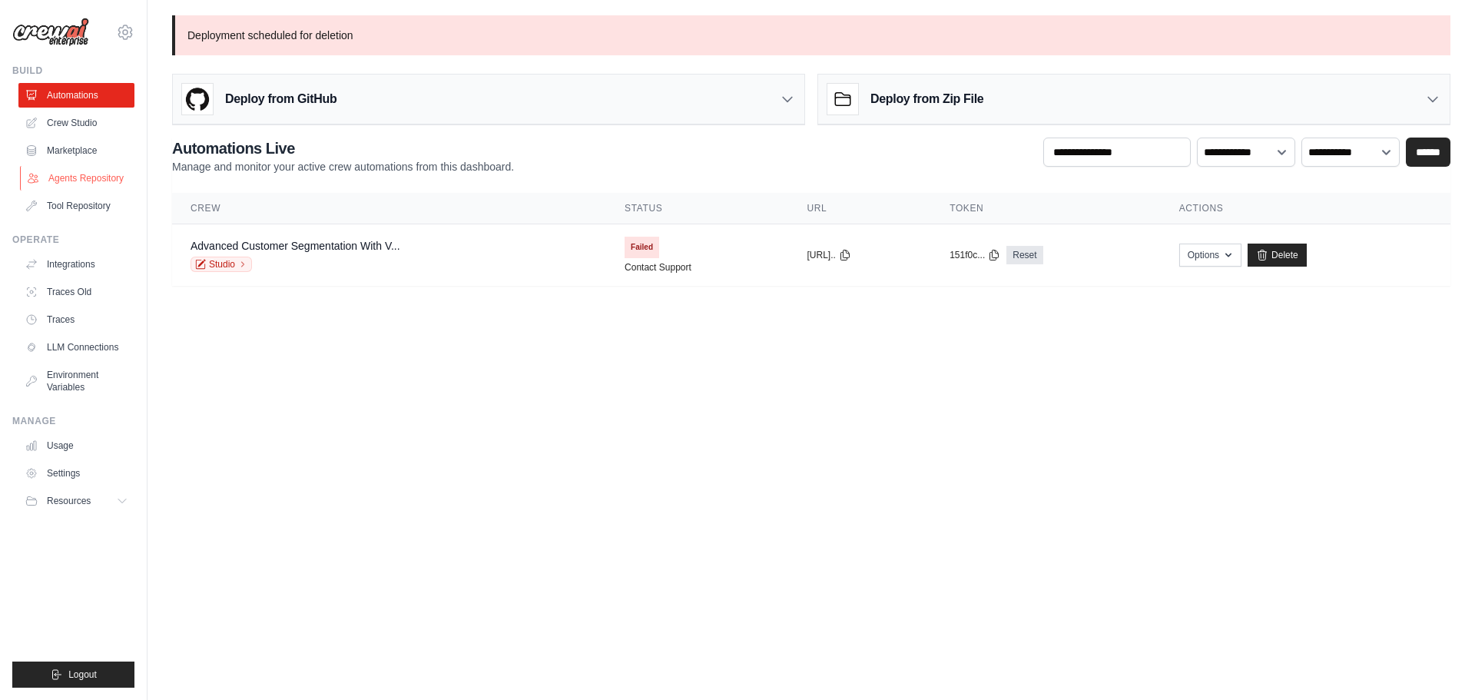
click at [87, 178] on link "Agents Repository" at bounding box center [78, 178] width 116 height 25
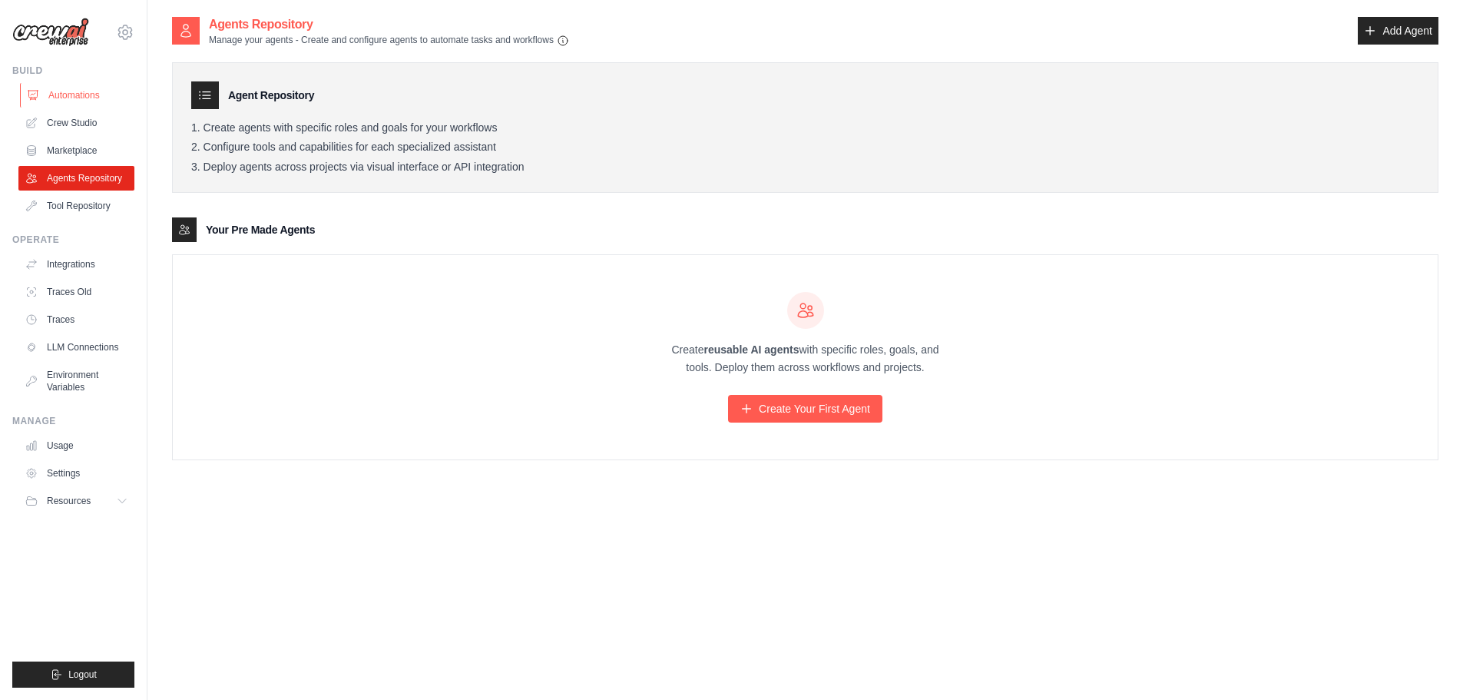
click at [71, 101] on link "Automations" at bounding box center [78, 95] width 116 height 25
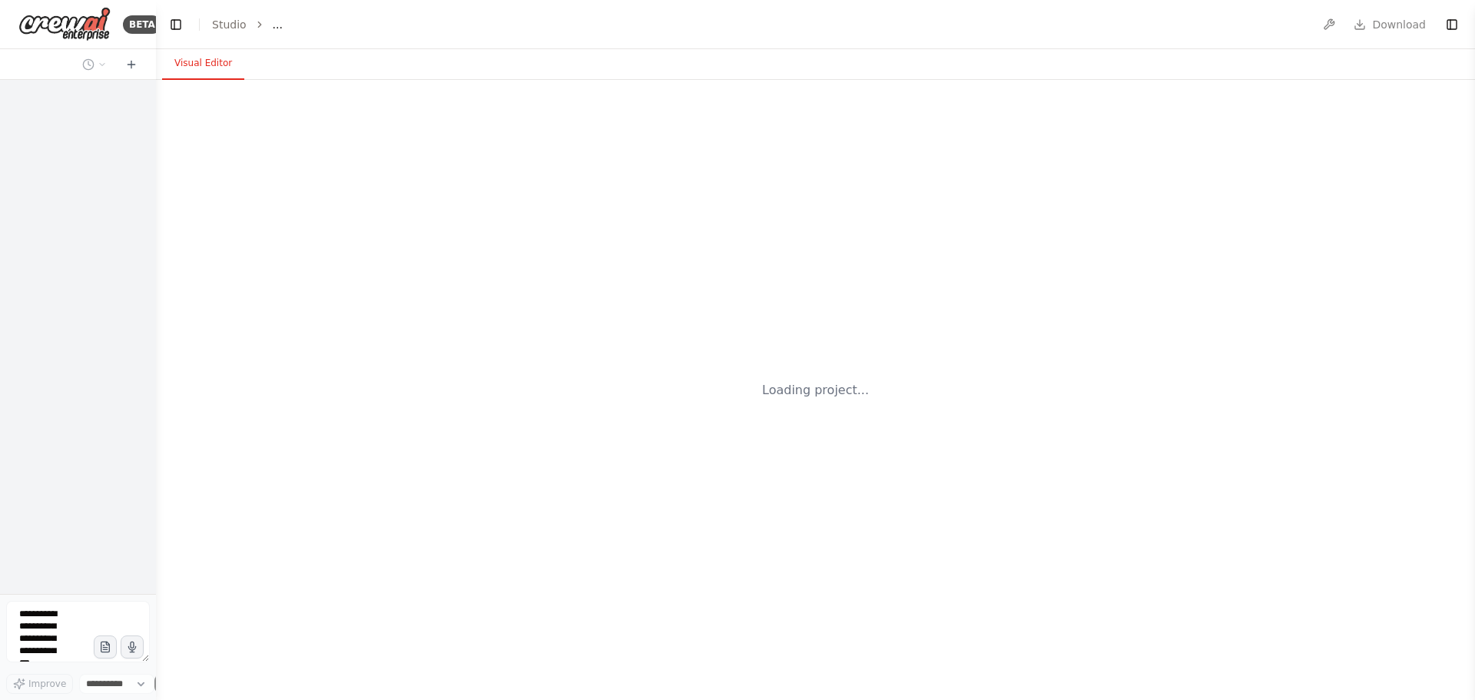
select select "****"
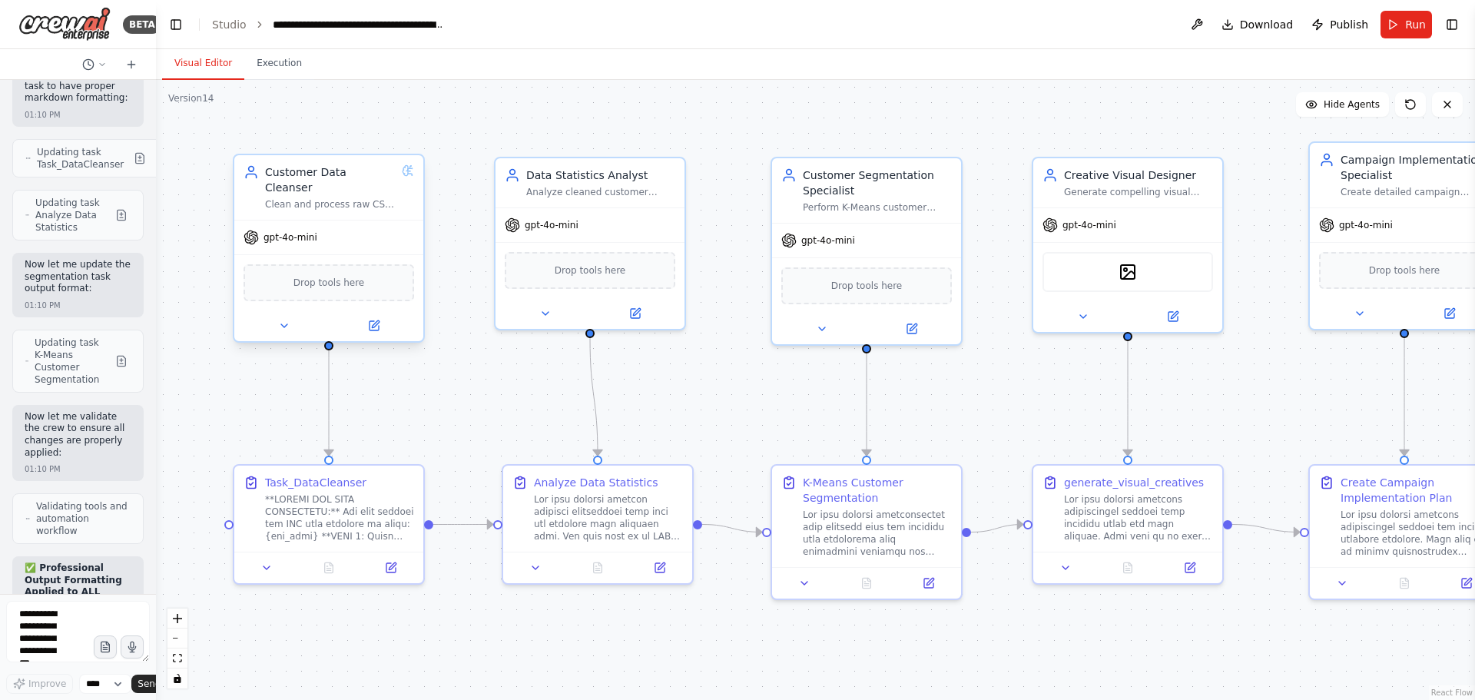
click at [346, 201] on div "Customer Data Cleanser Clean and process raw CSV data provided directly as inpu…" at bounding box center [328, 187] width 189 height 65
click at [287, 320] on icon at bounding box center [284, 326] width 12 height 12
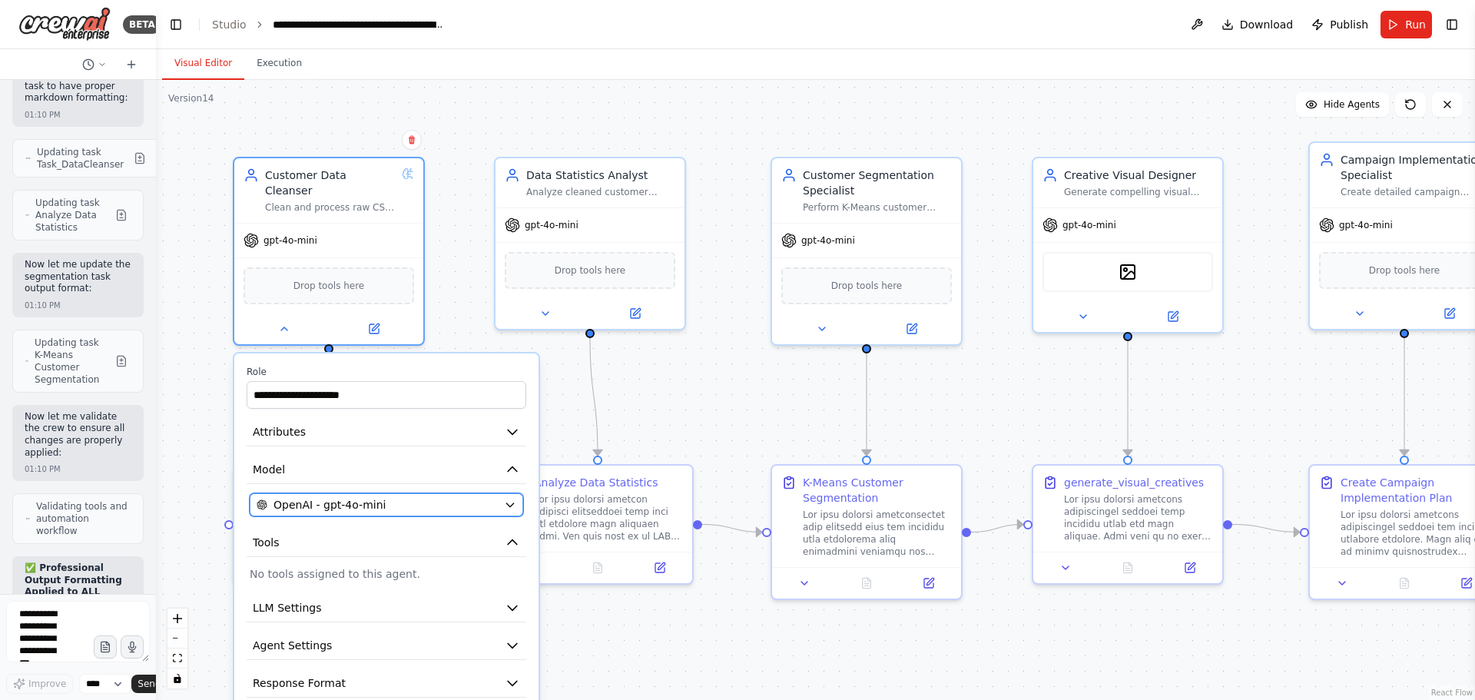
click at [325, 497] on span "OpenAI - gpt-4o-mini" at bounding box center [329, 504] width 112 height 15
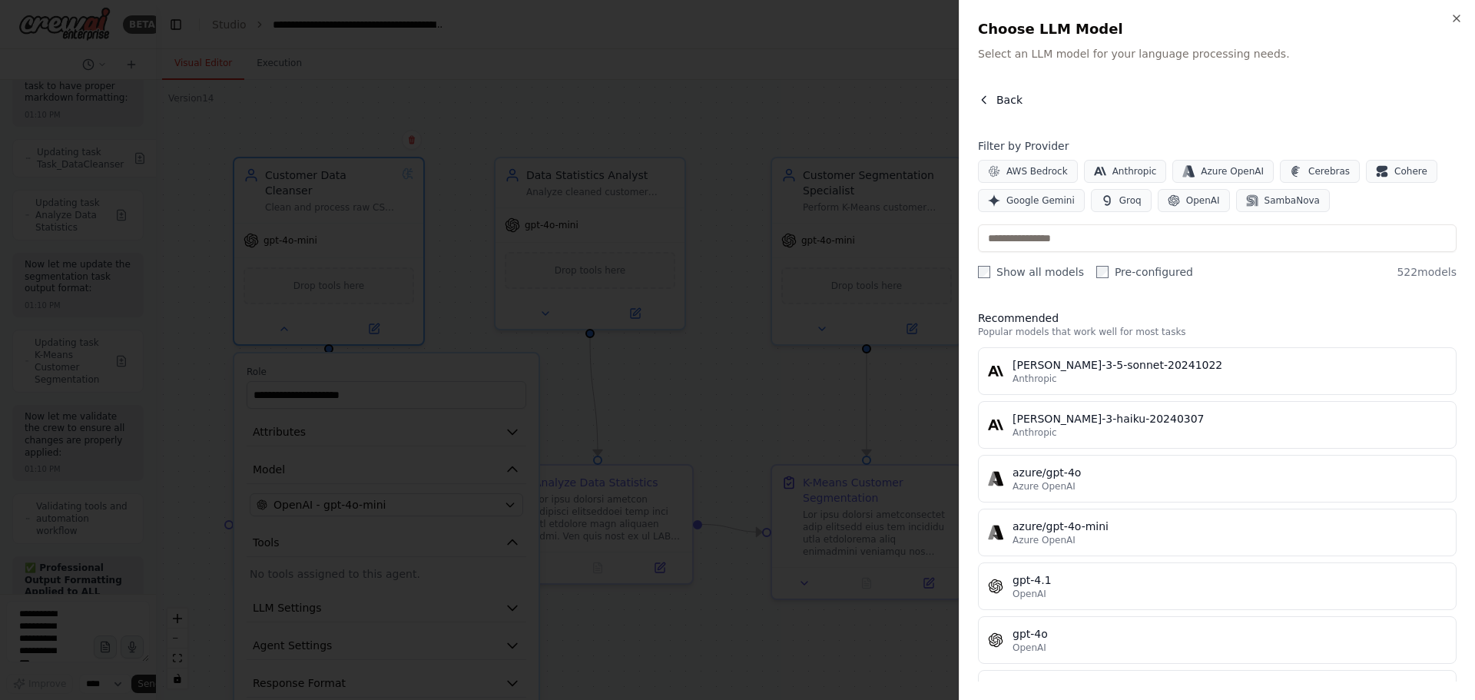
click at [1001, 93] on span "Back" at bounding box center [1009, 99] width 26 height 15
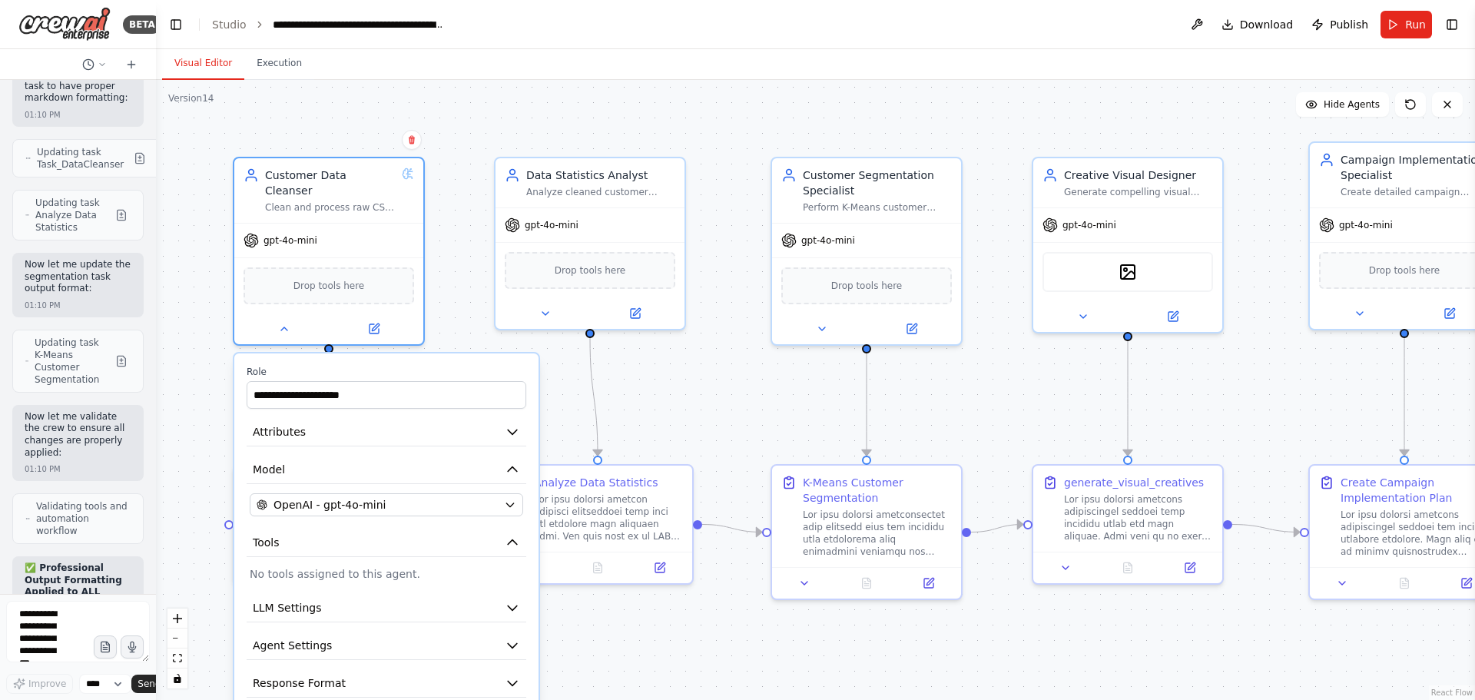
click at [435, 246] on div ".deletable-edge-delete-btn { width: 20px; height: 20px; border: 0px solid #ffff…" at bounding box center [815, 390] width 1319 height 620
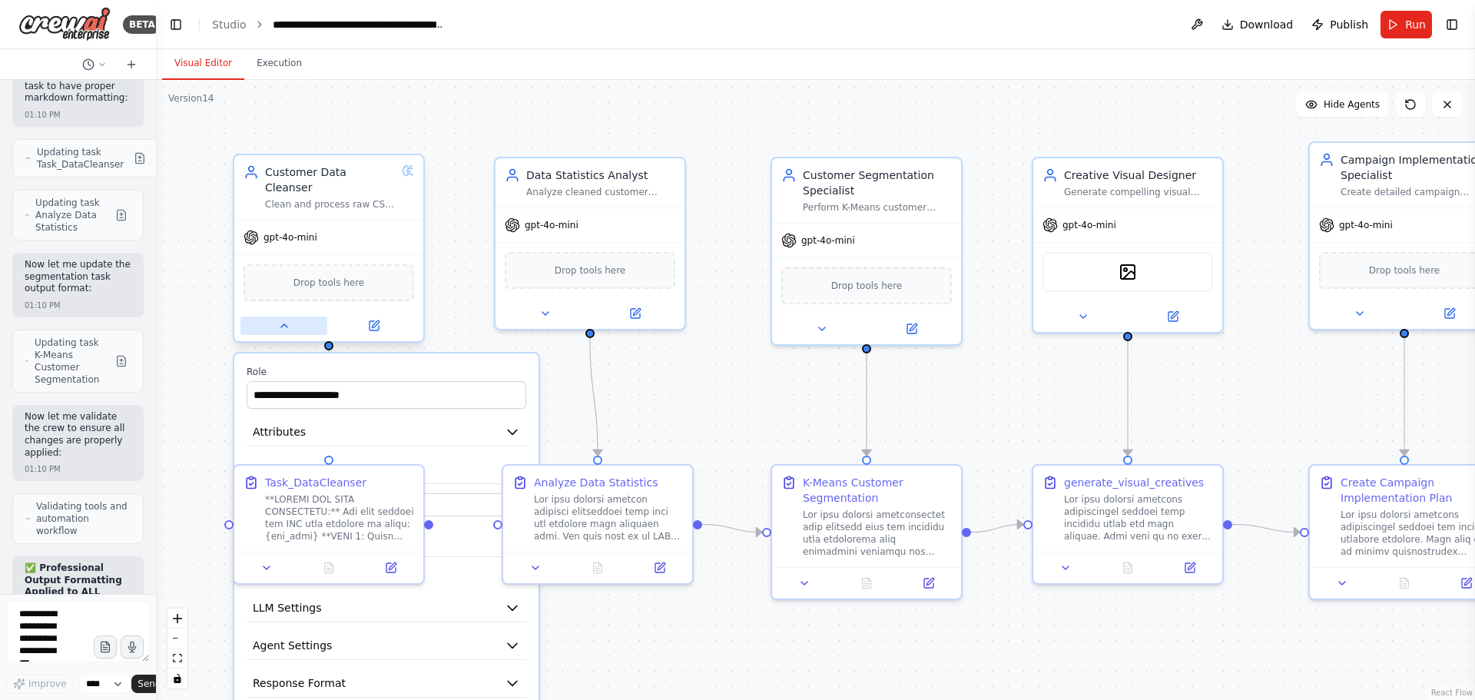
click at [287, 320] on icon at bounding box center [284, 326] width 12 height 12
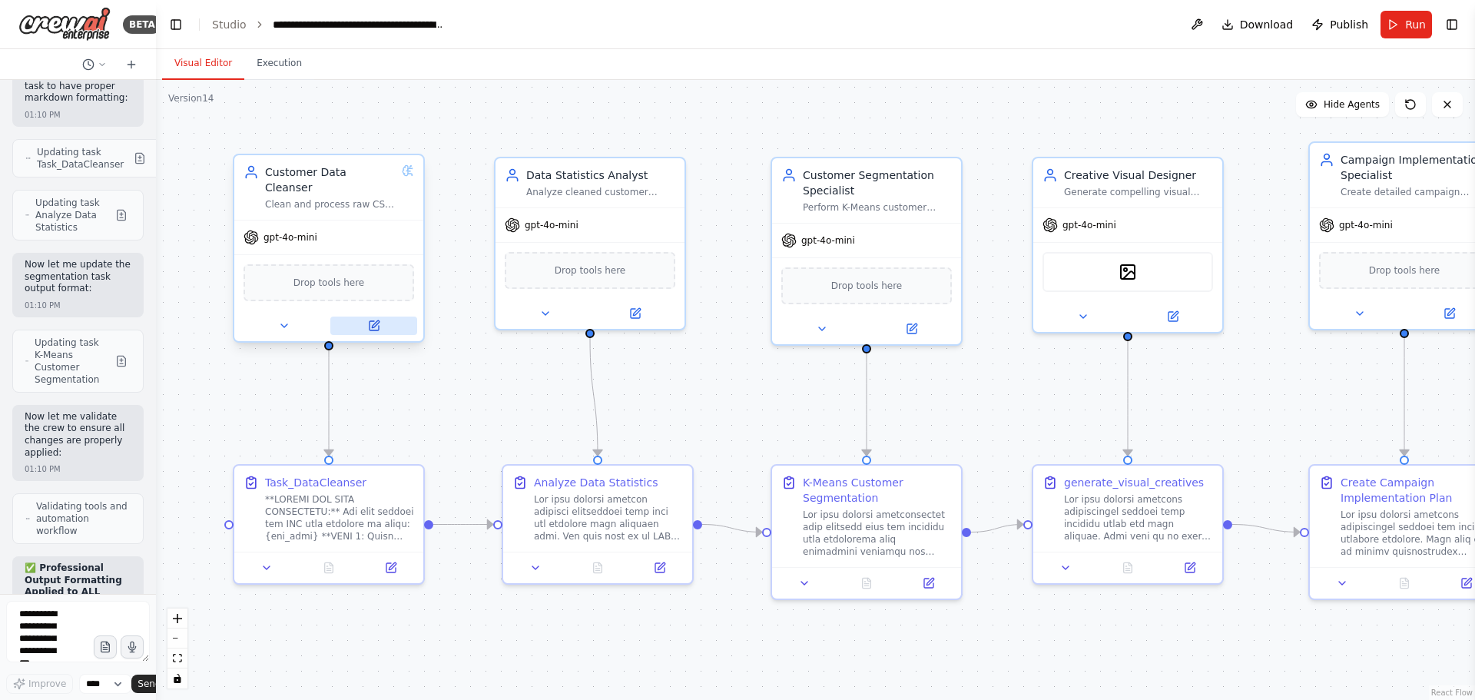
click at [377, 321] on icon at bounding box center [373, 325] width 9 height 9
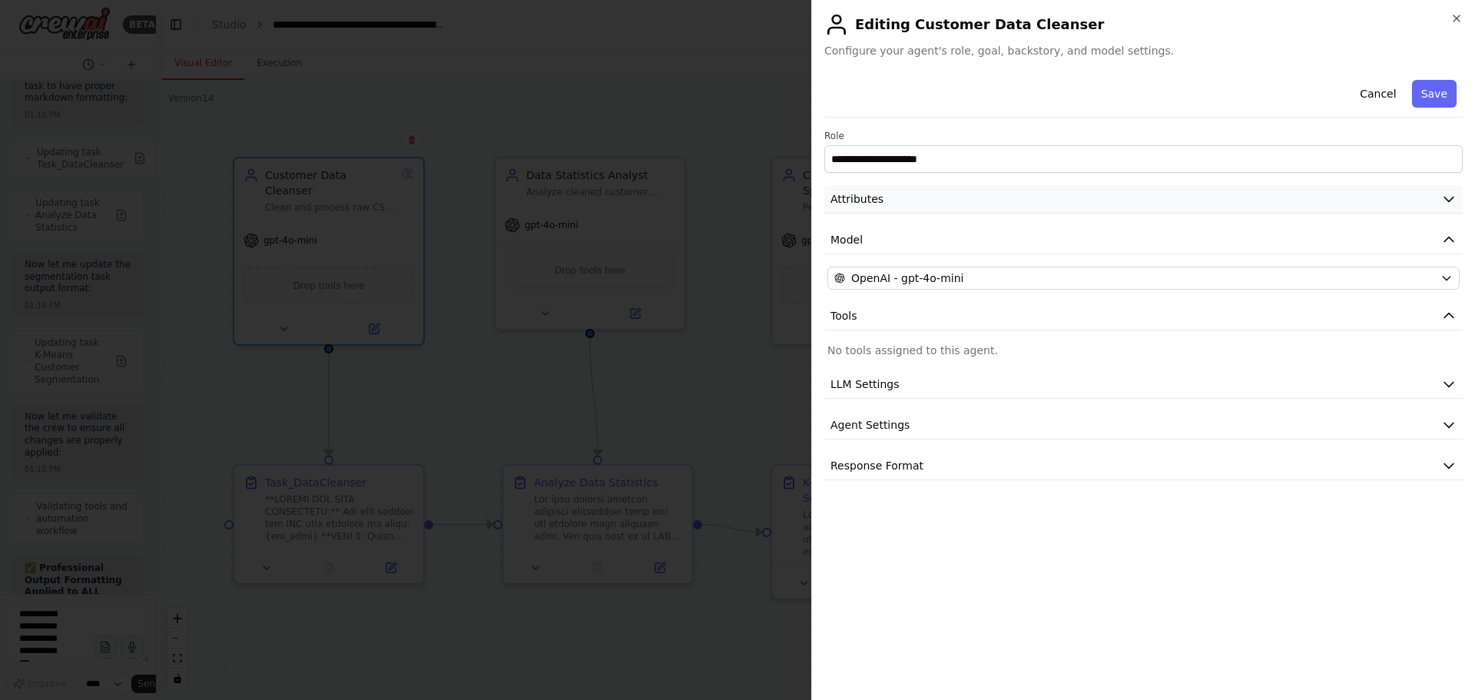
click at [910, 211] on button "Attributes" at bounding box center [1143, 199] width 638 height 28
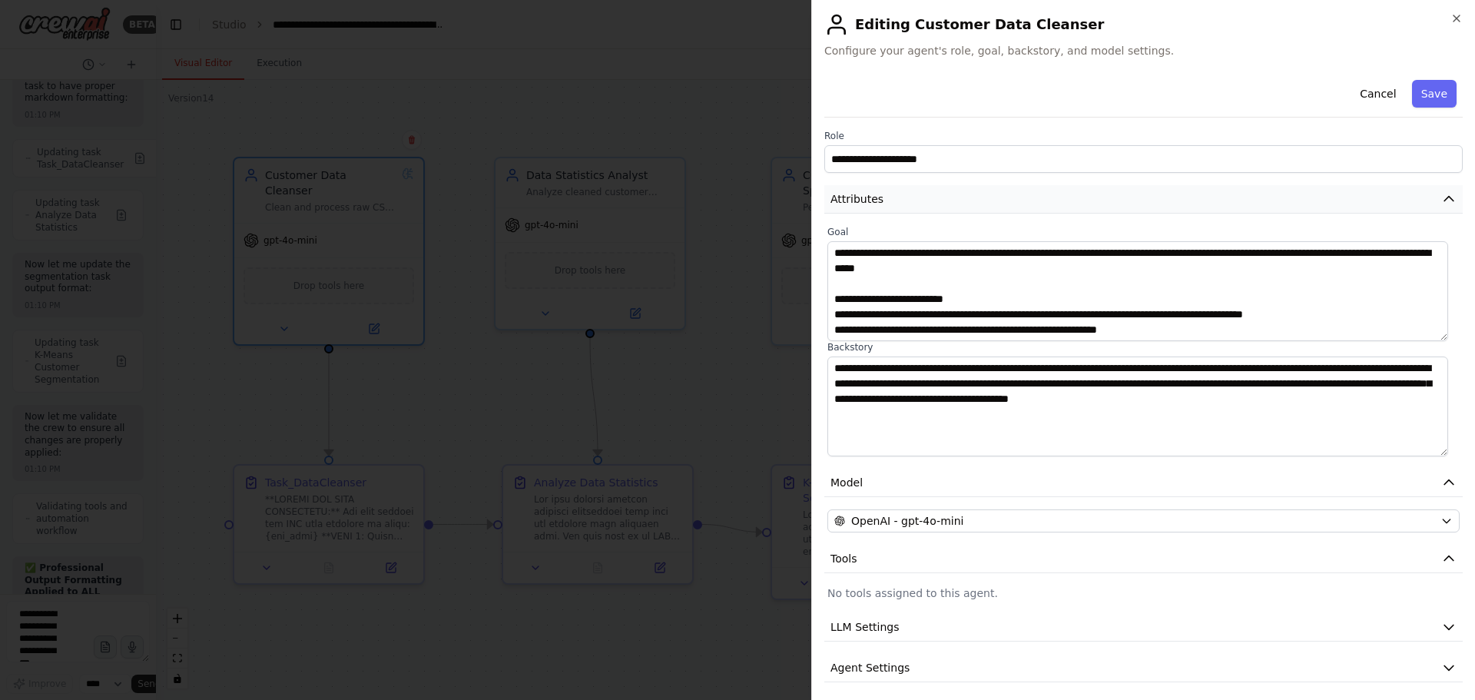
click at [910, 209] on button "Attributes" at bounding box center [1143, 199] width 638 height 28
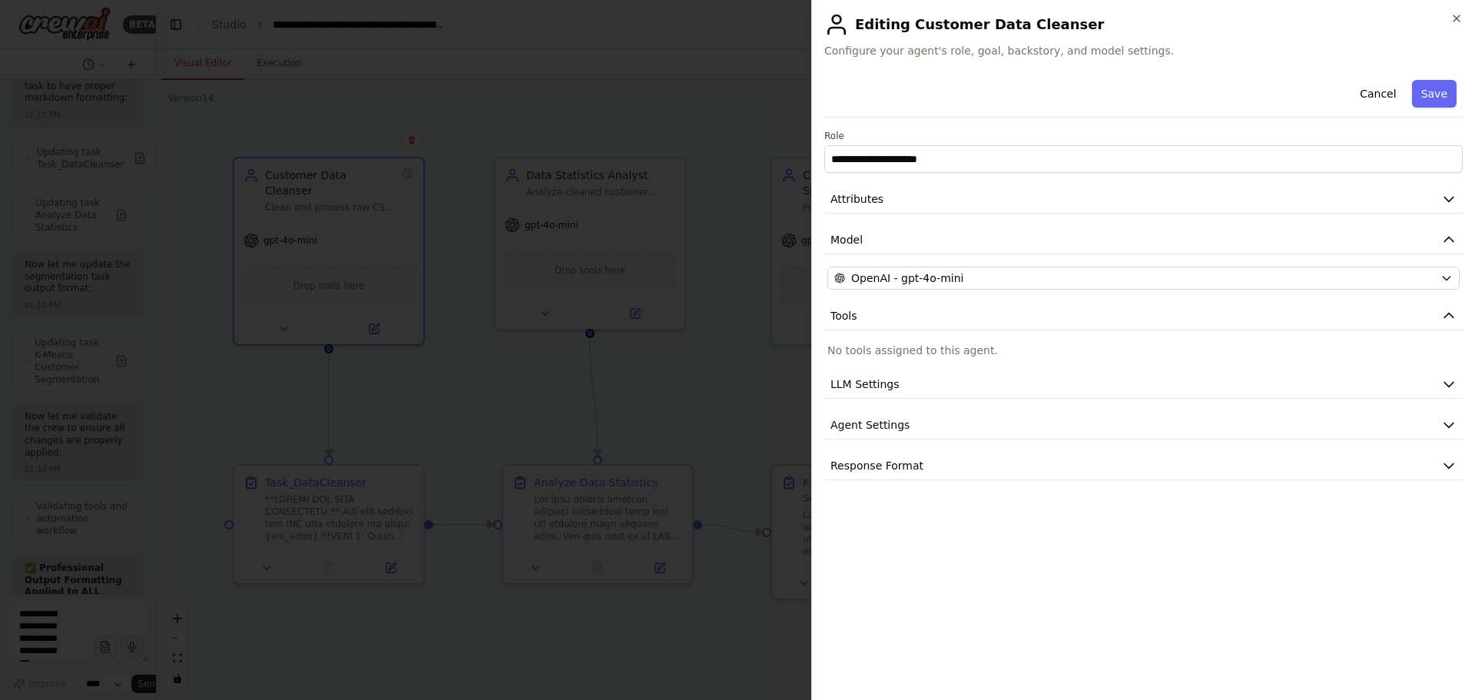
click at [927, 347] on p "No tools assigned to this agent." at bounding box center [1143, 350] width 632 height 15
drag, startPoint x: 1016, startPoint y: 346, endPoint x: 903, endPoint y: 353, distance: 113.2
click at [903, 353] on p "No tools assigned to this agent." at bounding box center [1143, 350] width 632 height 15
click at [886, 353] on p "No tools assigned to this agent." at bounding box center [1143, 350] width 632 height 15
click at [887, 385] on span "LLM Settings" at bounding box center [864, 383] width 69 height 15
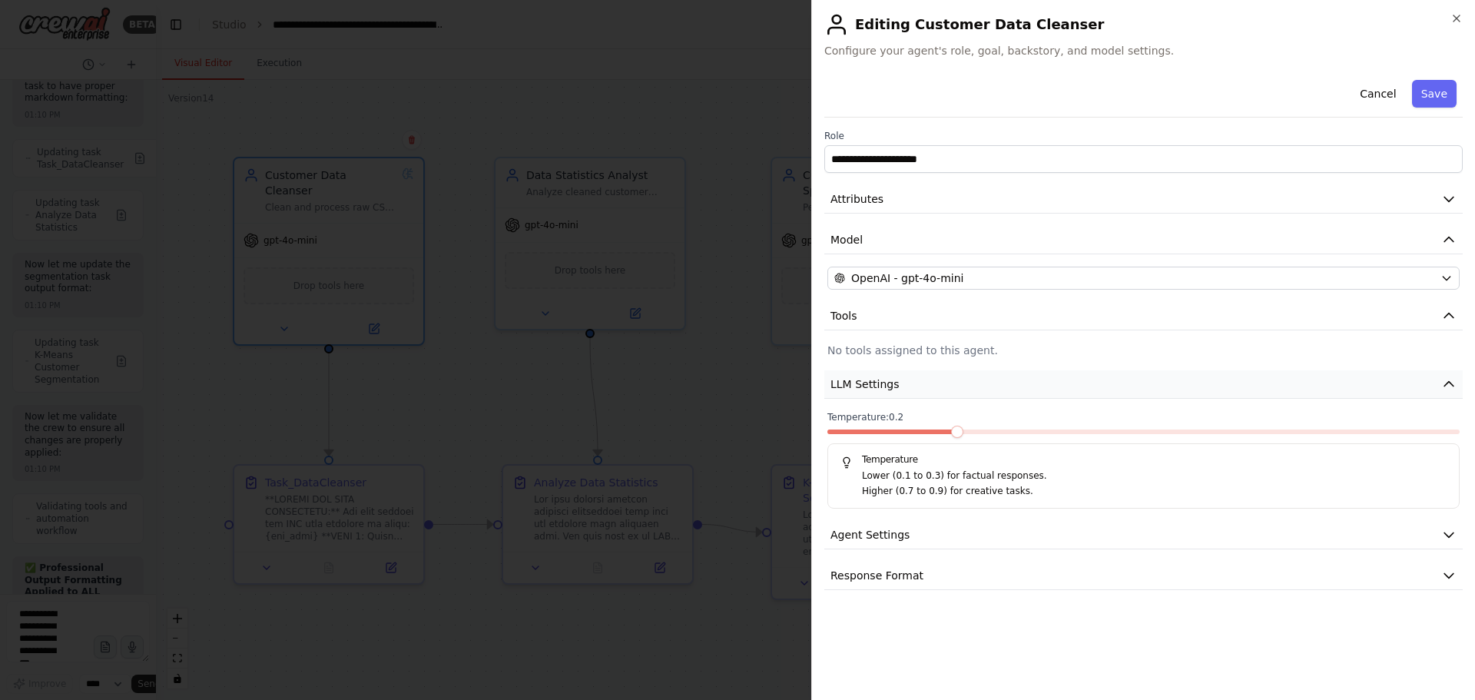
click at [887, 385] on span "LLM Settings" at bounding box center [864, 383] width 69 height 15
click at [1463, 15] on div "**********" at bounding box center [1143, 350] width 664 height 700
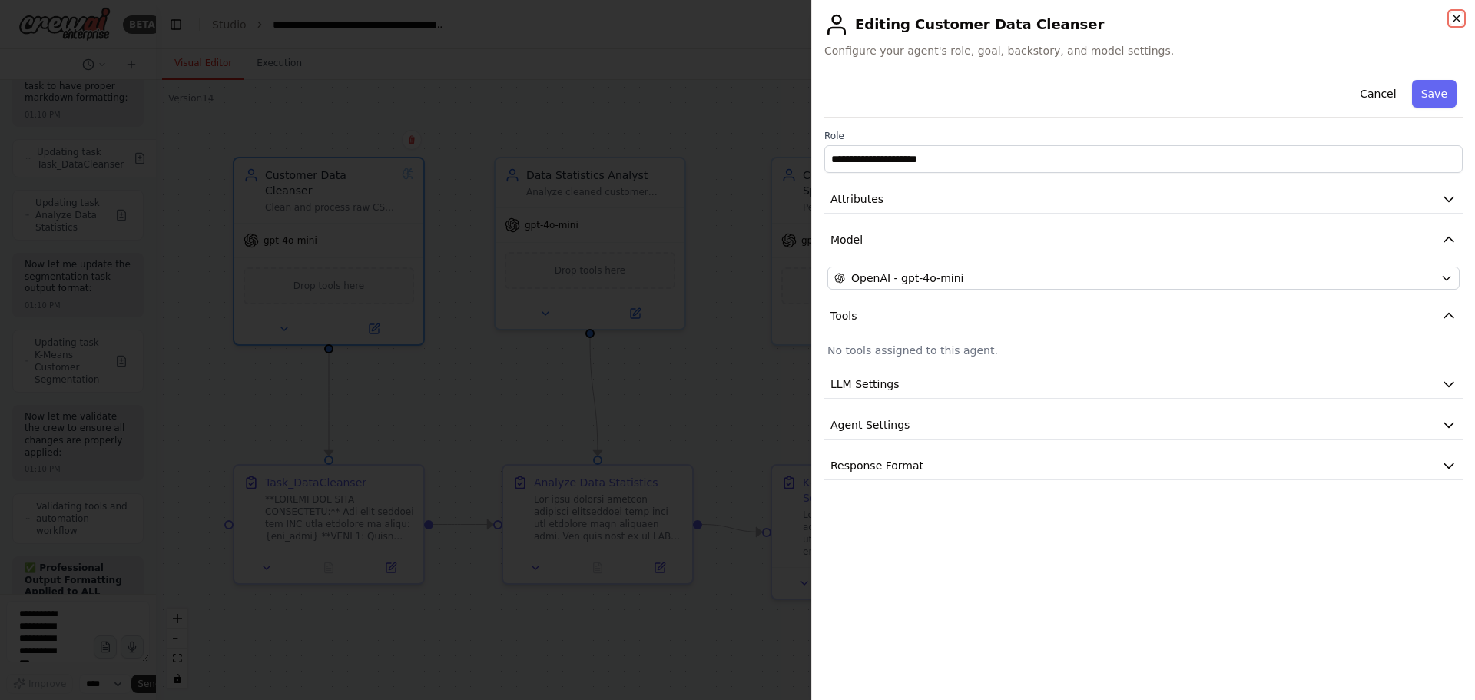
click at [1456, 19] on icon "button" at bounding box center [1456, 18] width 12 height 12
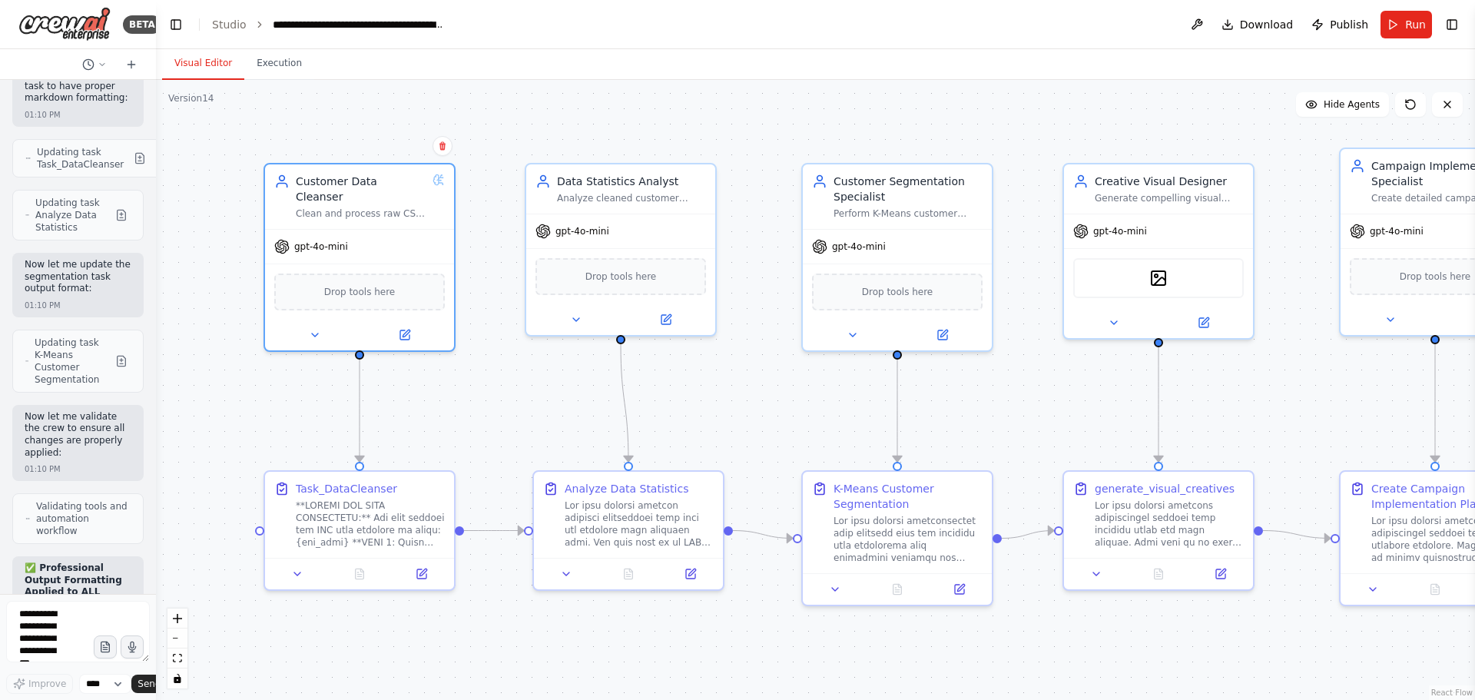
click at [459, 92] on div ".deletable-edge-delete-btn { width: 20px; height: 20px; border: 0px solid #ffff…" at bounding box center [815, 390] width 1319 height 620
click at [283, 63] on button "Execution" at bounding box center [279, 64] width 70 height 32
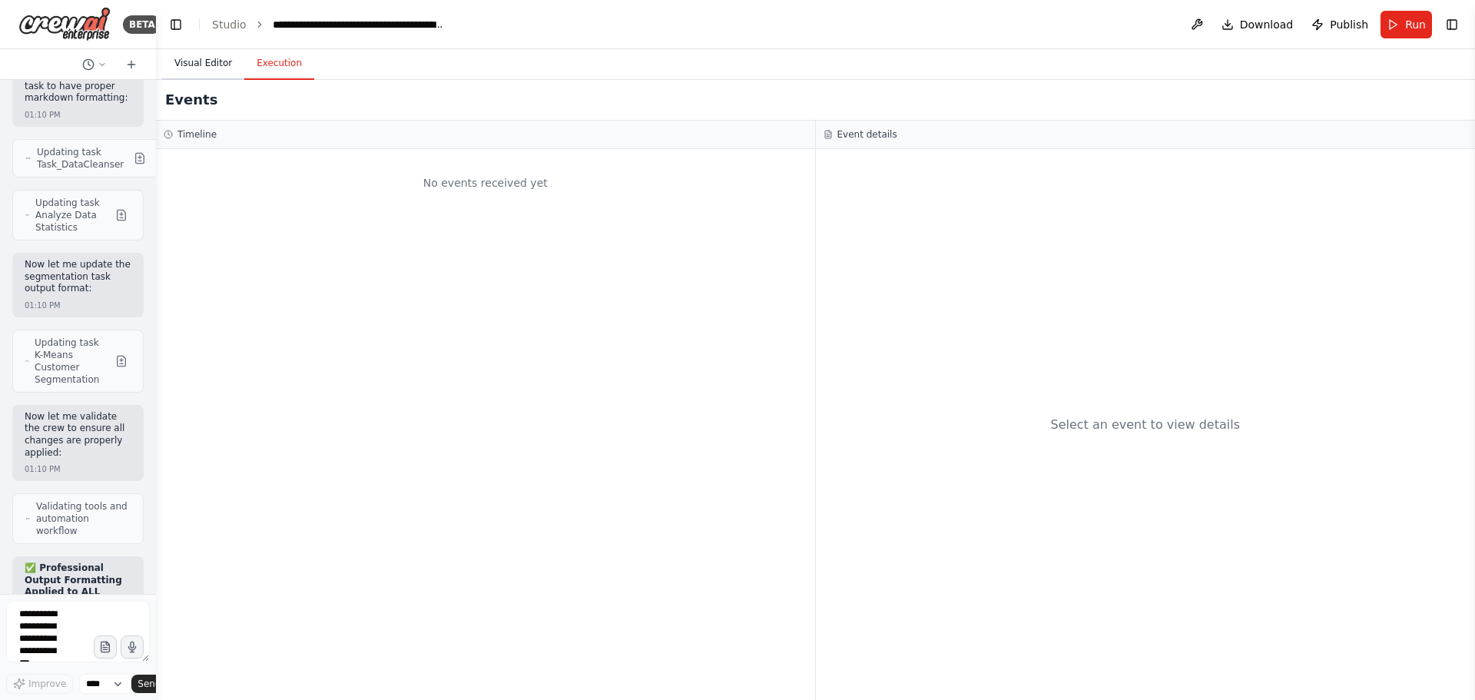
click at [206, 61] on button "Visual Editor" at bounding box center [203, 64] width 82 height 32
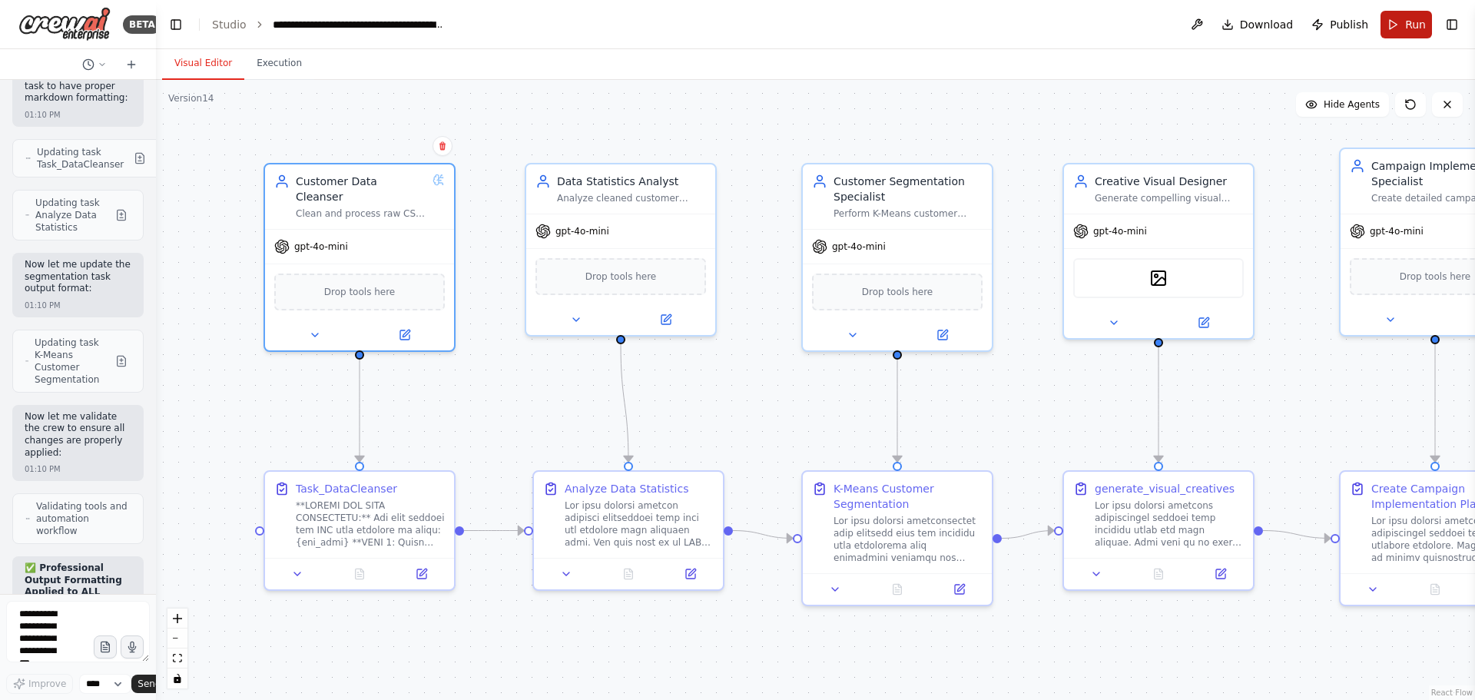
click at [1403, 21] on button "Run" at bounding box center [1405, 25] width 51 height 28
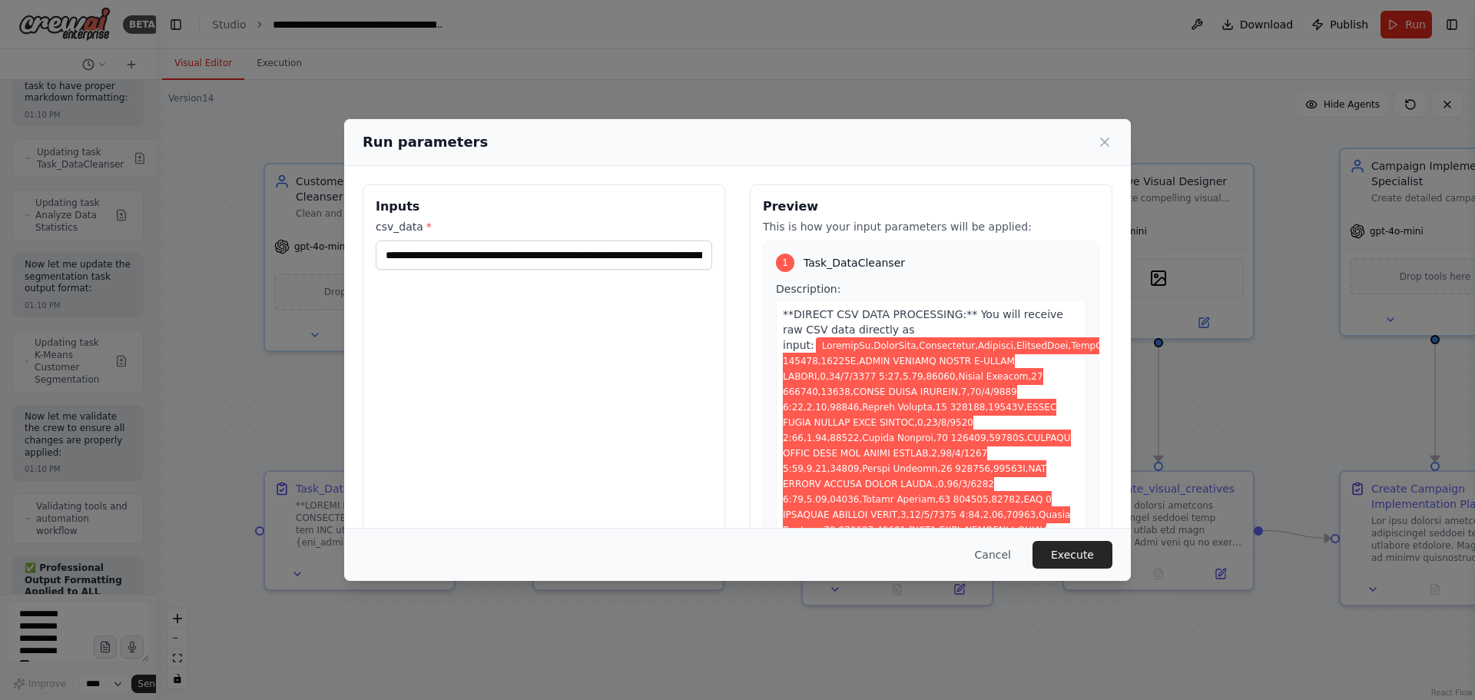
click at [1082, 549] on button "Execute" at bounding box center [1072, 555] width 80 height 28
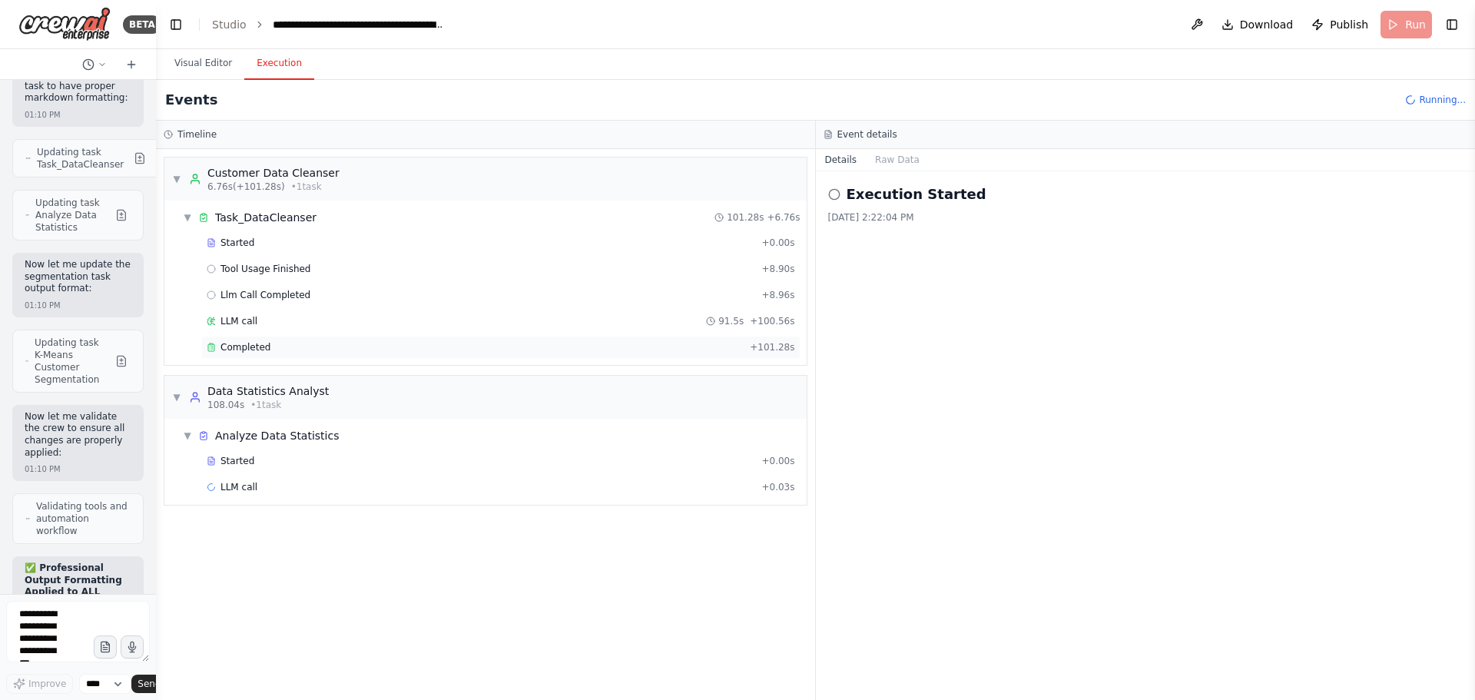
click at [260, 348] on span "Completed" at bounding box center [245, 347] width 50 height 12
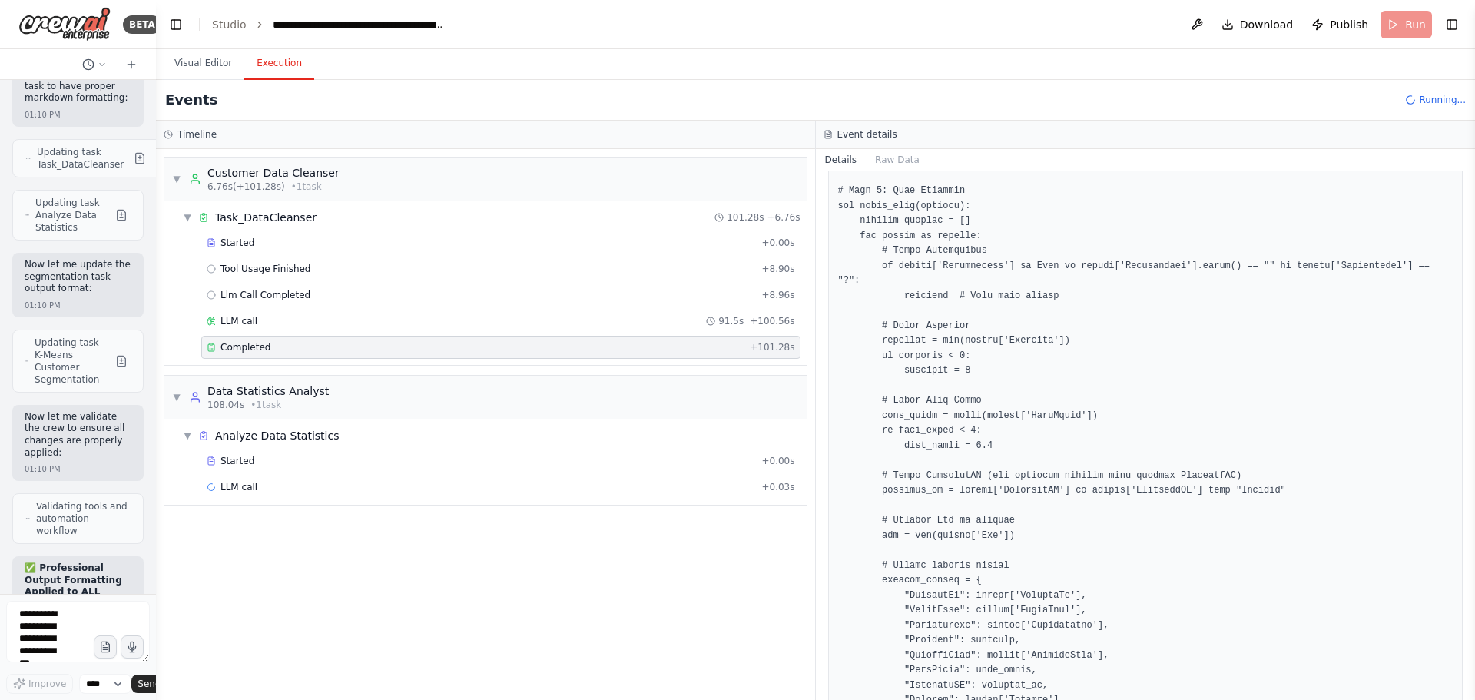
scroll to position [1628, 0]
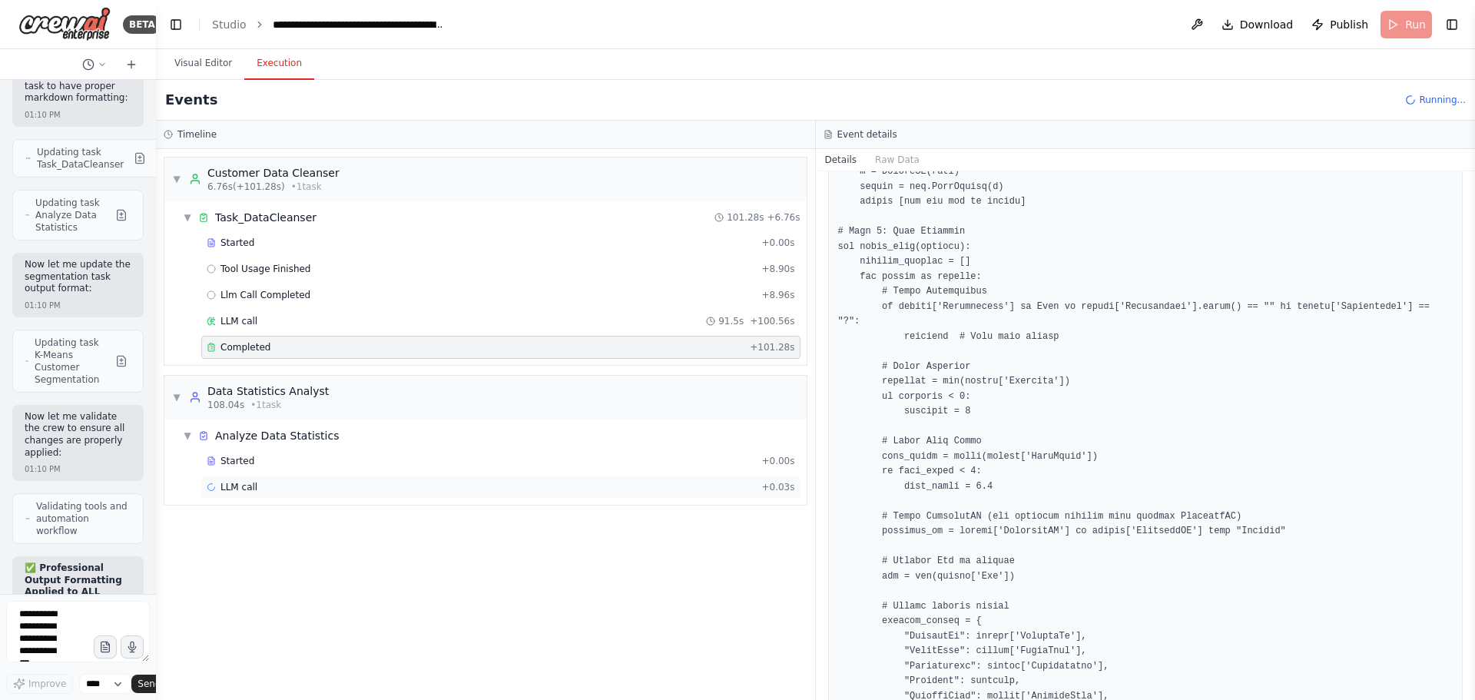
click at [293, 491] on div "LLM call + 0.03s" at bounding box center [501, 487] width 588 height 12
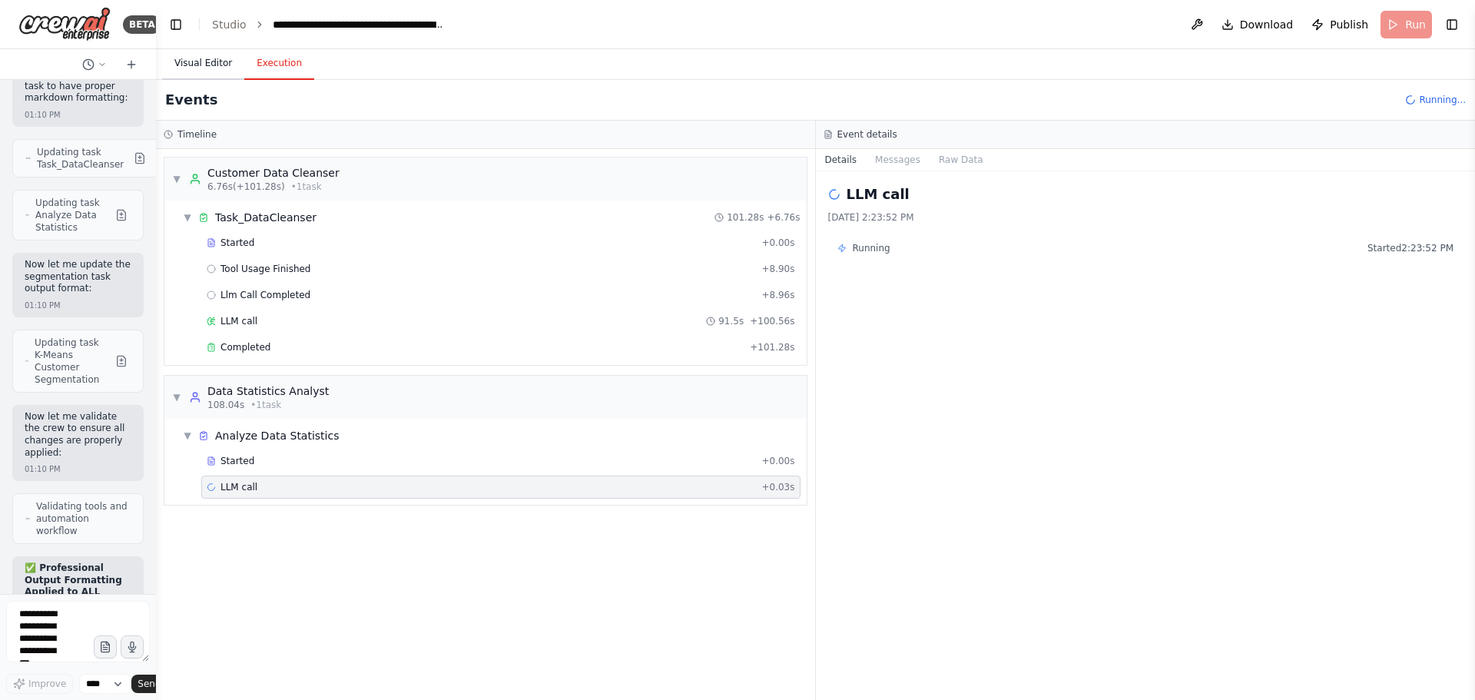
click at [191, 59] on button "Visual Editor" at bounding box center [203, 64] width 82 height 32
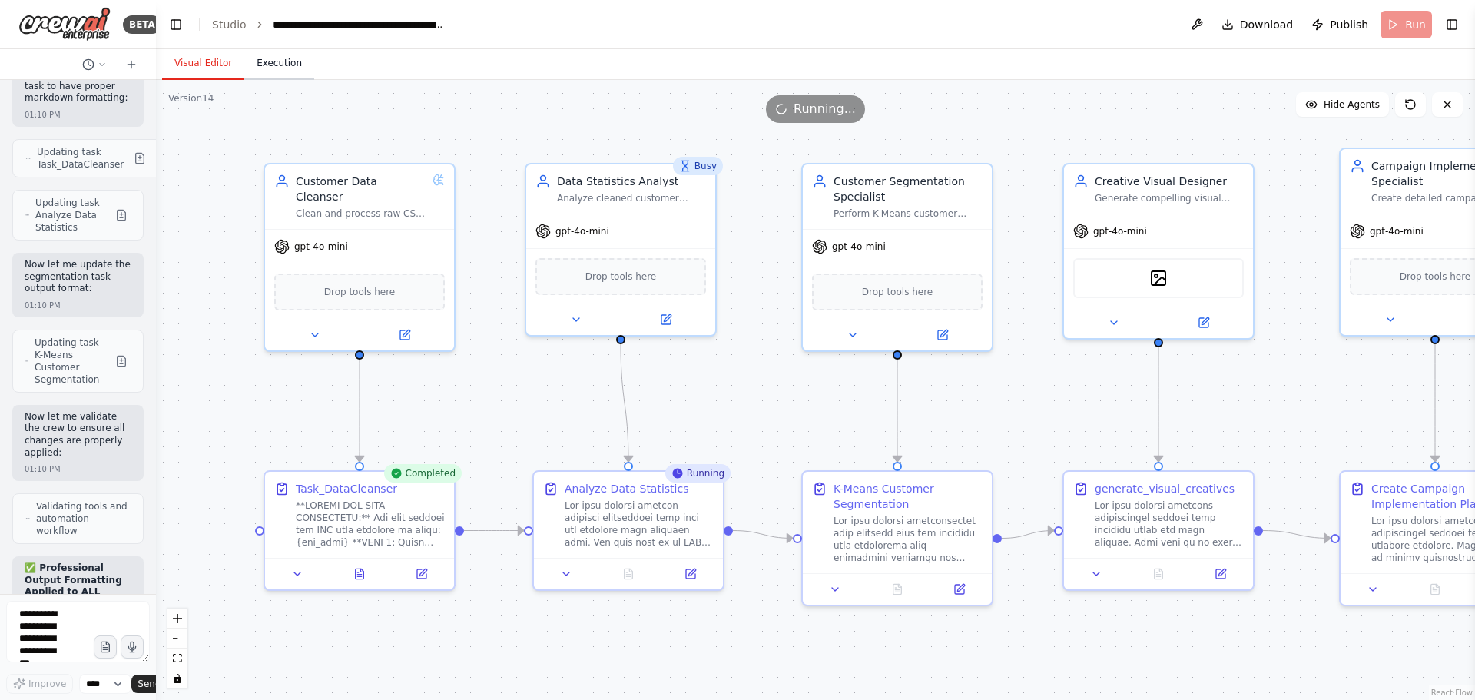
drag, startPoint x: 247, startPoint y: 68, endPoint x: 289, endPoint y: 67, distance: 42.3
click at [247, 68] on button "Execution" at bounding box center [279, 64] width 70 height 32
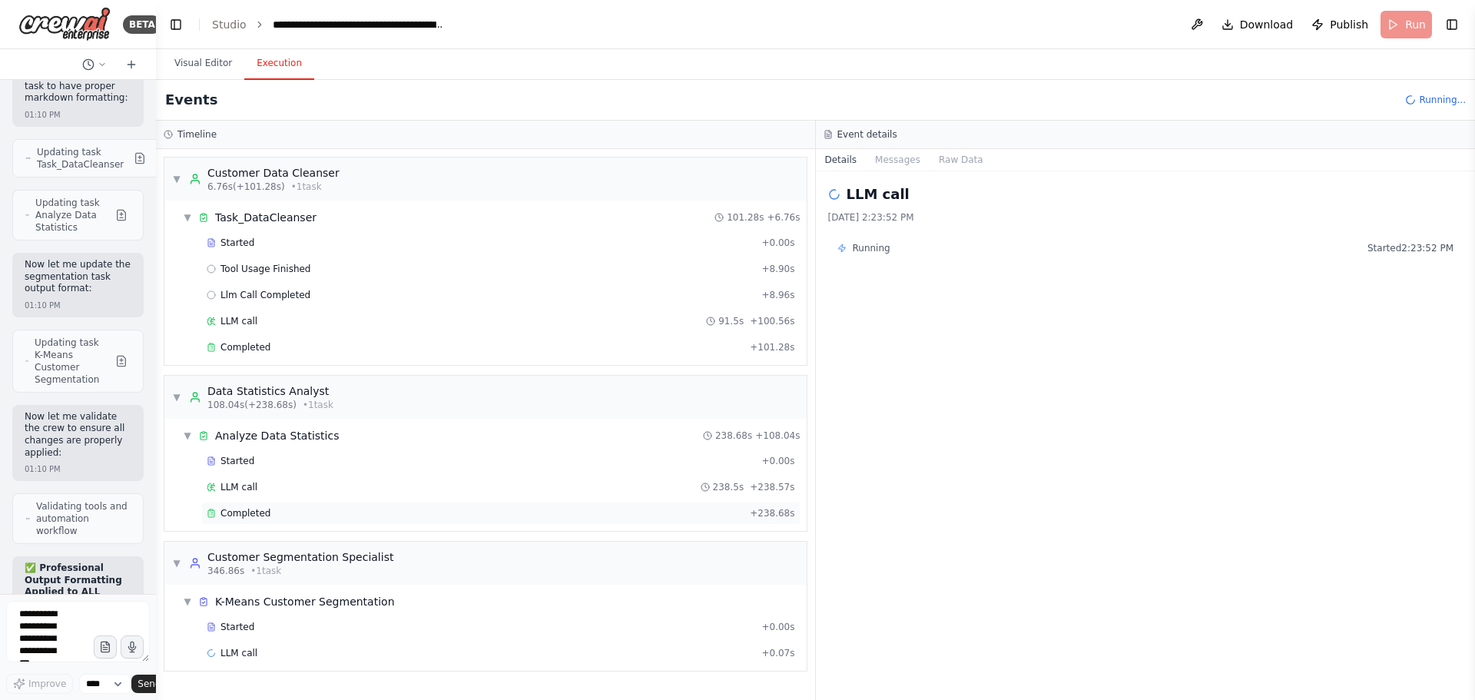
click at [278, 512] on div "Completed" at bounding box center [475, 513] width 537 height 12
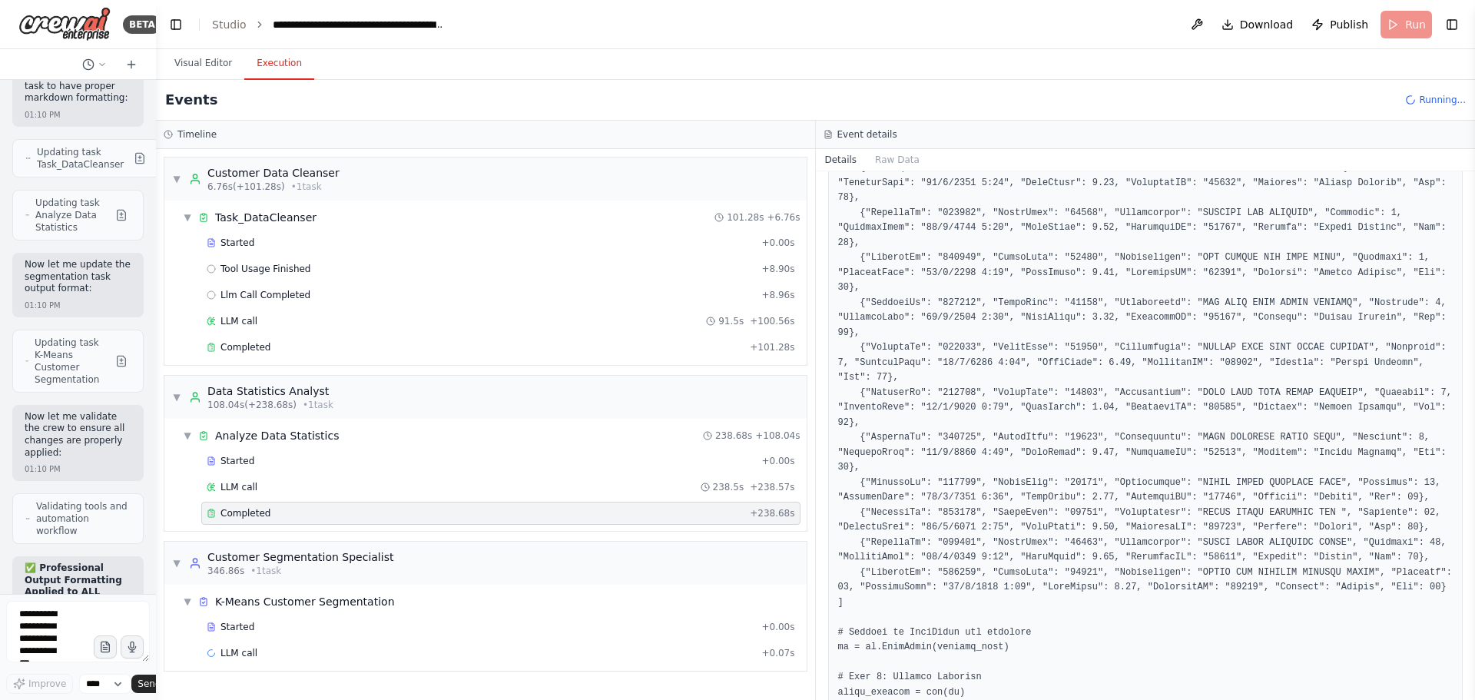
scroll to position [2454, 0]
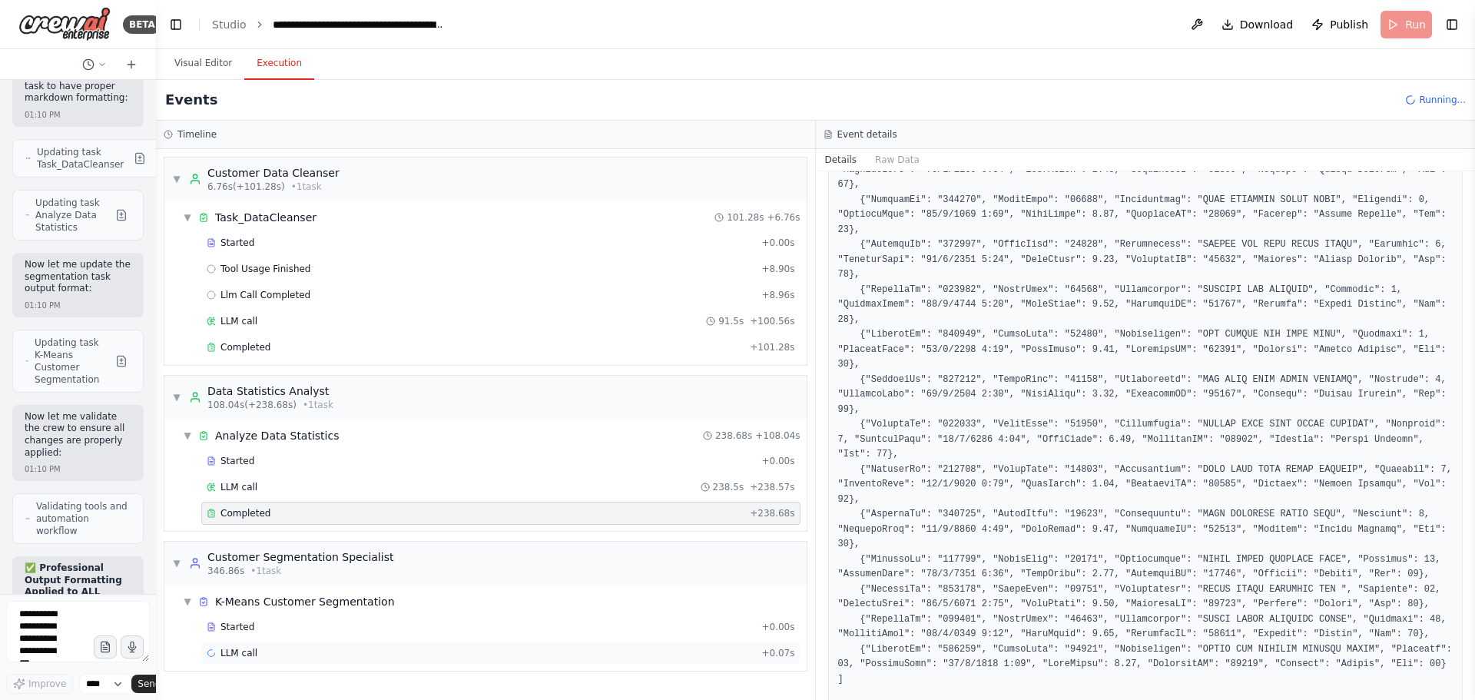
click at [240, 652] on span "LLM call" at bounding box center [238, 653] width 37 height 12
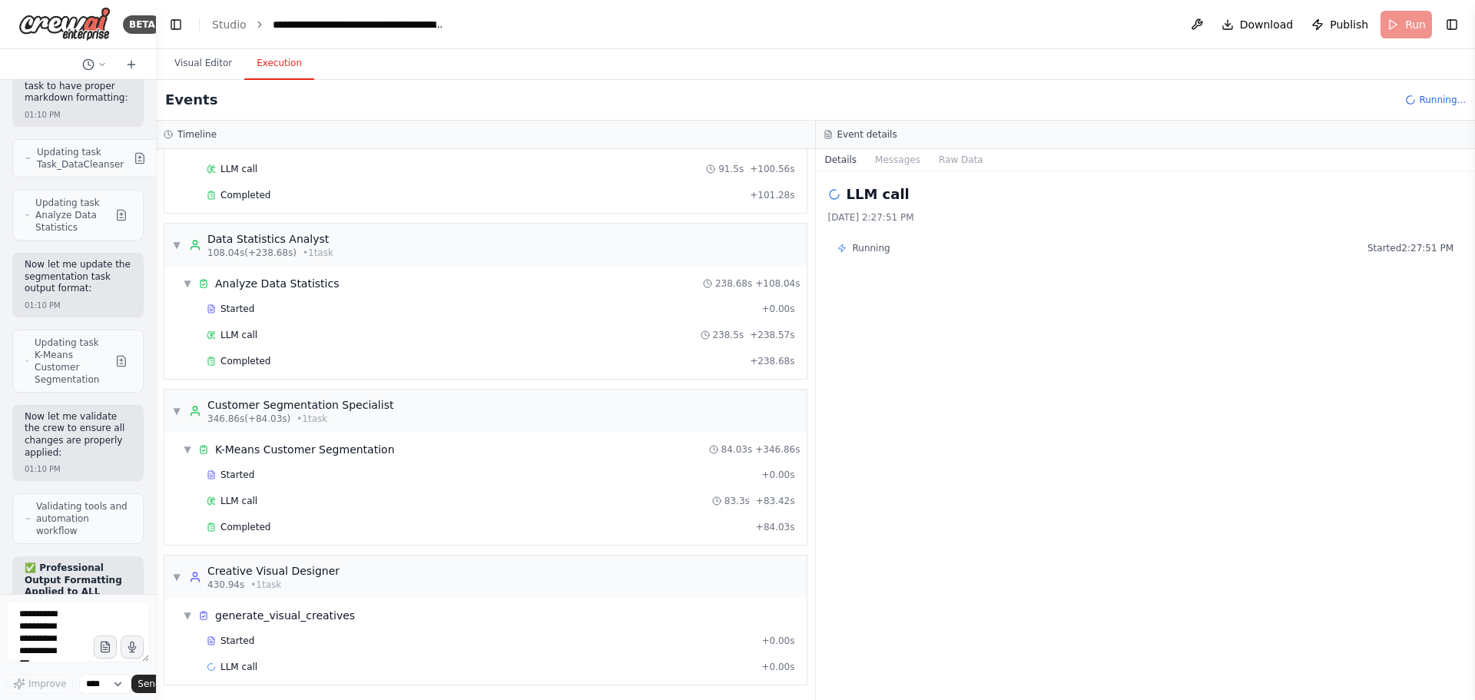
scroll to position [154, 0]
click at [303, 525] on div "Completed" at bounding box center [478, 525] width 543 height 12
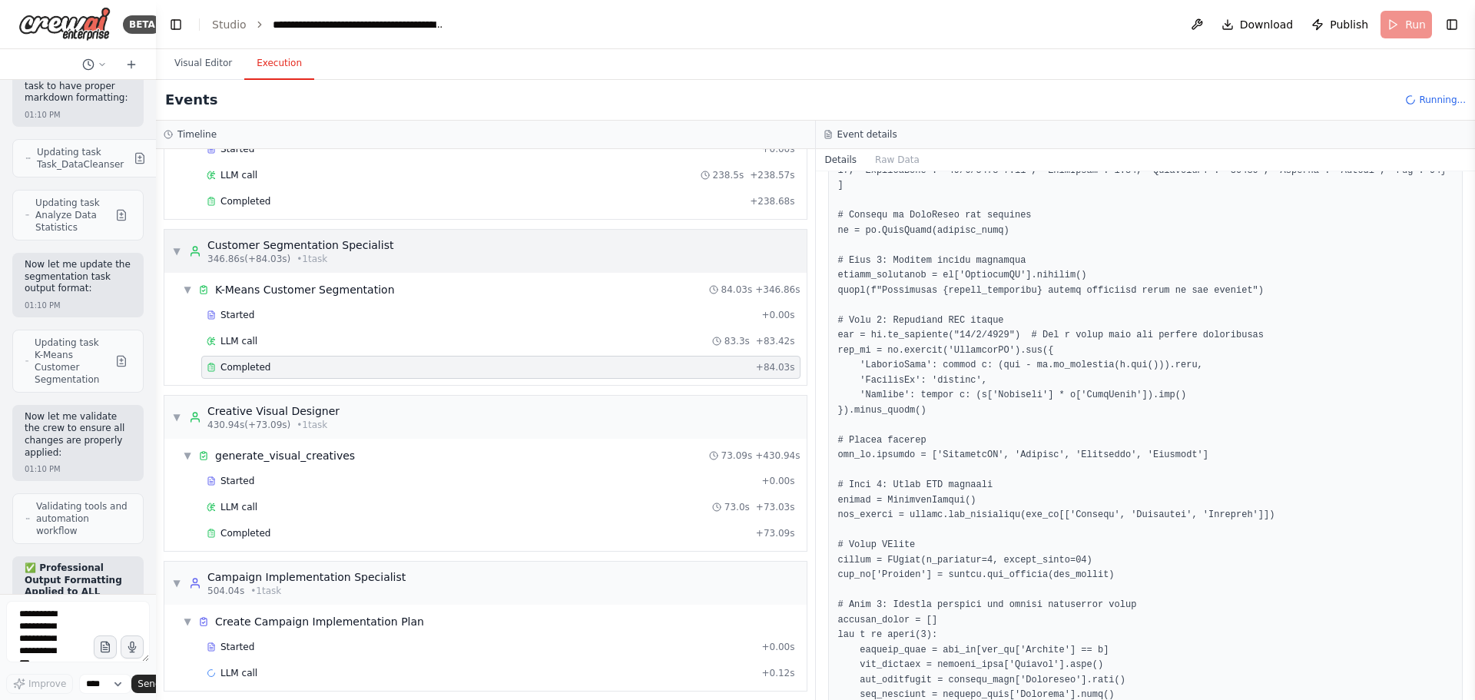
scroll to position [320, 0]
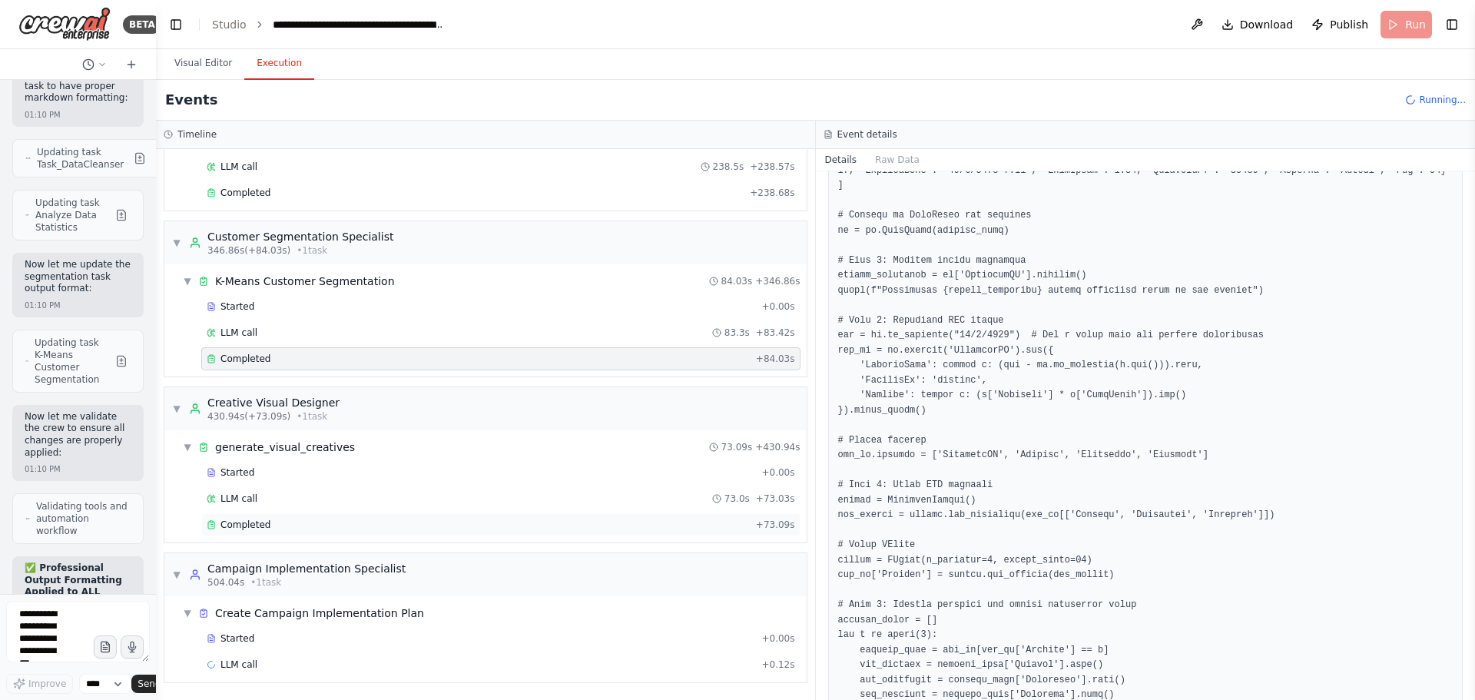
click at [275, 525] on div "Completed" at bounding box center [478, 525] width 543 height 12
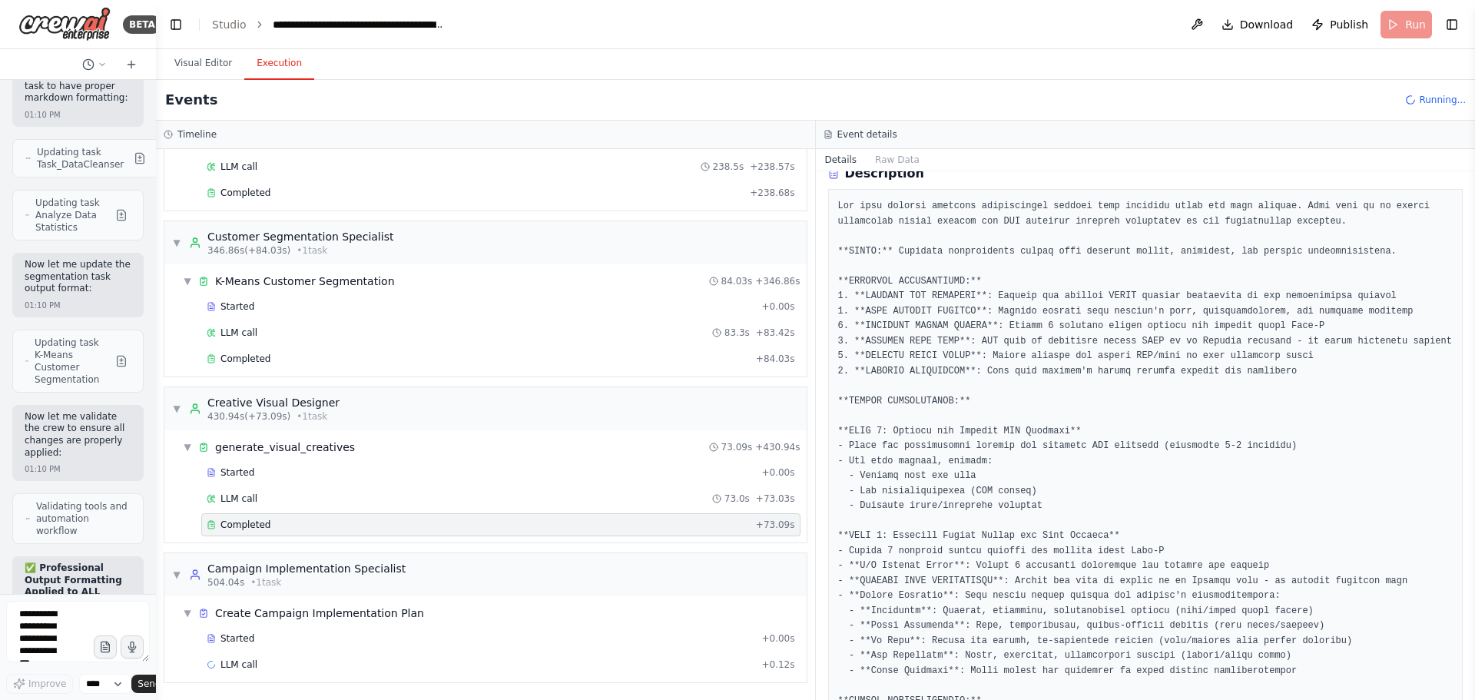
scroll to position [67, 0]
click at [255, 499] on div "LLM call 73.0s + 73.03s" at bounding box center [501, 498] width 588 height 12
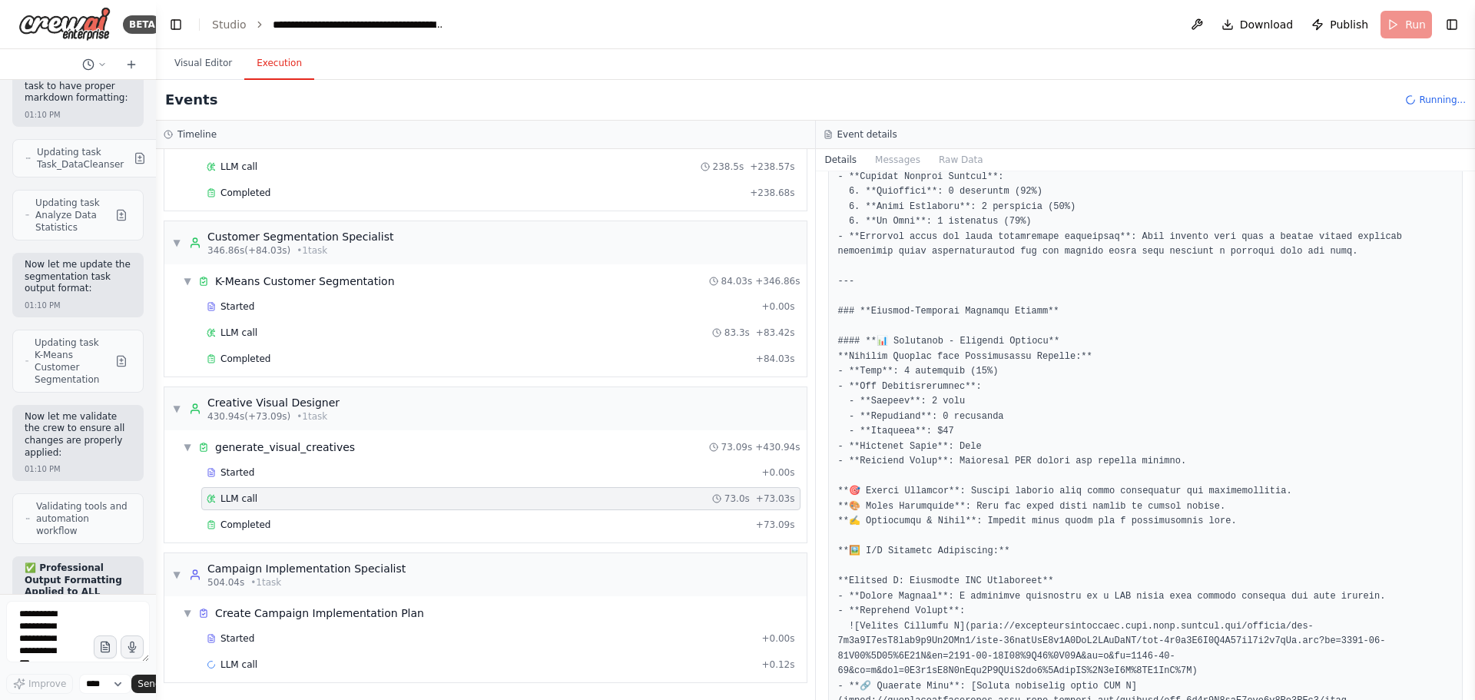
scroll to position [230, 0]
click at [355, 358] on div "Completed" at bounding box center [478, 359] width 543 height 12
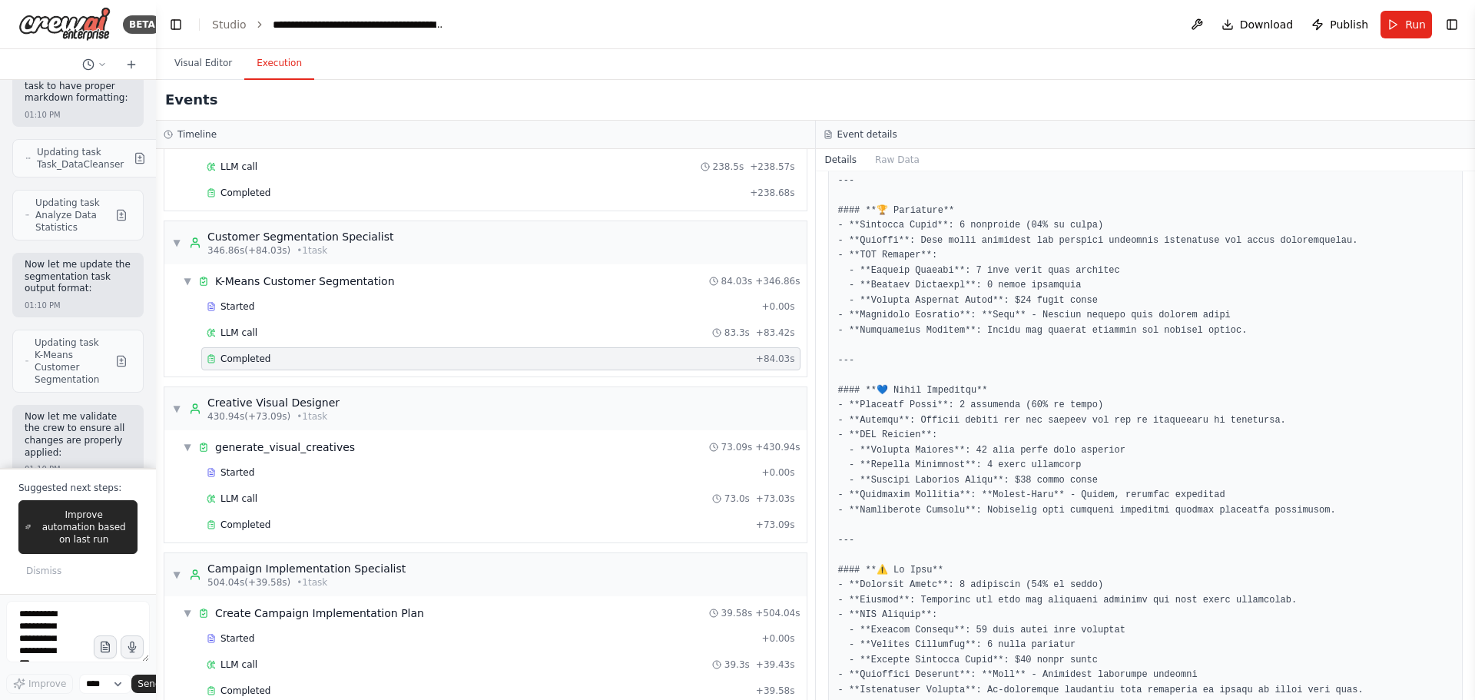
scroll to position [3764, 0]
click at [254, 519] on span "Completed" at bounding box center [245, 525] width 50 height 12
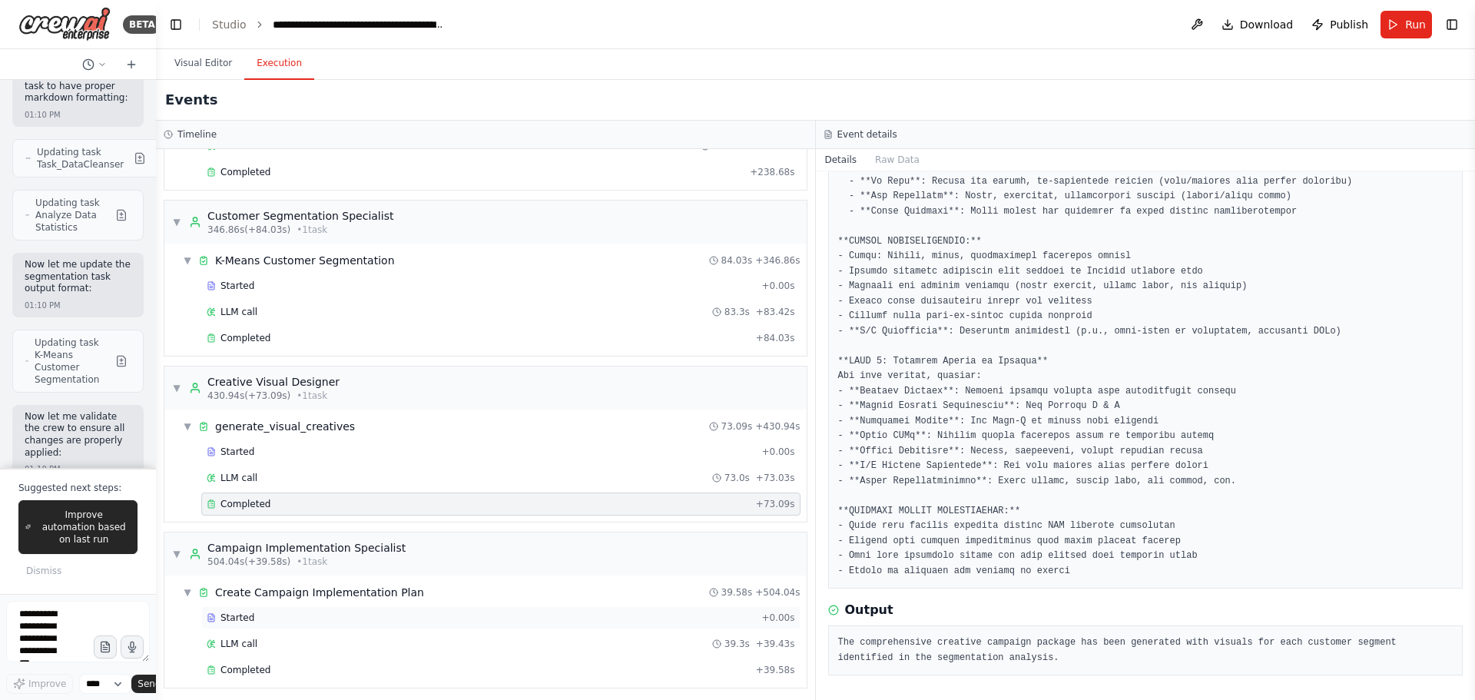
scroll to position [346, 0]
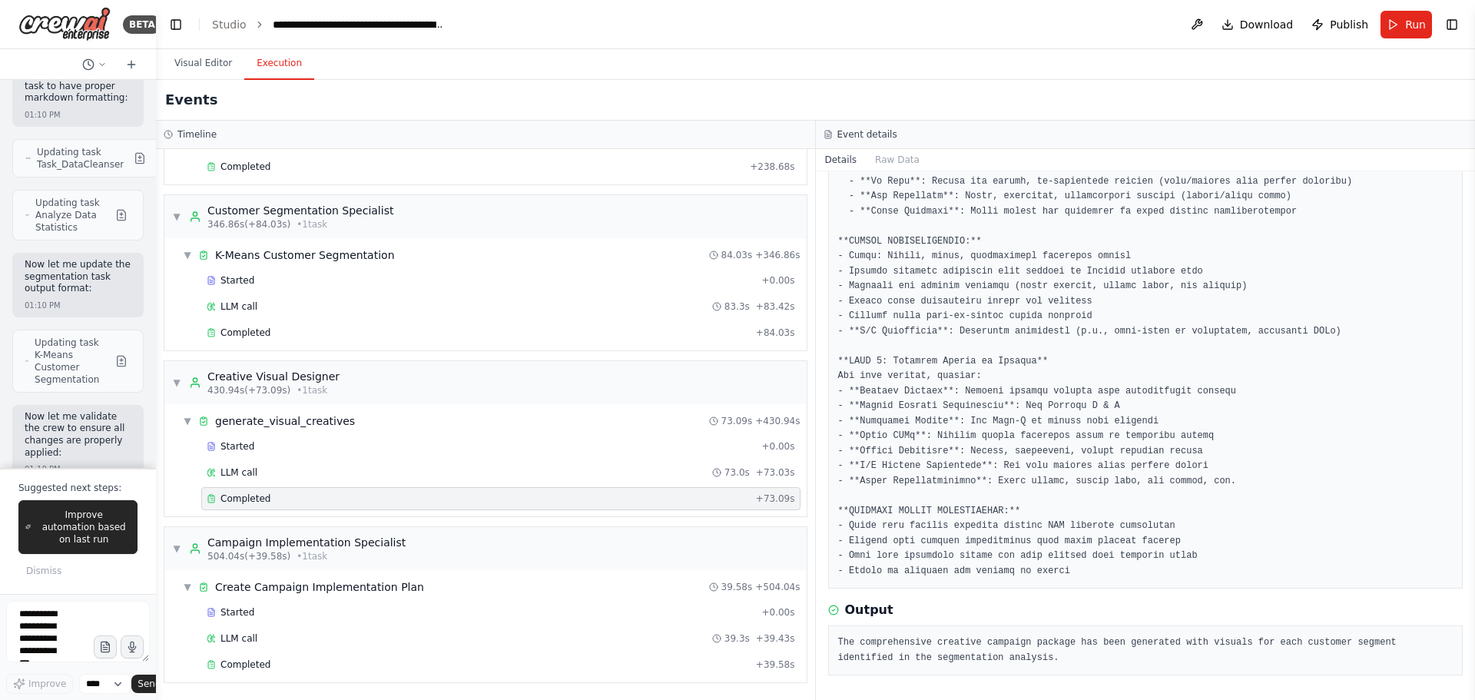
click at [263, 499] on span "Completed" at bounding box center [245, 498] width 50 height 12
click at [266, 483] on div "LLM call 73.0s + 73.03s" at bounding box center [500, 472] width 599 height 23
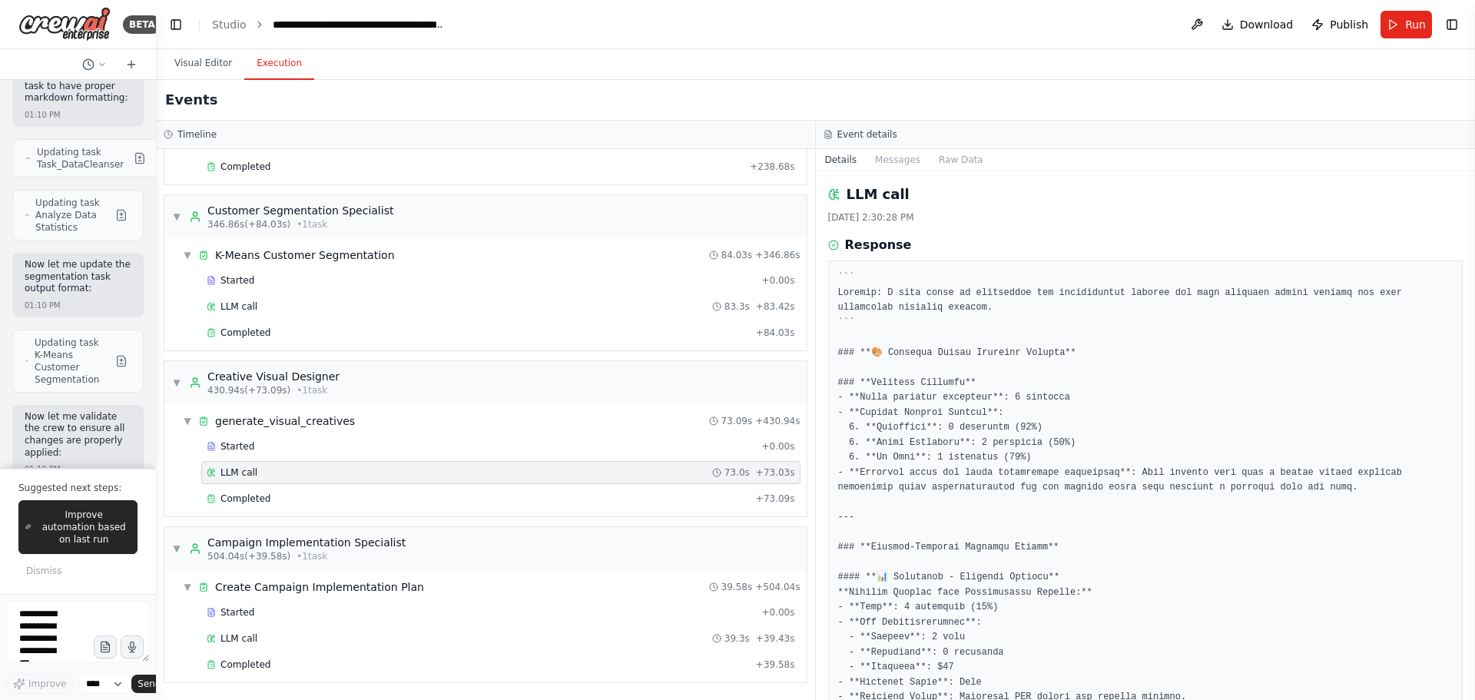
click at [276, 469] on div "LLM call 73.0s + 73.03s" at bounding box center [501, 472] width 588 height 12
click at [273, 494] on div "Completed" at bounding box center [478, 498] width 543 height 12
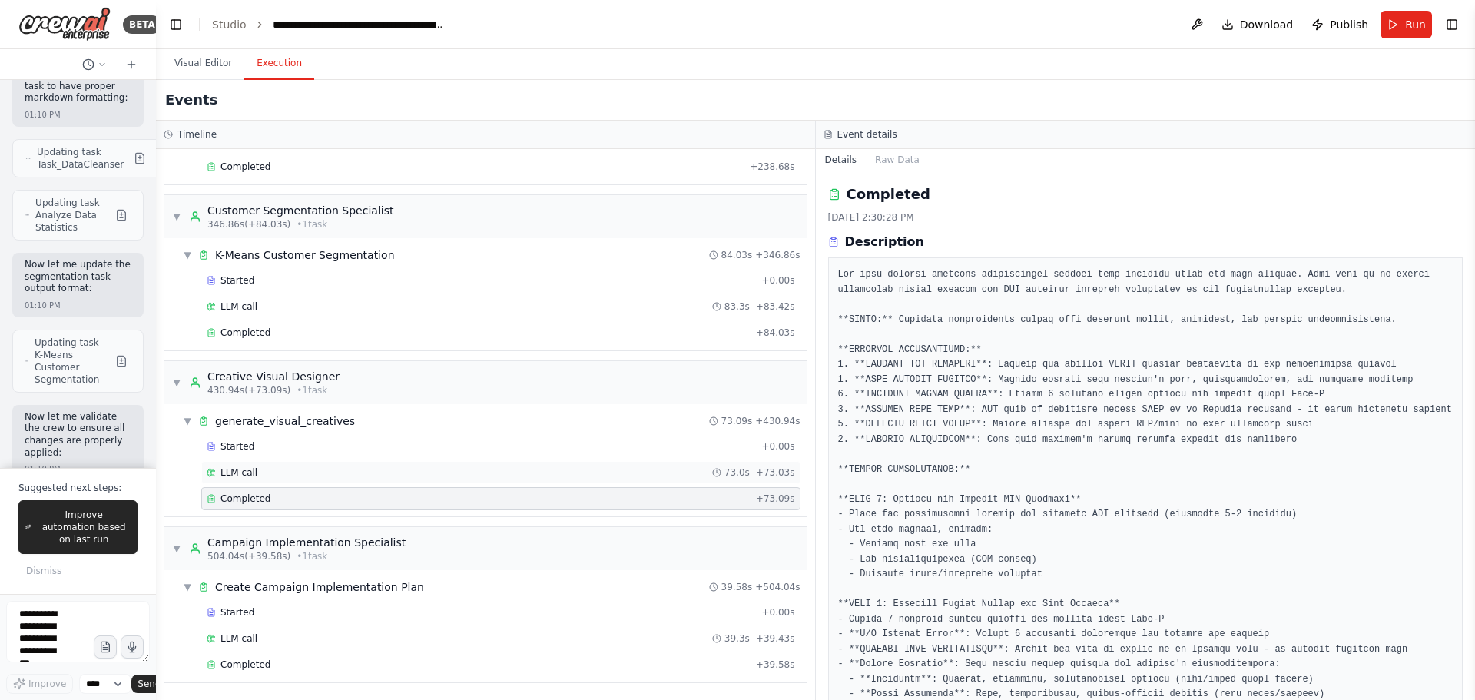
click at [283, 472] on div "LLM call 73.0s + 73.03s" at bounding box center [501, 472] width 588 height 12
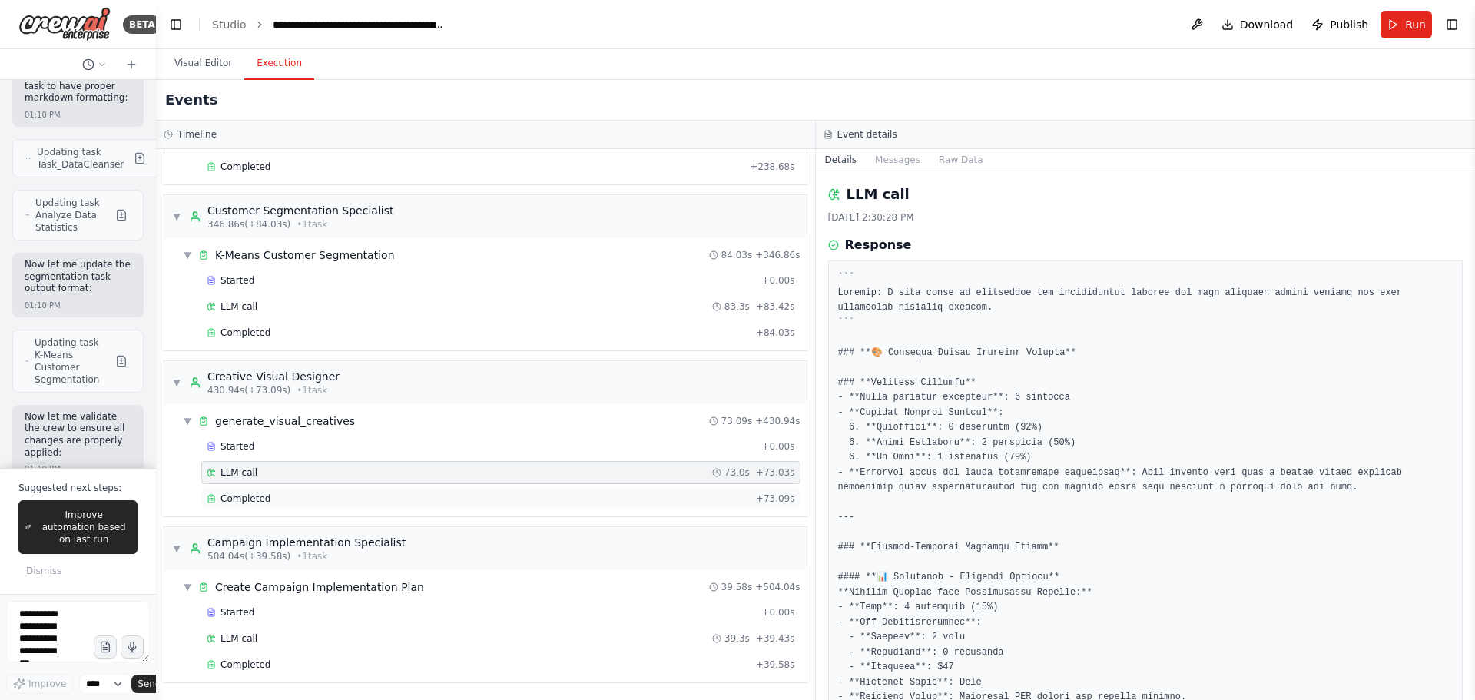
click at [284, 502] on div "Completed" at bounding box center [478, 498] width 543 height 12
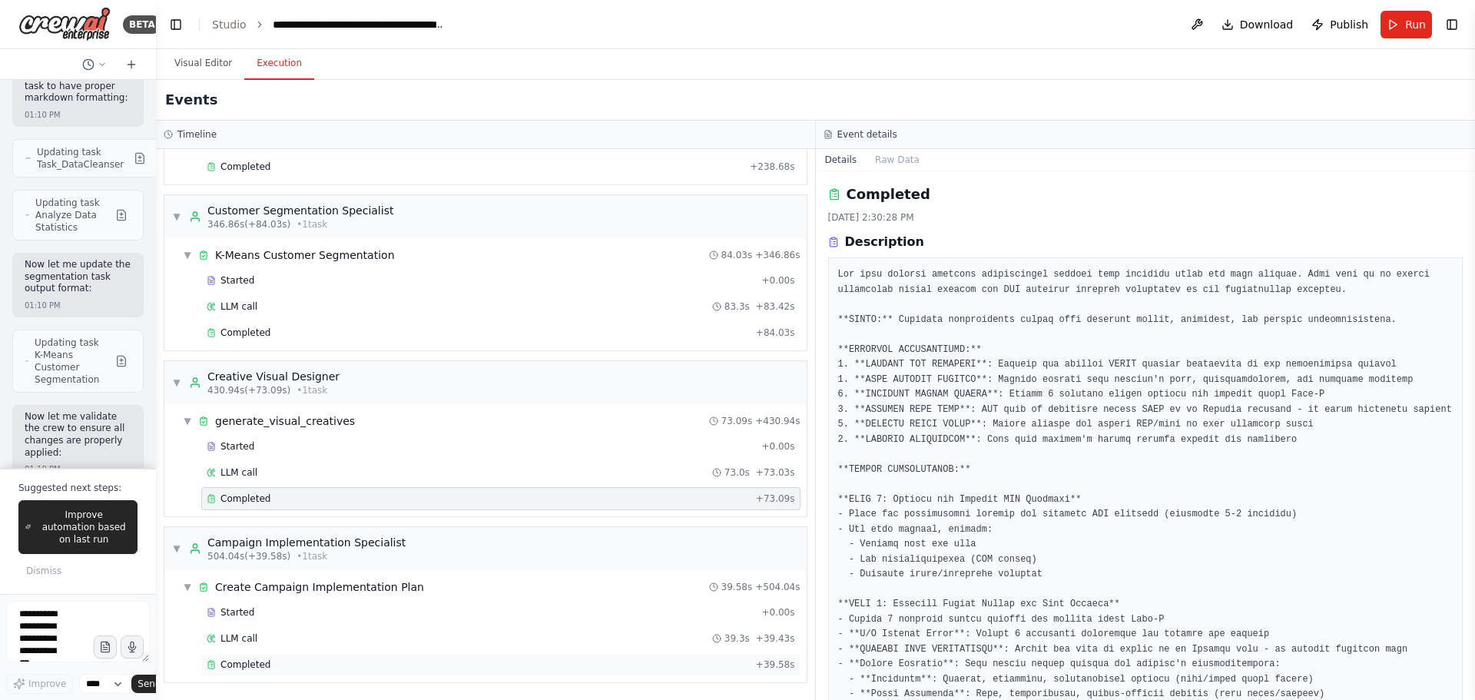
click at [276, 663] on div "Completed" at bounding box center [478, 664] width 543 height 12
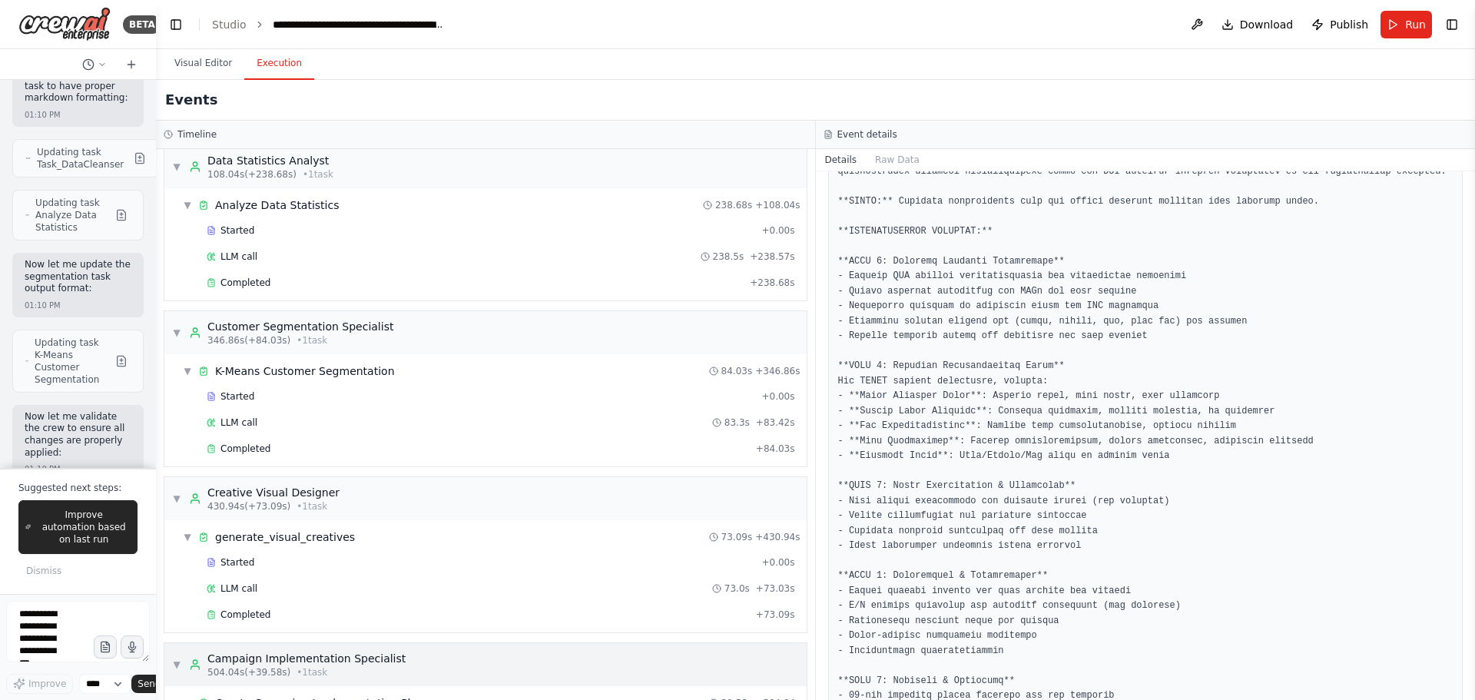
scroll to position [193, 0]
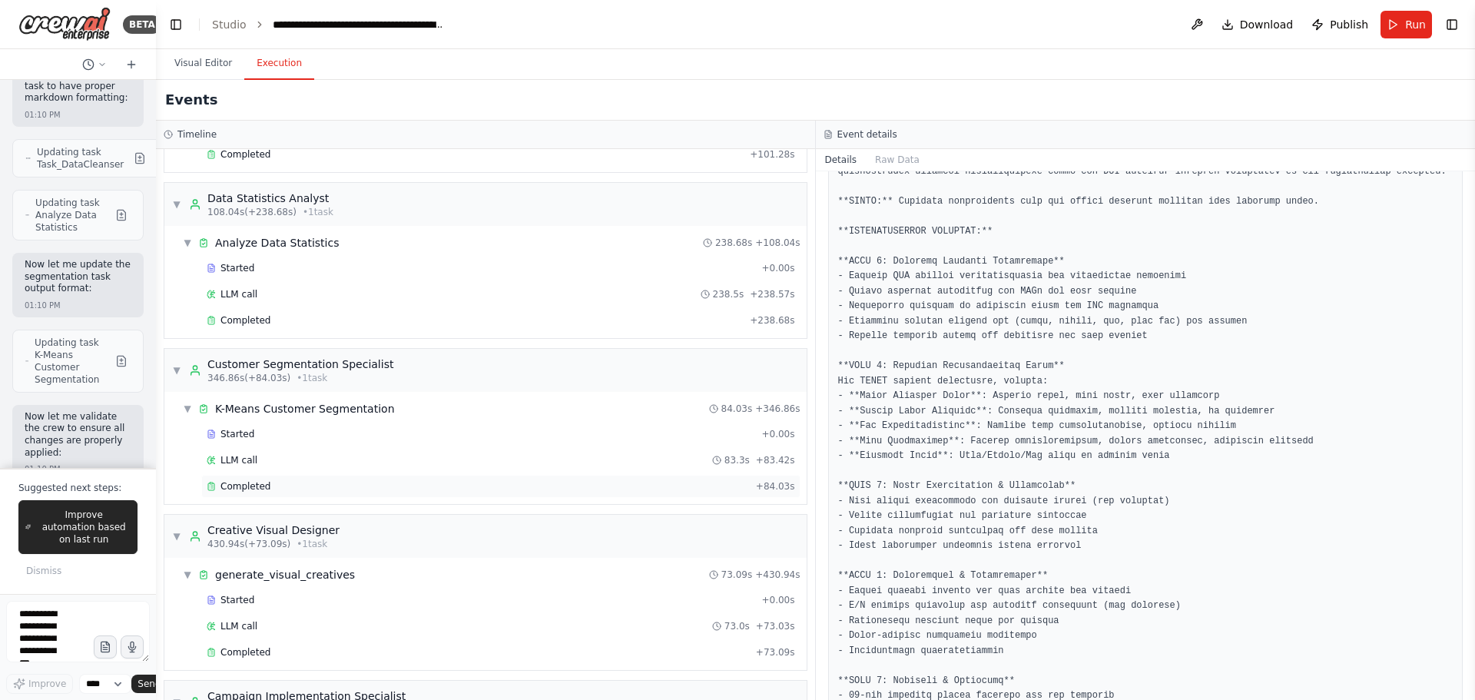
click at [280, 494] on div "Completed + 84.03s" at bounding box center [500, 486] width 599 height 23
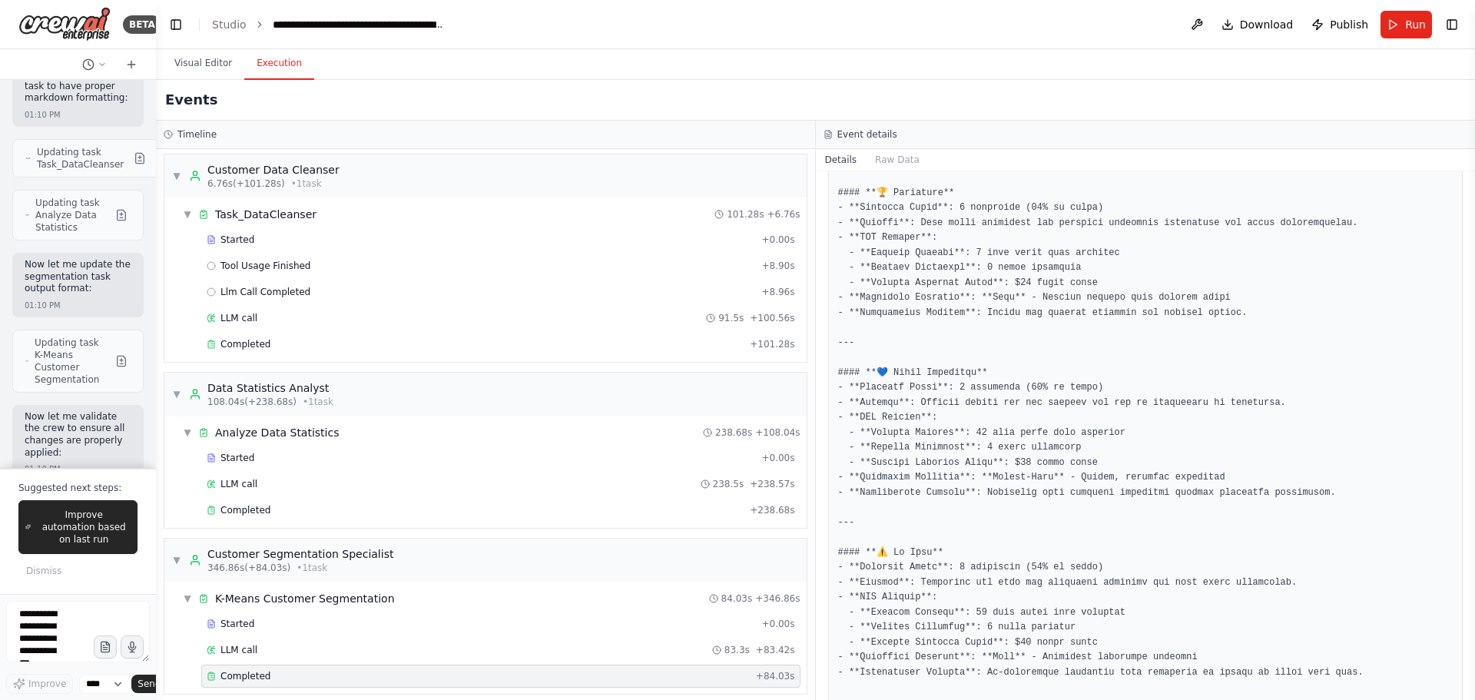
scroll to position [0, 0]
click at [300, 349] on div "Completed" at bounding box center [475, 347] width 537 height 12
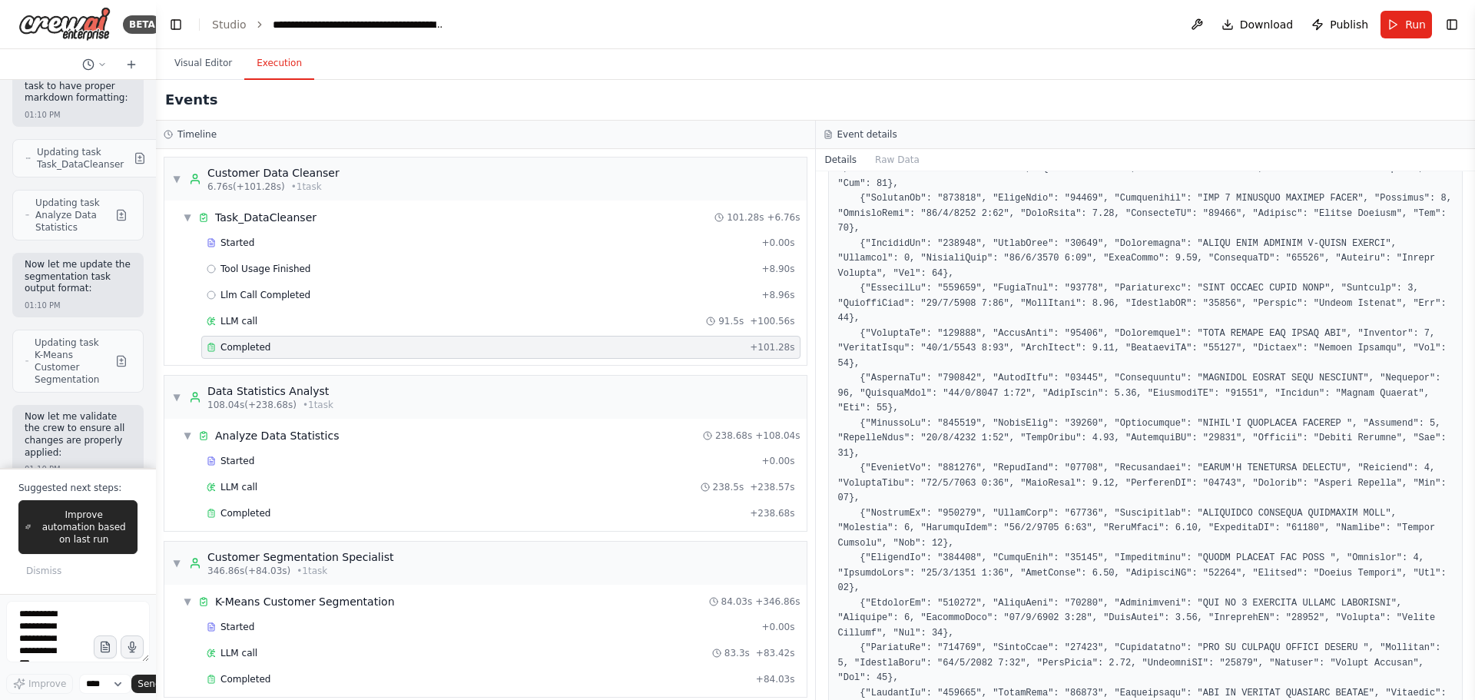
scroll to position [3164, 0]
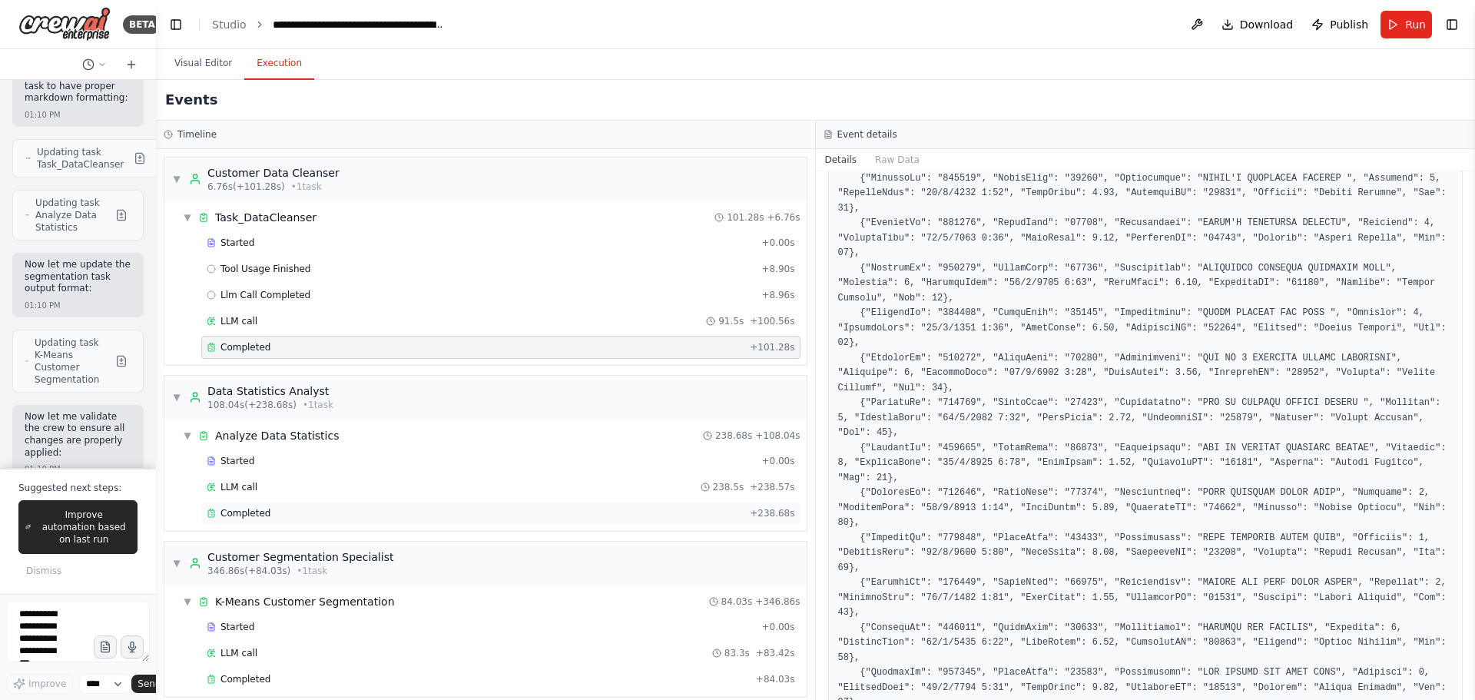
click at [282, 512] on div "Completed" at bounding box center [475, 513] width 537 height 12
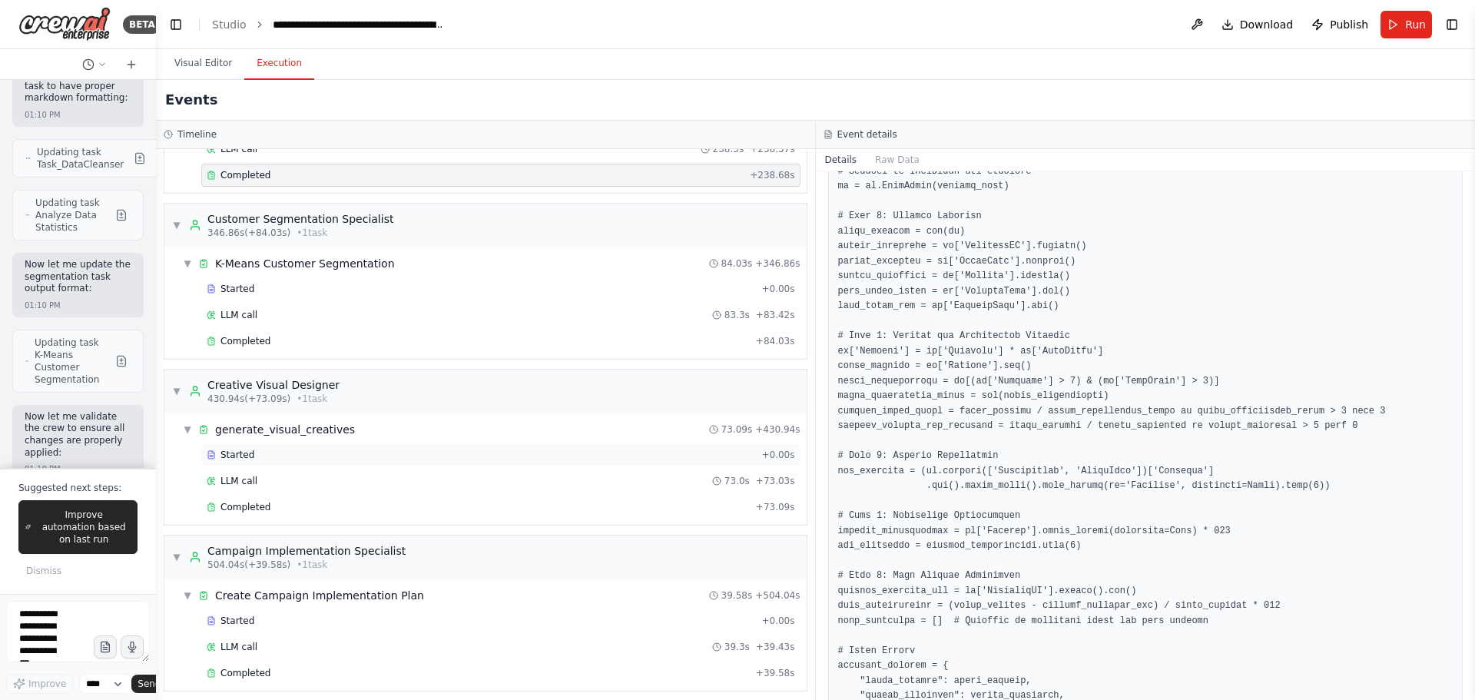
scroll to position [346, 0]
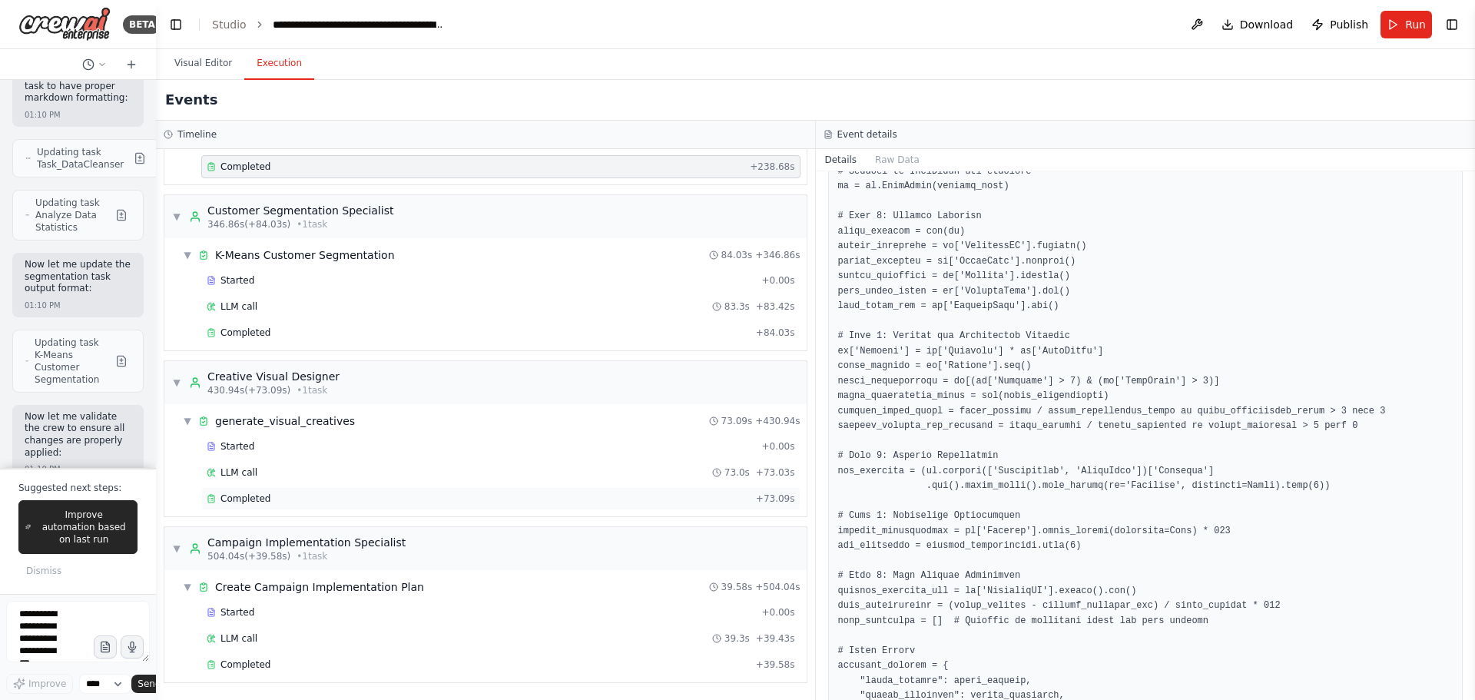
click at [281, 500] on div "Completed" at bounding box center [478, 498] width 543 height 12
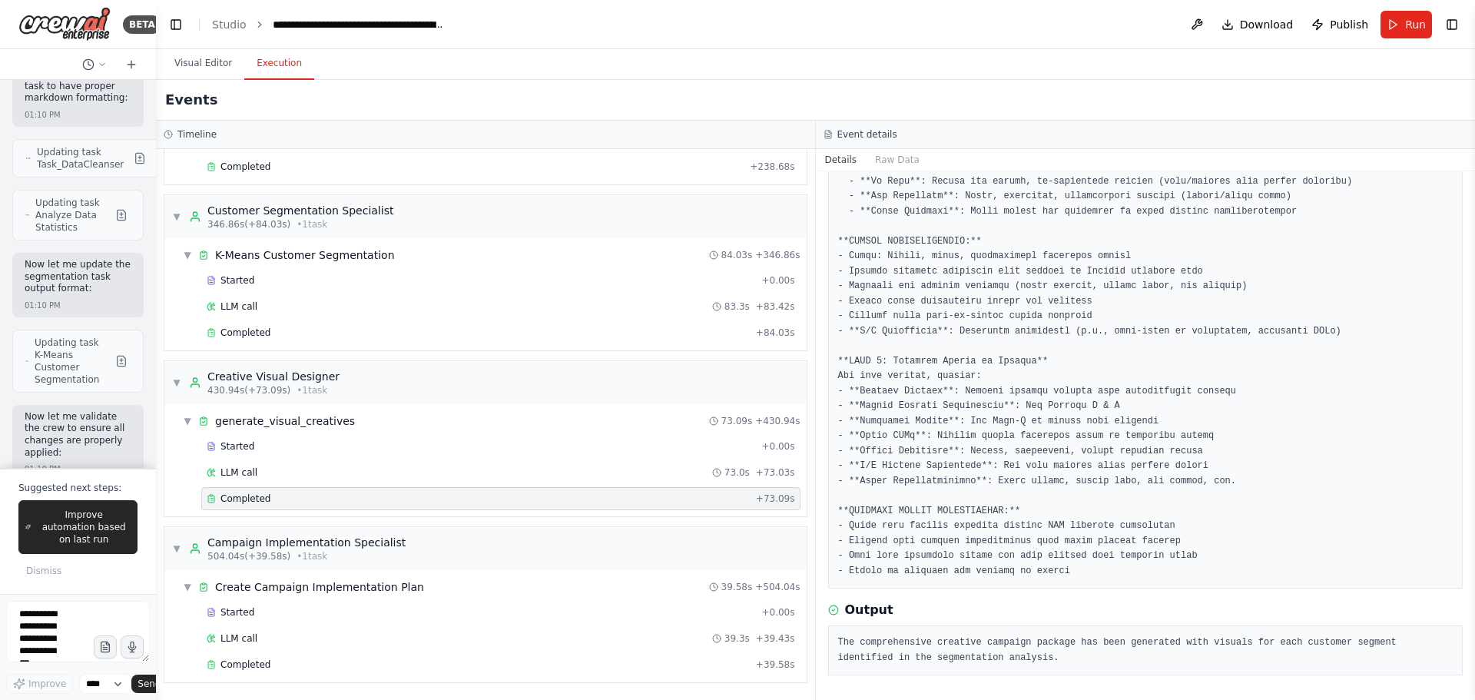
scroll to position [451, 0]
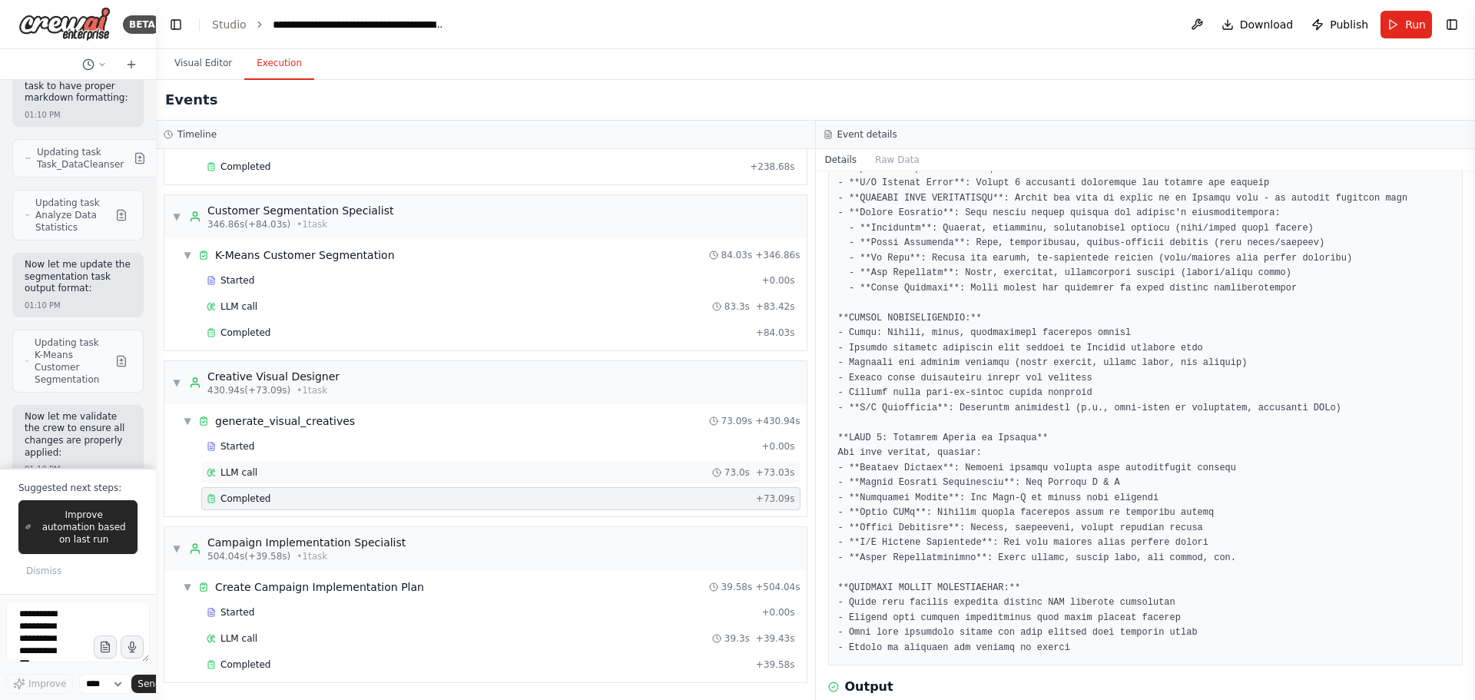
click at [384, 482] on div "LLM call 73.0s + 73.03s" at bounding box center [500, 472] width 599 height 23
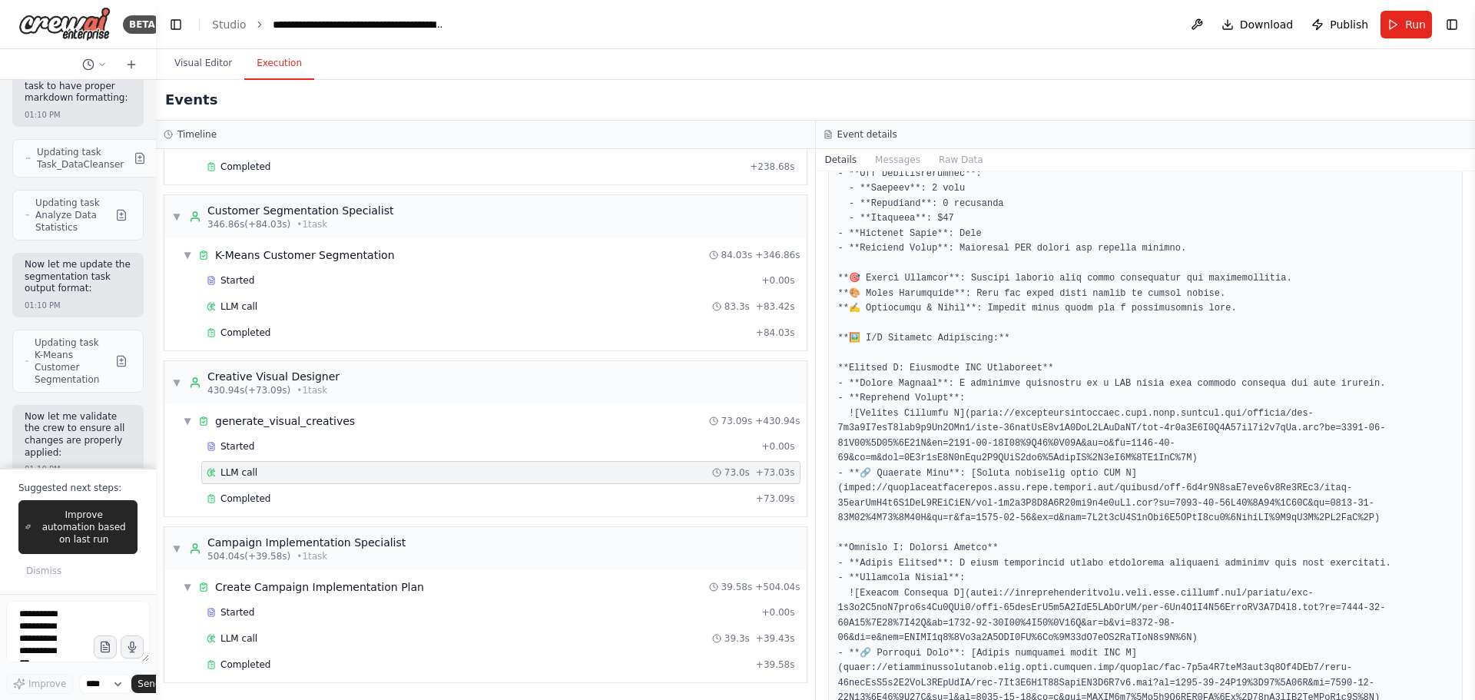
scroll to position [461, 0]
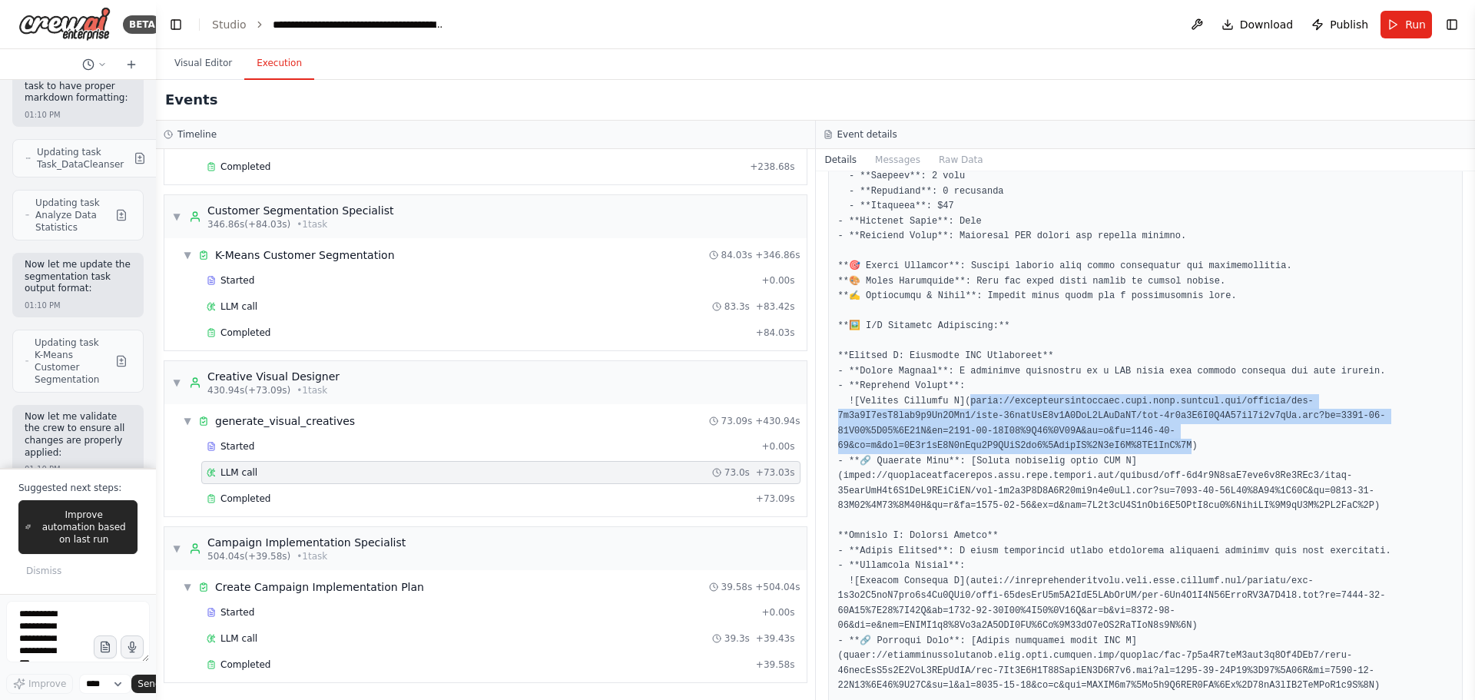
drag, startPoint x: 957, startPoint y: 403, endPoint x: 1329, endPoint y: 426, distance: 372.5
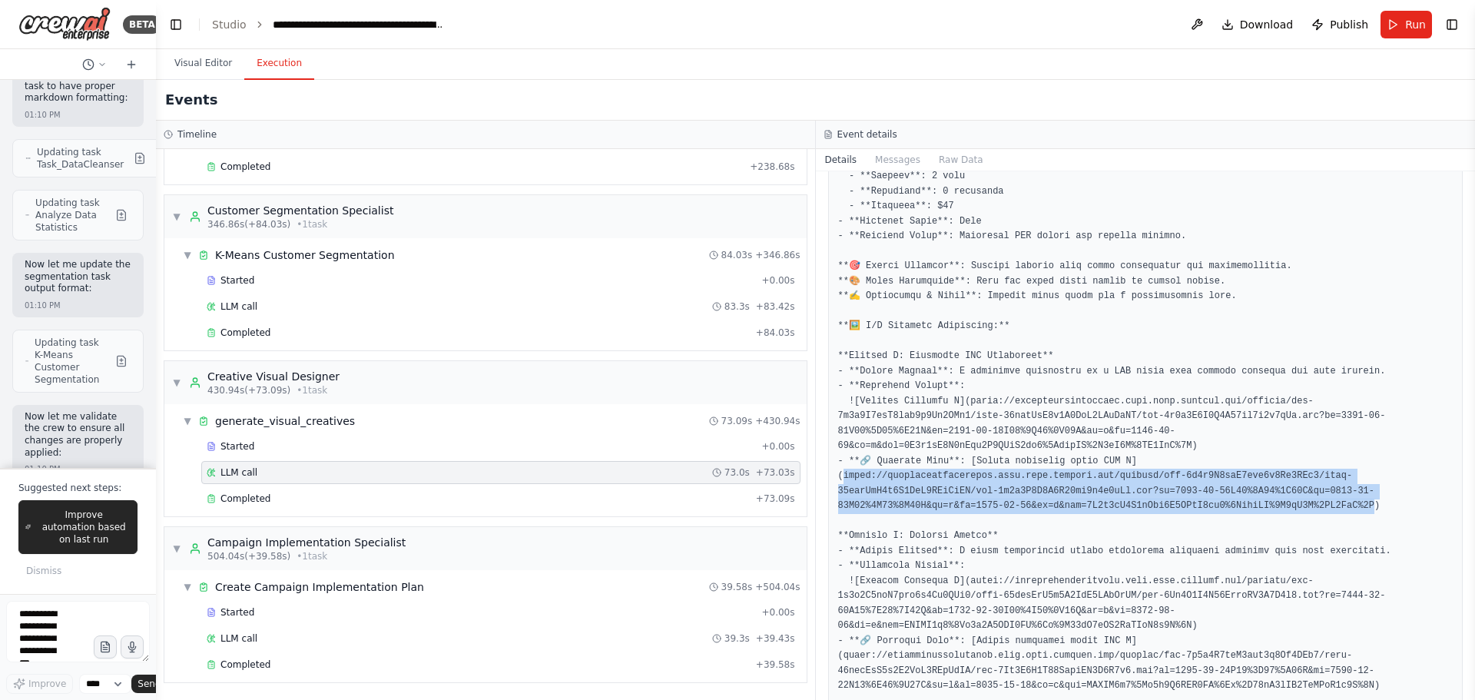
drag, startPoint x: 1118, startPoint y: 444, endPoint x: 1162, endPoint y: 489, distance: 63.0
copy pre "//oaidalleapiprodscus.blob.core.windows.net/private/org-3w7a6P1uiW2mzr8u4Dk5FQp…"
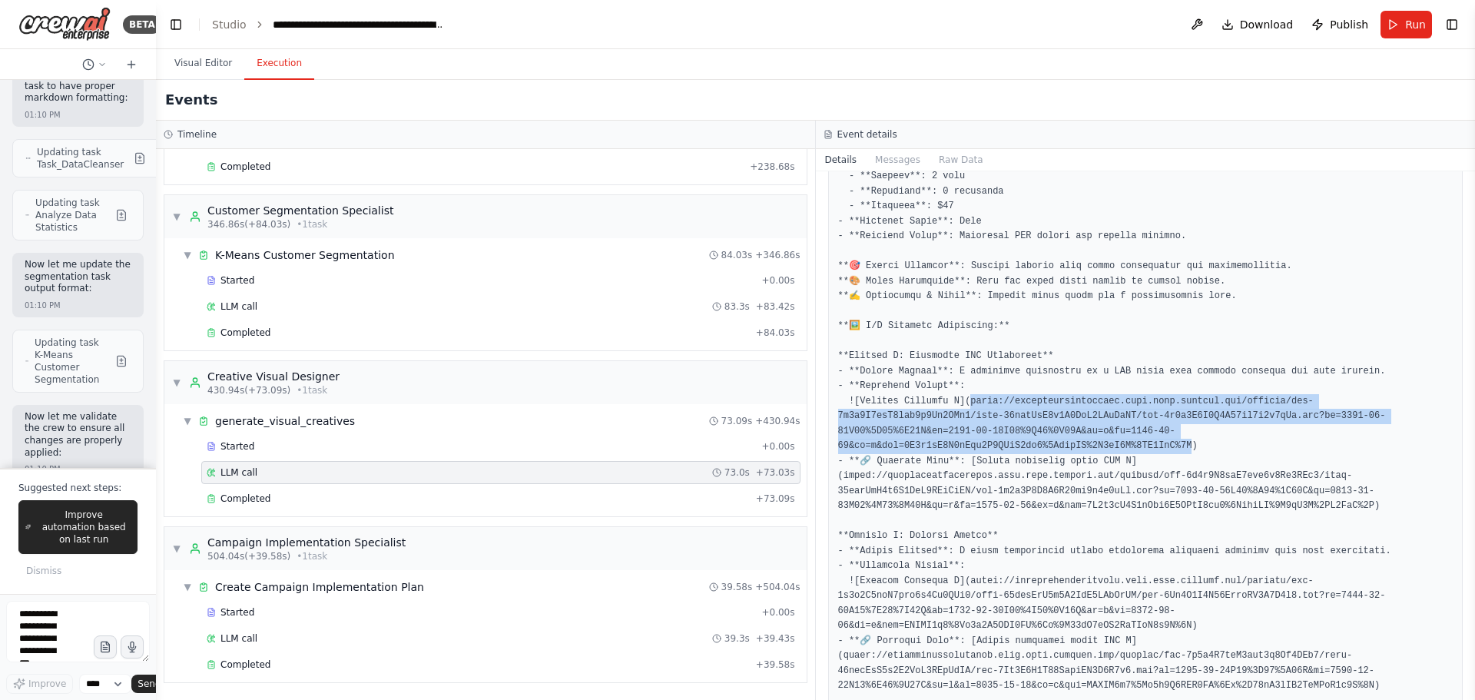
drag, startPoint x: 1329, startPoint y: 430, endPoint x: 959, endPoint y: 403, distance: 370.5
copy pre "://oaidalleapiprodscus.blob.core.windows.net/private/org-3w7a6P1uiW2mzr8u4Dk5FQ…"
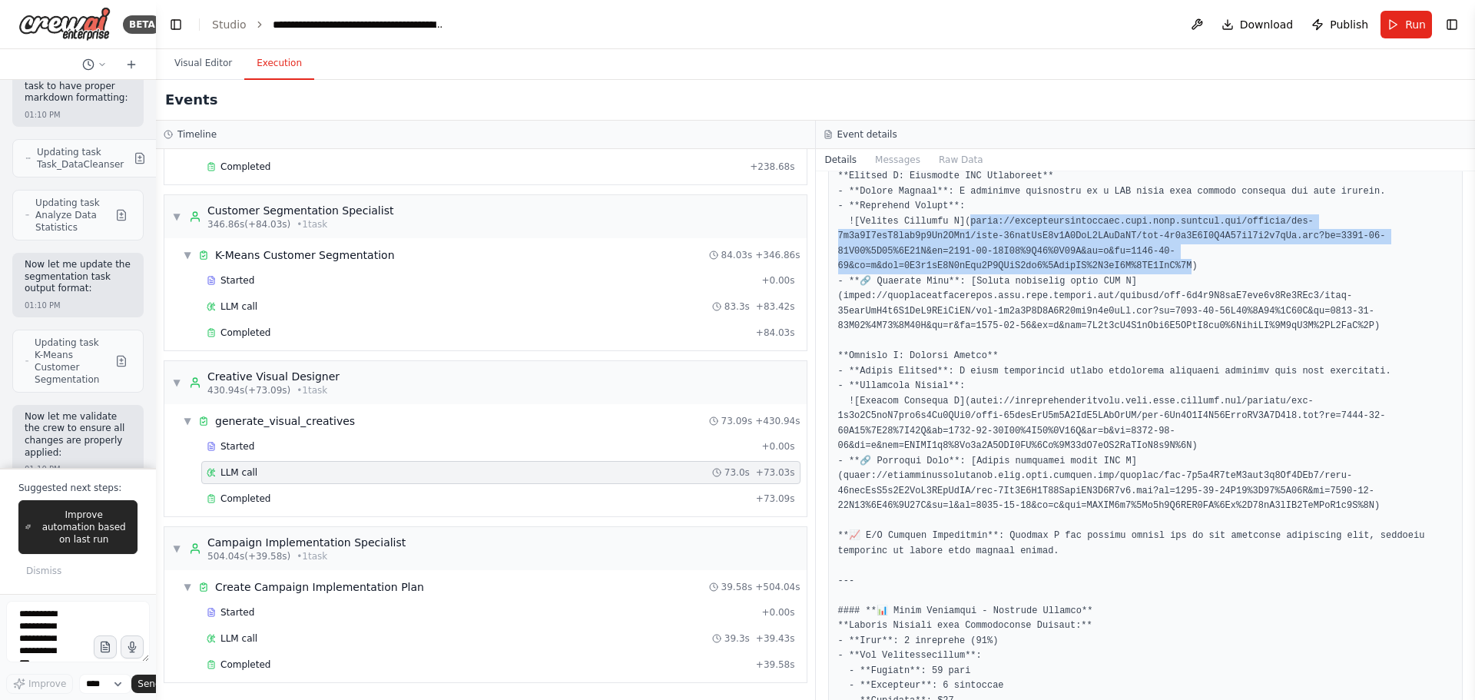
scroll to position [691, 0]
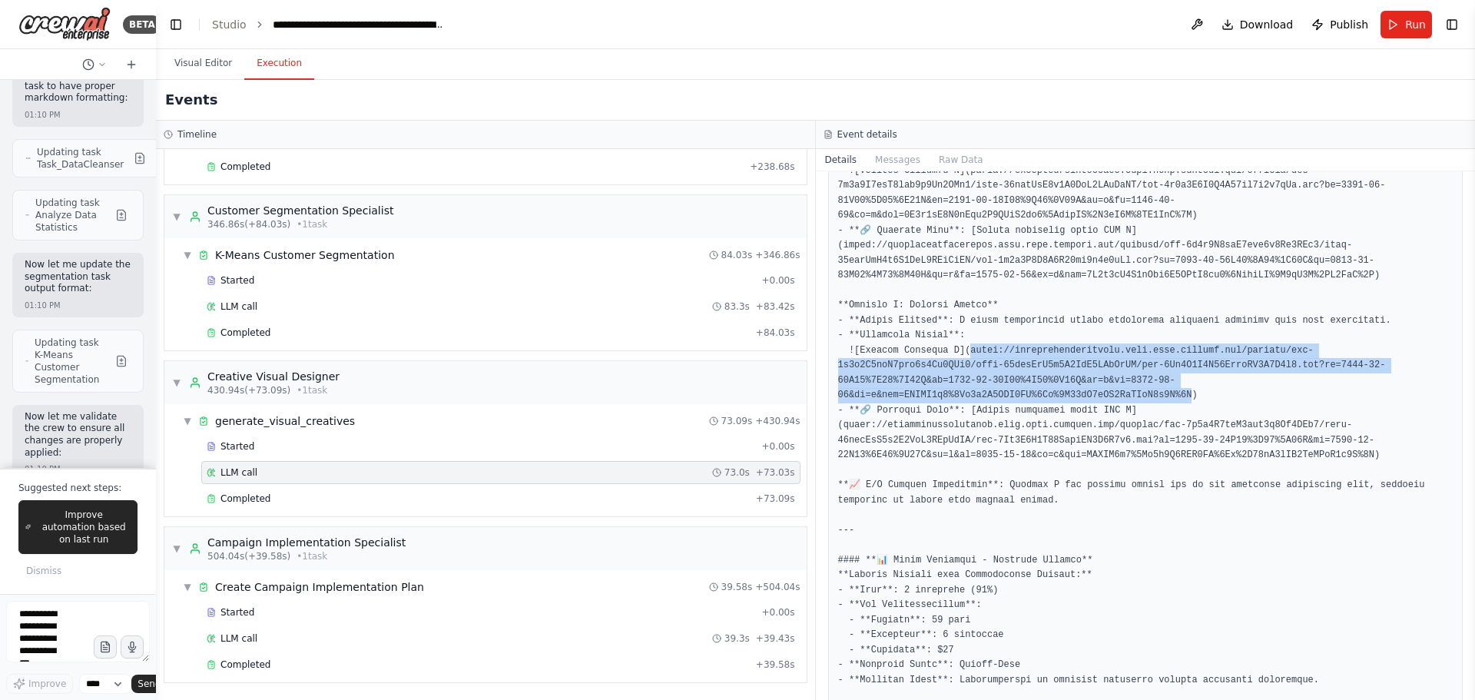
drag, startPoint x: 958, startPoint y: 333, endPoint x: 1328, endPoint y: 358, distance: 371.1
copy pre "//oaidalleapiprodscus.blob.core.windows.net/private/org-3w7a6P1uiW2mzr8u4Dk5FQp…"
drag, startPoint x: 65, startPoint y: 529, endPoint x: 68, endPoint y: 617, distance: 88.4
click at [66, 529] on span "Improve automation based on last run" at bounding box center [84, 527] width 94 height 37
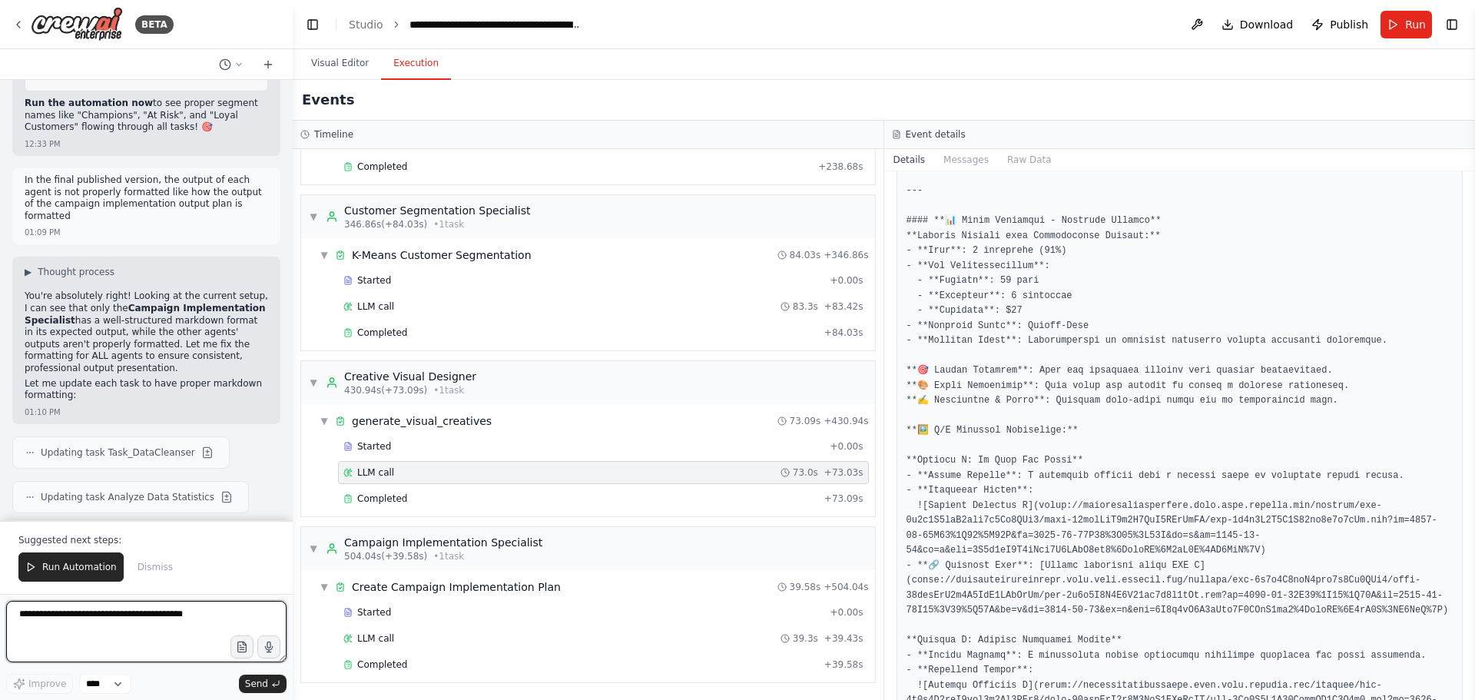
scroll to position [47103, 0]
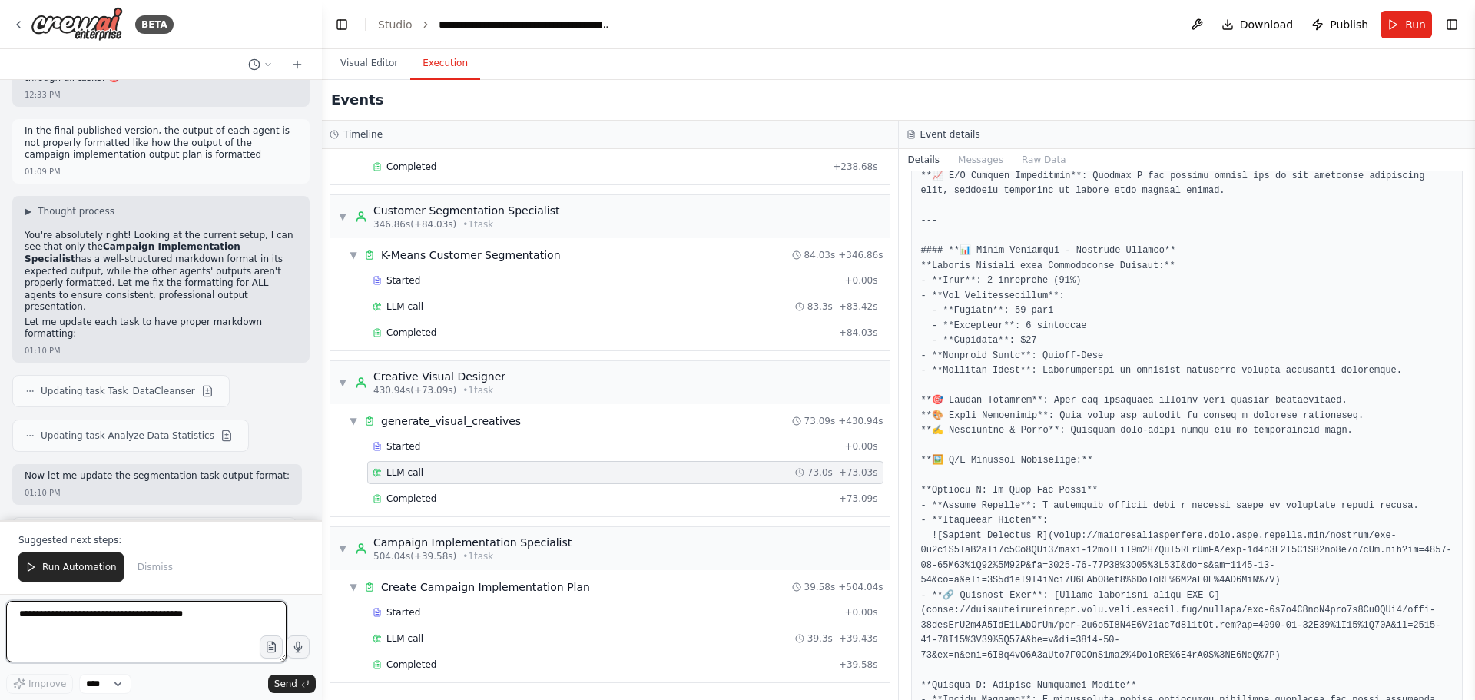
drag, startPoint x: 150, startPoint y: 148, endPoint x: 310, endPoint y: 148, distance: 159.8
click at [316, 148] on div at bounding box center [319, 350] width 6 height 700
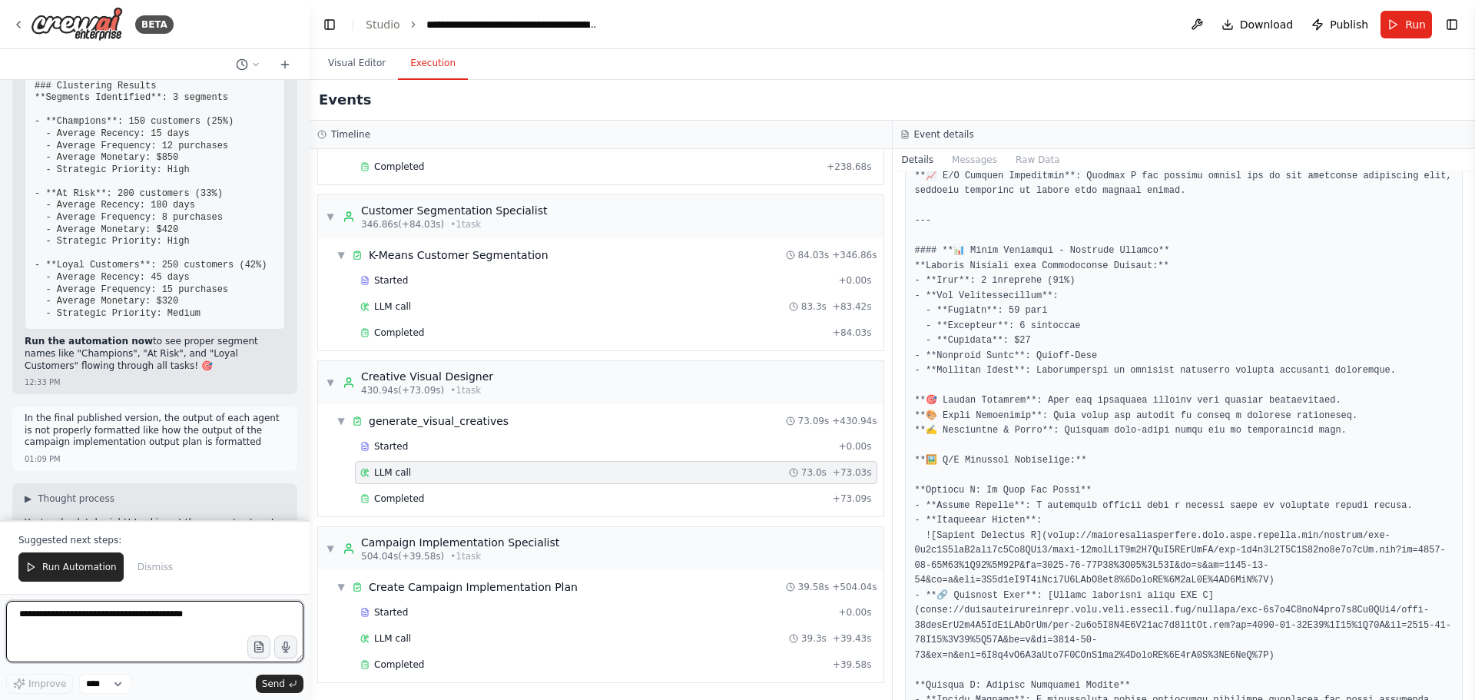
scroll to position [45322, 0]
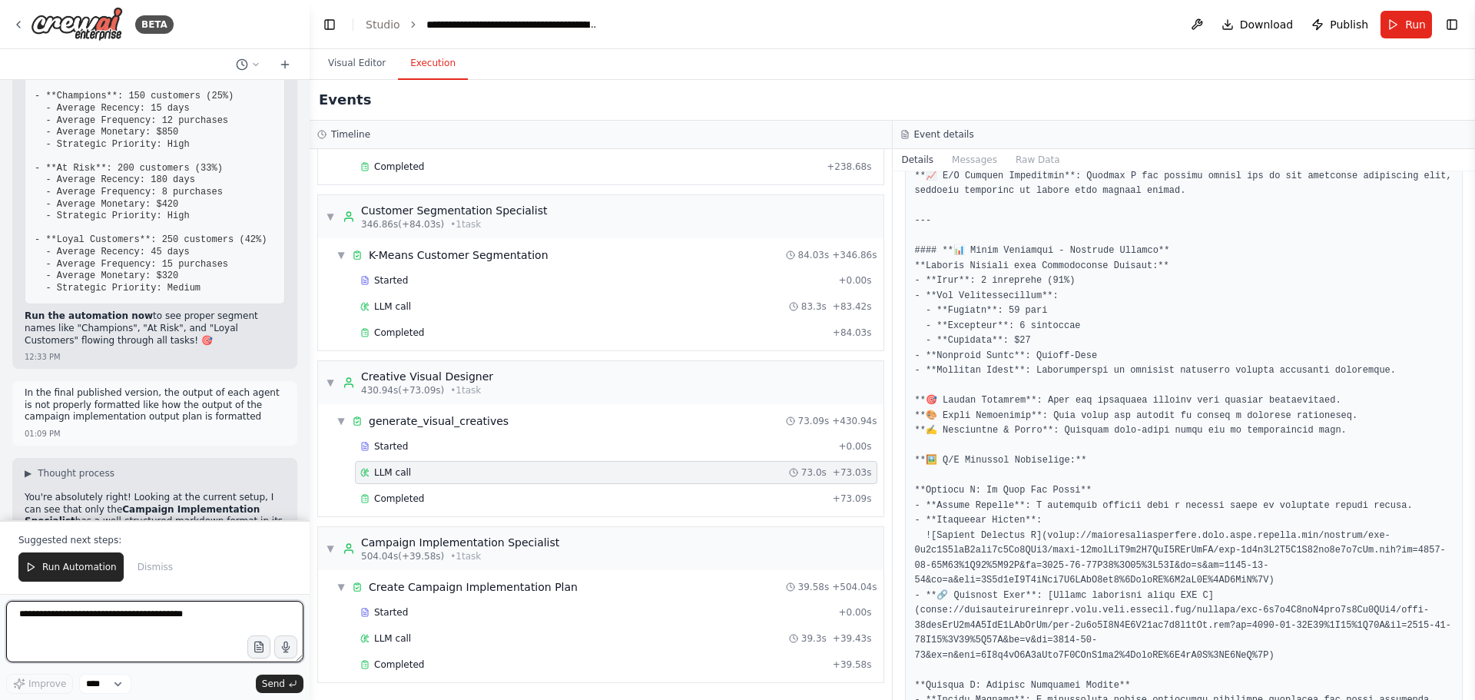
click at [89, 613] on textarea at bounding box center [154, 631] width 297 height 61
click at [131, 612] on textarea "**********" at bounding box center [154, 631] width 297 height 61
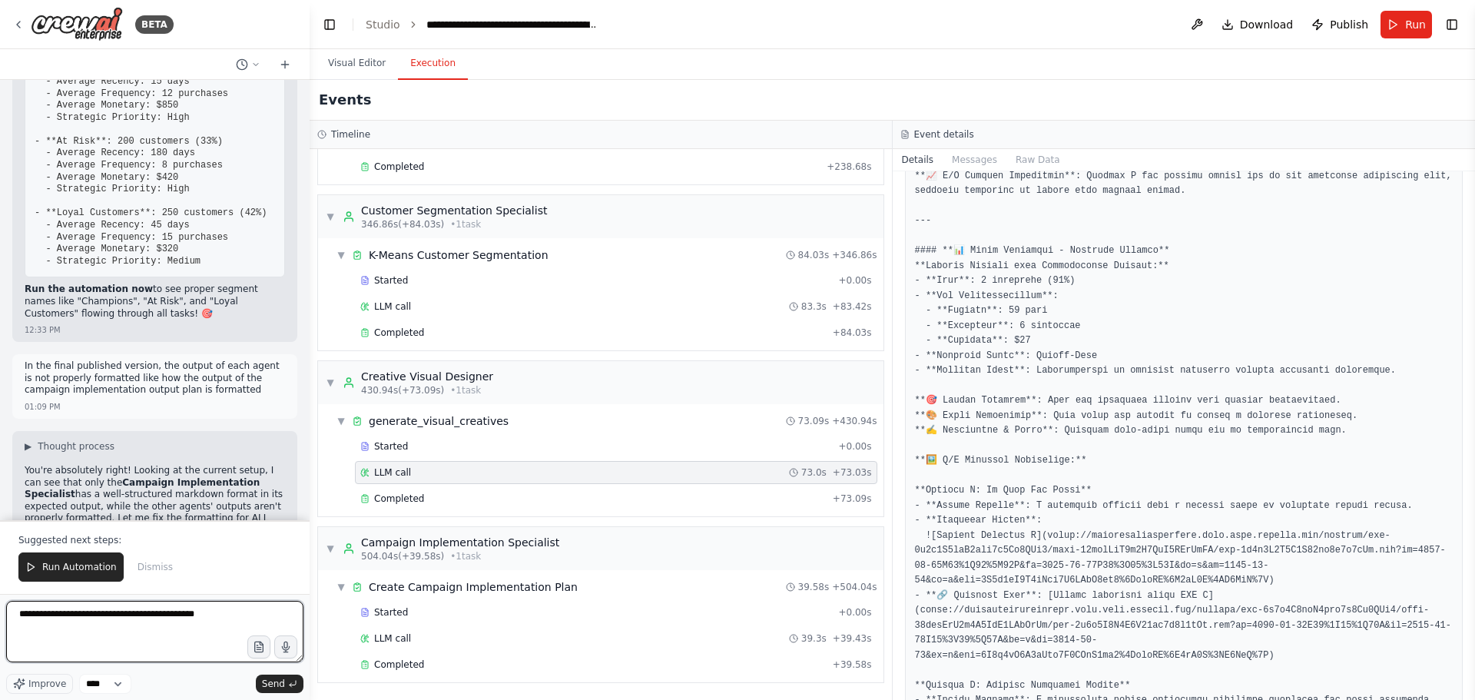
click at [223, 615] on textarea "**********" at bounding box center [154, 631] width 297 height 61
type textarea "**********"
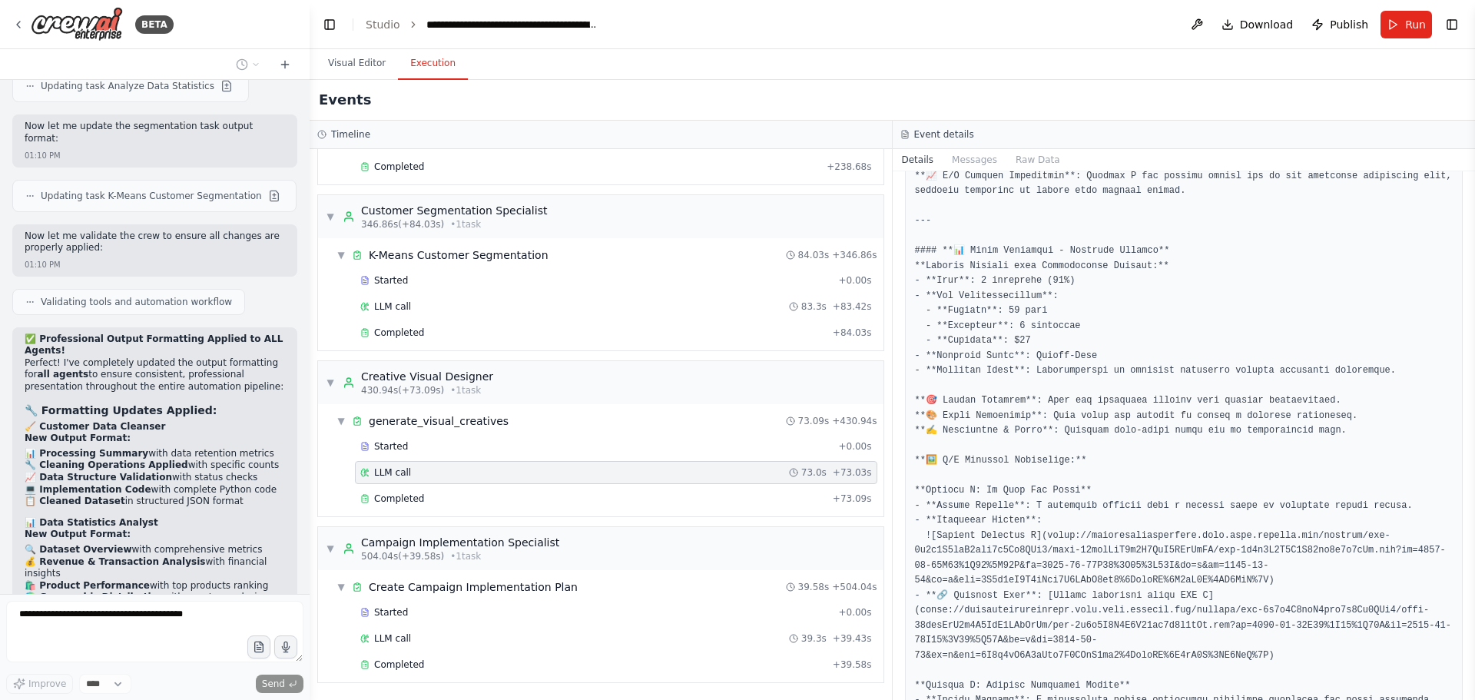
scroll to position [45945, 0]
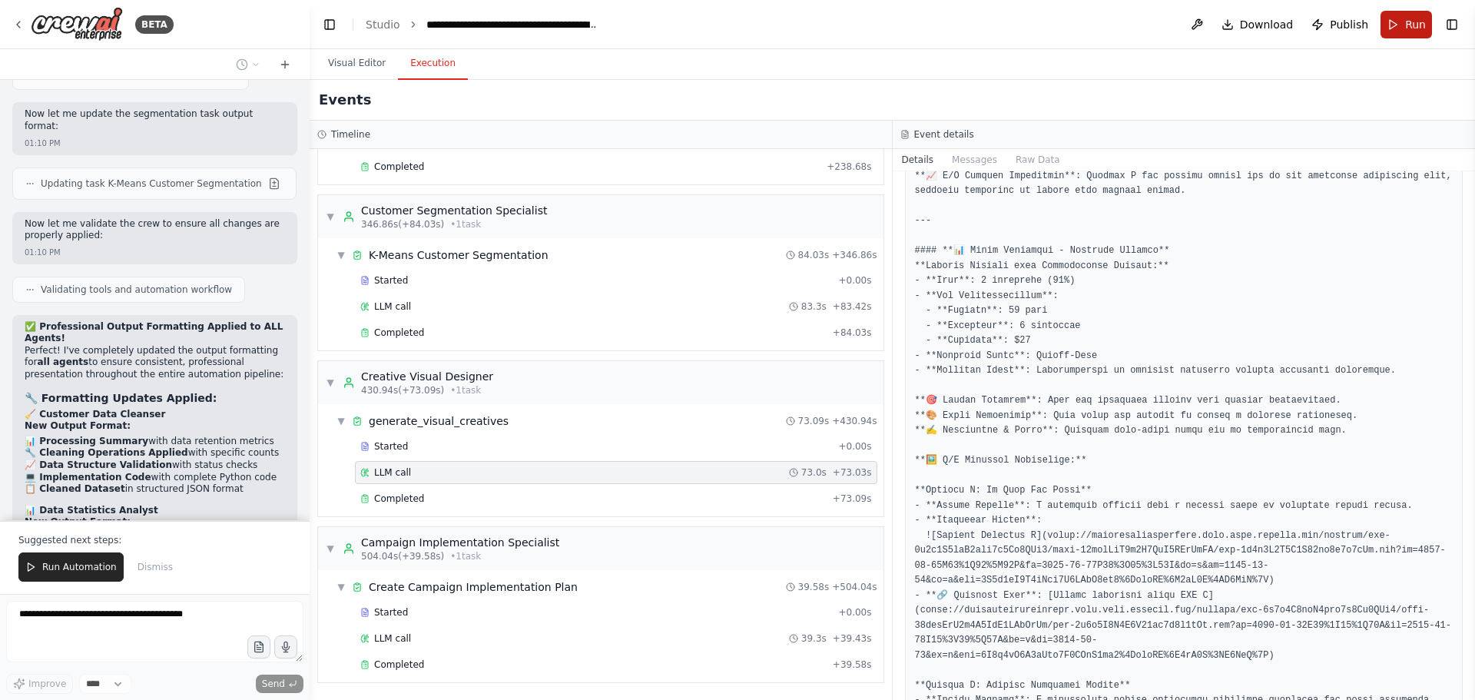
click at [1404, 25] on button "Run" at bounding box center [1405, 25] width 51 height 28
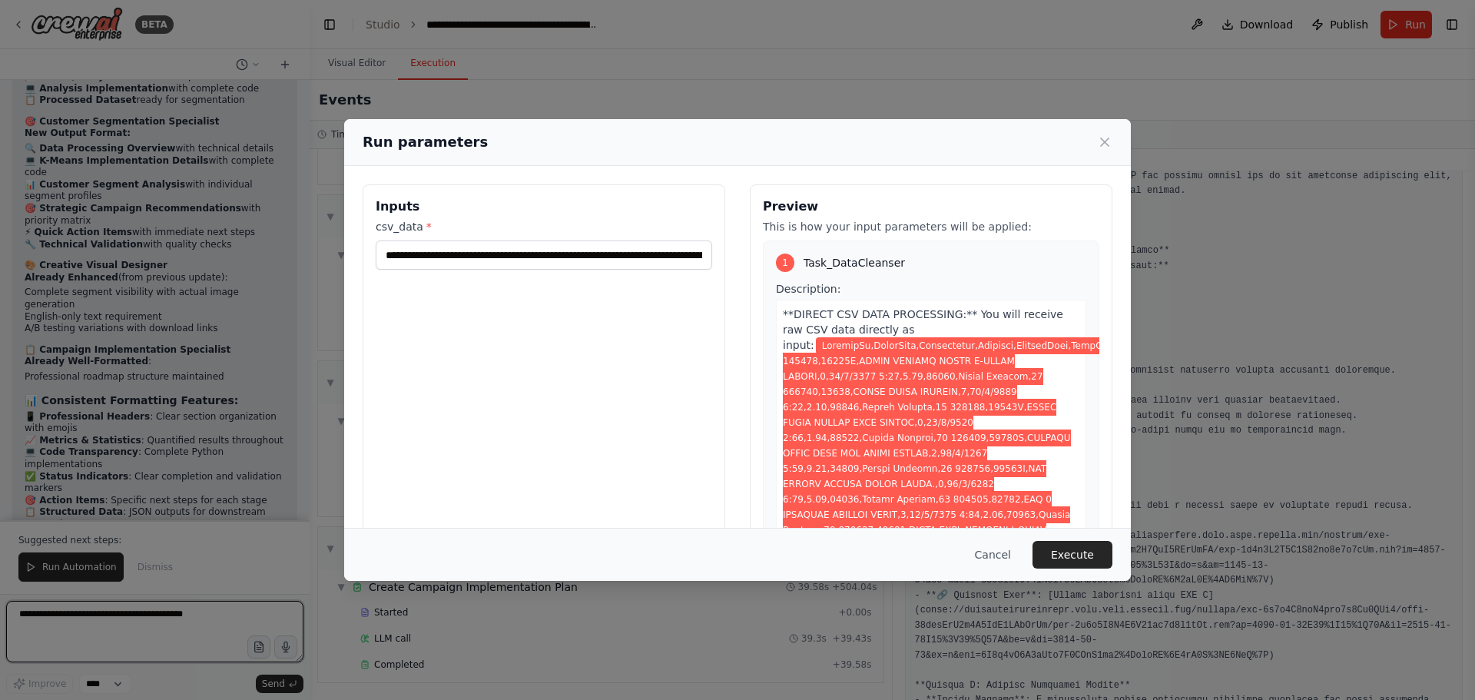
scroll to position [46481, 0]
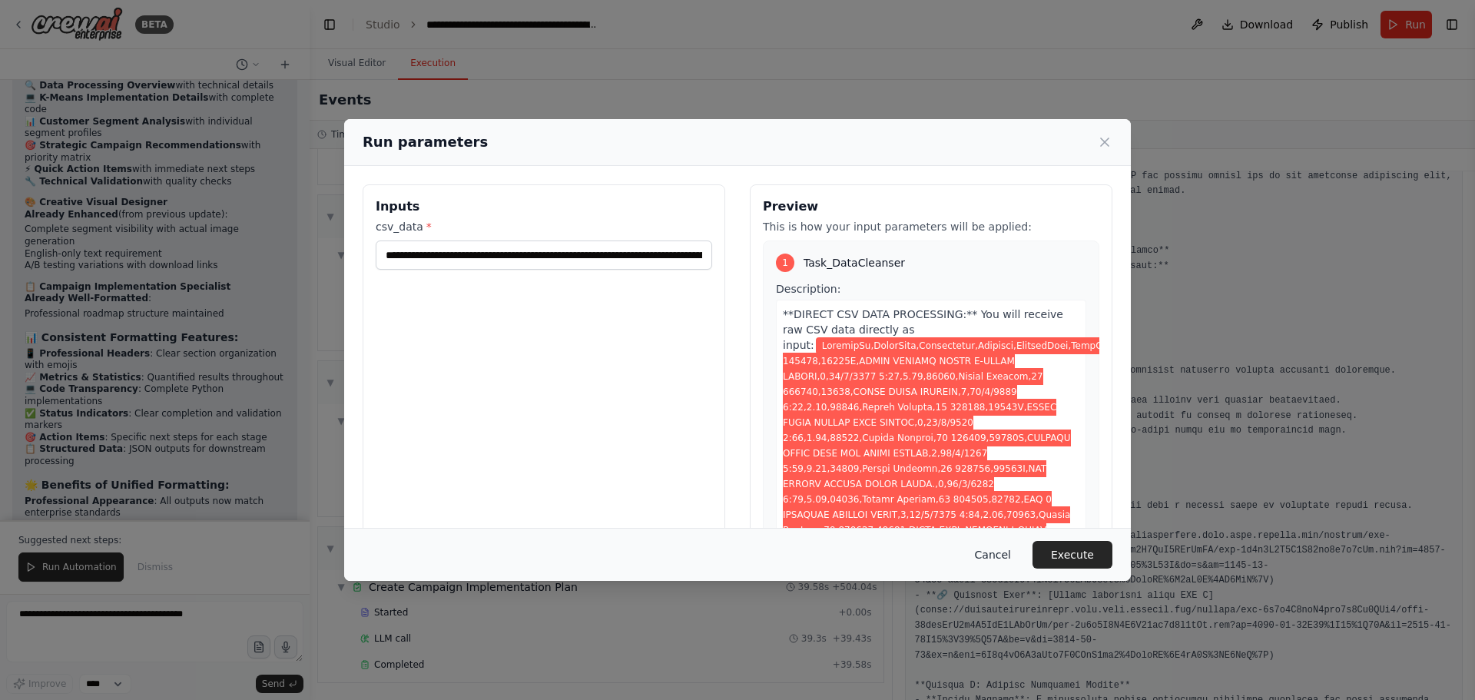
click at [989, 559] on button "Cancel" at bounding box center [993, 555] width 61 height 28
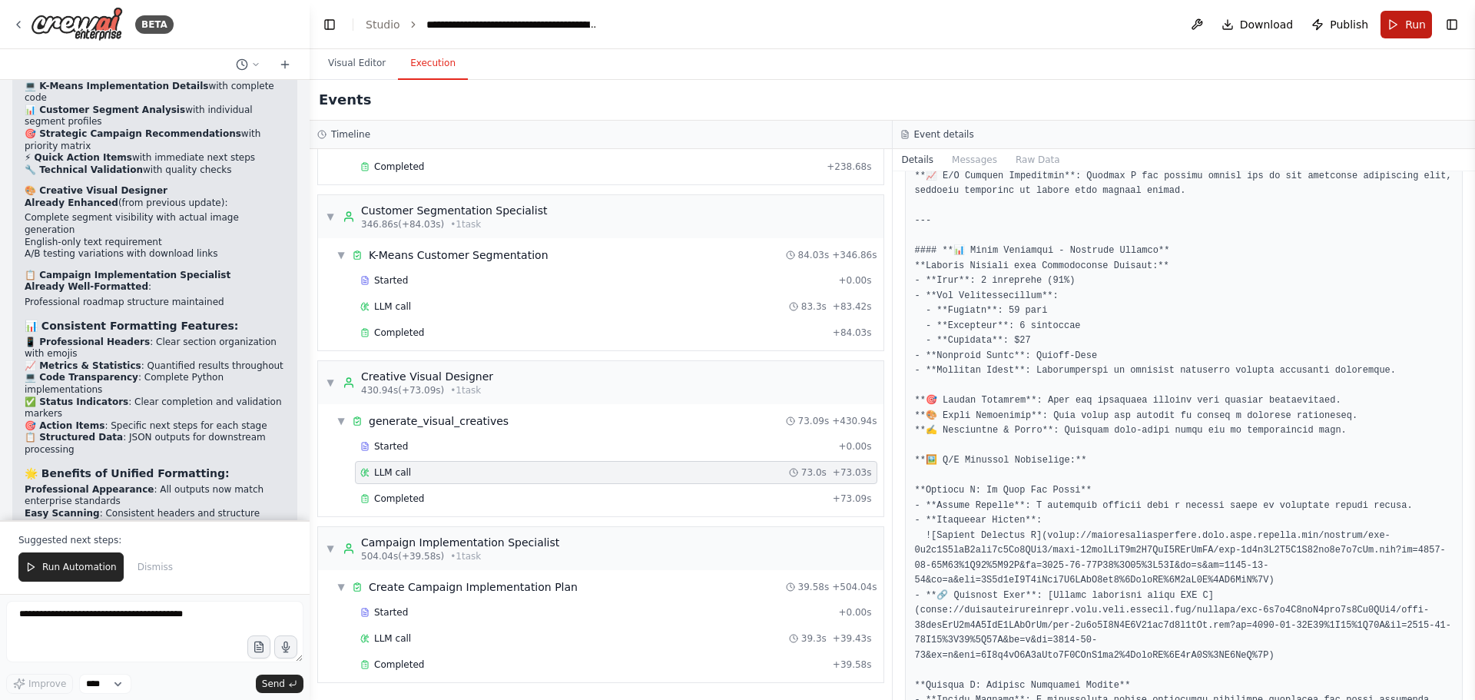
scroll to position [46553, 0]
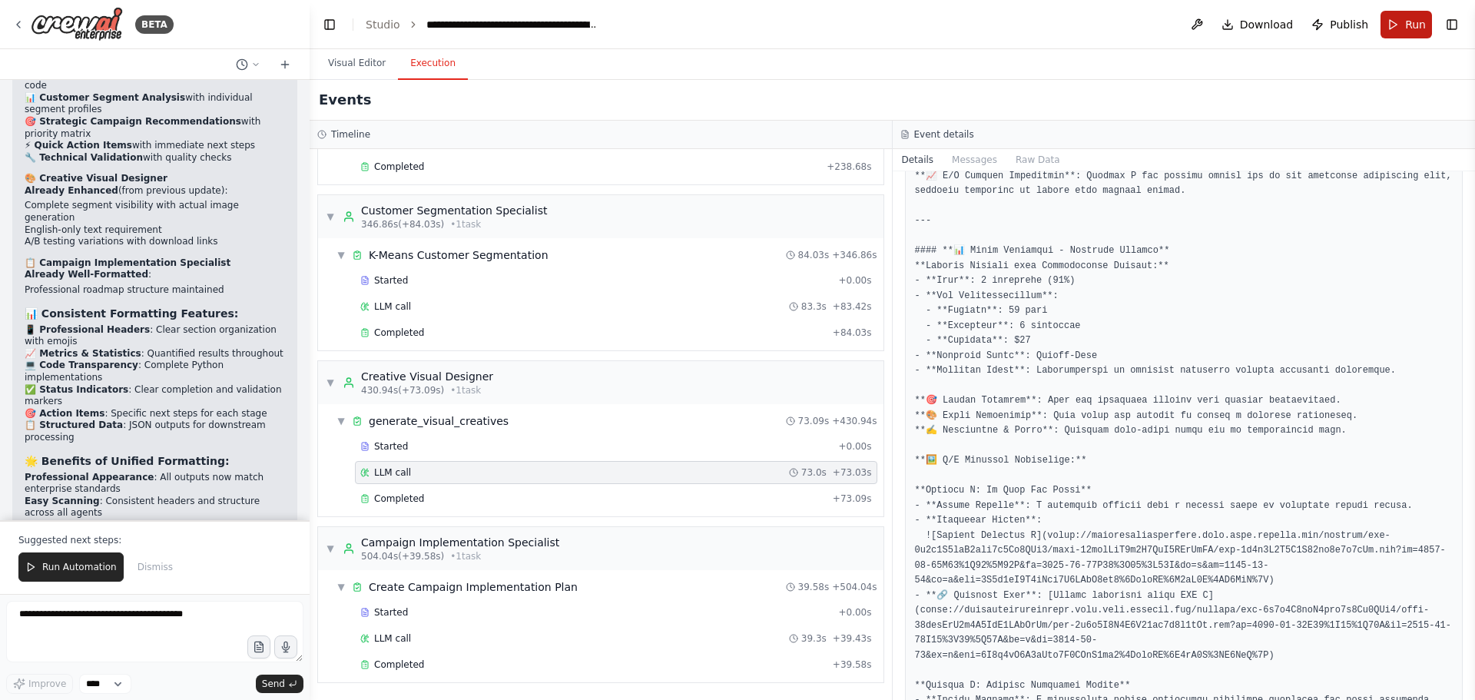
click at [1391, 12] on button "Run" at bounding box center [1405, 25] width 51 height 28
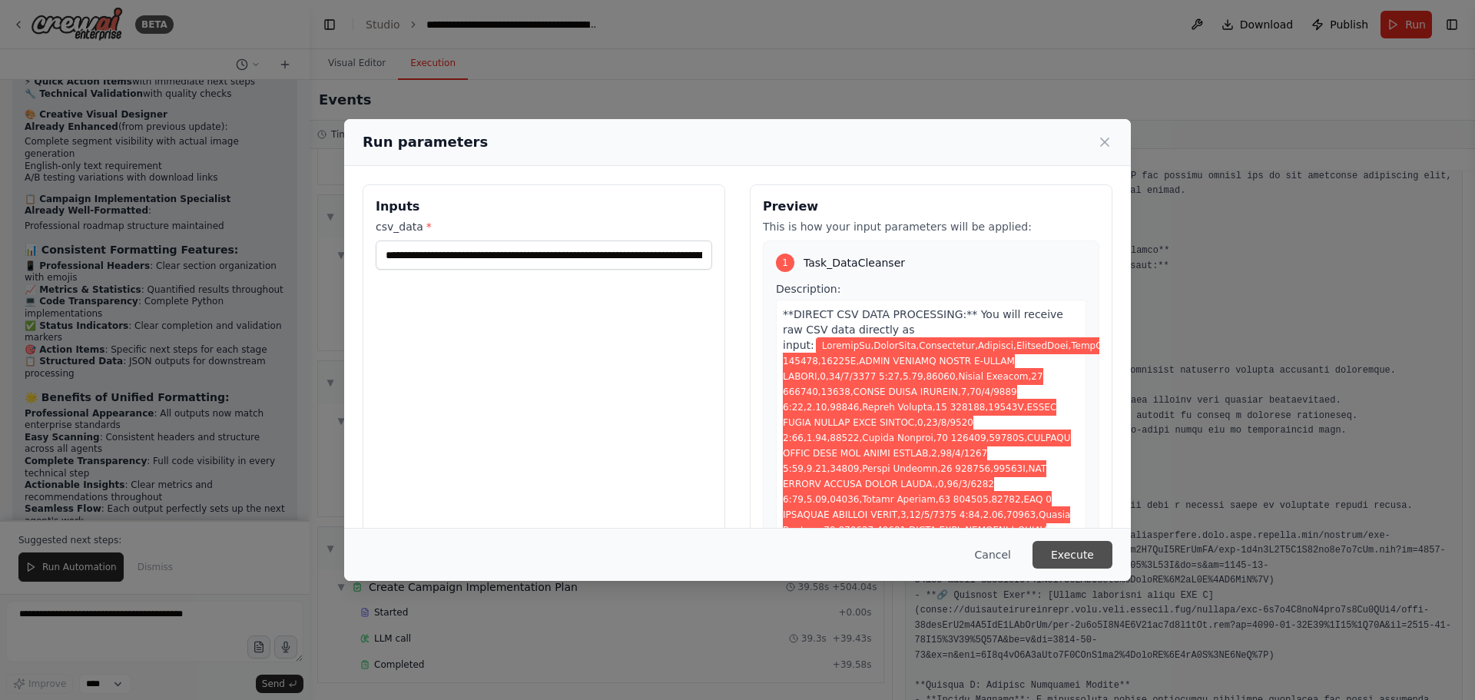
scroll to position [46638, 0]
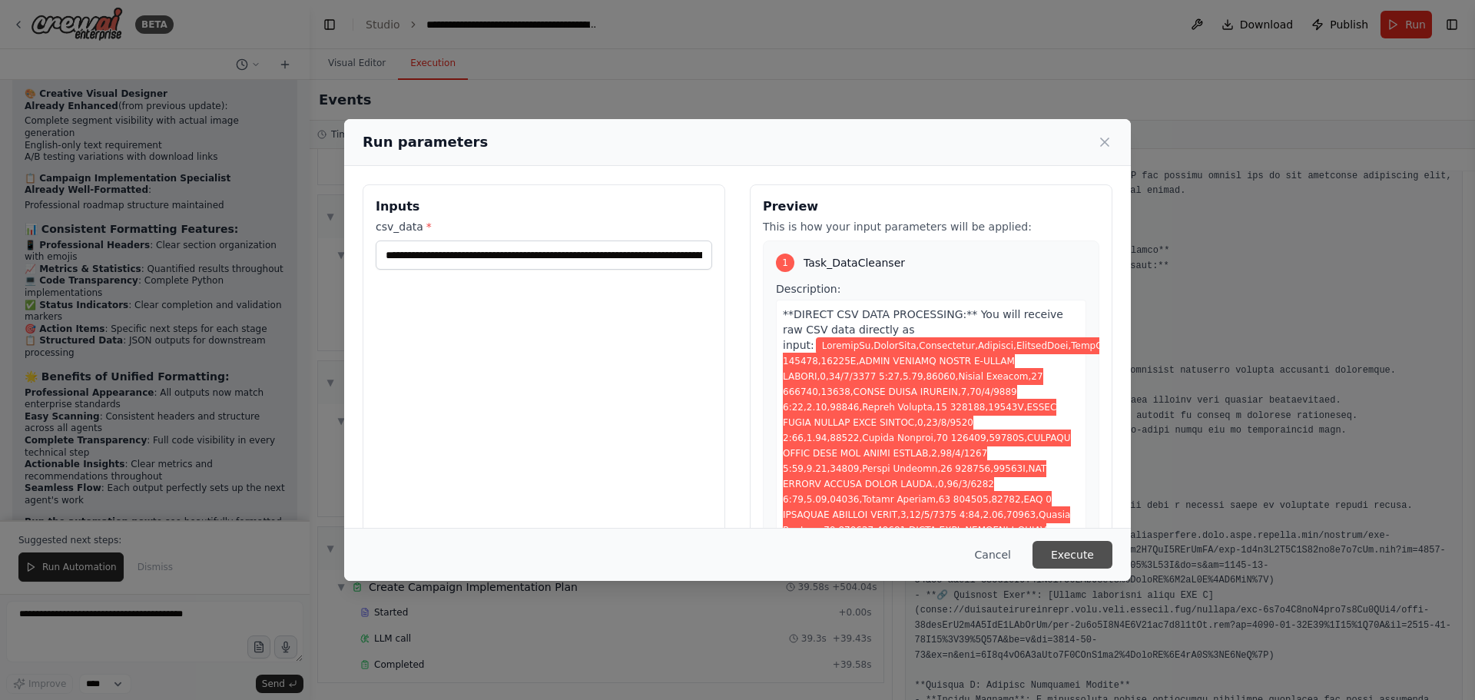
click at [1085, 558] on button "Execute" at bounding box center [1072, 555] width 80 height 28
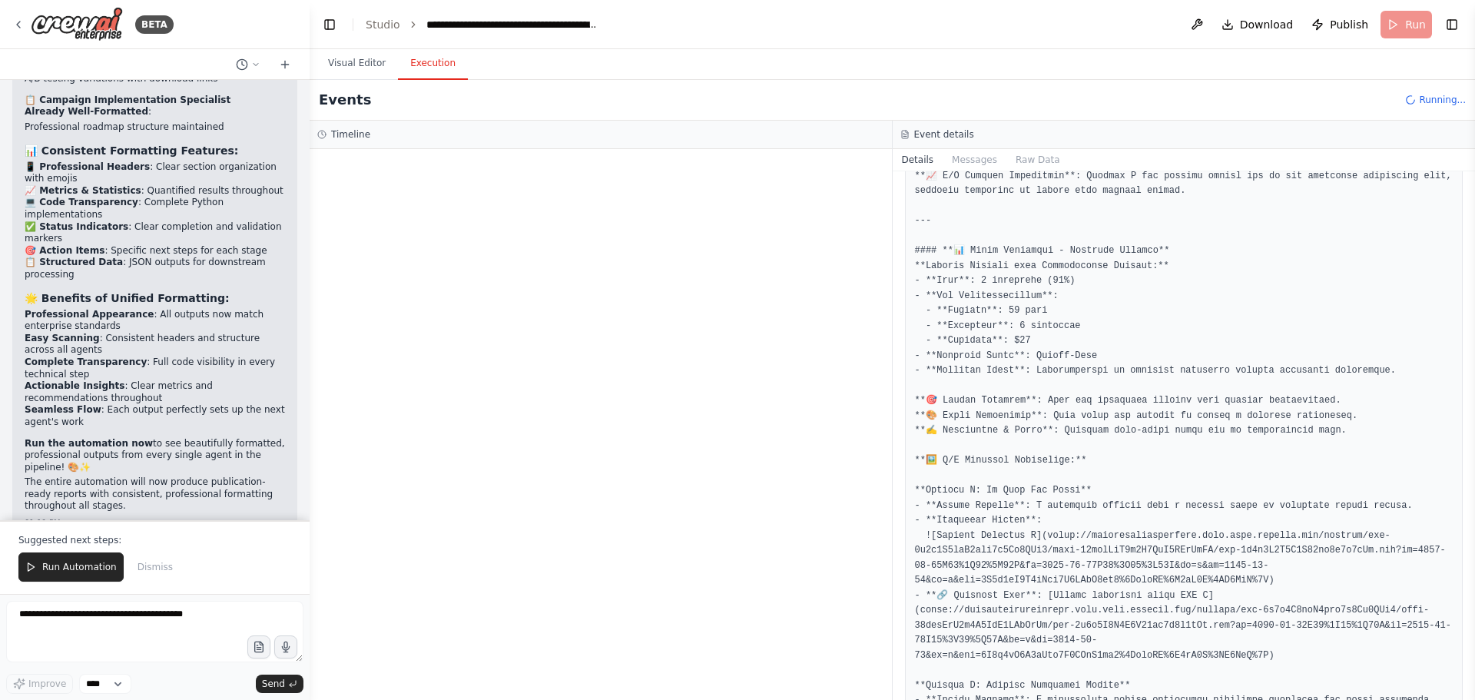
scroll to position [46727, 0]
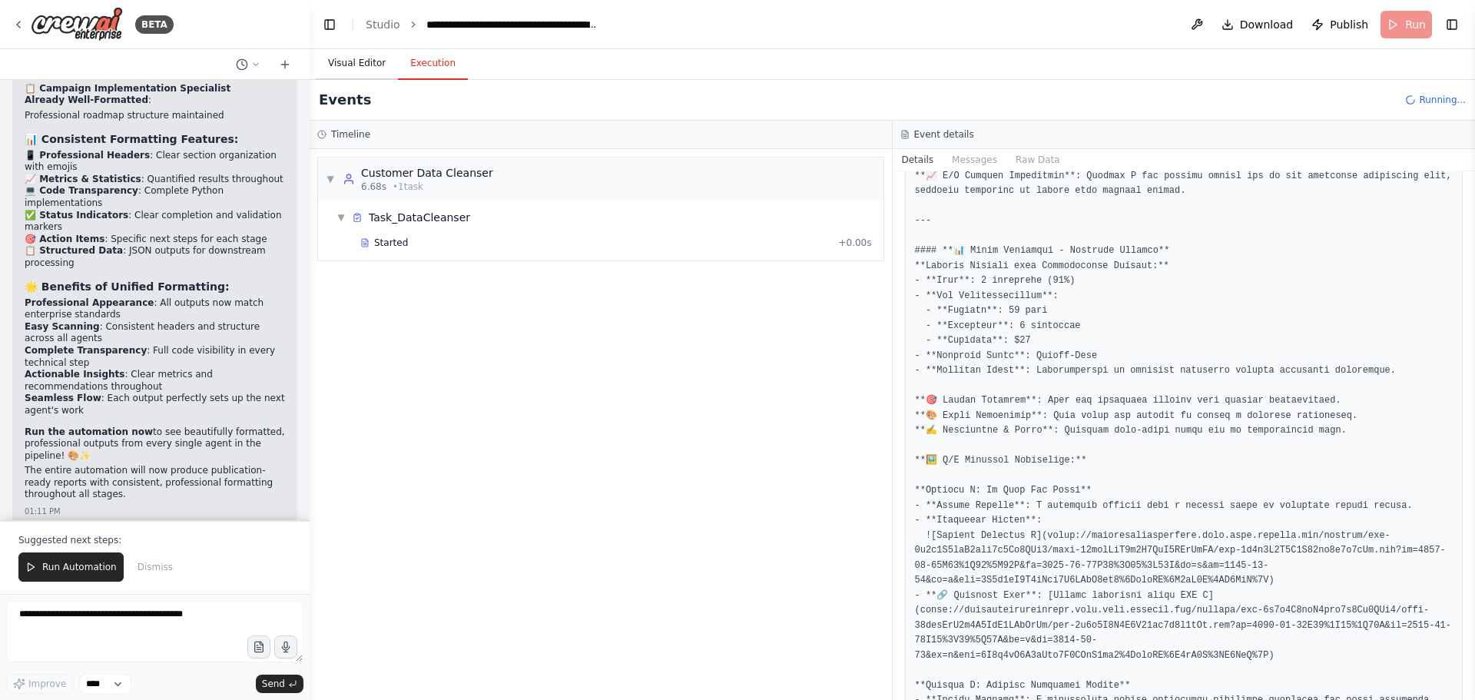
click at [379, 71] on button "Visual Editor" at bounding box center [357, 64] width 82 height 32
click at [435, 68] on button "Execution" at bounding box center [433, 64] width 70 height 32
click at [366, 63] on button "Visual Editor" at bounding box center [357, 64] width 82 height 32
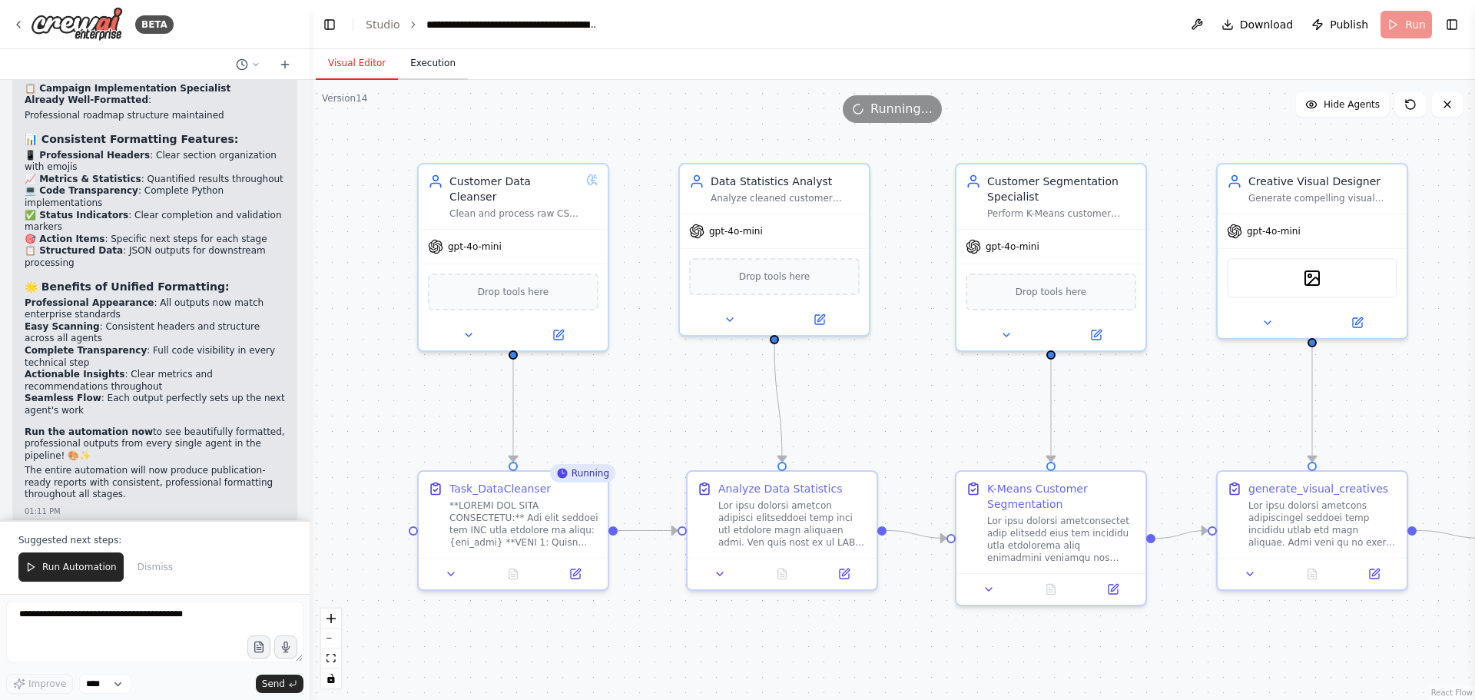
click at [435, 66] on button "Execution" at bounding box center [433, 64] width 70 height 32
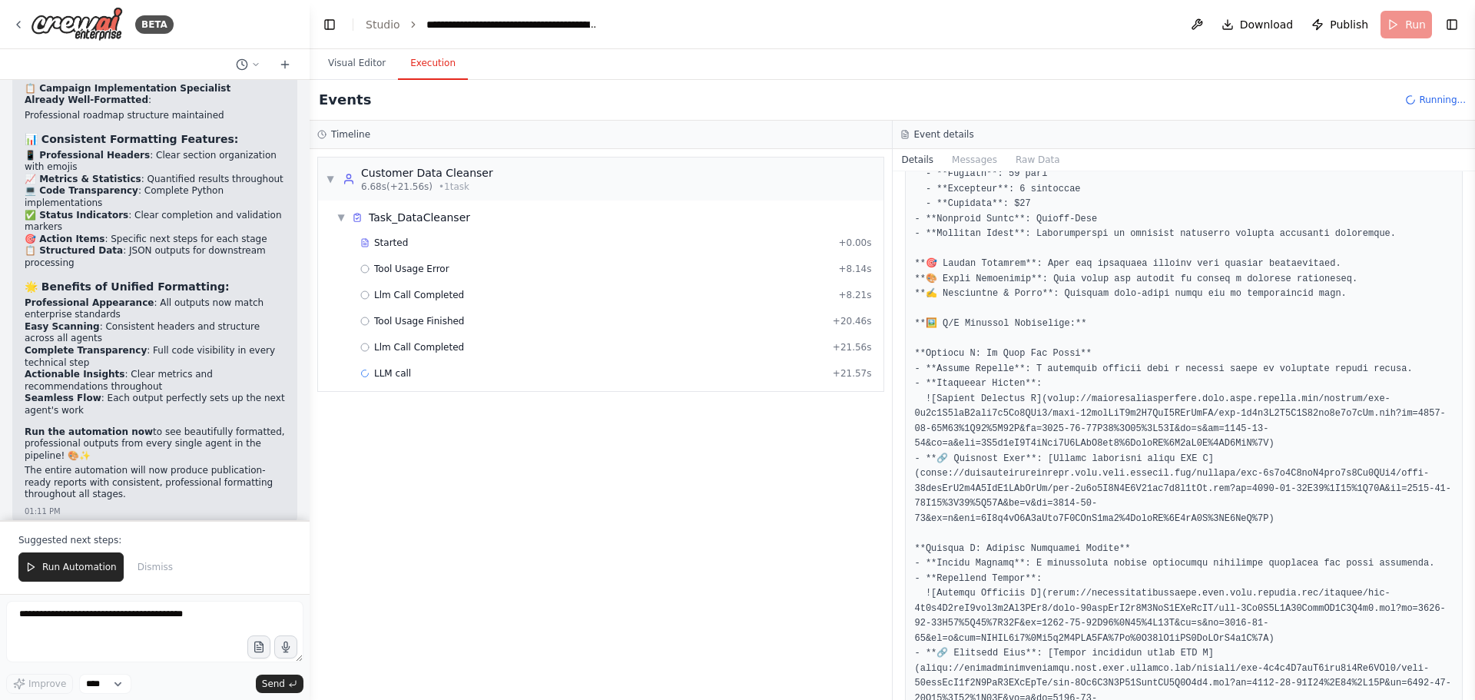
scroll to position [768, 0]
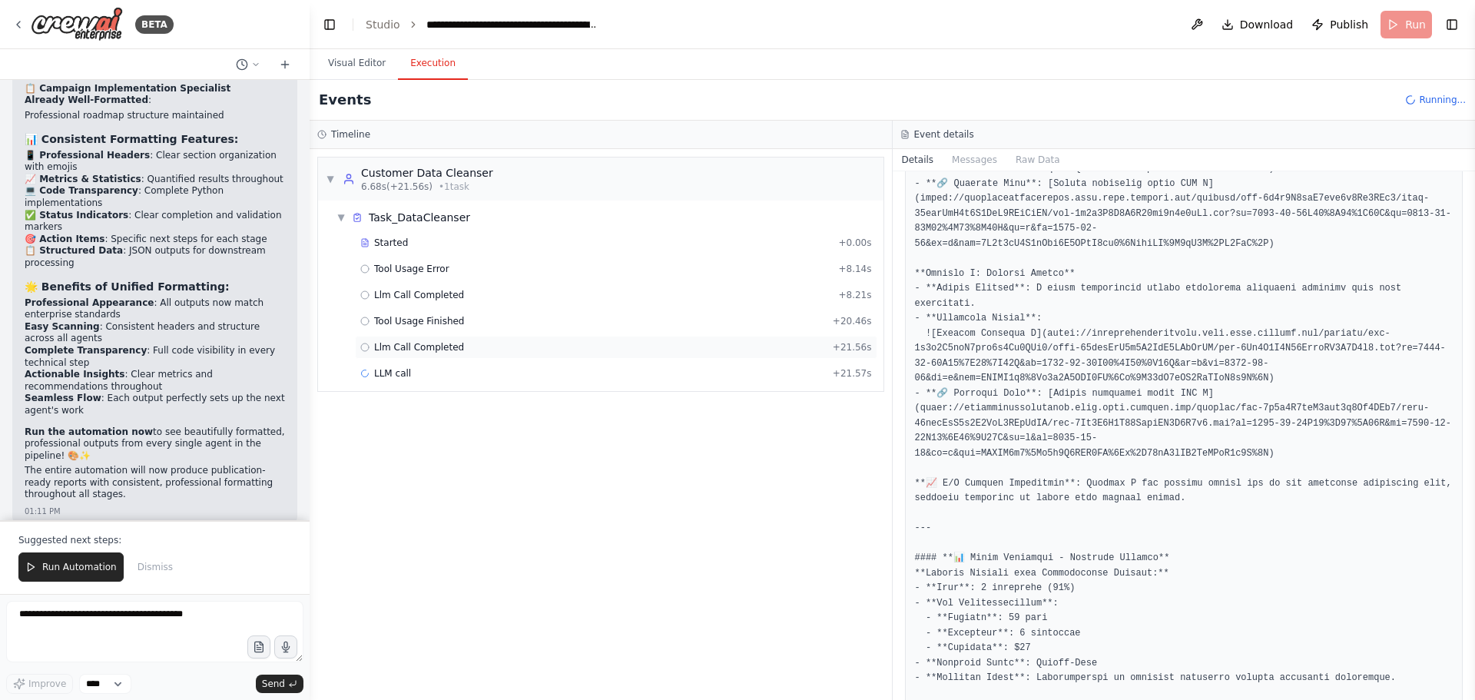
click at [424, 348] on span "Llm Call Completed" at bounding box center [419, 347] width 90 height 12
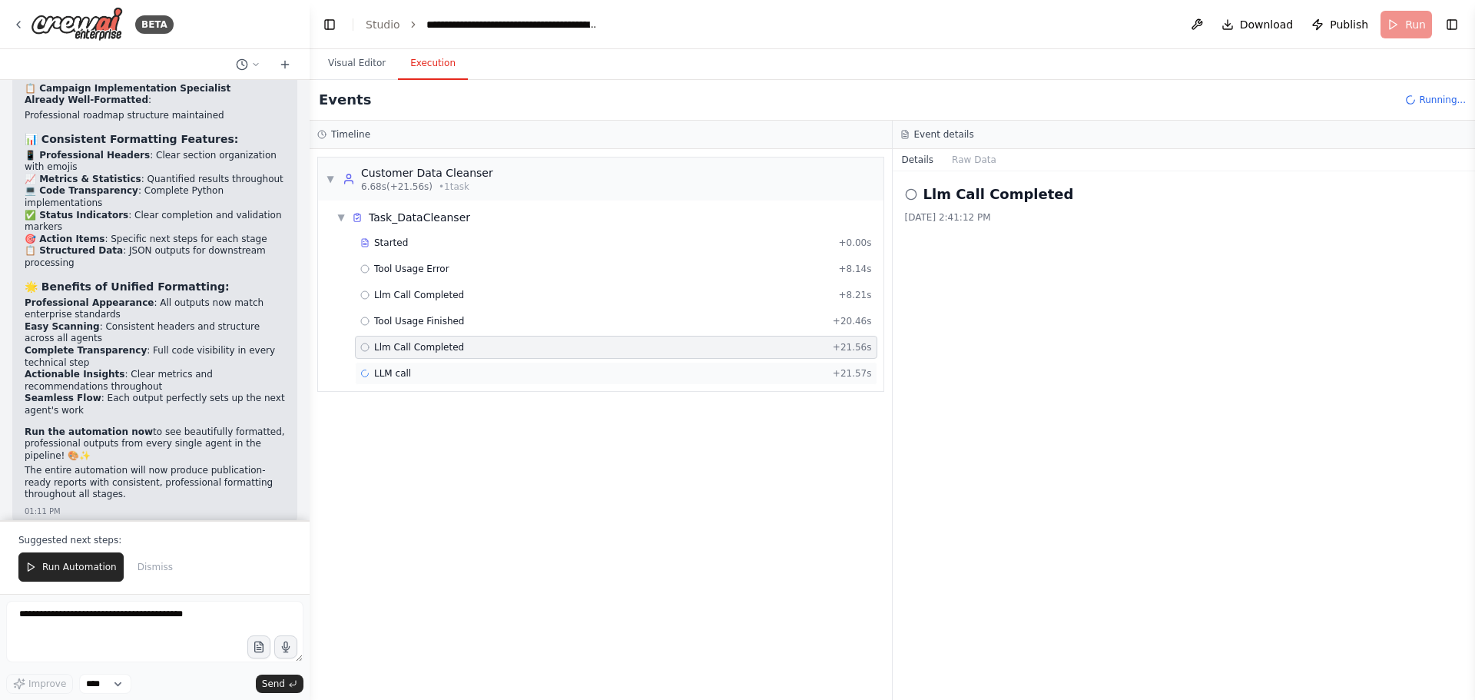
click at [399, 379] on span "LLM call" at bounding box center [392, 373] width 37 height 12
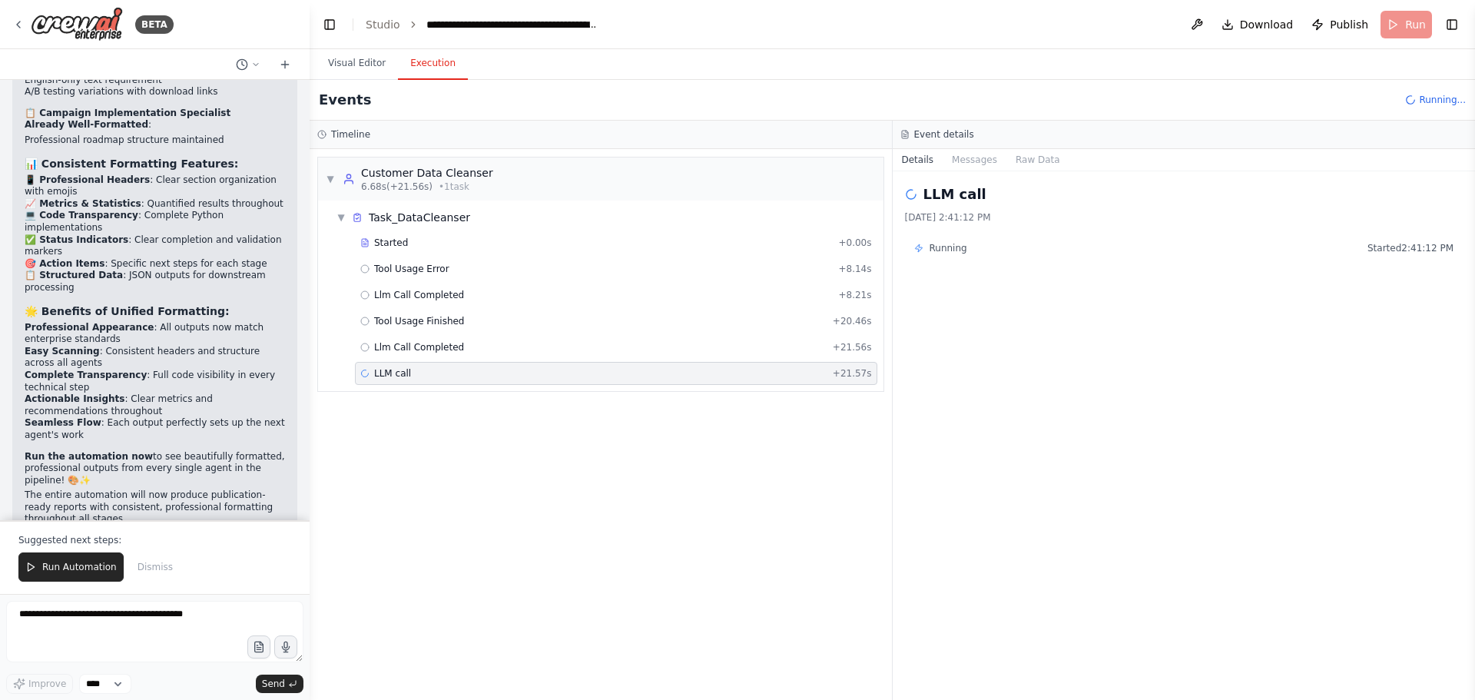
scroll to position [46727, 0]
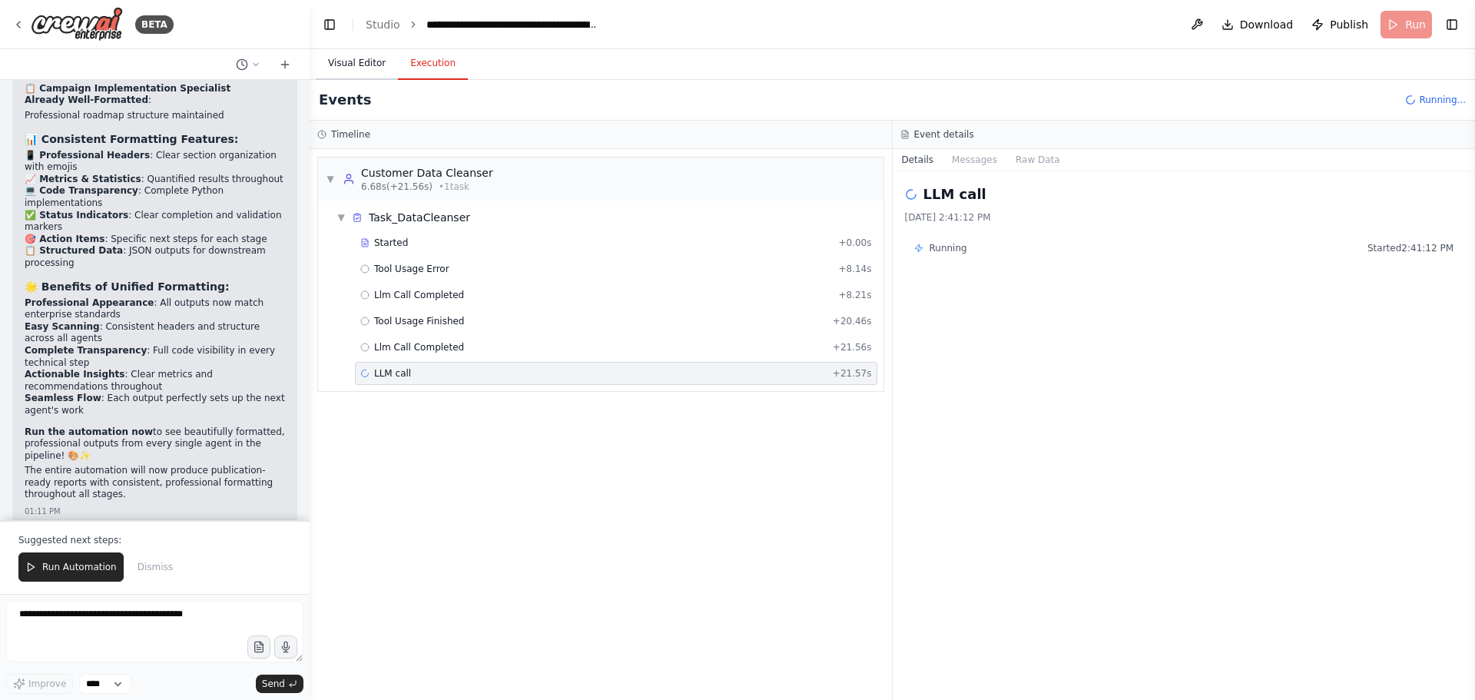
click at [366, 63] on button "Visual Editor" at bounding box center [357, 64] width 82 height 32
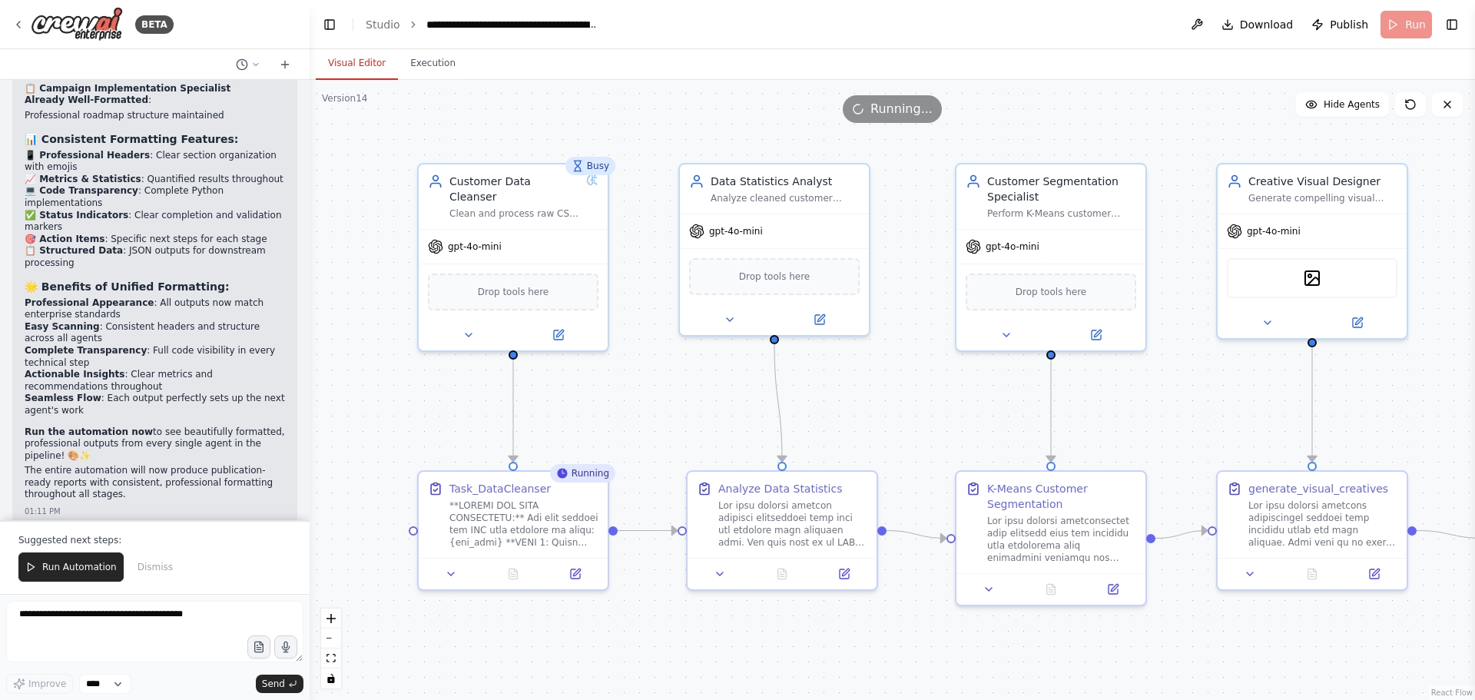
click at [353, 66] on button "Visual Editor" at bounding box center [357, 64] width 82 height 32
click at [431, 68] on button "Execution" at bounding box center [433, 64] width 70 height 32
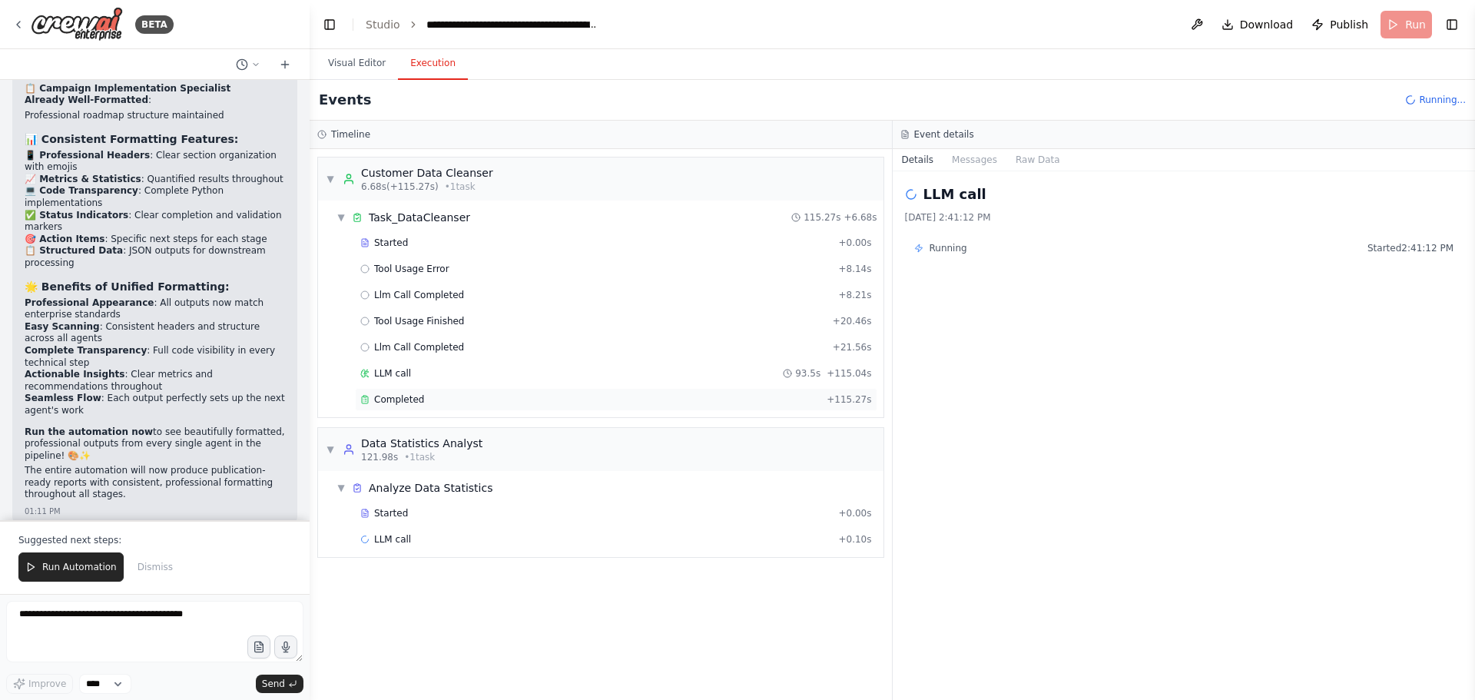
click at [391, 401] on span "Completed" at bounding box center [399, 399] width 50 height 12
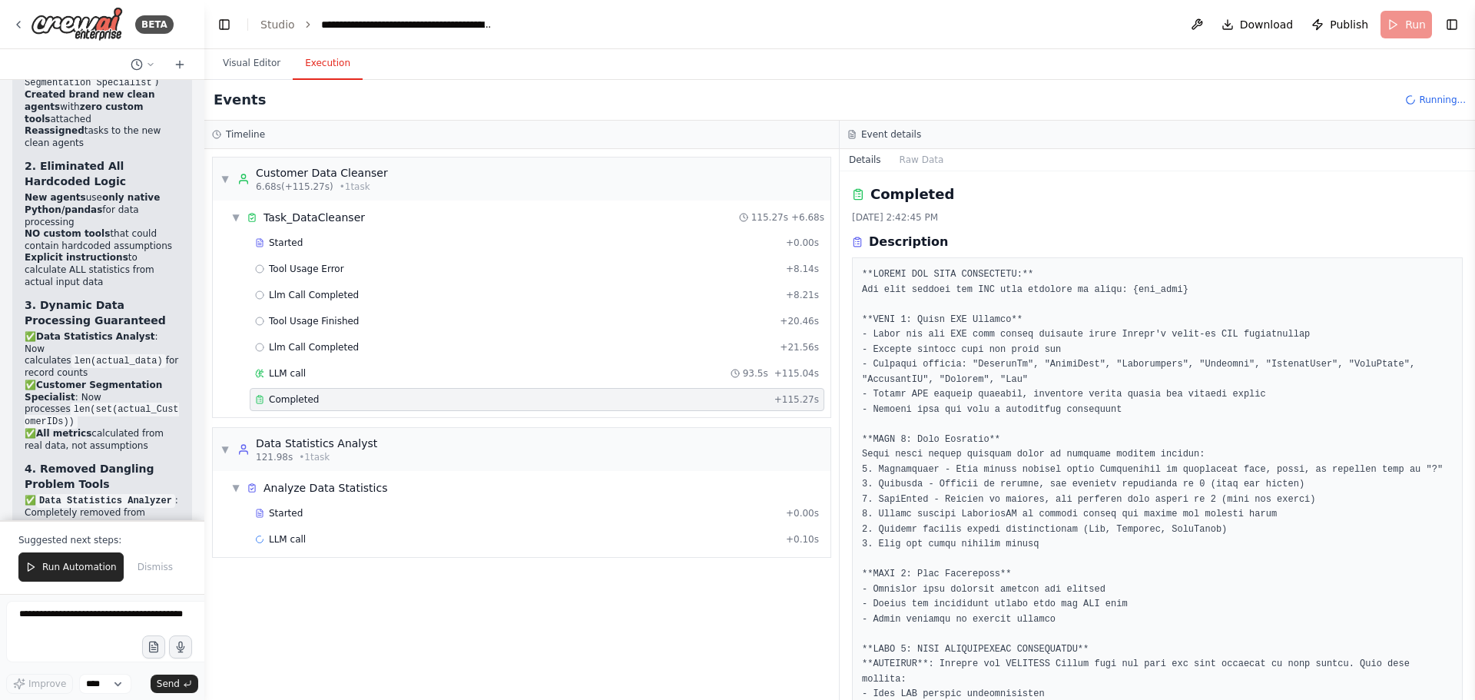
scroll to position [64702, 0]
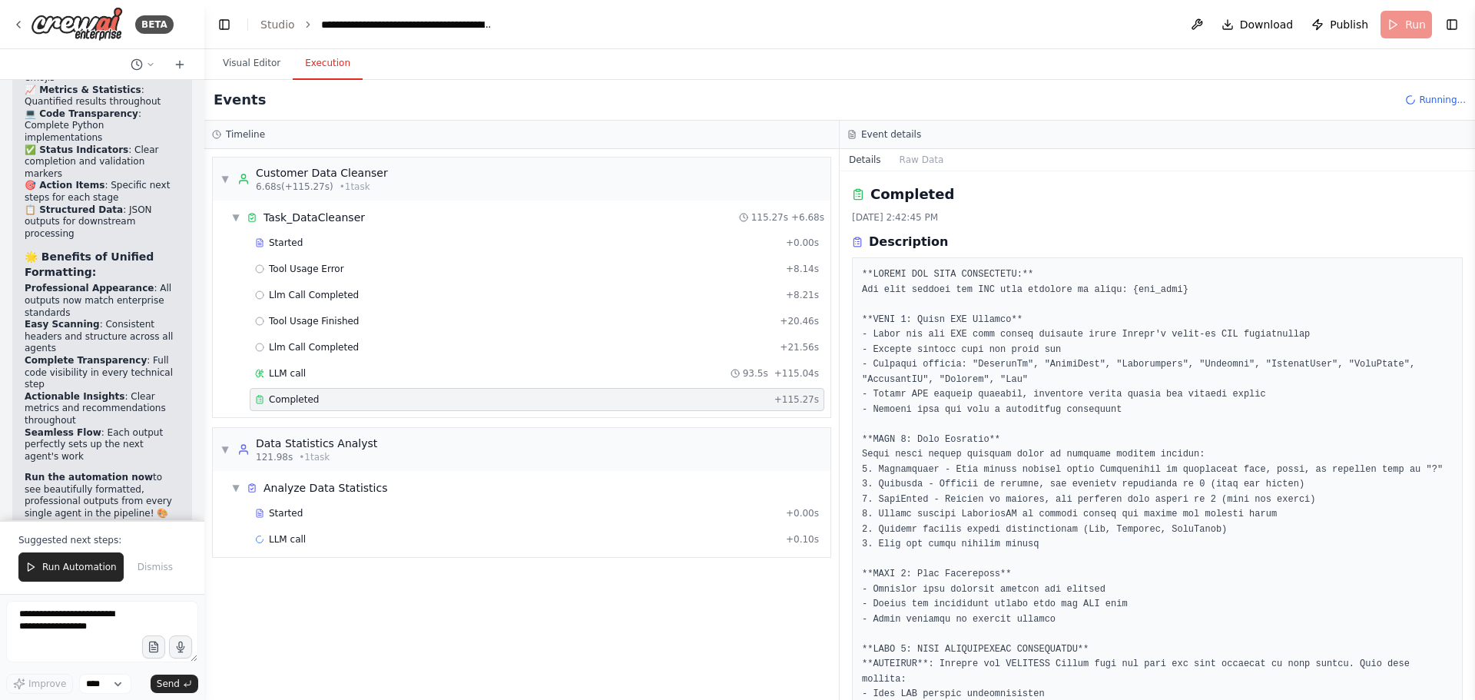
drag, startPoint x: 303, startPoint y: 158, endPoint x: 22, endPoint y: 181, distance: 282.8
click at [22, 181] on div "BETA Hello! I'm the CrewAI assistant. What kind of automation do you want to bu…" at bounding box center [102, 350] width 204 height 700
click at [239, 70] on button "Visual Editor" at bounding box center [251, 64] width 82 height 32
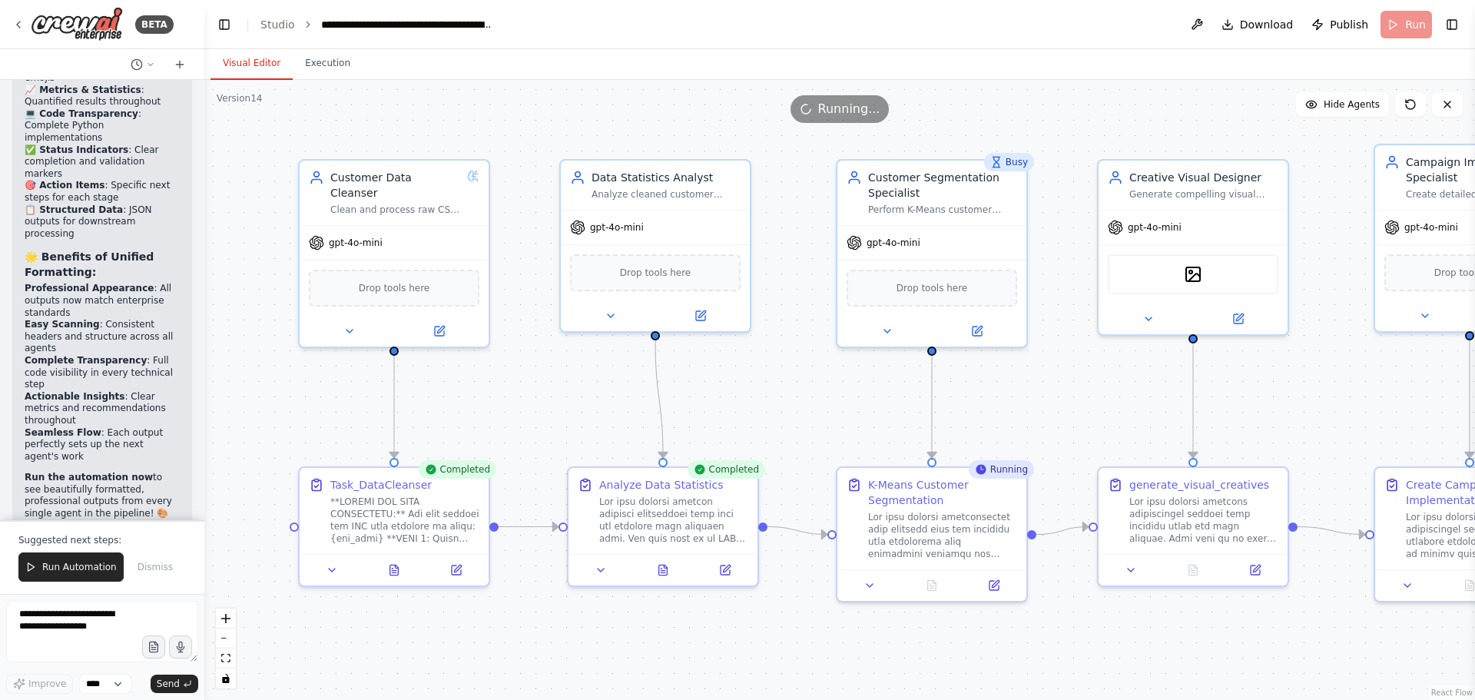
drag, startPoint x: 543, startPoint y: 392, endPoint x: 529, endPoint y: 388, distance: 14.4
click at [529, 388] on div ".deletable-edge-delete-btn { width: 20px; height: 20px; border: 0px solid #ffff…" at bounding box center [839, 390] width 1271 height 620
click at [527, 388] on div ".deletable-edge-delete-btn { width: 20px; height: 20px; border: 0px solid #ffff…" at bounding box center [839, 390] width 1271 height 620
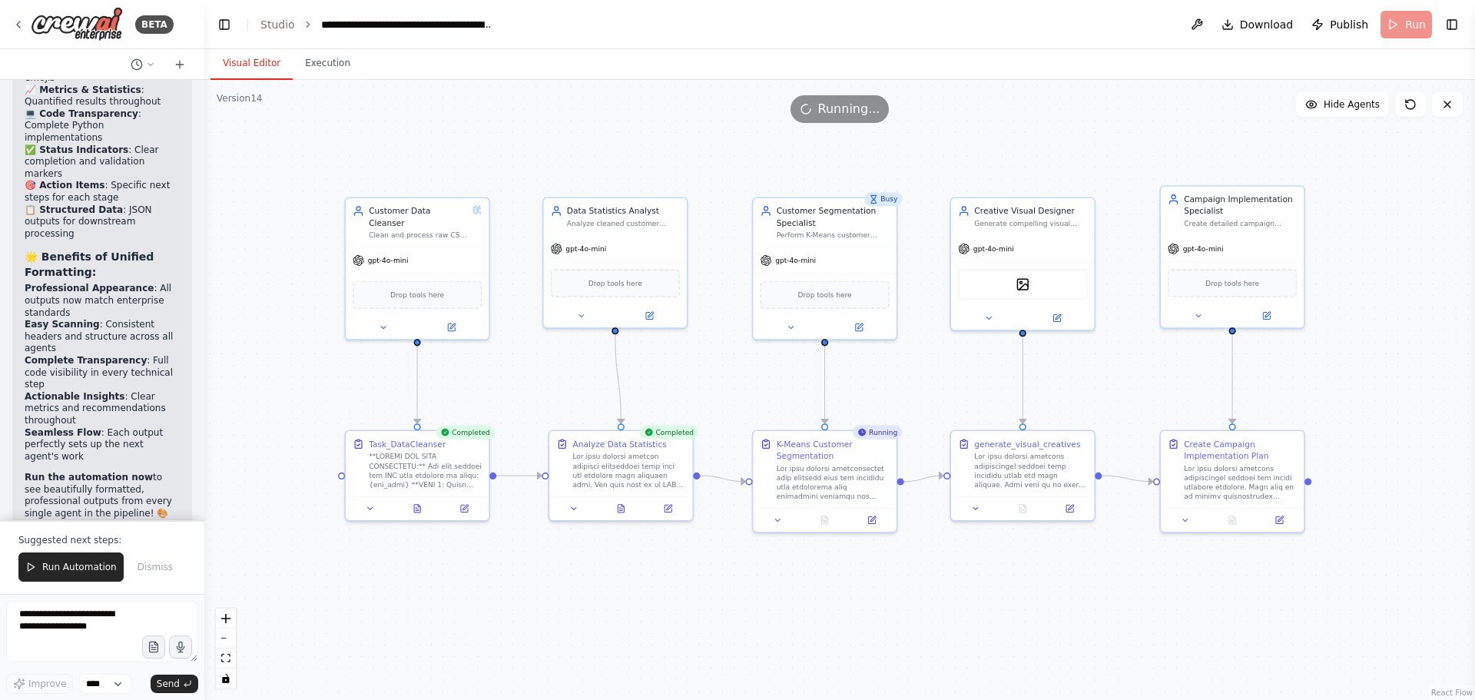
drag, startPoint x: 530, startPoint y: 391, endPoint x: 524, endPoint y: 374, distance: 18.0
click at [524, 374] on div ".deletable-edge-delete-btn { width: 20px; height: 20px; border: 0px solid #ffff…" at bounding box center [839, 390] width 1271 height 620
click at [416, 228] on div "Clean and process raw CSV data provided directly as input to generate clean, fo…" at bounding box center [418, 232] width 99 height 9
click at [393, 318] on button at bounding box center [383, 325] width 66 height 14
click at [387, 320] on icon at bounding box center [383, 324] width 9 height 9
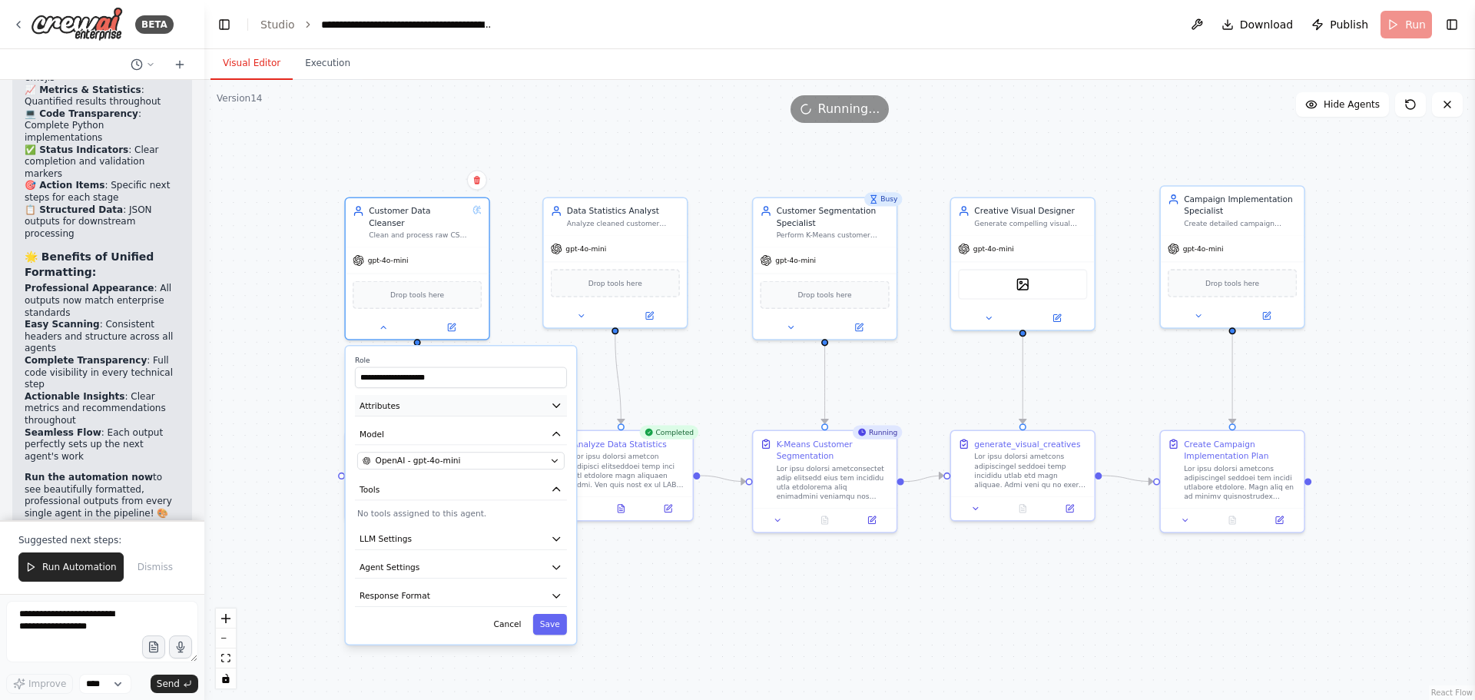
click at [426, 395] on button "Attributes" at bounding box center [461, 406] width 212 height 22
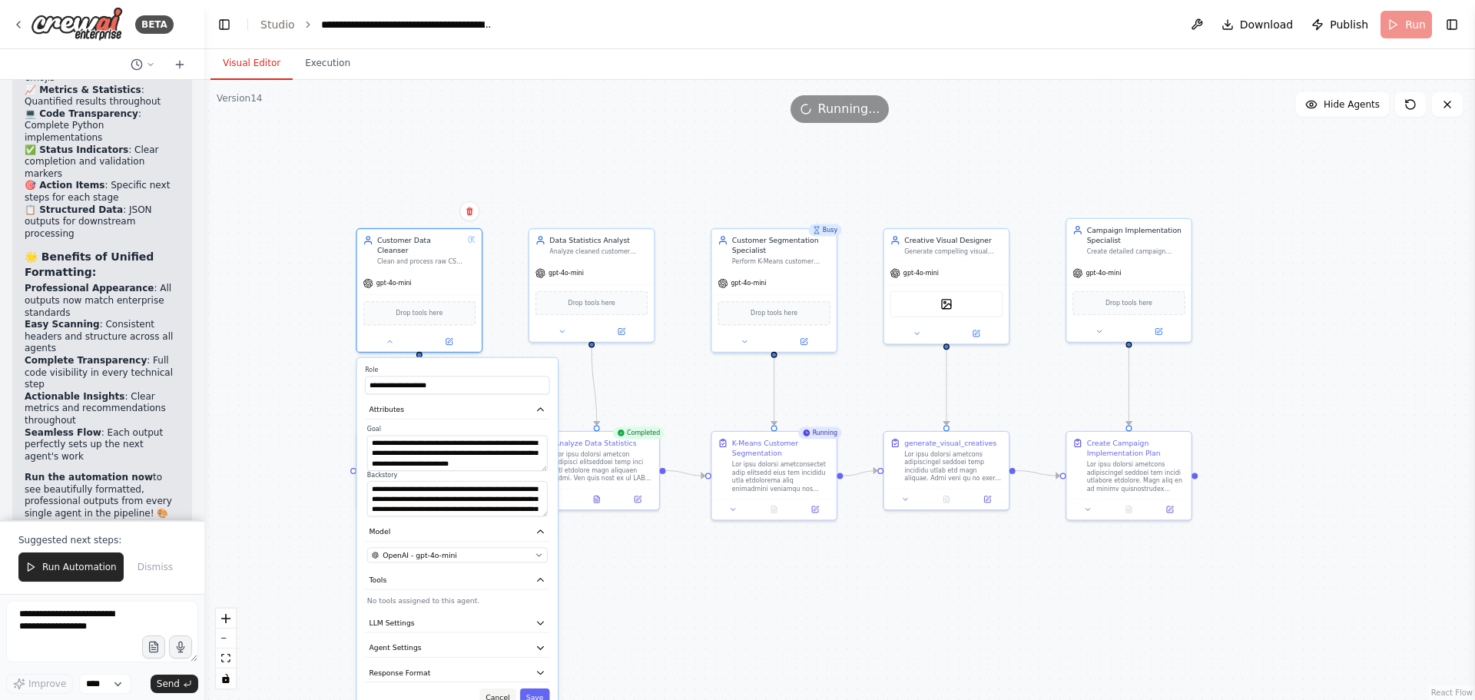
click at [491, 688] on button "Cancel" at bounding box center [497, 697] width 36 height 18
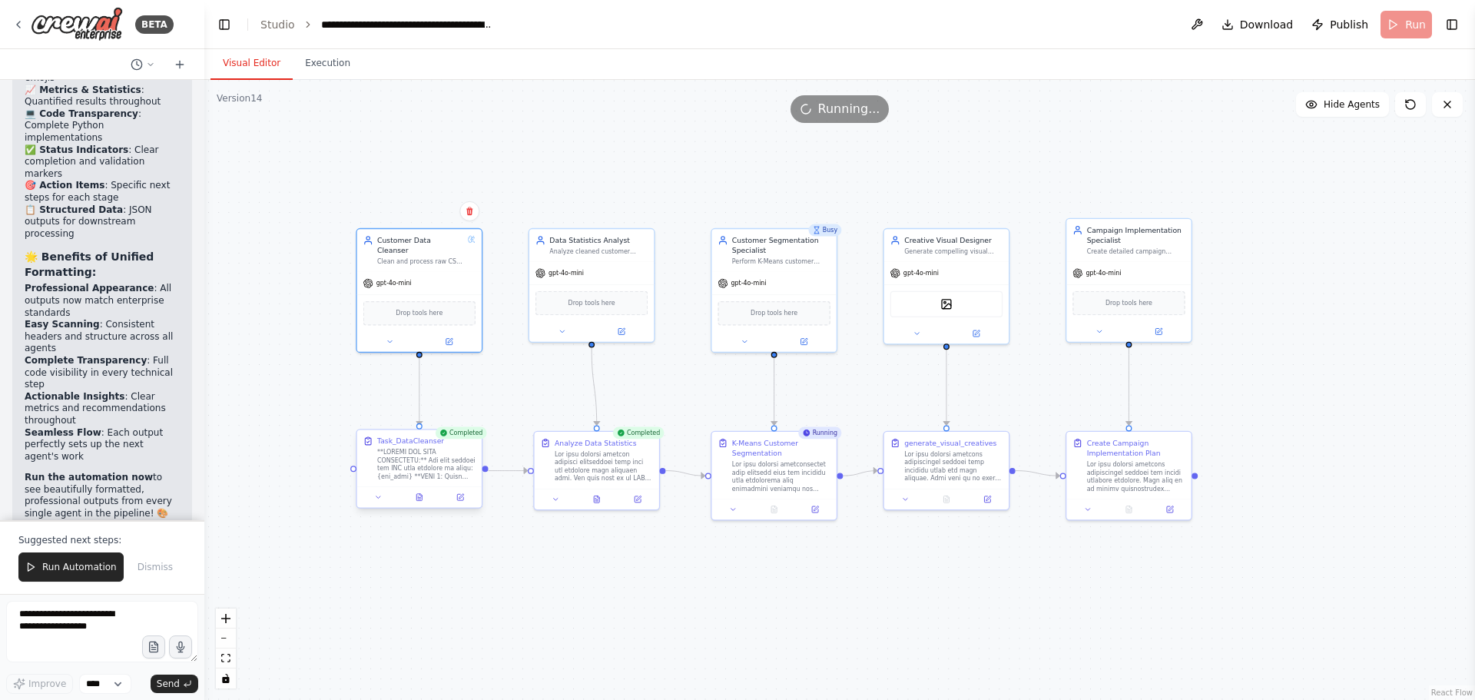
click at [400, 464] on div at bounding box center [426, 464] width 98 height 32
click at [414, 499] on button at bounding box center [419, 497] width 43 height 12
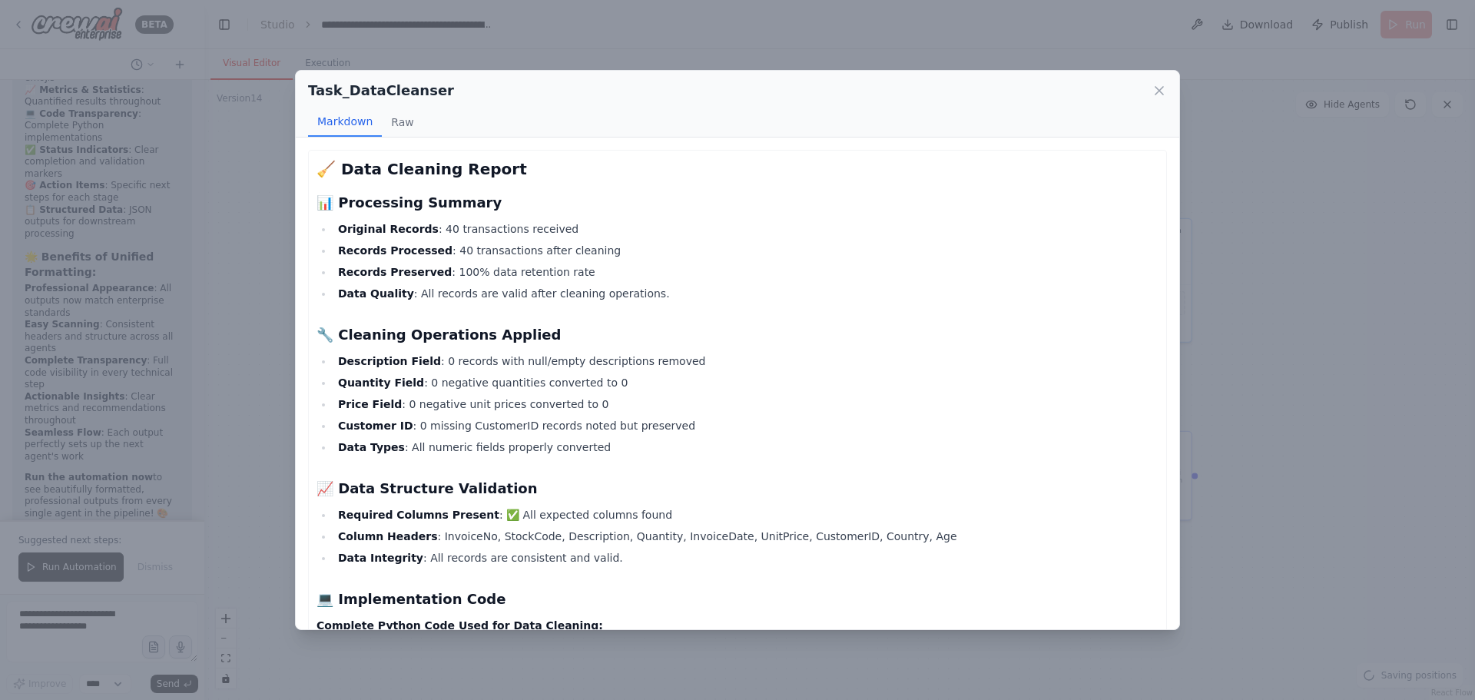
click at [399, 124] on button "Raw" at bounding box center [402, 122] width 41 height 29
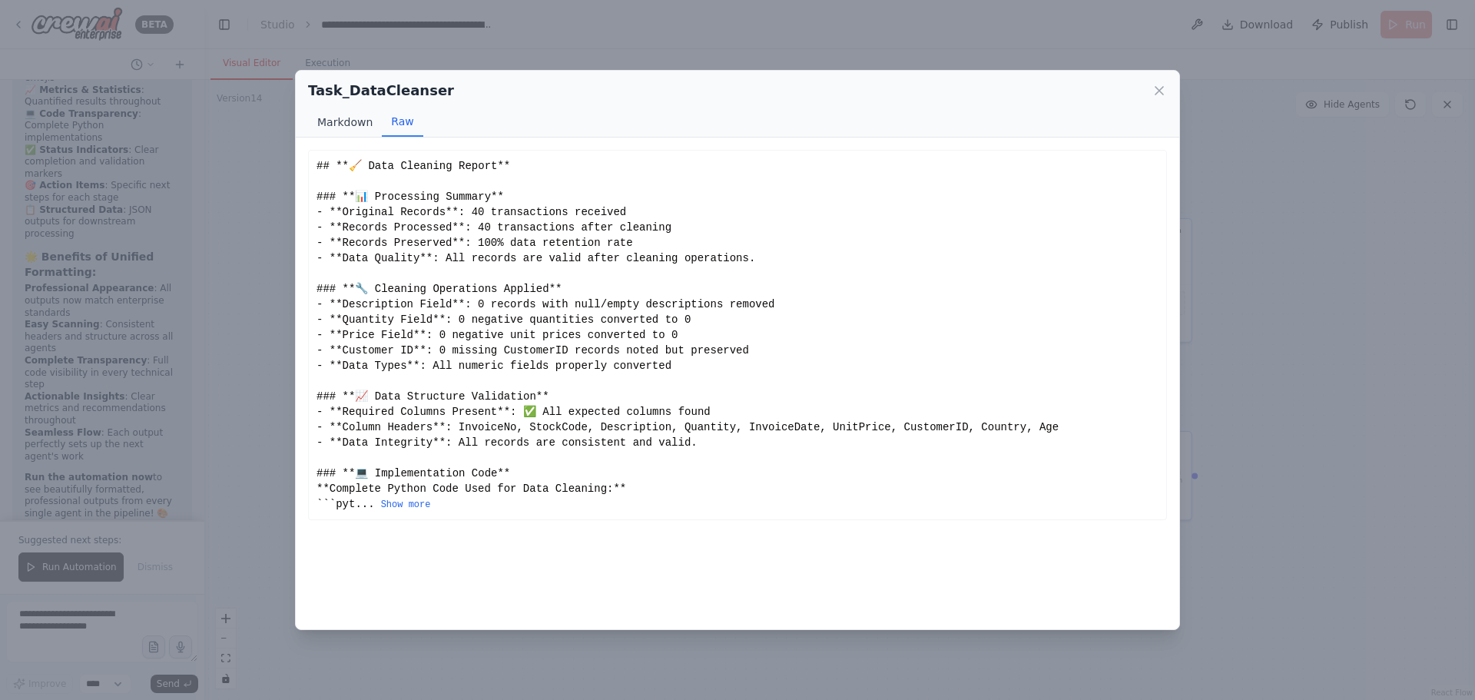
click at [348, 124] on button "Markdown" at bounding box center [345, 122] width 74 height 29
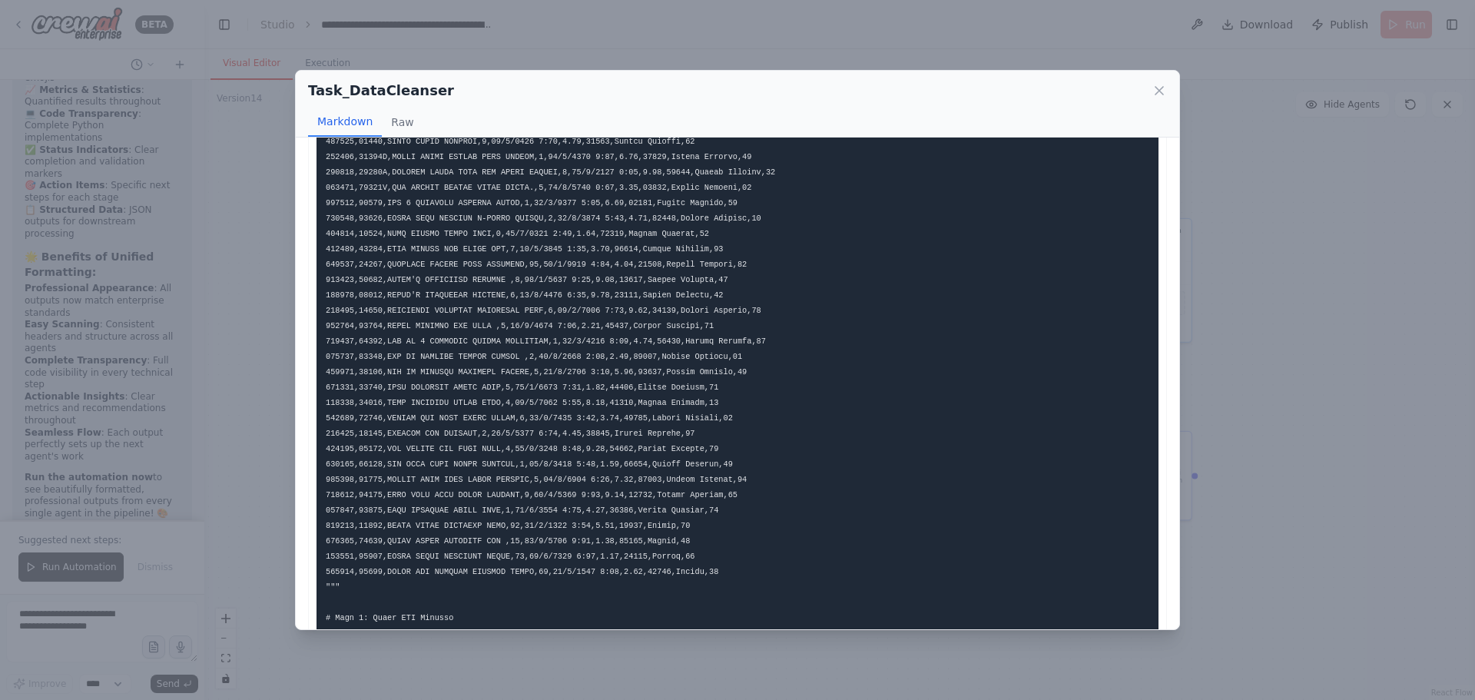
scroll to position [461, 0]
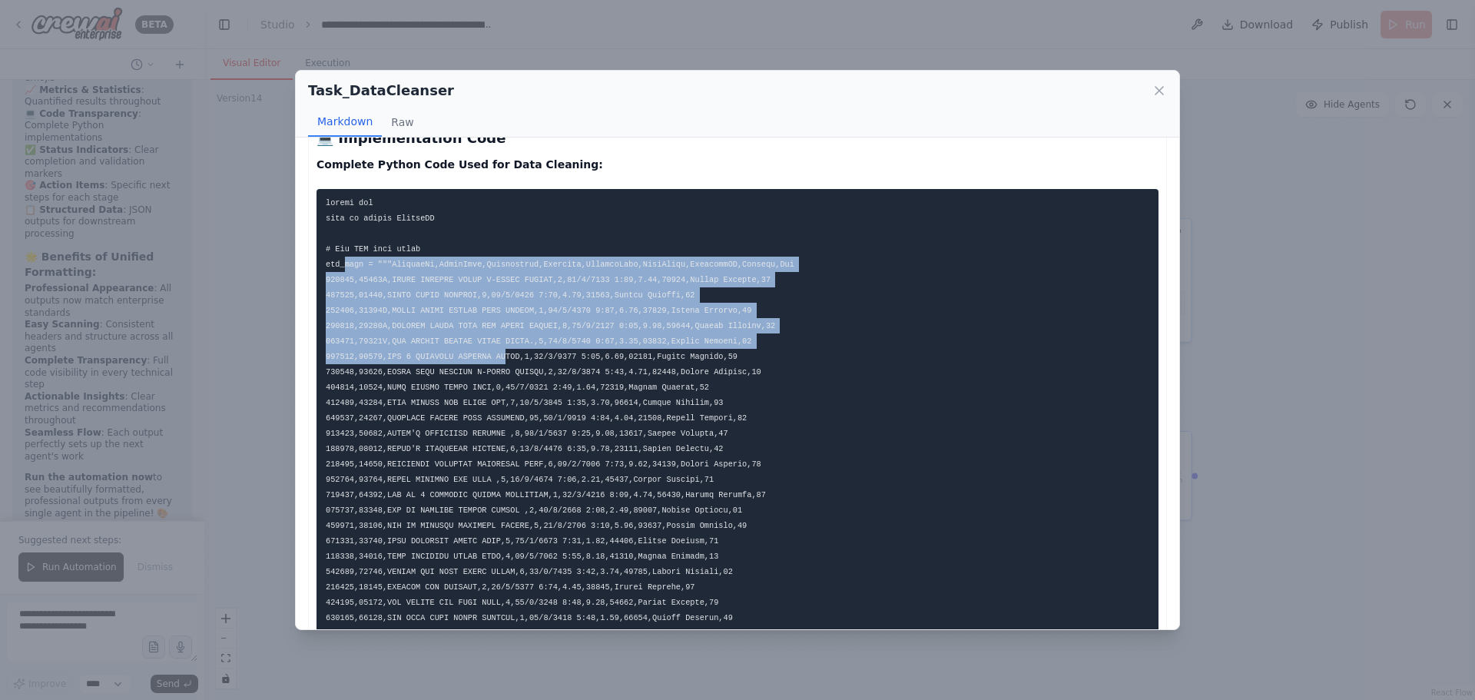
drag, startPoint x: 371, startPoint y: 266, endPoint x: 489, endPoint y: 361, distance: 151.9
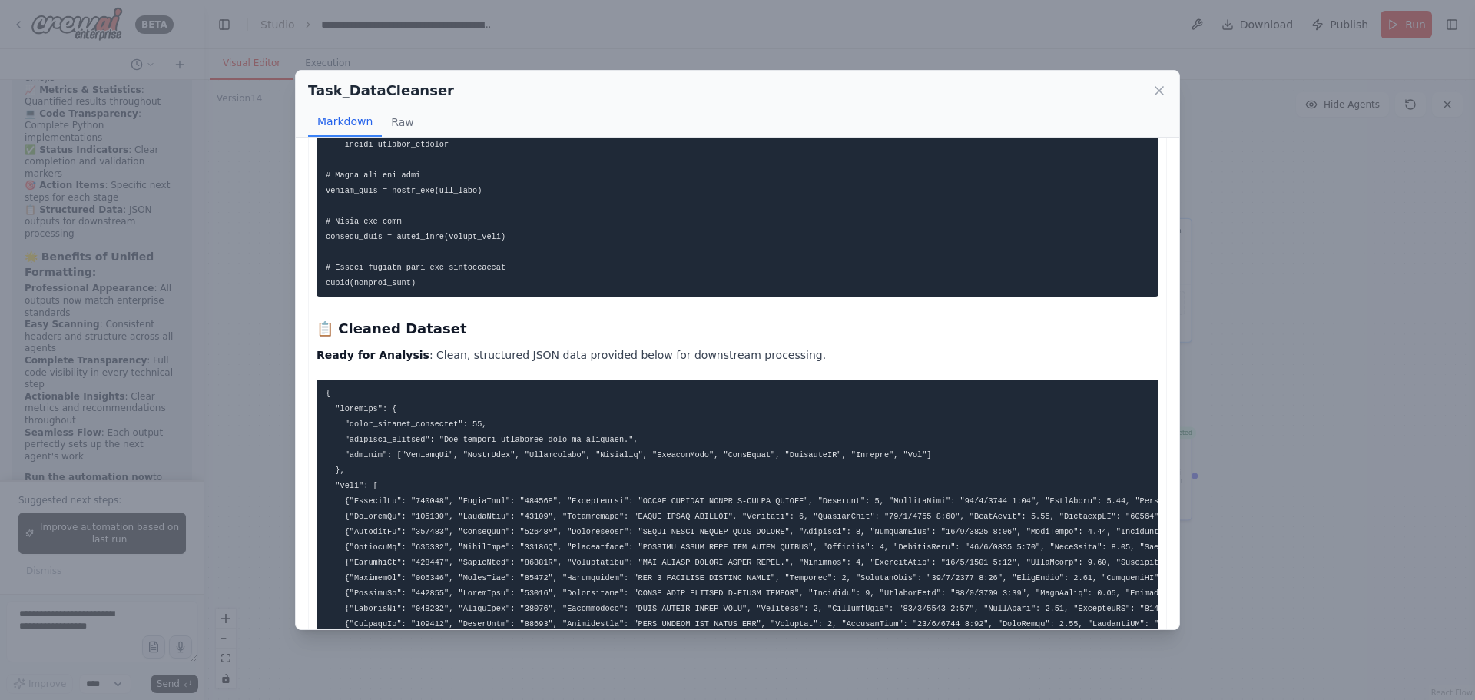
scroll to position [1460, 0]
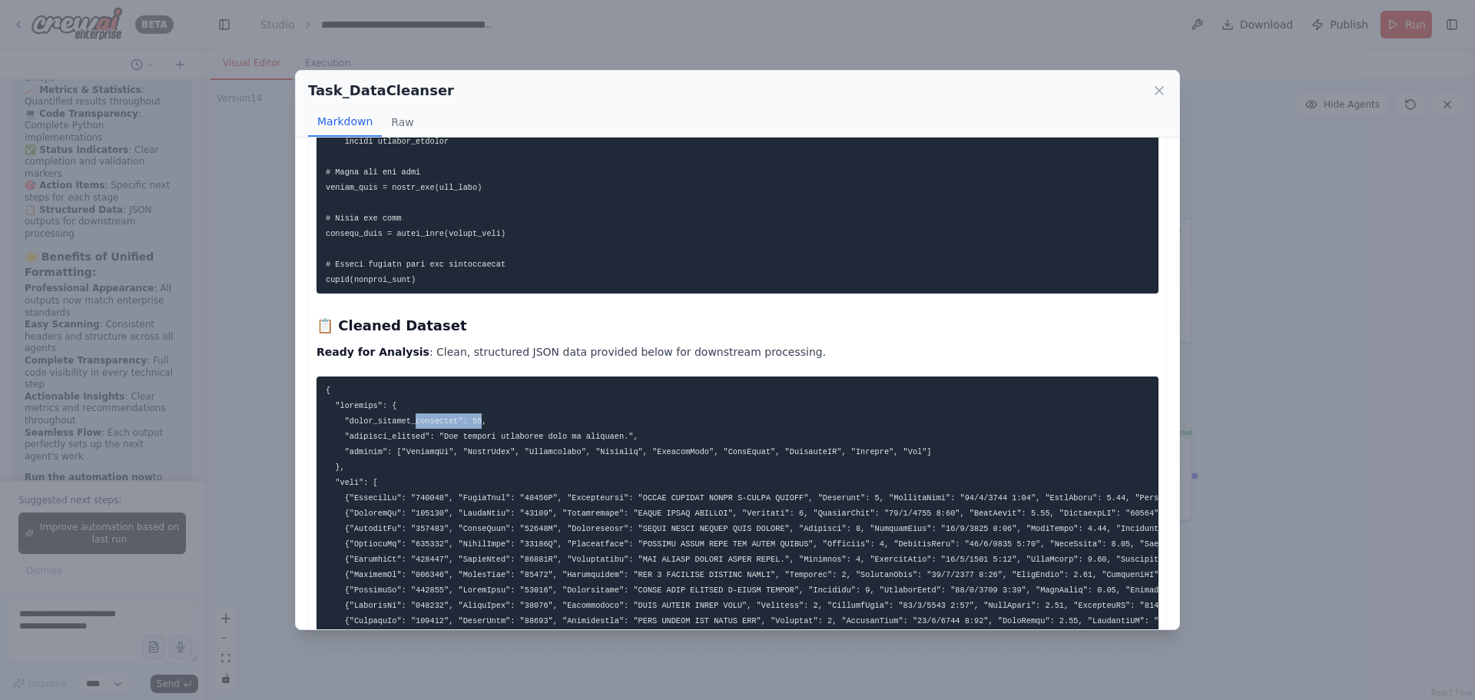
drag, startPoint x: 410, startPoint y: 429, endPoint x: 468, endPoint y: 429, distance: 57.6
click at [468, 429] on code at bounding box center [882, 682] width 1112 height 593
click at [426, 463] on code at bounding box center [882, 682] width 1112 height 593
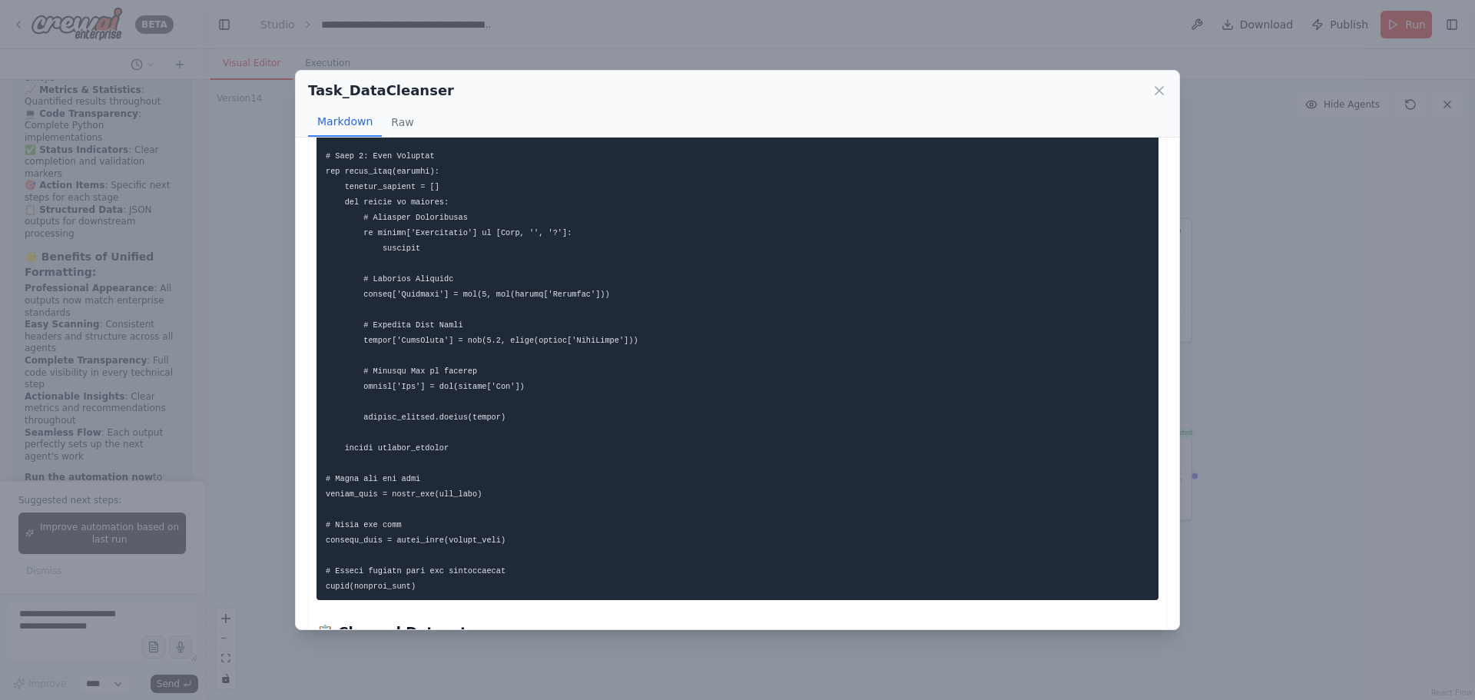
scroll to position [1075, 0]
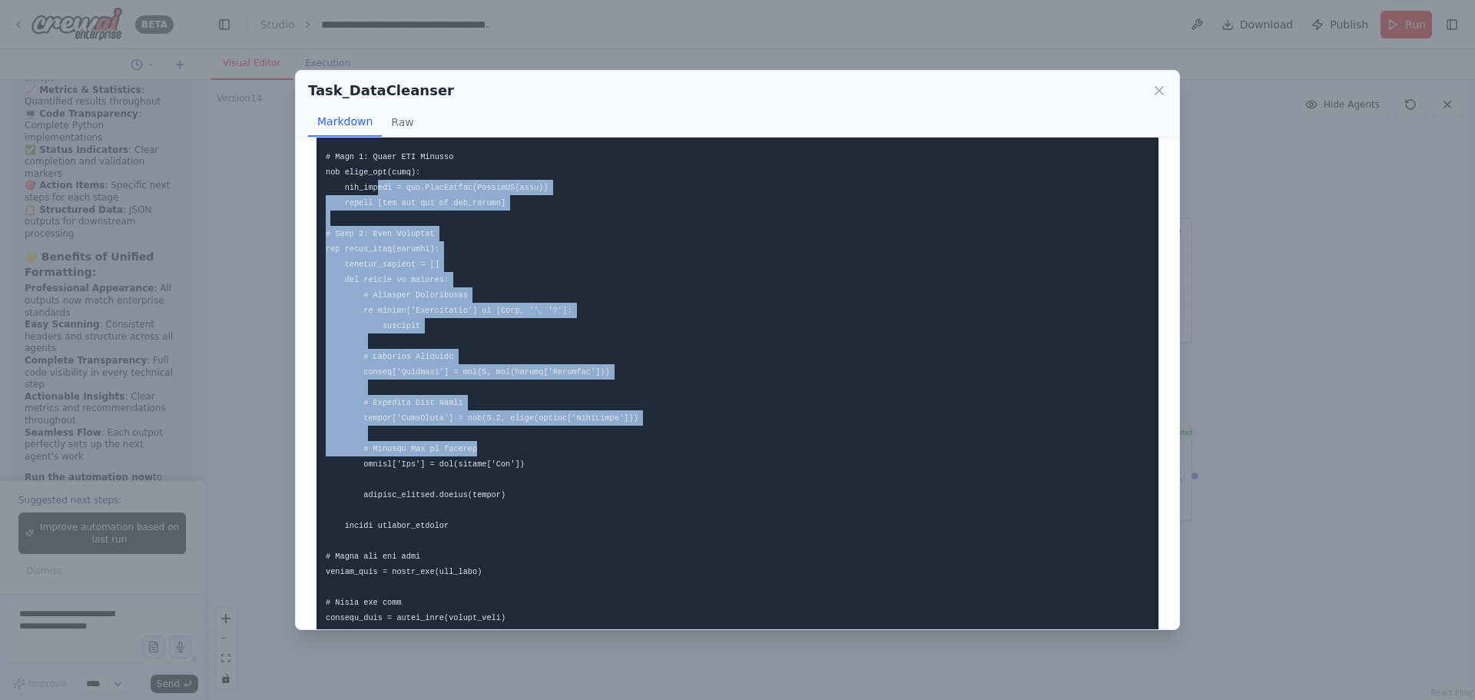
drag, startPoint x: 374, startPoint y: 195, endPoint x: 545, endPoint y: 456, distance: 311.3
click at [545, 456] on pre at bounding box center [737, 125] width 842 height 1103
click at [509, 329] on pre at bounding box center [737, 125] width 842 height 1103
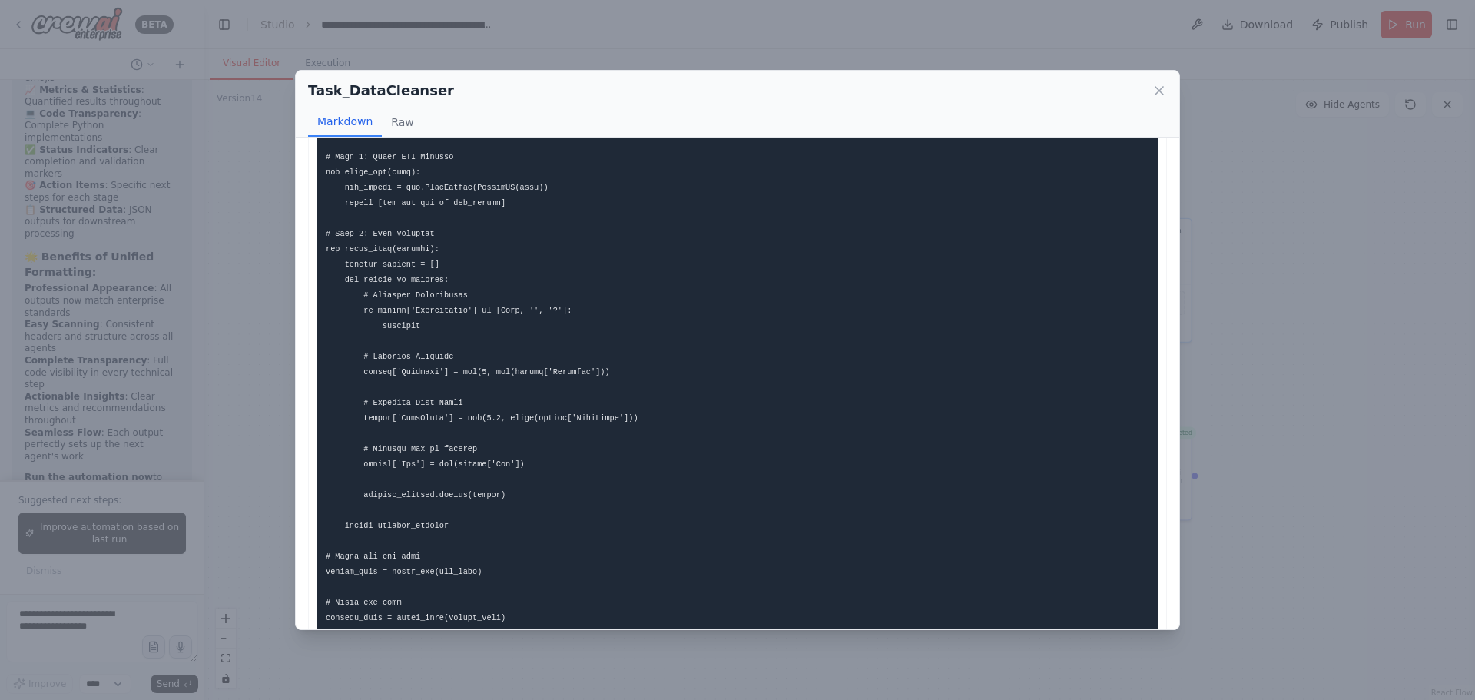
click at [442, 244] on pre at bounding box center [737, 125] width 842 height 1103
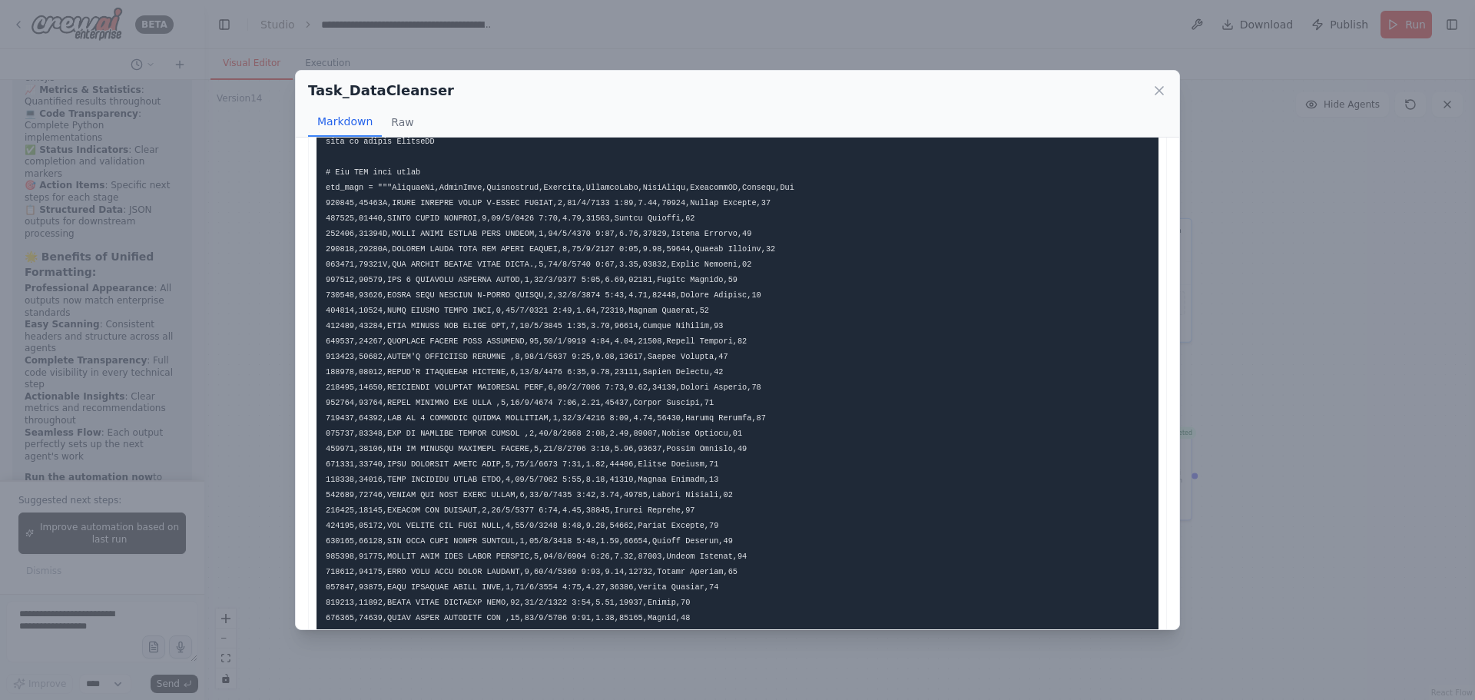
scroll to position [461, 0]
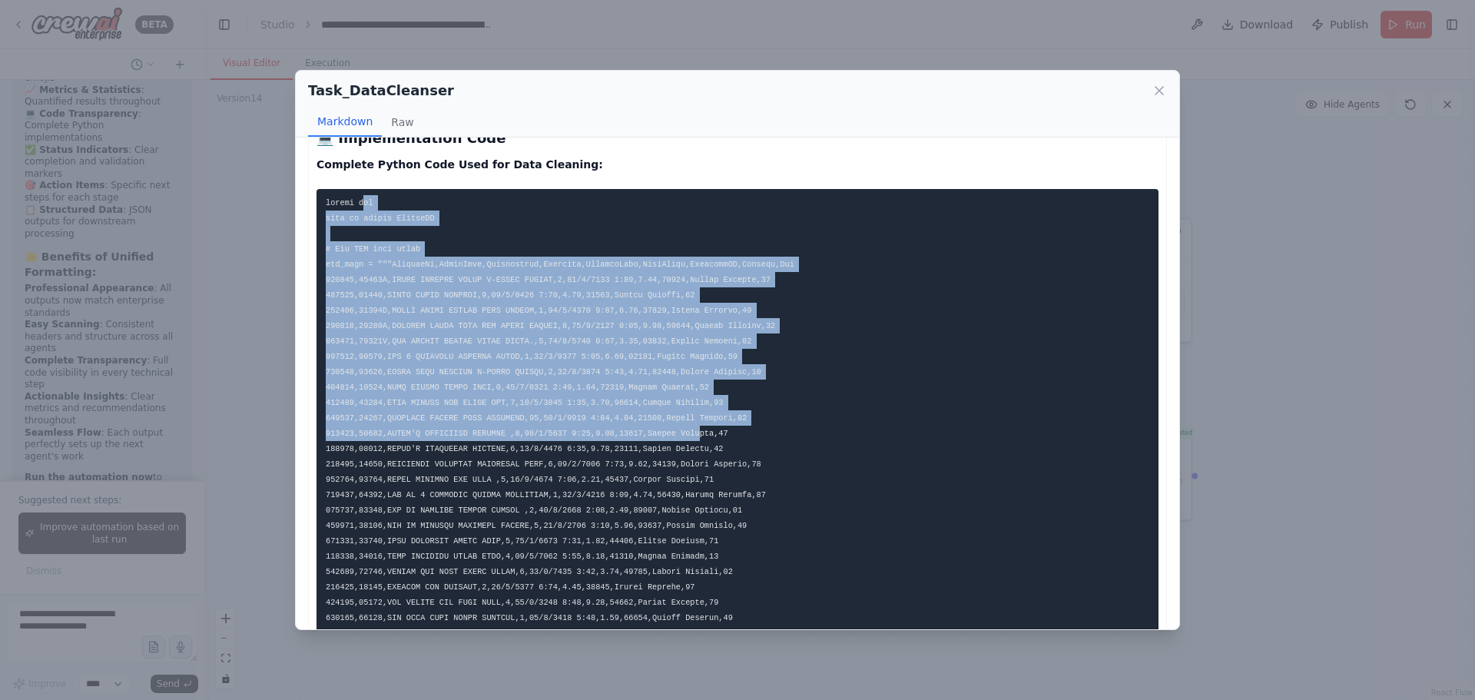
drag, startPoint x: 359, startPoint y: 205, endPoint x: 667, endPoint y: 436, distance: 384.7
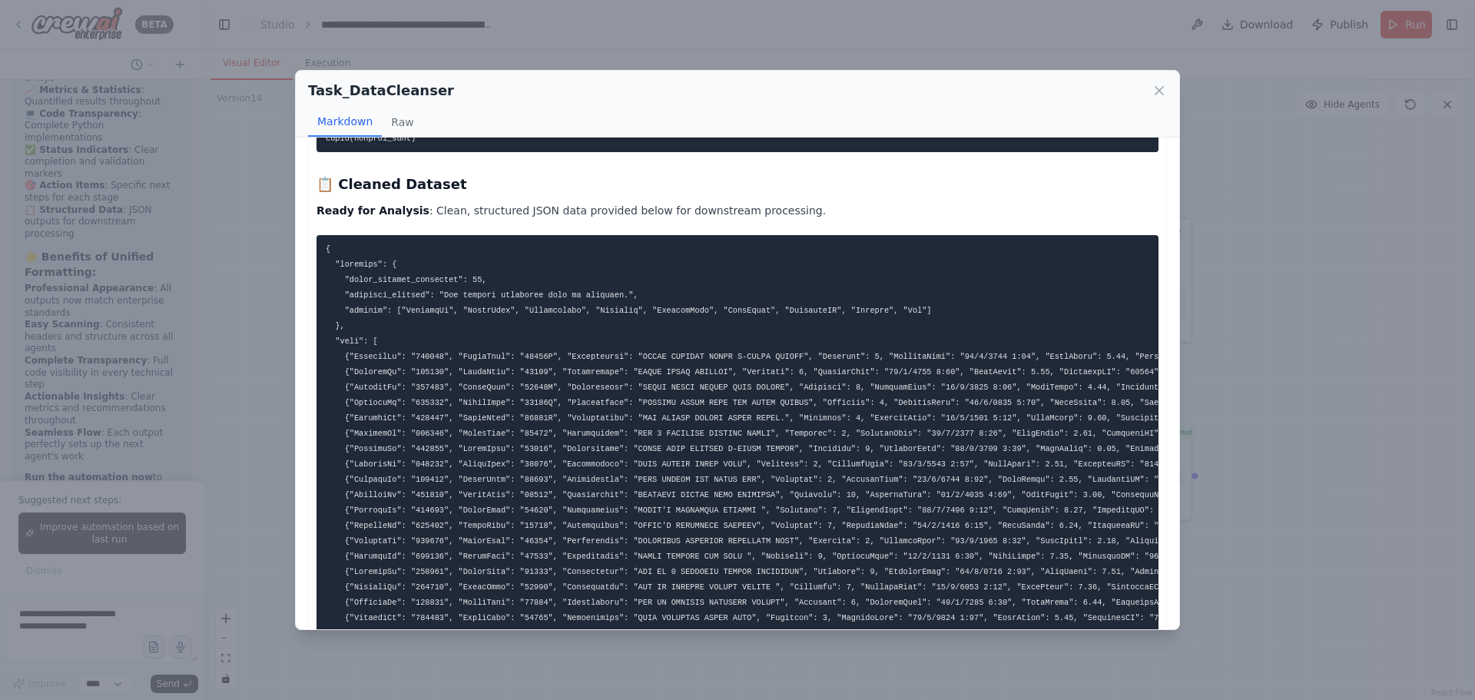
scroll to position [1588, 0]
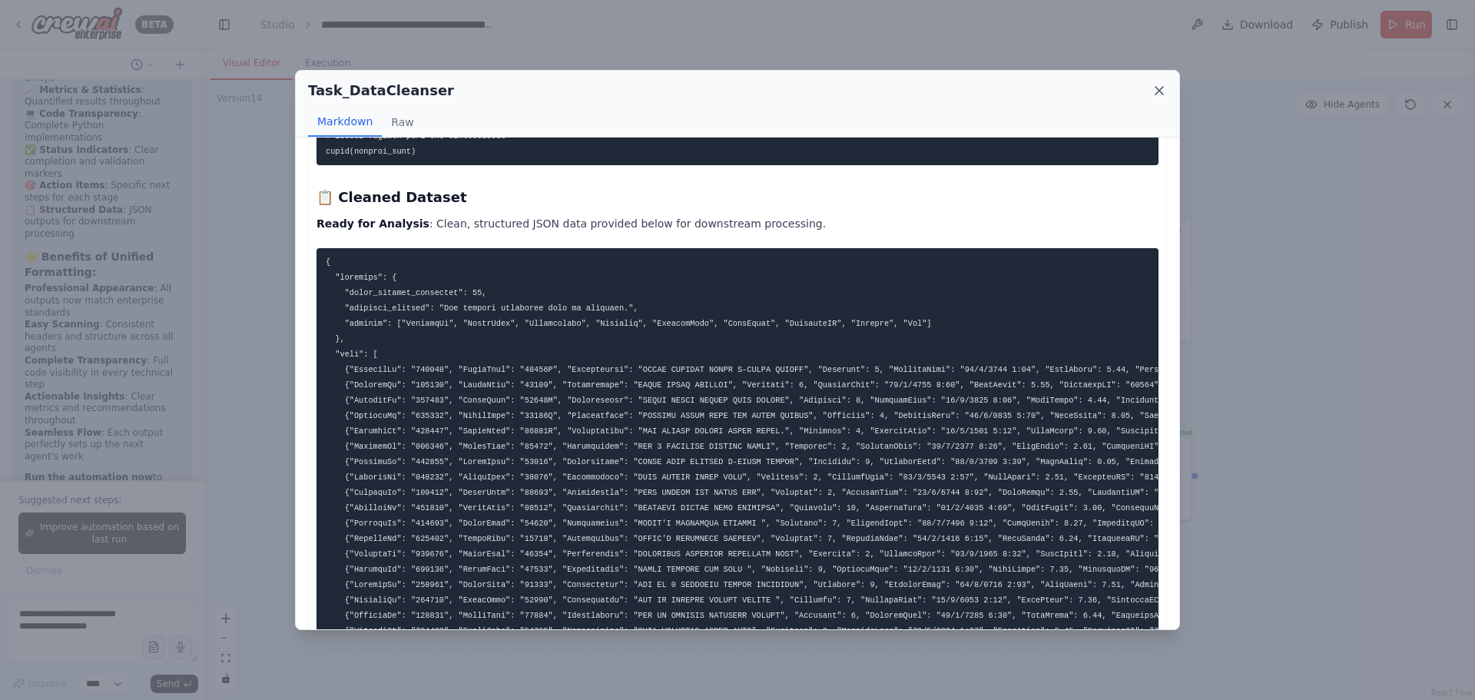
click at [1162, 94] on icon at bounding box center [1159, 91] width 8 height 8
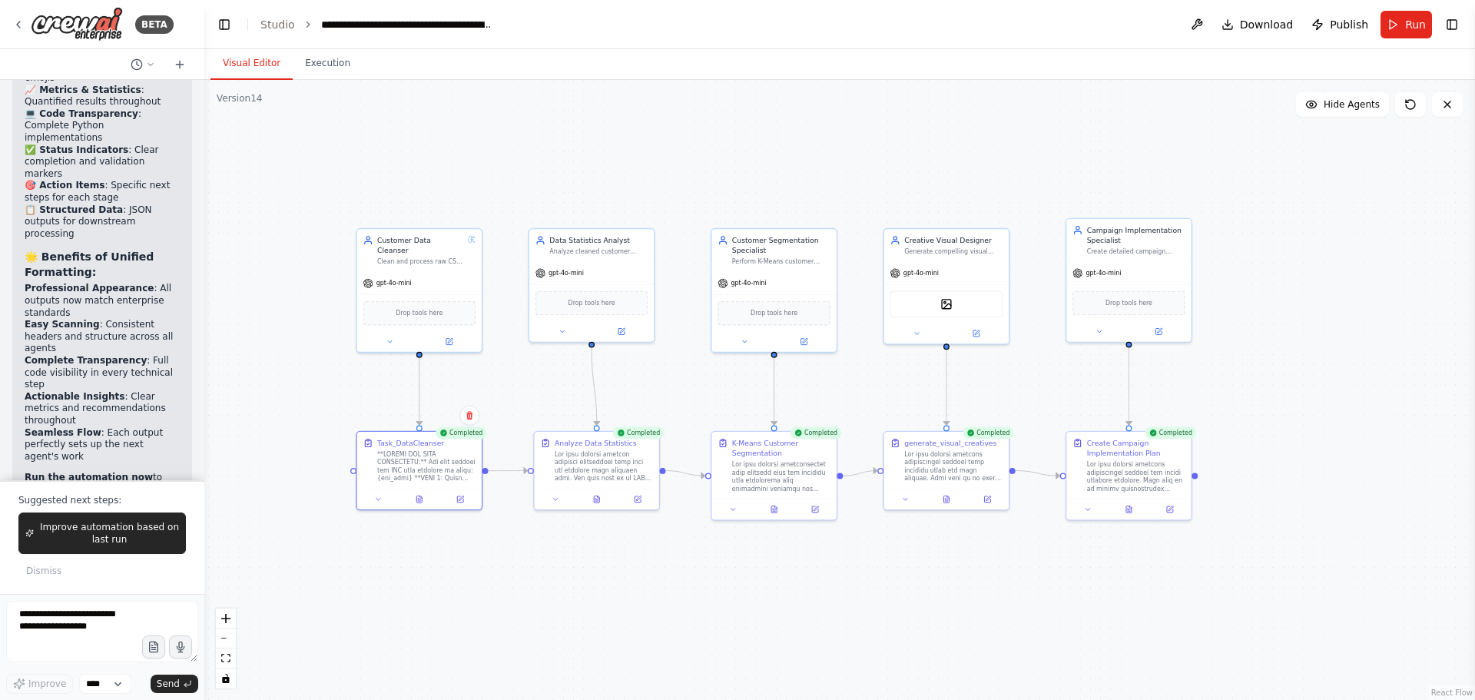
click at [485, 181] on div ".deletable-edge-delete-btn { width: 20px; height: 20px; border: 0px solid #ffff…" at bounding box center [839, 390] width 1271 height 620
click at [599, 497] on icon at bounding box center [596, 497] width 5 height 7
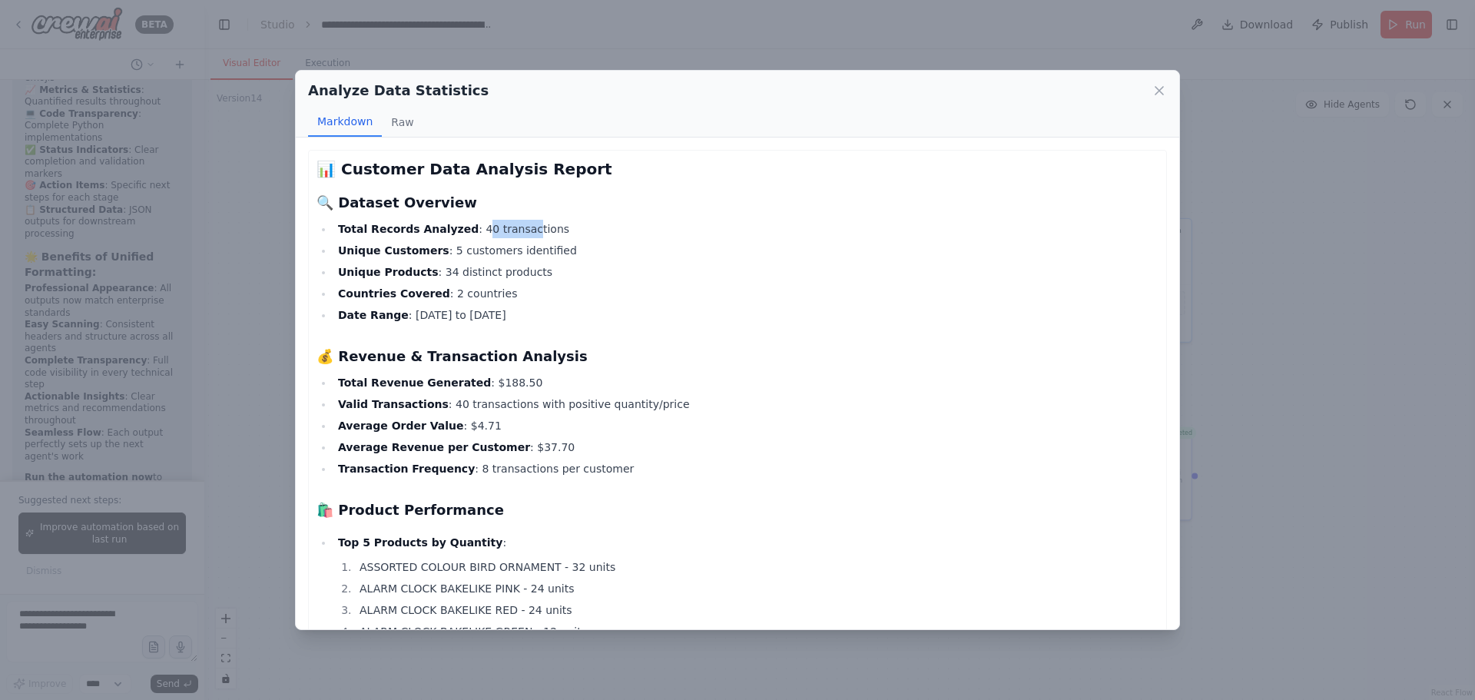
drag, startPoint x: 464, startPoint y: 233, endPoint x: 505, endPoint y: 230, distance: 40.8
click at [505, 230] on li "Total Records Analyzed : 40 transactions" at bounding box center [745, 229] width 825 height 18
click at [470, 254] on li "Unique Customers : 5 customers identified" at bounding box center [745, 250] width 825 height 18
click at [430, 273] on li "Unique Products : 34 distinct products" at bounding box center [745, 272] width 825 height 18
drag, startPoint x: 449, startPoint y: 310, endPoint x: 452, endPoint y: 319, distance: 9.0
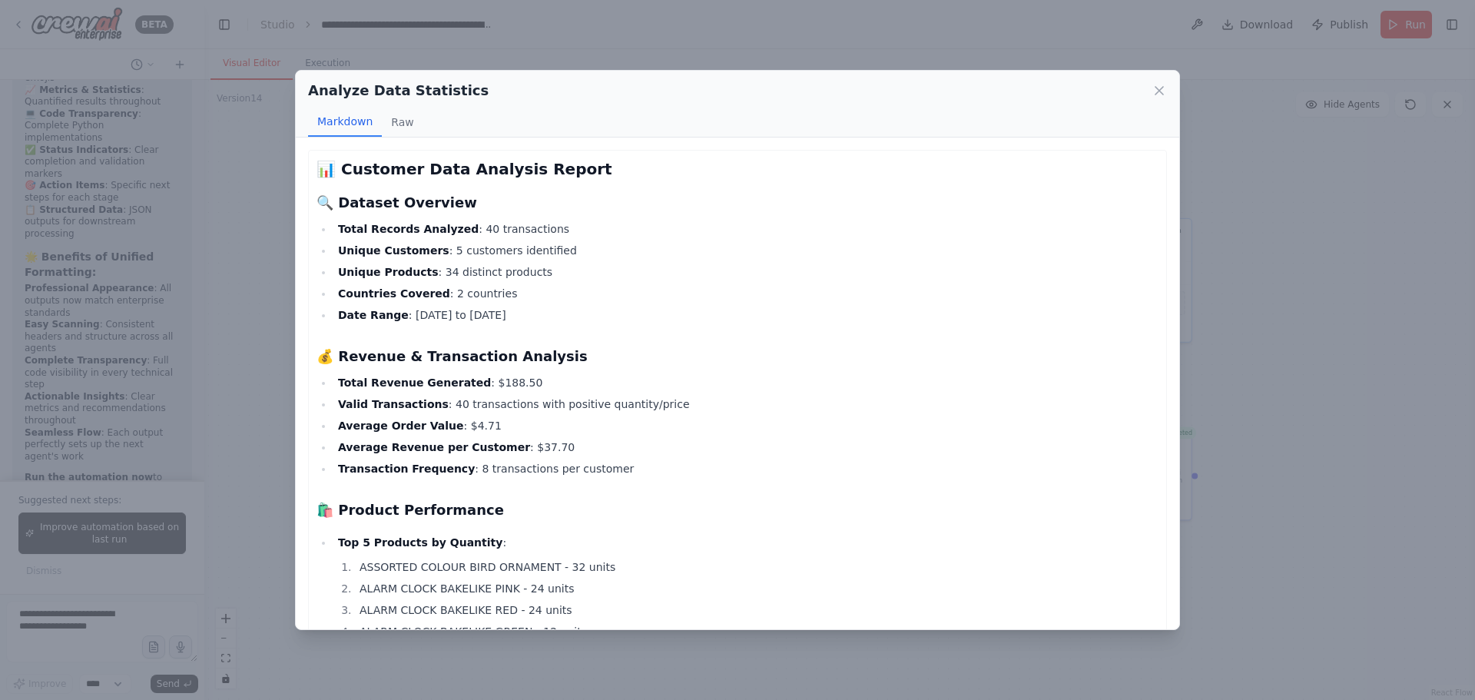
click at [448, 311] on li "Date Range : 12/1/2010 to 12/1/2010" at bounding box center [745, 315] width 825 height 18
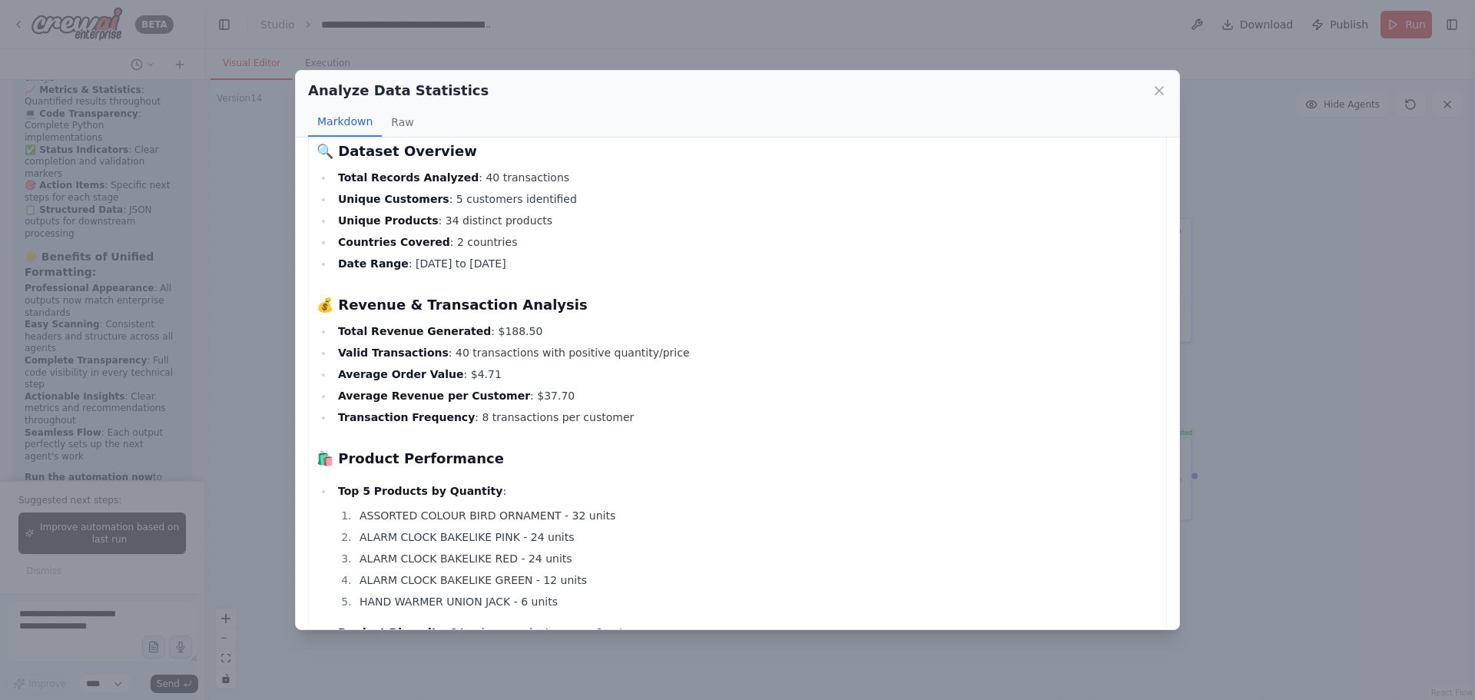
scroll to position [77, 0]
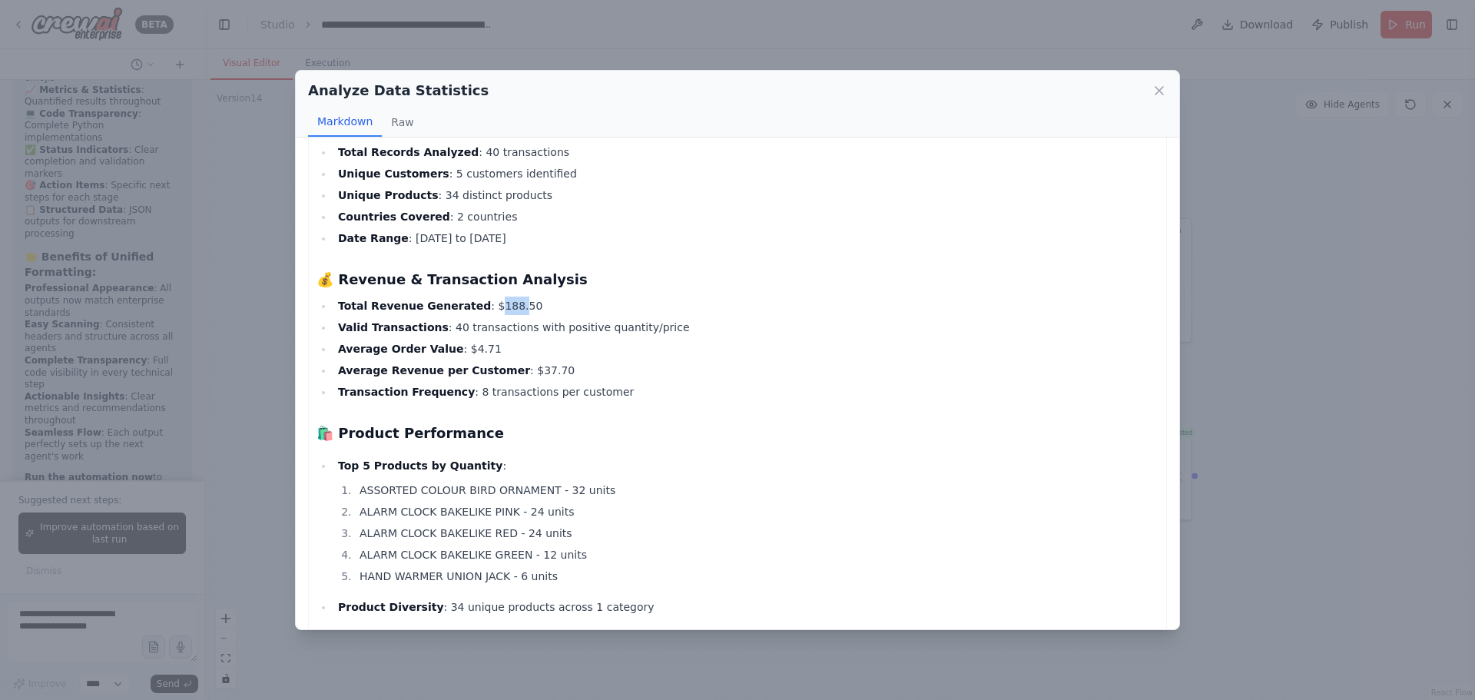
drag, startPoint x: 472, startPoint y: 303, endPoint x: 492, endPoint y: 312, distance: 21.7
click at [492, 312] on li "Total Revenue Generated : $188.50" at bounding box center [745, 306] width 825 height 18
click at [537, 356] on li "Average Order Value : $4.71" at bounding box center [745, 349] width 825 height 18
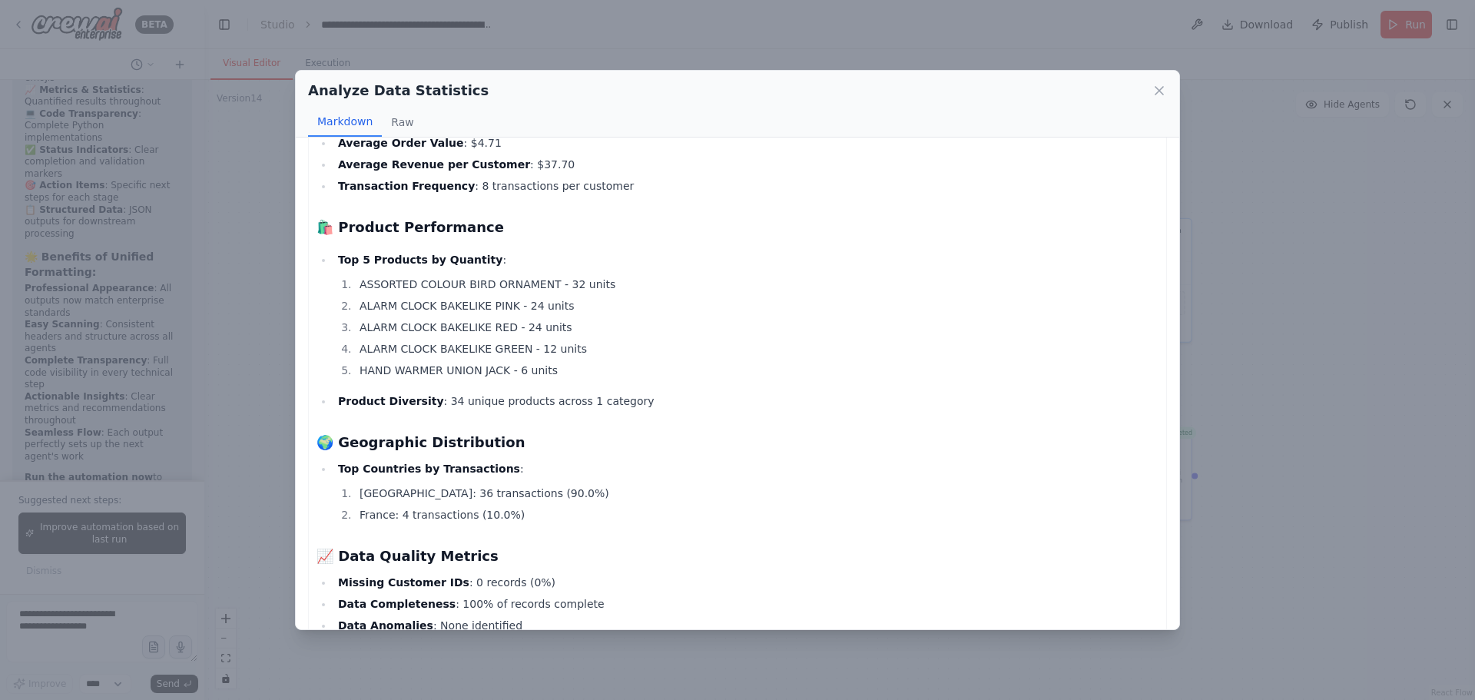
scroll to position [307, 0]
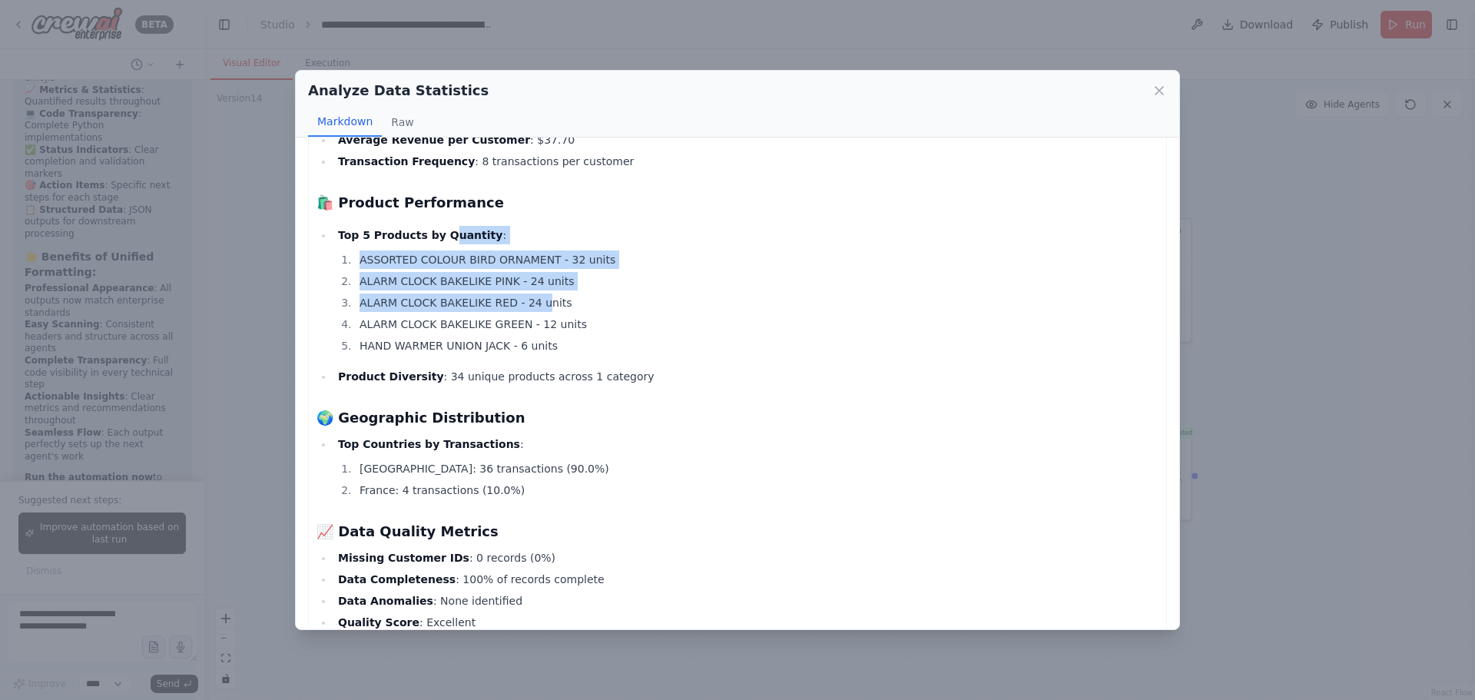
drag, startPoint x: 437, startPoint y: 238, endPoint x: 531, endPoint y: 310, distance: 117.8
click at [531, 310] on li "Top 5 Products by Quantity : ASSORTED COLOUR BIRD ORNAMENT - 32 units ALARM CLO…" at bounding box center [745, 290] width 825 height 129
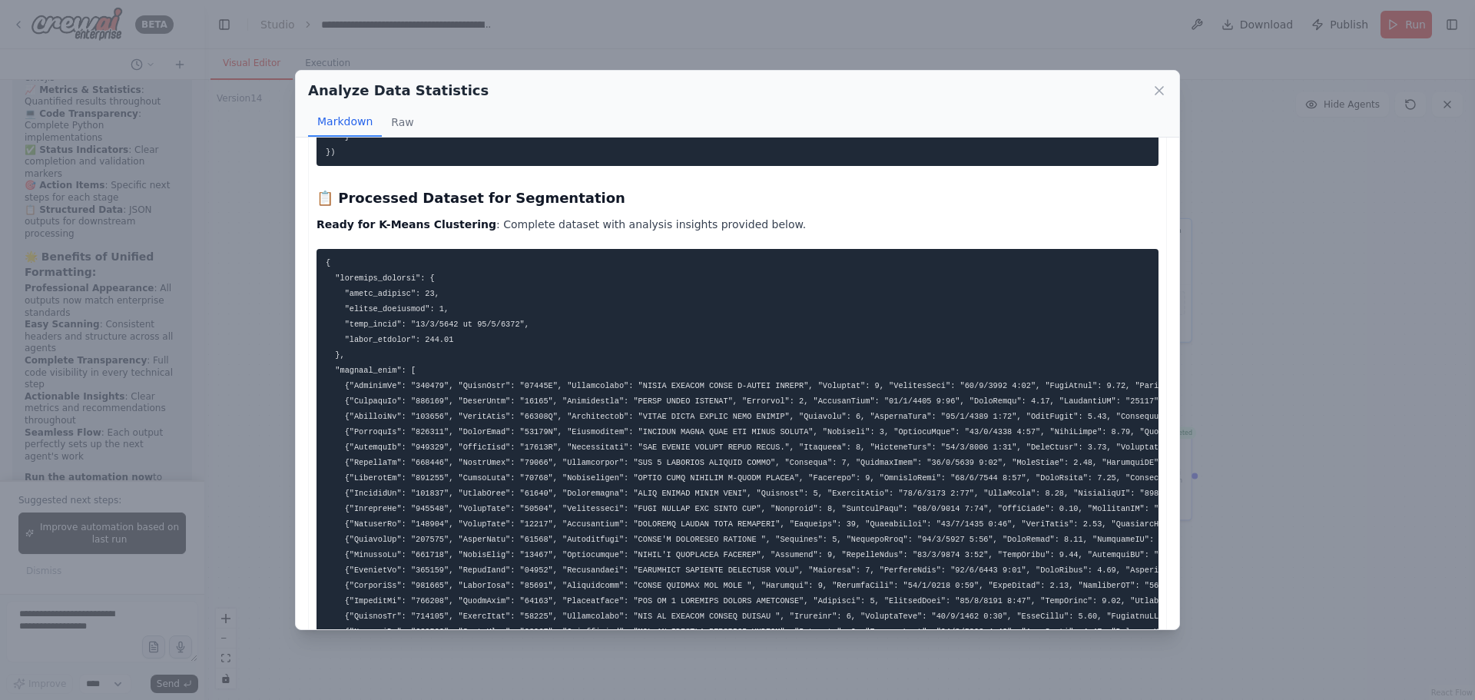
scroll to position [2151, 0]
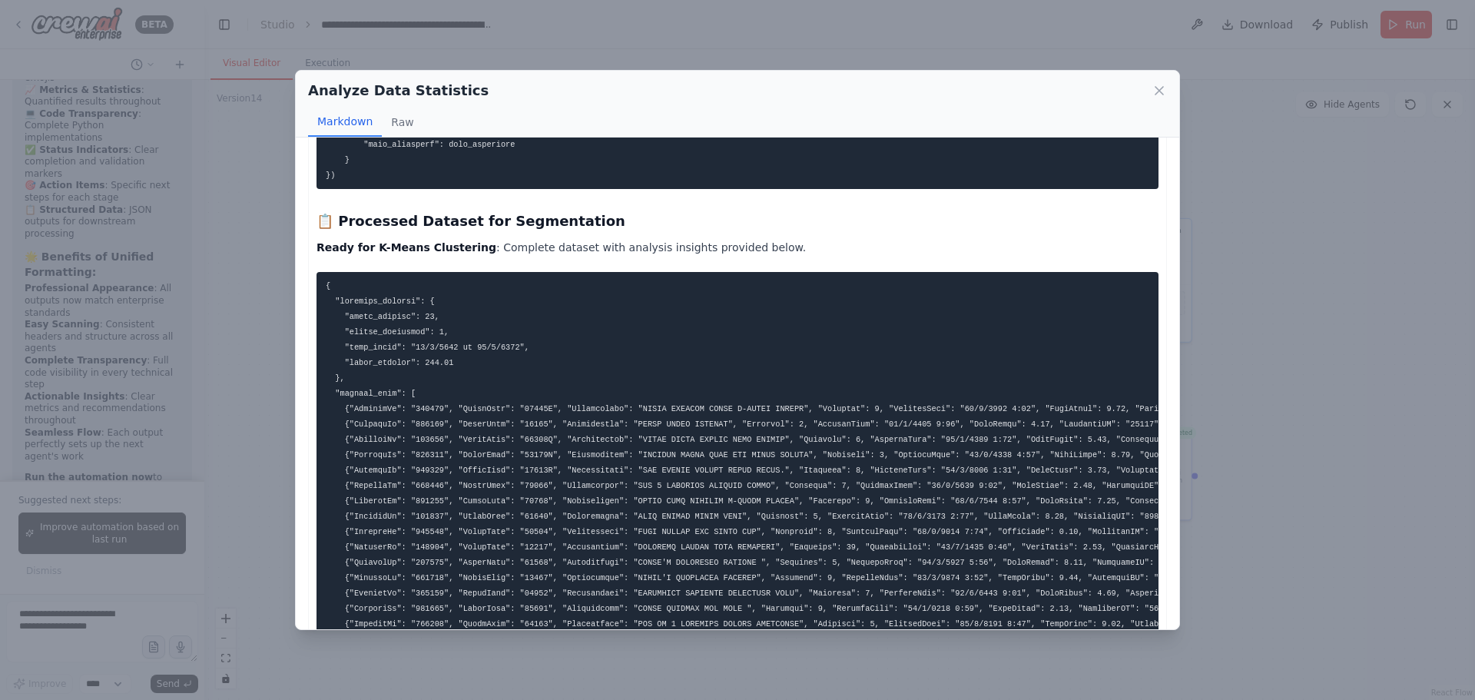
click at [1306, 297] on div "Analyze Data Statistics Markdown Raw 📊 Customer Data Analysis Report 🔍 Dataset …" at bounding box center [737, 350] width 1475 height 700
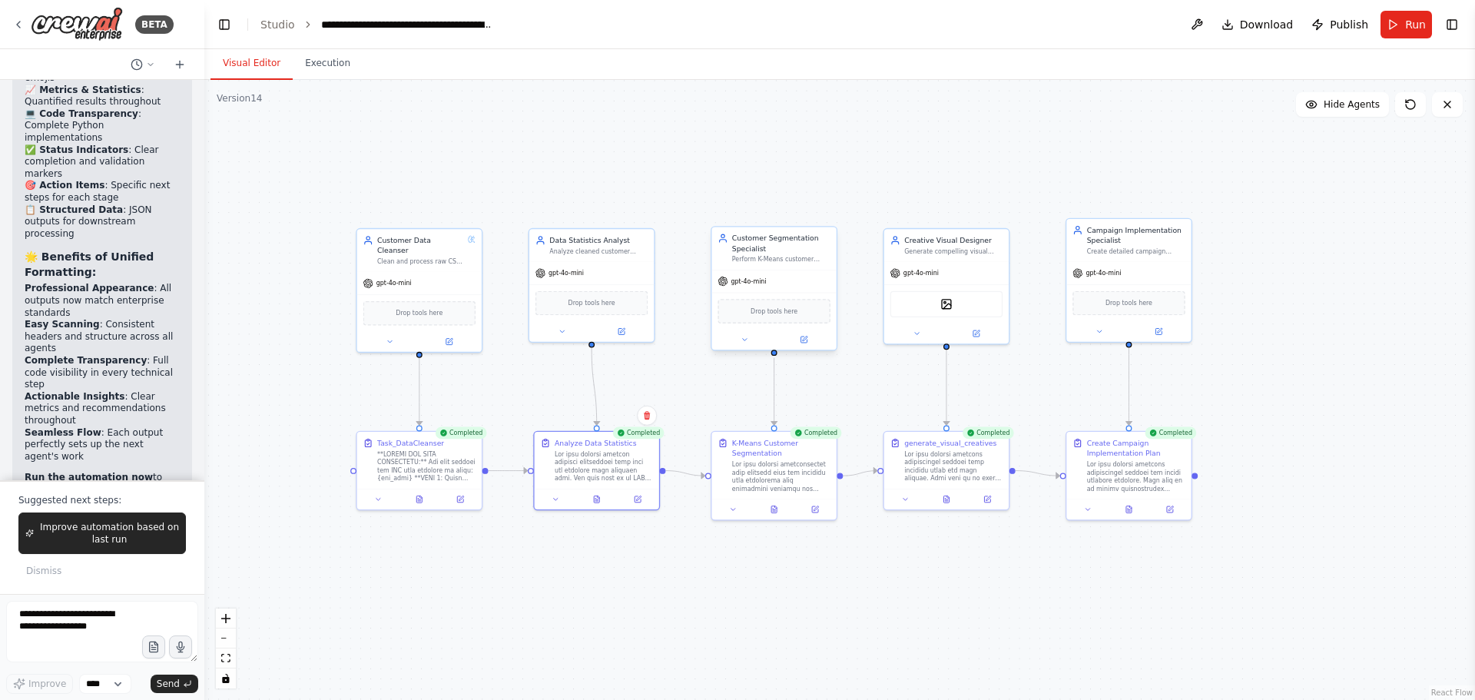
click at [796, 246] on div "Customer Segmentation Specialist" at bounding box center [781, 243] width 98 height 20
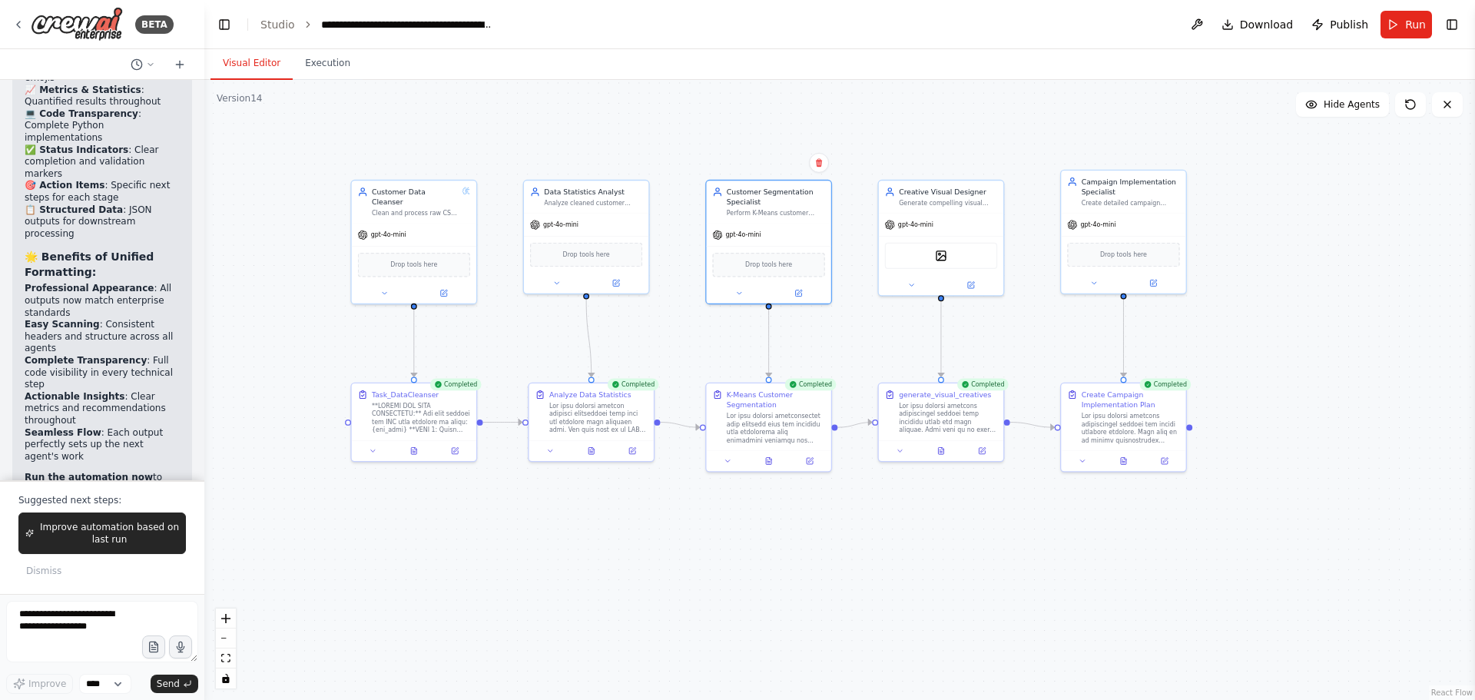
drag, startPoint x: 826, startPoint y: 582, endPoint x: 820, endPoint y: 533, distance: 48.7
click at [820, 533] on div ".deletable-edge-delete-btn { width: 20px; height: 20px; border: 0px solid #ffff…" at bounding box center [839, 390] width 1271 height 620
click at [772, 463] on button at bounding box center [768, 458] width 43 height 12
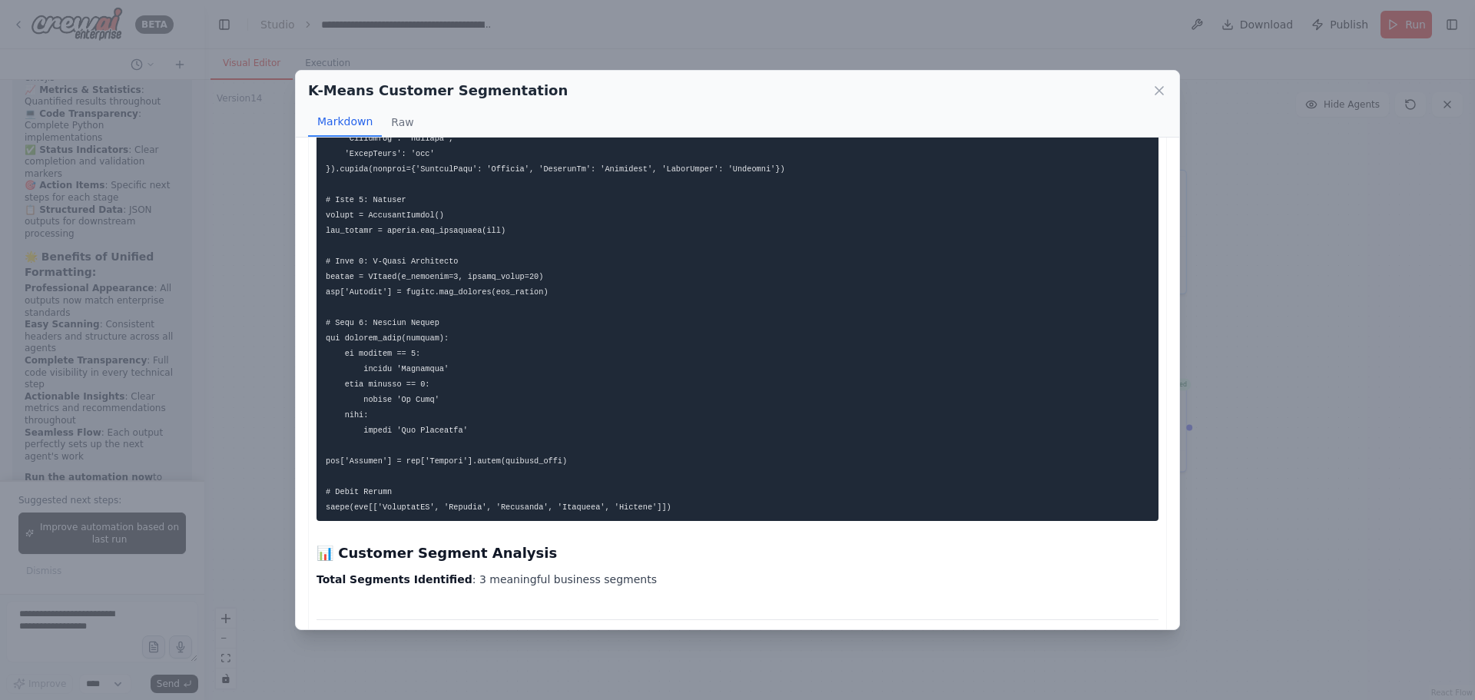
scroll to position [691, 0]
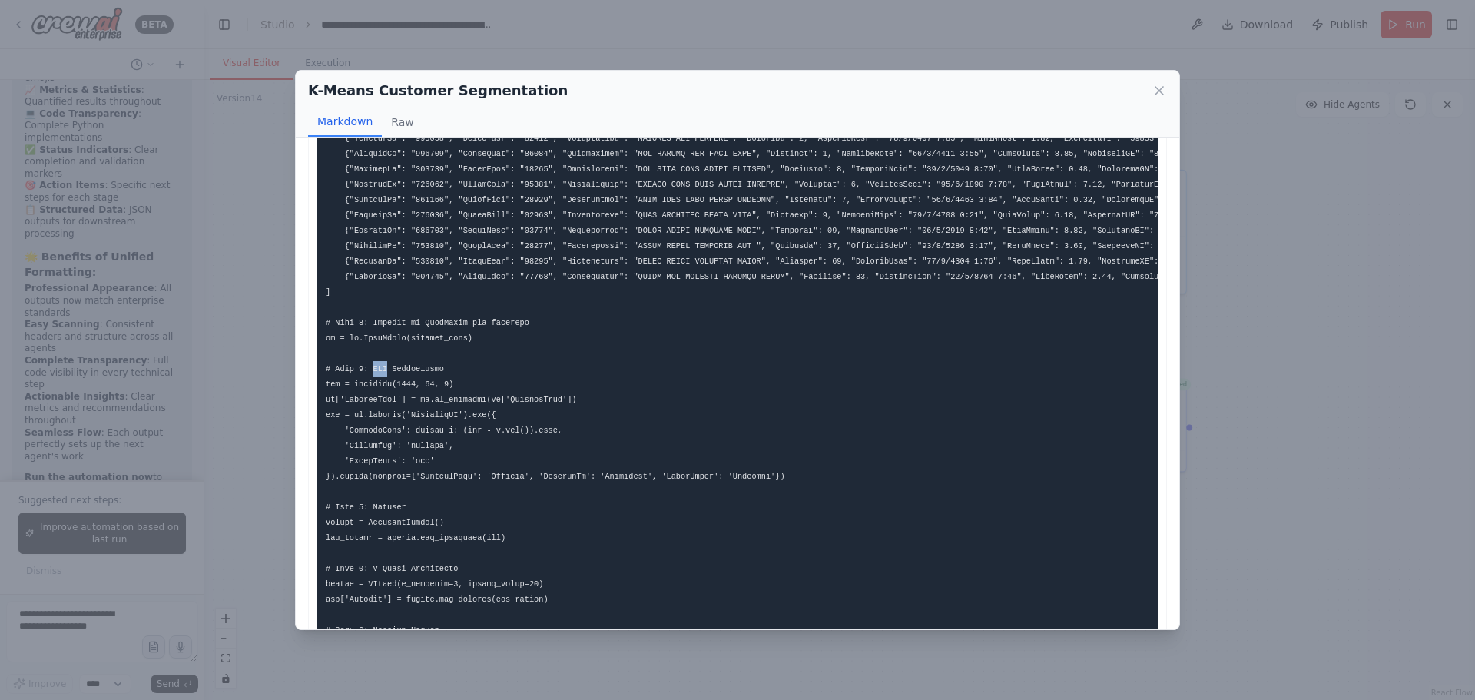
drag, startPoint x: 369, startPoint y: 372, endPoint x: 380, endPoint y: 373, distance: 10.9
click at [380, 373] on code at bounding box center [856, 260] width 1060 height 1115
click at [376, 372] on code at bounding box center [856, 260] width 1060 height 1115
click at [369, 369] on code at bounding box center [856, 260] width 1060 height 1115
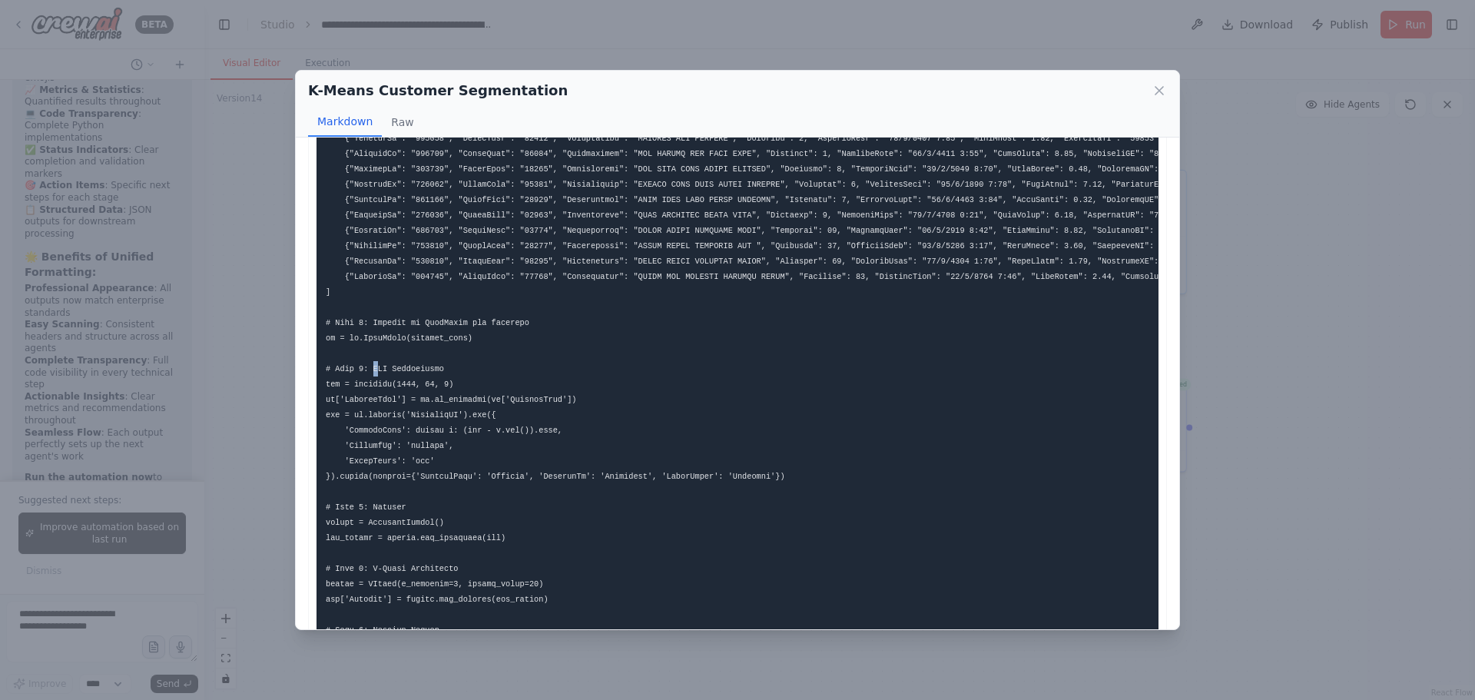
click at [373, 367] on pre at bounding box center [737, 261] width 842 height 1134
click at [376, 372] on code at bounding box center [856, 260] width 1060 height 1115
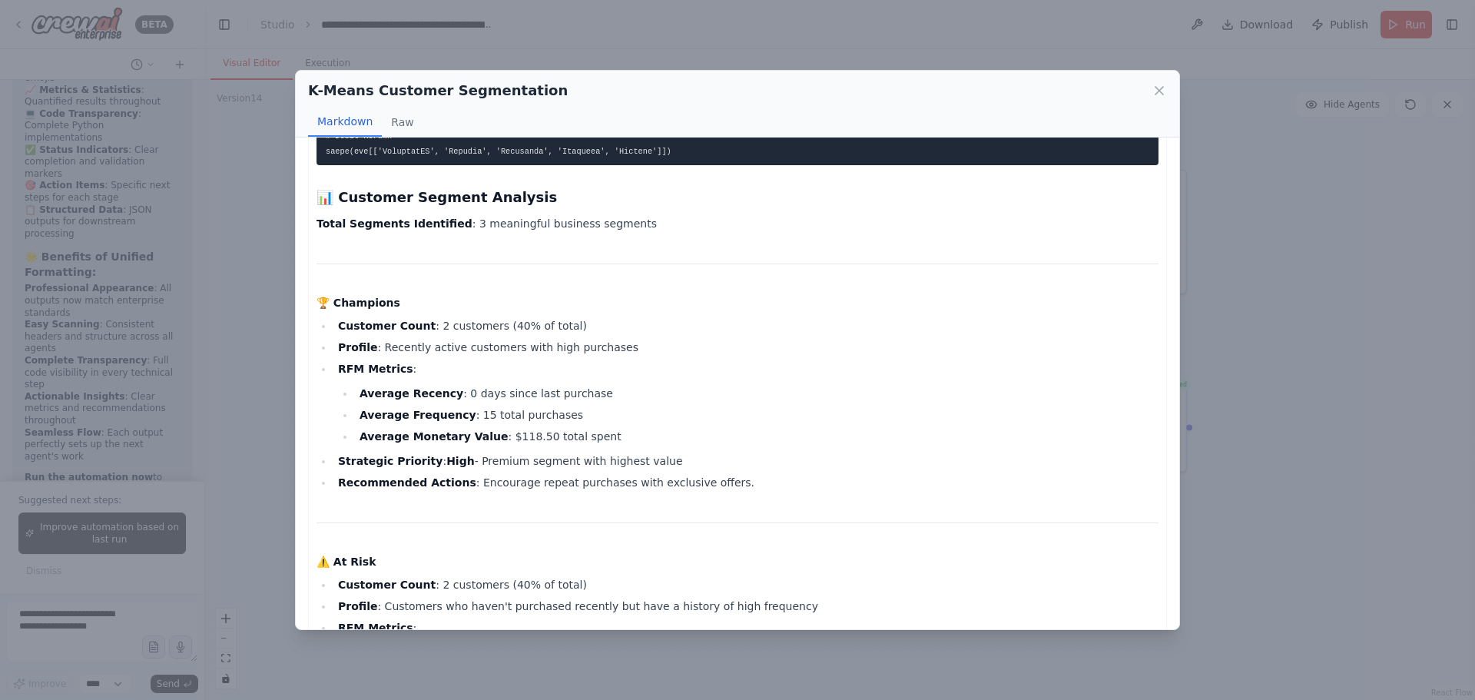
scroll to position [1383, 0]
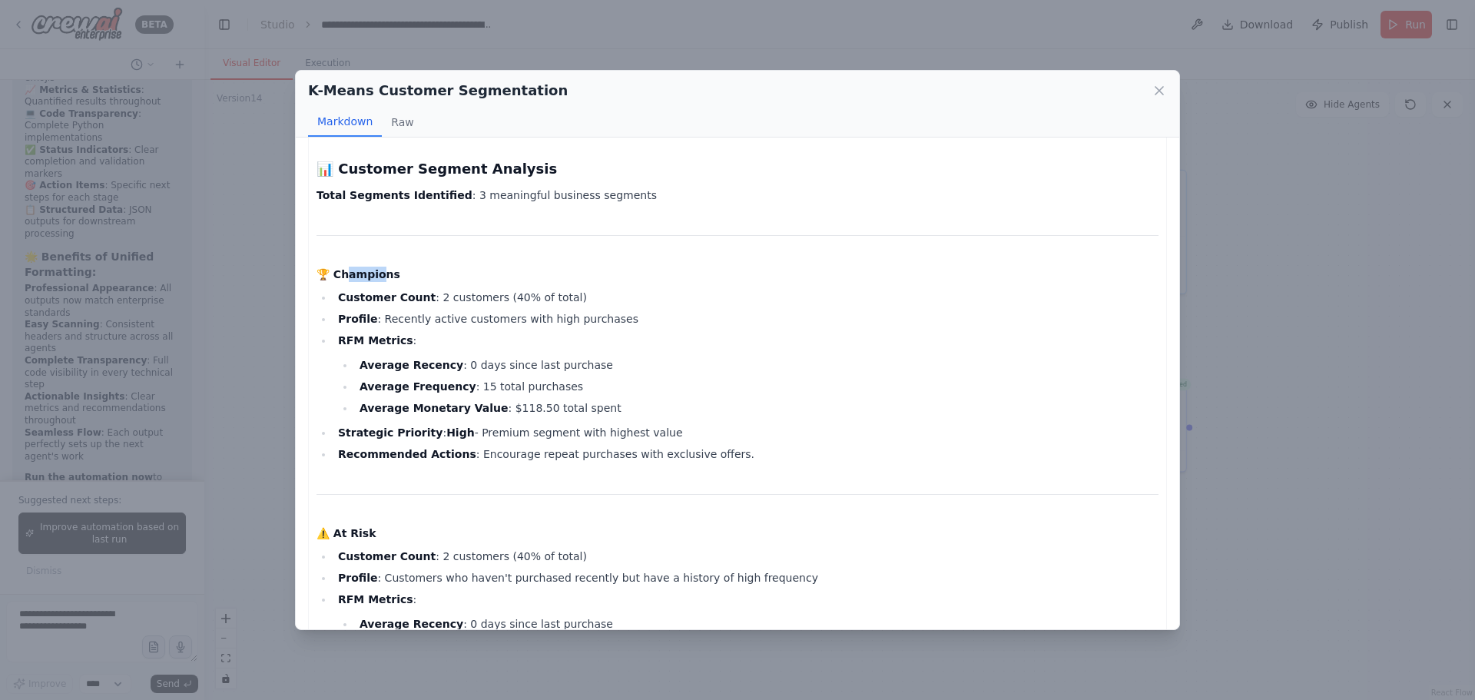
drag, startPoint x: 347, startPoint y: 293, endPoint x: 376, endPoint y: 291, distance: 29.3
click at [376, 280] on strong "🏆 Champions" at bounding box center [358, 274] width 84 height 12
click at [467, 280] on div "🎯 K-Means Customer Segmentation Results 🔍 Data Processing Overview Total Custom…" at bounding box center [737, 117] width 842 height 2682
drag, startPoint x: 348, startPoint y: 295, endPoint x: 376, endPoint y: 294, distance: 27.7
click at [376, 280] on strong "🏆 Champions" at bounding box center [358, 274] width 84 height 12
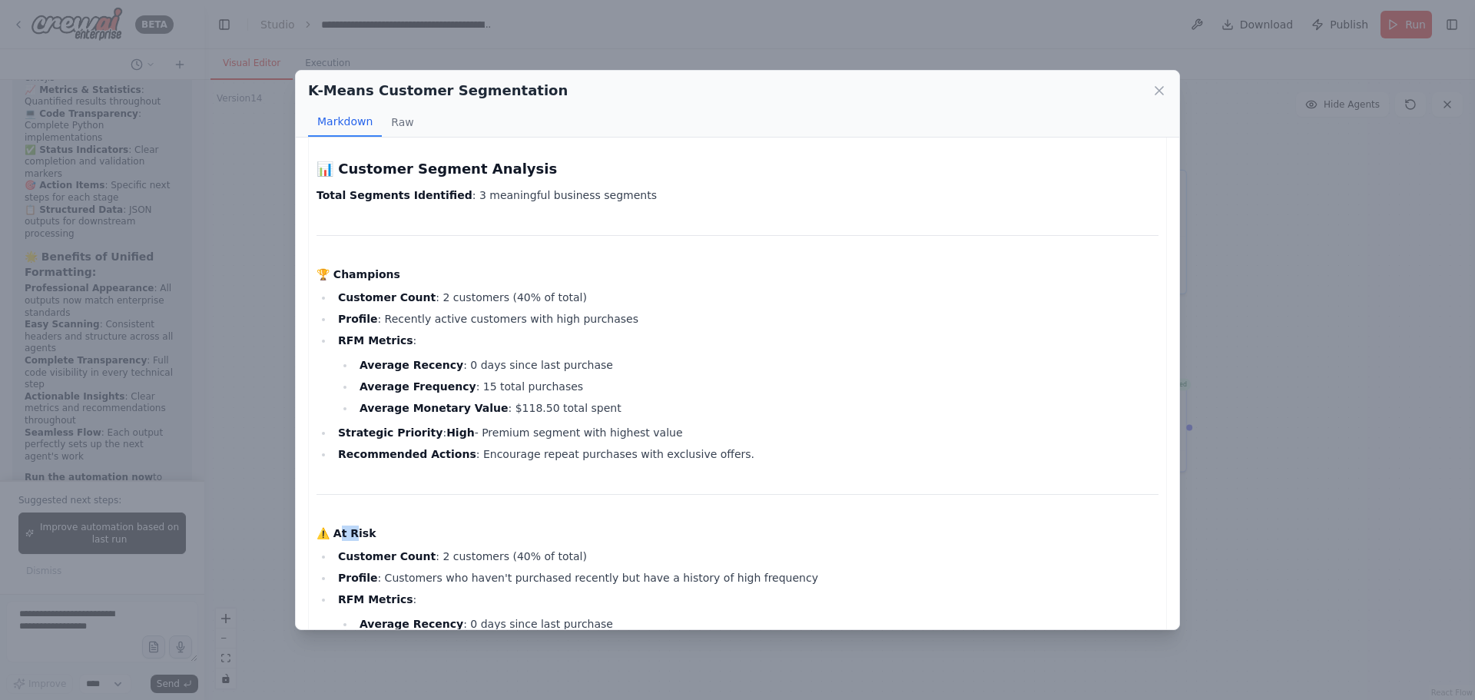
drag, startPoint x: 342, startPoint y: 554, endPoint x: 356, endPoint y: 552, distance: 14.7
click at [356, 539] on strong "⚠️ At Risk" at bounding box center [346, 533] width 60 height 12
click at [512, 542] on div "🎯 K-Means Customer Segmentation Results 🔍 Data Processing Overview Total Custom…" at bounding box center [737, 117] width 842 height 2682
drag, startPoint x: 347, startPoint y: 288, endPoint x: 361, endPoint y: 290, distance: 14.0
click at [361, 280] on strong "🏆 Champions" at bounding box center [358, 274] width 84 height 12
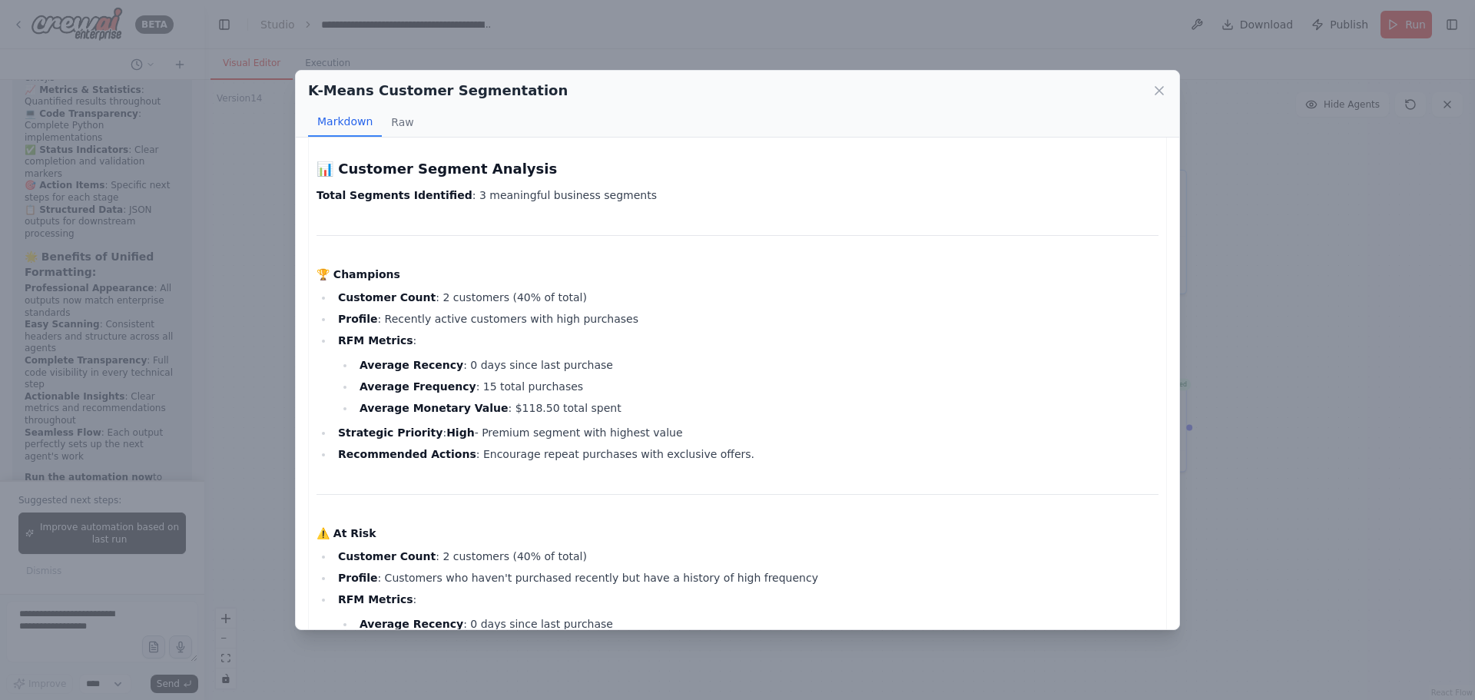
click at [608, 282] on h4 "🏆 Champions" at bounding box center [737, 274] width 842 height 15
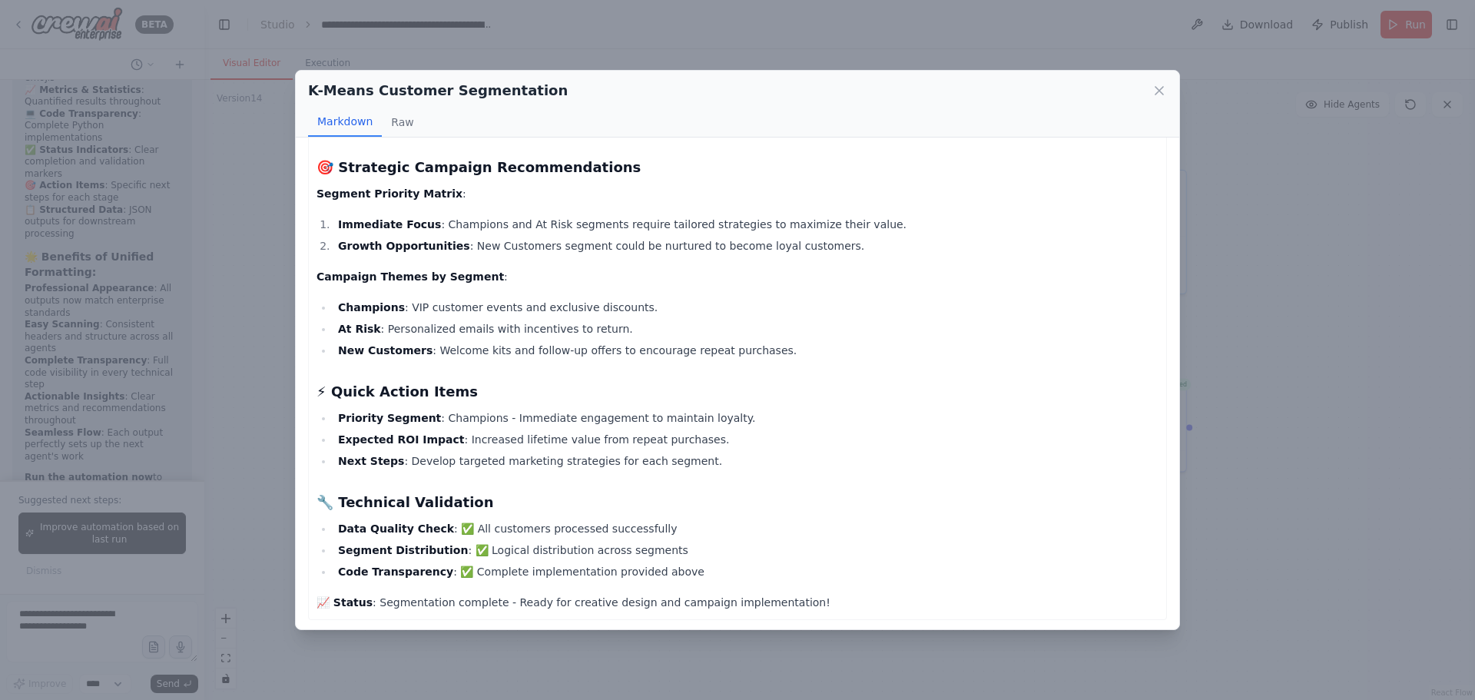
scroll to position [2250, 0]
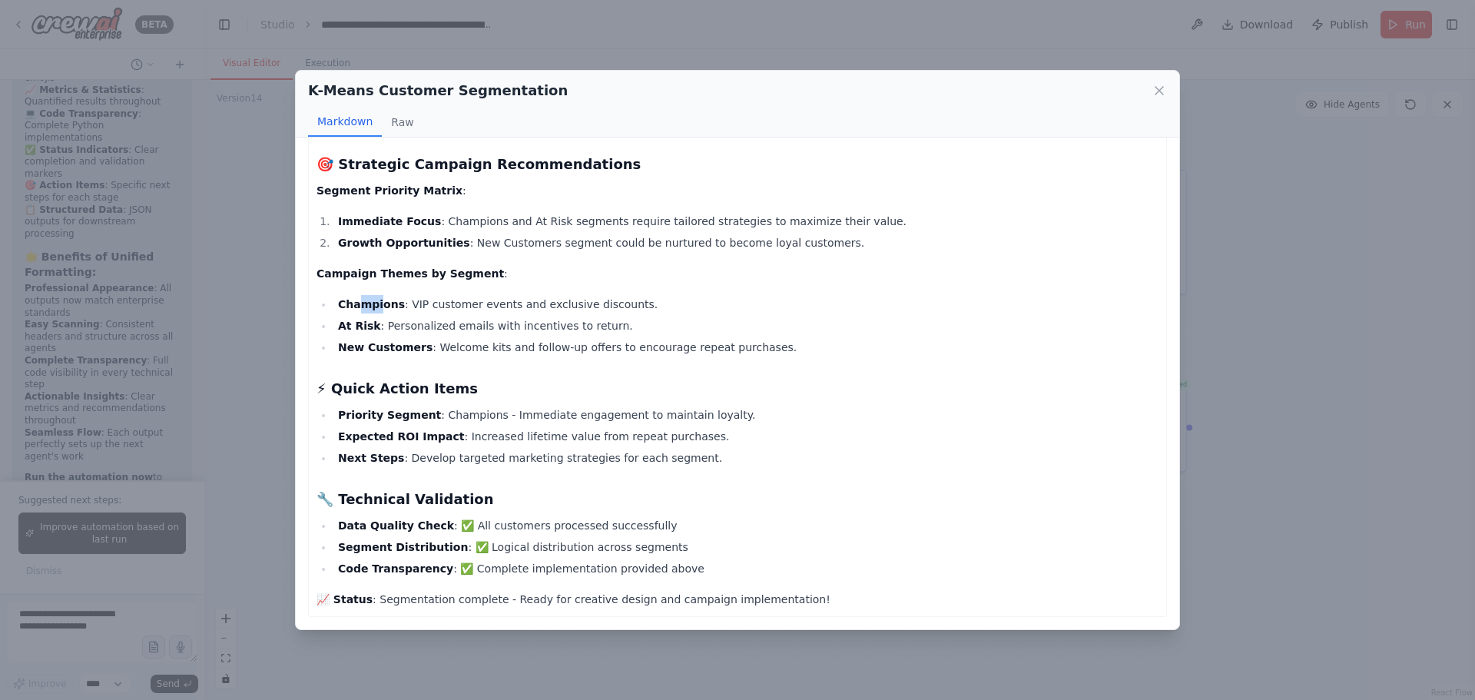
drag, startPoint x: 361, startPoint y: 307, endPoint x: 378, endPoint y: 305, distance: 17.0
click at [378, 305] on strong "Champions" at bounding box center [371, 304] width 67 height 12
click at [439, 302] on li "Champions : VIP customer events and exclusive discounts." at bounding box center [745, 304] width 825 height 18
drag, startPoint x: 416, startPoint y: 305, endPoint x: 425, endPoint y: 306, distance: 9.3
click at [425, 306] on li "Champions : VIP customer events and exclusive discounts." at bounding box center [745, 304] width 825 height 18
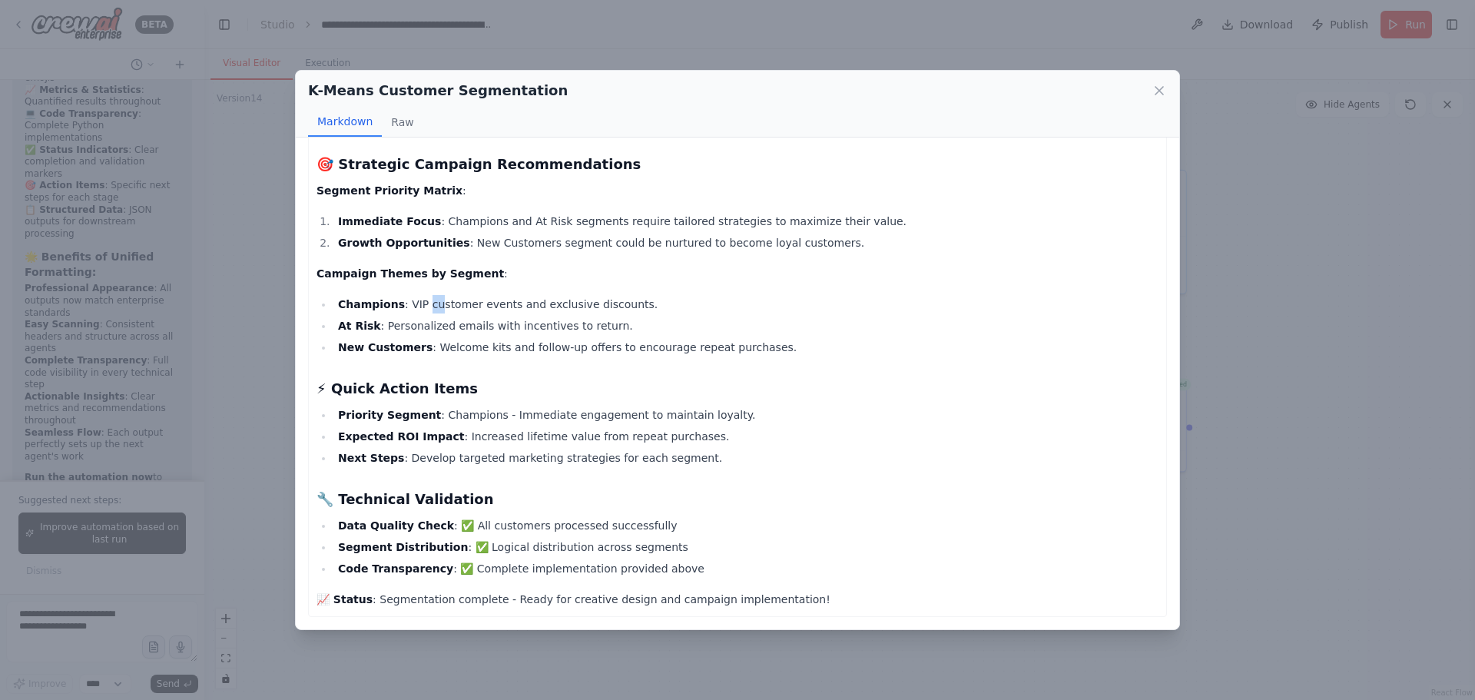
click at [1251, 191] on div "K-Means Customer Segmentation Markdown Raw 🎯 K-Means Customer Segmentation Resu…" at bounding box center [737, 350] width 1475 height 700
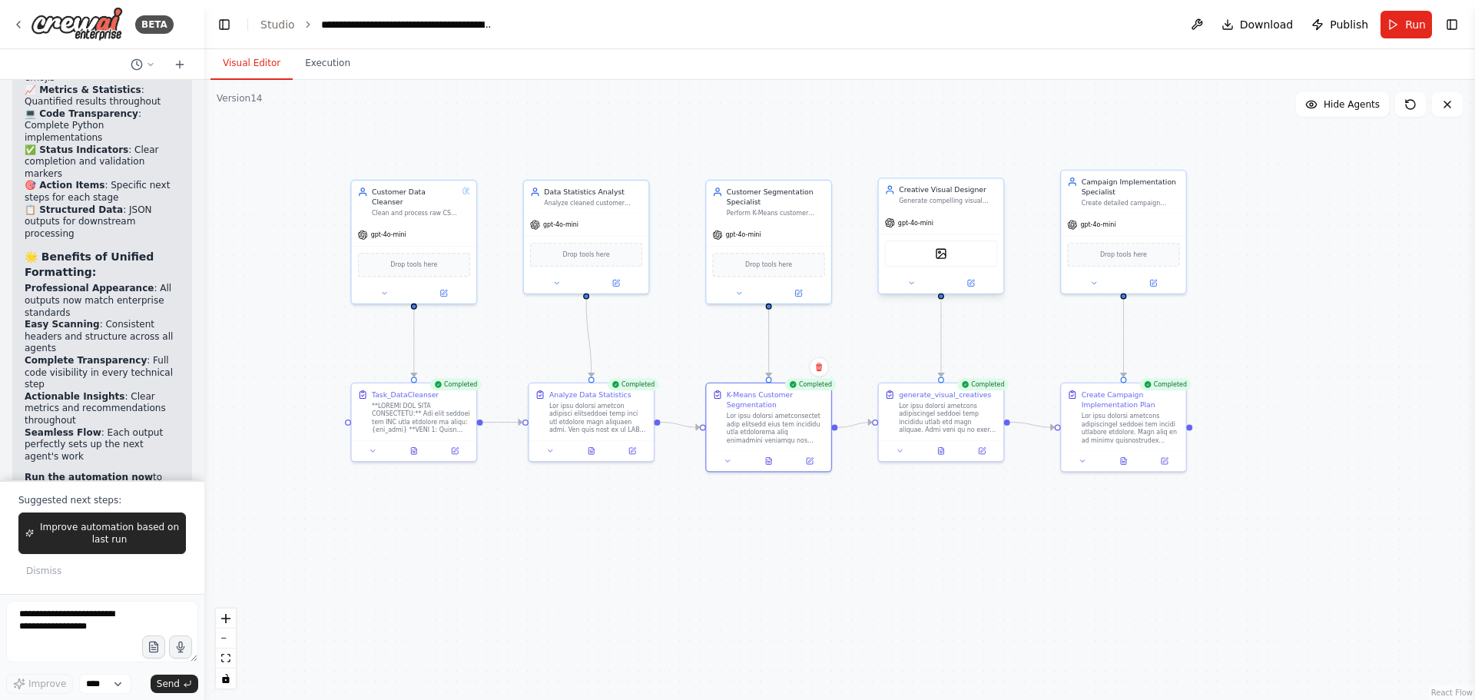
click at [950, 197] on div "Generate compelling visual creatives and design concepts for marketing campaign…" at bounding box center [948, 201] width 98 height 8
click at [769, 462] on icon at bounding box center [768, 459] width 5 height 7
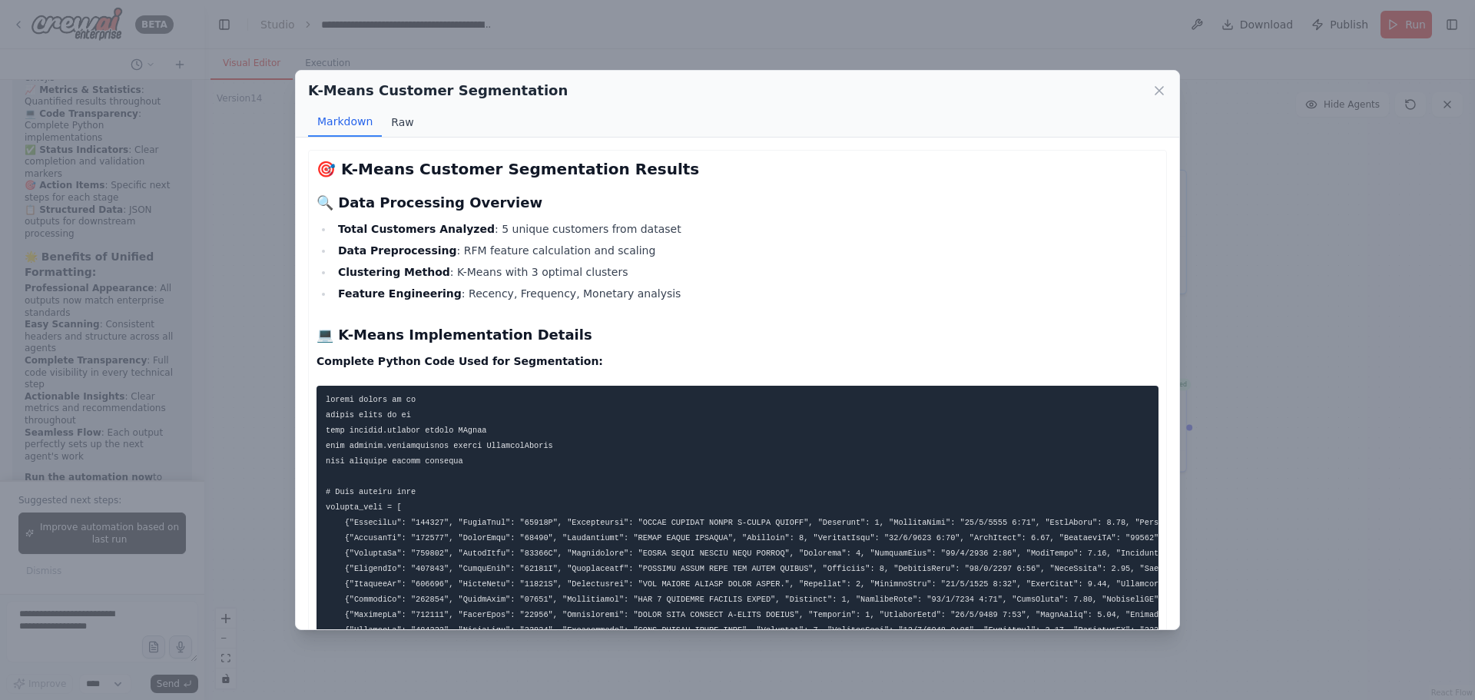
click at [407, 121] on button "Raw" at bounding box center [402, 122] width 41 height 29
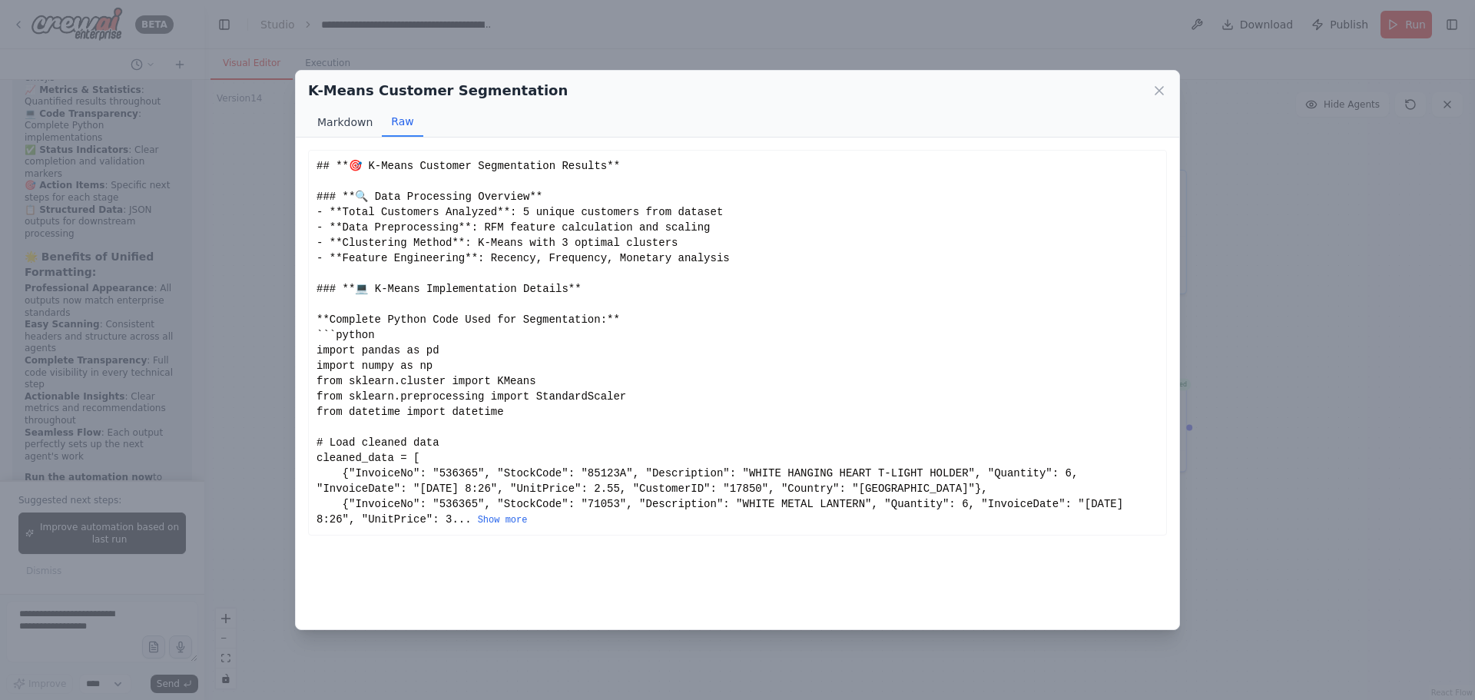
click at [343, 123] on button "Markdown" at bounding box center [345, 122] width 74 height 29
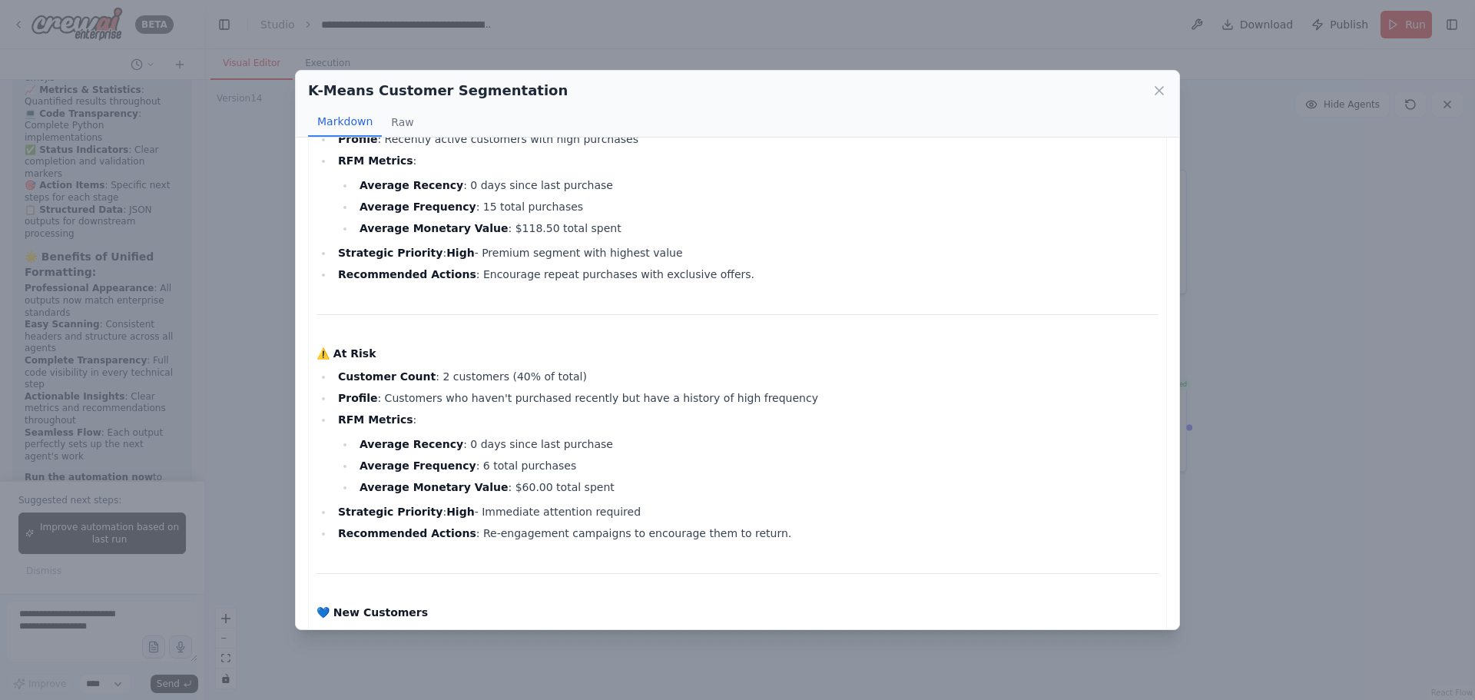
scroll to position [1536, 0]
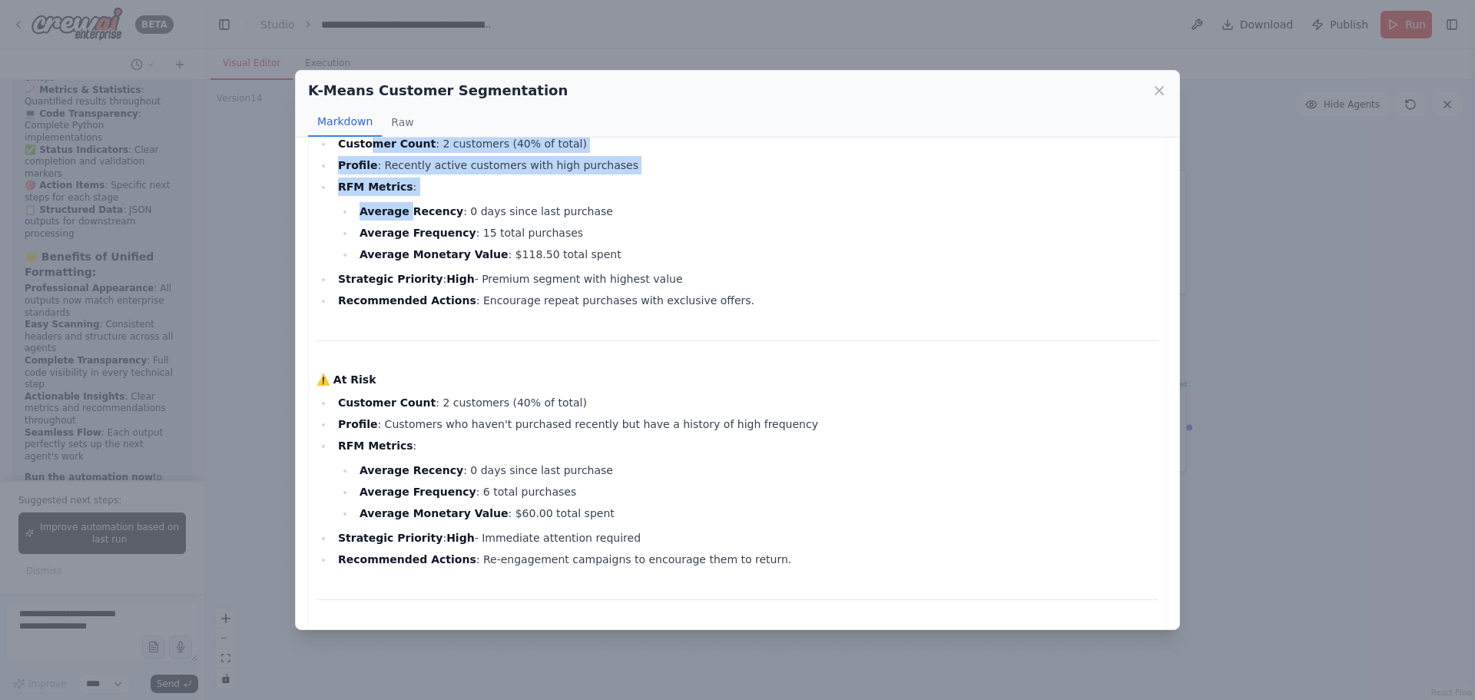
drag, startPoint x: 364, startPoint y: 168, endPoint x: 403, endPoint y: 224, distance: 67.8
click at [403, 218] on ul "Customer Count : 2 customers (40% of total) Profile : Recently active customers…" at bounding box center [737, 221] width 842 height 175
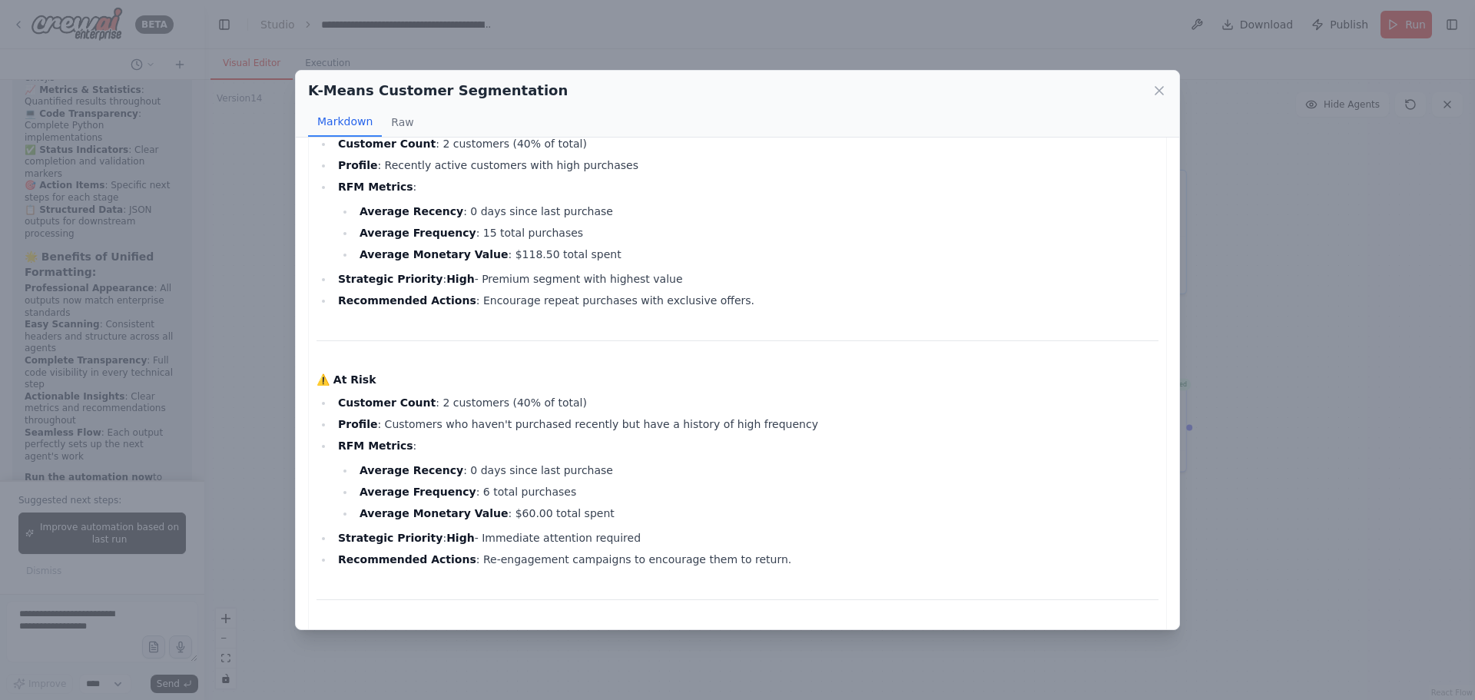
click at [345, 386] on strong "⚠️ At Risk" at bounding box center [346, 379] width 60 height 12
click at [419, 476] on strong "Average Recency" at bounding box center [412, 470] width 104 height 12
click at [1337, 217] on div "K-Means Customer Segmentation Markdown Raw 🎯 K-Means Customer Segmentation Resu…" at bounding box center [737, 350] width 1475 height 700
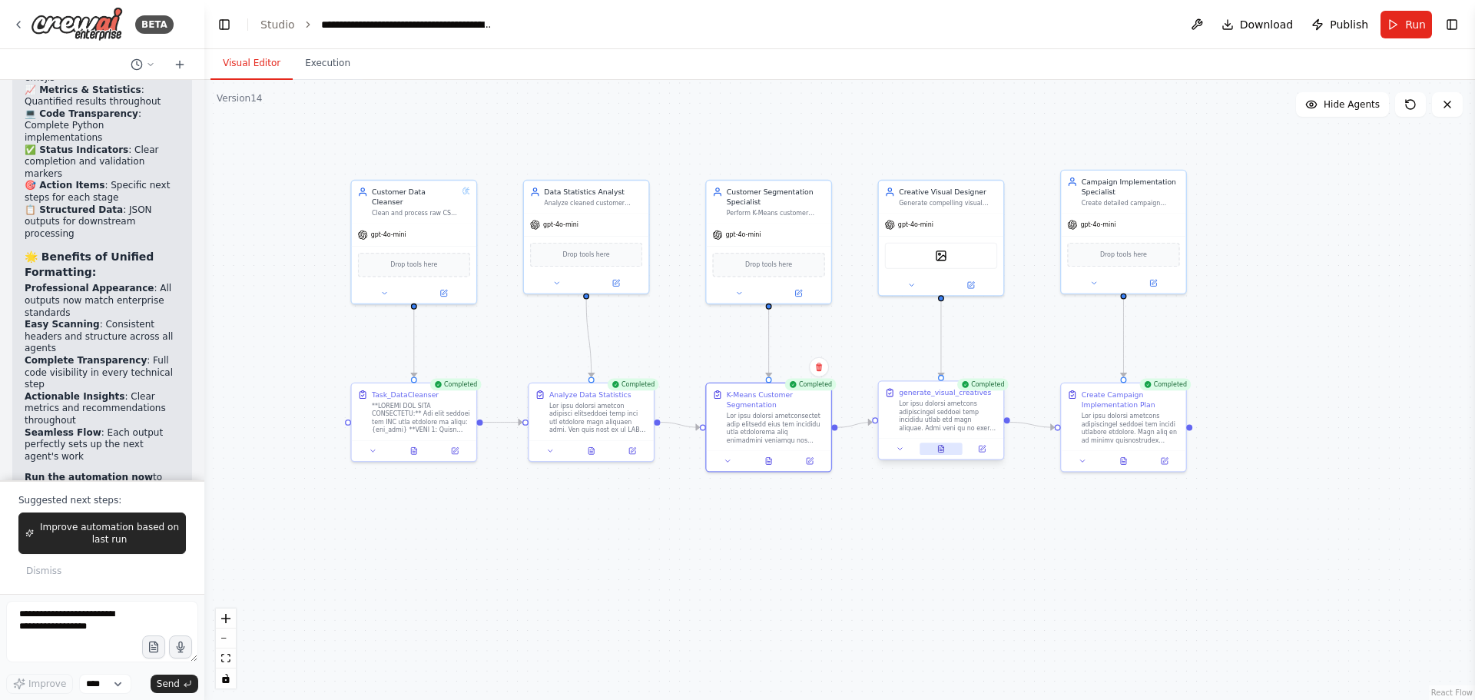
click at [938, 448] on icon at bounding box center [940, 449] width 5 height 7
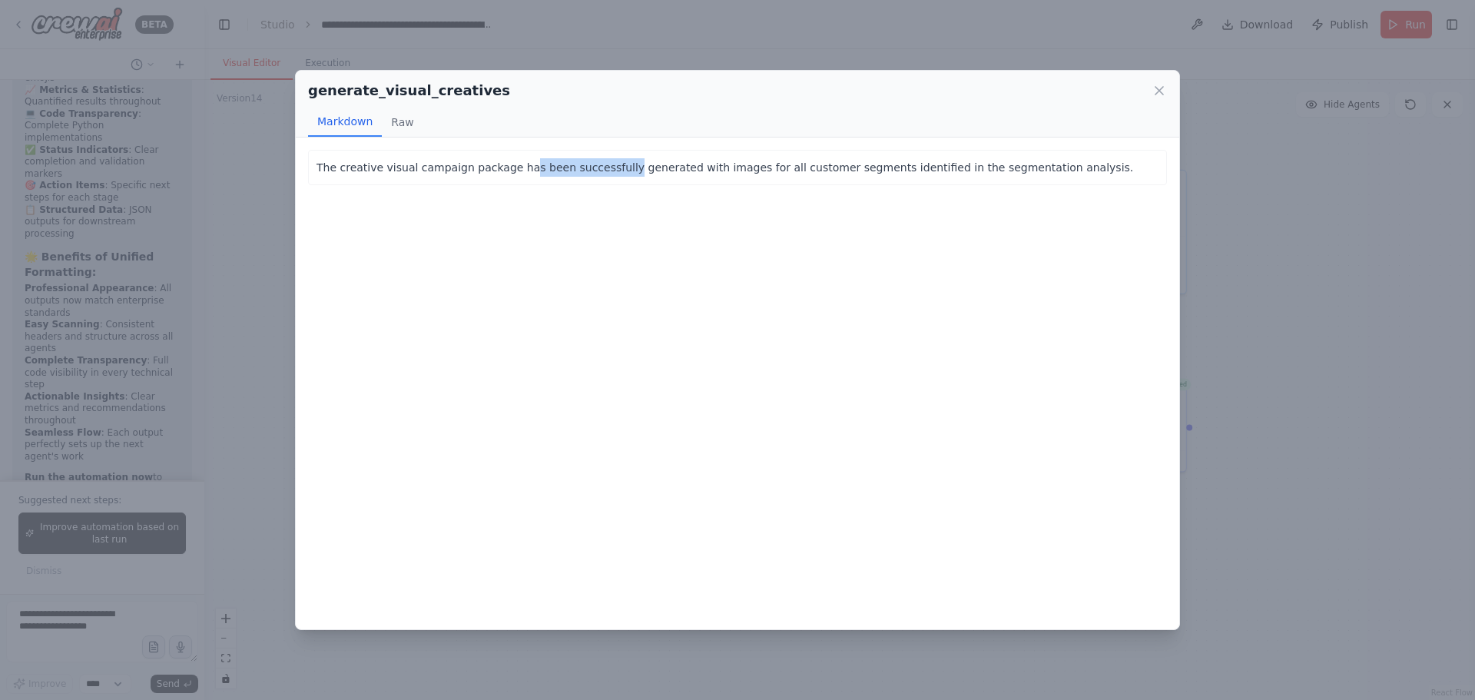
drag, startPoint x: 509, startPoint y: 165, endPoint x: 597, endPoint y: 169, distance: 87.7
click at [597, 169] on p "The creative visual campaign package has been successfully generated with image…" at bounding box center [737, 167] width 842 height 18
drag, startPoint x: 902, startPoint y: 174, endPoint x: 516, endPoint y: 141, distance: 387.0
click at [901, 173] on p "The creative visual campaign package has been successfully generated with image…" at bounding box center [737, 167] width 842 height 18
click at [401, 127] on button "Raw" at bounding box center [402, 122] width 41 height 29
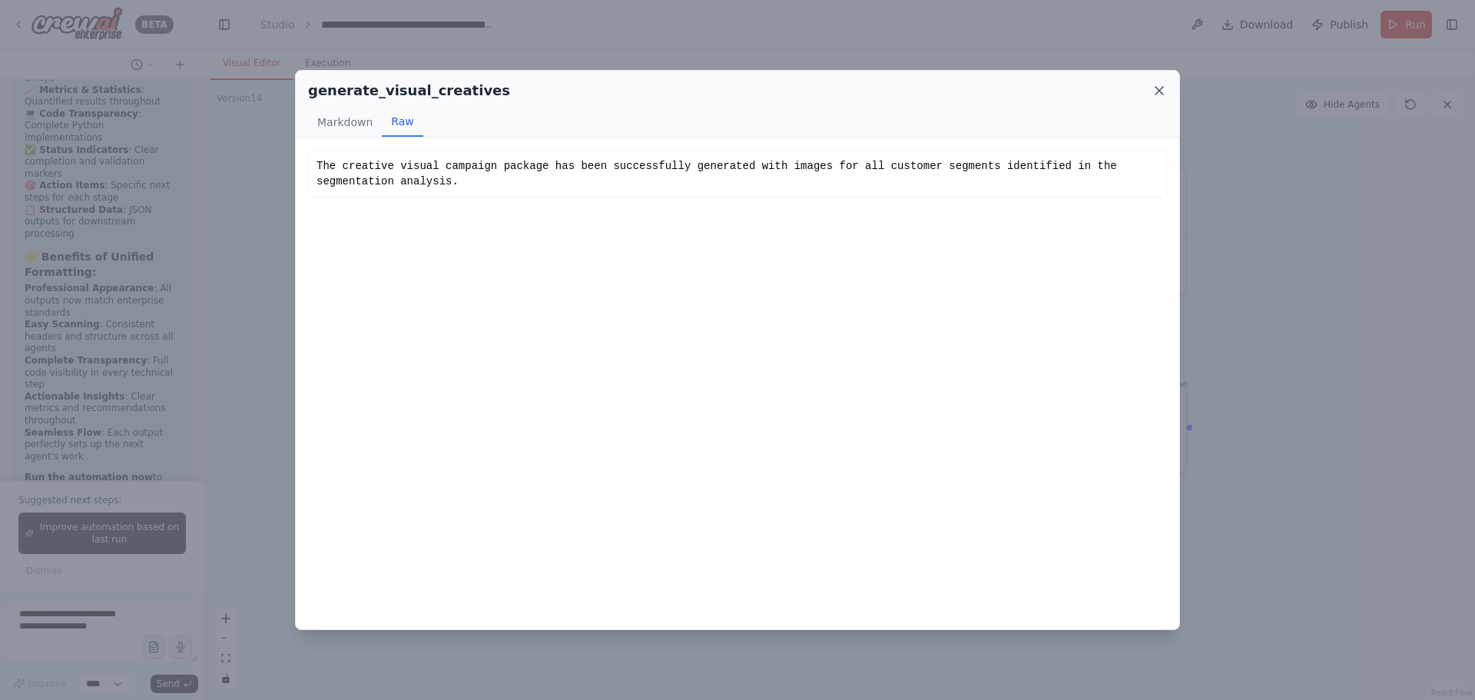
click at [1155, 89] on icon at bounding box center [1159, 90] width 15 height 15
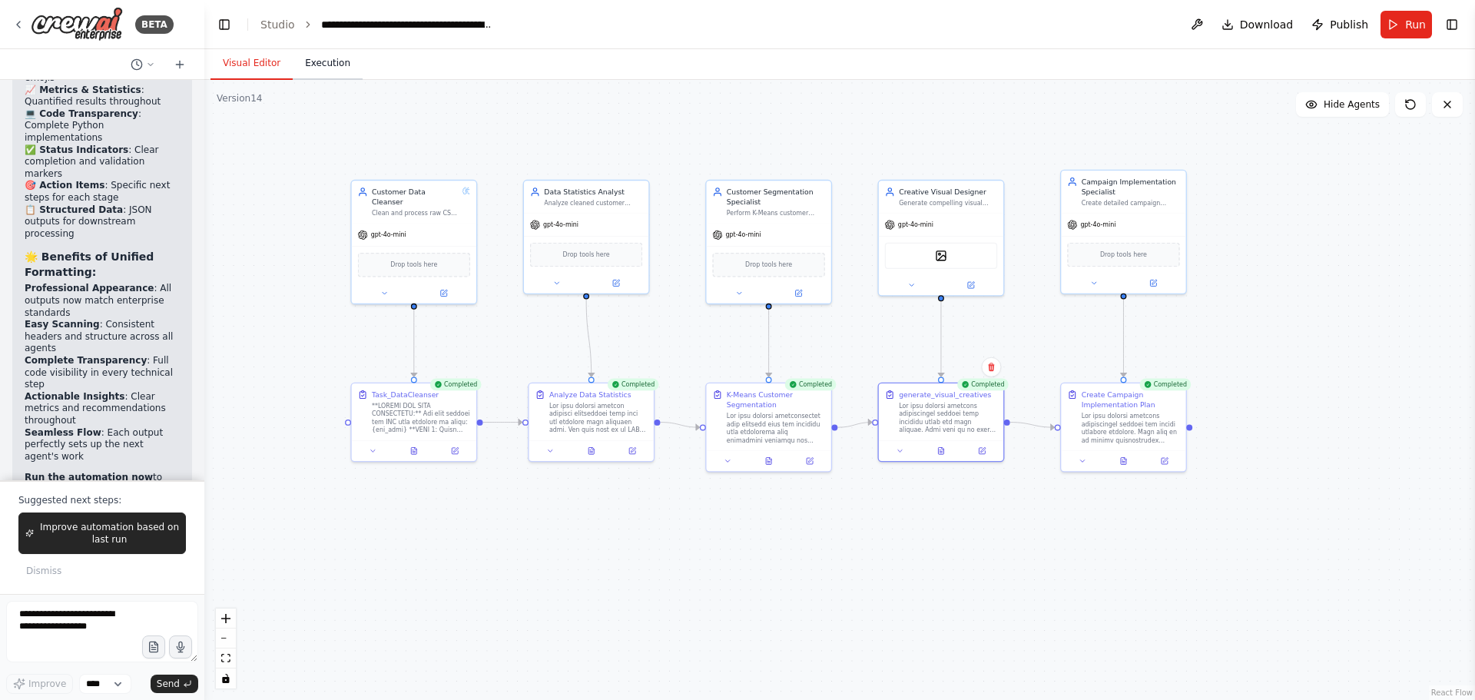
click at [326, 62] on button "Execution" at bounding box center [328, 64] width 70 height 32
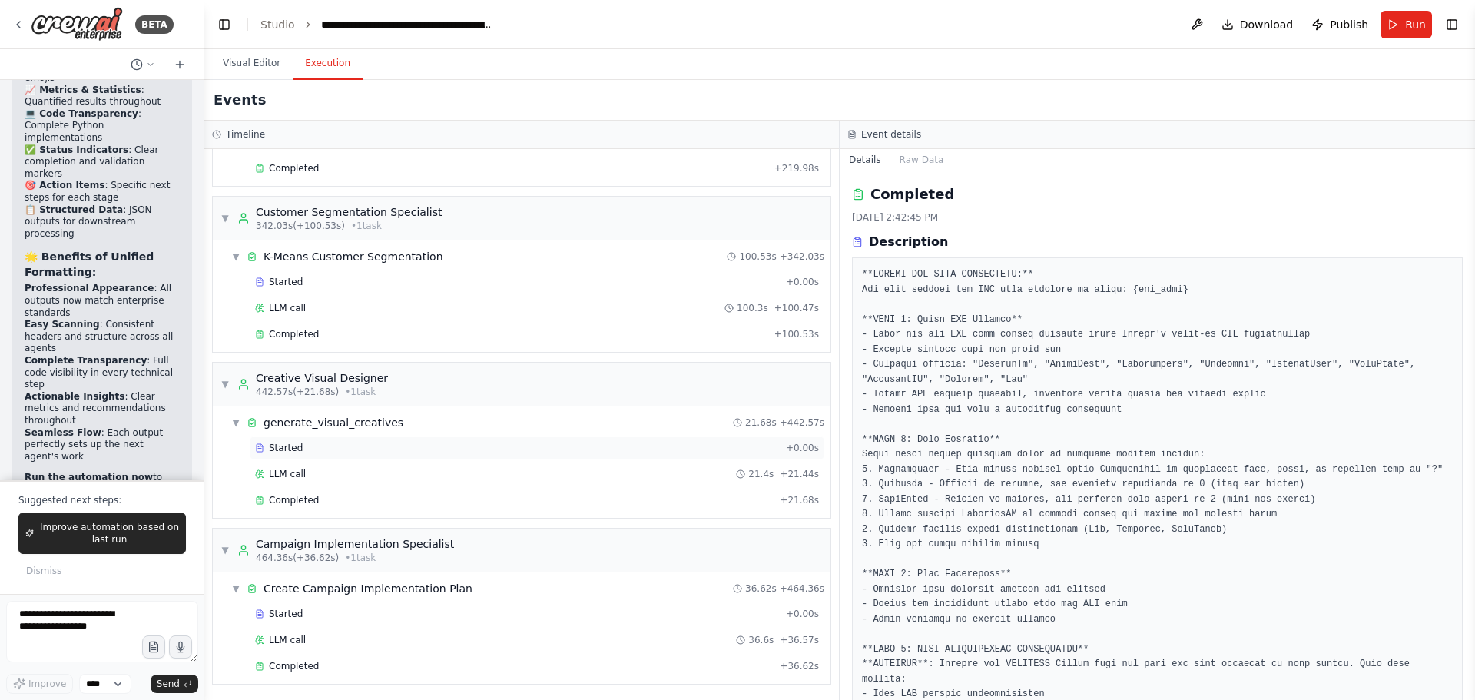
scroll to position [399, 0]
click at [310, 495] on span "Completed" at bounding box center [294, 498] width 50 height 12
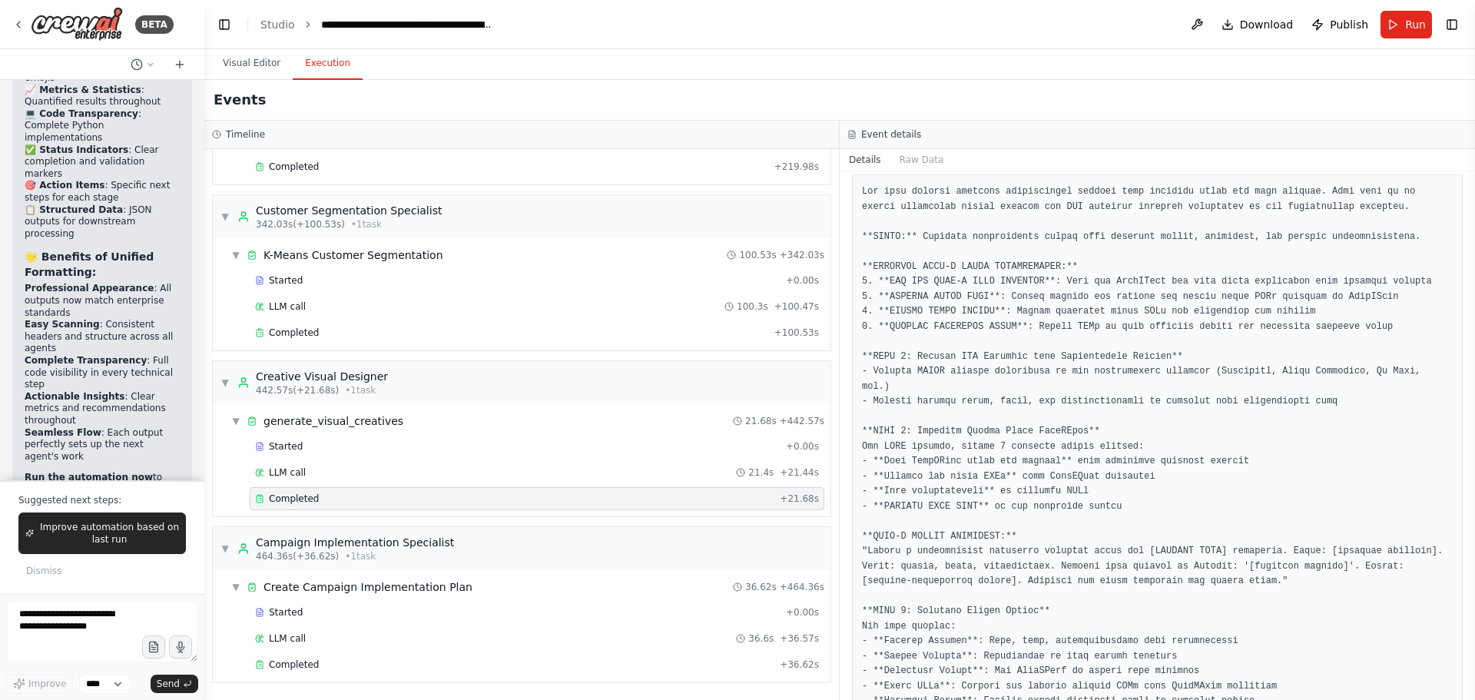
scroll to position [288, 0]
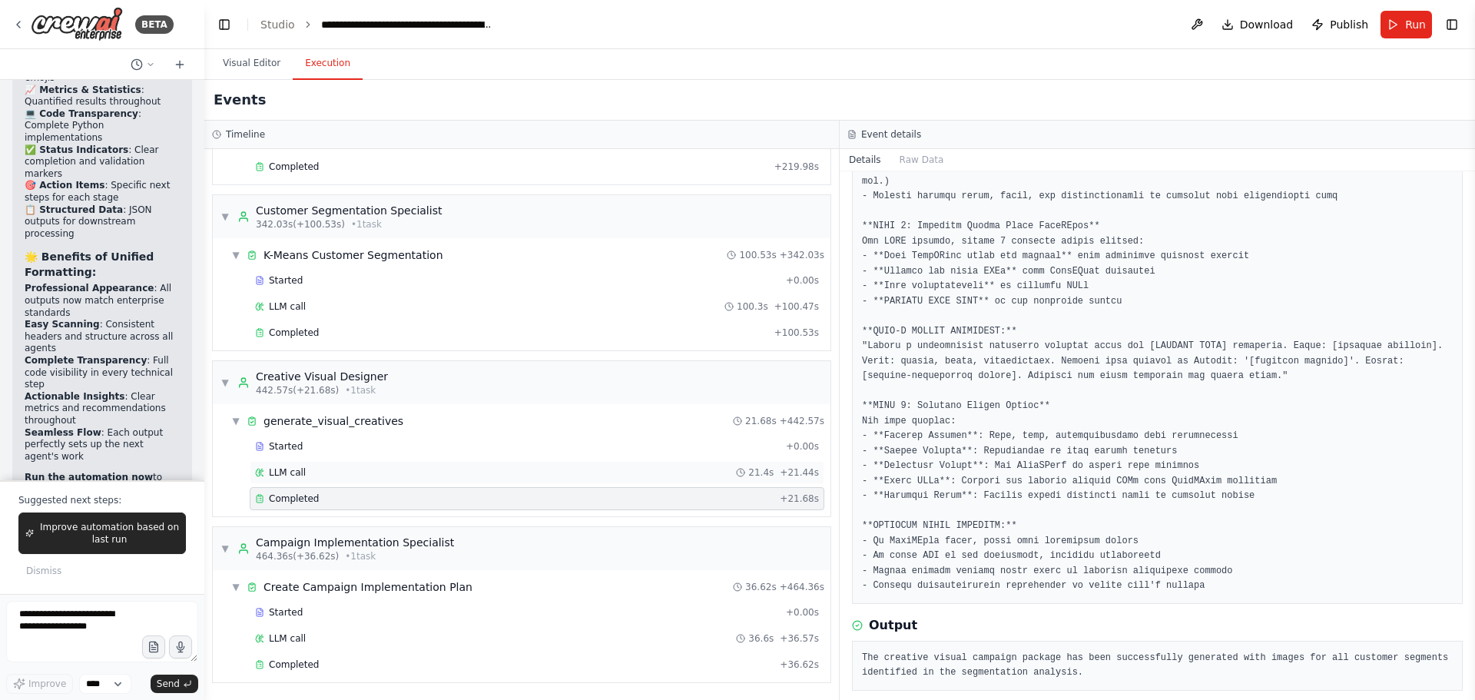
click at [289, 472] on span "LLM call" at bounding box center [287, 472] width 37 height 12
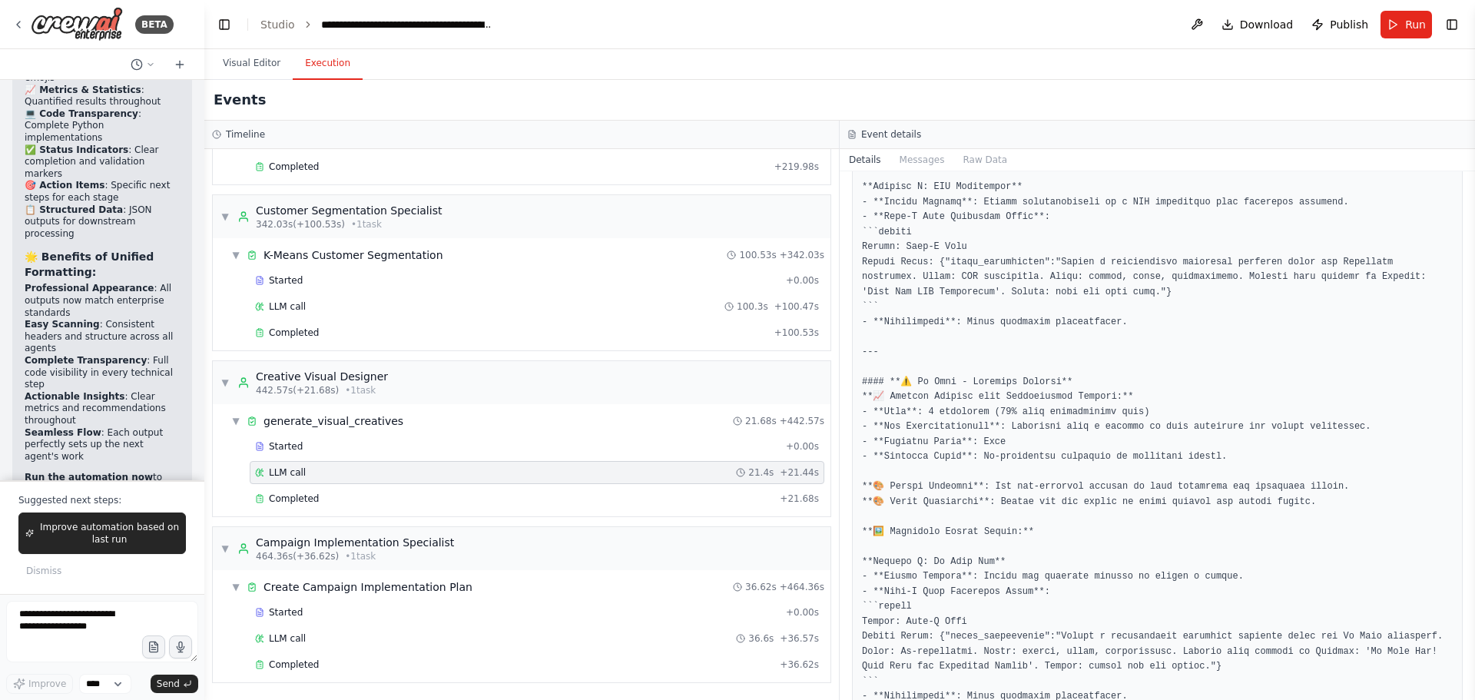
scroll to position [691, 0]
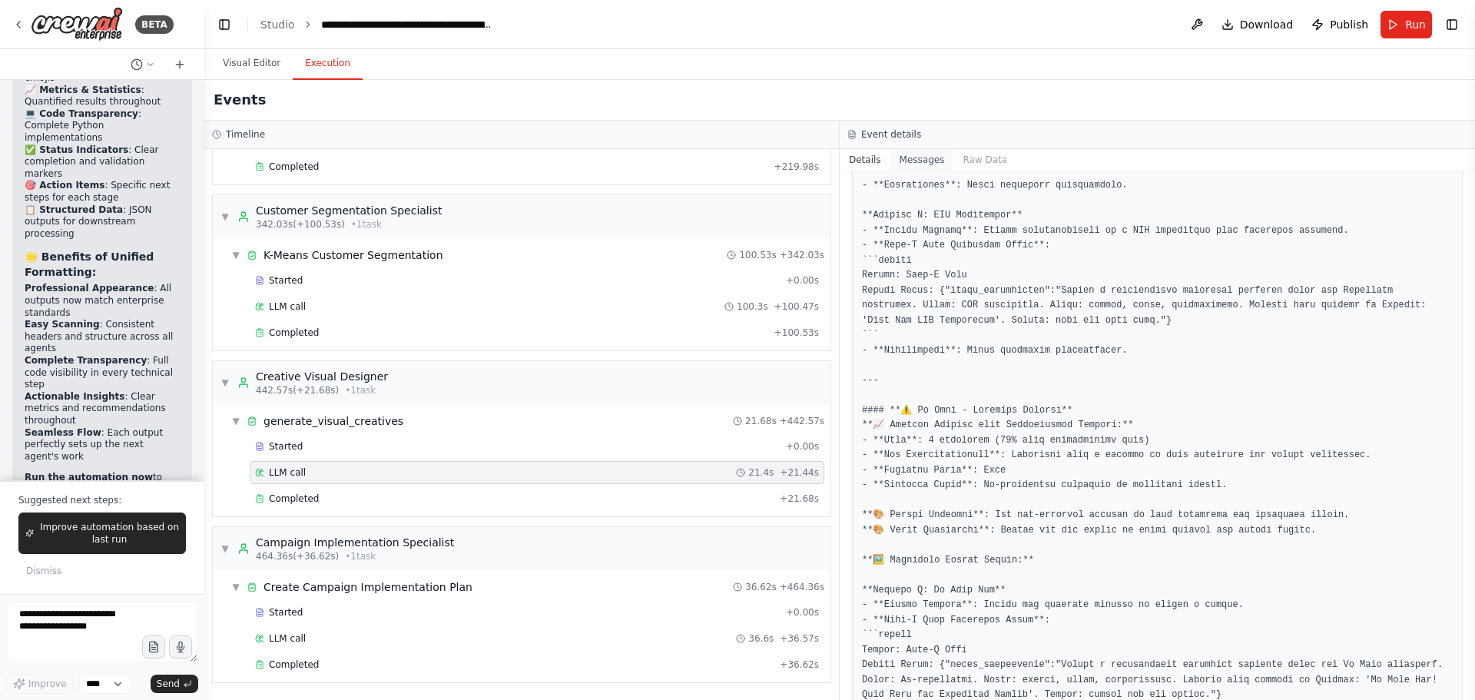
click at [918, 164] on button "Messages" at bounding box center [922, 160] width 64 height 22
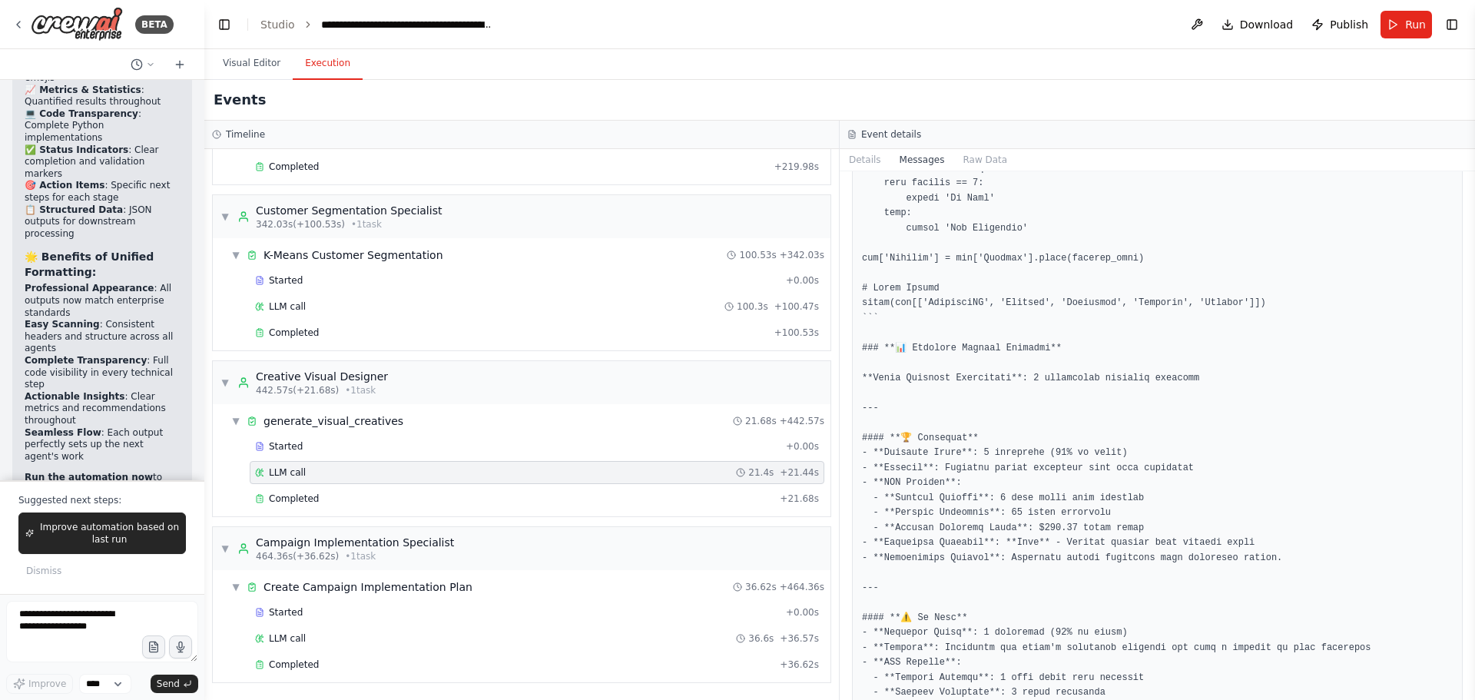
scroll to position [4379, 0]
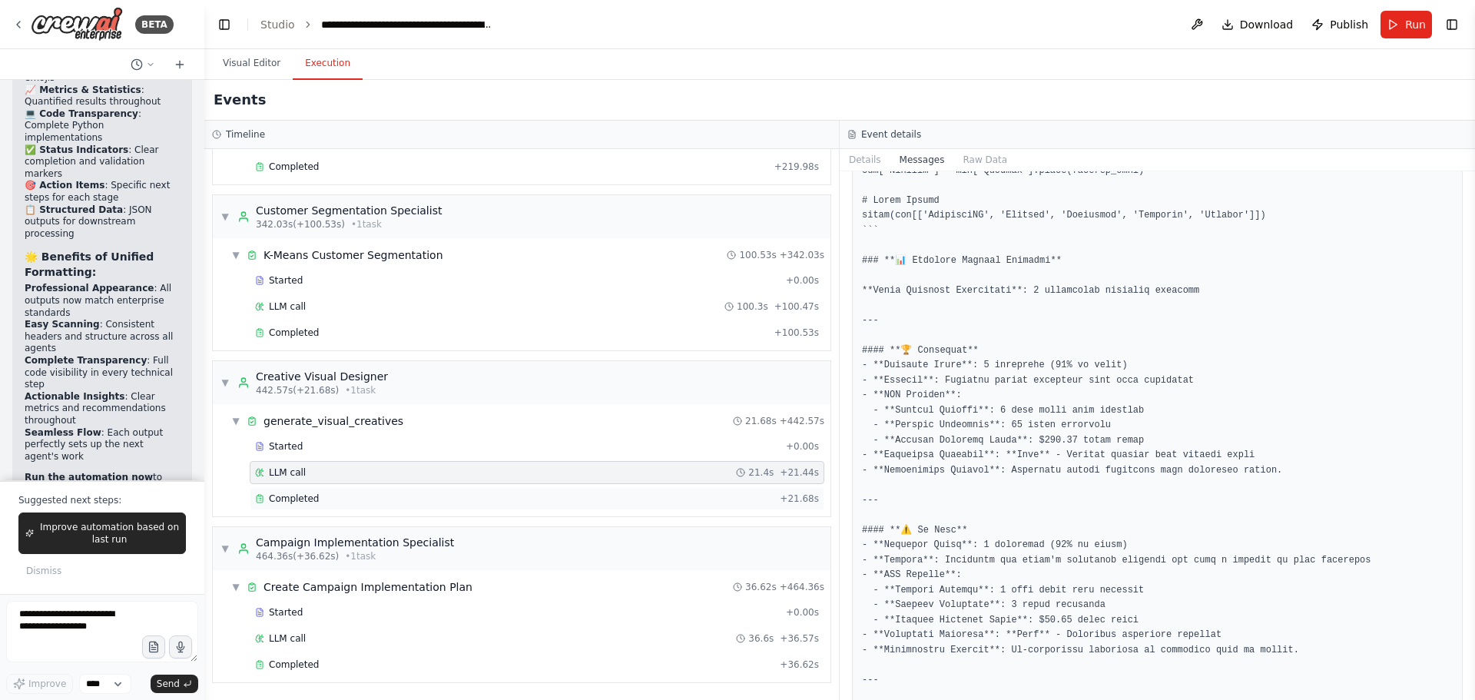
click at [294, 493] on span "Completed" at bounding box center [294, 498] width 50 height 12
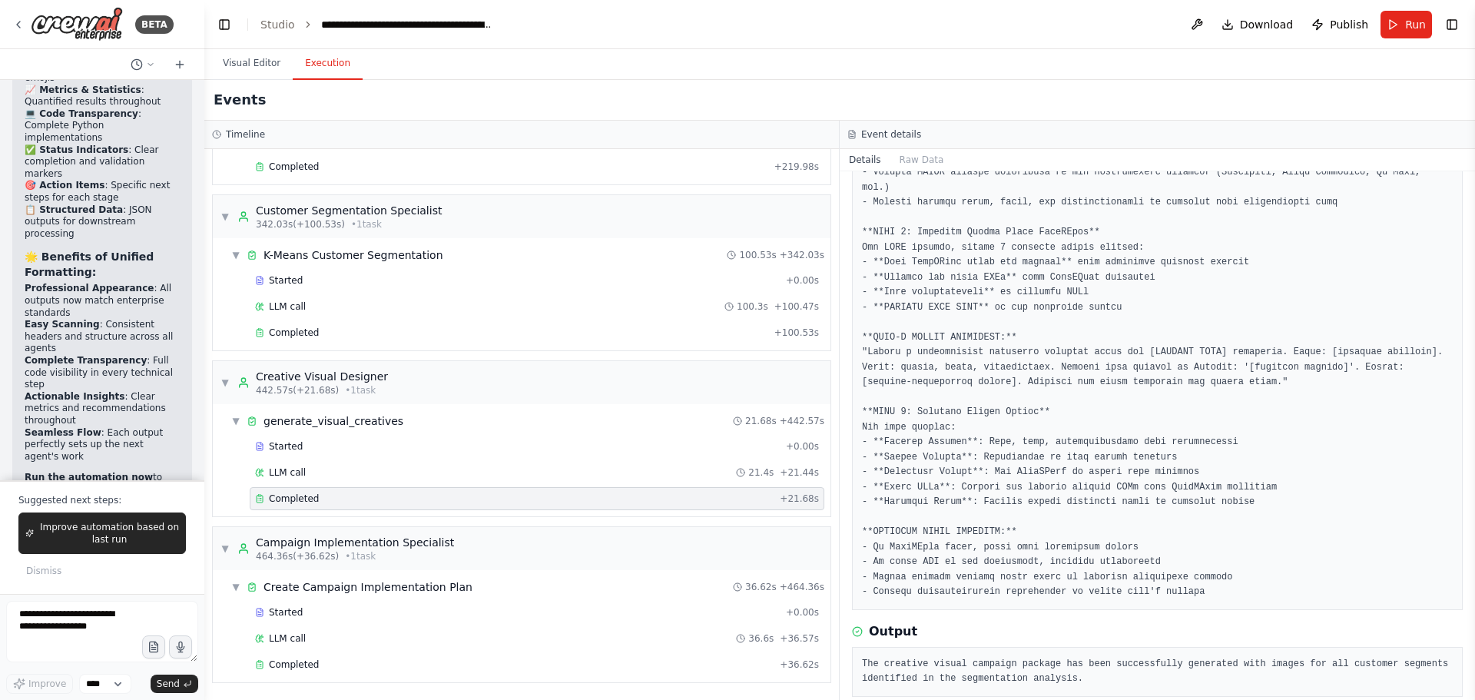
scroll to position [288, 0]
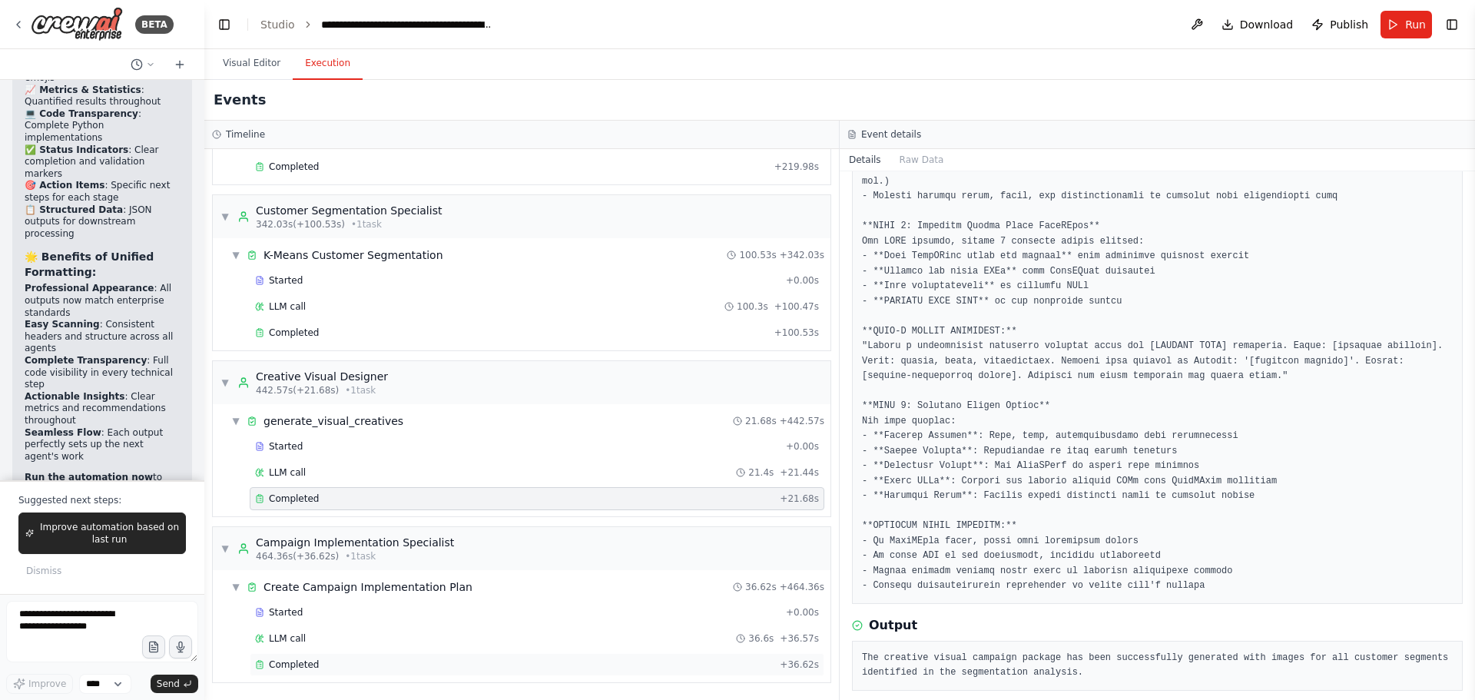
click at [307, 667] on span "Completed" at bounding box center [294, 664] width 50 height 12
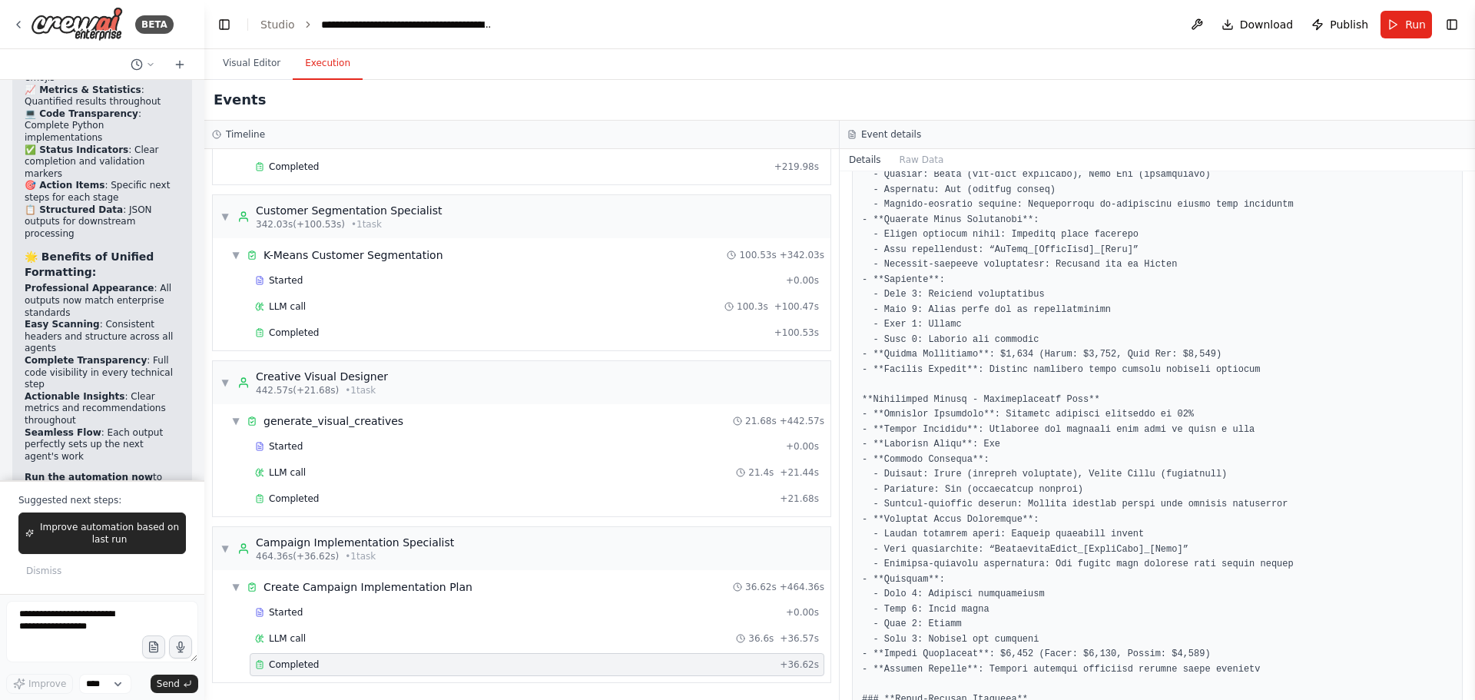
scroll to position [2209, 0]
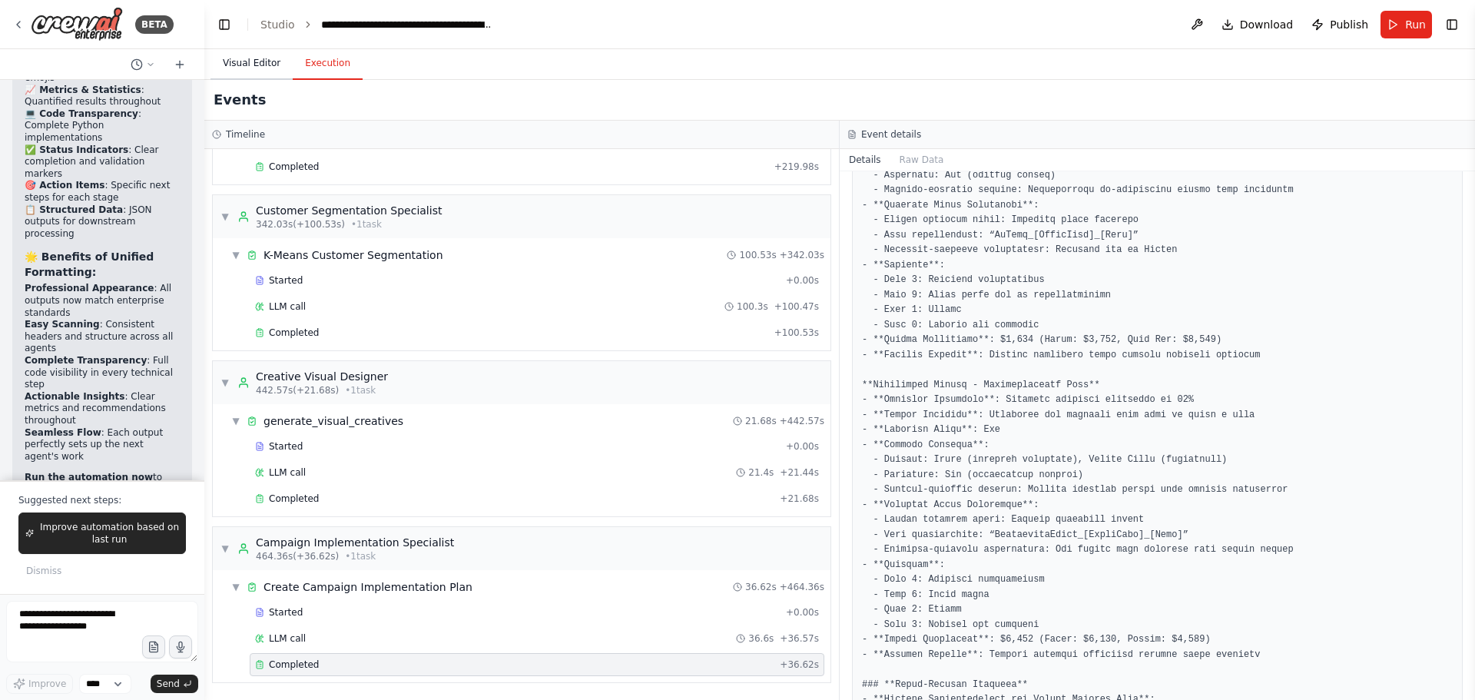
click at [246, 62] on button "Visual Editor" at bounding box center [251, 64] width 82 height 32
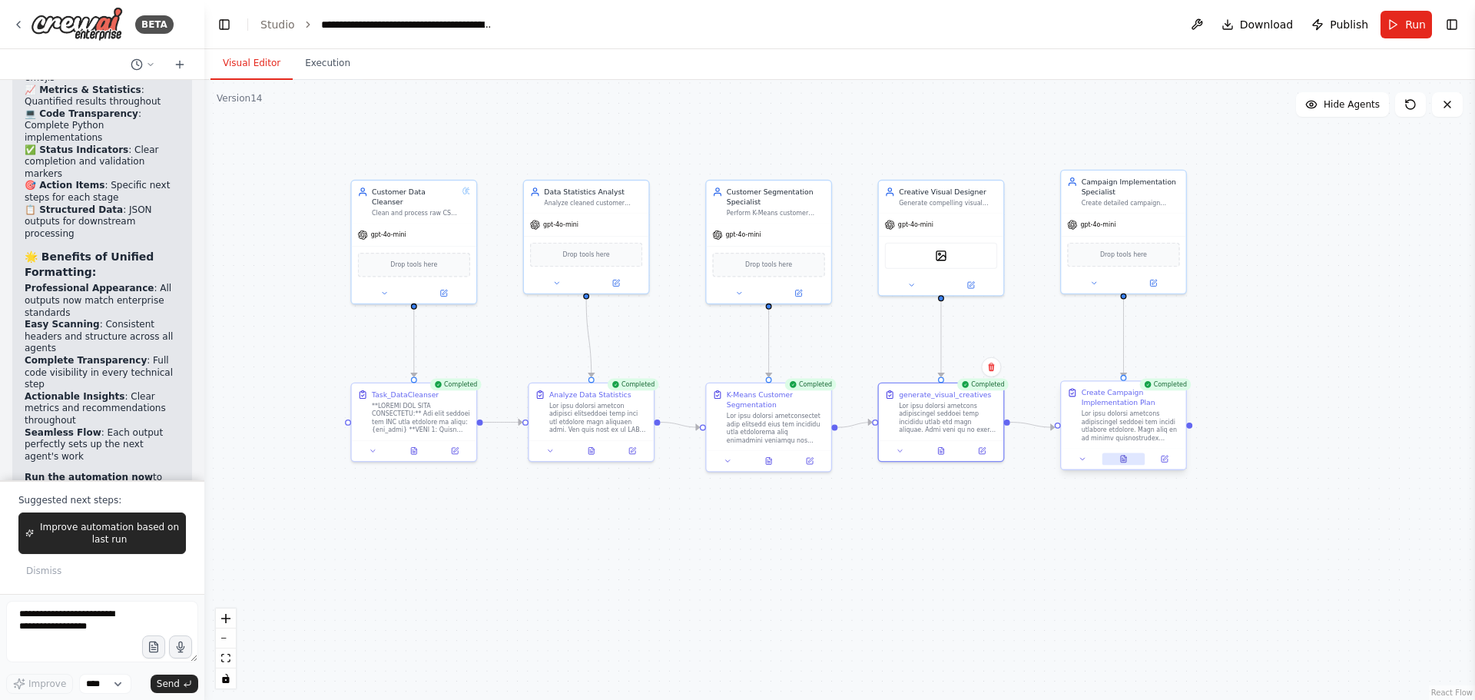
click at [1123, 455] on icon at bounding box center [1123, 459] width 8 height 8
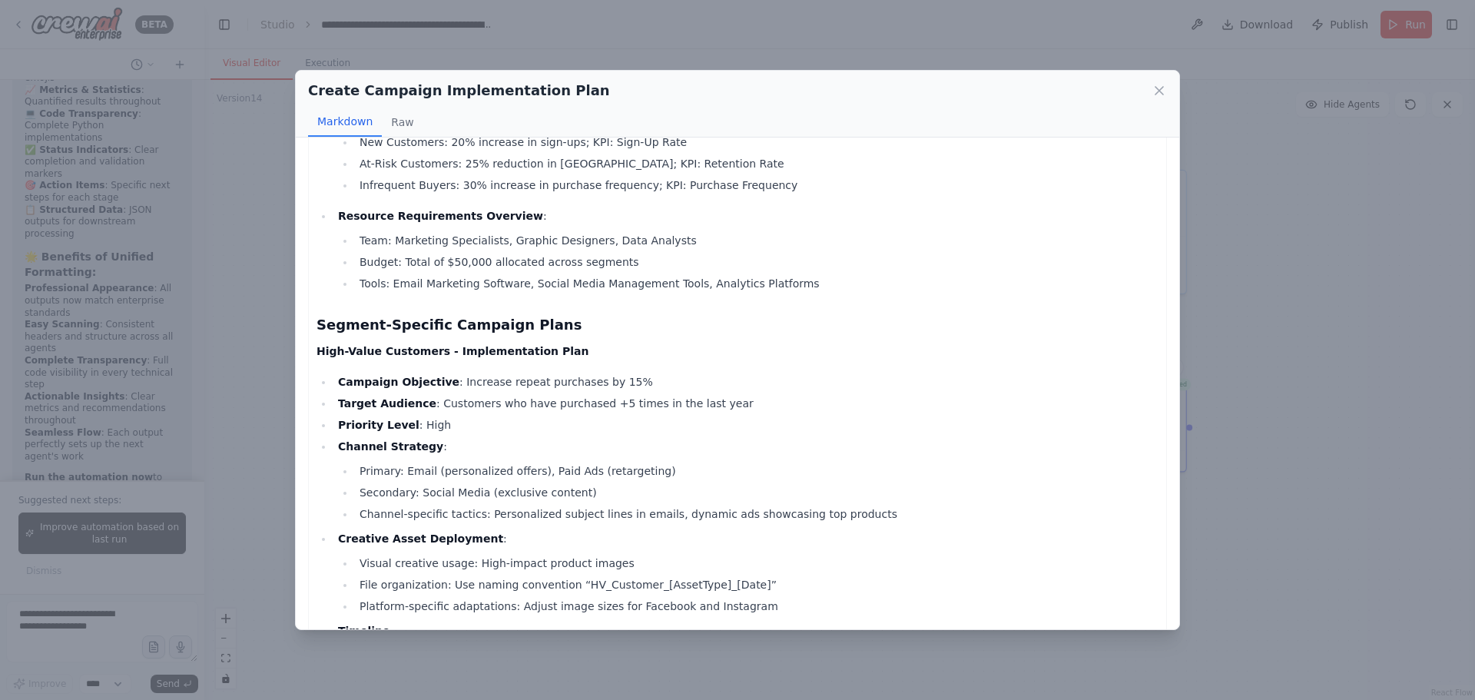
scroll to position [307, 0]
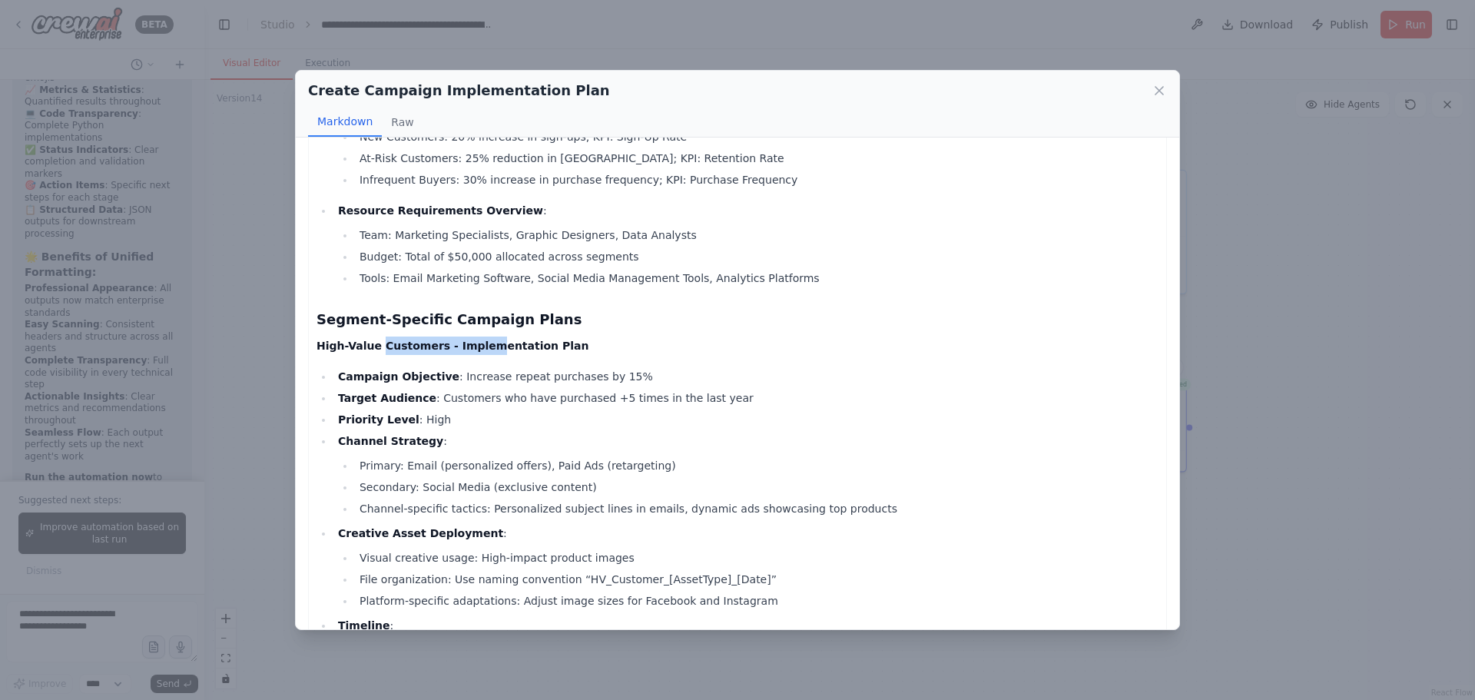
drag, startPoint x: 374, startPoint y: 349, endPoint x: 472, endPoint y: 346, distance: 97.6
click at [472, 346] on strong "High-Value Customers - Implementation Plan" at bounding box center [452, 346] width 272 height 12
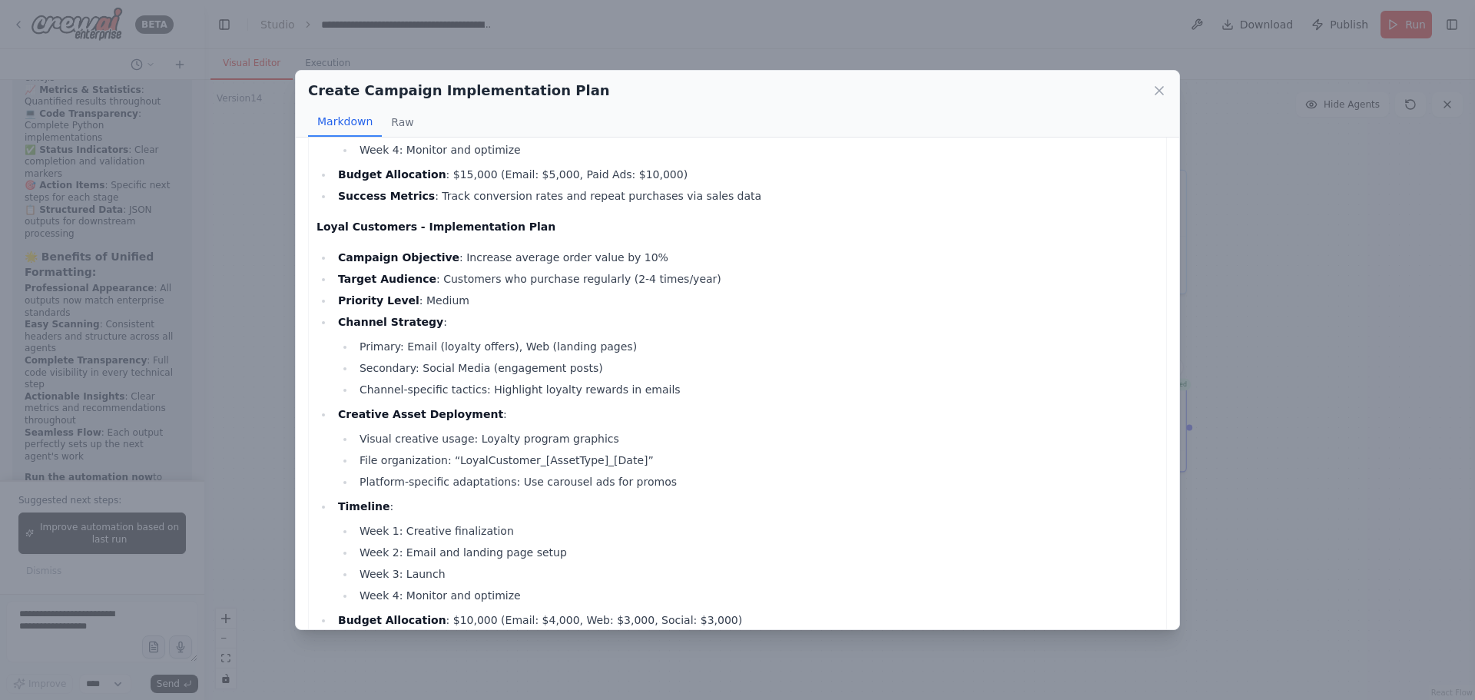
scroll to position [845, 0]
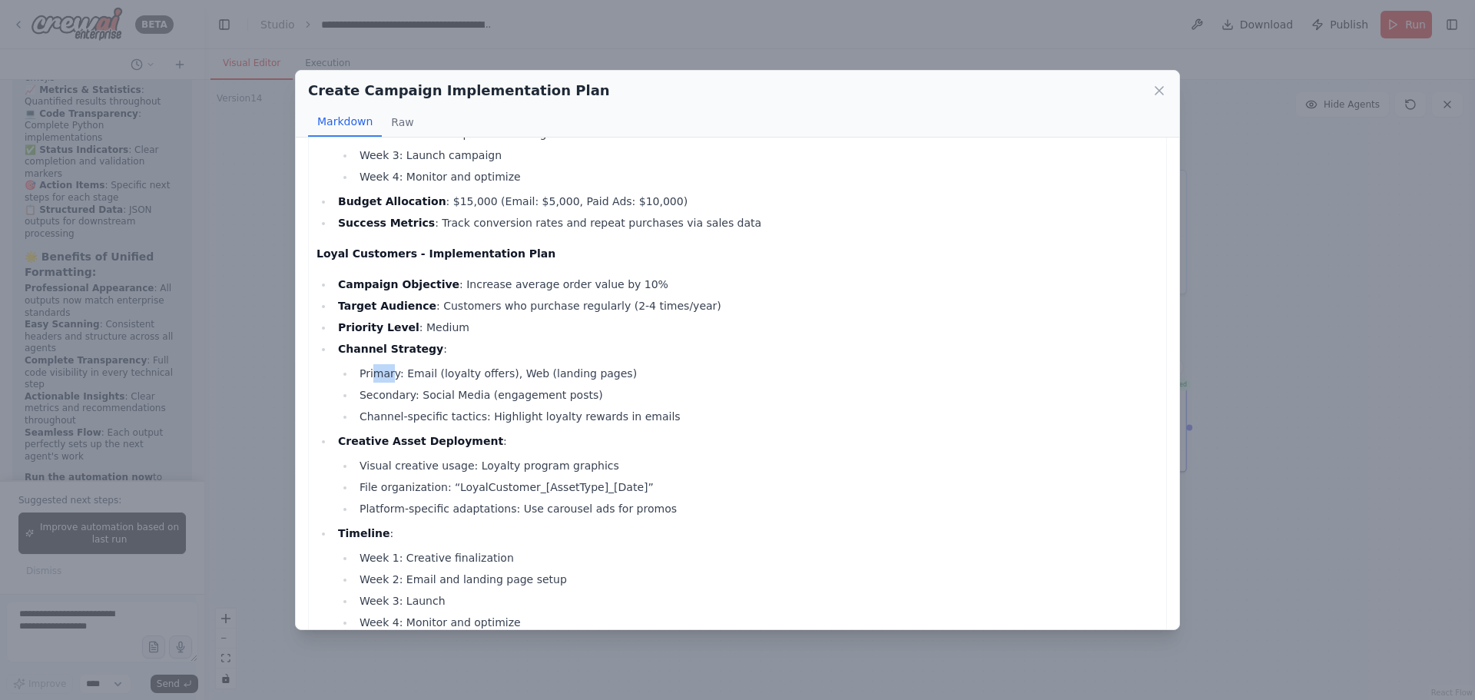
drag, startPoint x: 373, startPoint y: 373, endPoint x: 389, endPoint y: 372, distance: 15.4
click at [389, 372] on li "Primary: Email (loyalty offers), Web (landing pages)" at bounding box center [757, 373] width 804 height 18
drag, startPoint x: 468, startPoint y: 379, endPoint x: 514, endPoint y: 376, distance: 46.3
click at [514, 376] on li "Primary: Email (loyalty offers), Web (landing pages)" at bounding box center [757, 373] width 804 height 18
drag, startPoint x: 422, startPoint y: 396, endPoint x: 462, endPoint y: 394, distance: 40.7
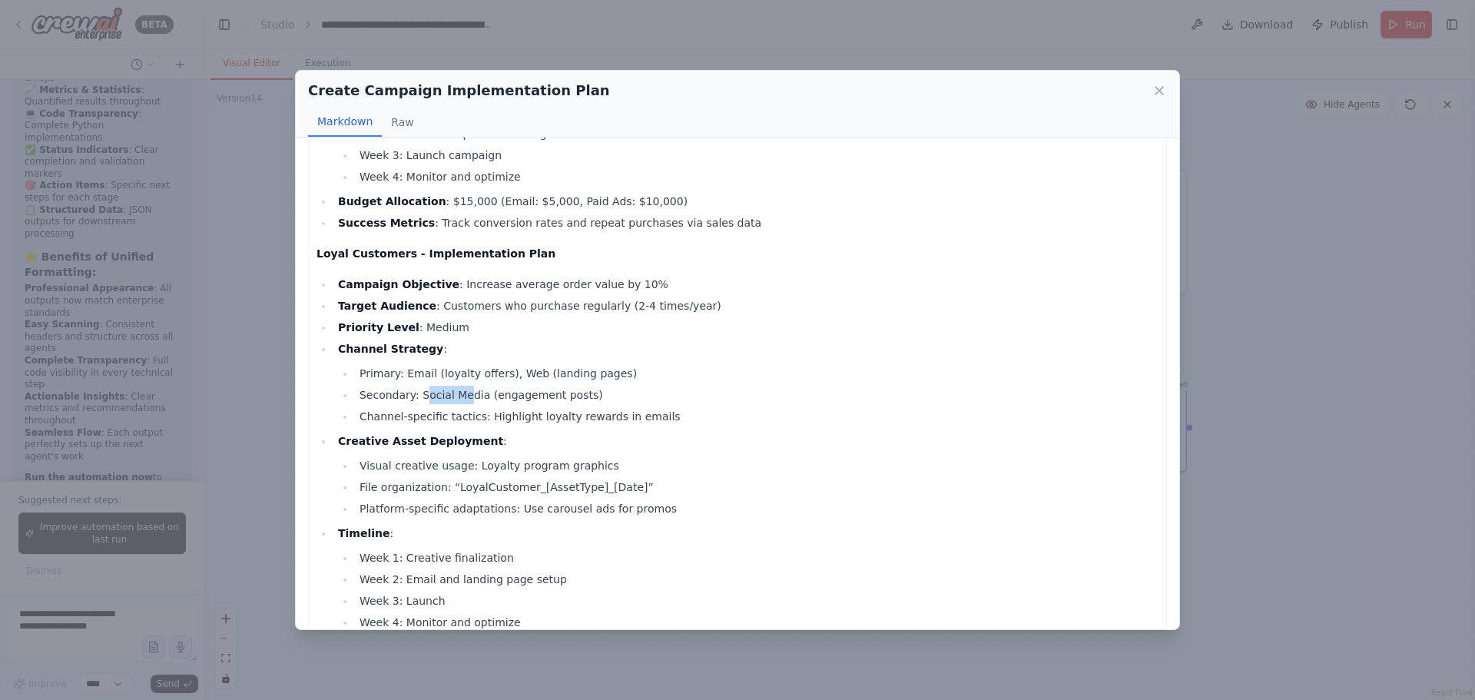
click at [462, 394] on li "Secondary: Social Media (engagement posts)" at bounding box center [757, 395] width 804 height 18
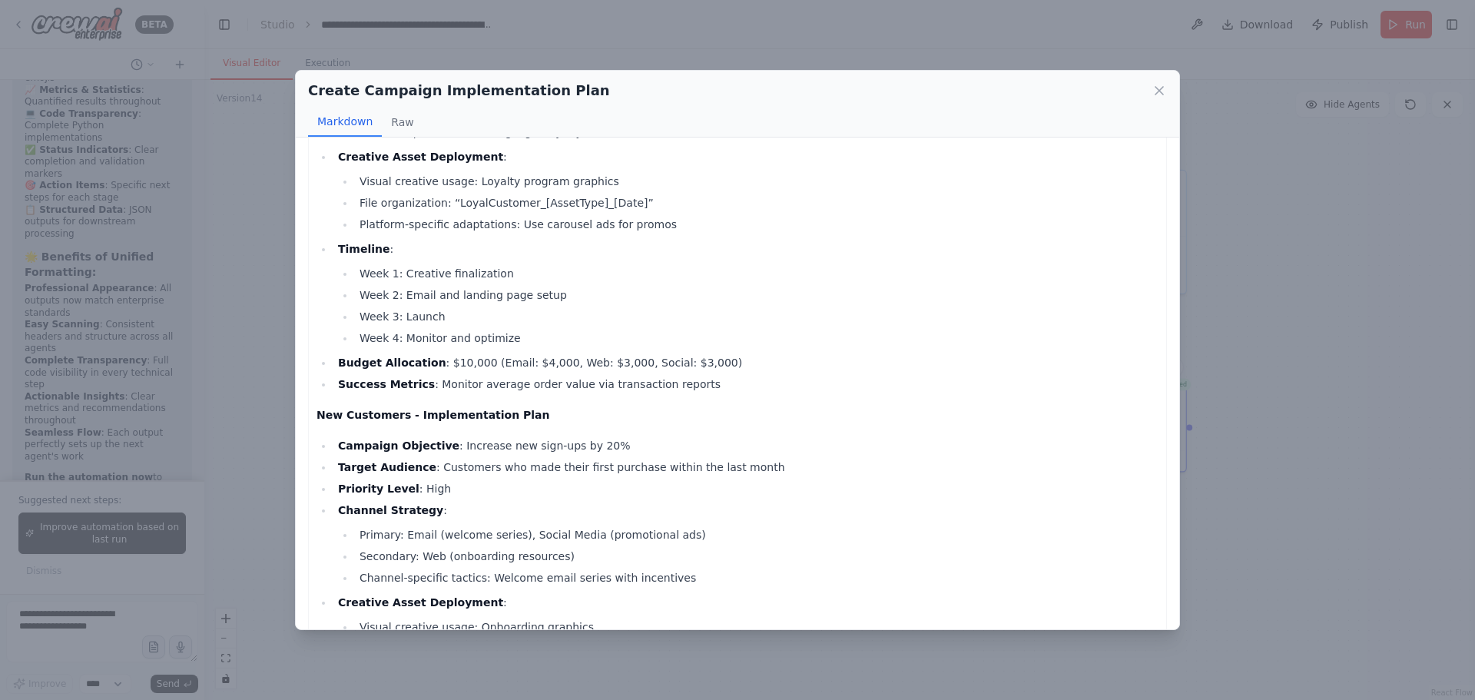
scroll to position [1152, 0]
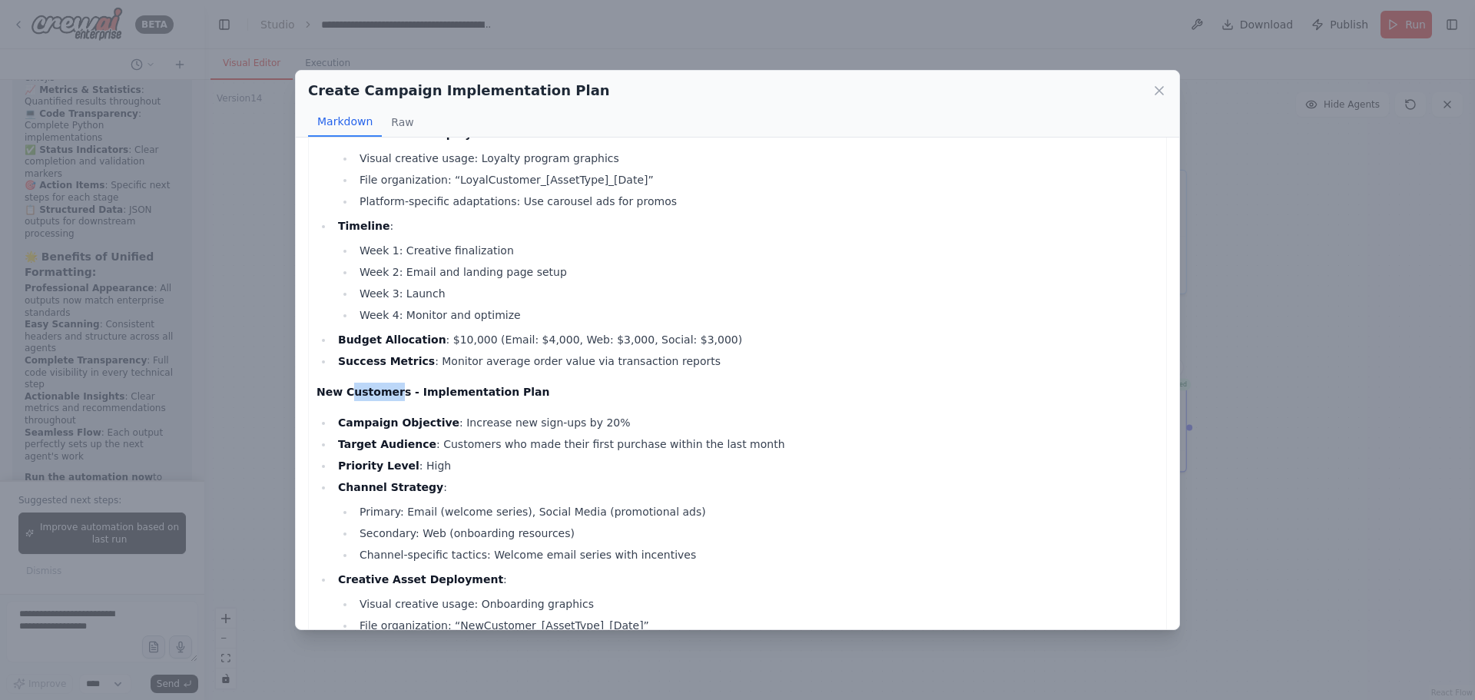
drag, startPoint x: 346, startPoint y: 389, endPoint x: 390, endPoint y: 389, distance: 43.8
click at [390, 389] on strong "New Customers - Implementation Plan" at bounding box center [433, 392] width 234 height 12
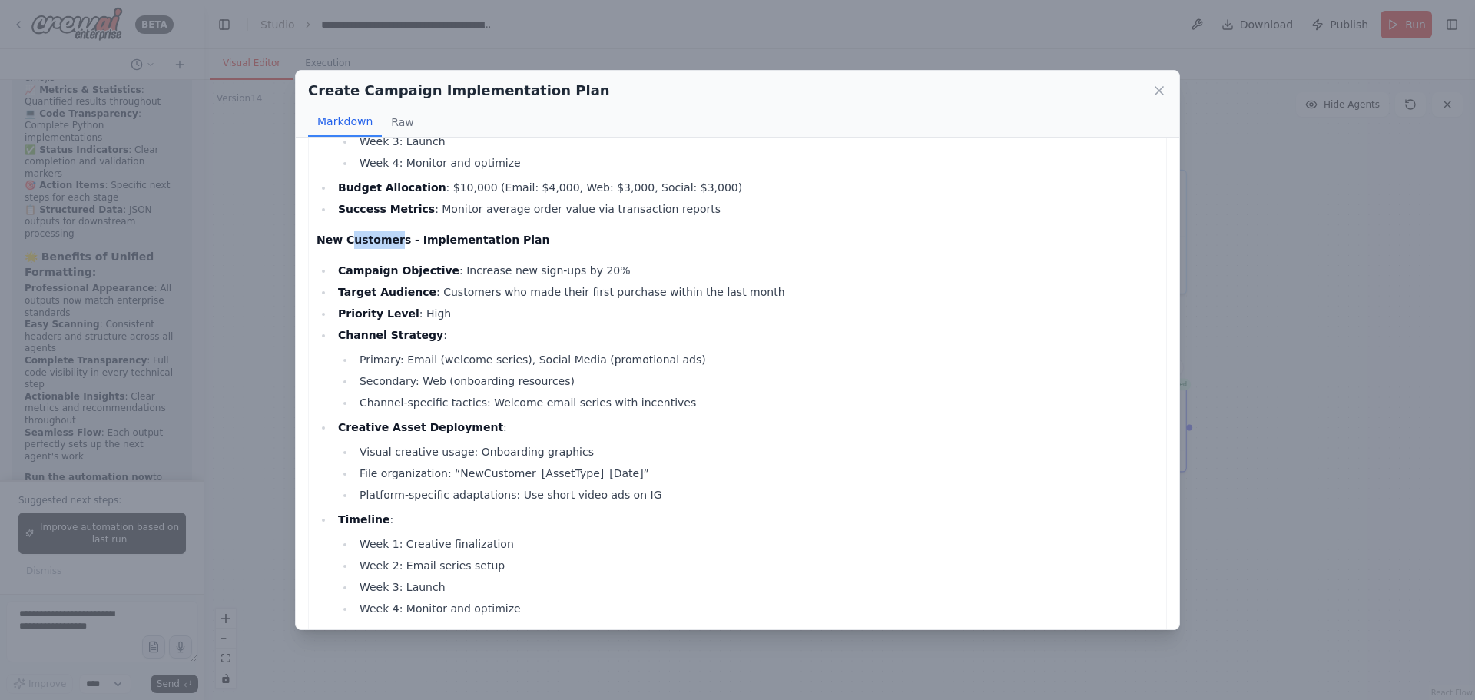
scroll to position [1306, 0]
drag, startPoint x: 422, startPoint y: 357, endPoint x: 469, endPoint y: 356, distance: 46.9
click at [469, 356] on li "Primary: Email (welcome series), Social Media (promotional ads)" at bounding box center [757, 358] width 804 height 18
click at [482, 380] on li "Secondary: Web (onboarding resources)" at bounding box center [757, 379] width 804 height 18
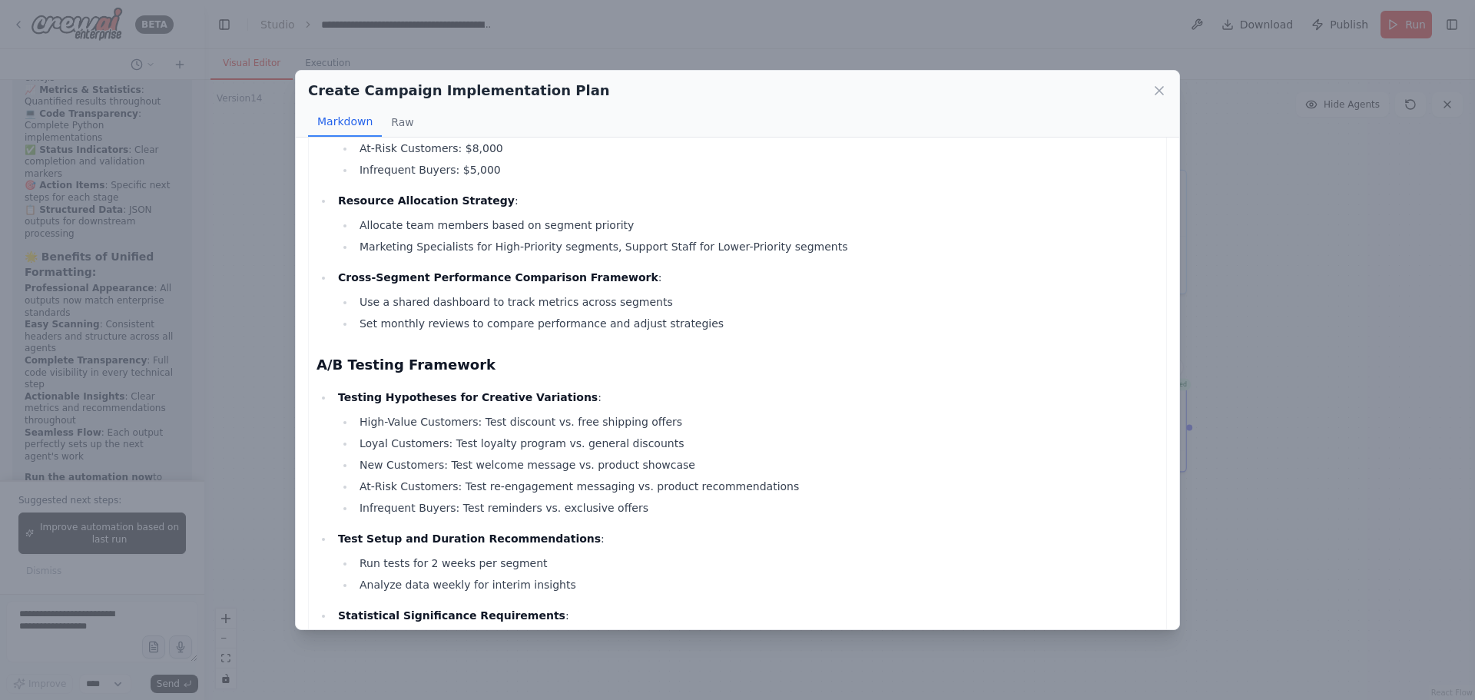
scroll to position [2996, 0]
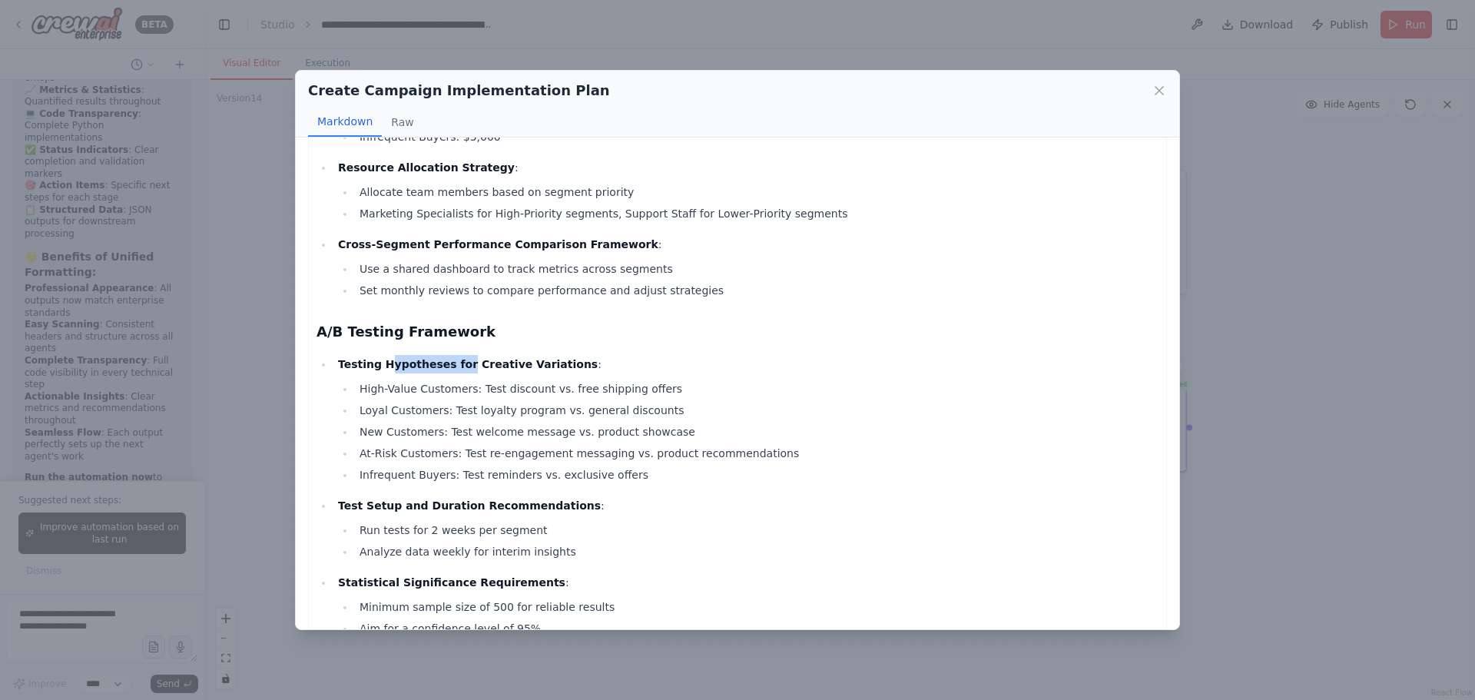
drag, startPoint x: 386, startPoint y: 368, endPoint x: 450, endPoint y: 366, distance: 64.6
click at [450, 366] on strong "Testing Hypotheses for Creative Variations" at bounding box center [468, 364] width 260 height 12
click at [424, 398] on ul "High-Value Customers: Test discount vs. free shipping offers Loyal Customers: T…" at bounding box center [748, 431] width 820 height 104
drag, startPoint x: 482, startPoint y: 385, endPoint x: 515, endPoint y: 387, distance: 33.1
click at [515, 387] on li "High-Value Customers: Test discount vs. free shipping offers" at bounding box center [757, 388] width 804 height 18
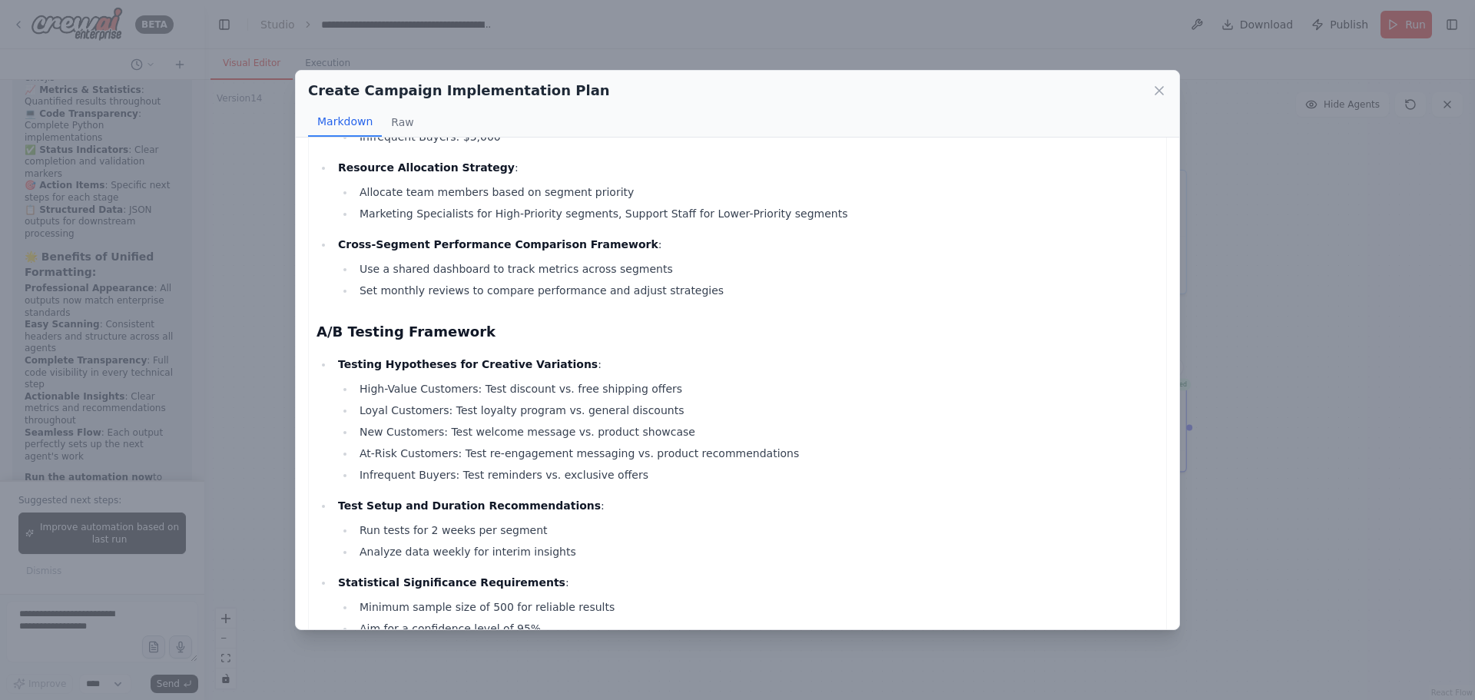
click at [381, 389] on li "High-Value Customers: Test discount vs. free shipping offers" at bounding box center [757, 388] width 804 height 18
drag, startPoint x: 379, startPoint y: 389, endPoint x: 449, endPoint y: 389, distance: 70.7
click at [449, 389] on li "High-Value Customers: Test discount vs. free shipping offers" at bounding box center [757, 388] width 804 height 18
drag, startPoint x: 503, startPoint y: 388, endPoint x: 522, endPoint y: 388, distance: 18.4
click at [522, 388] on li "High-Value Customers: Test discount vs. free shipping offers" at bounding box center [757, 388] width 804 height 18
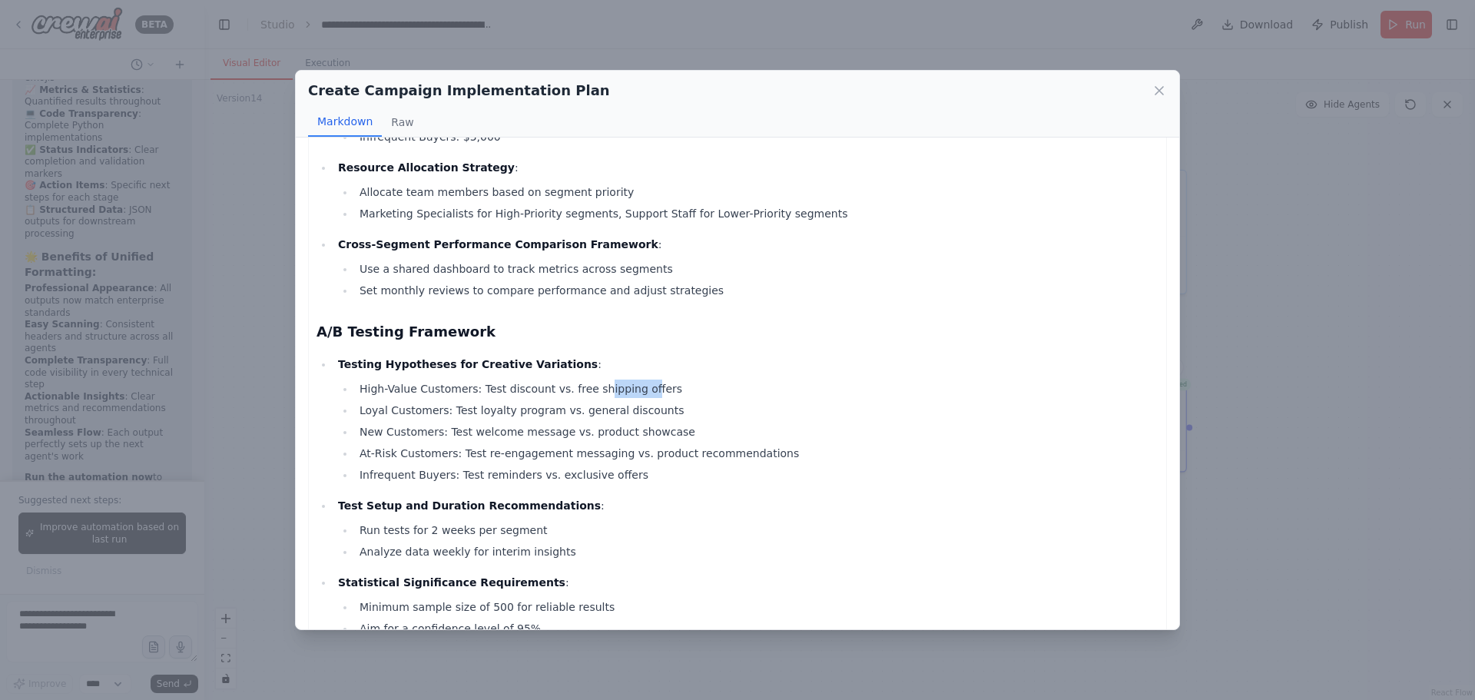
drag, startPoint x: 582, startPoint y: 385, endPoint x: 625, endPoint y: 385, distance: 43.0
click at [625, 385] on li "High-Value Customers: Test discount vs. free shipping offers" at bounding box center [757, 388] width 804 height 18
click at [525, 446] on li "At-Risk Customers: Test re-engagement messaging vs. product recommendations" at bounding box center [757, 453] width 804 height 18
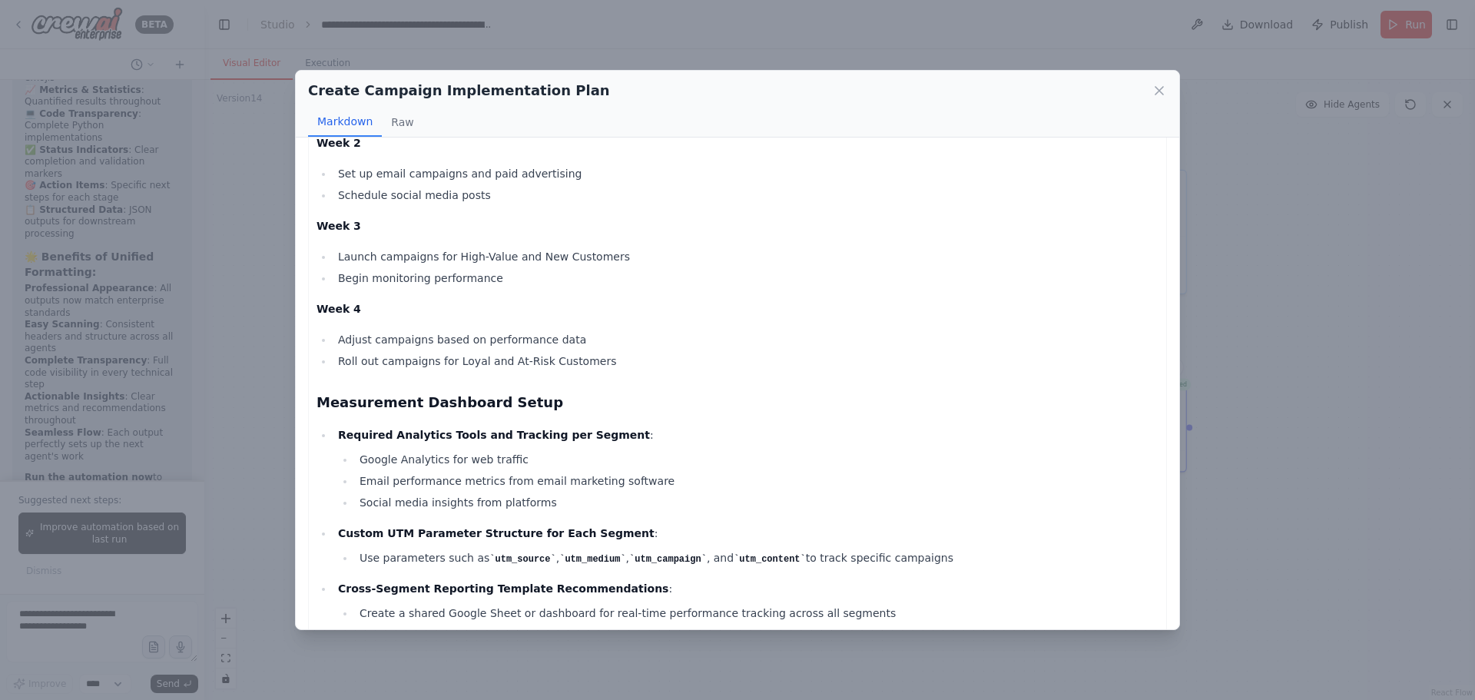
scroll to position [3731, 0]
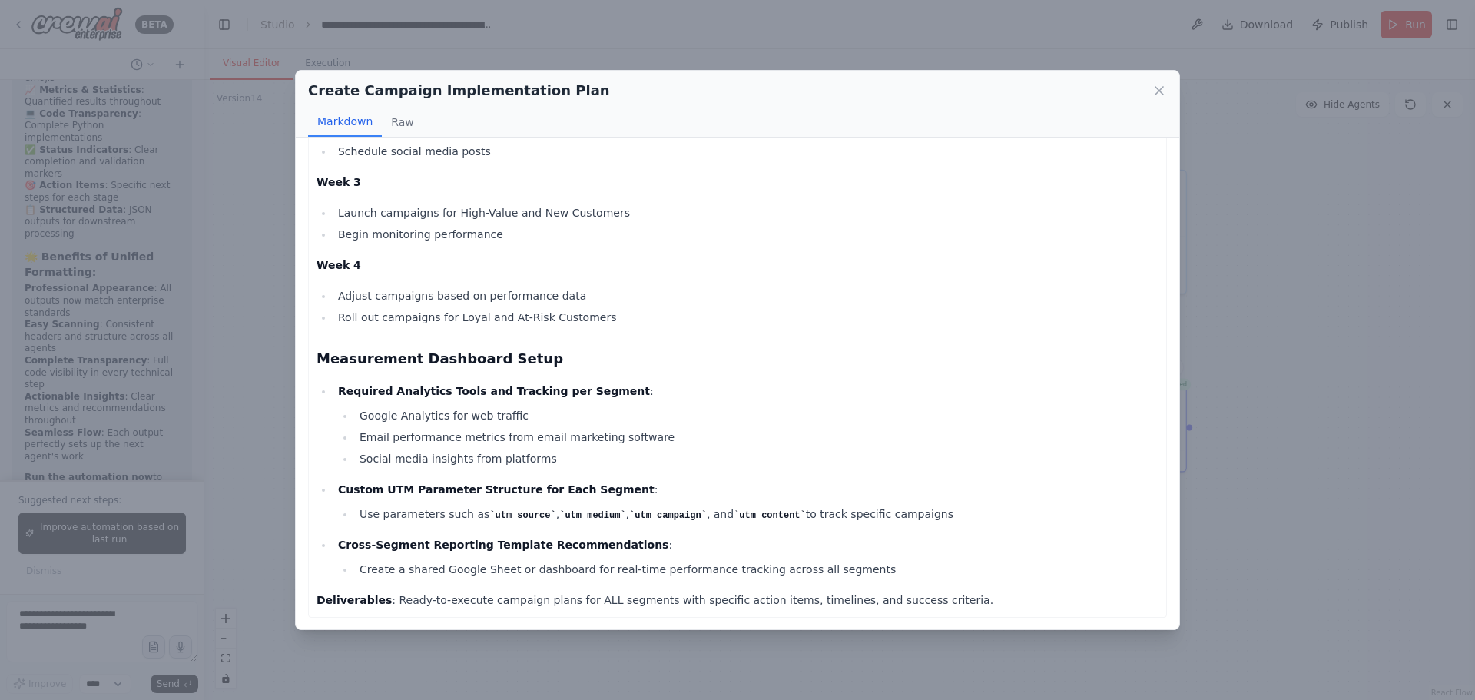
click at [1246, 263] on div "Create Campaign Implementation Plan Markdown Raw Campaign Implementation Roadma…" at bounding box center [737, 350] width 1475 height 700
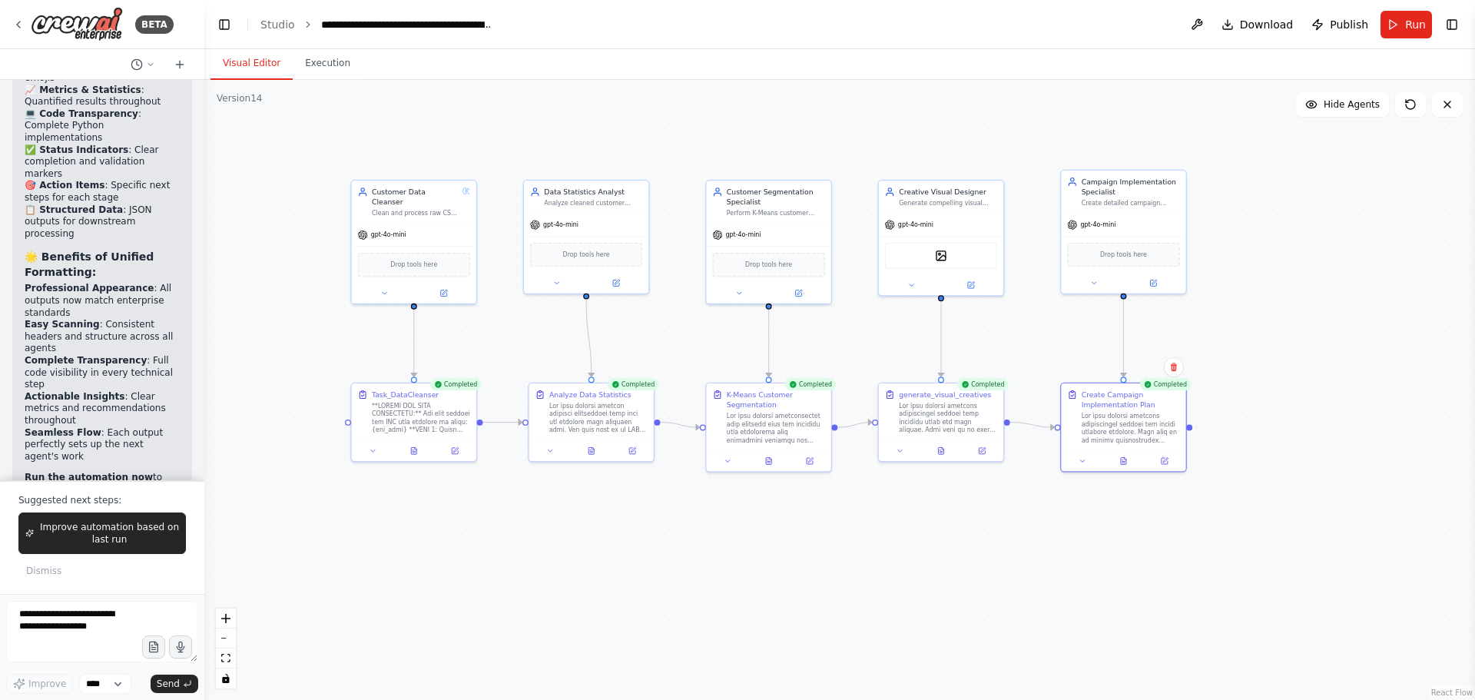
click at [1256, 307] on div ".deletable-edge-delete-btn { width: 20px; height: 20px; border: 0px solid #ffff…" at bounding box center [839, 390] width 1271 height 620
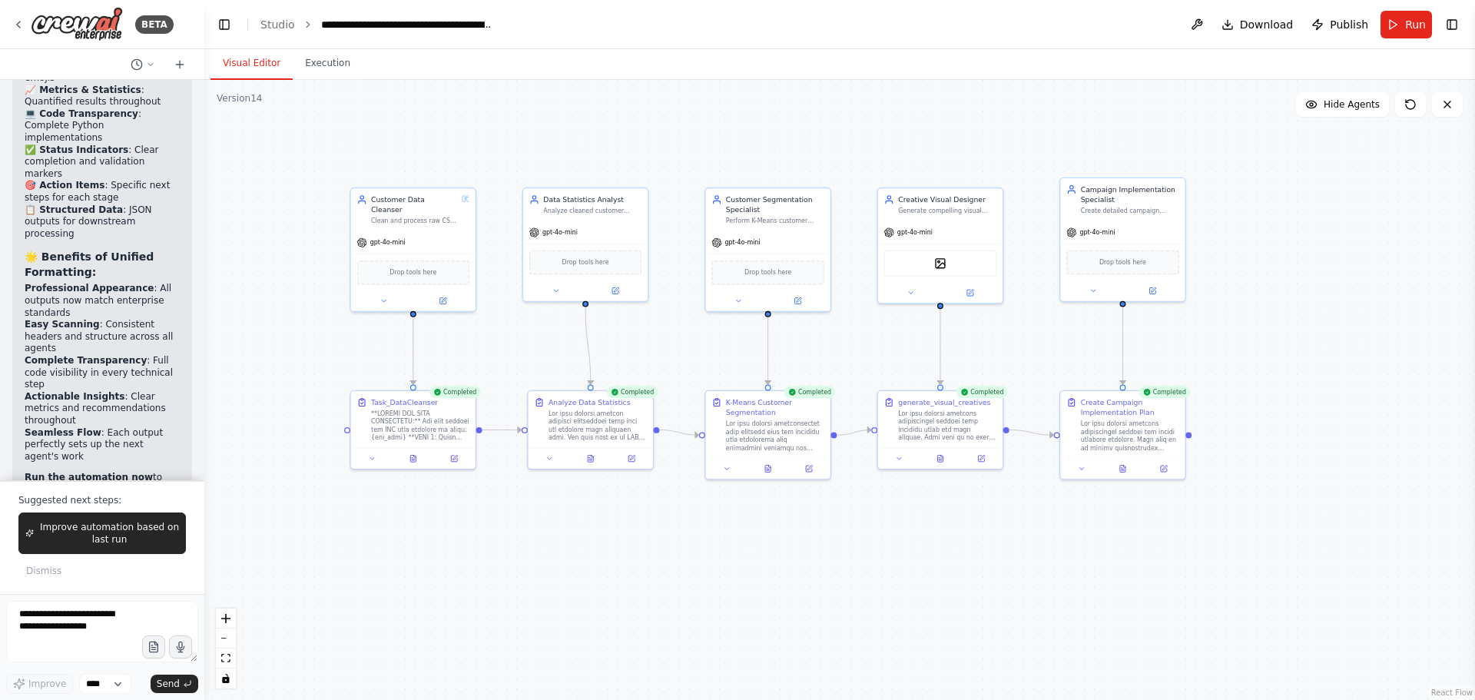
drag, startPoint x: 1252, startPoint y: 252, endPoint x: 1251, endPoint y: 260, distance: 7.7
click at [1251, 260] on div ".deletable-edge-delete-btn { width: 20px; height: 20px; border: 0px solid #ffff…" at bounding box center [839, 390] width 1271 height 620
click at [1091, 294] on button at bounding box center [1094, 289] width 58 height 12
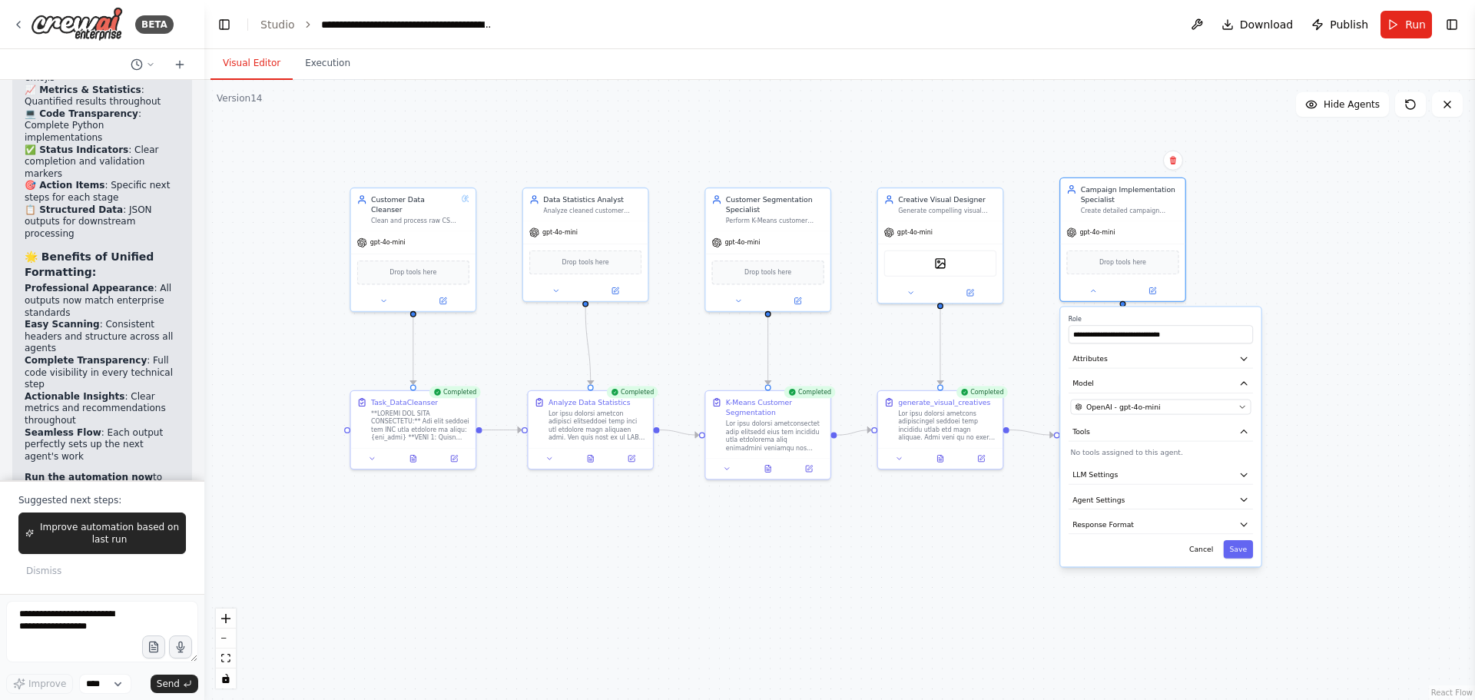
click at [1283, 259] on div ".deletable-edge-delete-btn { width: 20px; height: 20px; border: 0px solid #ffff…" at bounding box center [839, 390] width 1271 height 620
click at [1099, 291] on button at bounding box center [1094, 289] width 58 height 12
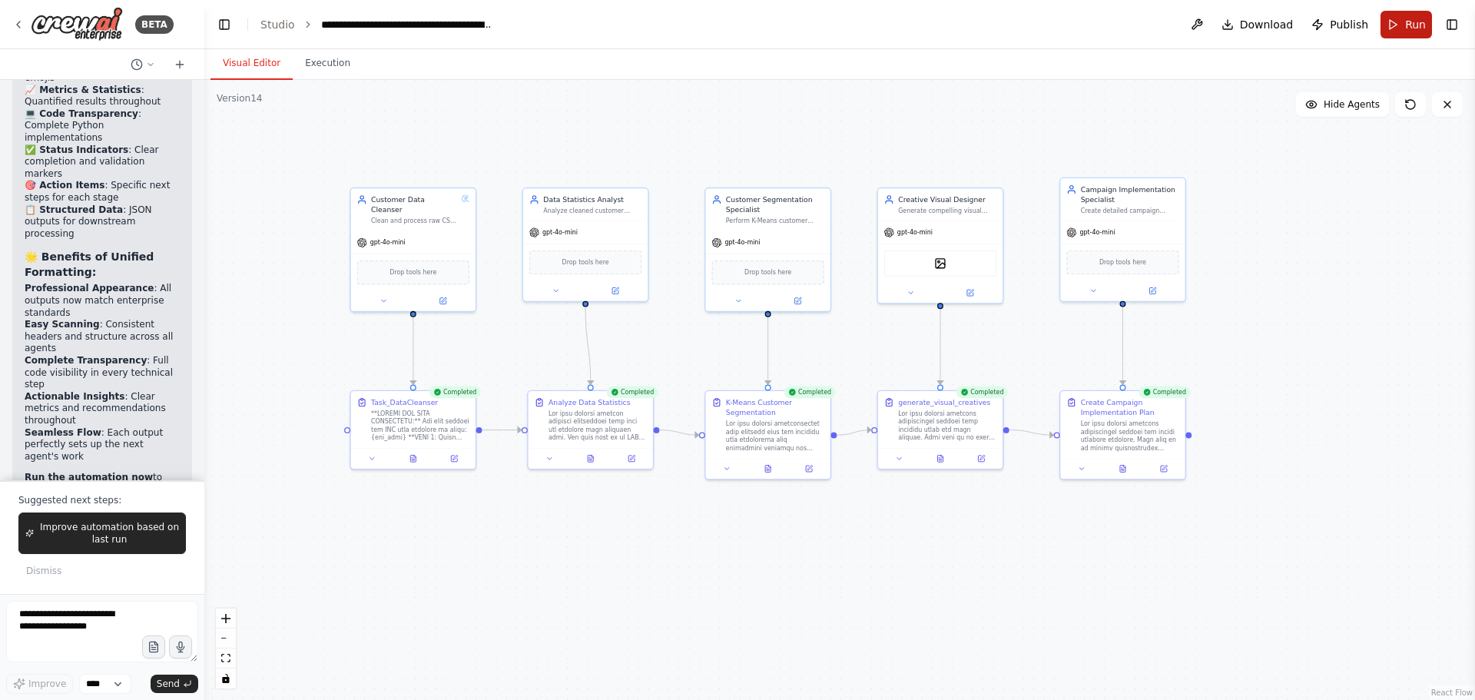
click at [1387, 23] on button "Run" at bounding box center [1405, 25] width 51 height 28
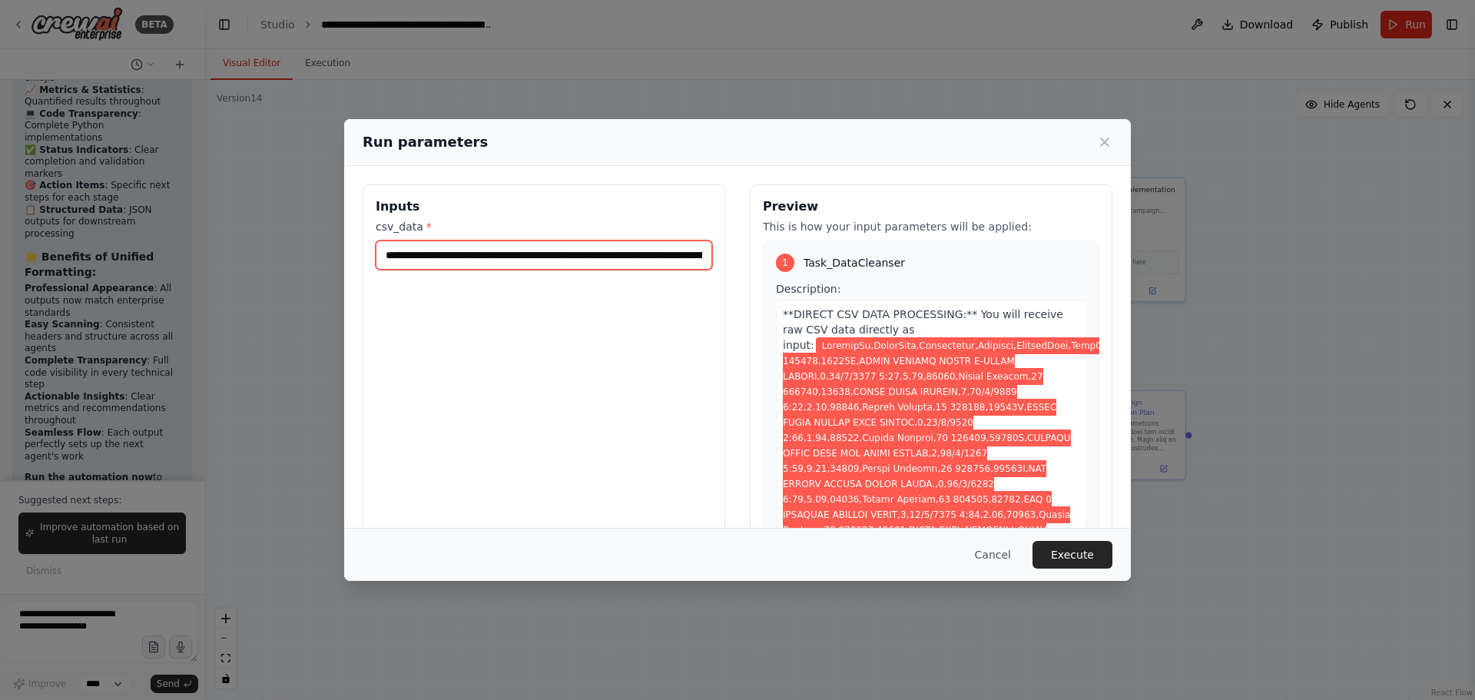
click at [532, 267] on input "csv_data *" at bounding box center [544, 254] width 336 height 29
drag, startPoint x: 383, startPoint y: 257, endPoint x: 744, endPoint y: 253, distance: 360.3
click at [744, 253] on div "Inputs csv_data * Preview This is how your input parameters will be applied: 1 …" at bounding box center [738, 366] width 750 height 364
click at [673, 258] on input "csv_data *" at bounding box center [541, 254] width 331 height 29
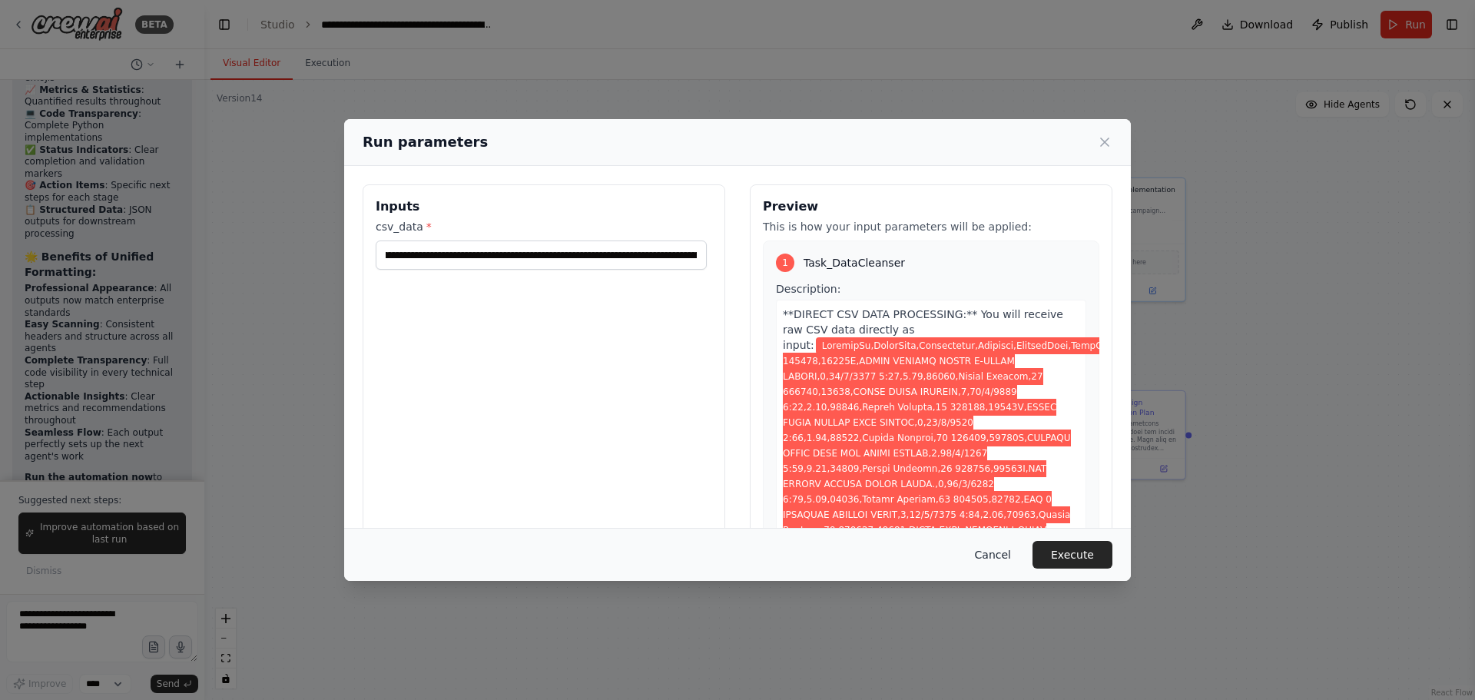
click at [999, 554] on button "Cancel" at bounding box center [993, 555] width 61 height 28
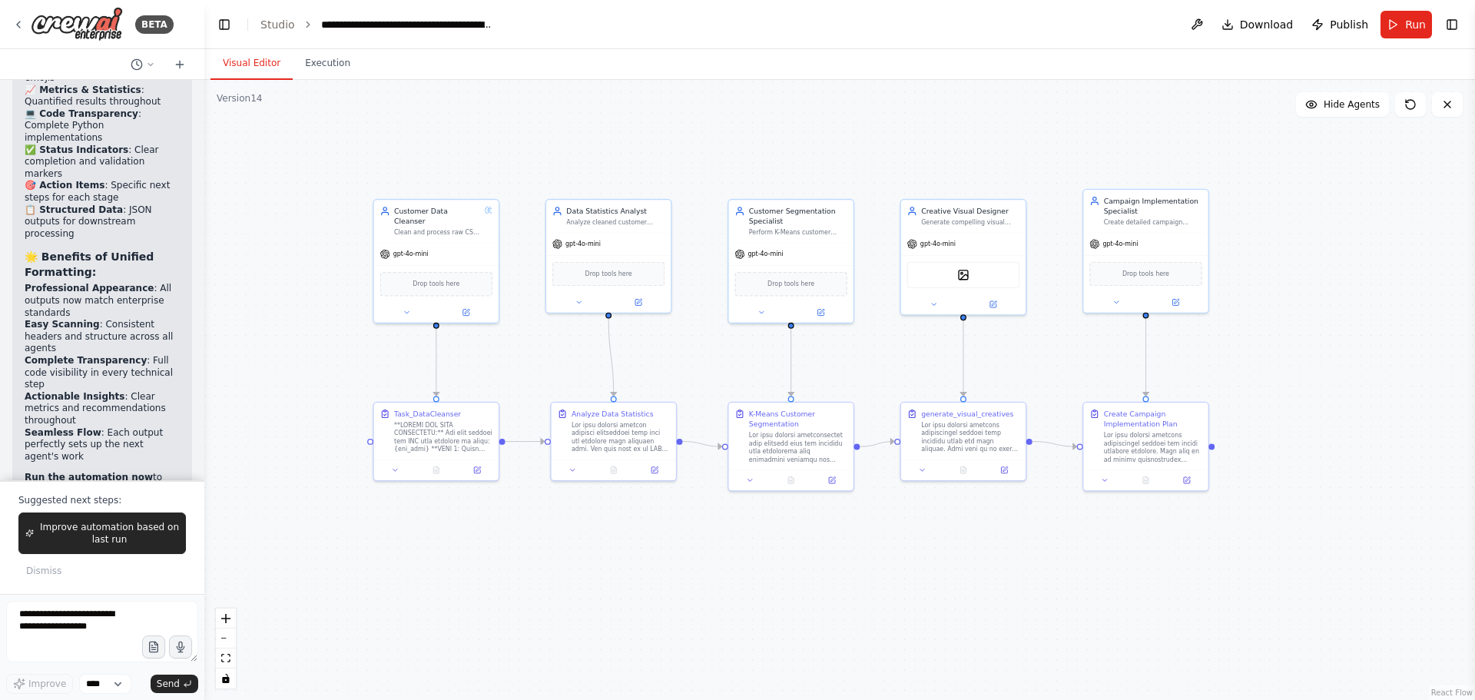
drag, startPoint x: 297, startPoint y: 291, endPoint x: 320, endPoint y: 303, distance: 25.8
click at [320, 303] on div ".deletable-edge-delete-btn { width: 20px; height: 20px; border: 0px solid #ffff…" at bounding box center [839, 390] width 1271 height 620
click at [442, 215] on div "Customer Data Cleanser Clean and process raw CSV data provided directly as inpu…" at bounding box center [437, 219] width 86 height 31
click at [452, 227] on div "Customer Data Cleanser Clean and process raw CSV data provided directly as inpu…" at bounding box center [436, 219] width 124 height 42
click at [441, 226] on div "Clean and process raw CSV data provided directly as input to generate clean, fo…" at bounding box center [437, 230] width 86 height 8
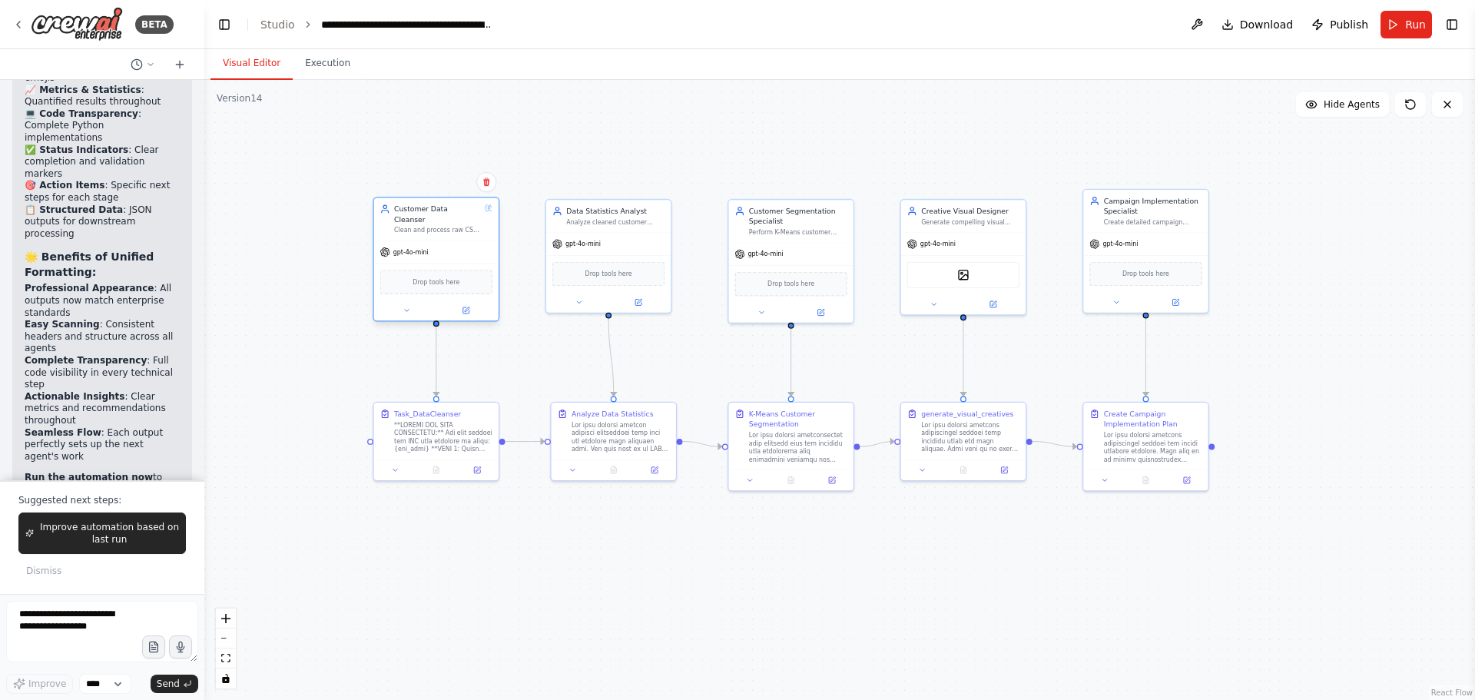
click at [437, 215] on div "Customer Data Cleanser Clean and process raw CSV data provided directly as inpu…" at bounding box center [437, 219] width 86 height 31
click at [432, 418] on div "Task_DataCleanser" at bounding box center [443, 428] width 98 height 45
click at [616, 217] on div "Analyze cleaned customer transaction data to provide comprehensive statistics i…" at bounding box center [615, 220] width 98 height 8
click at [797, 217] on div "Customer Segmentation Specialist" at bounding box center [798, 214] width 98 height 20
click at [960, 218] on div "Generate compelling visual creatives and design concepts for marketing campaign…" at bounding box center [970, 220] width 98 height 8
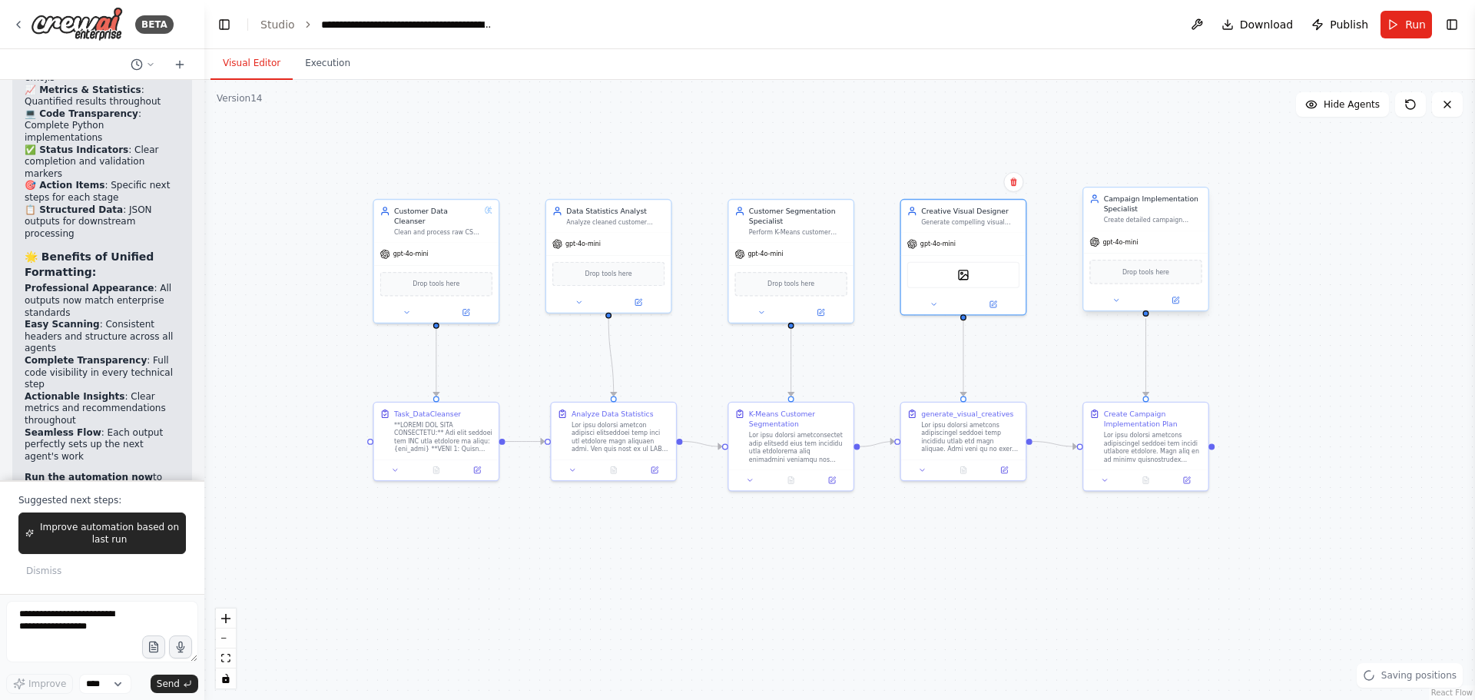
click at [1158, 211] on div "Campaign Implementation Specialist" at bounding box center [1153, 204] width 98 height 20
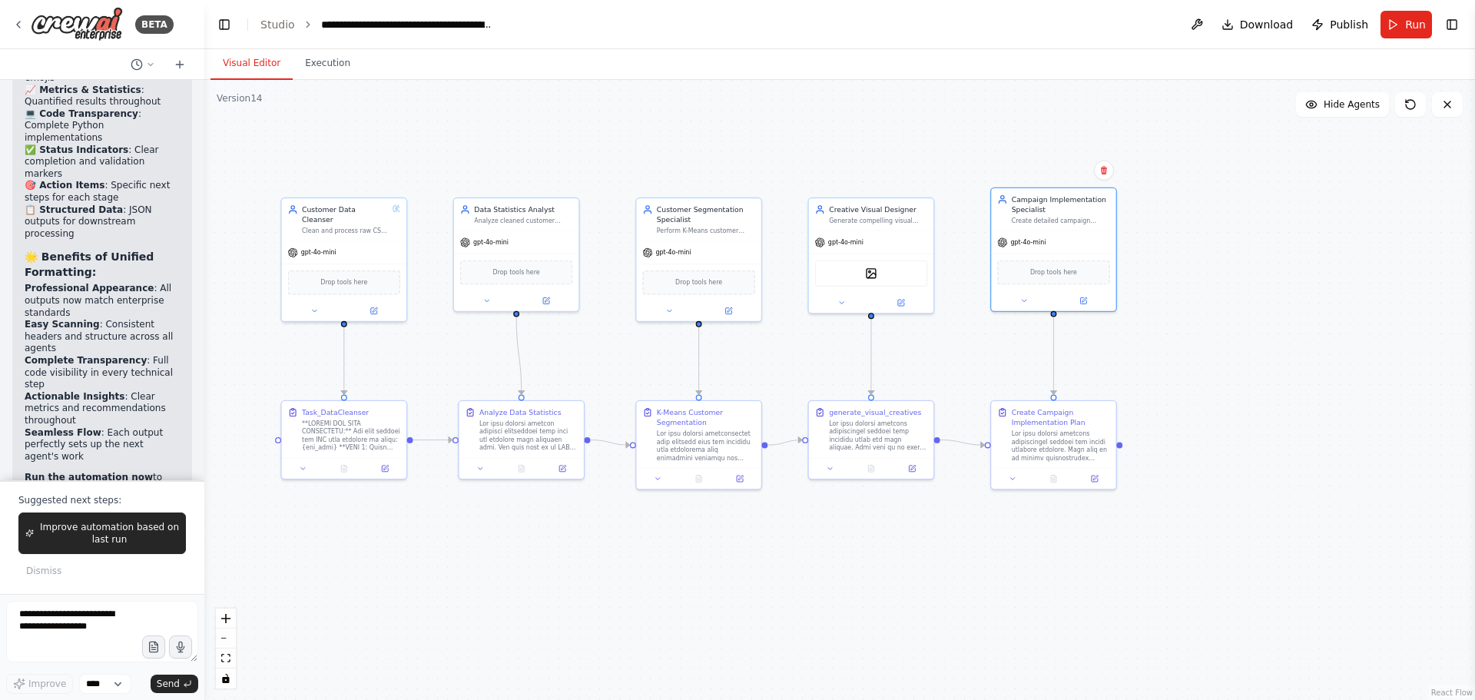
drag, startPoint x: 1317, startPoint y: 270, endPoint x: 1224, endPoint y: 268, distance: 92.2
click at [1224, 268] on div ".deletable-edge-delete-btn { width: 20px; height: 20px; border: 0px solid #ffff…" at bounding box center [839, 390] width 1271 height 620
drag, startPoint x: 1241, startPoint y: 472, endPoint x: 1231, endPoint y: 478, distance: 10.7
click at [1231, 478] on div ".deletable-edge-delete-btn { width: 20px; height: 20px; border: 0px solid #ffff…" at bounding box center [839, 390] width 1271 height 620
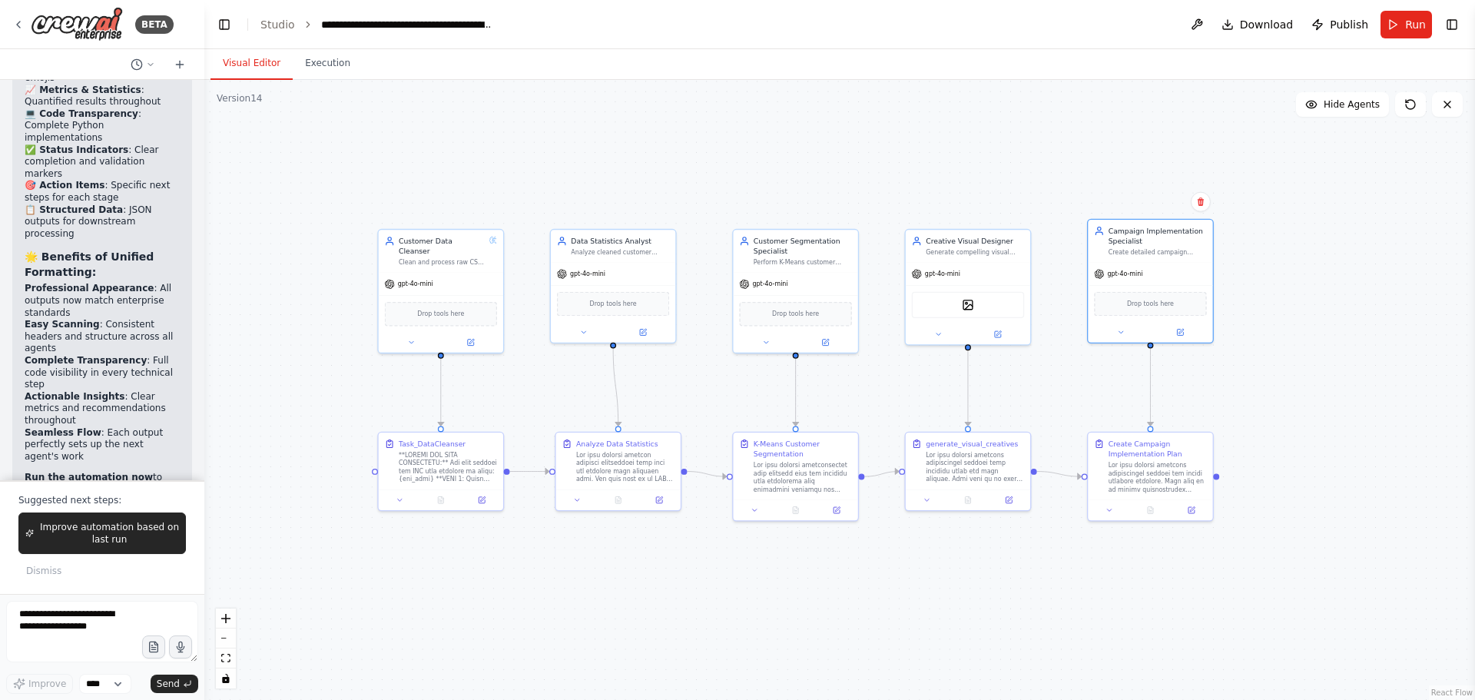
drag, startPoint x: 636, startPoint y: 132, endPoint x: 715, endPoint y: 157, distance: 83.1
click at [715, 157] on div ".deletable-edge-delete-btn { width: 20px; height: 20px; border: 0px solid #ffff…" at bounding box center [839, 390] width 1271 height 620
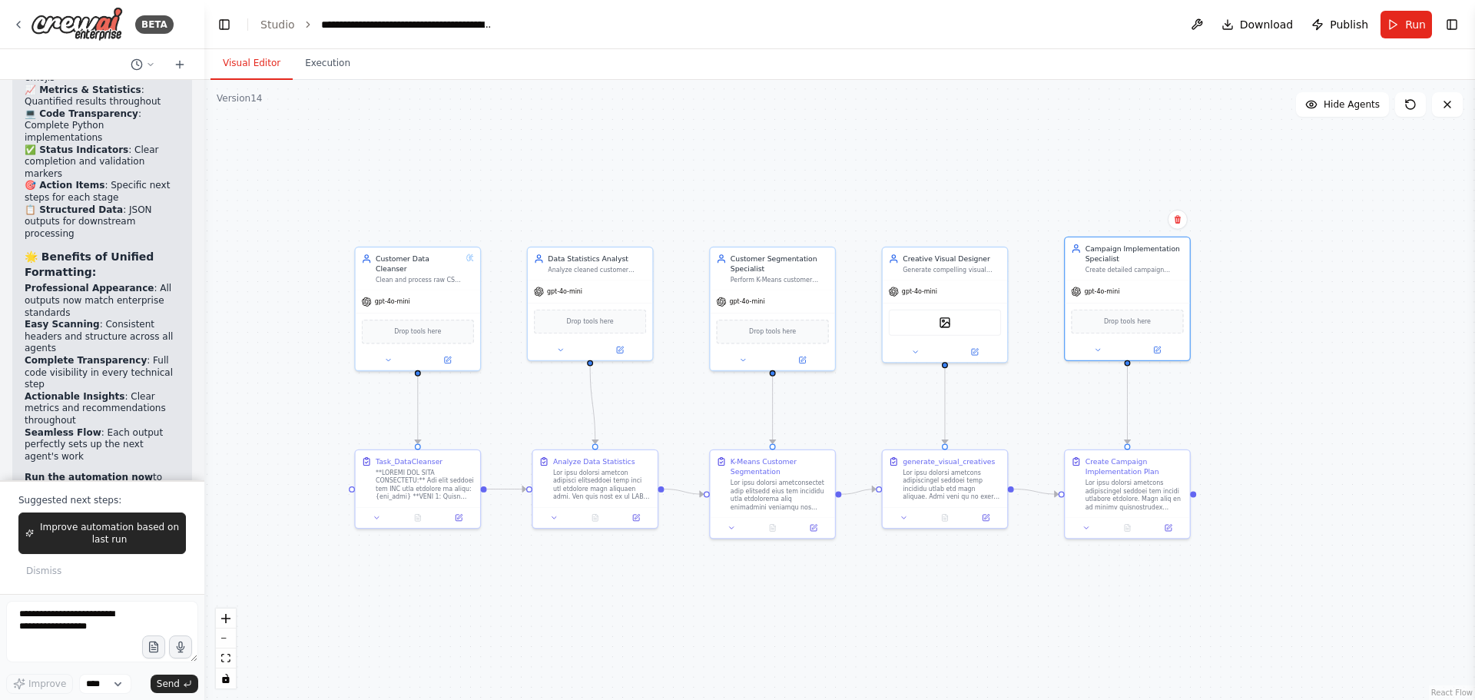
drag, startPoint x: 735, startPoint y: 129, endPoint x: 712, endPoint y: 146, distance: 28.6
click at [712, 146] on div ".deletable-edge-delete-btn { width: 20px; height: 20px; border: 0px solid #ffff…" at bounding box center [839, 390] width 1271 height 620
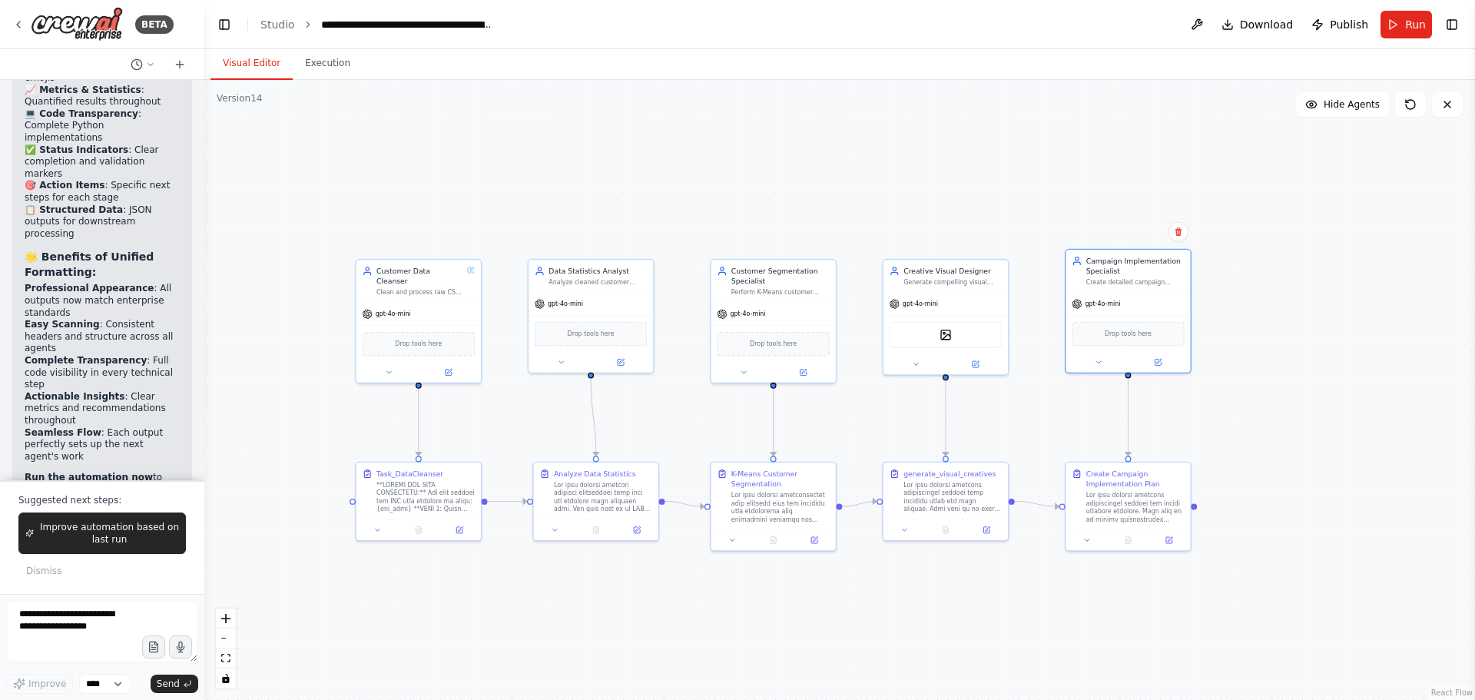
drag, startPoint x: 767, startPoint y: 163, endPoint x: 768, endPoint y: 175, distance: 12.3
click at [768, 175] on div ".deletable-edge-delete-btn { width: 20px; height: 20px; border: 0px solid #ffff…" at bounding box center [839, 390] width 1271 height 620
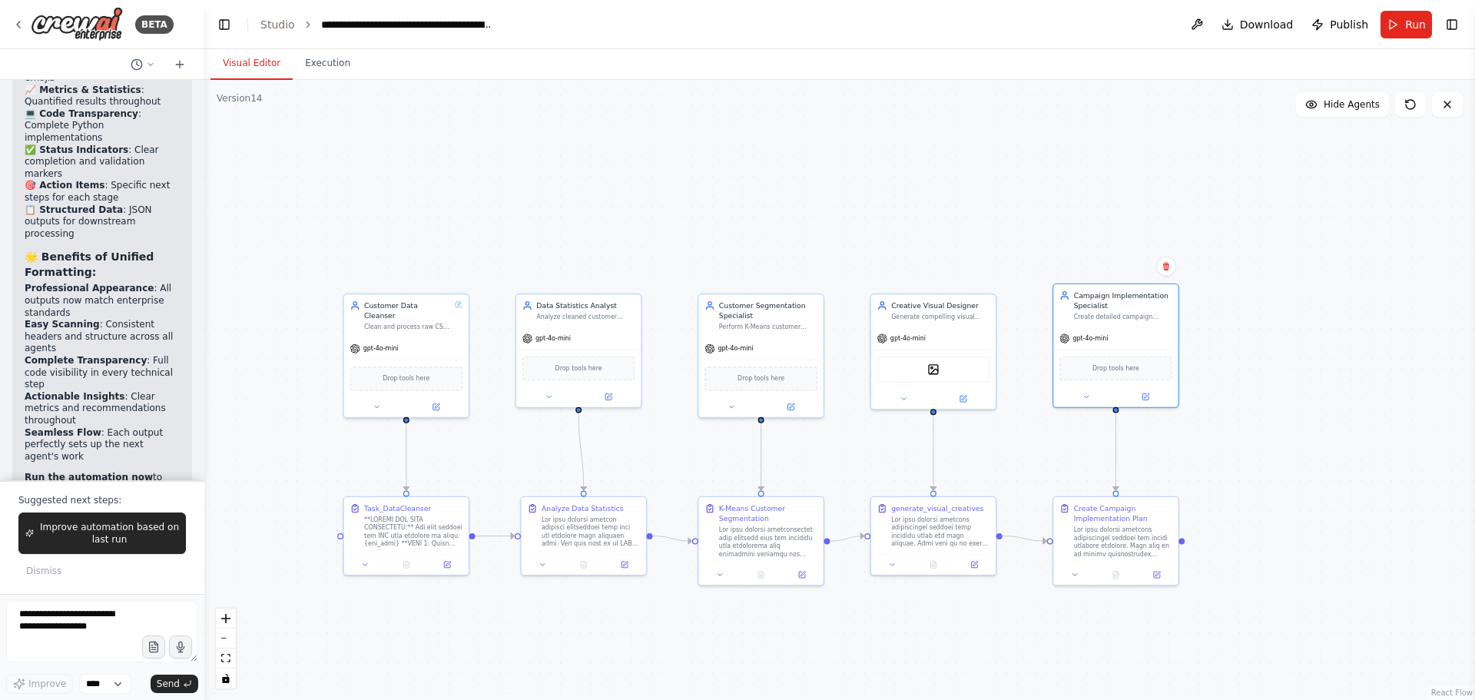
drag, startPoint x: 668, startPoint y: 165, endPoint x: 654, endPoint y: 204, distance: 40.8
click at [654, 204] on div ".deletable-edge-delete-btn { width: 20px; height: 20px; border: 0px solid #ffff…" at bounding box center [839, 390] width 1271 height 620
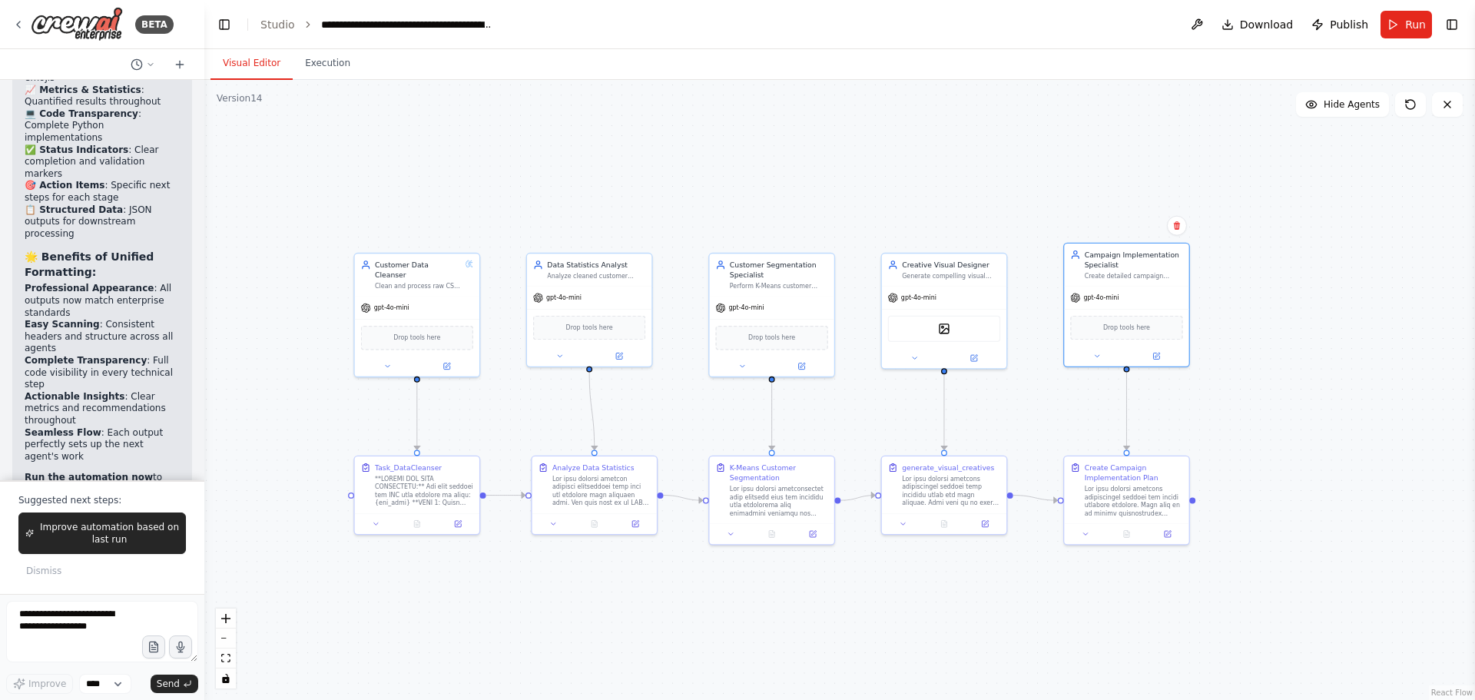
drag, startPoint x: 461, startPoint y: 244, endPoint x: 473, endPoint y: 199, distance: 46.2
click at [473, 199] on div ".deletable-edge-delete-btn { width: 20px; height: 20px; border: 0px solid #ffff…" at bounding box center [839, 390] width 1271 height 620
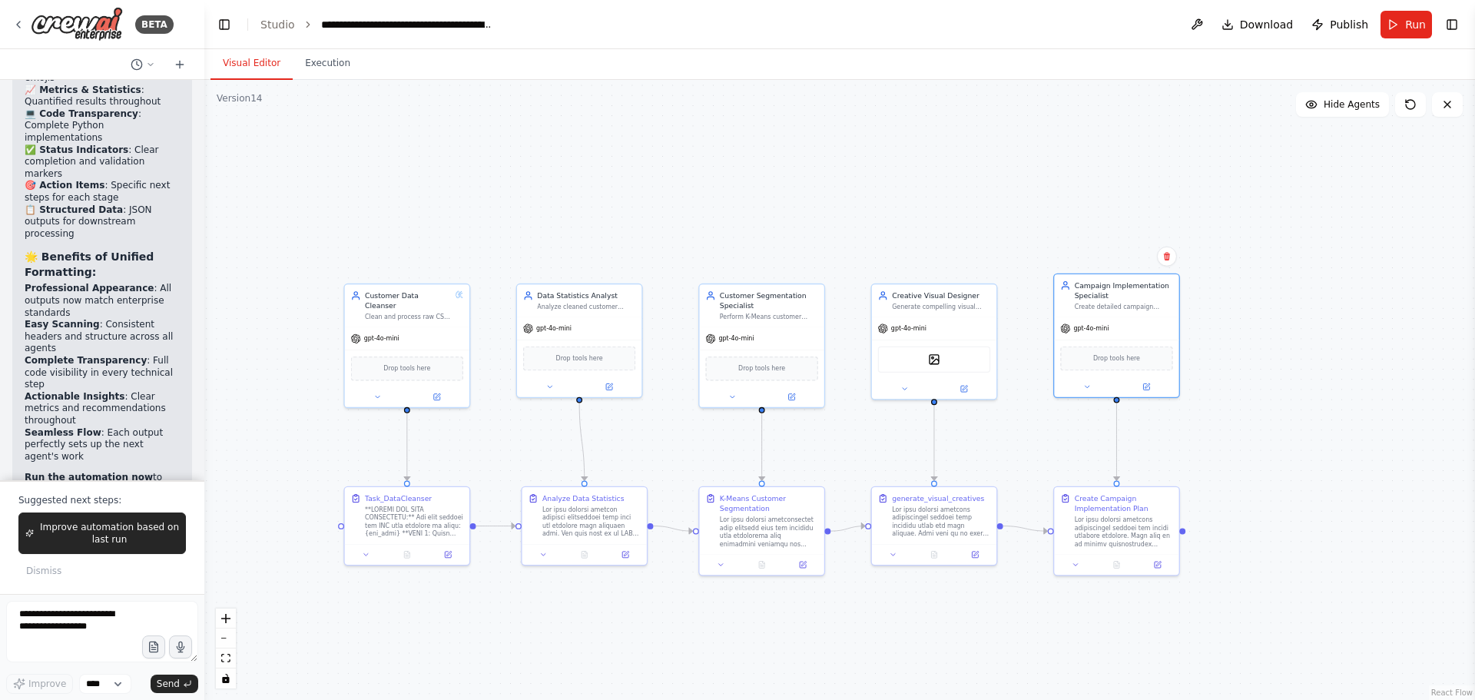
click at [626, 161] on div ".deletable-edge-delete-btn { width: 20px; height: 20px; border: 0px solid #ffff…" at bounding box center [839, 390] width 1271 height 620
click at [1042, 194] on div ".deletable-edge-delete-btn { width: 20px; height: 20px; border: 0px solid #ffff…" at bounding box center [839, 390] width 1271 height 620
click at [379, 391] on icon at bounding box center [377, 395] width 8 height 8
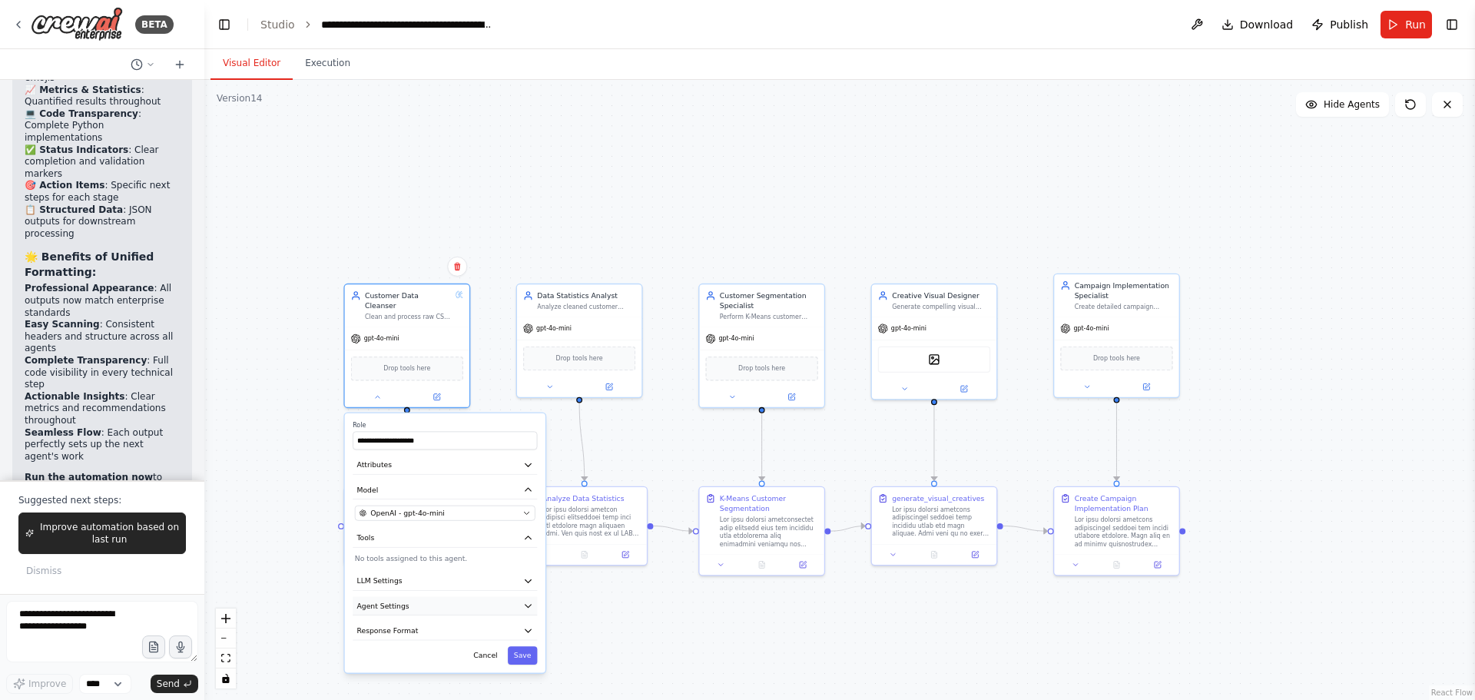
click at [399, 603] on button "Agent Settings" at bounding box center [445, 606] width 184 height 18
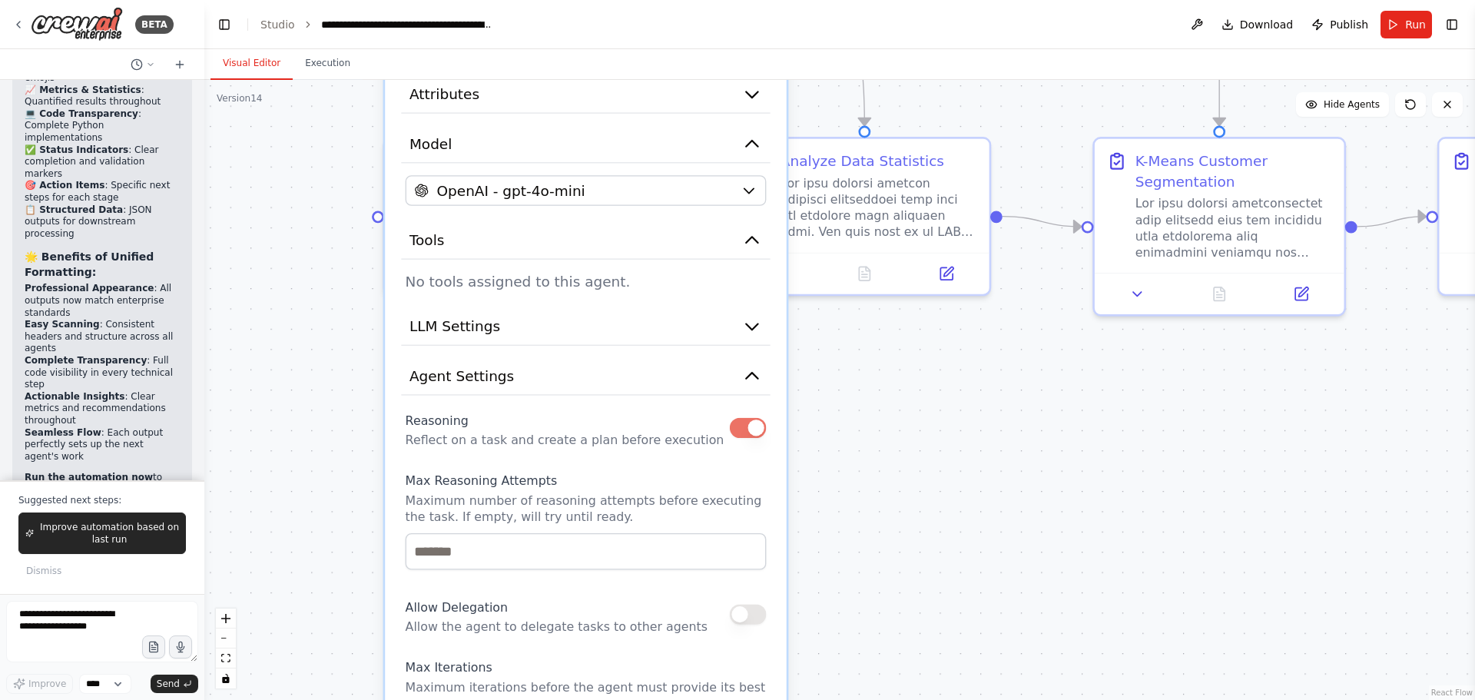
drag, startPoint x: 798, startPoint y: 570, endPoint x: 870, endPoint y: 466, distance: 126.6
click at [872, 462] on div ".deletable-edge-delete-btn { width: 20px; height: 20px; border: 0px solid #ffff…" at bounding box center [839, 390] width 1271 height 620
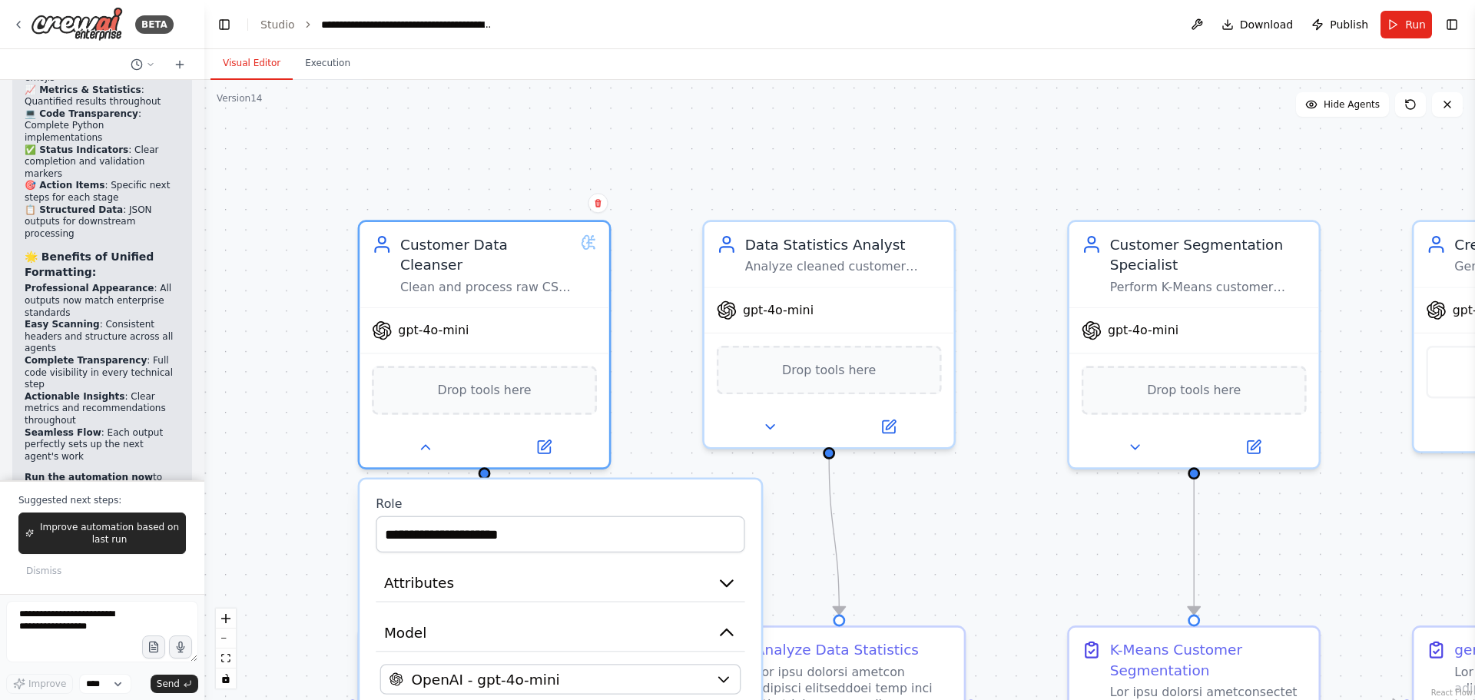
drag, startPoint x: 795, startPoint y: 197, endPoint x: 764, endPoint y: 538, distance: 342.5
click at [793, 543] on div ".deletable-edge-delete-btn { width: 20px; height: 20px; border: 0px solid #ffff…" at bounding box center [839, 390] width 1271 height 620
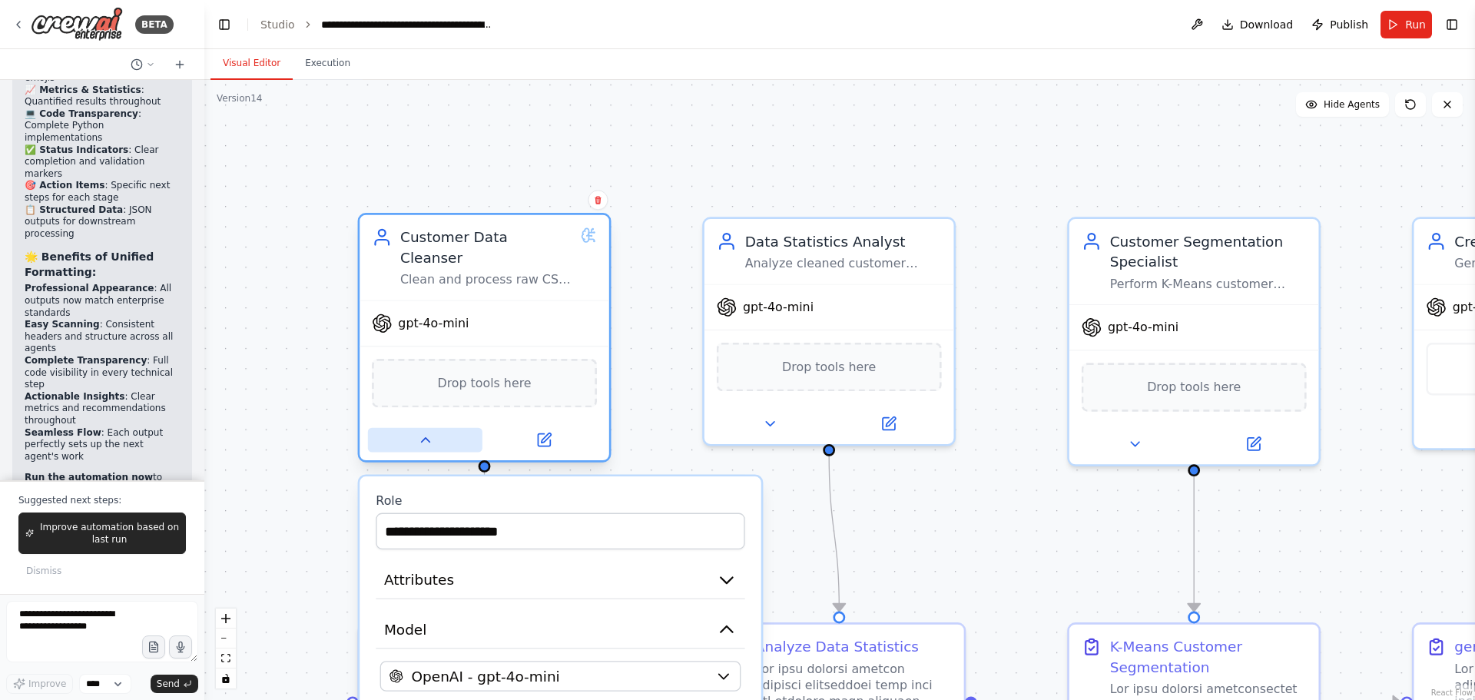
click at [423, 432] on icon at bounding box center [425, 440] width 16 height 16
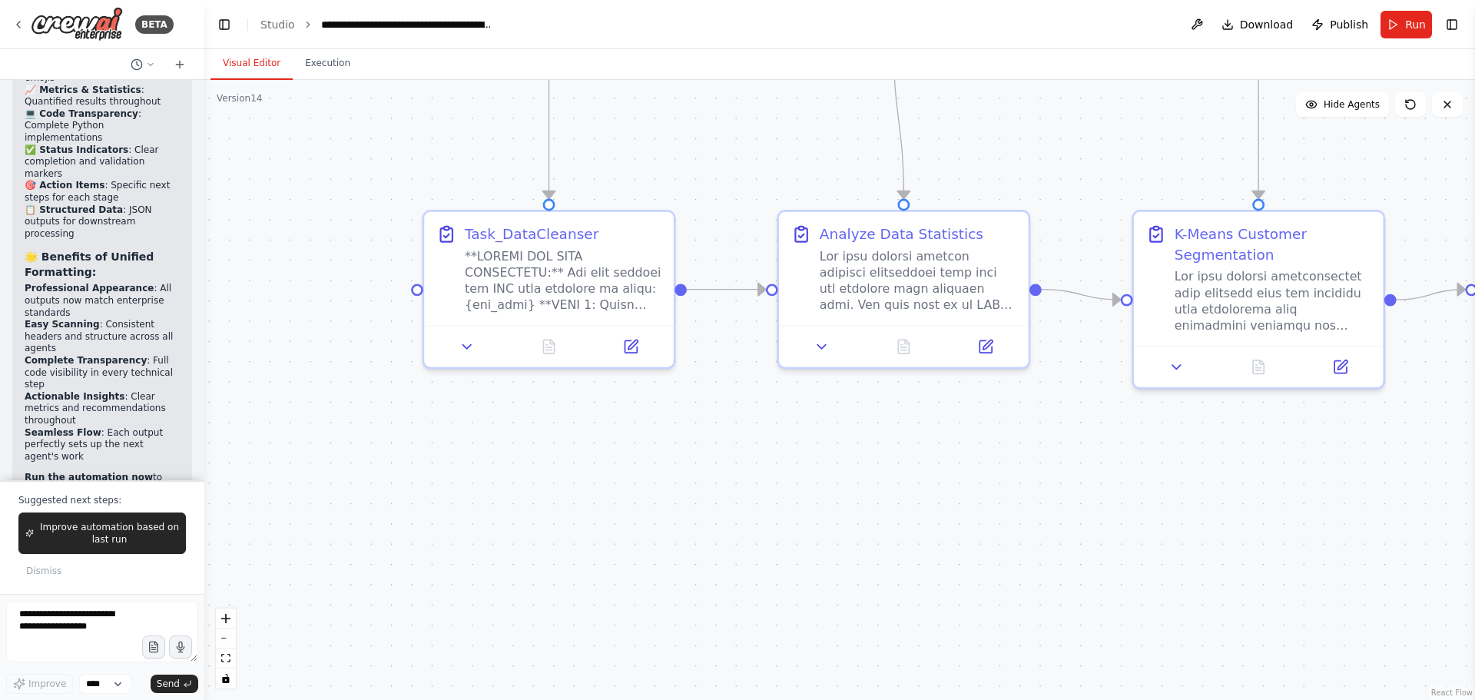
drag, startPoint x: 323, startPoint y: 515, endPoint x: 387, endPoint y: 102, distance: 417.5
click at [387, 102] on div ".deletable-edge-delete-btn { width: 20px; height: 20px; border: 0px solid #ffff…" at bounding box center [839, 390] width 1271 height 620
click at [466, 347] on icon at bounding box center [467, 342] width 16 height 16
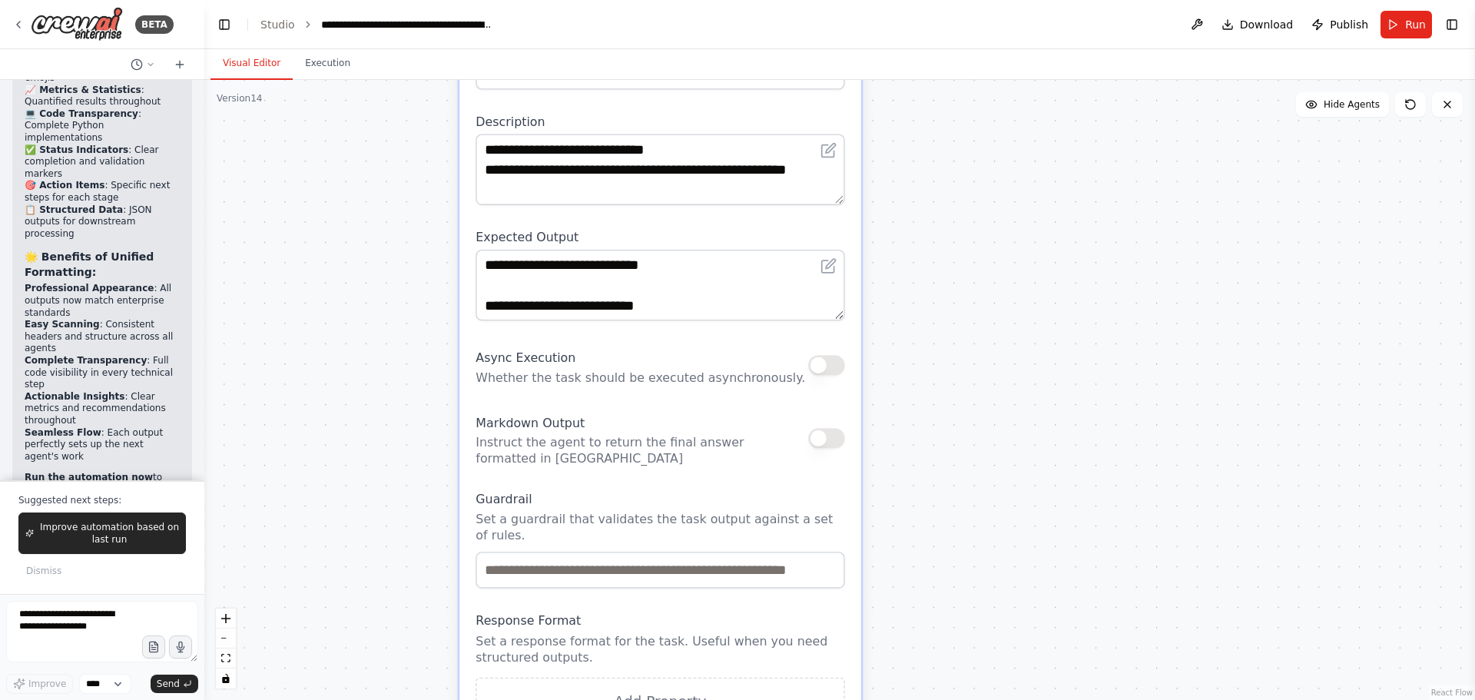
drag, startPoint x: 343, startPoint y: 543, endPoint x: 379, endPoint y: 181, distance: 364.3
click at [379, 181] on div ".deletable-edge-delete-btn { width: 20px; height: 20px; border: 0px solid #ffff…" at bounding box center [839, 390] width 1271 height 620
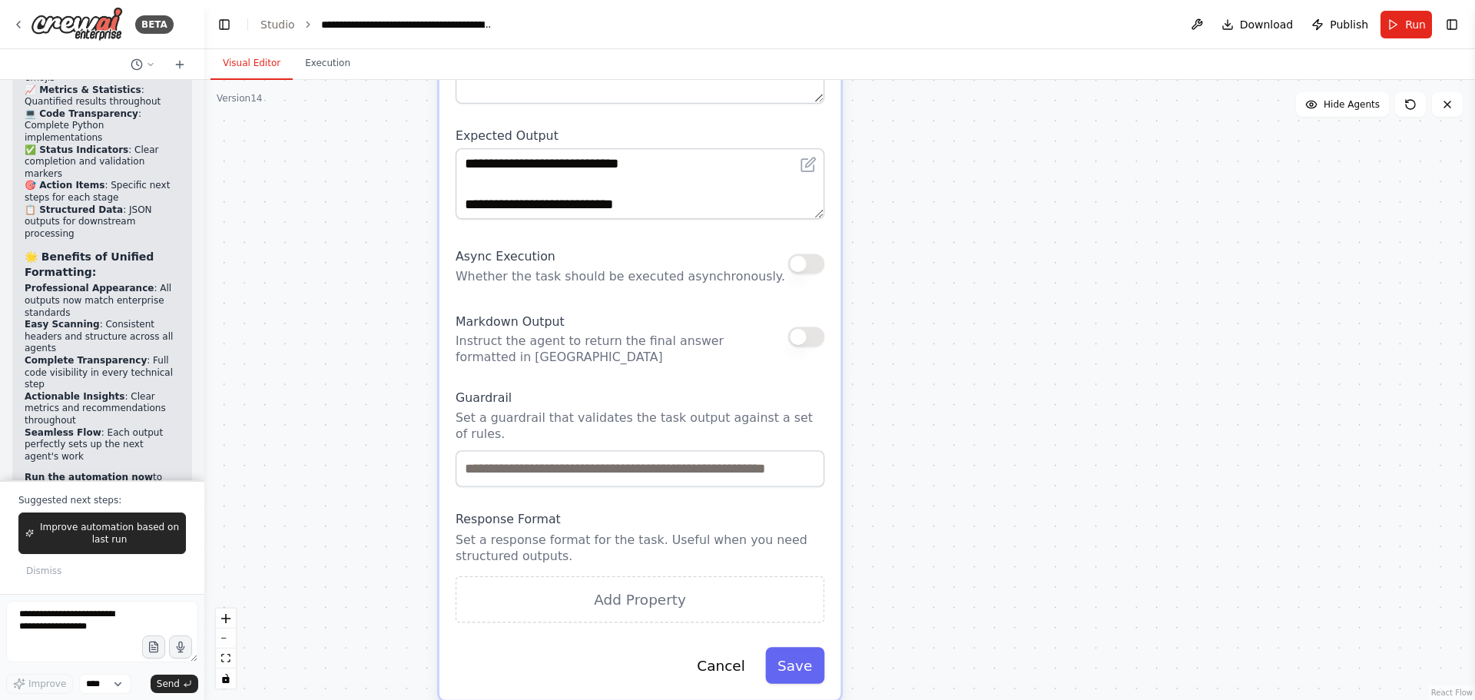
drag, startPoint x: 452, startPoint y: 487, endPoint x: 436, endPoint y: 402, distance: 86.6
click at [436, 398] on div ".deletable-edge-delete-btn { width: 20px; height: 20px; border: 0px solid #ffff…" at bounding box center [839, 390] width 1271 height 620
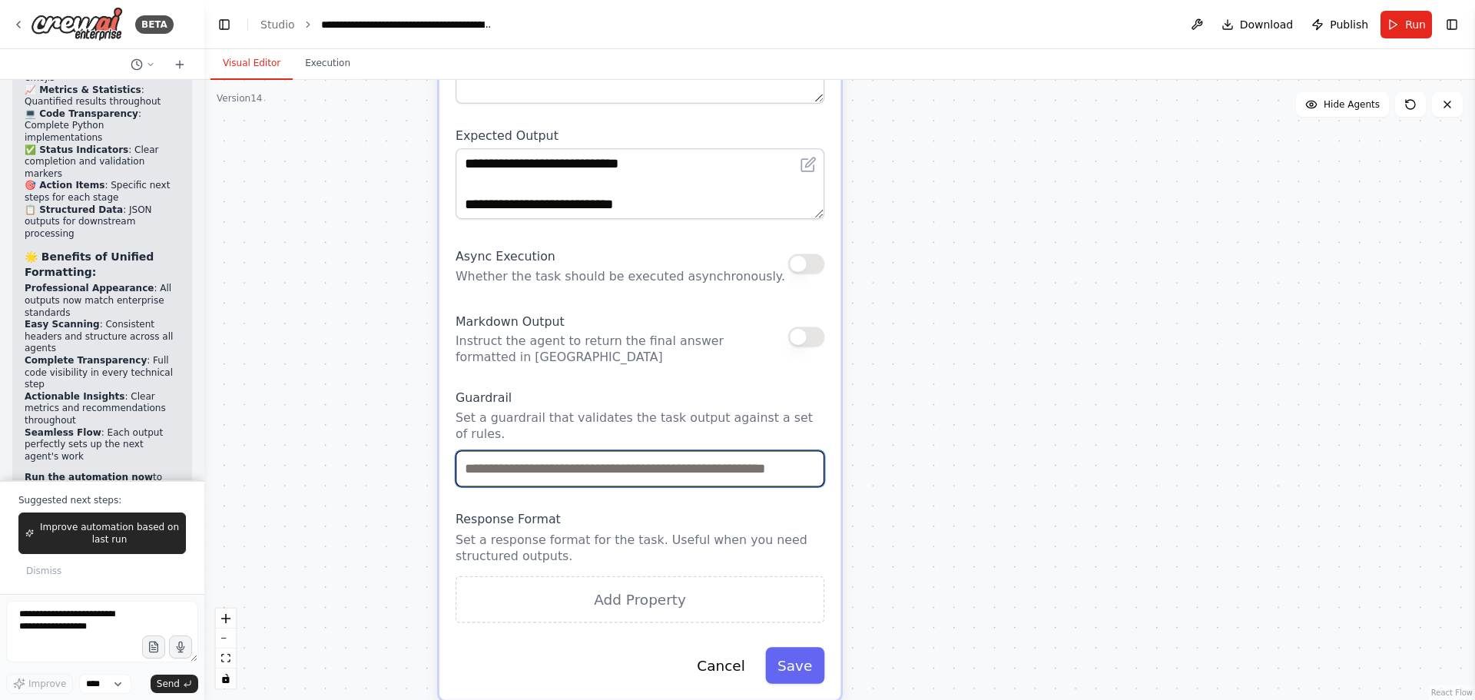
click at [679, 457] on input "text" at bounding box center [640, 468] width 369 height 37
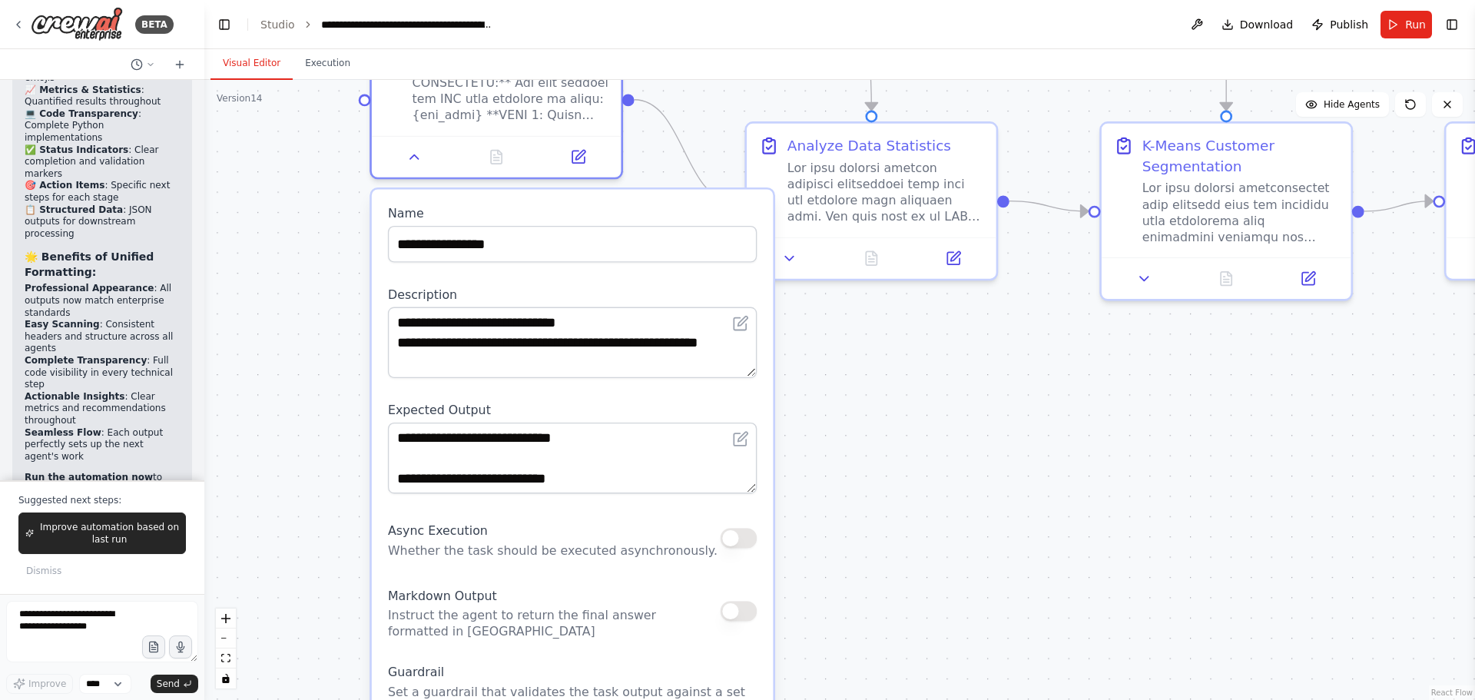
drag, startPoint x: 986, startPoint y: 316, endPoint x: 912, endPoint y: 569, distance: 263.5
click at [919, 592] on div ".deletable-edge-delete-btn { width: 20px; height: 20px; border: 0px solid #ffff…" at bounding box center [839, 390] width 1271 height 620
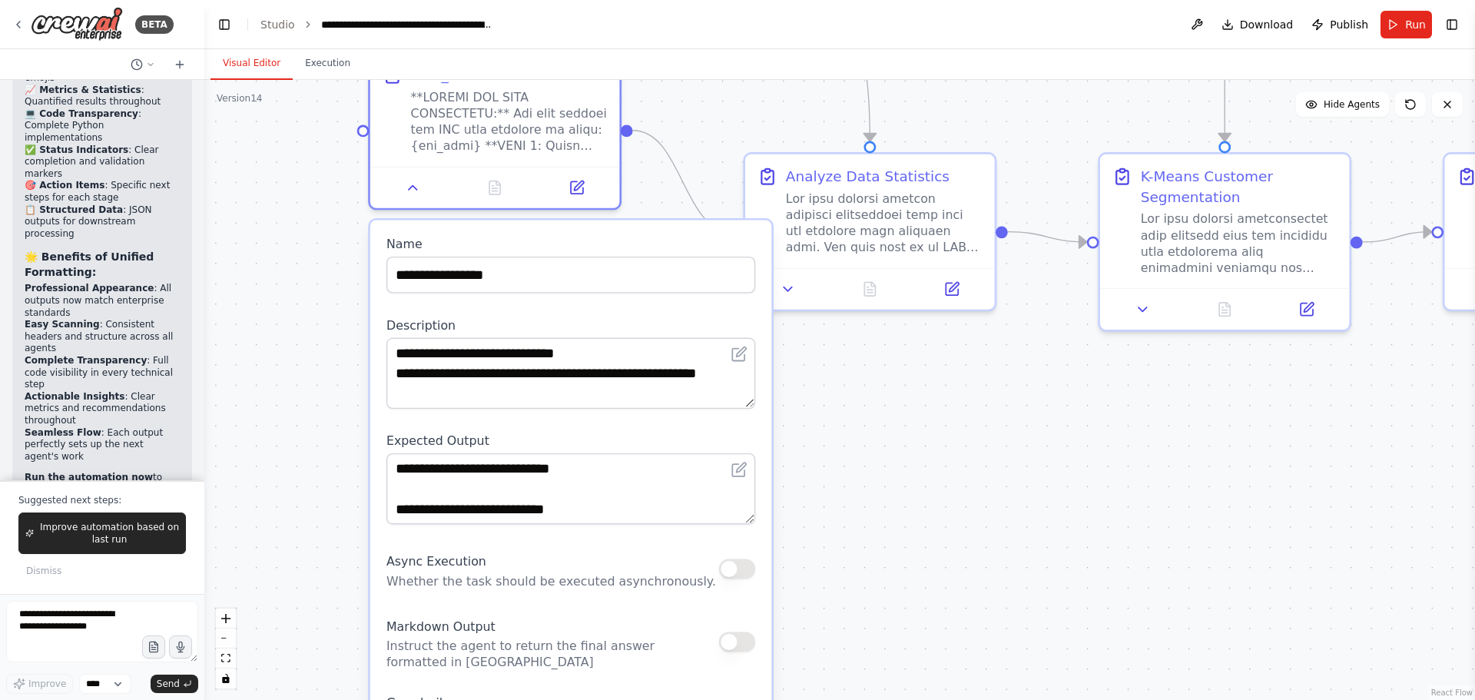
drag, startPoint x: 888, startPoint y: 461, endPoint x: 835, endPoint y: 391, distance: 87.7
click at [888, 462] on div ".deletable-edge-delete-btn { width: 20px; height: 20px; border: 0px solid #ffff…" at bounding box center [839, 390] width 1271 height 620
click at [415, 190] on icon at bounding box center [413, 185] width 16 height 16
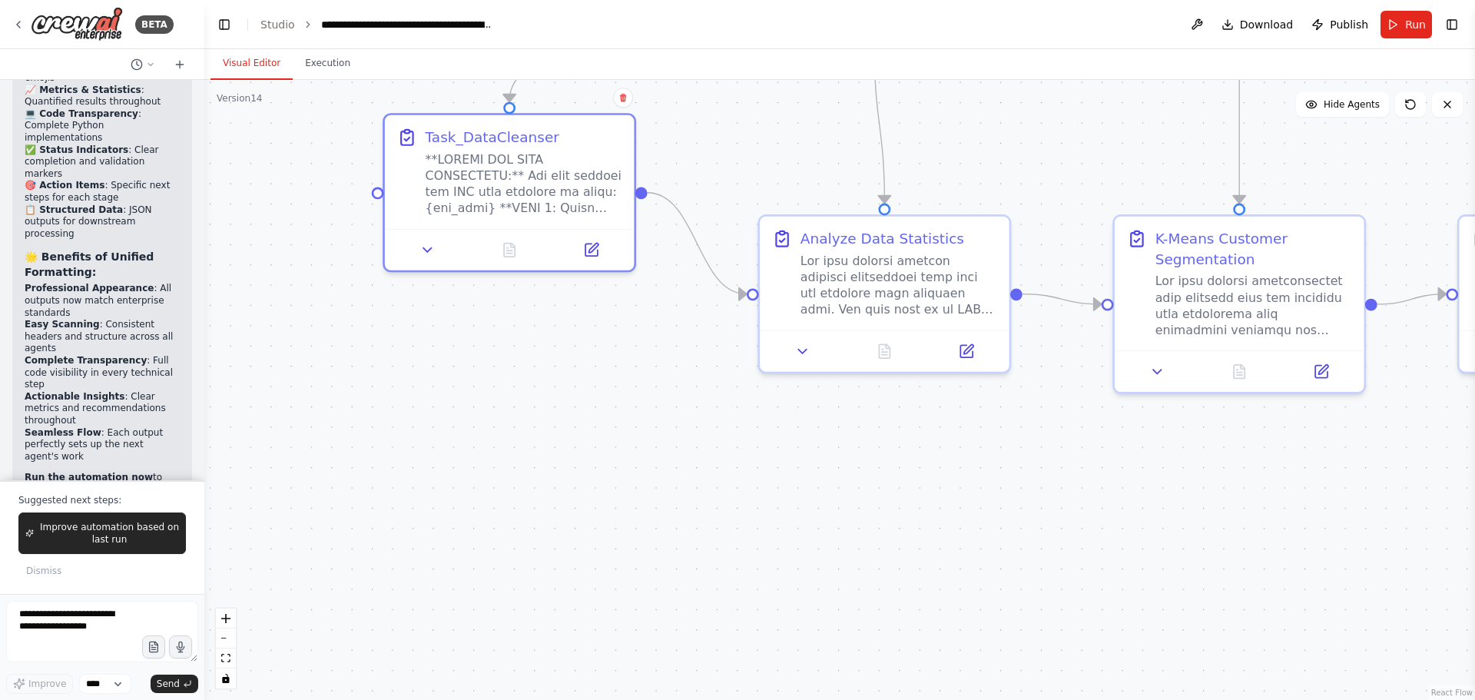
click at [529, 323] on div ".deletable-edge-delete-btn { width: 20px; height: 20px; border: 0px solid #ffff…" at bounding box center [839, 390] width 1271 height 620
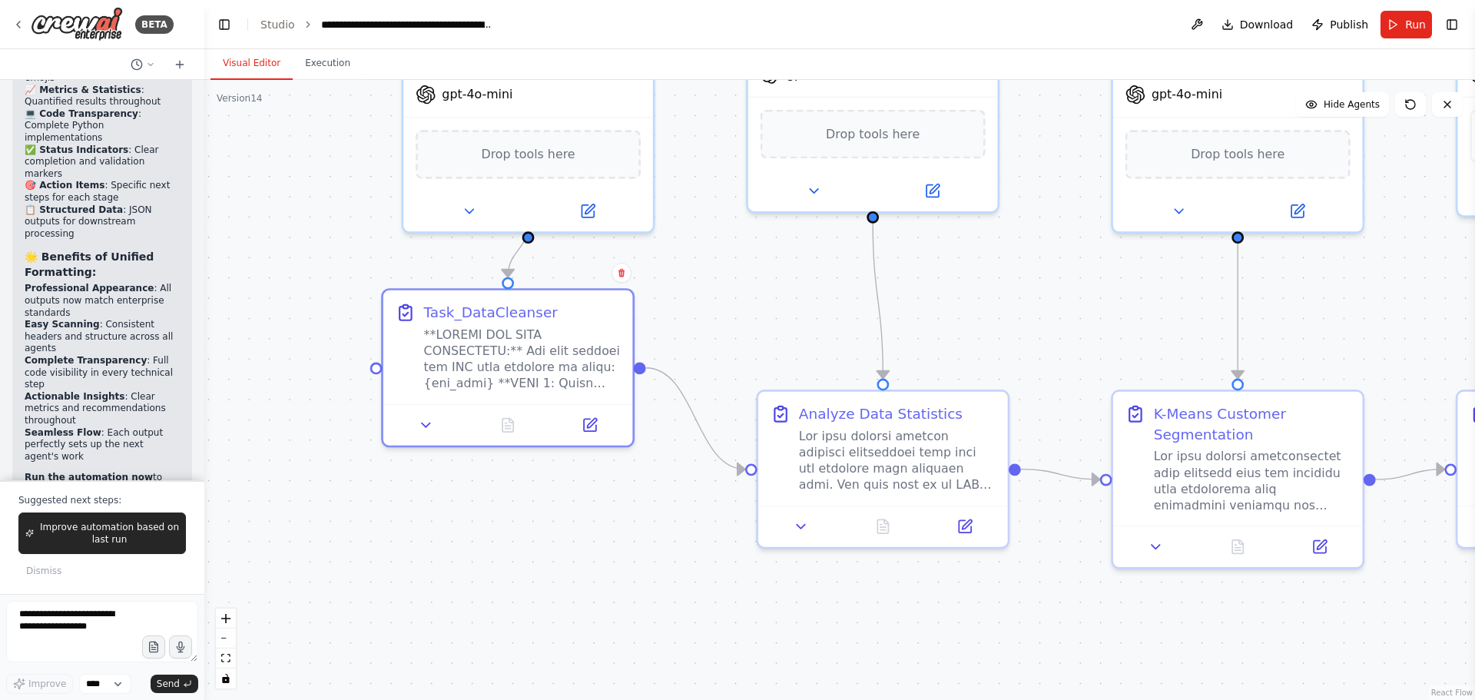
click at [573, 553] on div ".deletable-edge-delete-btn { width: 20px; height: 20px; border: 0px solid #ffff…" at bounding box center [839, 390] width 1271 height 620
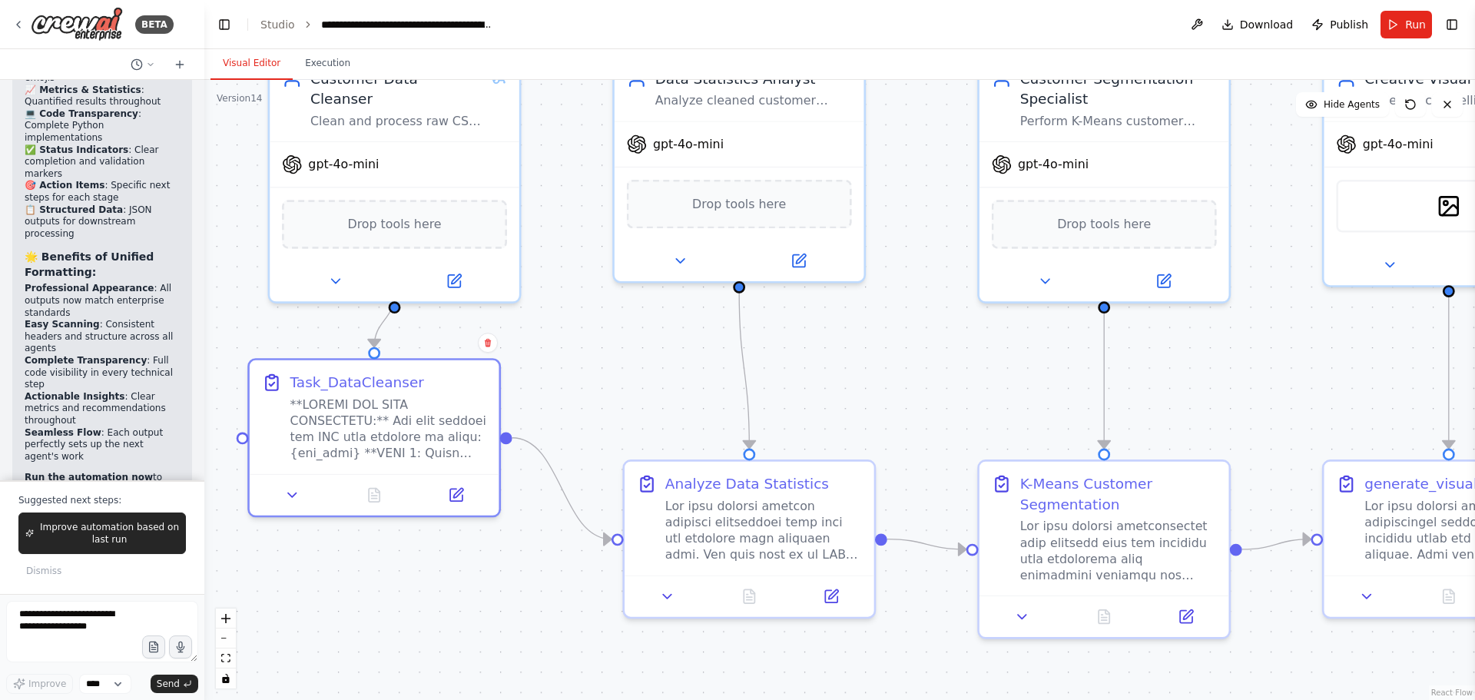
drag, startPoint x: 730, startPoint y: 294, endPoint x: 596, endPoint y: 364, distance: 150.8
click at [596, 364] on div ".deletable-edge-delete-btn { width: 20px; height: 20px; border: 0px solid #ffff…" at bounding box center [839, 390] width 1271 height 620
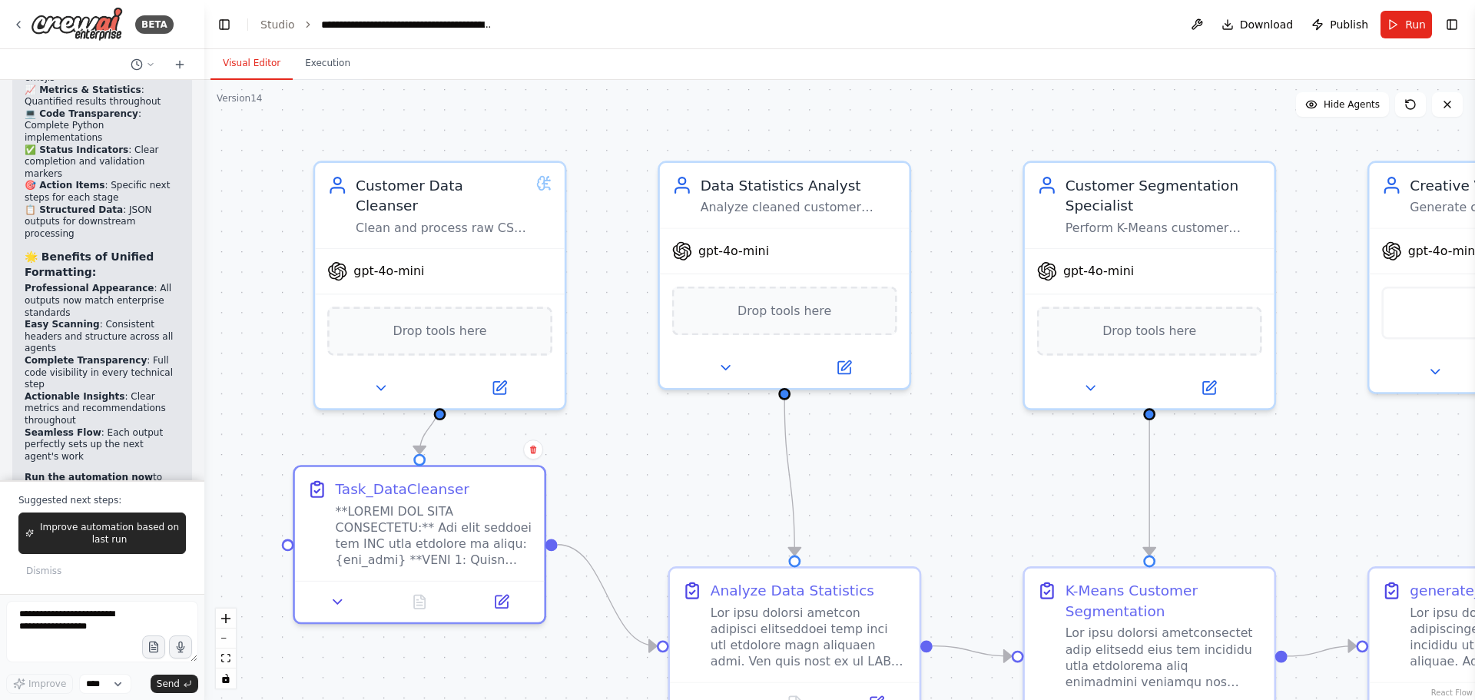
drag, startPoint x: 598, startPoint y: 382, endPoint x: 643, endPoint y: 498, distance: 124.3
click at [643, 498] on div ".deletable-edge-delete-btn { width: 20px; height: 20px; border: 0px solid #ffff…" at bounding box center [839, 390] width 1271 height 620
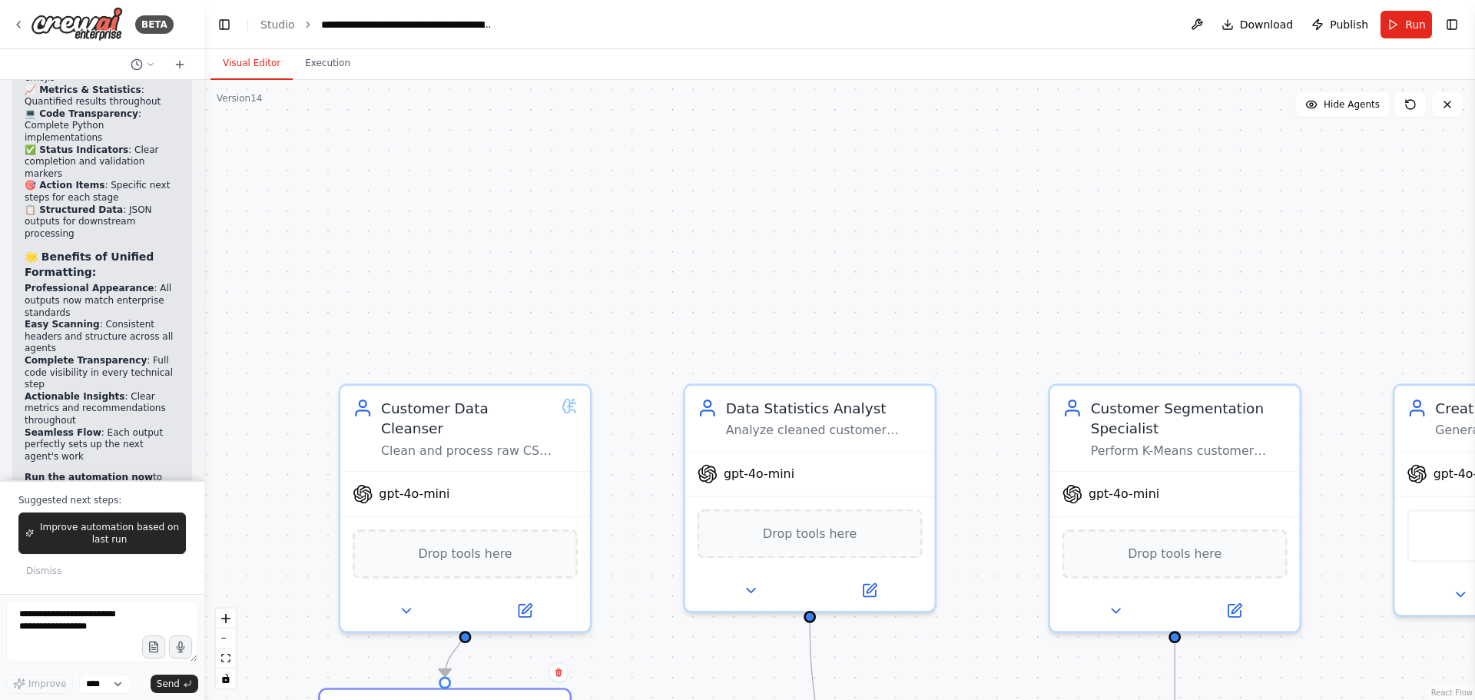
drag, startPoint x: 666, startPoint y: 444, endPoint x: 601, endPoint y: 479, distance: 73.2
click at [631, 523] on div ".deletable-edge-delete-btn { width: 20px; height: 20px; border: 0px solid #ffff…" at bounding box center [839, 390] width 1271 height 620
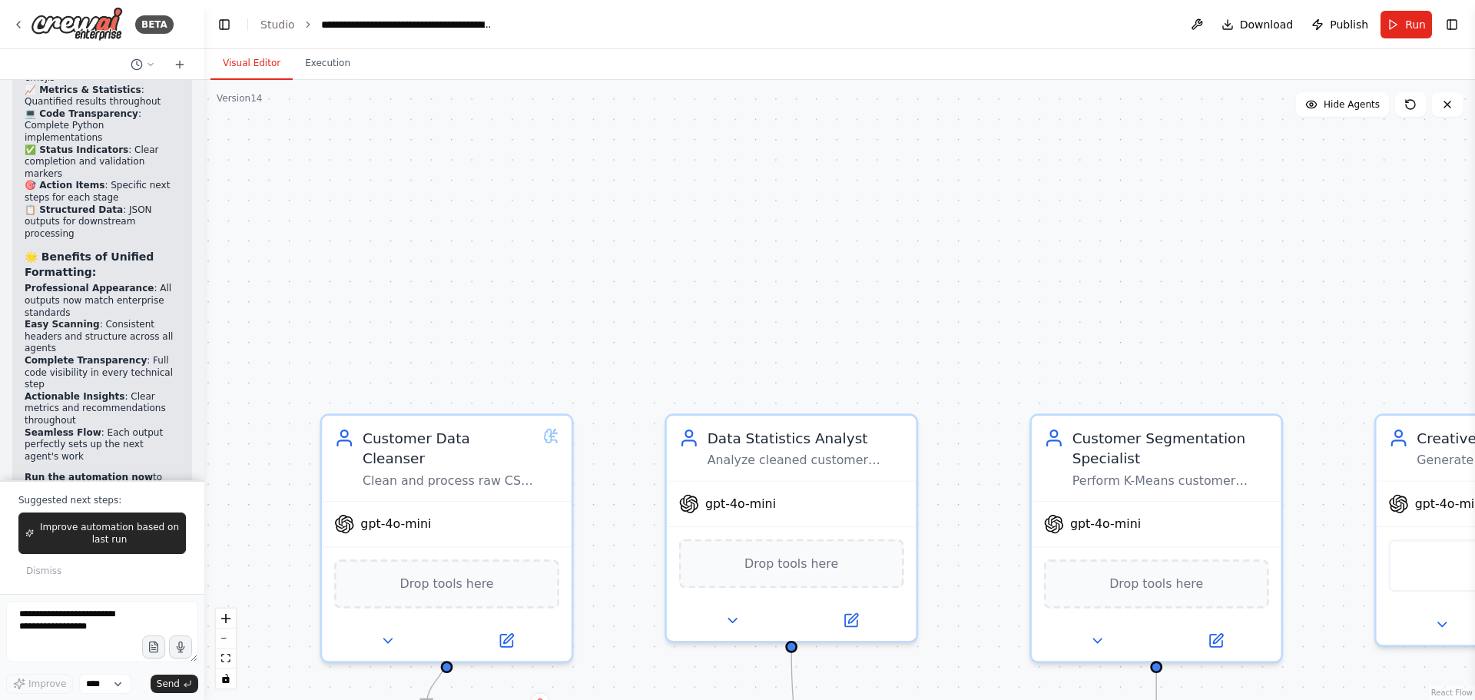
click at [701, 134] on div ".deletable-edge-delete-btn { width: 20px; height: 20px; border: 0px solid #ffff…" at bounding box center [839, 390] width 1271 height 620
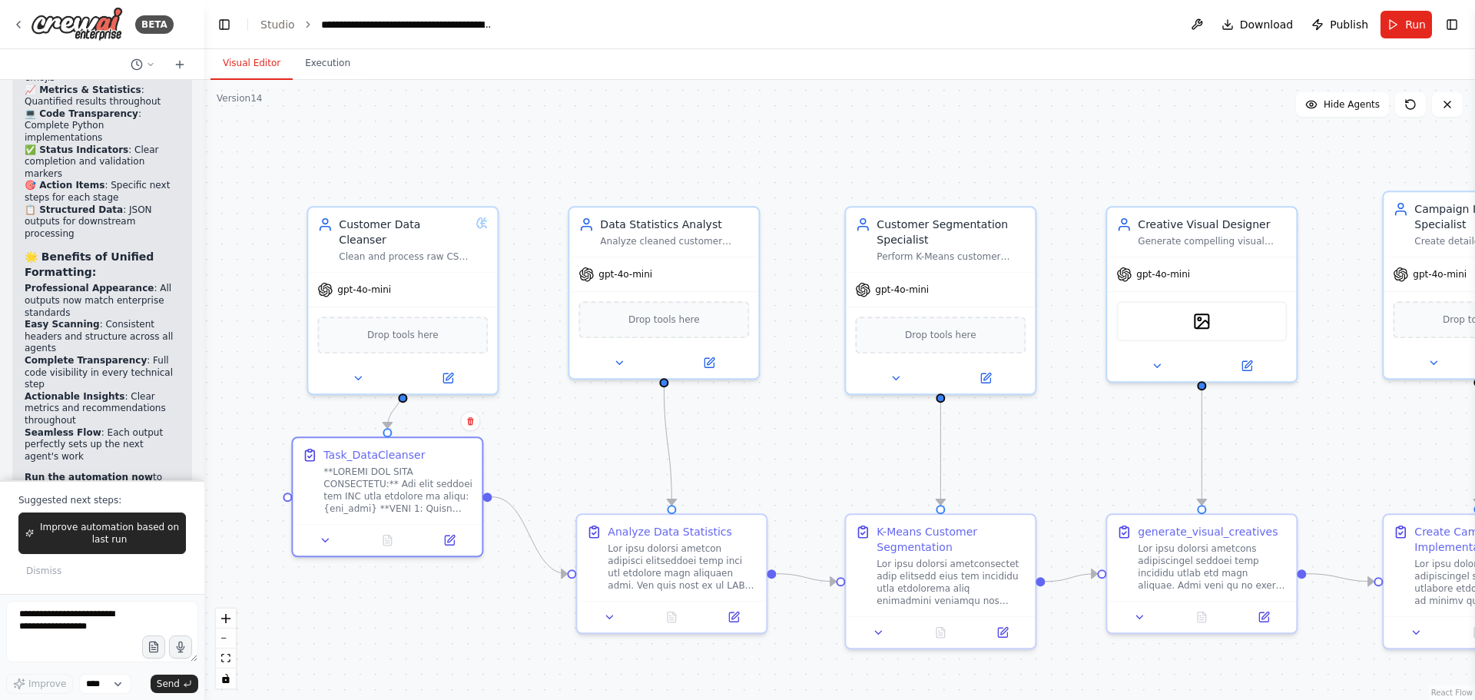
drag, startPoint x: 807, startPoint y: 157, endPoint x: 772, endPoint y: 141, distance: 38.5
click at [772, 141] on div ".deletable-edge-delete-btn { width: 20px; height: 20px; border: 0px solid #ffff…" at bounding box center [839, 390] width 1271 height 620
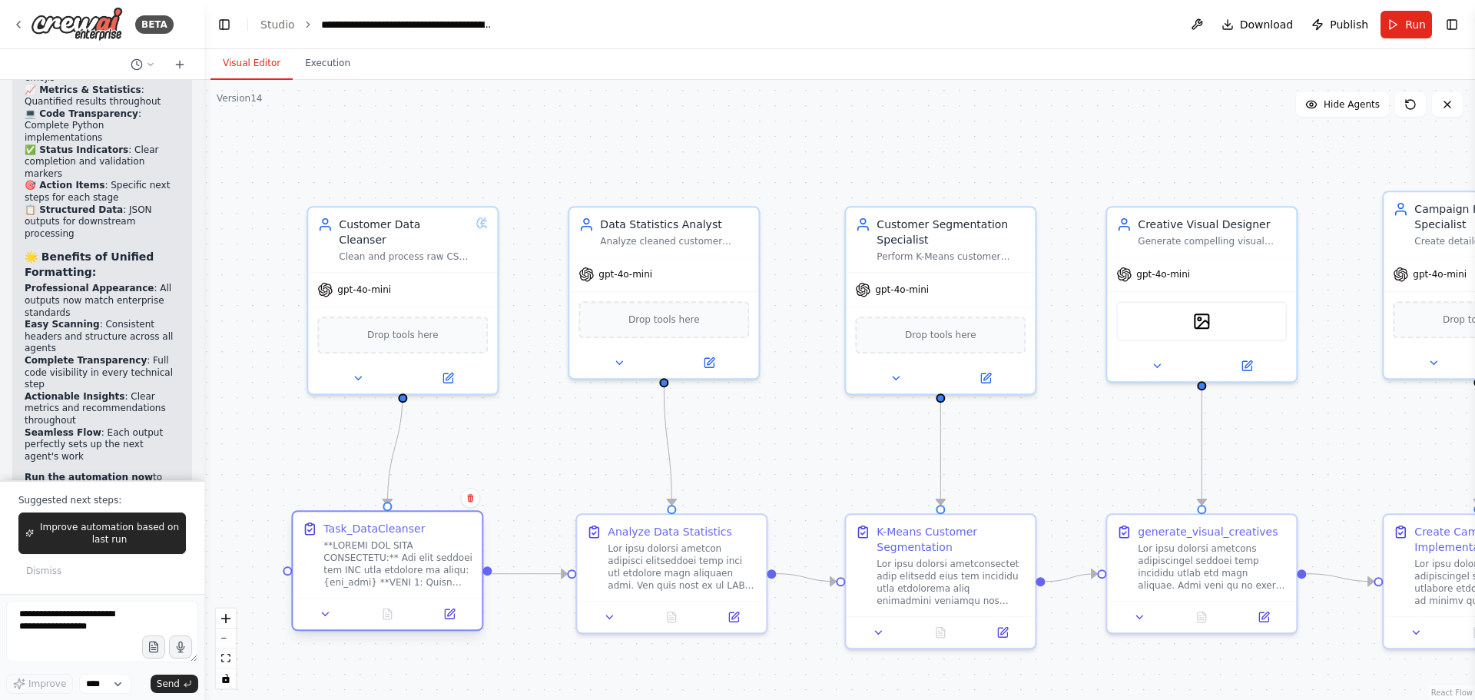
drag, startPoint x: 394, startPoint y: 492, endPoint x: 396, endPoint y: 567, distance: 75.3
click at [396, 567] on div at bounding box center [397, 563] width 149 height 49
click at [410, 584] on div at bounding box center [397, 563] width 149 height 49
click at [307, 66] on button "Execution" at bounding box center [328, 64] width 70 height 32
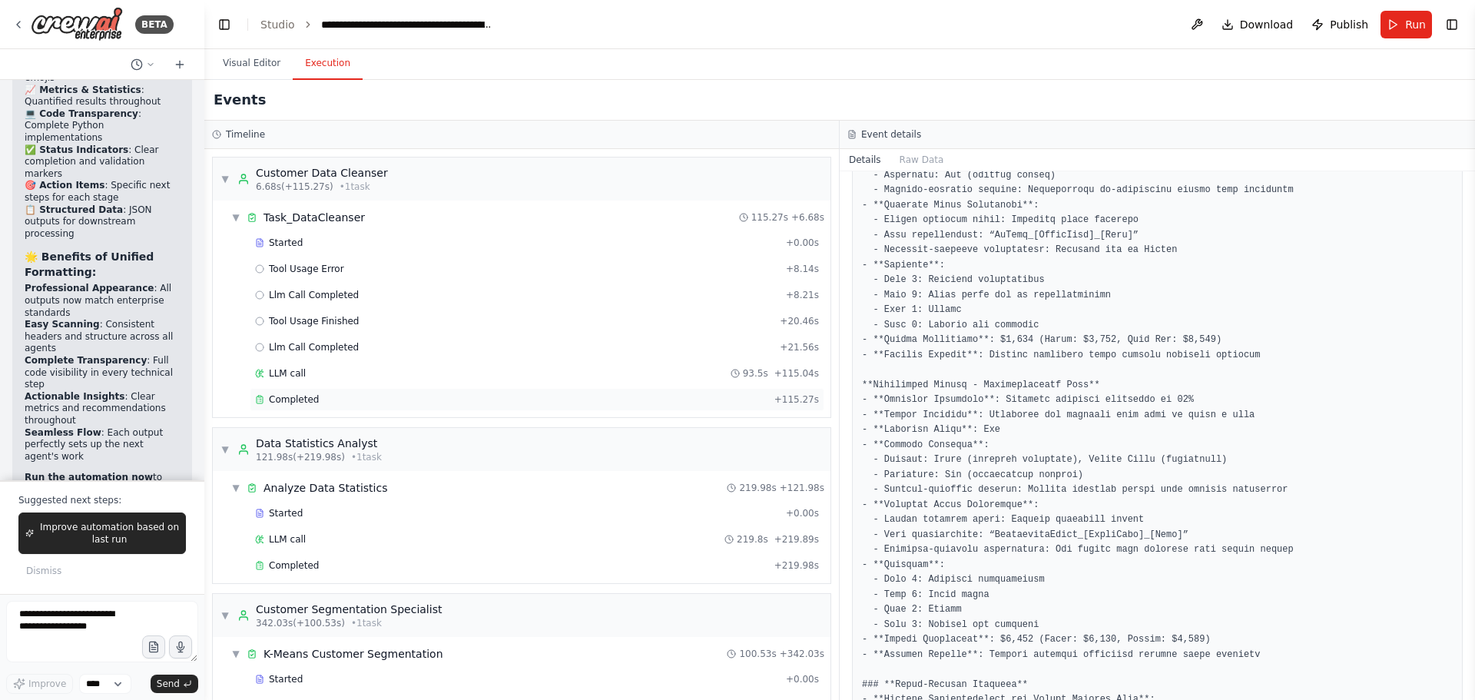
click at [286, 397] on span "Completed" at bounding box center [294, 399] width 50 height 12
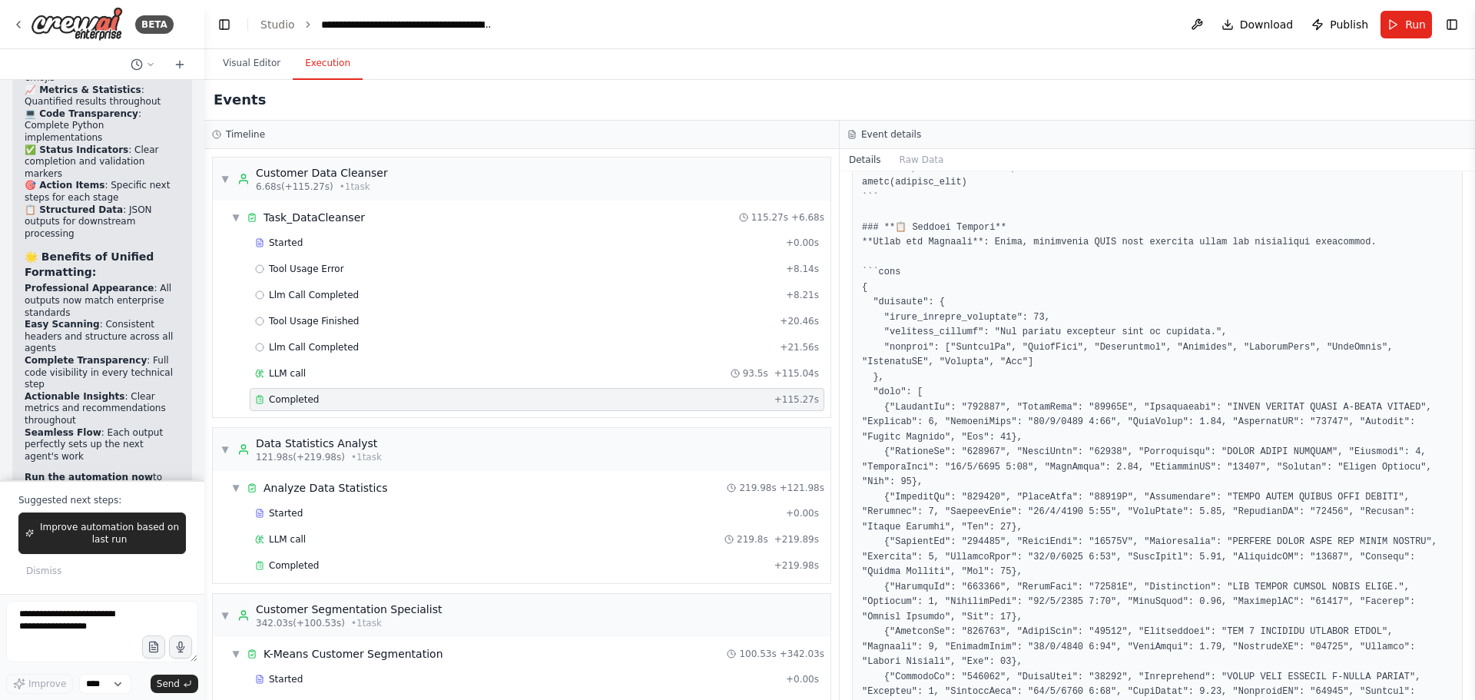
scroll to position [2121, 0]
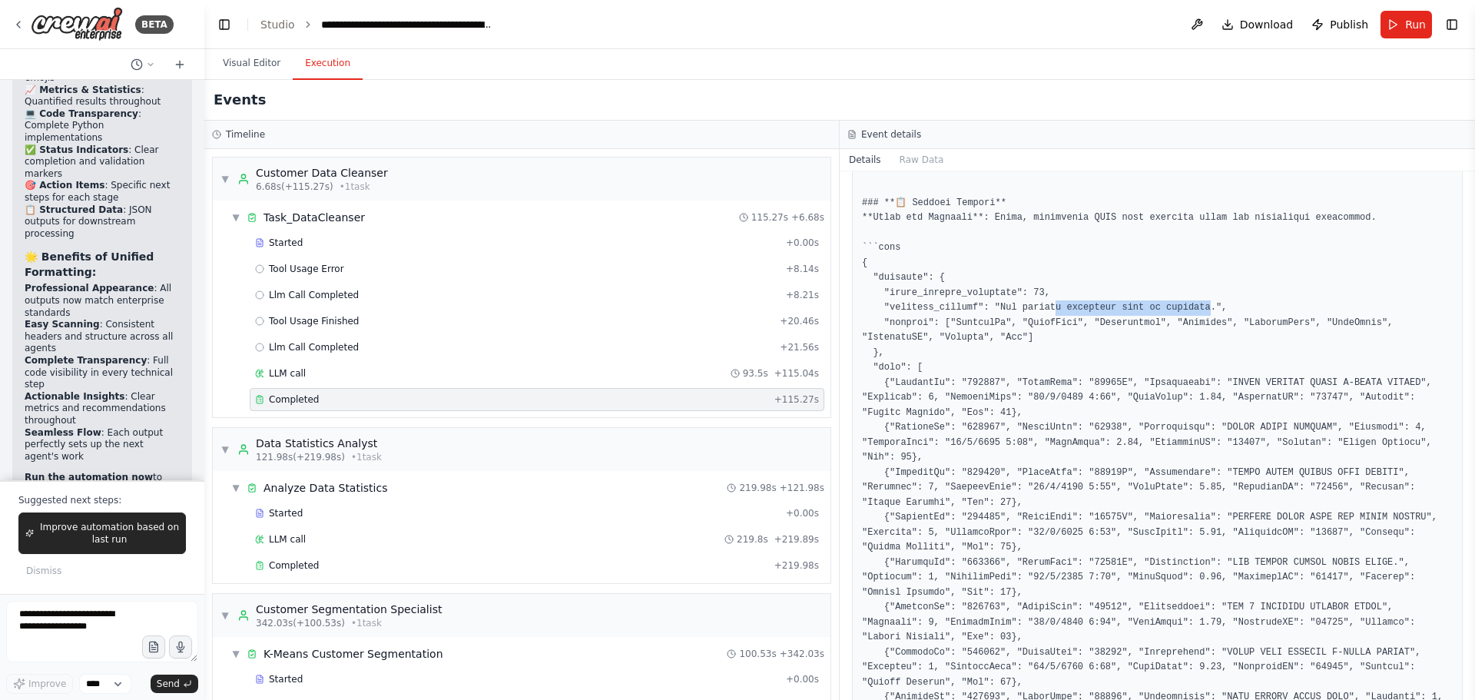
drag, startPoint x: 1040, startPoint y: 296, endPoint x: 1181, endPoint y: 287, distance: 140.8
click at [1181, 287] on pre at bounding box center [1157, 270] width 591 height 3056
click at [931, 300] on pre at bounding box center [1157, 270] width 591 height 3056
drag, startPoint x: 913, startPoint y: 293, endPoint x: 1192, endPoint y: 293, distance: 278.9
click at [1192, 293] on pre at bounding box center [1157, 270] width 591 height 3056
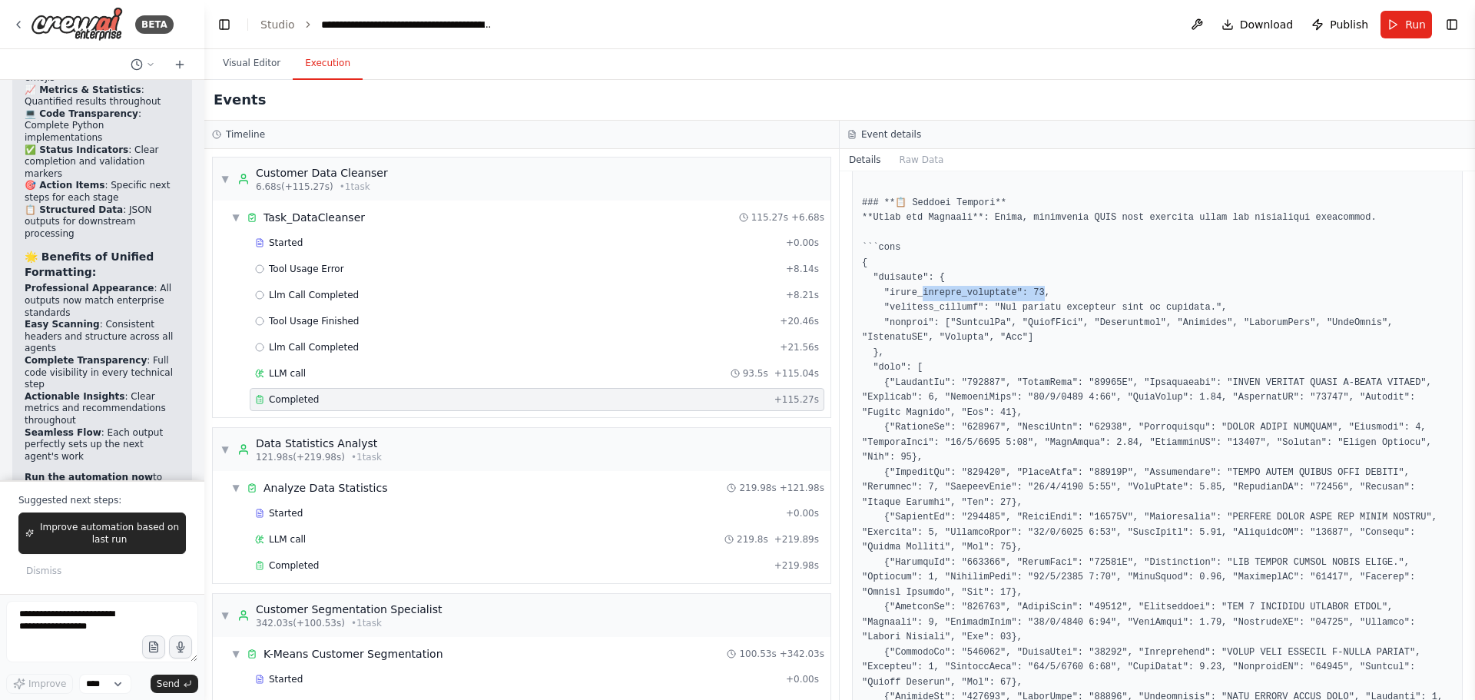
drag, startPoint x: 919, startPoint y: 280, endPoint x: 1030, endPoint y: 280, distance: 111.4
click at [1030, 280] on pre at bounding box center [1157, 270] width 591 height 3056
click at [944, 282] on pre at bounding box center [1157, 270] width 591 height 3056
drag, startPoint x: 905, startPoint y: 297, endPoint x: 974, endPoint y: 298, distance: 69.1
click at [974, 298] on pre at bounding box center [1157, 270] width 591 height 3056
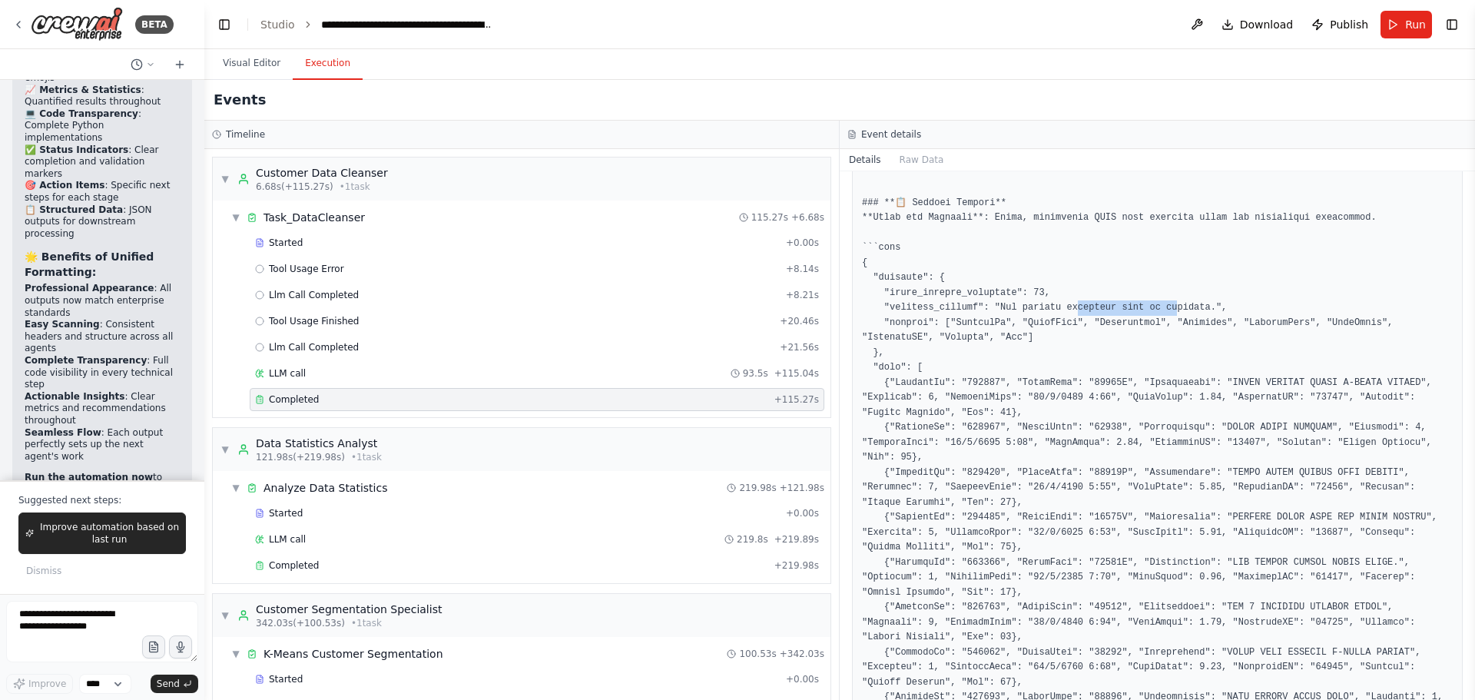
drag, startPoint x: 1059, startPoint y: 296, endPoint x: 1152, endPoint y: 293, distance: 93.7
click at [1152, 293] on pre at bounding box center [1157, 270] width 591 height 3056
drag, startPoint x: 978, startPoint y: 282, endPoint x: 1025, endPoint y: 282, distance: 46.9
click at [1025, 282] on pre at bounding box center [1157, 270] width 591 height 3056
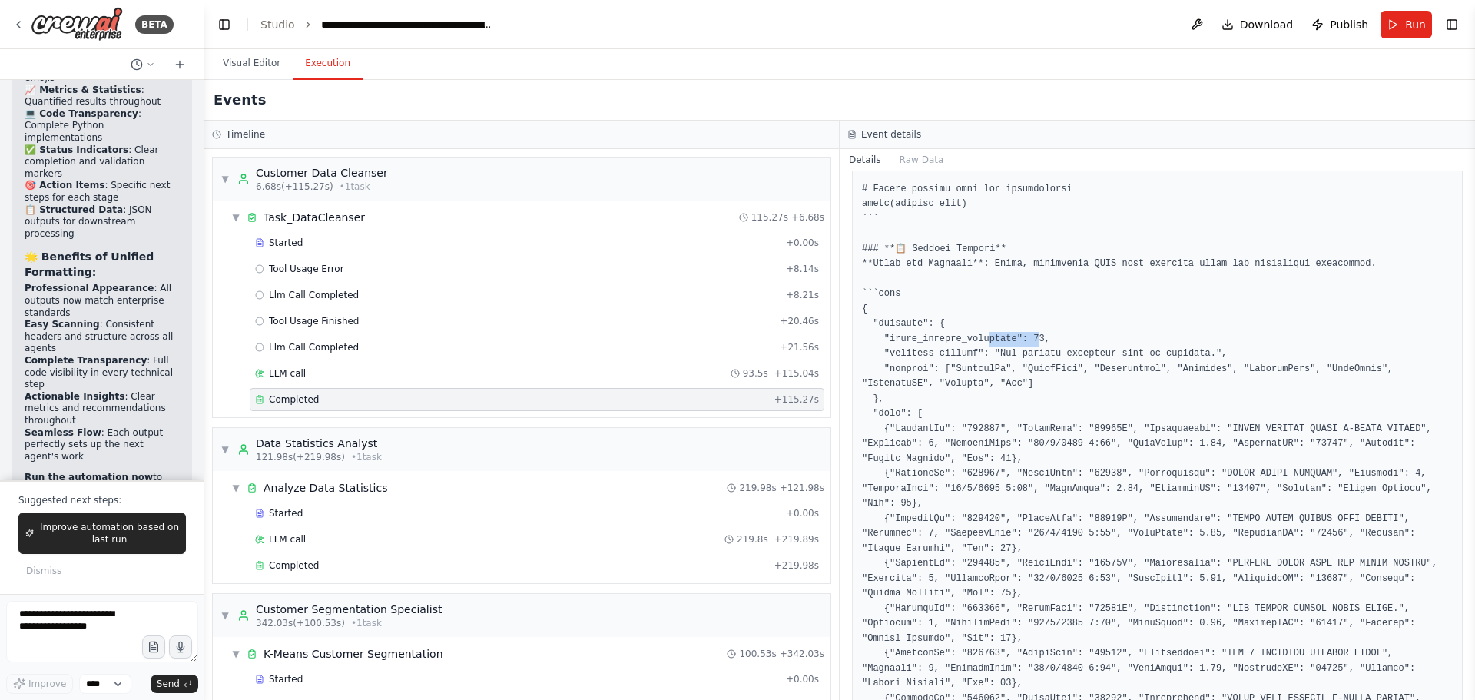
scroll to position [2027, 0]
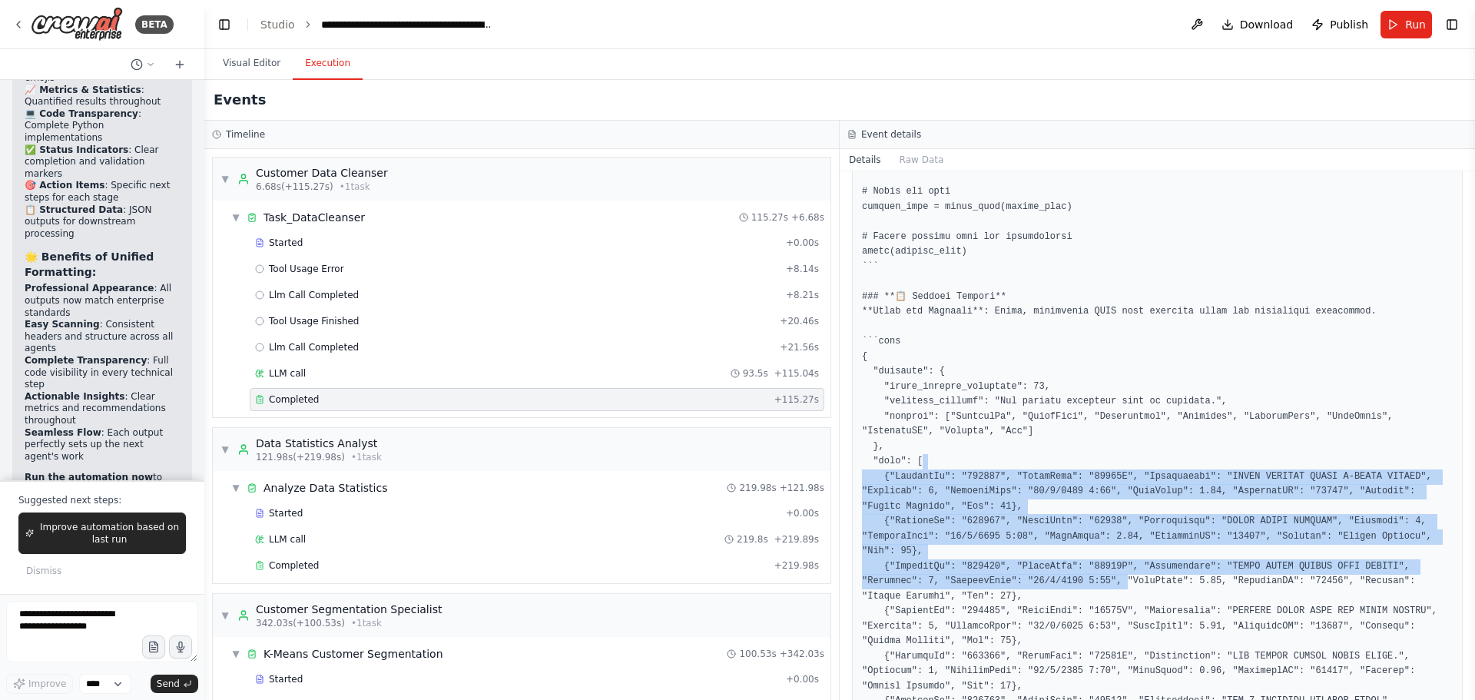
drag, startPoint x: 933, startPoint y: 442, endPoint x: 1055, endPoint y: 504, distance: 137.1
click at [1027, 571] on pre at bounding box center [1157, 364] width 591 height 3056
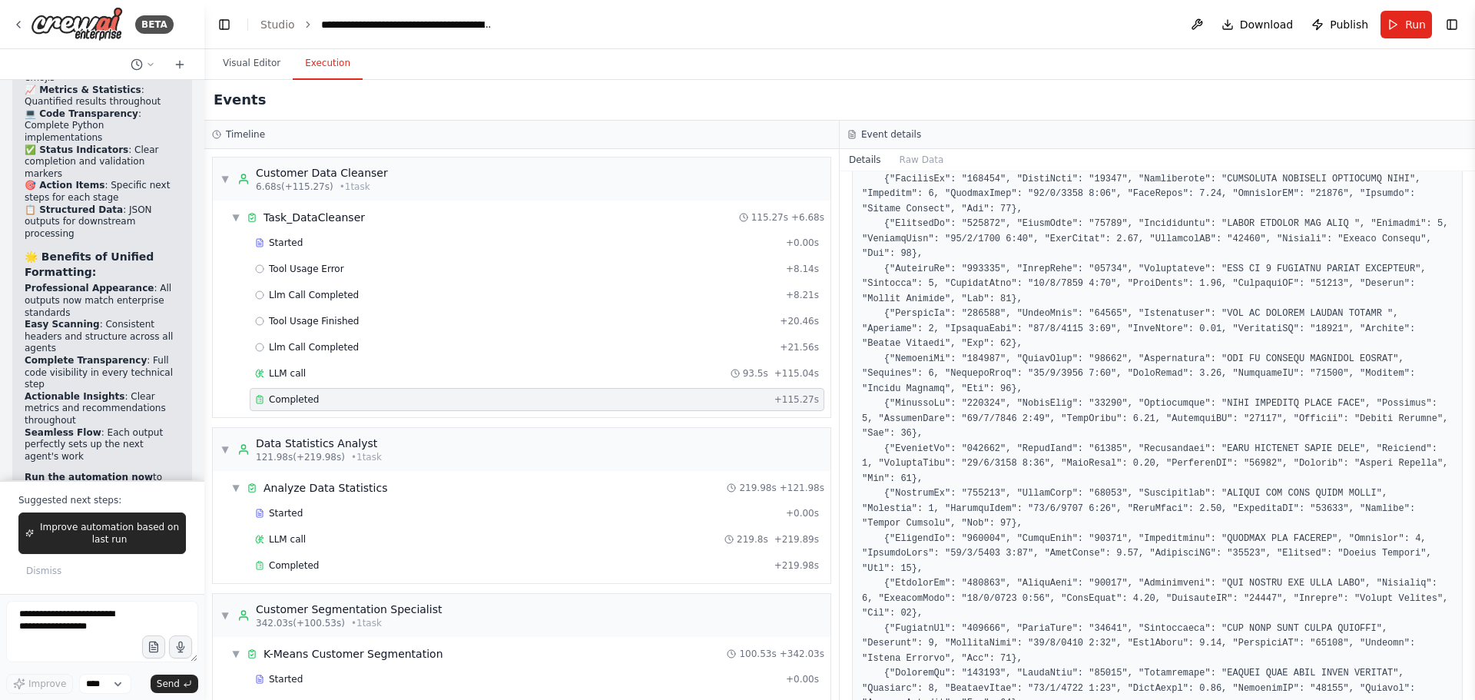
scroll to position [2949, 0]
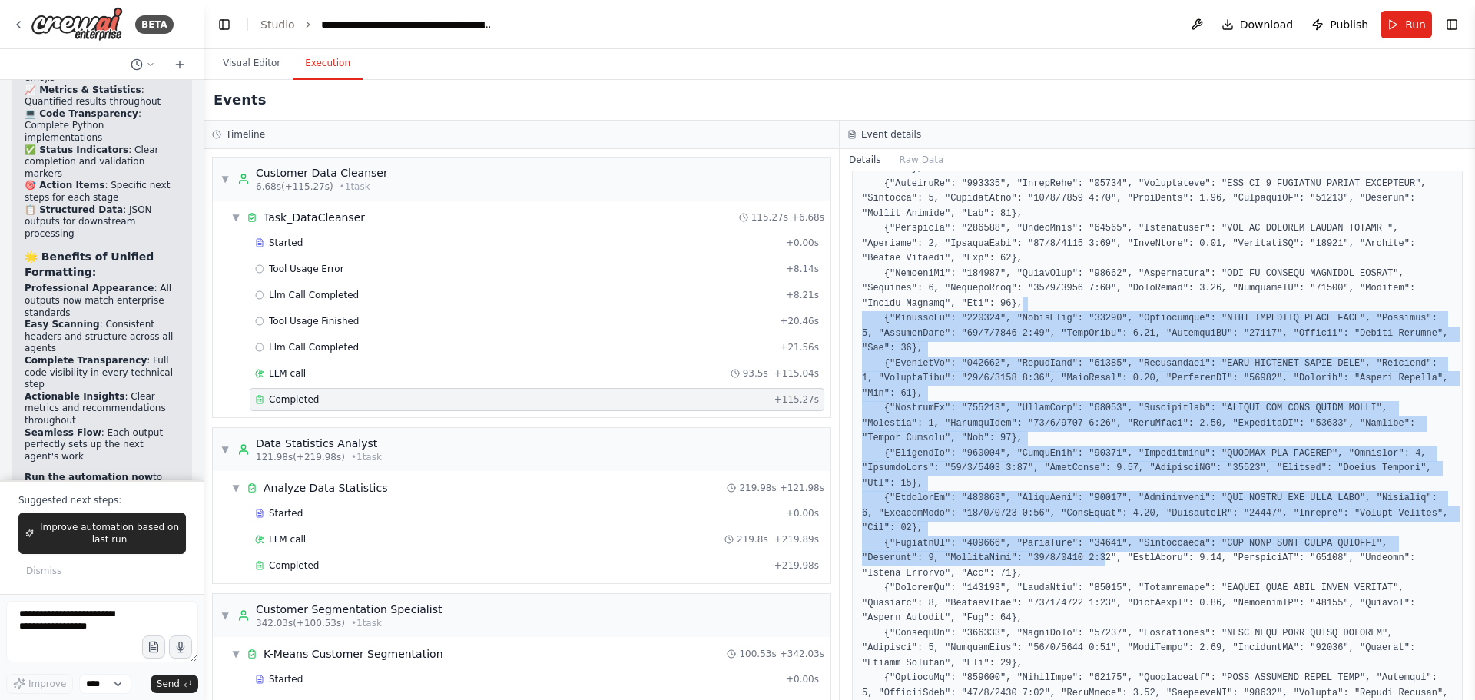
drag, startPoint x: 1009, startPoint y: 290, endPoint x: 1009, endPoint y: 532, distance: 241.2
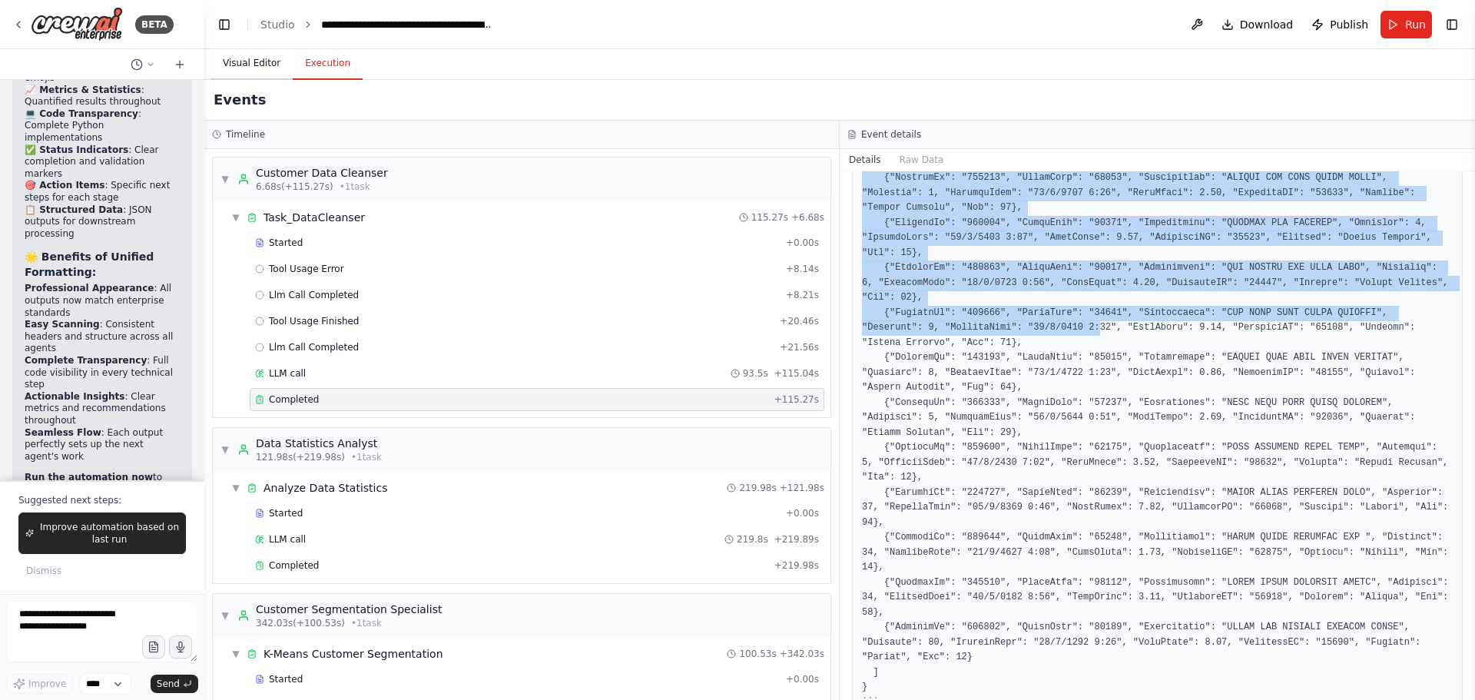
click at [273, 75] on button "Visual Editor" at bounding box center [251, 64] width 82 height 32
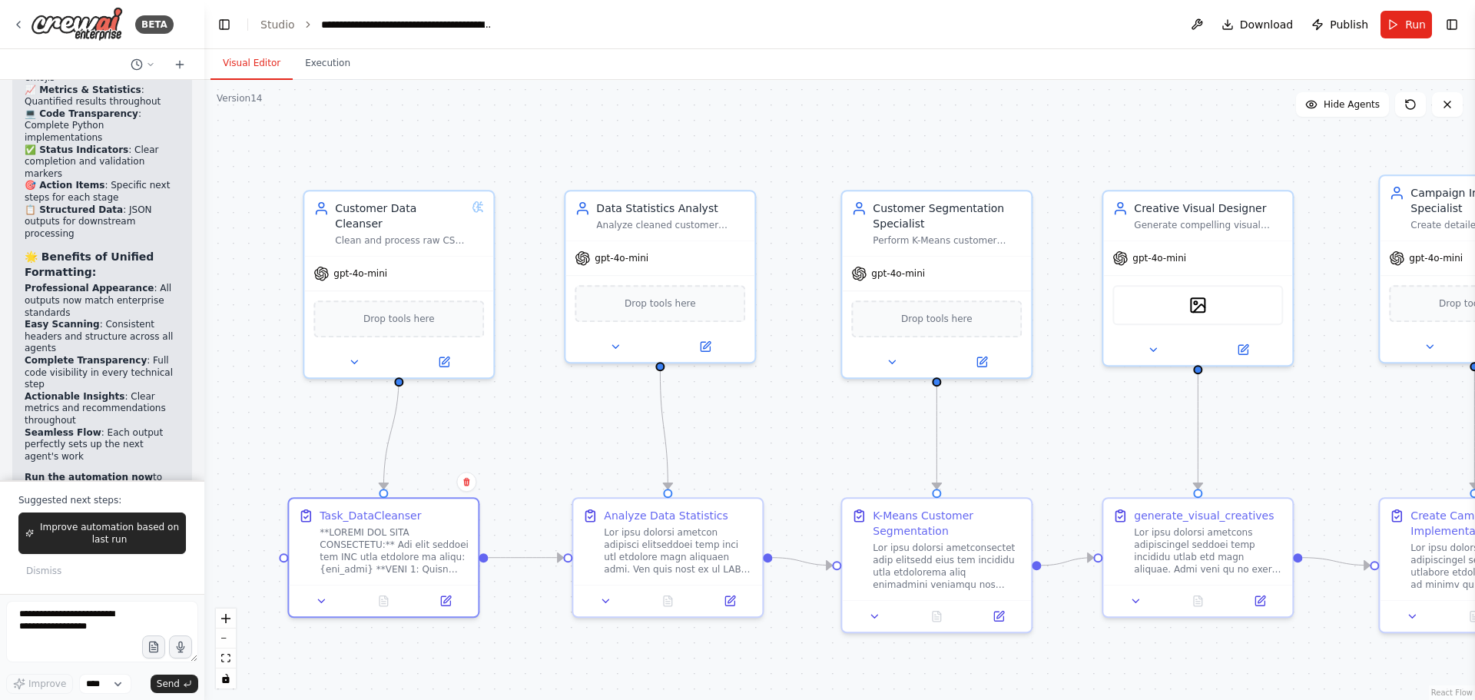
drag, startPoint x: 543, startPoint y: 397, endPoint x: 539, endPoint y: 381, distance: 16.6
click at [539, 381] on div ".deletable-edge-delete-btn { width: 20px; height: 20px; border: 0px solid #ffff…" at bounding box center [839, 390] width 1271 height 620
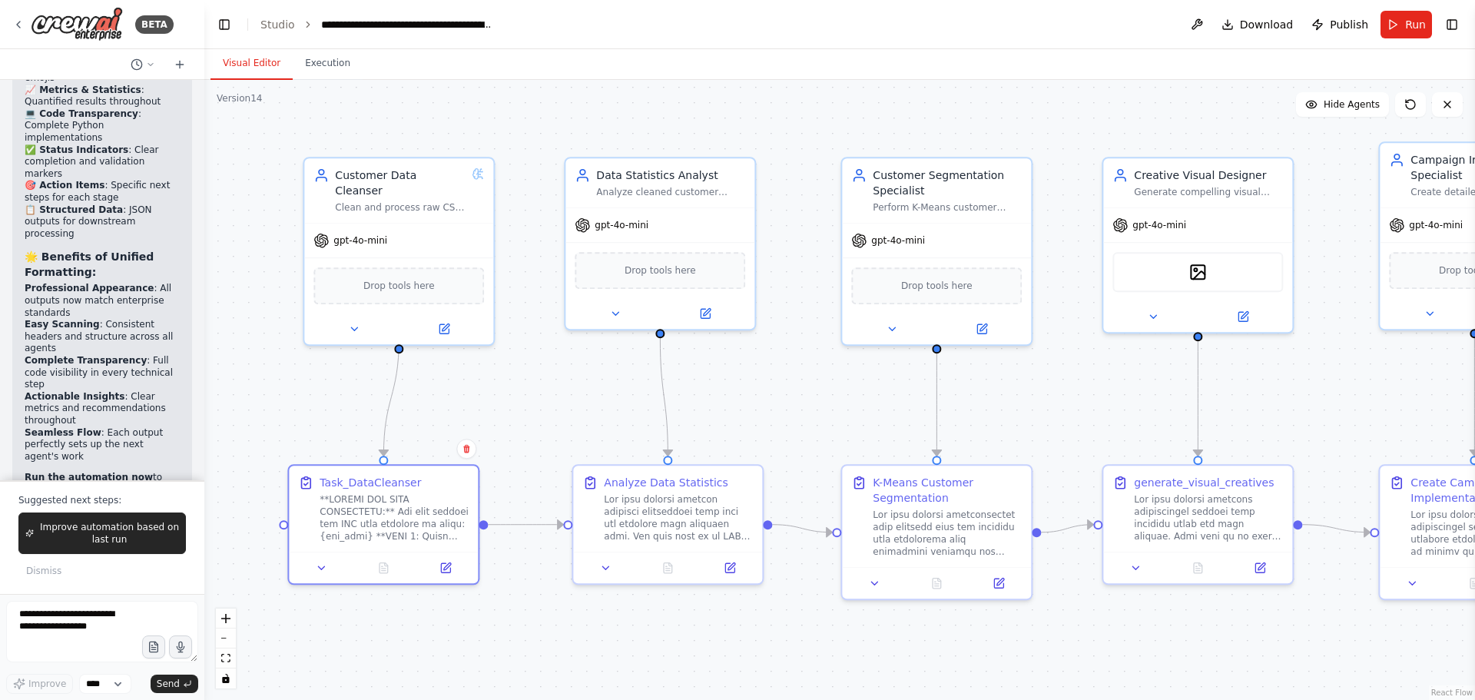
drag, startPoint x: 531, startPoint y: 408, endPoint x: 531, endPoint y: 375, distance: 33.0
click at [531, 375] on div ".deletable-edge-delete-btn { width: 20px; height: 20px; border: 0px solid #ffff…" at bounding box center [839, 390] width 1271 height 620
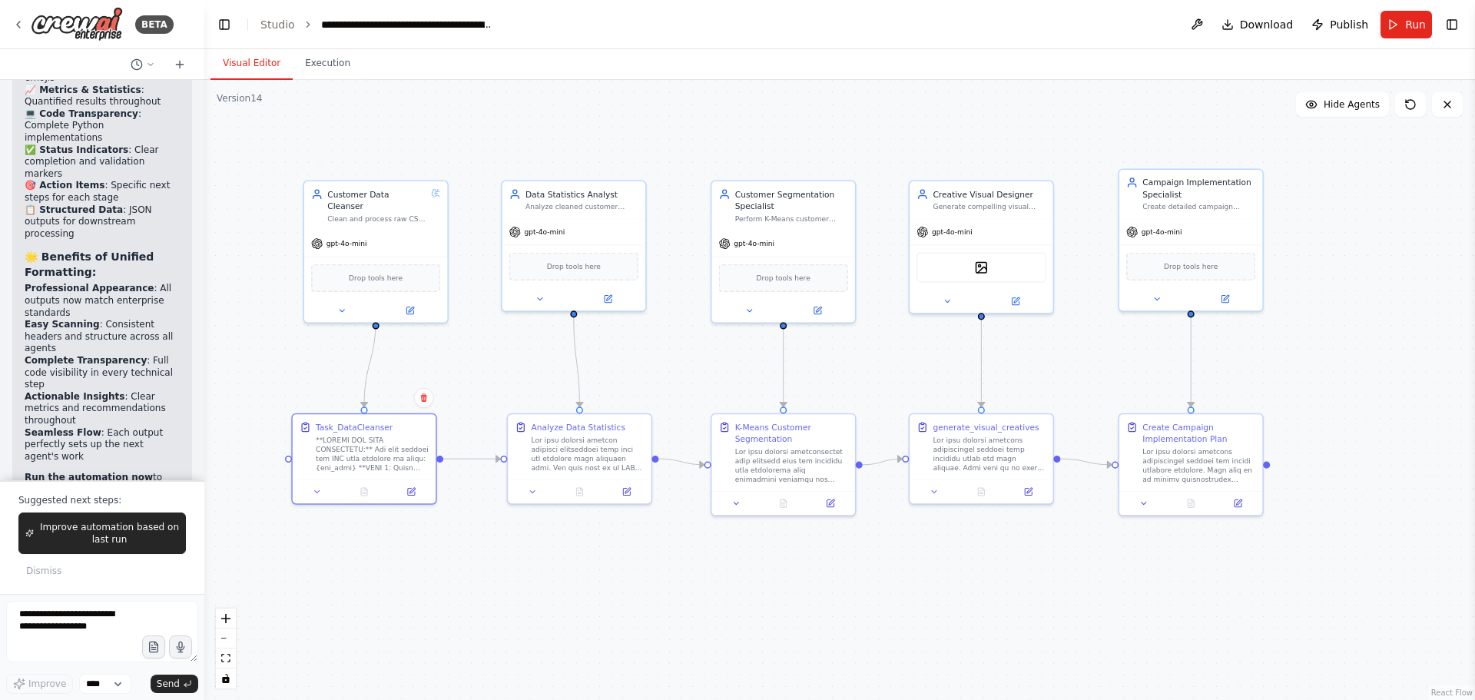
drag, startPoint x: 532, startPoint y: 392, endPoint x: 477, endPoint y: 363, distance: 62.5
click at [477, 363] on div ".deletable-edge-delete-btn { width: 20px; height: 20px; border: 0px solid #ffff…" at bounding box center [839, 390] width 1271 height 620
click at [480, 363] on div ".deletable-edge-delete-btn { width: 20px; height: 20px; border: 0px solid #ffff…" at bounding box center [839, 390] width 1271 height 620
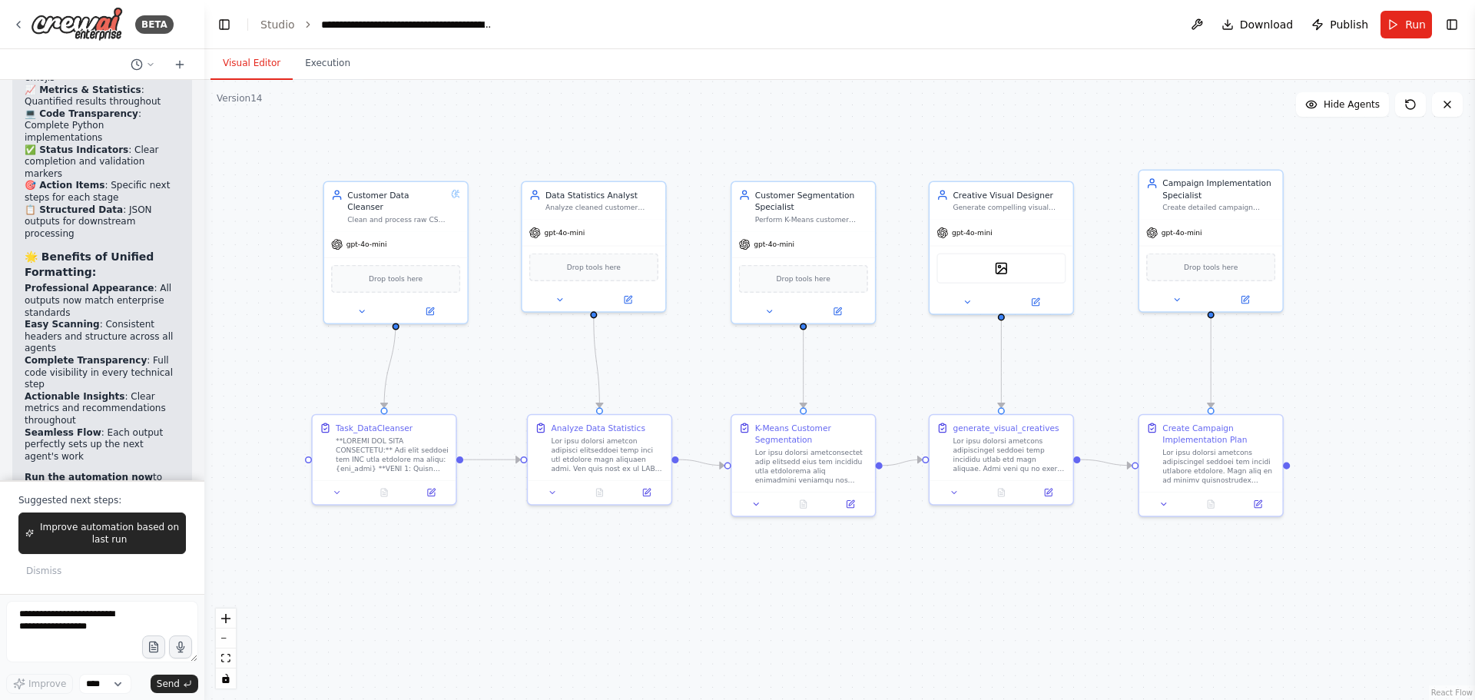
drag, startPoint x: 489, startPoint y: 363, endPoint x: 499, endPoint y: 363, distance: 10.8
click at [499, 363] on div ".deletable-edge-delete-btn { width: 20px; height: 20px; border: 0px solid #ffff…" at bounding box center [839, 390] width 1271 height 620
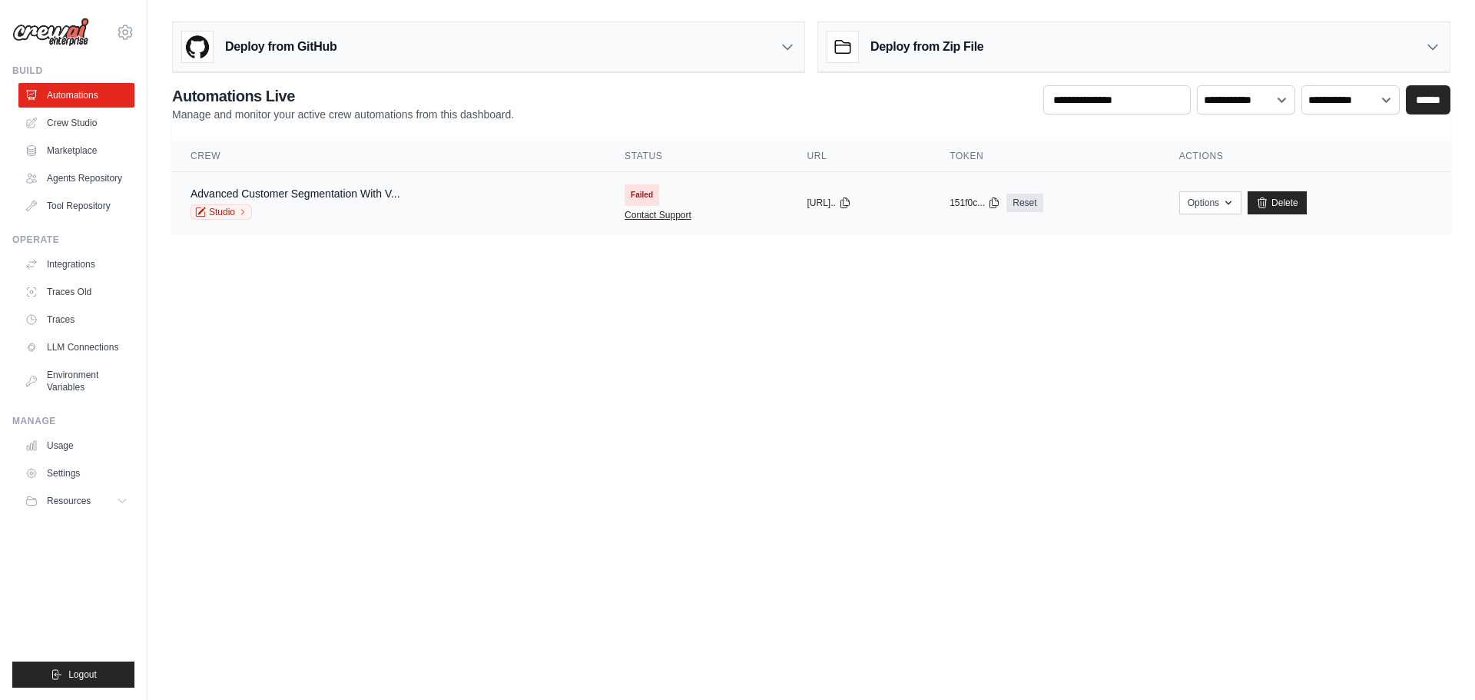
click at [625, 219] on link "Contact Support" at bounding box center [658, 215] width 67 height 12
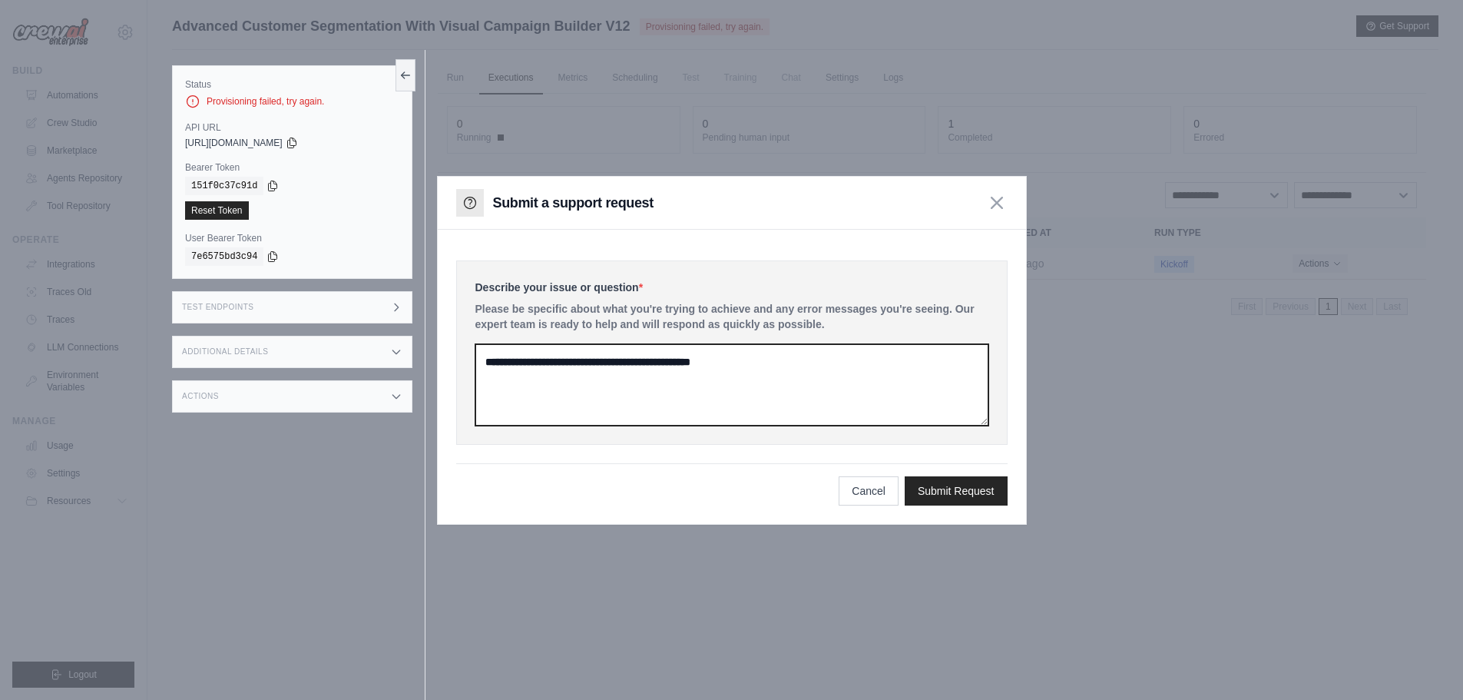
click at [617, 372] on textarea at bounding box center [732, 384] width 513 height 81
type textarea "**********"
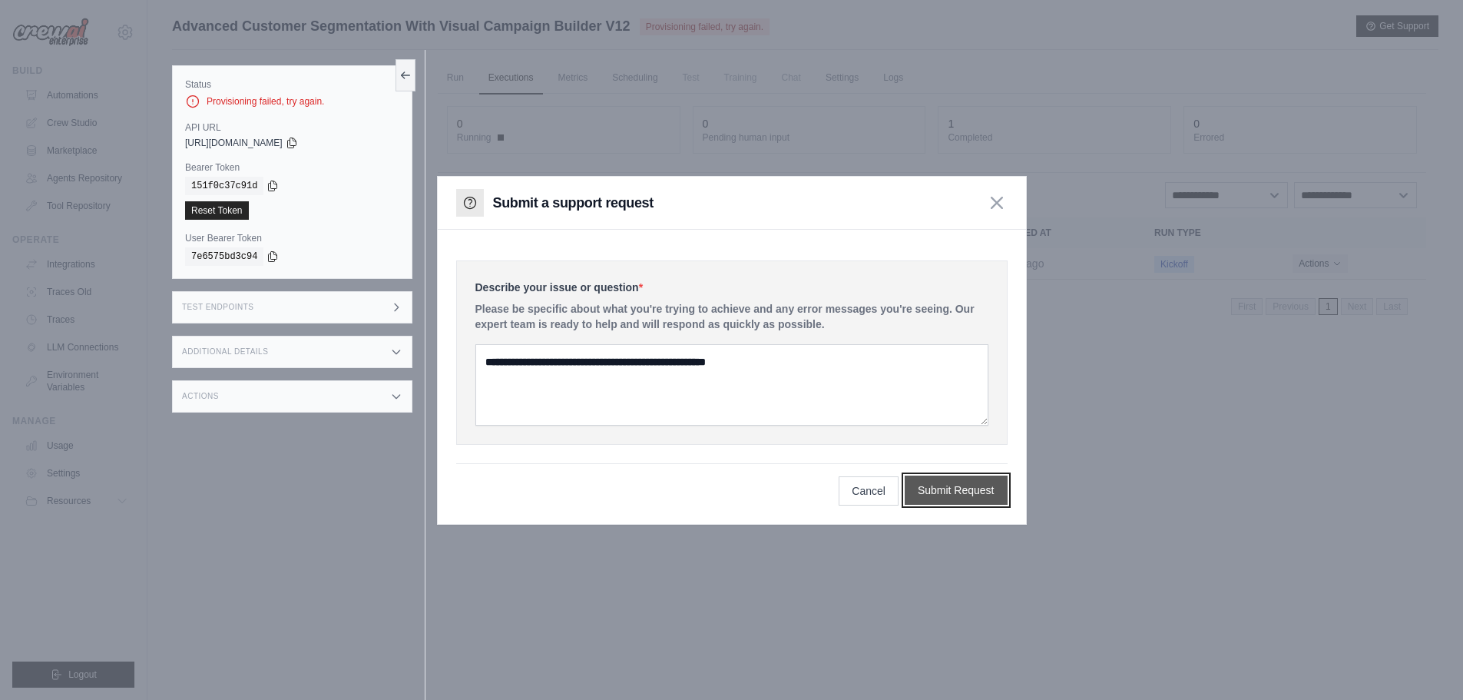
click at [976, 502] on button "Submit Request" at bounding box center [956, 490] width 103 height 29
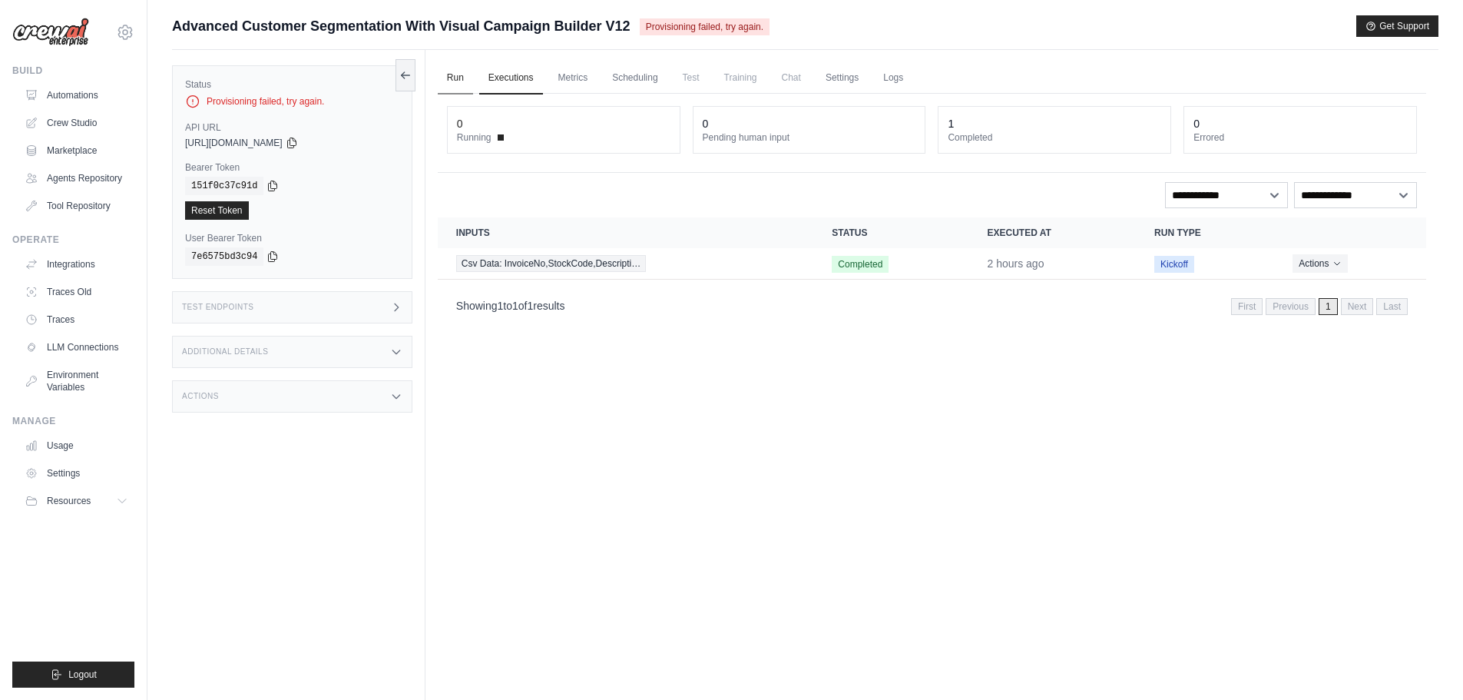
click at [451, 81] on link "Run" at bounding box center [455, 78] width 35 height 32
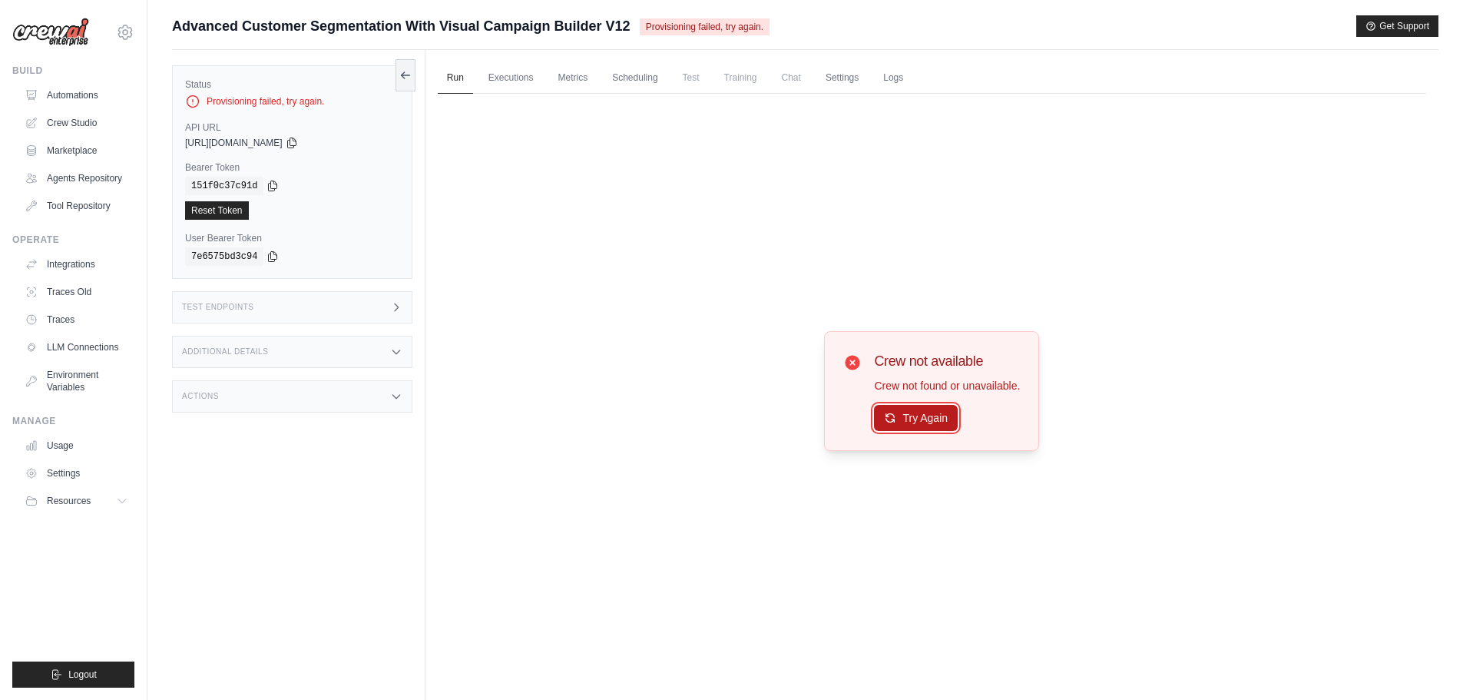
click at [913, 415] on button "Try Again" at bounding box center [916, 418] width 84 height 26
click at [933, 416] on button "Try Again" at bounding box center [916, 418] width 84 height 26
click at [901, 81] on link "Logs" at bounding box center [893, 78] width 38 height 32
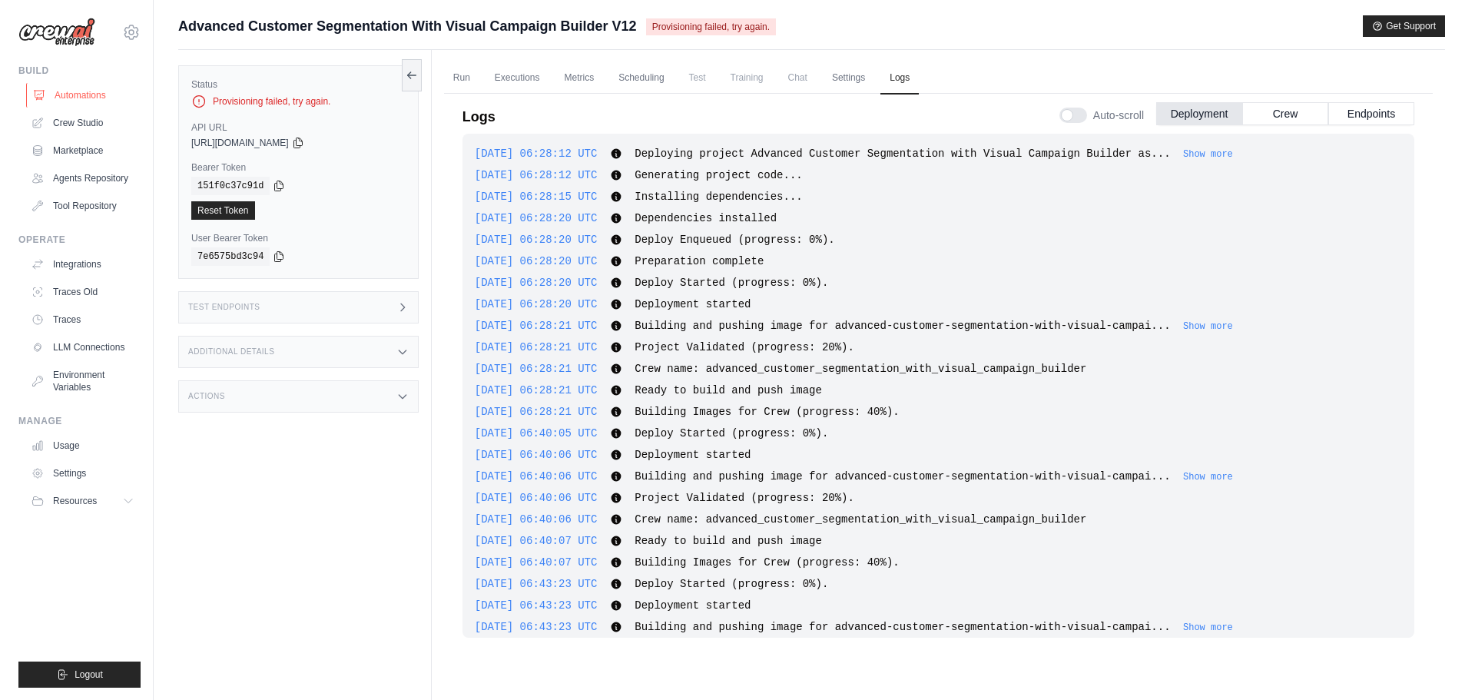
scroll to position [2855, 0]
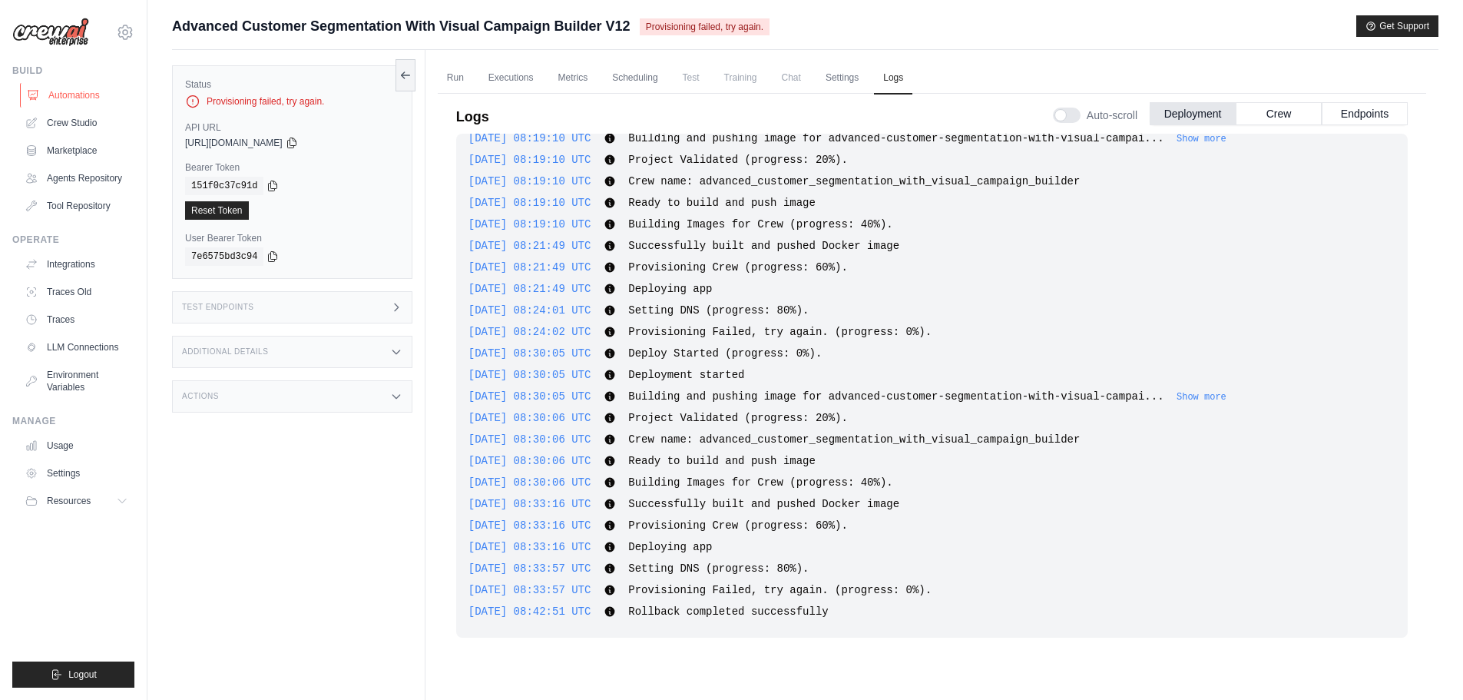
click at [66, 92] on link "Automations" at bounding box center [78, 95] width 116 height 25
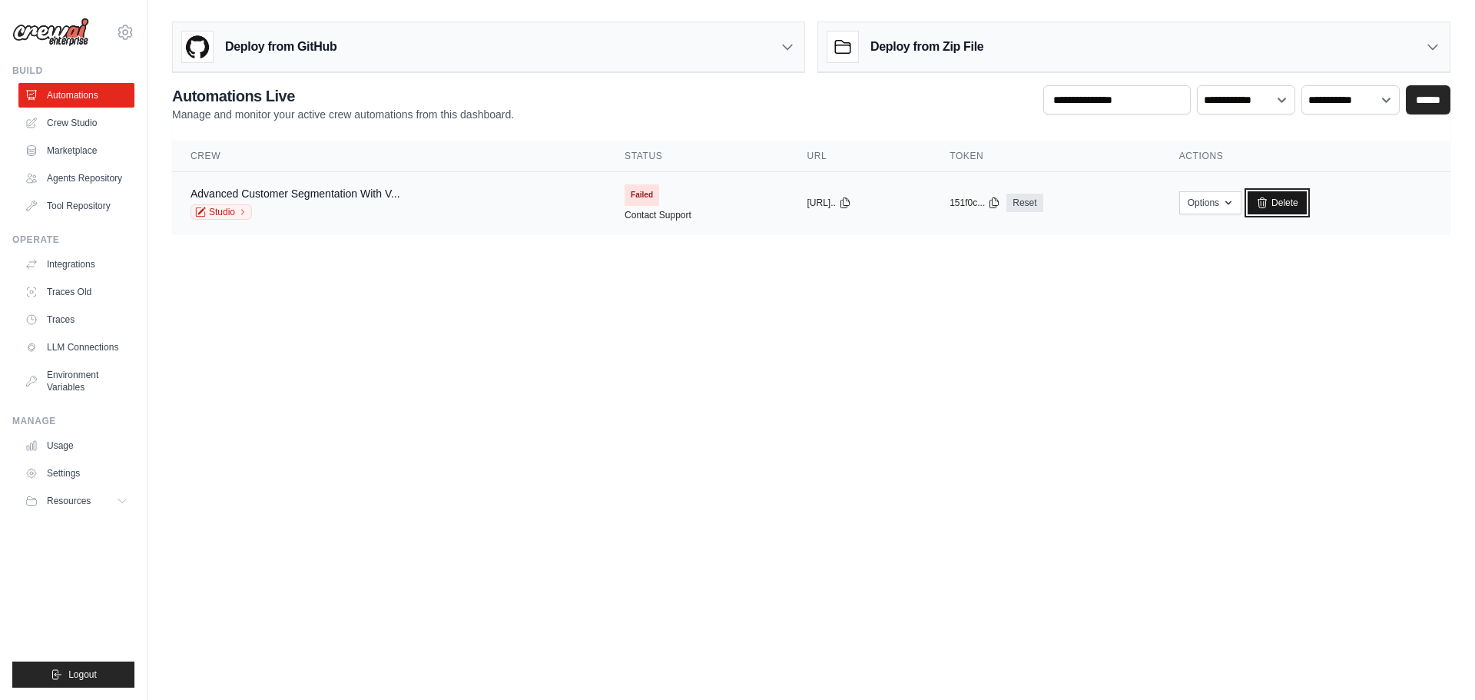
click at [1307, 203] on link "Delete" at bounding box center [1277, 202] width 59 height 23
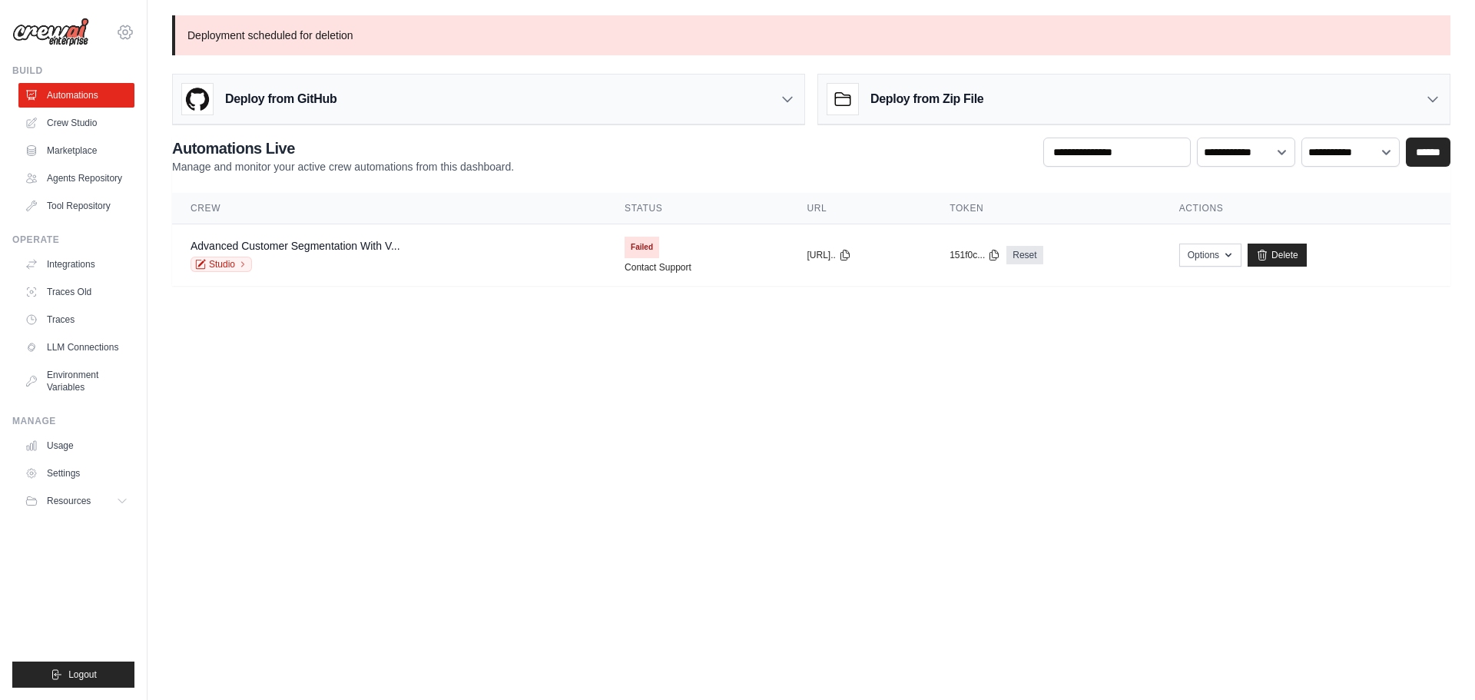
click at [127, 32] on icon at bounding box center [125, 32] width 18 height 18
click at [392, 456] on body "[EMAIL_ADDRESS][DOMAIN_NAME] Settings Build Automations Resources" at bounding box center [737, 350] width 1475 height 700
click at [65, 386] on link "Environment Variables" at bounding box center [78, 381] width 116 height 37
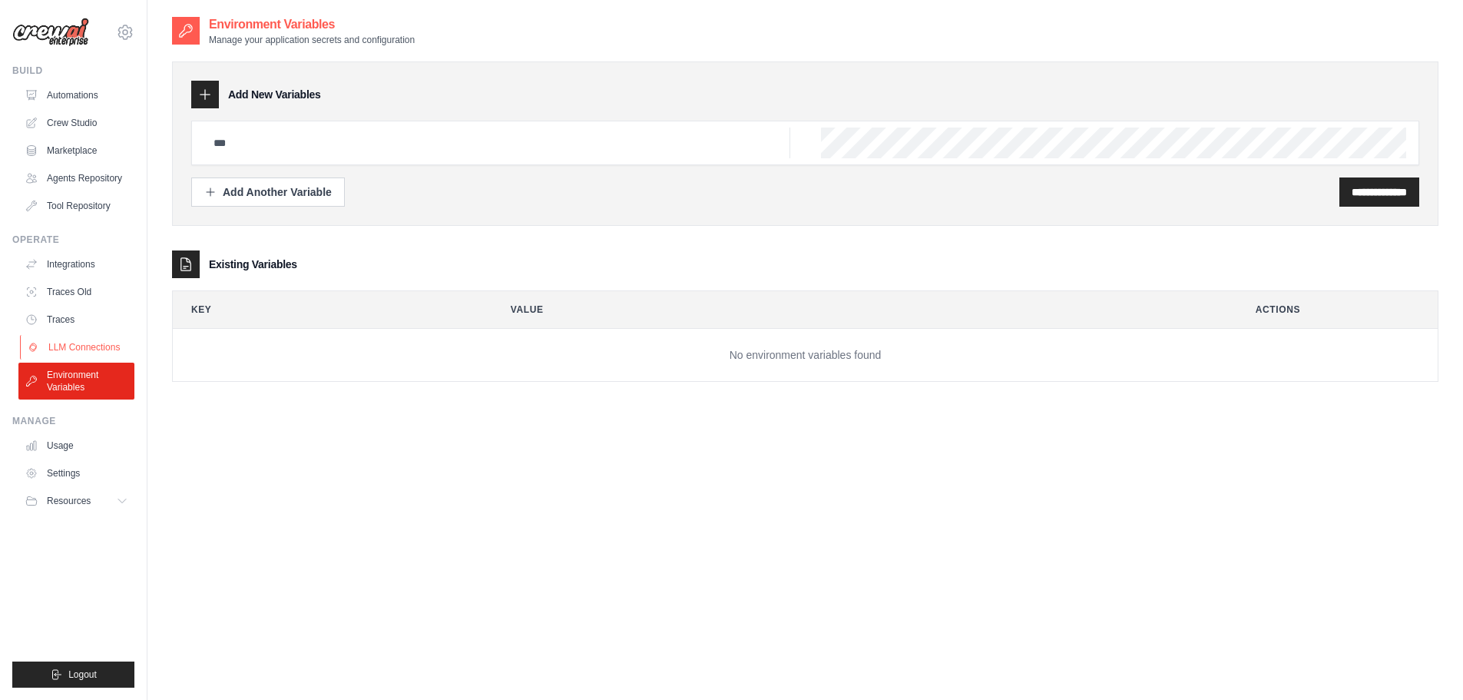
click at [92, 346] on link "LLM Connections" at bounding box center [78, 347] width 116 height 25
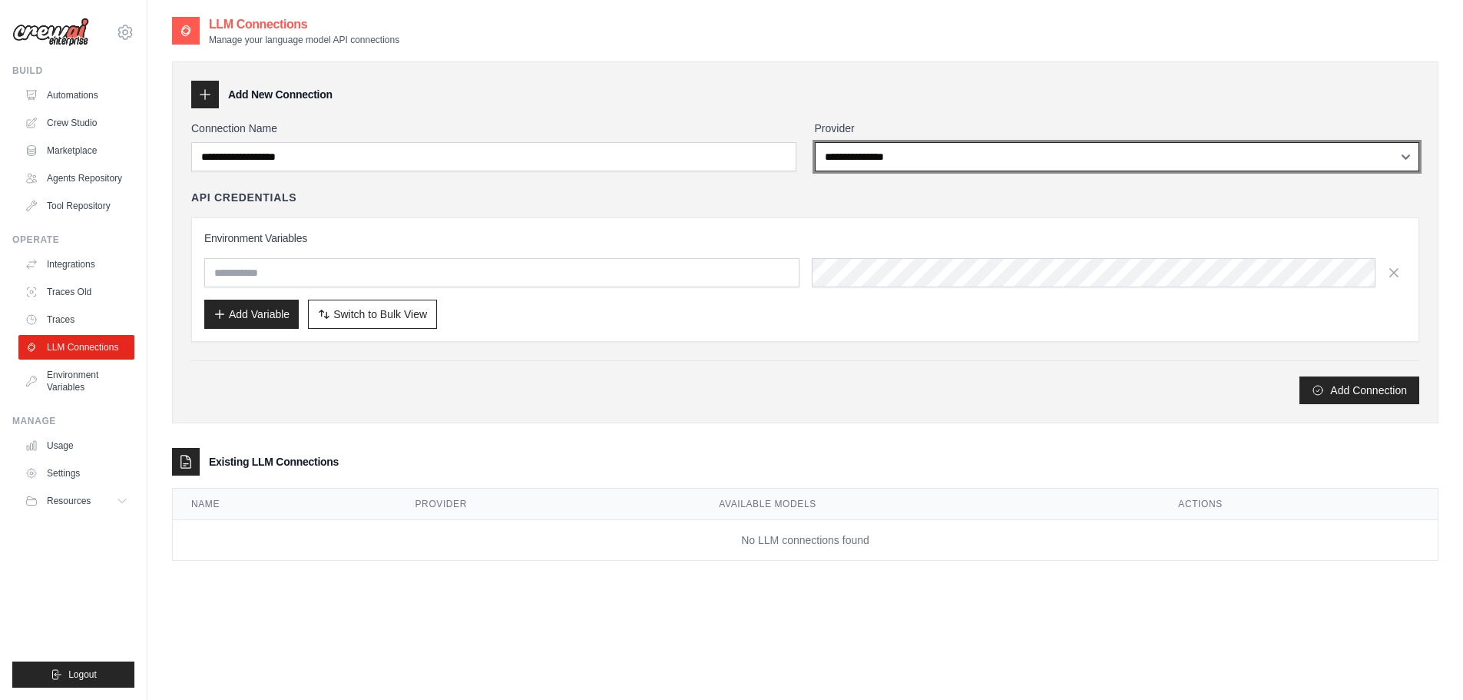
click at [946, 157] on select "**********" at bounding box center [1117, 156] width 605 height 29
click at [815, 142] on select "**********" at bounding box center [1117, 156] width 605 height 29
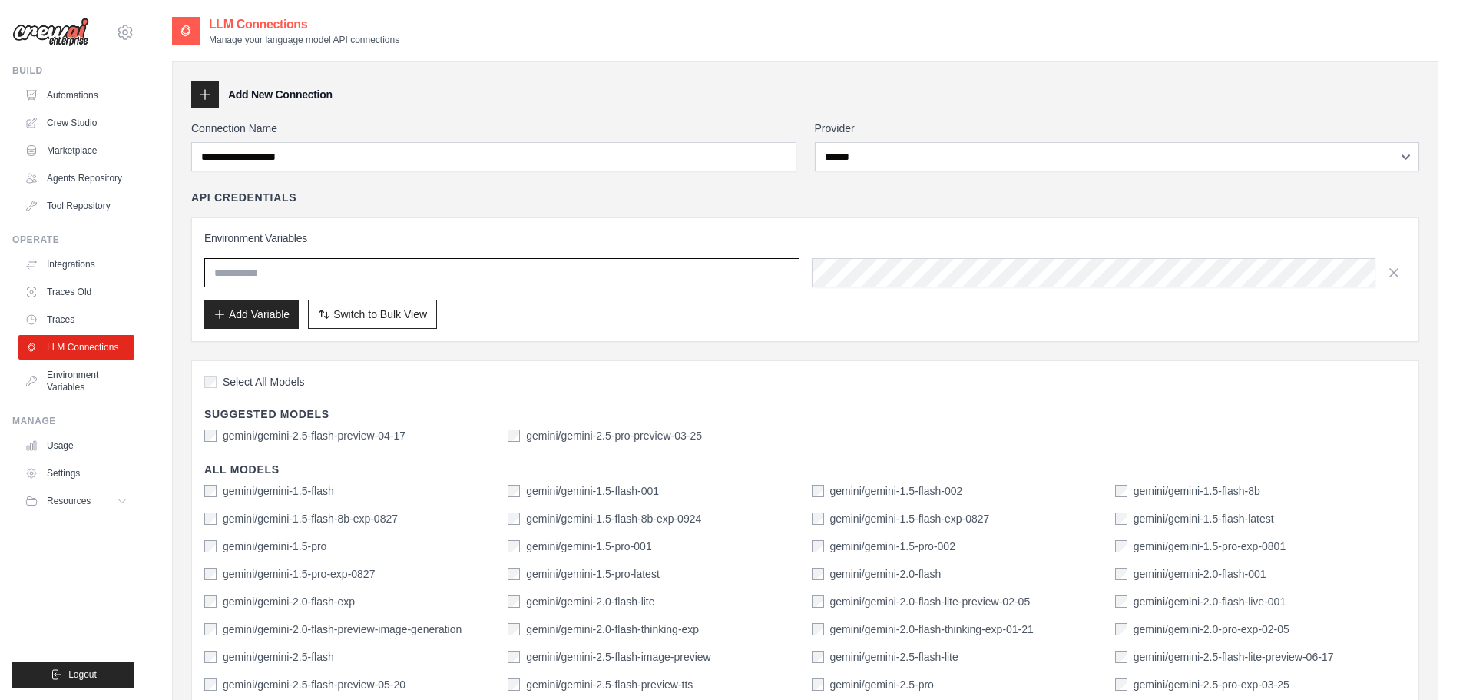
click at [557, 280] on input "text" at bounding box center [501, 272] width 595 height 29
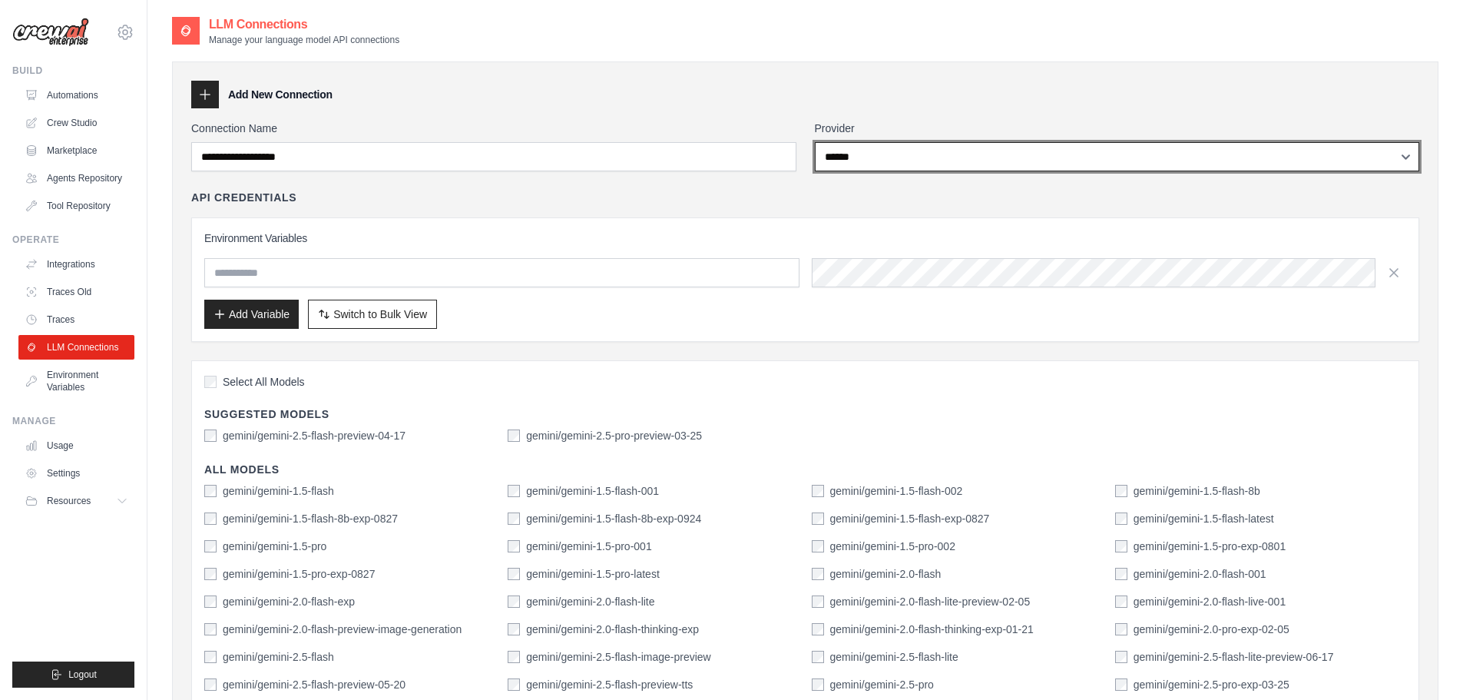
click at [880, 149] on select "**********" at bounding box center [1117, 156] width 605 height 29
select select "******"
click at [815, 142] on select "**********" at bounding box center [1117, 156] width 605 height 29
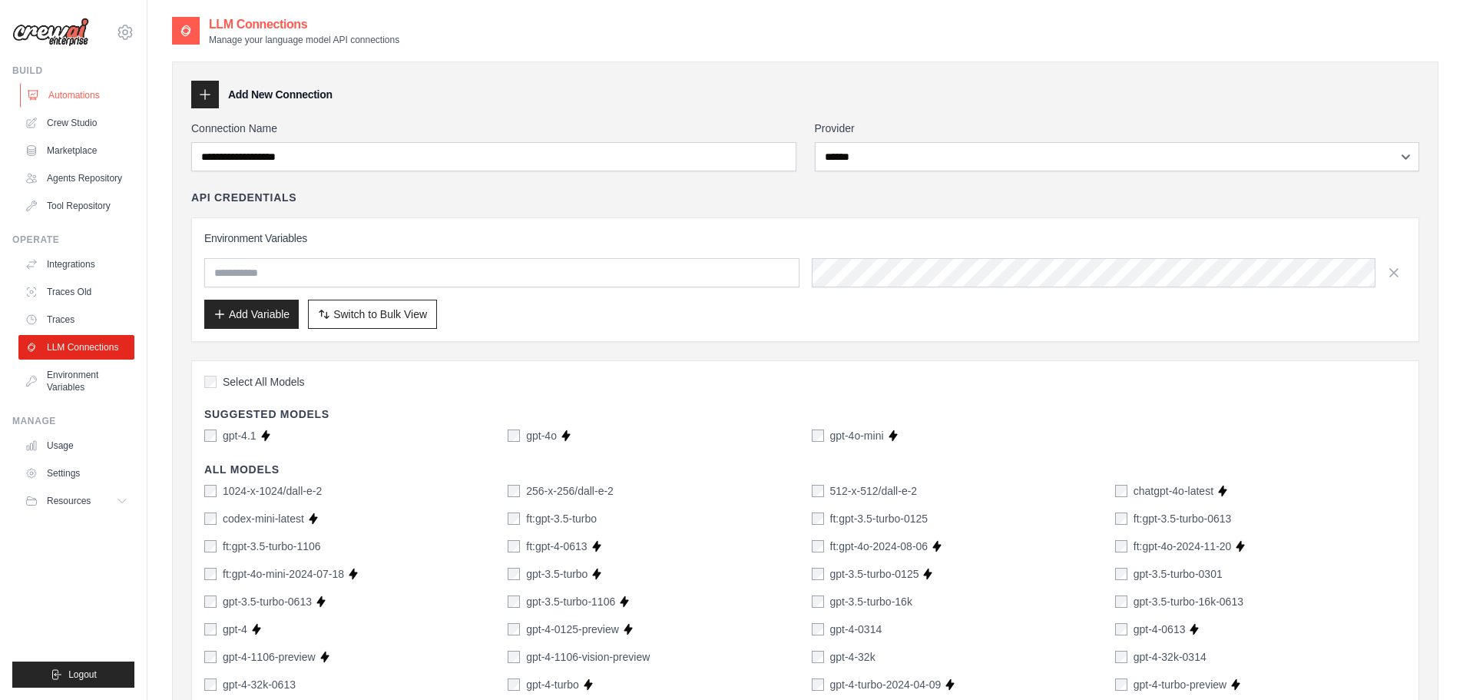
click at [65, 107] on link "Automations" at bounding box center [78, 95] width 116 height 25
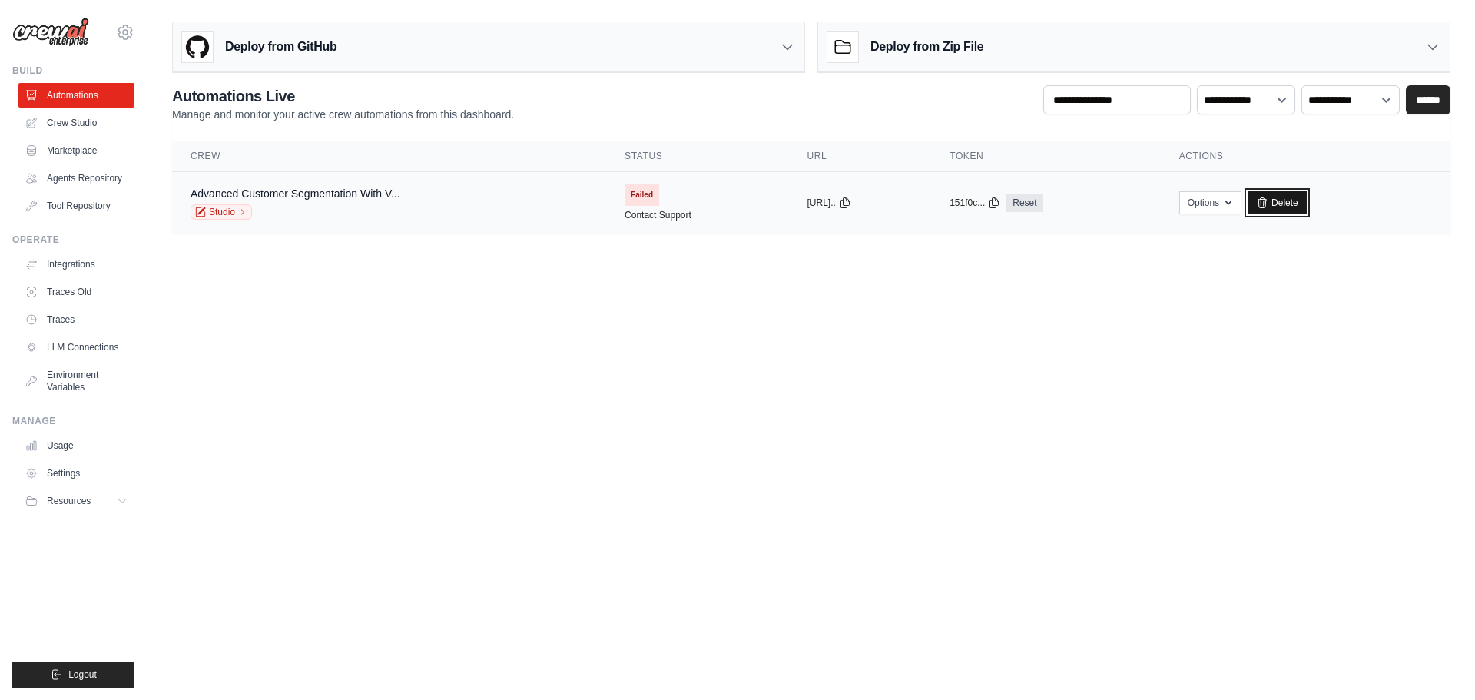
click at [1304, 205] on link "Delete" at bounding box center [1277, 202] width 59 height 23
